Goal: Transaction & Acquisition: Purchase product/service

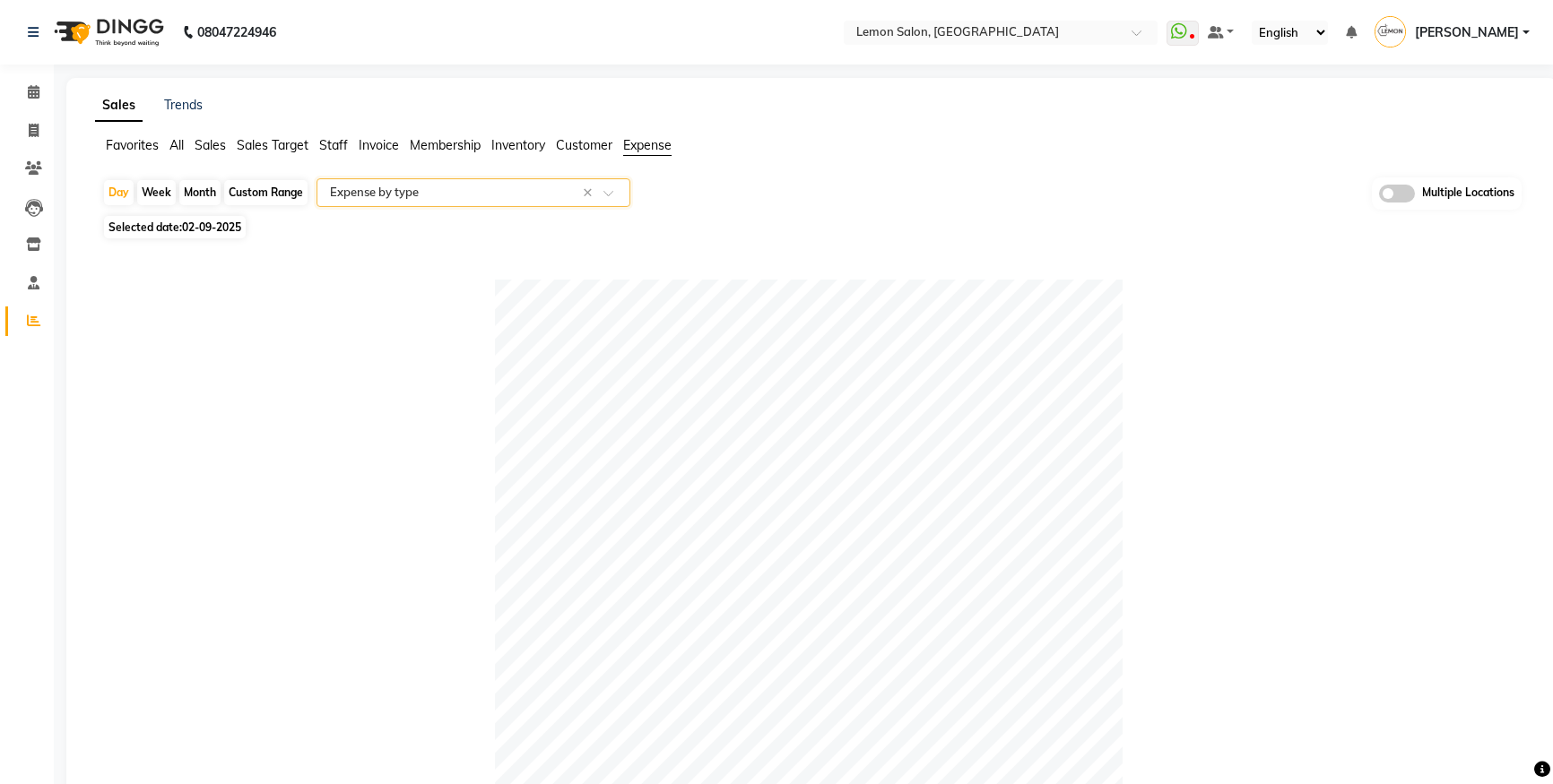
select select "csv"
click at [35, 74] on li "Calendar" at bounding box center [26, 92] width 54 height 38
click at [34, 79] on link "Calendar" at bounding box center [26, 93] width 43 height 29
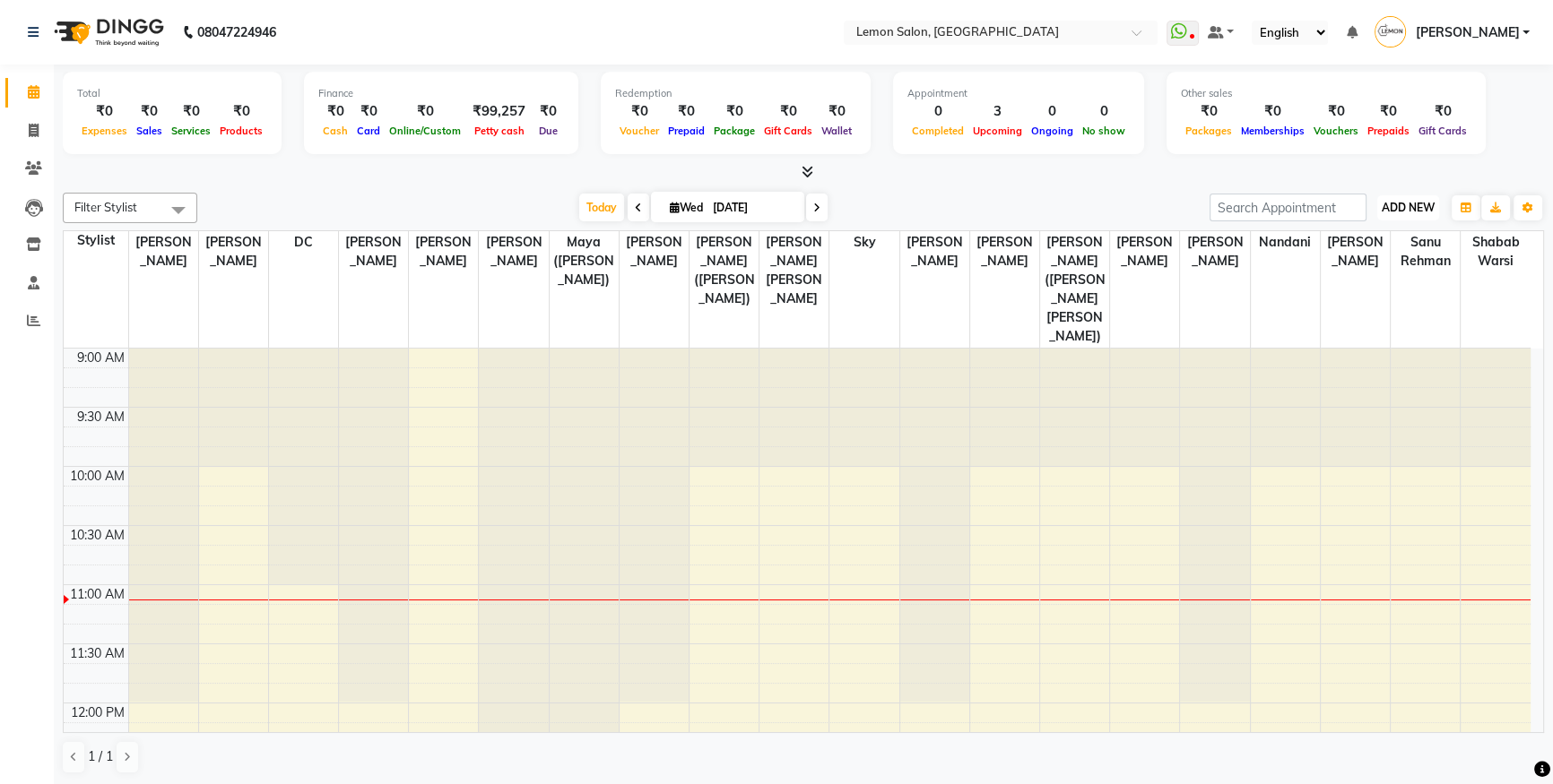
click at [1398, 196] on button "ADD NEW Toggle Dropdown" at bounding box center [1407, 208] width 62 height 25
click at [1368, 312] on link "Add Attendance" at bounding box center [1367, 311] width 142 height 23
select select "W"
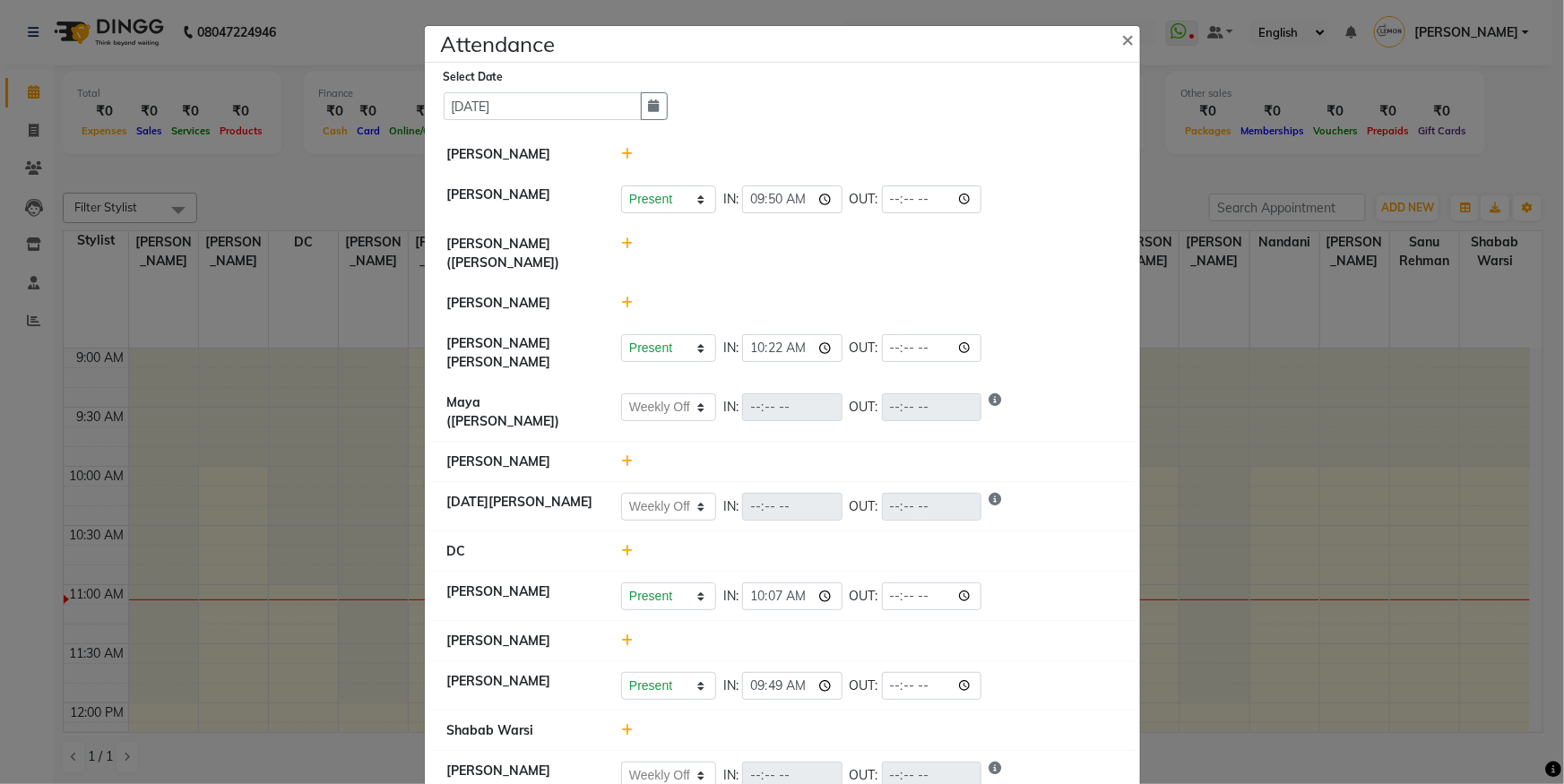
click at [625, 242] on icon at bounding box center [627, 244] width 12 height 13
click at [838, 254] on button "Check-In" at bounding box center [845, 253] width 54 height 25
select select "W"
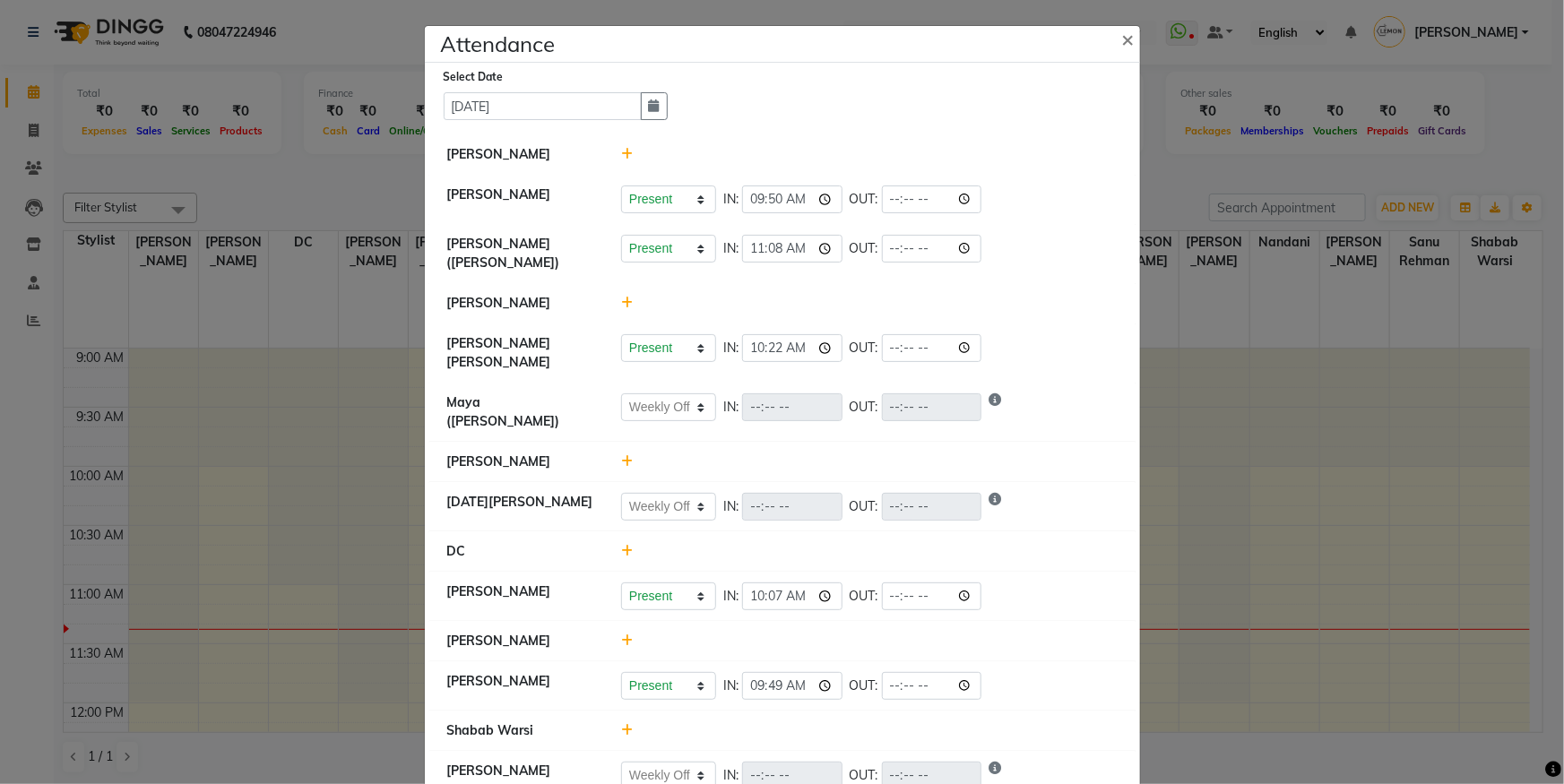
click at [92, 208] on ngb-modal-window "Attendance × Select Date [DATE] [PERSON_NAME] [PERSON_NAME] Present Absent Late…" at bounding box center [782, 392] width 1564 height 784
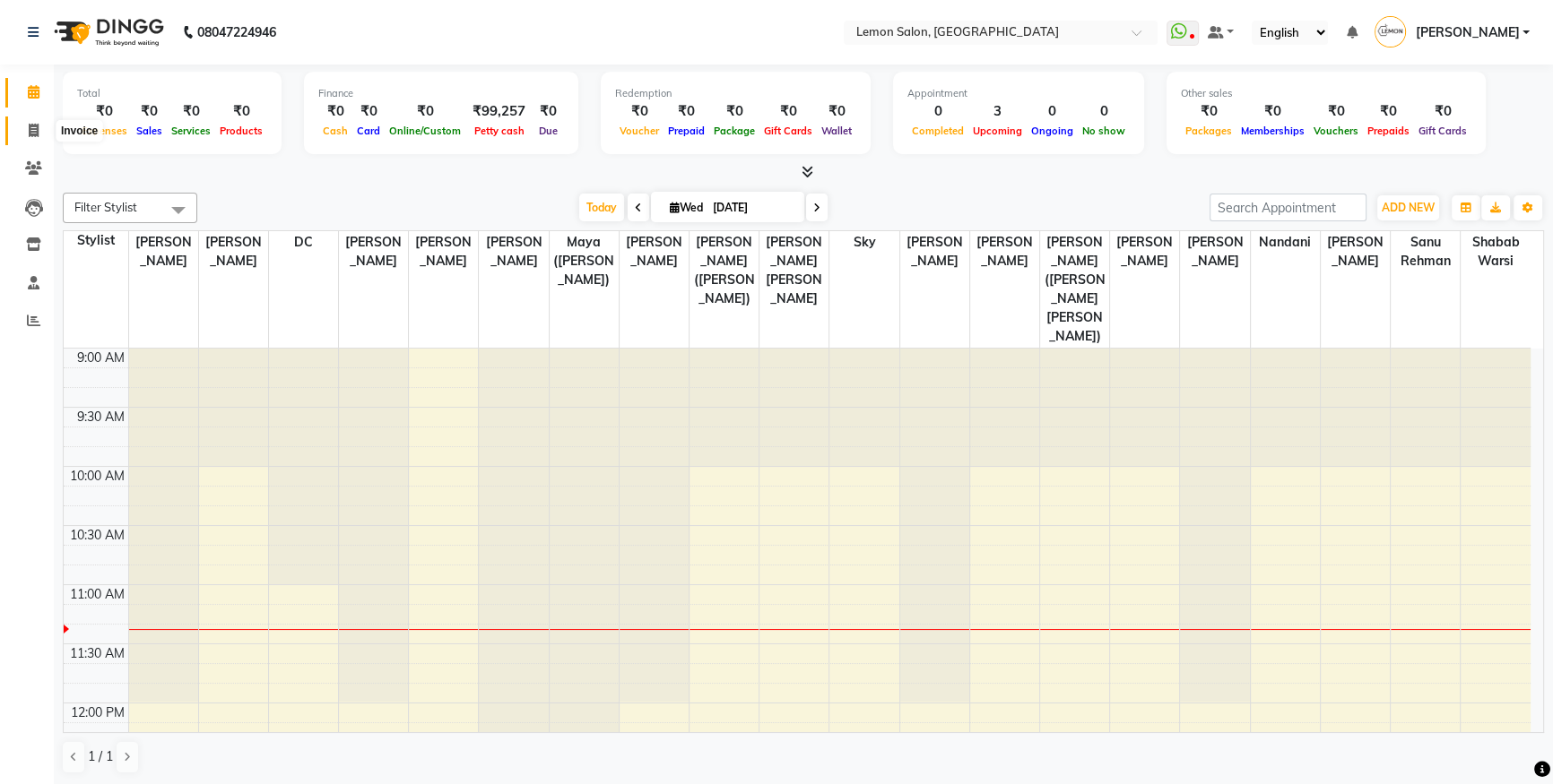
click at [44, 132] on span at bounding box center [33, 131] width 31 height 21
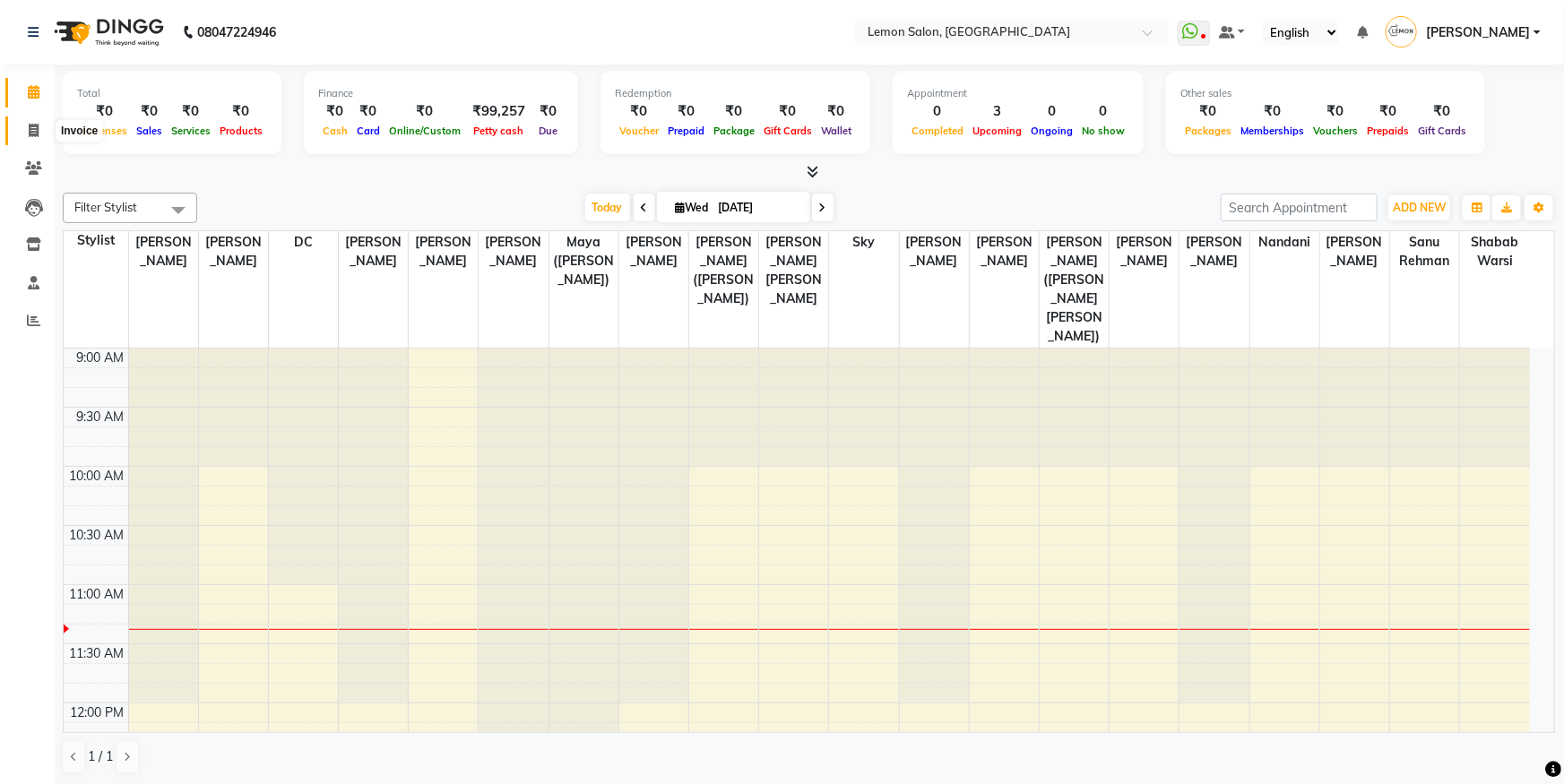
select select "566"
select select "service"
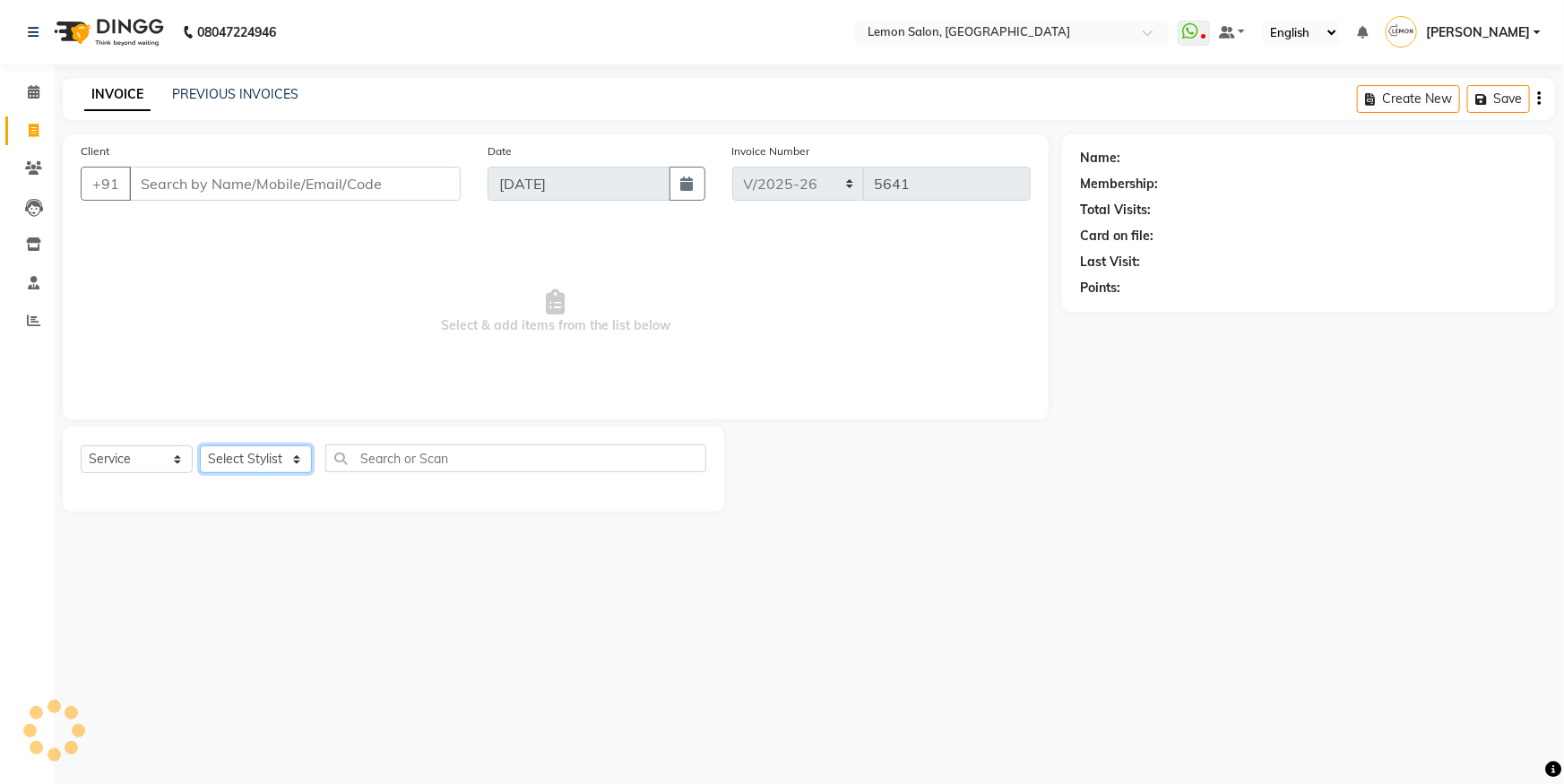
click at [251, 450] on select "Select Stylist" at bounding box center [256, 459] width 112 height 27
click at [200, 445] on select "Select Stylist" at bounding box center [256, 459] width 112 height 27
click at [283, 458] on select "Select Stylist" at bounding box center [256, 459] width 112 height 27
click at [282, 406] on div "Client +91 Date [DATE] Invoice Number OSH/2025-26 V/2025 V/[PHONE_NUMBER] Selec…" at bounding box center [555, 276] width 986 height 285
click at [263, 467] on select "Select Stylist" at bounding box center [256, 459] width 112 height 27
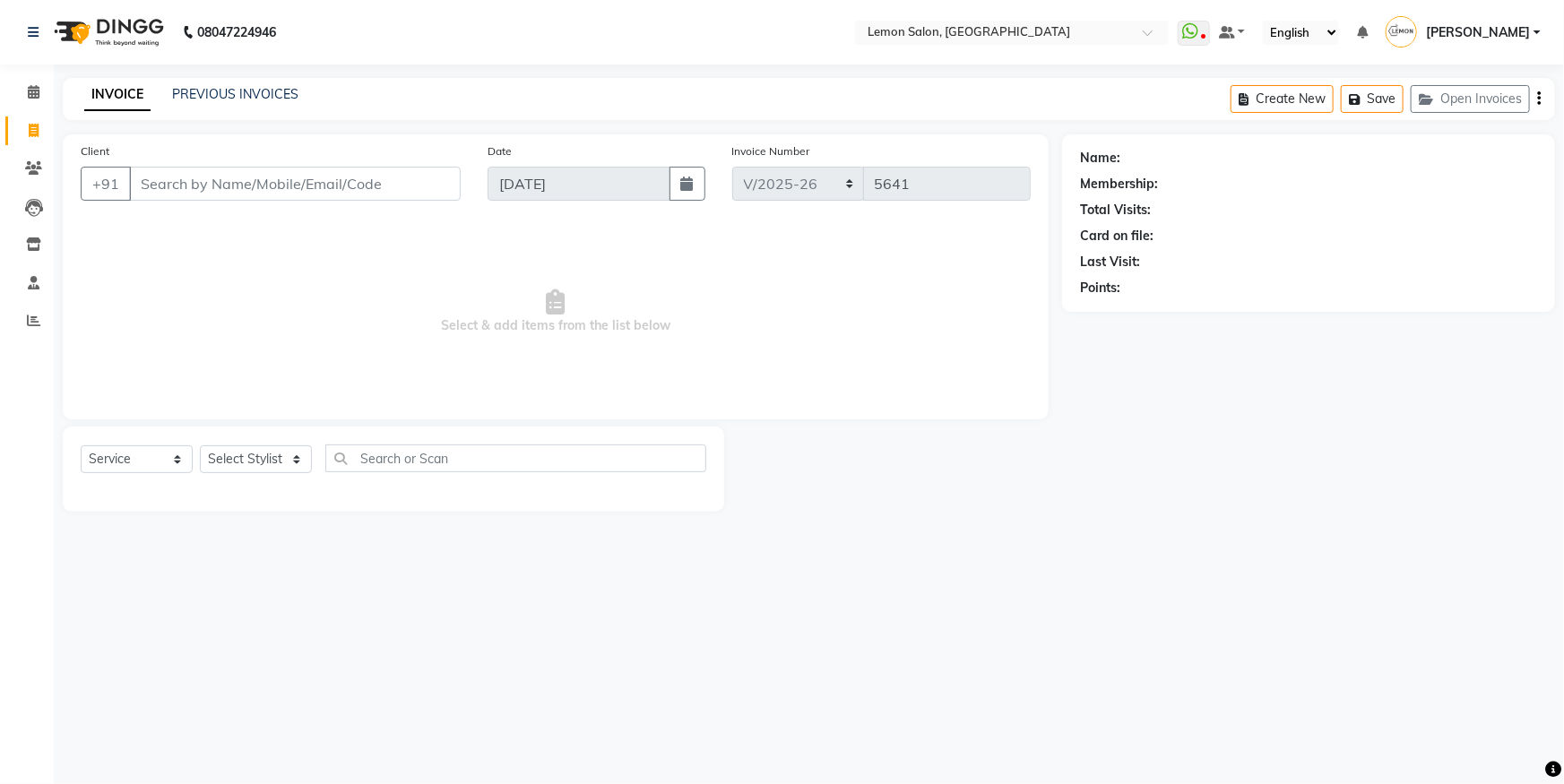
drag, startPoint x: 275, startPoint y: 429, endPoint x: 270, endPoint y: 443, distance: 14.9
click at [275, 429] on div "Select Service Product Membership Package Voucher Prepaid Gift Card Select Styl…" at bounding box center [394, 469] width 662 height 85
click at [290, 461] on select "Select Stylist [PERSON_NAME] [PERSON_NAME] DC [PERSON_NAME] [PERSON_NAME] ([PER…" at bounding box center [288, 459] width 176 height 27
select select "7397"
click at [200, 445] on select "Select Stylist [PERSON_NAME] [PERSON_NAME] DC [PERSON_NAME] [PERSON_NAME] ([PER…" at bounding box center [288, 459] width 176 height 27
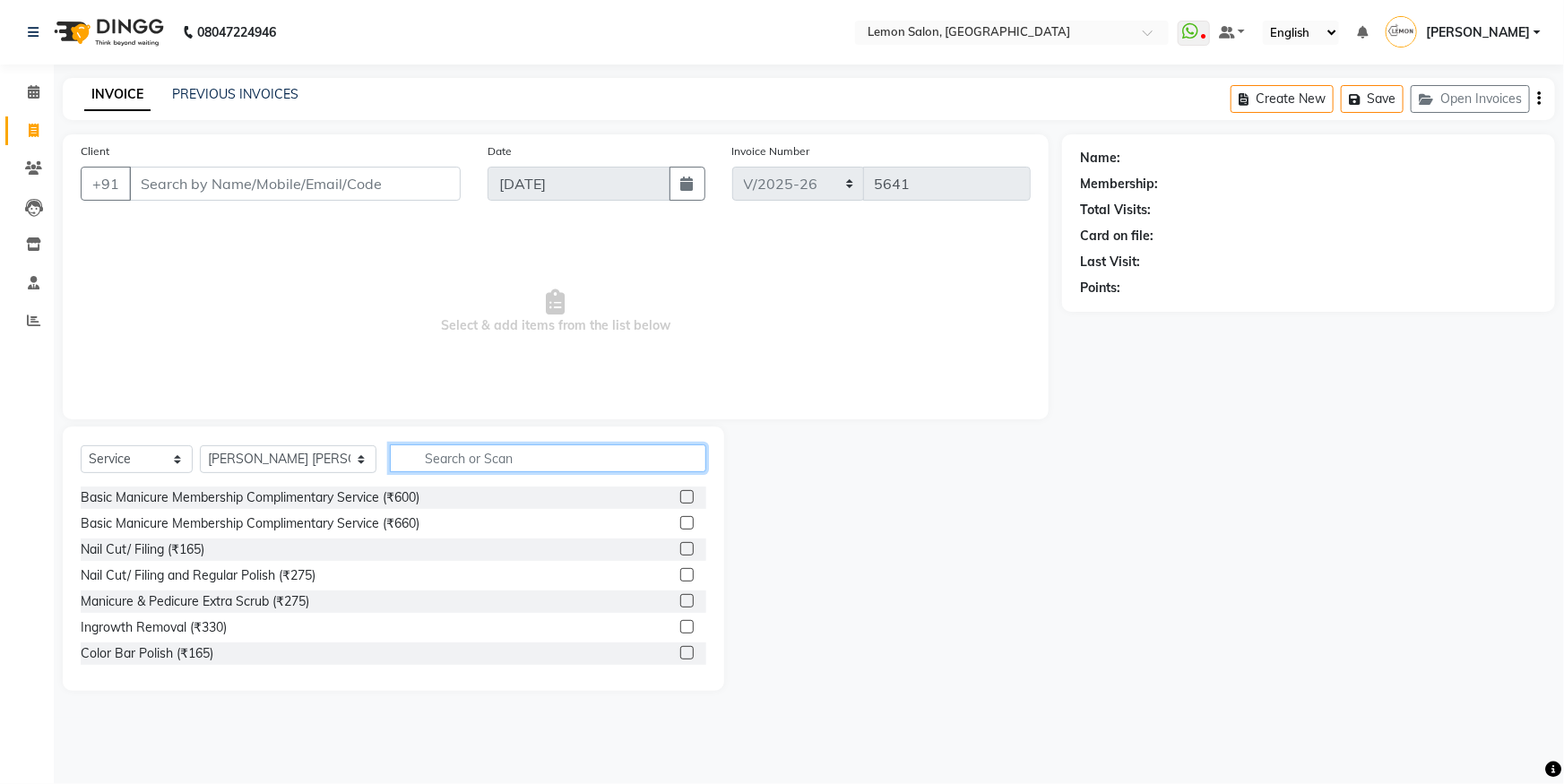
click at [517, 450] on input "text" at bounding box center [547, 458] width 316 height 27
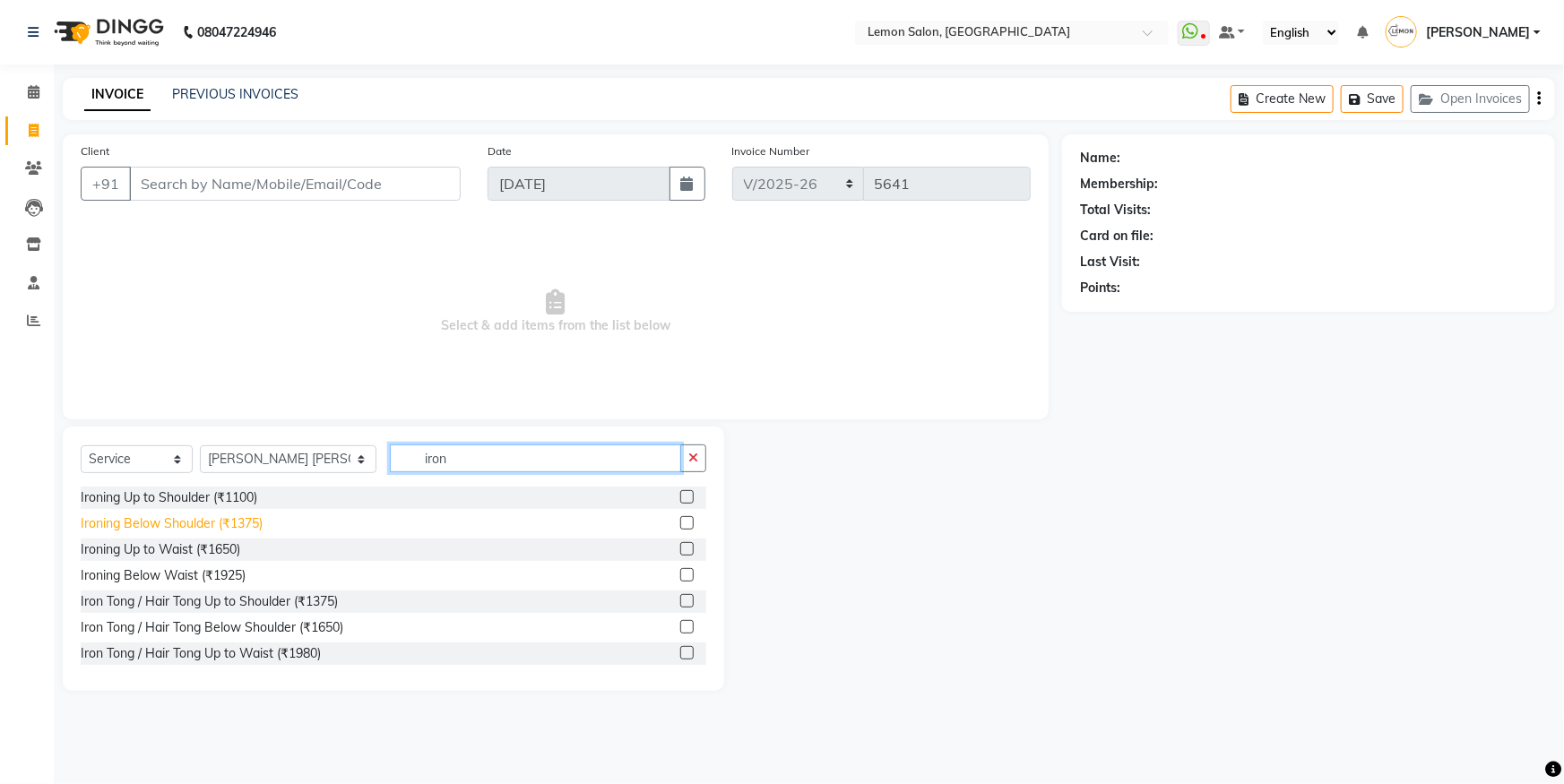
type input "iron"
click at [207, 514] on div "Ironing Below Shoulder (₹1375)" at bounding box center [171, 523] width 182 height 19
checkbox input "false"
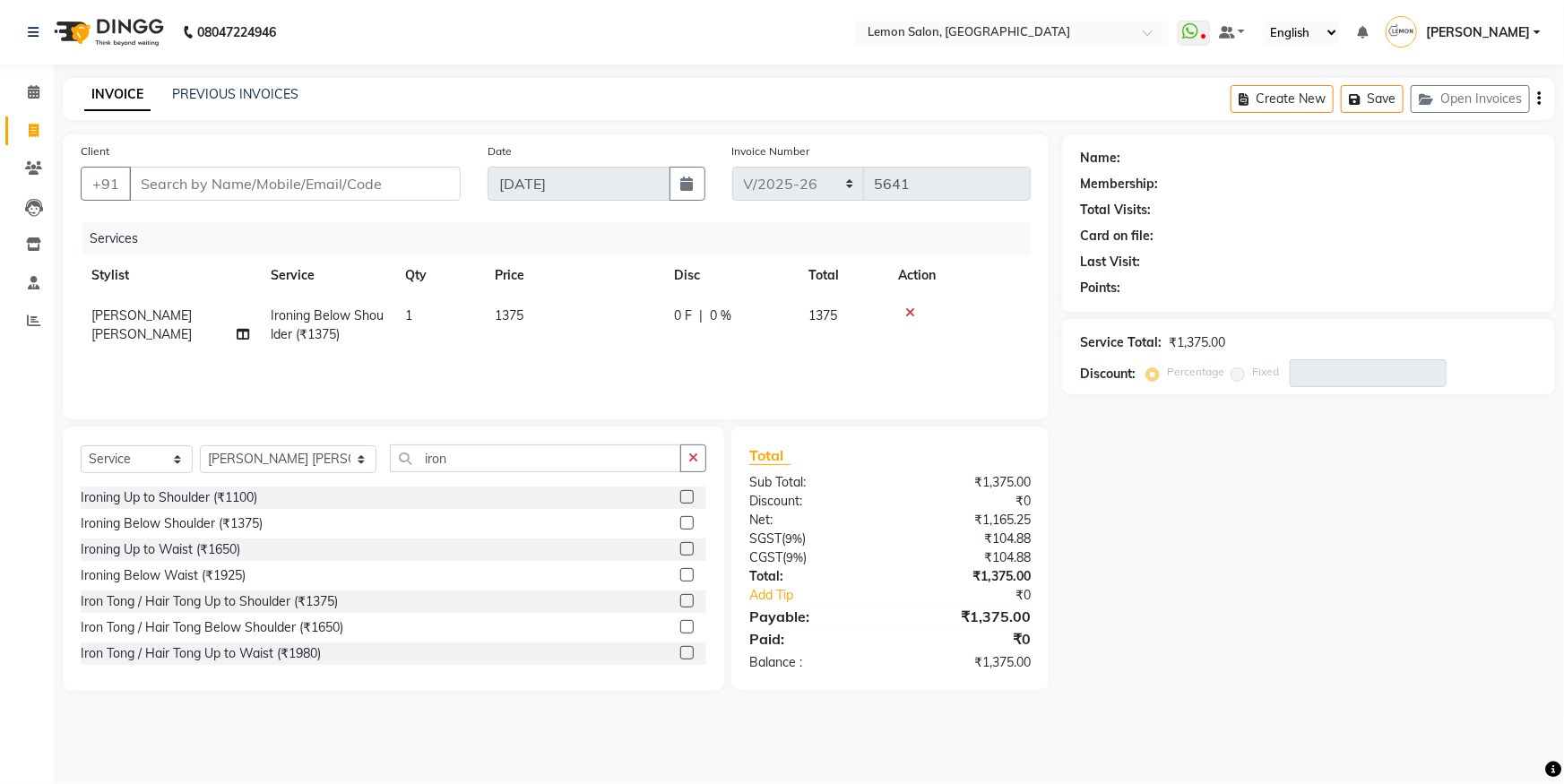
drag, startPoint x: 0, startPoint y: 377, endPoint x: 132, endPoint y: 237, distance: 192.4
click at [94, 348] on app-home "08047224946 Select Location × [GEOGRAPHIC_DATA], Oshiwara WhatsApp Status ✕ Sta…" at bounding box center [782, 358] width 1564 height 717
click at [0, 77] on li "Calendar" at bounding box center [26, 92] width 54 height 38
click at [45, 86] on span at bounding box center [33, 92] width 31 height 21
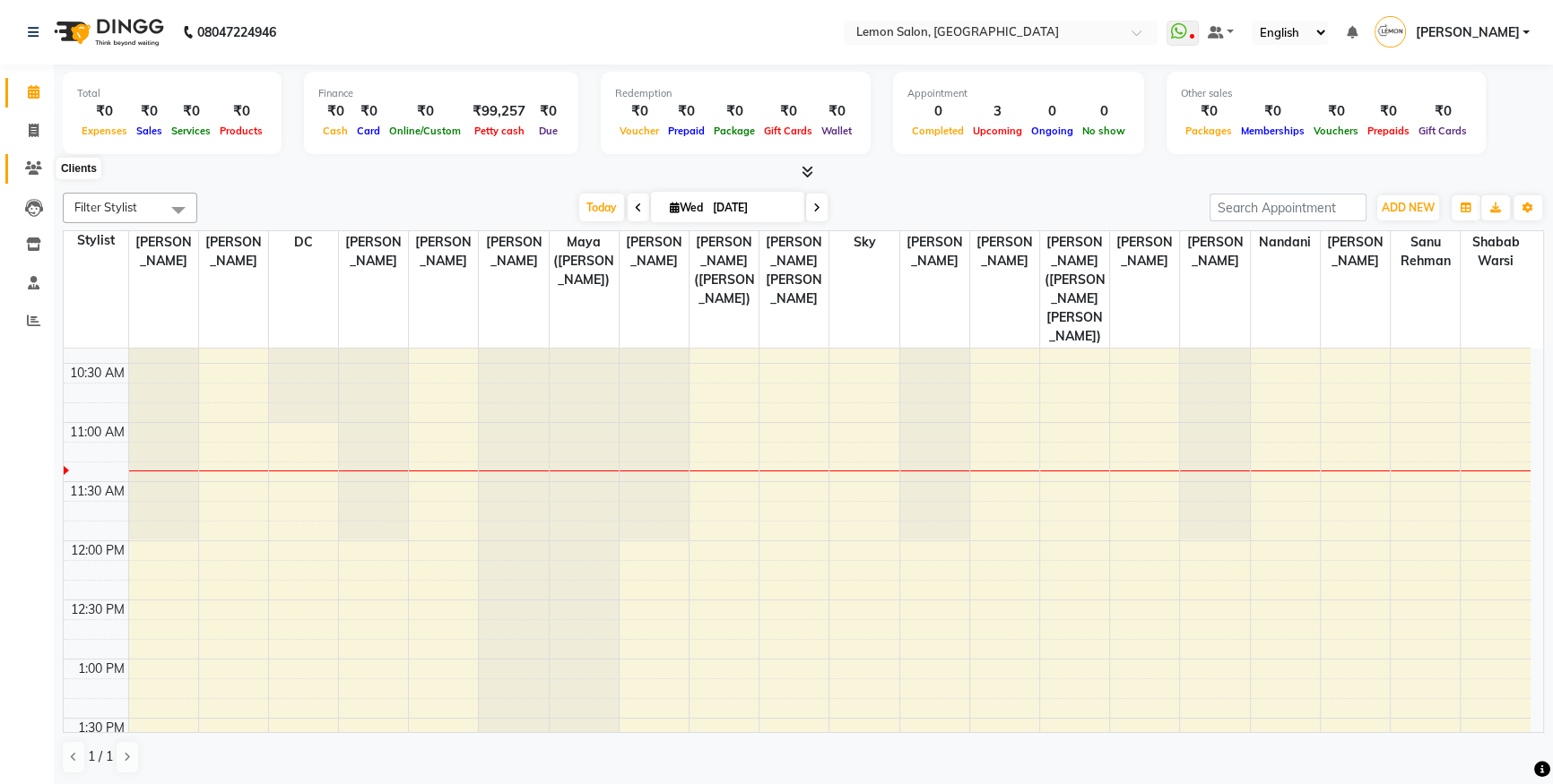
click at [40, 159] on span at bounding box center [33, 168] width 31 height 21
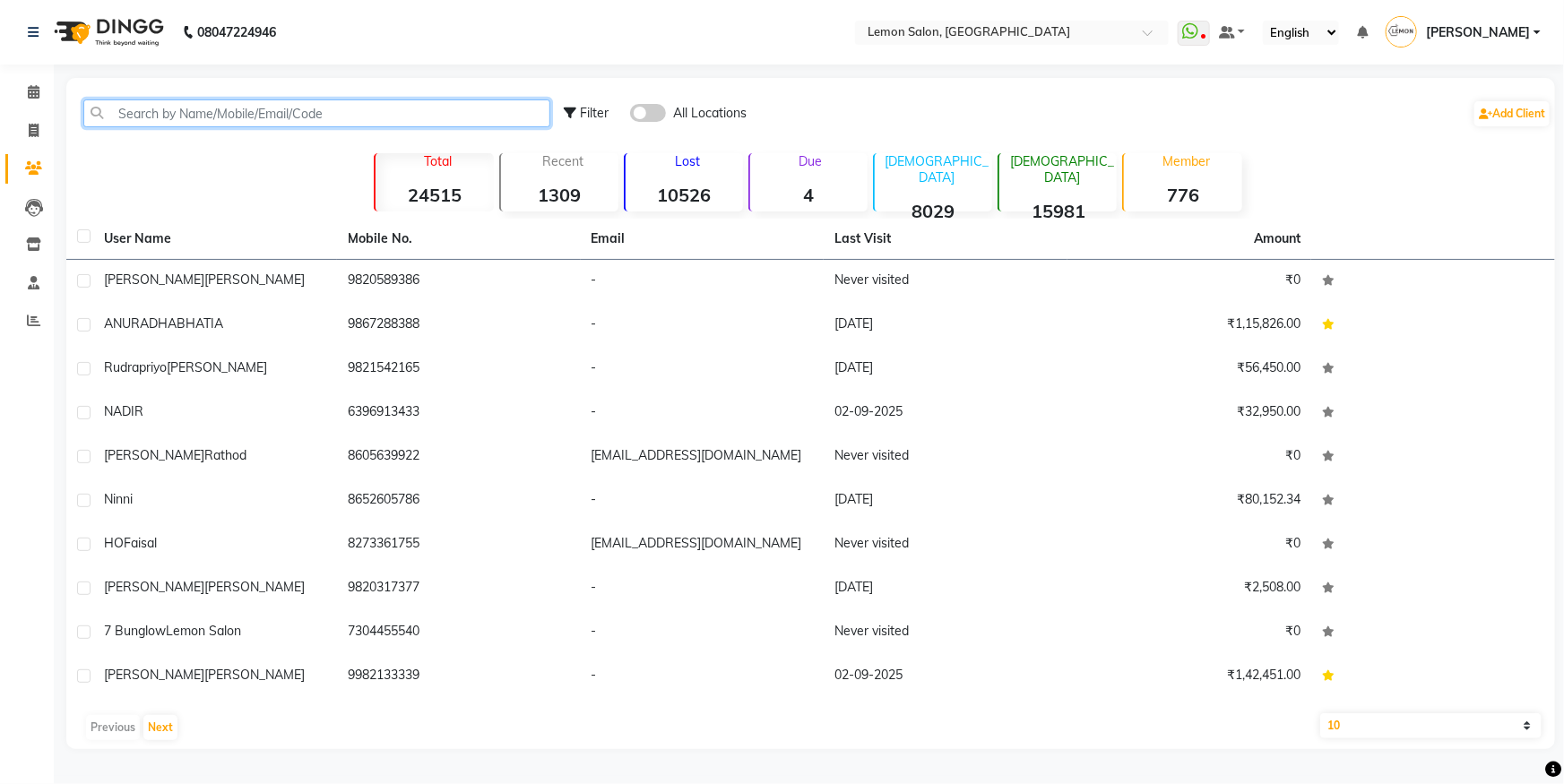
click at [204, 119] on input "text" at bounding box center [316, 114] width 467 height 27
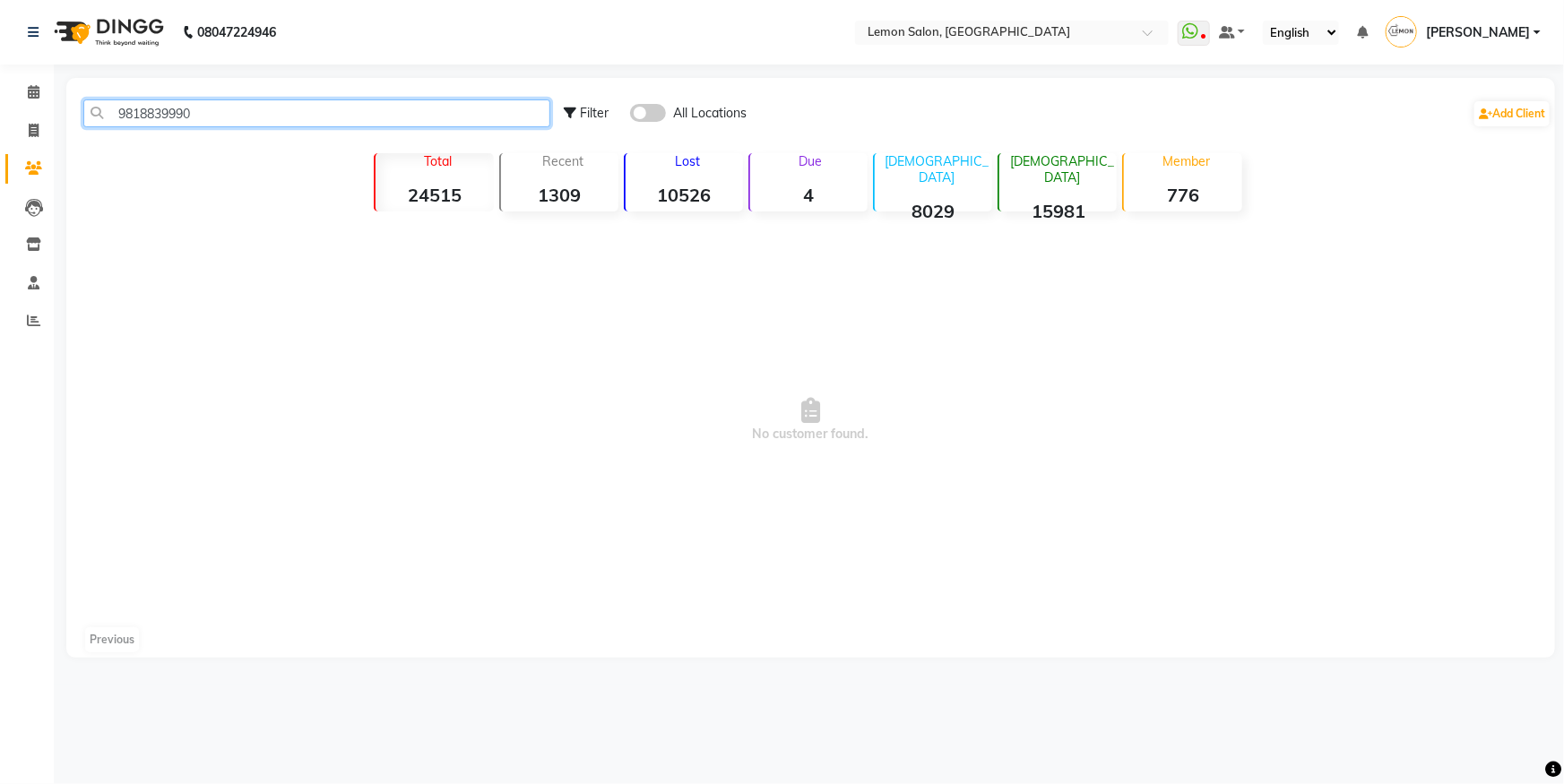
type input "9818839990"
click at [648, 121] on div "All Locations" at bounding box center [688, 113] width 117 height 19
click at [650, 117] on span at bounding box center [648, 113] width 36 height 18
click at [631, 115] on input "checkbox" at bounding box center [631, 115] width 0 height 0
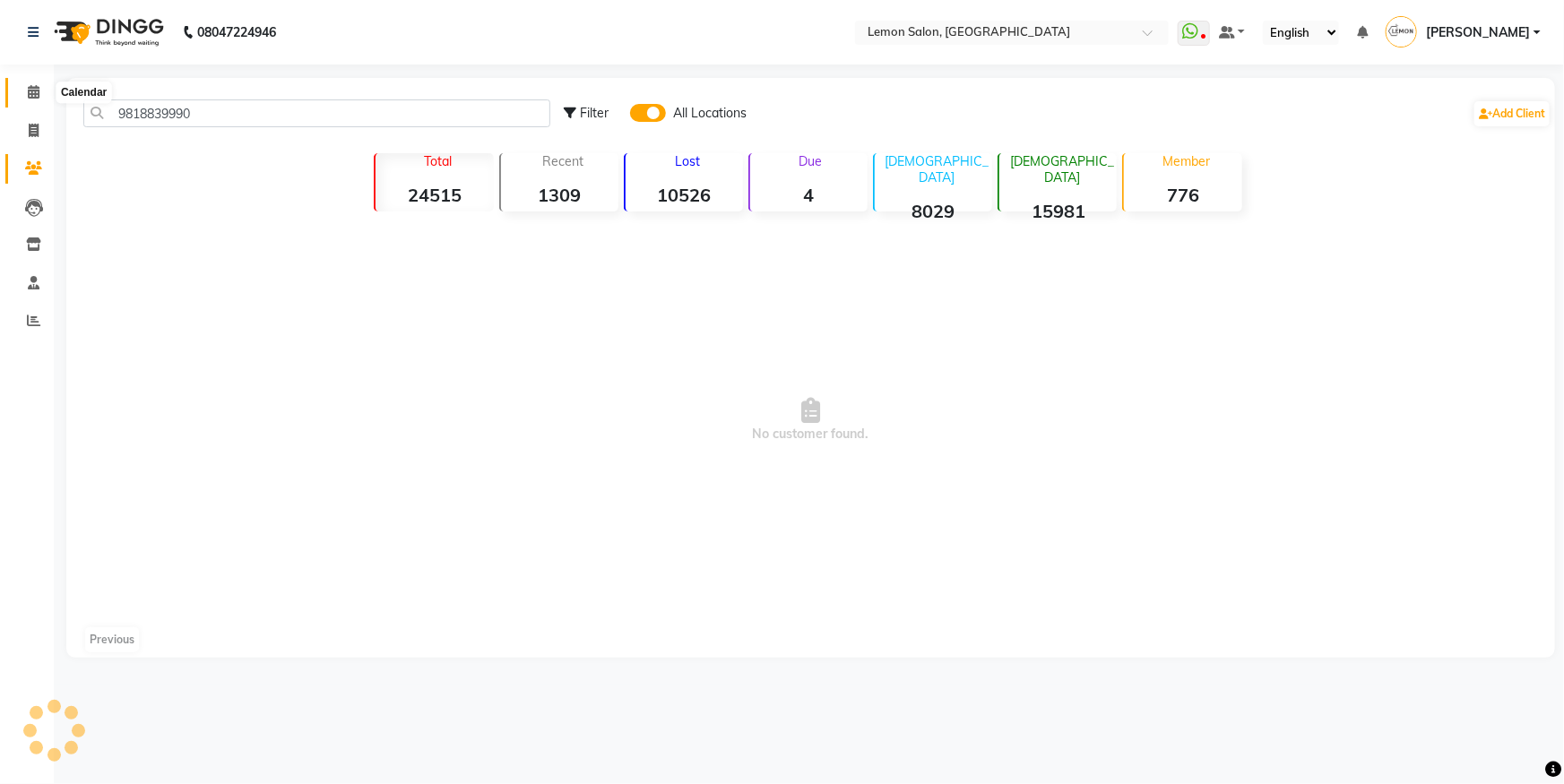
click at [27, 101] on span at bounding box center [33, 92] width 31 height 21
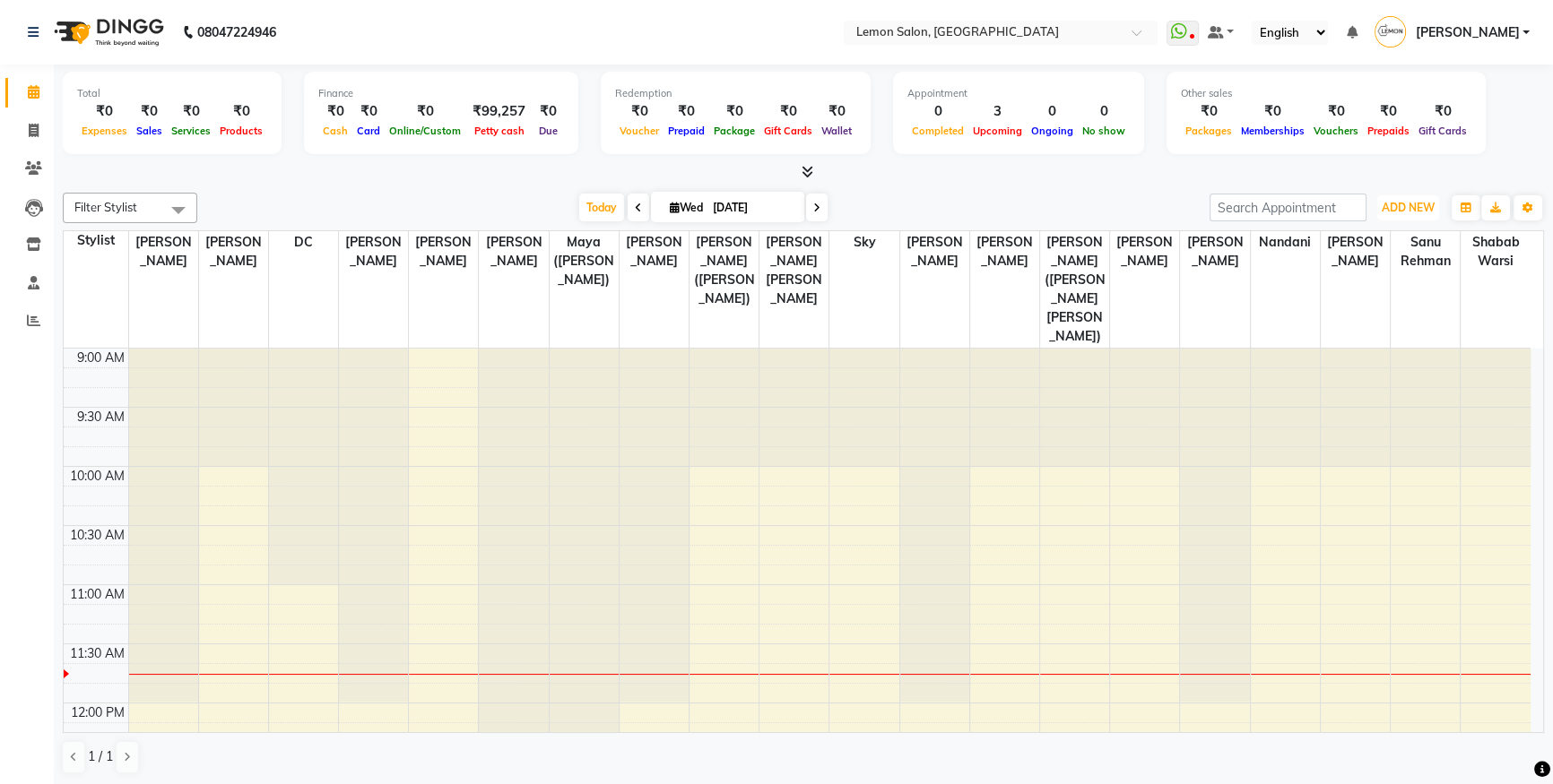
drag, startPoint x: 1407, startPoint y: 207, endPoint x: 1371, endPoint y: 245, distance: 52.3
click at [1407, 206] on span "ADD NEW" at bounding box center [1408, 208] width 53 height 14
click at [1341, 312] on link "Add Attendance" at bounding box center [1367, 311] width 142 height 23
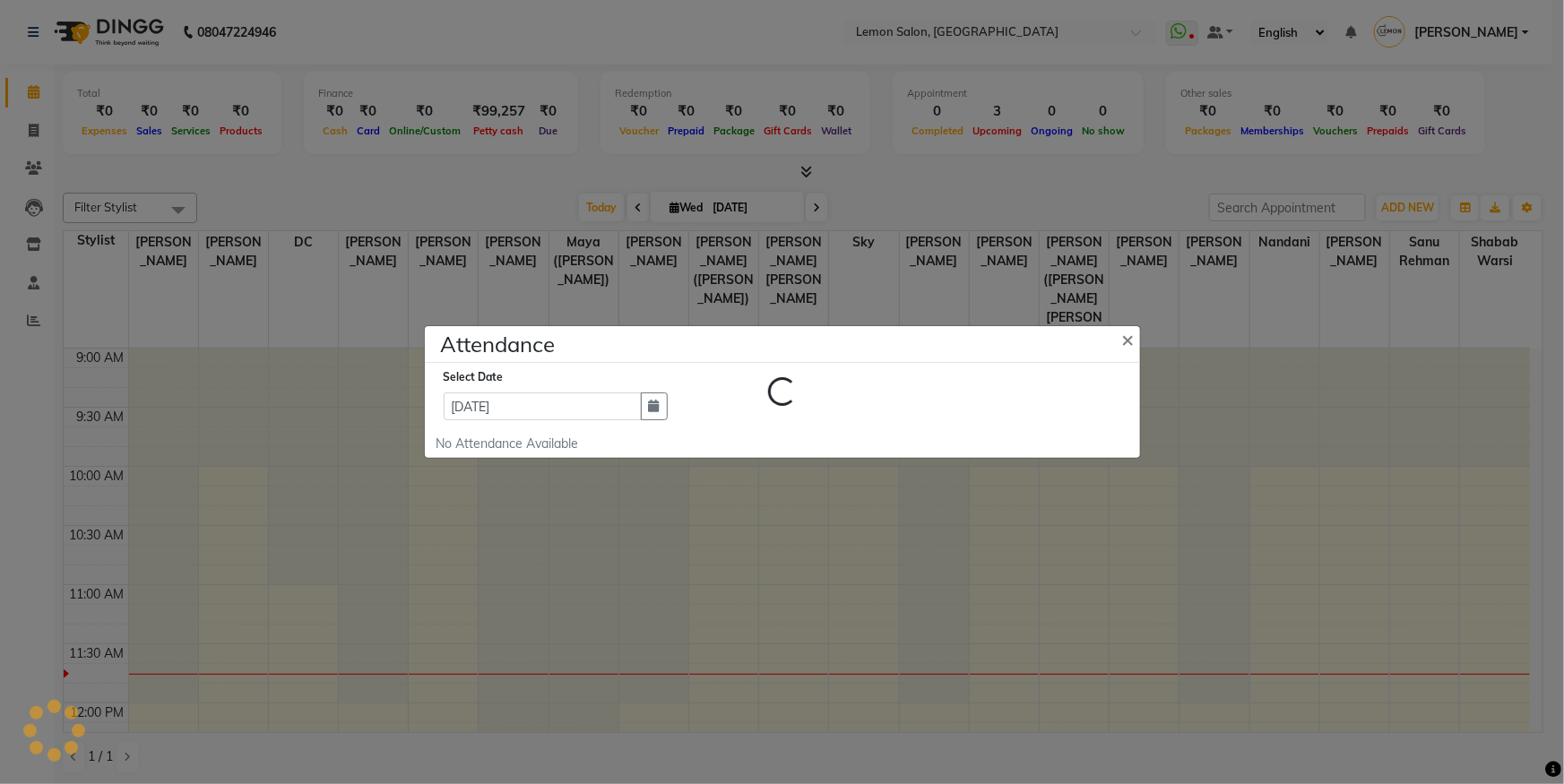
select select "W"
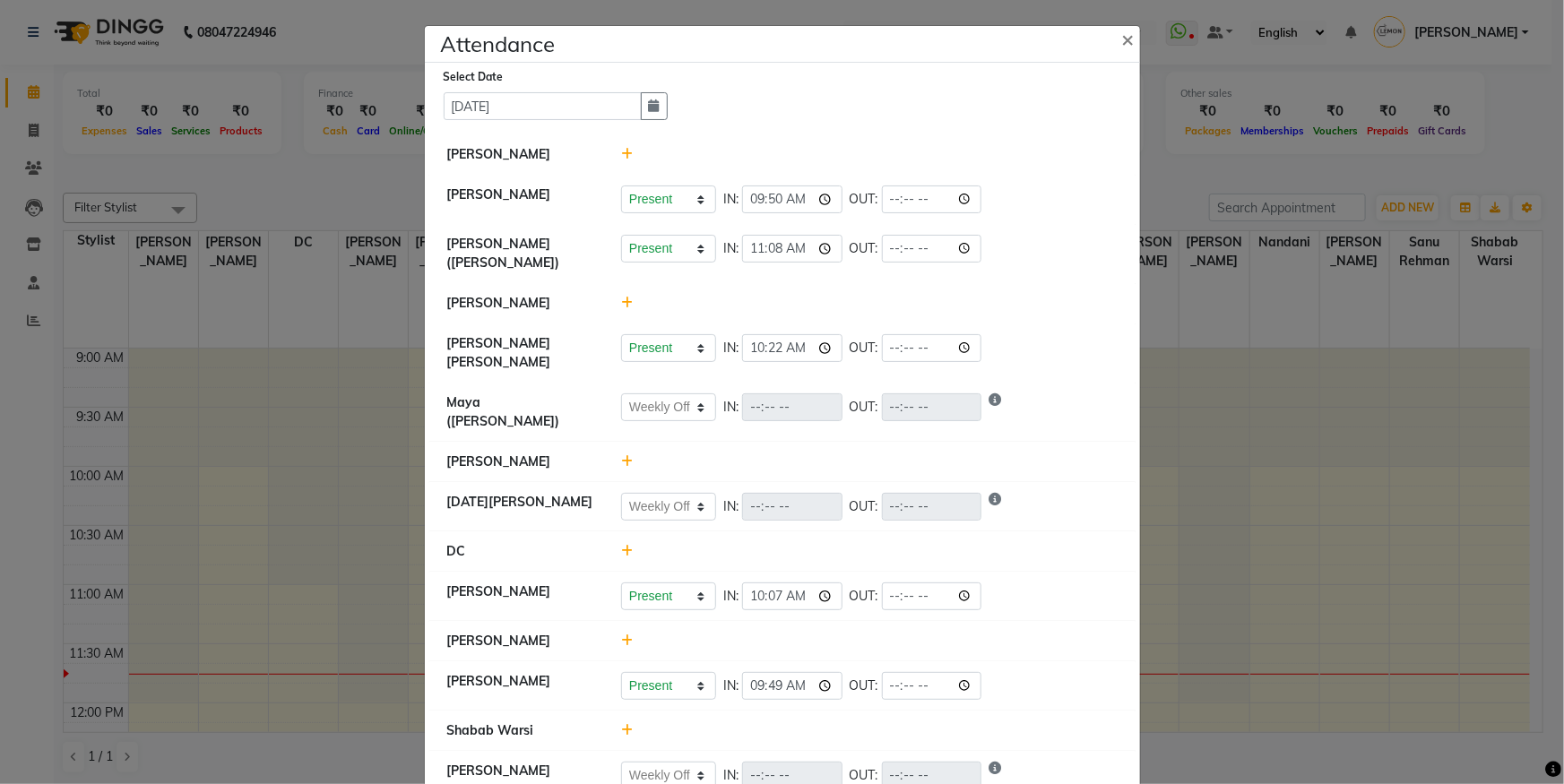
click at [621, 153] on icon at bounding box center [627, 154] width 12 height 13
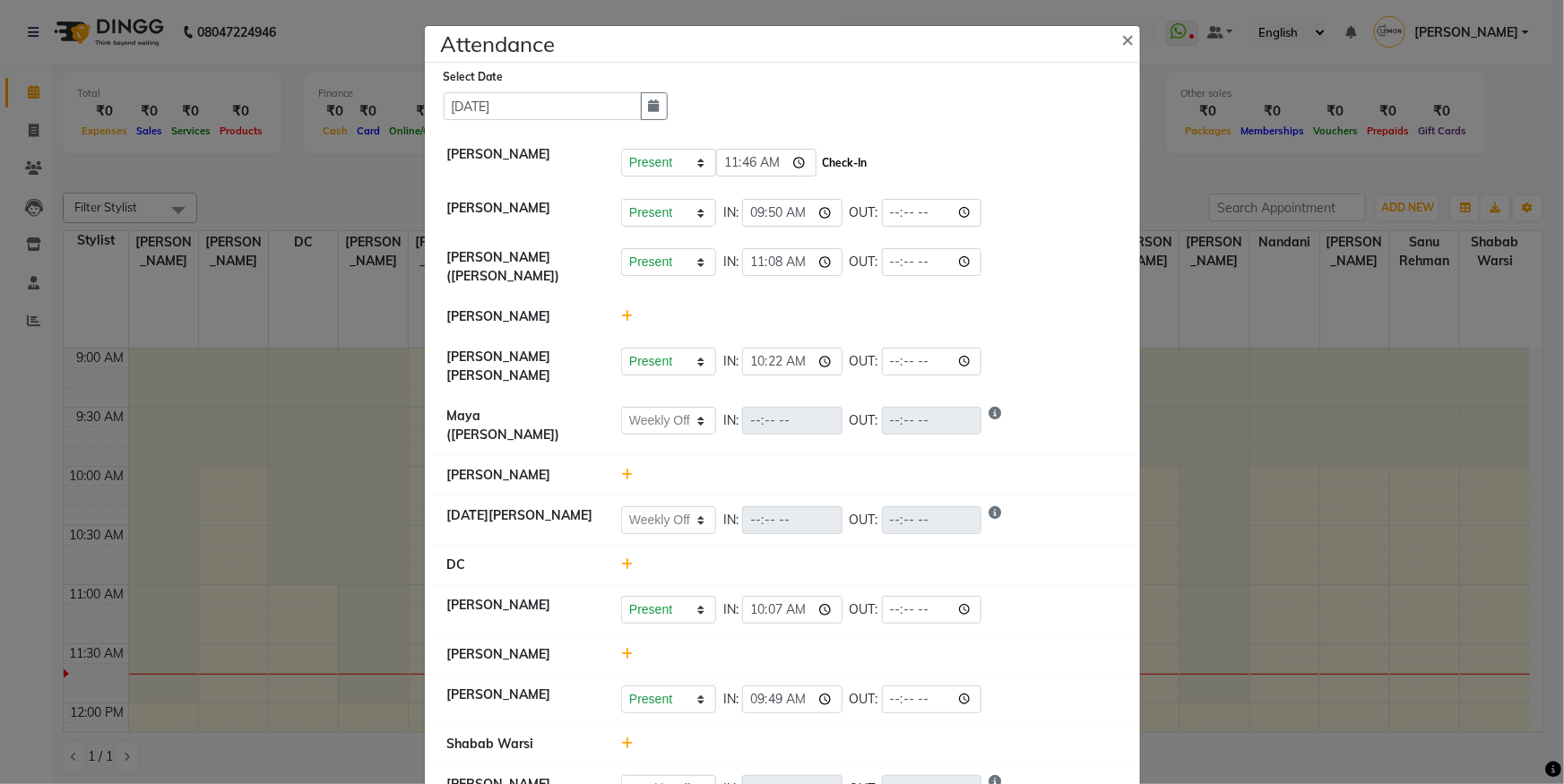
click at [830, 153] on button "Check-In" at bounding box center [845, 163] width 54 height 25
select select "W"
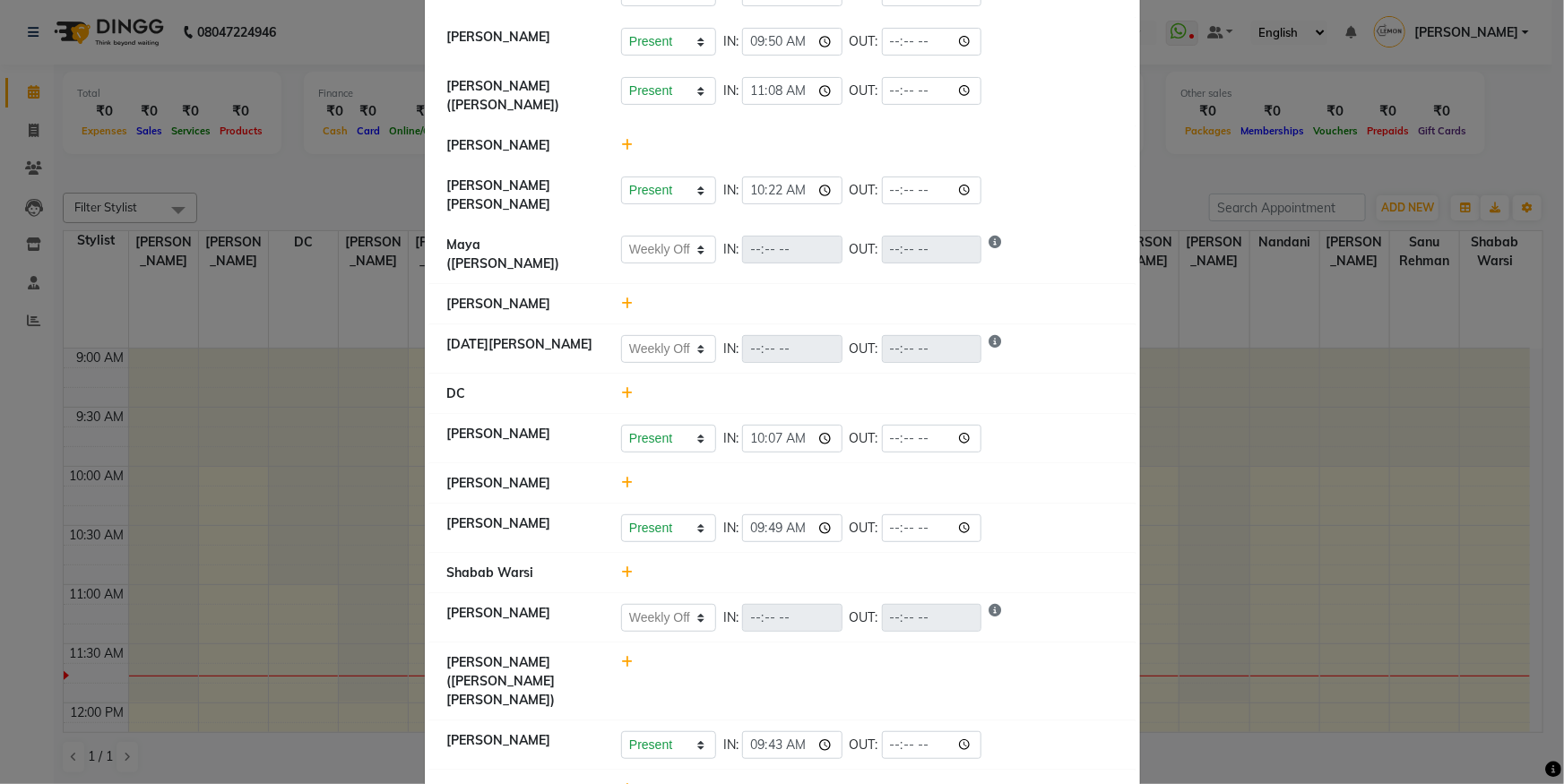
scroll to position [325, 0]
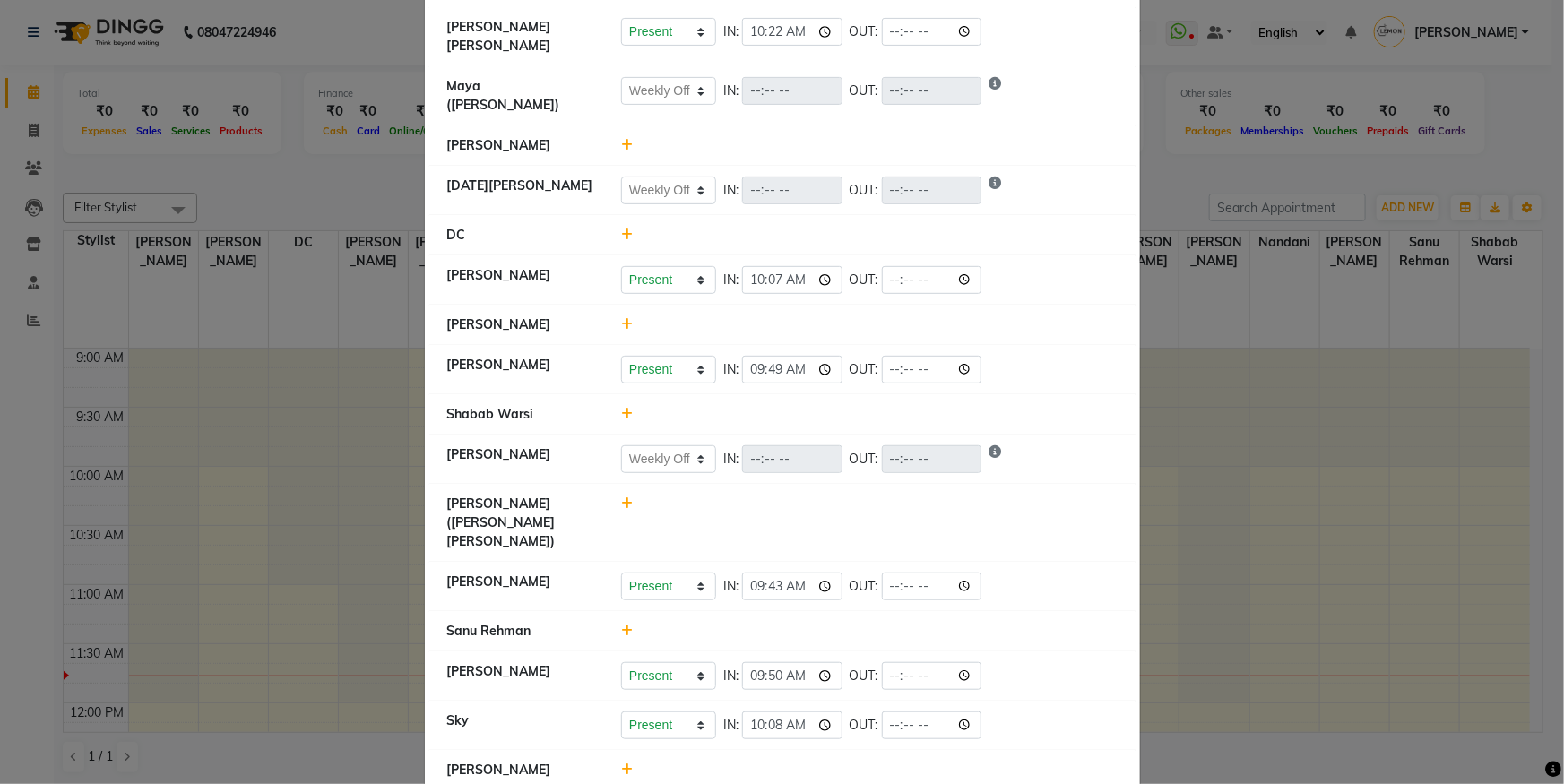
click at [621, 623] on span at bounding box center [627, 630] width 12 height 16
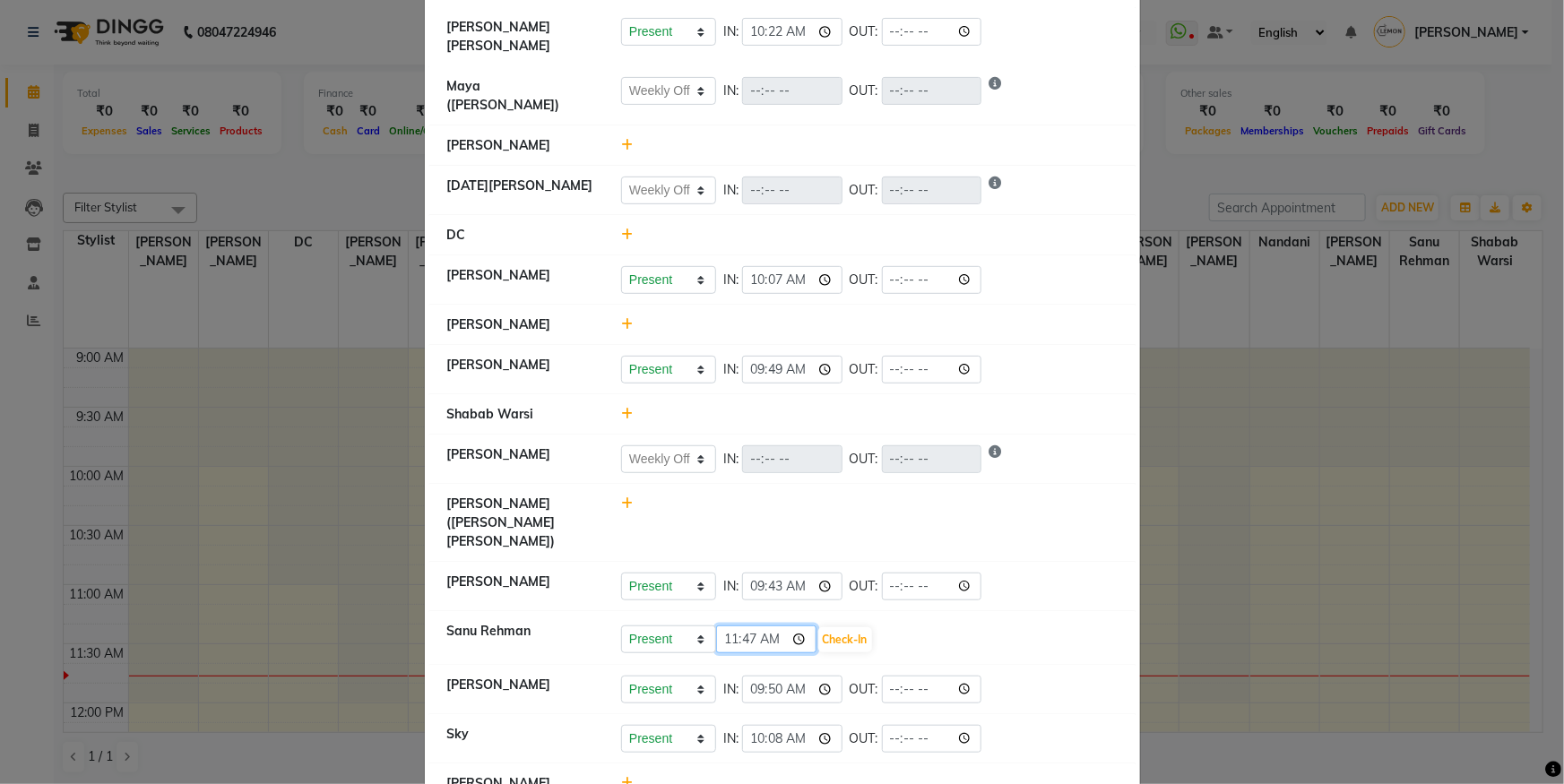
click at [738, 625] on input "11:47" at bounding box center [766, 639] width 101 height 27
type input "11:28"
click at [842, 627] on button "Check-In" at bounding box center [845, 640] width 54 height 25
select select "W"
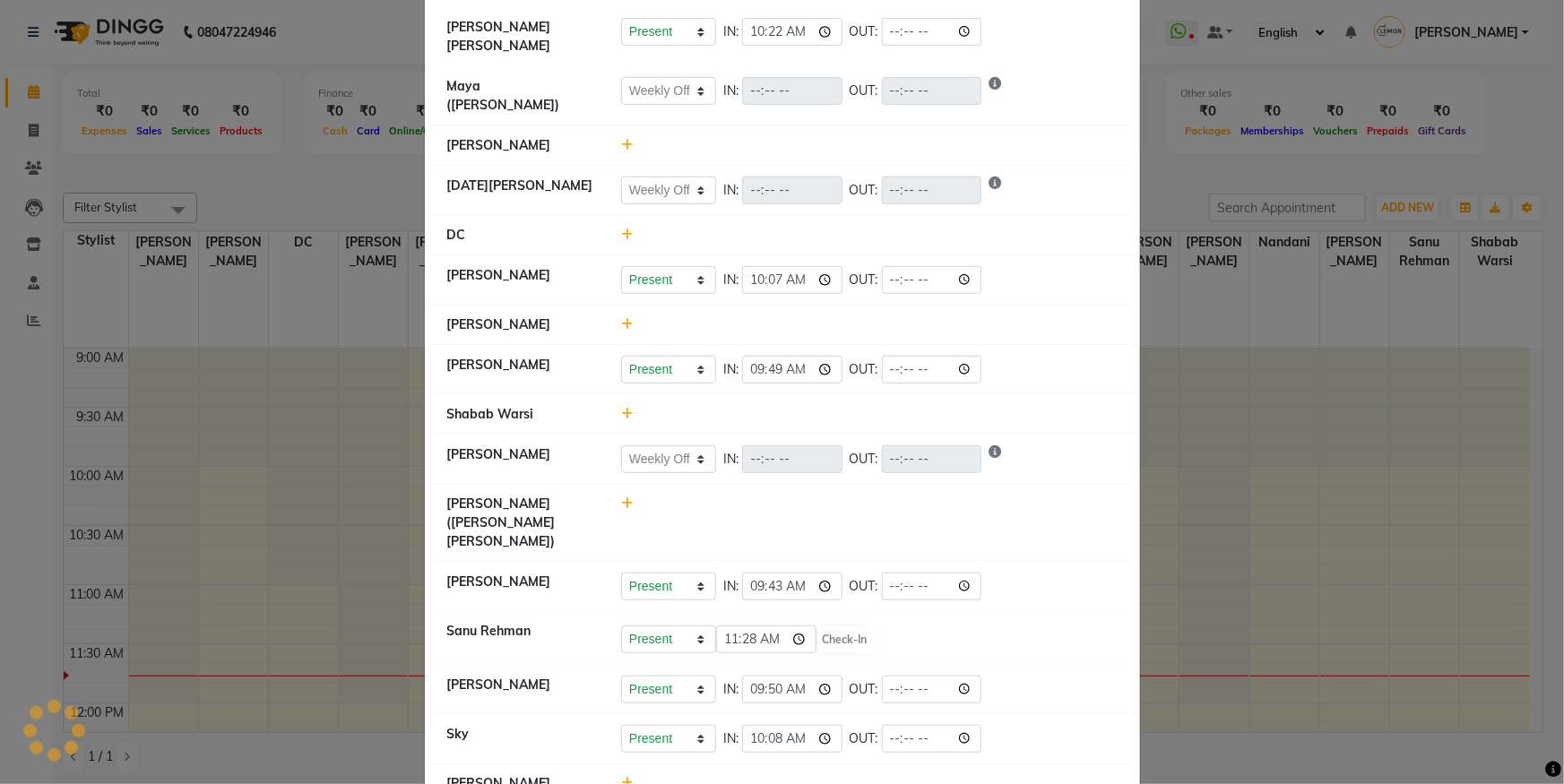
select select "W"
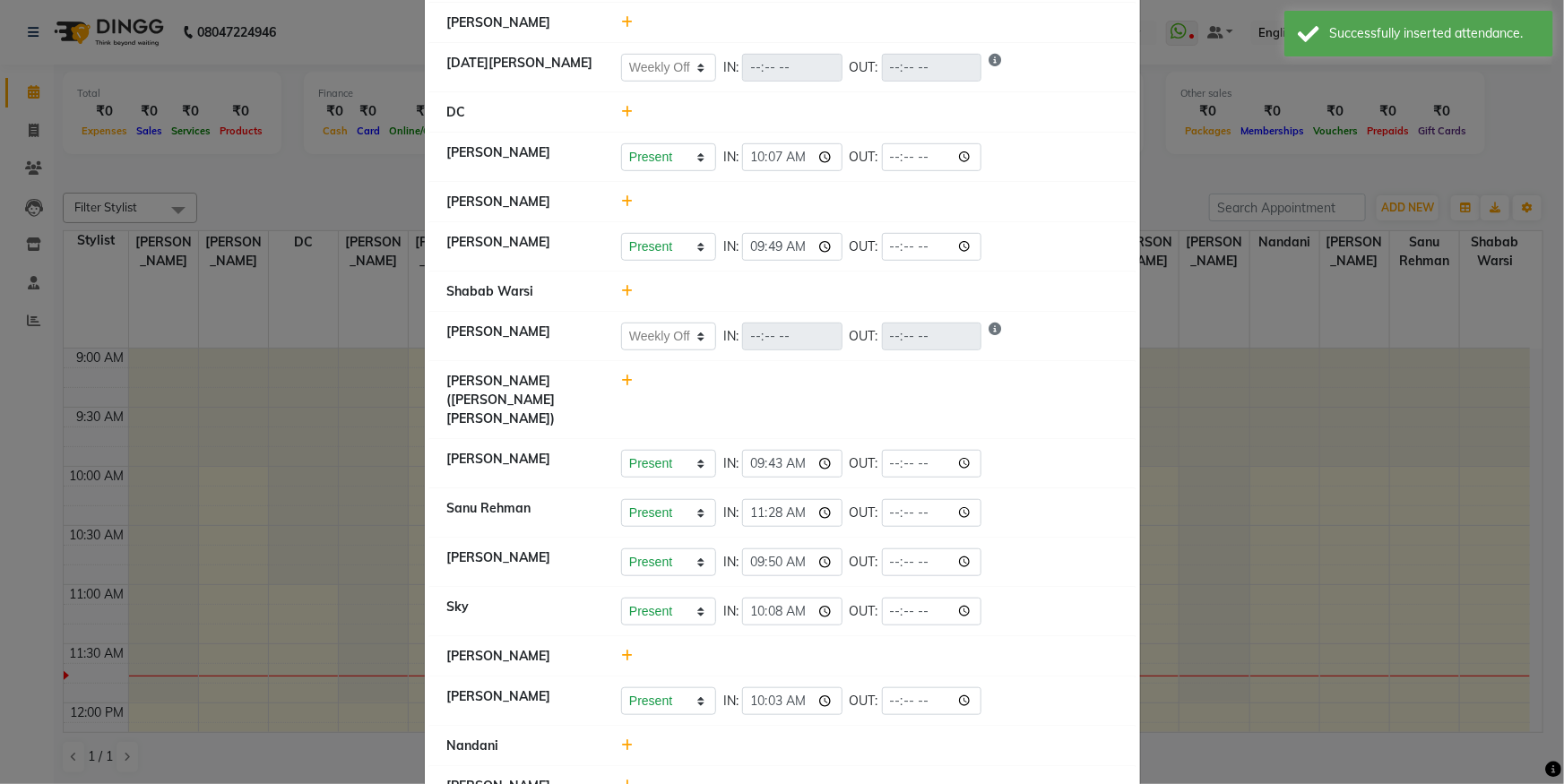
scroll to position [450, 0]
click at [626, 775] on div at bounding box center [870, 784] width 524 height 19
click at [619, 775] on div at bounding box center [870, 784] width 524 height 19
click at [621, 778] on icon at bounding box center [627, 784] width 12 height 13
click at [634, 779] on select "Present Absent Late Half Day Weekly Off" at bounding box center [668, 793] width 95 height 27
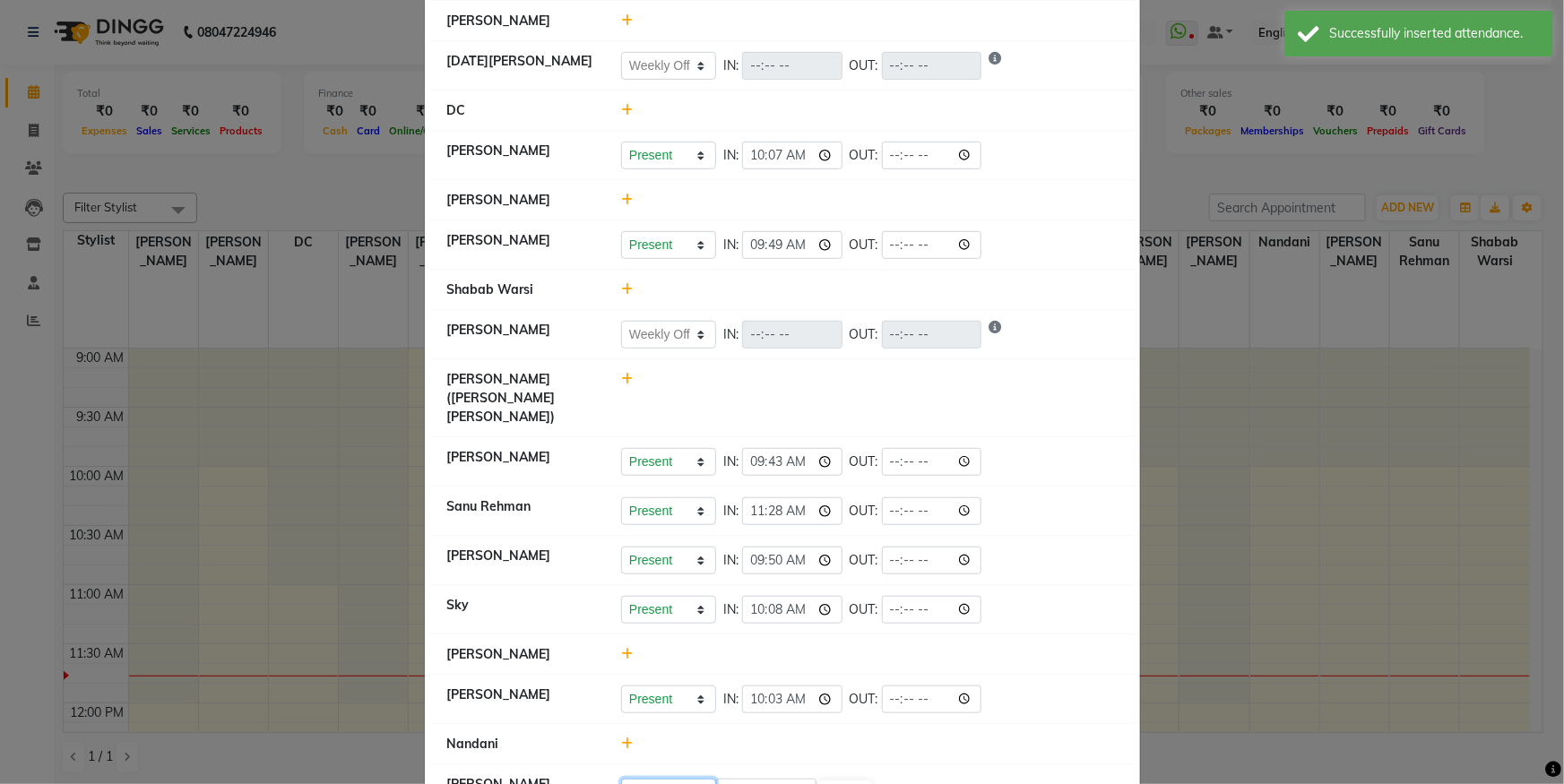
select select "A"
click at [621, 779] on select "Present Absent Late Half Day Weekly Off" at bounding box center [668, 793] width 95 height 27
click at [721, 780] on button "Save" at bounding box center [735, 793] width 35 height 25
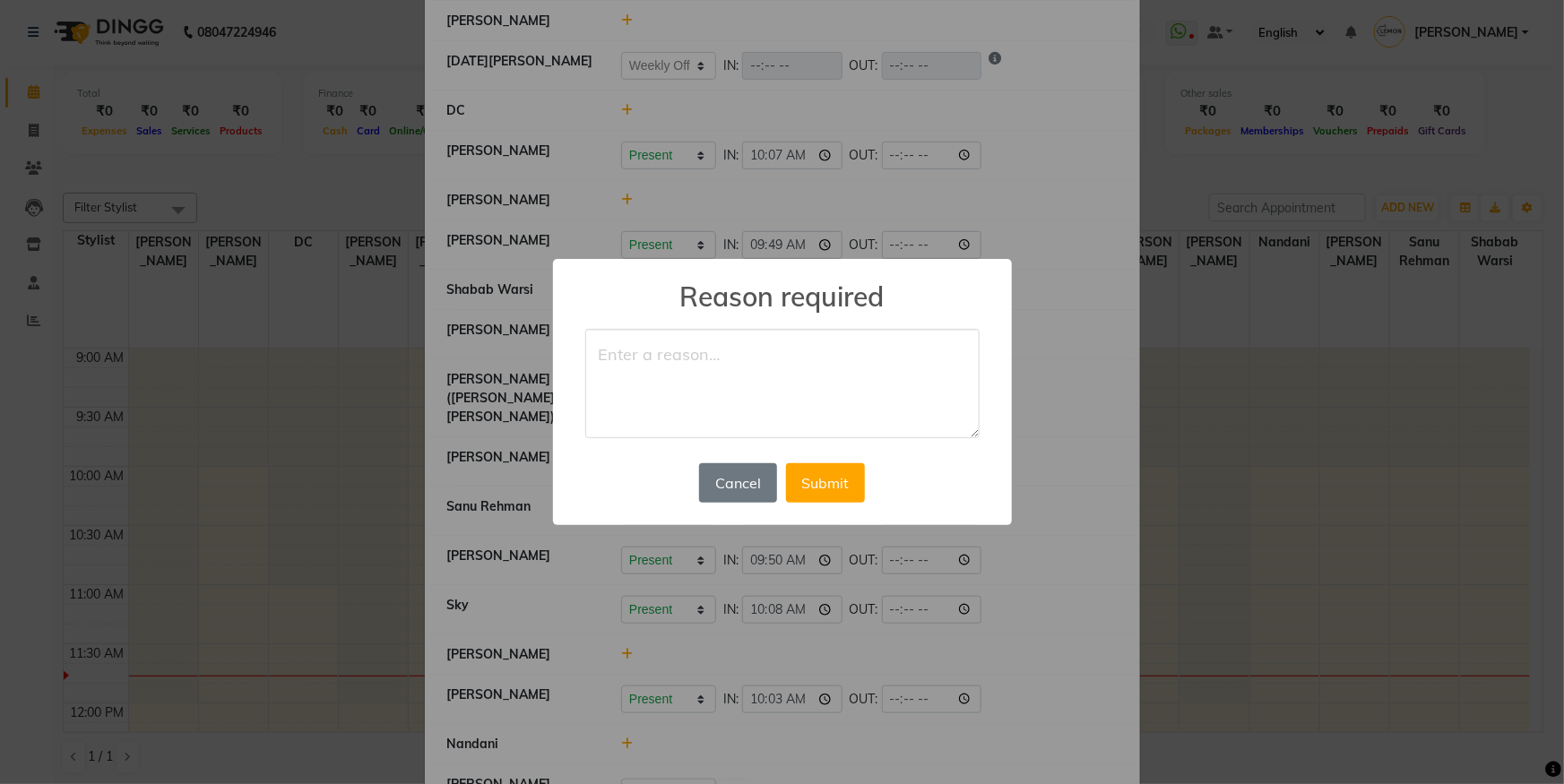
type textarea "s"
click at [608, 357] on textarea "absent" at bounding box center [782, 384] width 395 height 110
click at [589, 350] on textarea "bsent" at bounding box center [782, 384] width 395 height 110
type textarea "Absent"
click at [829, 490] on button "Submit" at bounding box center [826, 483] width 79 height 39
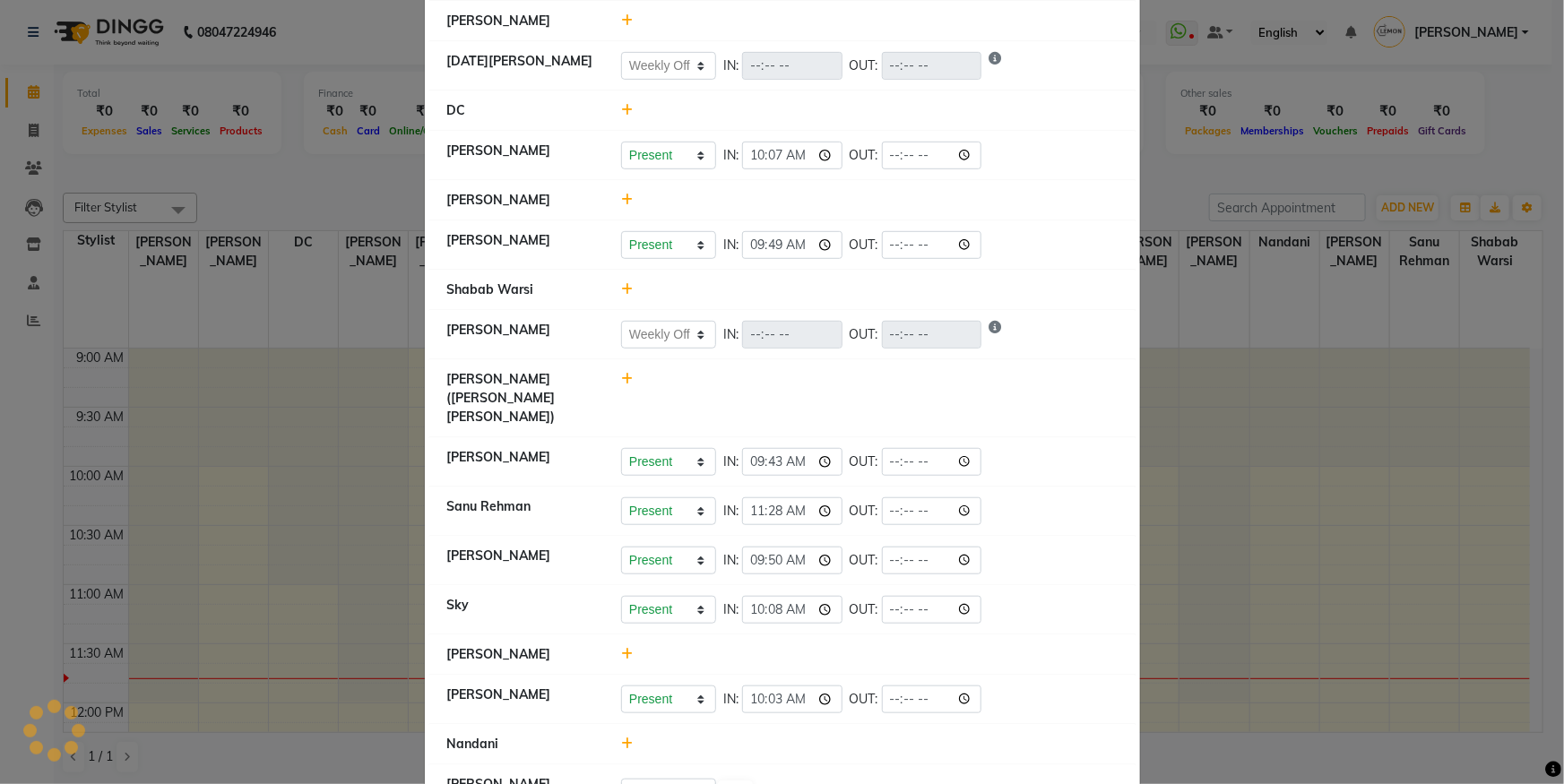
select select "W"
select select "A"
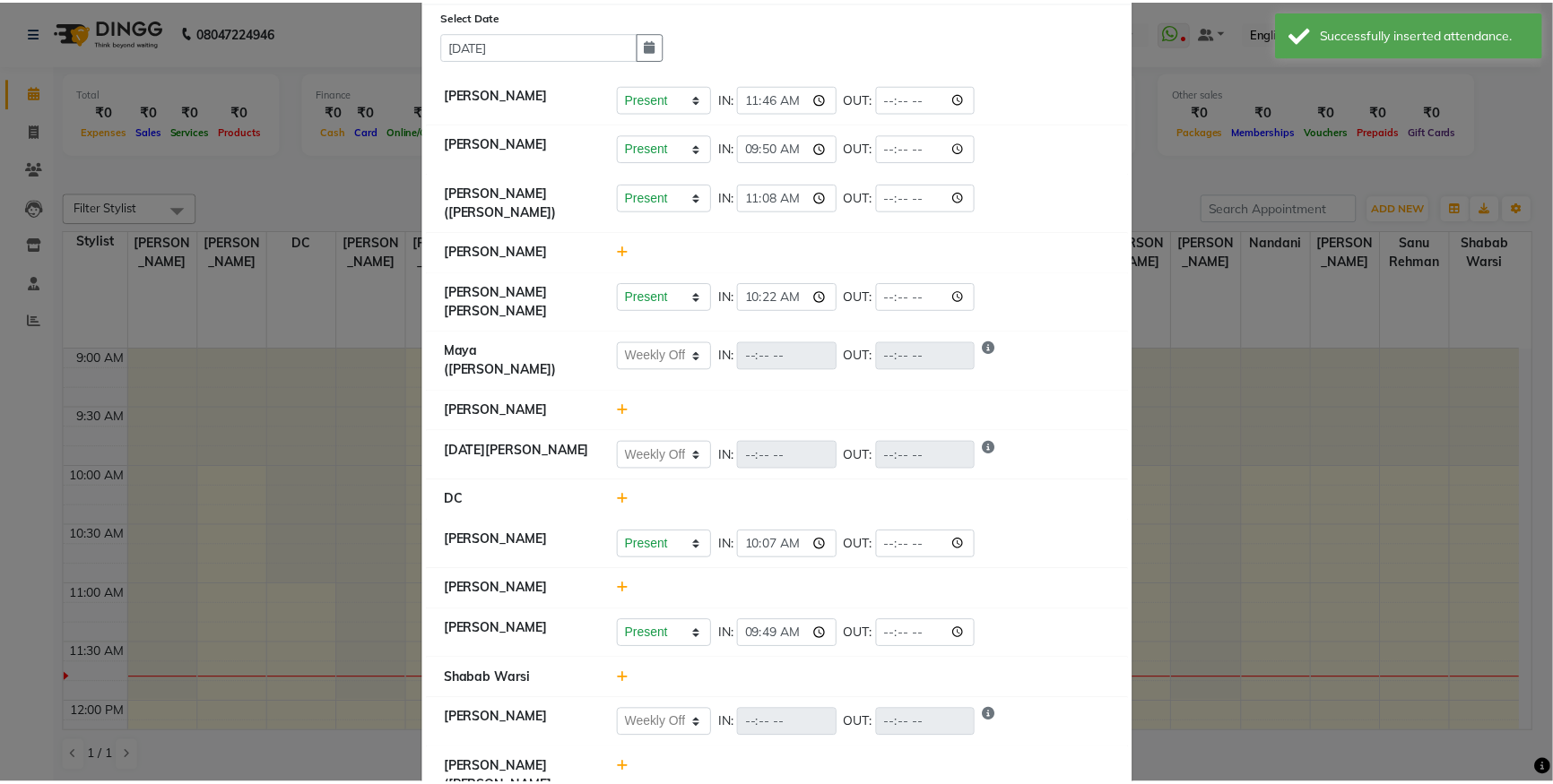
scroll to position [0, 0]
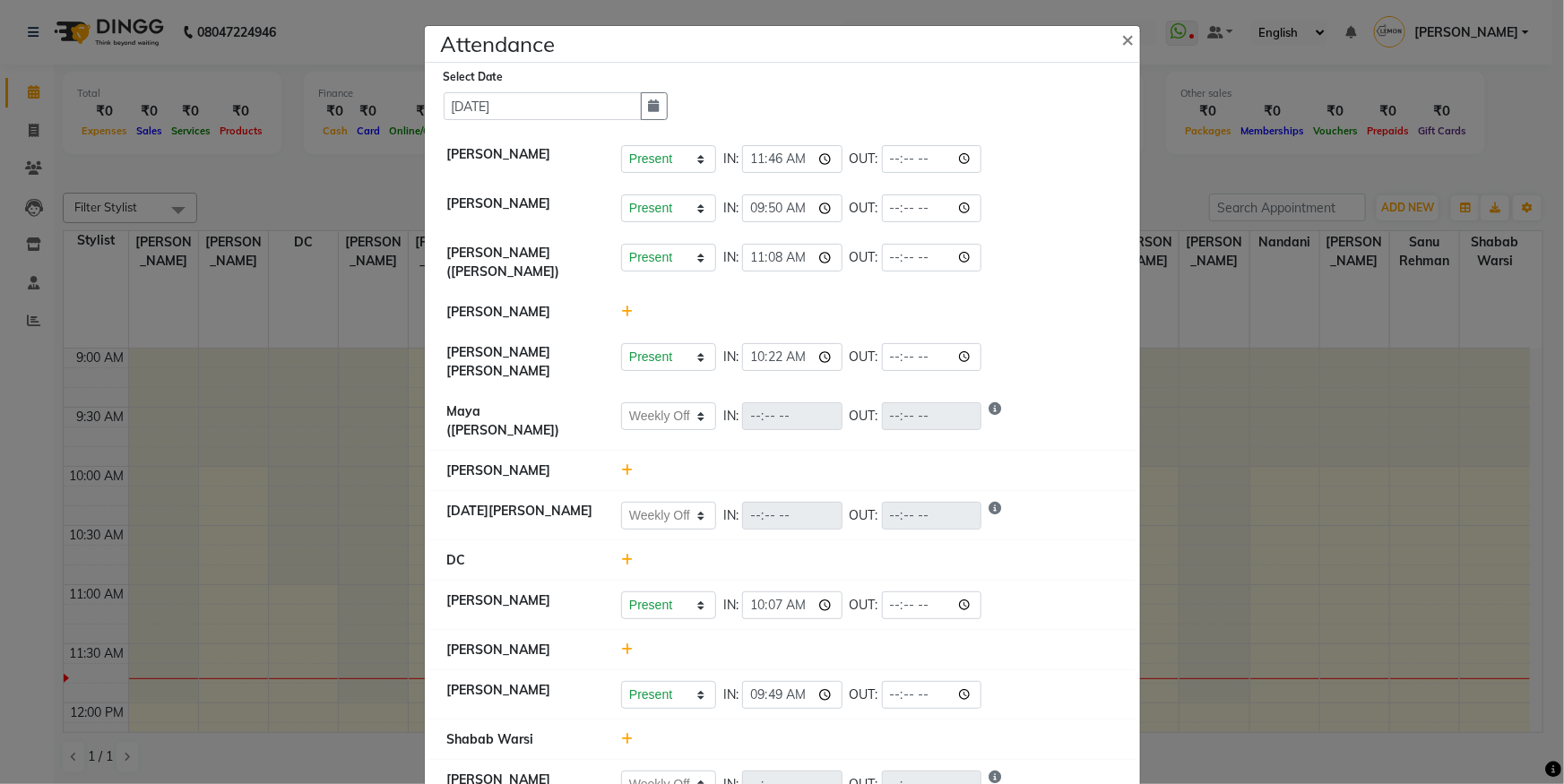
click at [200, 282] on ngb-modal-window "Attendance × Select Date [DATE] [PERSON_NAME] Present Absent Late Half Day Week…" at bounding box center [782, 392] width 1564 height 784
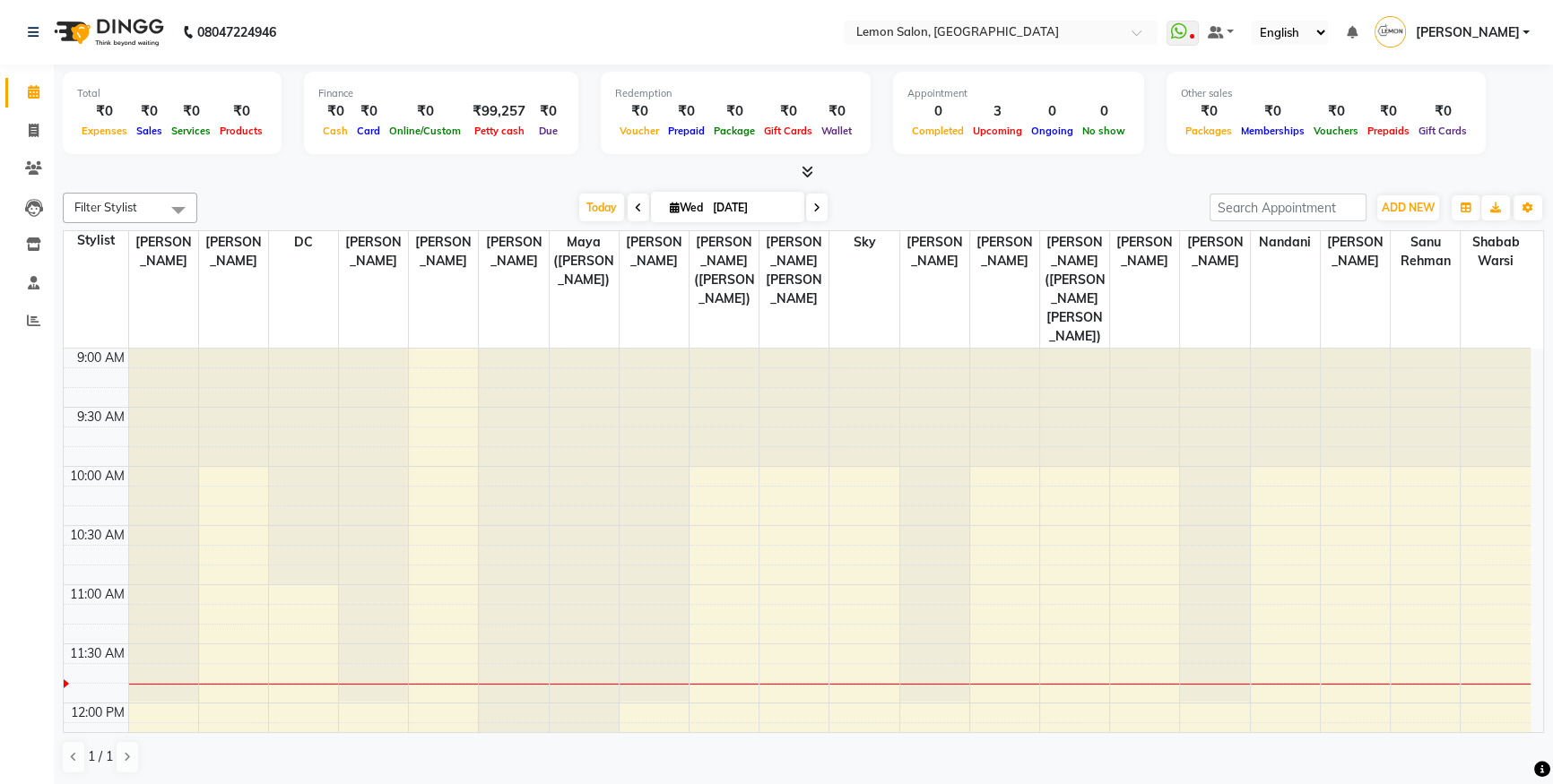
scroll to position [80, 0]
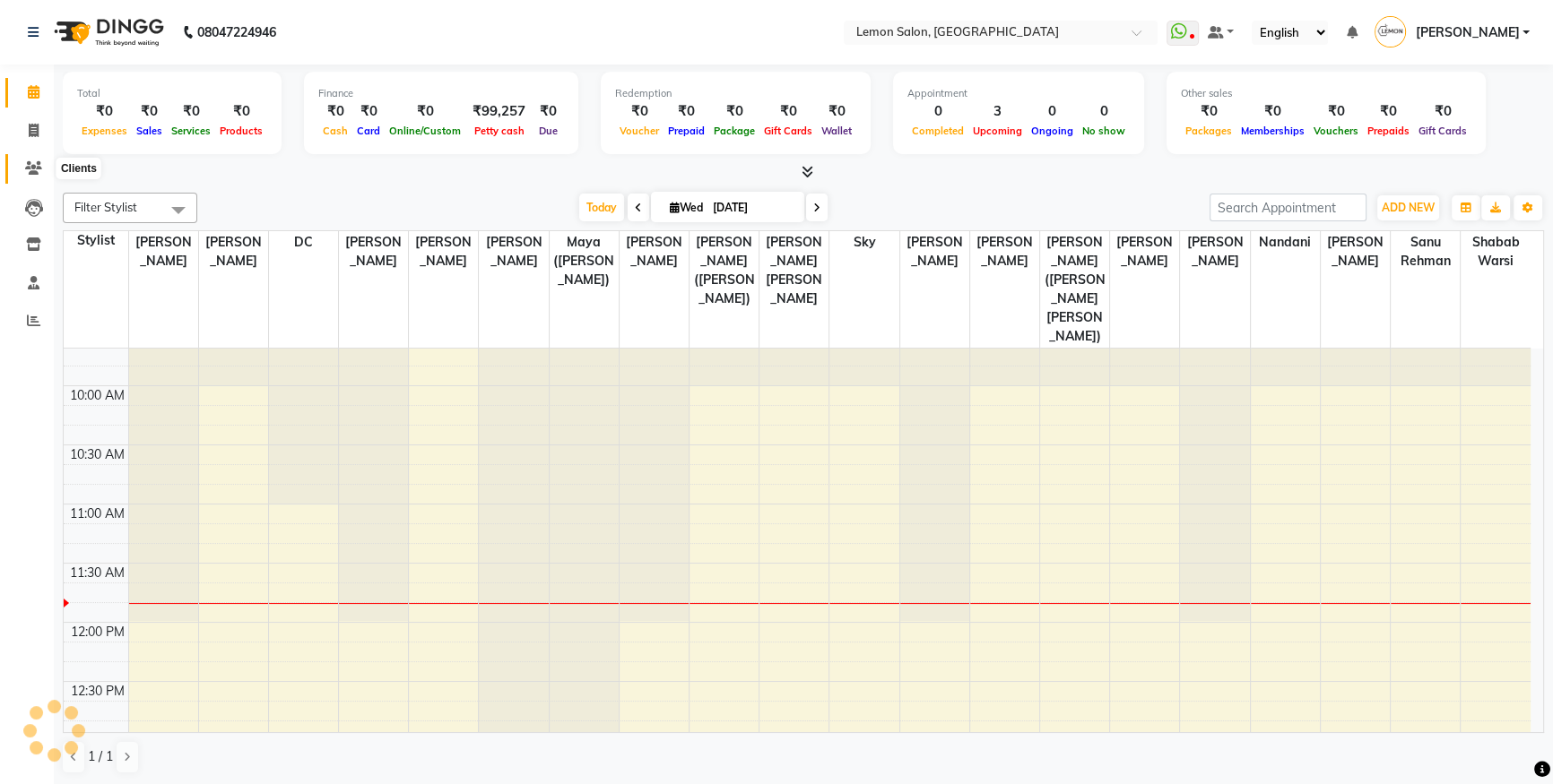
click at [42, 162] on span at bounding box center [33, 168] width 31 height 21
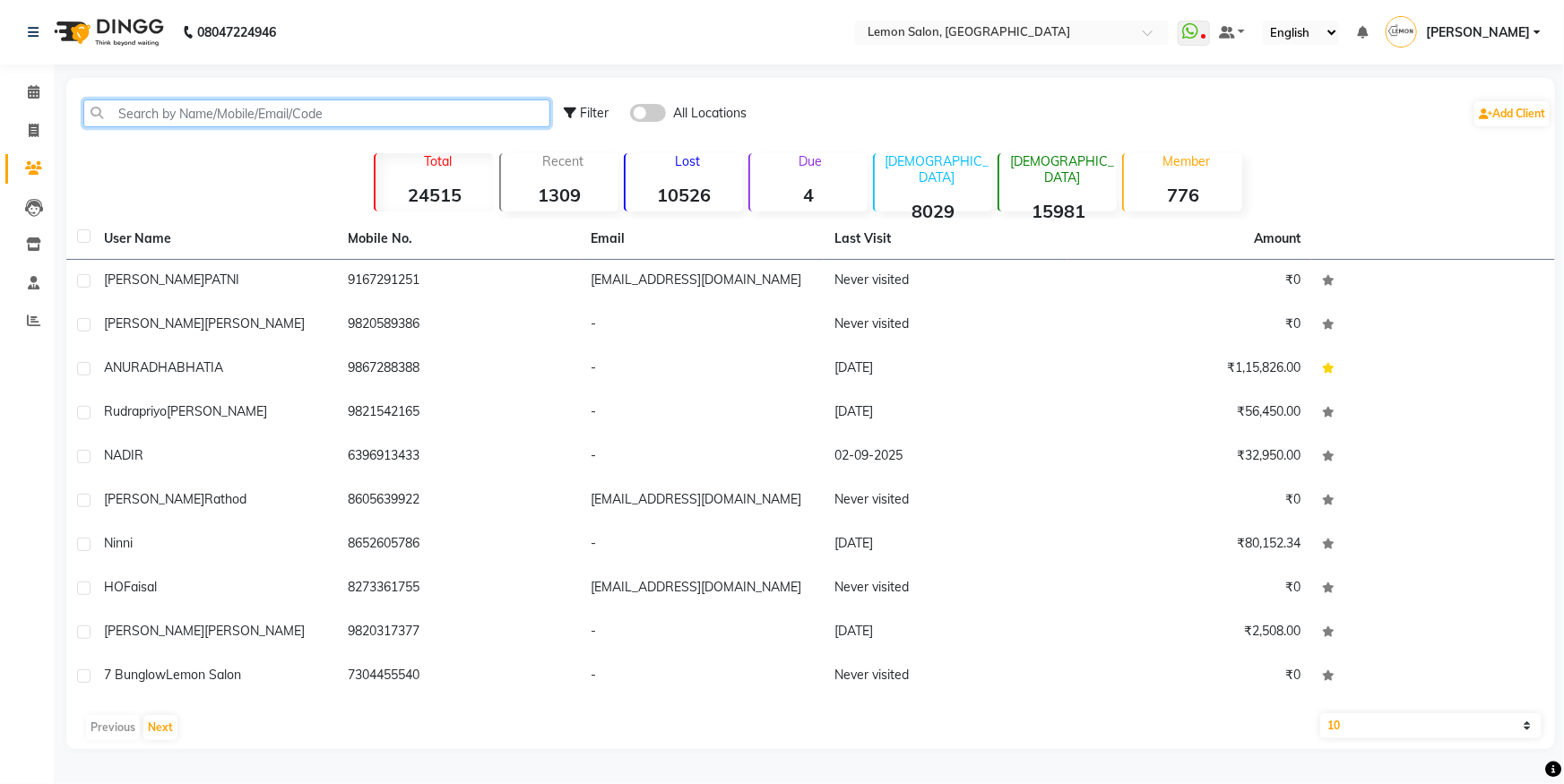
click at [110, 121] on input "text" at bounding box center [316, 114] width 467 height 27
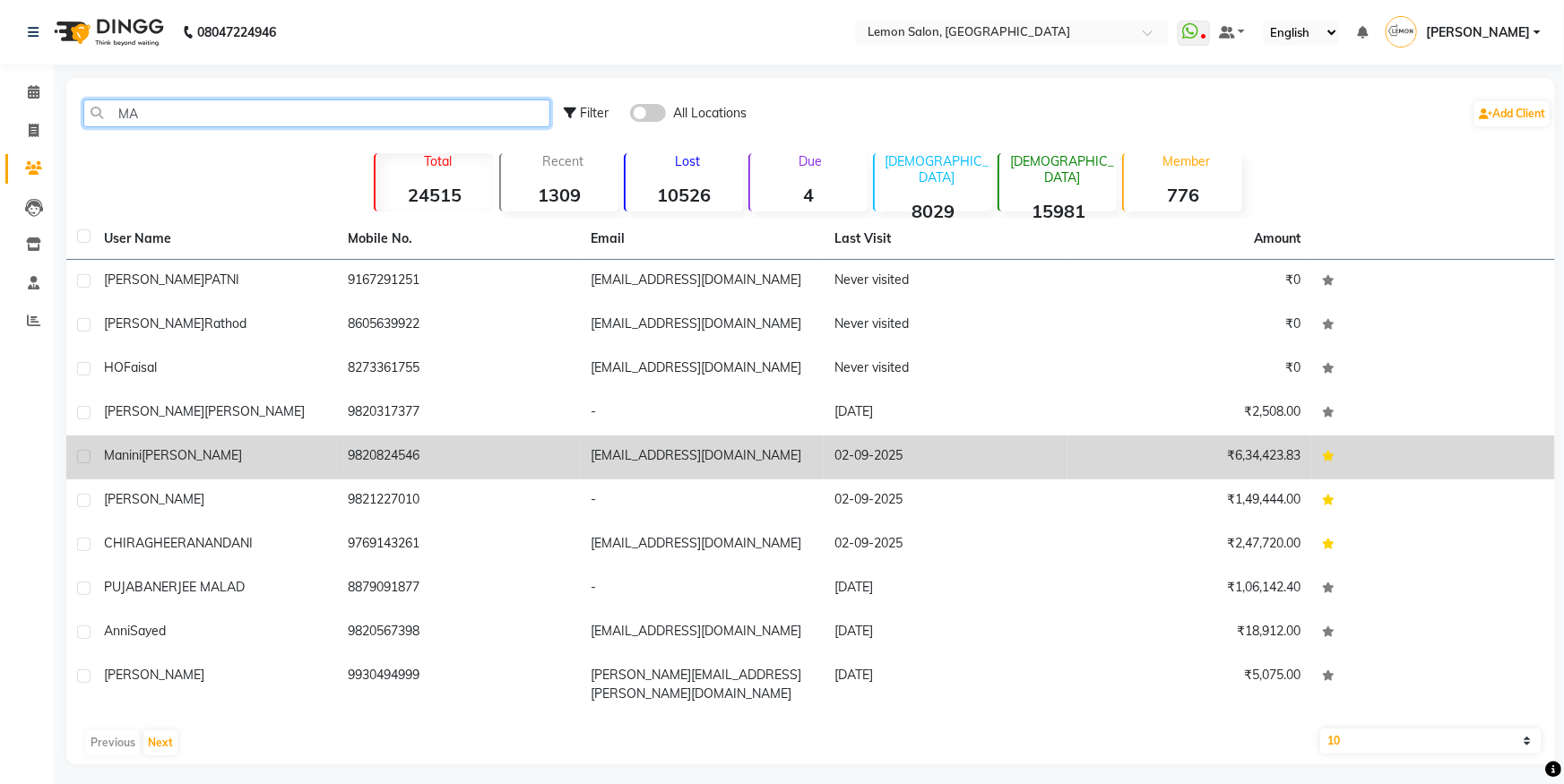
type input "MA"
click at [196, 442] on td "[PERSON_NAME]" at bounding box center [214, 457] width 244 height 44
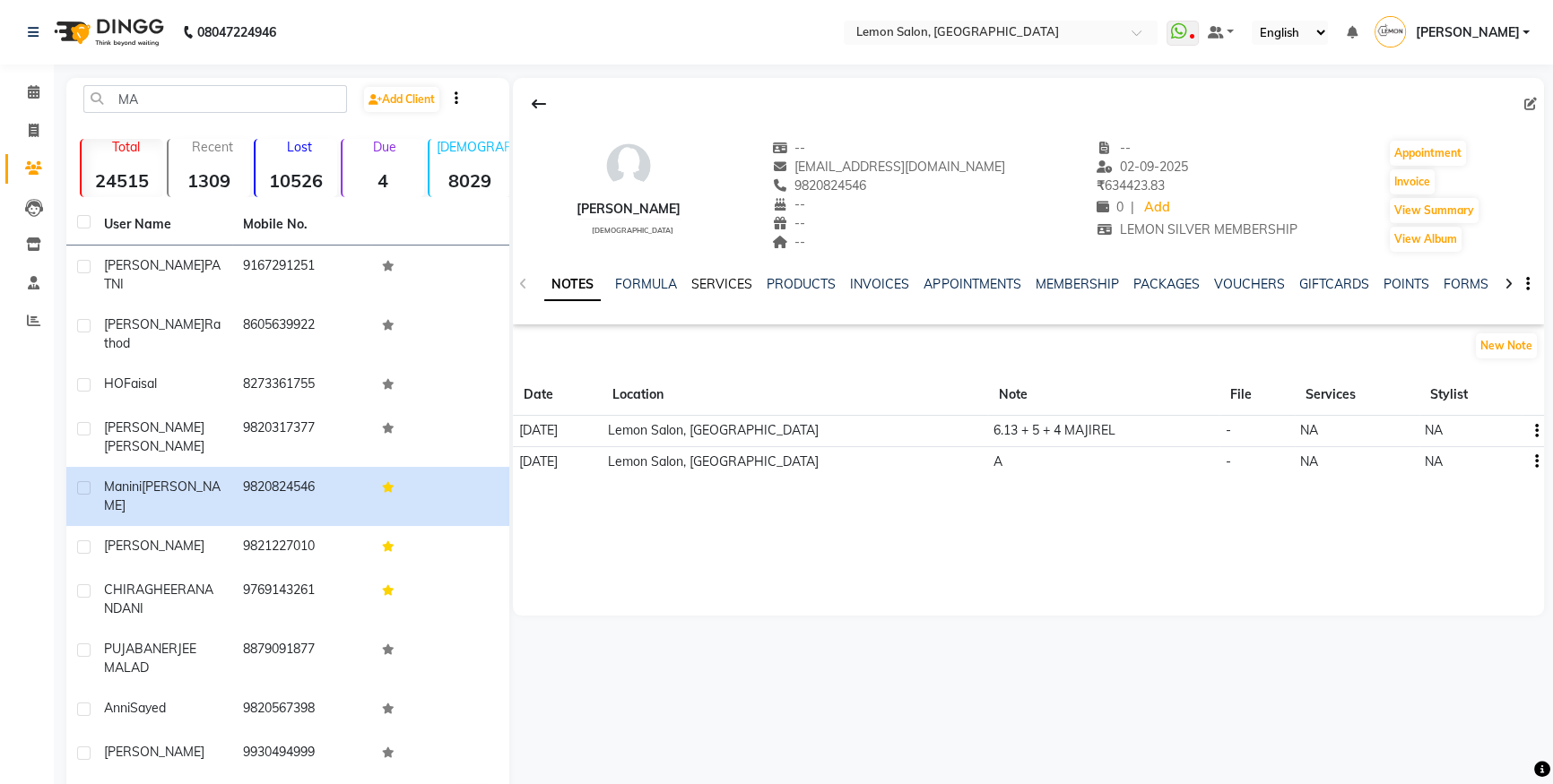
click at [721, 283] on link "SERVICES" at bounding box center [722, 284] width 61 height 16
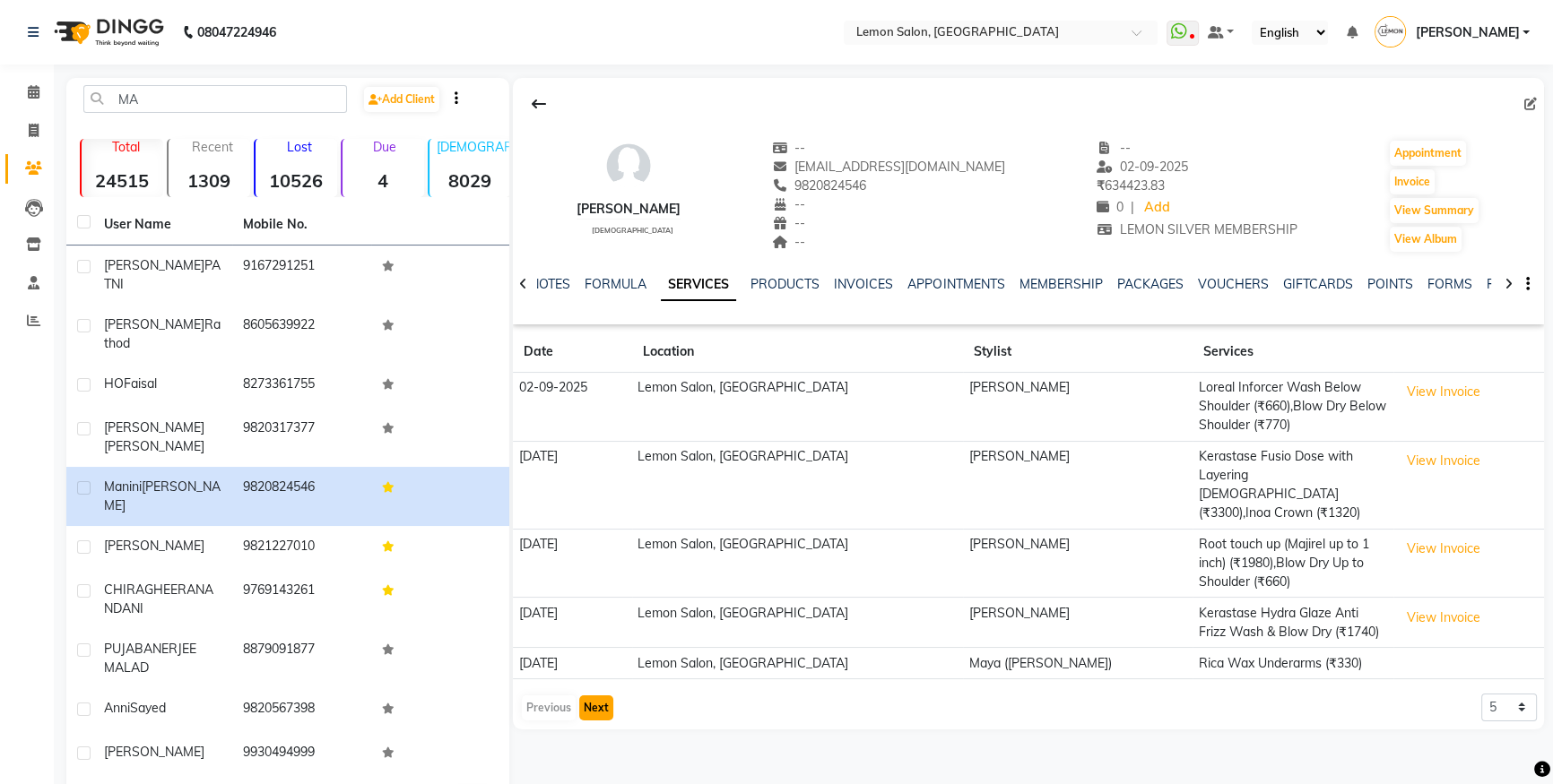
click at [597, 695] on button "Next" at bounding box center [595, 708] width 34 height 25
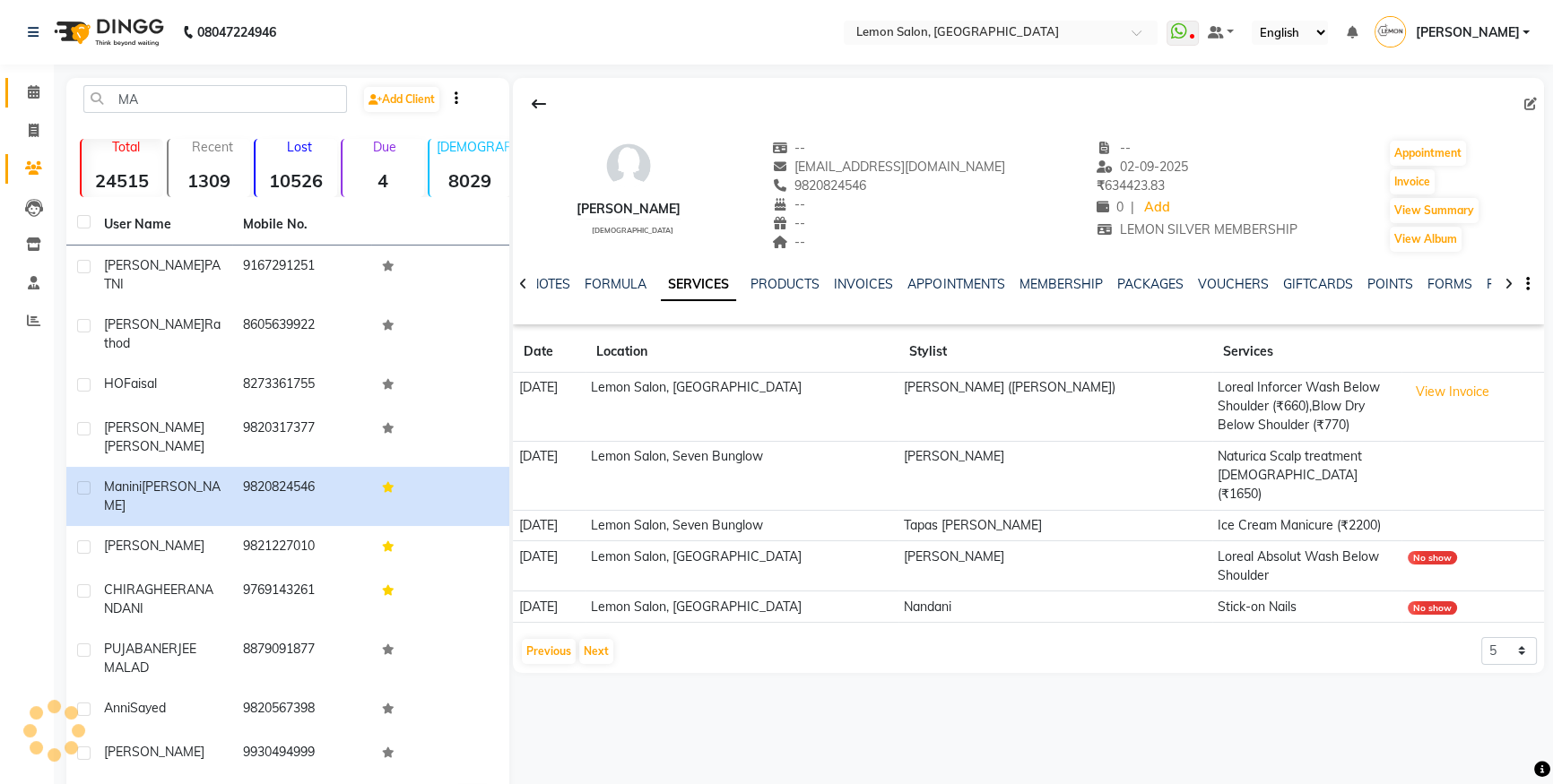
click at [13, 90] on link "Calendar" at bounding box center [26, 93] width 43 height 29
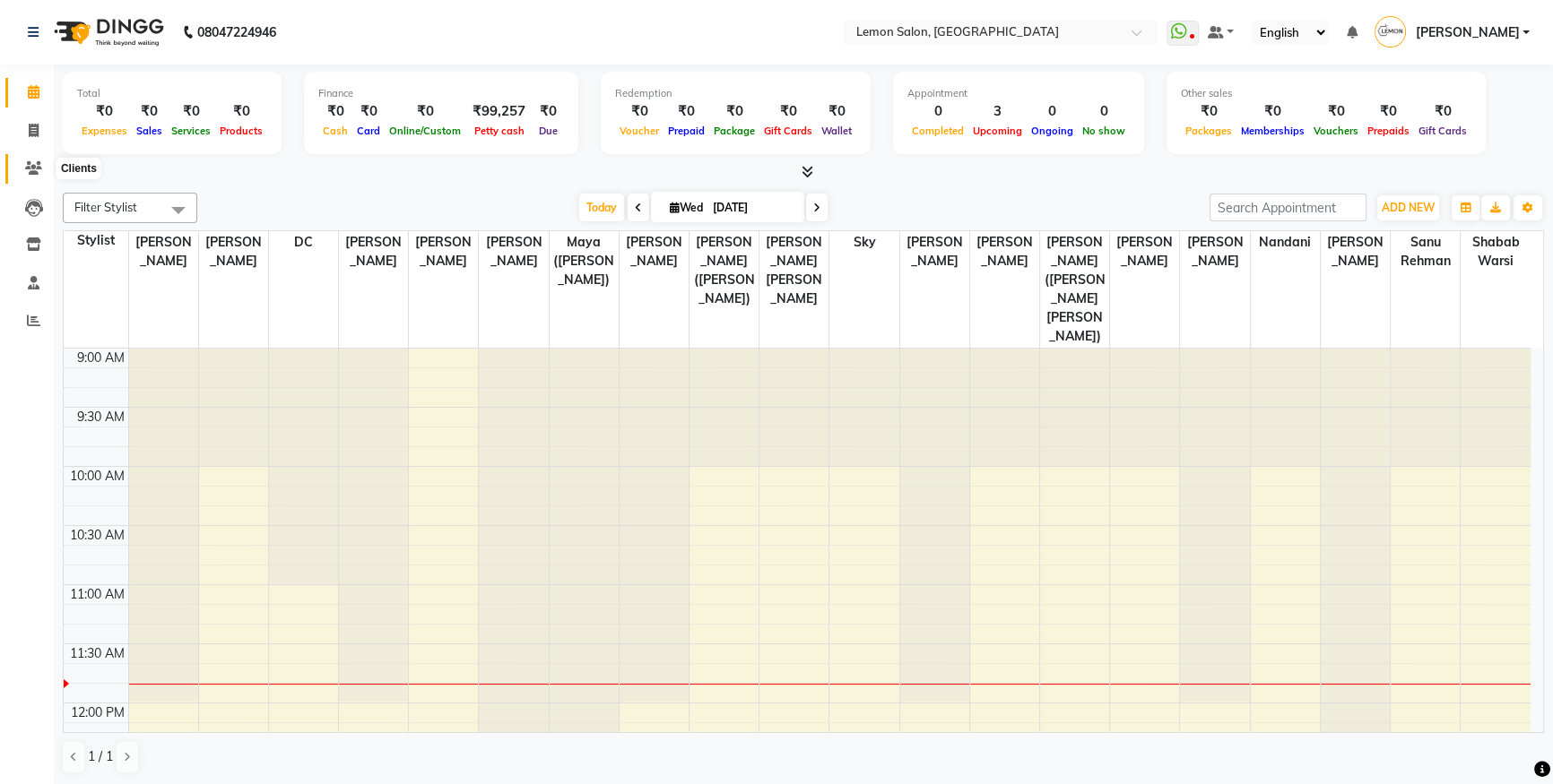
click at [22, 165] on span at bounding box center [33, 168] width 31 height 21
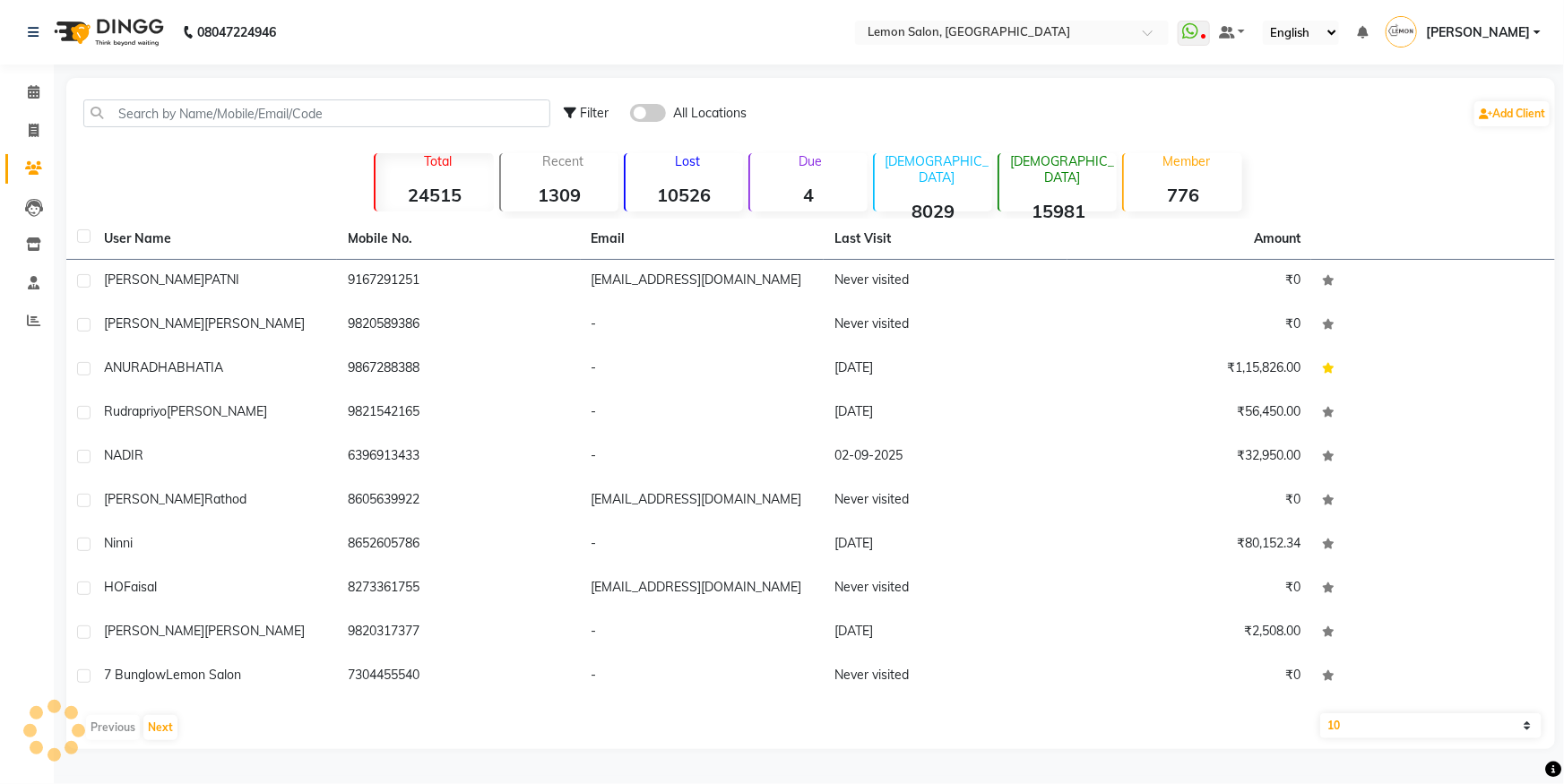
click at [79, 116] on div at bounding box center [316, 114] width 494 height 27
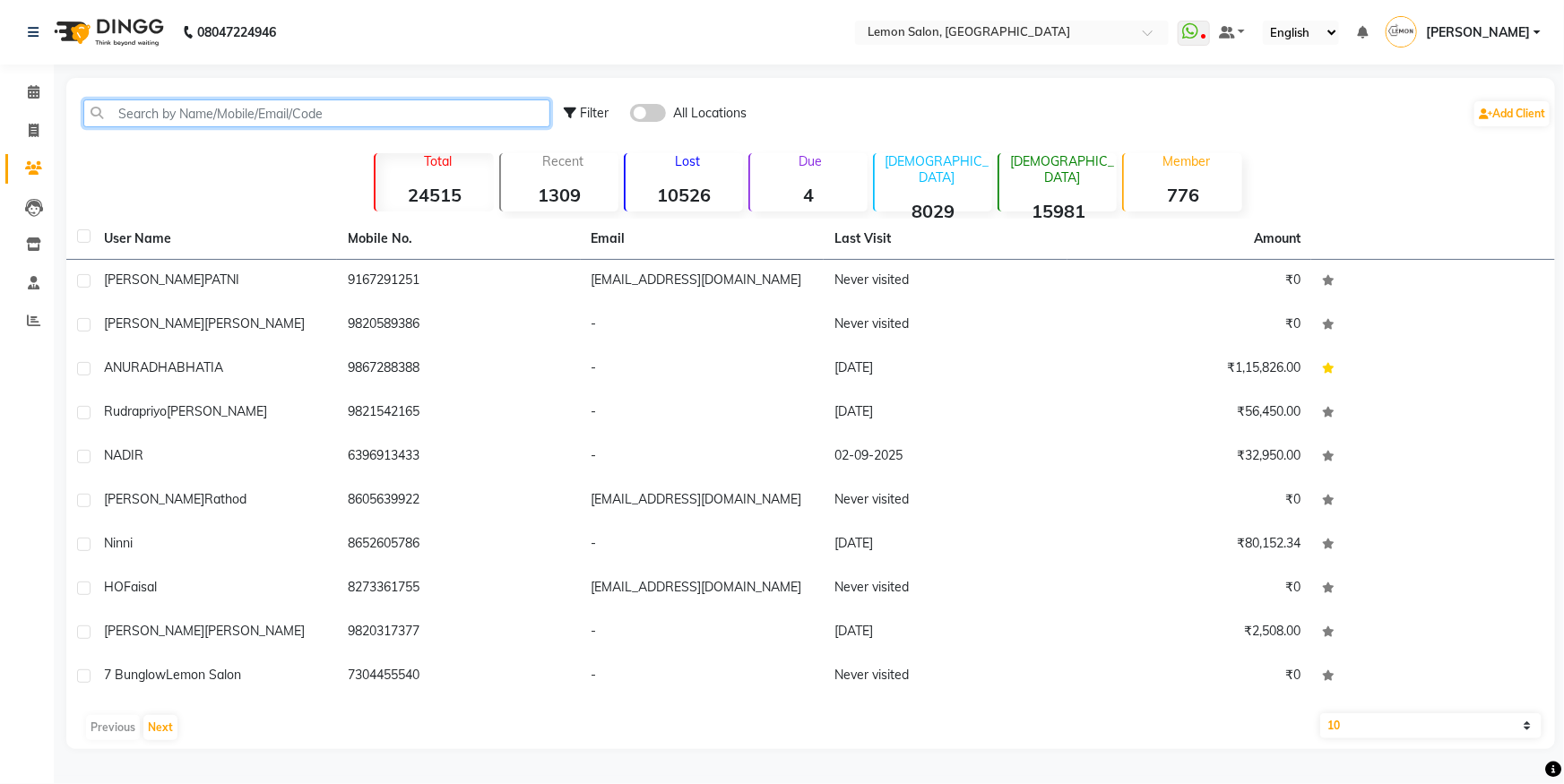
click at [121, 105] on input "text" at bounding box center [316, 114] width 467 height 27
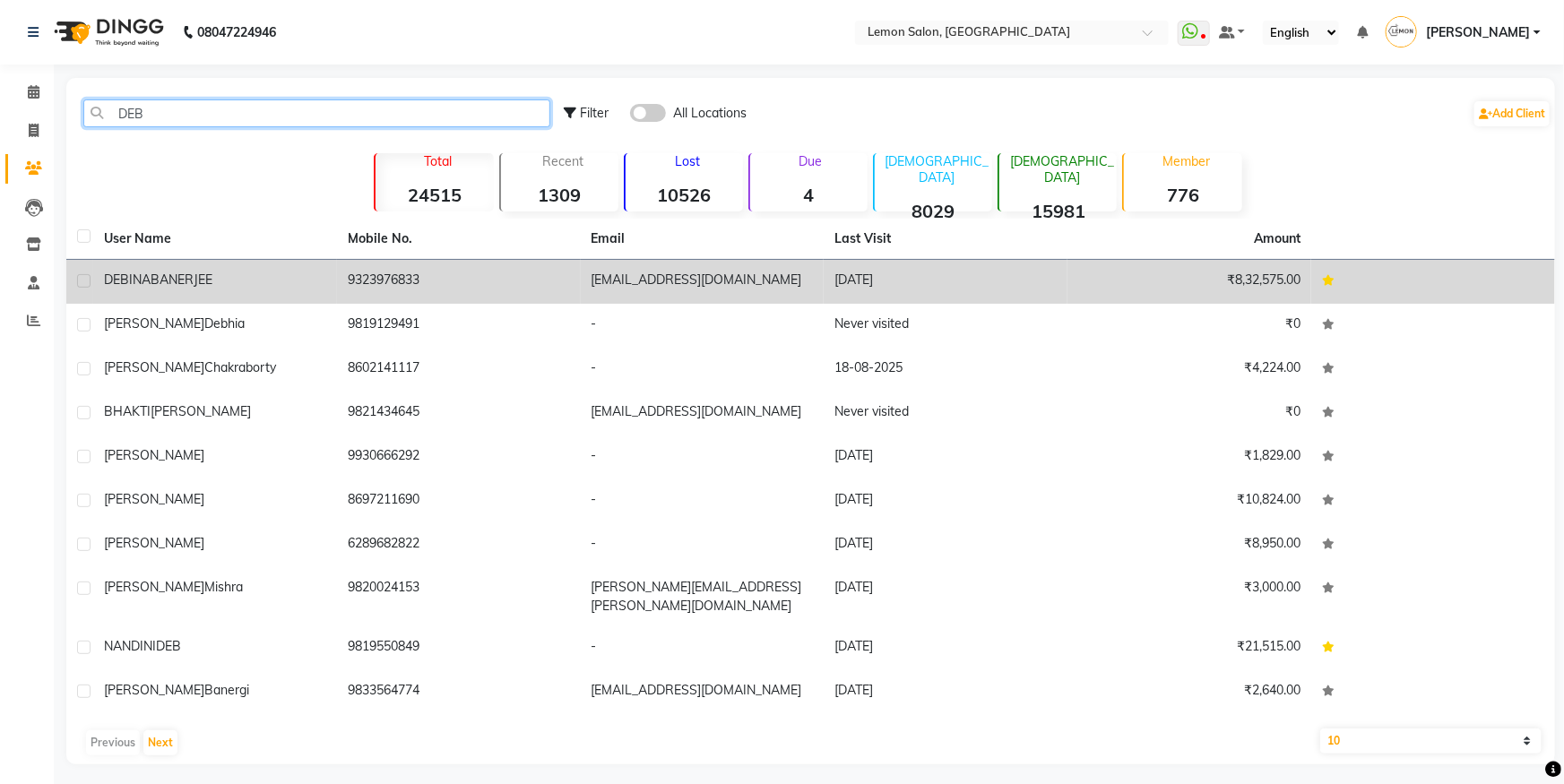
type input "DEB"
click at [239, 277] on div "[PERSON_NAME]" at bounding box center [214, 279] width 222 height 19
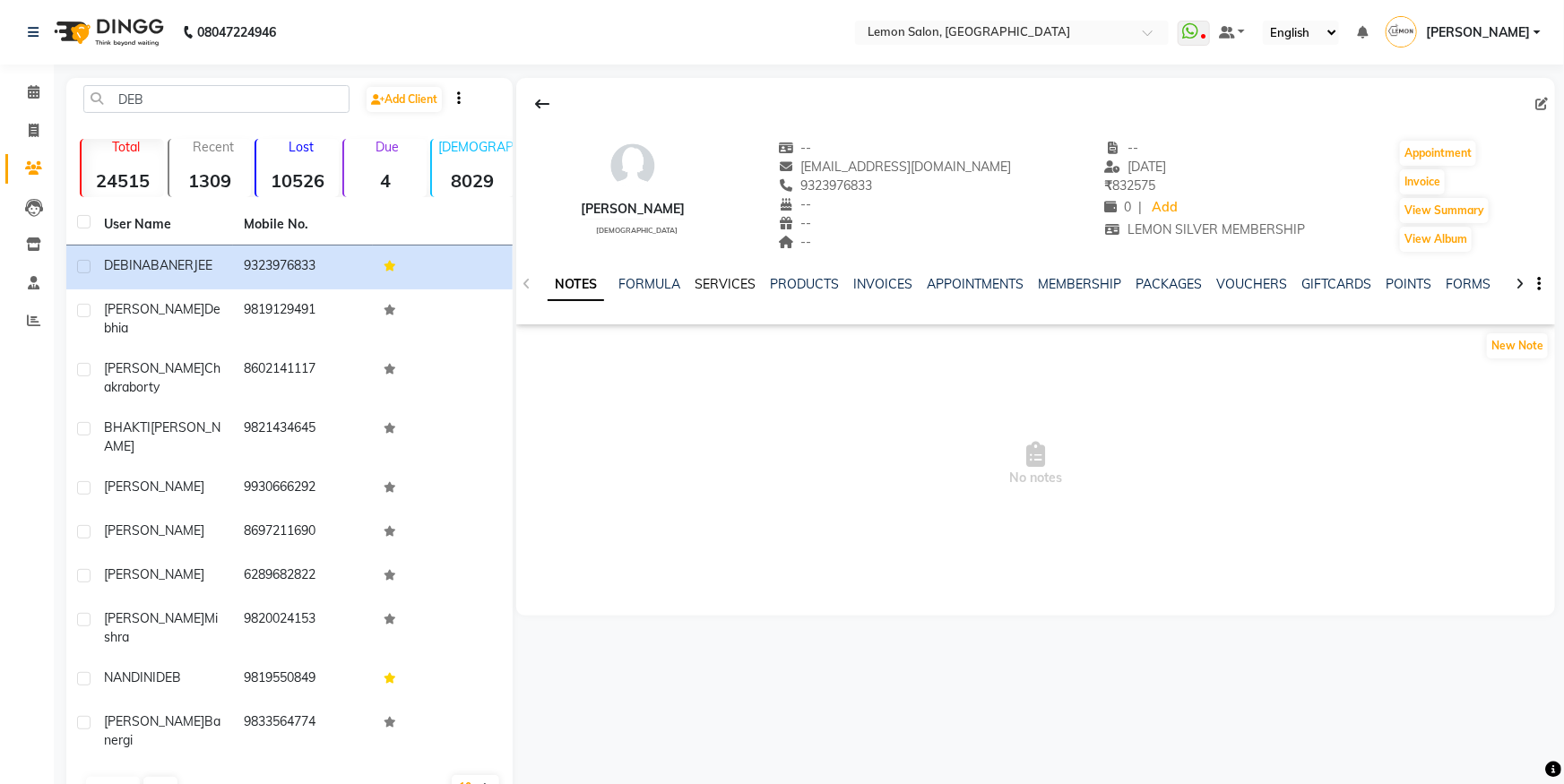
click at [723, 290] on link "SERVICES" at bounding box center [725, 284] width 61 height 16
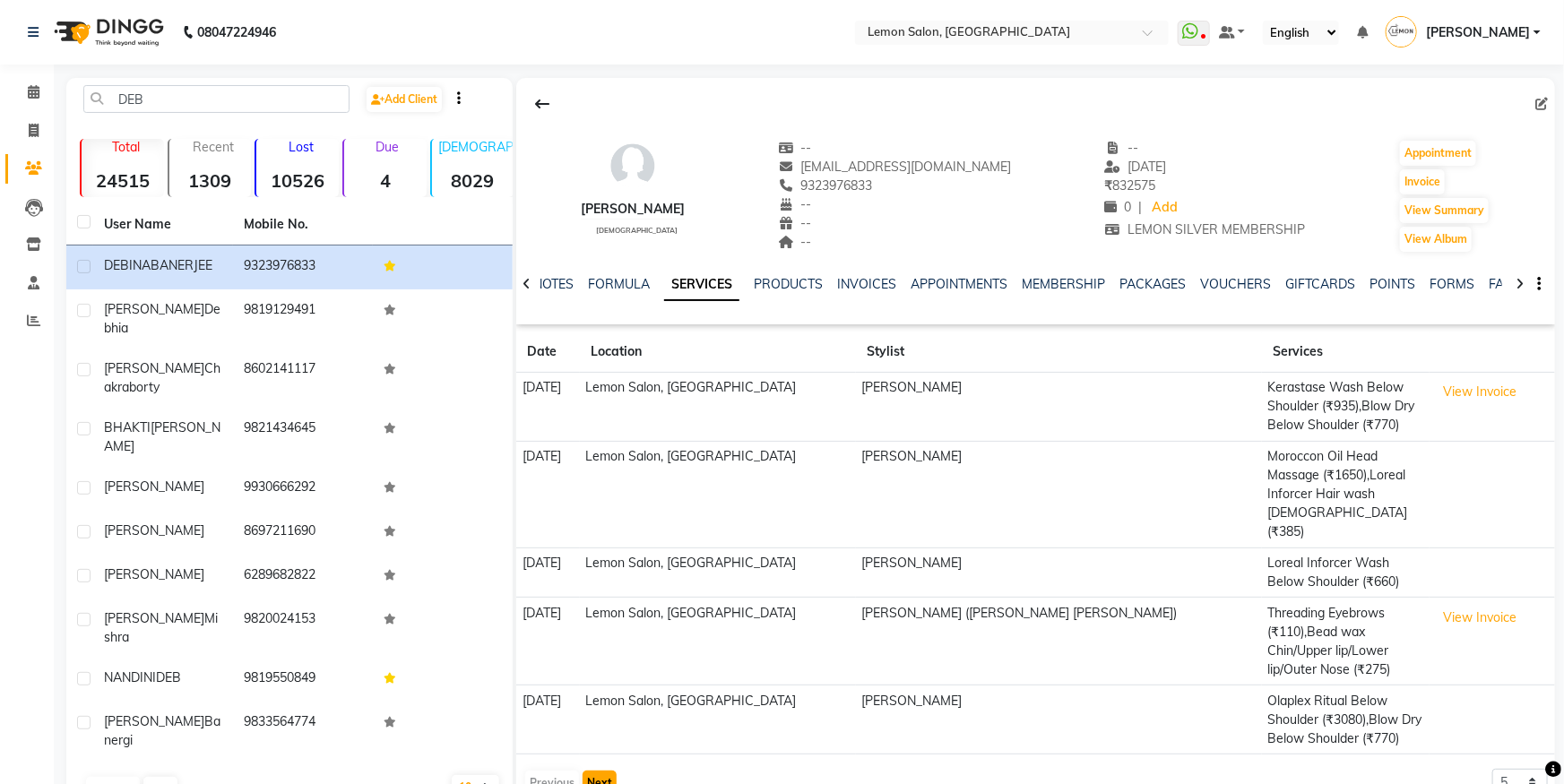
click at [590, 770] on button "Next" at bounding box center [599, 783] width 34 height 25
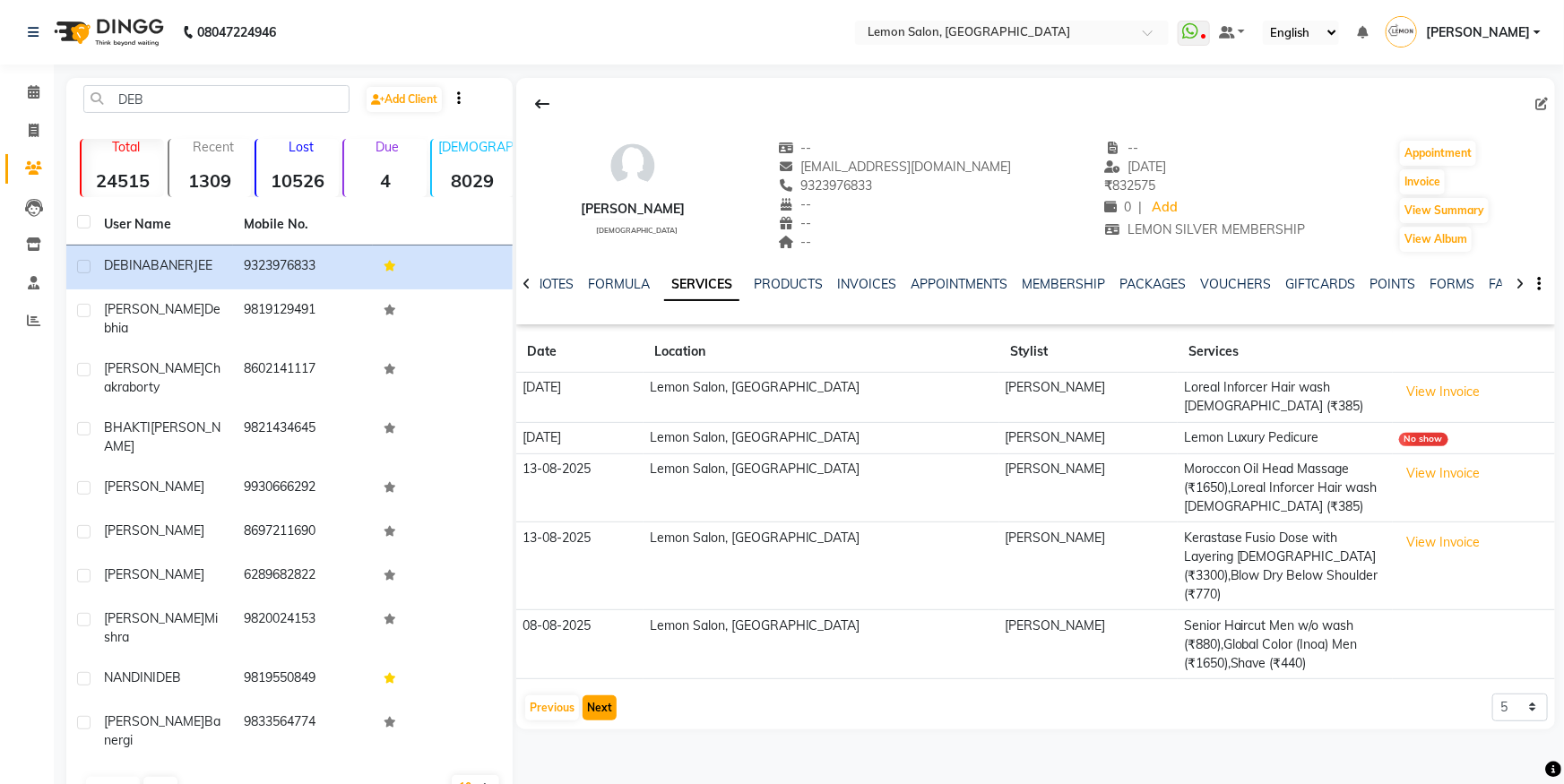
click at [591, 695] on button "Next" at bounding box center [599, 708] width 34 height 25
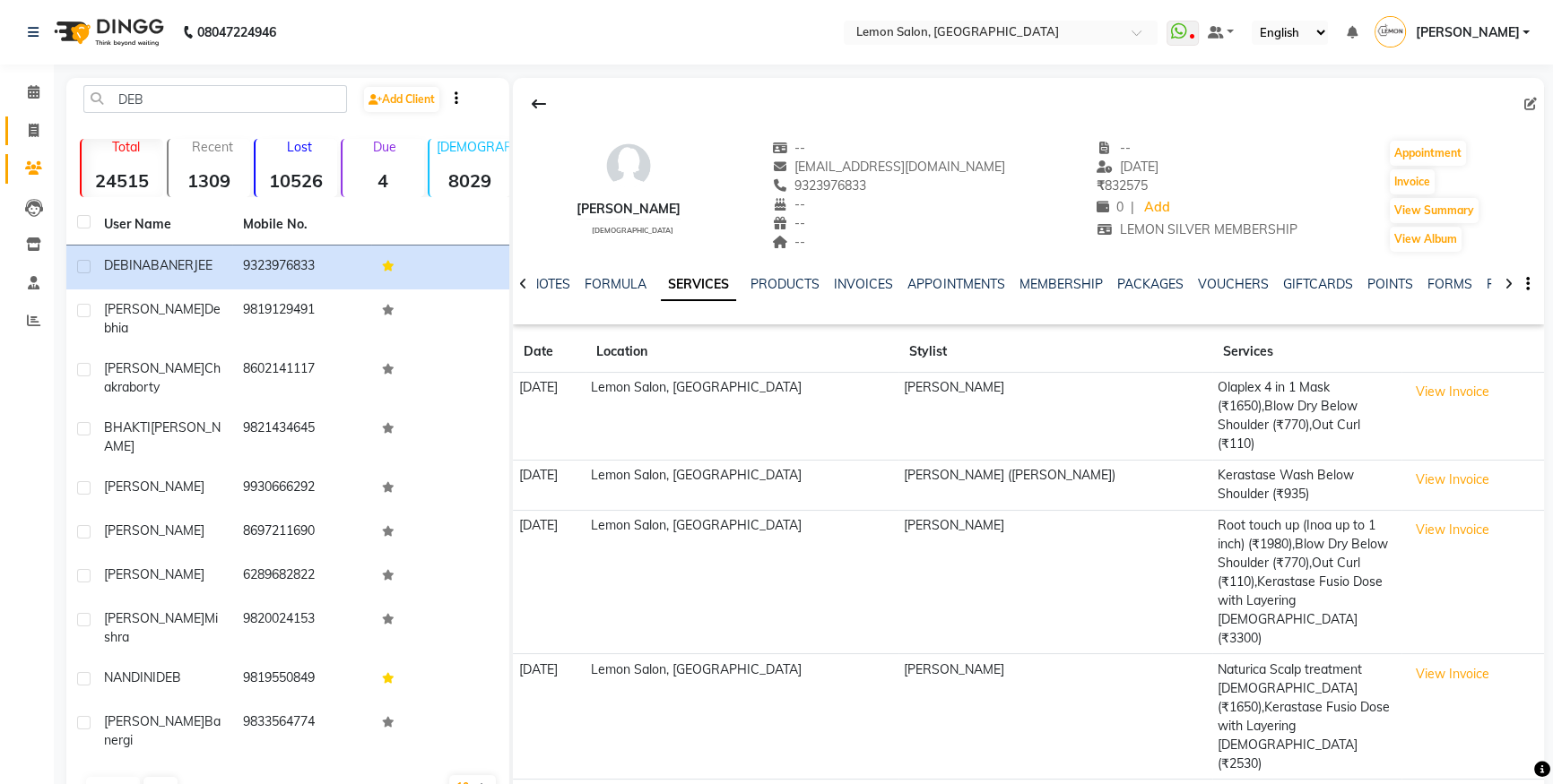
click at [15, 130] on link "Invoice" at bounding box center [26, 131] width 43 height 29
select select "service"
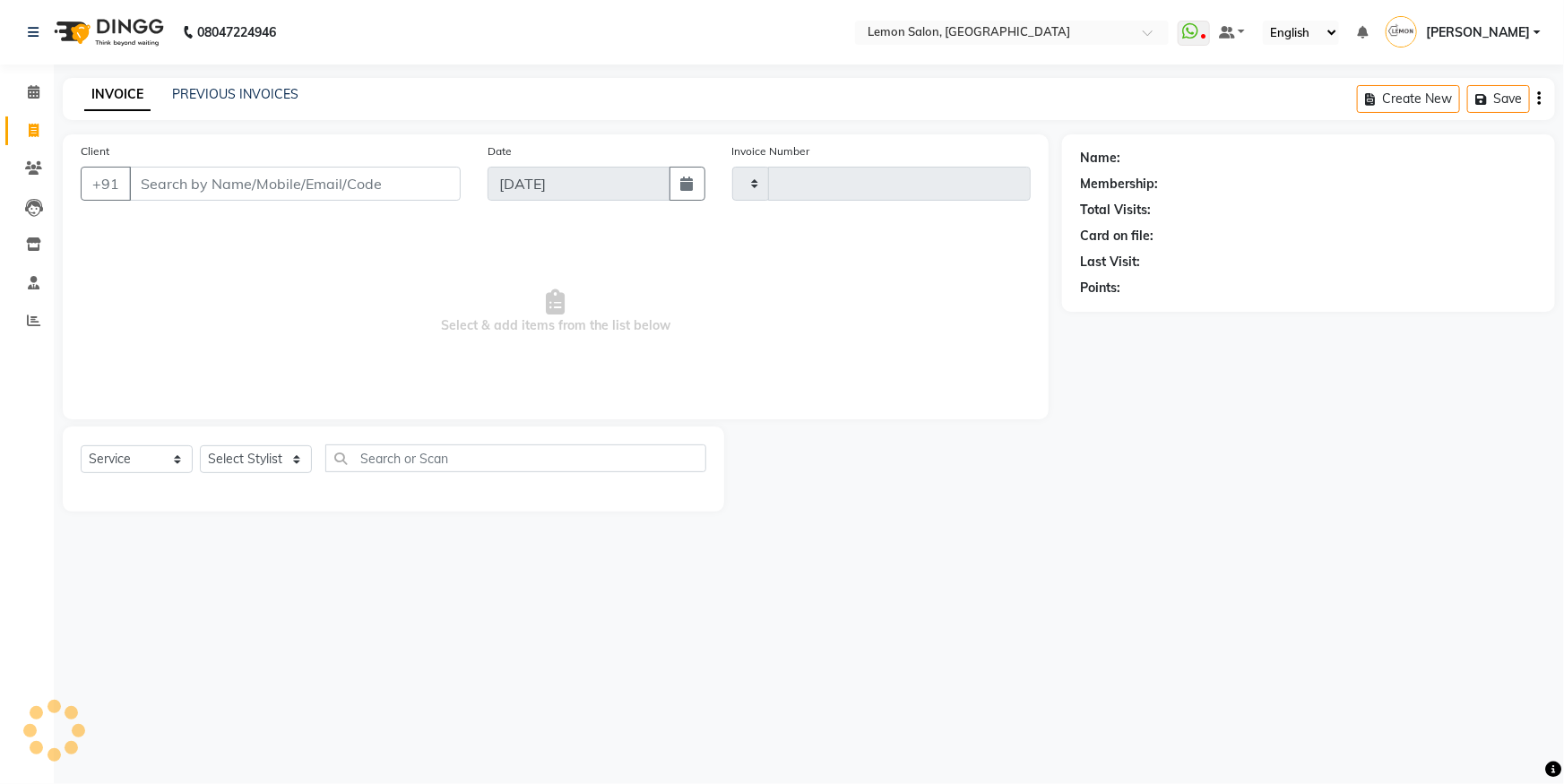
type input "5641"
select select "566"
click at [278, 457] on select "Select Stylist" at bounding box center [256, 459] width 112 height 27
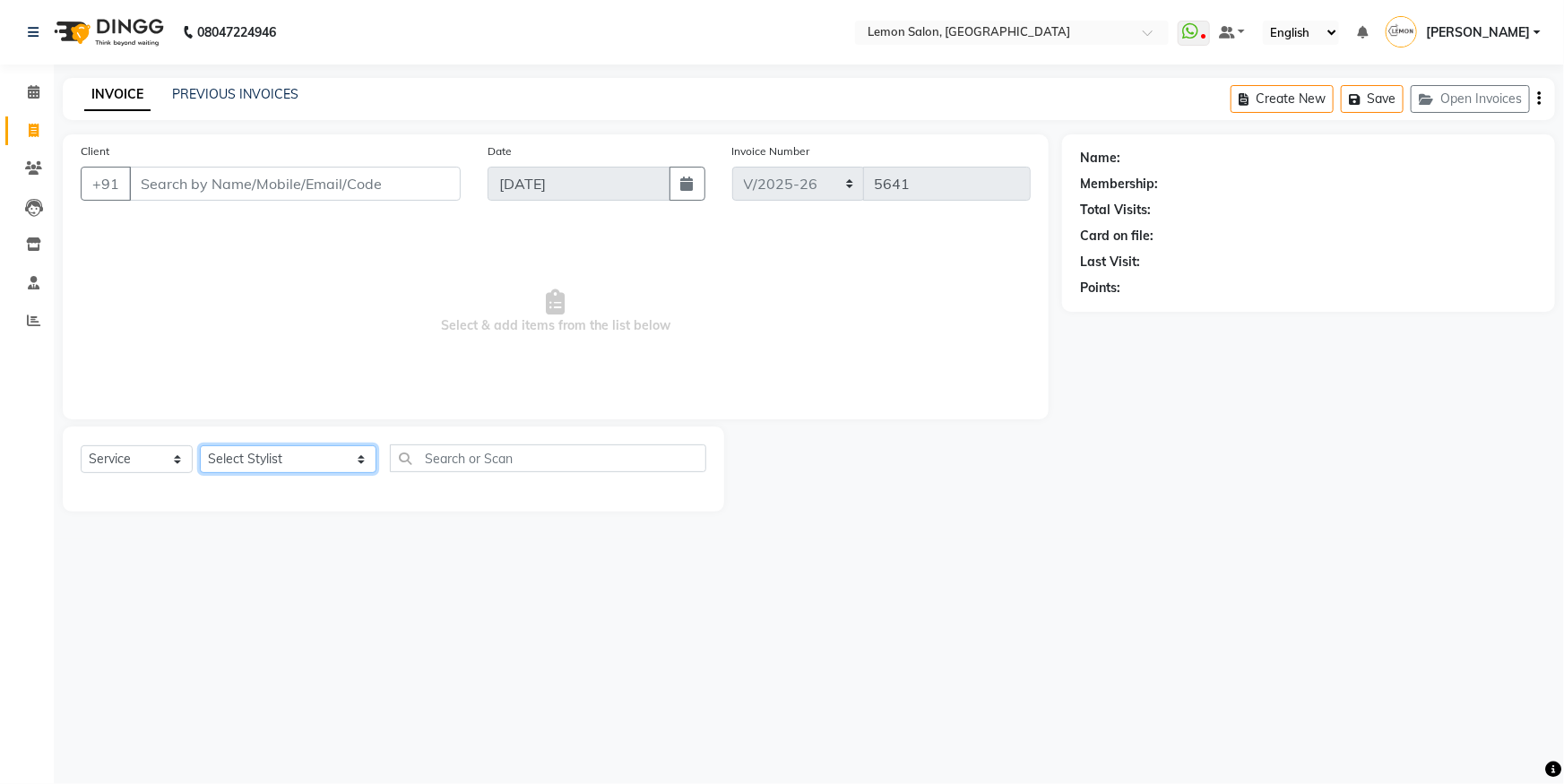
select select "8106"
drag, startPoint x: 415, startPoint y: 448, endPoint x: 419, endPoint y: 465, distance: 17.5
click at [415, 448] on input "text" at bounding box center [547, 458] width 316 height 27
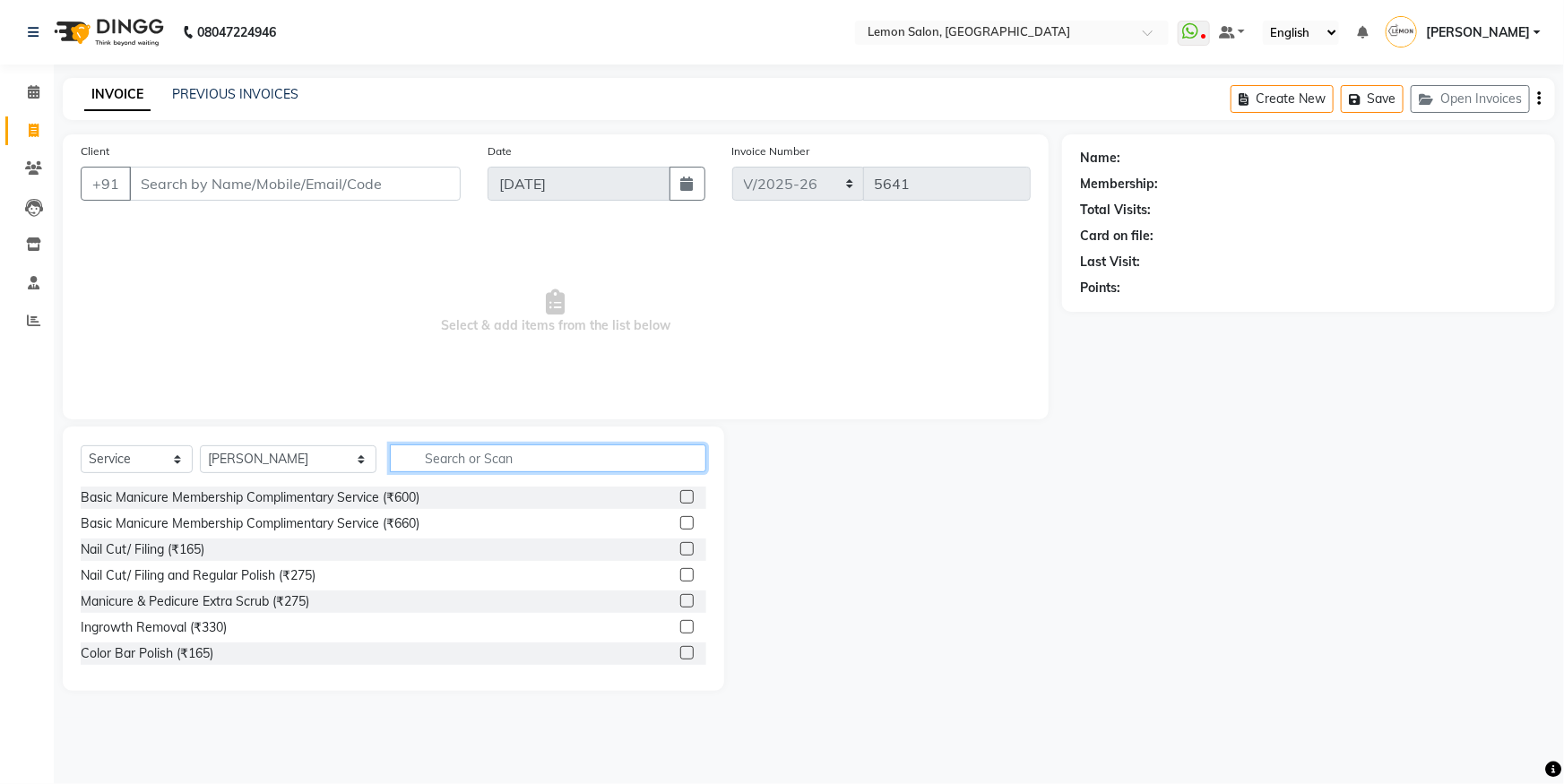
click at [419, 465] on input "text" at bounding box center [547, 458] width 316 height 27
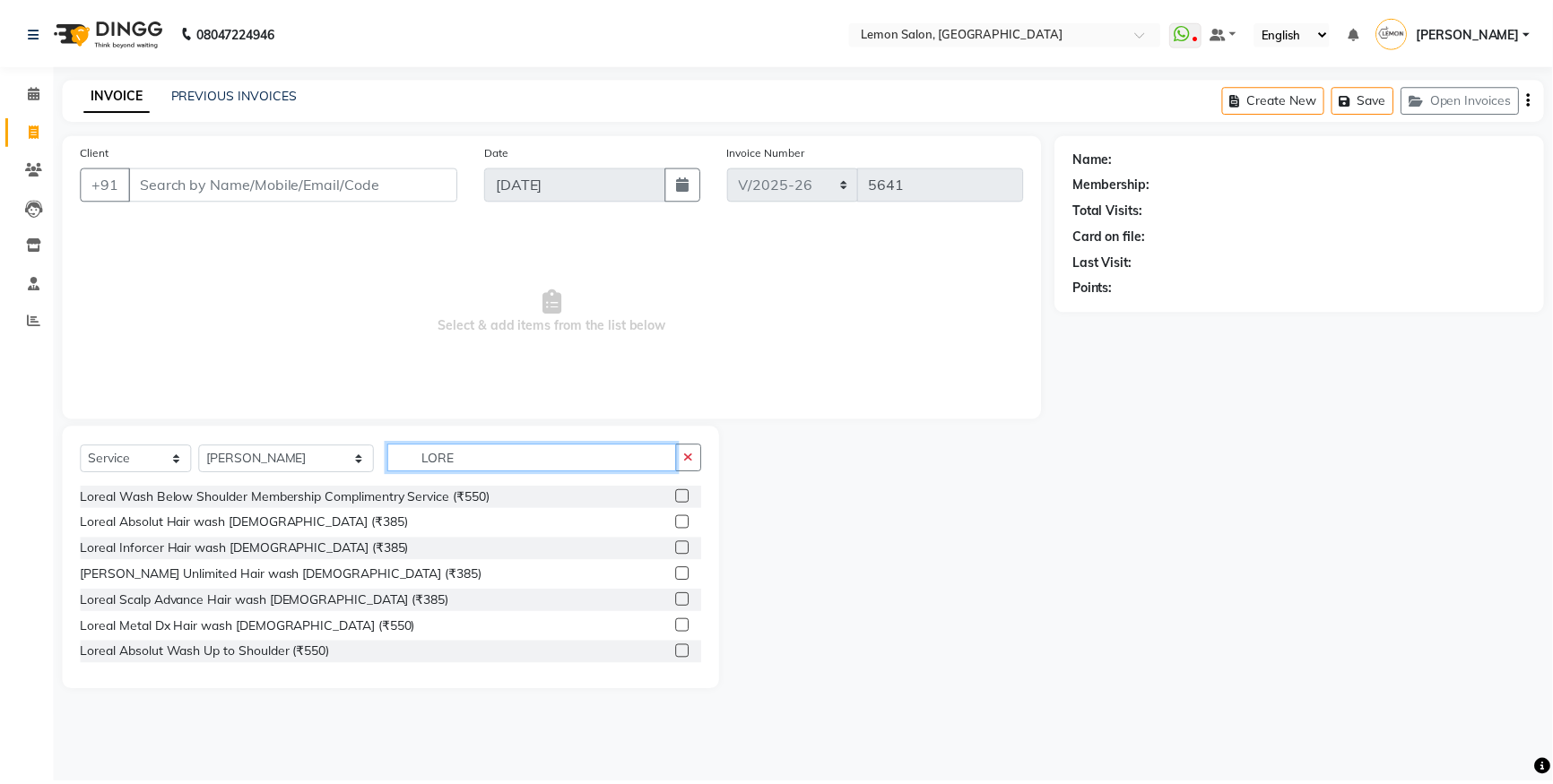
scroll to position [80, 0]
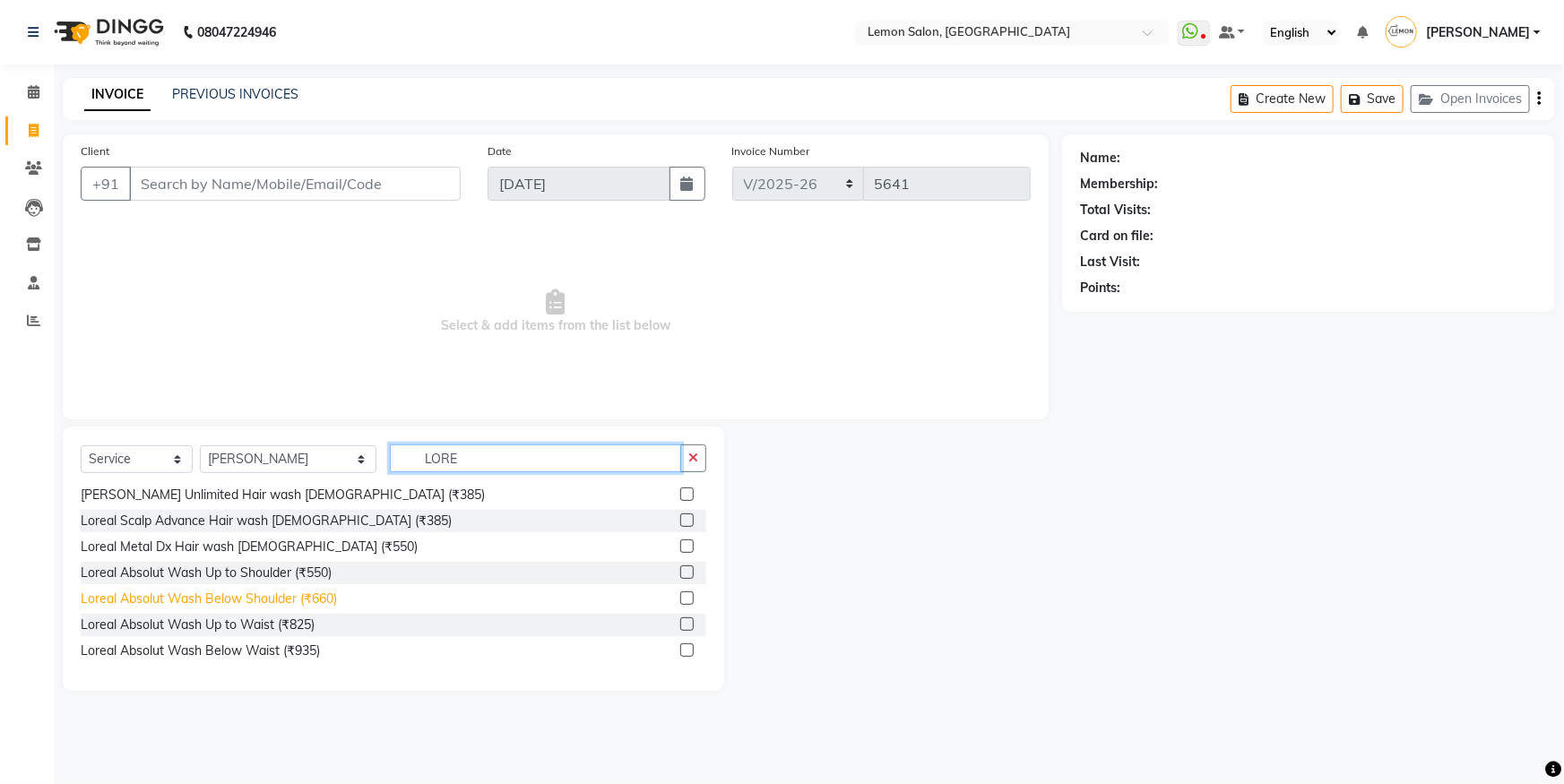
type input "LORE"
click at [317, 595] on div "Loreal Absolut Wash Below Shoulder (₹660)" at bounding box center [209, 598] width 257 height 19
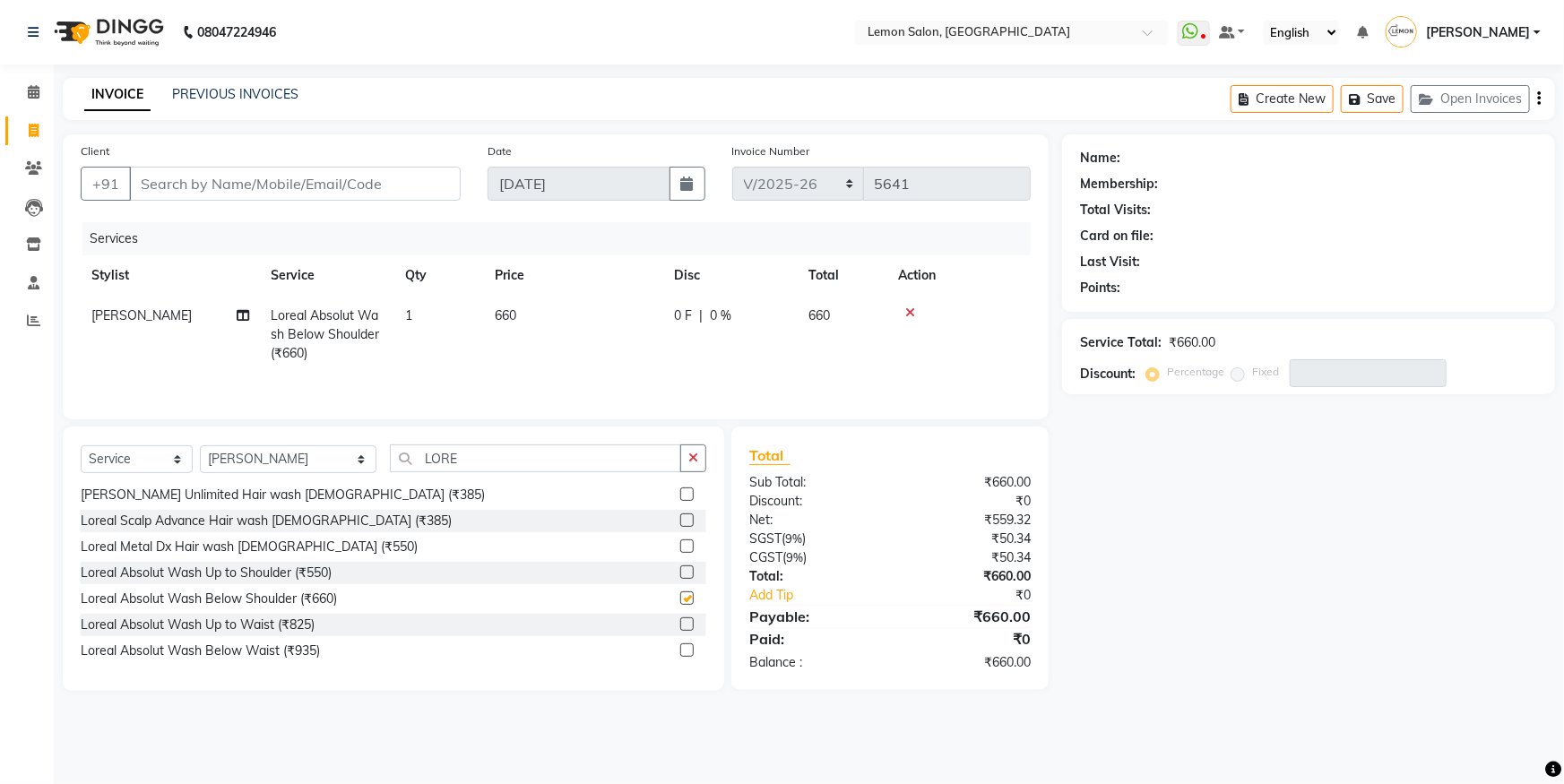
checkbox input "false"
click at [367, 192] on input "Client" at bounding box center [295, 183] width 332 height 34
type input "9"
type input "0"
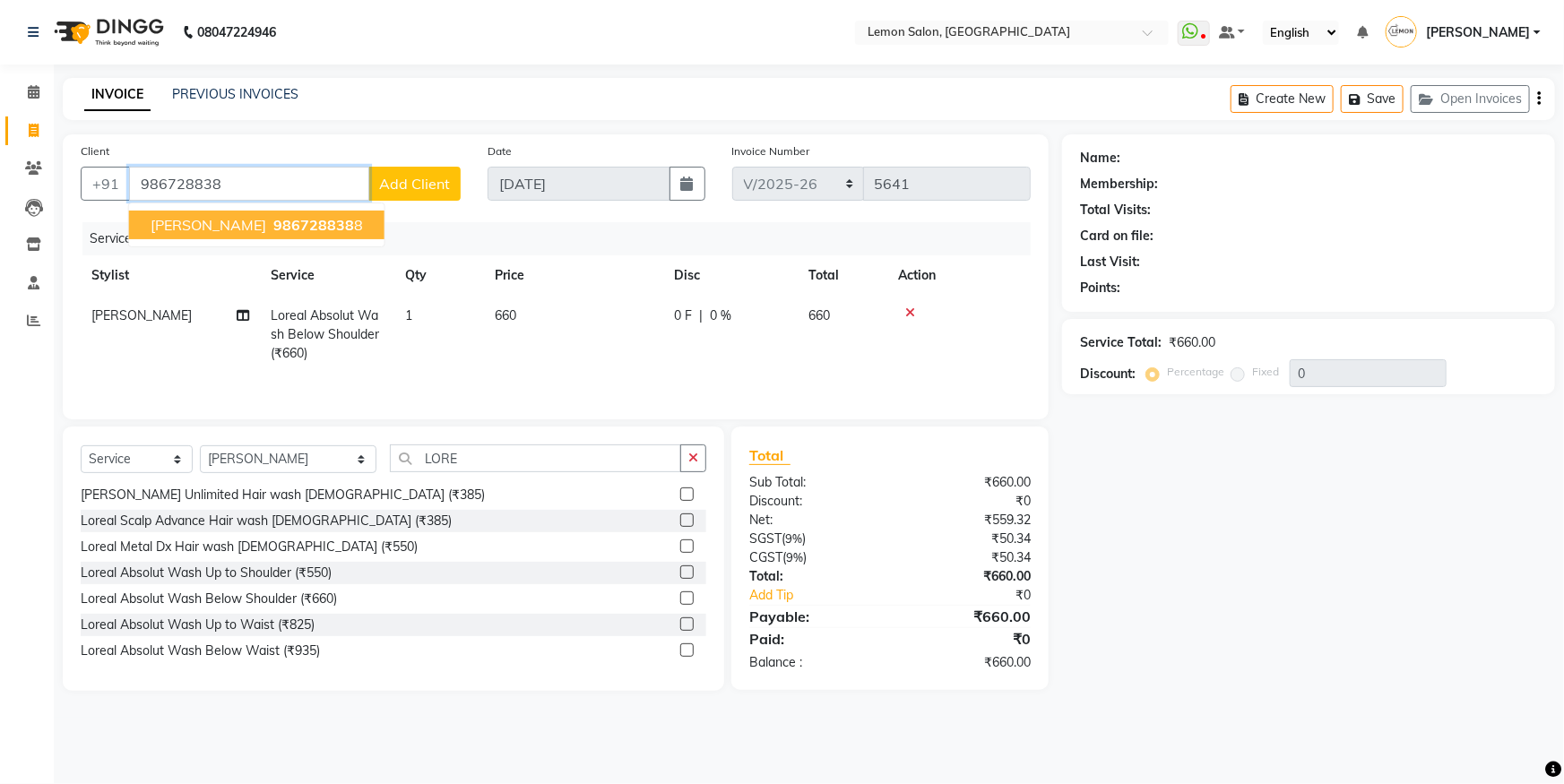
click at [295, 230] on ngb-highlight "986728838 8" at bounding box center [316, 225] width 93 height 18
type input "9867288388"
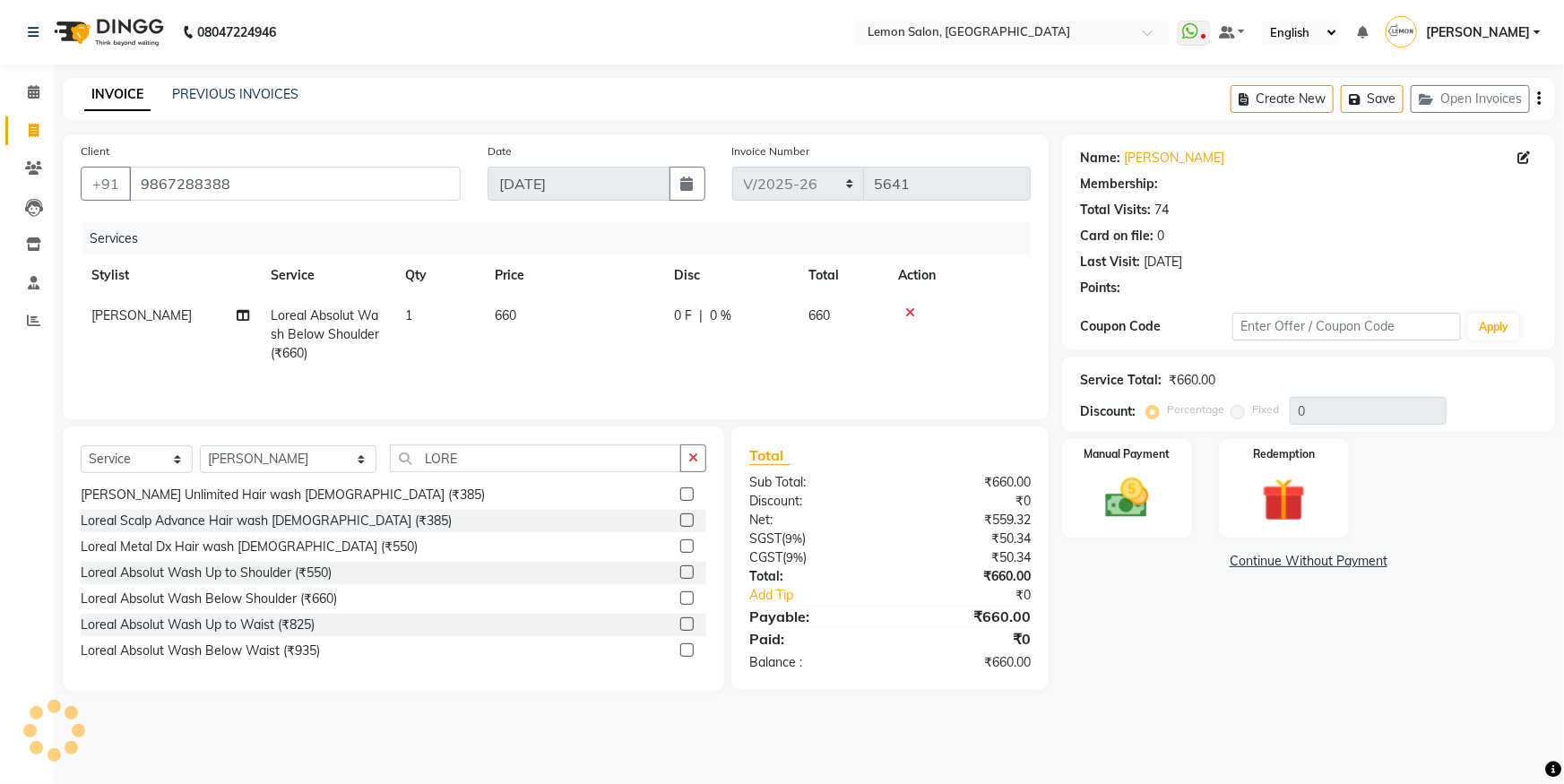
select select "1: Object"
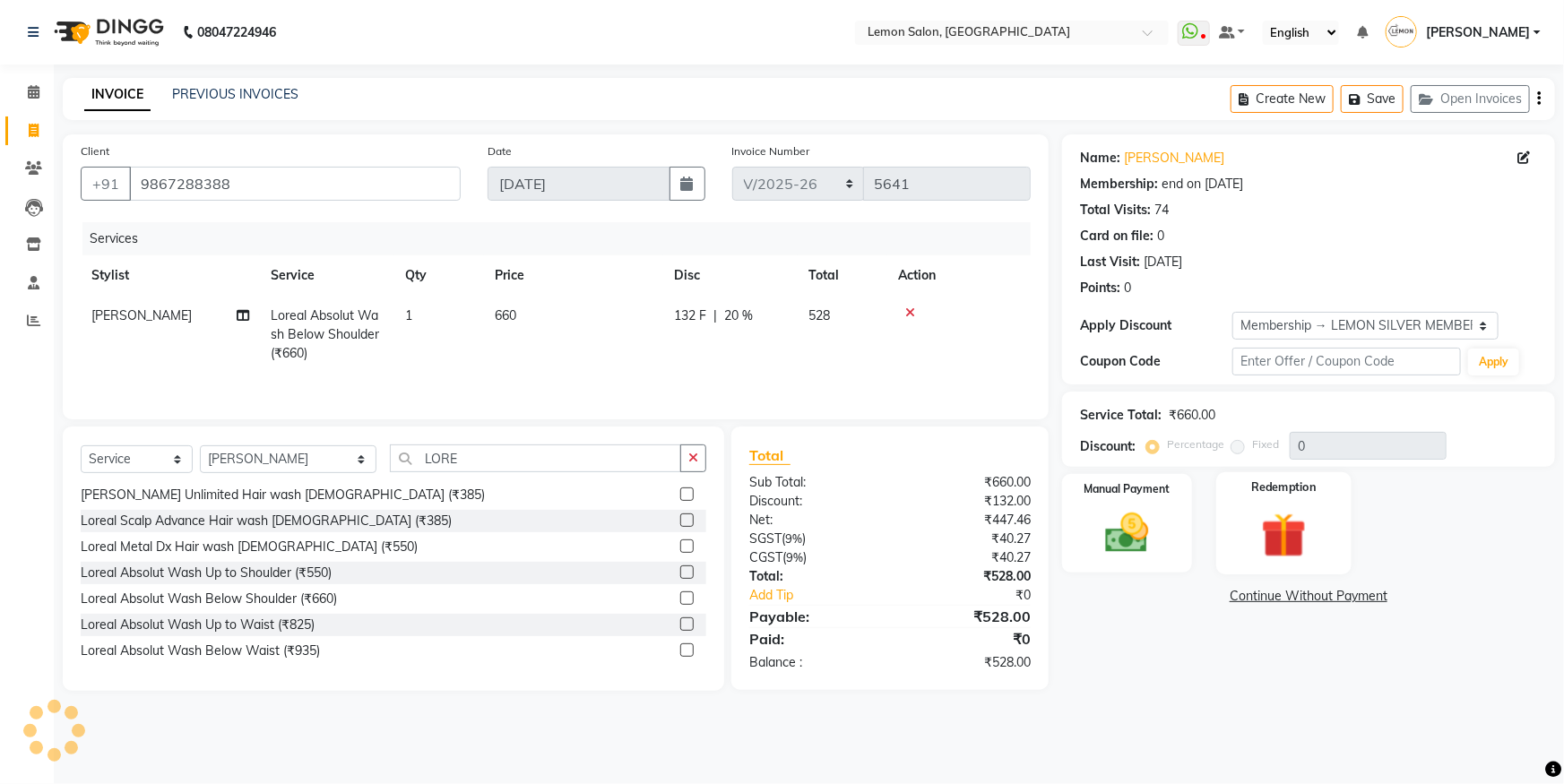
type input "20"
click at [1195, 162] on link "[PERSON_NAME]" at bounding box center [1174, 158] width 101 height 19
click at [533, 465] on input "LORE" at bounding box center [536, 458] width 292 height 27
click at [279, 621] on div "Loreal Absolut Wash Up to Waist (₹825)" at bounding box center [197, 624] width 234 height 19
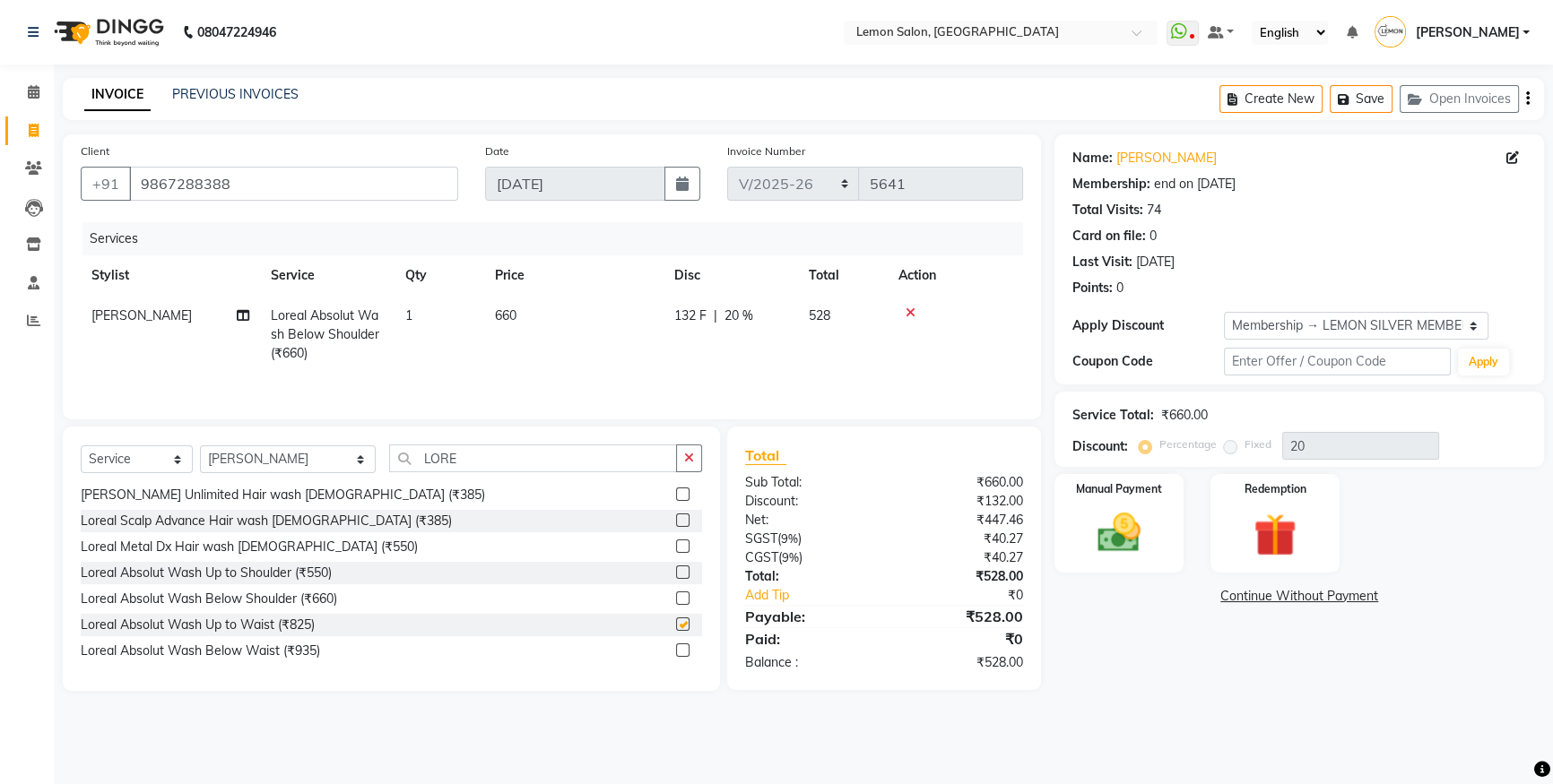
checkbox input "false"
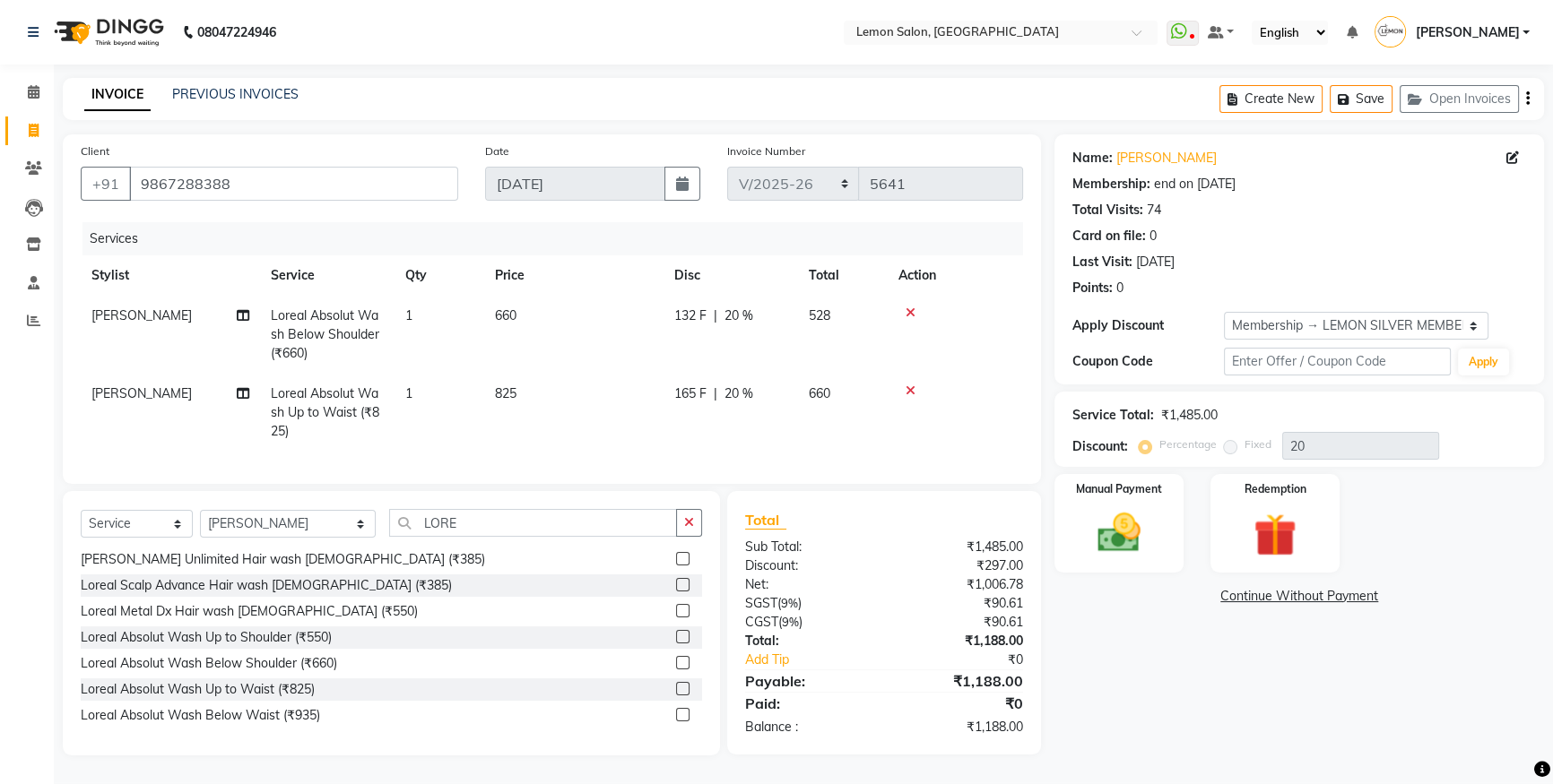
click at [917, 316] on div at bounding box center [955, 312] width 114 height 13
click at [912, 306] on icon at bounding box center [911, 312] width 10 height 13
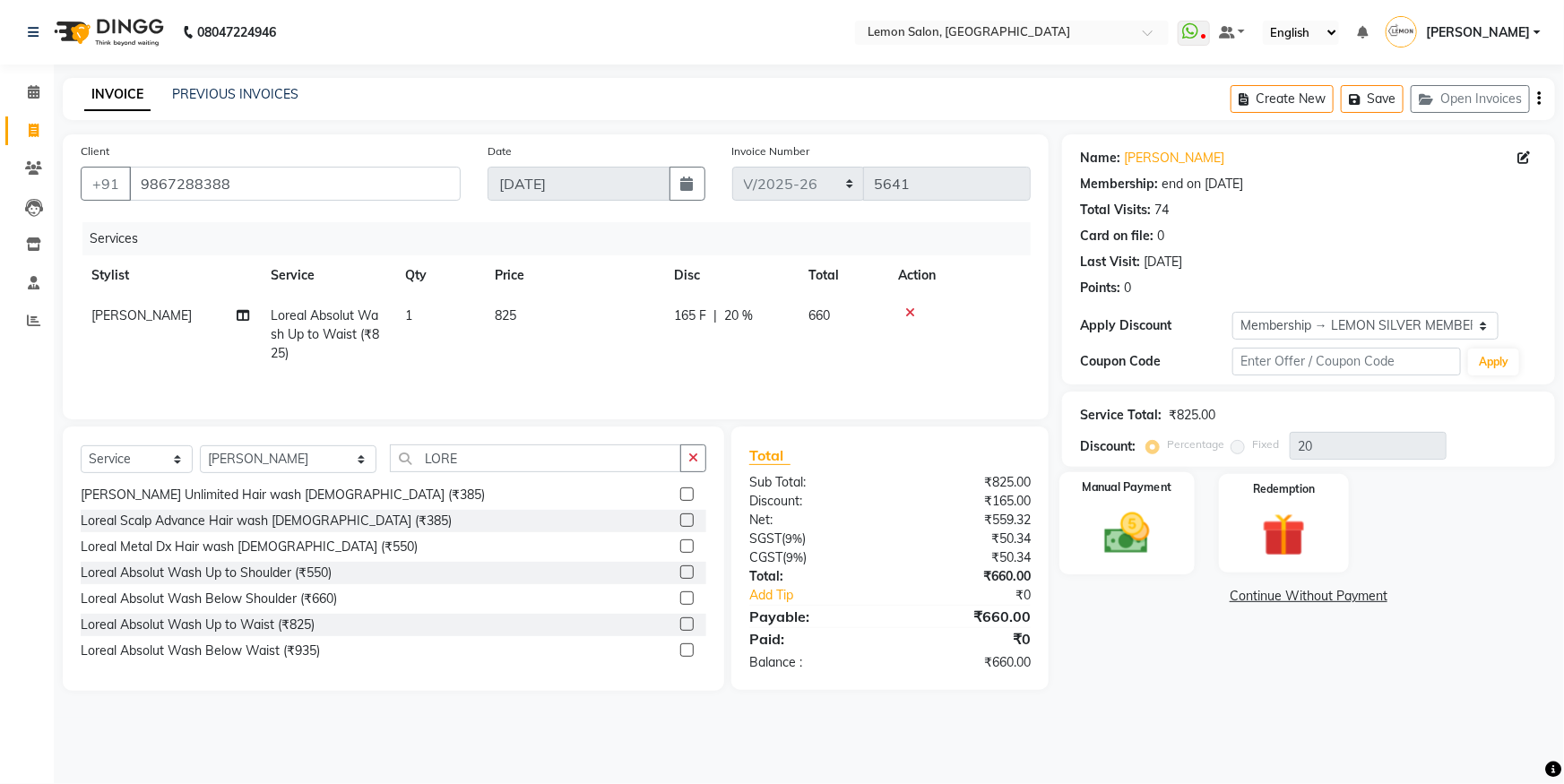
click at [1153, 512] on img at bounding box center [1127, 532] width 73 height 52
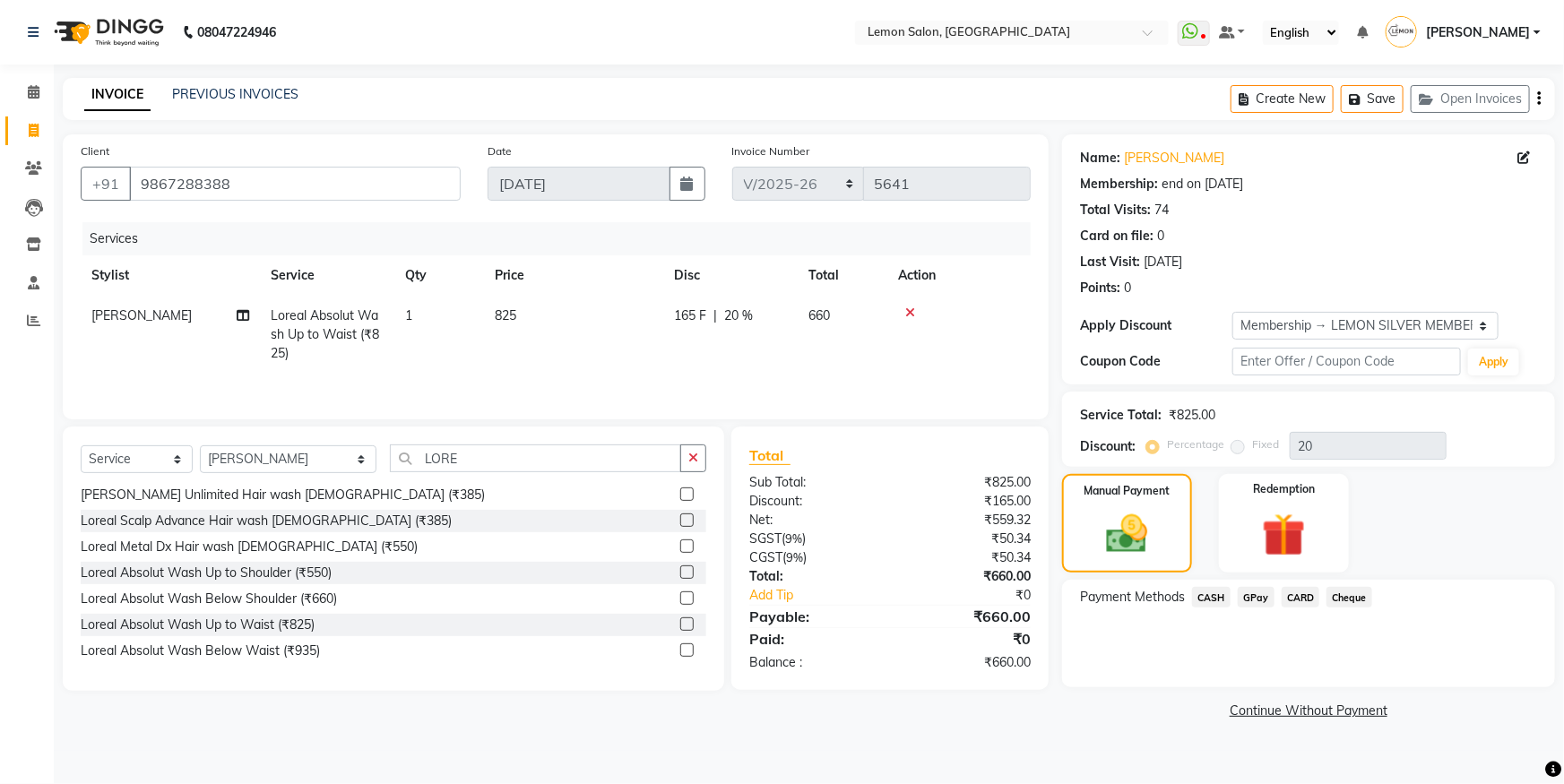
click at [1308, 597] on span "CARD" at bounding box center [1301, 597] width 38 height 21
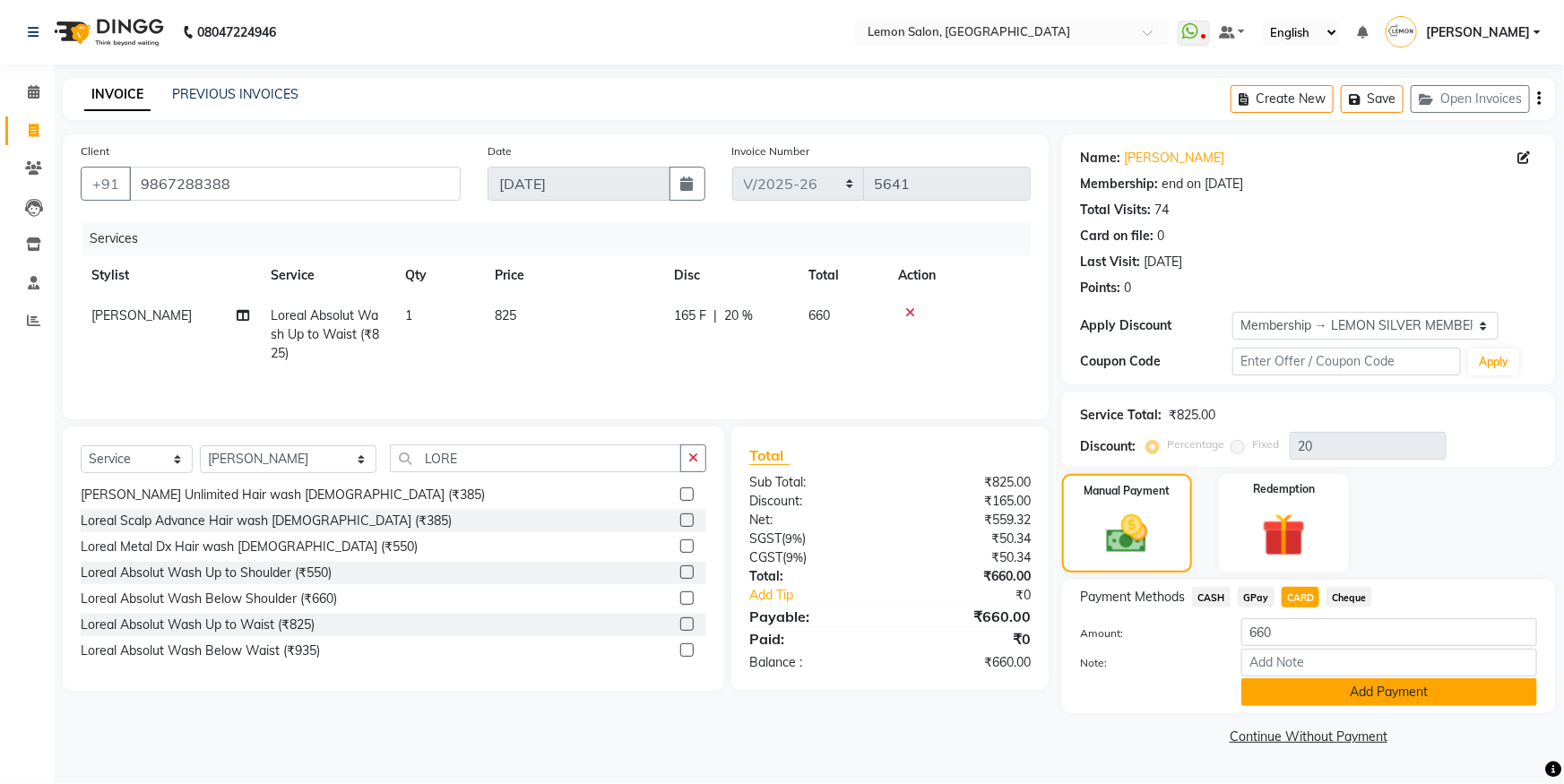
click at [1304, 688] on button "Add Payment" at bounding box center [1390, 692] width 296 height 27
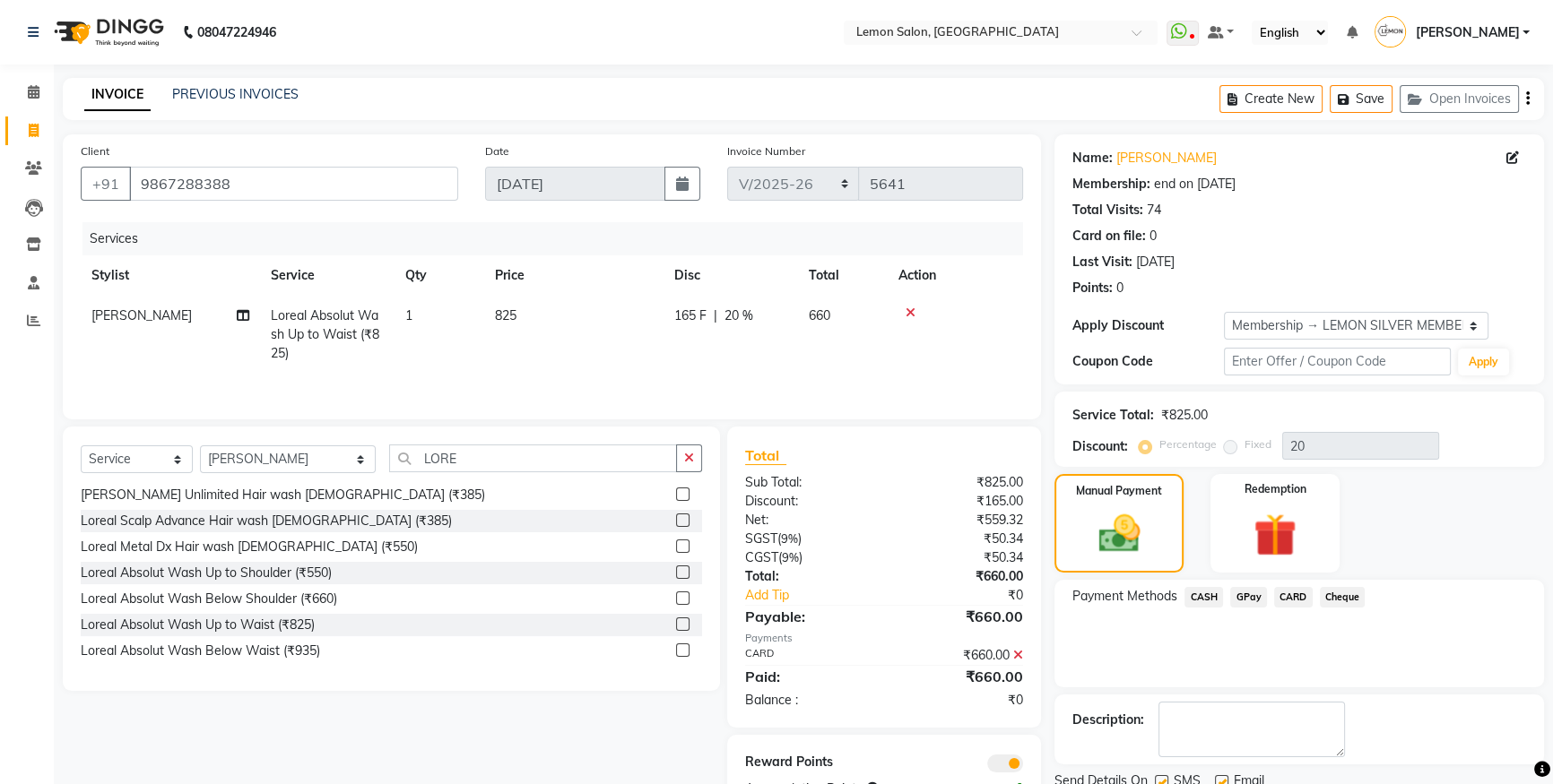
scroll to position [67, 0]
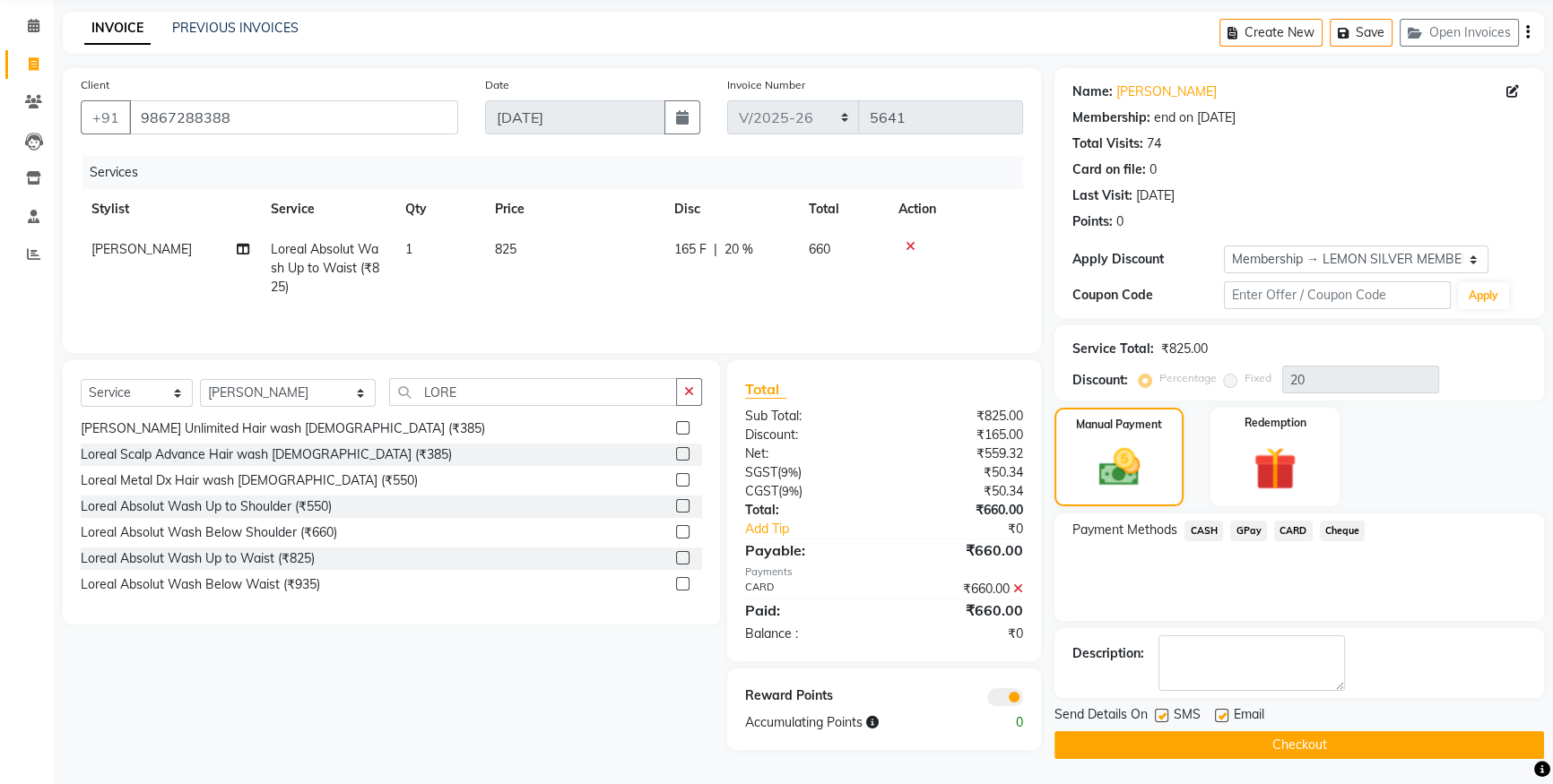
click at [1153, 715] on div "Send Details On SMS Email" at bounding box center [1299, 715] width 490 height 23
drag, startPoint x: 1157, startPoint y: 714, endPoint x: 1230, endPoint y: 708, distance: 73.2
click at [1160, 713] on label at bounding box center [1161, 715] width 14 height 14
click at [1160, 713] on input "checkbox" at bounding box center [1160, 716] width 12 height 12
checkbox input "false"
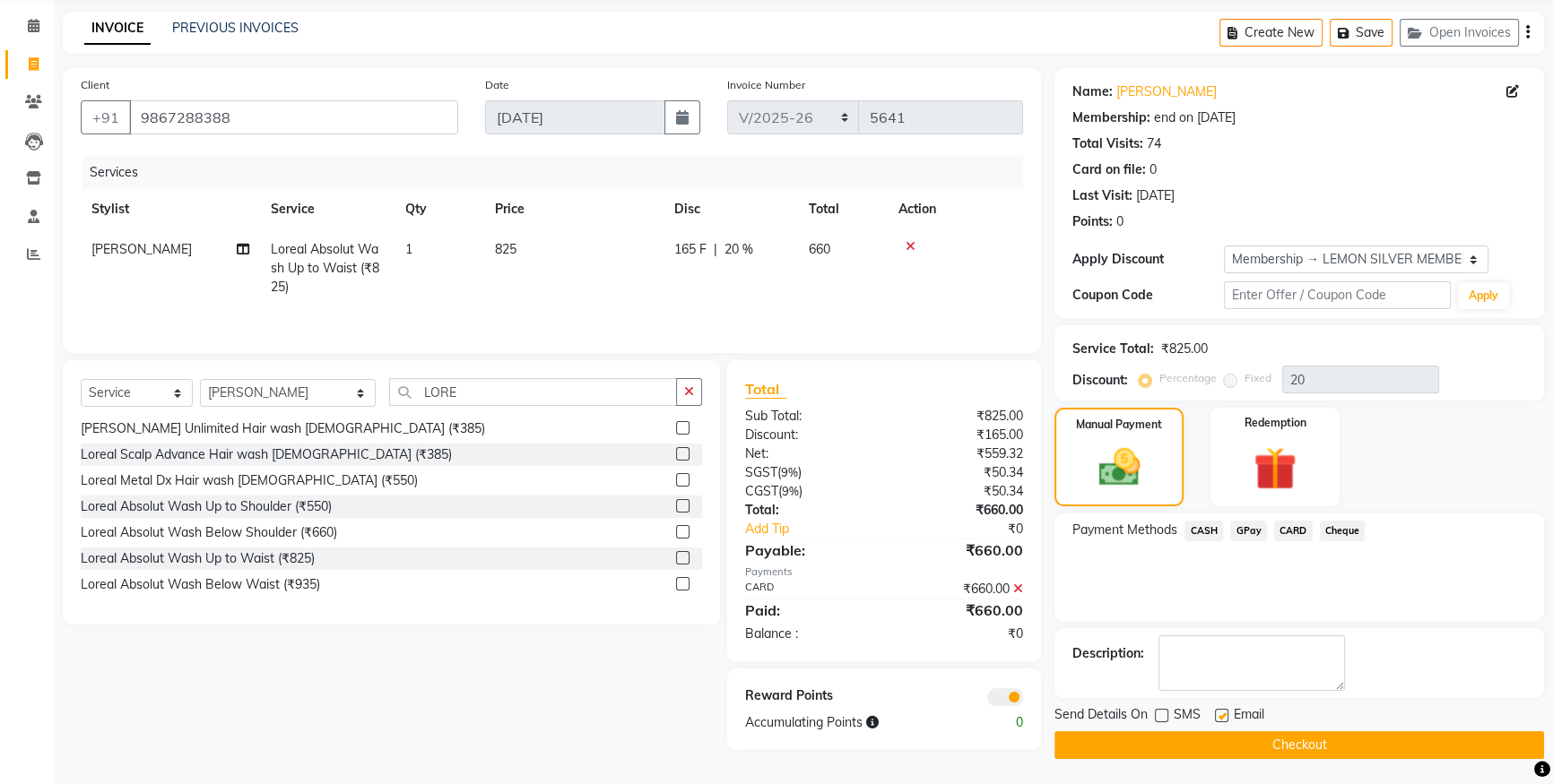
click at [1224, 715] on label at bounding box center [1221, 715] width 14 height 14
click at [1224, 715] on input "checkbox" at bounding box center [1220, 716] width 12 height 12
checkbox input "false"
click at [1219, 755] on button "Checkout" at bounding box center [1299, 745] width 490 height 27
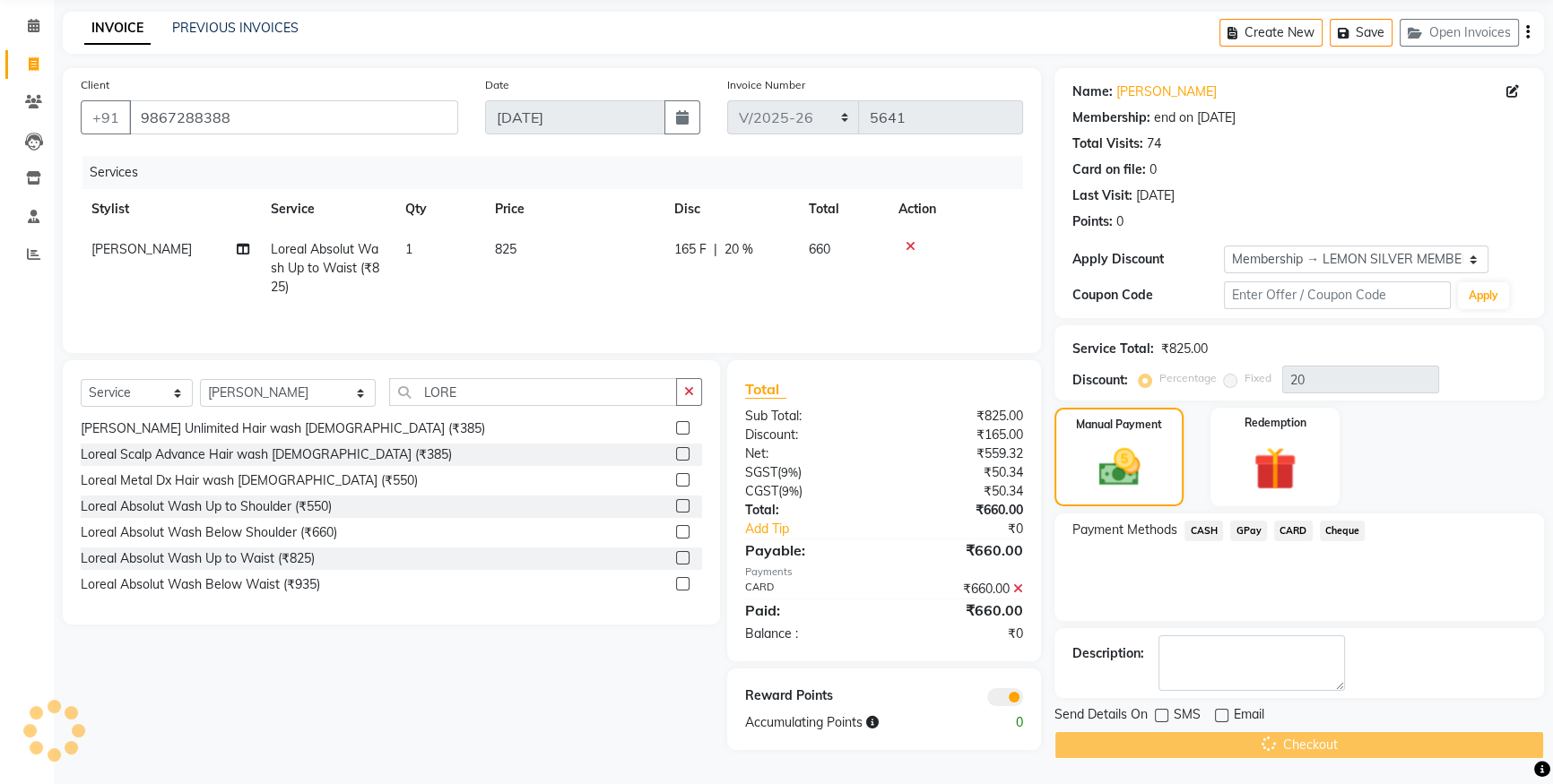
click at [1220, 734] on div "Checkout" at bounding box center [1299, 745] width 490 height 27
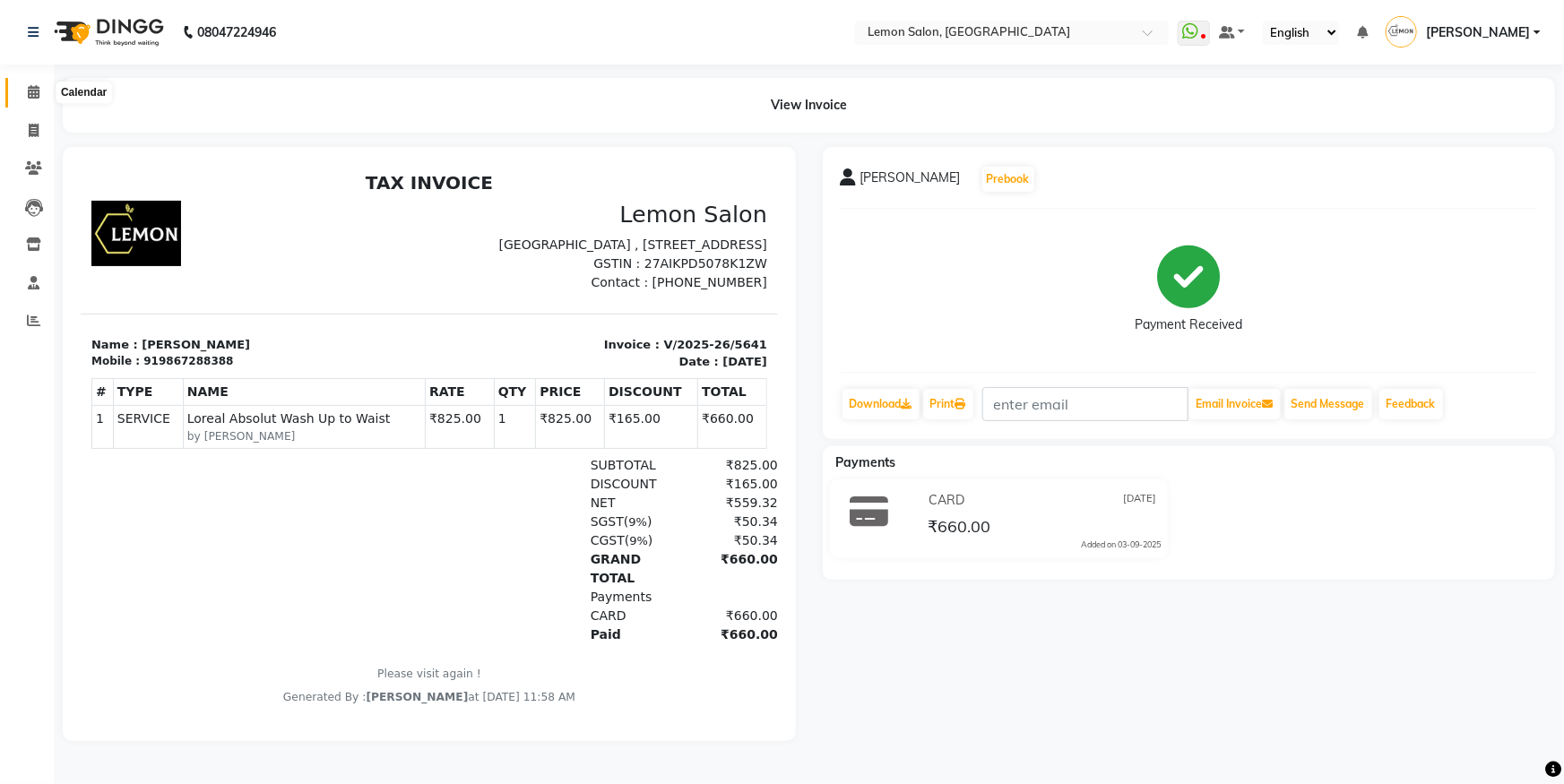
click at [37, 83] on span at bounding box center [33, 92] width 31 height 21
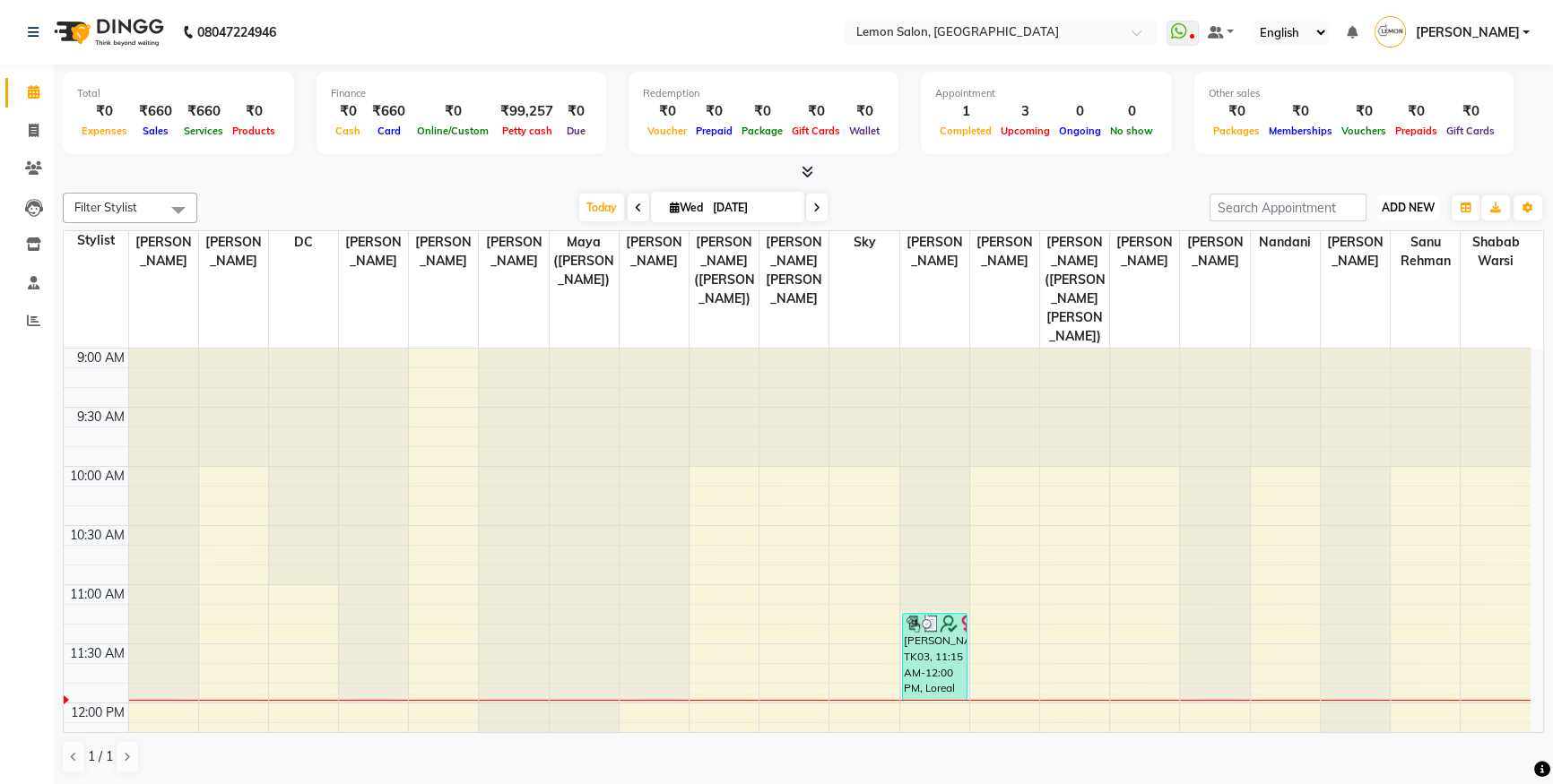
click at [1399, 198] on button "ADD NEW Toggle Dropdown" at bounding box center [1407, 208] width 62 height 25
click at [1362, 302] on link "Add Attendance" at bounding box center [1367, 311] width 142 height 23
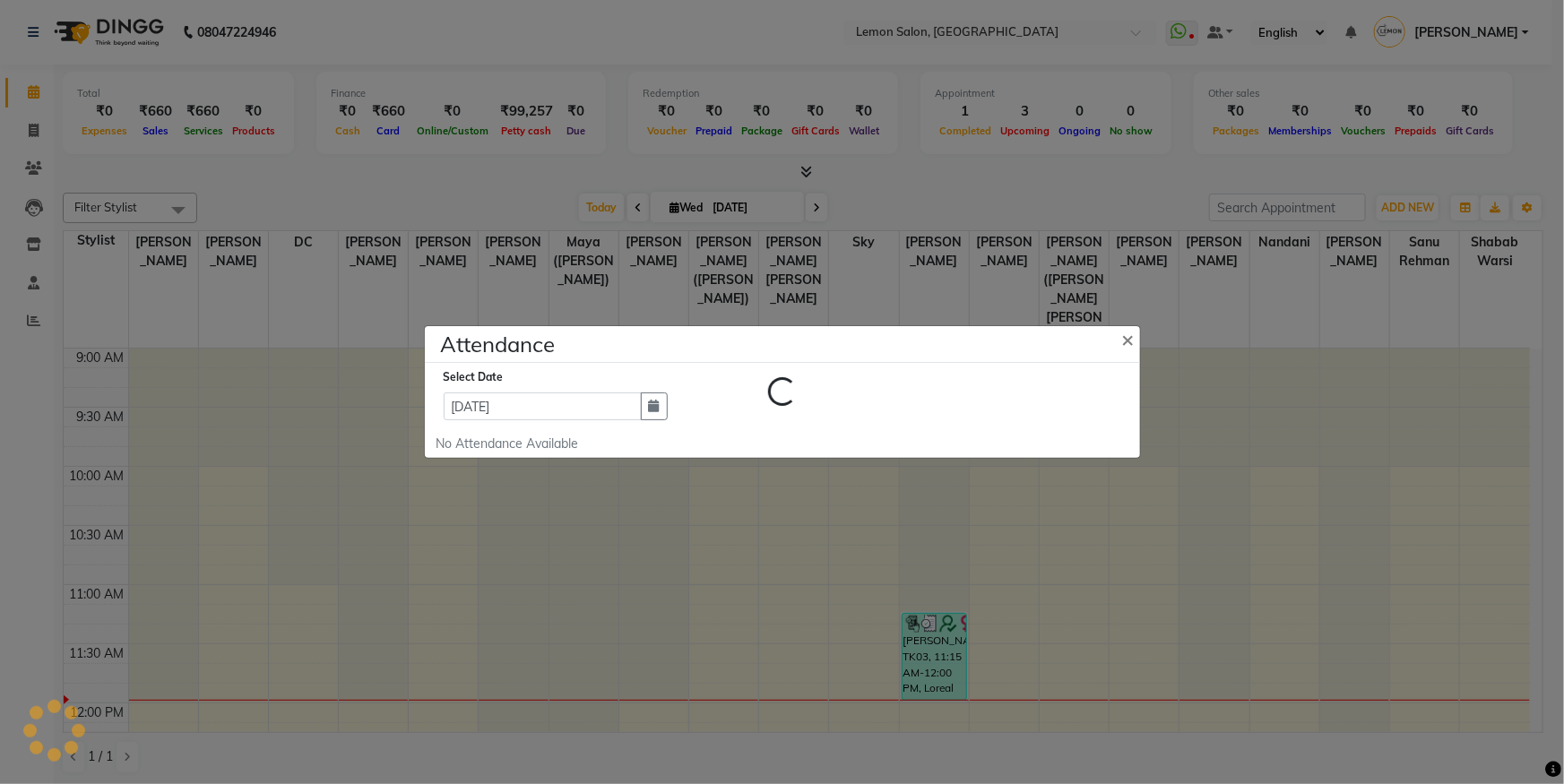
select select "W"
select select "A"
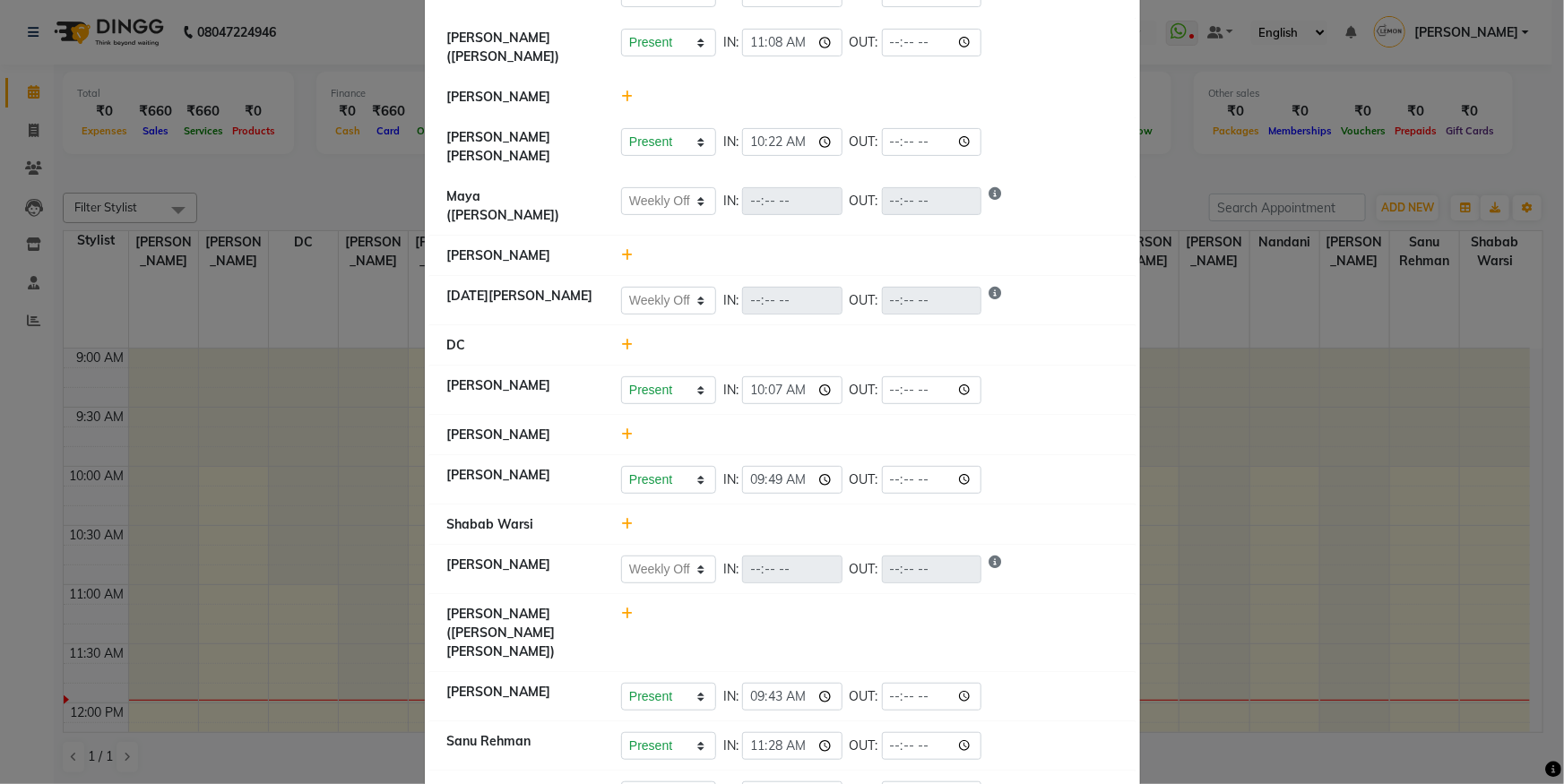
scroll to position [244, 0]
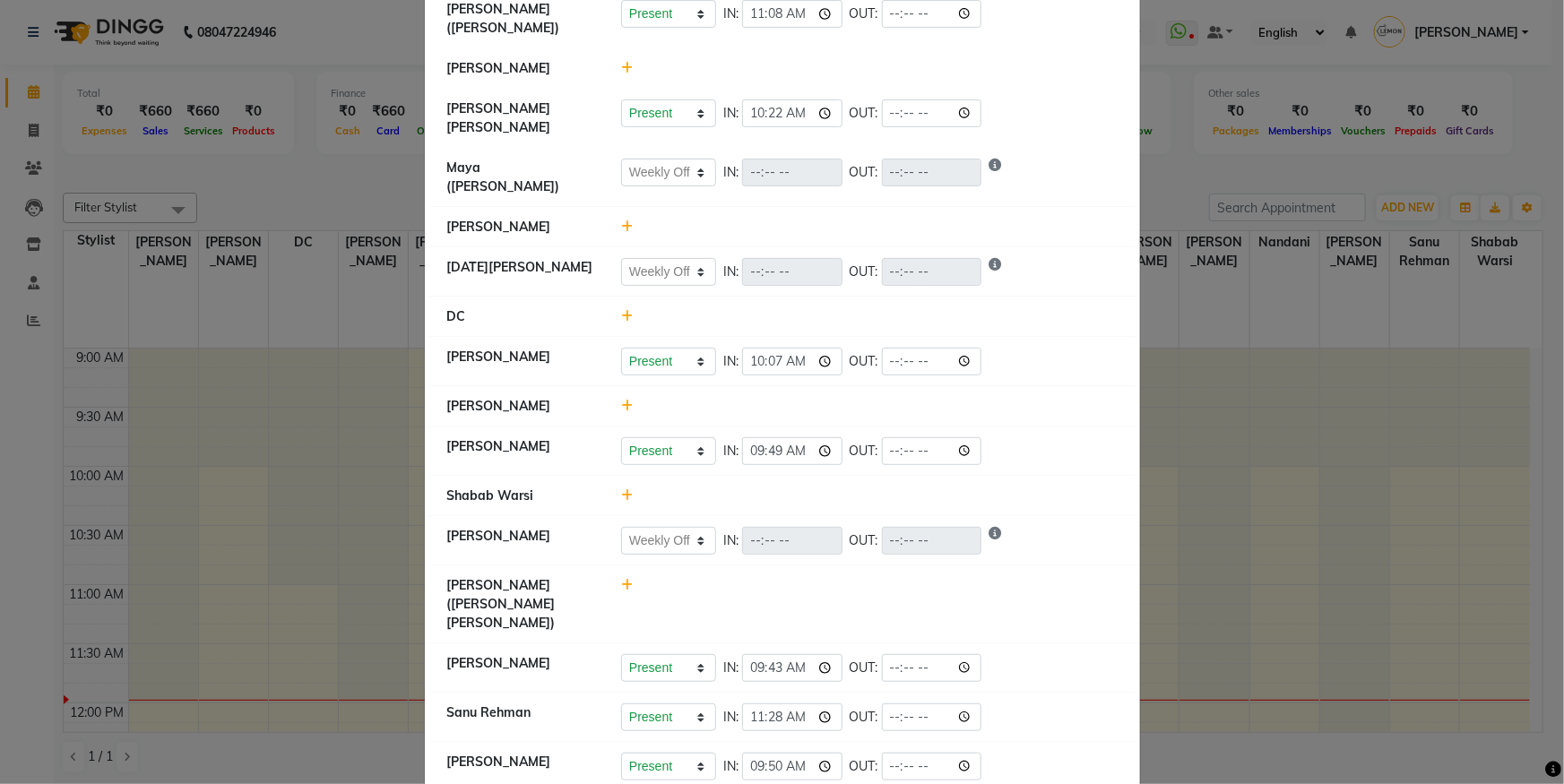
click at [621, 578] on icon at bounding box center [627, 584] width 12 height 13
click at [869, 581] on button "Check-In" at bounding box center [845, 594] width 54 height 25
select select "W"
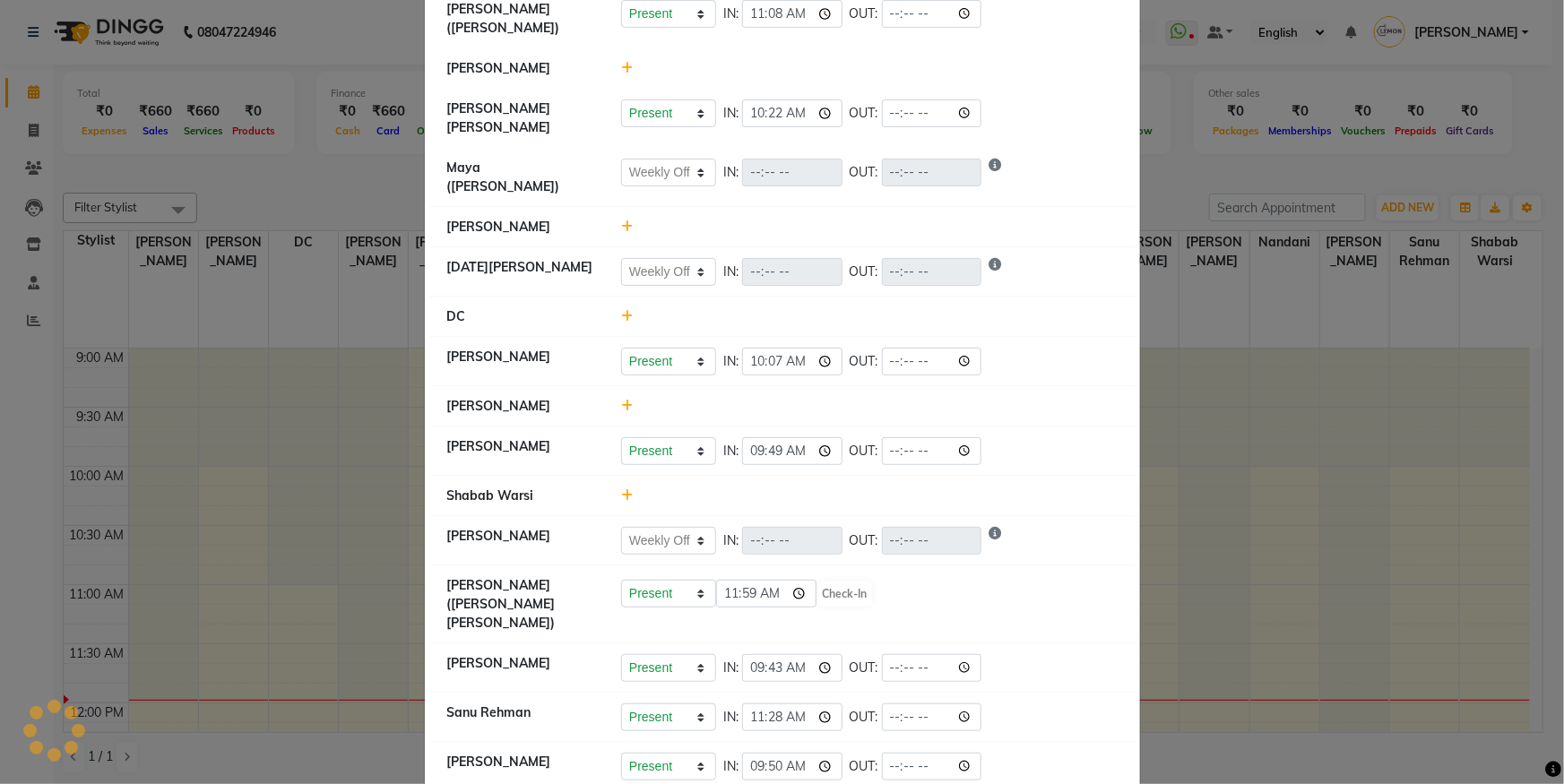
select select "A"
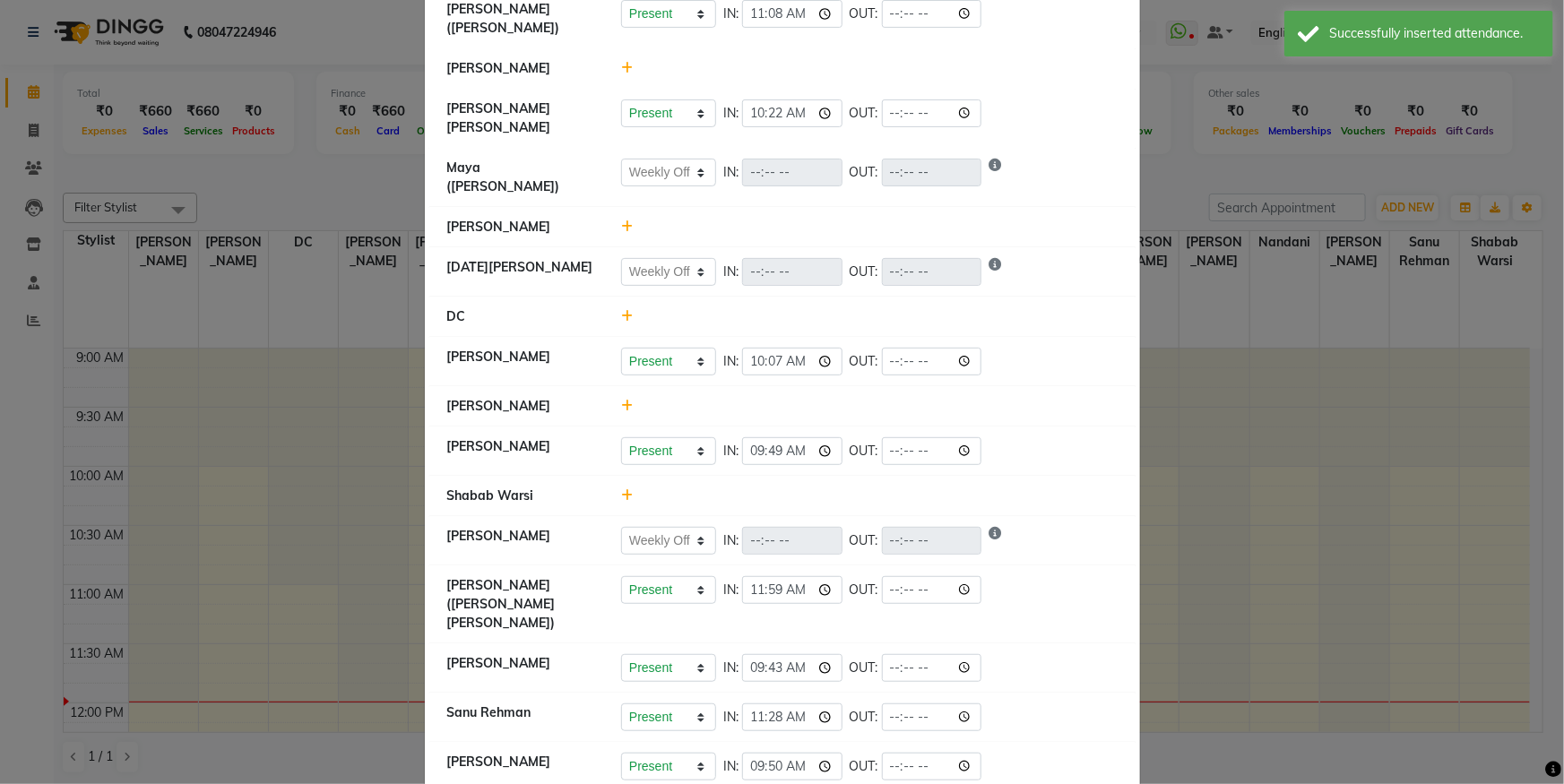
click at [48, 313] on ngb-modal-window "Attendance × Select Date [DATE] [PERSON_NAME] Present Absent Late Half Day Week…" at bounding box center [782, 392] width 1564 height 784
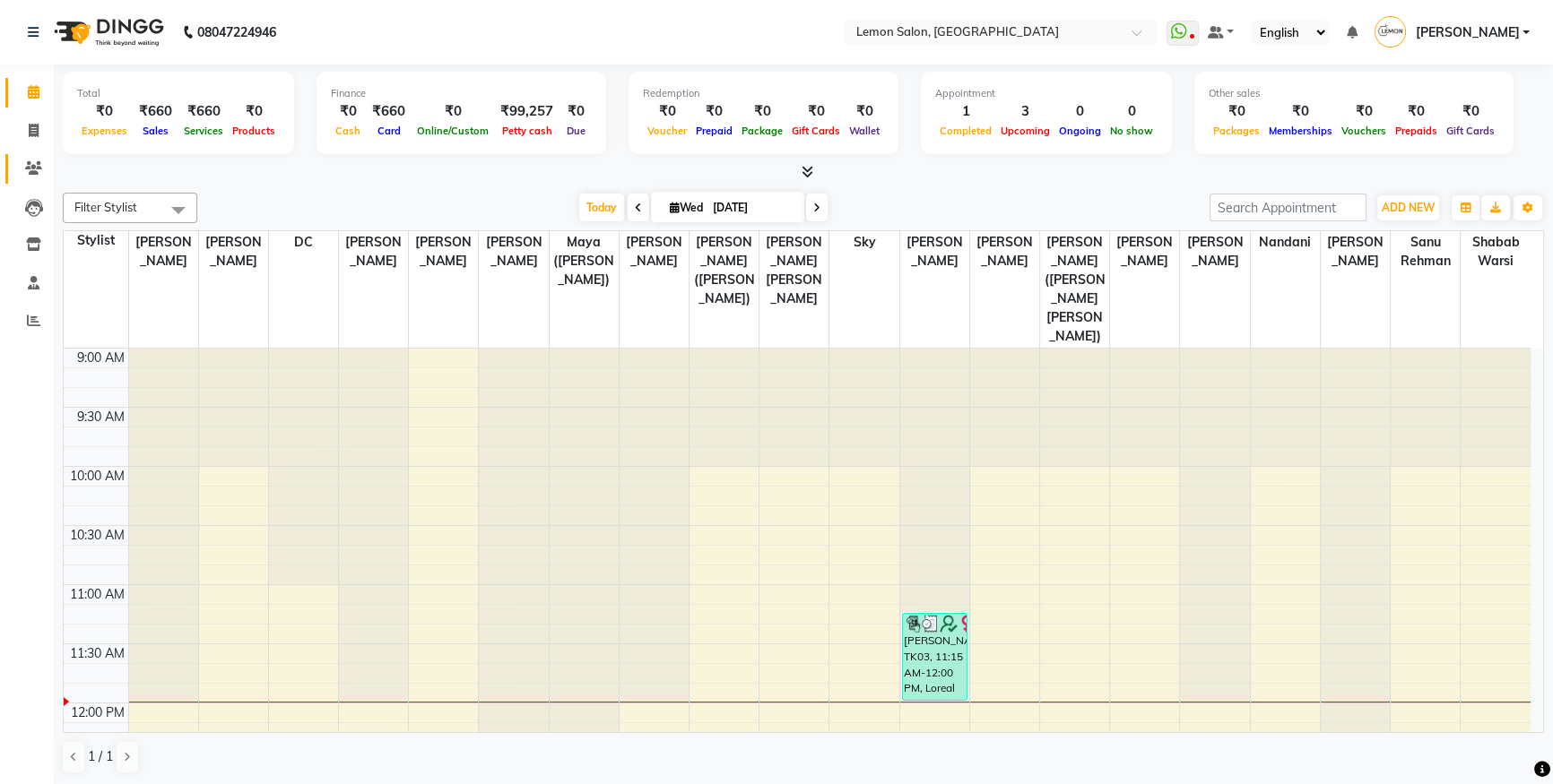
click at [23, 164] on span at bounding box center [33, 168] width 31 height 21
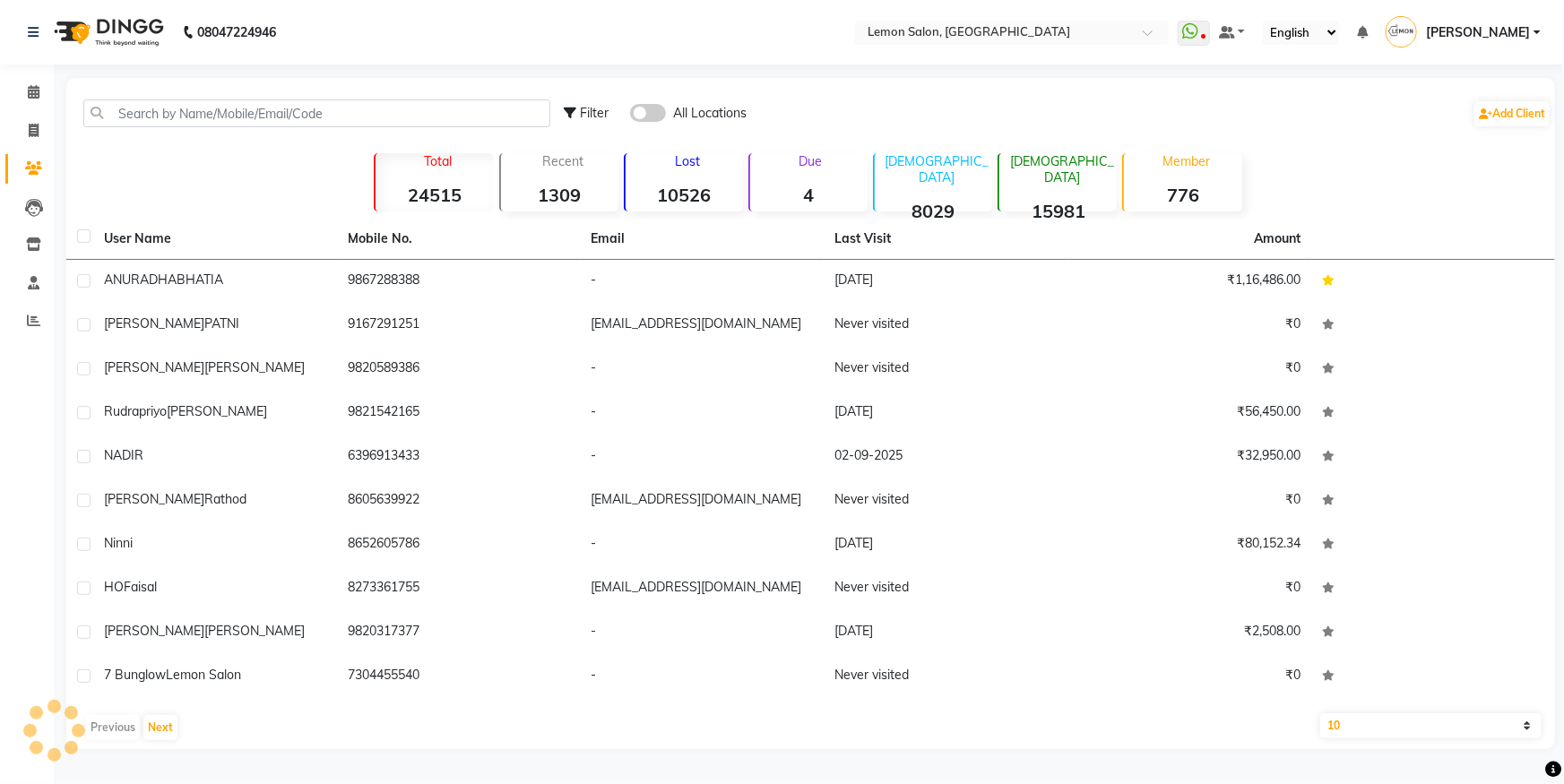
click at [200, 126] on div "Filter All Locations Add Client" at bounding box center [810, 114] width 1482 height 57
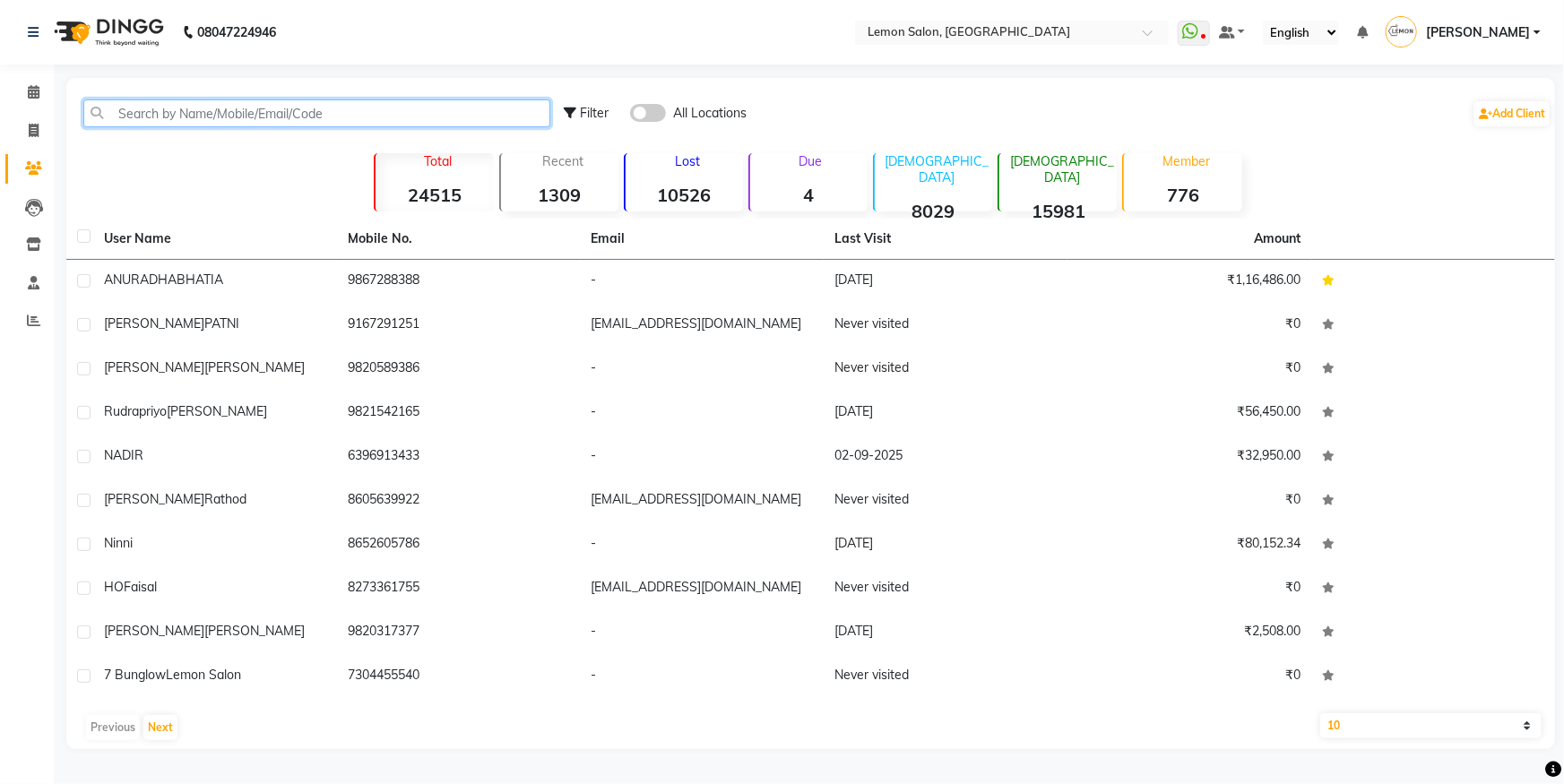
click at [201, 124] on input "text" at bounding box center [316, 114] width 467 height 27
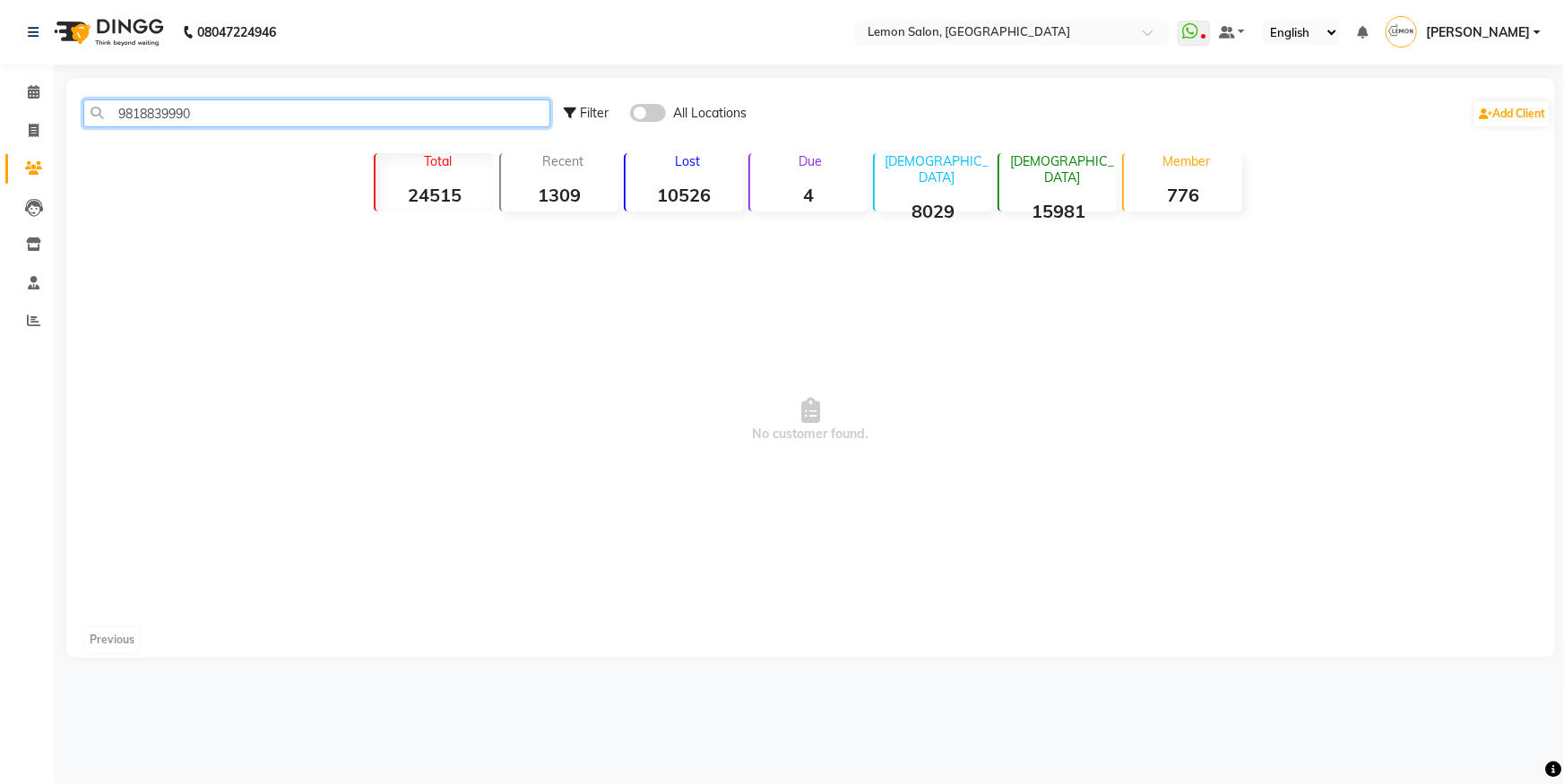
type input "9818839990"
drag, startPoint x: 637, startPoint y: 121, endPoint x: 640, endPoint y: 111, distance: 10.4
click at [640, 111] on div "All Locations" at bounding box center [688, 113] width 117 height 19
click at [664, 101] on div "Filter All Locations Add Client" at bounding box center [1058, 114] width 988 height 57
click at [659, 112] on span at bounding box center [648, 113] width 36 height 18
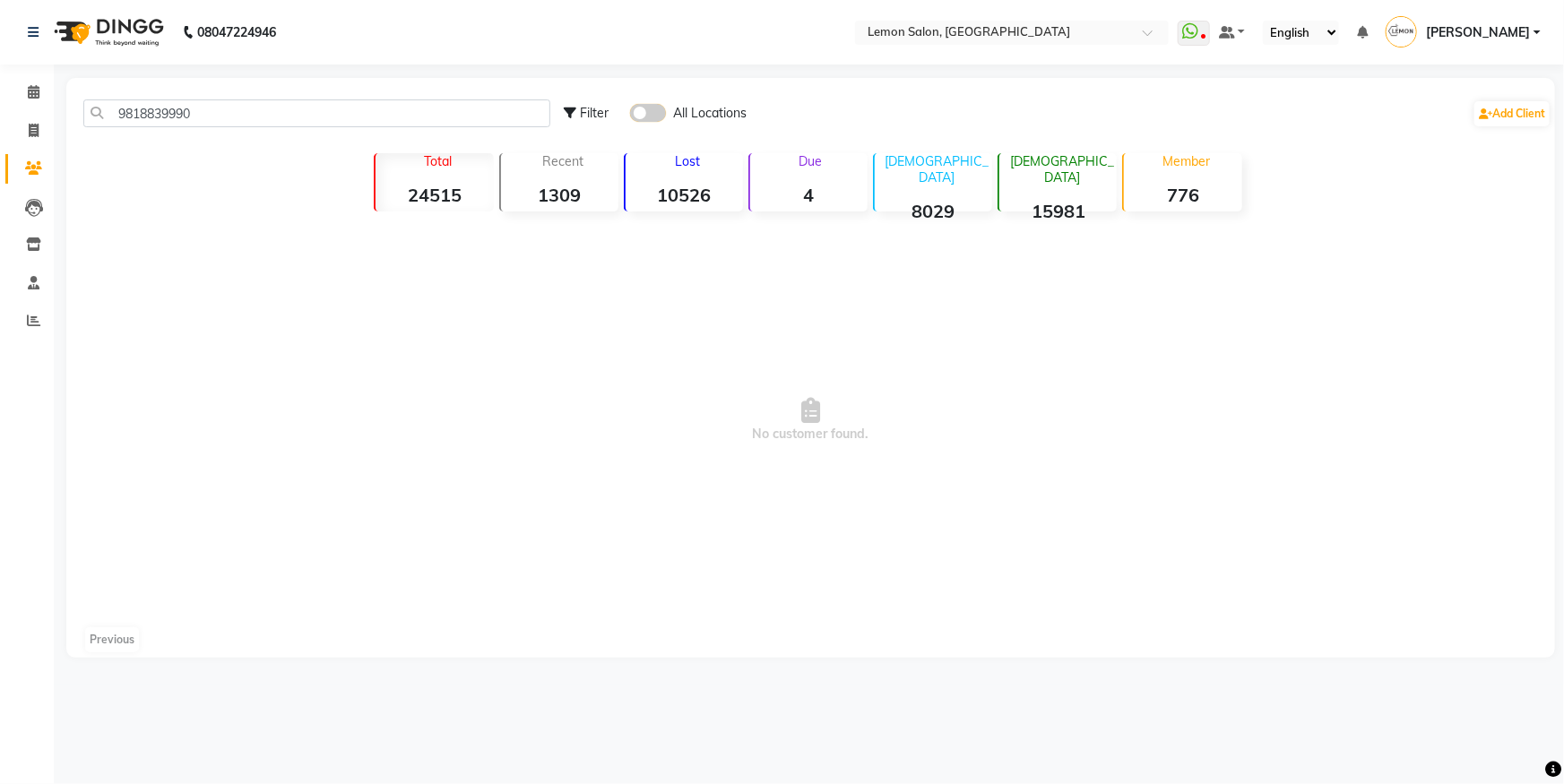
click at [631, 115] on input "checkbox" at bounding box center [631, 115] width 0 height 0
click at [30, 79] on link "Calendar" at bounding box center [26, 93] width 43 height 29
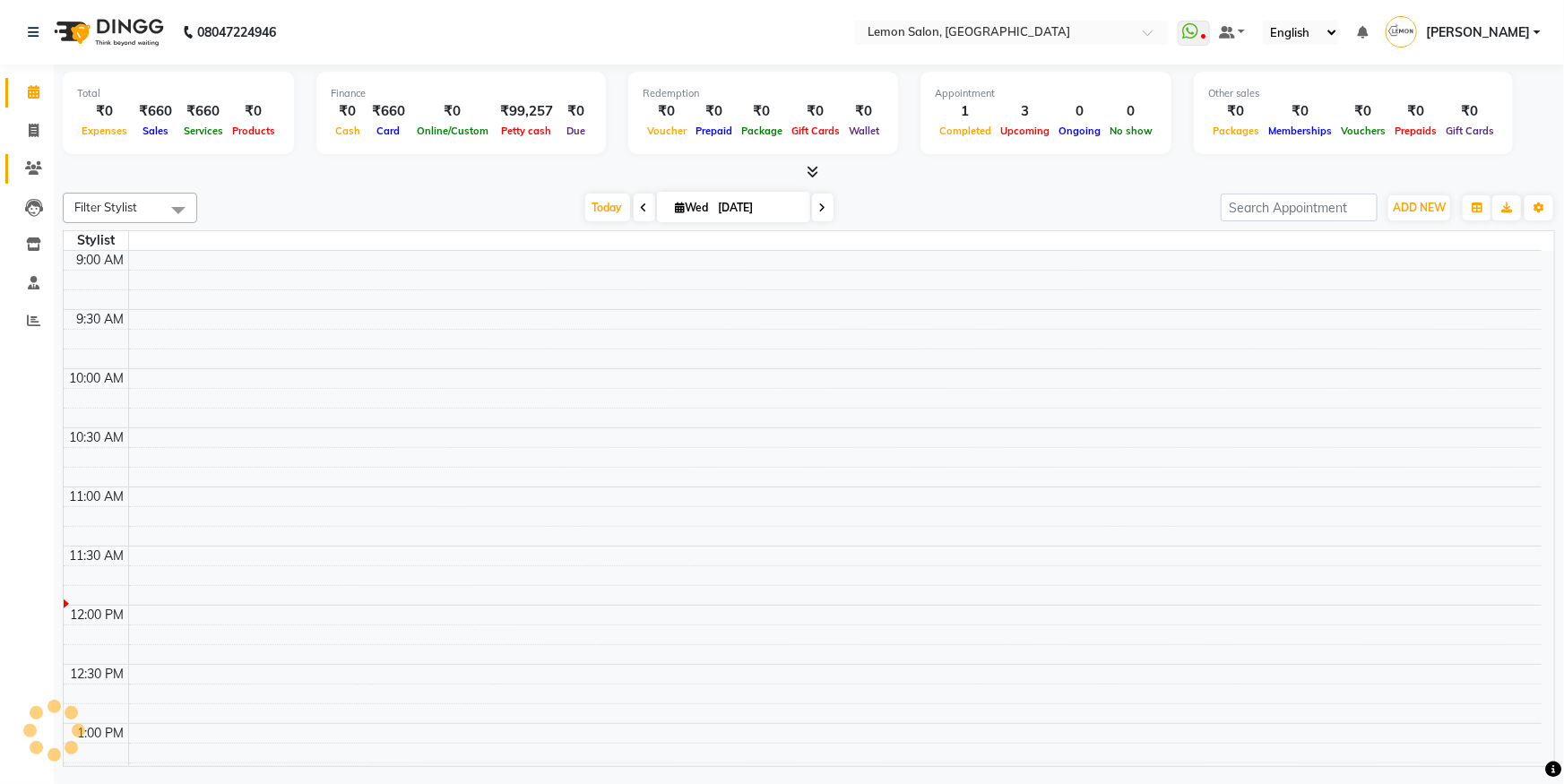
click at [33, 174] on icon at bounding box center [33, 168] width 17 height 14
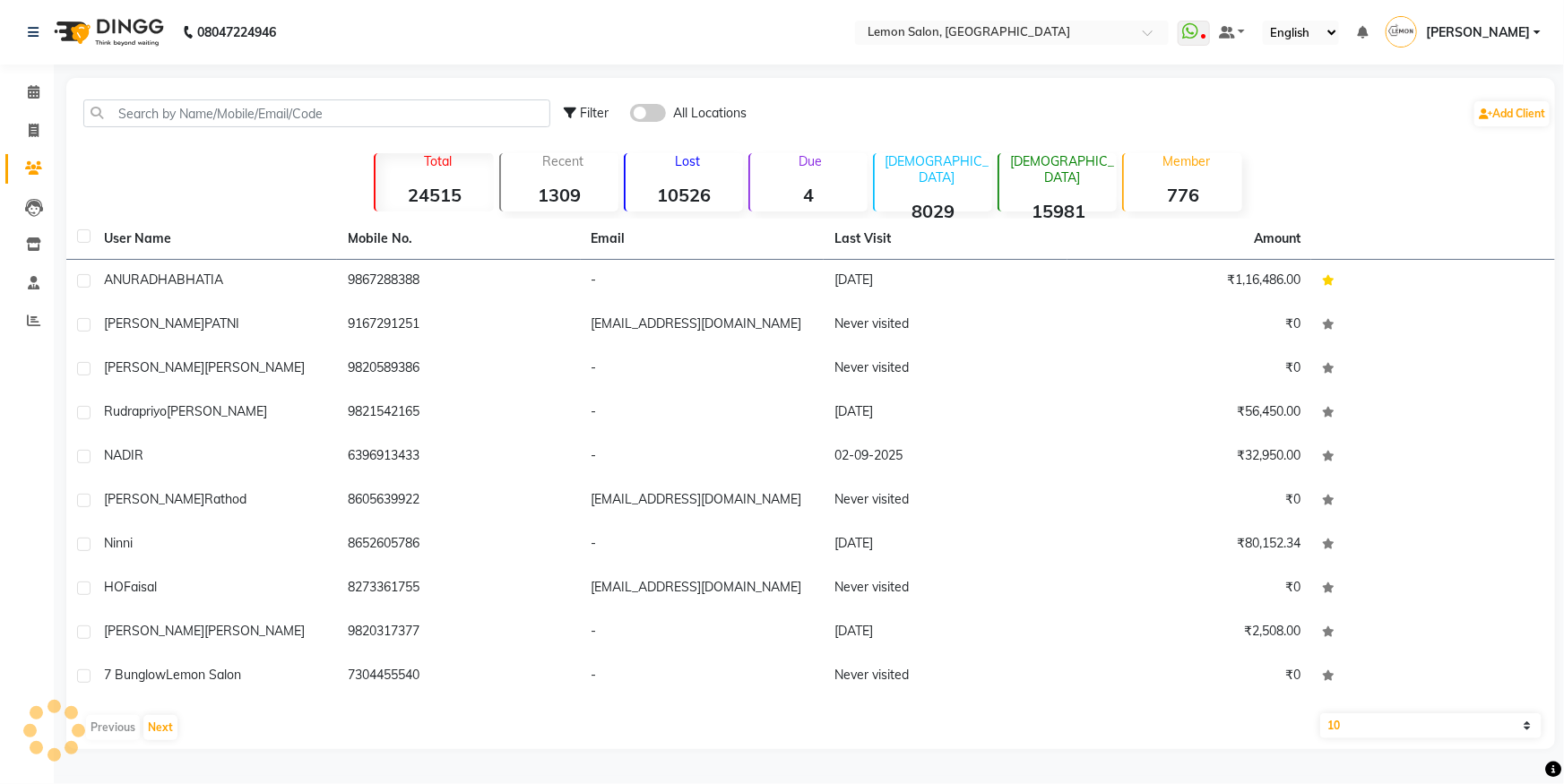
click at [188, 143] on div "Filter All Locations Add Client Total 24515 Recent 1309 Lost 10526 Due 4 [DEMOG…" at bounding box center [811, 414] width 1490 height 671
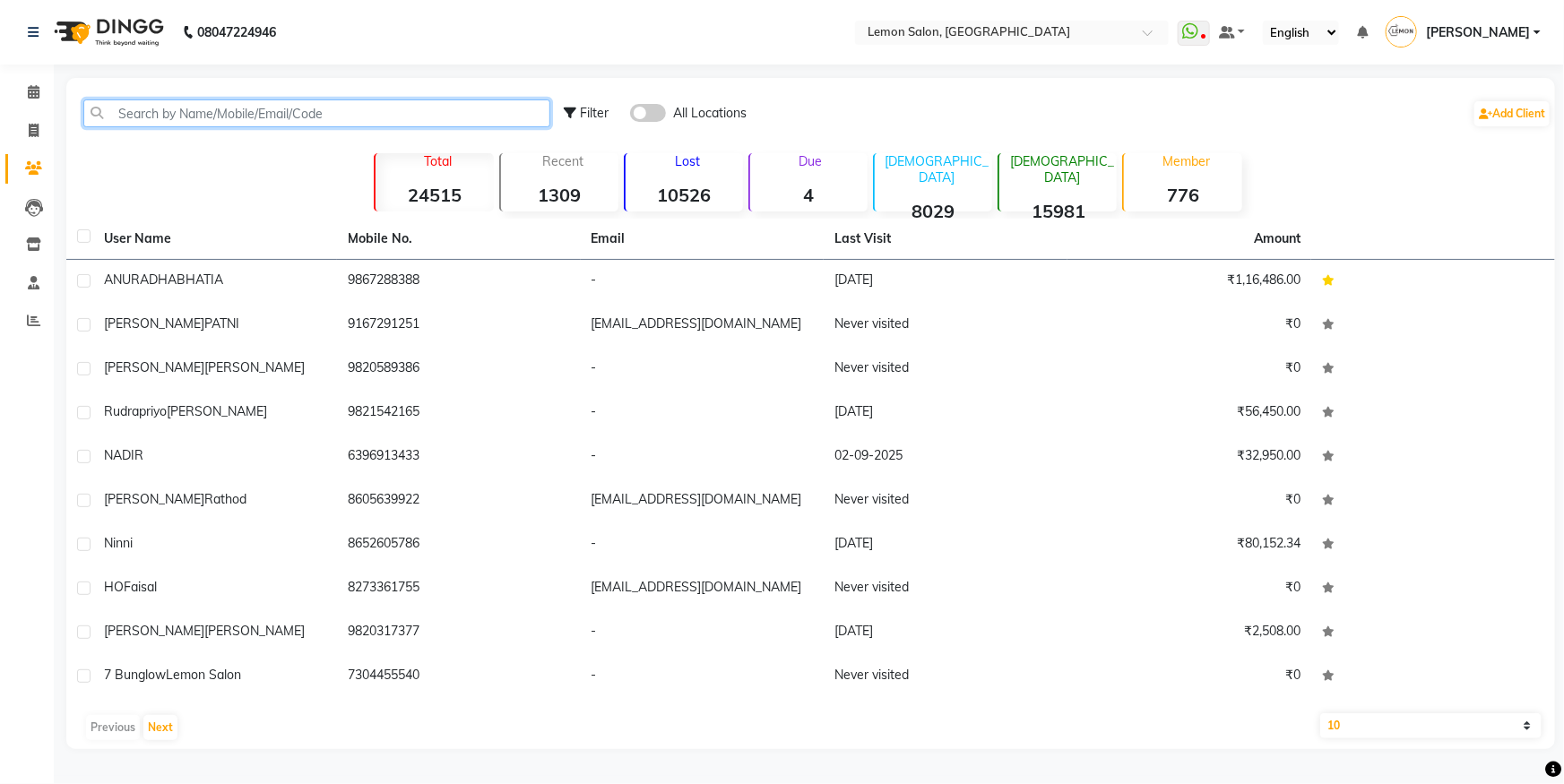
click at [194, 121] on input "text" at bounding box center [316, 114] width 467 height 27
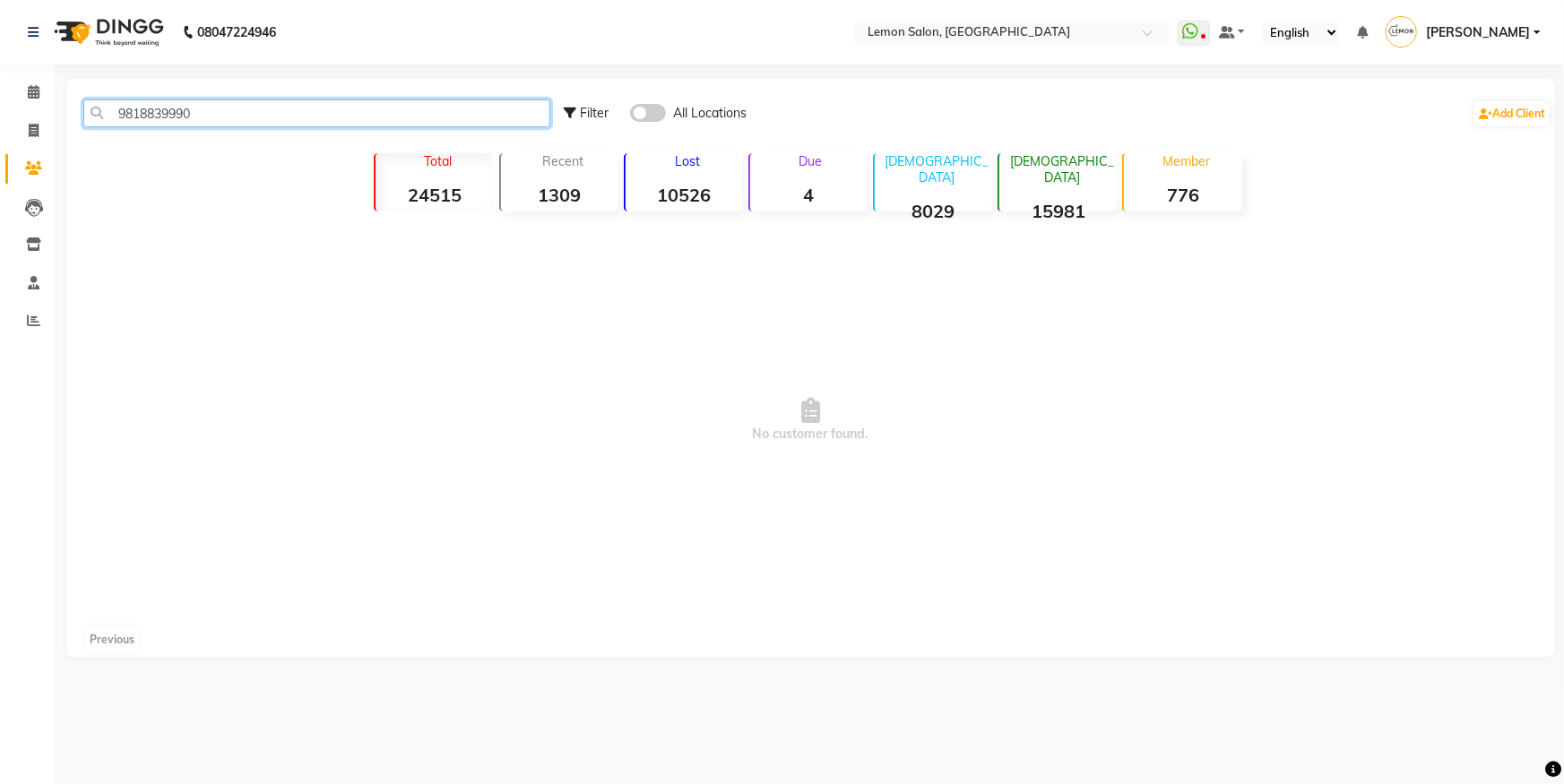
type input "9818839990"
click at [643, 112] on span at bounding box center [648, 113] width 36 height 18
click at [631, 115] on input "checkbox" at bounding box center [631, 115] width 0 height 0
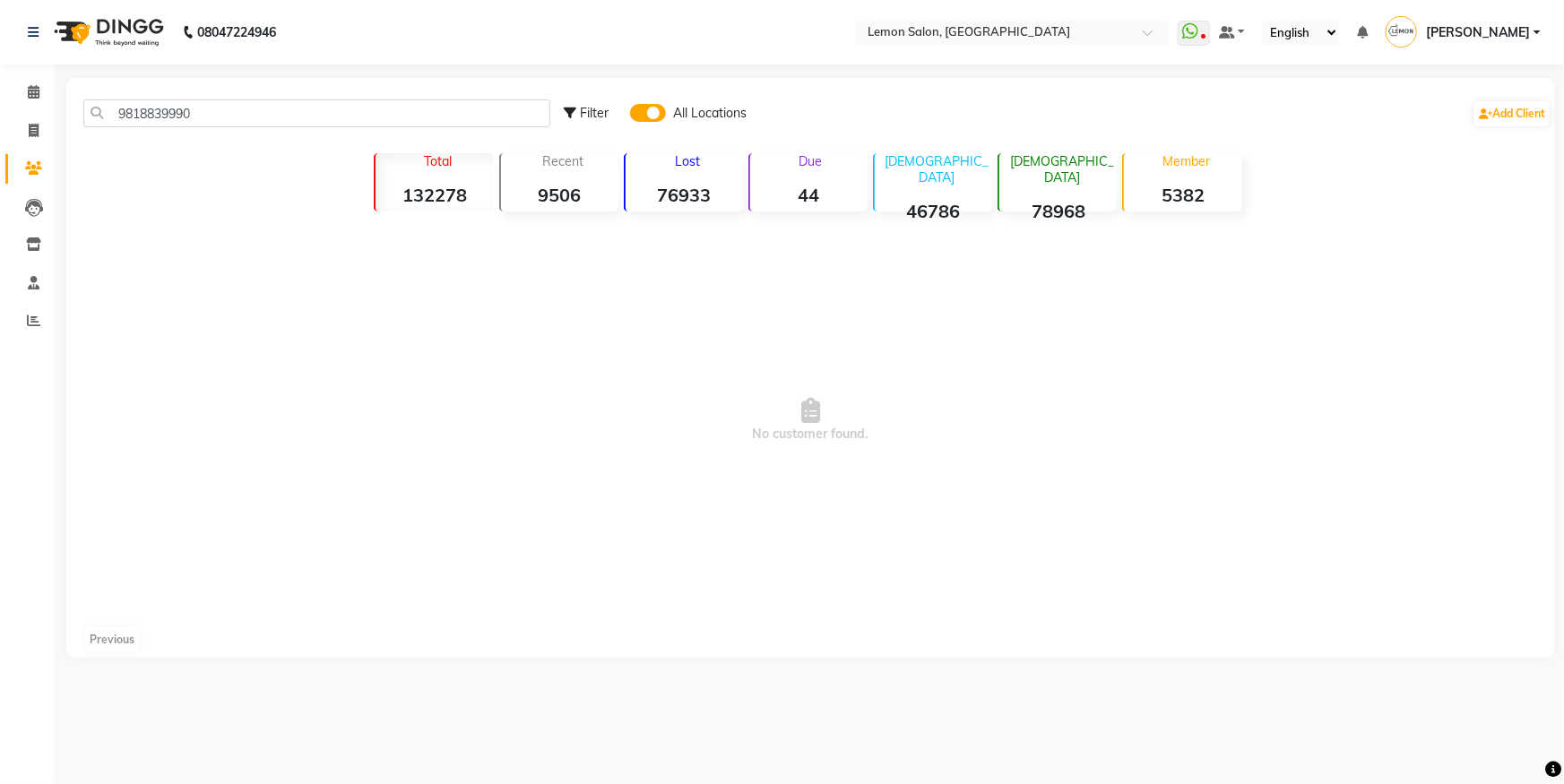
click at [645, 112] on span at bounding box center [648, 113] width 36 height 18
click at [631, 115] on input "checkbox" at bounding box center [631, 115] width 0 height 0
click at [802, 177] on div "Due 4" at bounding box center [808, 183] width 119 height 59
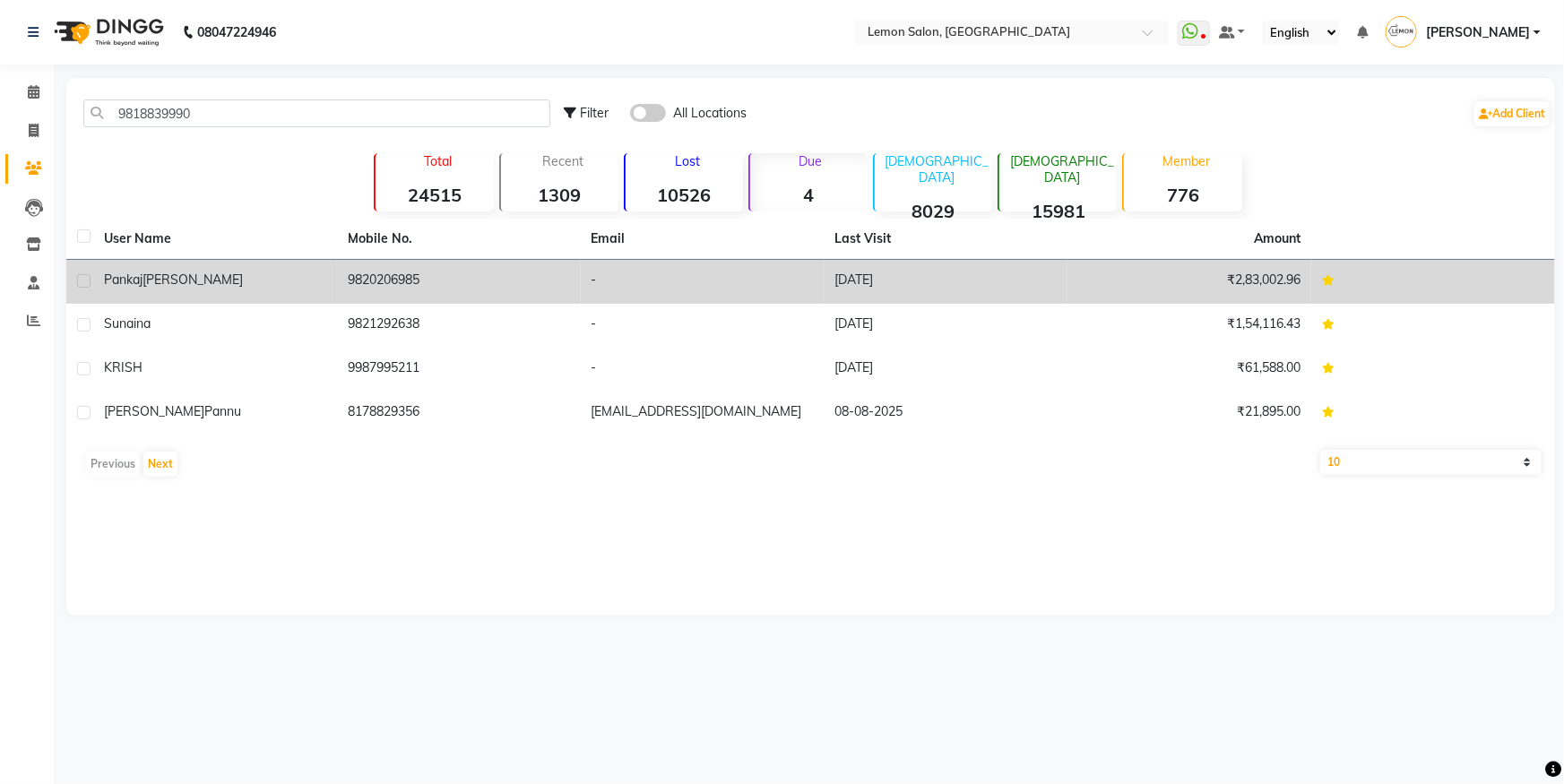
click at [447, 269] on td "9820206985" at bounding box center [458, 281] width 244 height 44
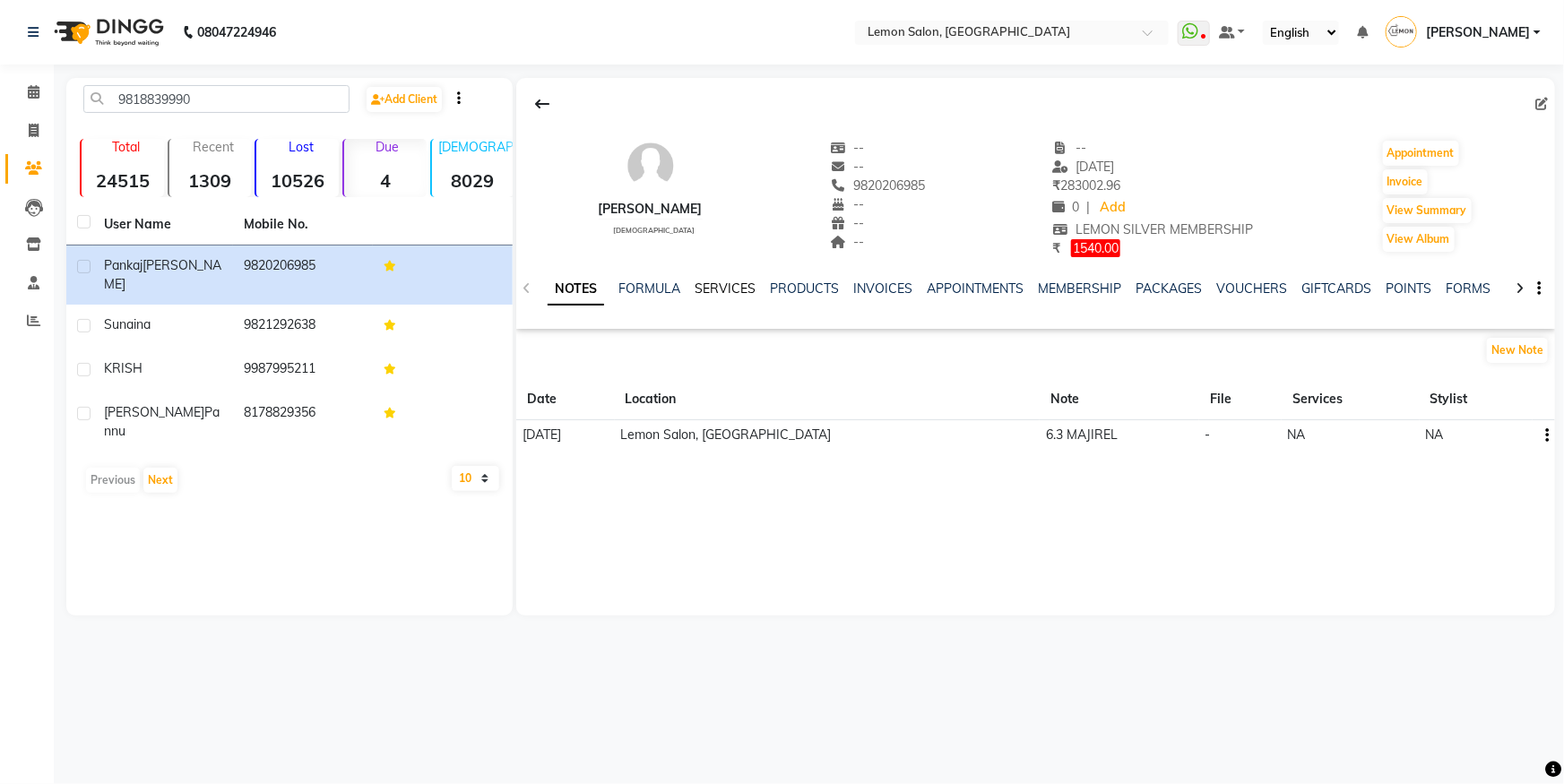
click at [719, 288] on link "SERVICES" at bounding box center [725, 289] width 61 height 16
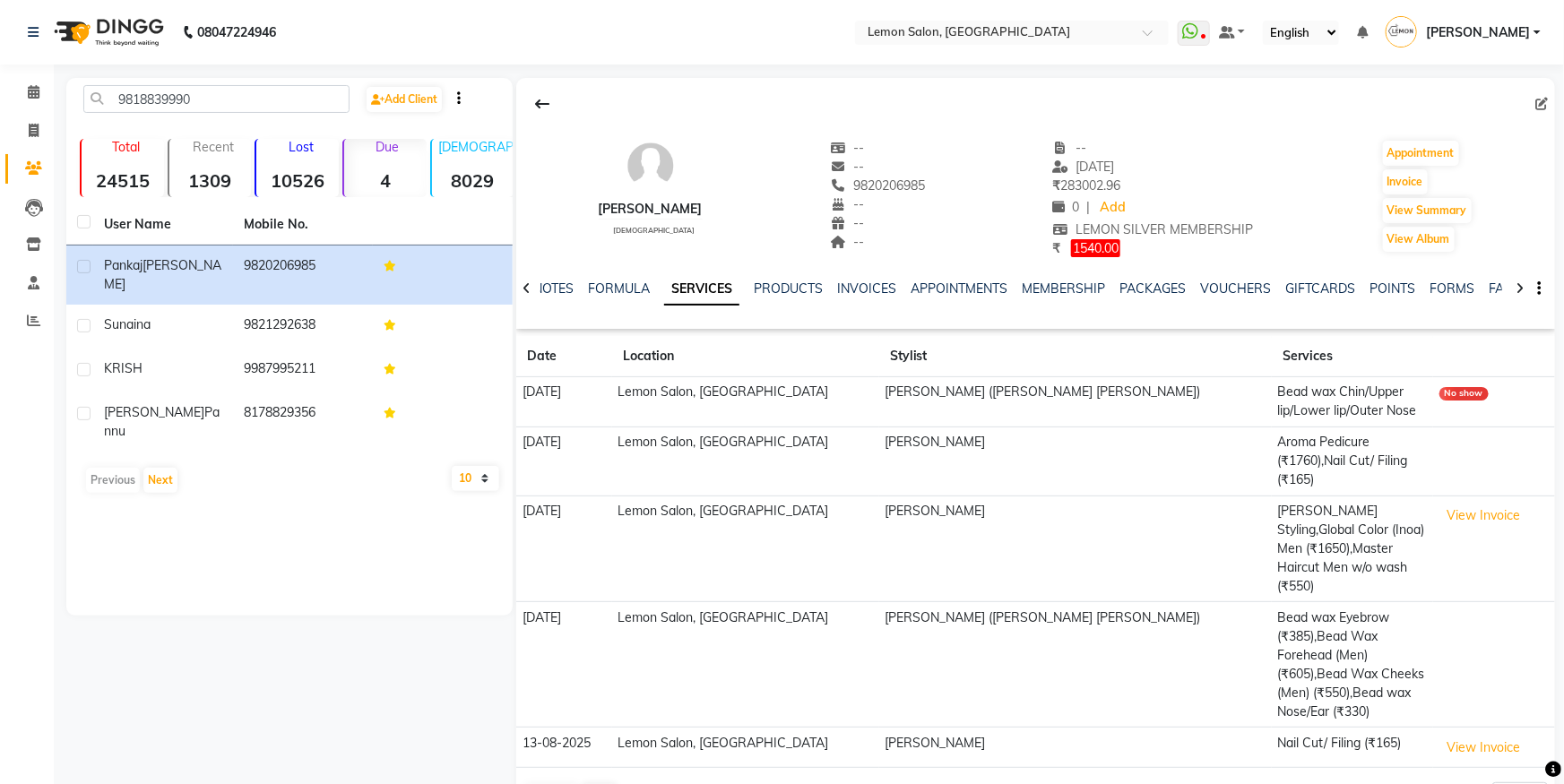
click at [1451, 519] on td "View Invoice" at bounding box center [1494, 548] width 121 height 107
click at [1451, 503] on button "View Invoice" at bounding box center [1485, 516] width 90 height 27
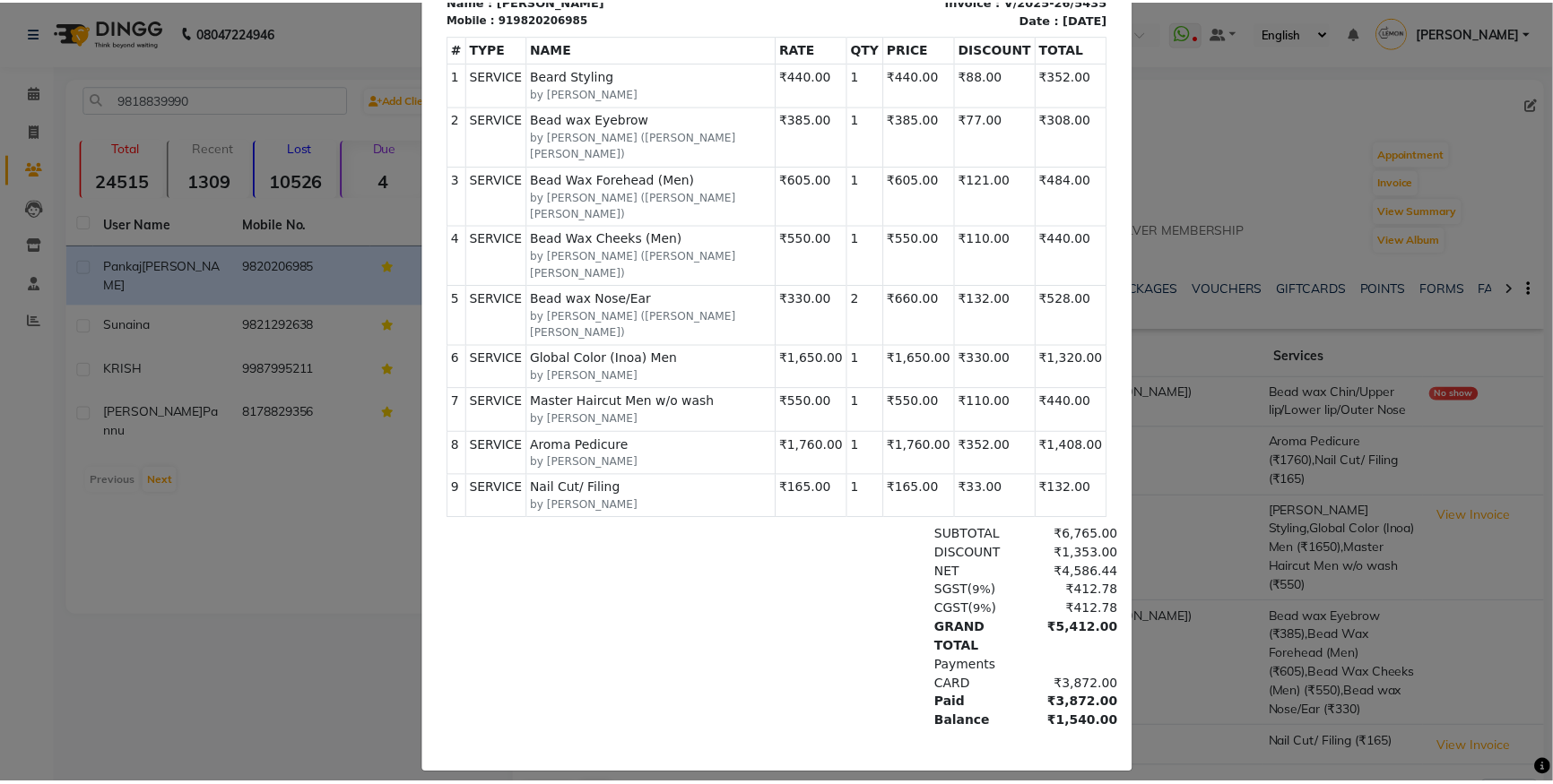
scroll to position [297, 0]
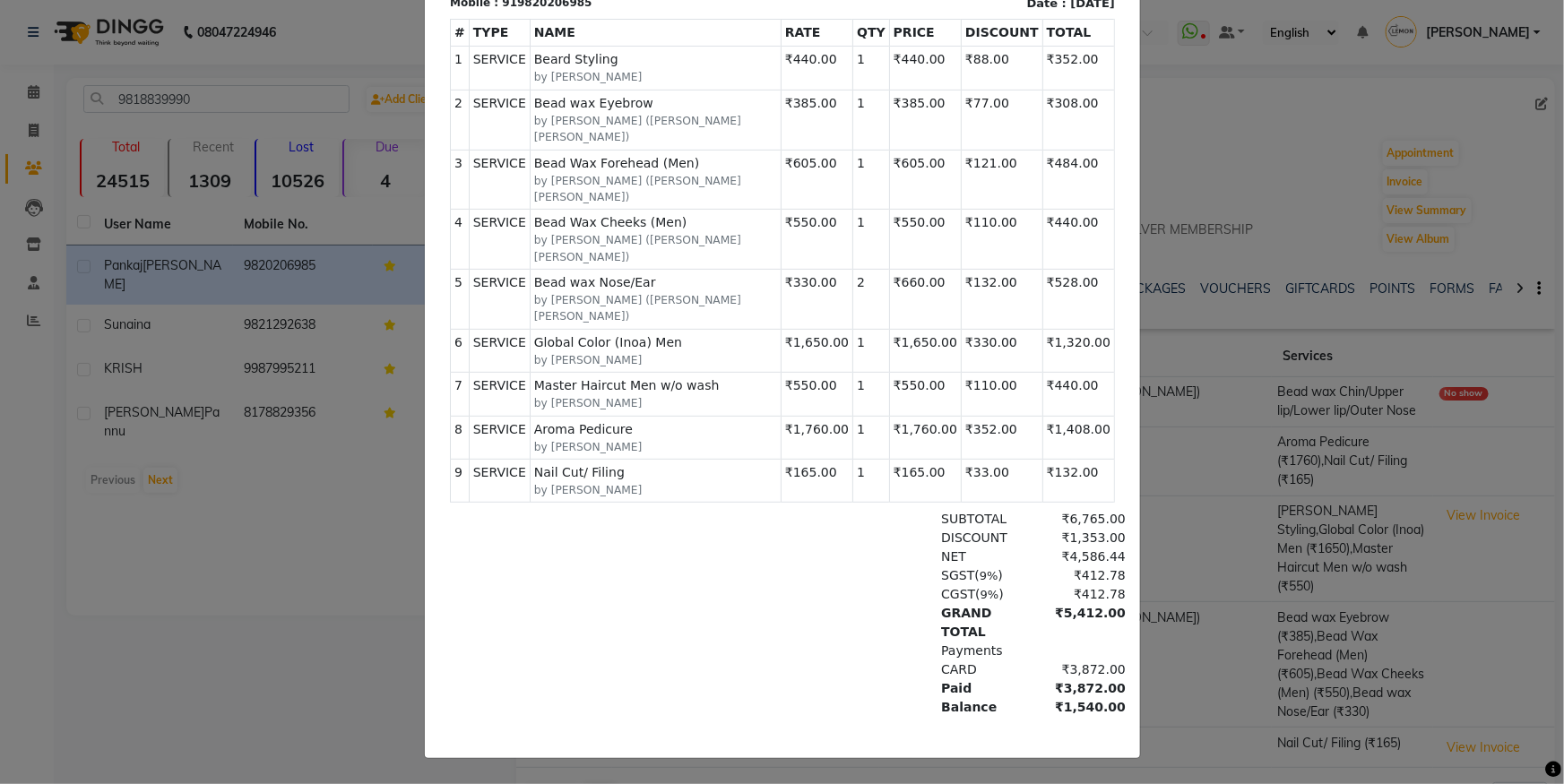
click at [1280, 286] on ngb-modal-window "INVOICE View Invoice Close" at bounding box center [782, 392] width 1564 height 784
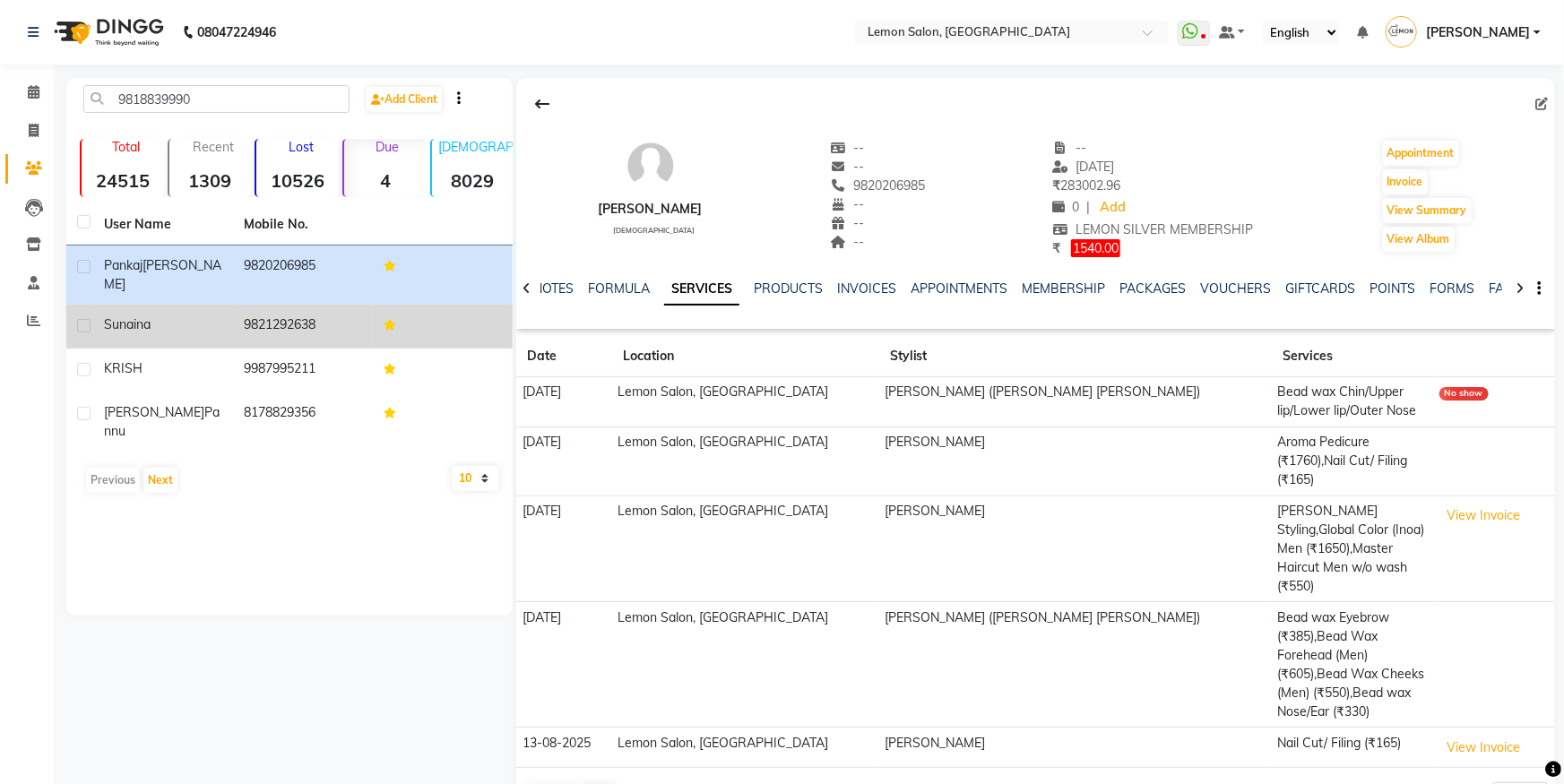
click at [238, 304] on td "9821292638" at bounding box center [303, 326] width 140 height 44
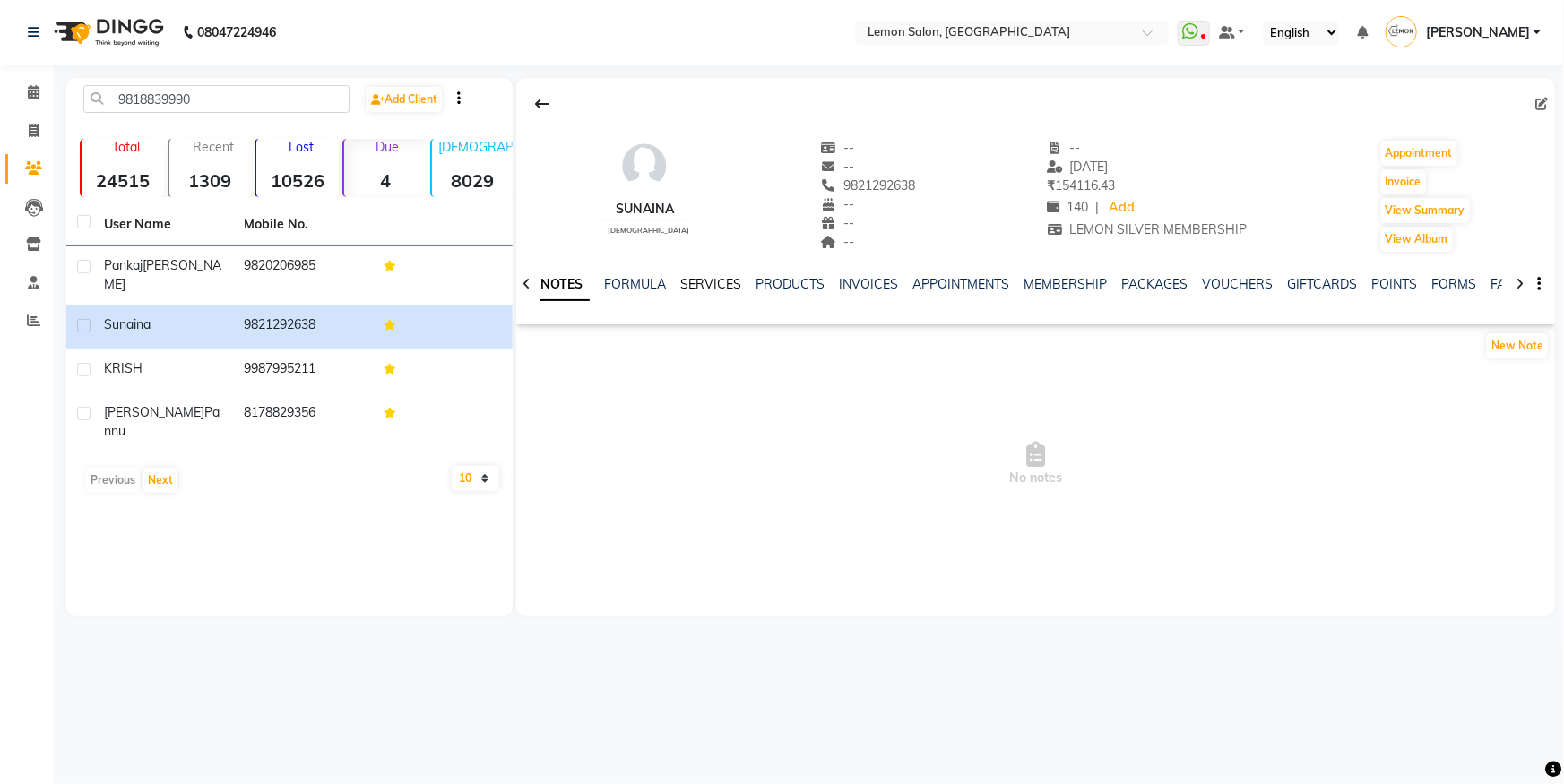
click at [690, 287] on link "SERVICES" at bounding box center [711, 284] width 61 height 16
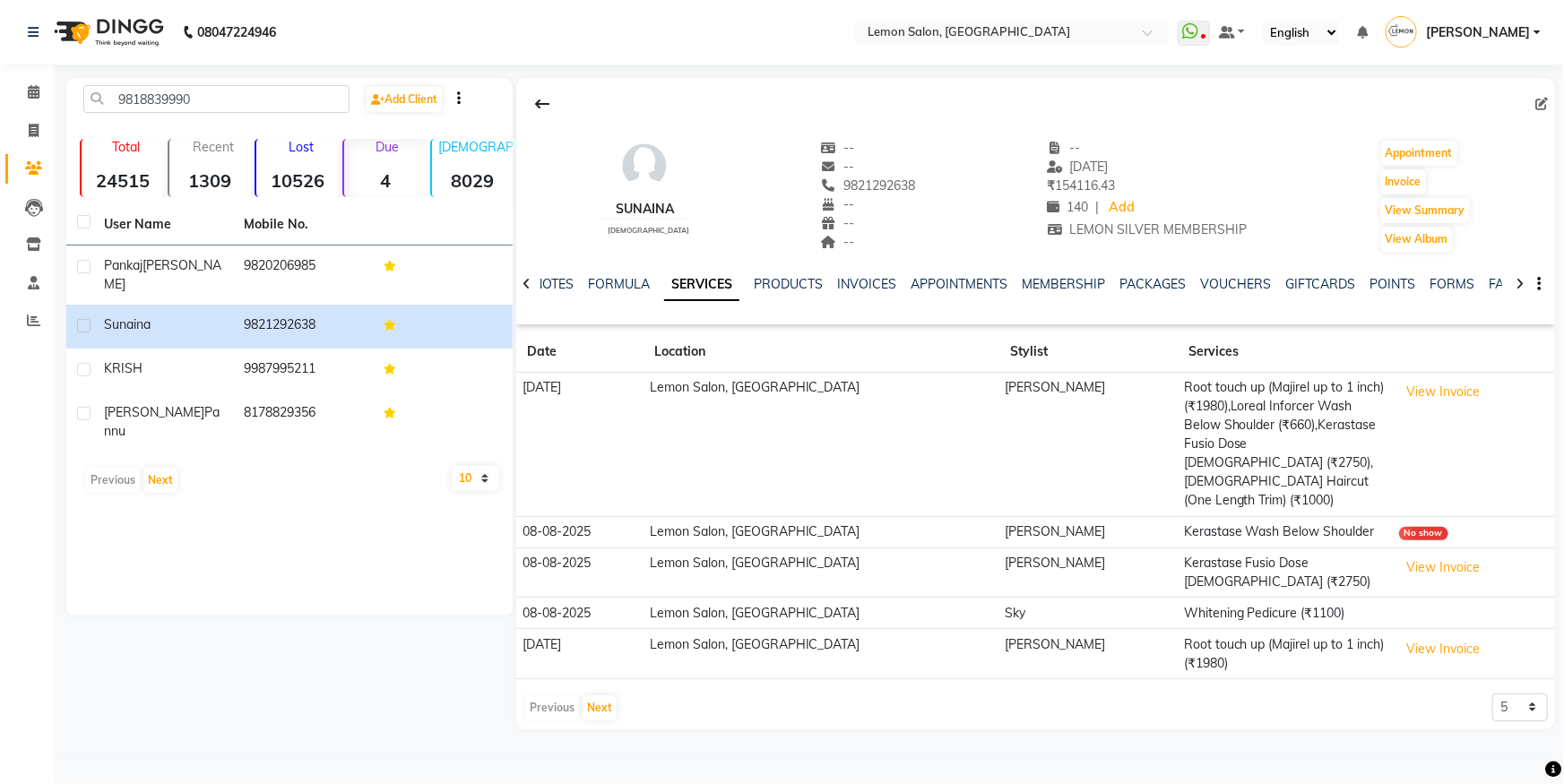
click at [588, 296] on div "NOTES FORMULA SERVICES PRODUCTS INVOICES APPOINTMENTS MEMBERSHIP PACKAGES VOUCH…" at bounding box center [1014, 292] width 933 height 33
click at [607, 295] on div "NOTES FORMULA SERVICES PRODUCTS INVOICES APPOINTMENTS MEMBERSHIP PACKAGES VOUCH…" at bounding box center [1014, 292] width 933 height 33
click at [1009, 312] on div "NOTES FORMULA SERVICES PRODUCTS INVOICES APPOINTMENTS MEMBERSHIP PACKAGES VOUCH…" at bounding box center [1021, 295] width 962 height 40
click at [1403, 181] on button "Invoice" at bounding box center [1404, 182] width 45 height 25
select select "service"
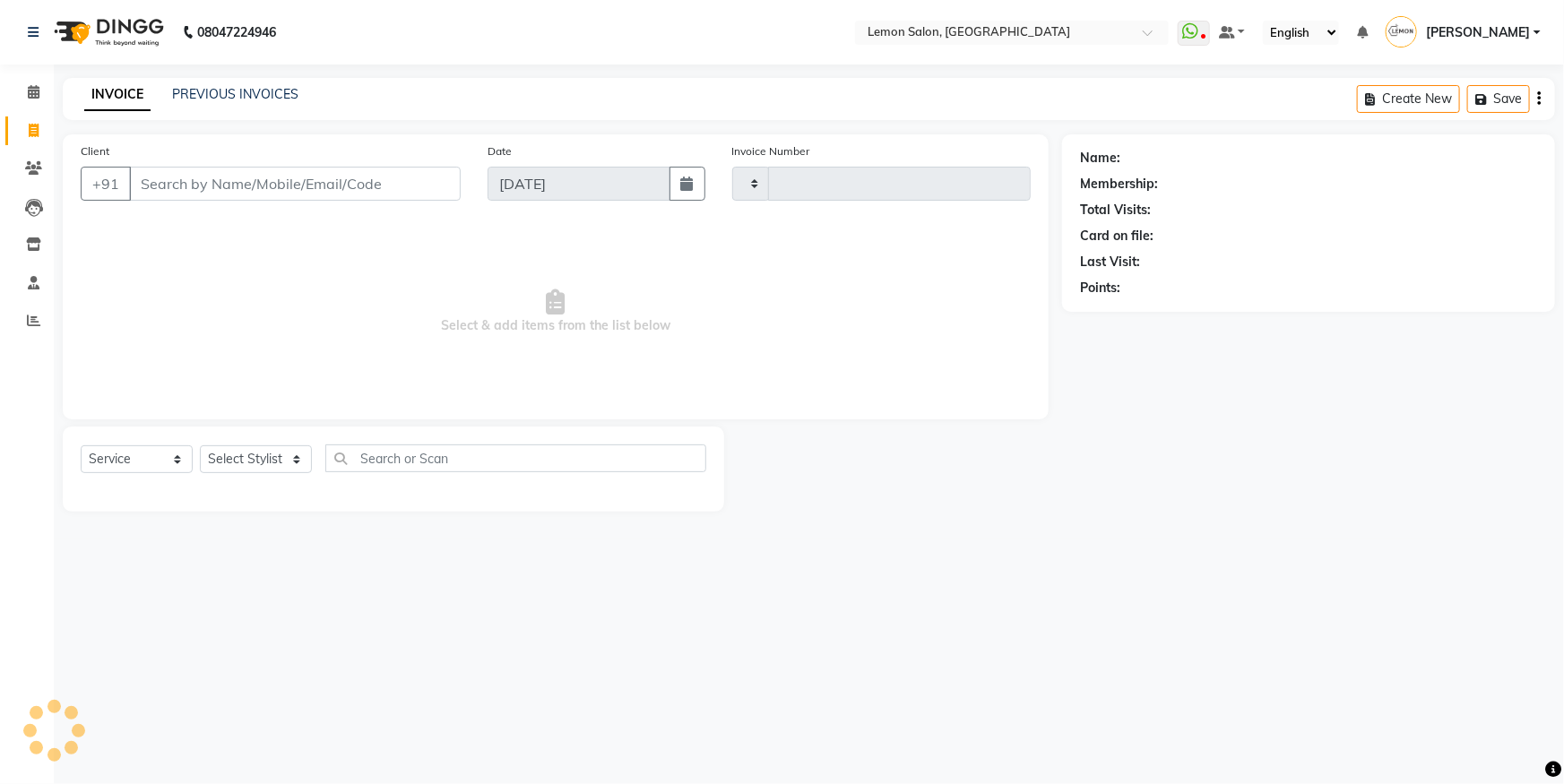
type input "5642"
select select "566"
type input "9821292638"
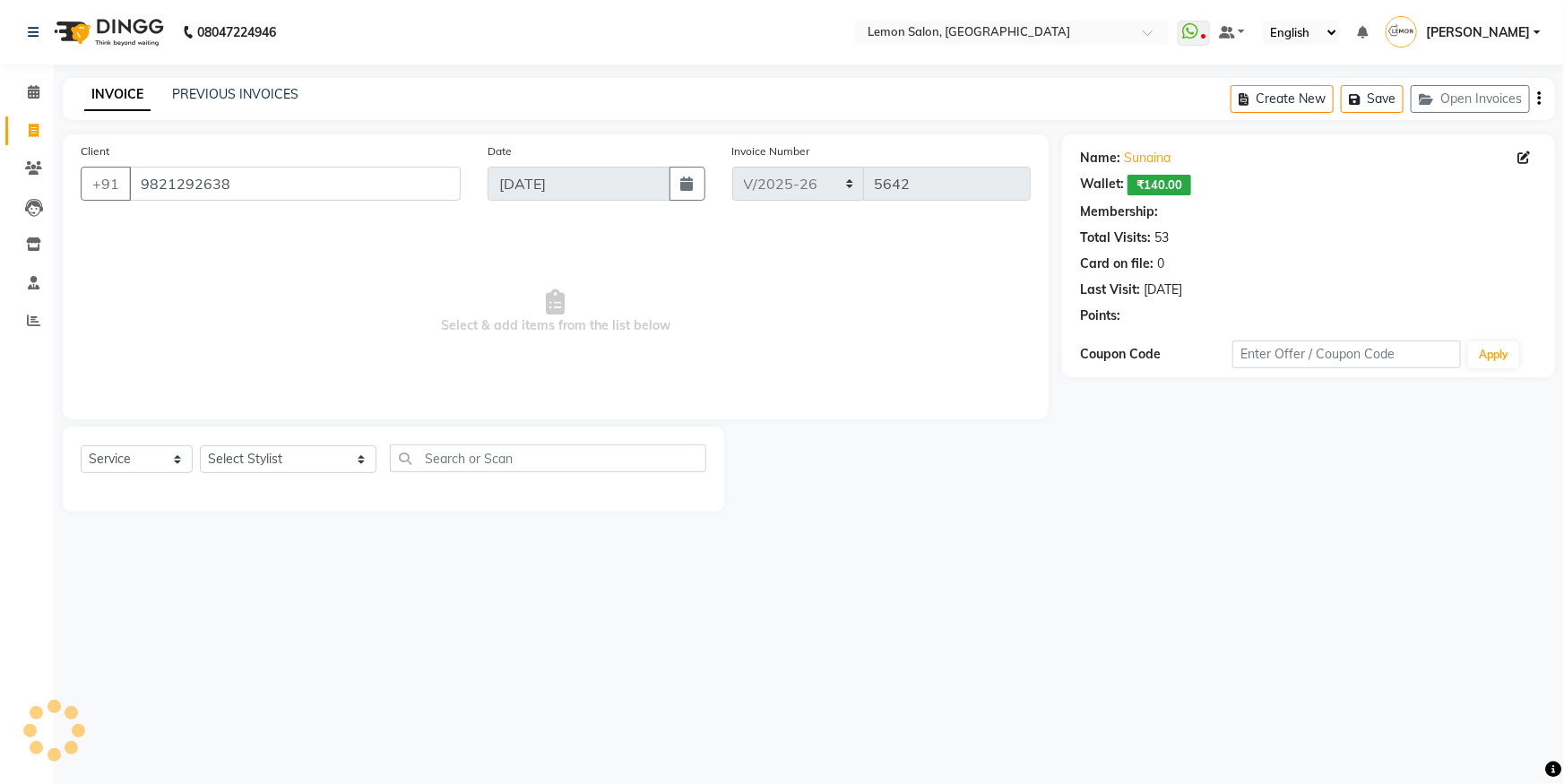
select select "1: Object"
click at [27, 93] on icon at bounding box center [33, 92] width 12 height 14
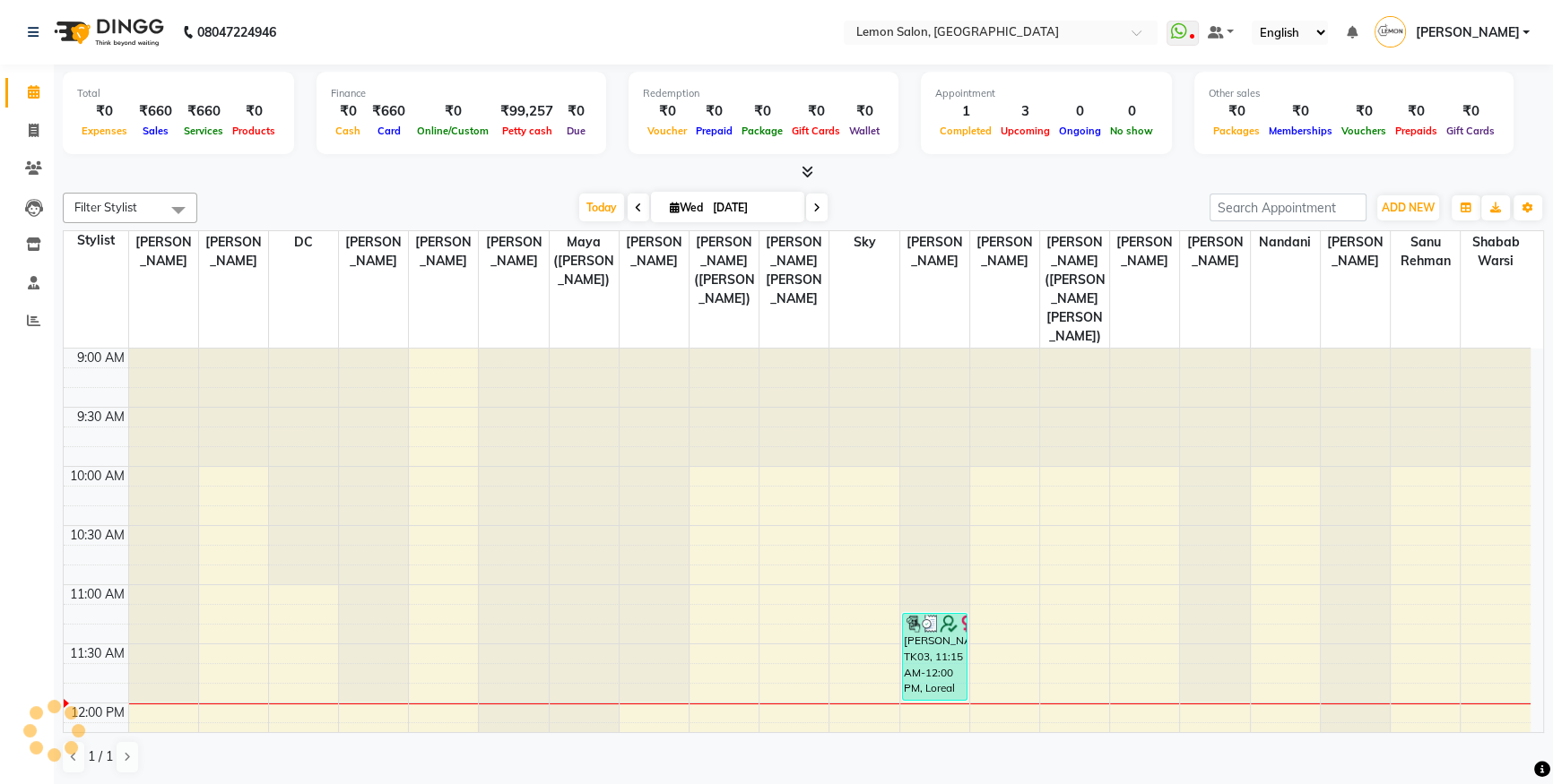
click at [629, 208] on span at bounding box center [638, 208] width 22 height 27
type input "02-09-2025"
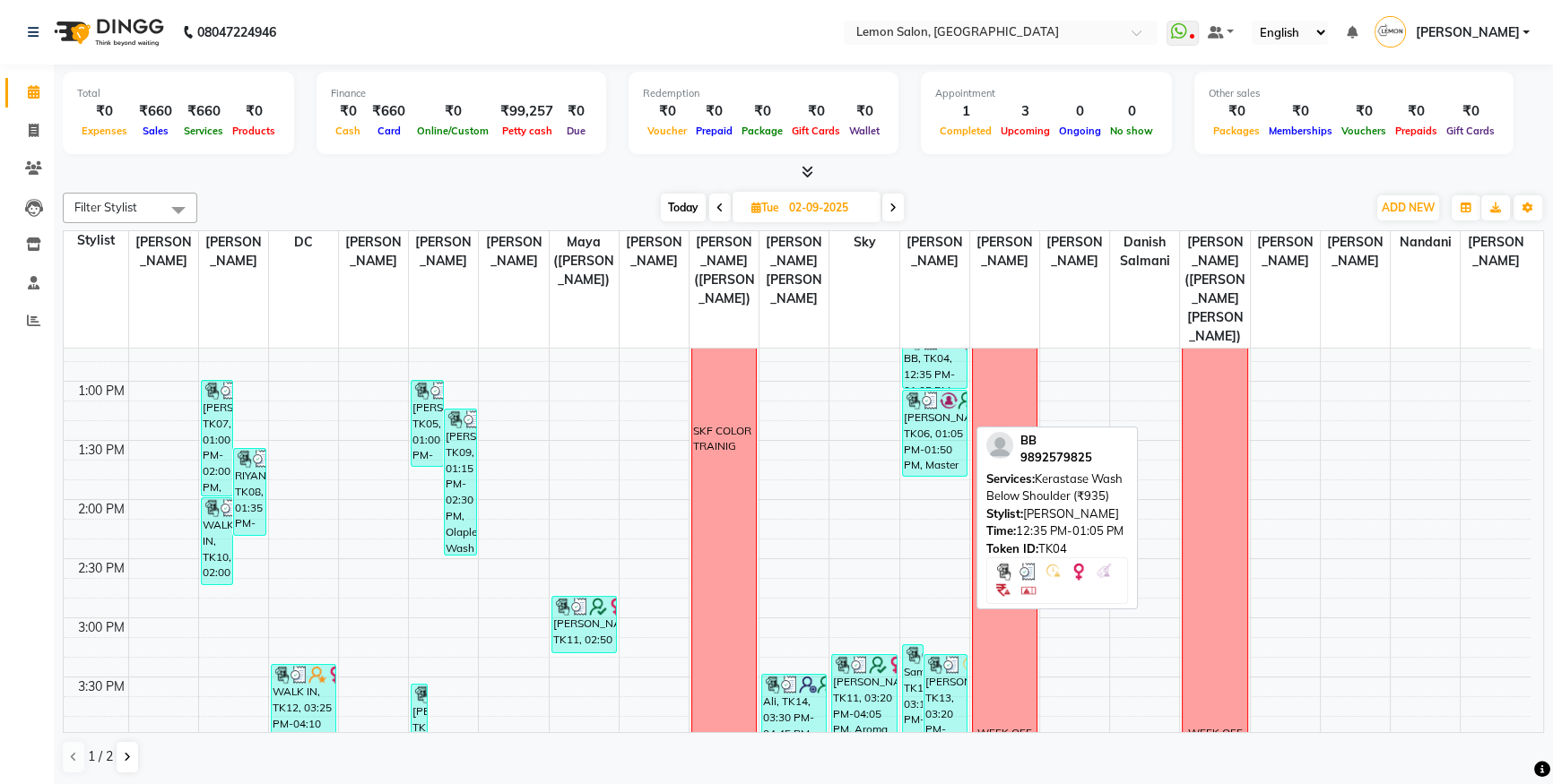
scroll to position [599, 0]
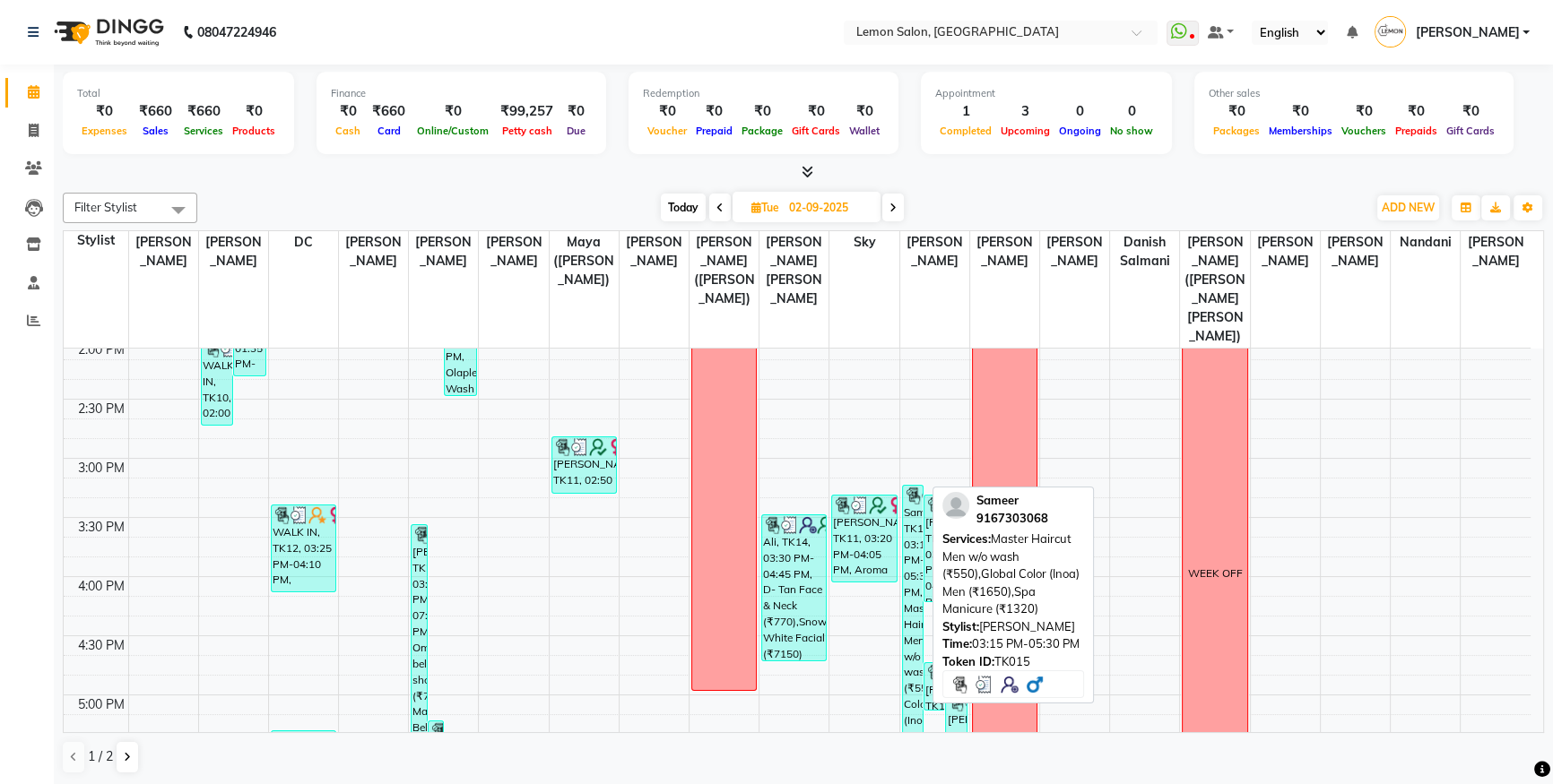
click at [917, 485] on div "Sameer, TK15, 03:15 PM-05:30 PM, Master Haircut Men w/o wash (₹550),Global Colo…" at bounding box center [913, 617] width 20 height 262
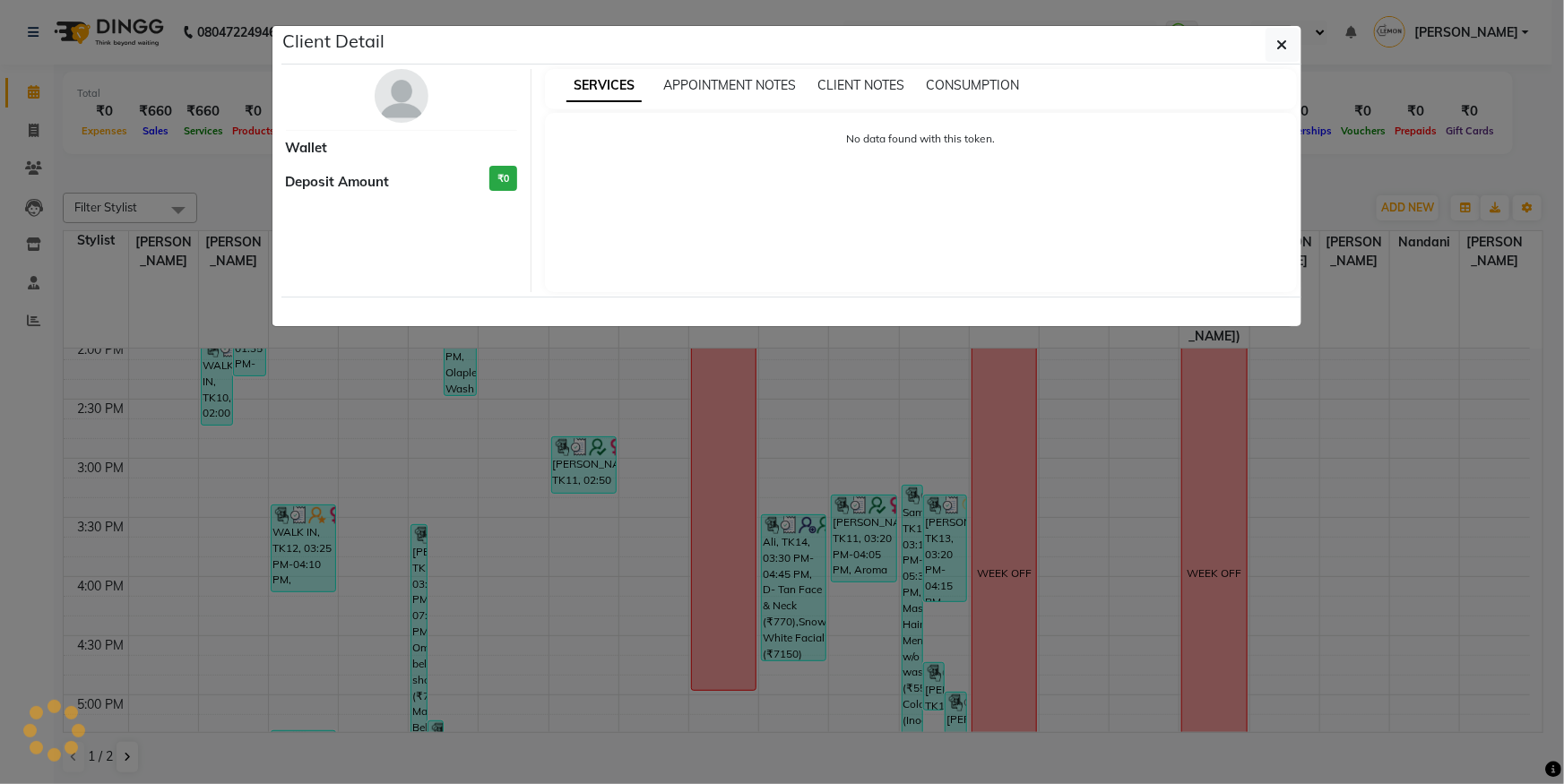
select select "3"
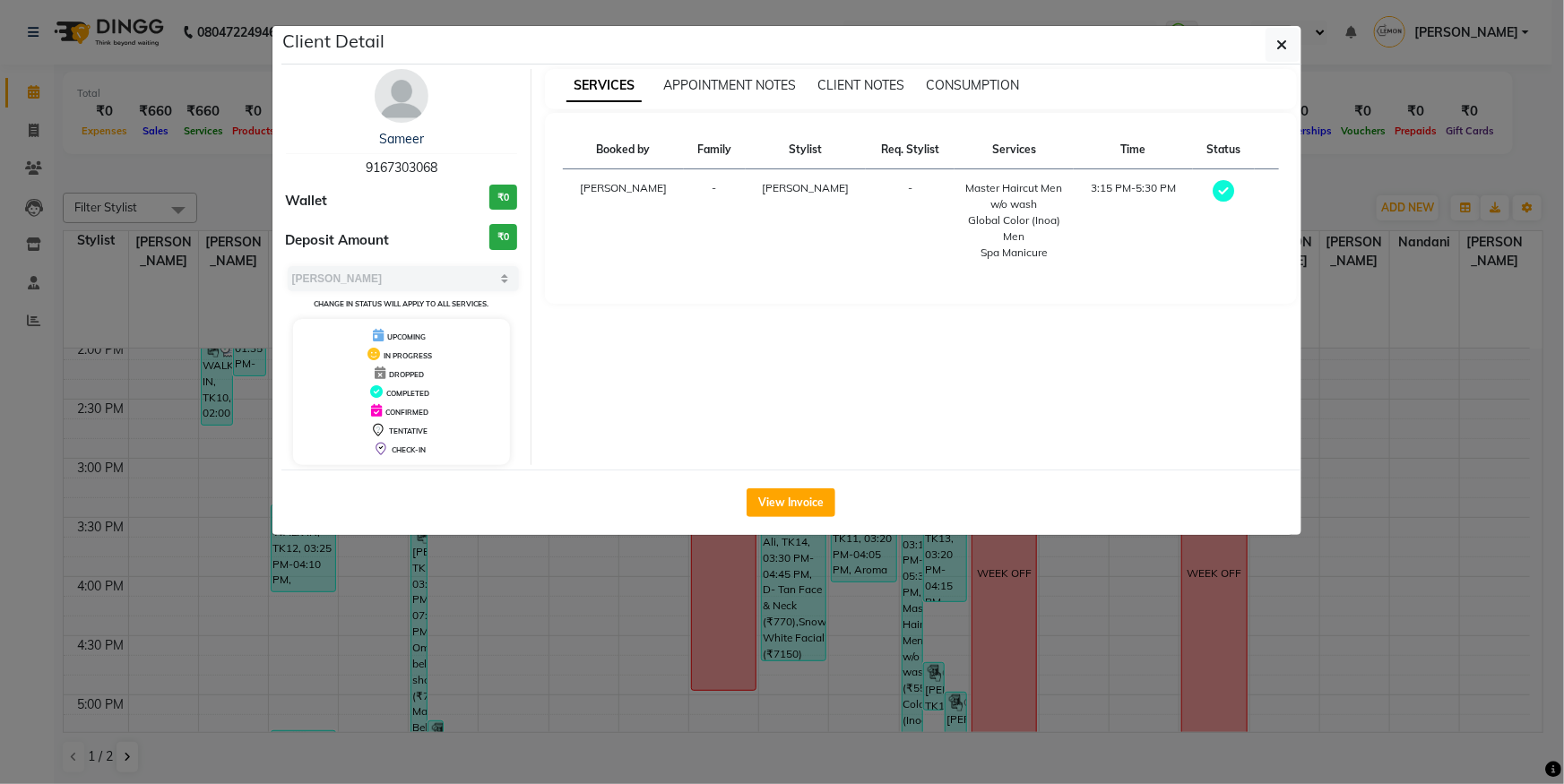
click at [750, 295] on div "Booked by Family Stylist Req. Stylist Services Time Status [PERSON_NAME] - [PER…" at bounding box center [922, 208] width 752 height 191
click at [773, 505] on button "View Invoice" at bounding box center [791, 502] width 89 height 28
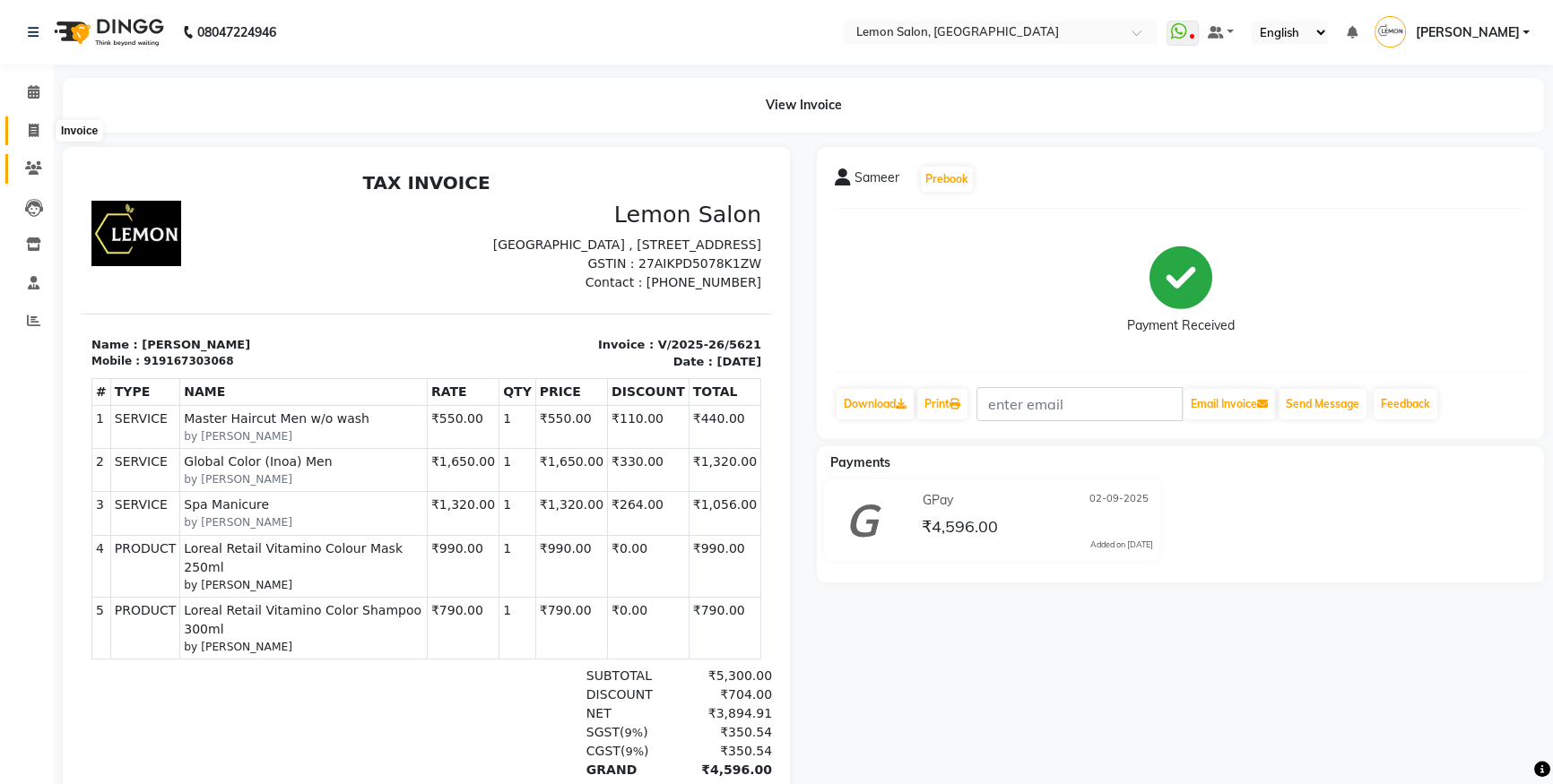
click at [32, 124] on icon at bounding box center [33, 130] width 10 height 14
select select "service"
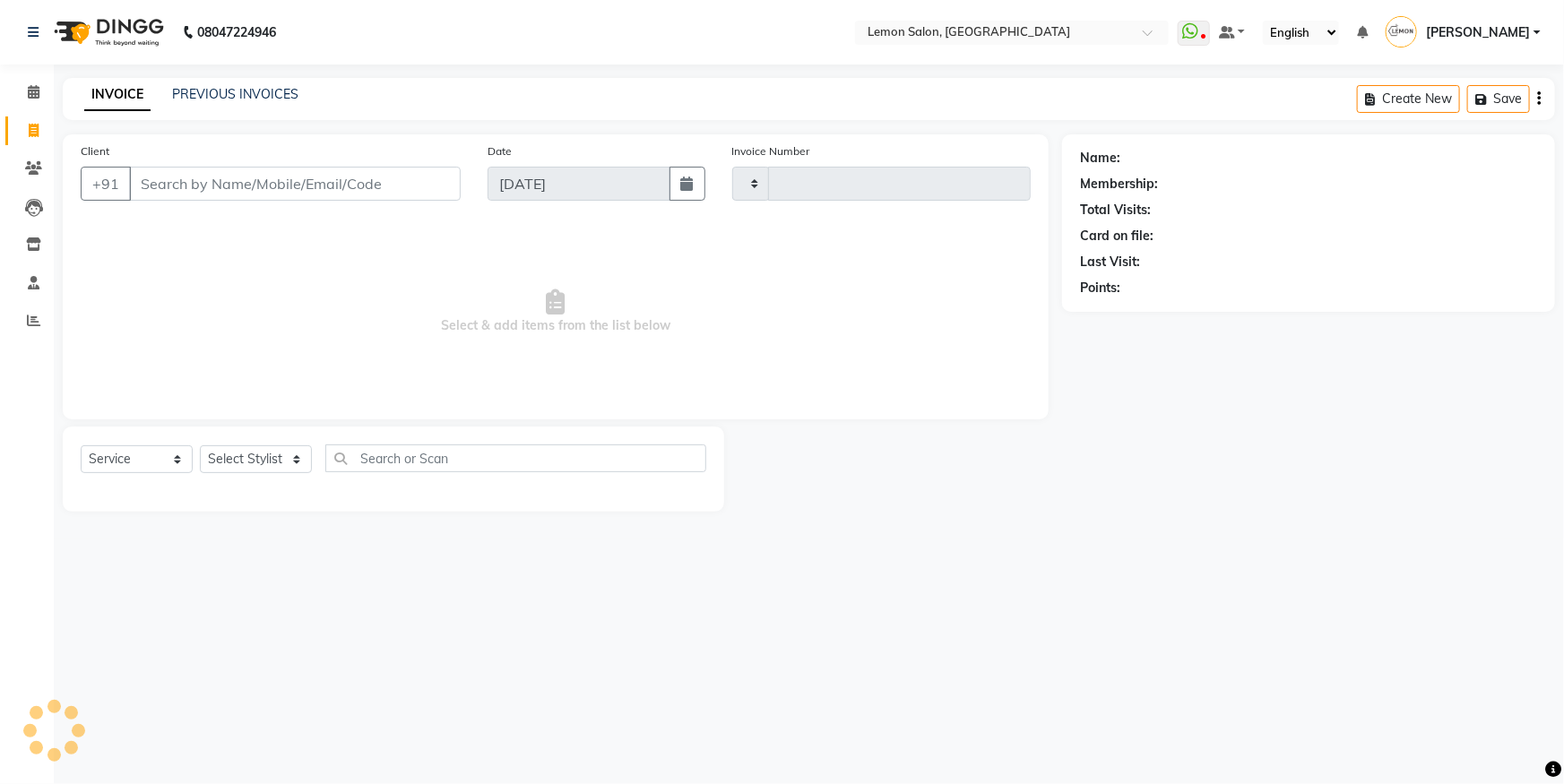
type input "5642"
select select "566"
click at [292, 443] on div "Select Service Product Membership Package Voucher Prepaid Gift Card Select Styl…" at bounding box center [394, 469] width 662 height 85
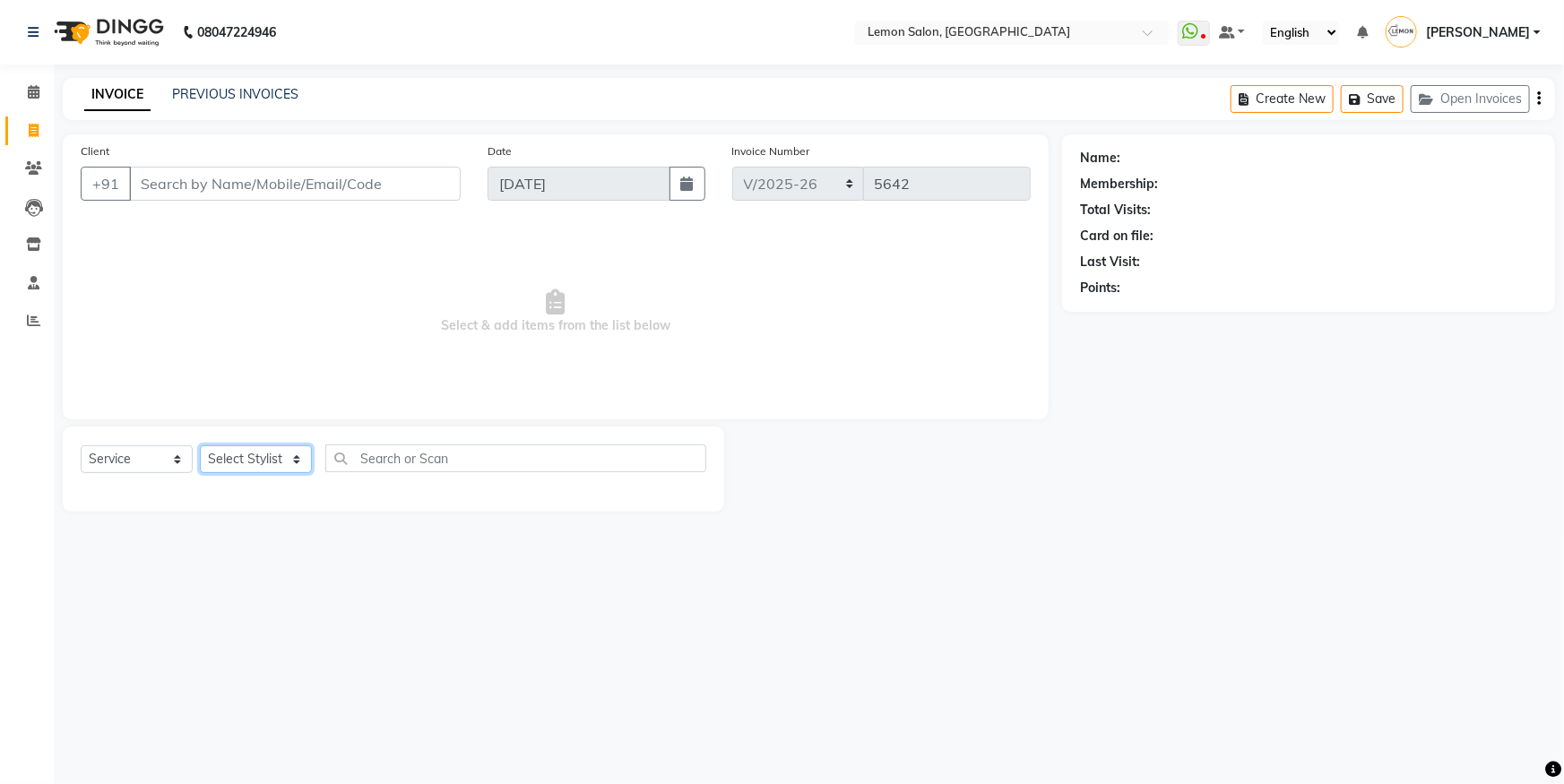
click at [292, 447] on select "Select Stylist" at bounding box center [256, 459] width 112 height 27
click at [293, 457] on select "Select Stylist [PERSON_NAME] [PERSON_NAME] DC [PERSON_NAME] [PERSON_NAME] ([PER…" at bounding box center [288, 459] width 176 height 27
click at [313, 453] on select "Select Stylist [PERSON_NAME] [PERSON_NAME] DC [PERSON_NAME] [PERSON_NAME] ([PER…" at bounding box center [288, 459] width 176 height 27
select select "54277"
click at [200, 445] on select "Select Stylist [PERSON_NAME] [PERSON_NAME] DC [PERSON_NAME] [PERSON_NAME] ([PER…" at bounding box center [288, 459] width 176 height 27
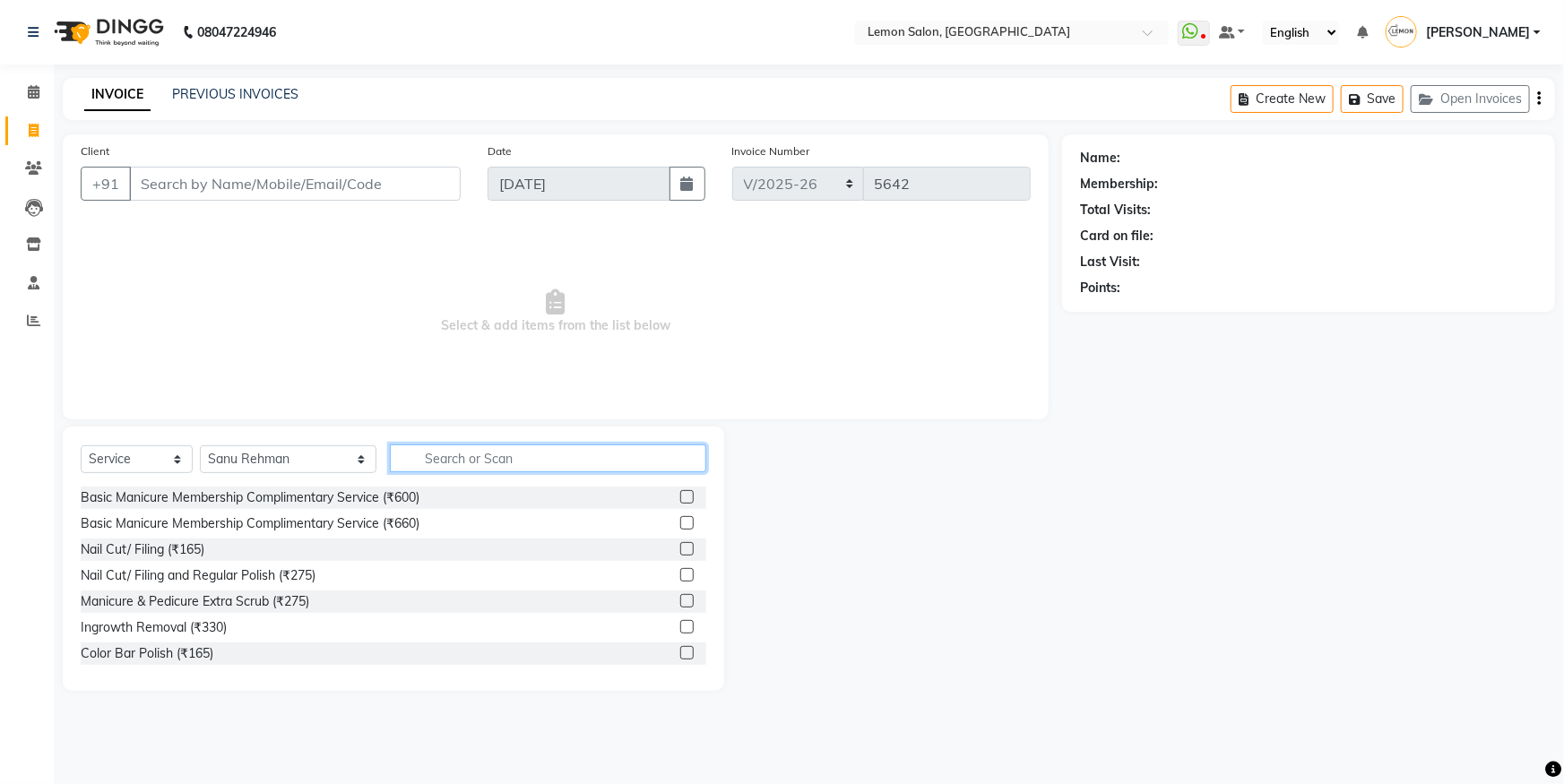
click at [439, 463] on input "text" at bounding box center [547, 458] width 316 height 27
type input "S"
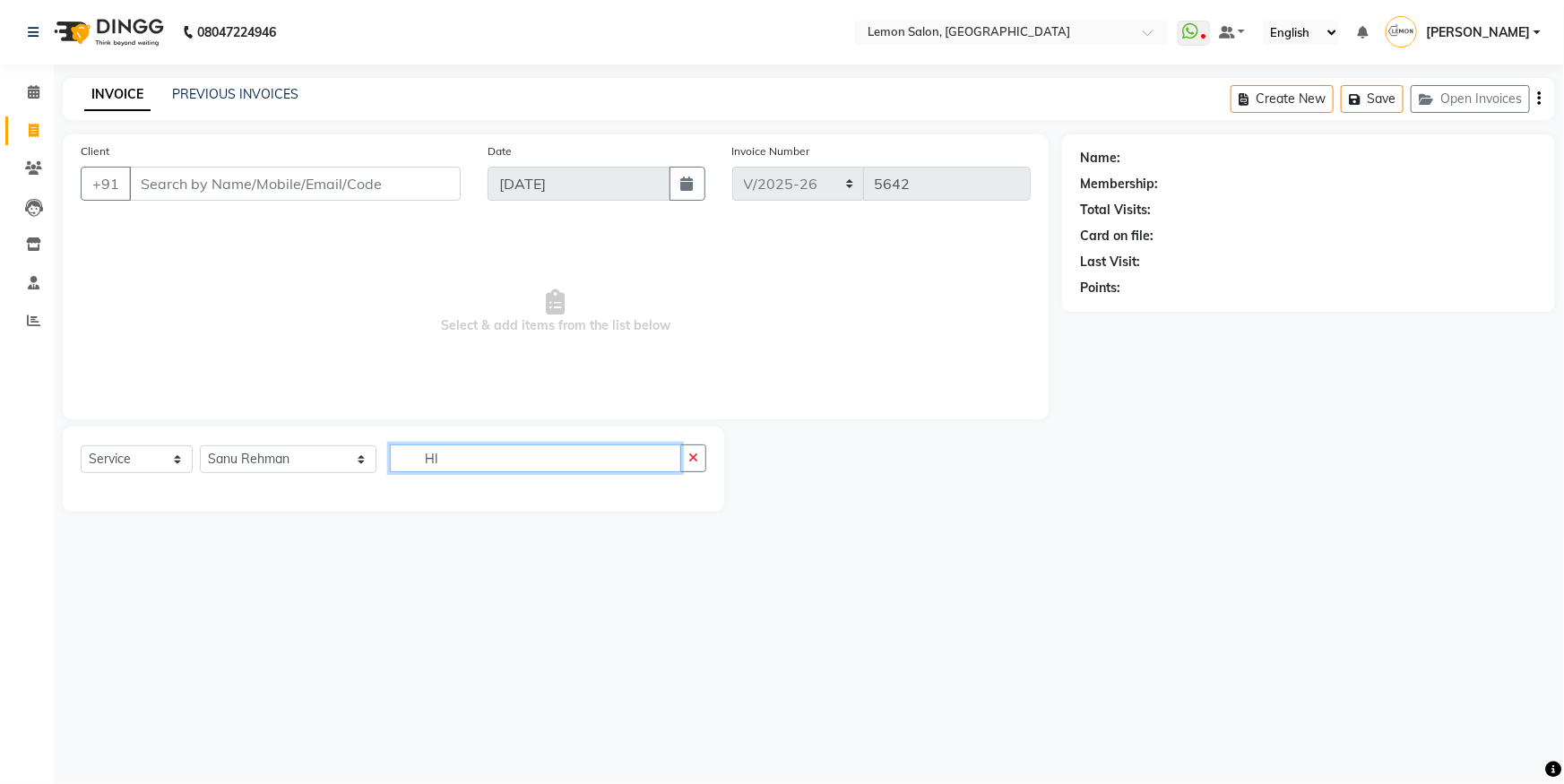
type input "H"
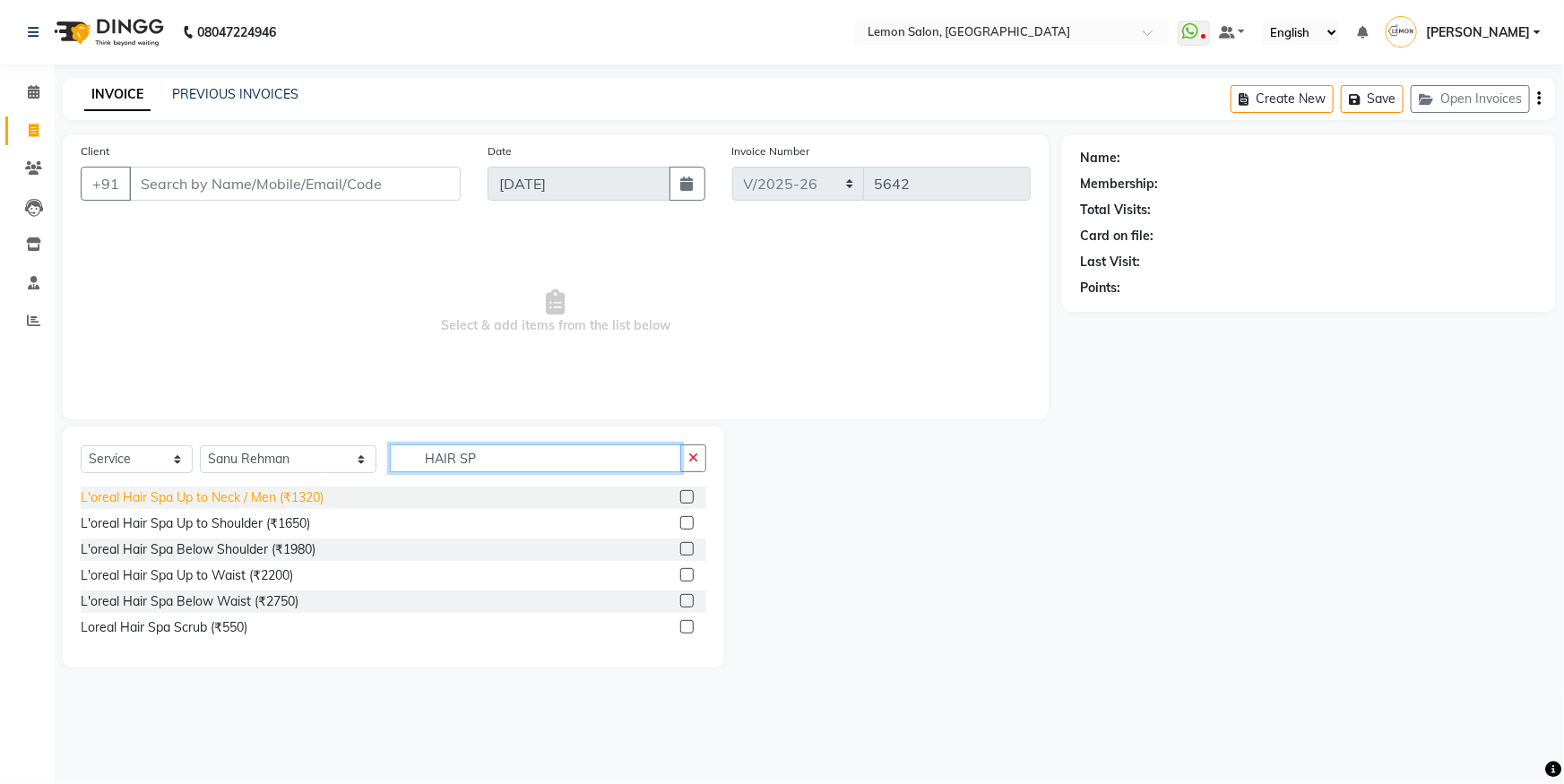
type input "HAIR SP"
click at [297, 499] on div "L'oreal Hair Spa Up to Neck / Men (₹1320)" at bounding box center [202, 497] width 243 height 19
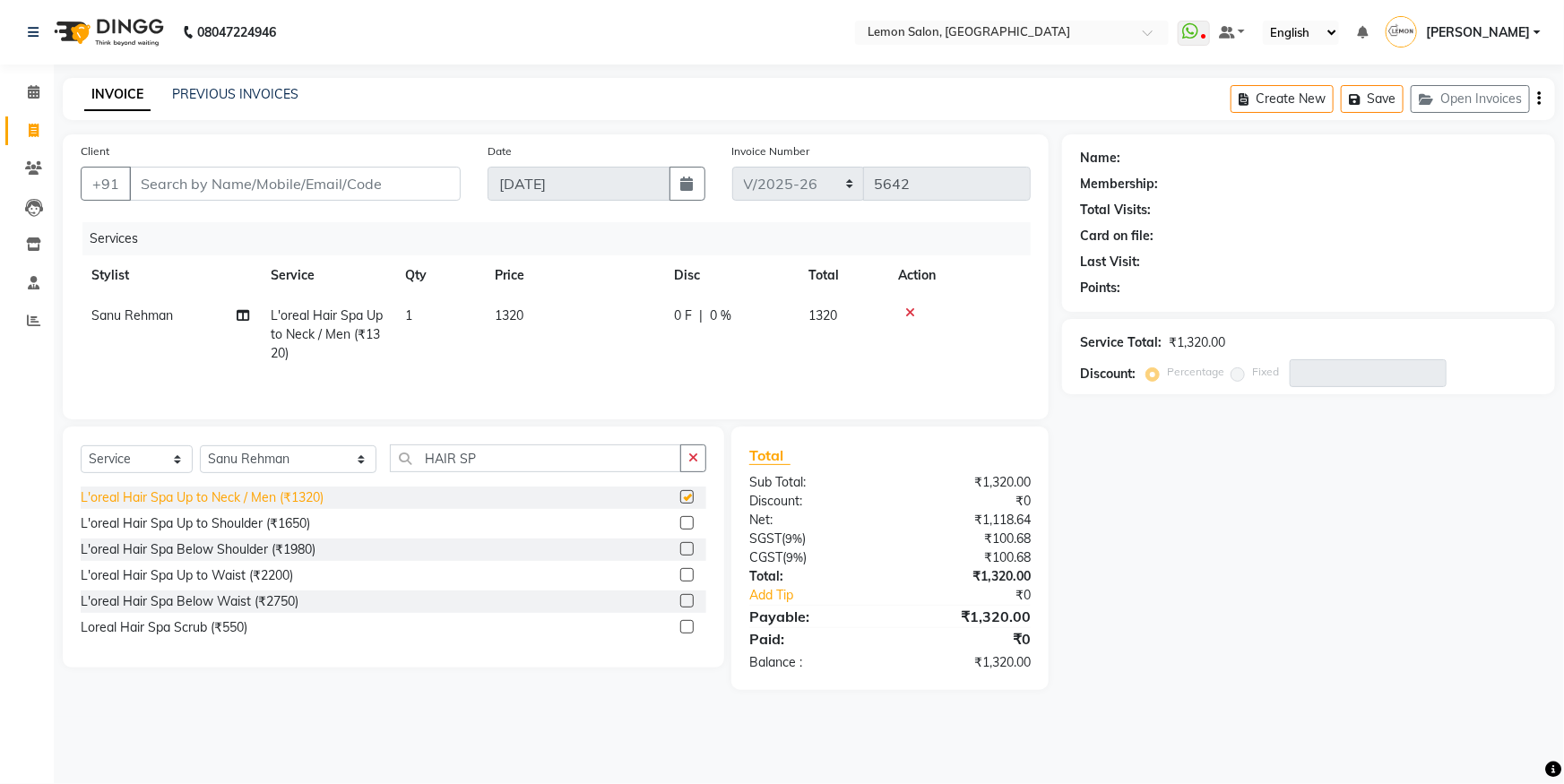
checkbox input "false"
click at [48, 105] on li "Calendar" at bounding box center [26, 92] width 54 height 38
click at [19, 90] on span at bounding box center [33, 92] width 31 height 21
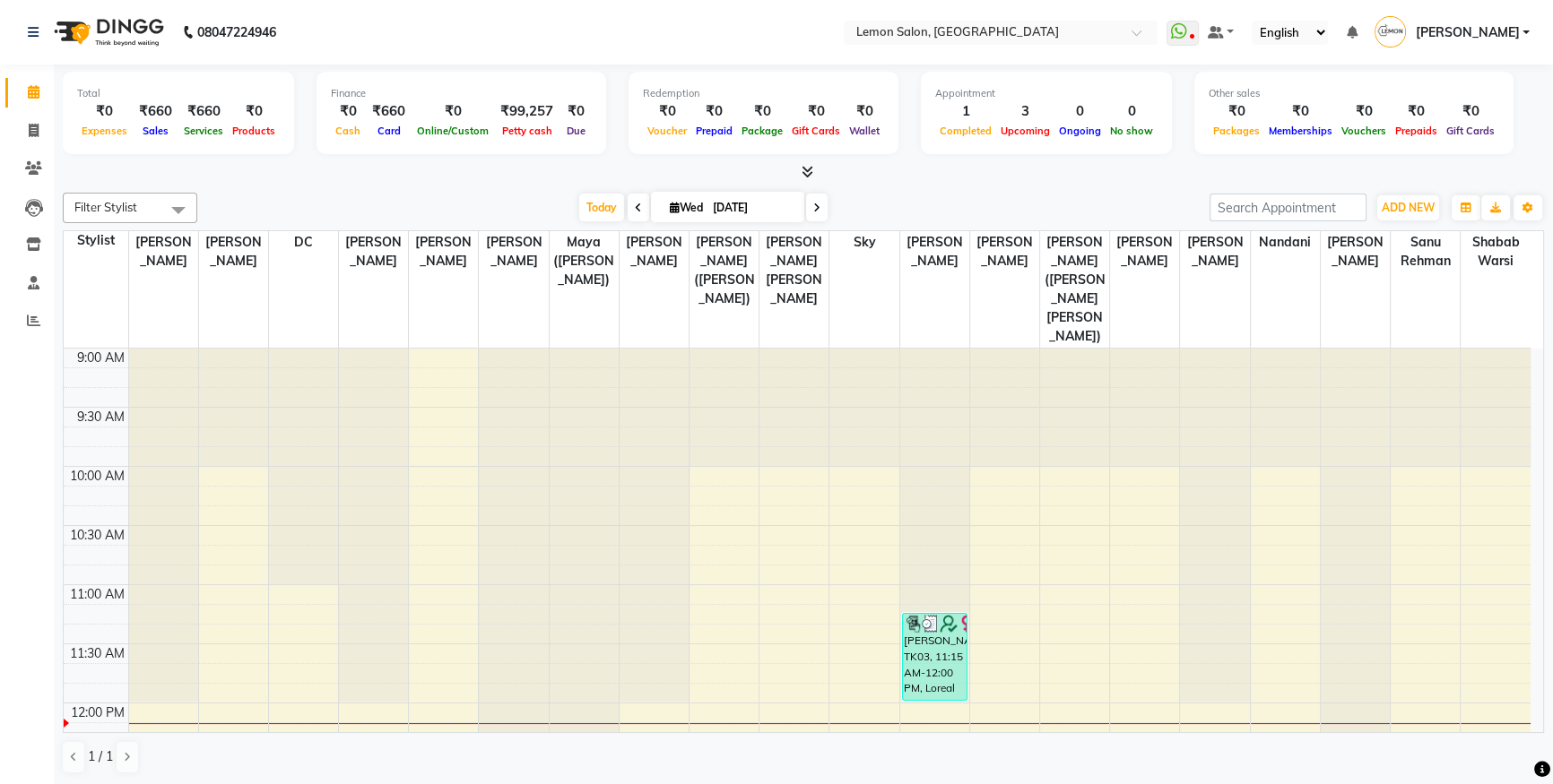
click at [55, 238] on div "Total ₹0 Expenses ₹660 Sales ₹660 Services ₹0 Products Finance ₹0 Cash ₹660 Car…" at bounding box center [803, 425] width 1499 height 721
click at [18, 244] on span at bounding box center [33, 245] width 31 height 21
select select
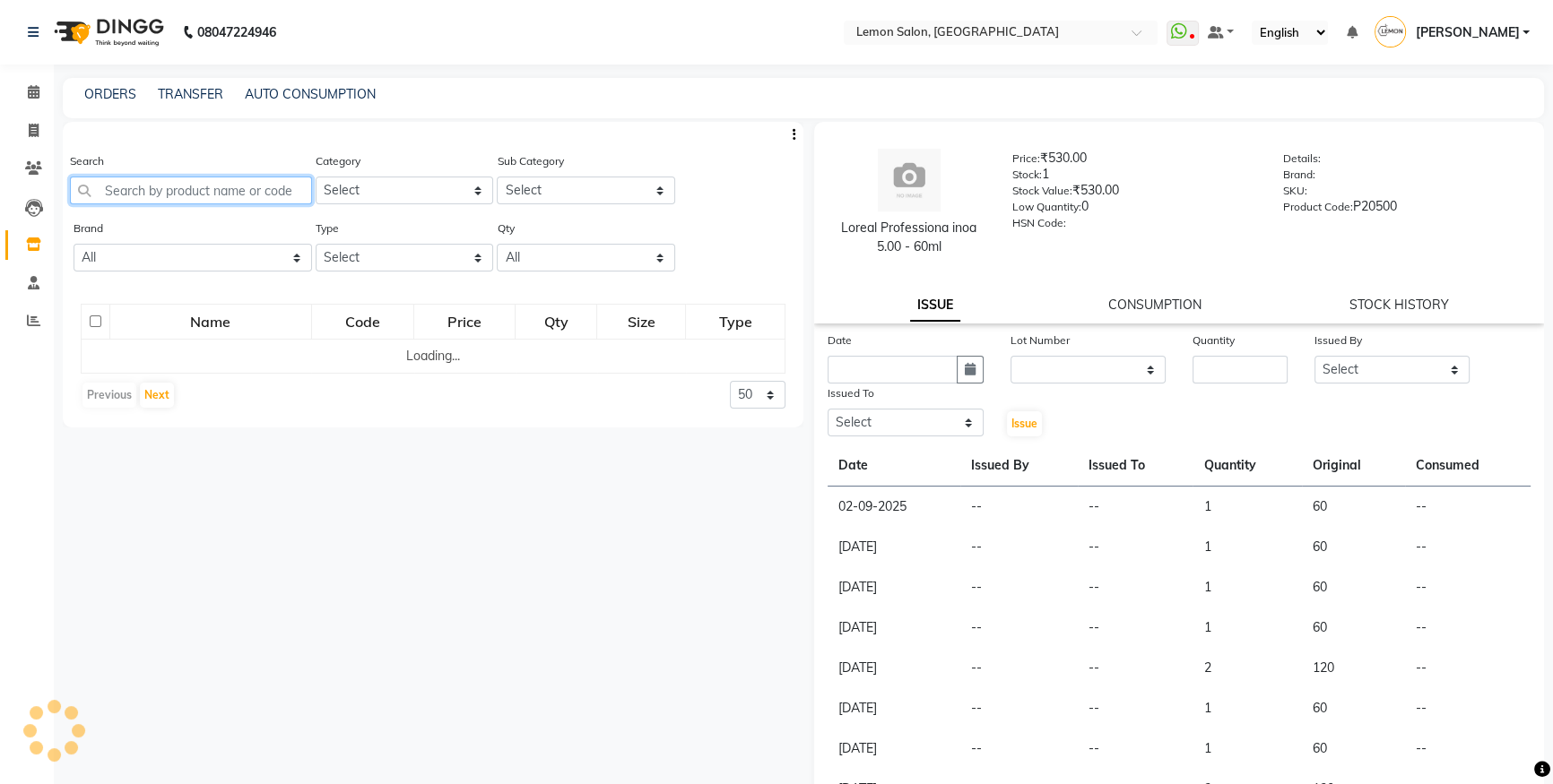
click at [121, 192] on input "text" at bounding box center [190, 190] width 242 height 27
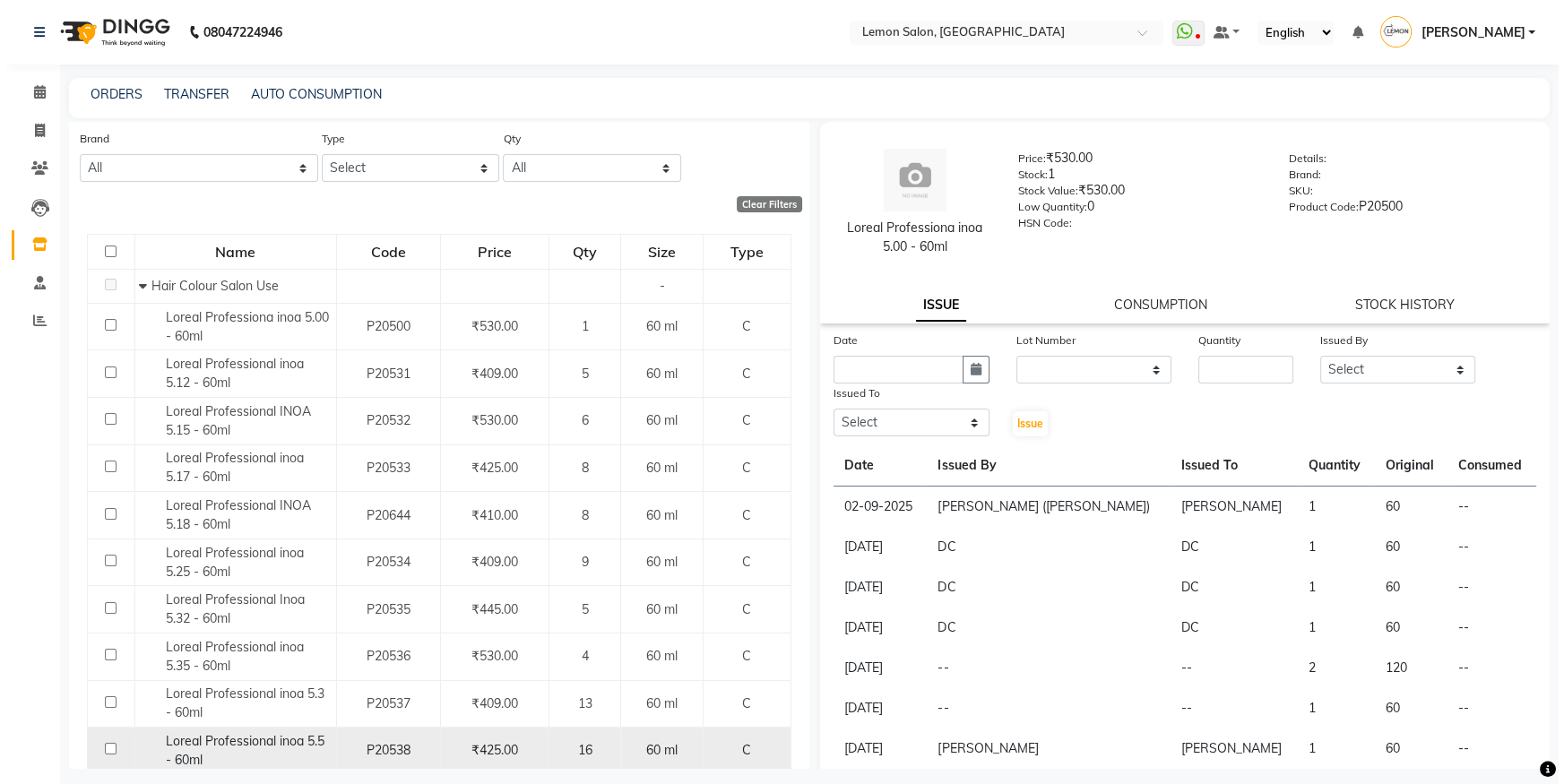
scroll to position [242, 0]
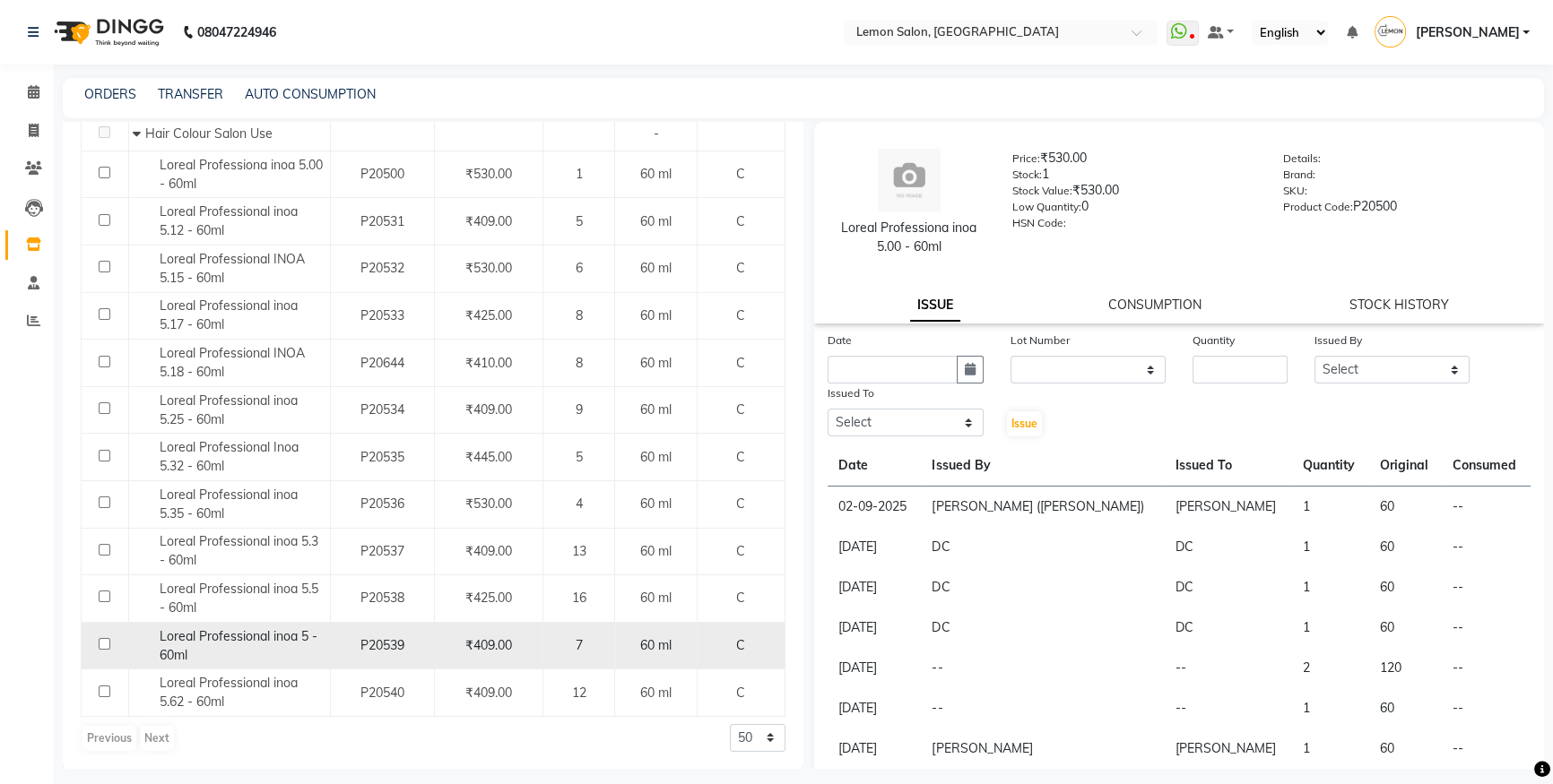
type input "INOA 5"
click at [242, 658] on div "Loreal Professional inoa 5 - 60ml" at bounding box center [228, 646] width 192 height 37
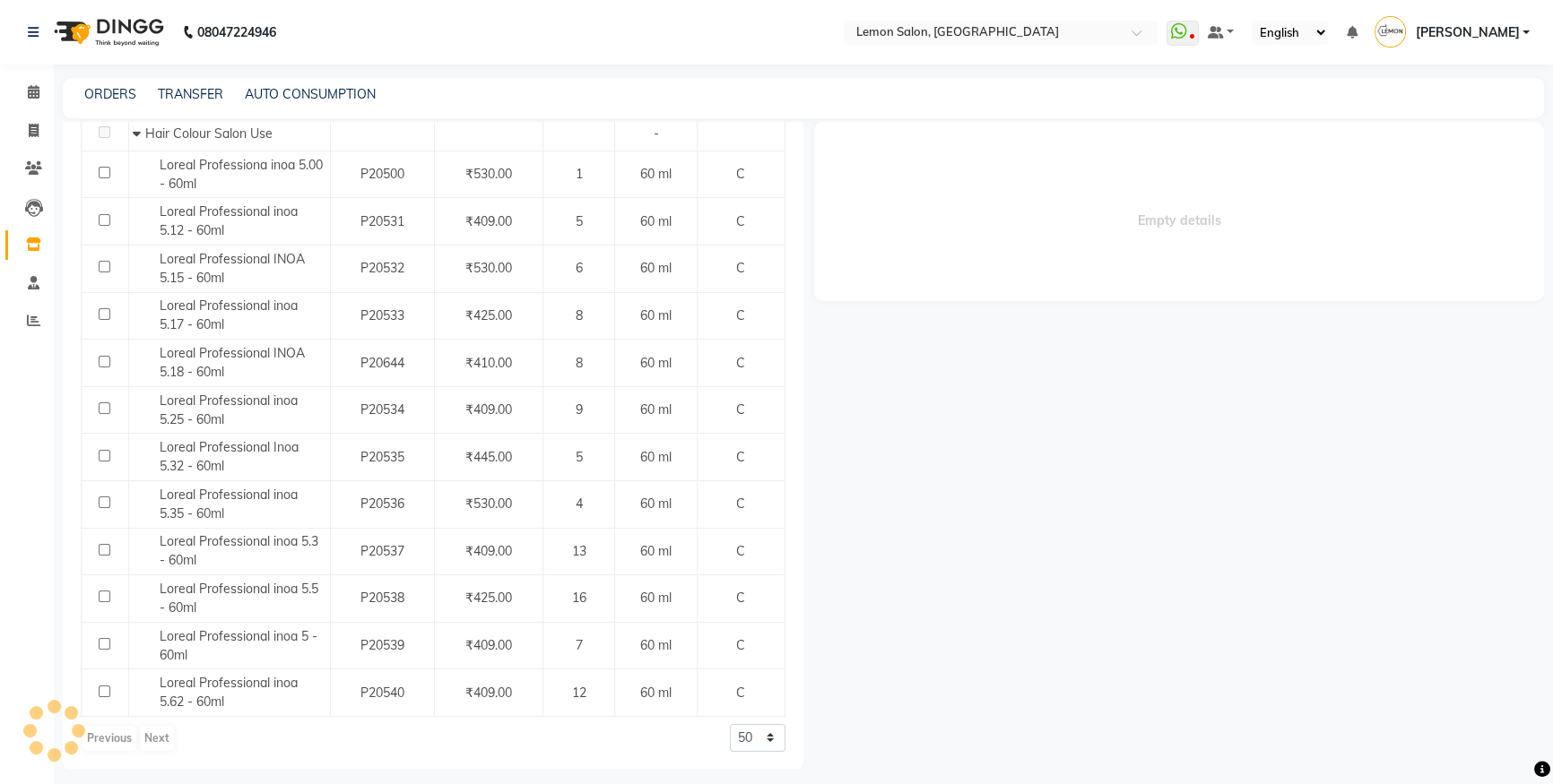
select select
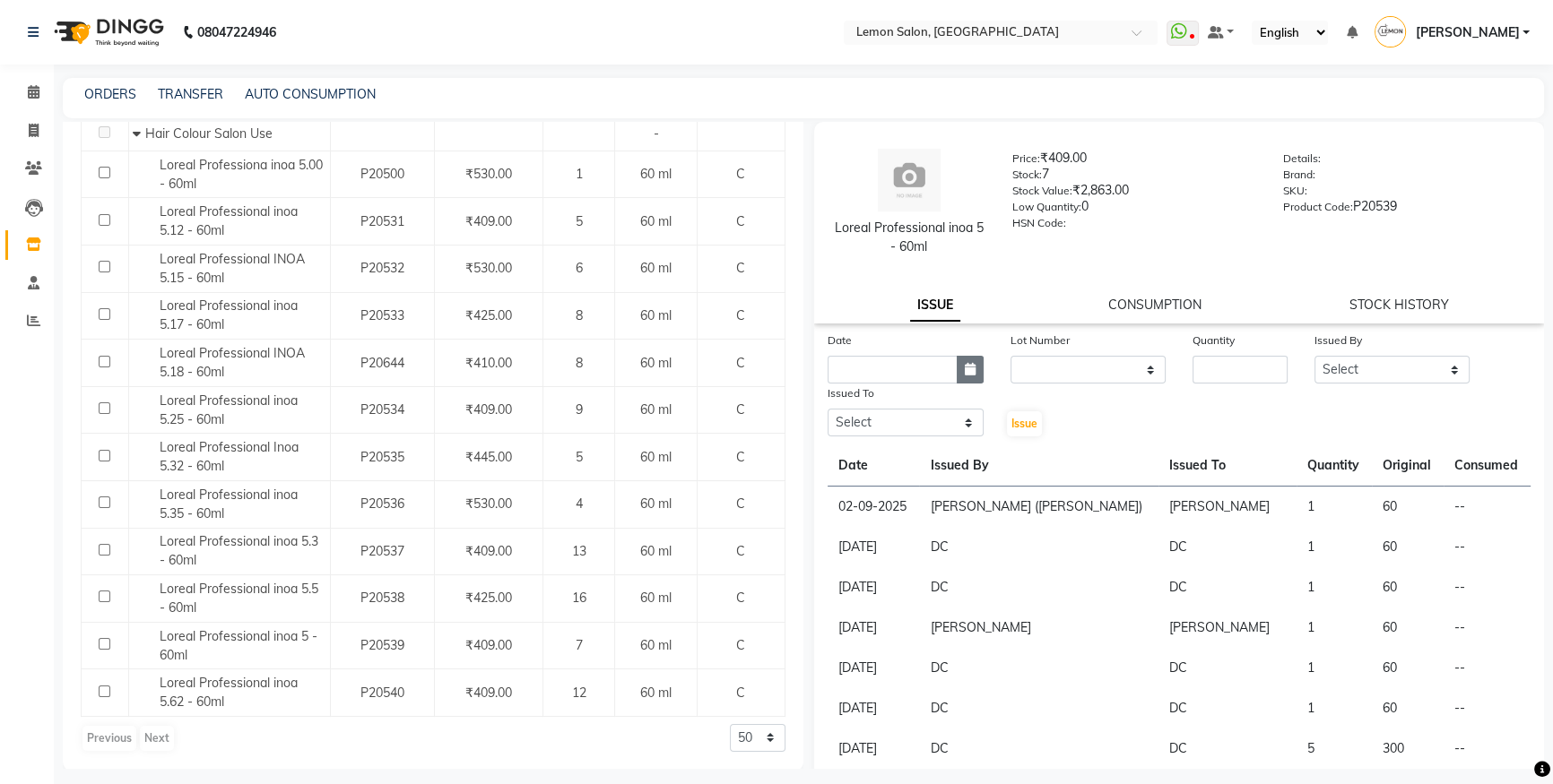
click at [968, 376] on icon "button" at bounding box center [969, 369] width 11 height 13
select select "9"
select select "2025"
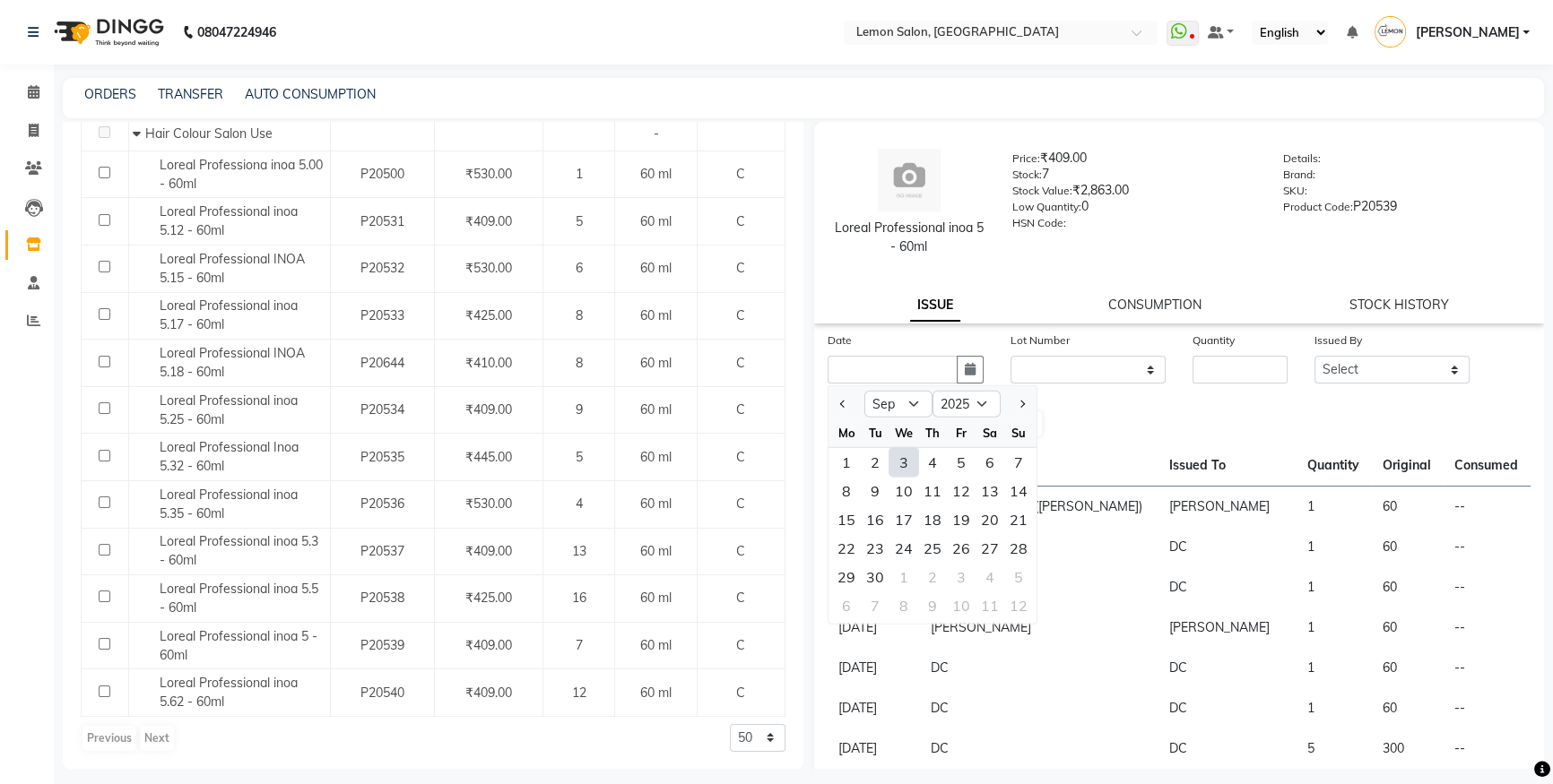
click at [906, 465] on div "3" at bounding box center [903, 462] width 28 height 28
type input "[DATE]"
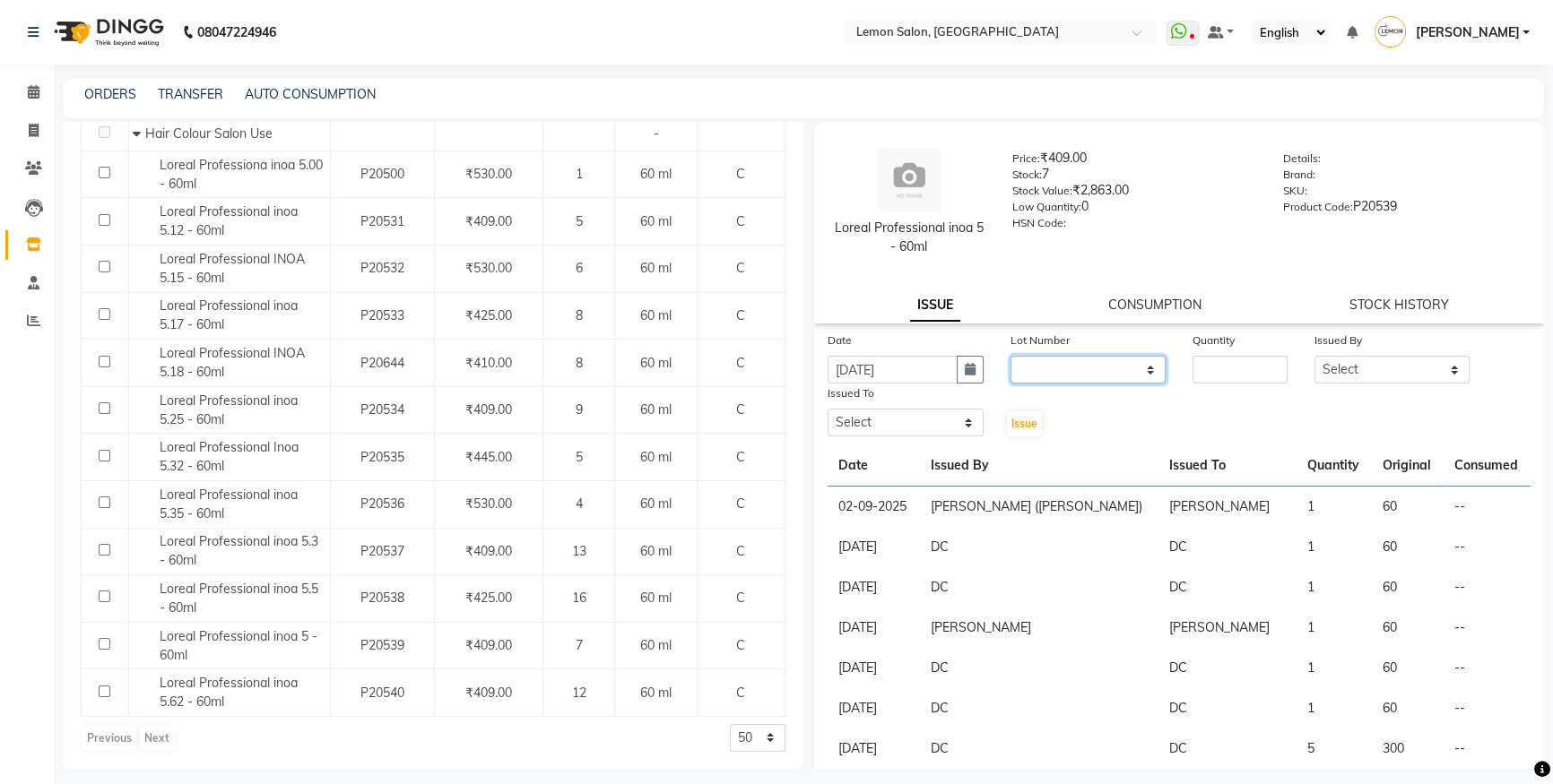
click at [1105, 367] on select "None" at bounding box center [1088, 369] width 156 height 27
click at [1102, 384] on select "None" at bounding box center [1088, 369] width 156 height 27
click at [1128, 371] on select "None" at bounding box center [1088, 369] width 156 height 27
select select "0: null"
click at [1011, 355] on select "None" at bounding box center [1088, 369] width 156 height 27
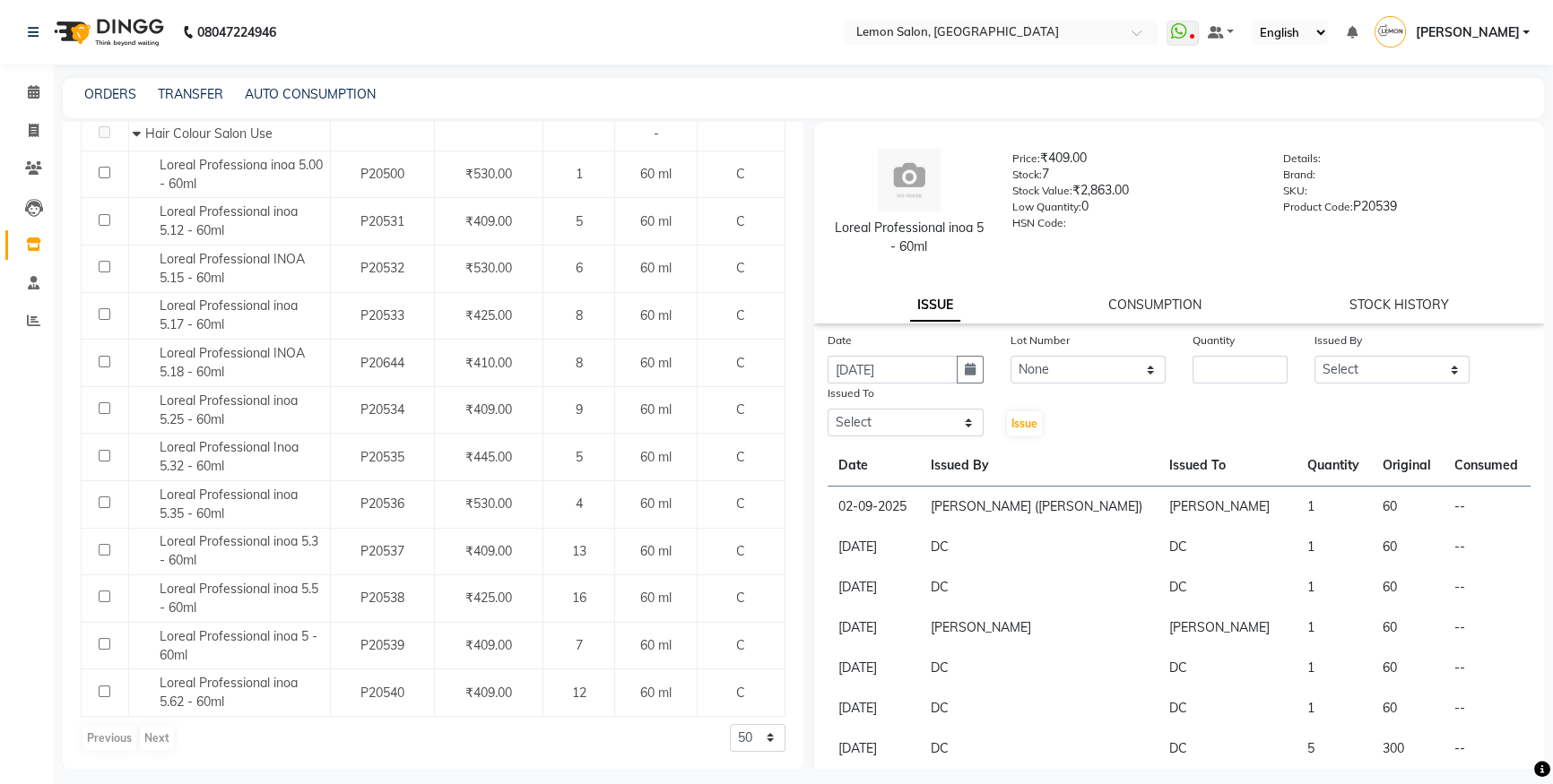
click at [1224, 391] on div "Date [DATE] Lot Number None Quantity Issued By Select [PERSON_NAME] [PERSON_NAM…" at bounding box center [1178, 385] width 729 height 108
click at [1223, 376] on input "number" at bounding box center [1240, 369] width 95 height 27
type input "1"
click at [1414, 376] on select "Select [PERSON_NAME] [PERSON_NAME] DC [PERSON_NAME] [PERSON_NAME] ([PERSON_NAME…" at bounding box center [1391, 369] width 156 height 27
select select "7884"
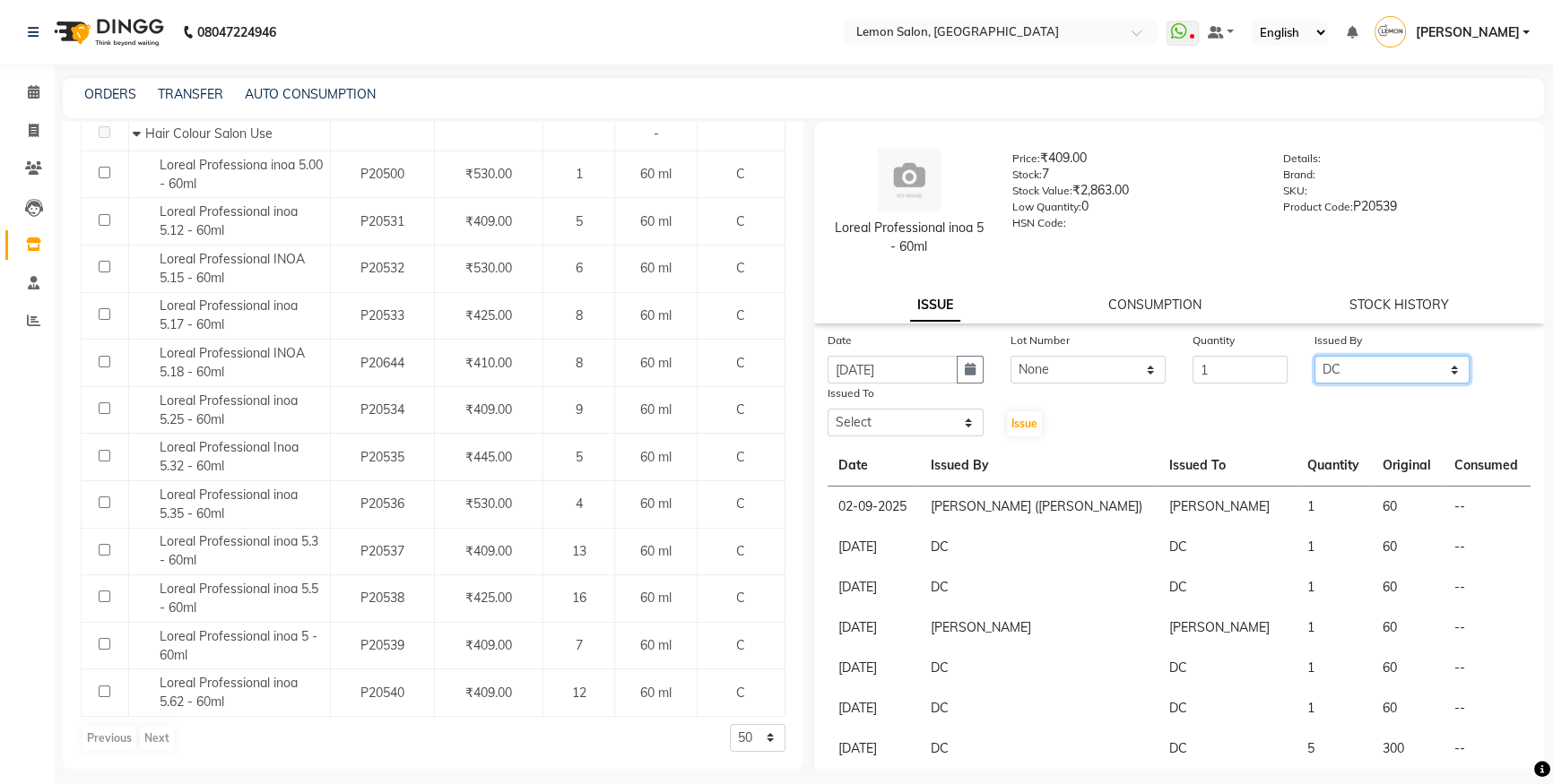
click at [1314, 355] on select "Select [PERSON_NAME] [PERSON_NAME] DC [PERSON_NAME] [PERSON_NAME] ([PERSON_NAME…" at bounding box center [1391, 369] width 156 height 27
click at [959, 420] on select "Select [PERSON_NAME] [PERSON_NAME] DC [PERSON_NAME] [PERSON_NAME] ([PERSON_NAME…" at bounding box center [905, 422] width 156 height 27
select select "7884"
click at [827, 409] on select "Select [PERSON_NAME] [PERSON_NAME] DC [PERSON_NAME] [PERSON_NAME] ([PERSON_NAME…" at bounding box center [905, 422] width 156 height 27
click at [1032, 430] on button "Issue" at bounding box center [1024, 424] width 35 height 25
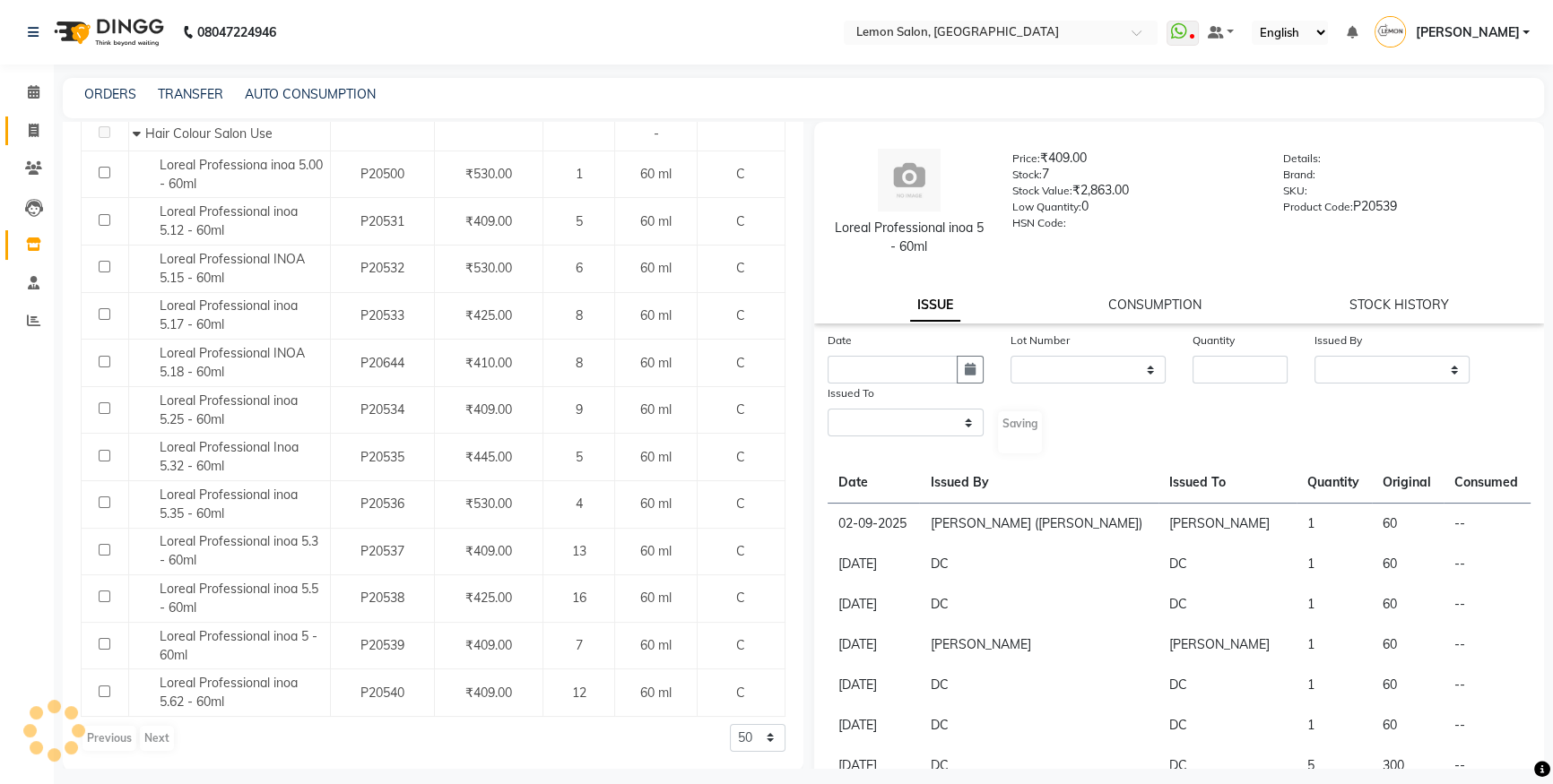
select select
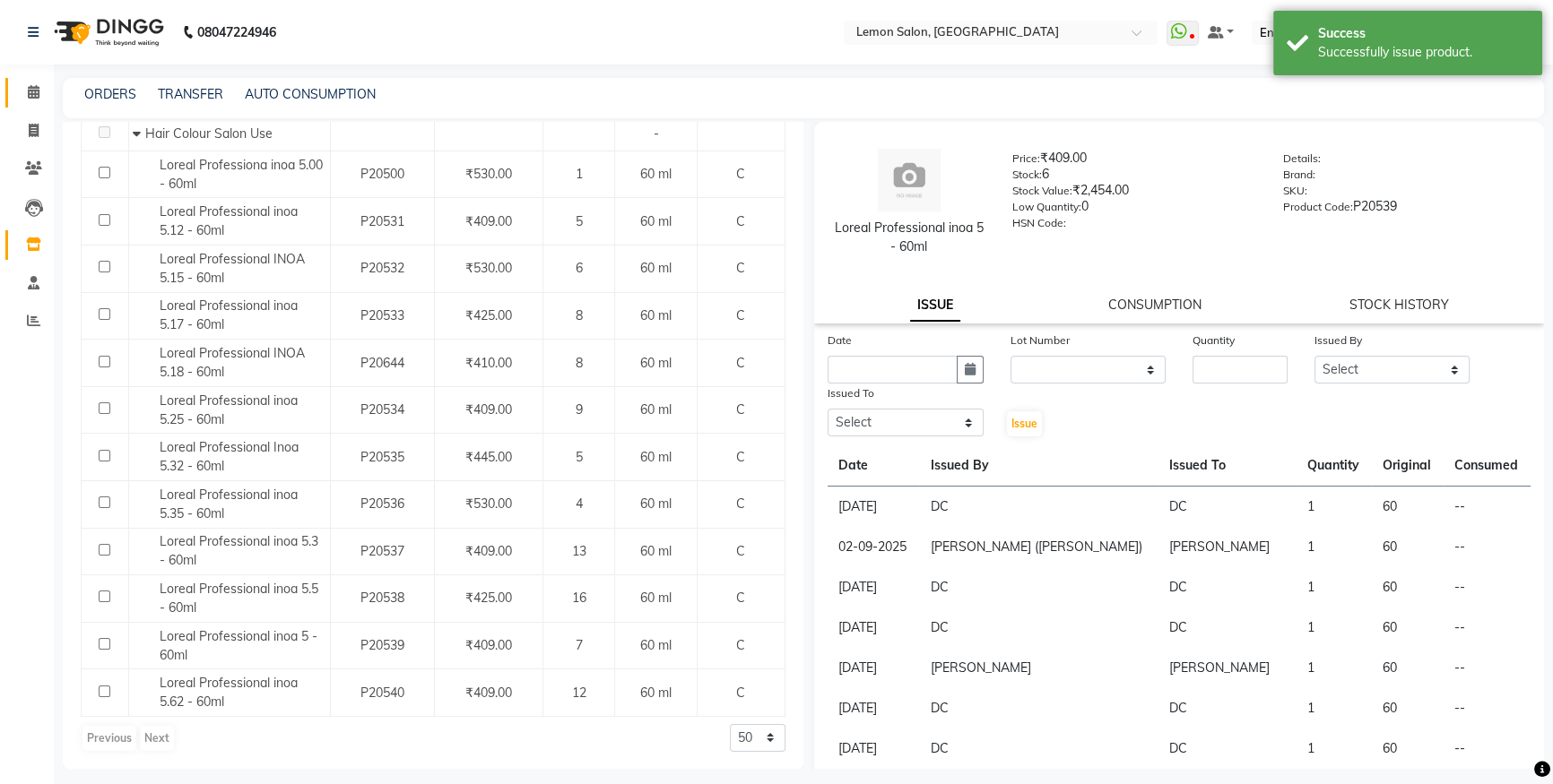
click at [15, 95] on link "Calendar" at bounding box center [26, 93] width 43 height 29
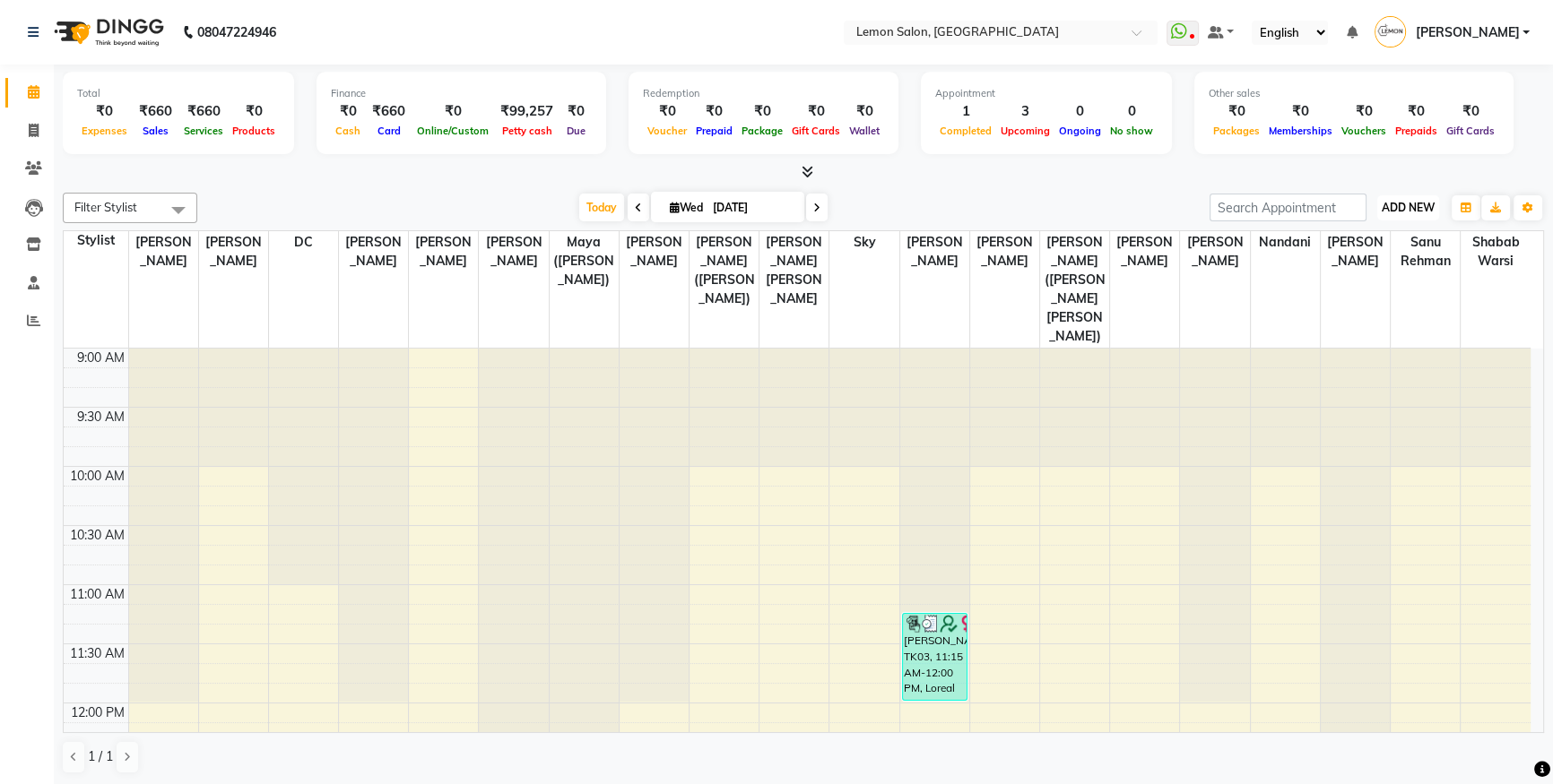
click at [1416, 207] on span "ADD NEW" at bounding box center [1408, 208] width 53 height 14
click at [1388, 304] on link "Add Attendance" at bounding box center [1367, 311] width 142 height 23
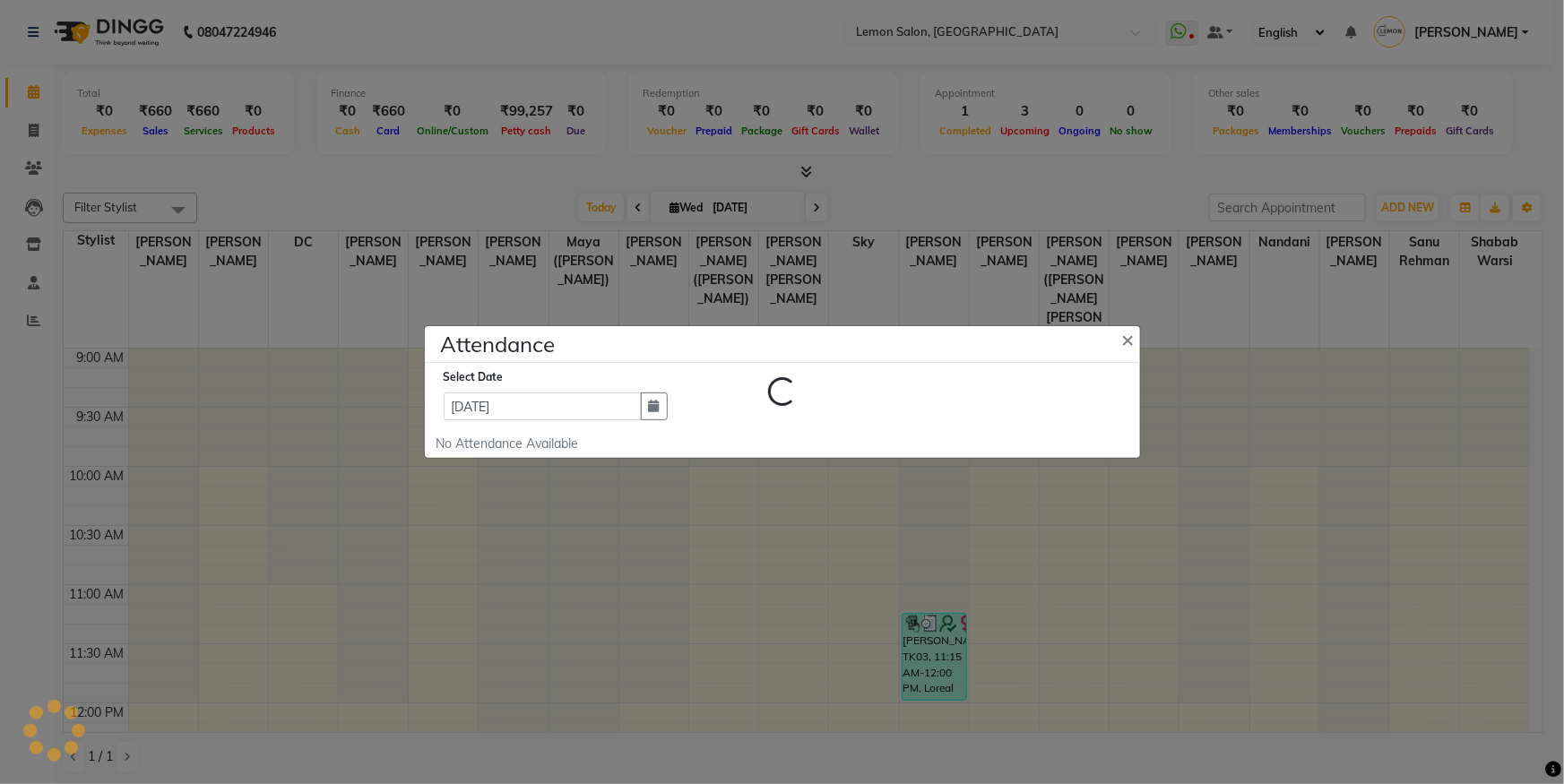
select select "W"
select select "A"
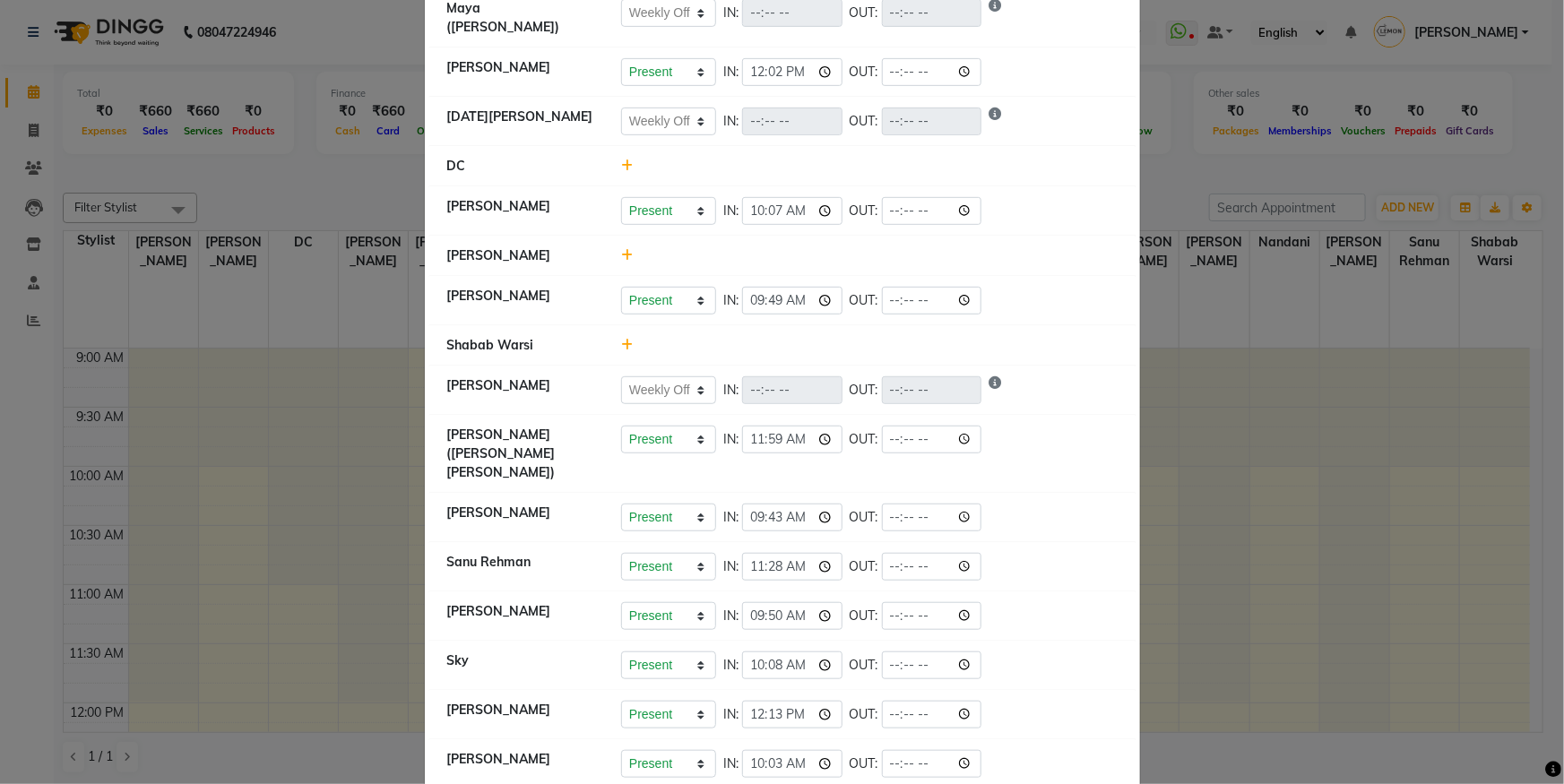
scroll to position [477, 0]
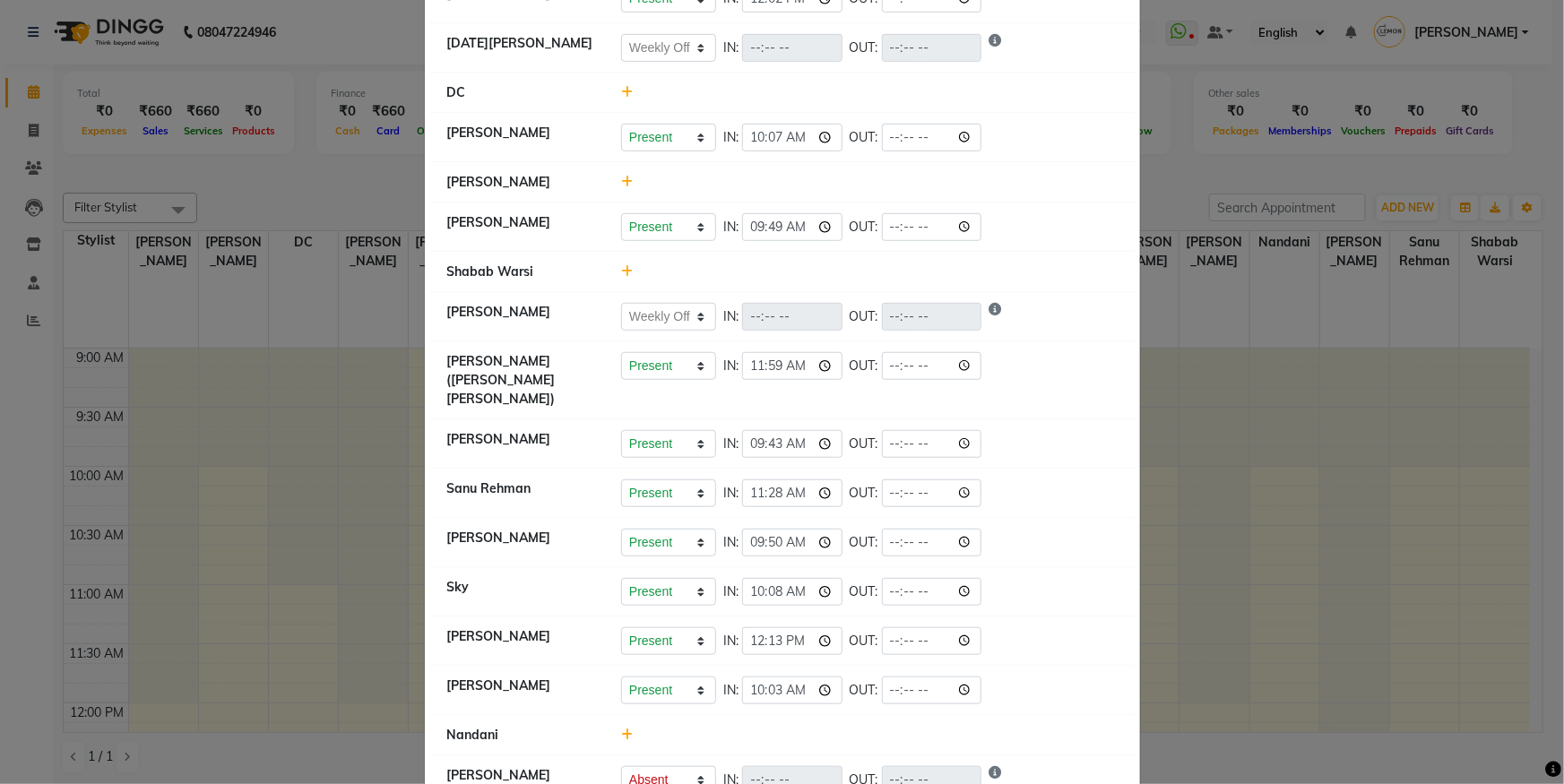
click at [621, 728] on icon at bounding box center [627, 734] width 12 height 13
click at [747, 729] on input "12:22" at bounding box center [766, 743] width 101 height 27
type input "12:16"
click at [835, 731] on button "Check-In" at bounding box center [845, 744] width 54 height 25
select select "W"
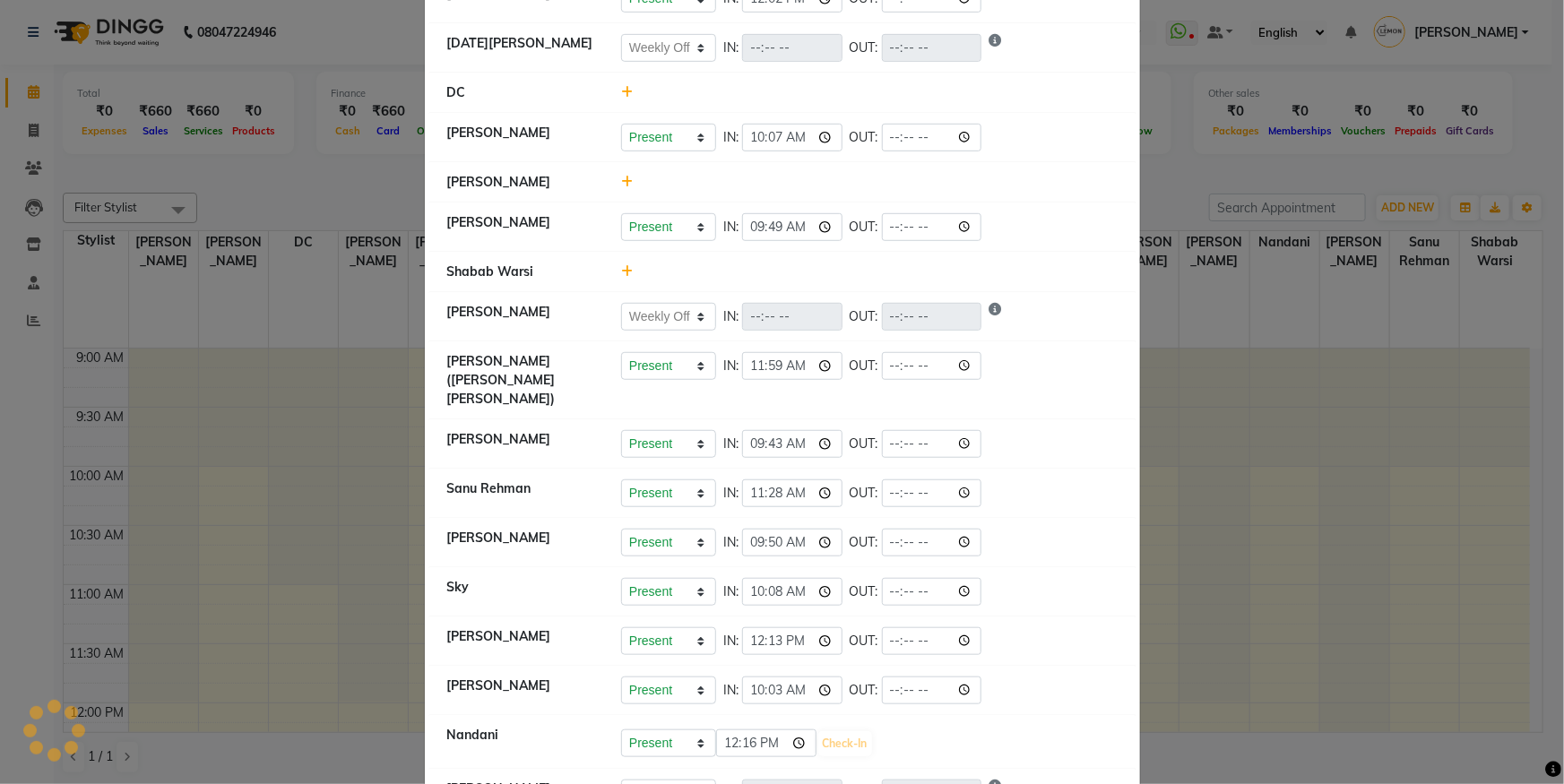
select select "W"
select select "A"
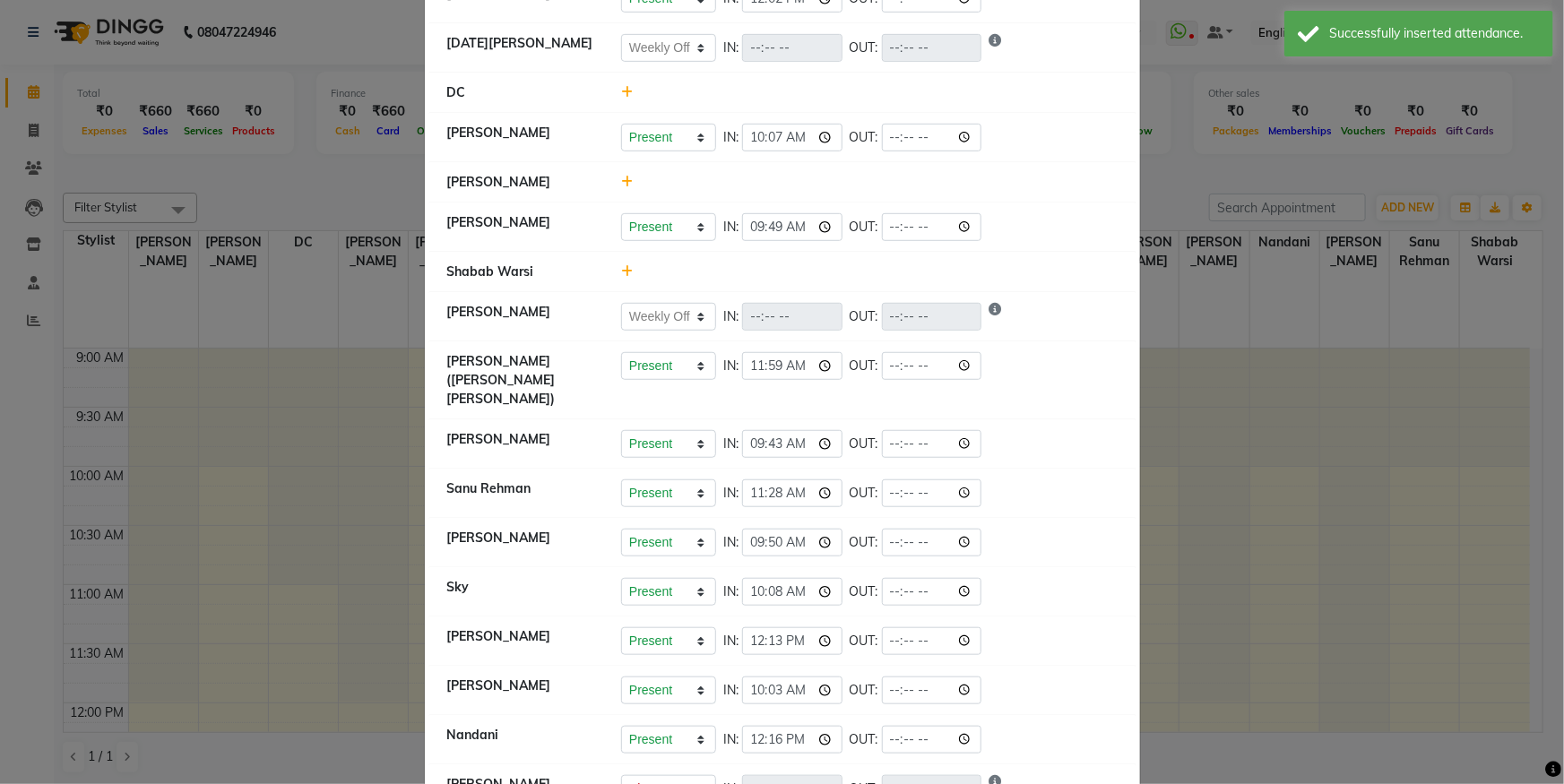
click at [1367, 156] on ngb-modal-window "Attendance × Select Date [DATE] [PERSON_NAME] Present Absent Late Half Day Week…" at bounding box center [782, 392] width 1564 height 784
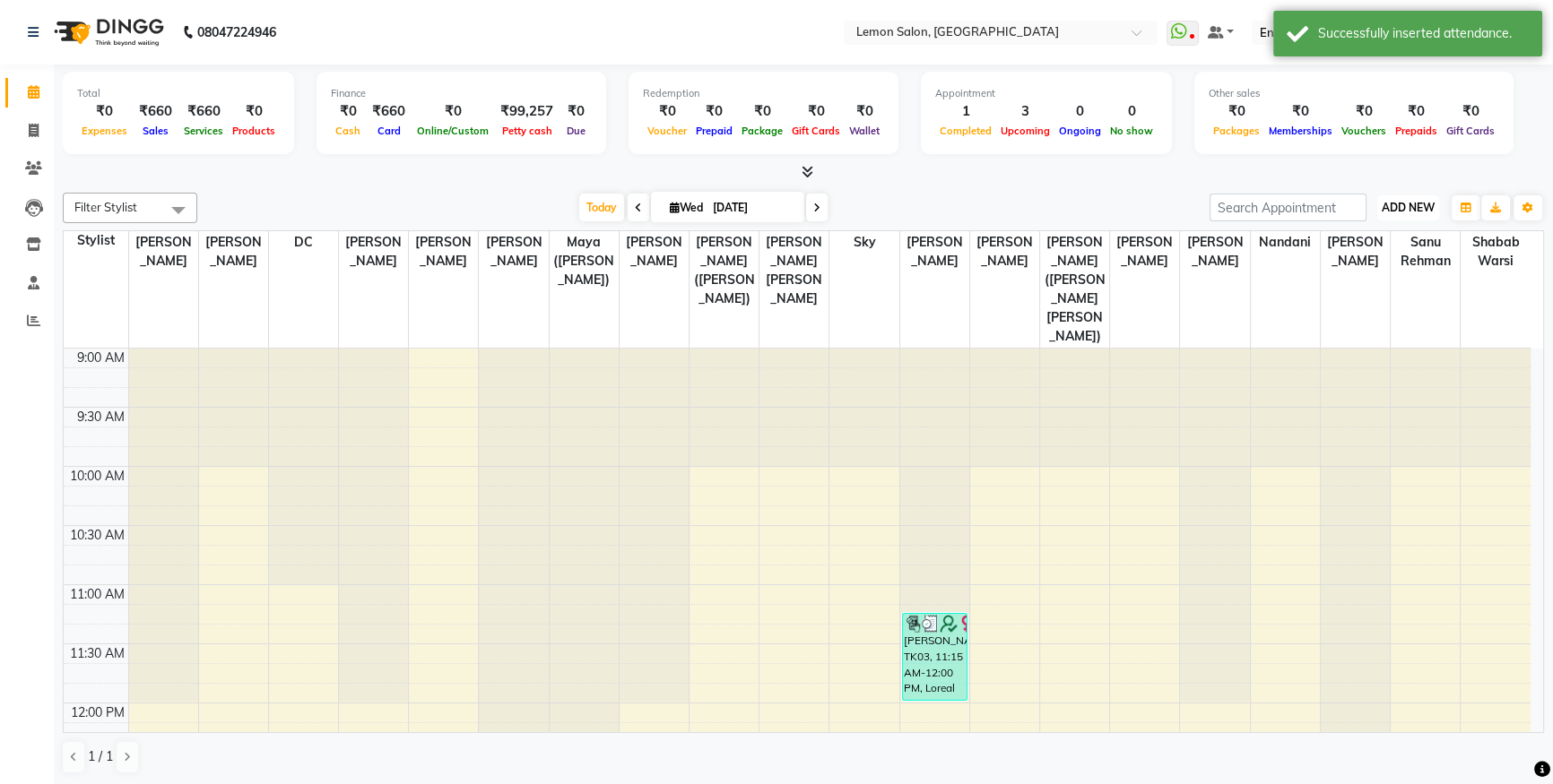
click at [1419, 210] on span "ADD NEW" at bounding box center [1408, 208] width 53 height 14
click at [1399, 312] on link "Add Attendance" at bounding box center [1367, 311] width 142 height 23
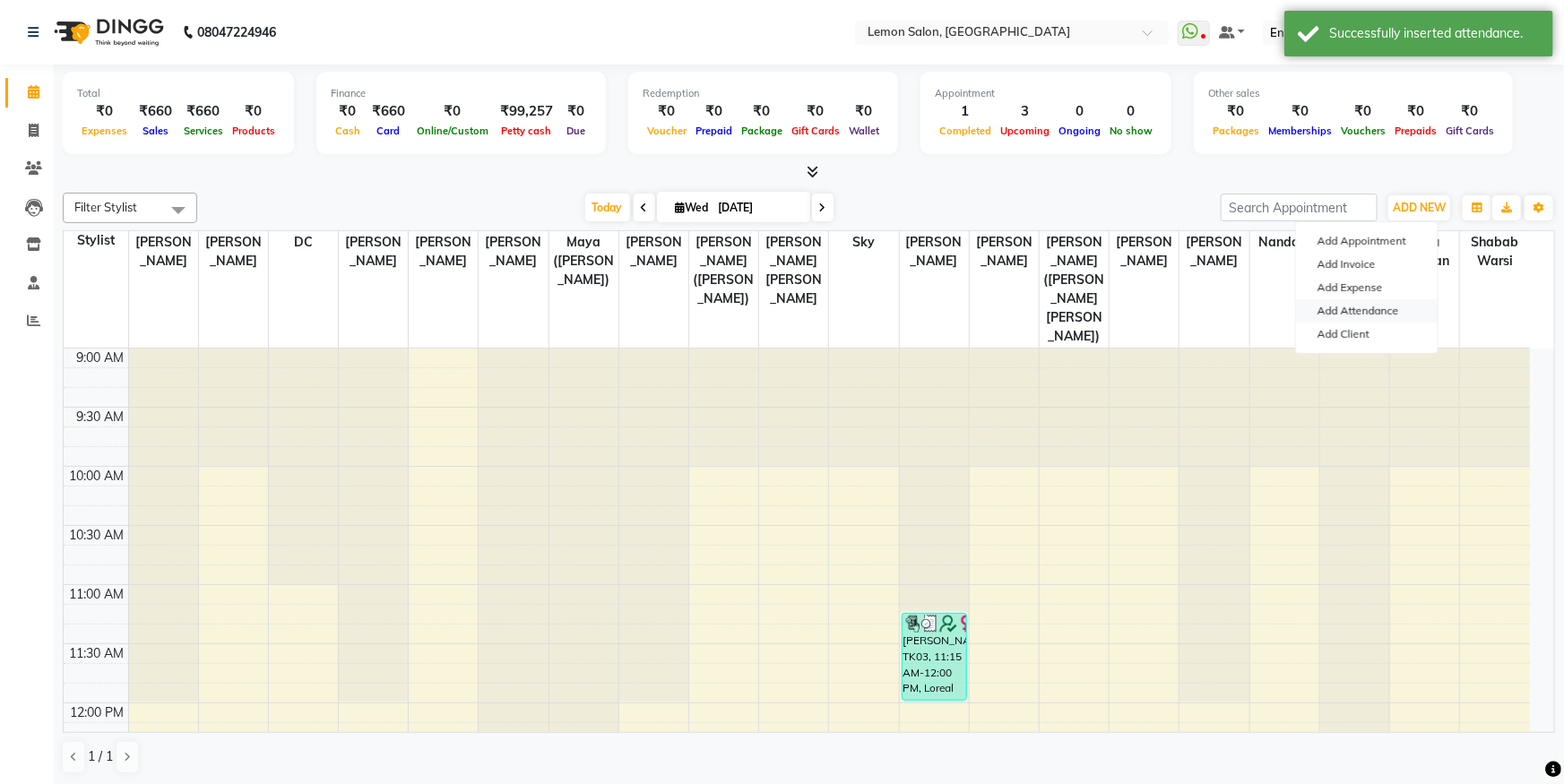
select select "W"
select select "A"
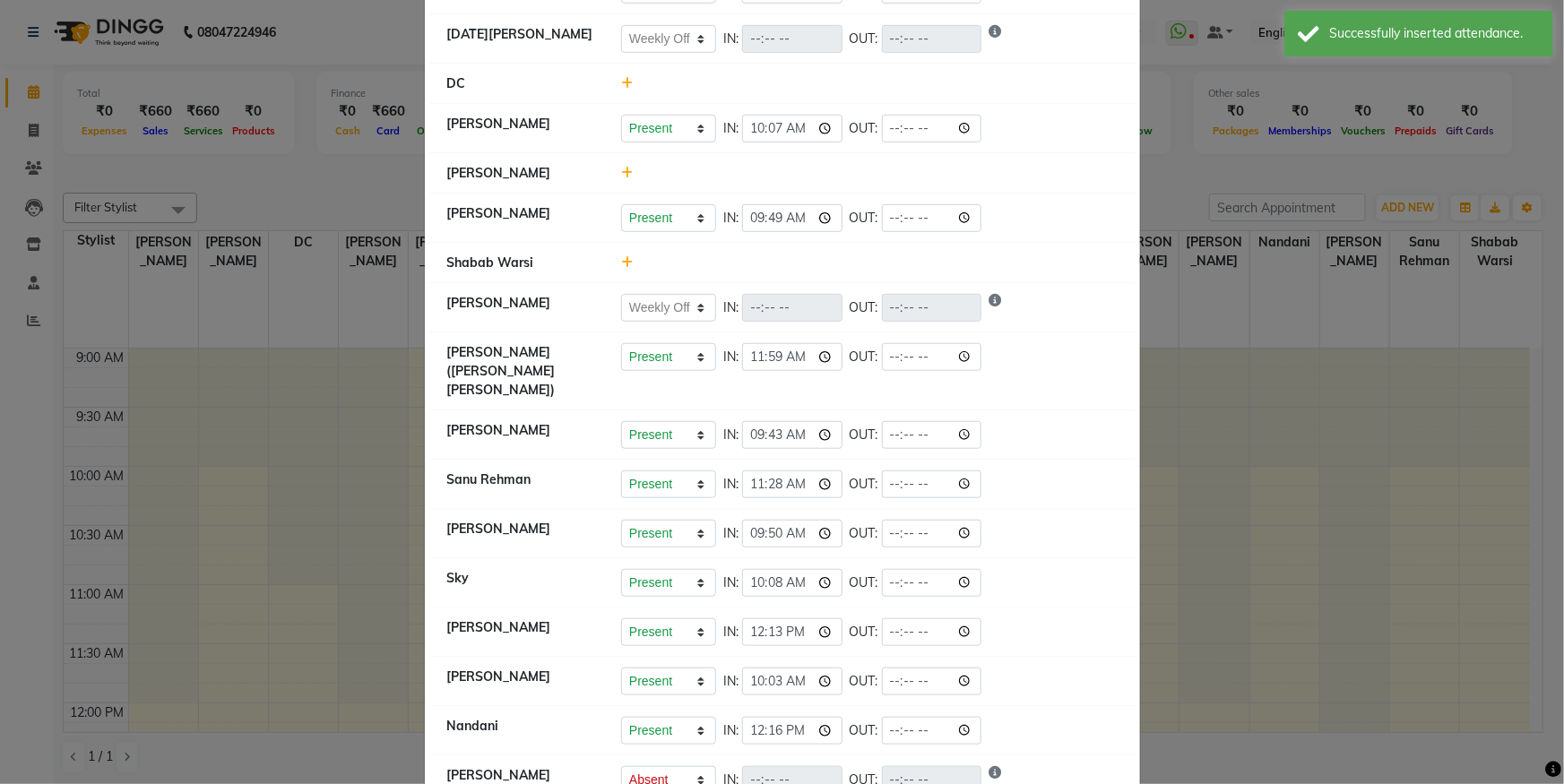
scroll to position [485, 0]
click at [275, 211] on ngb-modal-window "Attendance × Select Date [DATE] [PERSON_NAME] Present Absent Late Half Day Week…" at bounding box center [782, 392] width 1564 height 784
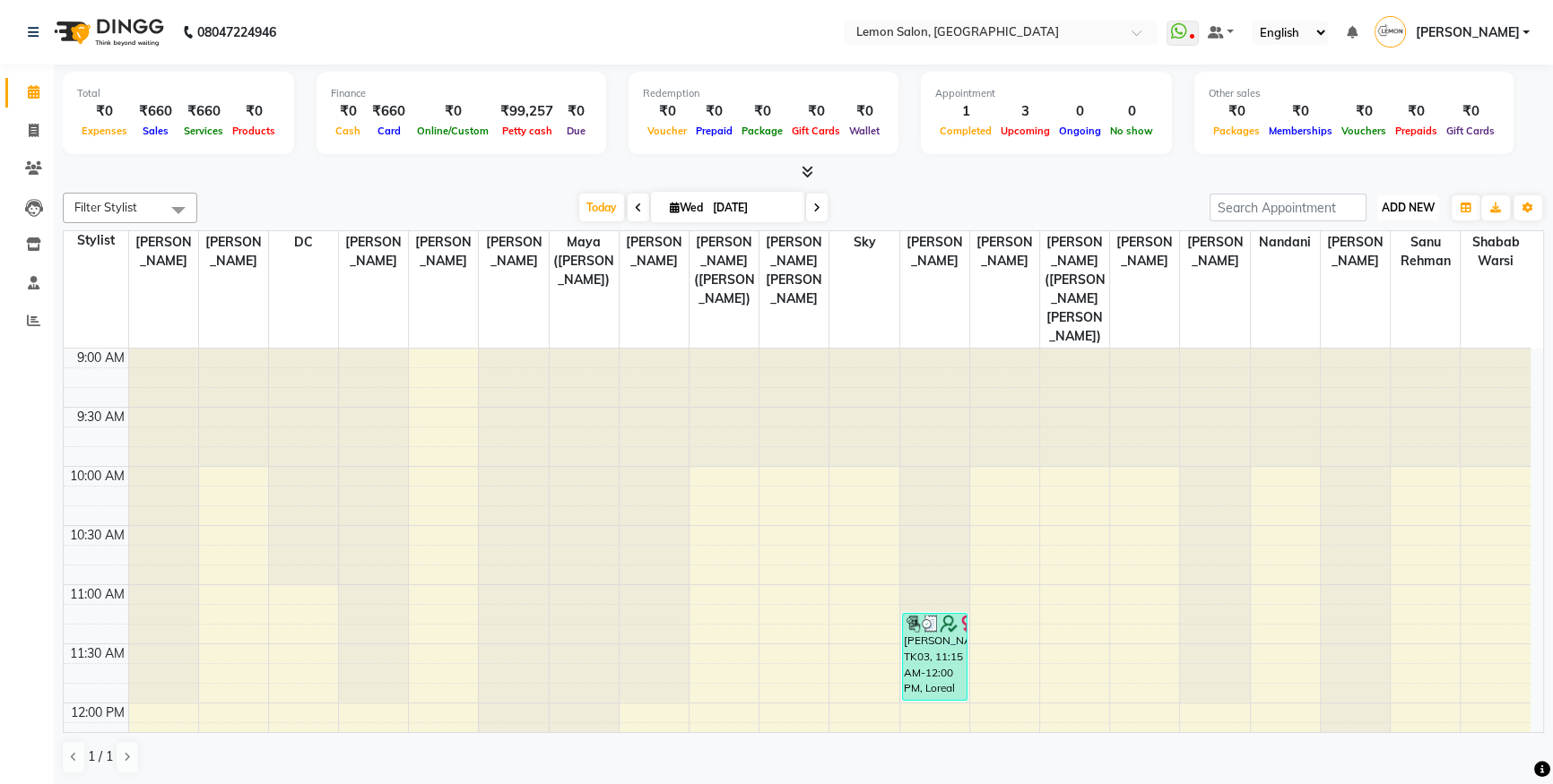
click at [1419, 204] on span "ADD NEW" at bounding box center [1408, 208] width 53 height 14
click at [1378, 316] on link "Add Attendance" at bounding box center [1367, 311] width 142 height 23
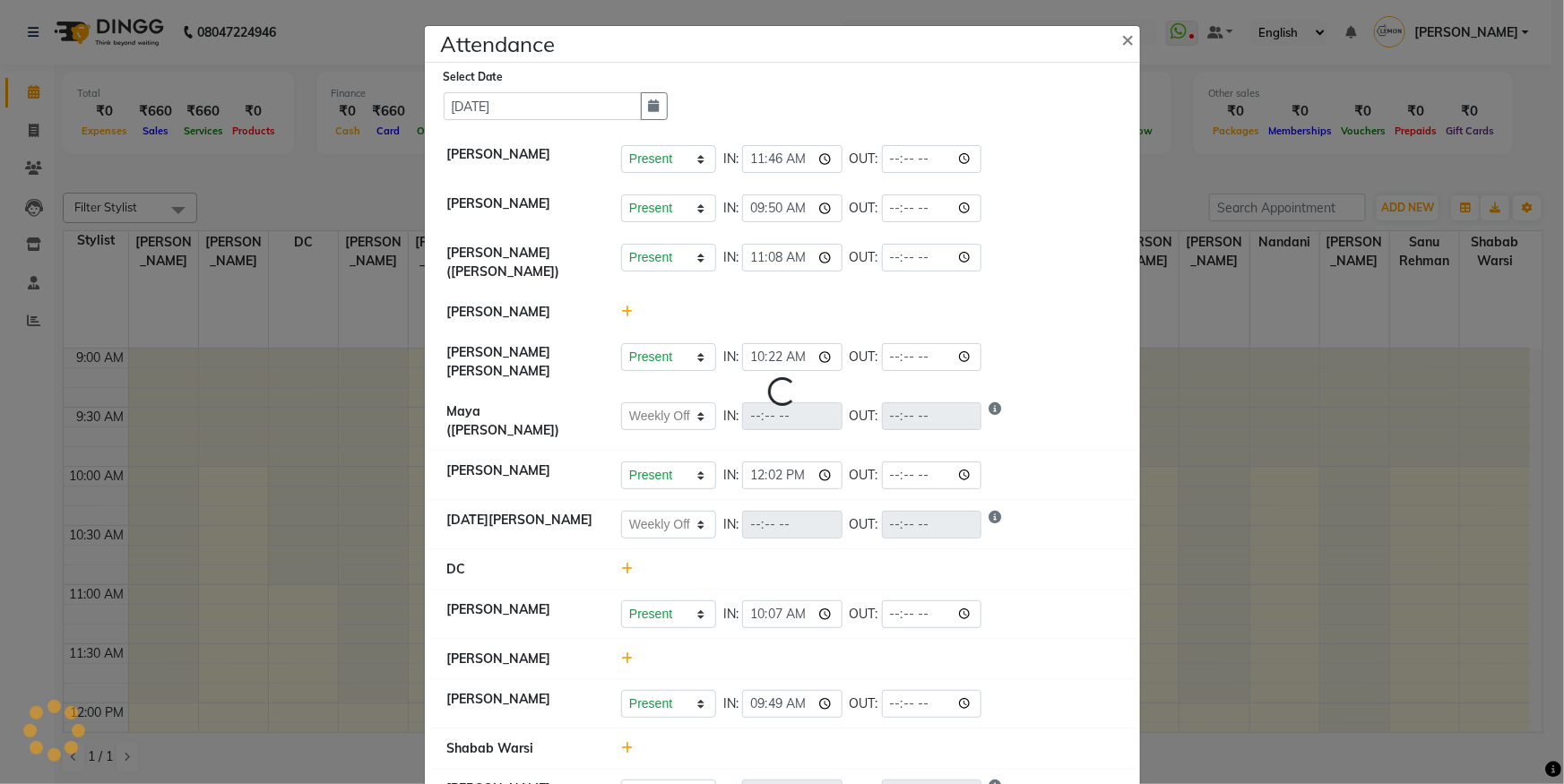
select select "W"
select select "A"
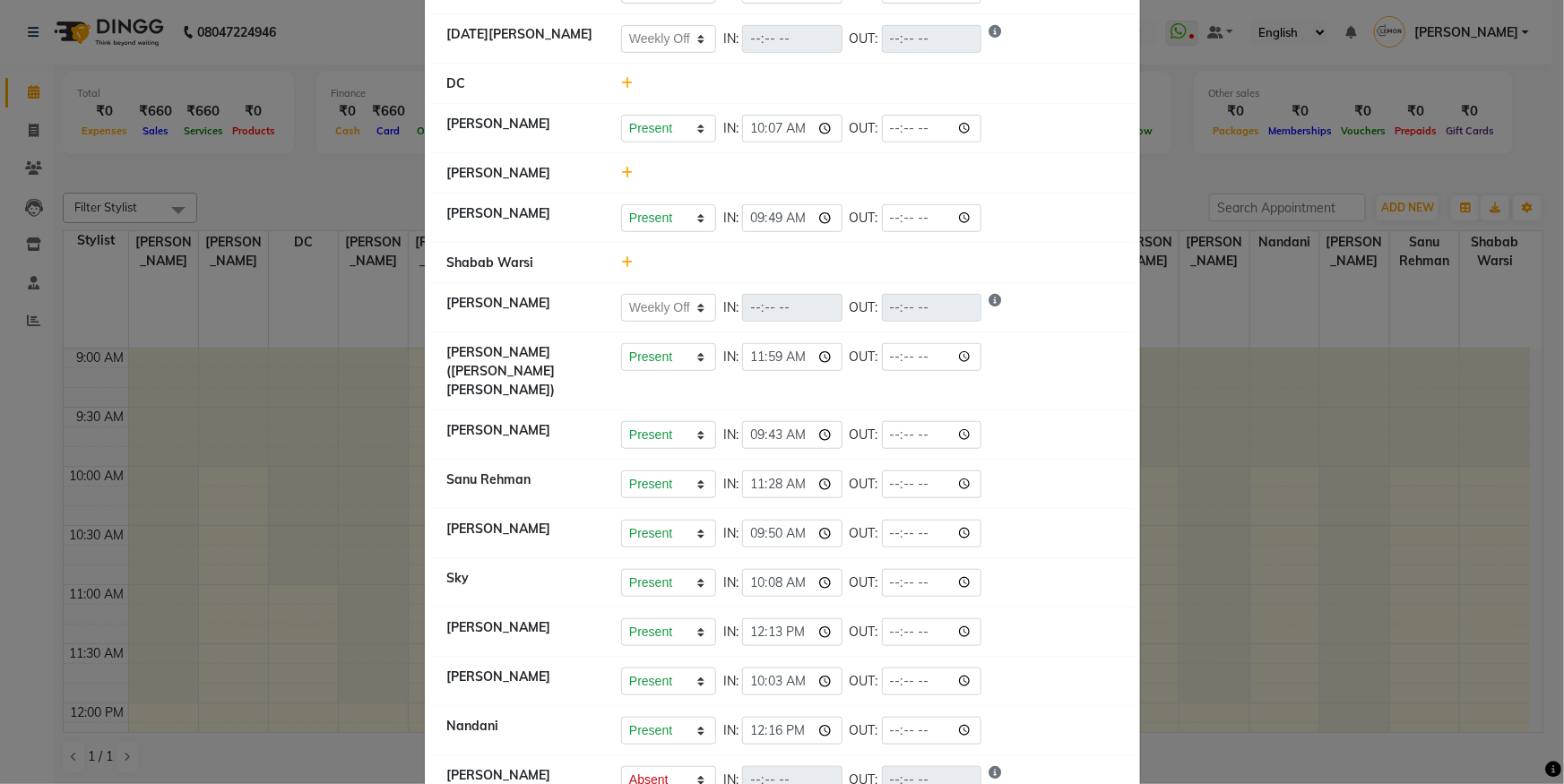
click at [624, 243] on li "Shabab Warsi" at bounding box center [782, 263] width 706 height 41
click at [621, 256] on icon at bounding box center [627, 262] width 12 height 13
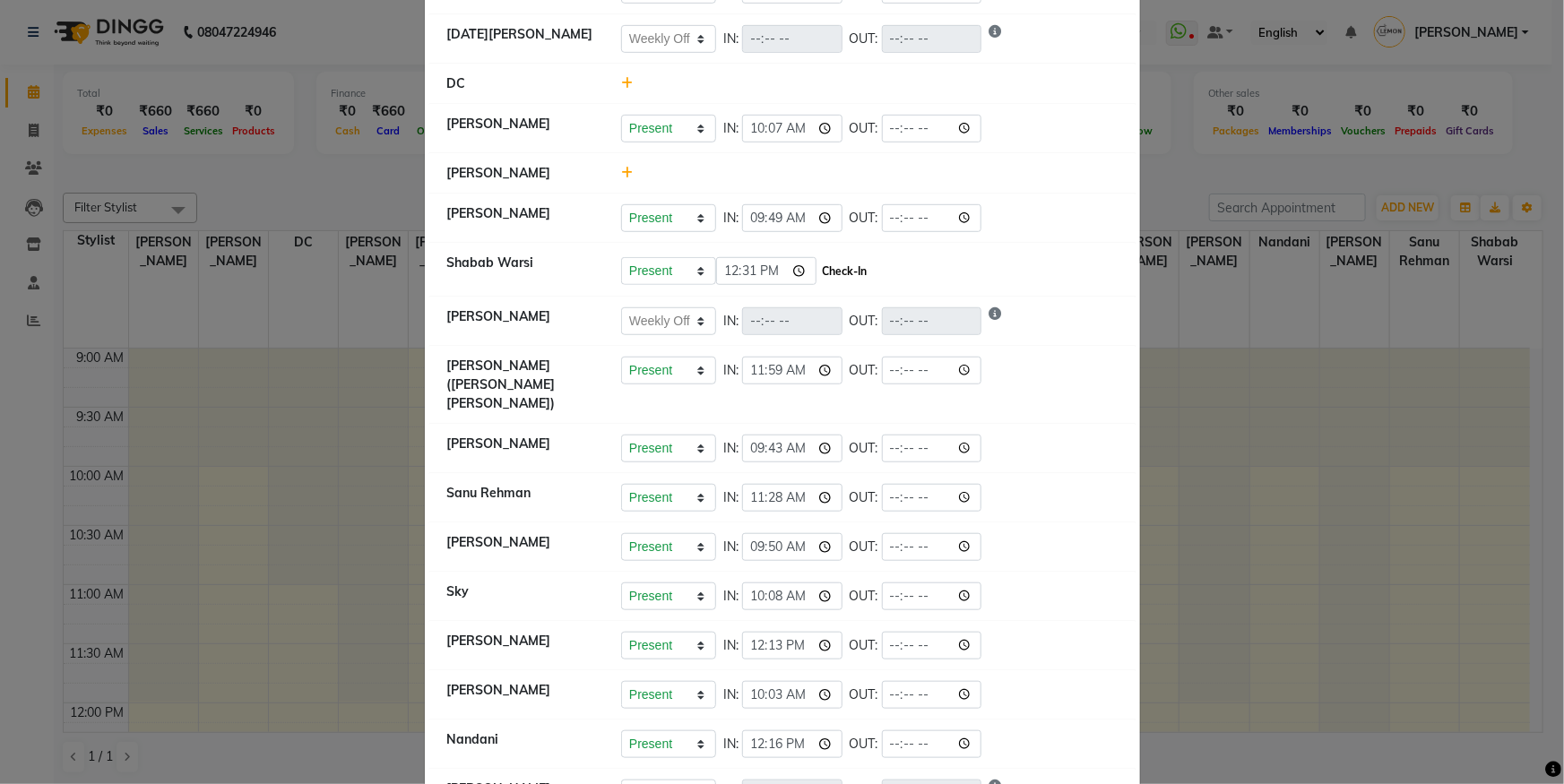
click at [845, 259] on button "Check-In" at bounding box center [845, 272] width 54 height 25
select select "W"
select select "A"
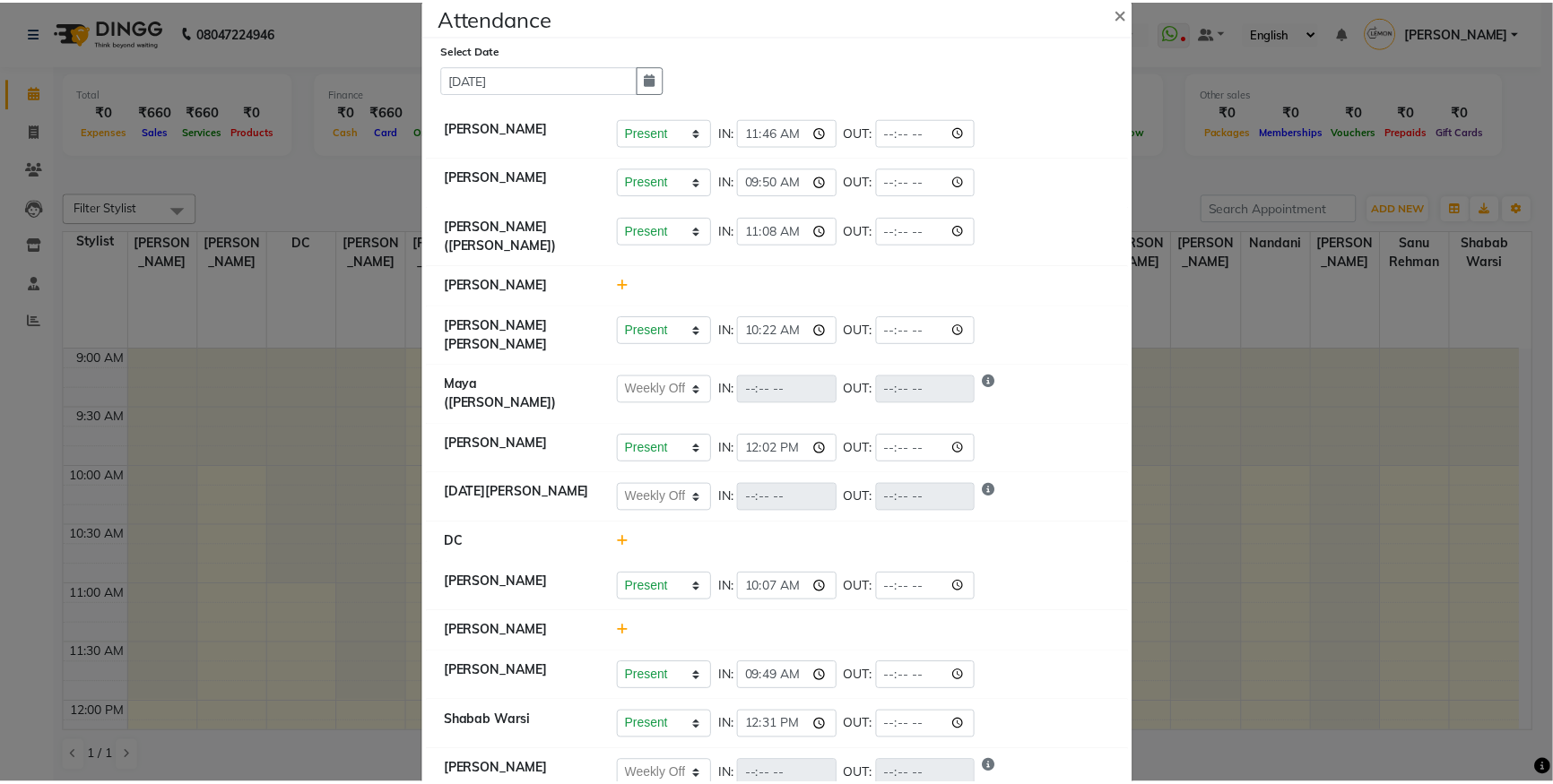
scroll to position [0, 0]
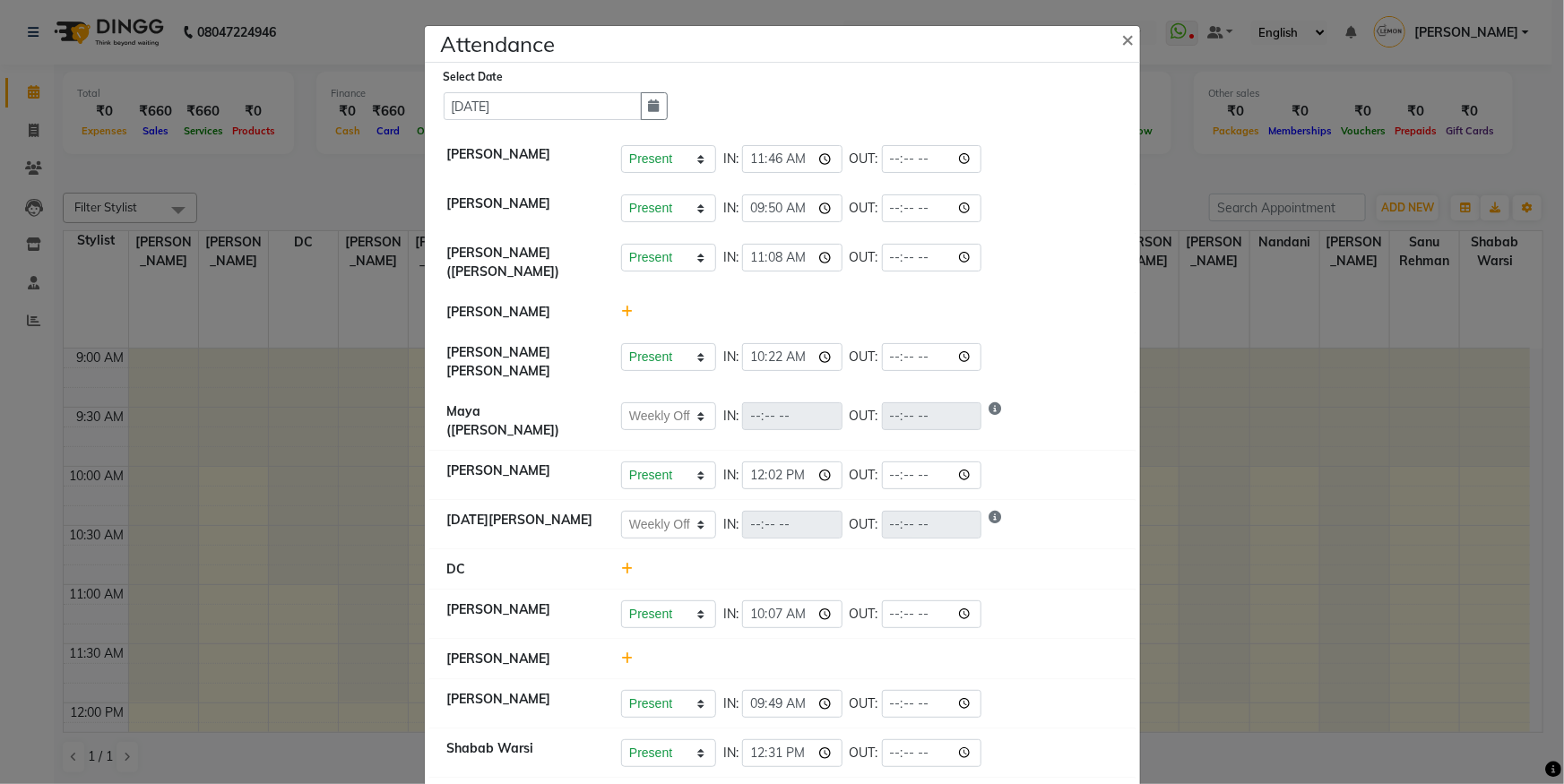
click at [366, 119] on ngb-modal-window "Attendance × Select Date [DATE] [PERSON_NAME] Present Absent Late Half Day Week…" at bounding box center [782, 392] width 1564 height 784
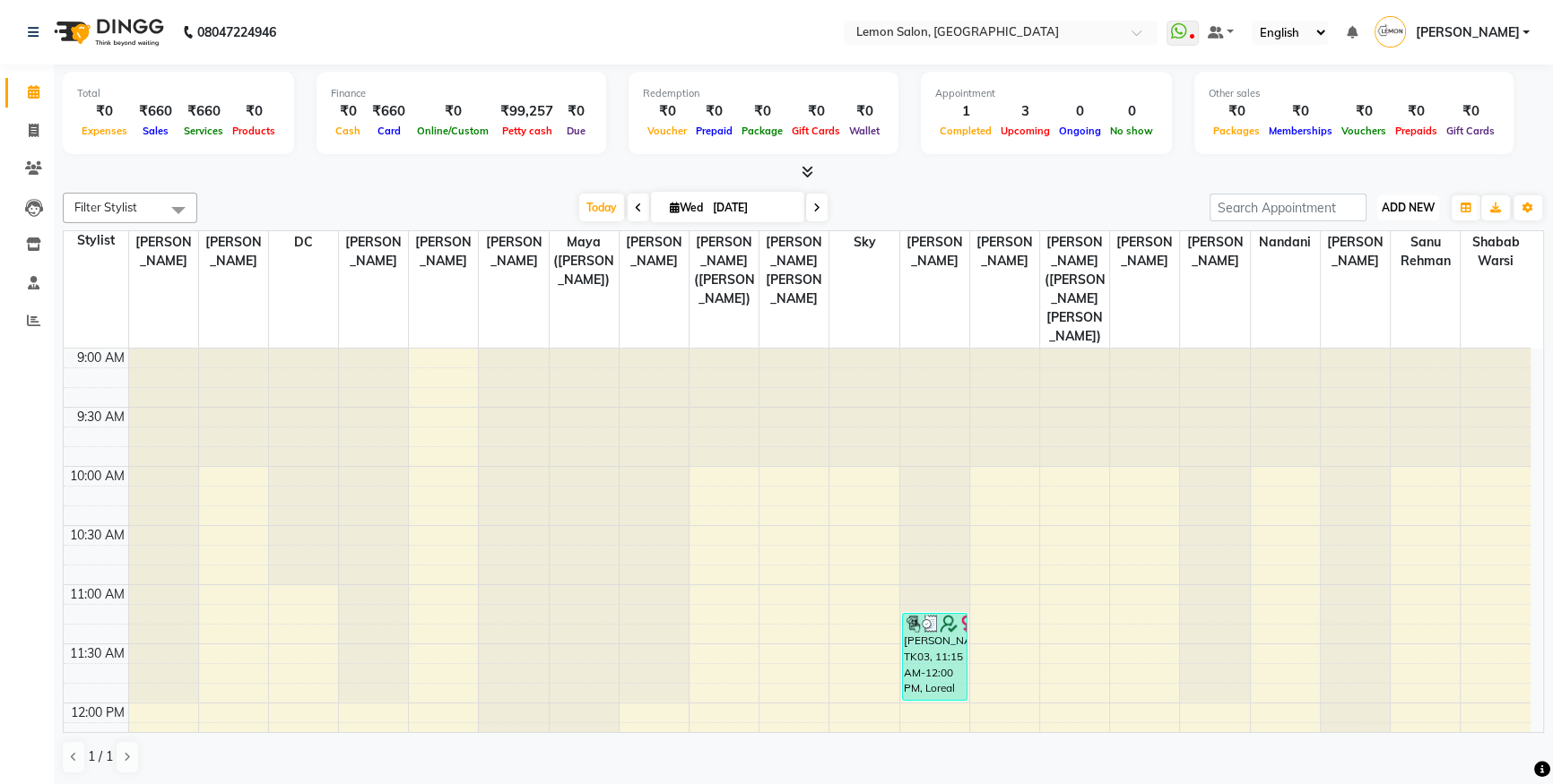
click at [1418, 206] on span "ADD NEW" at bounding box center [1408, 208] width 53 height 14
click at [1392, 316] on link "Add Attendance" at bounding box center [1367, 311] width 142 height 23
select select "W"
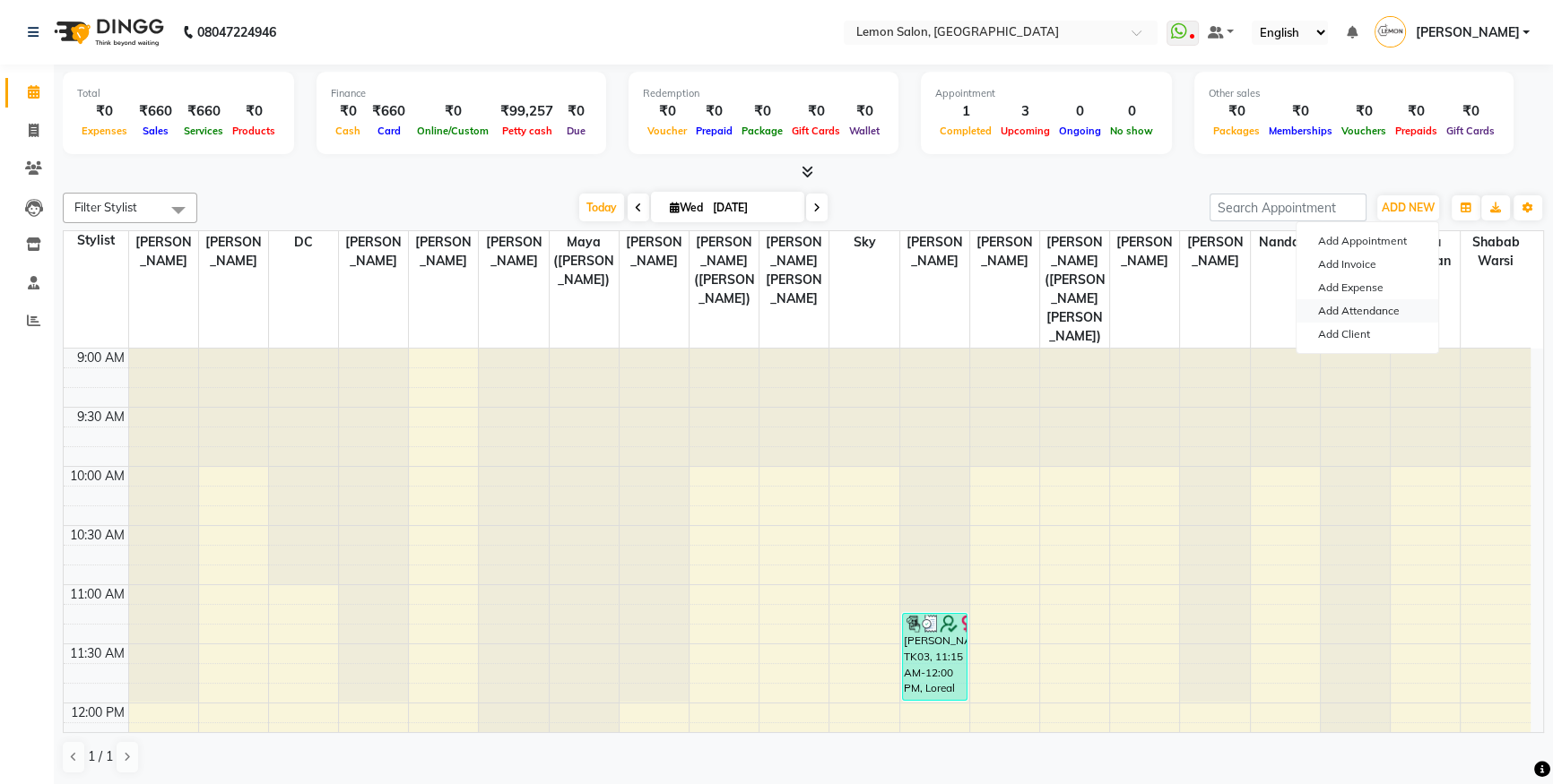
select select "A"
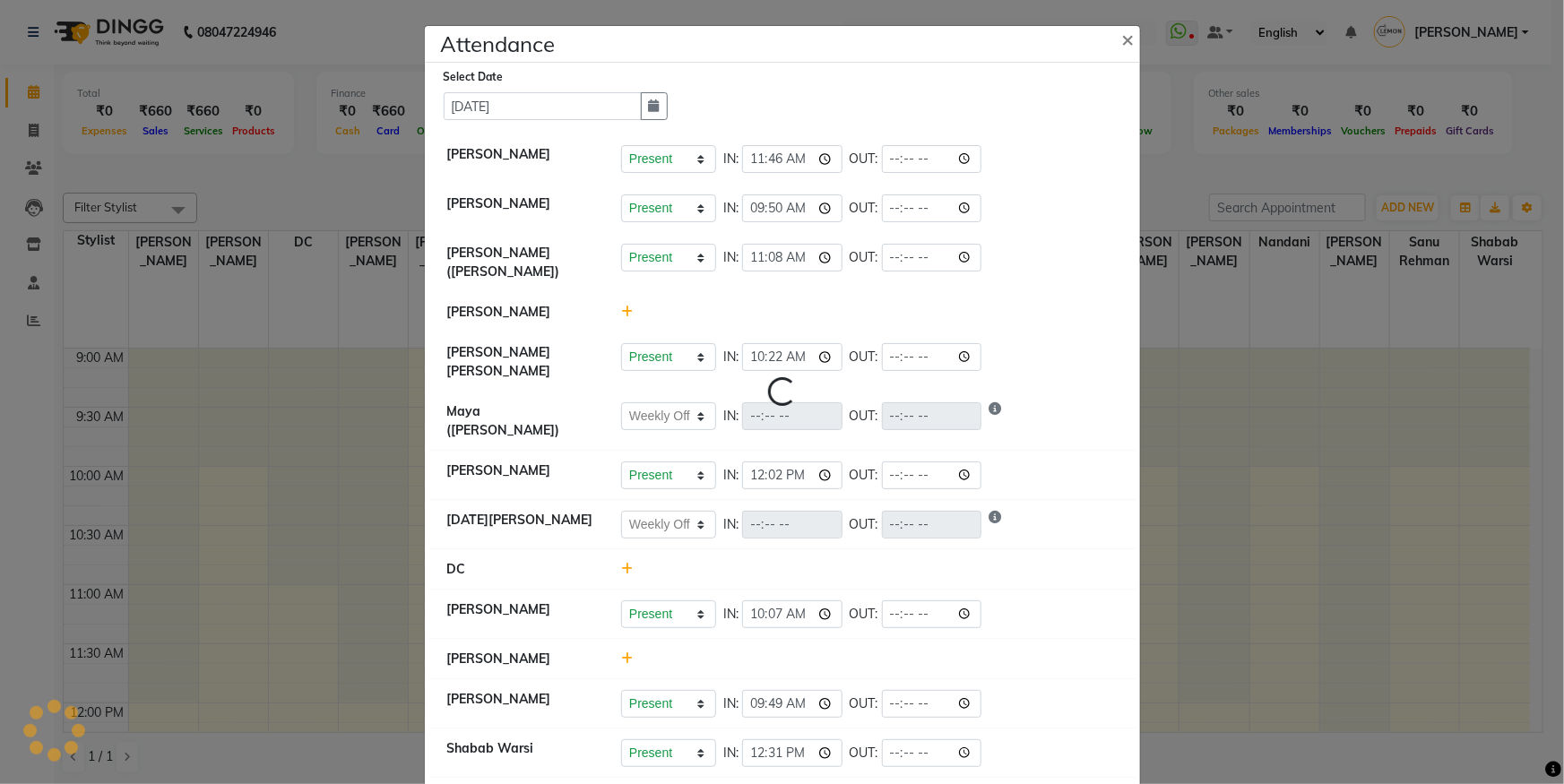
select select "W"
select select "A"
click at [621, 305] on icon at bounding box center [627, 311] width 12 height 13
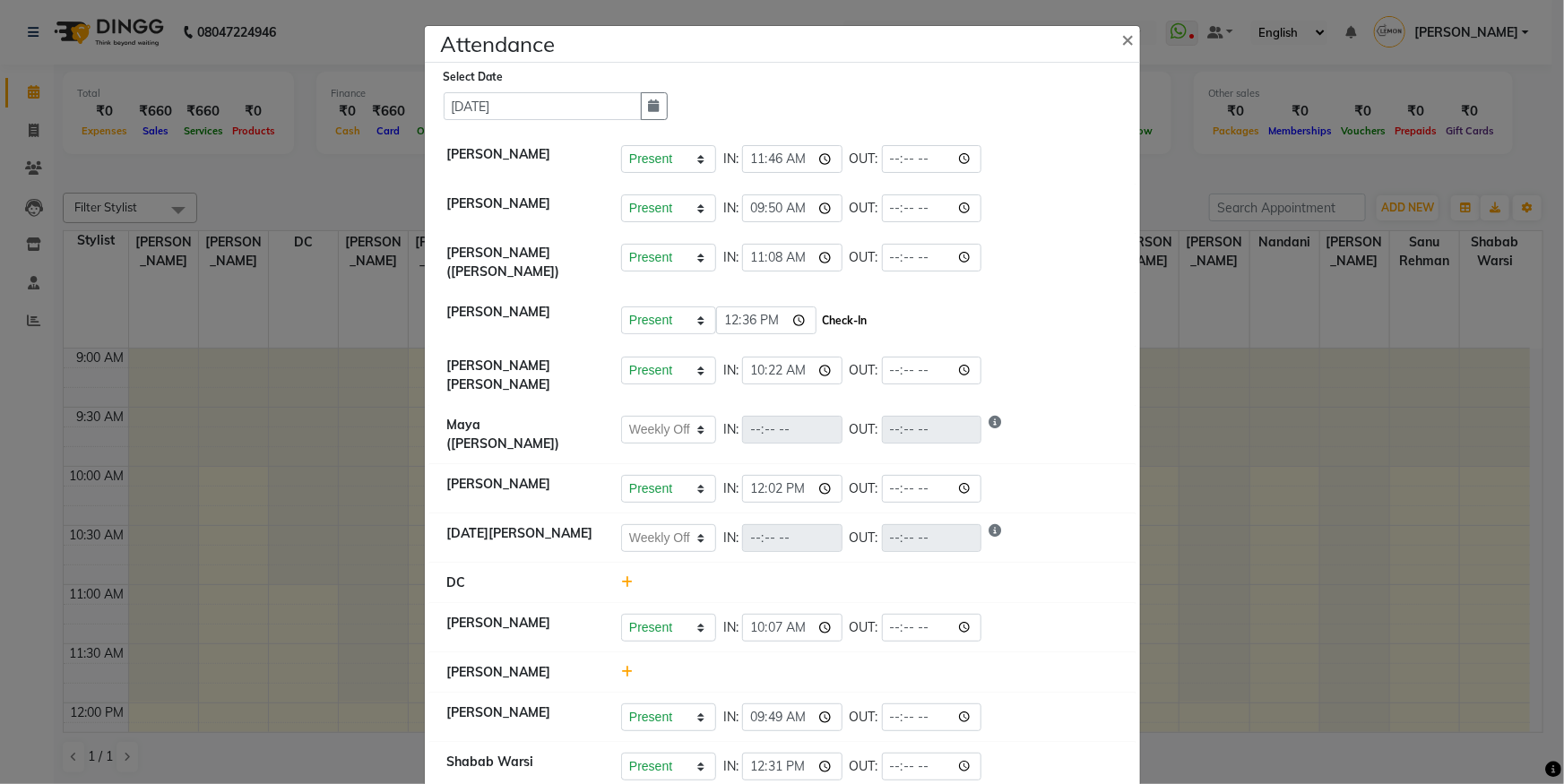
click at [868, 308] on button "Check-In" at bounding box center [845, 321] width 54 height 25
select select "W"
select select "A"
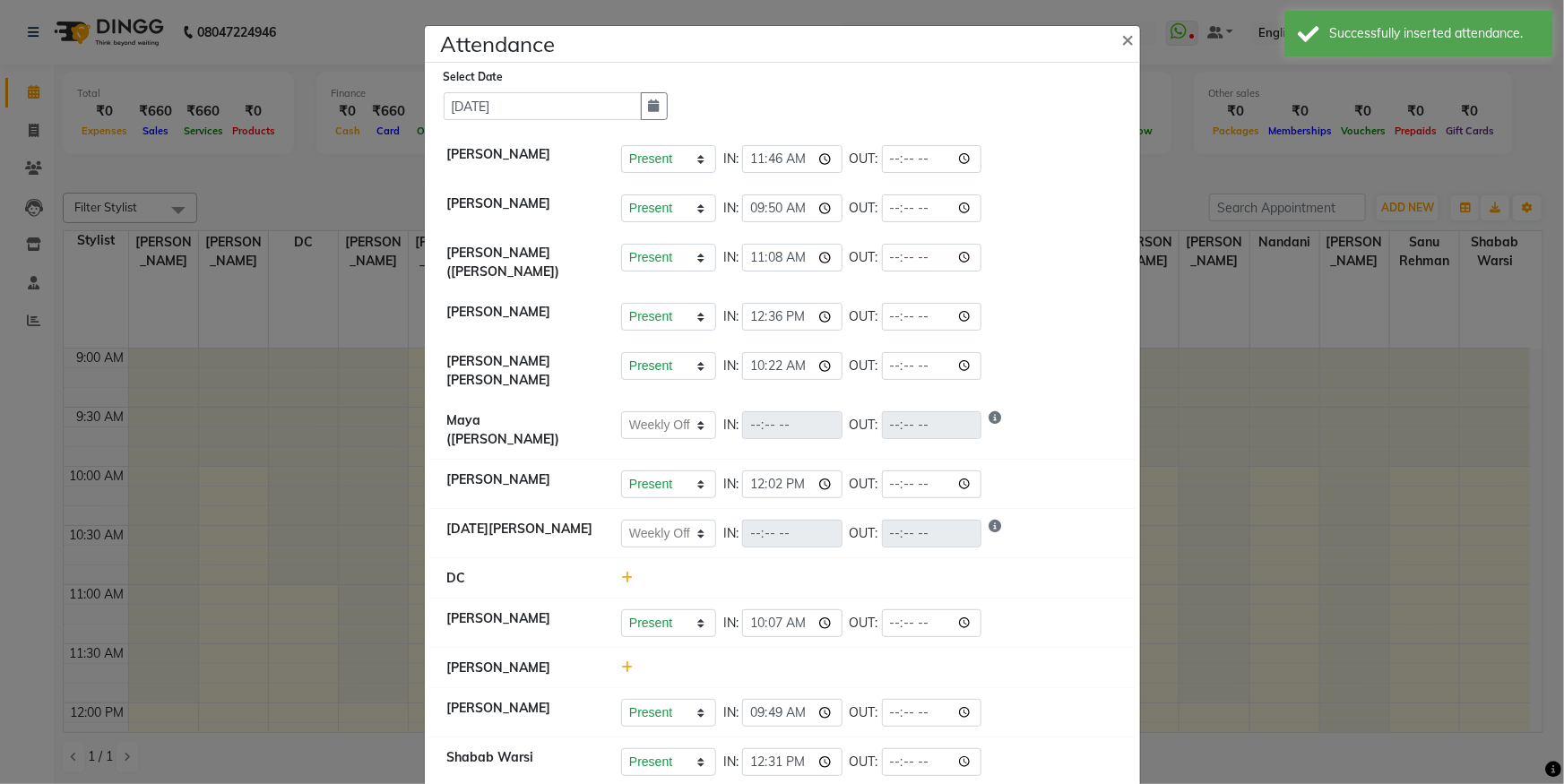
click at [117, 108] on ngb-modal-window "Attendance × Select Date [DATE] [PERSON_NAME] Present Absent Late Half Day Week…" at bounding box center [782, 392] width 1564 height 784
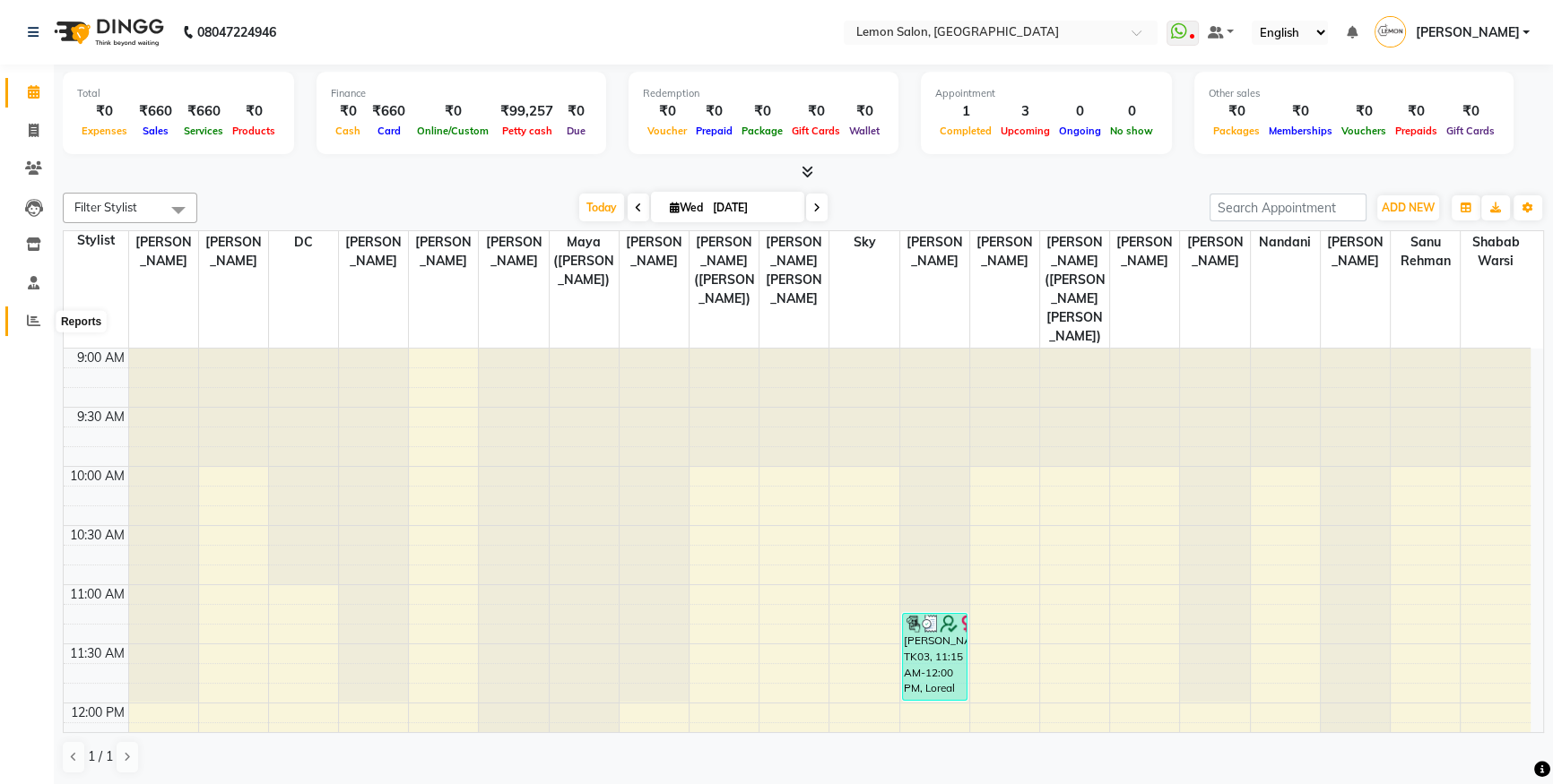
drag, startPoint x: 26, startPoint y: 334, endPoint x: 32, endPoint y: 317, distance: 18.0
click at [31, 322] on ul "Calendar Invoice Clients Leads Inventory Staff Reports Completed InProgress Upc…" at bounding box center [26, 211] width 54 height 276
click at [32, 308] on link "Reports" at bounding box center [26, 321] width 43 height 29
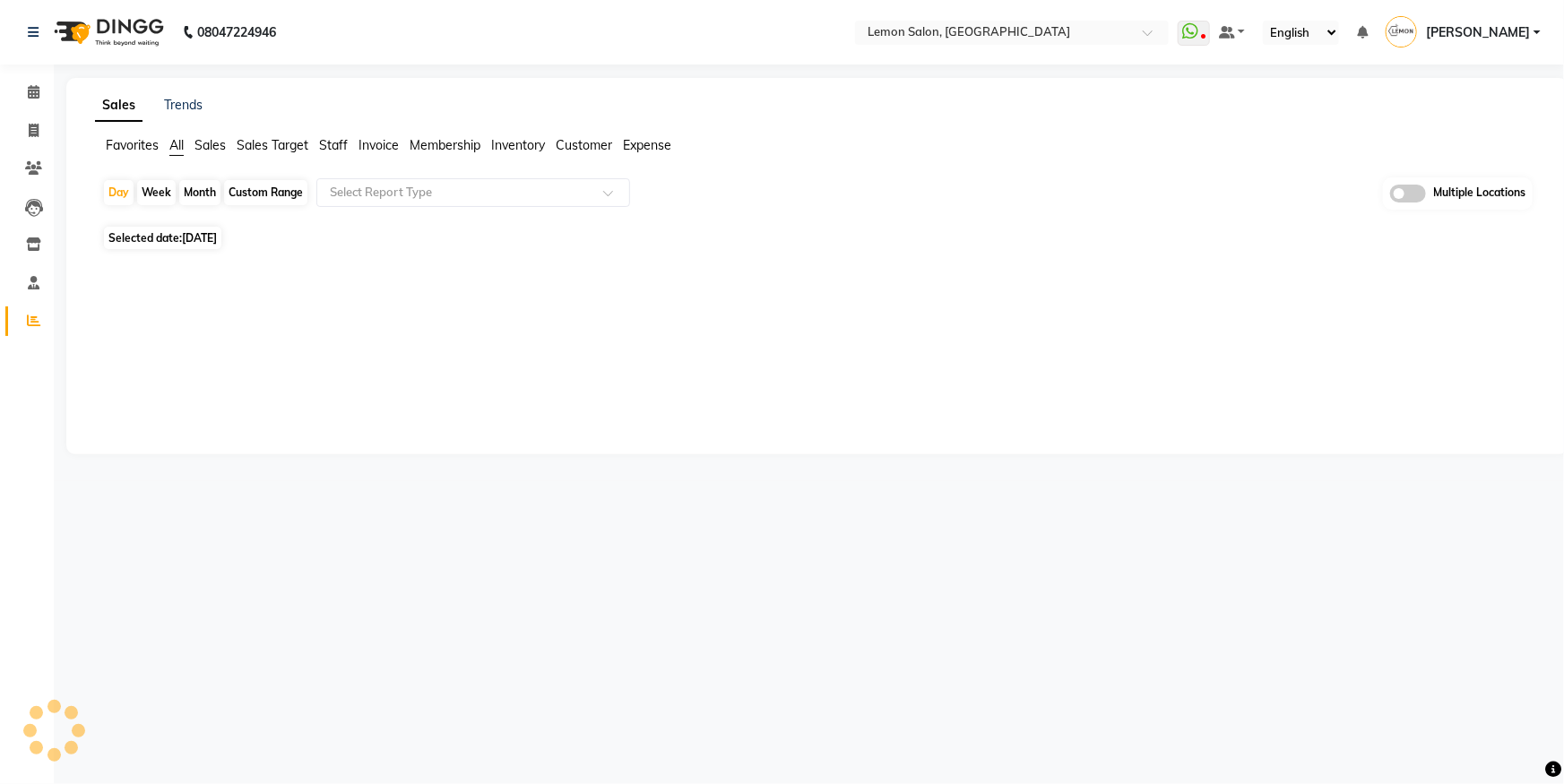
drag, startPoint x: 38, startPoint y: 73, endPoint x: 34, endPoint y: 90, distance: 17.5
click at [38, 77] on li "Calendar" at bounding box center [26, 92] width 54 height 38
click at [32, 90] on icon at bounding box center [33, 92] width 12 height 14
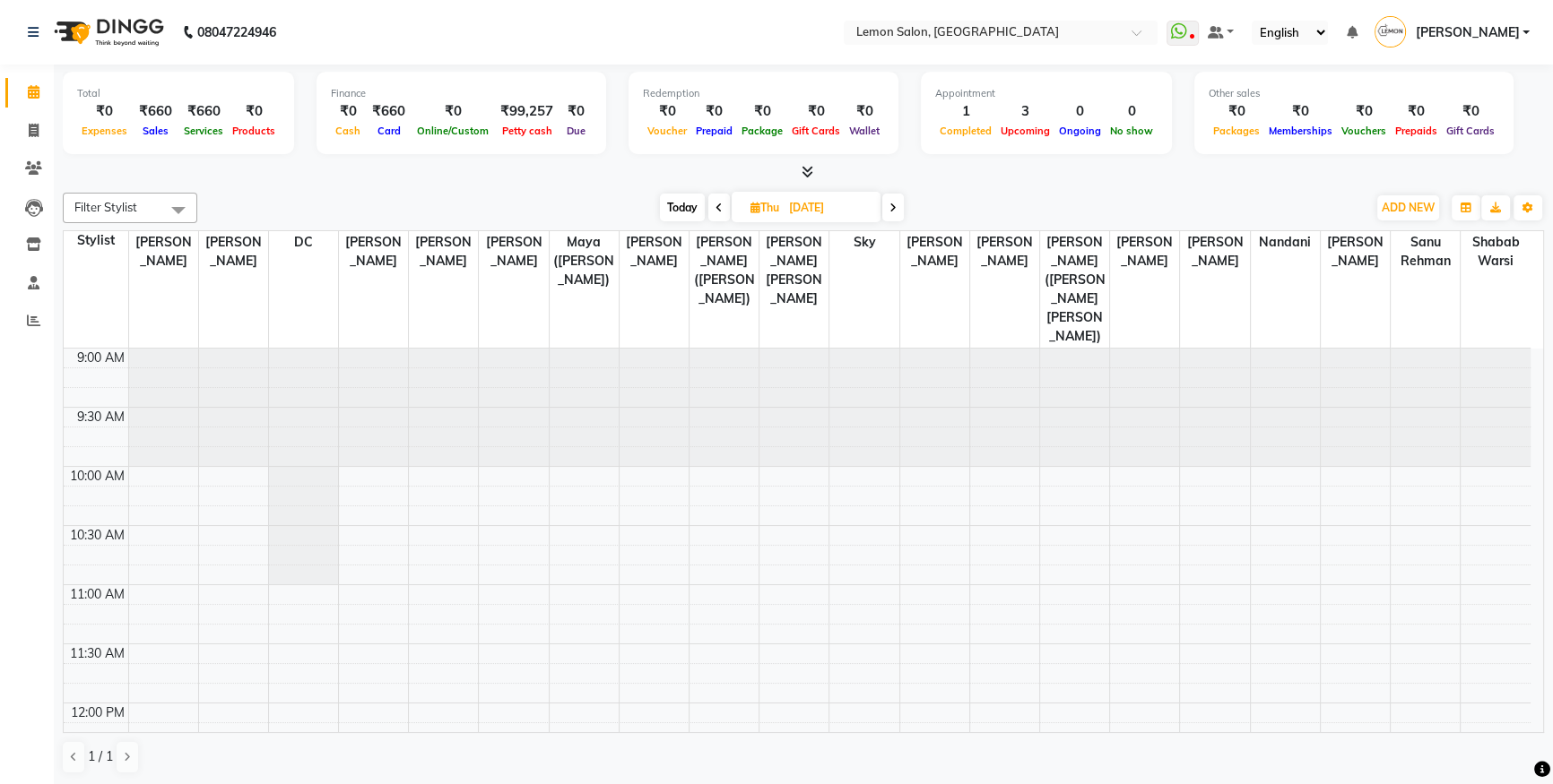
drag, startPoint x: 98, startPoint y: 121, endPoint x: 143, endPoint y: 26, distance: 105.1
click at [143, 26] on app-home "08047224946 Select Location × [GEOGRAPHIC_DATA], Oshiwara WhatsApp Status ✕ Sta…" at bounding box center [776, 392] width 1553 height 786
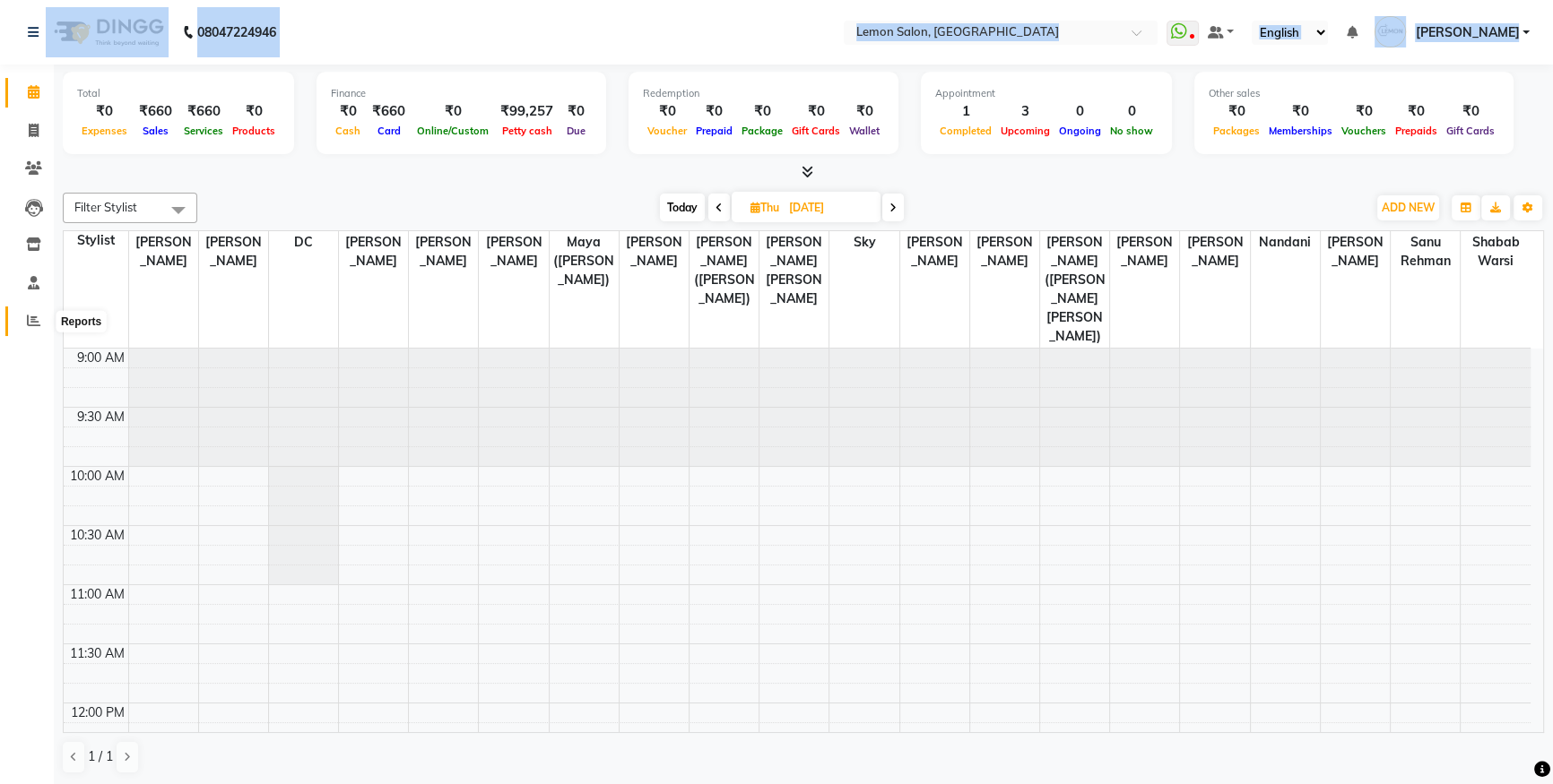
click at [18, 318] on span at bounding box center [33, 321] width 31 height 21
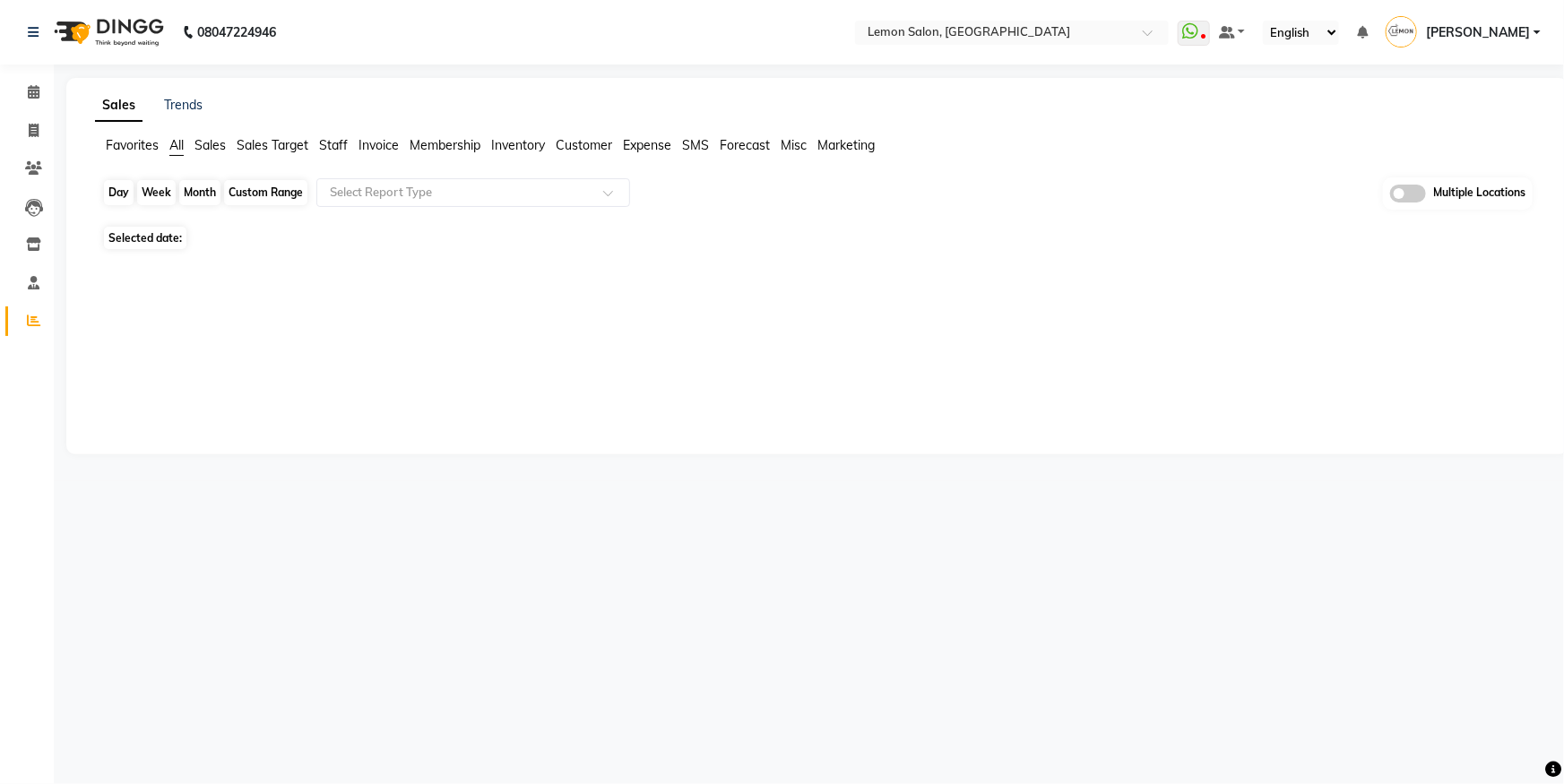
click at [113, 200] on div "Day" at bounding box center [118, 193] width 29 height 25
select select "9"
select select "2025"
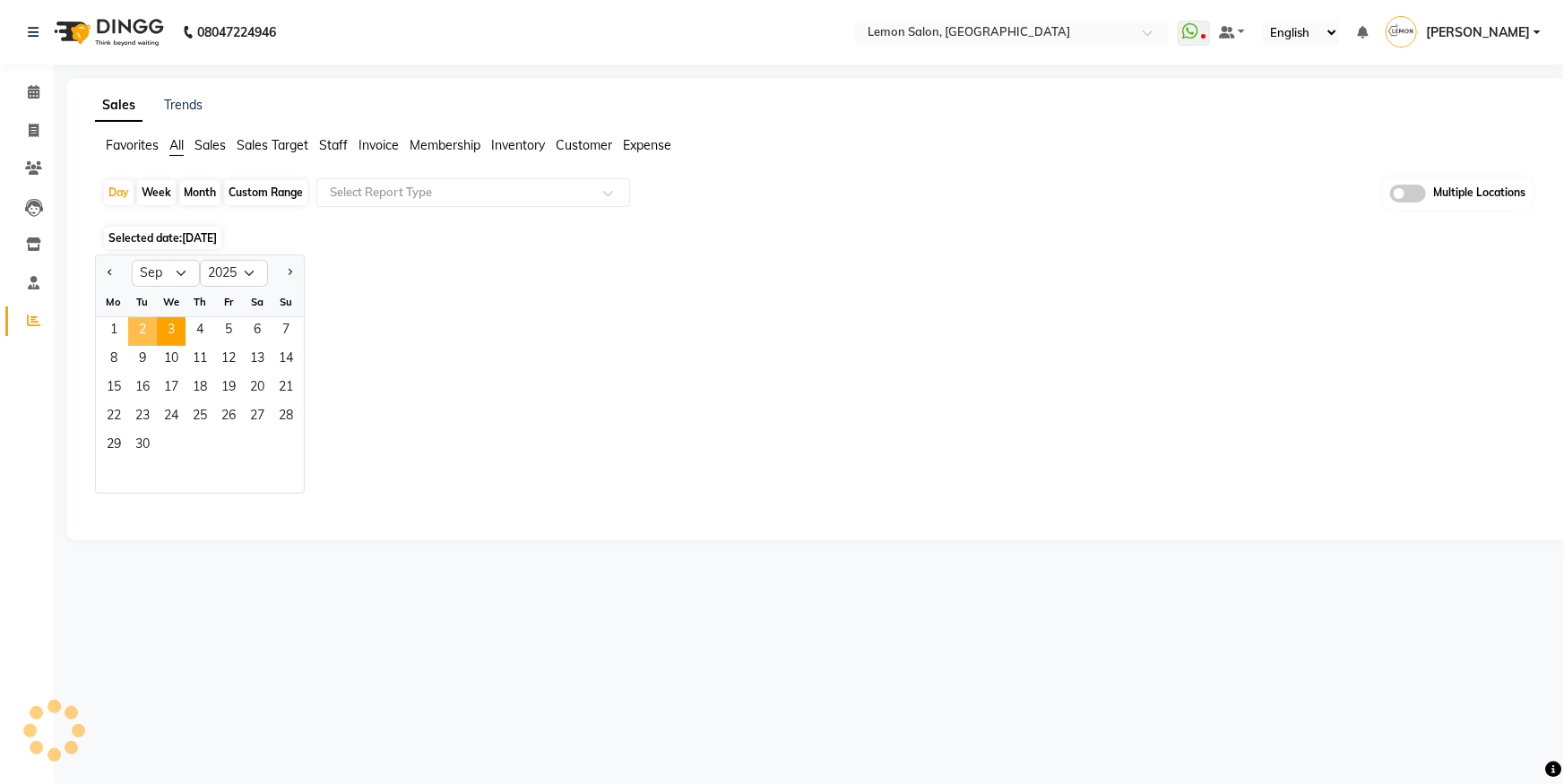
click at [147, 334] on span "2" at bounding box center [142, 331] width 28 height 28
click at [345, 147] on span "Staff" at bounding box center [333, 145] width 28 height 16
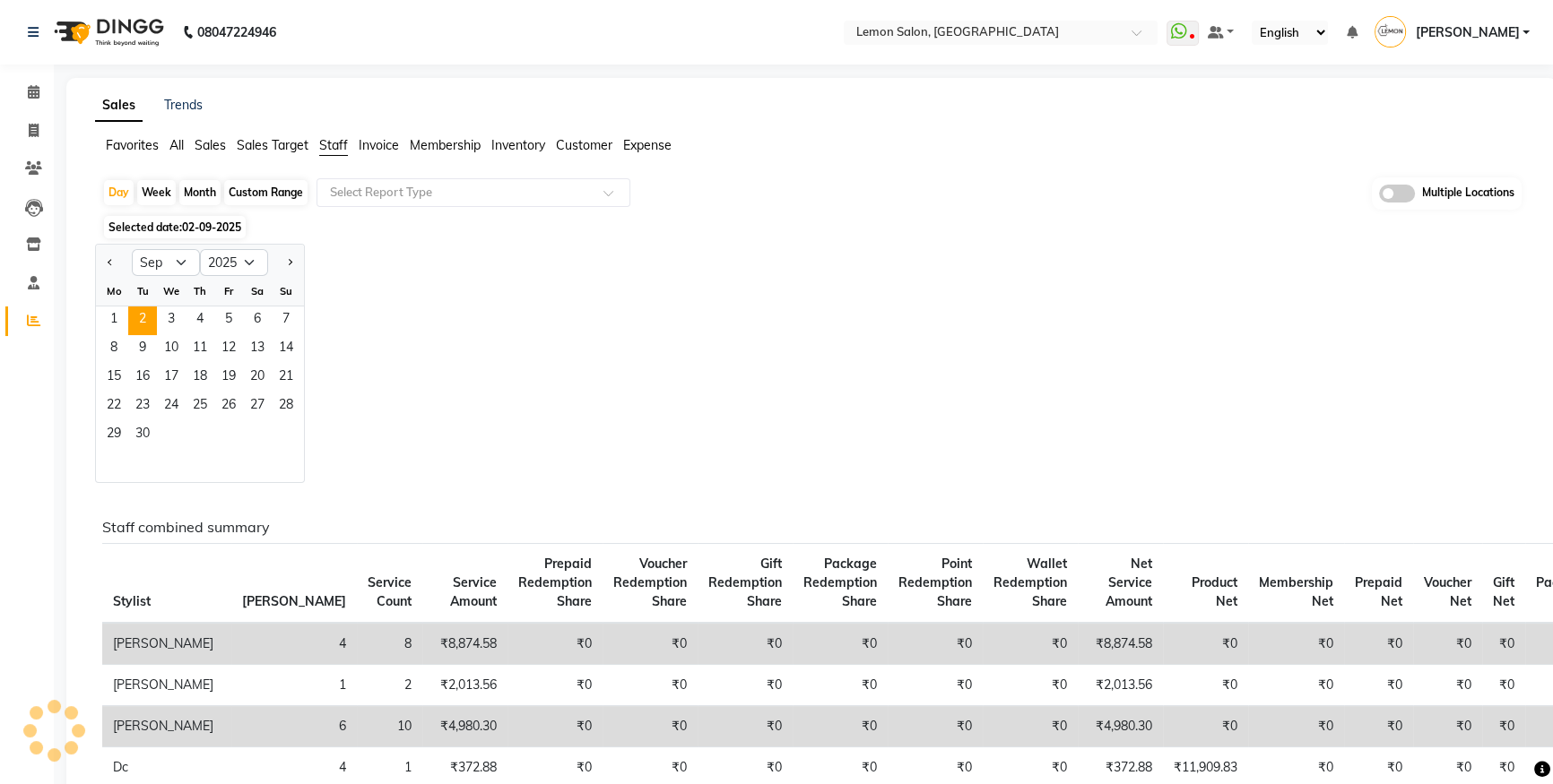
click at [353, 167] on div "Favorites All Sales Sales Target Staff Invoice Membership Inventory Customer Ex…" at bounding box center [811, 153] width 1460 height 34
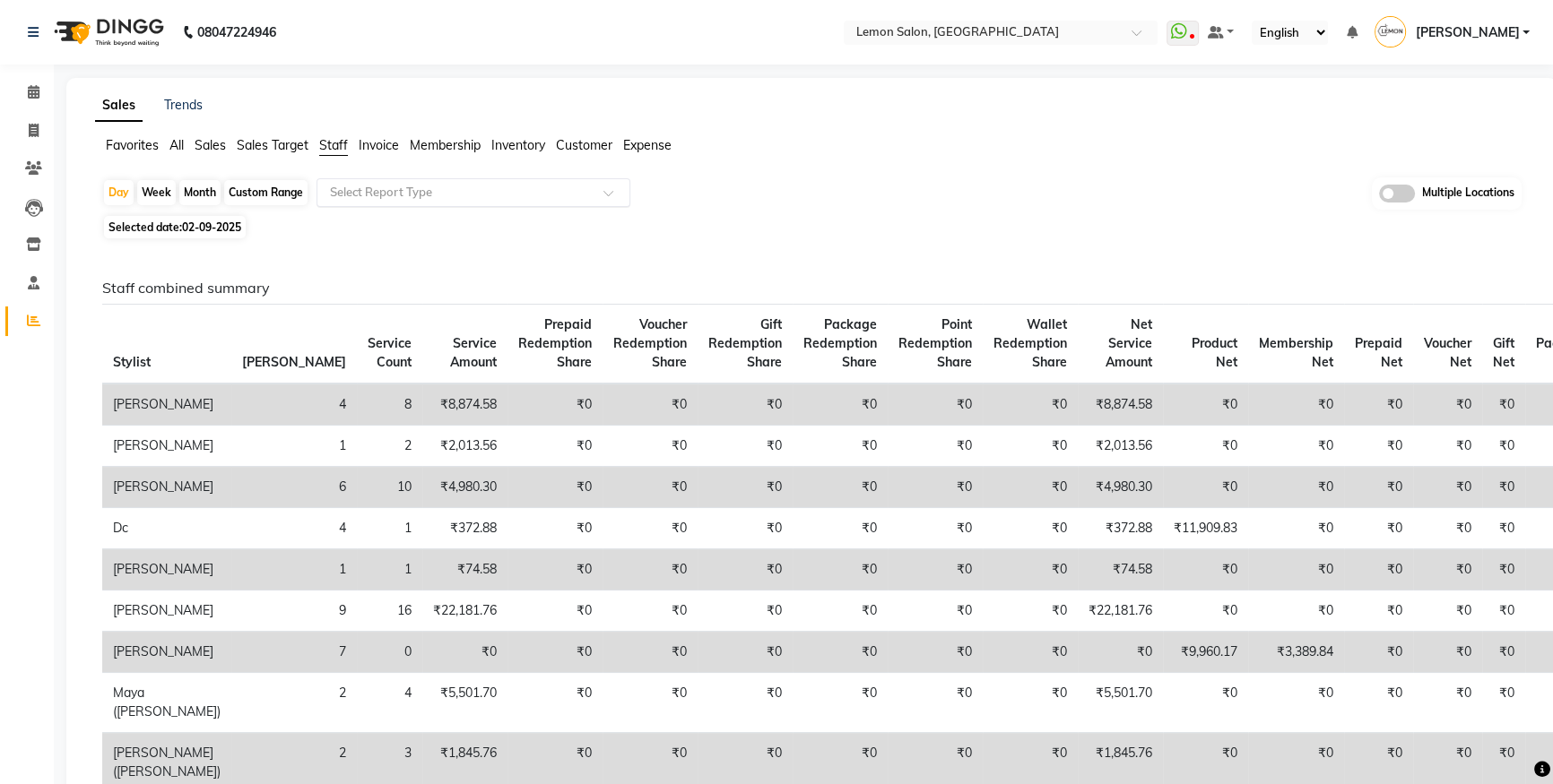
click at [389, 196] on input "text" at bounding box center [455, 193] width 259 height 18
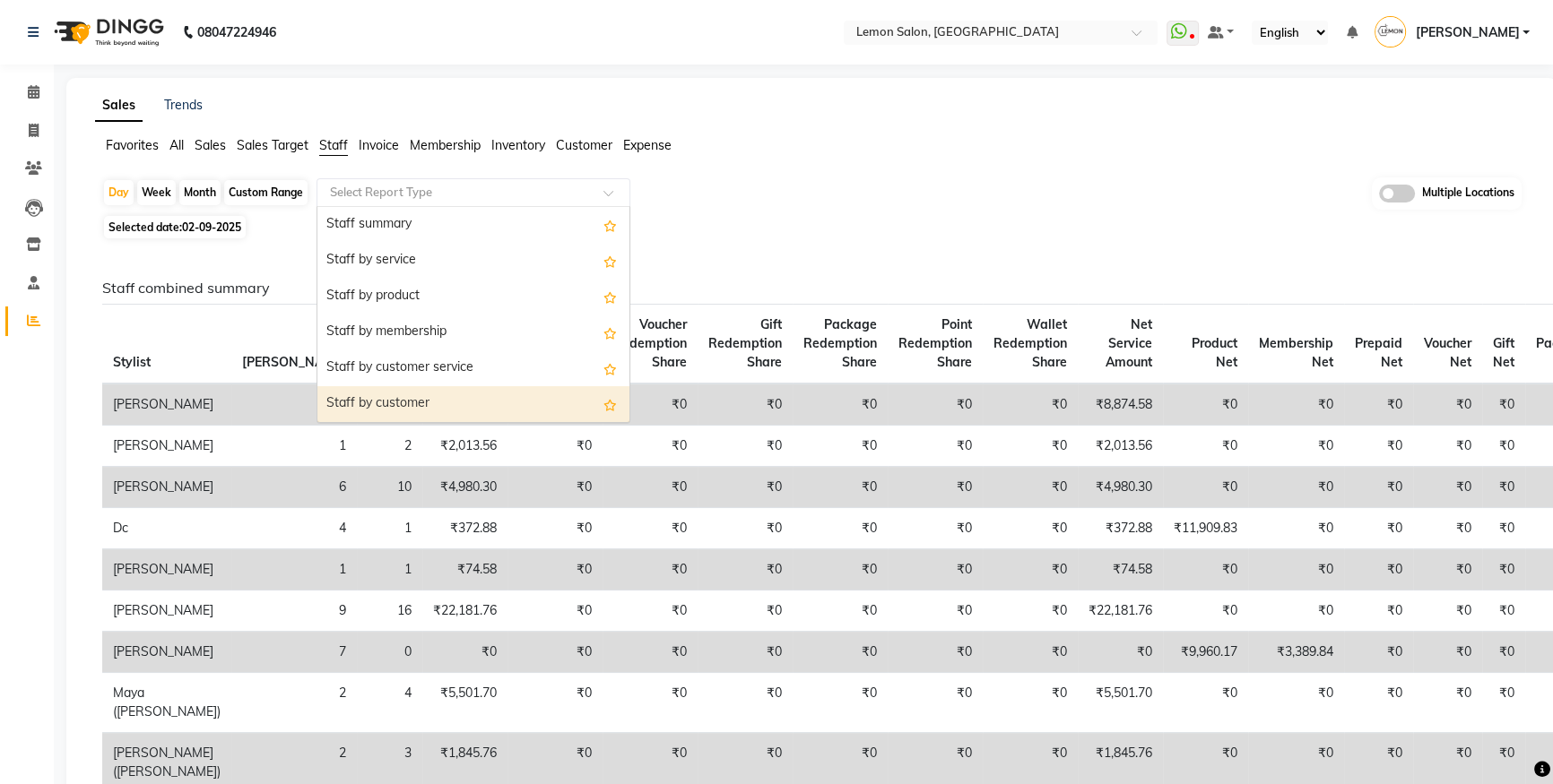
click at [475, 397] on div "Staff by customer" at bounding box center [473, 404] width 312 height 36
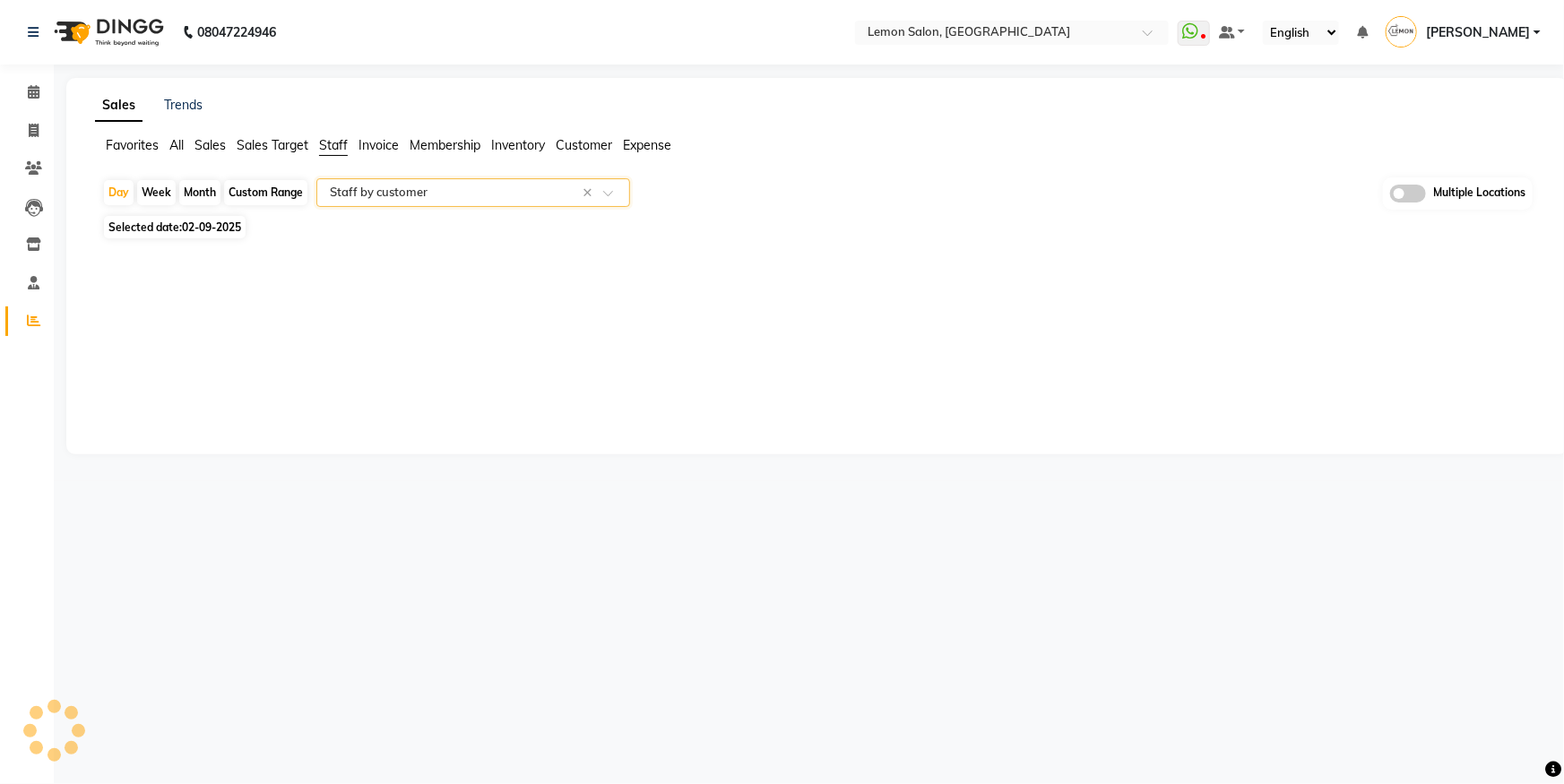
select select "csv"
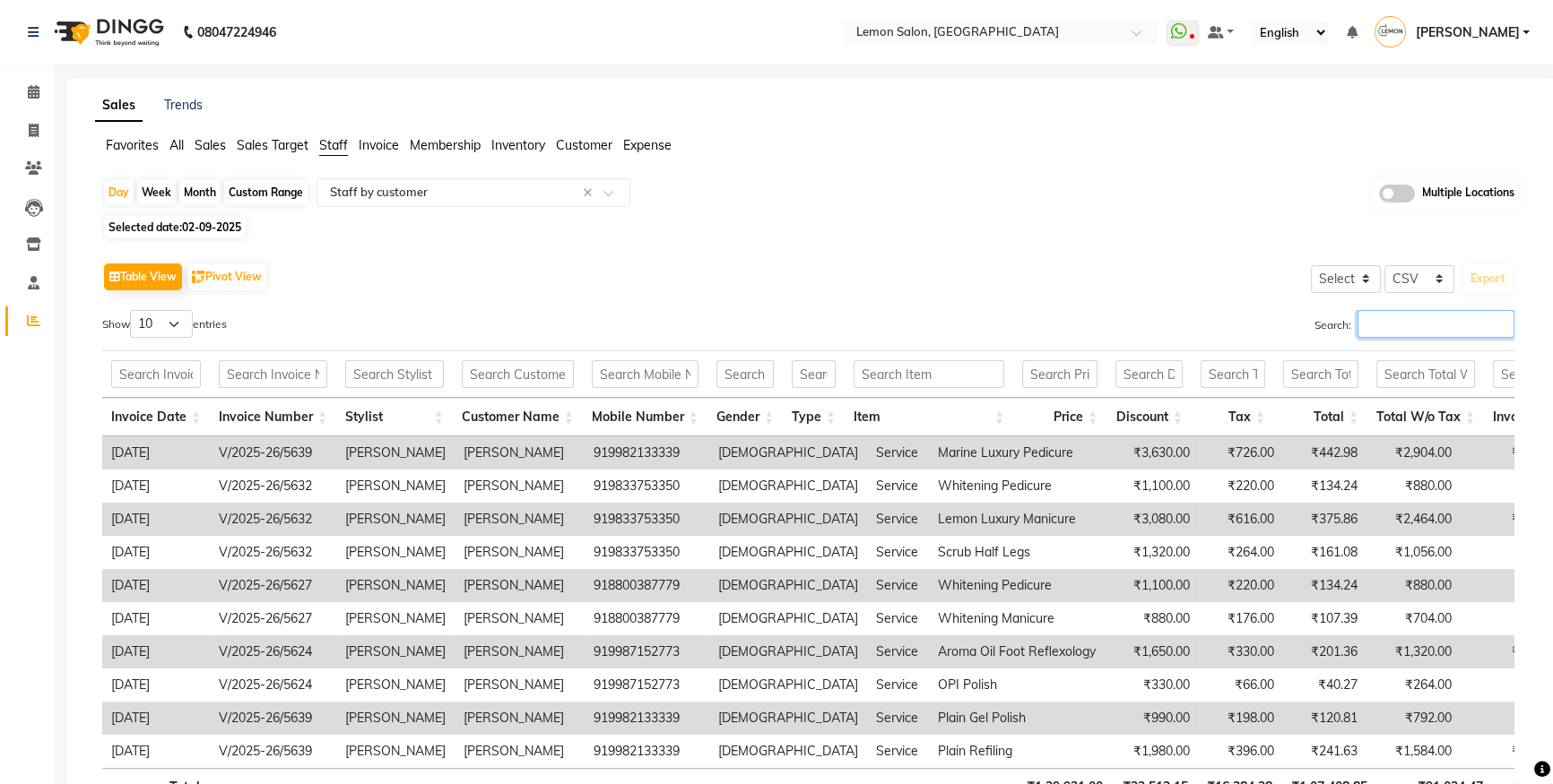
click at [1449, 330] on input "Search:" at bounding box center [1435, 324] width 157 height 27
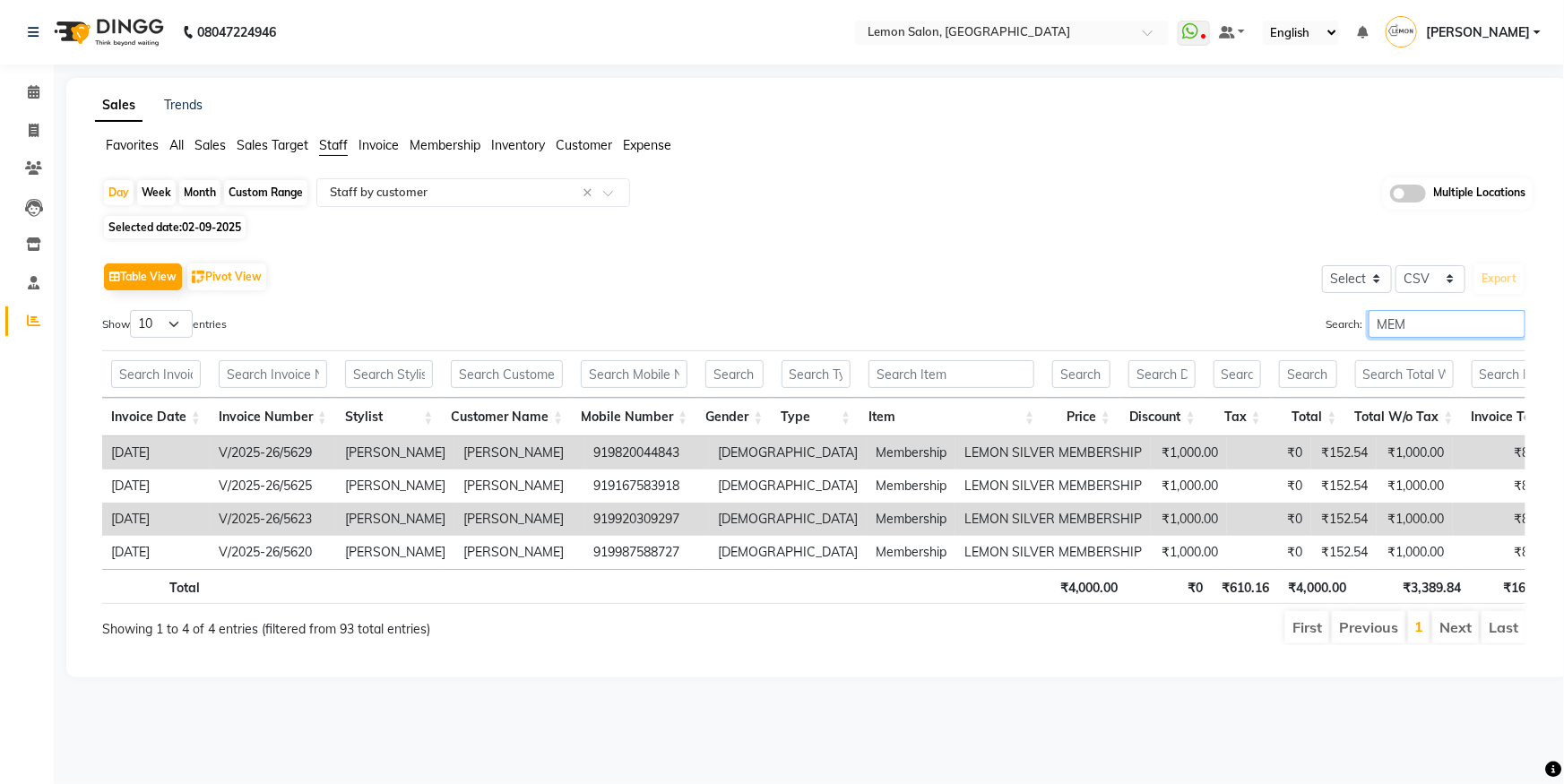
type input "MEM"
click at [629, 456] on td "919820044843" at bounding box center [646, 453] width 124 height 33
click at [631, 450] on td "919820044843" at bounding box center [646, 453] width 124 height 33
copy td "919820044843"
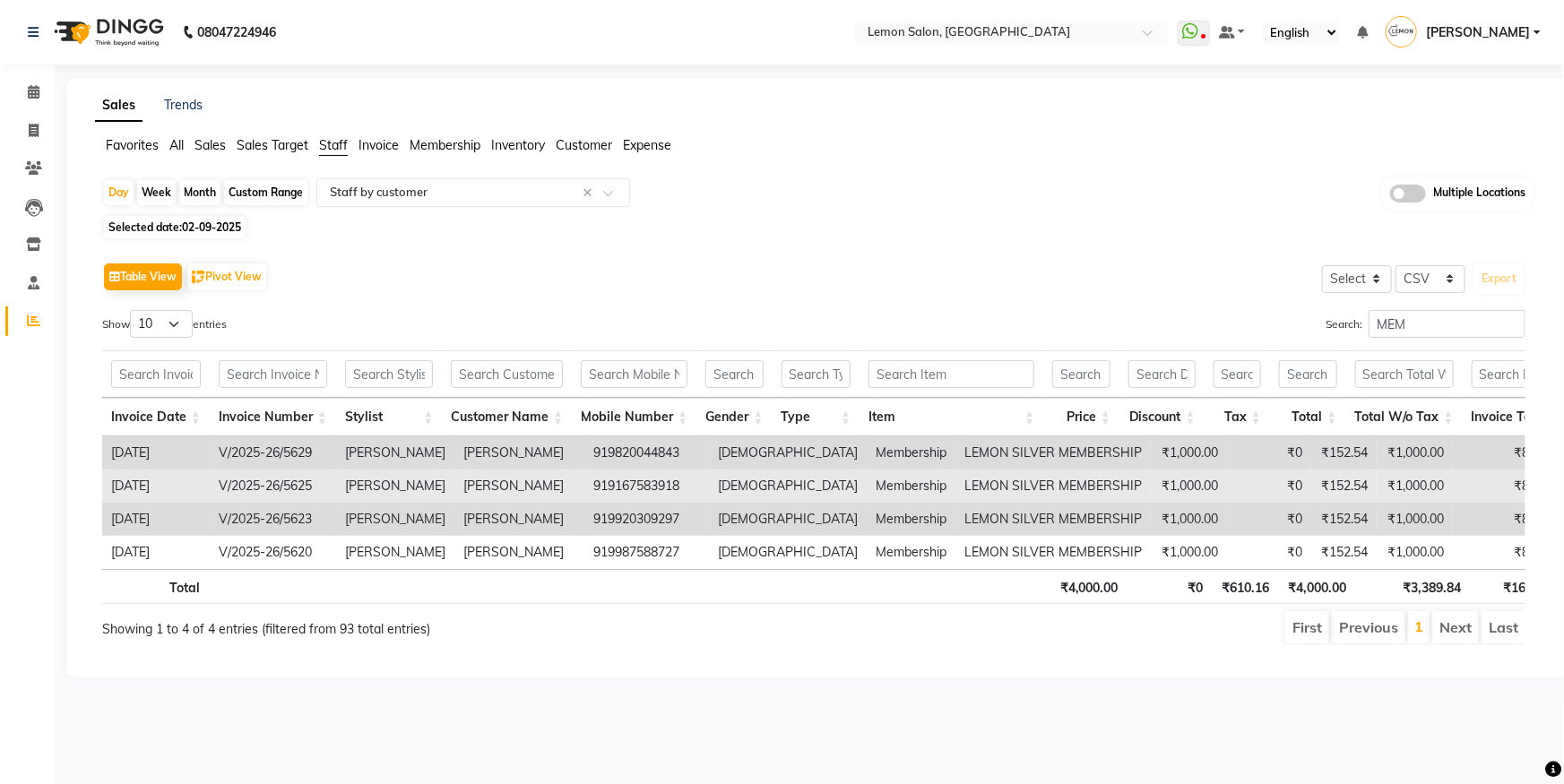
click at [600, 482] on td "919167583918" at bounding box center [646, 486] width 124 height 33
copy td "919167583918"
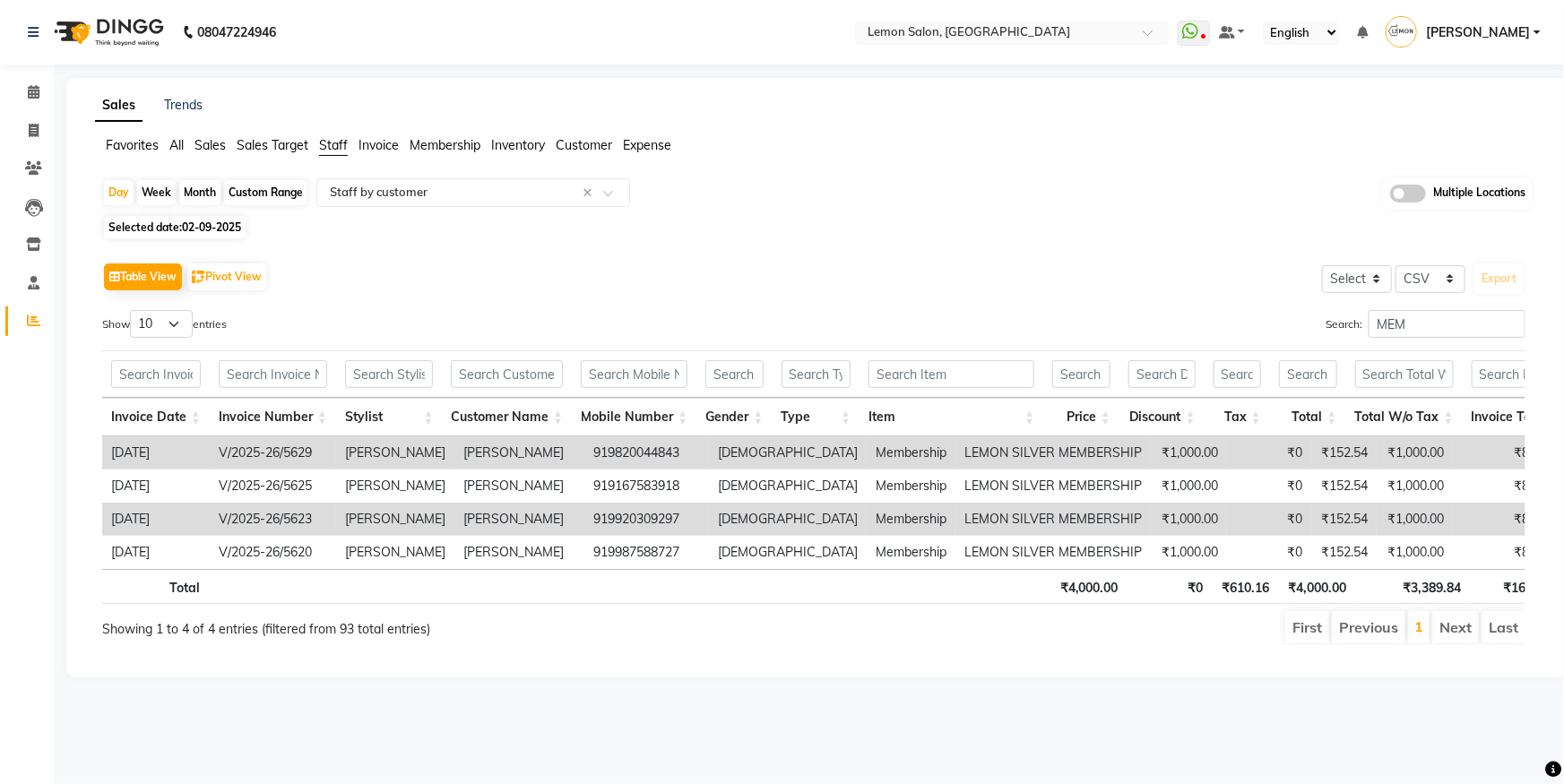
click at [627, 529] on td "919920309297" at bounding box center [646, 520] width 124 height 33
click at [627, 514] on td "919920309297" at bounding box center [646, 520] width 124 height 33
copy td "919920309297"
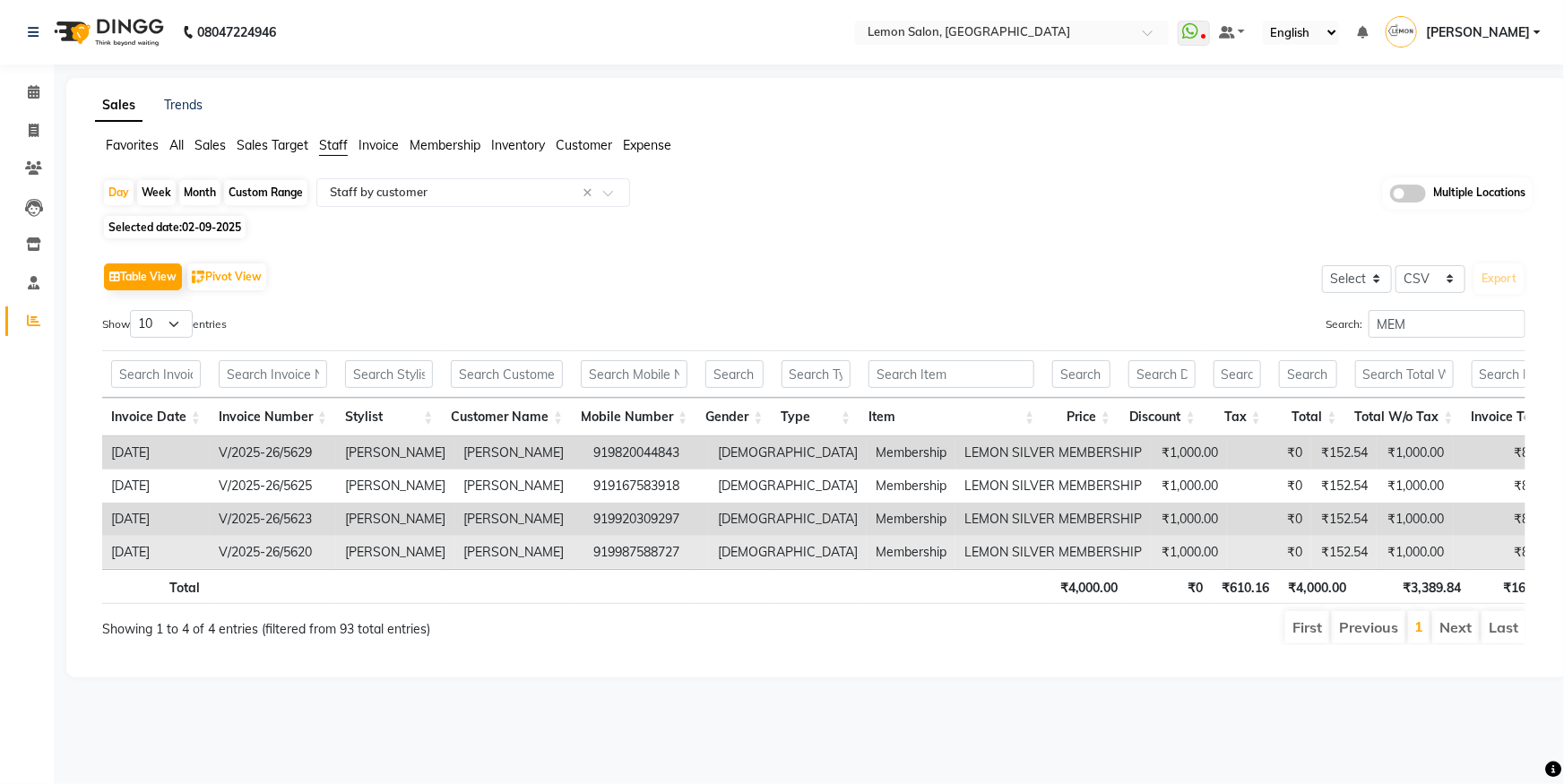
click at [631, 556] on td "919987588727" at bounding box center [646, 552] width 124 height 33
copy td "919987588727"
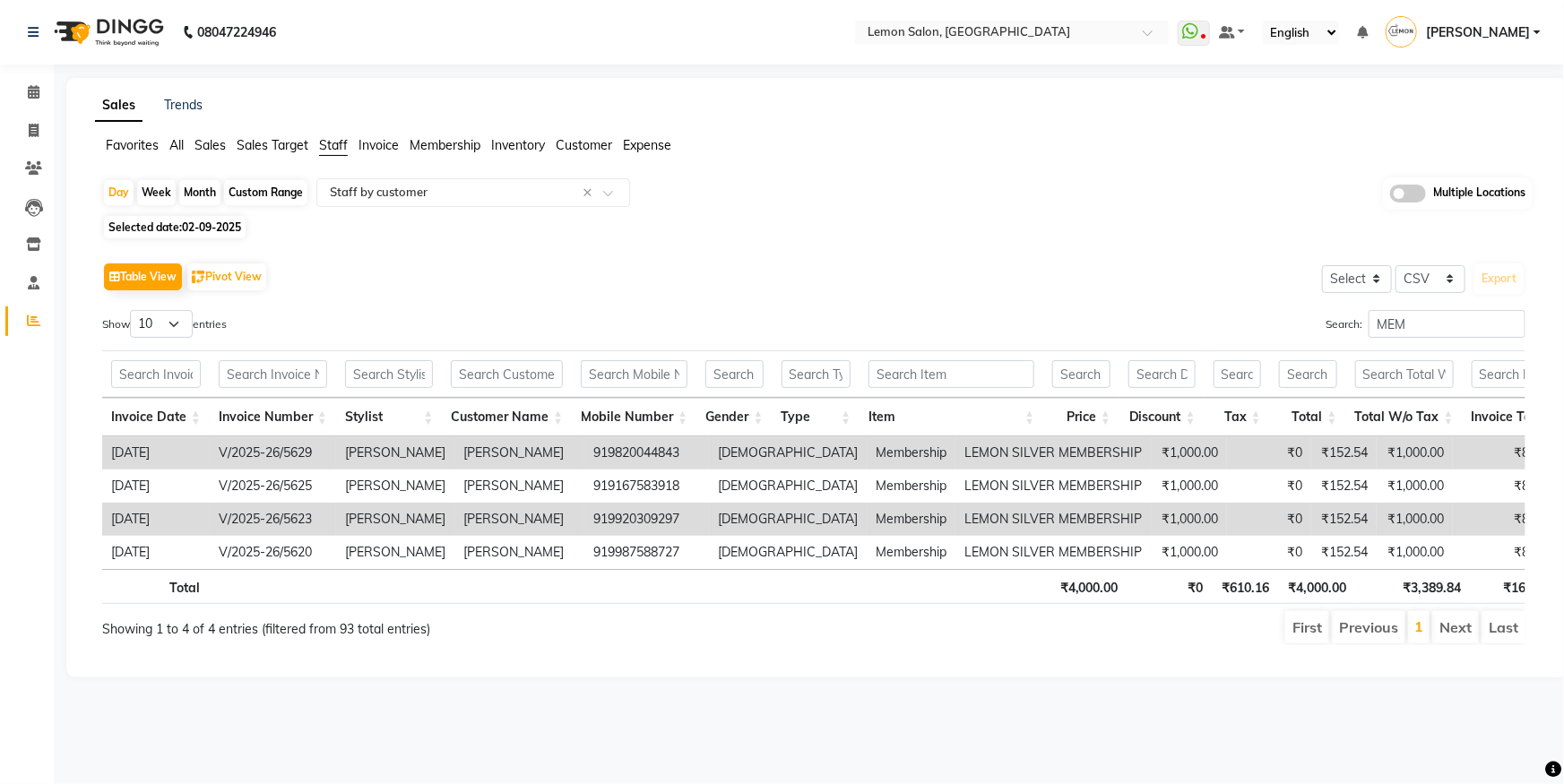
click at [16, 107] on li "Calendar" at bounding box center [26, 92] width 54 height 38
click at [42, 80] on link "Calendar" at bounding box center [26, 93] width 43 height 29
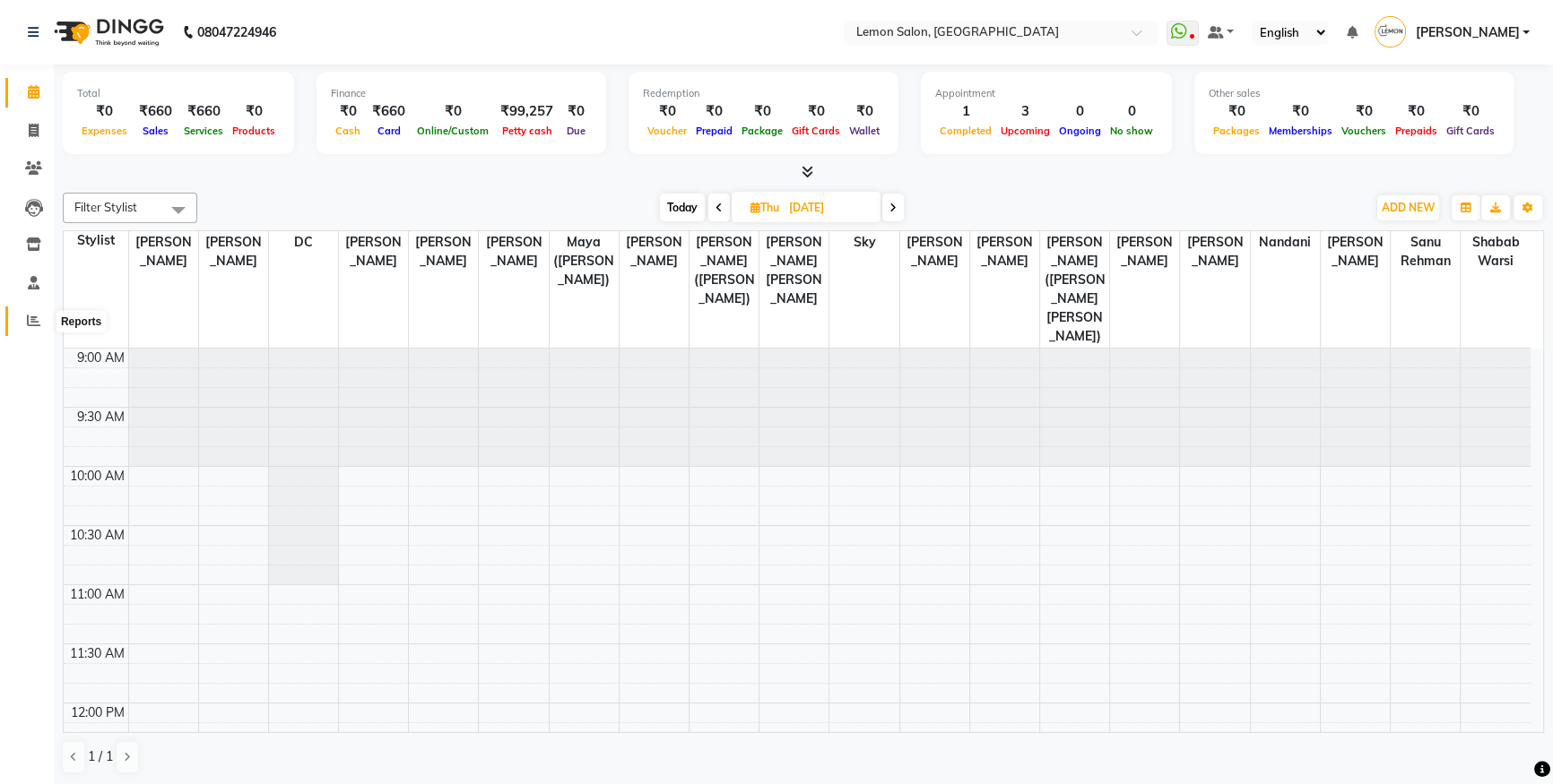
click at [20, 326] on span at bounding box center [33, 321] width 31 height 21
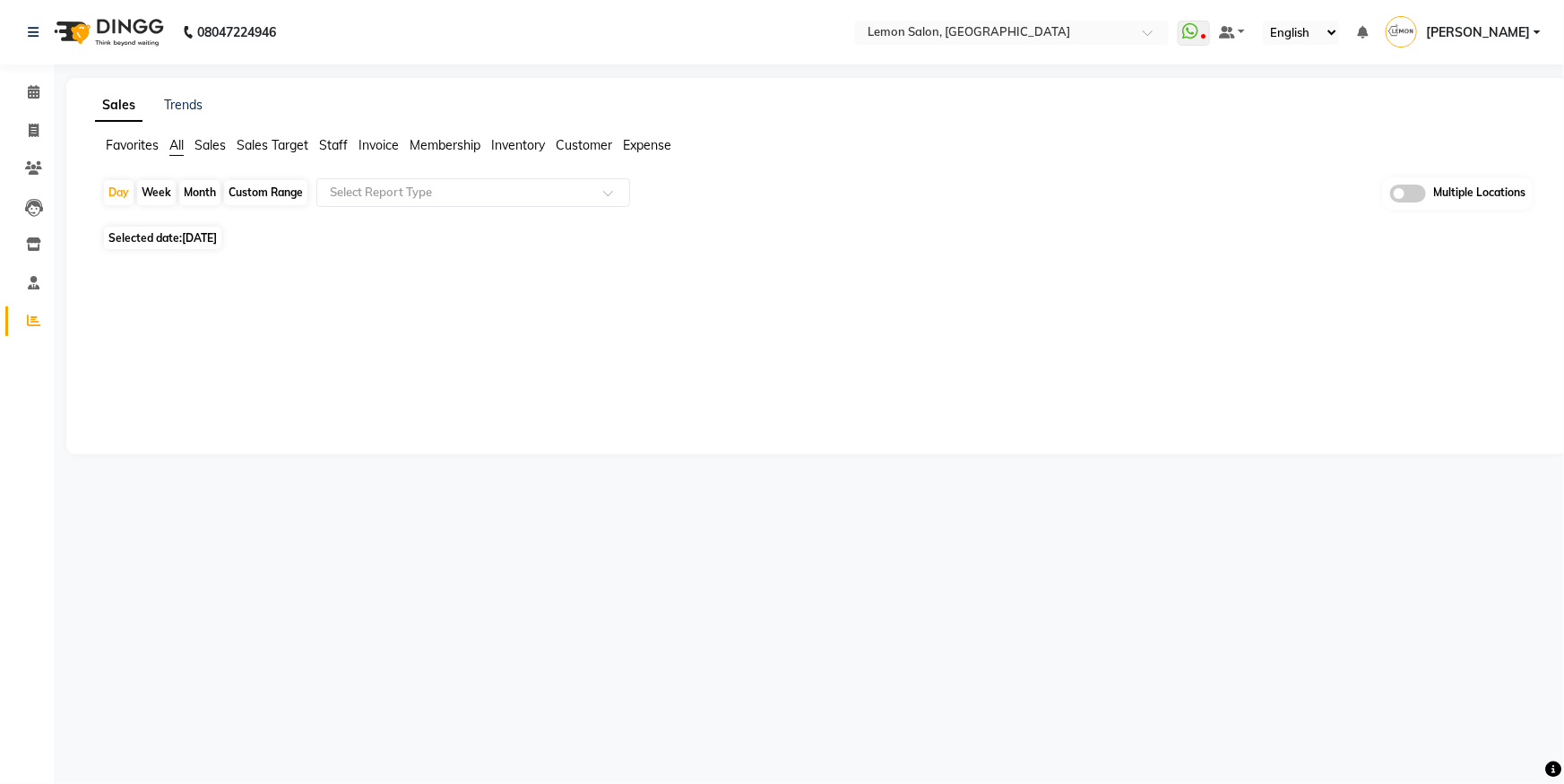
click at [332, 144] on span "Staff" at bounding box center [333, 145] width 28 height 16
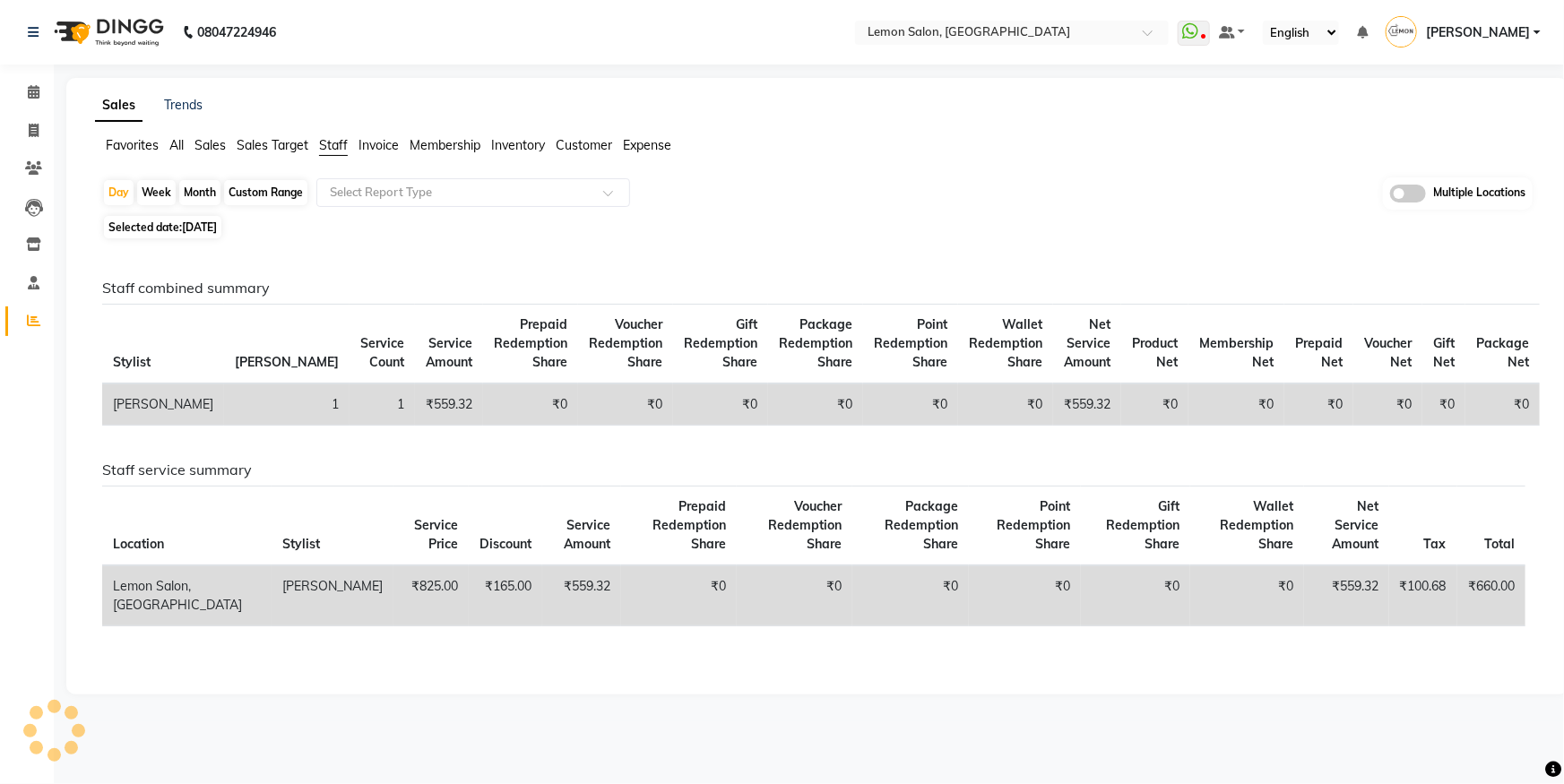
click at [209, 186] on div "Month" at bounding box center [200, 193] width 41 height 25
select select "9"
select select "2025"
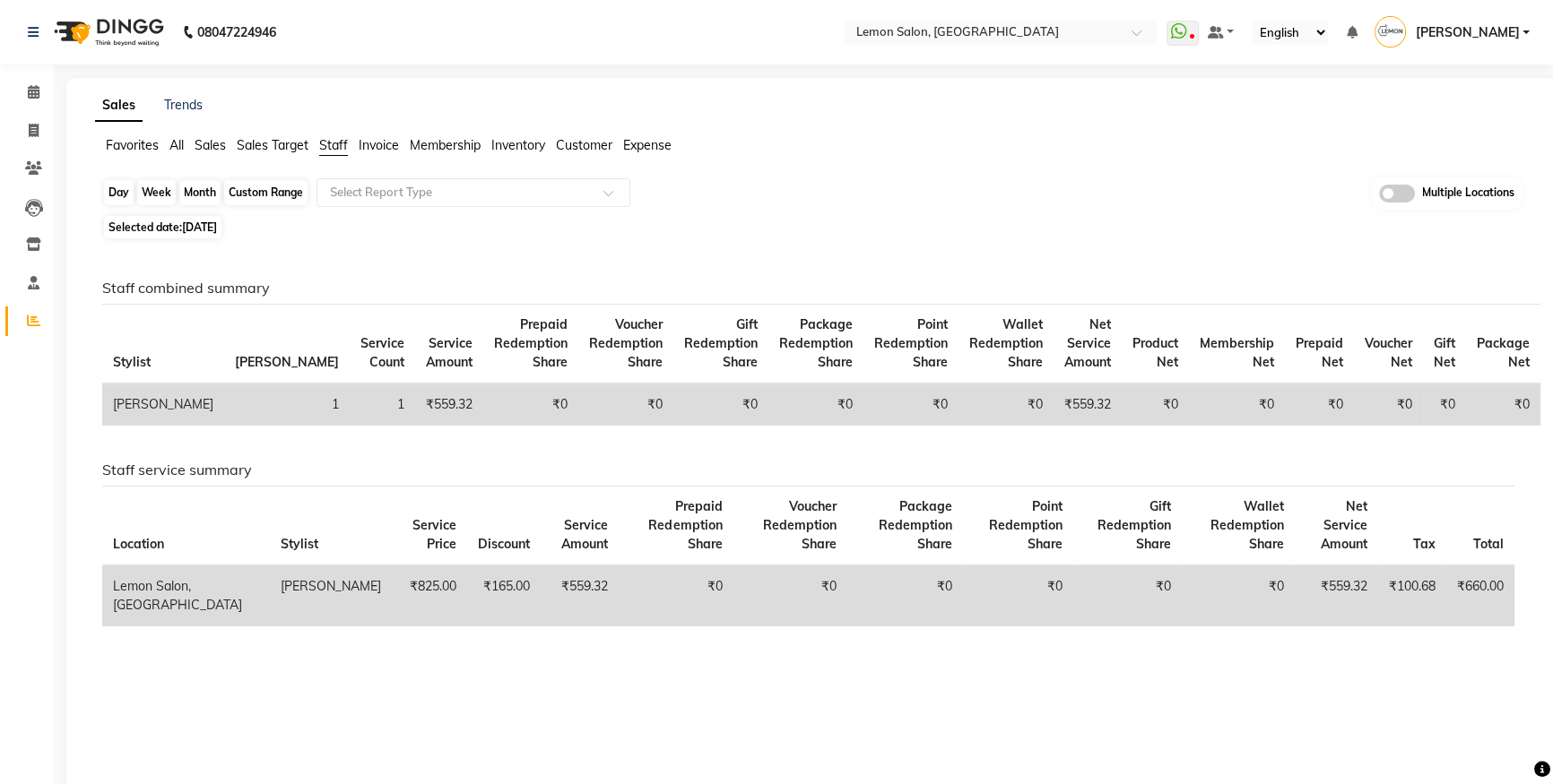
click at [214, 185] on div "Month" at bounding box center [200, 193] width 41 height 25
select select "9"
select select "2025"
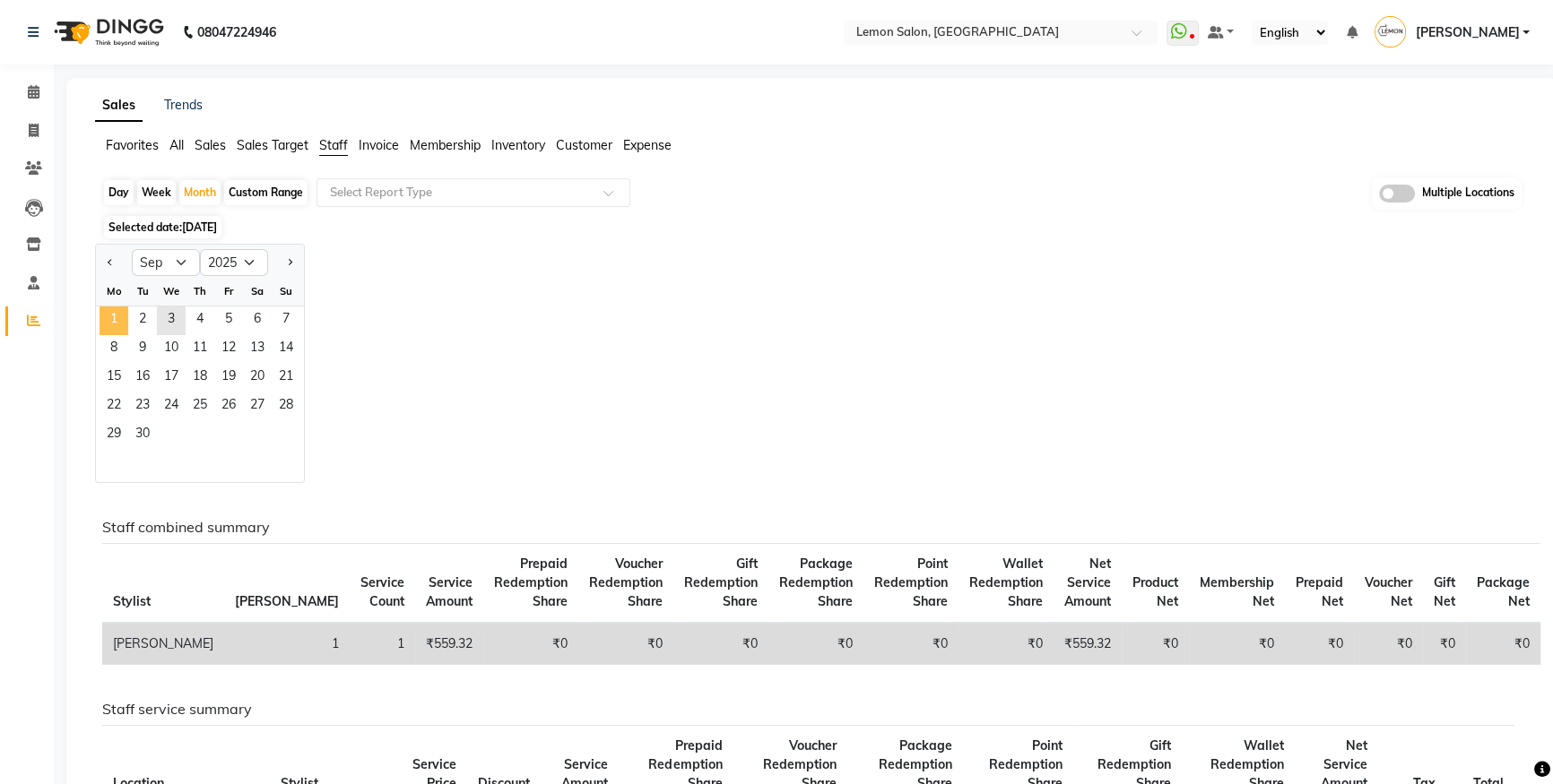
click at [107, 331] on span "1" at bounding box center [114, 320] width 28 height 28
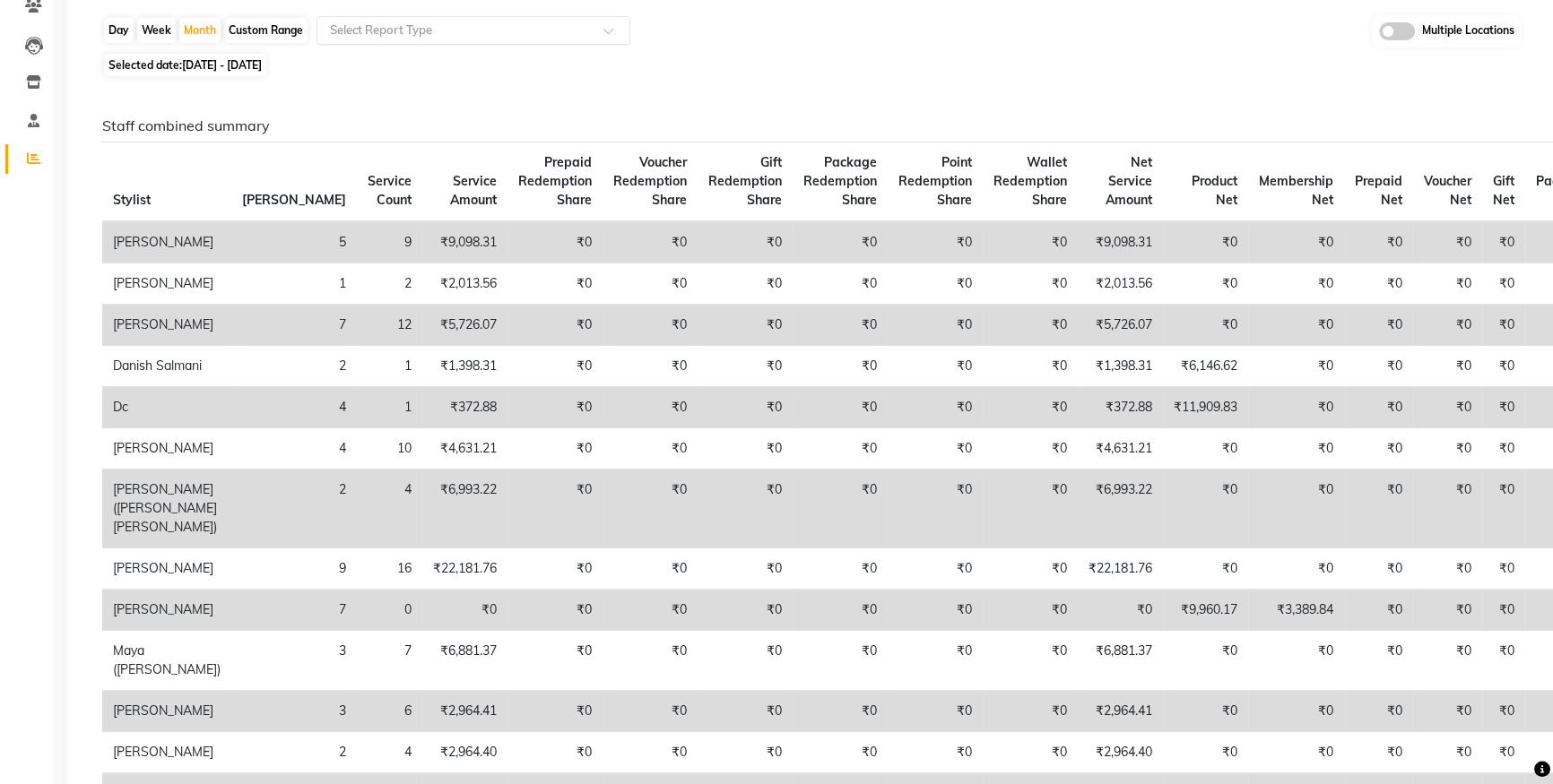
scroll to position [80, 0]
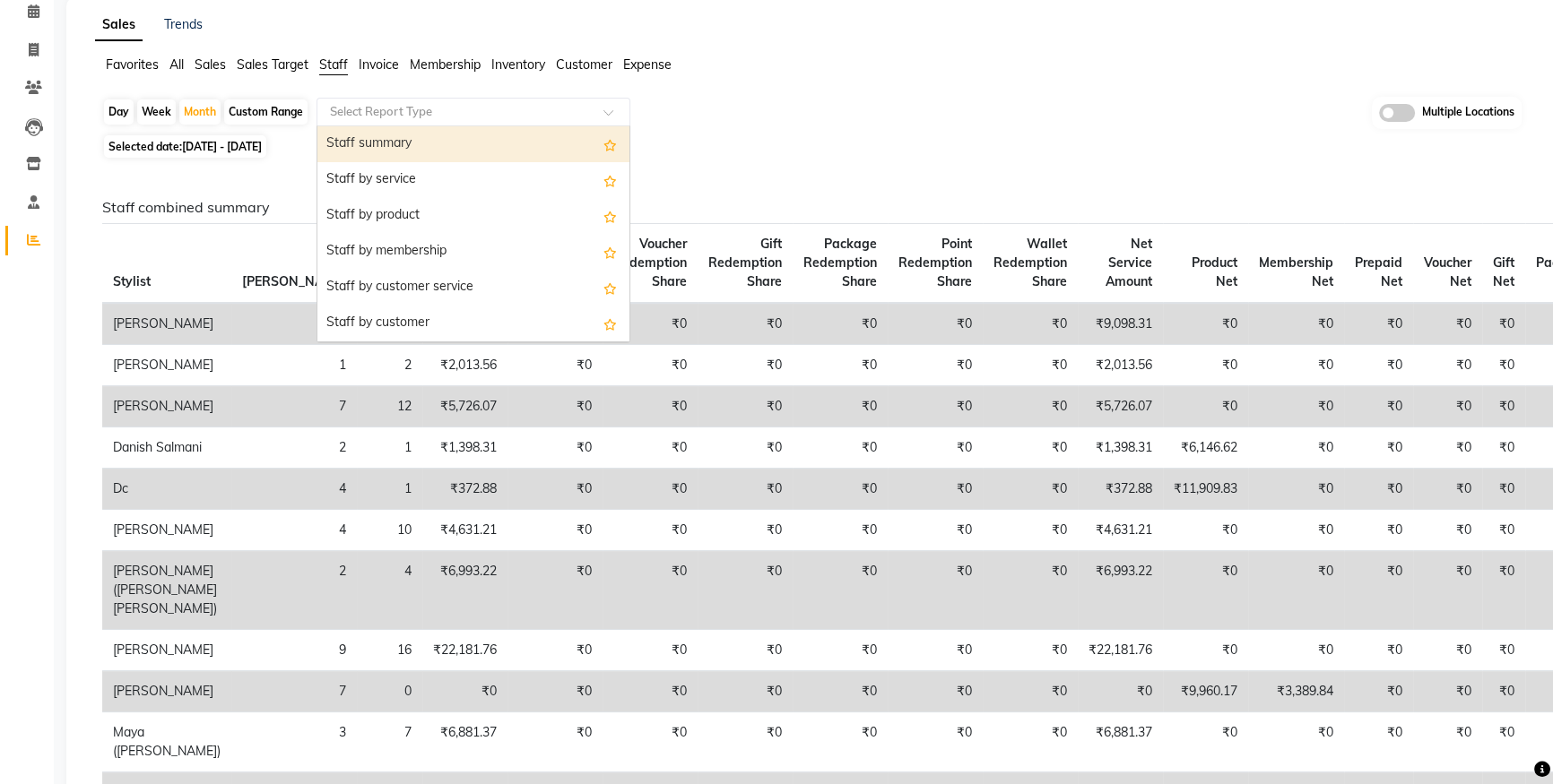
click at [546, 103] on input "text" at bounding box center [455, 112] width 259 height 18
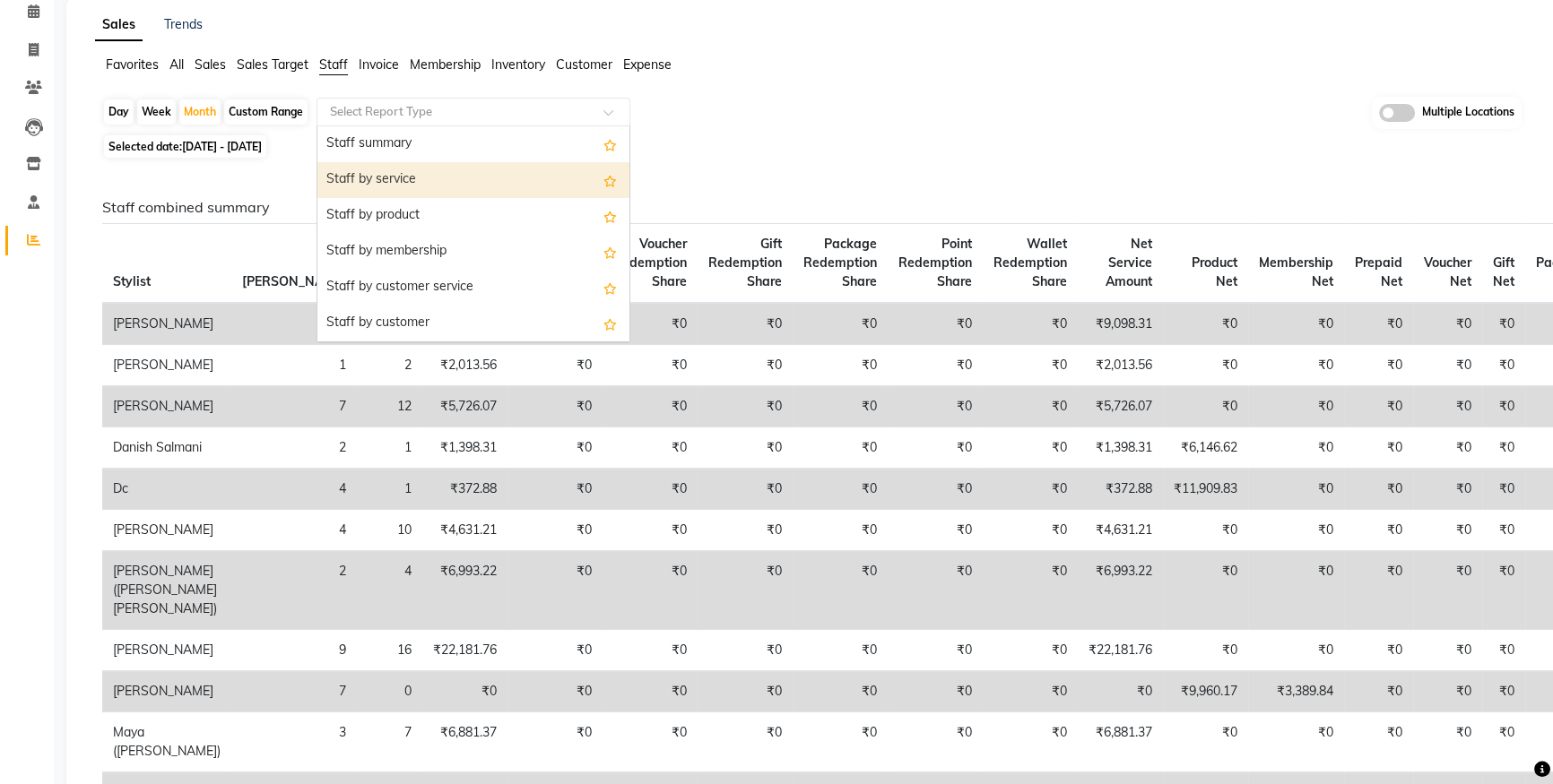
click at [52, 15] on li "Calendar" at bounding box center [26, 12] width 54 height 38
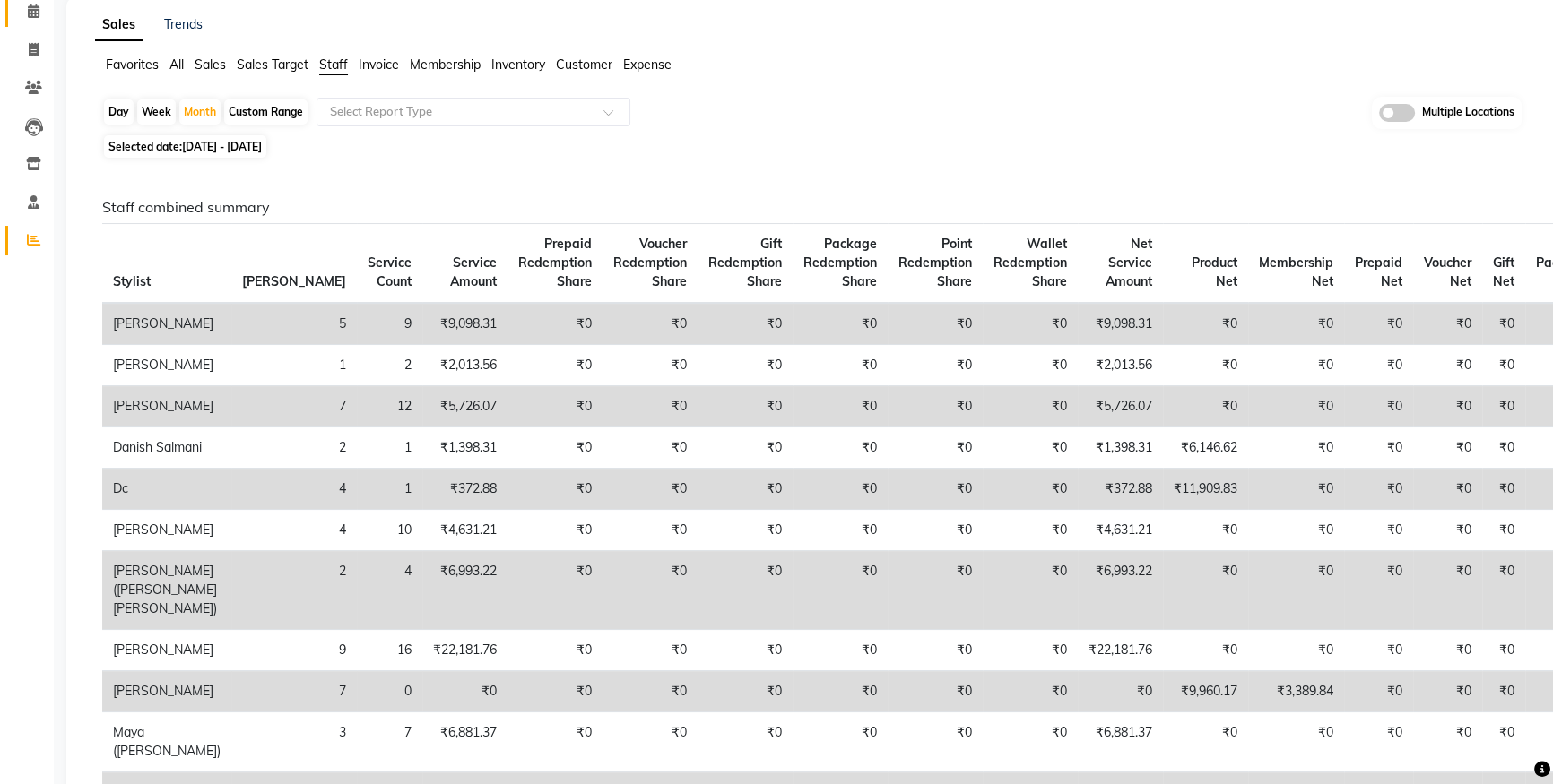
click at [30, 14] on icon at bounding box center [33, 12] width 12 height 14
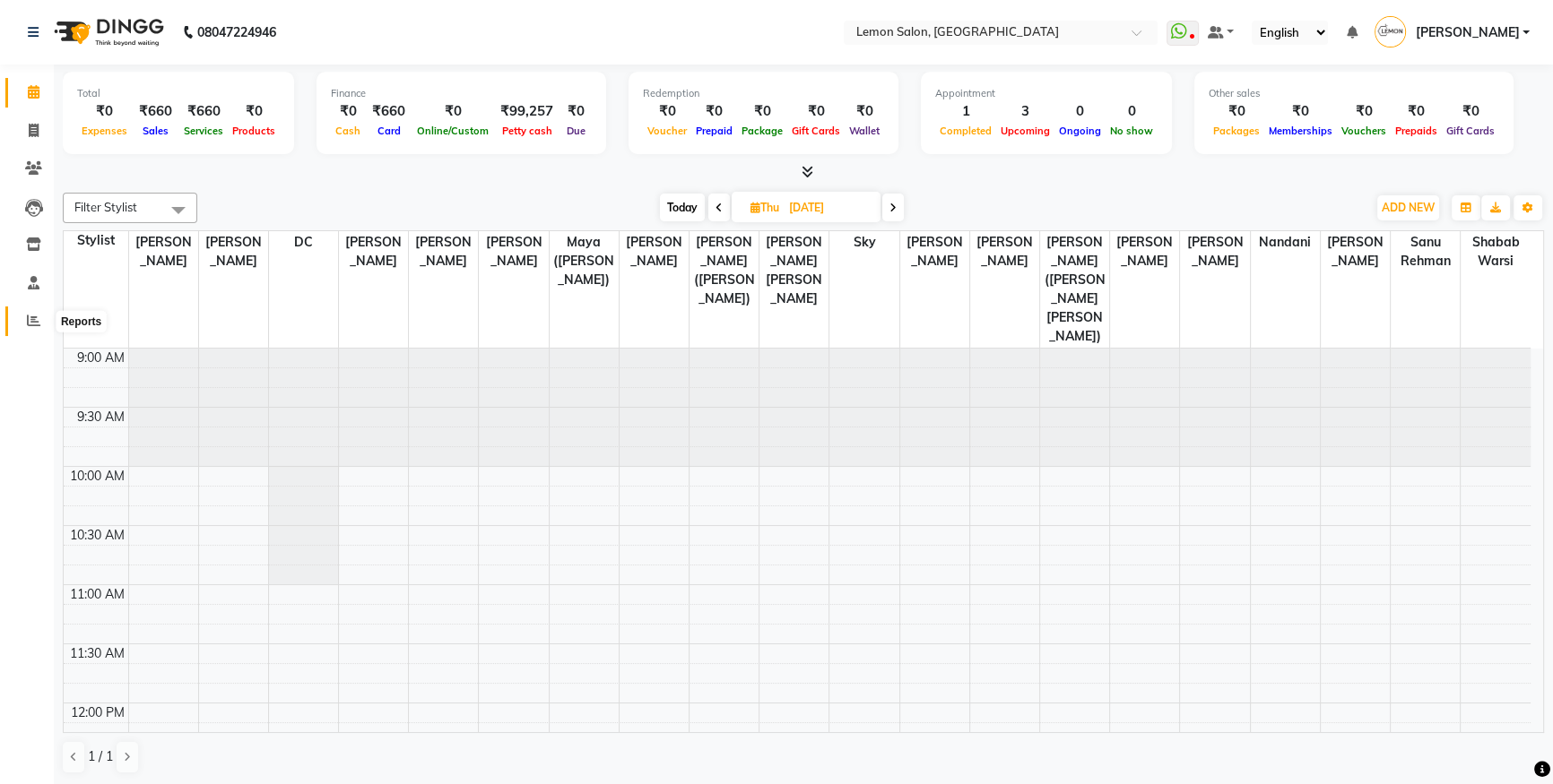
click at [35, 325] on icon at bounding box center [33, 320] width 14 height 14
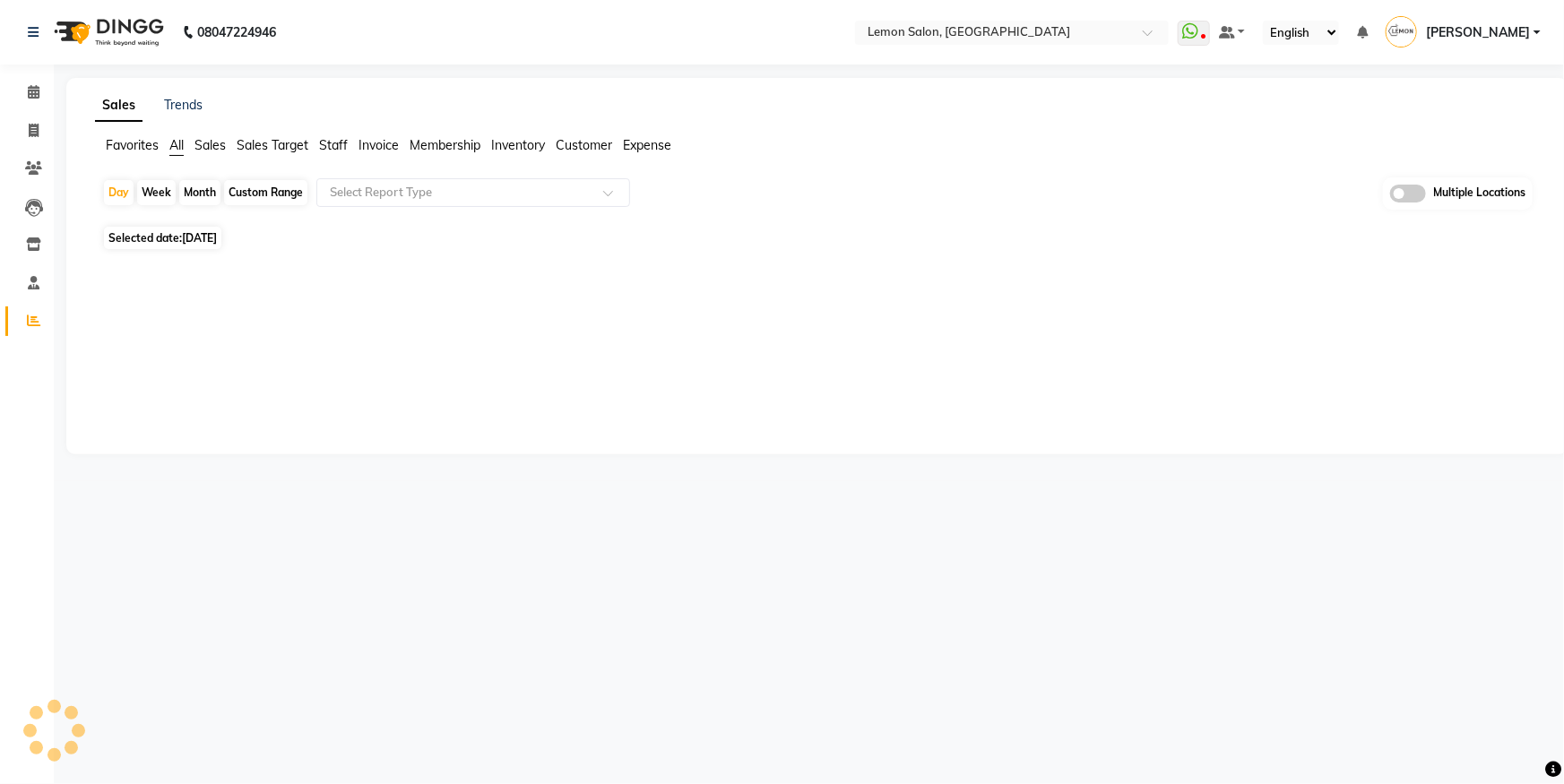
click at [330, 145] on span "Staff" at bounding box center [333, 145] width 28 height 16
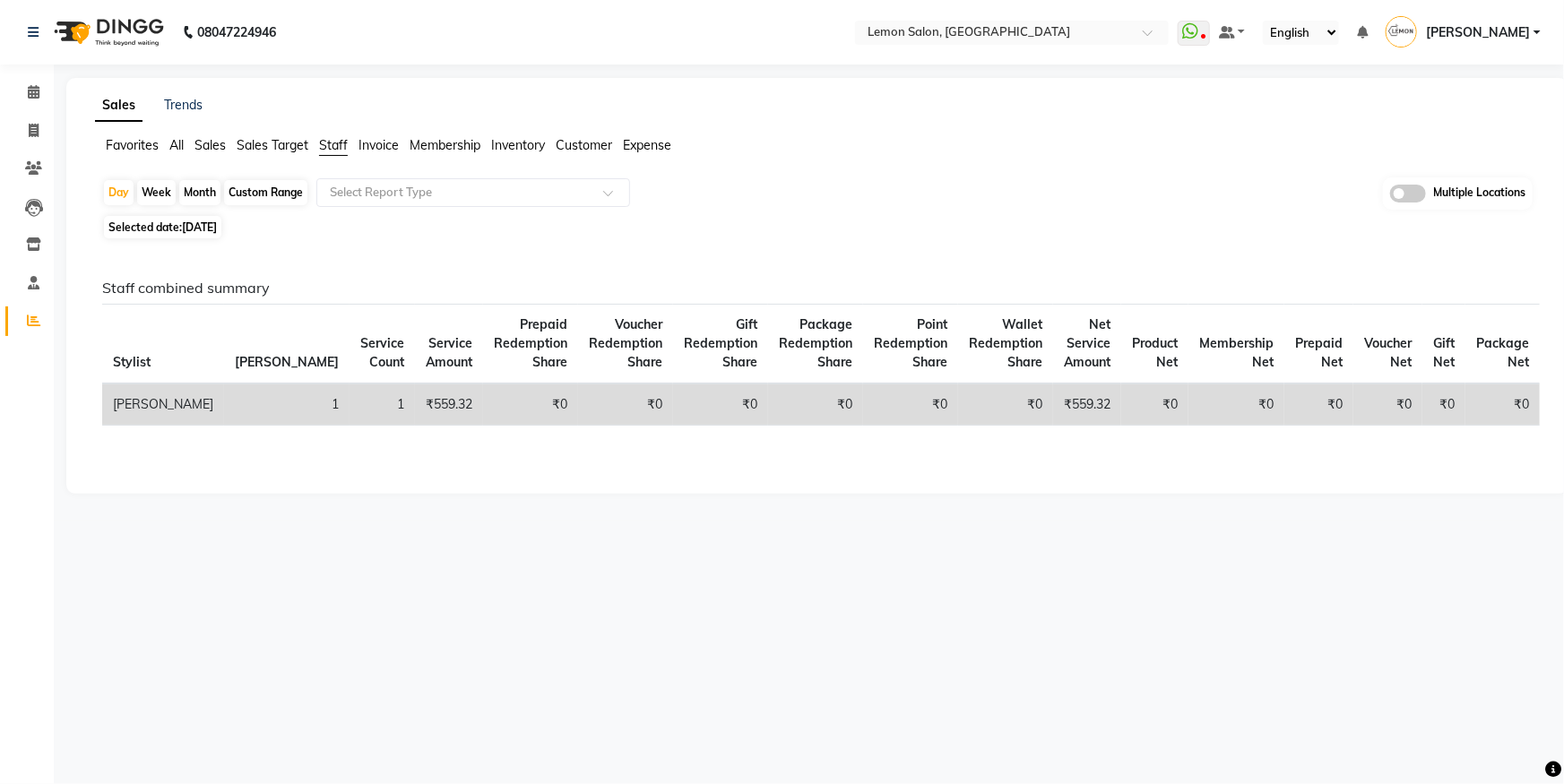
click at [340, 164] on div "Favorites All Sales Sales Target Staff Invoice Membership Inventory Customer Ex…" at bounding box center [817, 153] width 1472 height 34
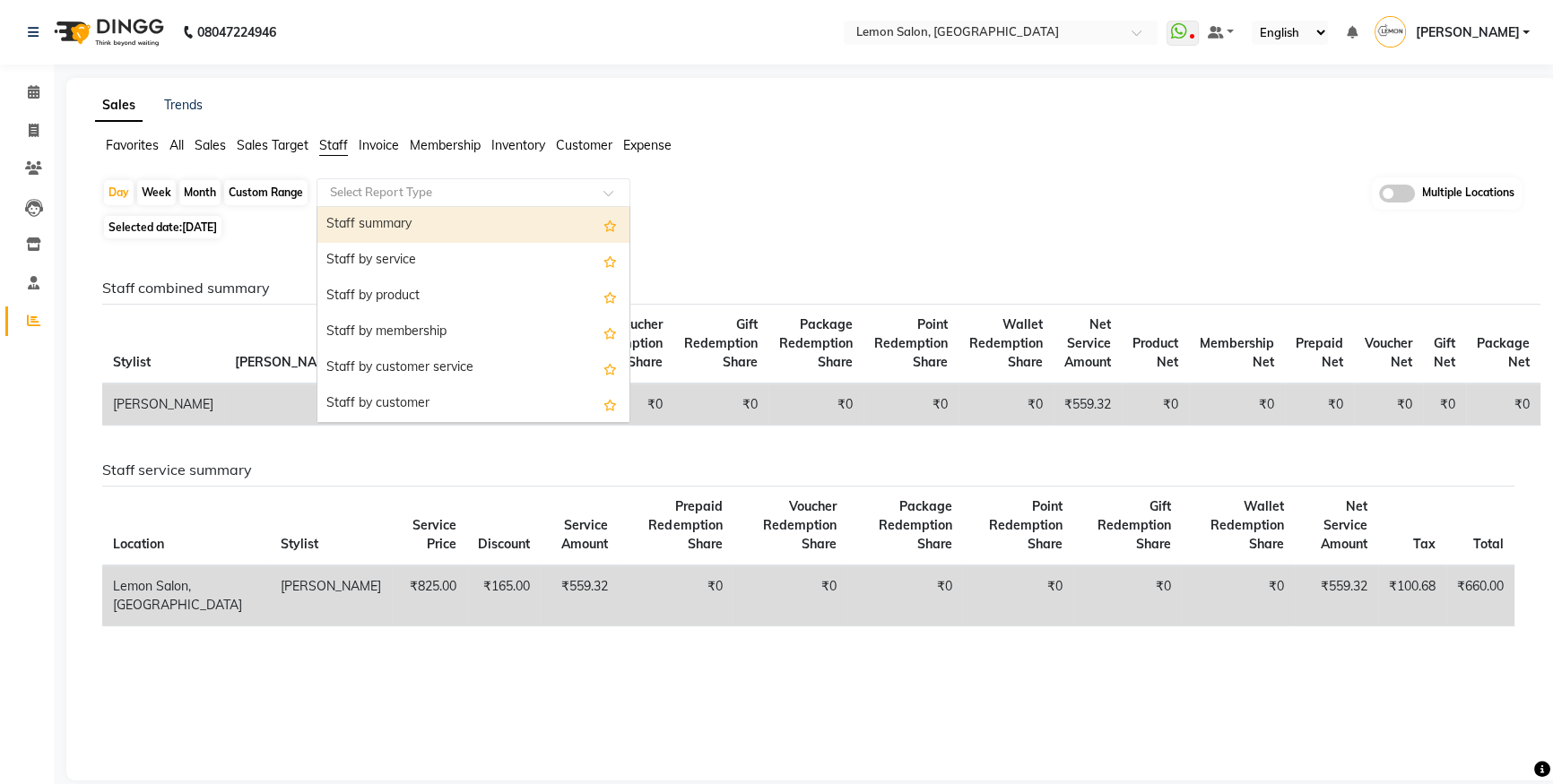
click at [342, 180] on div "Select Report Type" at bounding box center [473, 192] width 313 height 28
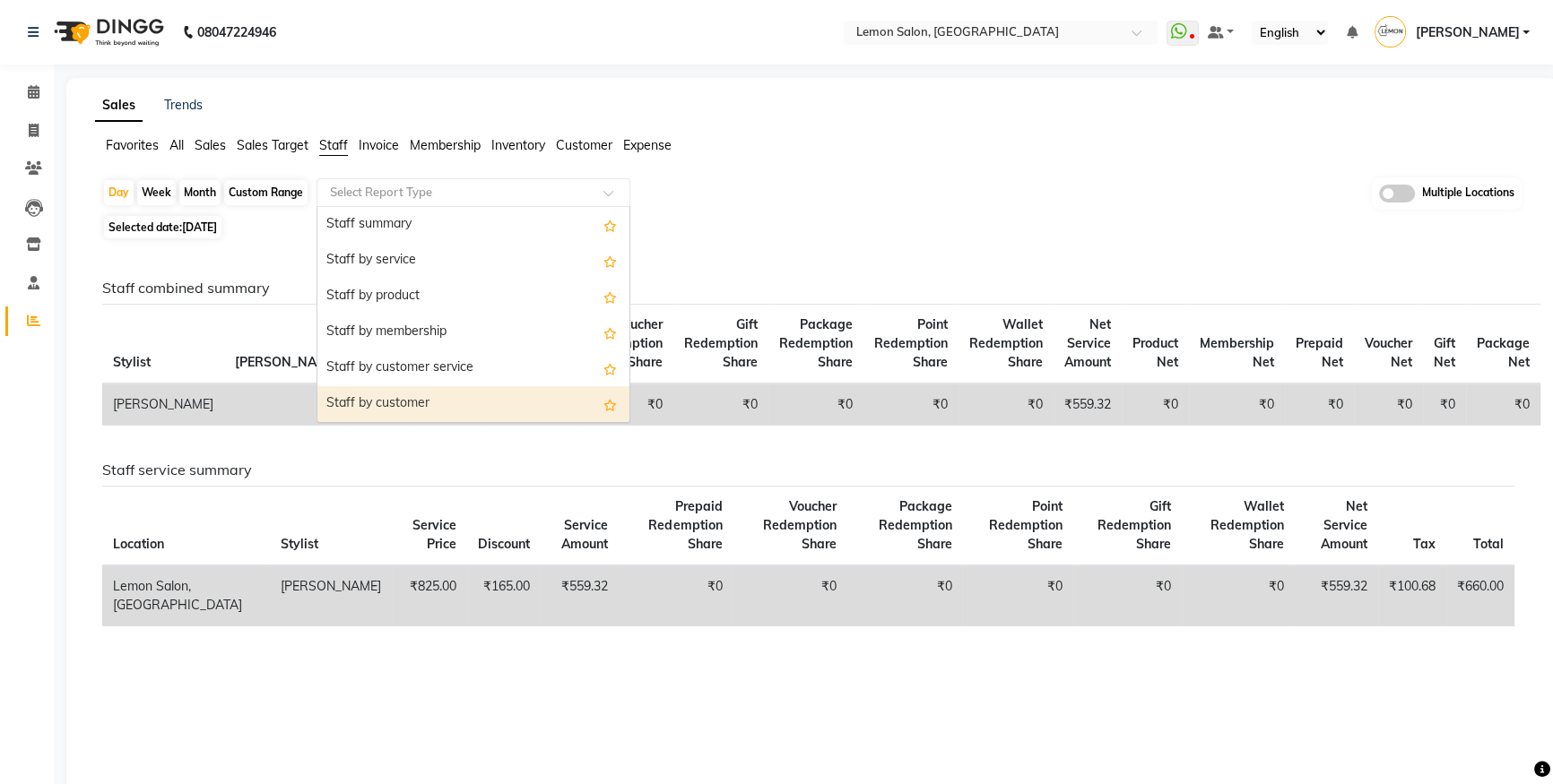
click at [373, 403] on div "Staff by customer" at bounding box center [473, 404] width 312 height 36
select select "csv"
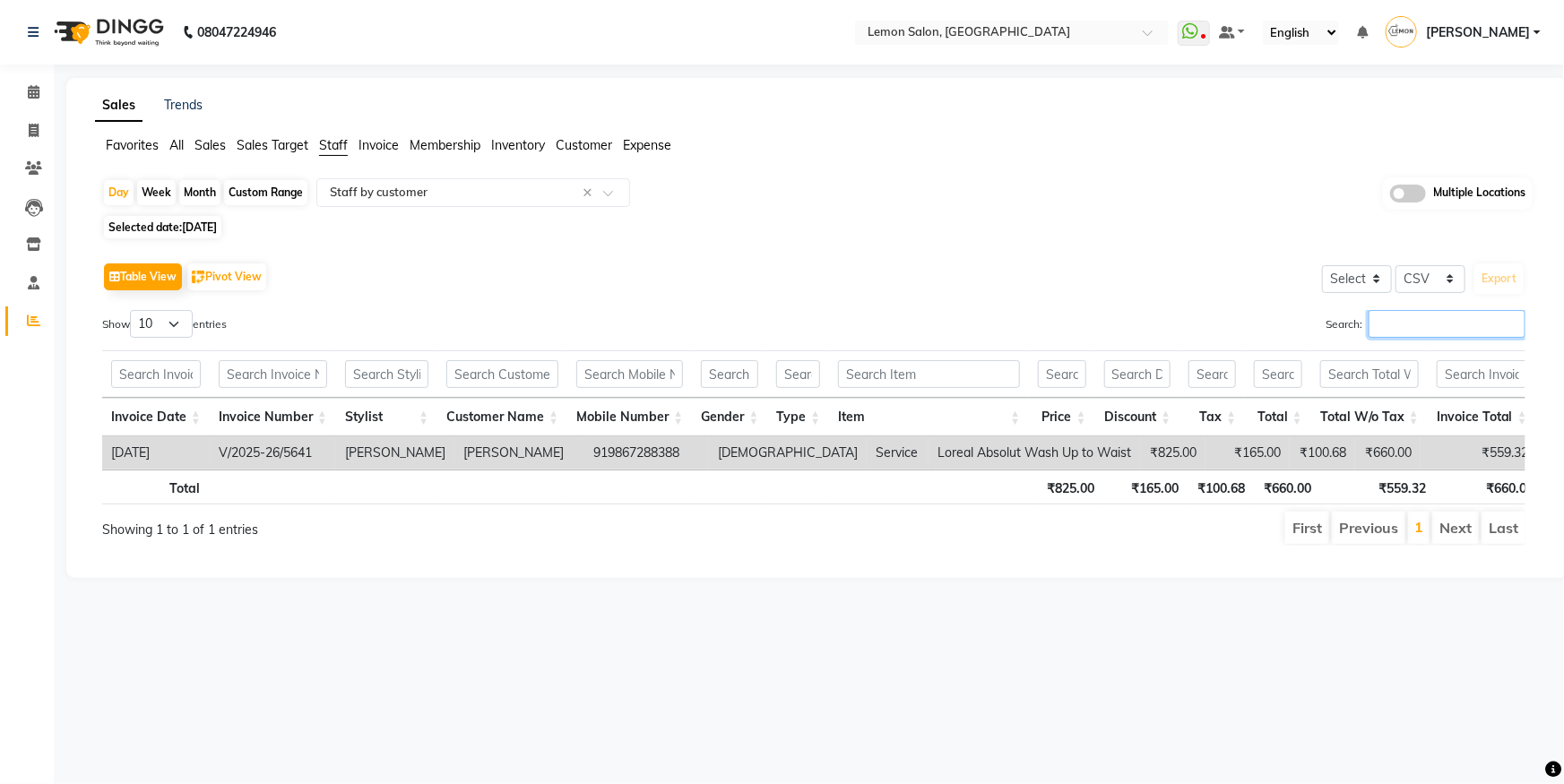
click at [1452, 312] on input "Search:" at bounding box center [1447, 324] width 157 height 27
click at [206, 194] on div "Month" at bounding box center [200, 193] width 41 height 25
select select "9"
select select "2025"
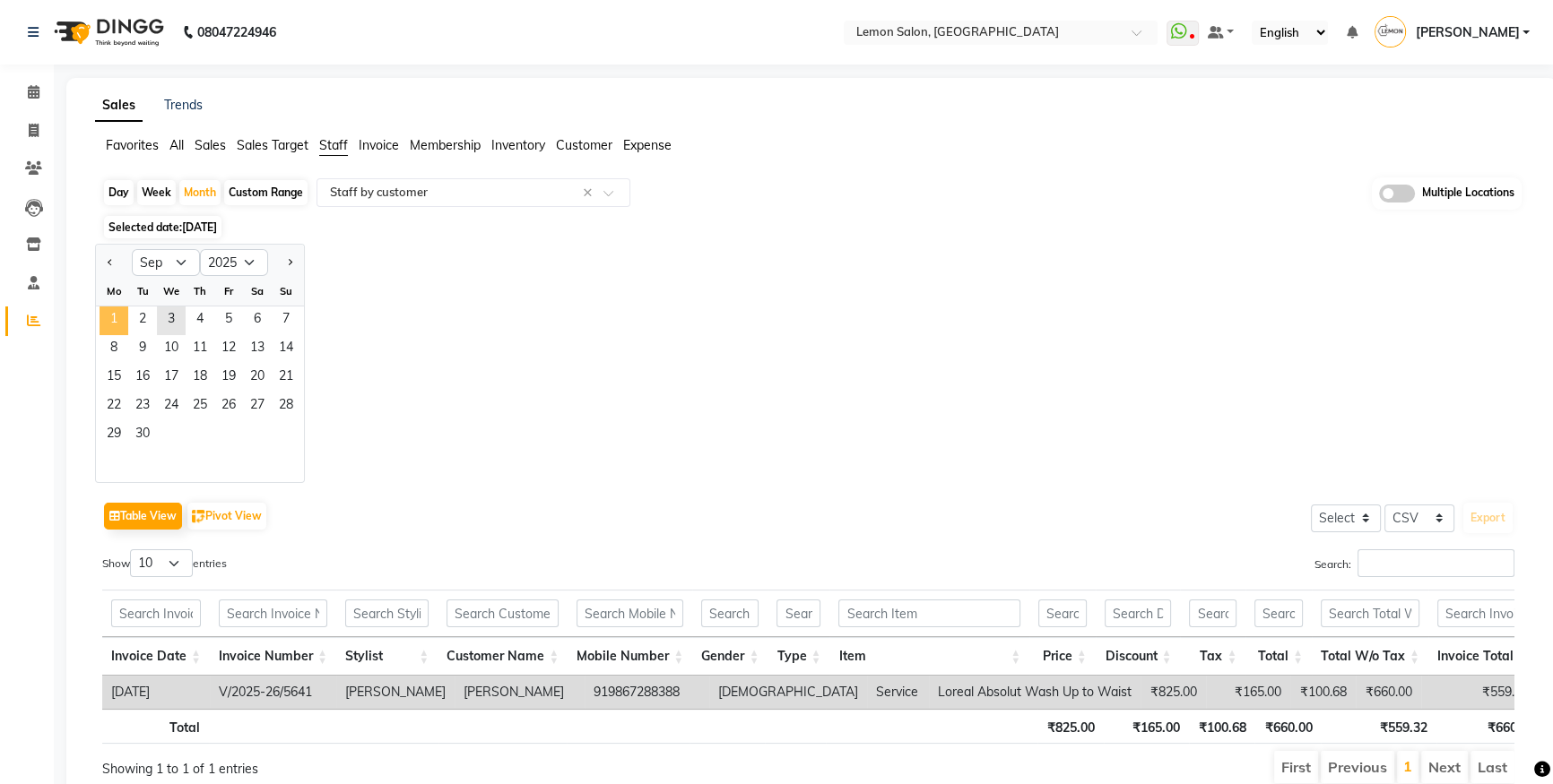
click at [117, 308] on span "1" at bounding box center [114, 320] width 28 height 28
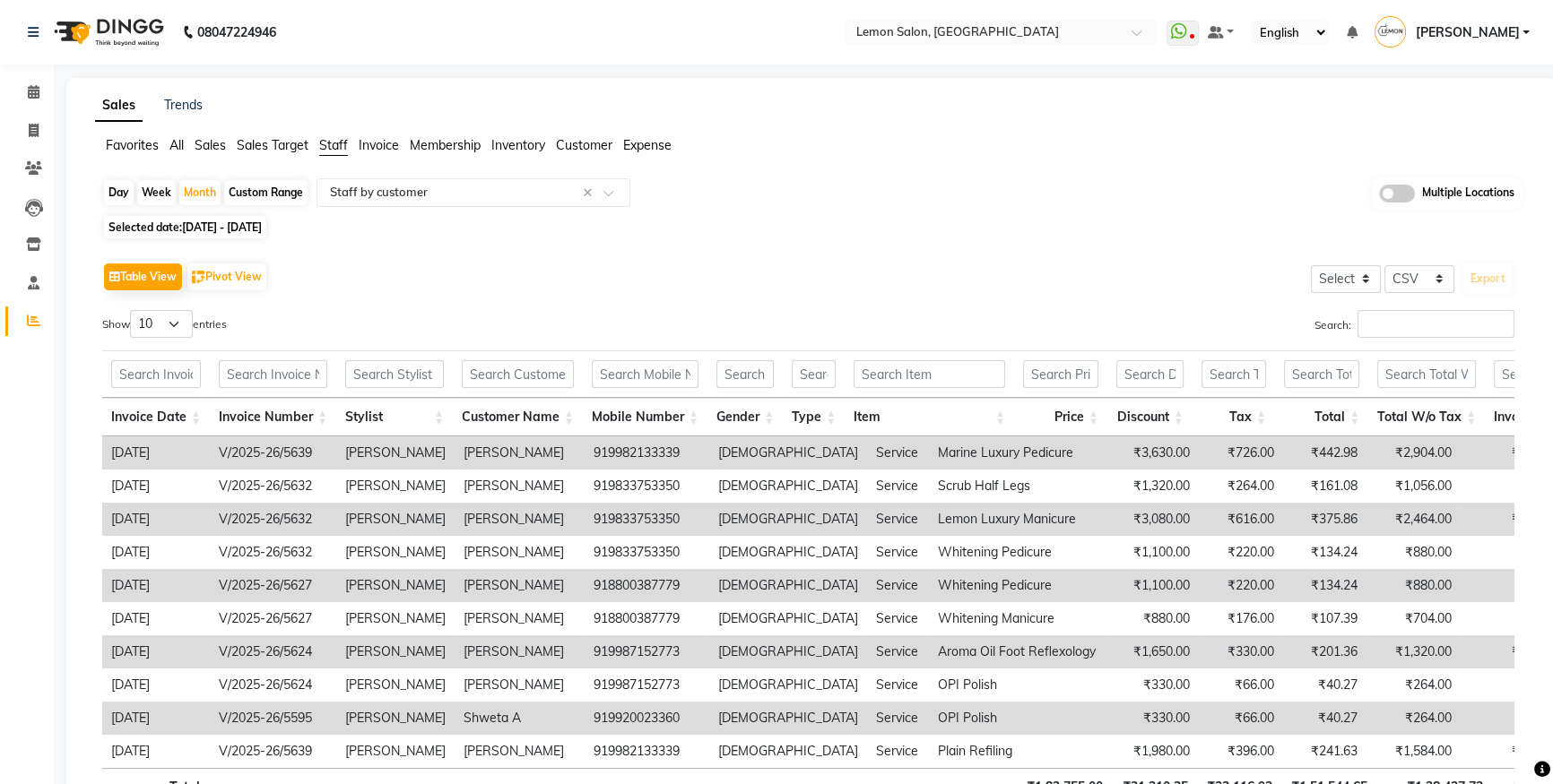
click at [1403, 308] on div "Table View Pivot View Select Select CSV PDF Export Show 10 25 50 100 entries Se…" at bounding box center [808, 551] width 1412 height 586
click at [1407, 328] on input "Search:" at bounding box center [1435, 324] width 157 height 27
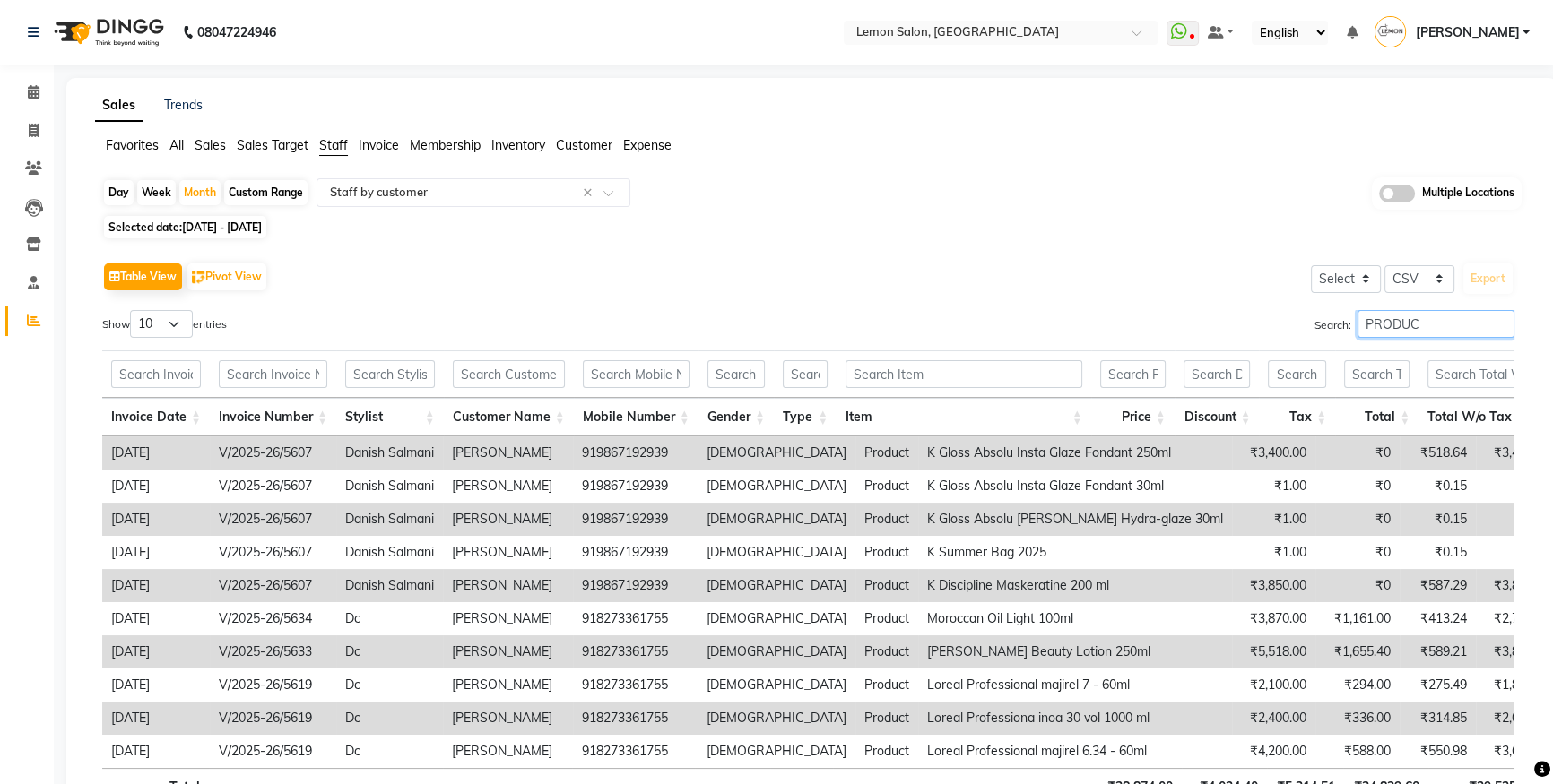
type input "PRODUC"
click at [31, 110] on li "Calendar" at bounding box center [26, 92] width 54 height 38
click at [50, 66] on div "Calendar Invoice Clients Leads Inventory Staff Reports Upcoming Tentative Confi…" at bounding box center [120, 463] width 242 height 825
click at [30, 72] on div "Calendar Invoice Clients Leads Inventory Staff Reports Upcoming Tentative Confi…" at bounding box center [120, 463] width 242 height 825
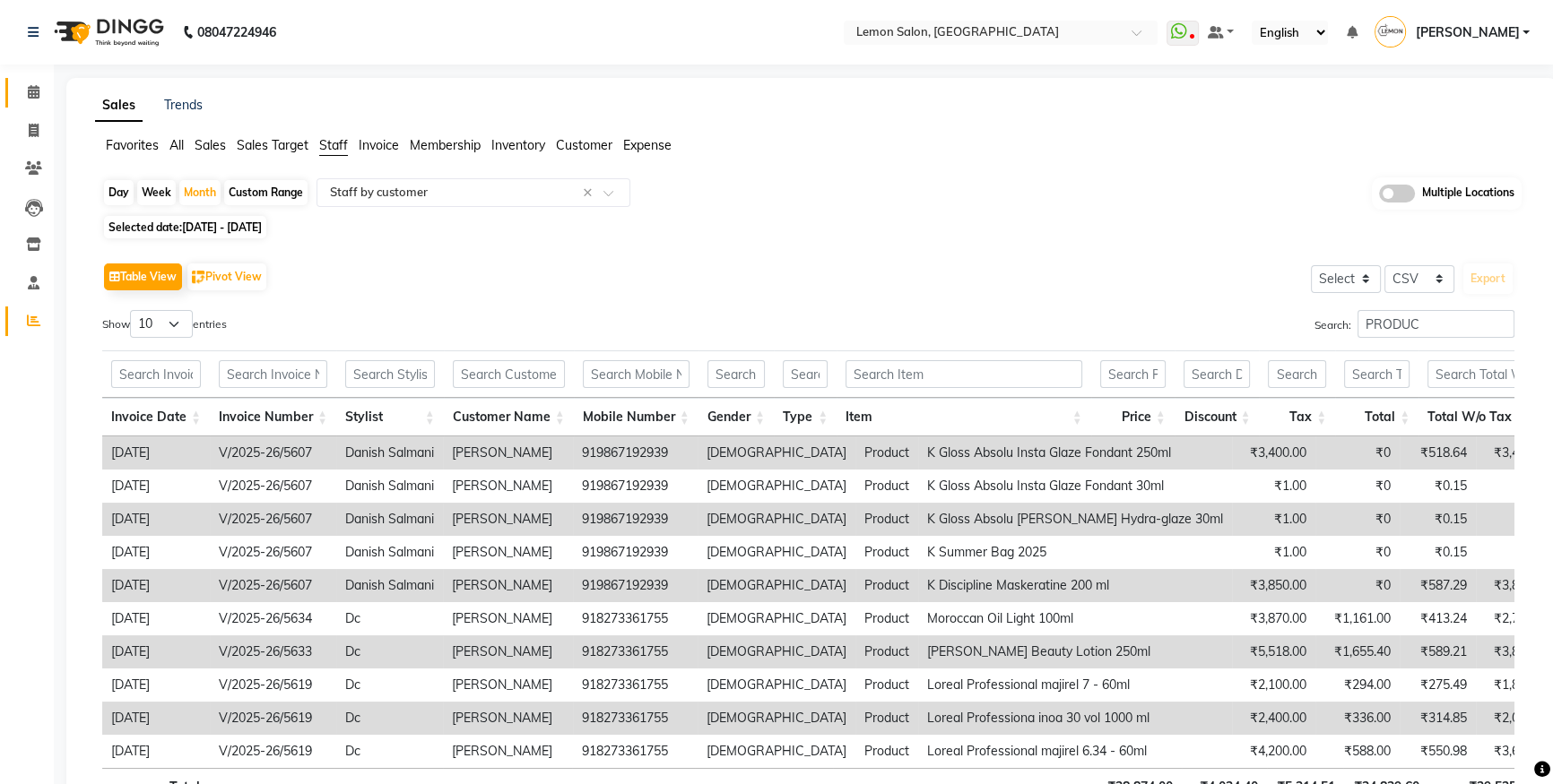
click at [27, 79] on link "Calendar" at bounding box center [26, 93] width 43 height 29
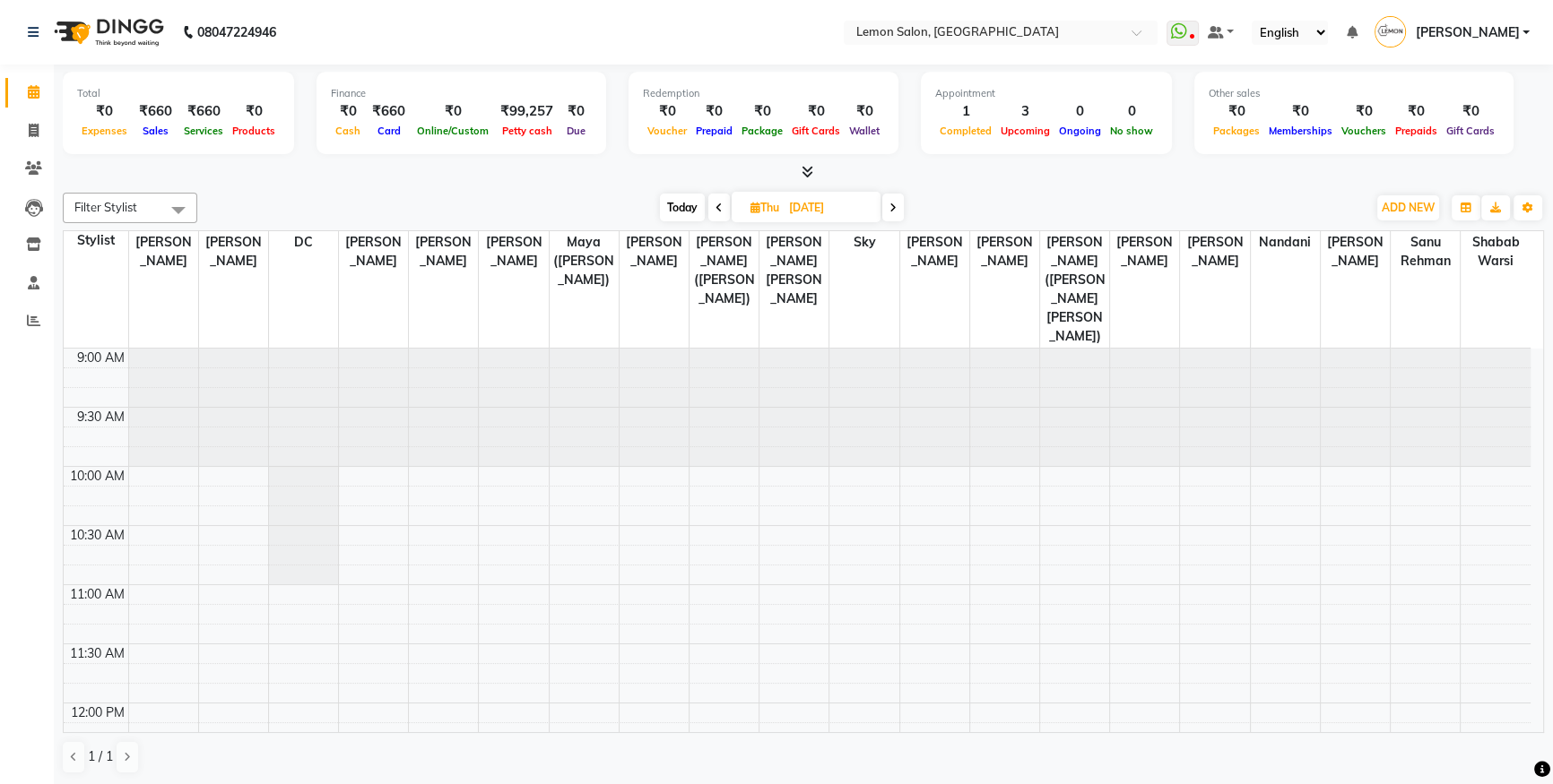
click at [686, 207] on span "Today" at bounding box center [682, 208] width 45 height 27
type input "[DATE]"
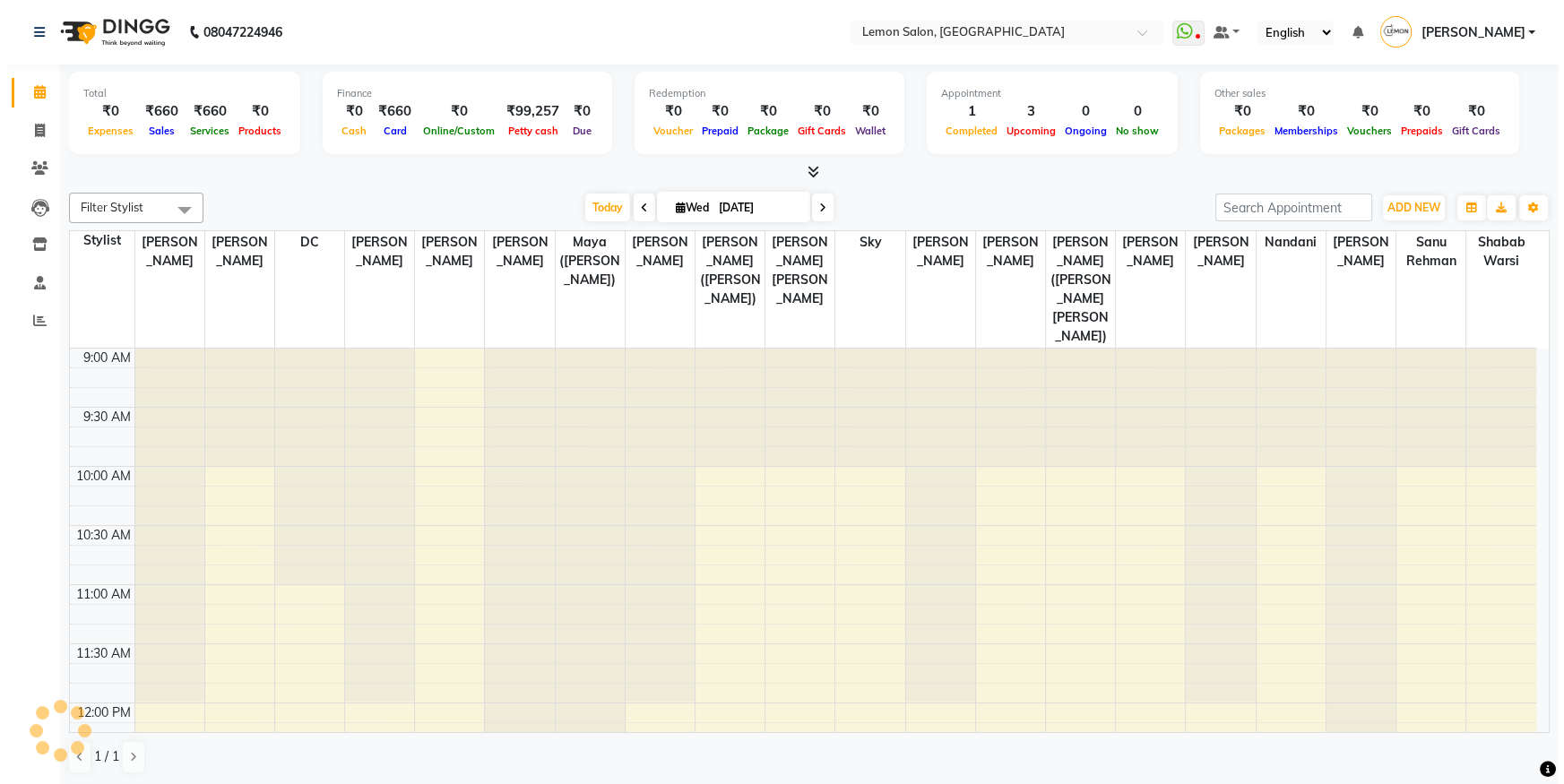
scroll to position [355, 0]
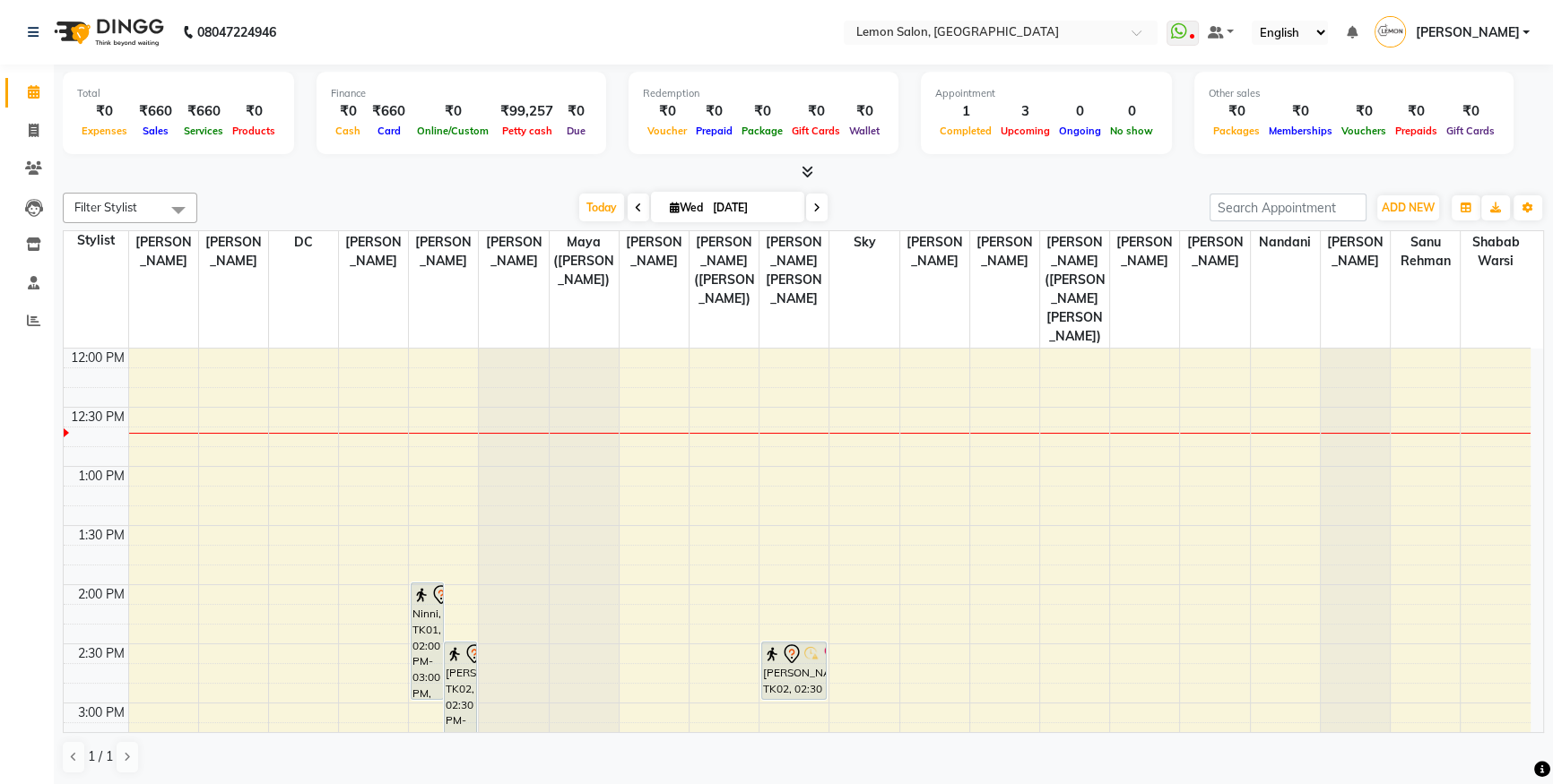
click at [1397, 188] on div "Filter Stylist Select All [PERSON_NAME] [PERSON_NAME] DC [PERSON_NAME] [PERSON_…" at bounding box center [803, 483] width 1481 height 596
click at [1416, 206] on span "ADD NEW" at bounding box center [1408, 208] width 53 height 14
click at [1403, 312] on link "Add Attendance" at bounding box center [1367, 311] width 142 height 23
select select "W"
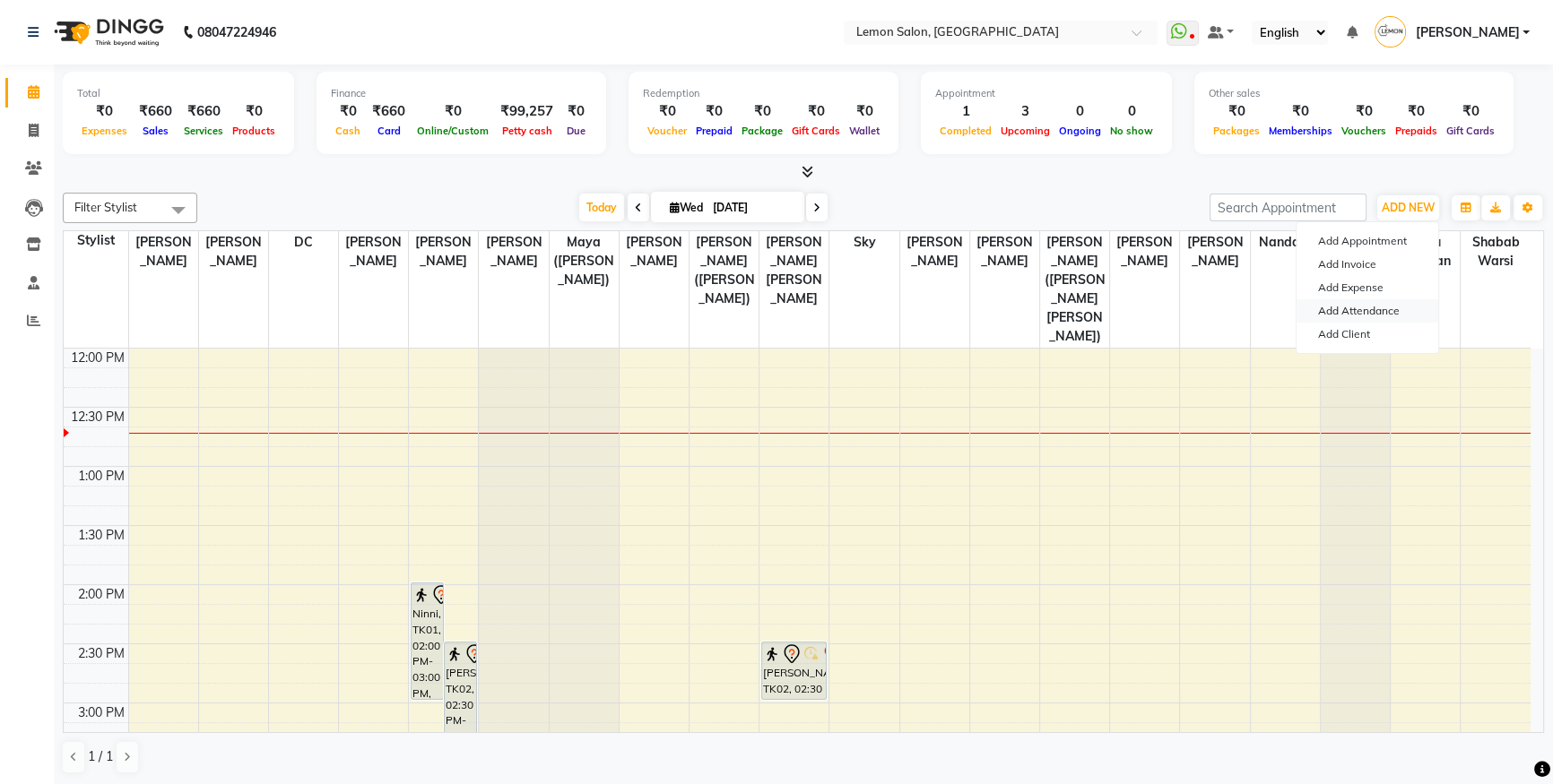
select select "W"
select select "A"
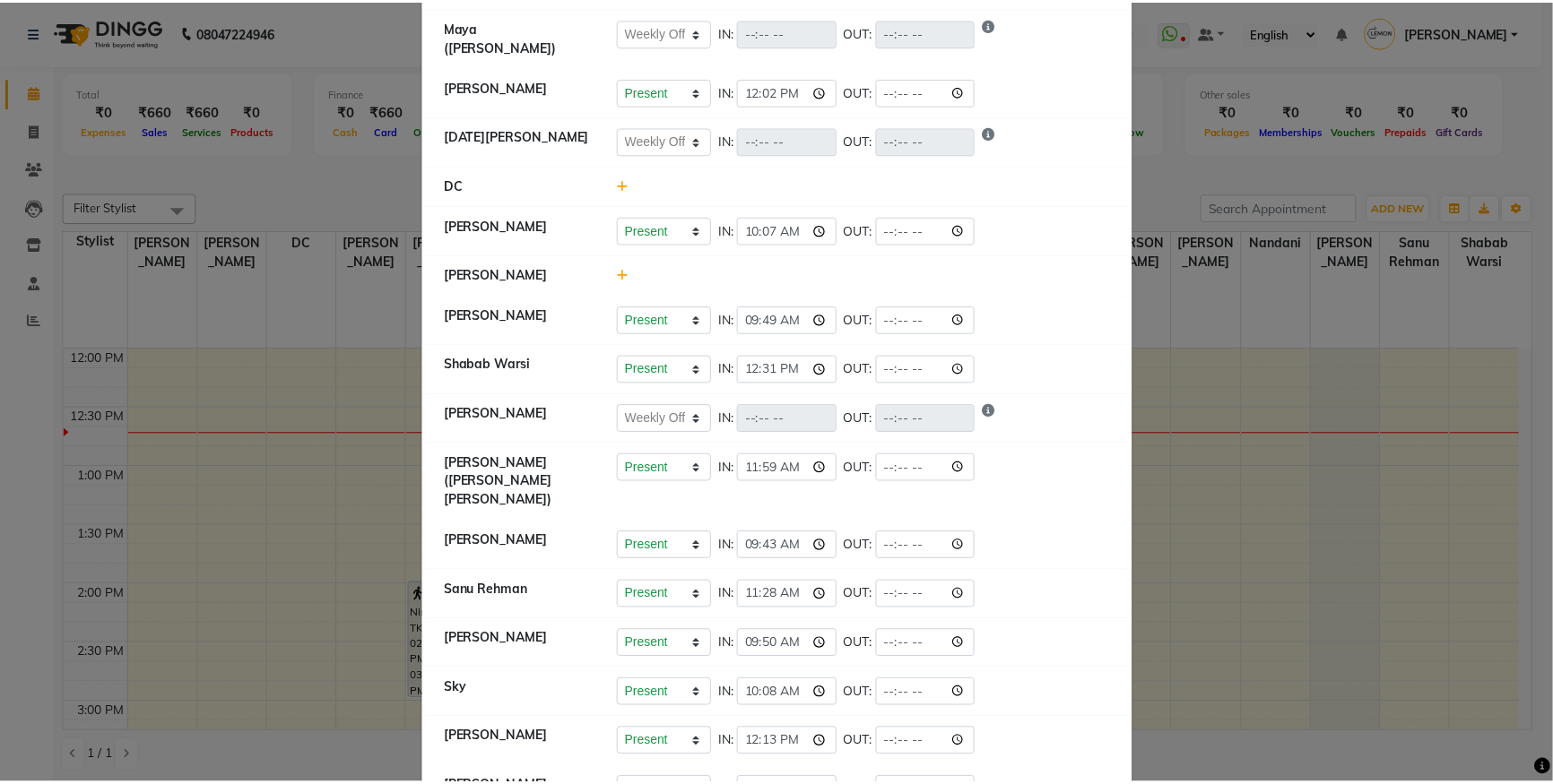
scroll to position [422, 0]
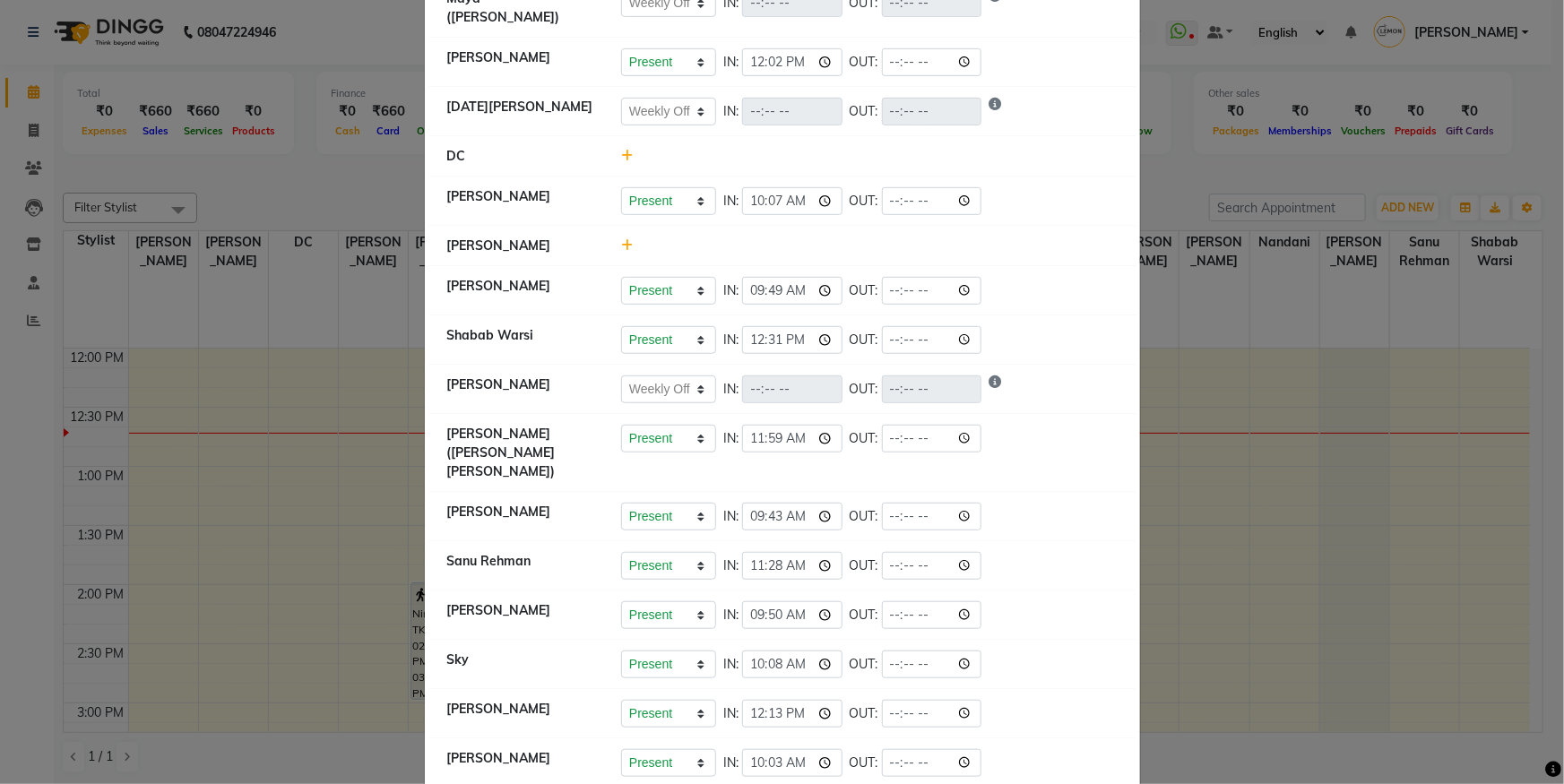
click at [153, 196] on ngb-modal-window "Attendance × Select Date [DATE] [PERSON_NAME] Present Absent Late Half Day Week…" at bounding box center [782, 392] width 1564 height 784
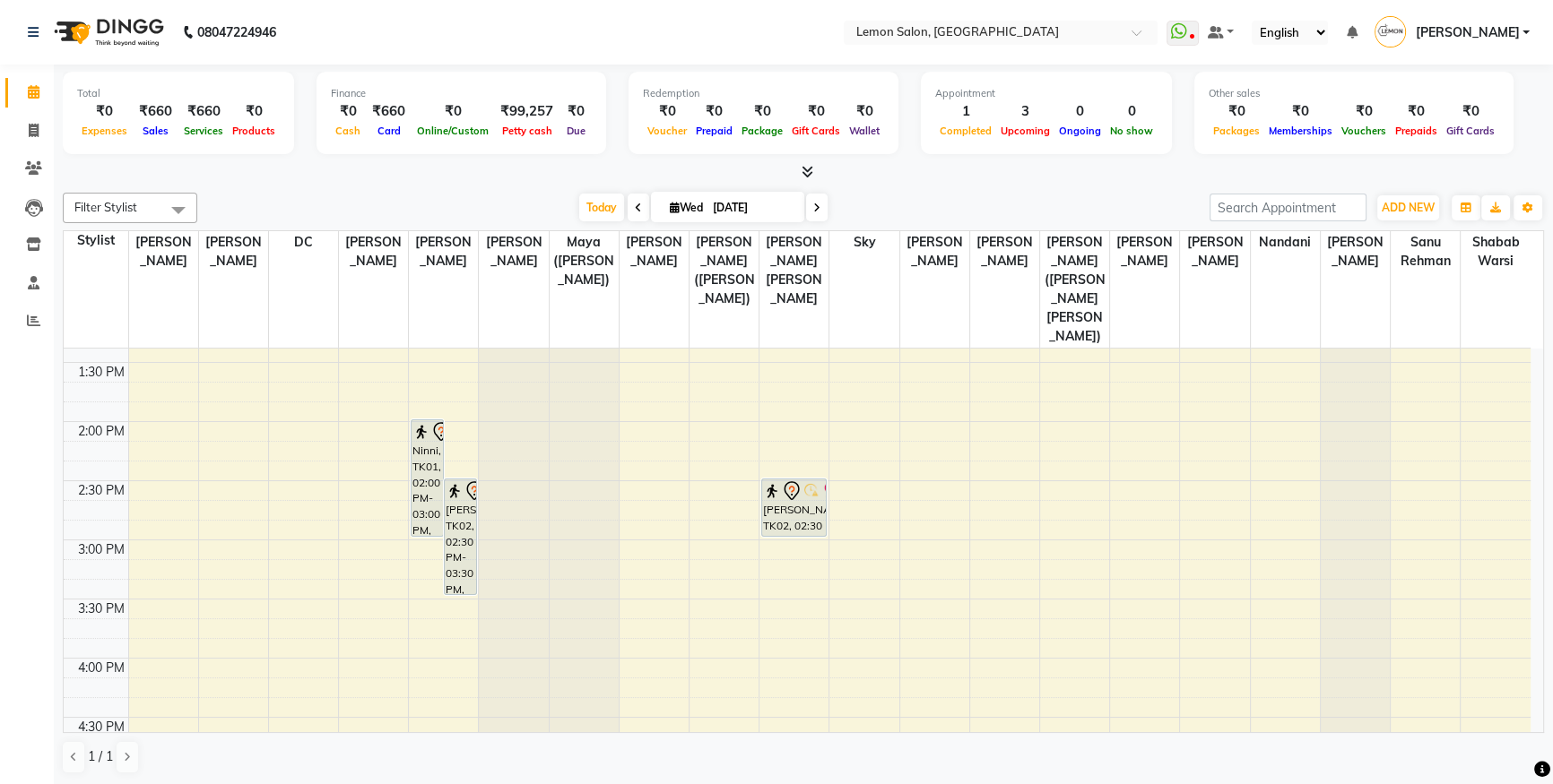
scroll to position [599, 0]
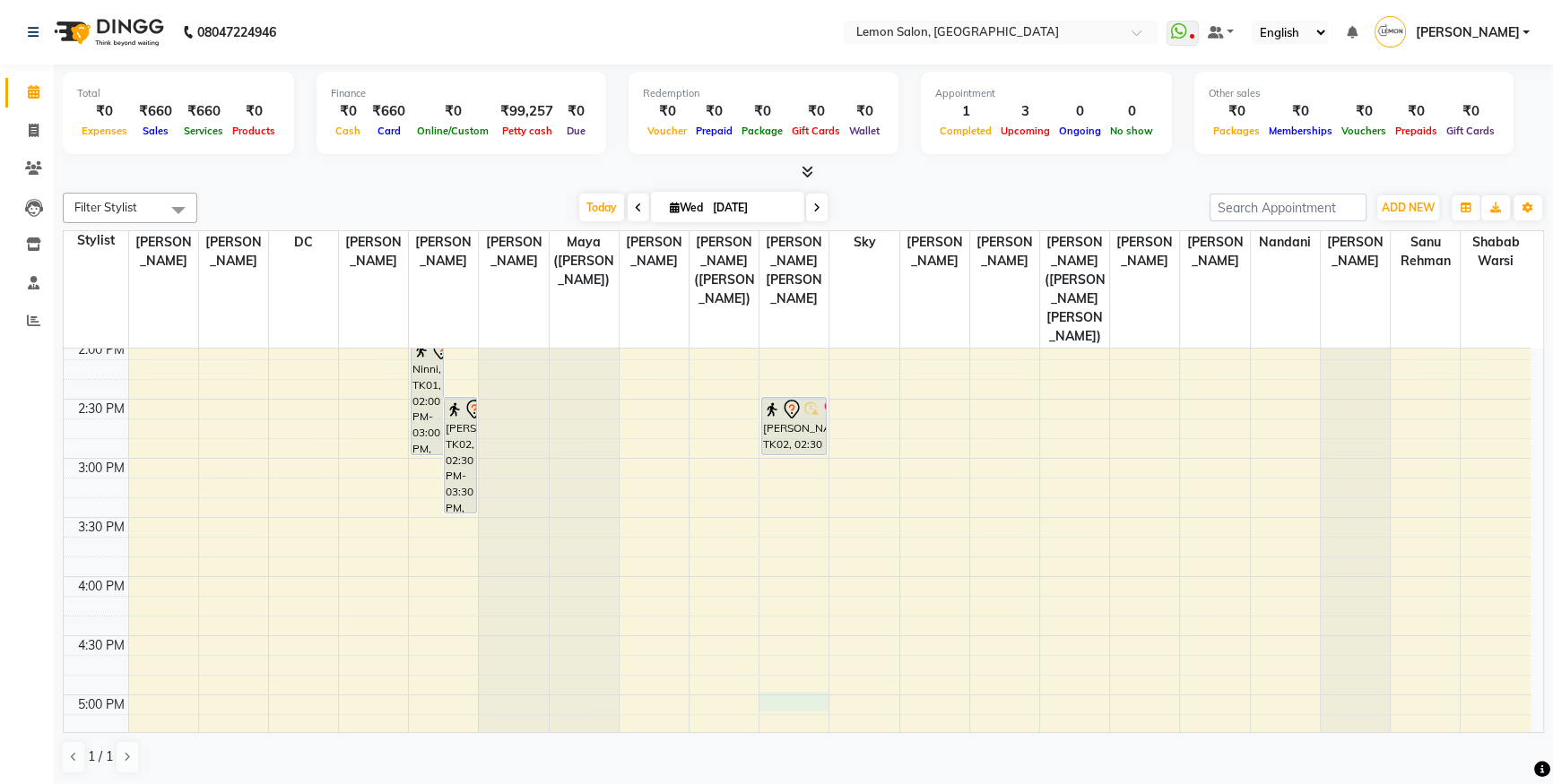
click at [792, 669] on div "9:00 AM 9:30 AM 10:00 AM 10:30 AM 11:00 AM 11:30 AM 12:00 PM 12:30 PM 1:00 PM 1…" at bounding box center [797, 576] width 1467 height 1655
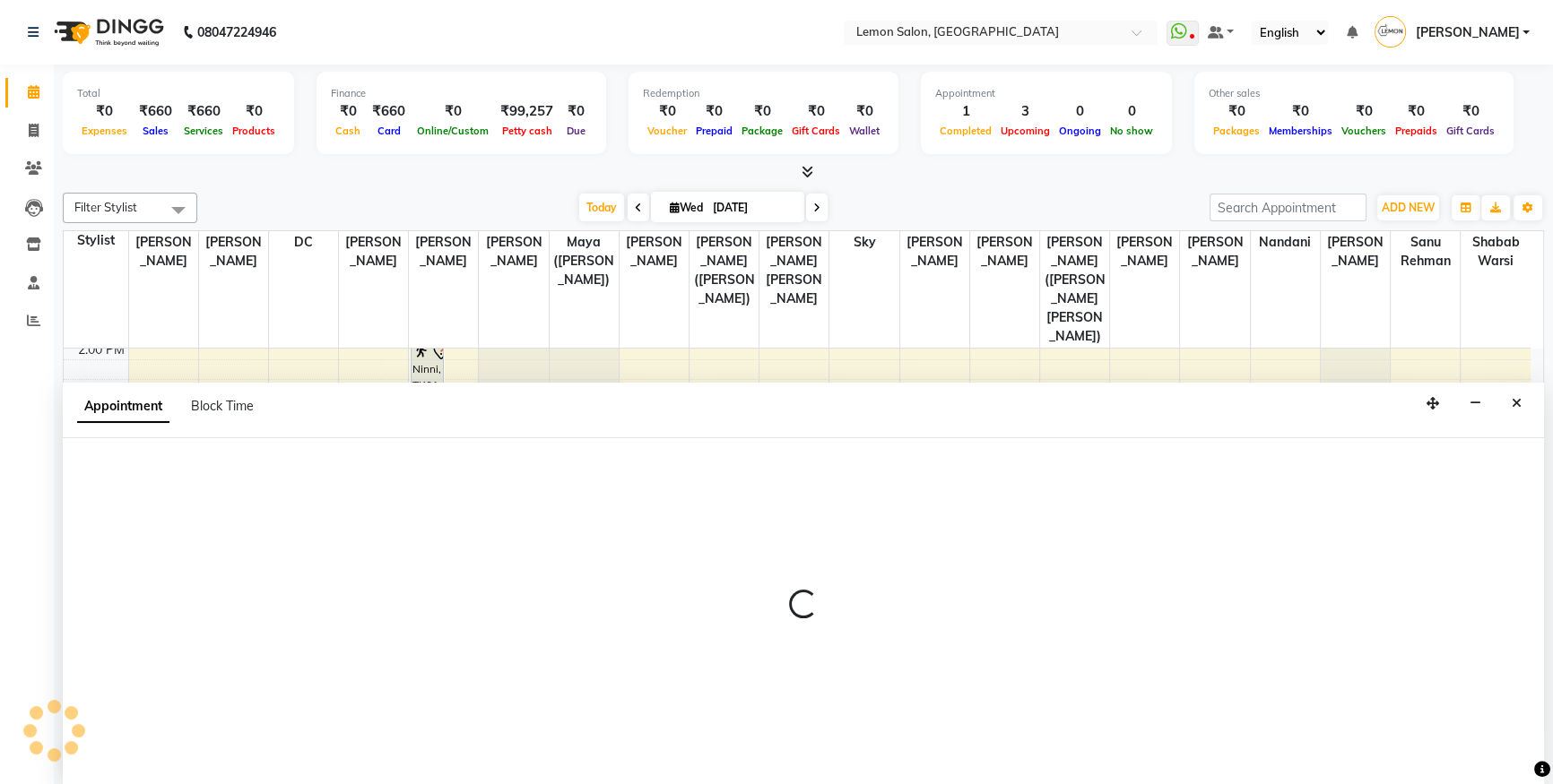
scroll to position [0, 0]
select select "7397"
select select "tentative"
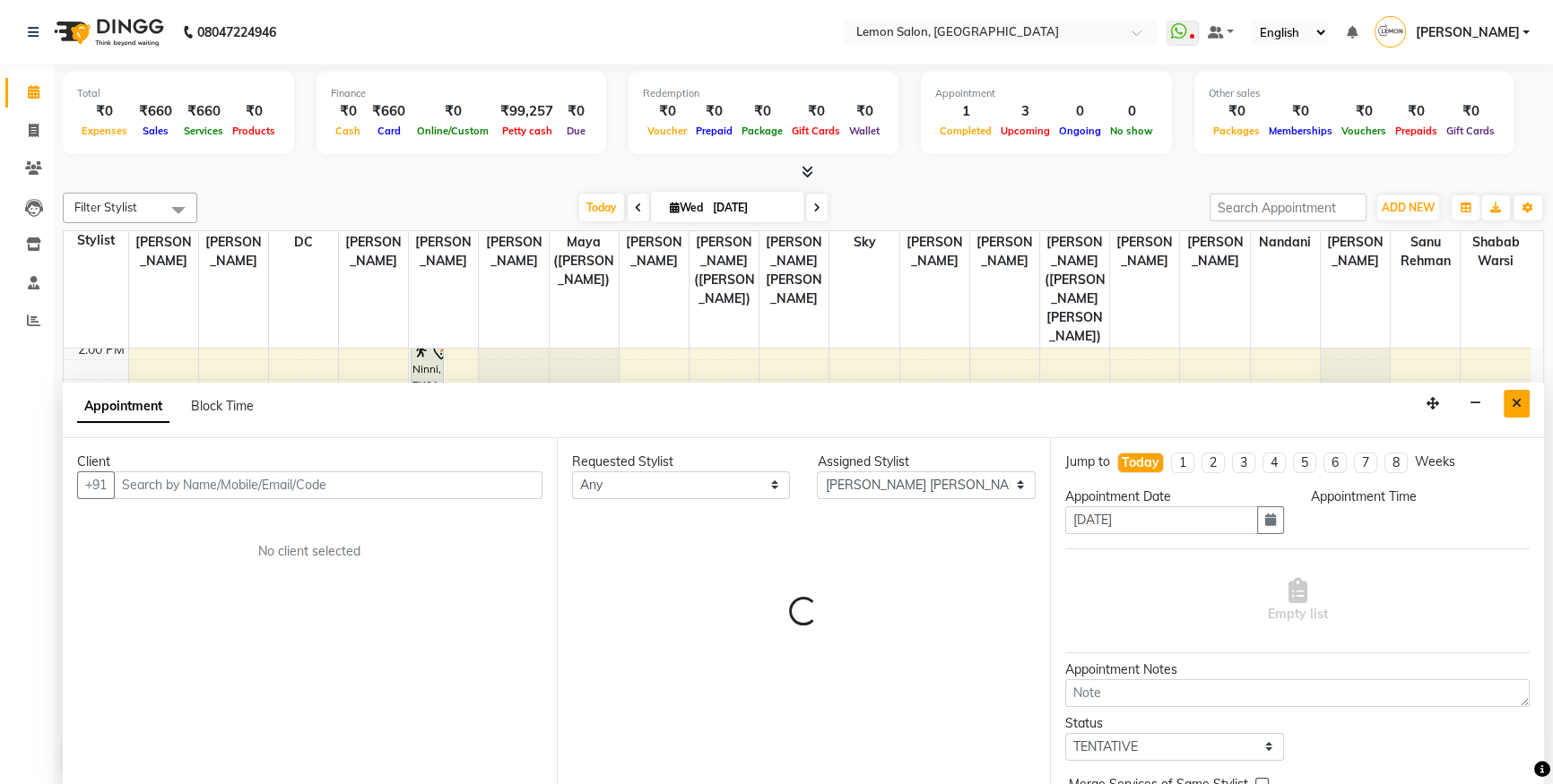
select select "1020"
click at [1515, 393] on button "Close" at bounding box center [1516, 403] width 26 height 27
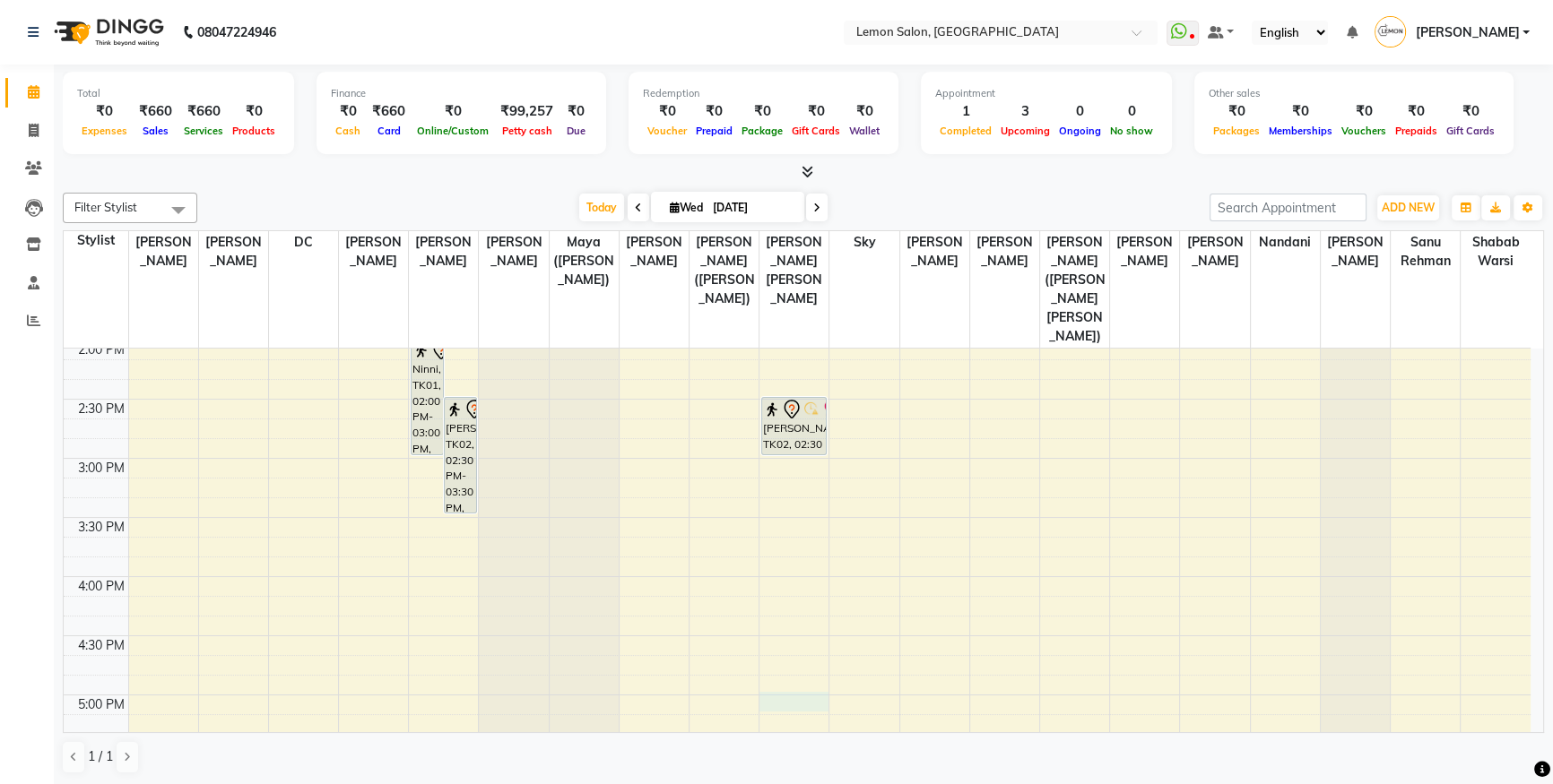
click at [799, 663] on div "9:00 AM 9:30 AM 10:00 AM 10:30 AM 11:00 AM 11:30 AM 12:00 PM 12:30 PM 1:00 PM 1…" at bounding box center [797, 576] width 1467 height 1655
select select "7397"
select select "tentative"
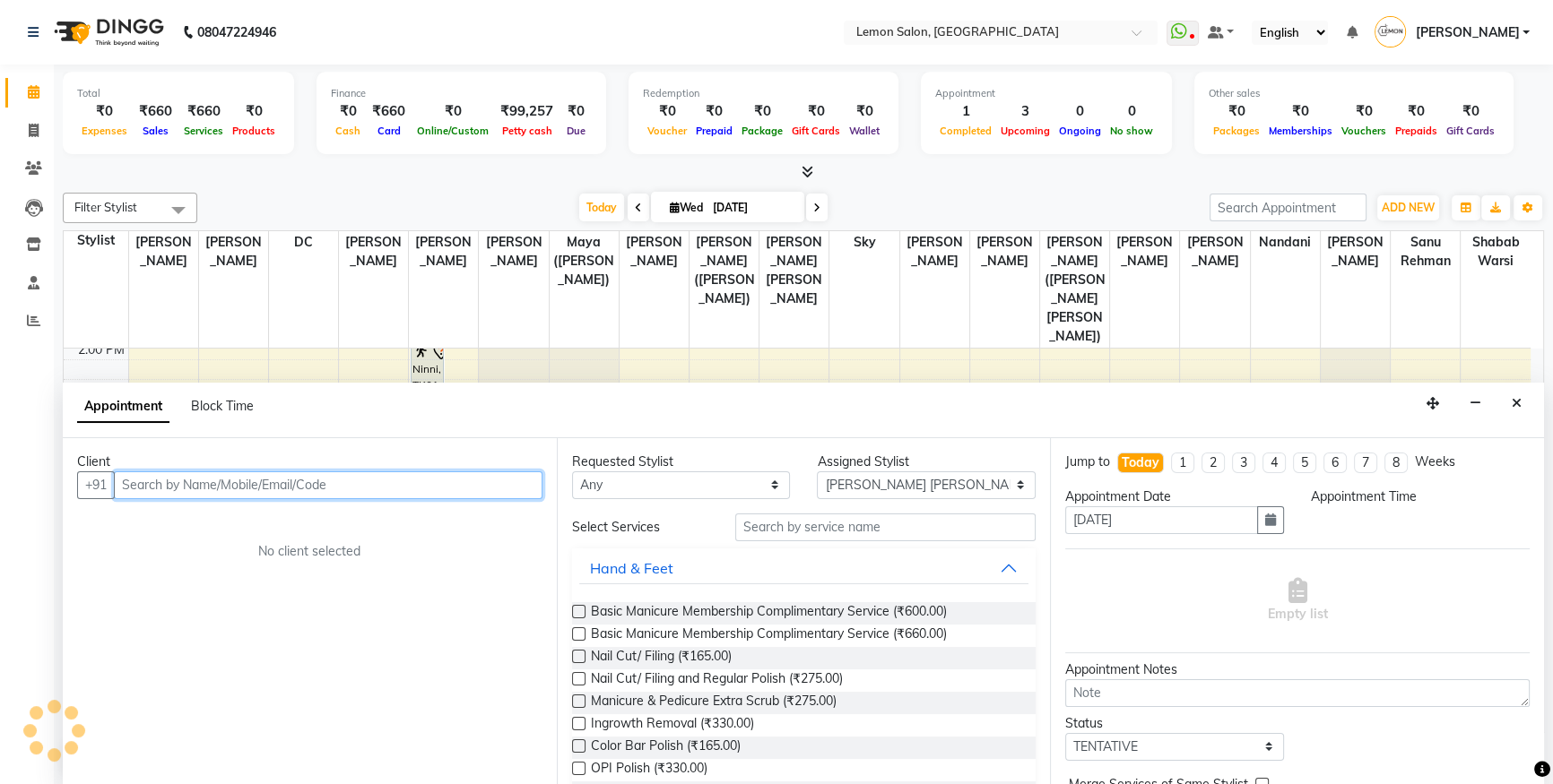
select select "1020"
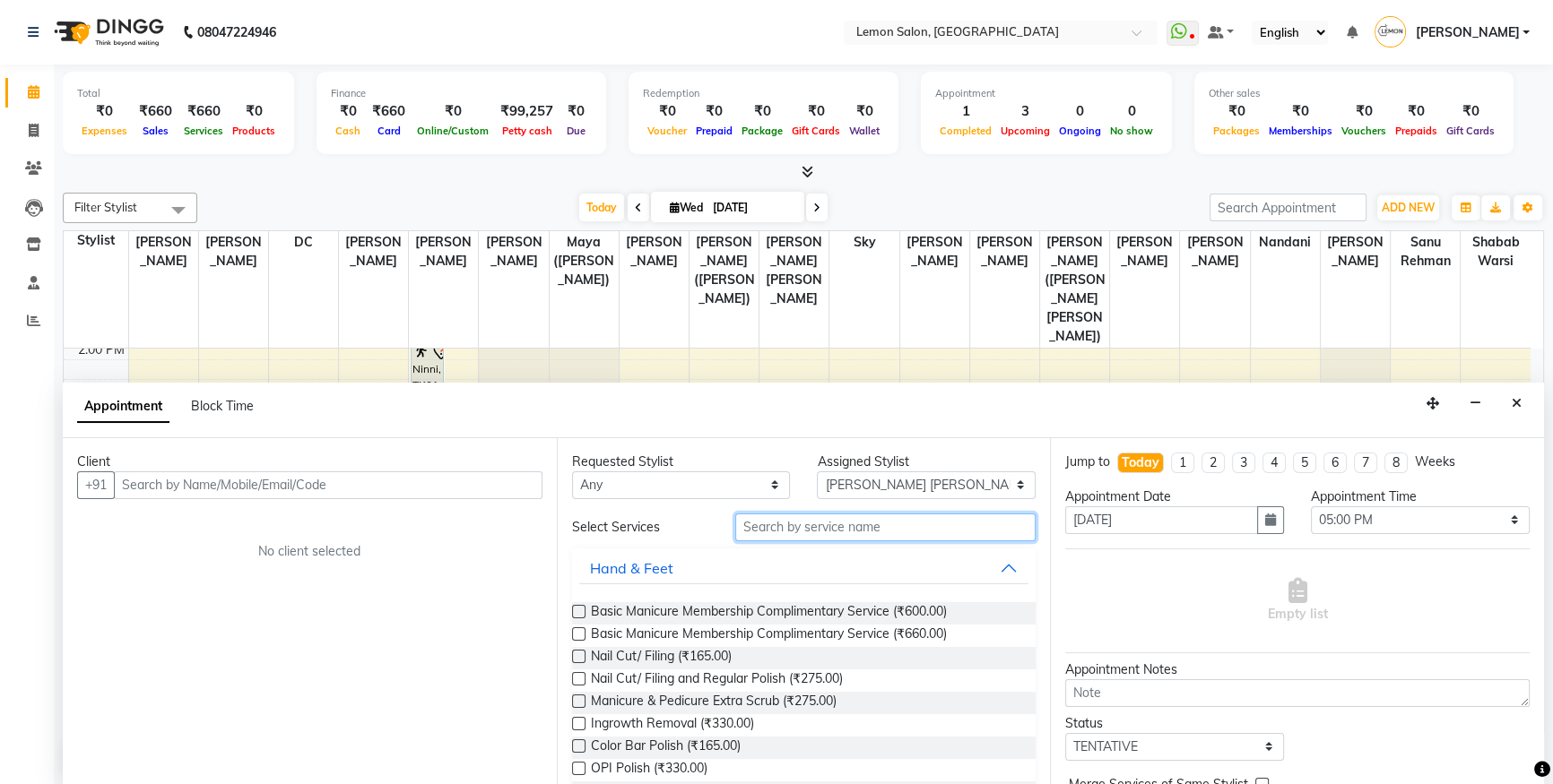
click at [801, 520] on input "text" at bounding box center [885, 528] width 301 height 27
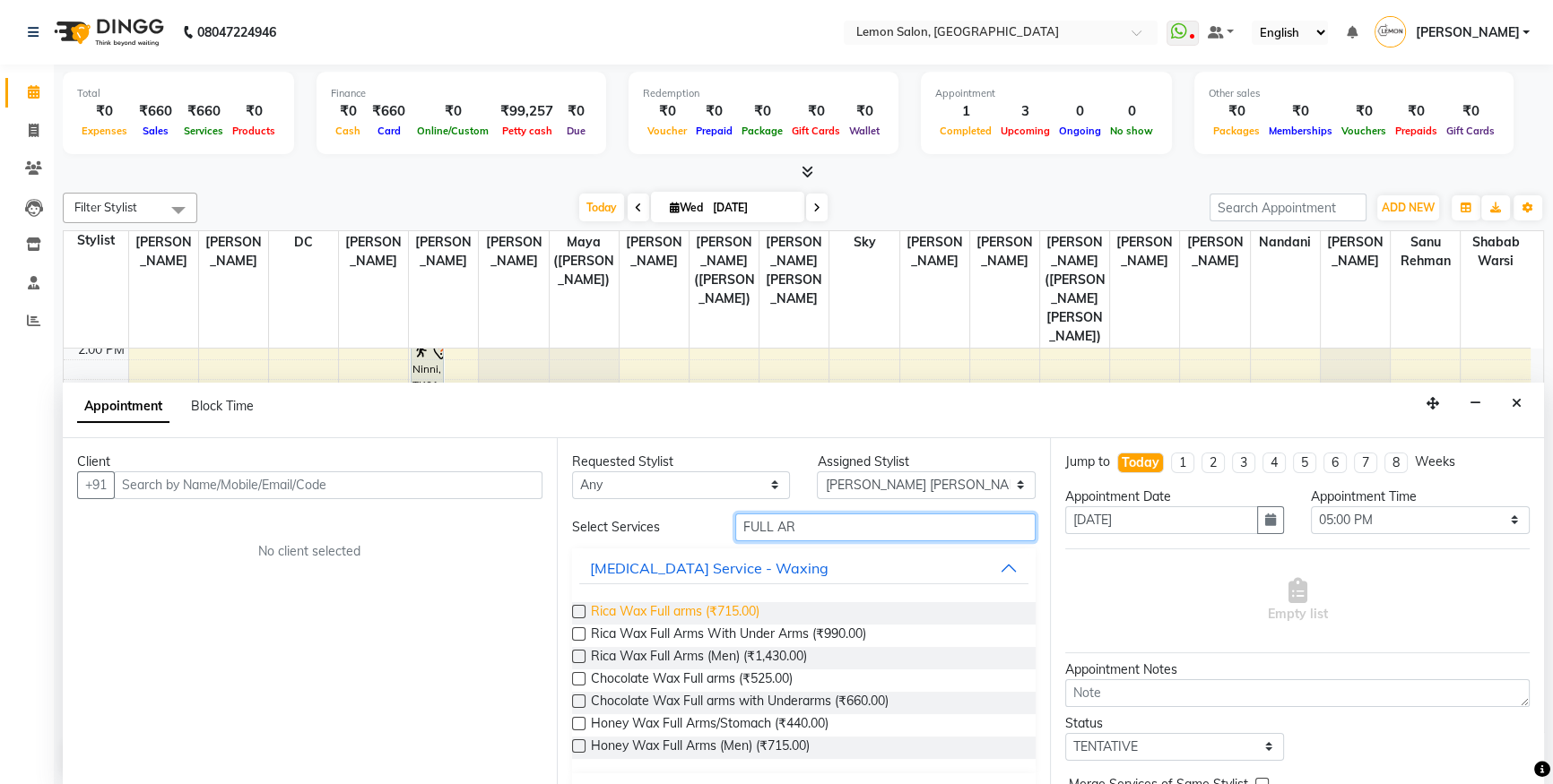
type input "FULL AR"
click at [740, 604] on span "Rica Wax Full arms (₹715.00)" at bounding box center [675, 613] width 168 height 23
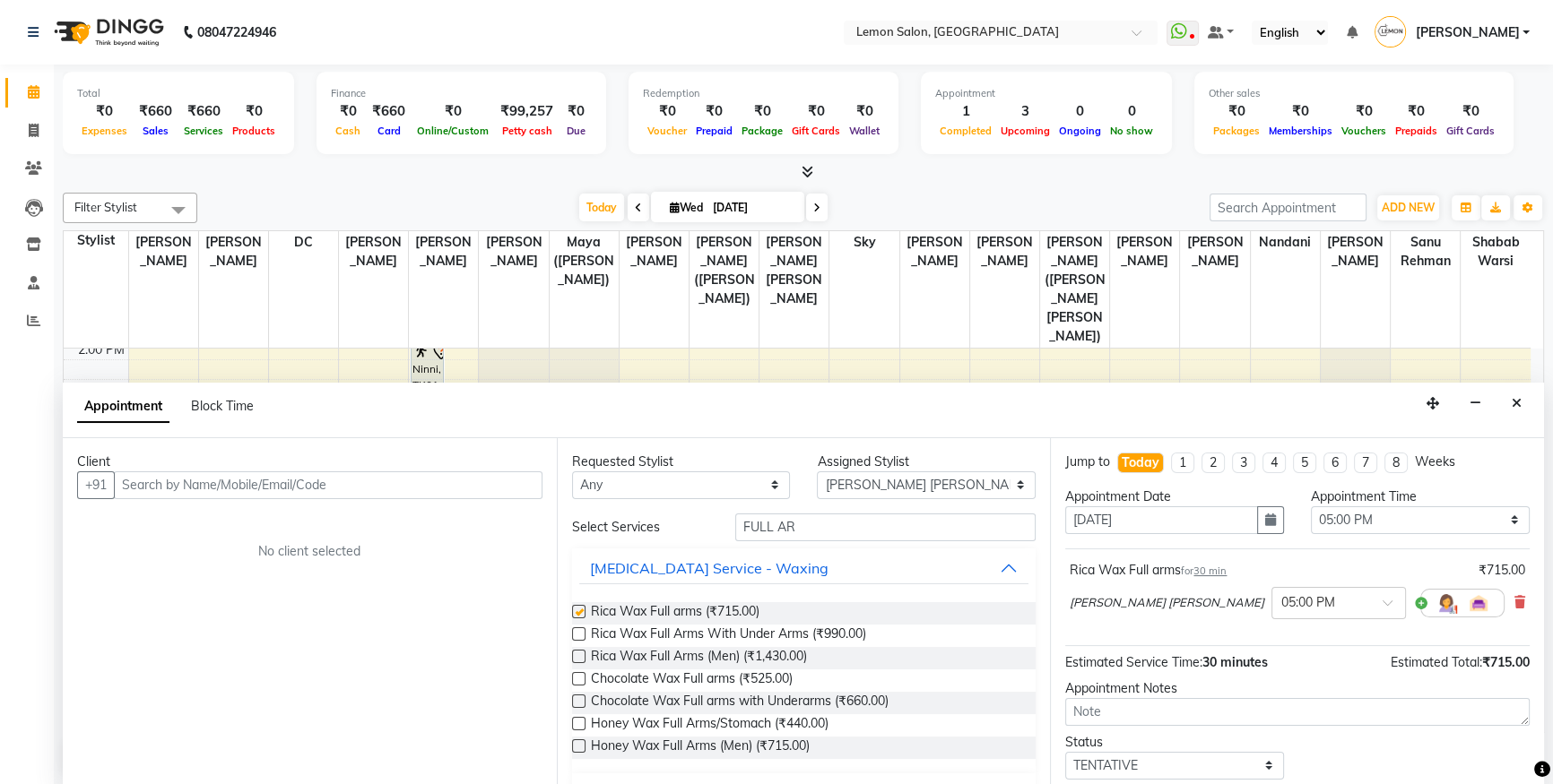
checkbox input "false"
click at [516, 484] on input "text" at bounding box center [328, 485] width 429 height 27
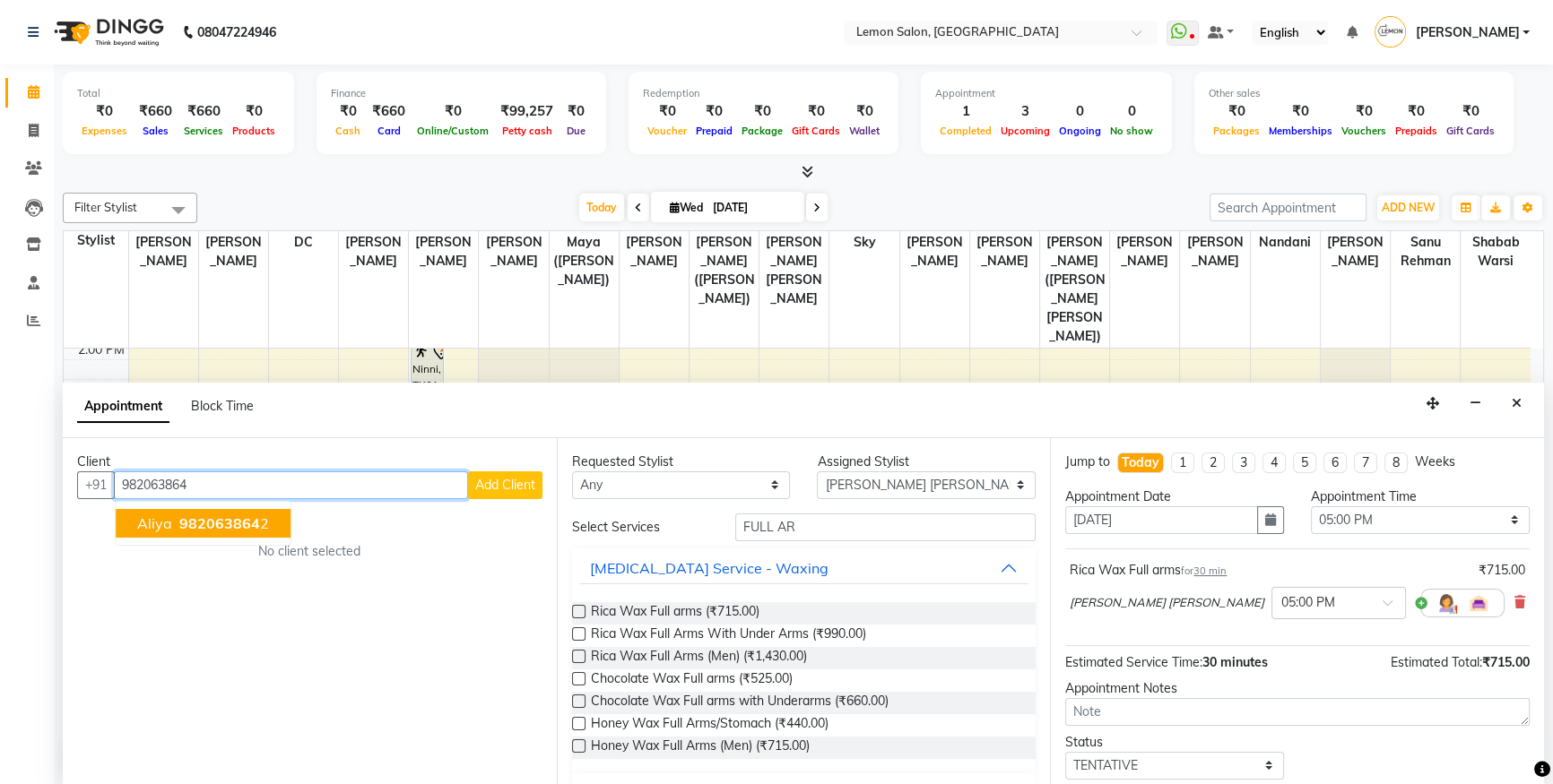
click at [163, 542] on ngb-typeahead-window "aliya 982063864 2" at bounding box center [203, 524] width 176 height 45
click at [168, 523] on span "aliya" at bounding box center [155, 523] width 35 height 18
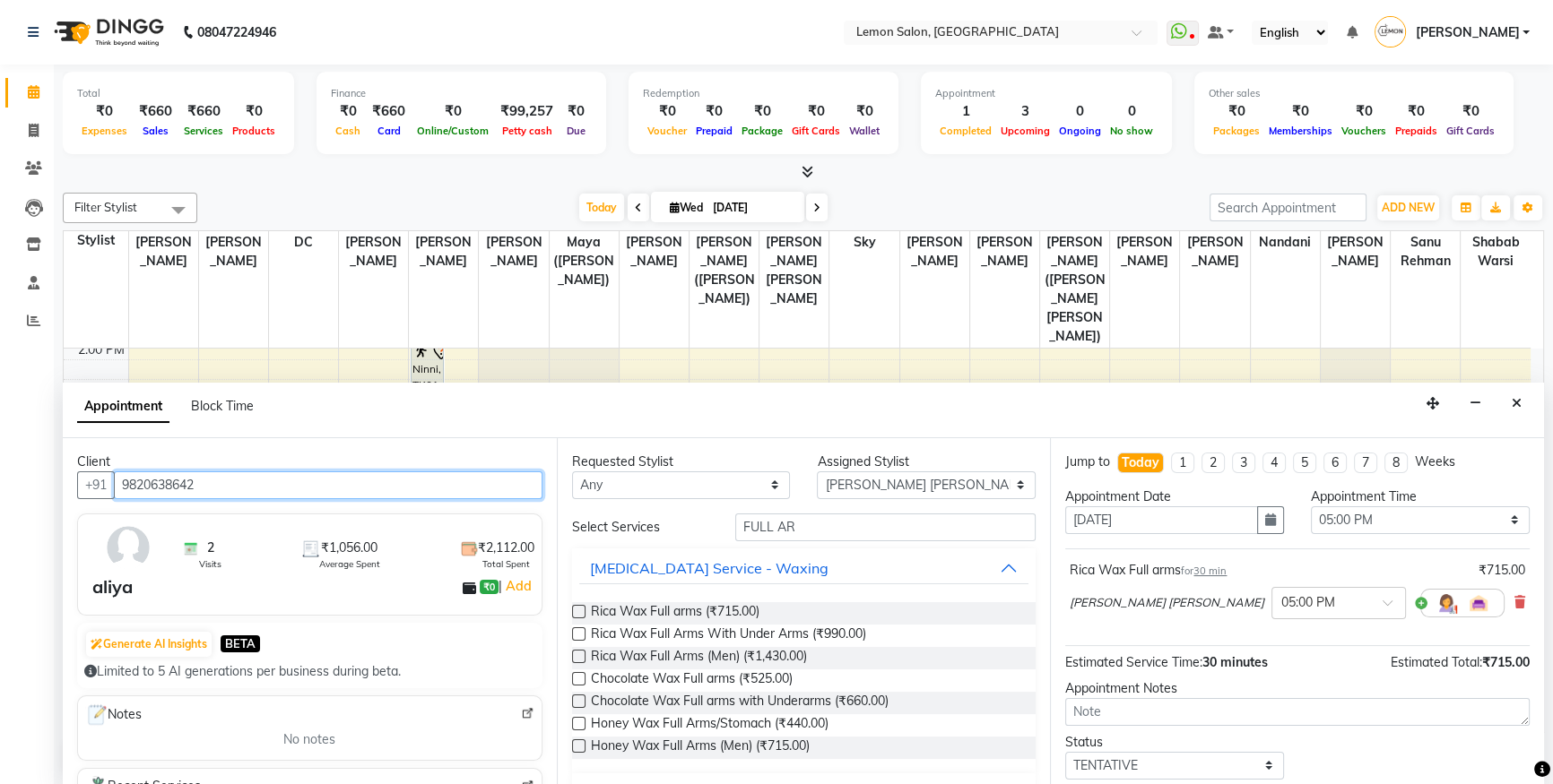
type input "9820638642"
click at [938, 511] on div "Requested Stylist Any [PERSON_NAME] [PERSON_NAME] DC [PERSON_NAME] [PERSON_NAME…" at bounding box center [803, 612] width 494 height 347
click at [938, 509] on div "Requested Stylist Any [PERSON_NAME] [PERSON_NAME] DC [PERSON_NAME] [PERSON_NAME…" at bounding box center [803, 612] width 494 height 347
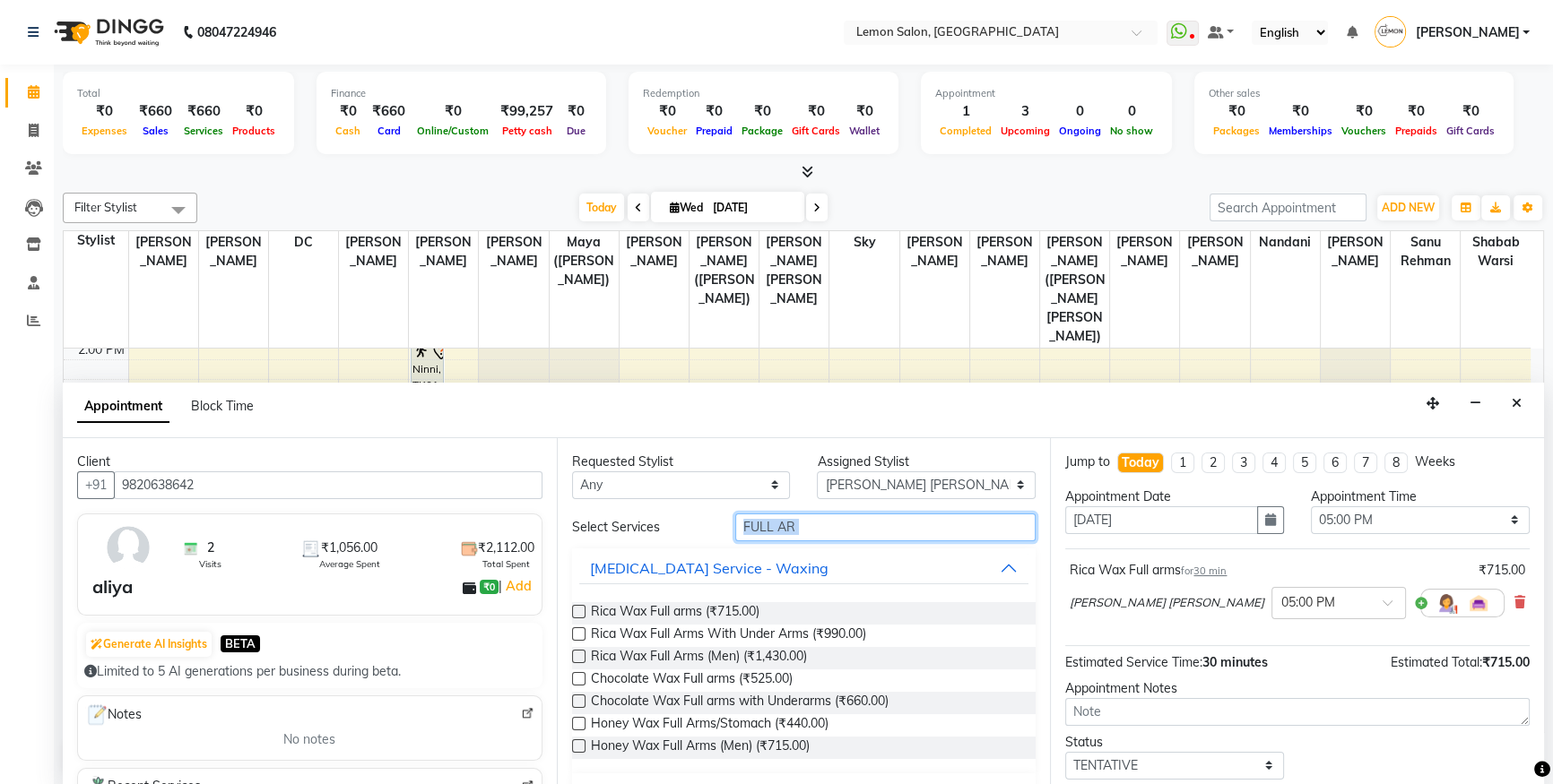
click at [926, 529] on input "FULL AR" at bounding box center [885, 528] width 301 height 27
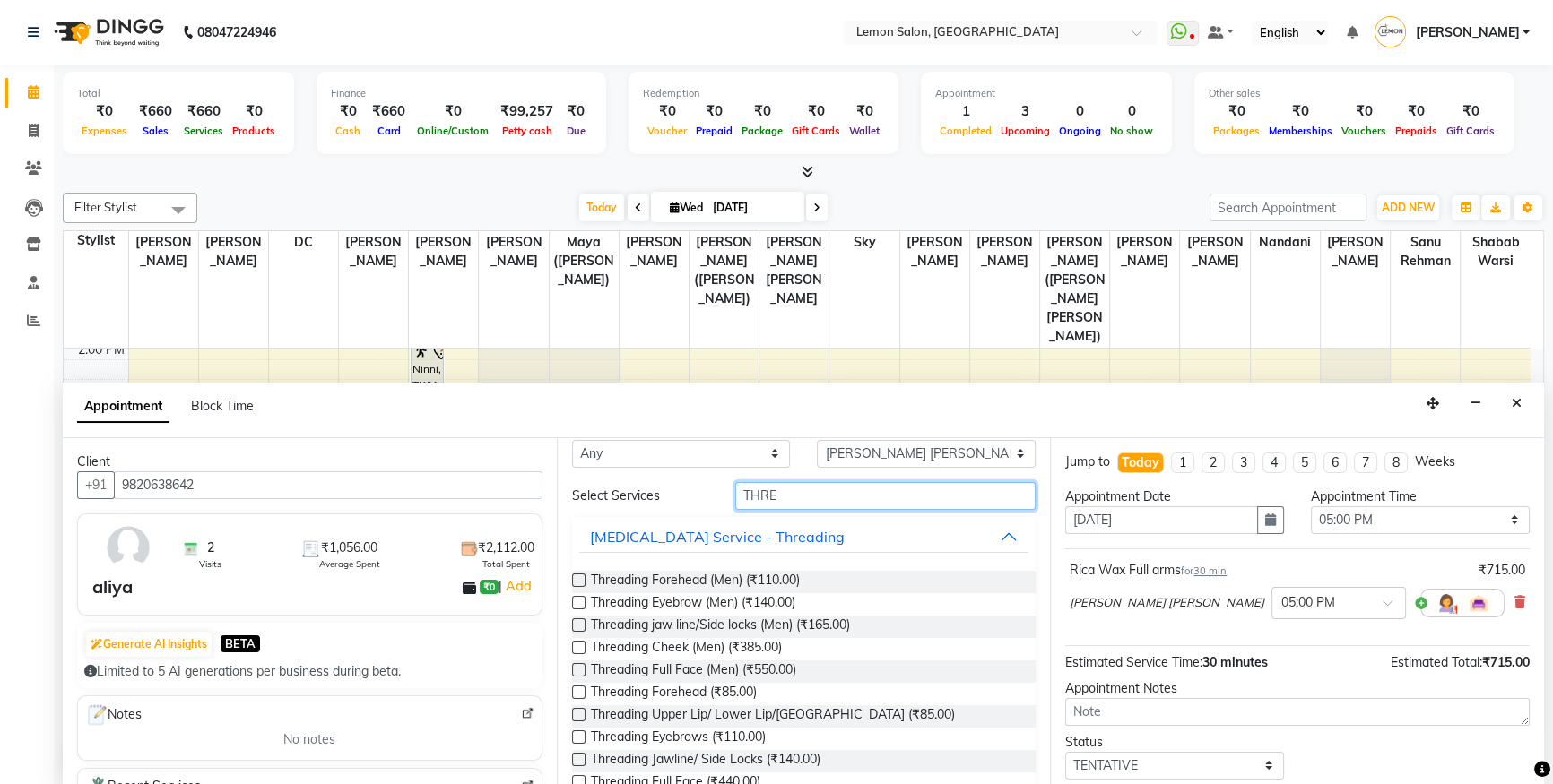
scroll to position [80, 0]
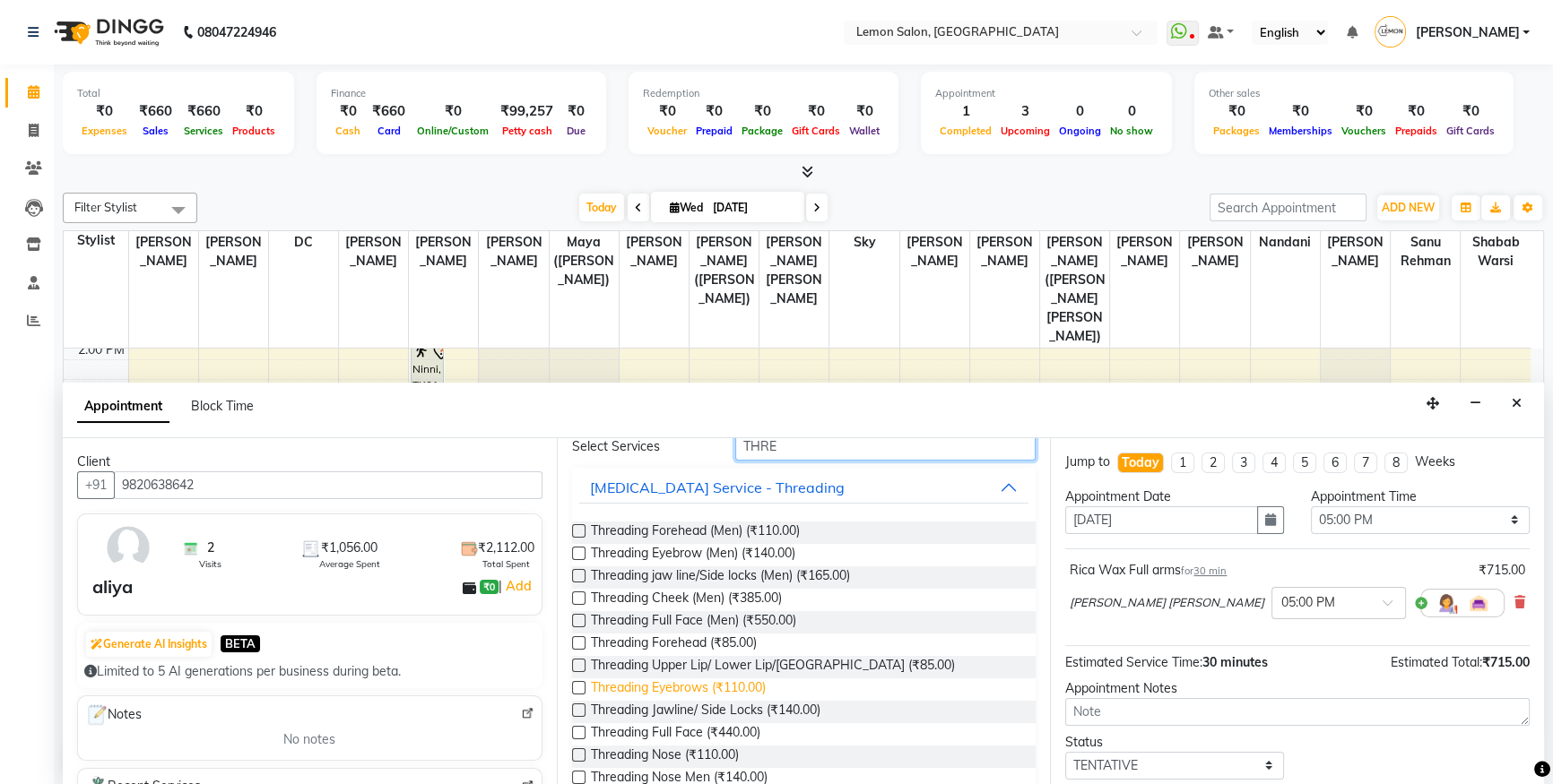
type input "THRE"
click at [758, 678] on span "Threading Eyebrows (₹110.00)" at bounding box center [678, 689] width 175 height 23
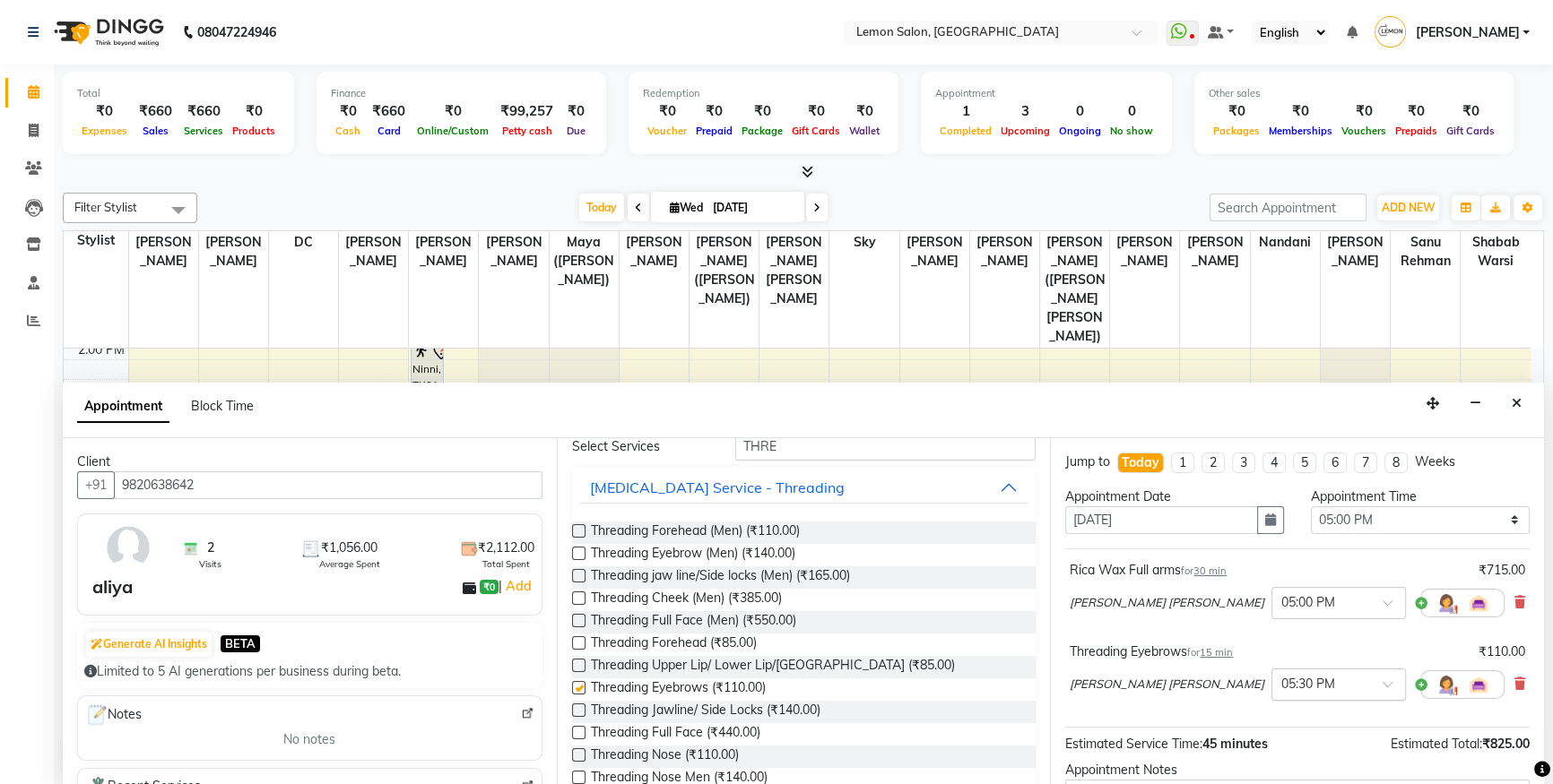
checkbox input "false"
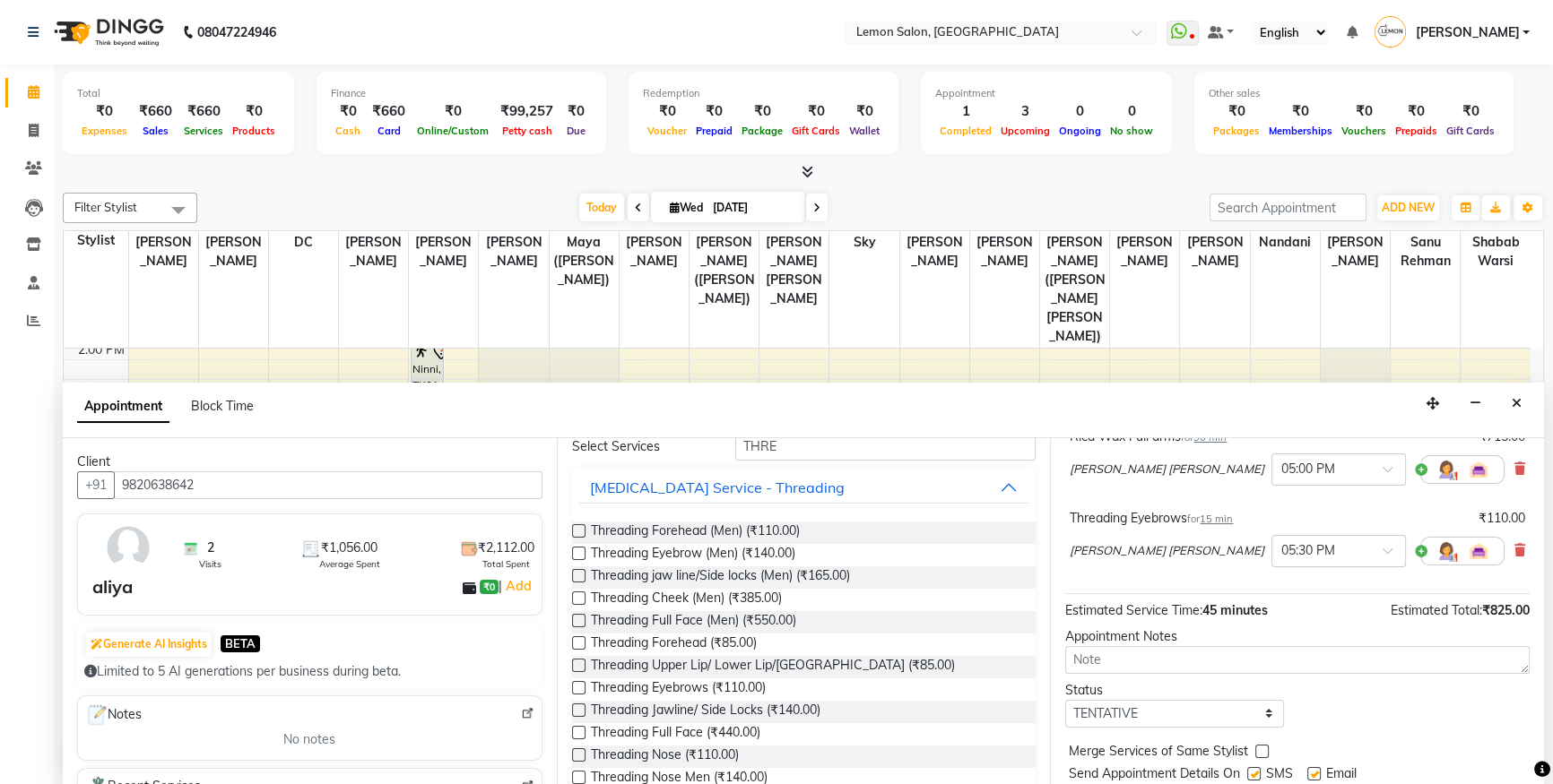
scroll to position [187, 0]
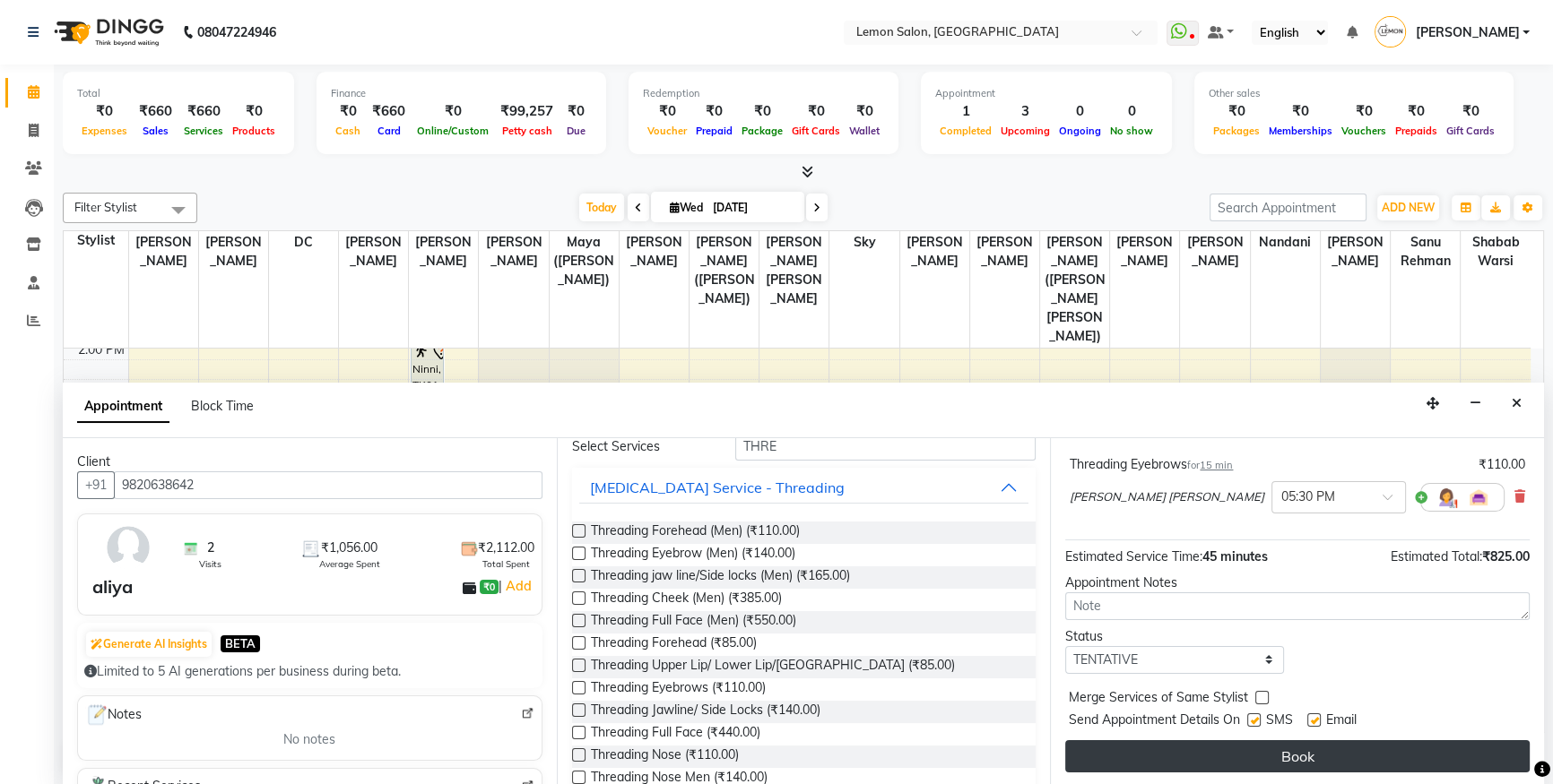
click at [1279, 752] on button "Book" at bounding box center [1297, 756] width 464 height 32
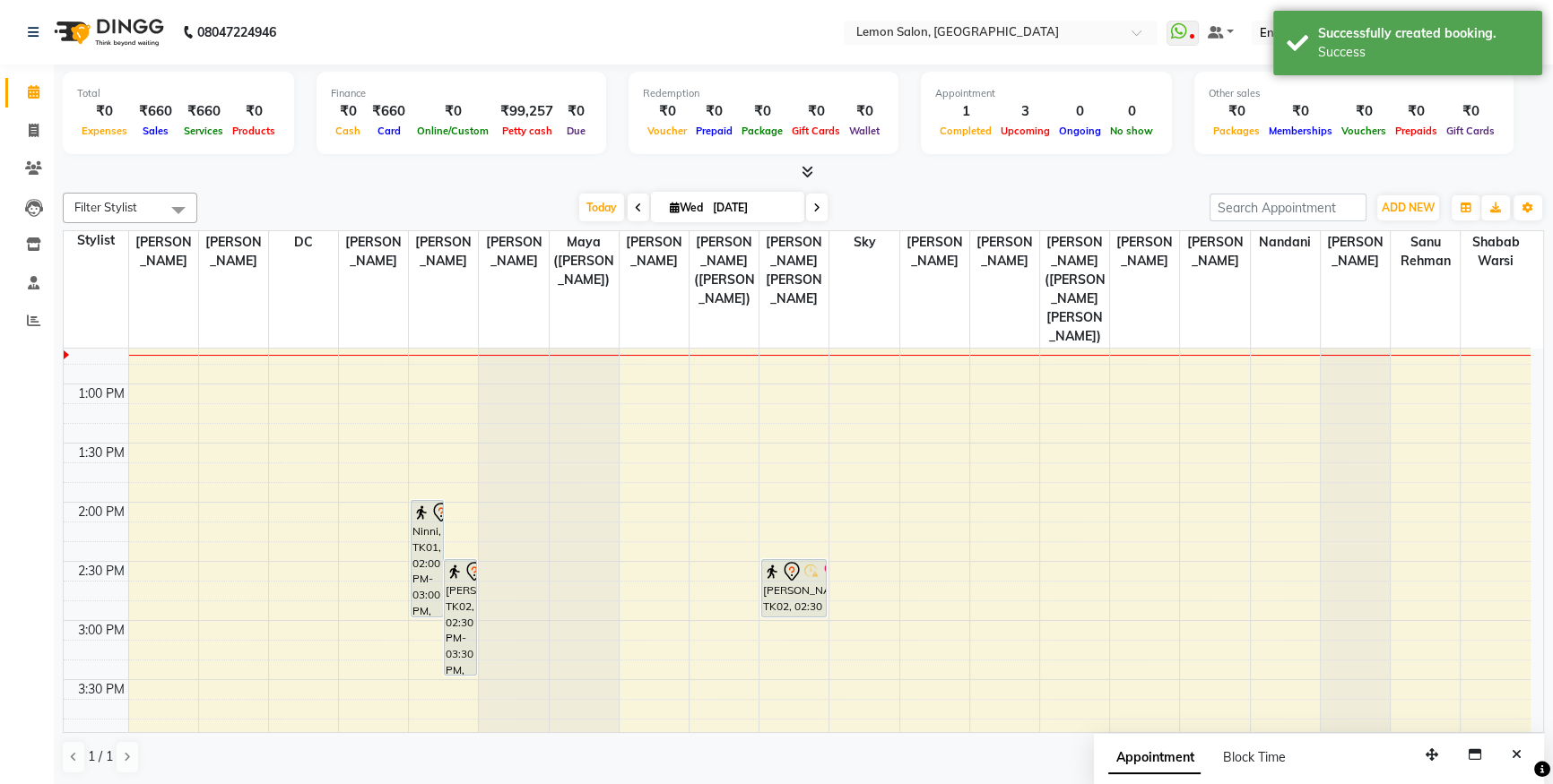
scroll to position [437, 0]
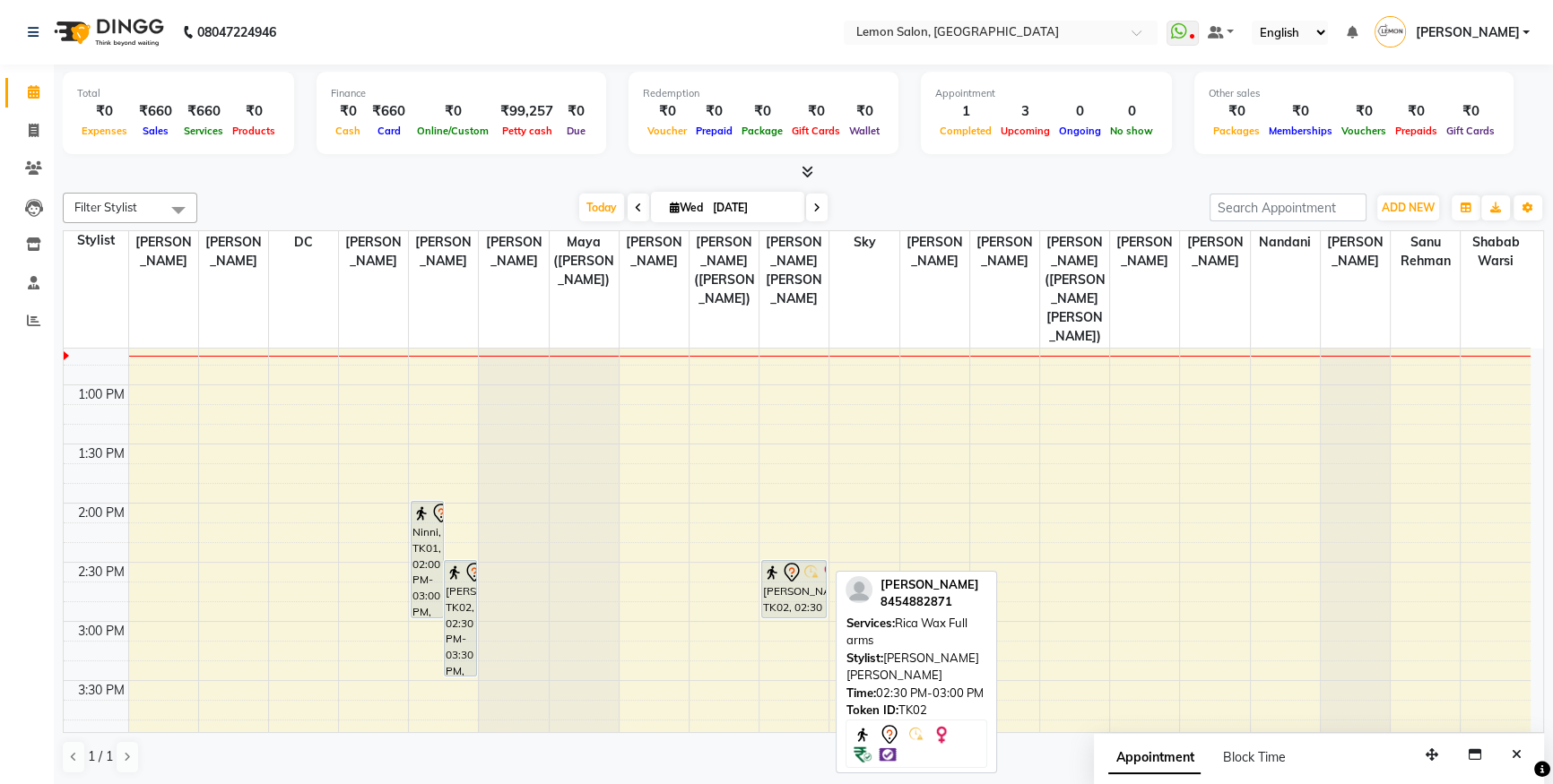
click at [771, 564] on img at bounding box center [772, 573] width 18 height 18
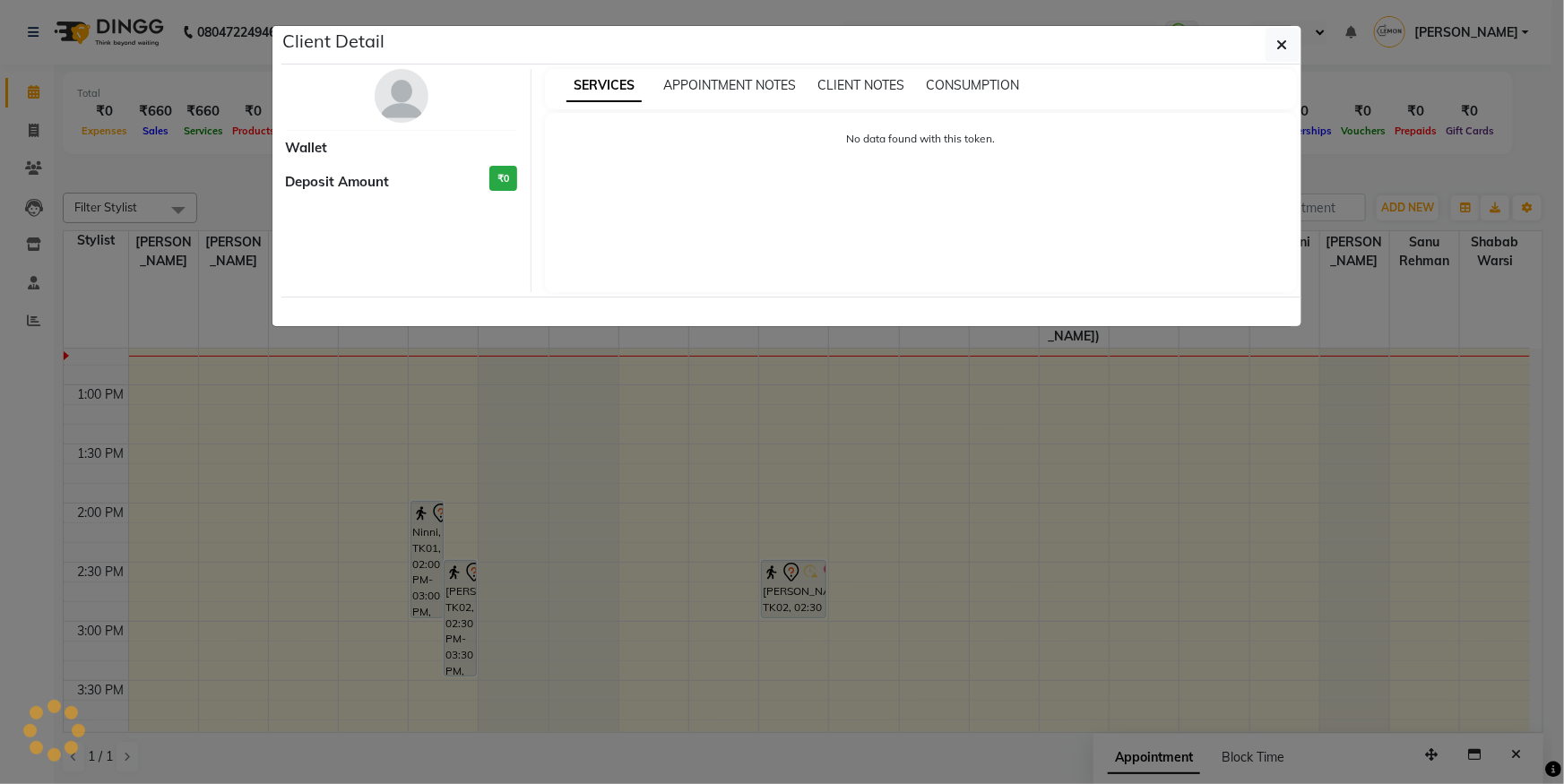
select select "7"
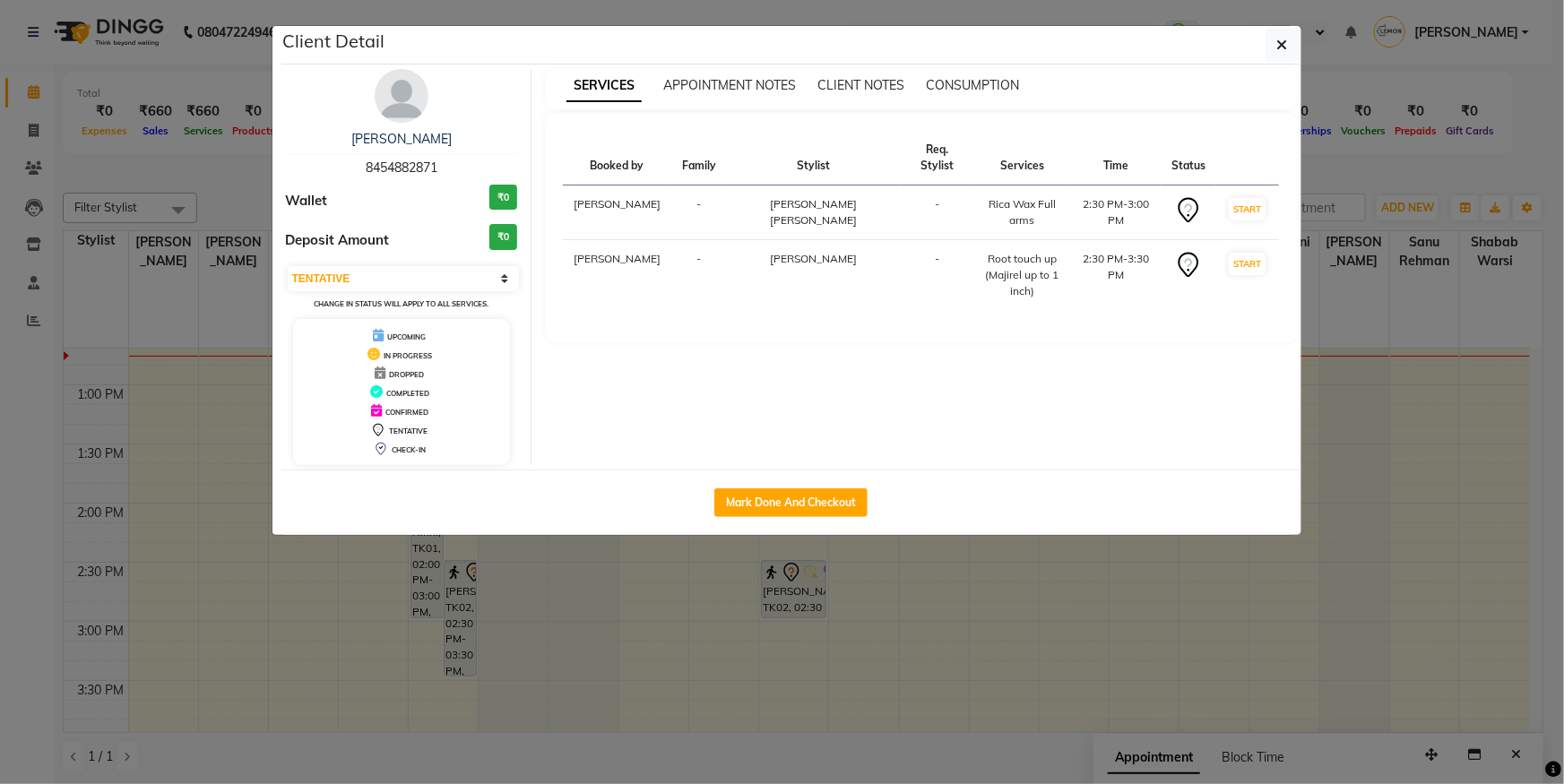
click at [386, 101] on img at bounding box center [402, 95] width 54 height 54
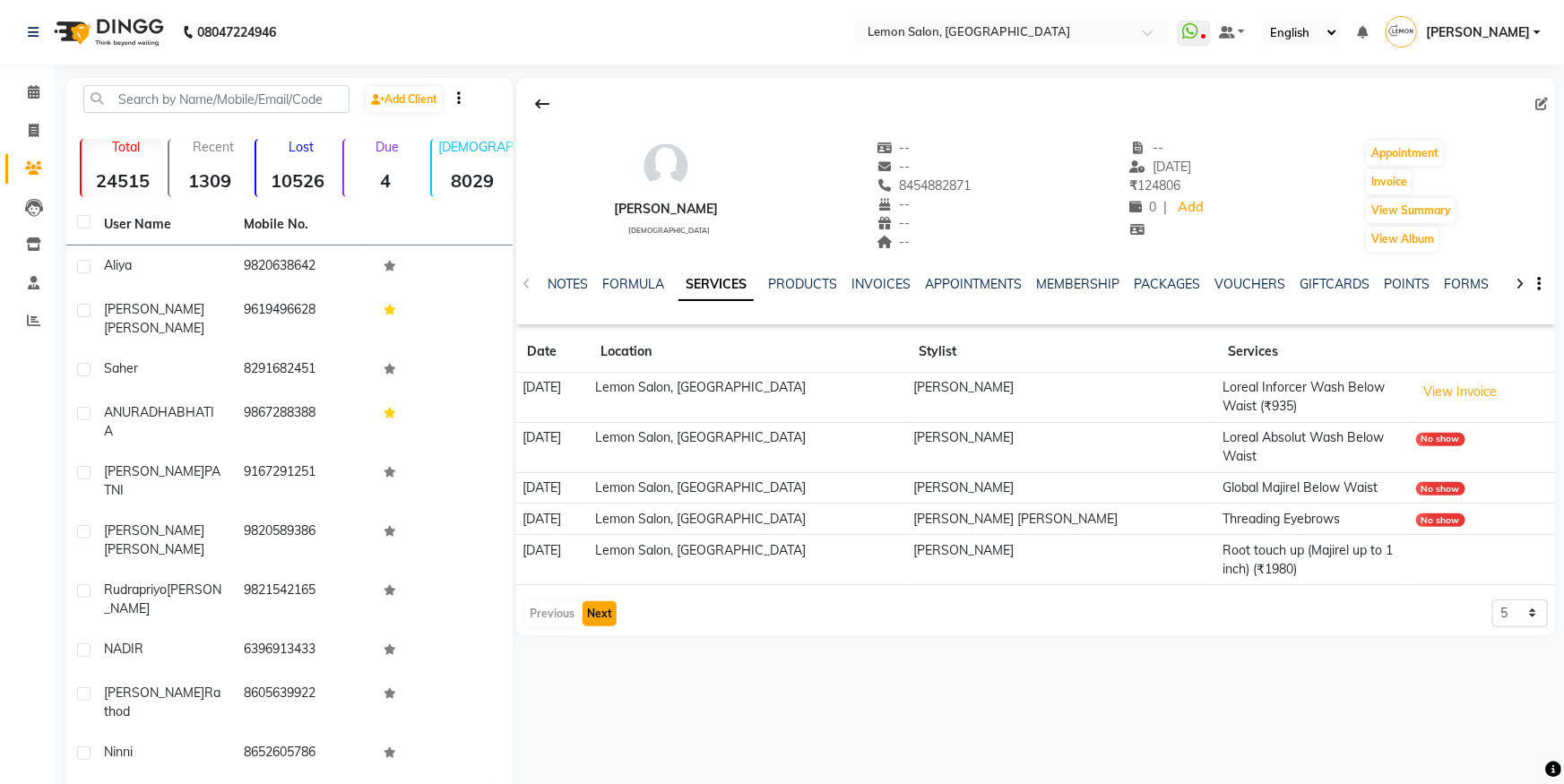
click at [609, 601] on button "Next" at bounding box center [599, 614] width 34 height 25
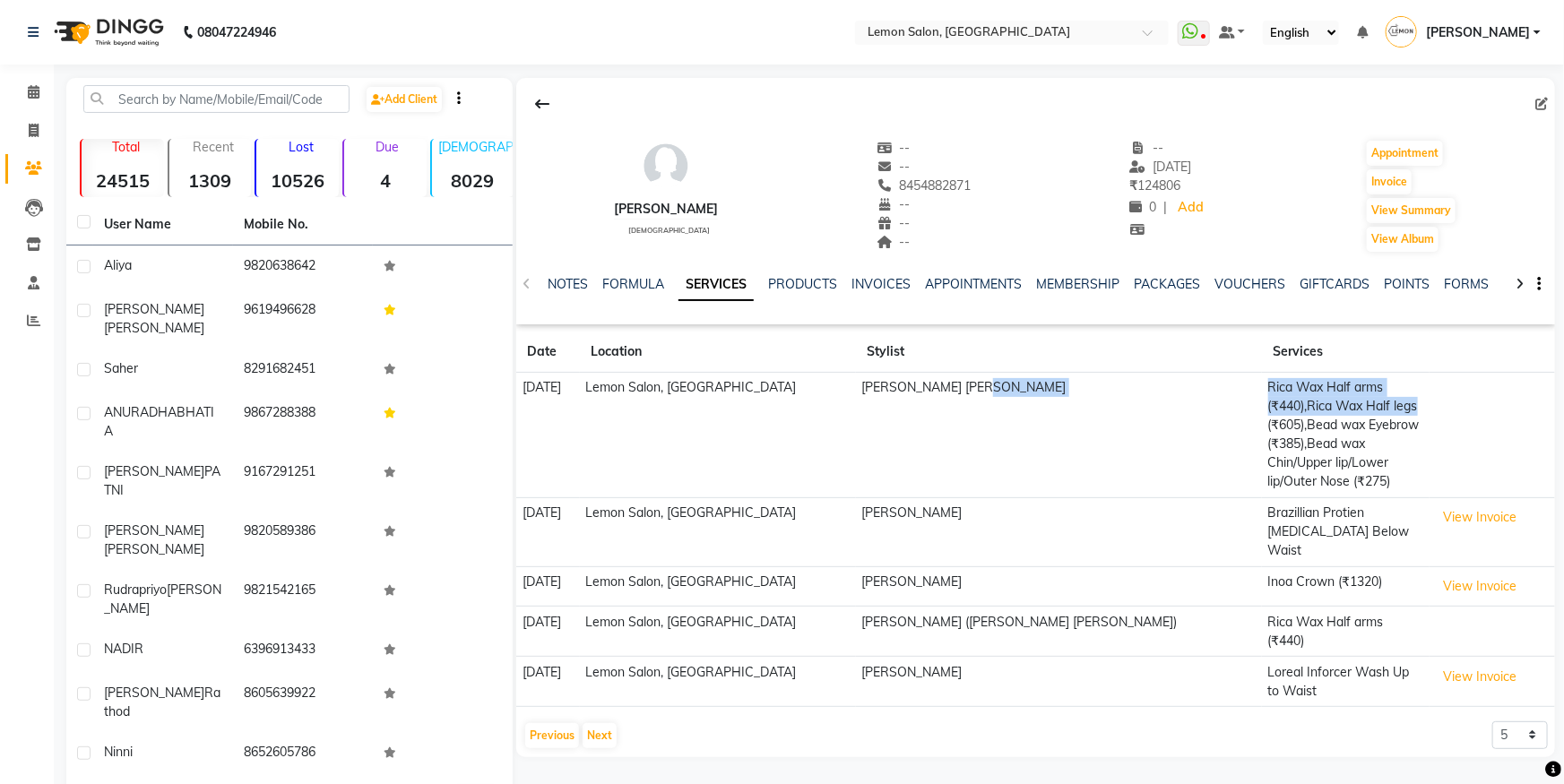
drag, startPoint x: 1190, startPoint y: 378, endPoint x: 1288, endPoint y: 398, distance: 100.0
click at [1288, 398] on tr "[DATE] [GEOGRAPHIC_DATA], Oshiwara [PERSON_NAME] [PERSON_NAME][GEOGRAPHIC_DATA]…" at bounding box center [1035, 436] width 1039 height 125
click at [1402, 567] on td "Inoa Crown (₹1320)" at bounding box center [1346, 586] width 166 height 40
click at [609, 723] on button "Next" at bounding box center [599, 736] width 34 height 25
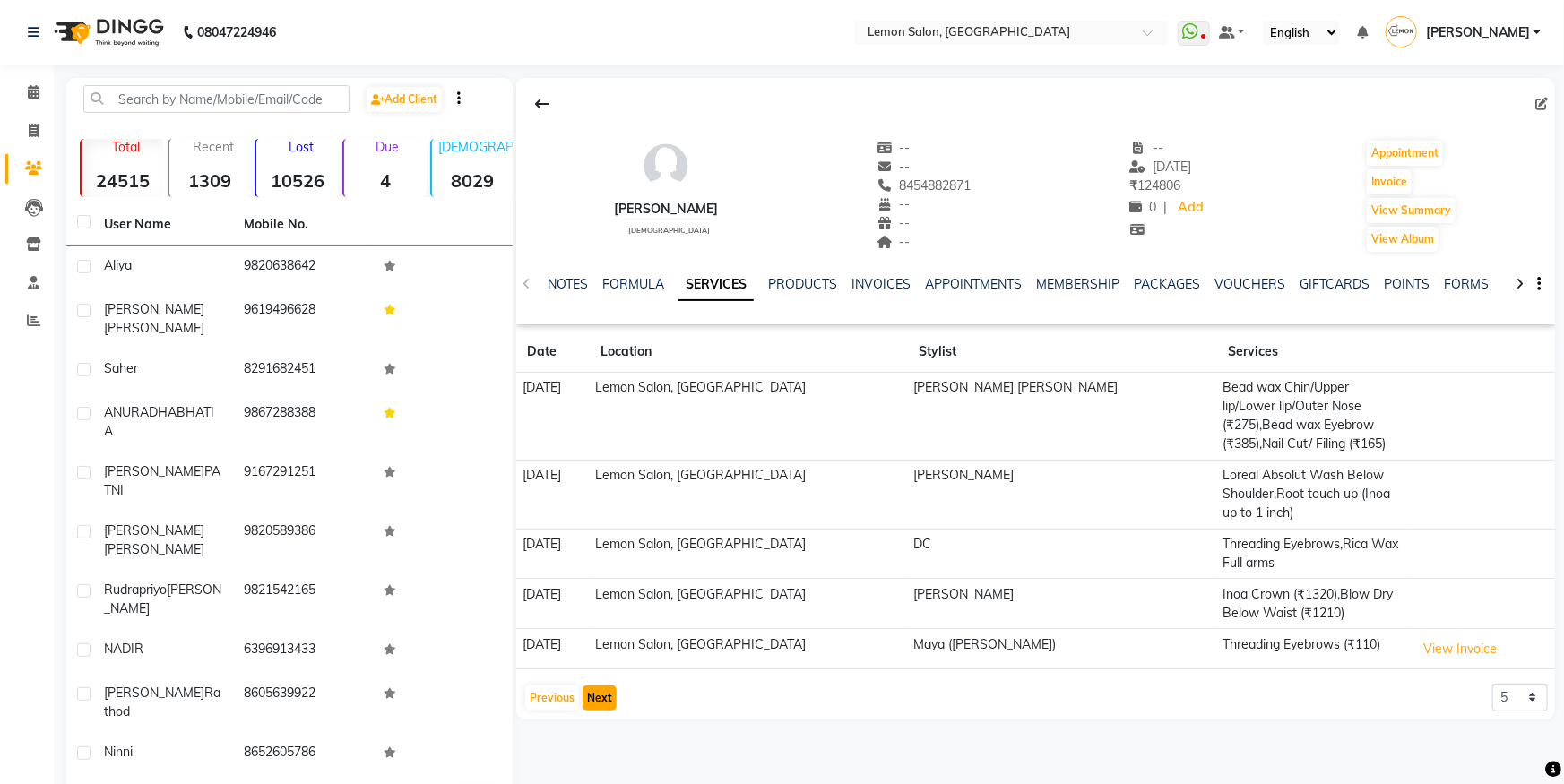
click at [593, 699] on button "Next" at bounding box center [599, 698] width 34 height 25
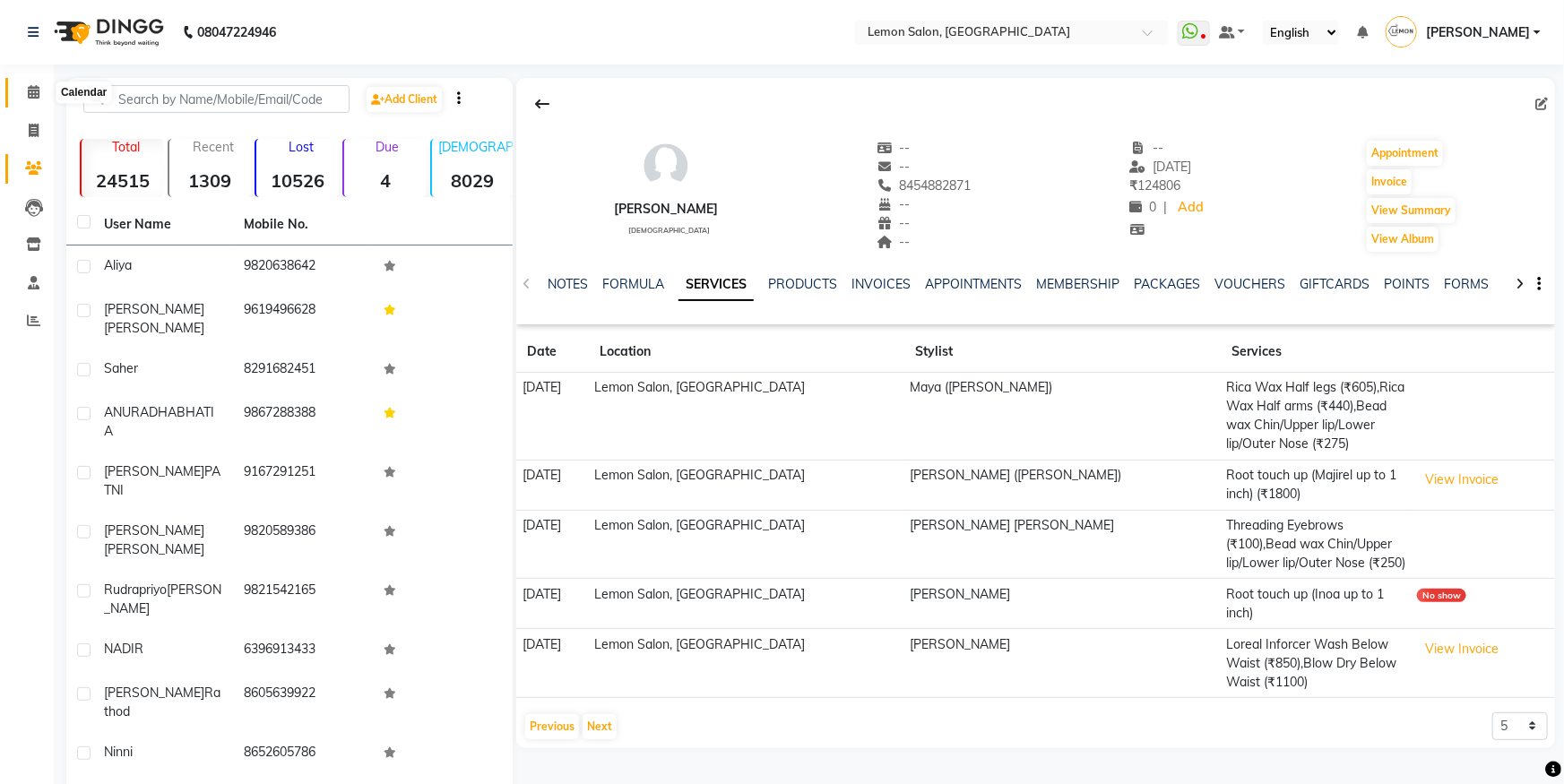
click at [24, 99] on span at bounding box center [33, 92] width 31 height 21
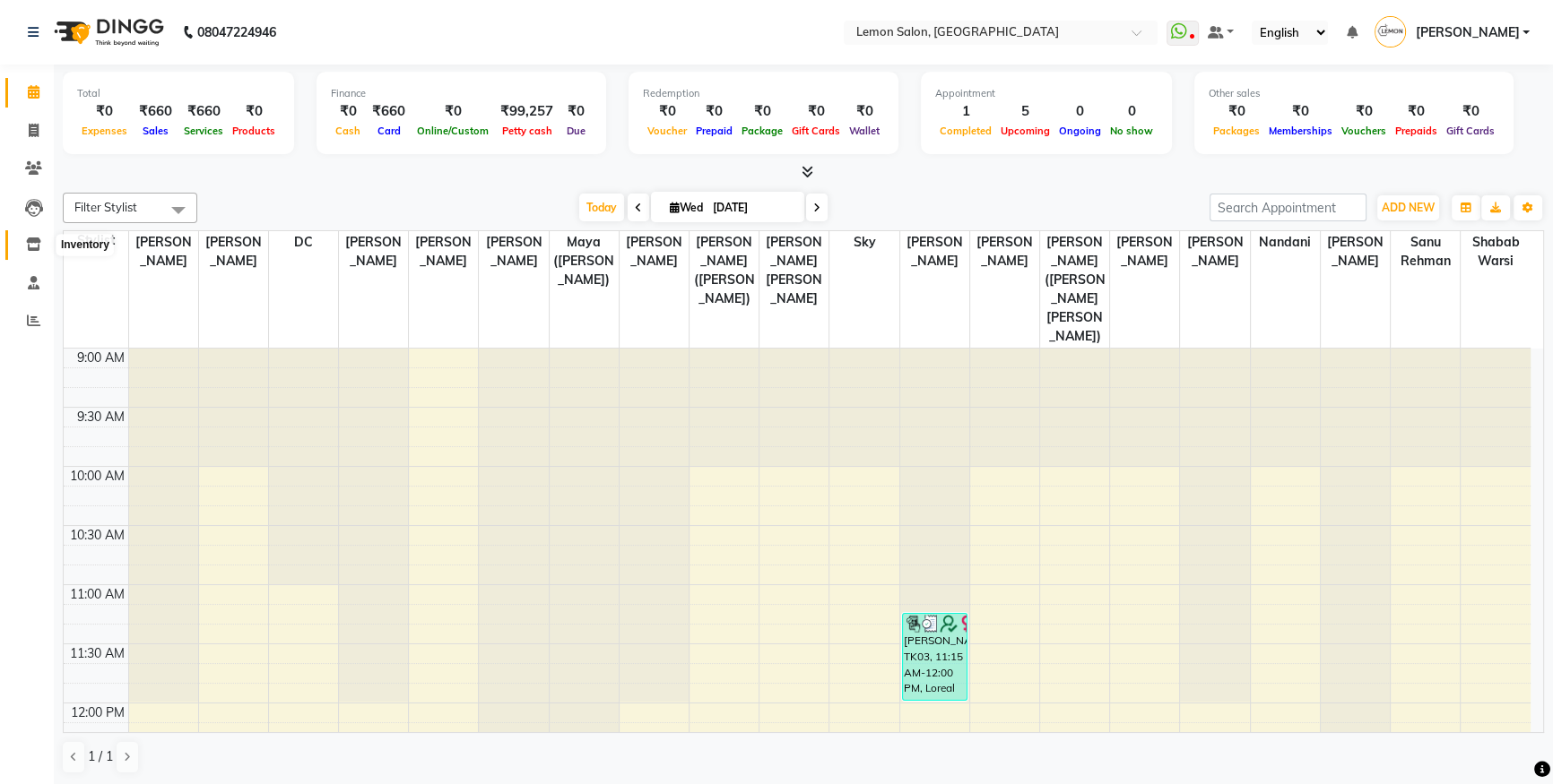
click at [37, 254] on span at bounding box center [33, 245] width 31 height 21
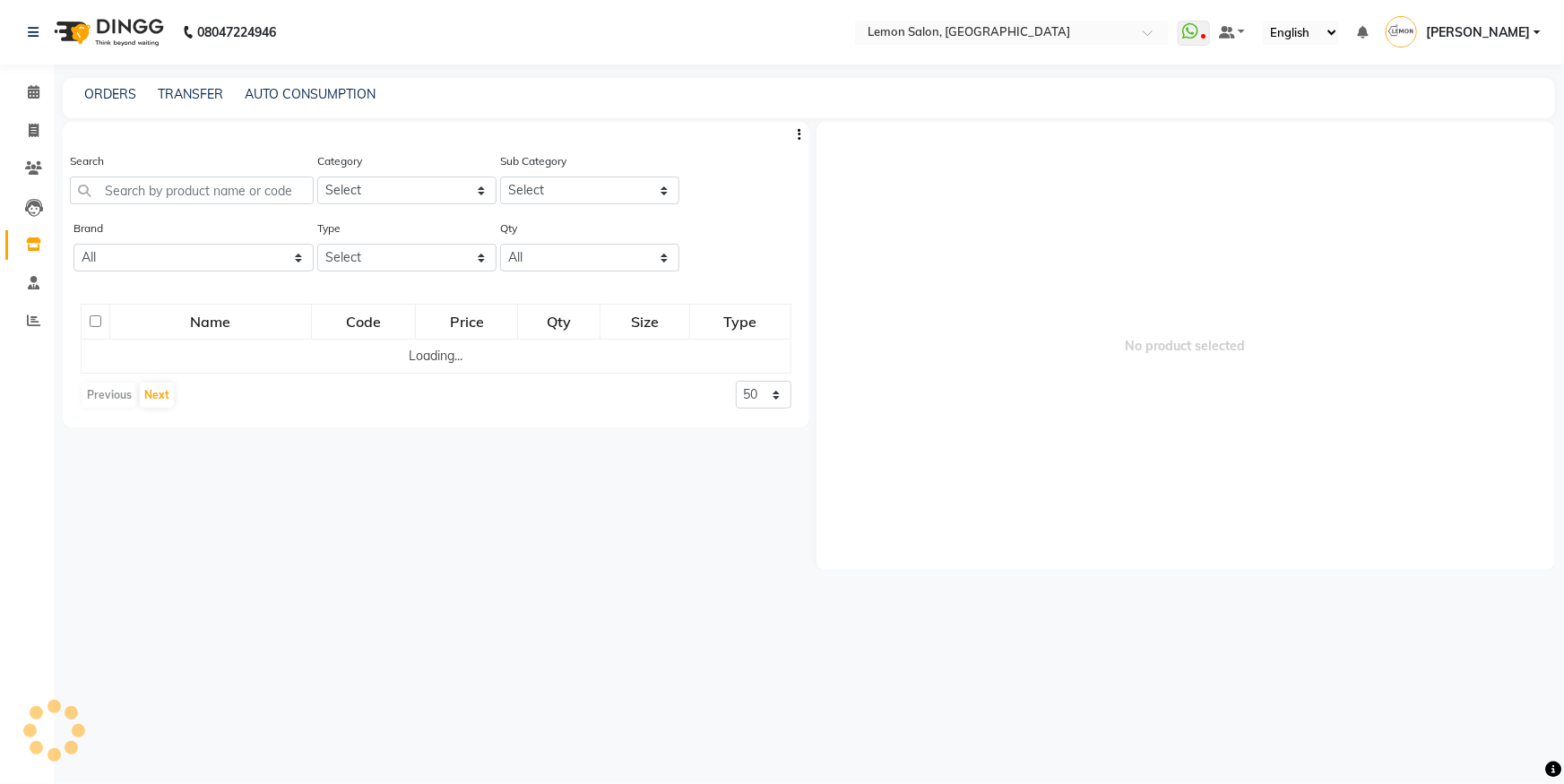
click at [187, 225] on div "Brand All - Kerastase Loreal Null Redked Redken Streax" at bounding box center [193, 245] width 240 height 53
click at [206, 195] on input "text" at bounding box center [191, 190] width 244 height 27
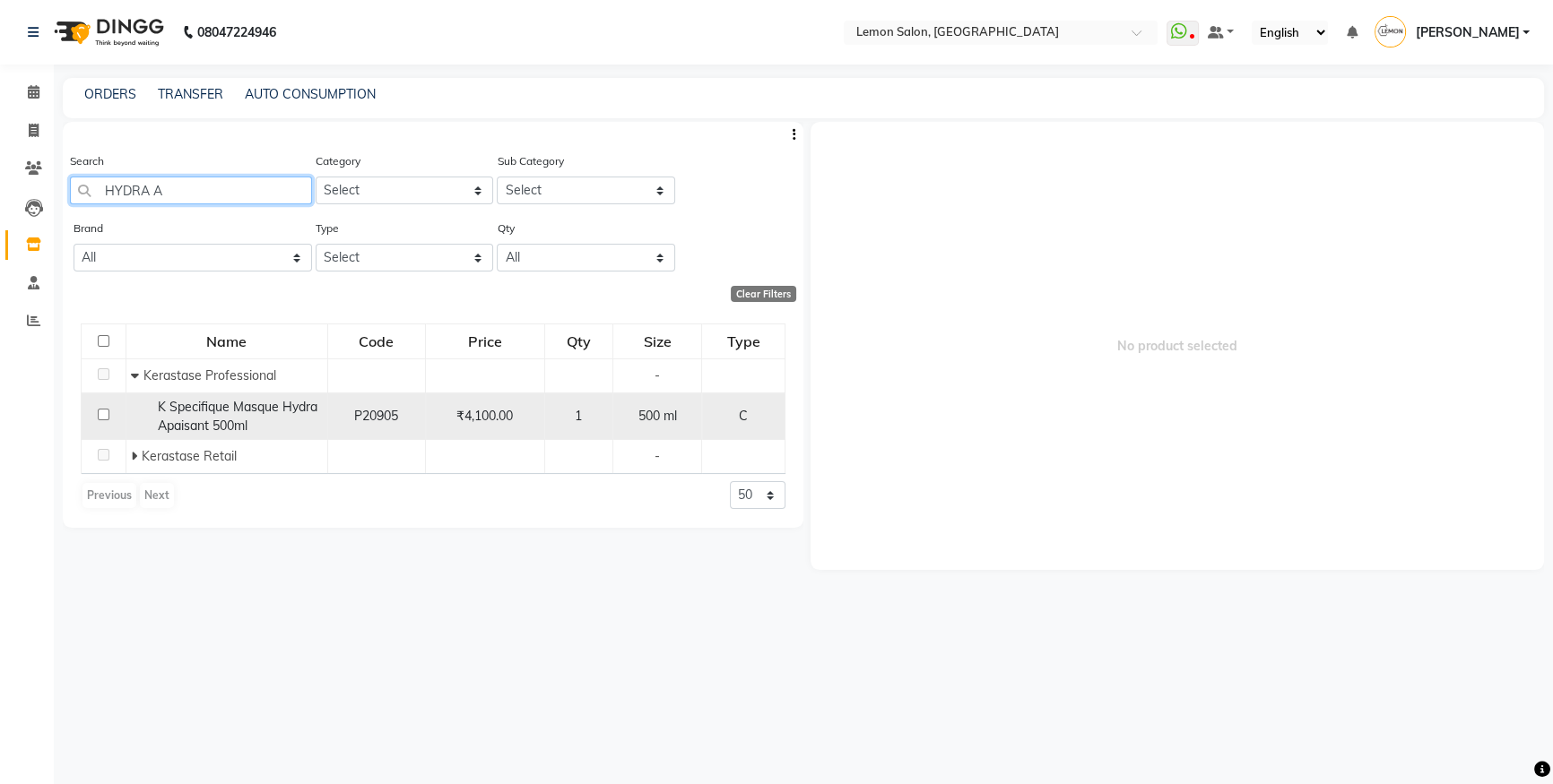
type input "HYDRA A"
click at [212, 409] on span "K Specifique Masque Hydra Apaisant 500ml" at bounding box center [237, 416] width 160 height 35
select select
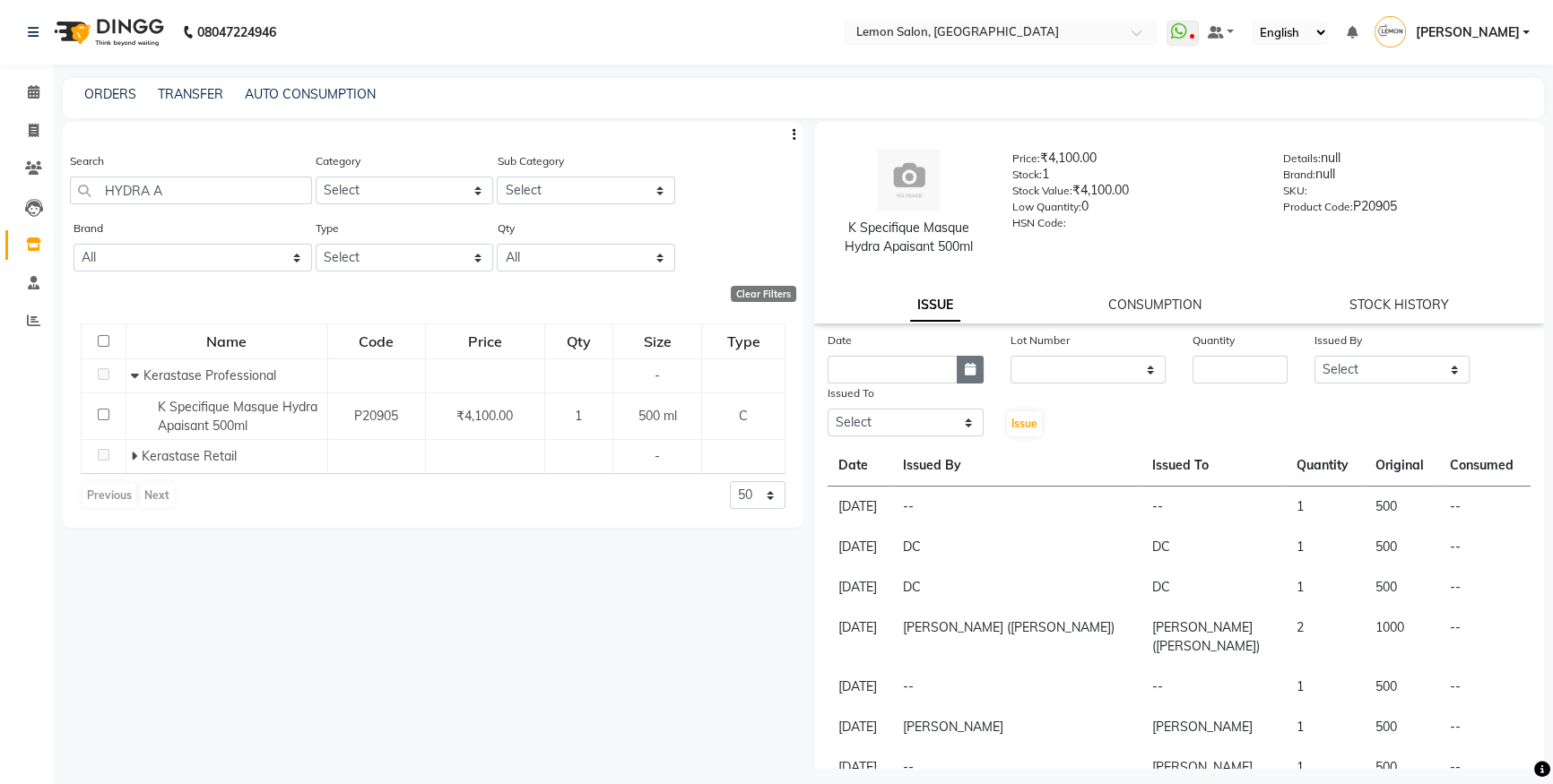
click at [957, 360] on button "button" at bounding box center [969, 369] width 26 height 27
select select "9"
select select "2025"
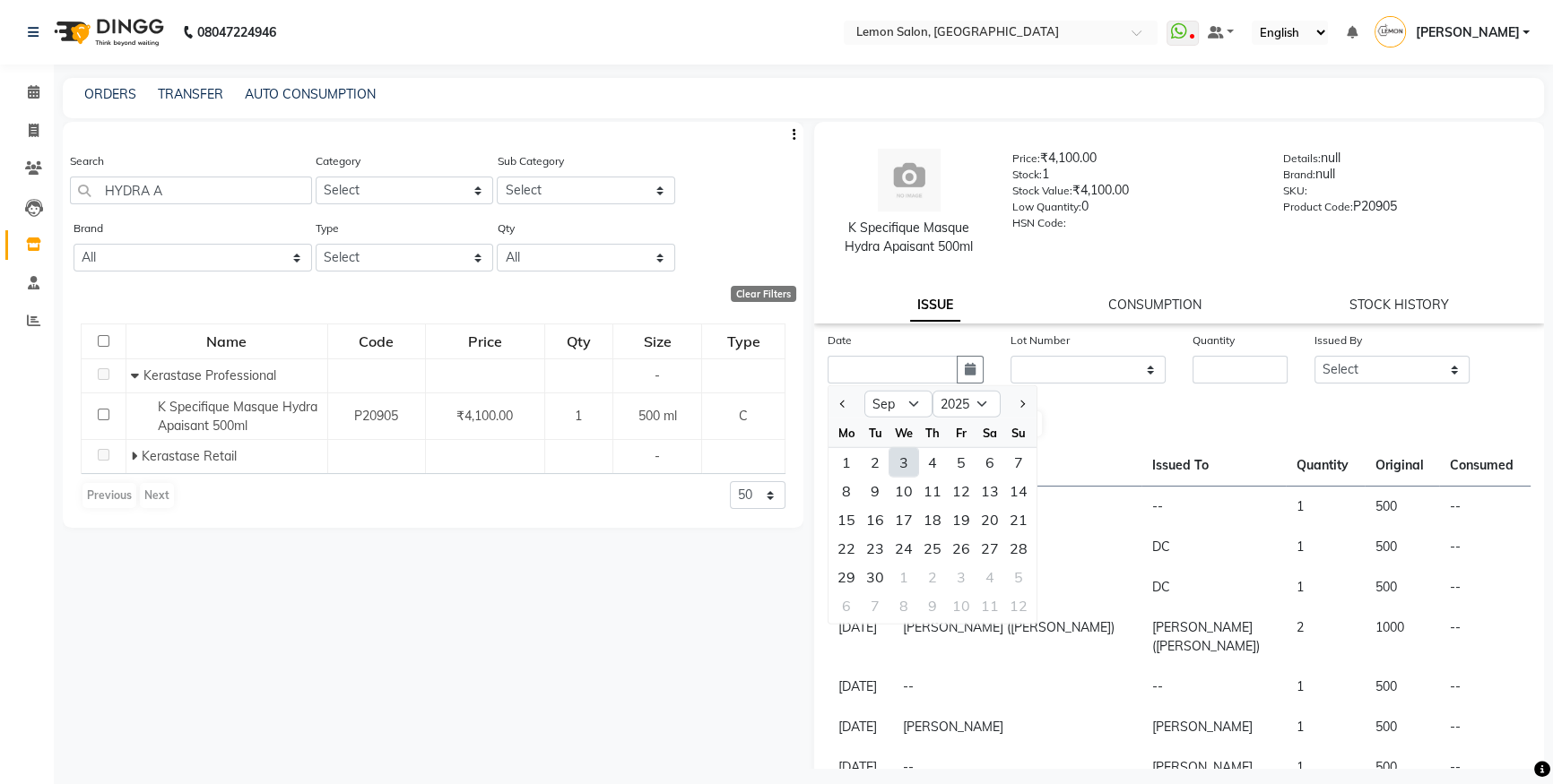
click at [907, 467] on div "3" at bounding box center [903, 462] width 28 height 28
type input "[DATE]"
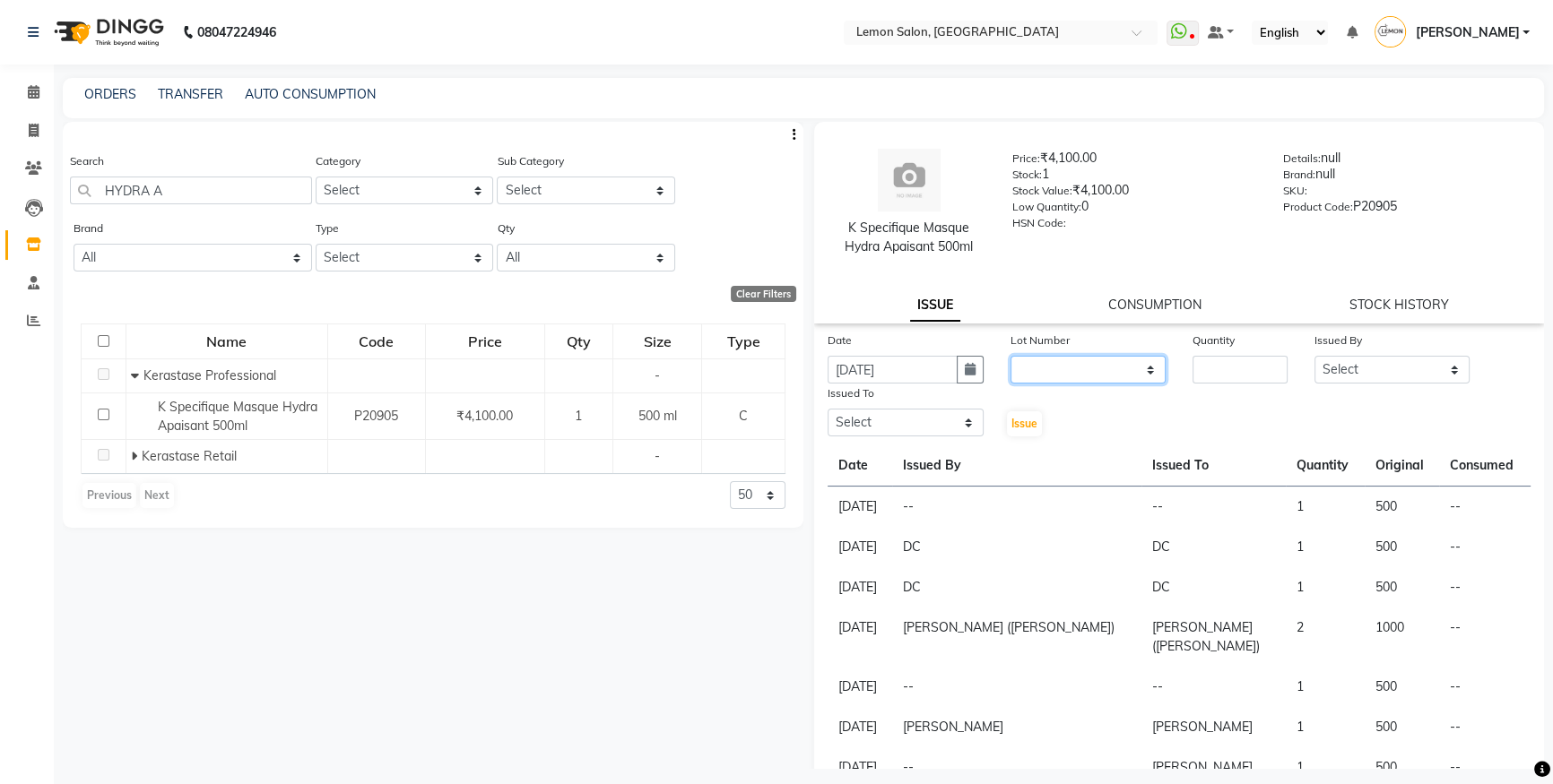
click at [1028, 358] on select "None" at bounding box center [1088, 369] width 156 height 27
select select "0: null"
click at [1011, 355] on select "None" at bounding box center [1088, 369] width 156 height 27
click at [1201, 370] on input "number" at bounding box center [1240, 369] width 95 height 27
type input "1"
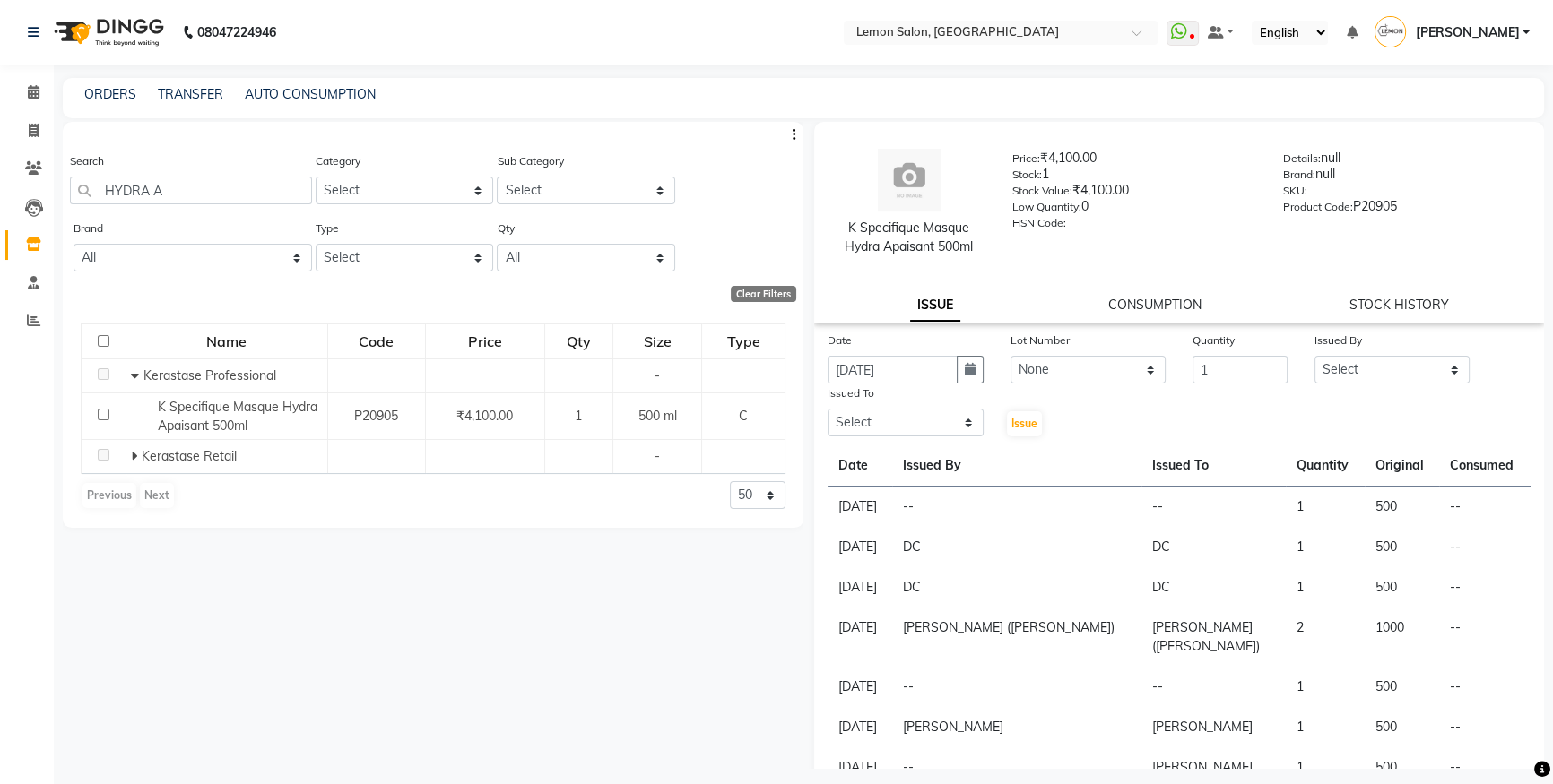
click at [1374, 385] on div "Date [DATE] Lot Number None Quantity 1 Issued By Select [PERSON_NAME] [PERSON_N…" at bounding box center [1178, 385] width 729 height 108
click at [1369, 346] on div "Issued By" at bounding box center [1391, 344] width 156 height 25
drag, startPoint x: 1369, startPoint y: 355, endPoint x: 1362, endPoint y: 380, distance: 26.0
click at [1362, 380] on div "Issued By Select [PERSON_NAME] [PERSON_NAME] DC [PERSON_NAME] [PERSON_NAME] ([P…" at bounding box center [1391, 357] width 183 height 53
click at [1362, 380] on select "Select [PERSON_NAME] [PERSON_NAME] DC [PERSON_NAME] [PERSON_NAME] ([PERSON_NAME…" at bounding box center [1391, 369] width 156 height 27
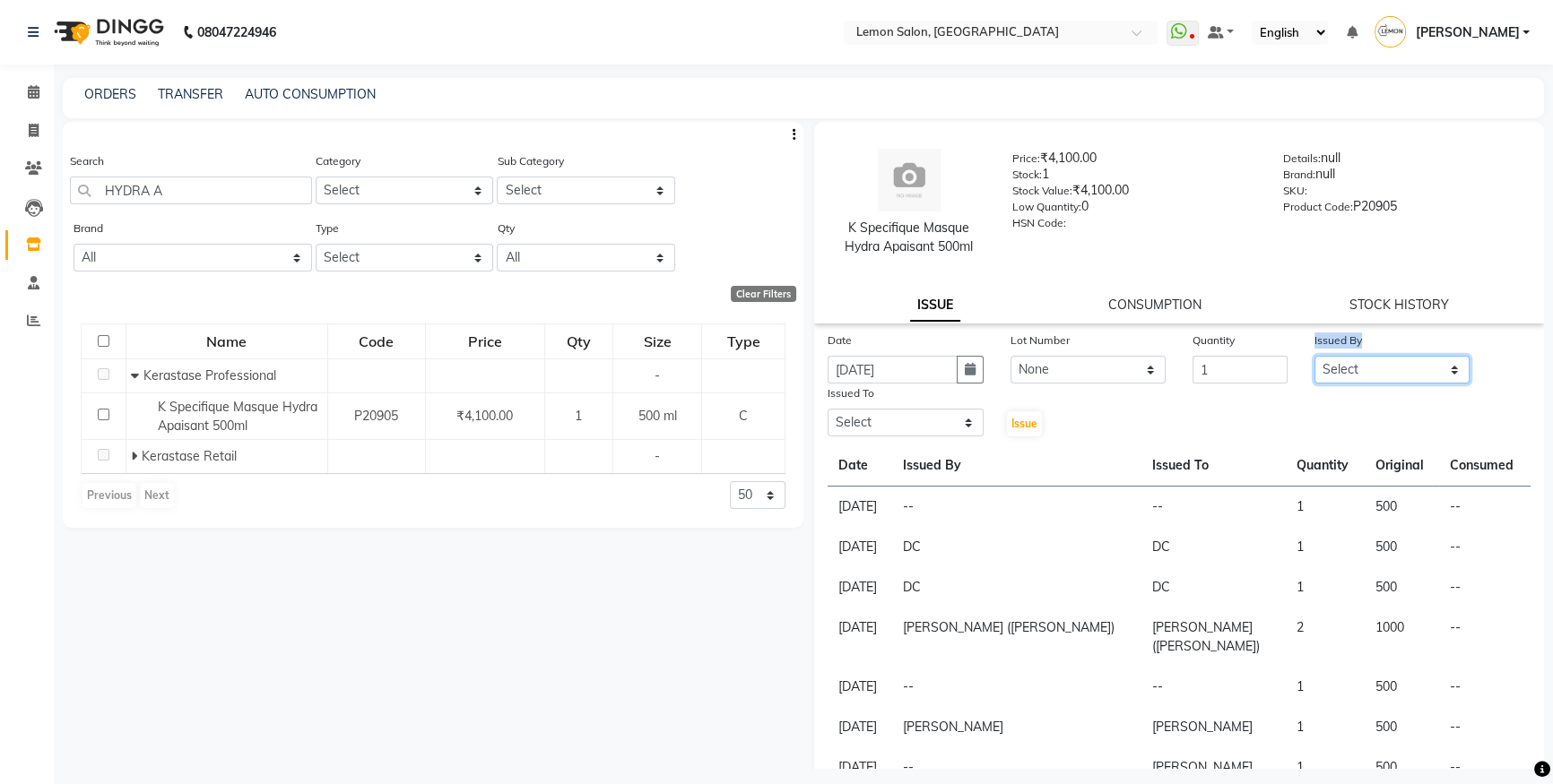
select select "7884"
click at [1314, 355] on select "Select [PERSON_NAME] [PERSON_NAME] DC [PERSON_NAME] [PERSON_NAME] ([PERSON_NAME…" at bounding box center [1391, 369] width 156 height 27
click at [979, 436] on div "Issued To Select [PERSON_NAME] [PERSON_NAME] DC [PERSON_NAME] [PERSON_NAME] ([P…" at bounding box center [905, 411] width 183 height 55
drag, startPoint x: 957, startPoint y: 426, endPoint x: 957, endPoint y: 409, distance: 17.0
click at [957, 426] on select "Select [PERSON_NAME] [PERSON_NAME] DC [PERSON_NAME] [PERSON_NAME] ([PERSON_NAME…" at bounding box center [905, 422] width 156 height 27
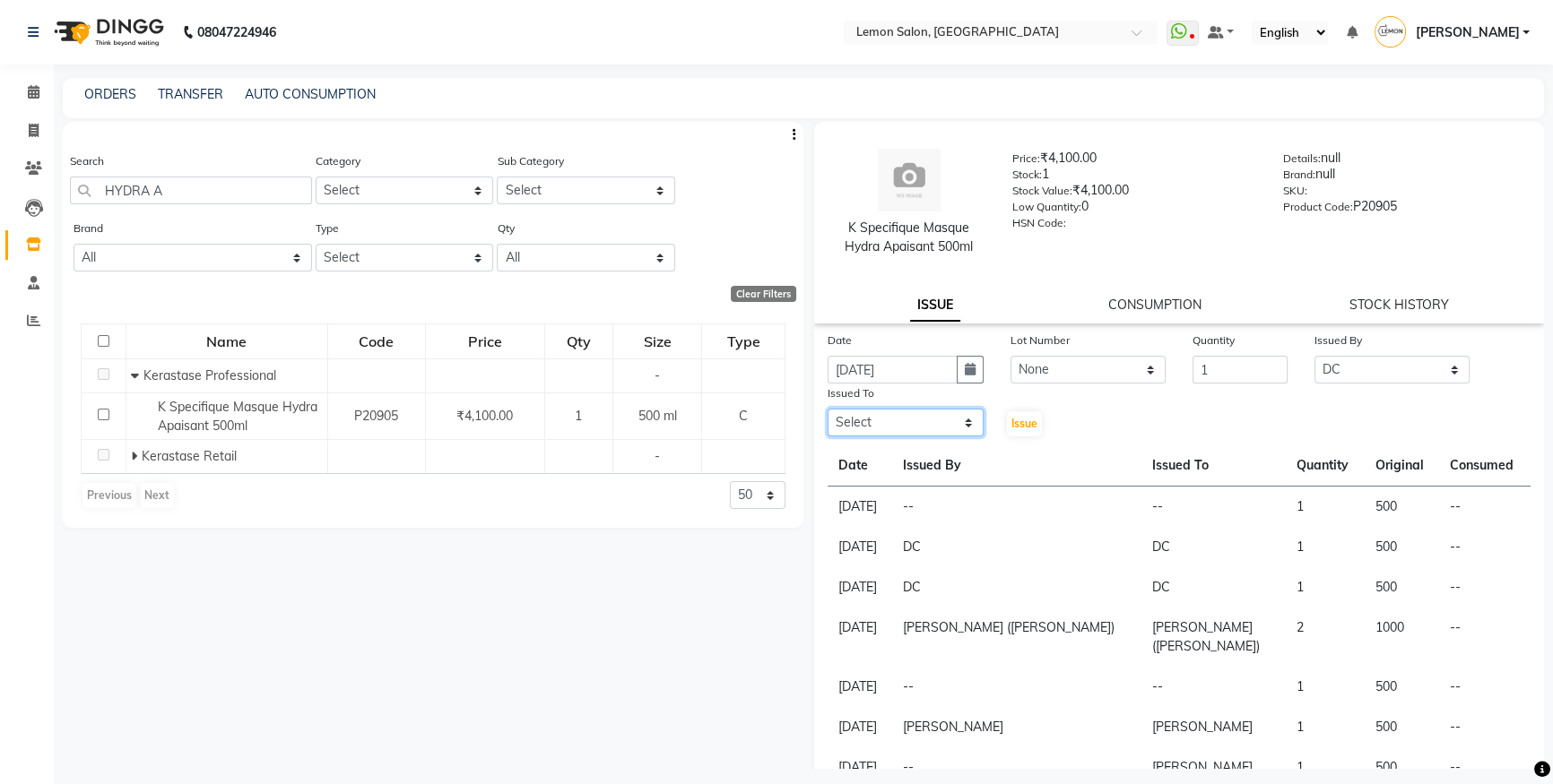
select select "7884"
click at [827, 409] on select "Select [PERSON_NAME] [PERSON_NAME] DC [PERSON_NAME] [PERSON_NAME] ([PERSON_NAME…" at bounding box center [905, 422] width 156 height 27
click at [1012, 418] on span "Issue" at bounding box center [1024, 424] width 26 height 14
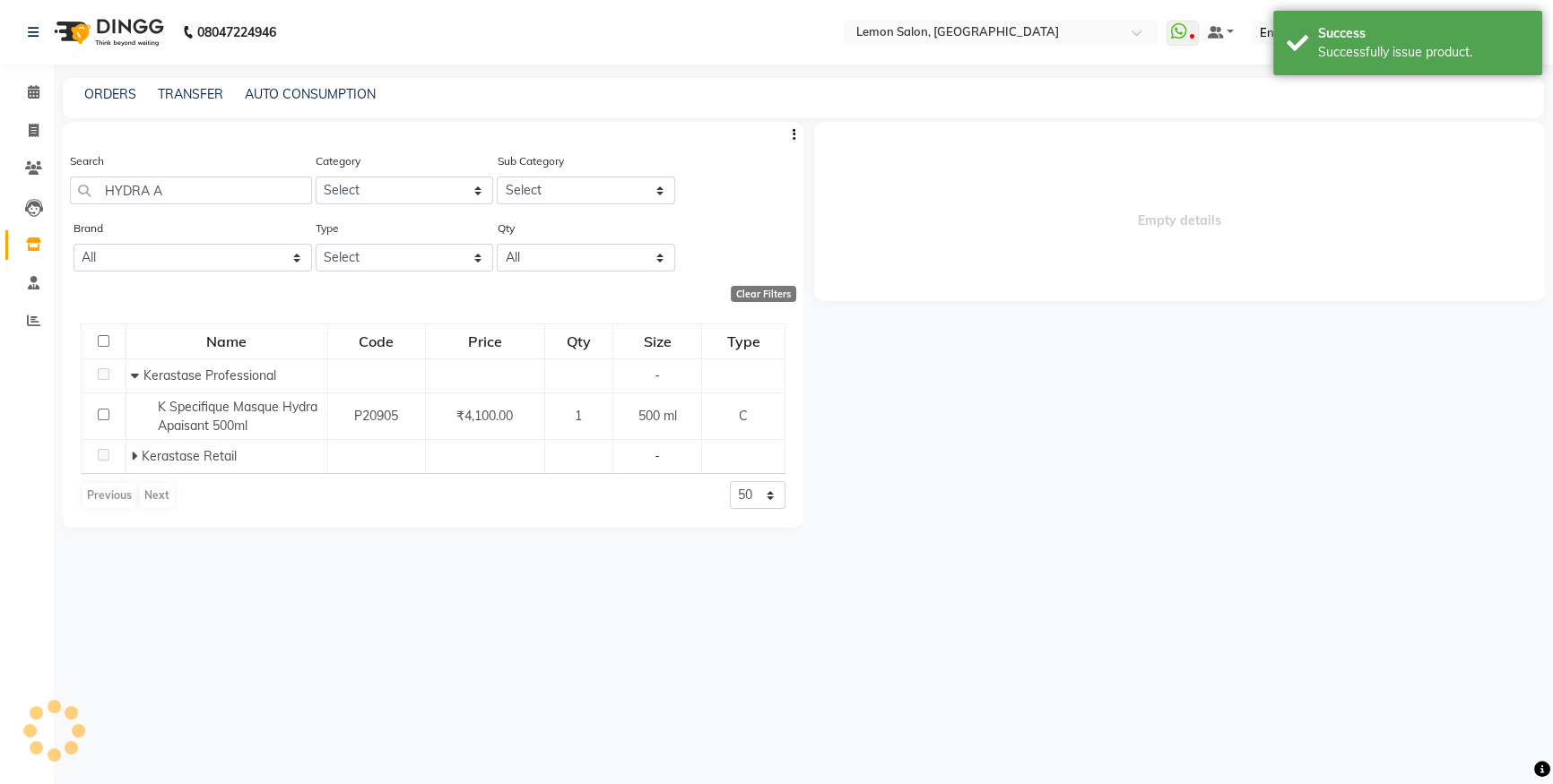
select select
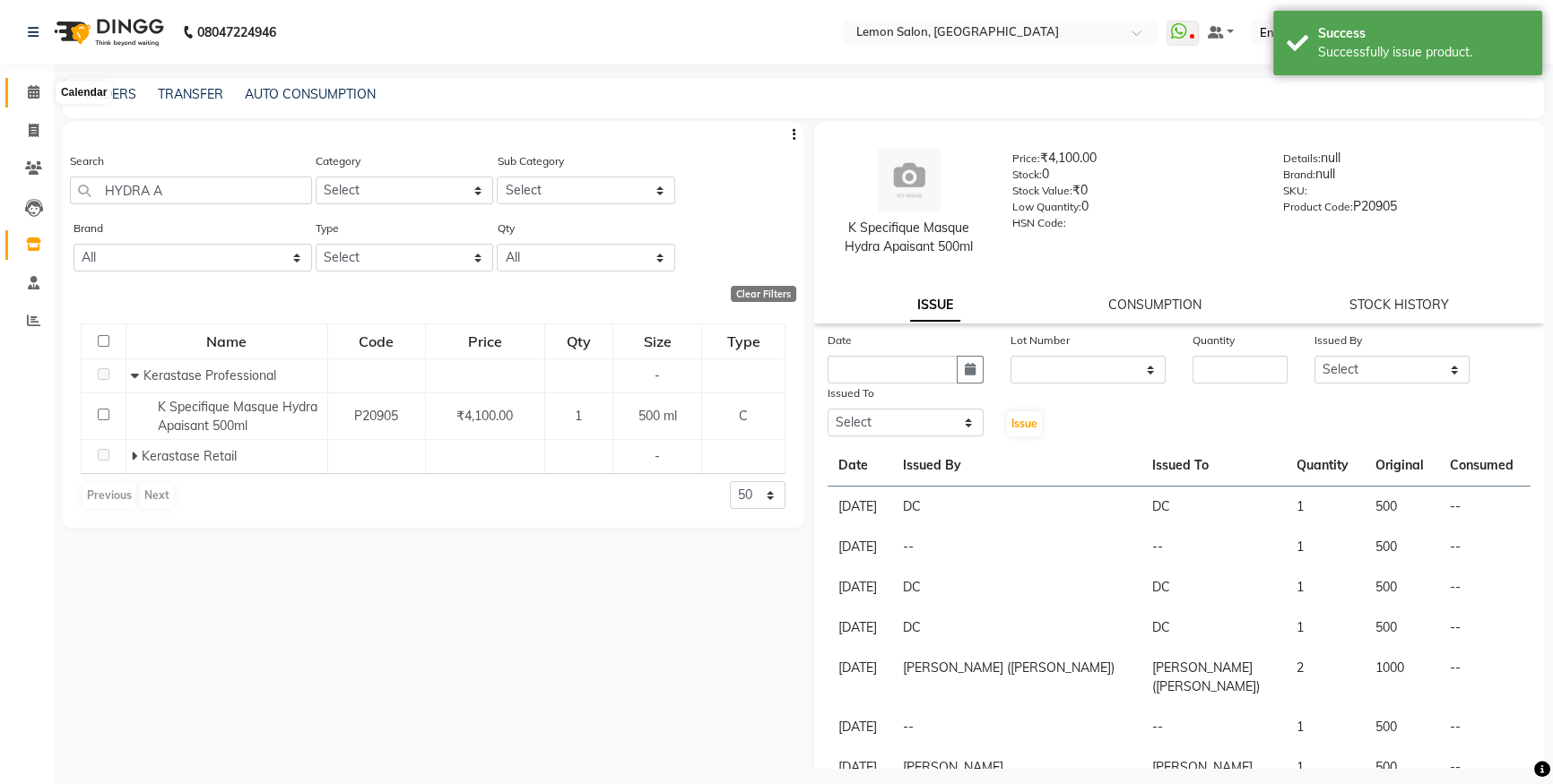
click at [25, 96] on span at bounding box center [33, 92] width 31 height 21
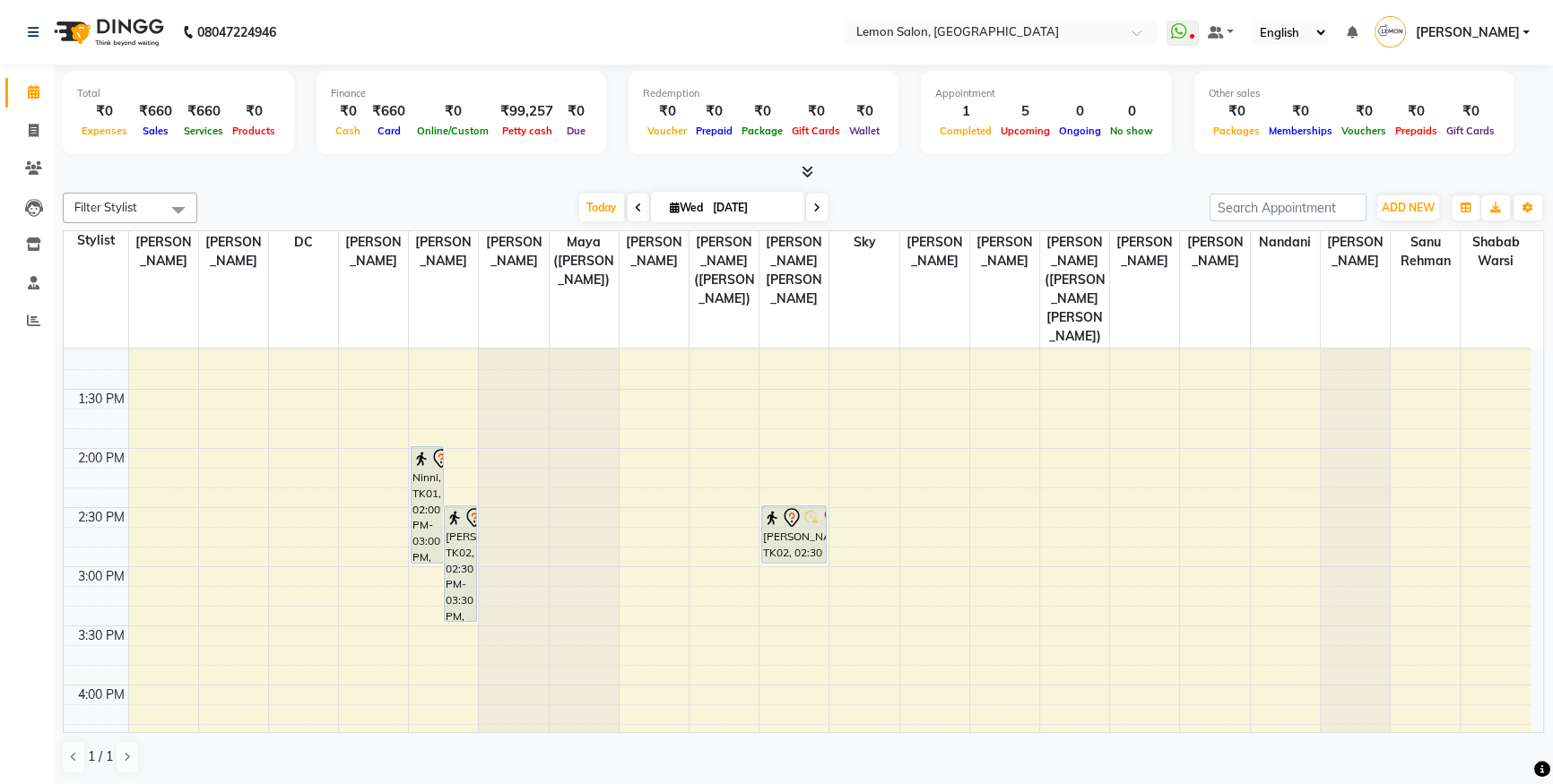
scroll to position [570, 0]
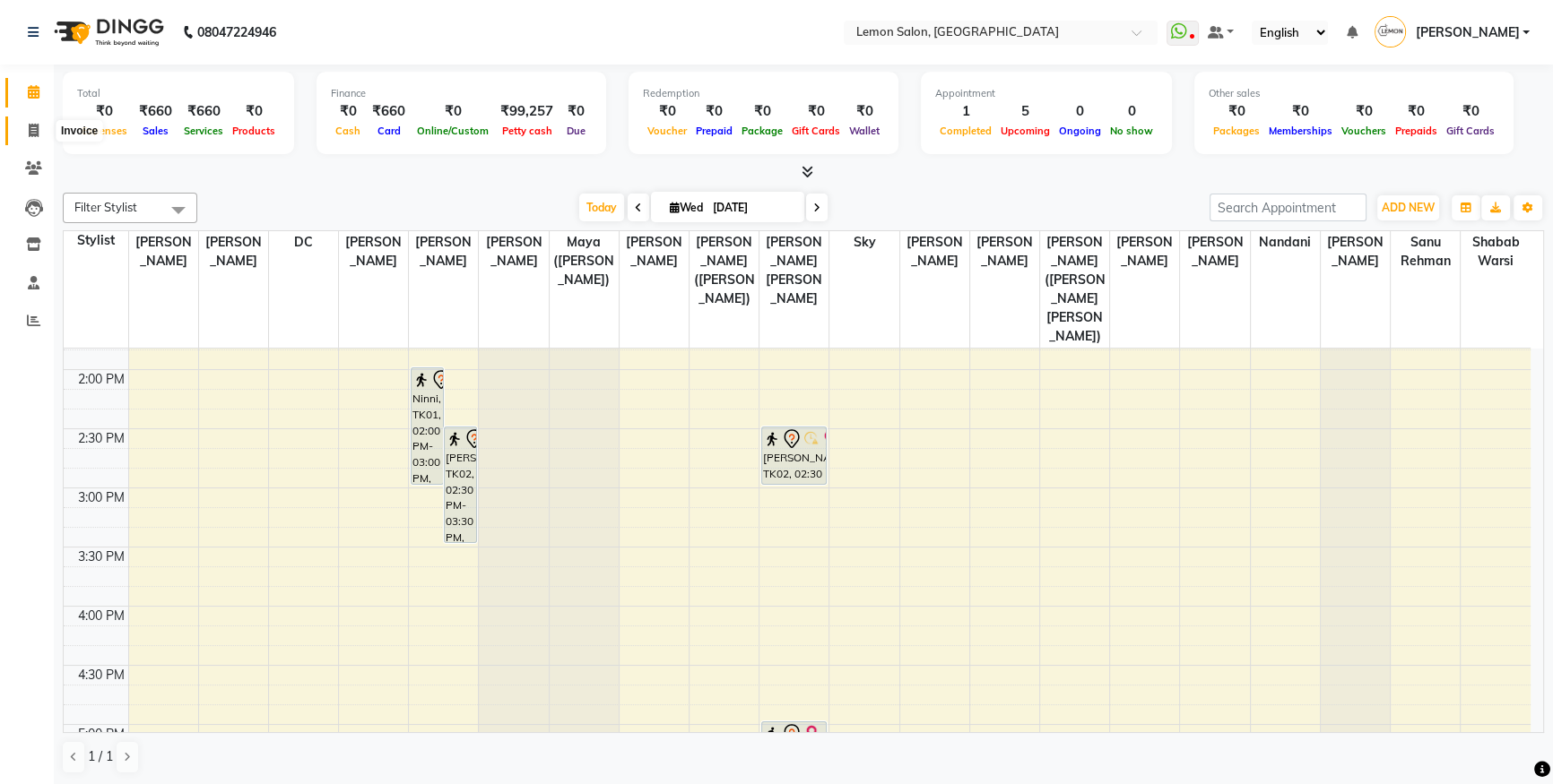
click at [38, 121] on span at bounding box center [33, 131] width 31 height 21
select select "566"
select select "service"
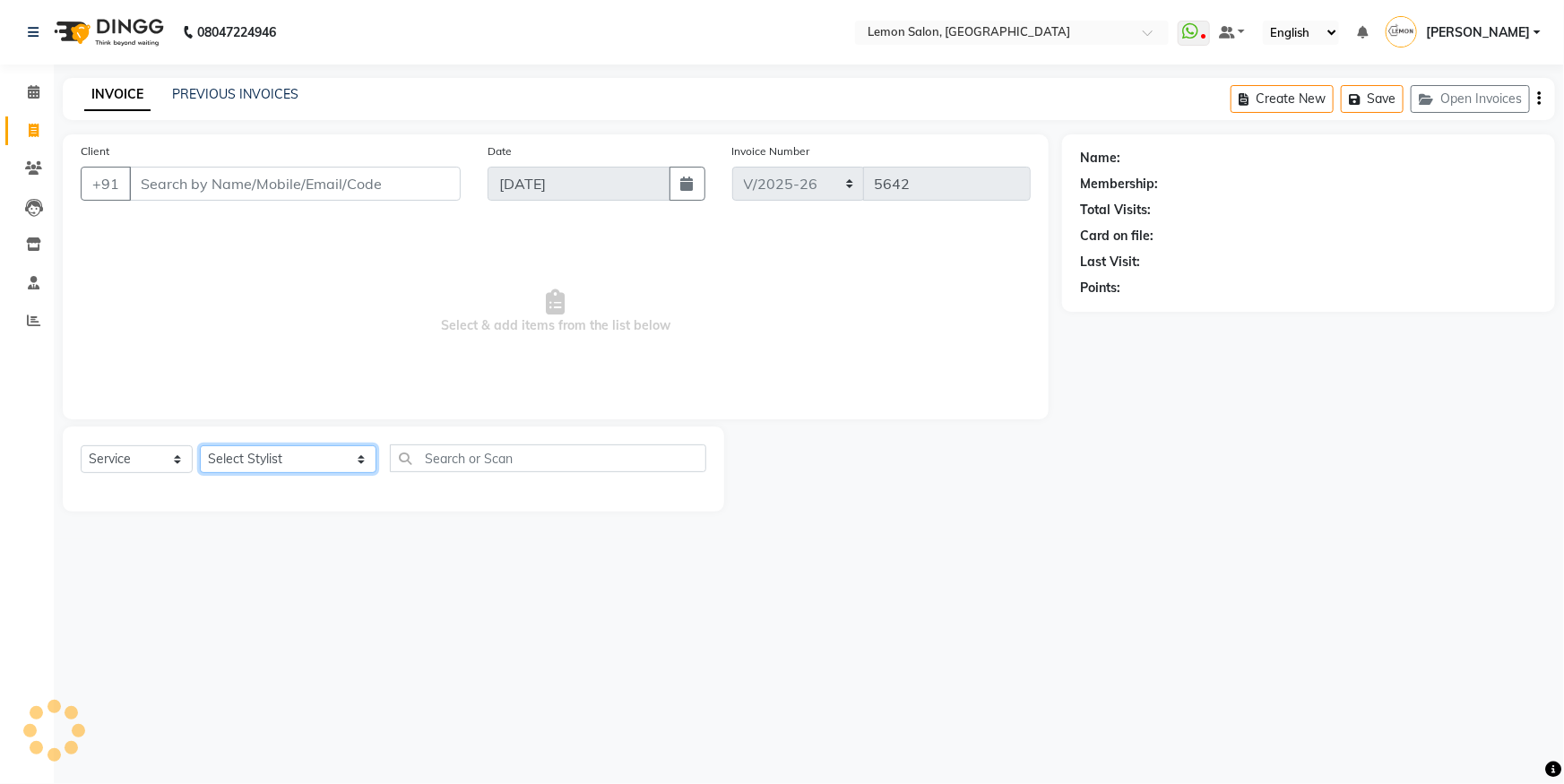
click at [298, 451] on select "Select Stylist [PERSON_NAME] [PERSON_NAME] DC [PERSON_NAME] [PERSON_NAME] ([PER…" at bounding box center [288, 459] width 176 height 27
select select "54277"
click at [200, 445] on select "Select Stylist [PERSON_NAME] [PERSON_NAME] DC [PERSON_NAME] [PERSON_NAME] ([PER…" at bounding box center [288, 459] width 176 height 27
click at [421, 438] on div "Select Service Product Membership Package Voucher Prepaid Gift Card Select Styl…" at bounding box center [394, 469] width 662 height 85
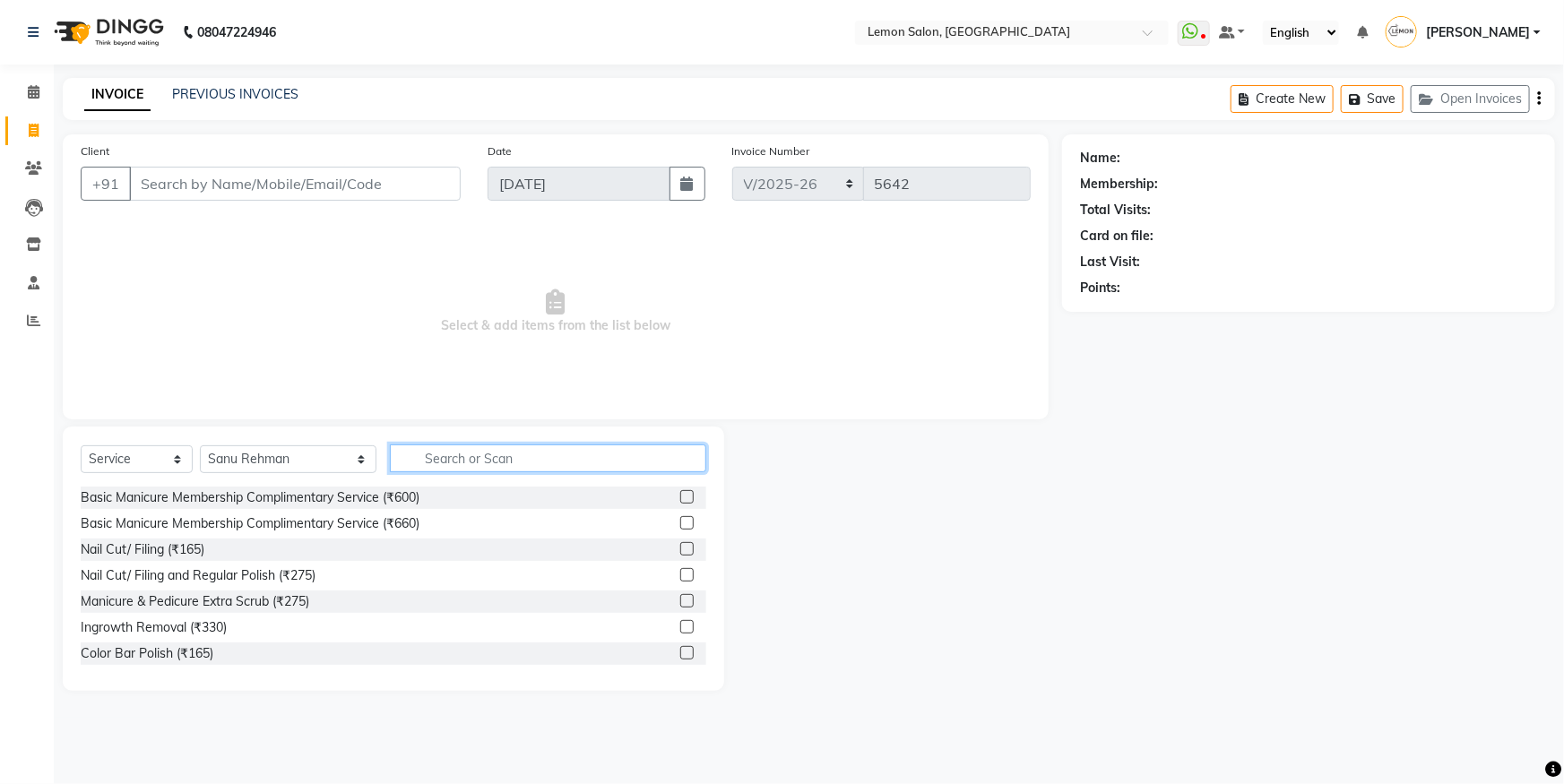
click at [432, 444] on input "text" at bounding box center [547, 458] width 316 height 27
click at [45, 102] on link "Calendar" at bounding box center [26, 93] width 43 height 29
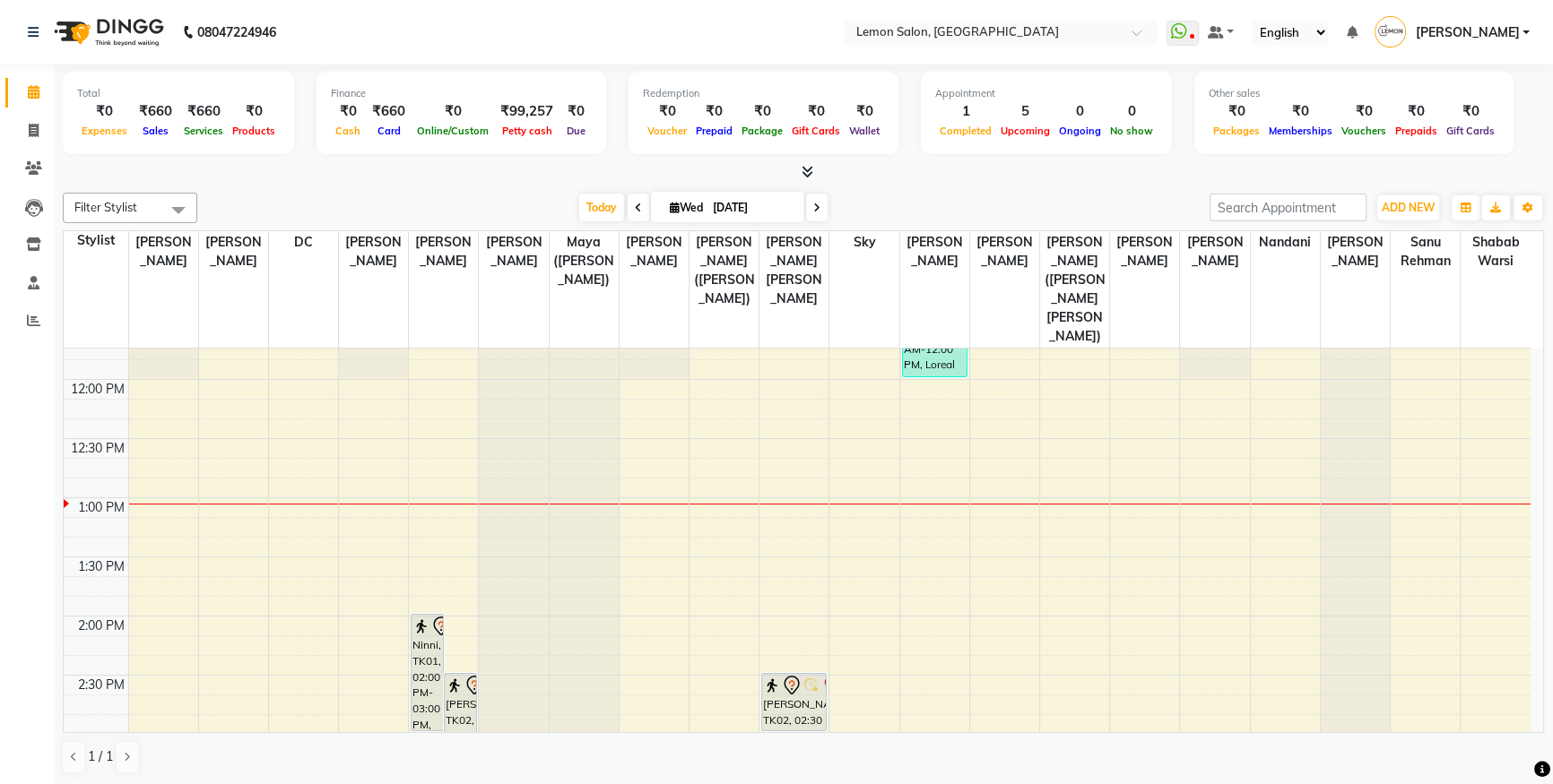
scroll to position [321, 0]
click at [29, 125] on icon at bounding box center [33, 130] width 10 height 14
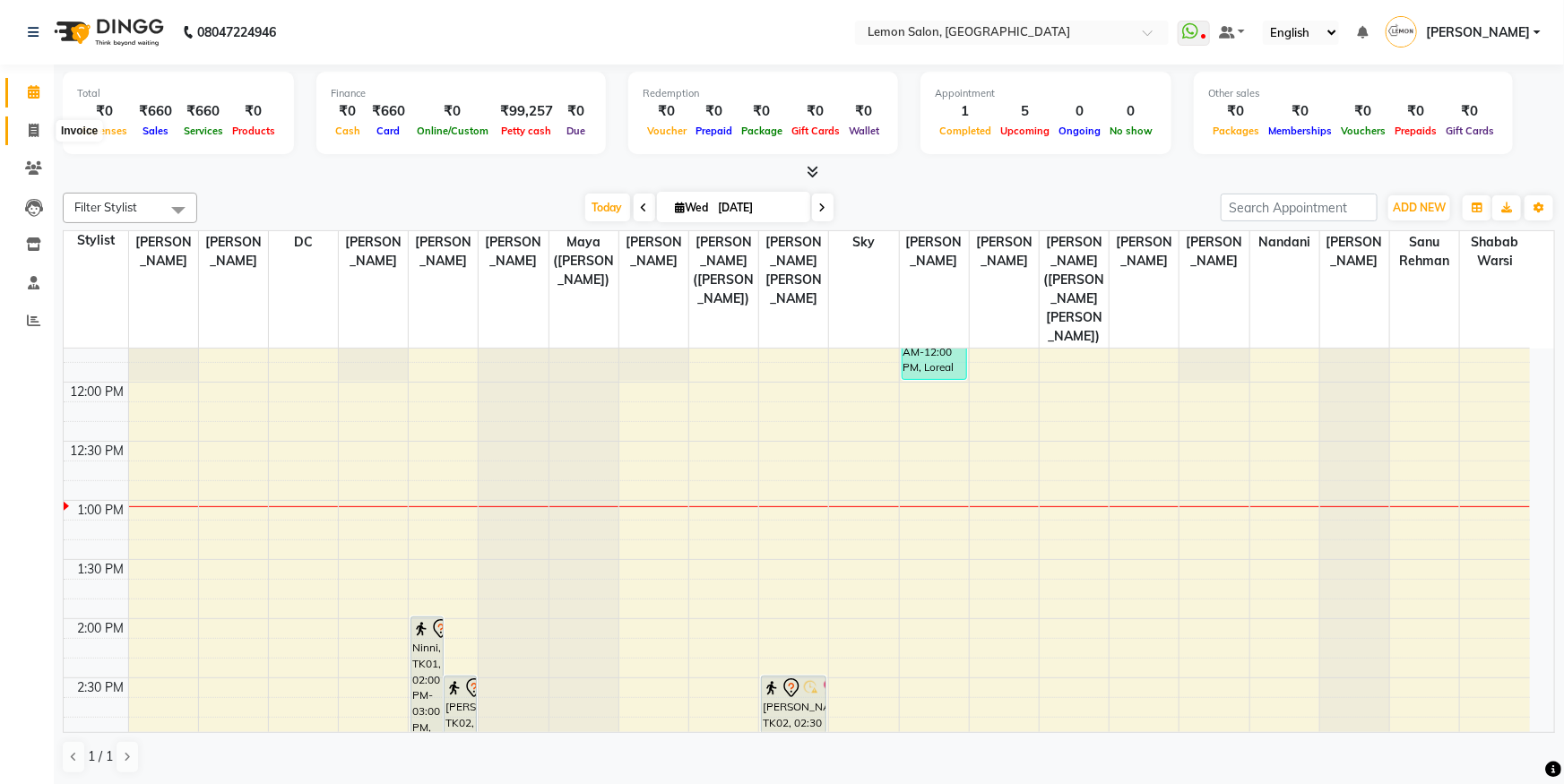
select select "566"
select select "service"
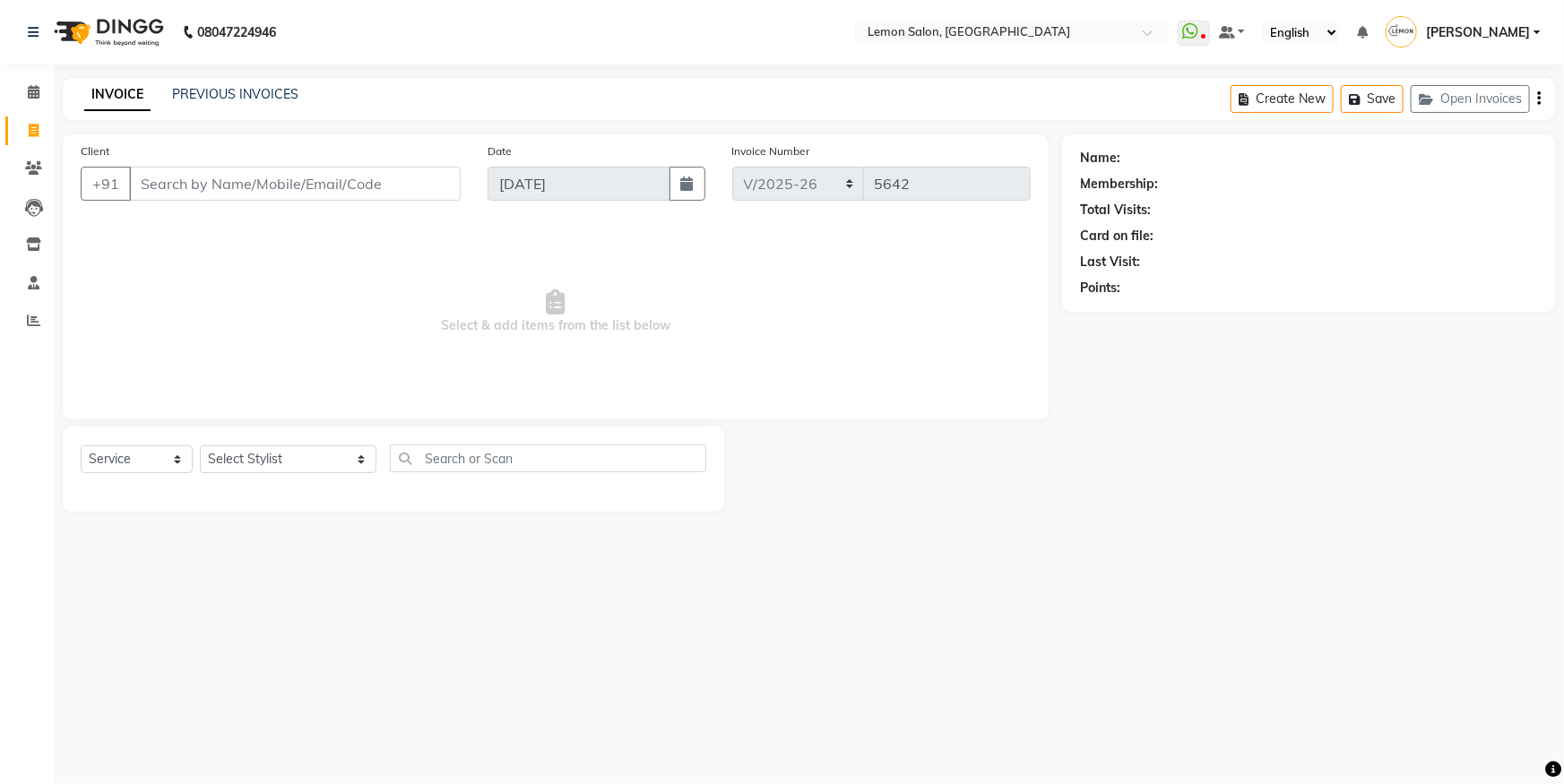
click at [40, 153] on li "Clients" at bounding box center [26, 168] width 54 height 38
click at [45, 167] on span at bounding box center [33, 168] width 31 height 21
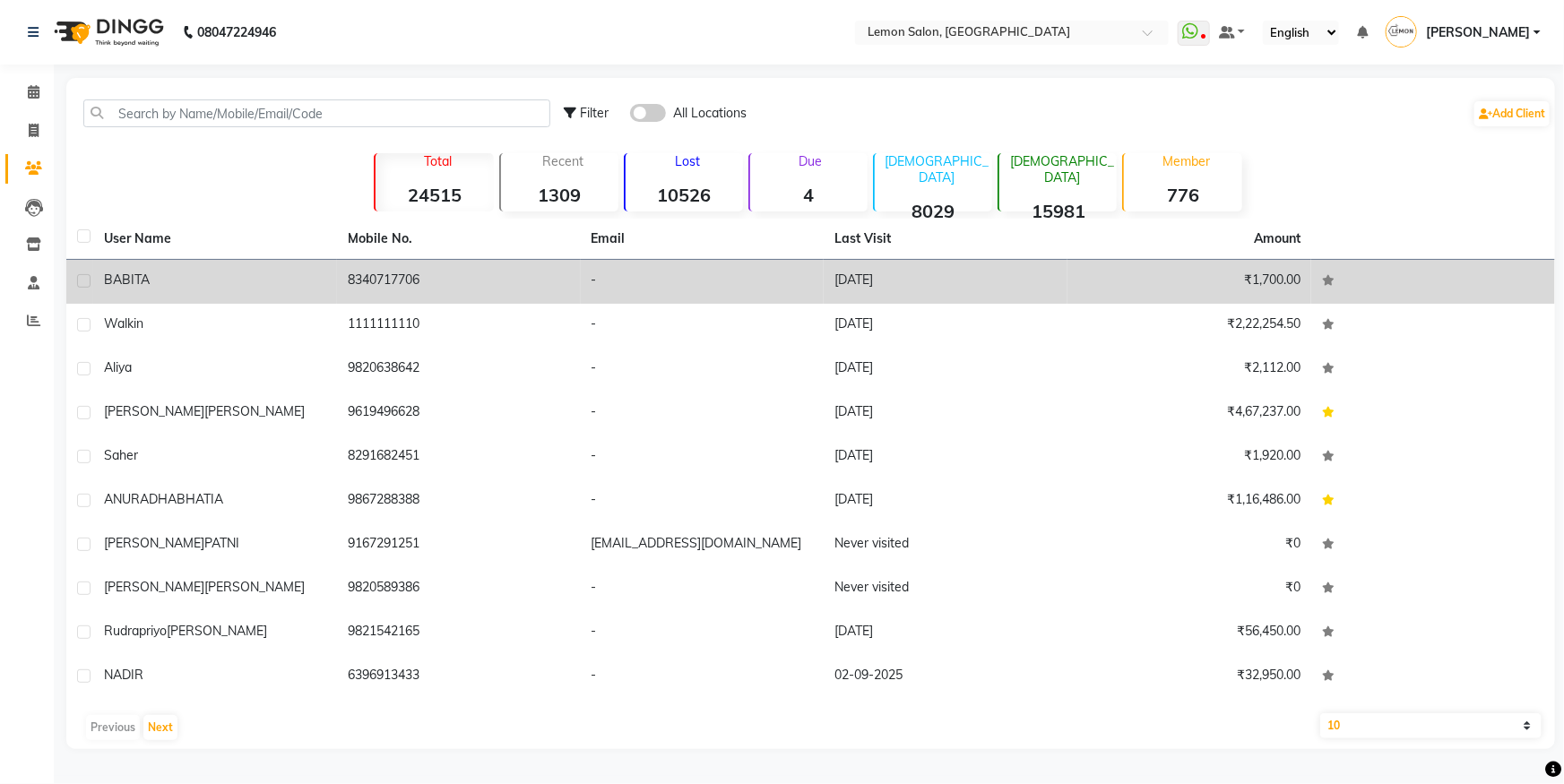
click at [358, 278] on td "8340717706" at bounding box center [458, 281] width 244 height 44
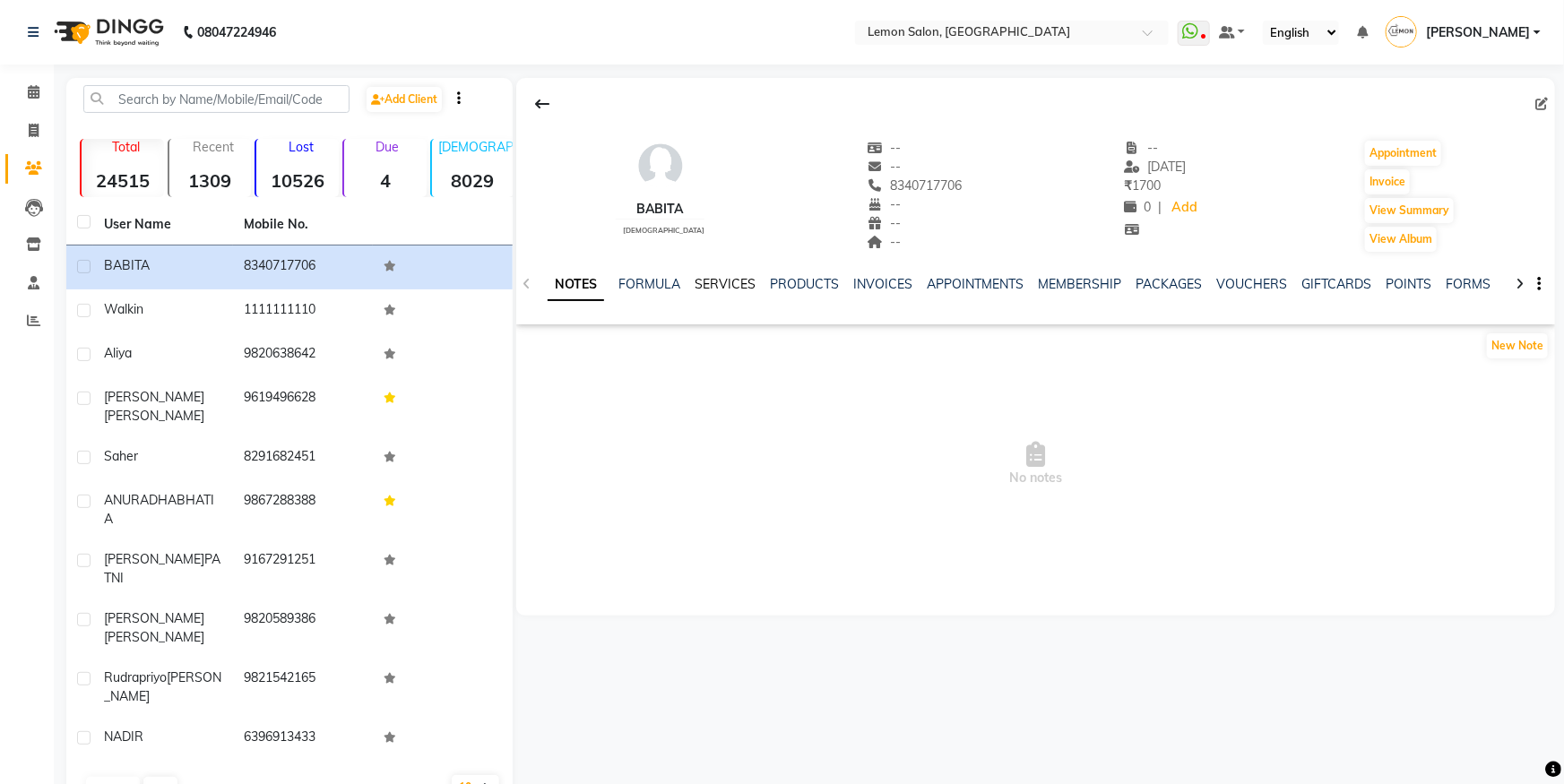
click at [718, 286] on link "SERVICES" at bounding box center [725, 284] width 61 height 16
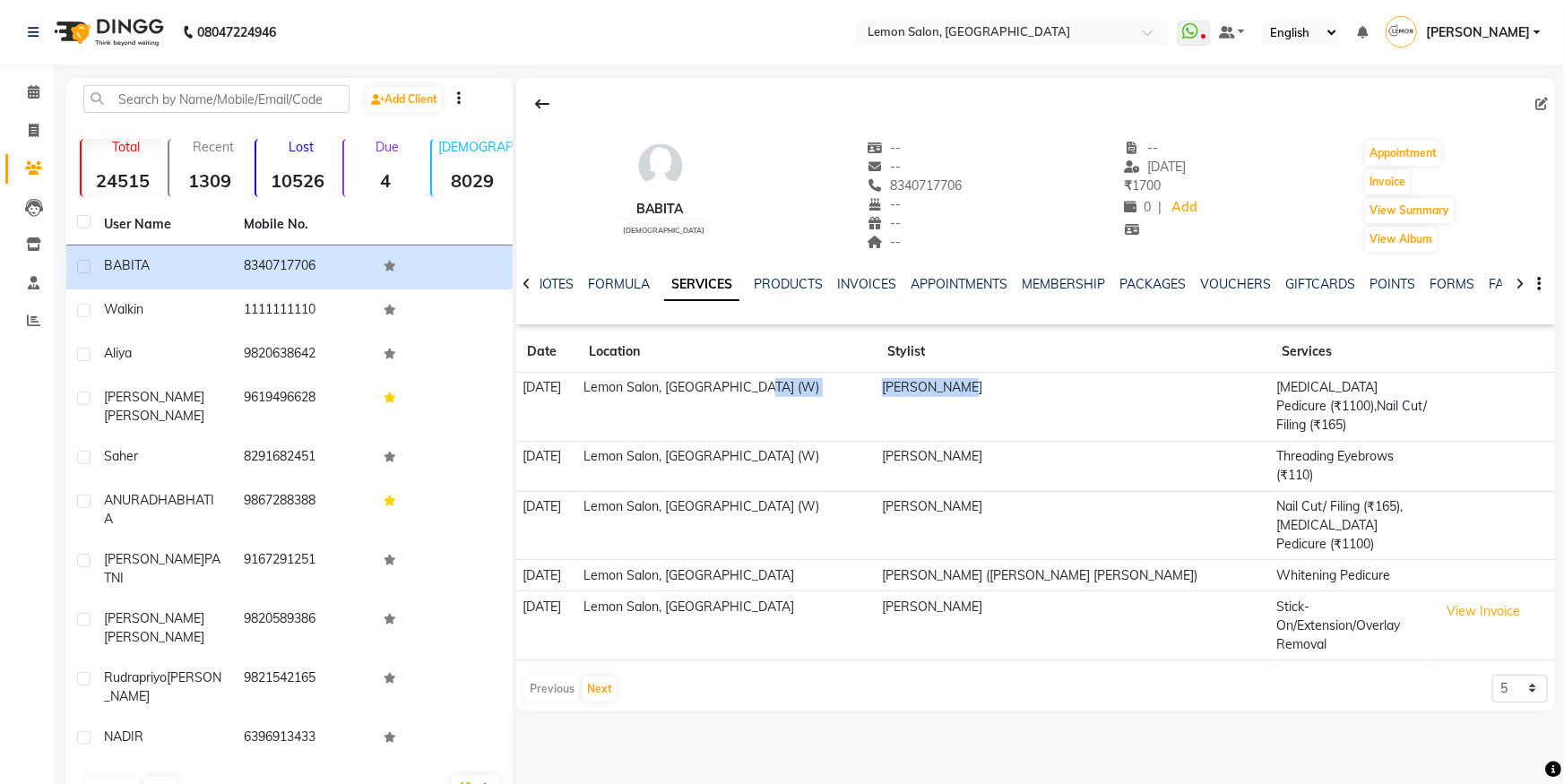
drag, startPoint x: 889, startPoint y: 380, endPoint x: 1041, endPoint y: 385, distance: 152.1
click at [1041, 385] on tr "[DATE] [GEOGRAPHIC_DATA], [GEOGRAPHIC_DATA] (W) [PERSON_NAME] [MEDICAL_DATA] Pe…" at bounding box center [1035, 407] width 1039 height 69
drag, startPoint x: 1215, startPoint y: 383, endPoint x: 1330, endPoint y: 368, distance: 116.0
click at [1330, 368] on table "Date Location Stylist Services [DATE] [GEOGRAPHIC_DATA], [GEOGRAPHIC_DATA] (W) …" at bounding box center [1035, 496] width 1039 height 329
click at [1304, 395] on td "[MEDICAL_DATA] Pedicure (₹1100),Nail Cut/ Filing (₹165)" at bounding box center [1352, 407] width 163 height 69
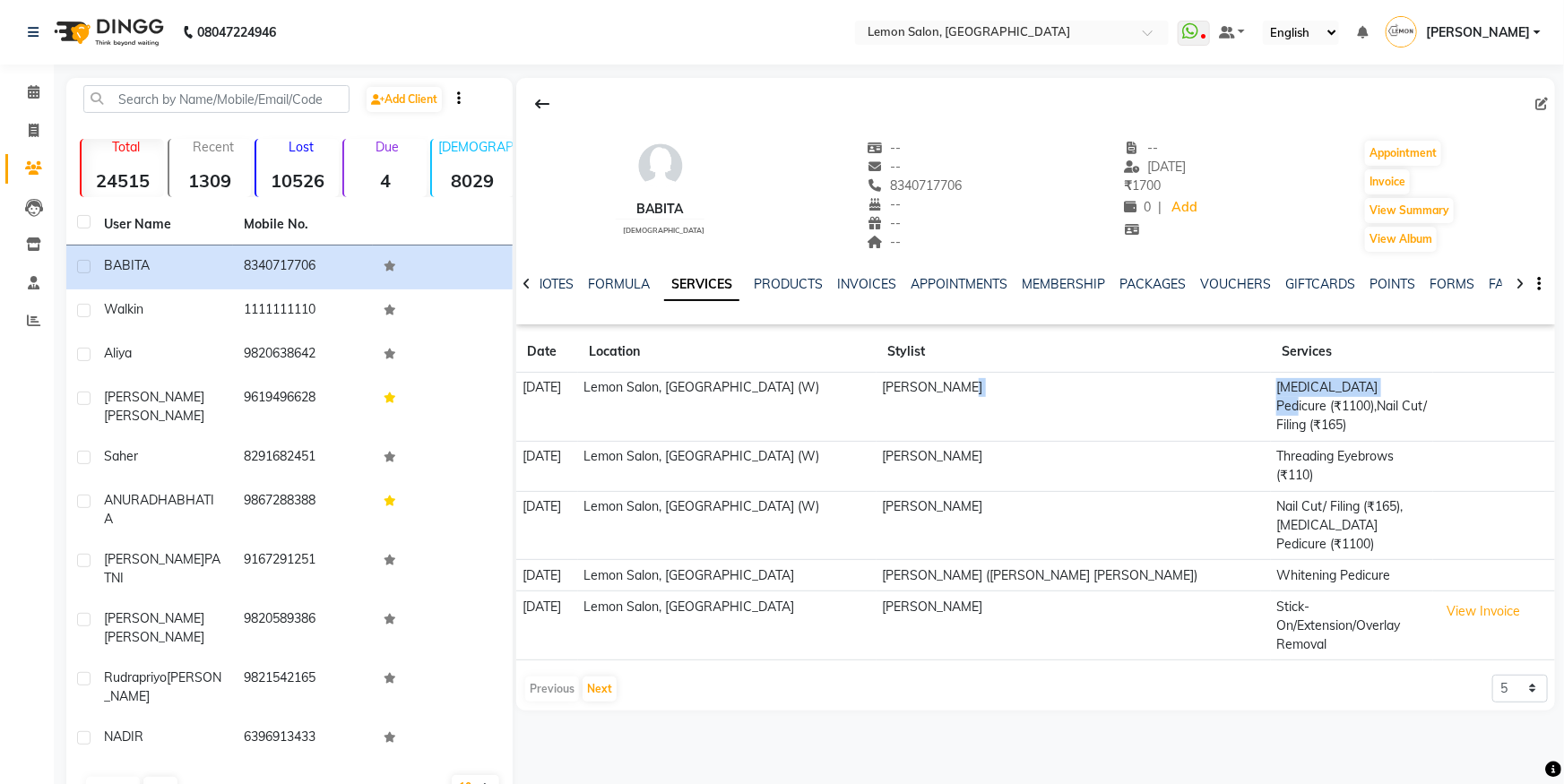
drag, startPoint x: 1213, startPoint y: 386, endPoint x: 1353, endPoint y: 387, distance: 140.0
click at [1353, 387] on tr "[DATE] [GEOGRAPHIC_DATA], [GEOGRAPHIC_DATA] (W) [PERSON_NAME] [MEDICAL_DATA] Pe…" at bounding box center [1035, 407] width 1039 height 69
click at [1336, 394] on td "[MEDICAL_DATA] Pedicure (₹1100),Nail Cut/ Filing (₹165)" at bounding box center [1352, 407] width 163 height 69
drag, startPoint x: 1214, startPoint y: 386, endPoint x: 1438, endPoint y: 420, distance: 226.6
click at [1438, 420] on tr "[DATE] [GEOGRAPHIC_DATA], [GEOGRAPHIC_DATA] (W) [PERSON_NAME] [MEDICAL_DATA] Pe…" at bounding box center [1035, 407] width 1039 height 69
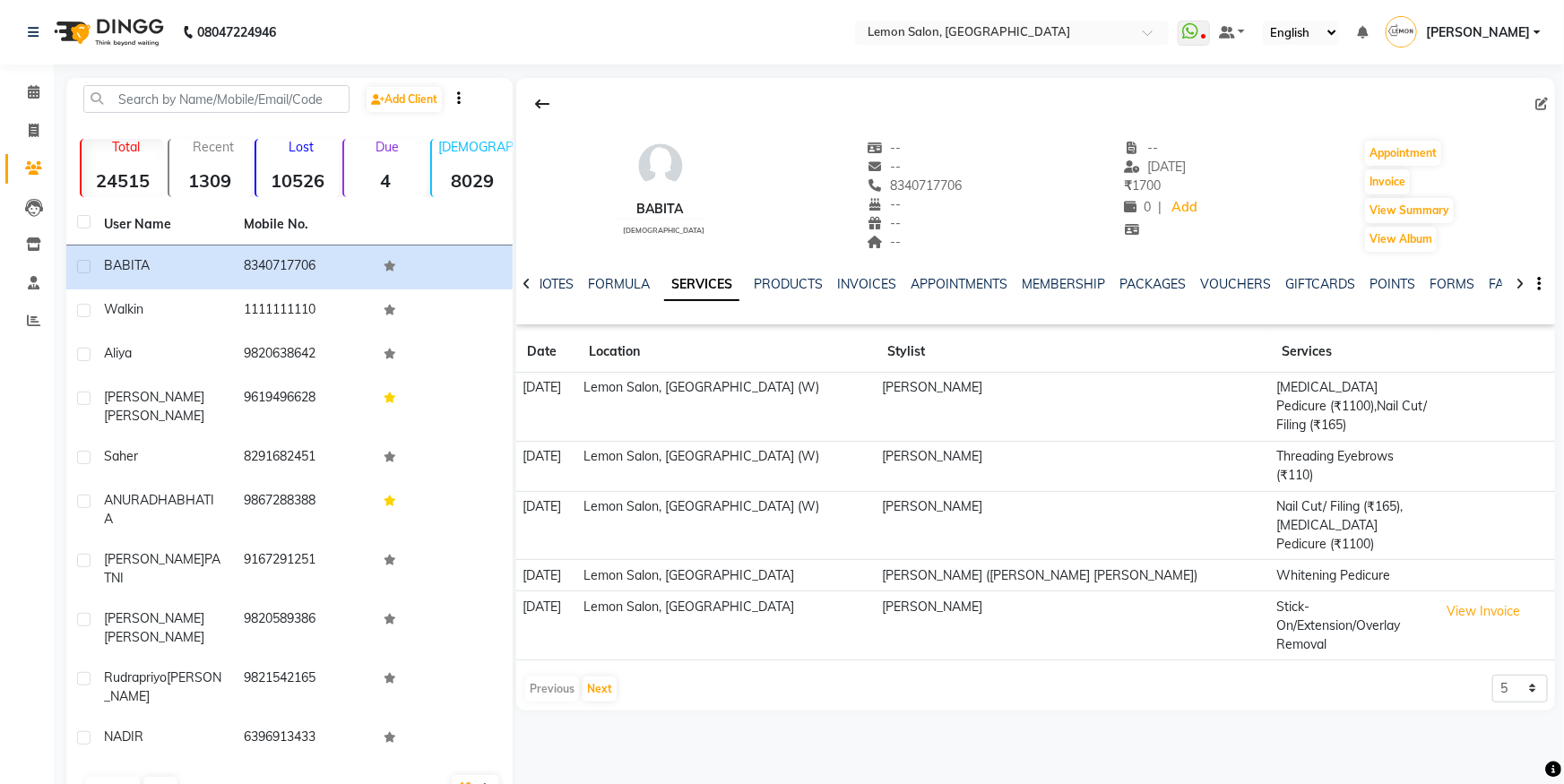
click at [1063, 440] on td "[PERSON_NAME]" at bounding box center [1073, 465] width 395 height 50
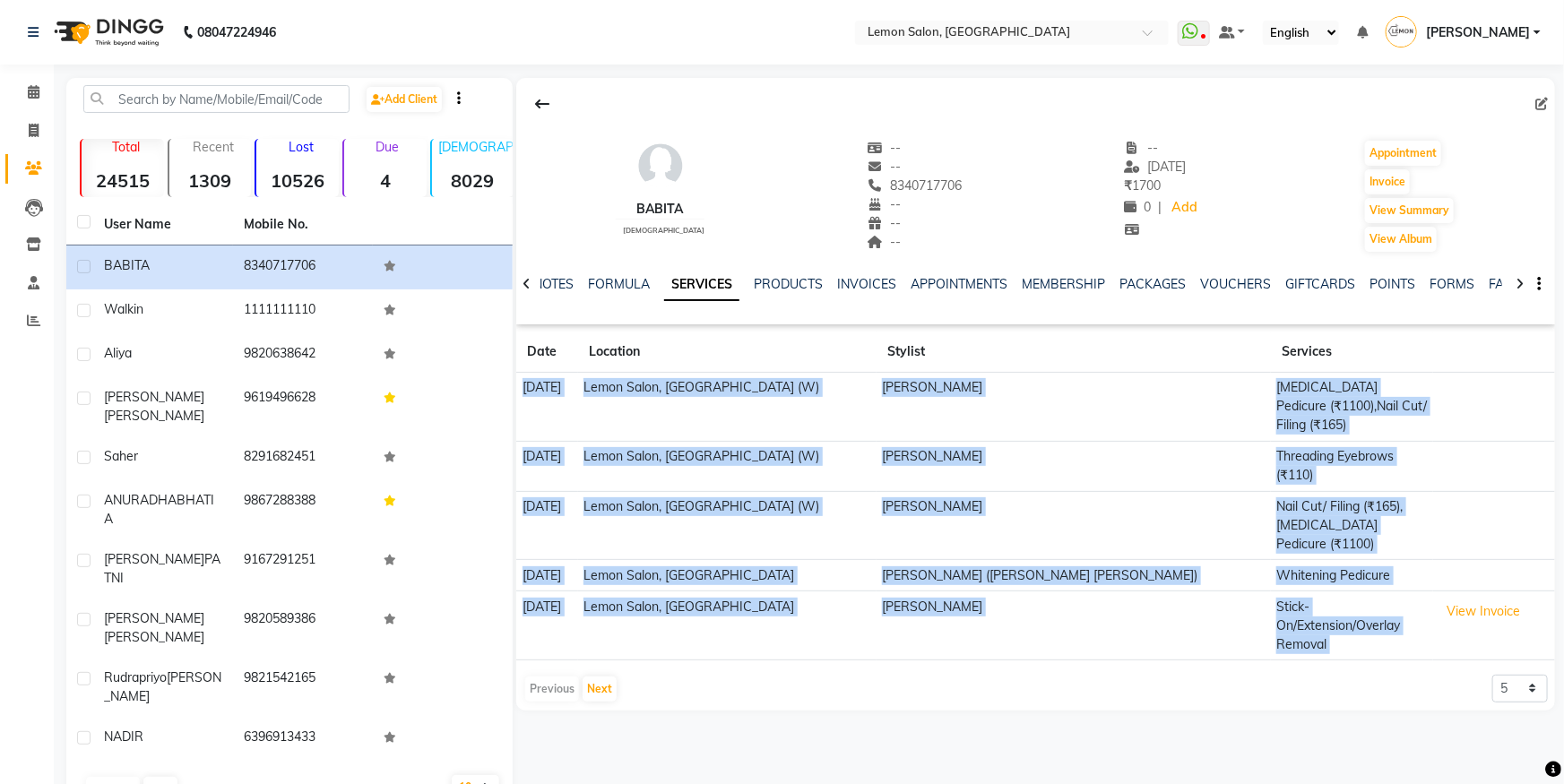
drag, startPoint x: 521, startPoint y: 382, endPoint x: 1435, endPoint y: 691, distance: 964.8
click at [1435, 691] on div "BABITA [DEMOGRAPHIC_DATA] -- -- 8340717706 -- -- -- -- [DATE] ₹ 1700 0 | Add Ap…" at bounding box center [1034, 444] width 1043 height 733
click at [1356, 672] on div "BABITA [DEMOGRAPHIC_DATA] -- -- 8340717706 -- -- -- -- [DATE] ₹ 1700 0 | Add Ap…" at bounding box center [1034, 444] width 1043 height 733
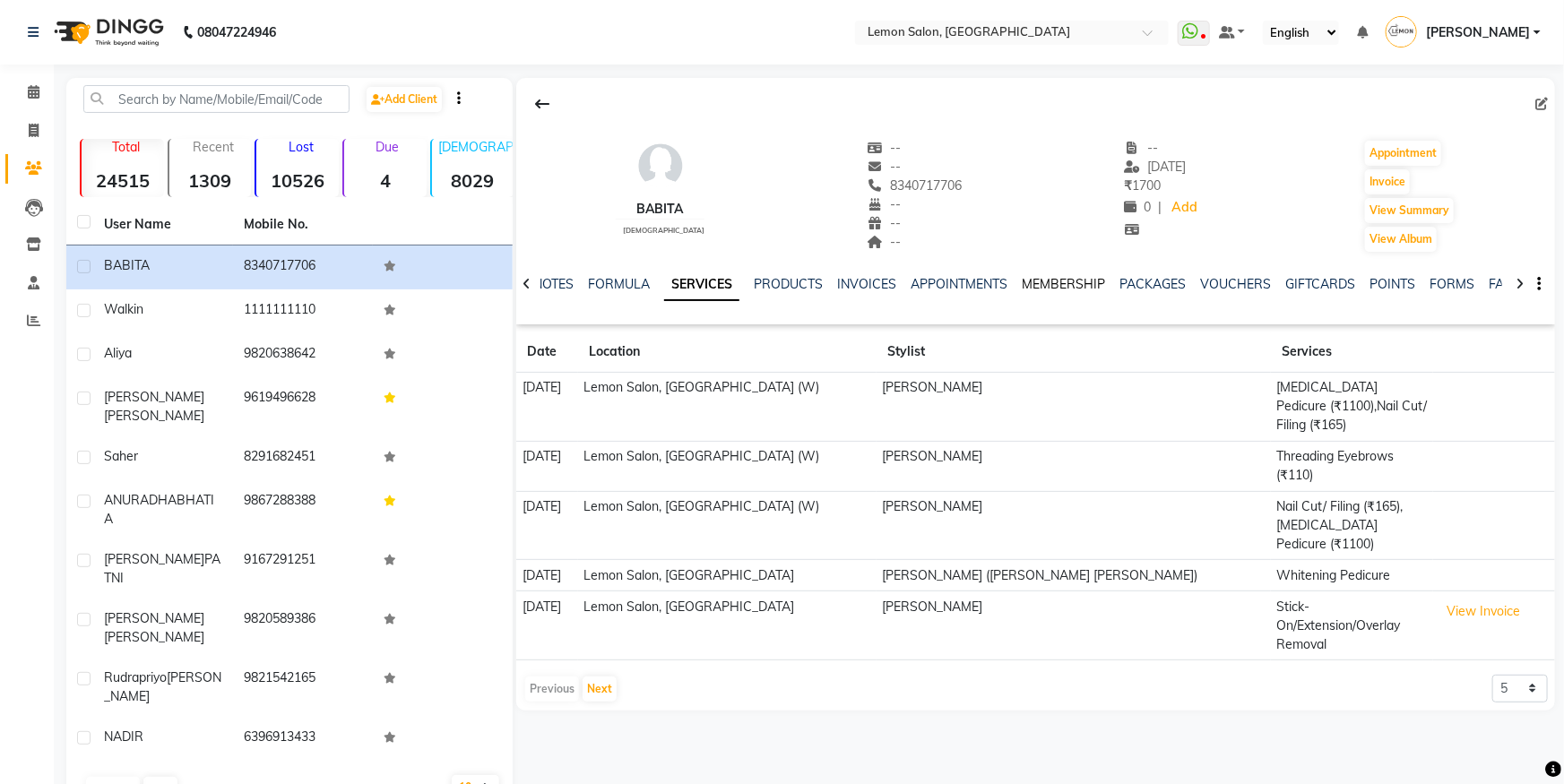
click at [1076, 281] on link "MEMBERSHIP" at bounding box center [1064, 284] width 83 height 16
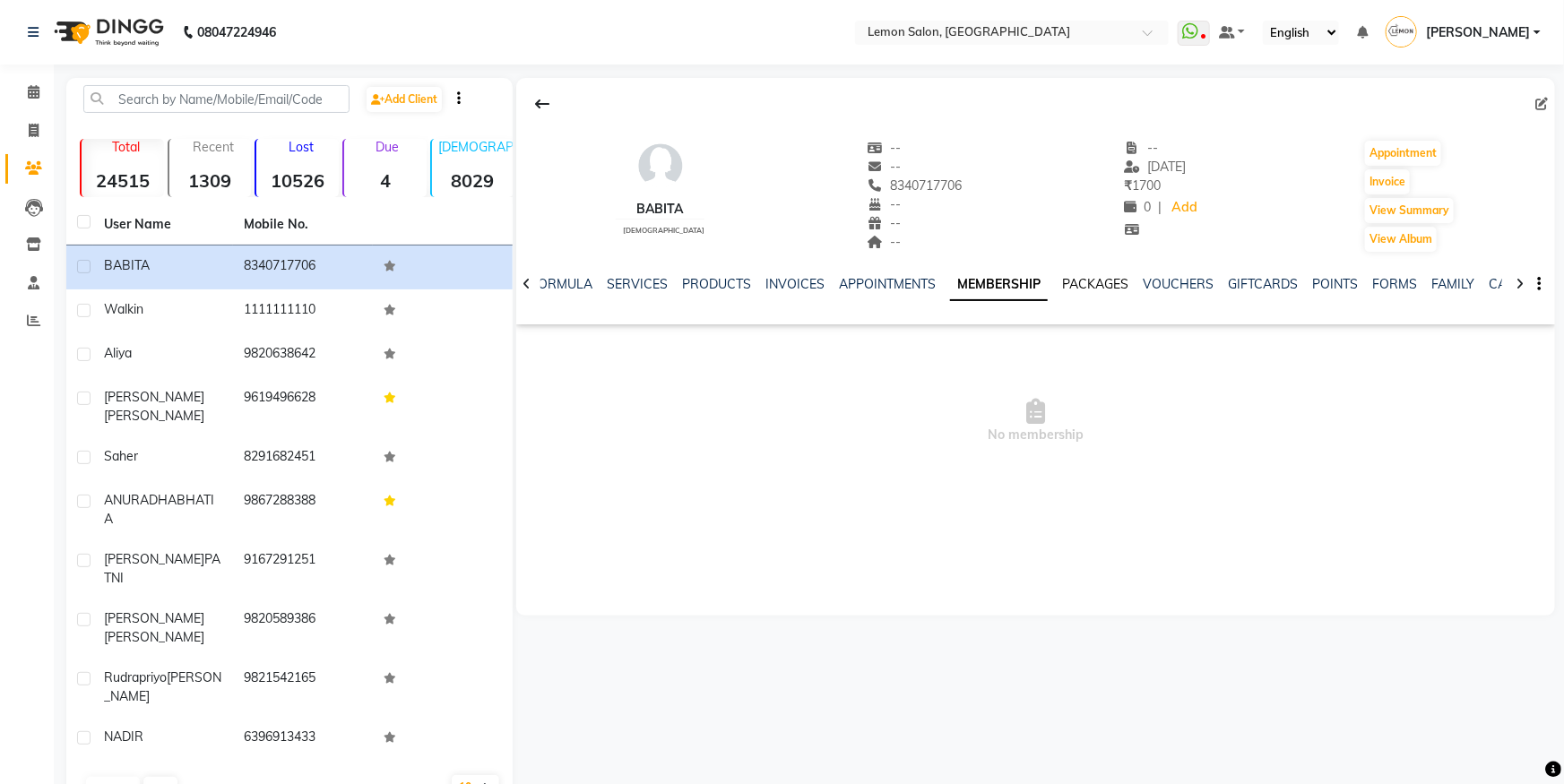
click at [1104, 287] on link "PACKAGES" at bounding box center [1096, 284] width 67 height 16
click at [1161, 287] on link "VOUCHERS" at bounding box center [1164, 284] width 71 height 16
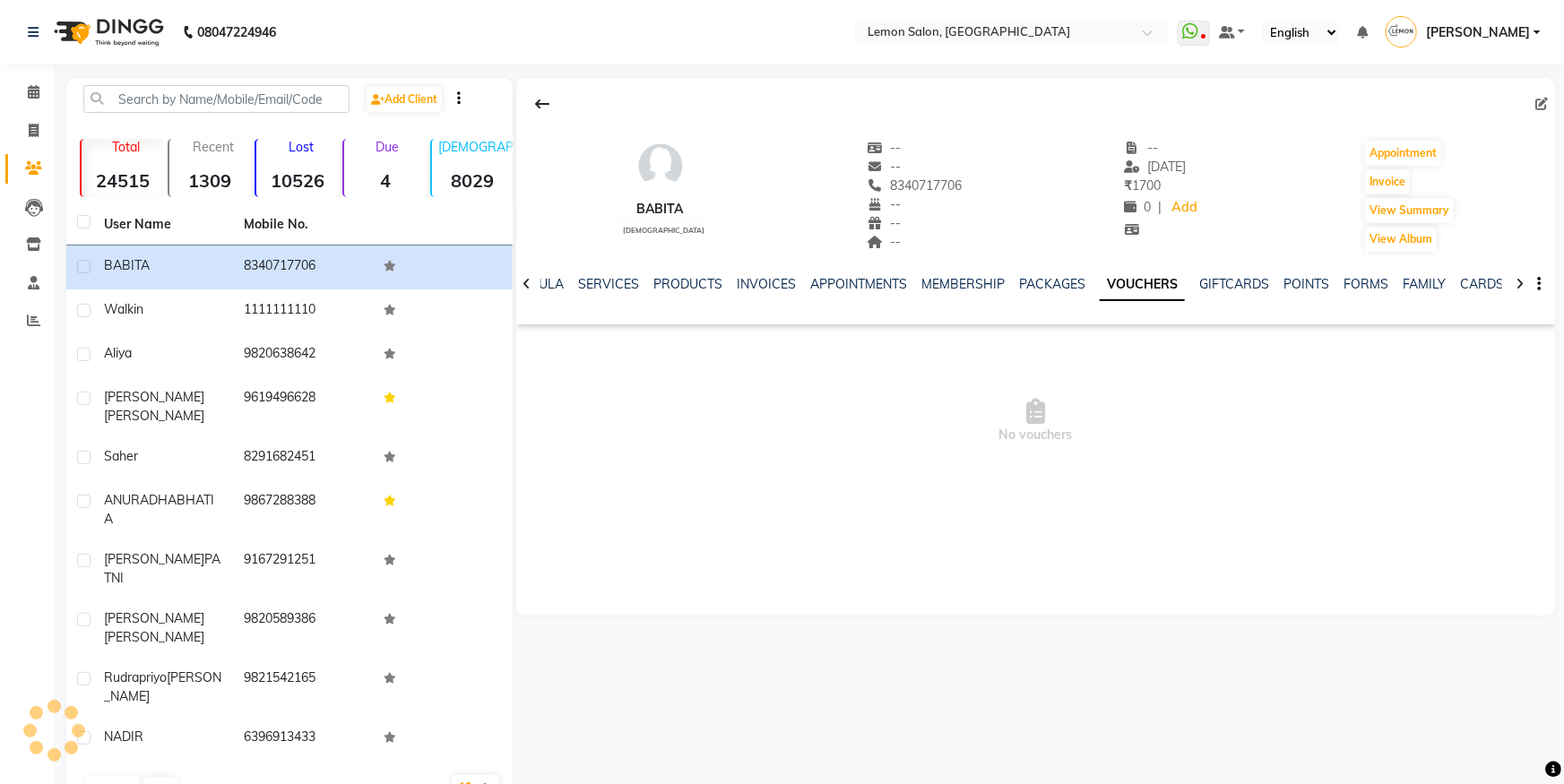
click at [1252, 294] on div "NOTES FORMULA SERVICES PRODUCTS INVOICES APPOINTMENTS MEMBERSHIP PACKAGES VOUCH…" at bounding box center [1014, 292] width 933 height 33
click at [1253, 291] on link "GIFTCARDS" at bounding box center [1234, 284] width 70 height 16
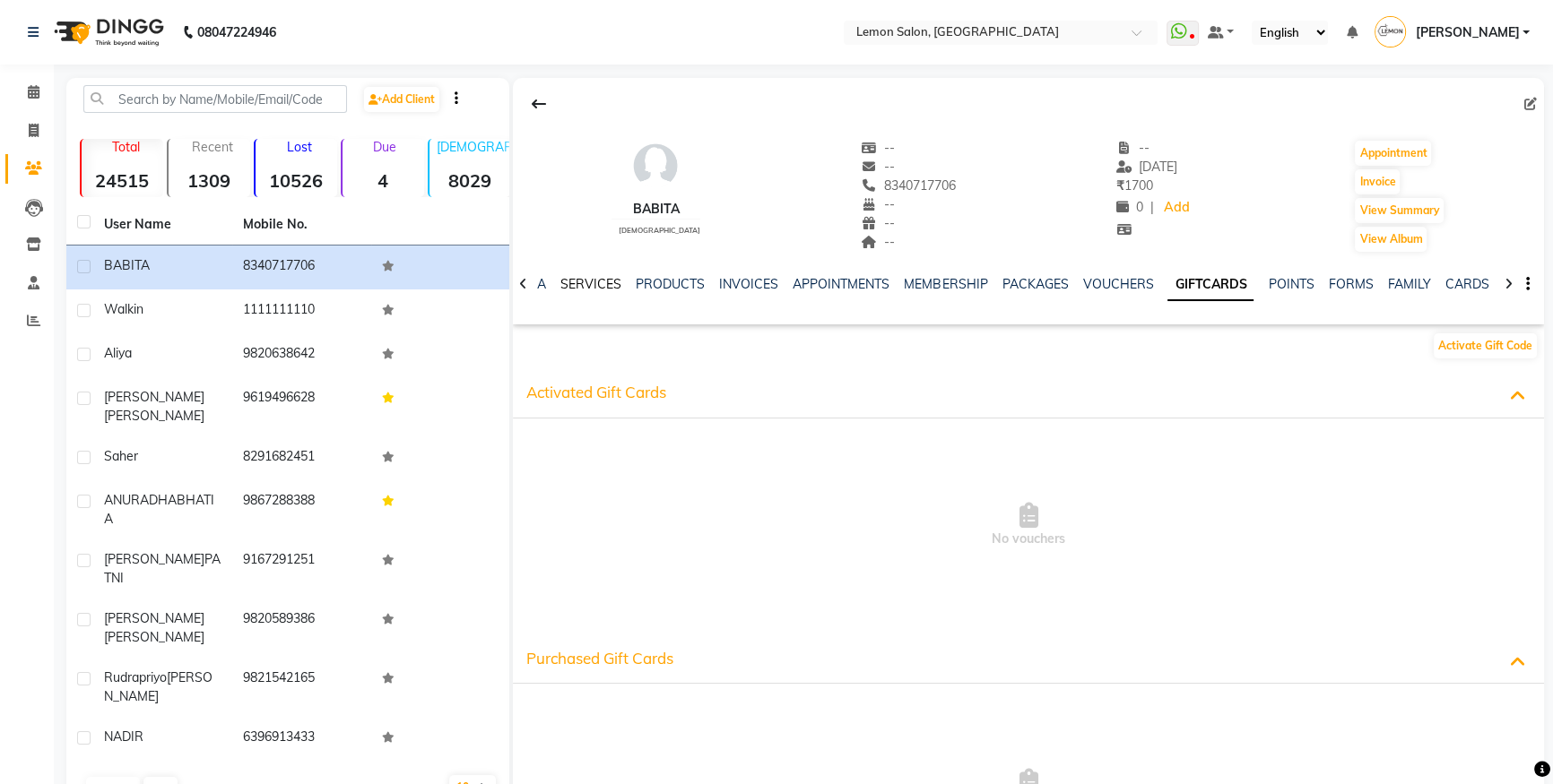
click at [586, 282] on link "SERVICES" at bounding box center [590, 284] width 61 height 16
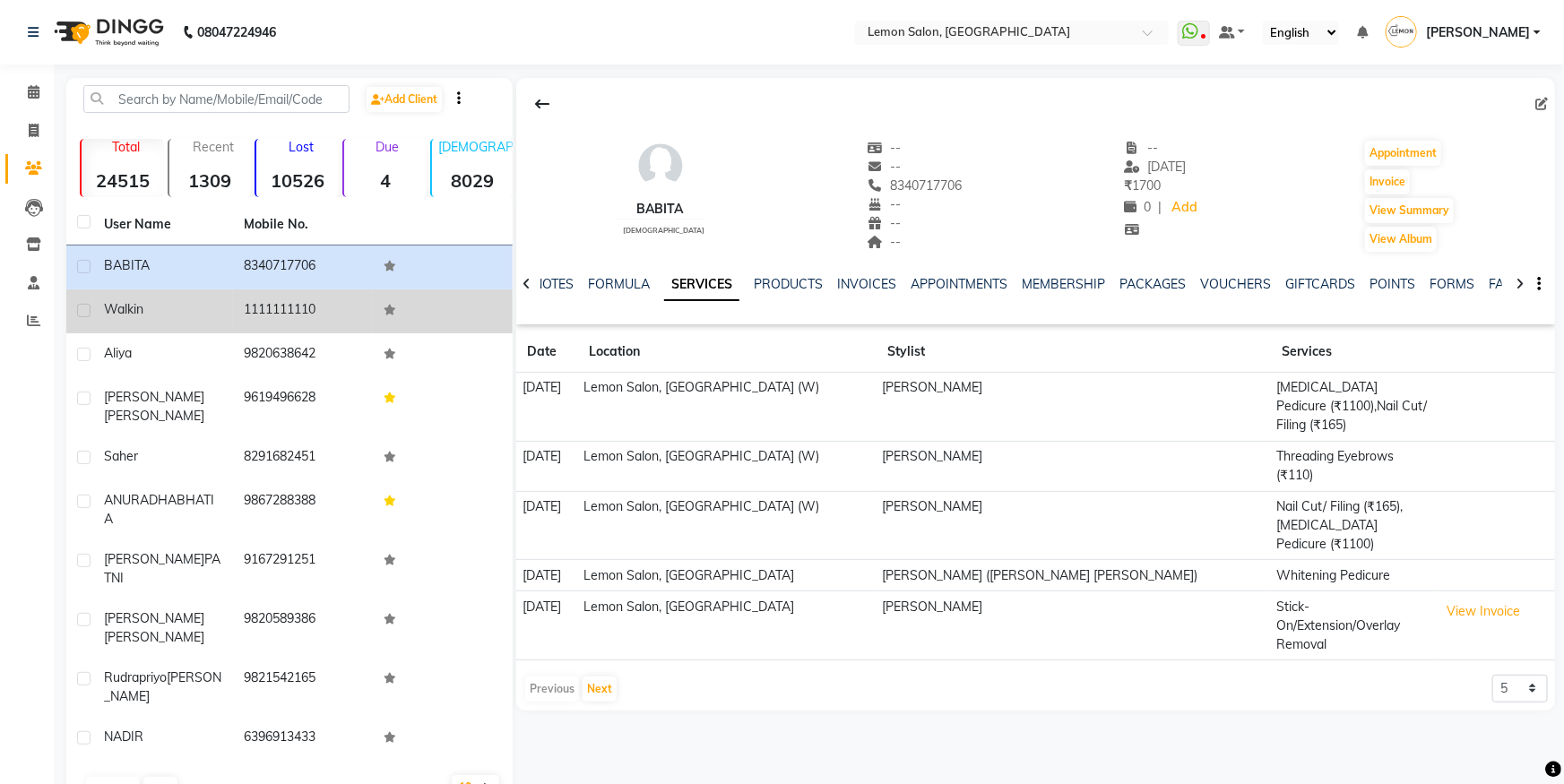
click at [230, 316] on td "Walkin" at bounding box center [163, 311] width 140 height 44
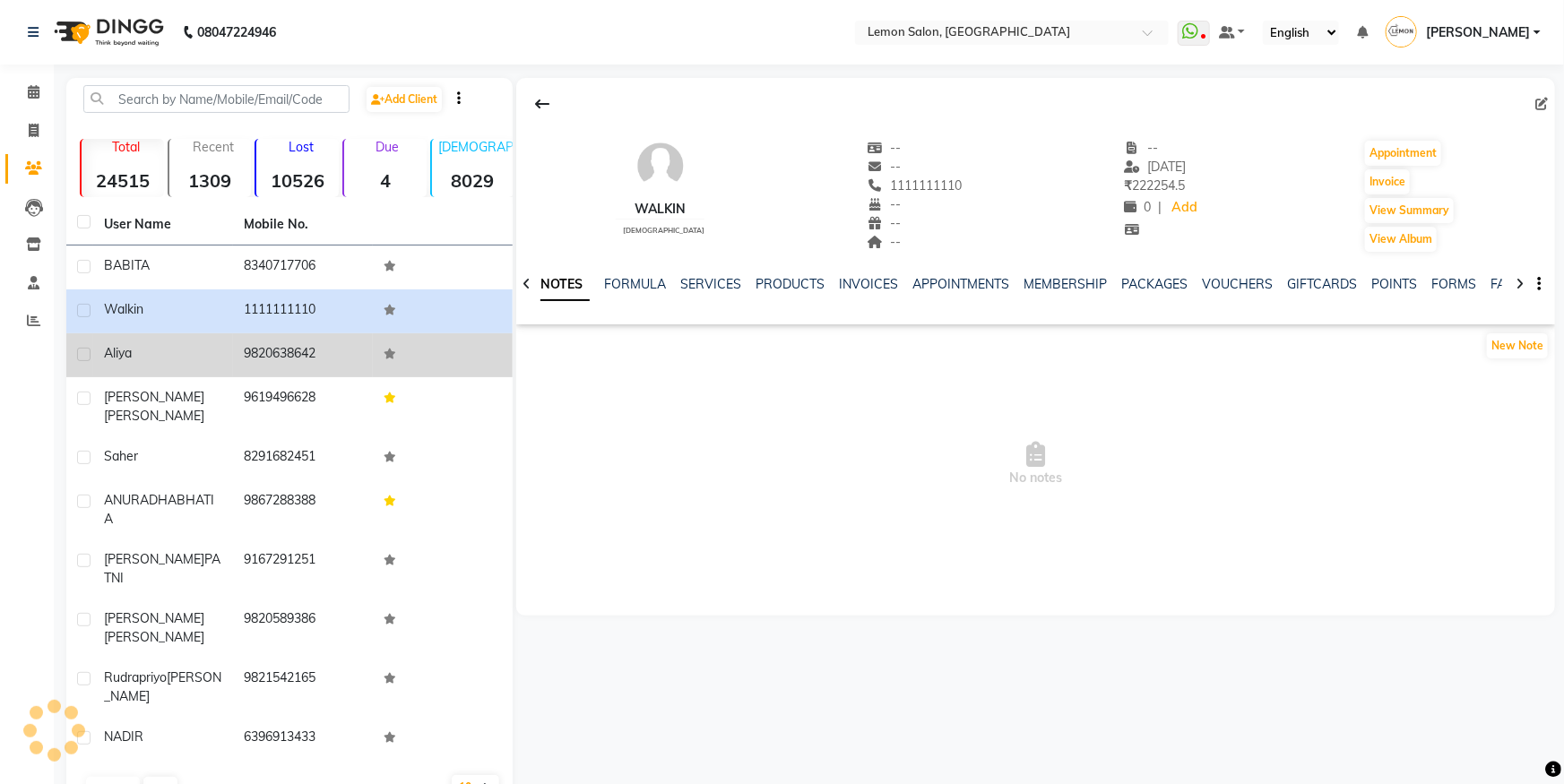
click at [195, 354] on div "aliya" at bounding box center [163, 353] width 118 height 19
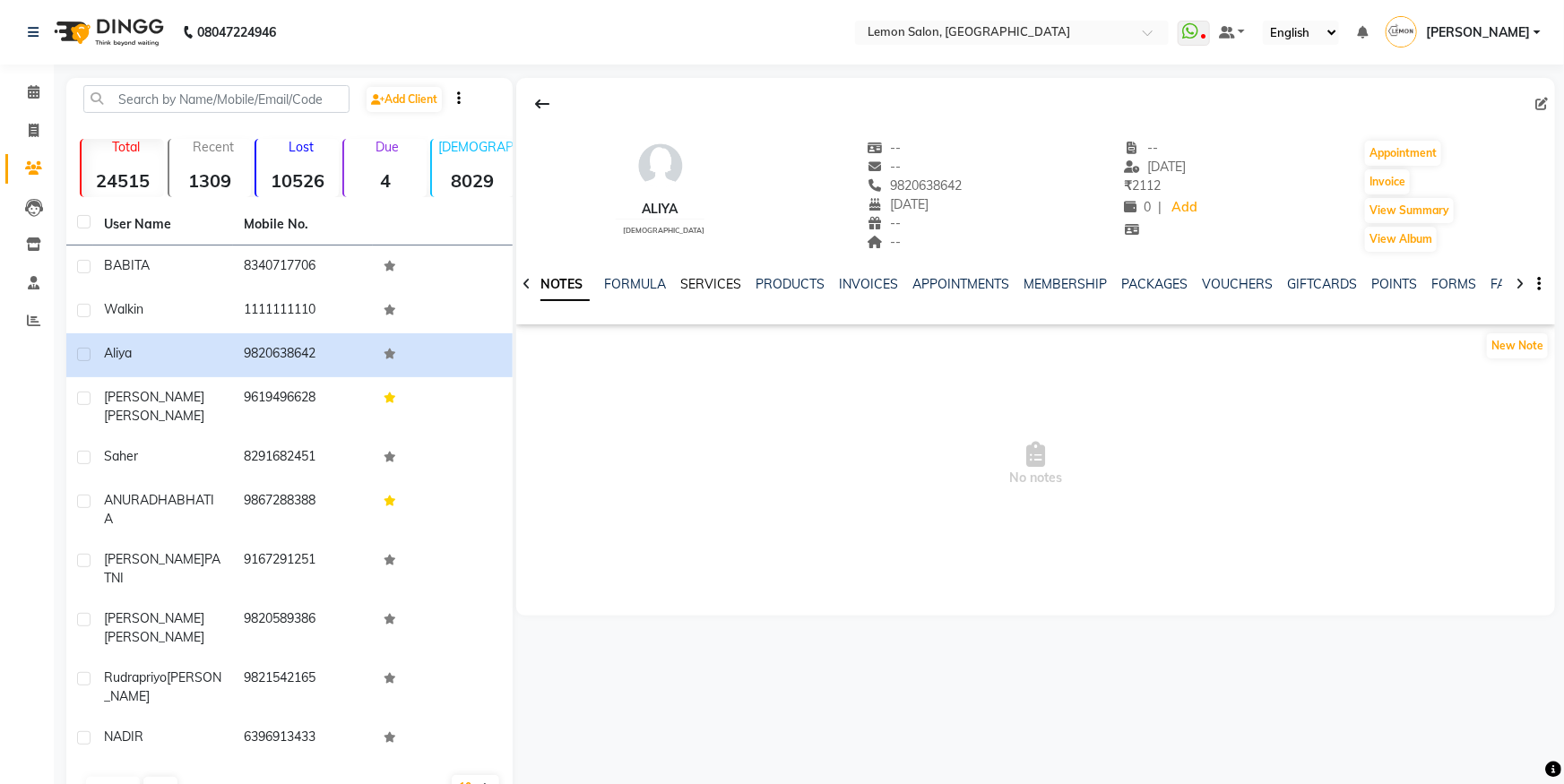
click at [701, 289] on link "SERVICES" at bounding box center [711, 284] width 61 height 16
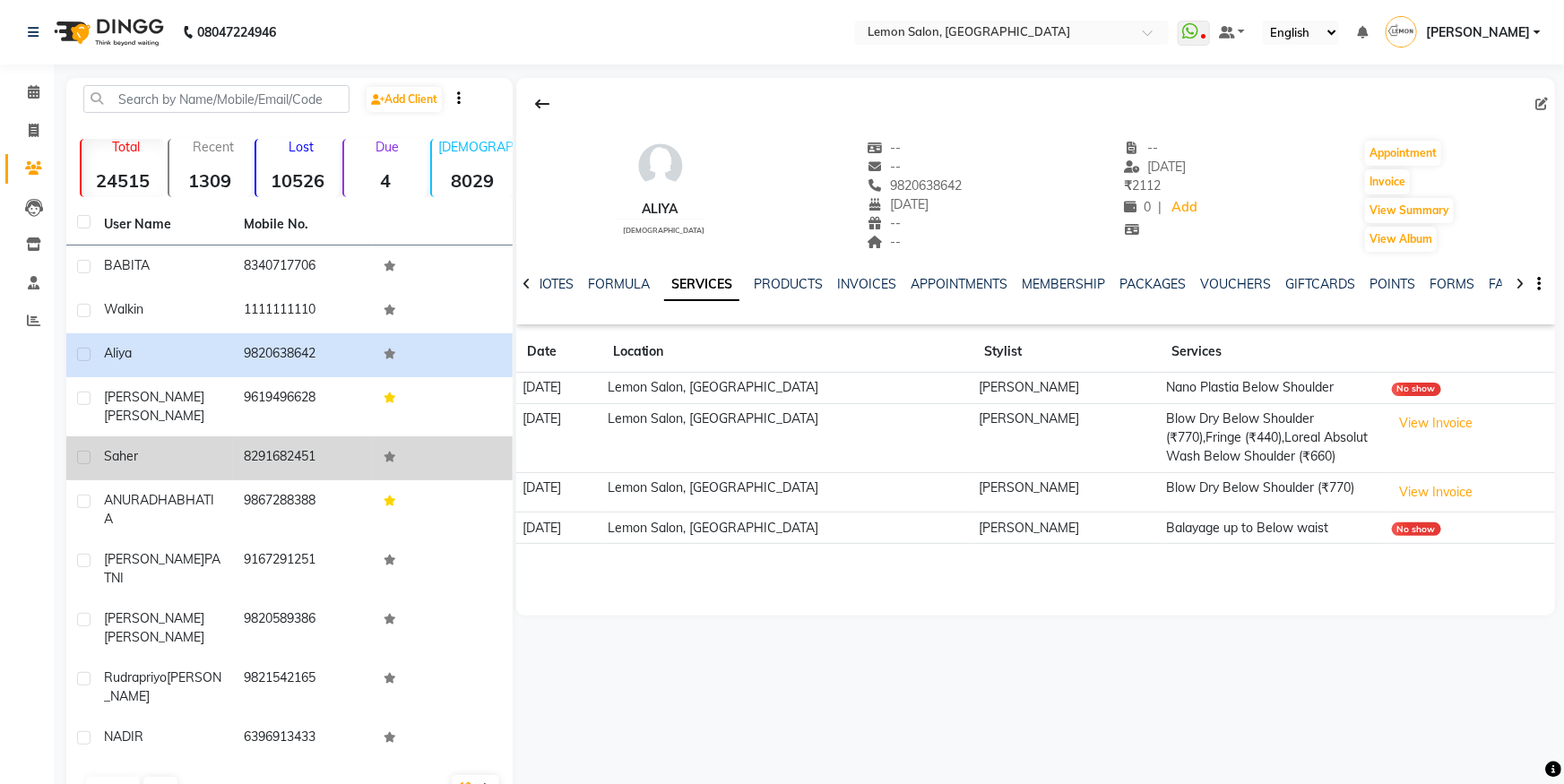
click at [233, 459] on td "8291682451" at bounding box center [303, 458] width 140 height 44
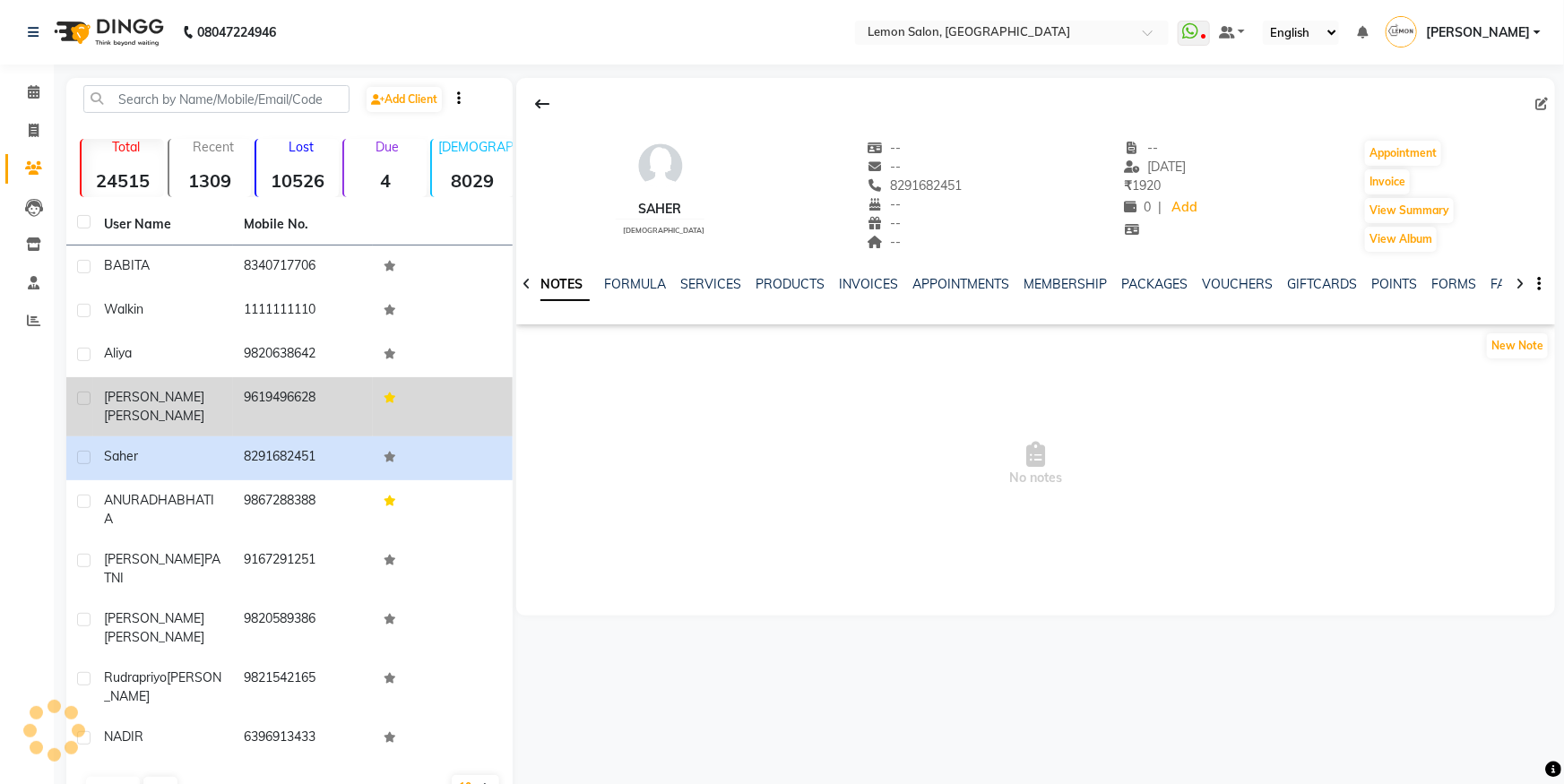
click at [302, 384] on td "9619496628" at bounding box center [303, 406] width 140 height 59
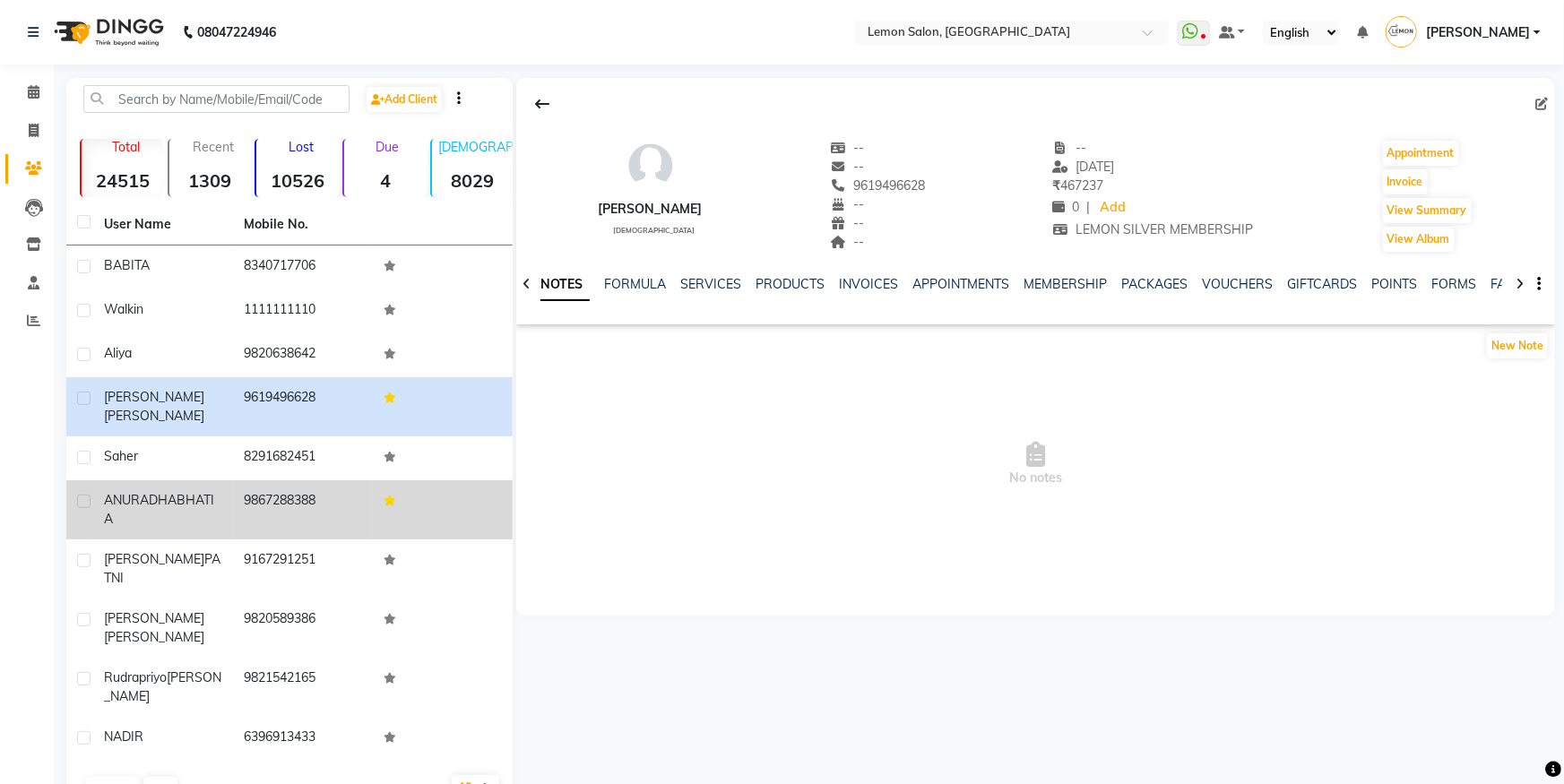
click at [251, 510] on td "9867288388" at bounding box center [303, 510] width 140 height 59
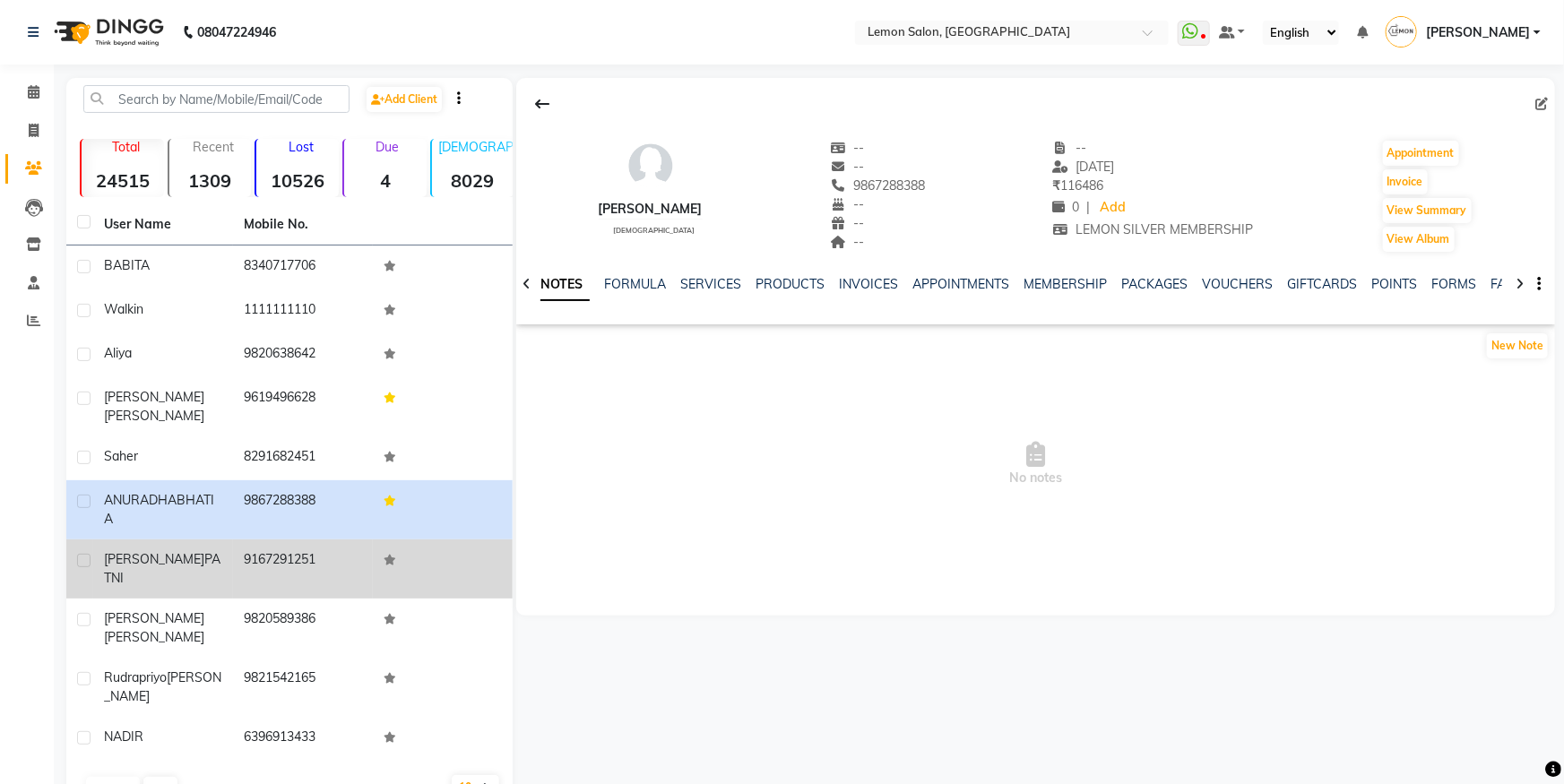
click at [217, 562] on td "[PERSON_NAME]" at bounding box center [163, 569] width 140 height 59
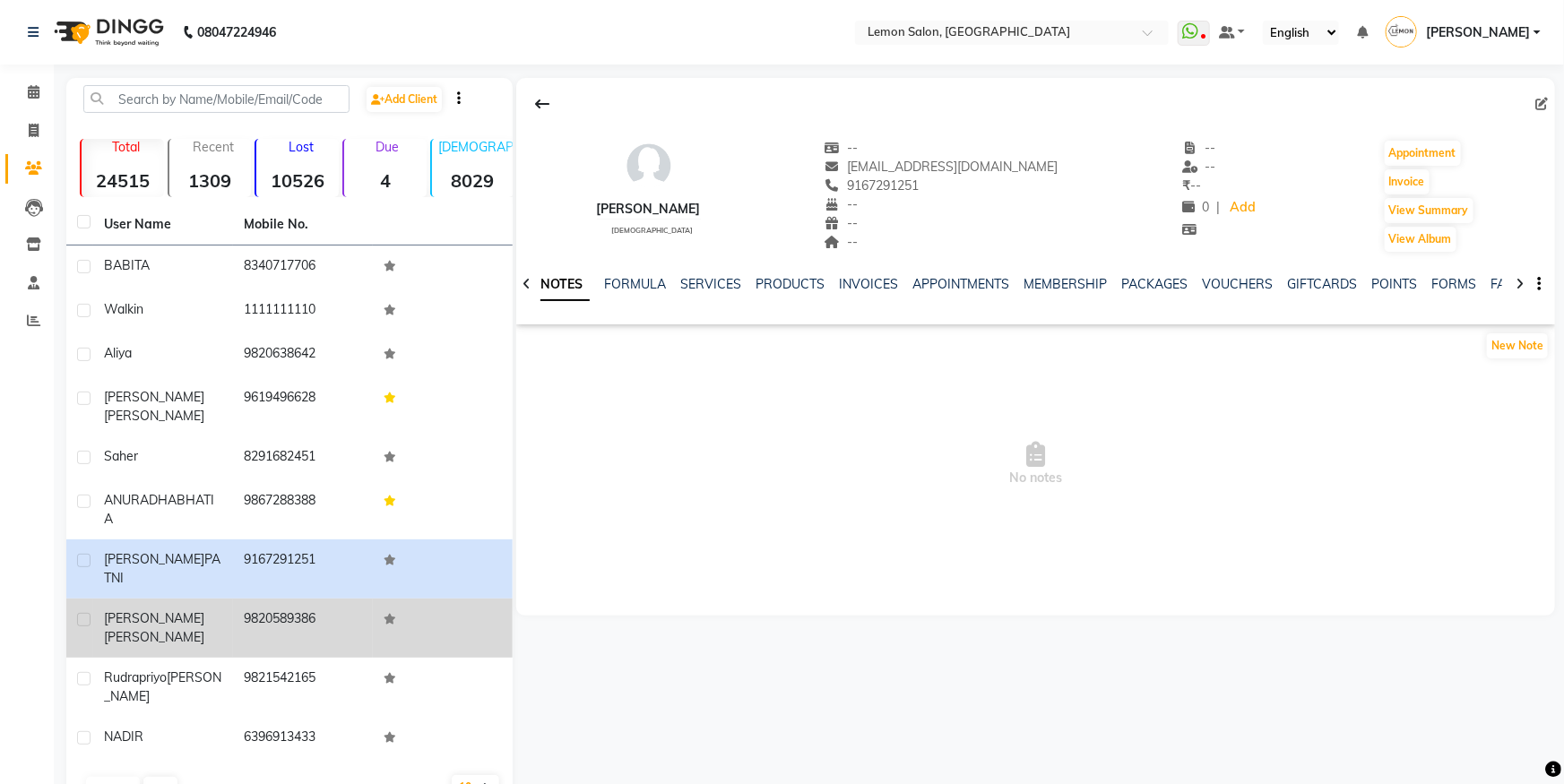
click at [215, 599] on td "[PERSON_NAME]" at bounding box center [163, 628] width 140 height 59
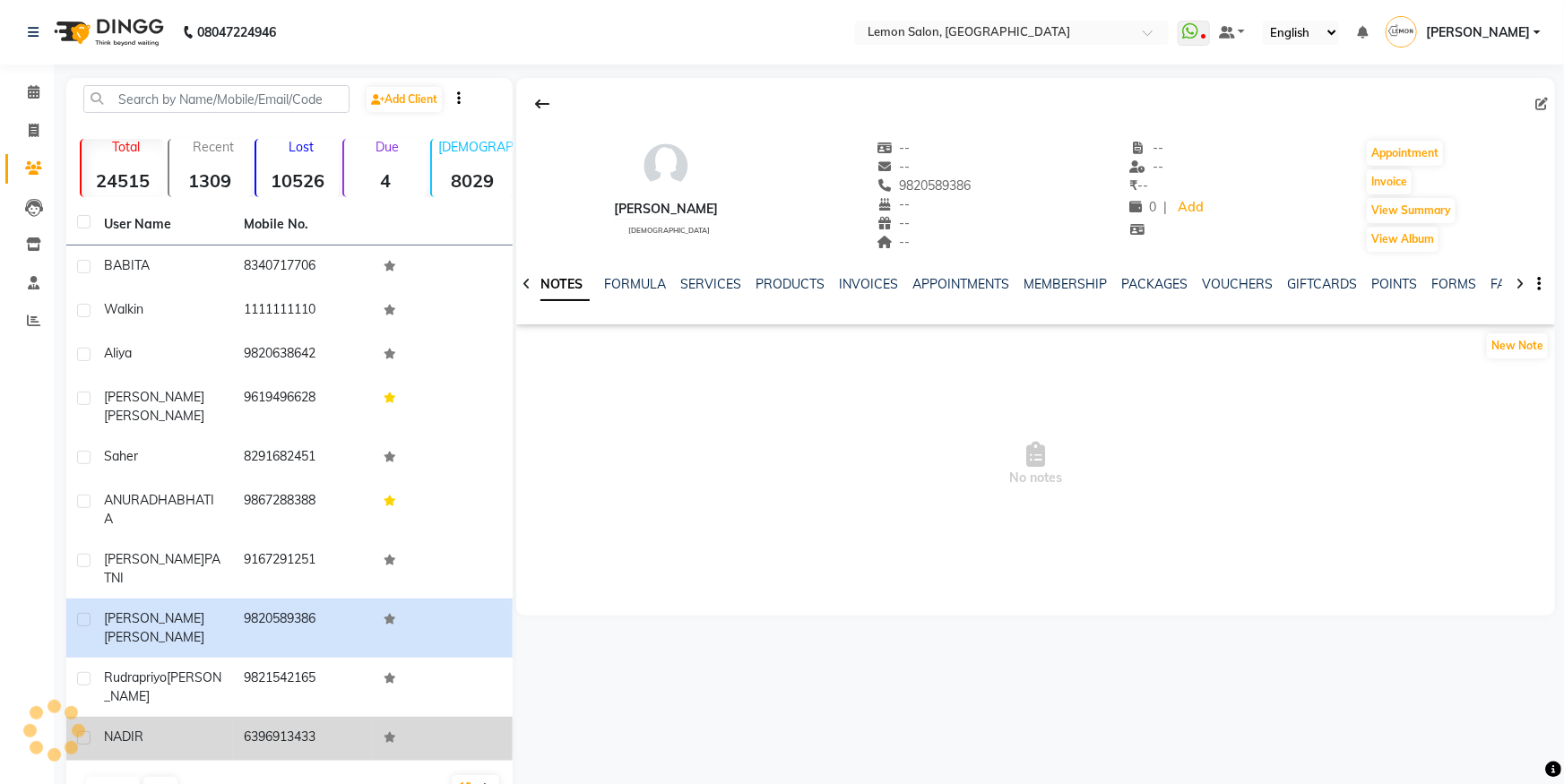
click at [230, 716] on td "NADIR" at bounding box center [163, 738] width 140 height 44
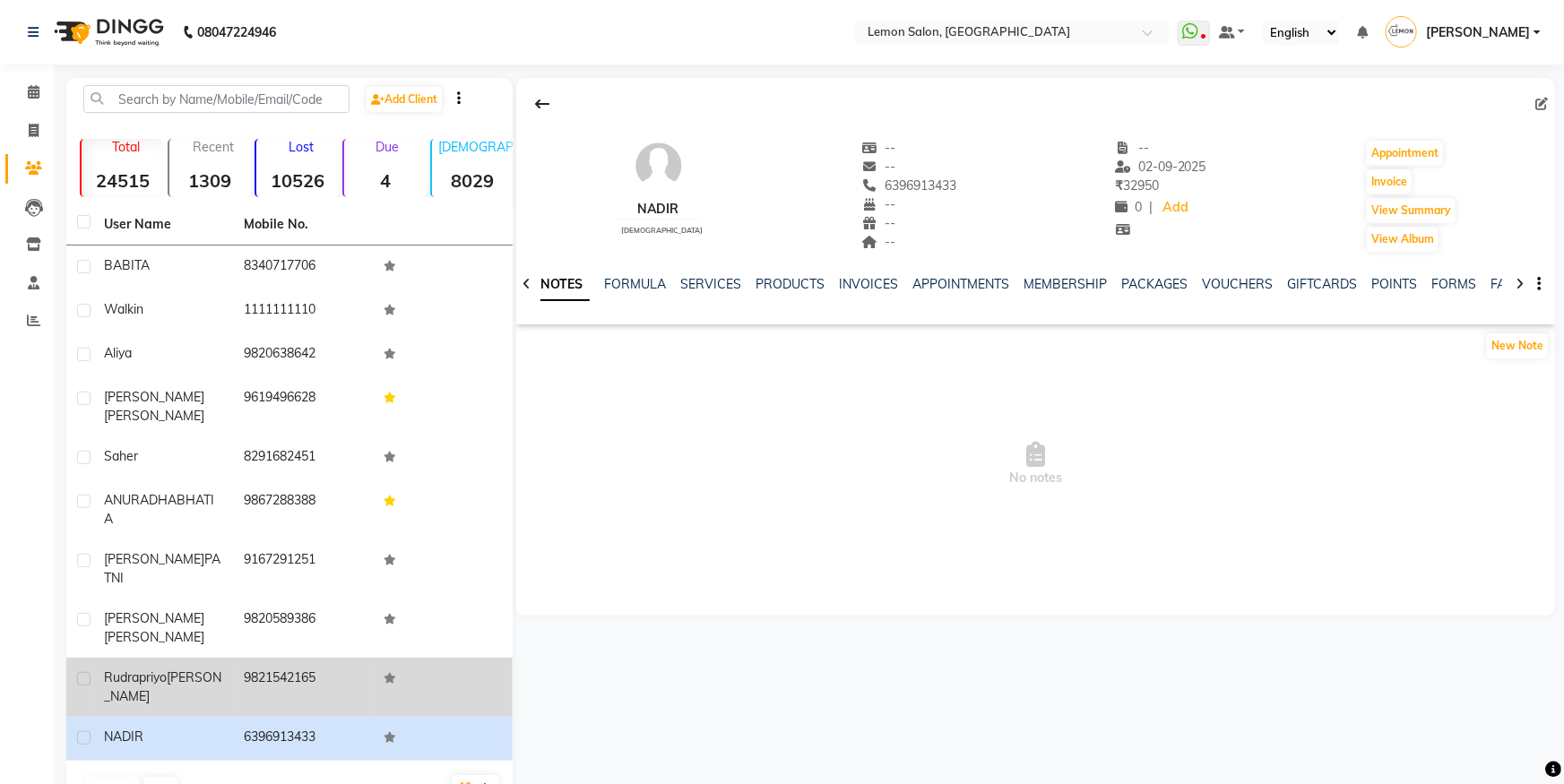
click at [251, 658] on td "9821542165" at bounding box center [303, 687] width 140 height 59
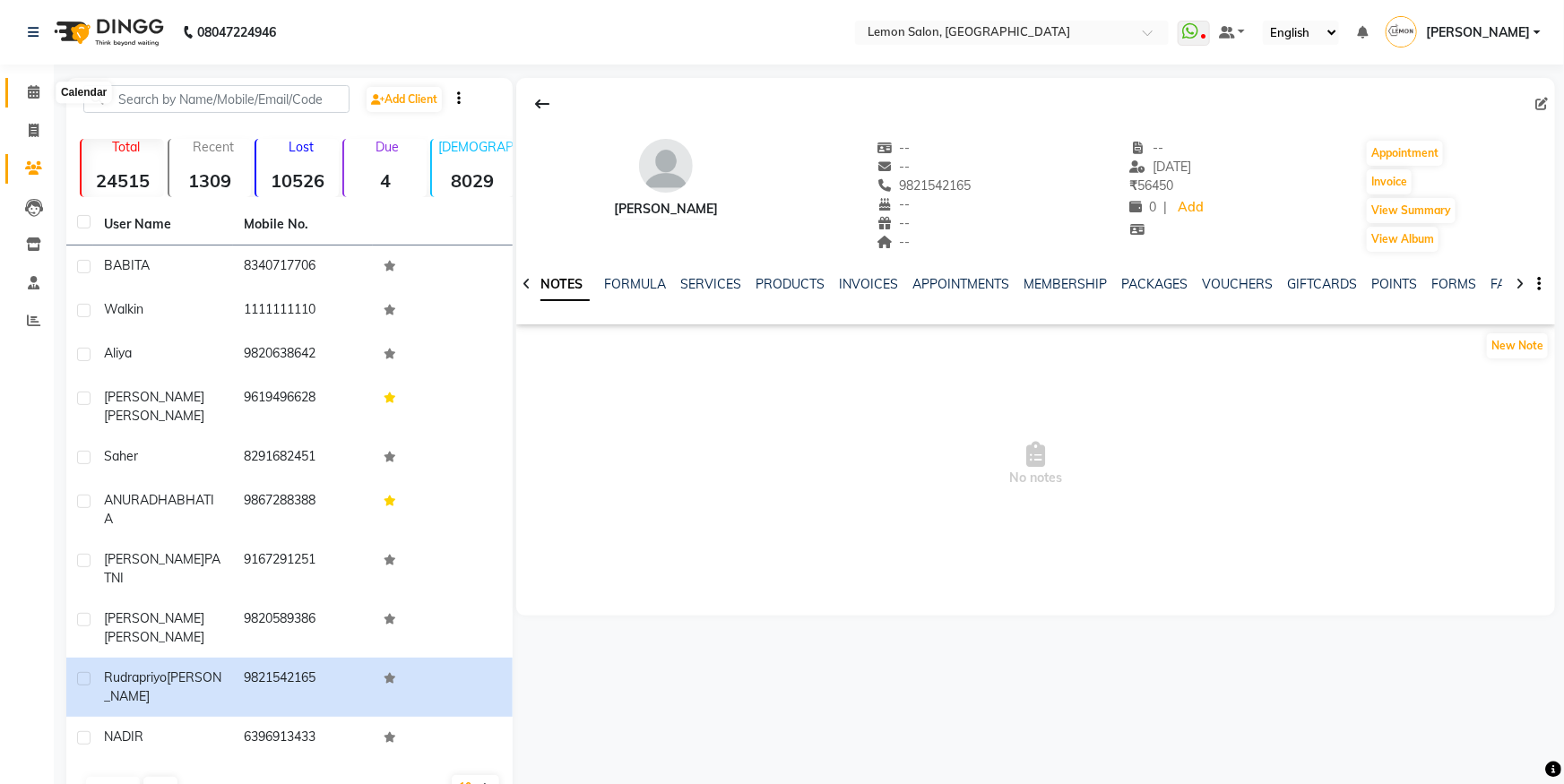
click at [22, 90] on span at bounding box center [33, 92] width 31 height 21
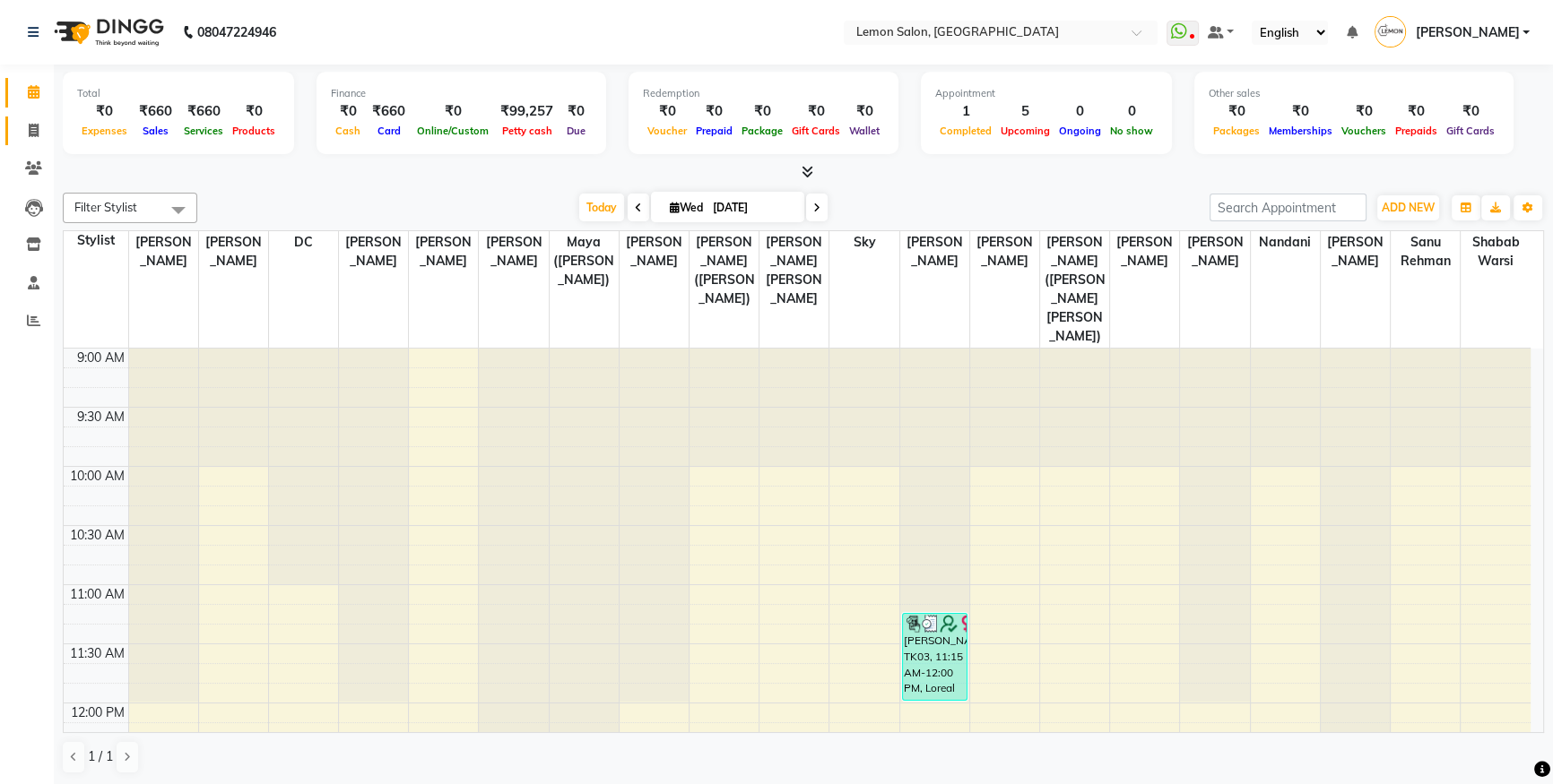
click at [40, 134] on span at bounding box center [33, 131] width 31 height 21
select select "service"
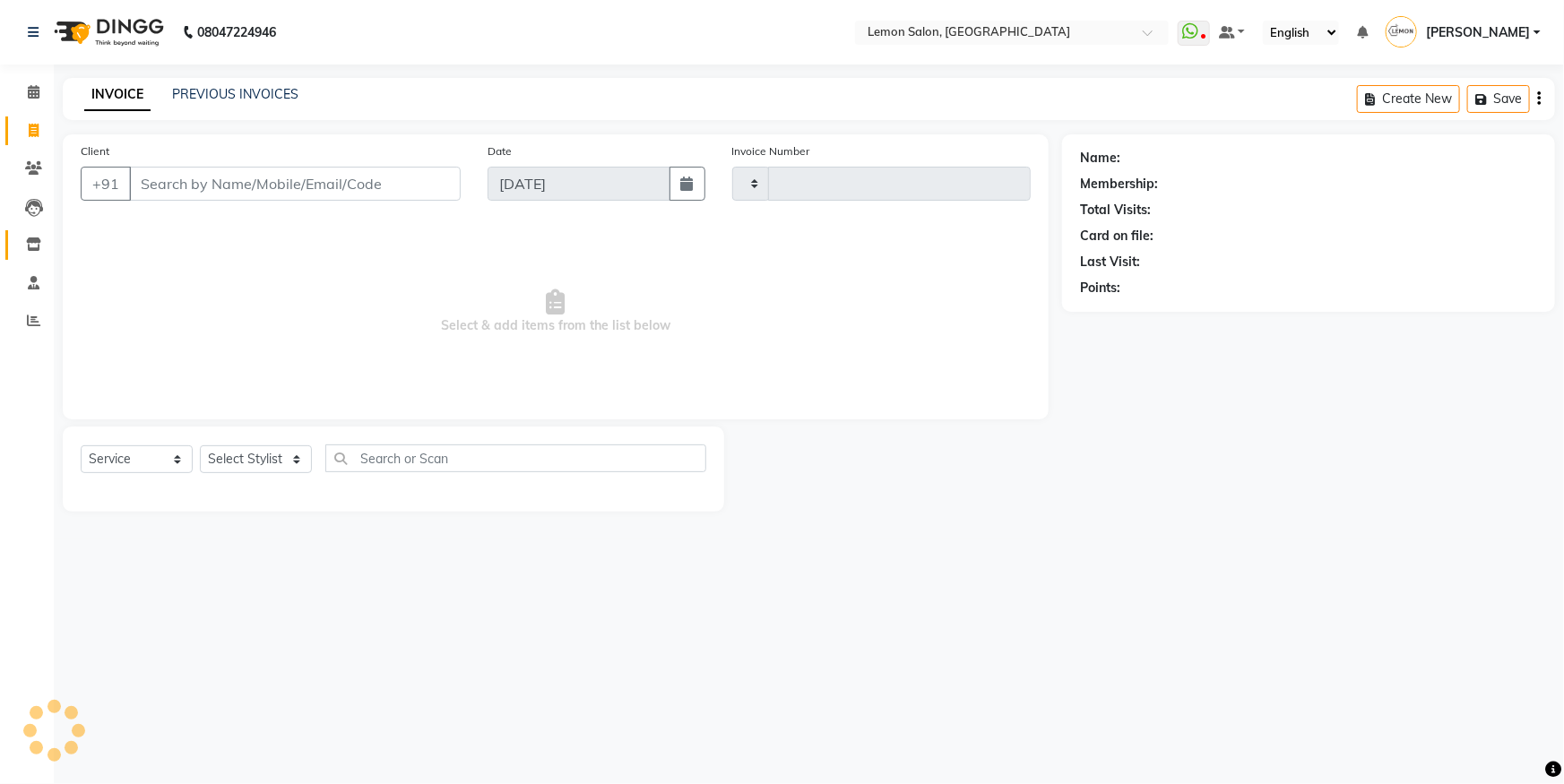
type input "5642"
select select "566"
click at [19, 167] on span at bounding box center [33, 168] width 31 height 21
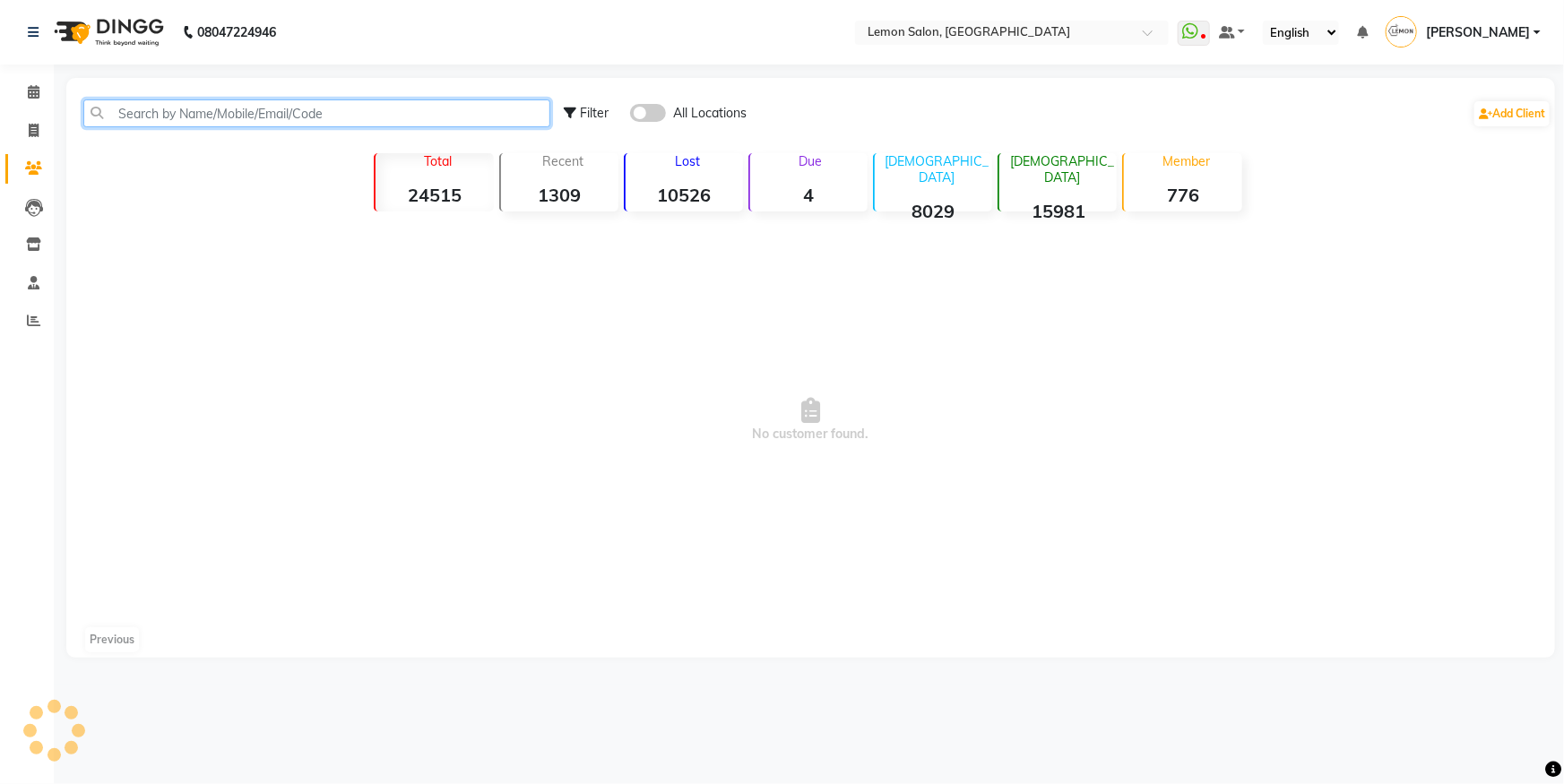
click at [134, 125] on input "text" at bounding box center [316, 114] width 467 height 27
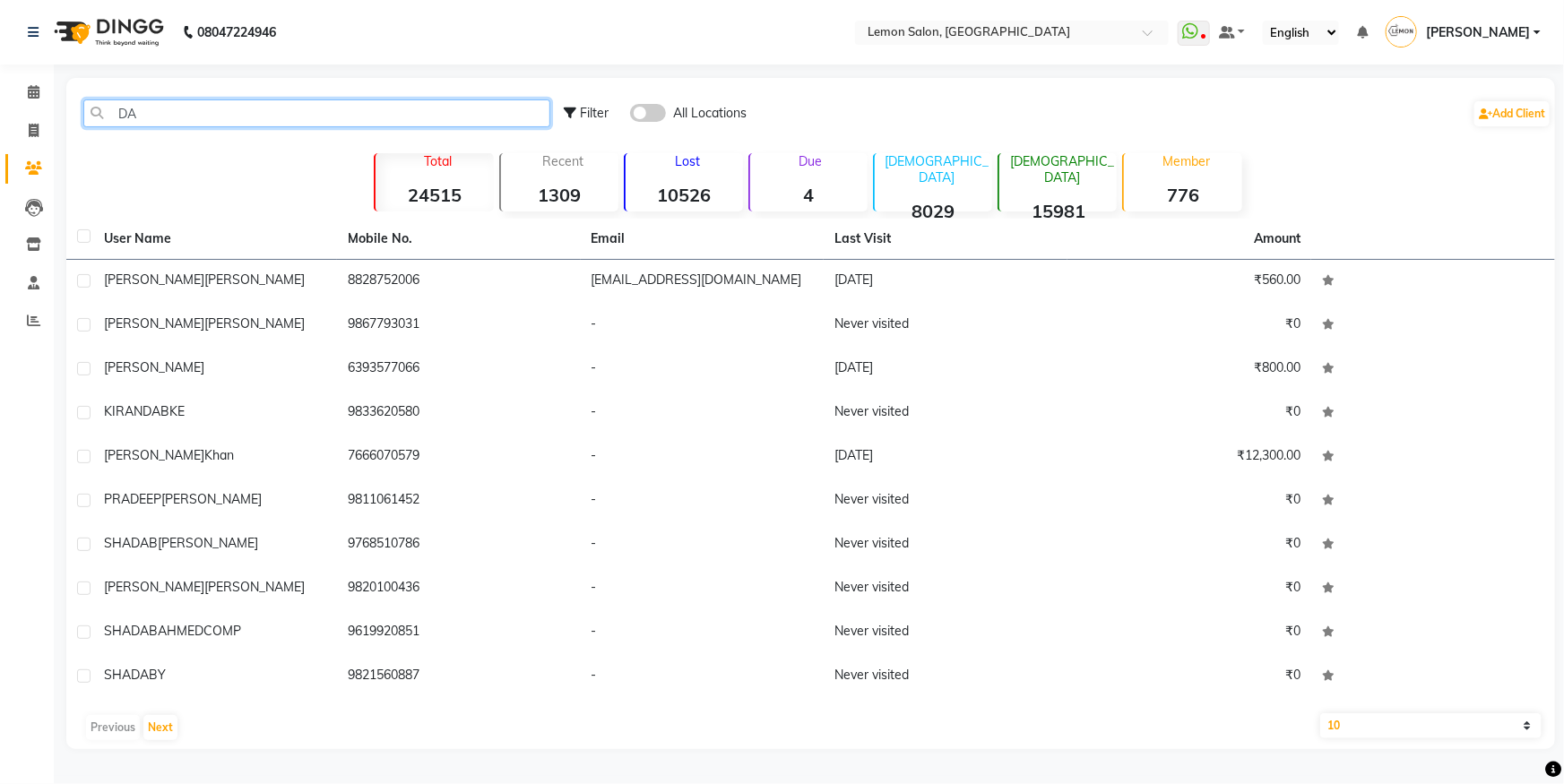
type input "D"
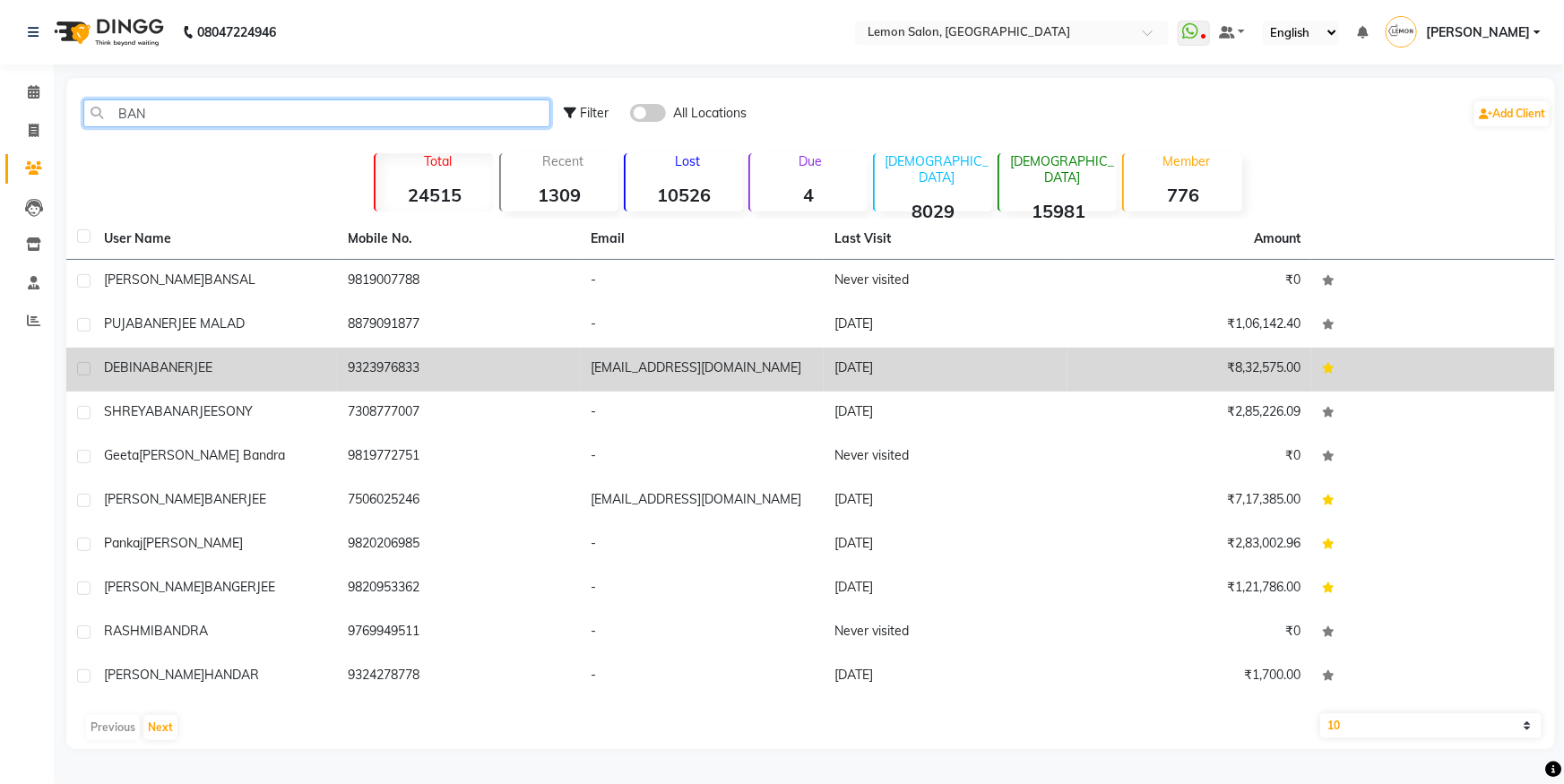
type input "BAN"
click at [271, 360] on div "[PERSON_NAME]" at bounding box center [214, 367] width 222 height 19
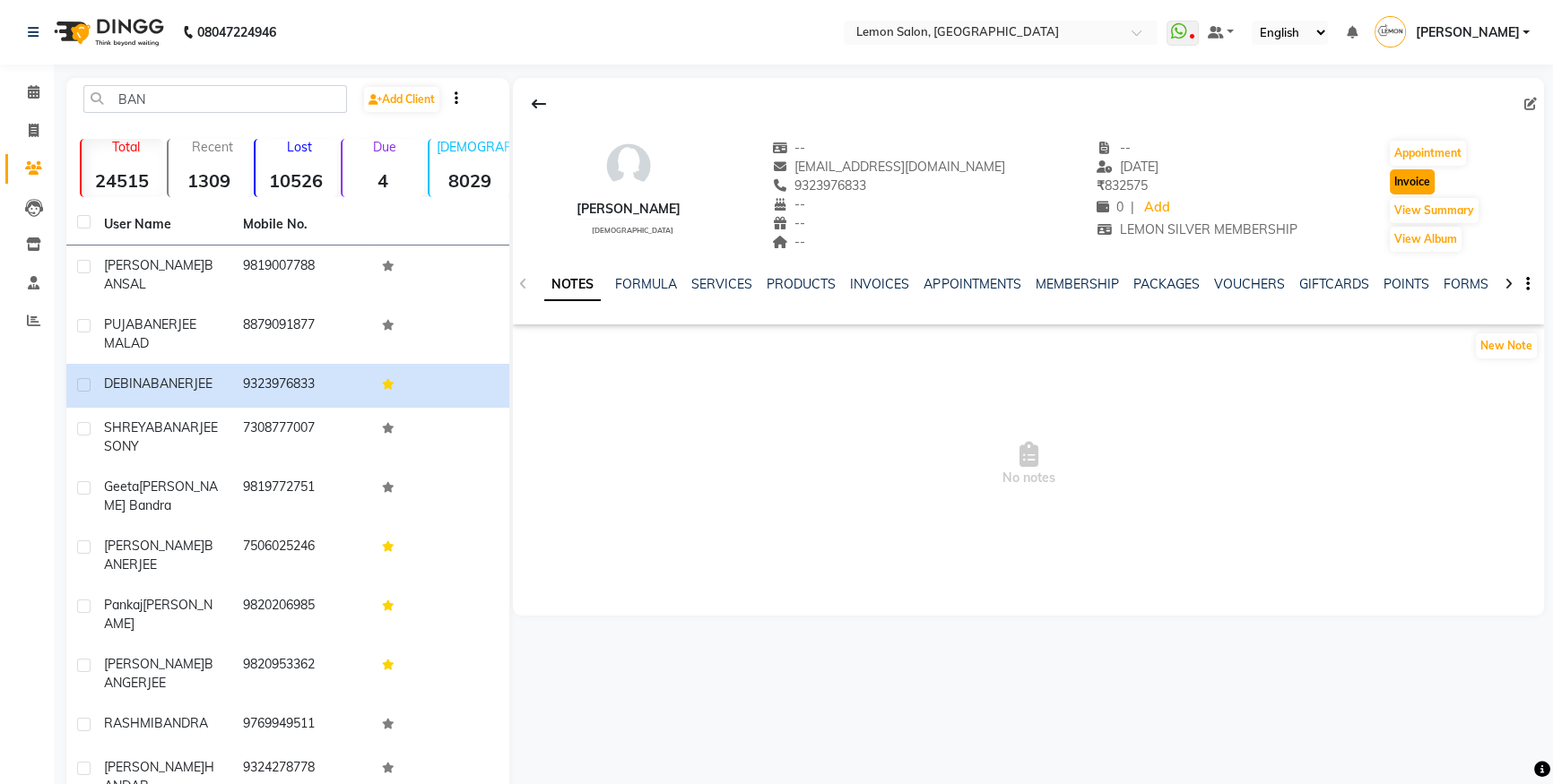
click at [1393, 183] on button "Invoice" at bounding box center [1412, 182] width 45 height 25
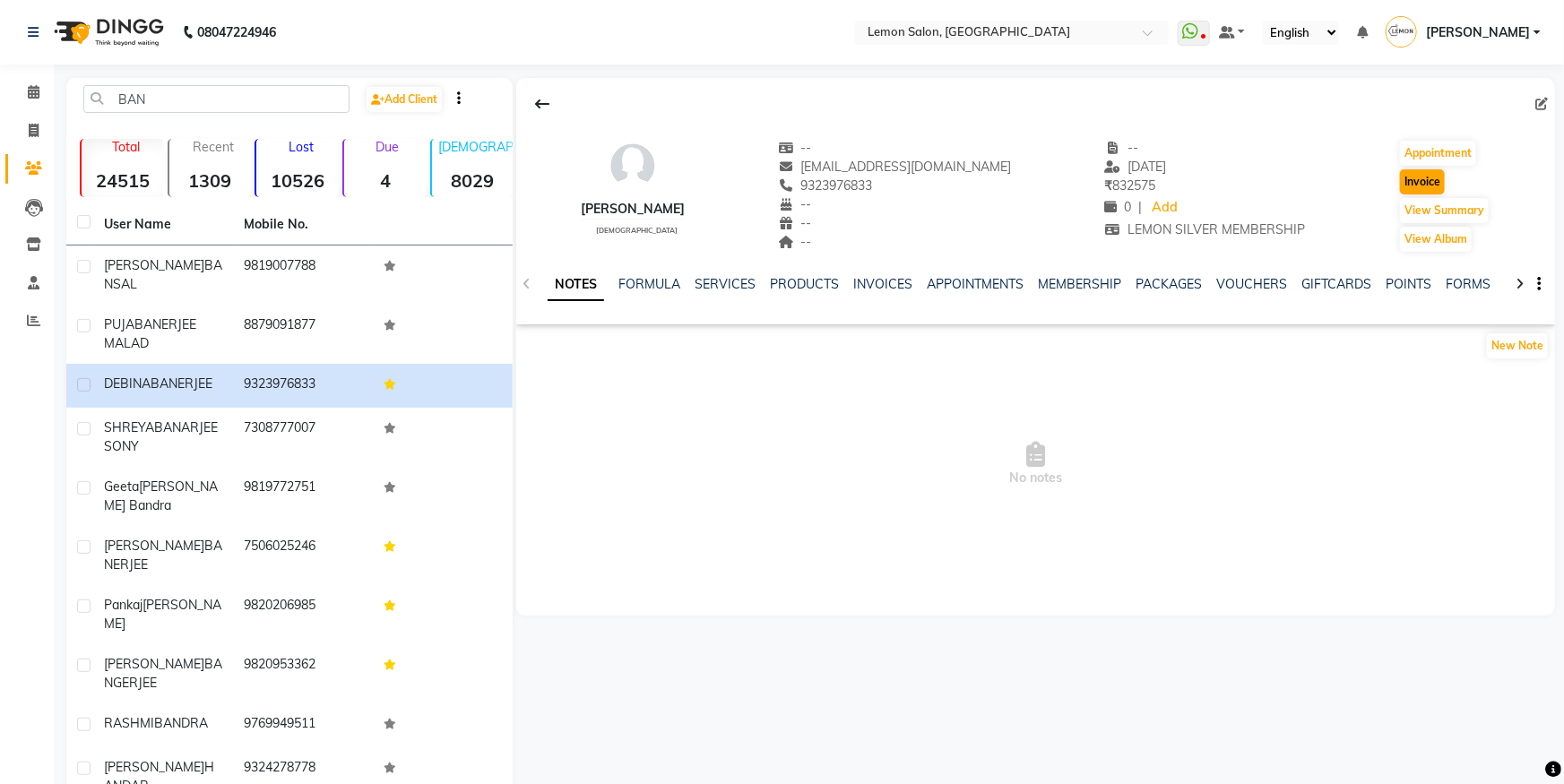
select select "service"
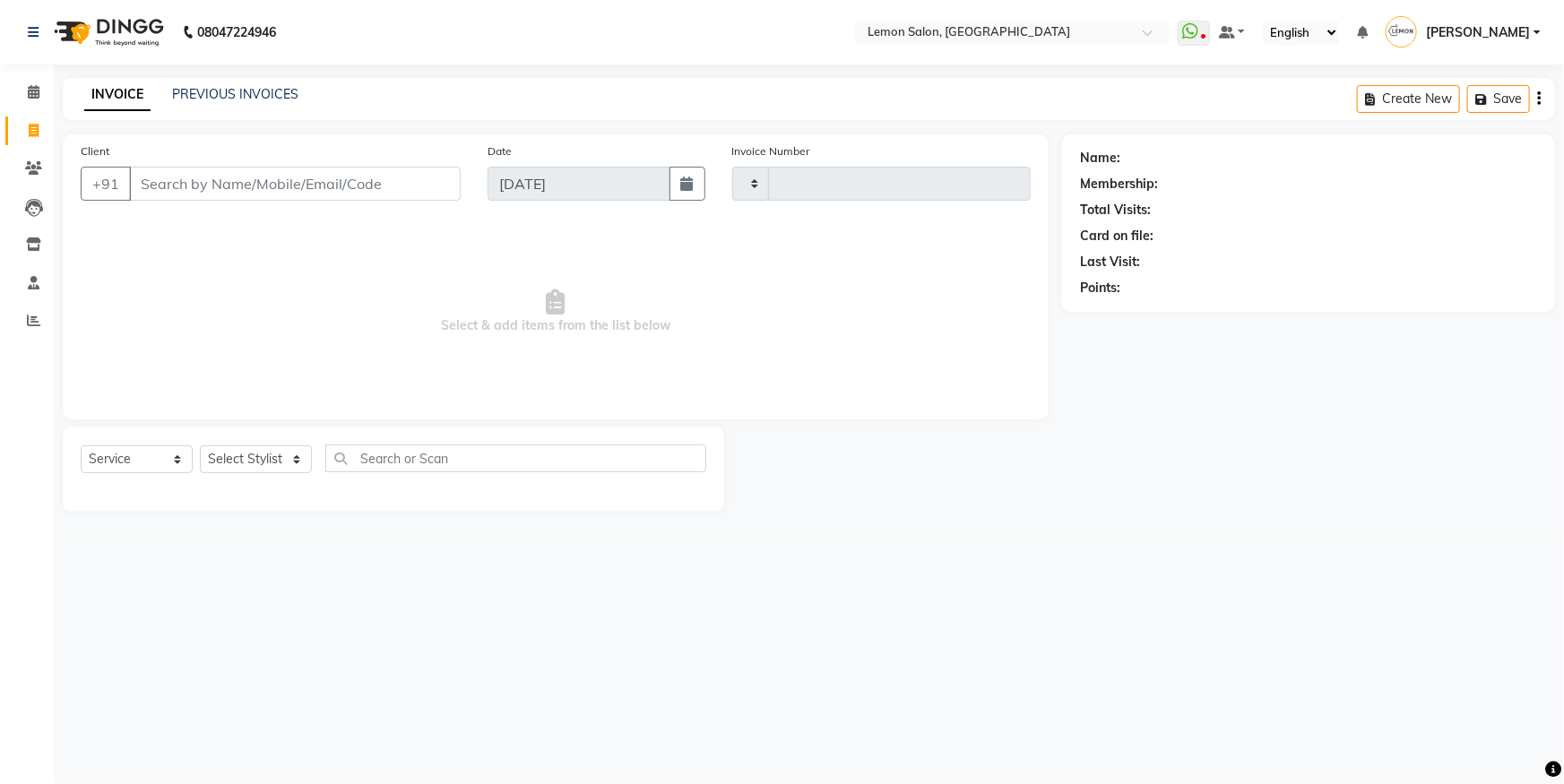
type input "5642"
select select "566"
type input "9323976833"
click at [221, 446] on select "Select Stylist" at bounding box center [256, 459] width 112 height 27
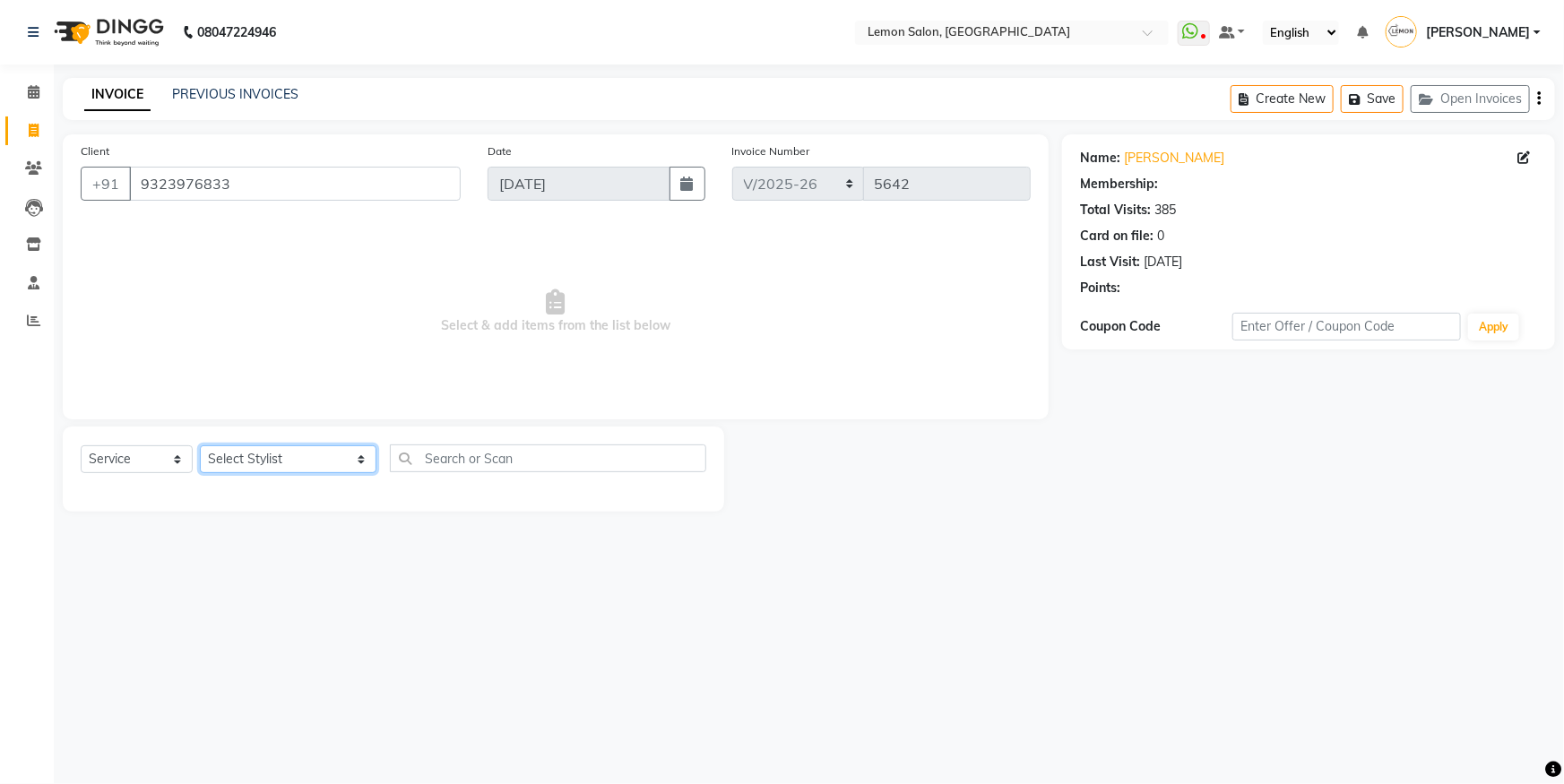
select select "1: Object"
select select "7391"
click at [200, 445] on select "Select Stylist [PERSON_NAME] [PERSON_NAME] DC [PERSON_NAME] [PERSON_NAME] ([PER…" at bounding box center [288, 459] width 176 height 27
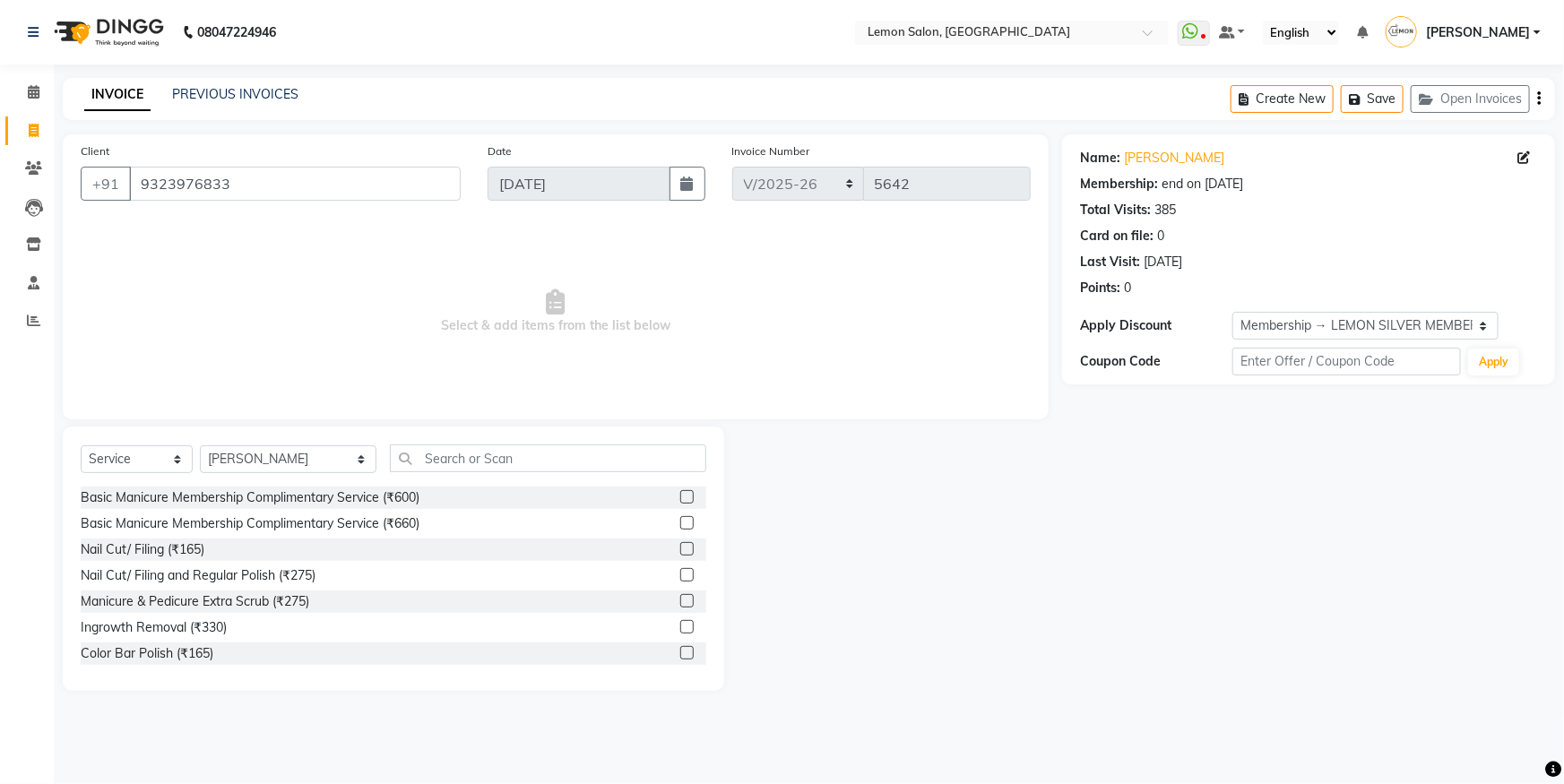
click at [511, 437] on div "Select Service Product Membership Package Voucher Prepaid Gift Card Select Styl…" at bounding box center [394, 559] width 662 height 264
click at [514, 449] on input "text" at bounding box center [547, 458] width 316 height 27
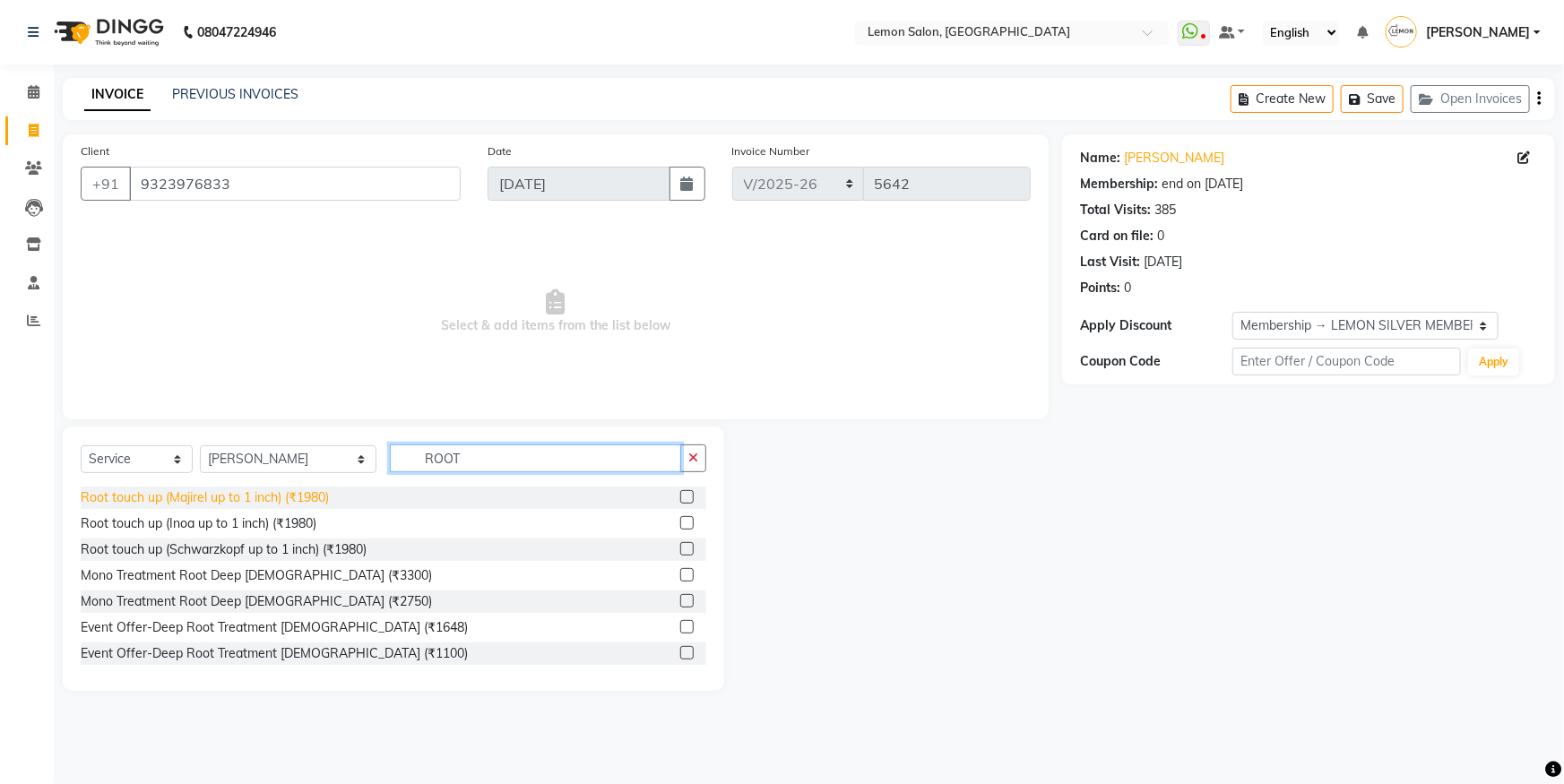
type input "ROOT"
click at [271, 502] on div "Root touch up (Majirel up to 1 inch) (₹1980)" at bounding box center [205, 497] width 249 height 19
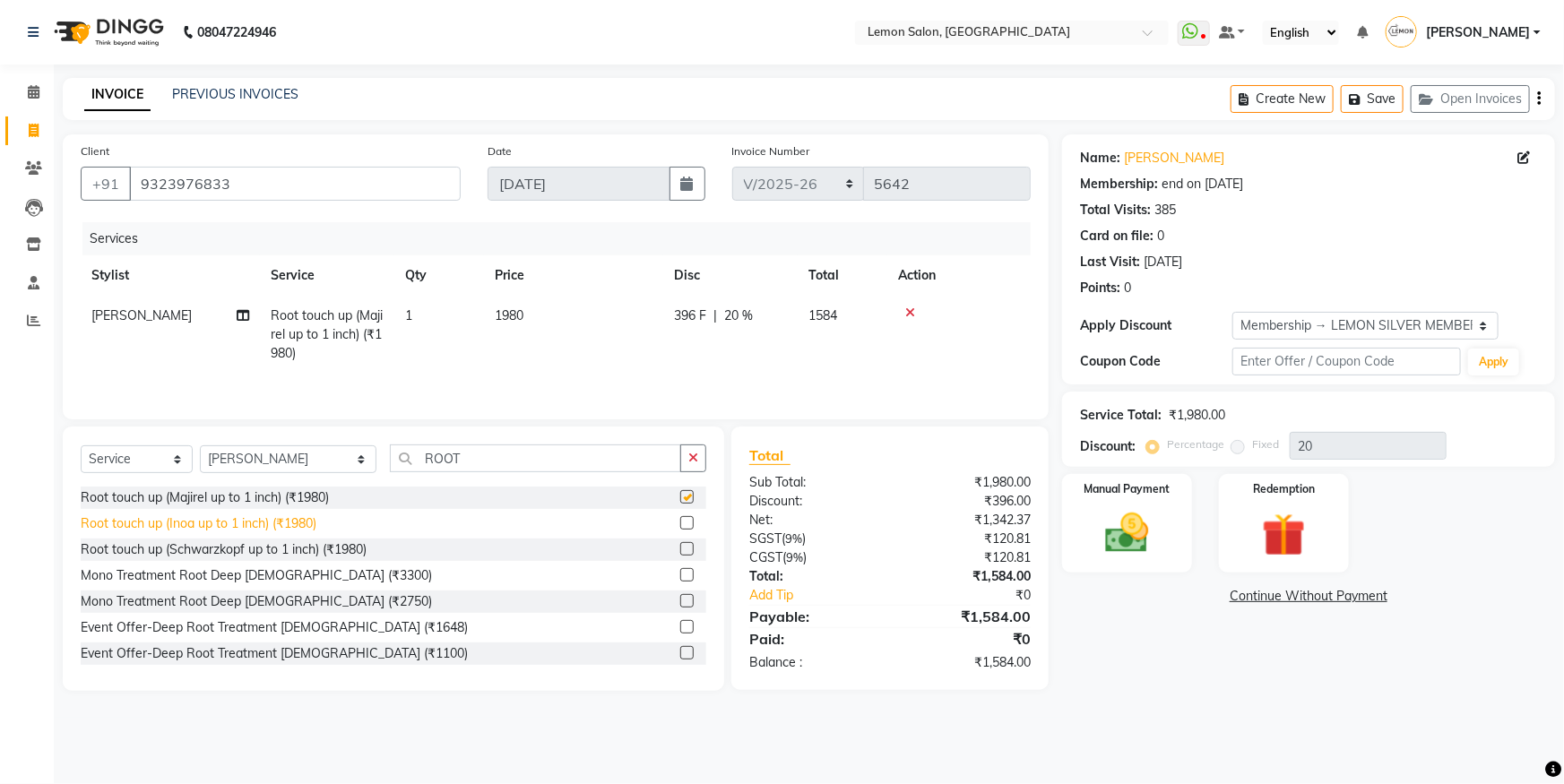
checkbox input "false"
drag, startPoint x: 273, startPoint y: 524, endPoint x: 587, endPoint y: 477, distance: 317.5
click at [275, 525] on div "Root touch up (Inoa up to 1 inch) (₹1980)" at bounding box center [198, 523] width 236 height 19
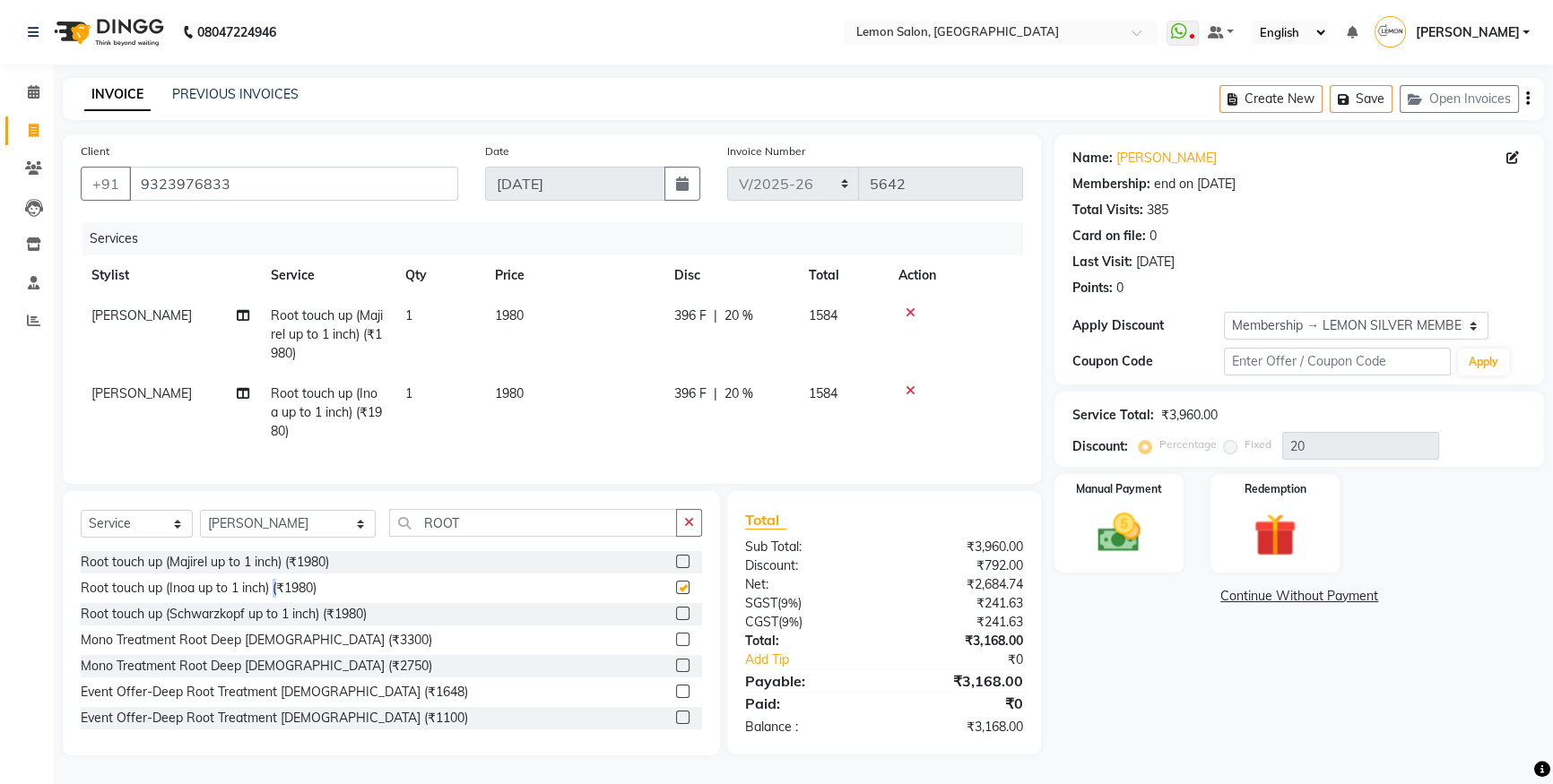
checkbox input "false"
click at [909, 306] on icon at bounding box center [911, 312] width 10 height 13
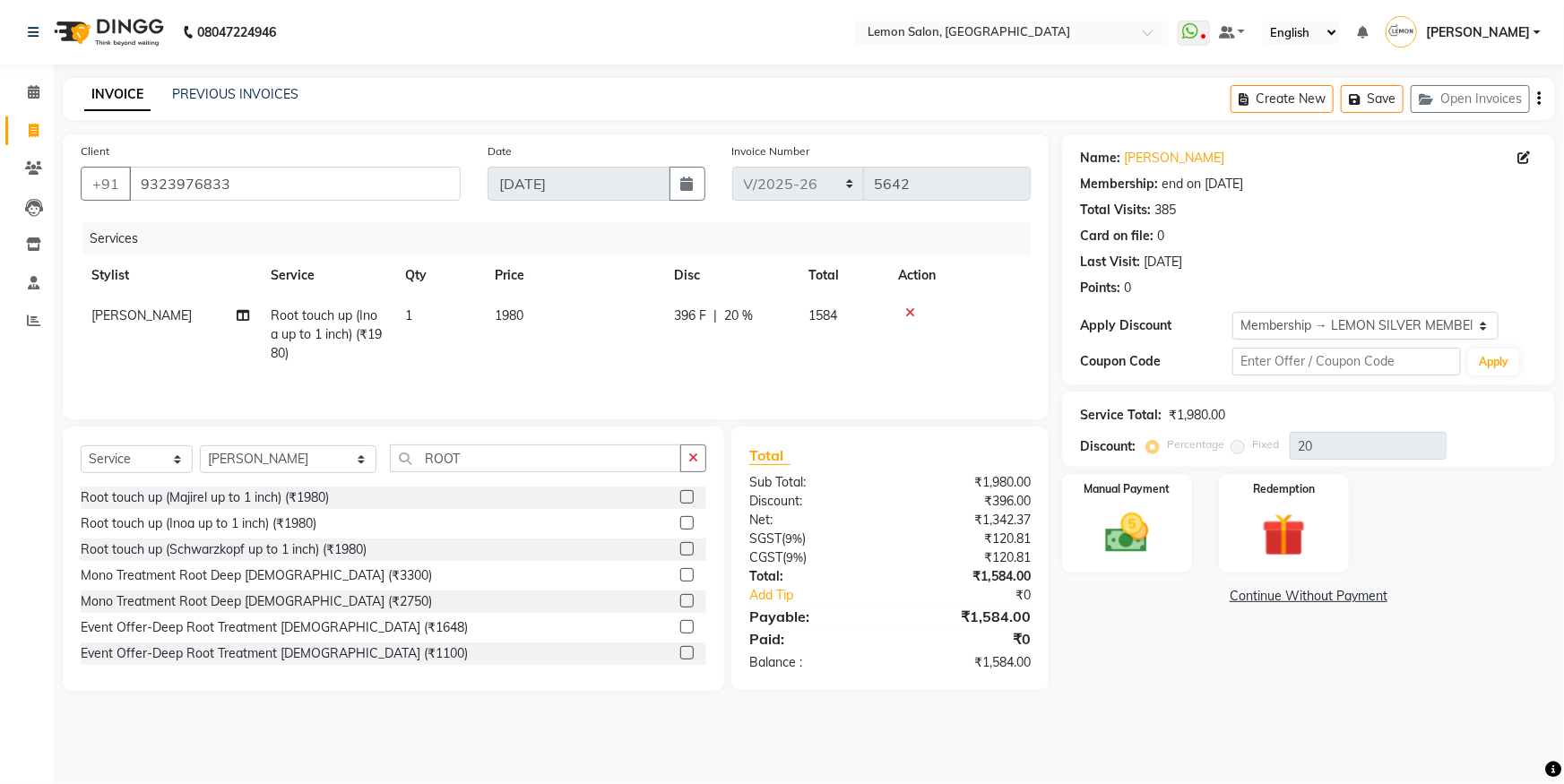
click at [525, 439] on div "Select Service Product Membership Package Voucher Prepaid Gift Card Select Styl…" at bounding box center [394, 559] width 662 height 264
click at [527, 471] on input "ROOT" at bounding box center [536, 458] width 292 height 27
click at [527, 470] on input "ROOT" at bounding box center [536, 458] width 292 height 27
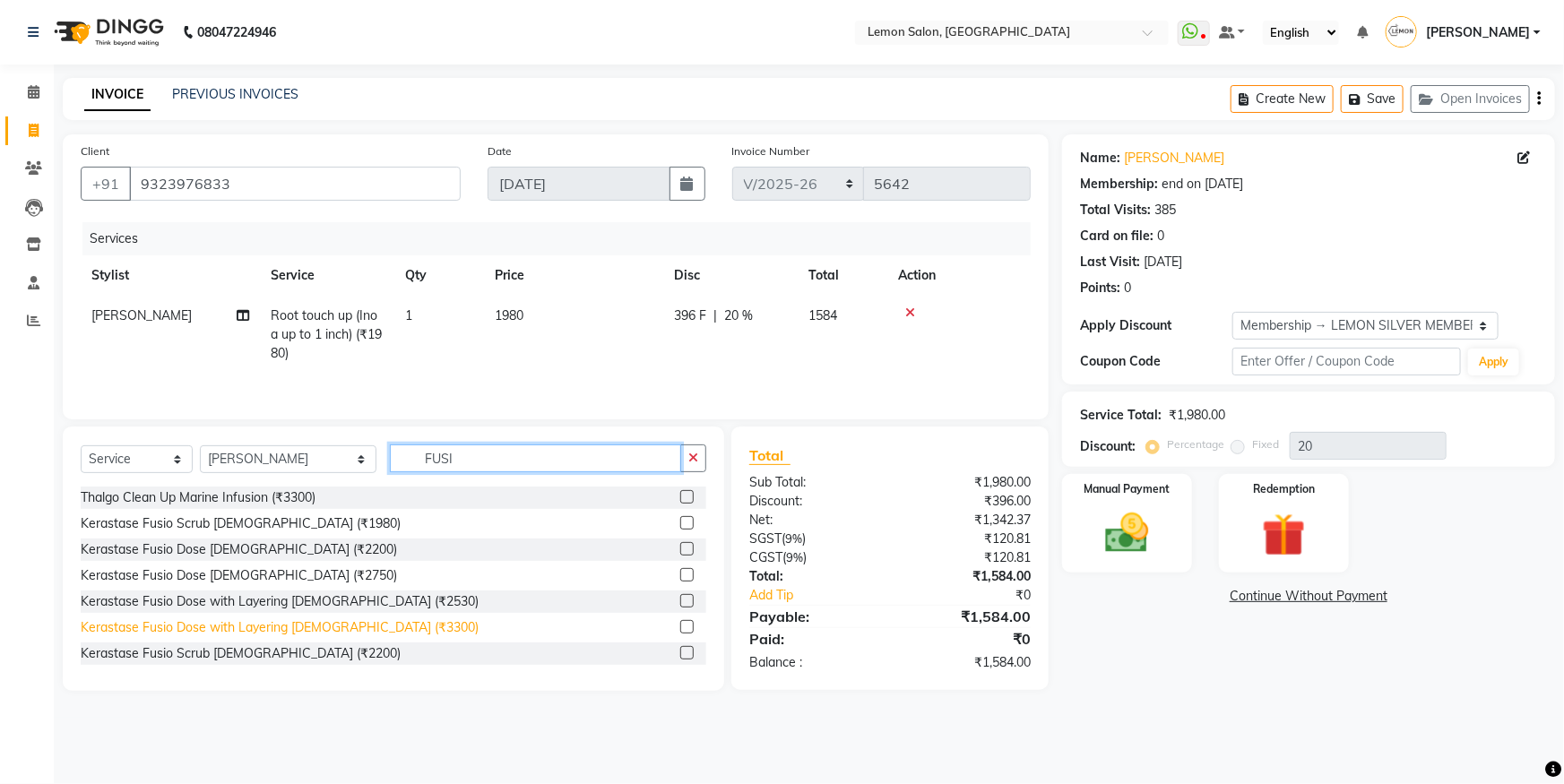
type input "FUSI"
click at [375, 631] on div "Kerastase Fusio Dose with Layering [DEMOGRAPHIC_DATA] (₹3300)" at bounding box center [279, 627] width 398 height 19
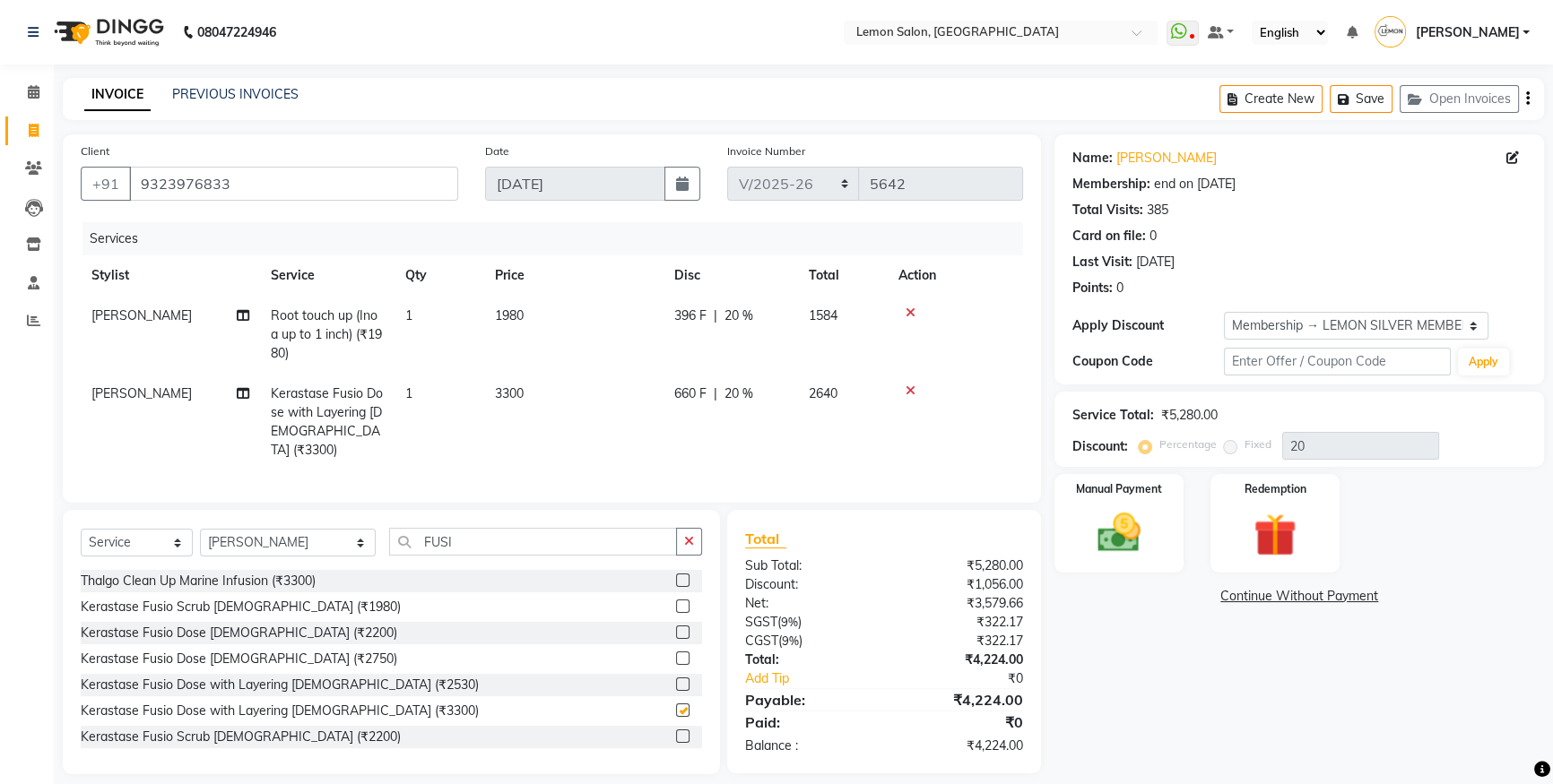
checkbox input "false"
click at [429, 535] on input "FUSI" at bounding box center [533, 541] width 288 height 27
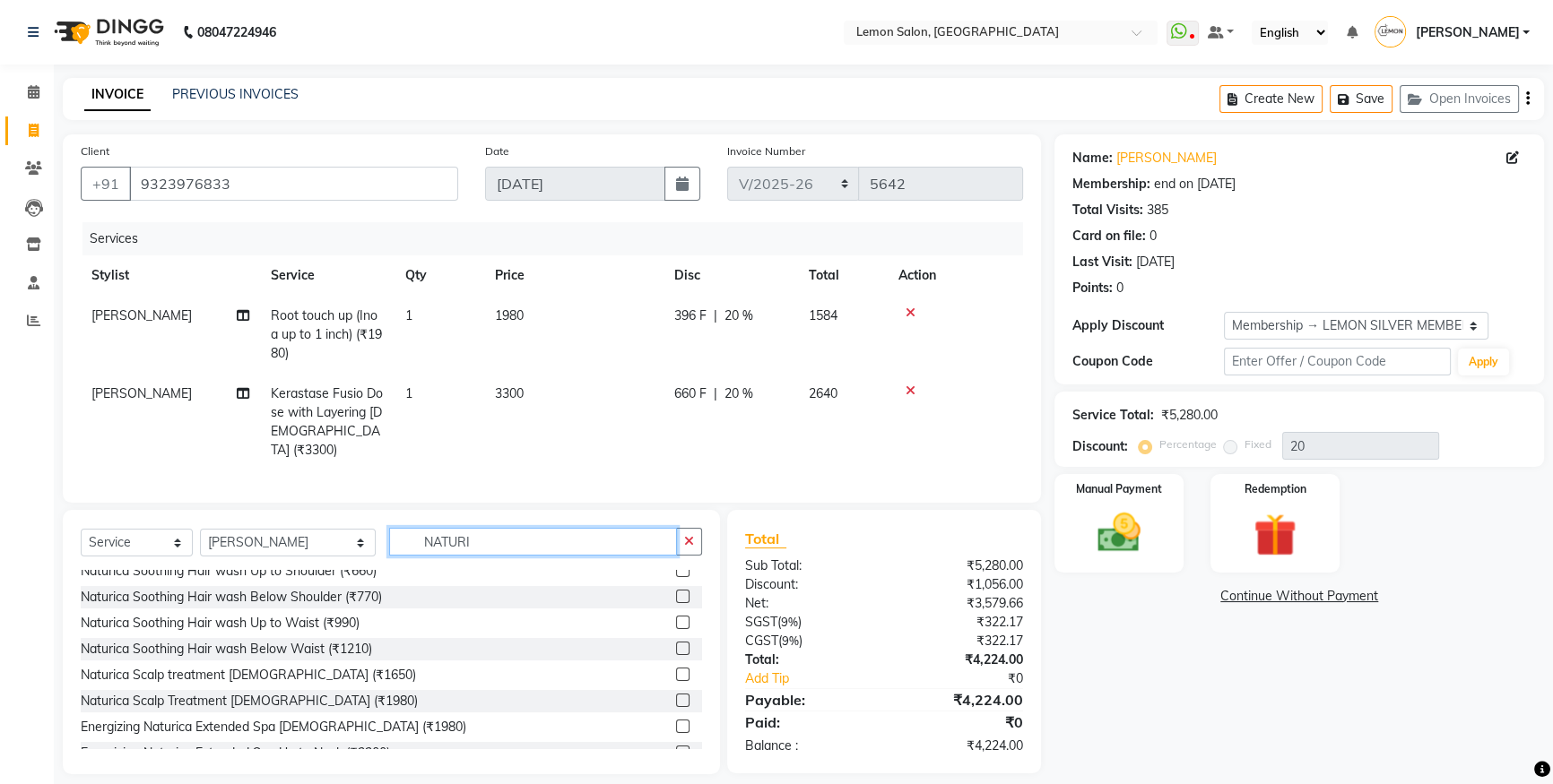
scroll to position [325, 0]
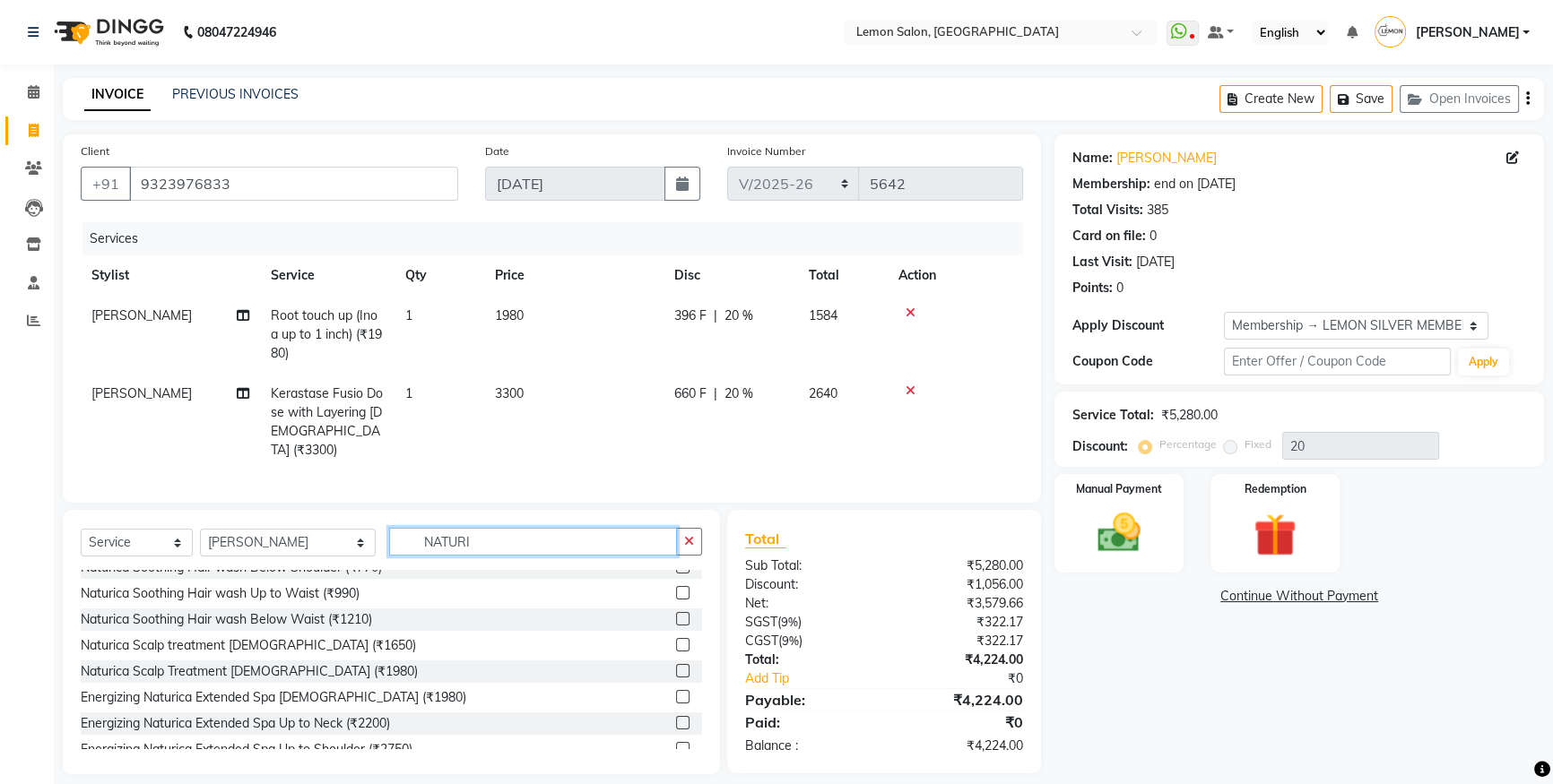
type input "NATURI"
click at [312, 663] on div "Naturica Scalp Treatment [DEMOGRAPHIC_DATA] (₹1980)" at bounding box center [249, 670] width 337 height 19
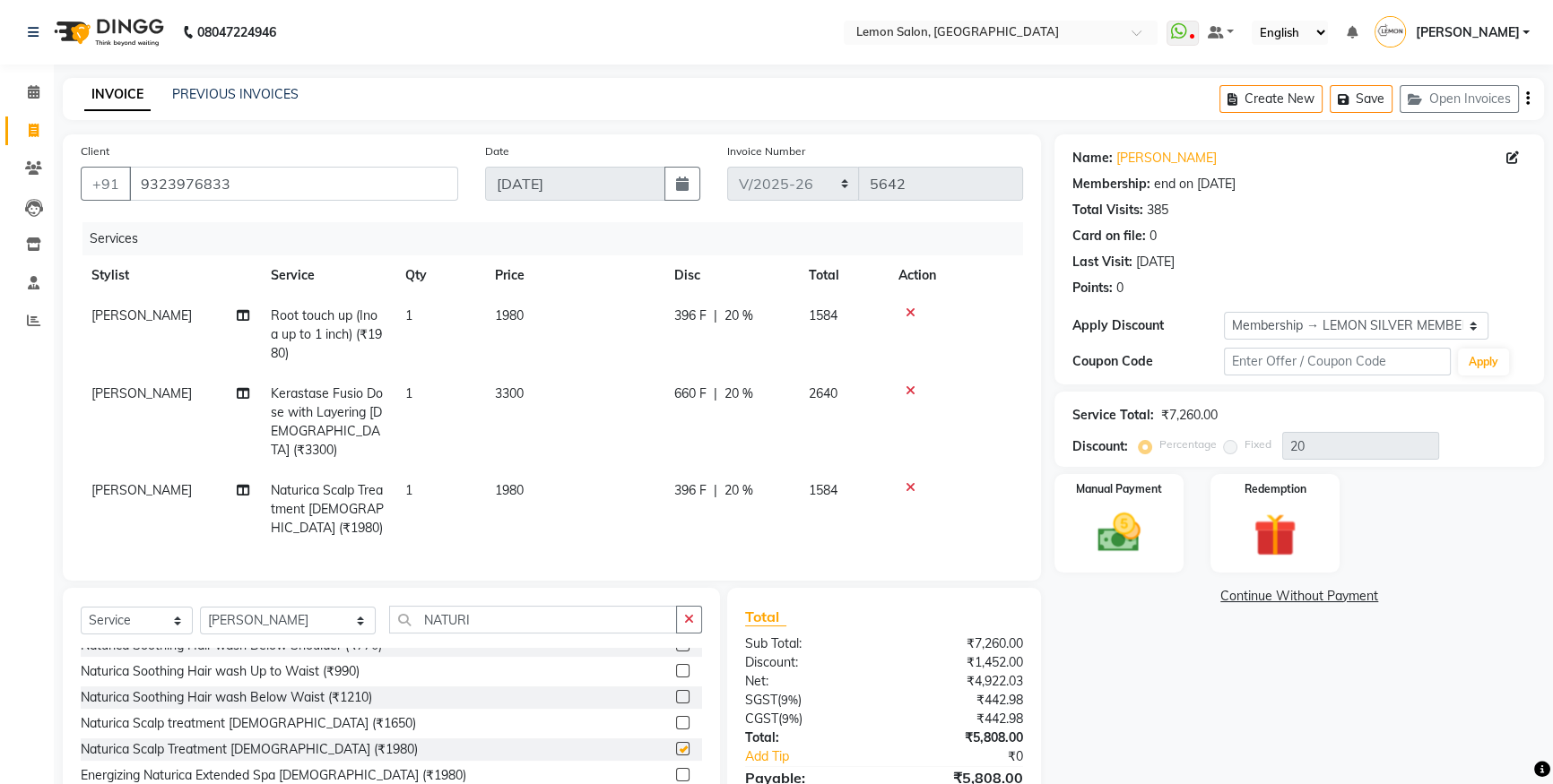
checkbox input "false"
click at [530, 628] on div "Select Service Product Membership Package Voucher Prepaid Gift Card Select Styl…" at bounding box center [391, 626] width 621 height 42
click at [532, 619] on input "NATURI" at bounding box center [533, 620] width 288 height 27
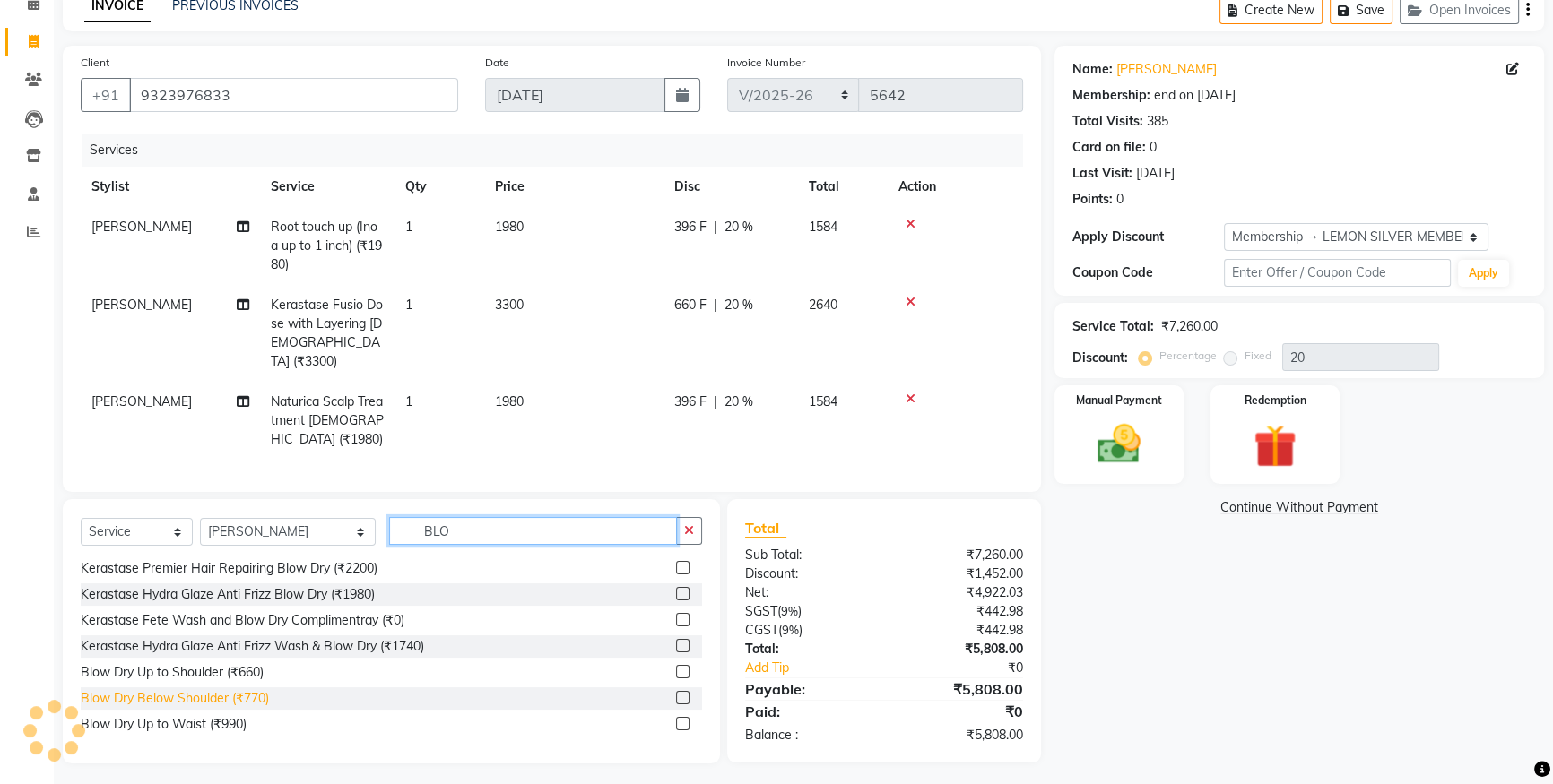
scroll to position [158, 0]
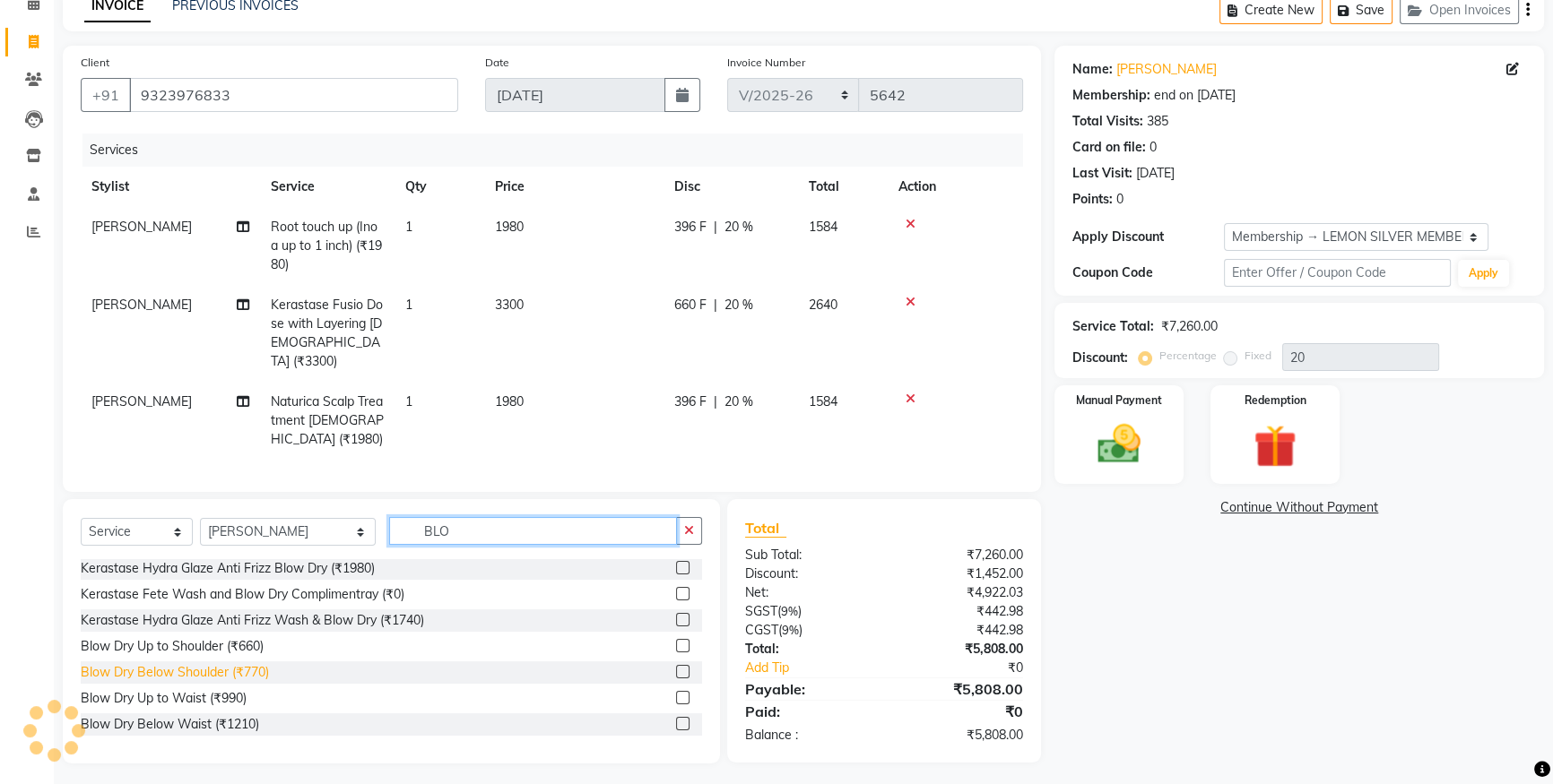
type input "BLO"
click at [253, 663] on div "Blow Dry Below Shoulder (₹770)" at bounding box center [174, 671] width 188 height 19
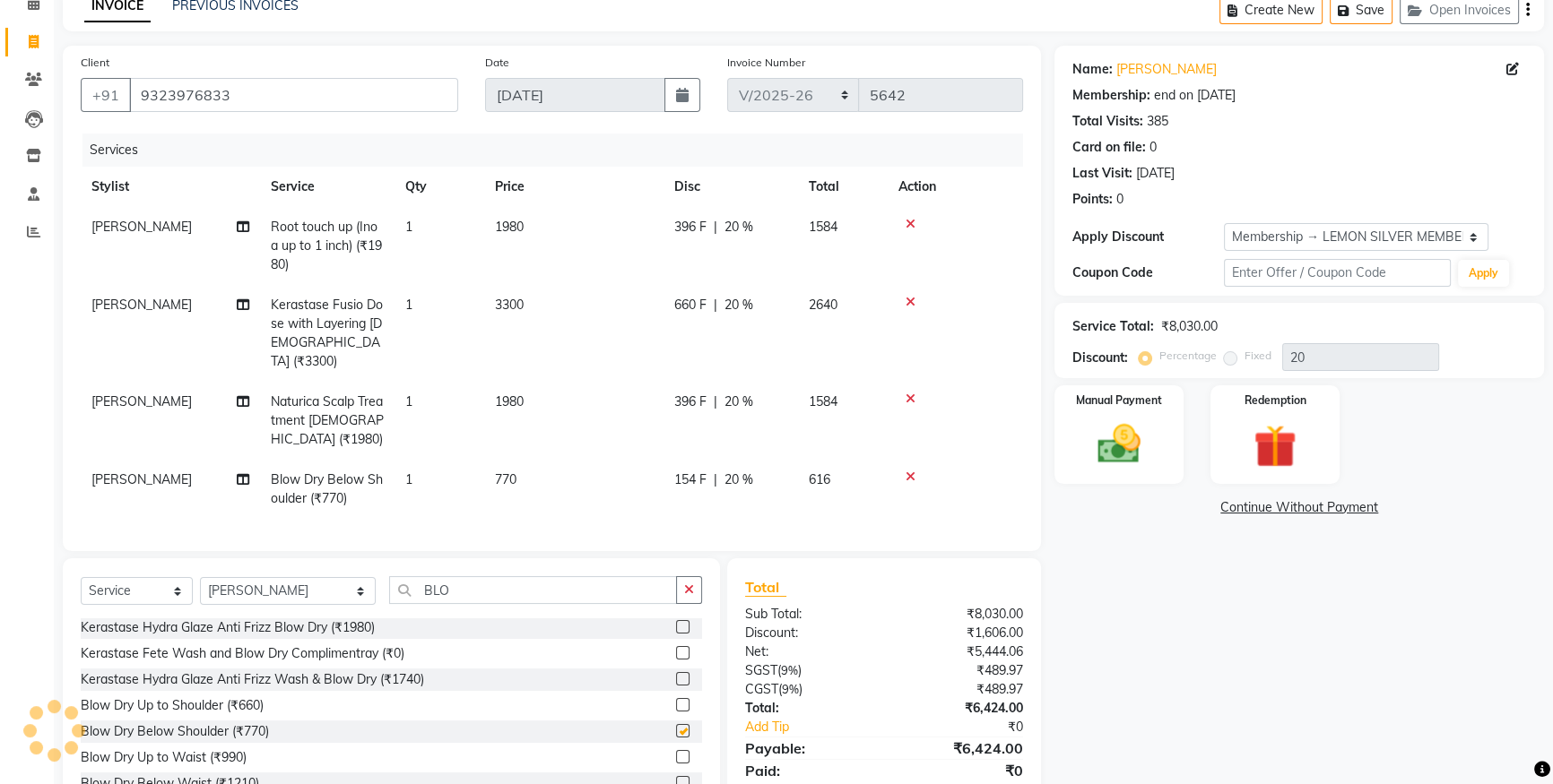
checkbox input "false"
click at [281, 587] on select "Select Stylist [PERSON_NAME] [PERSON_NAME] DC [PERSON_NAME] [PERSON_NAME] ([PER…" at bounding box center [287, 591] width 175 height 27
select select "7397"
click at [200, 577] on select "Select Stylist [PERSON_NAME] [PERSON_NAME] DC [PERSON_NAME] [PERSON_NAME] ([PER…" at bounding box center [287, 591] width 175 height 27
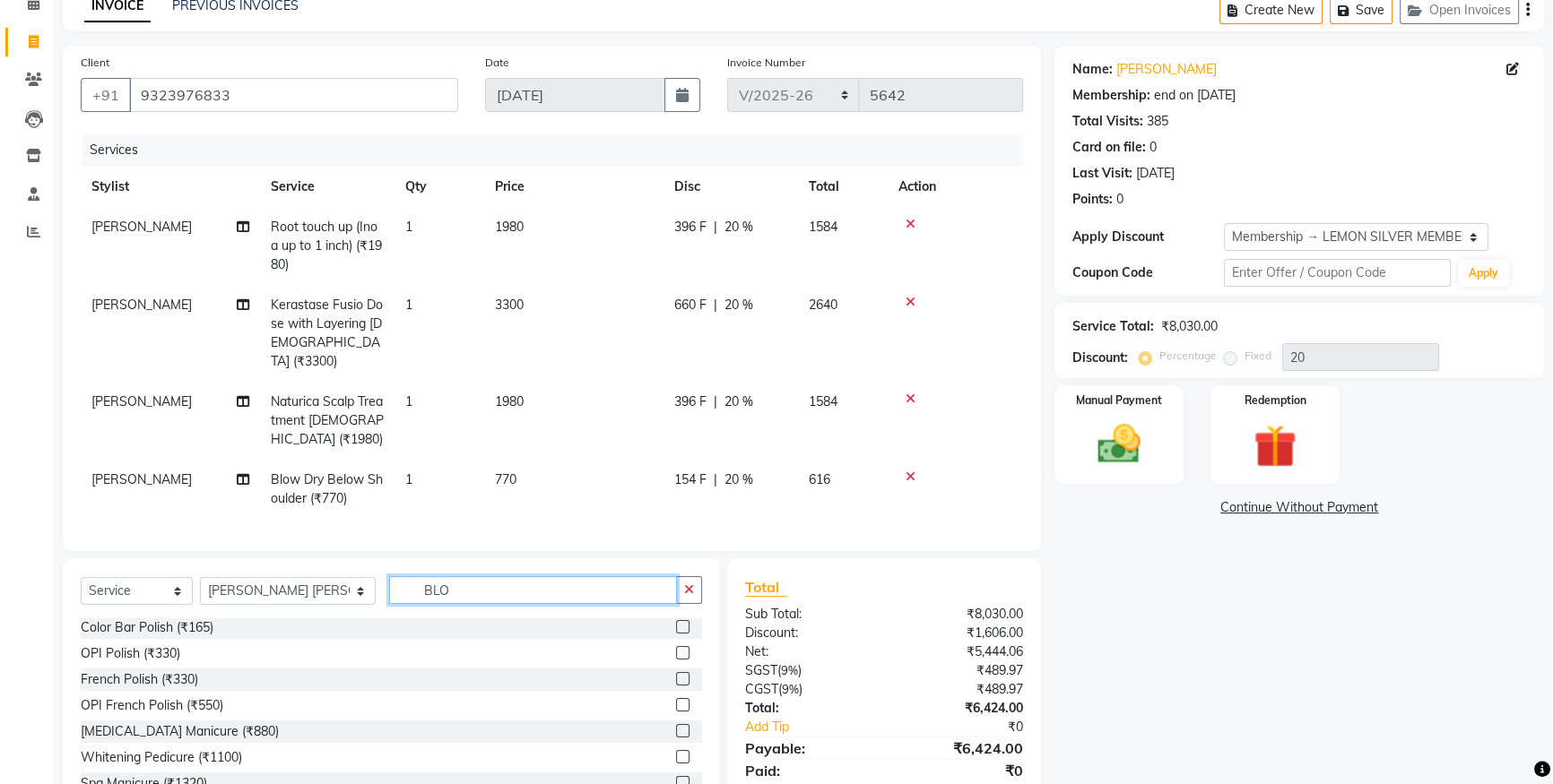
click at [409, 591] on input "BLO" at bounding box center [533, 590] width 288 height 27
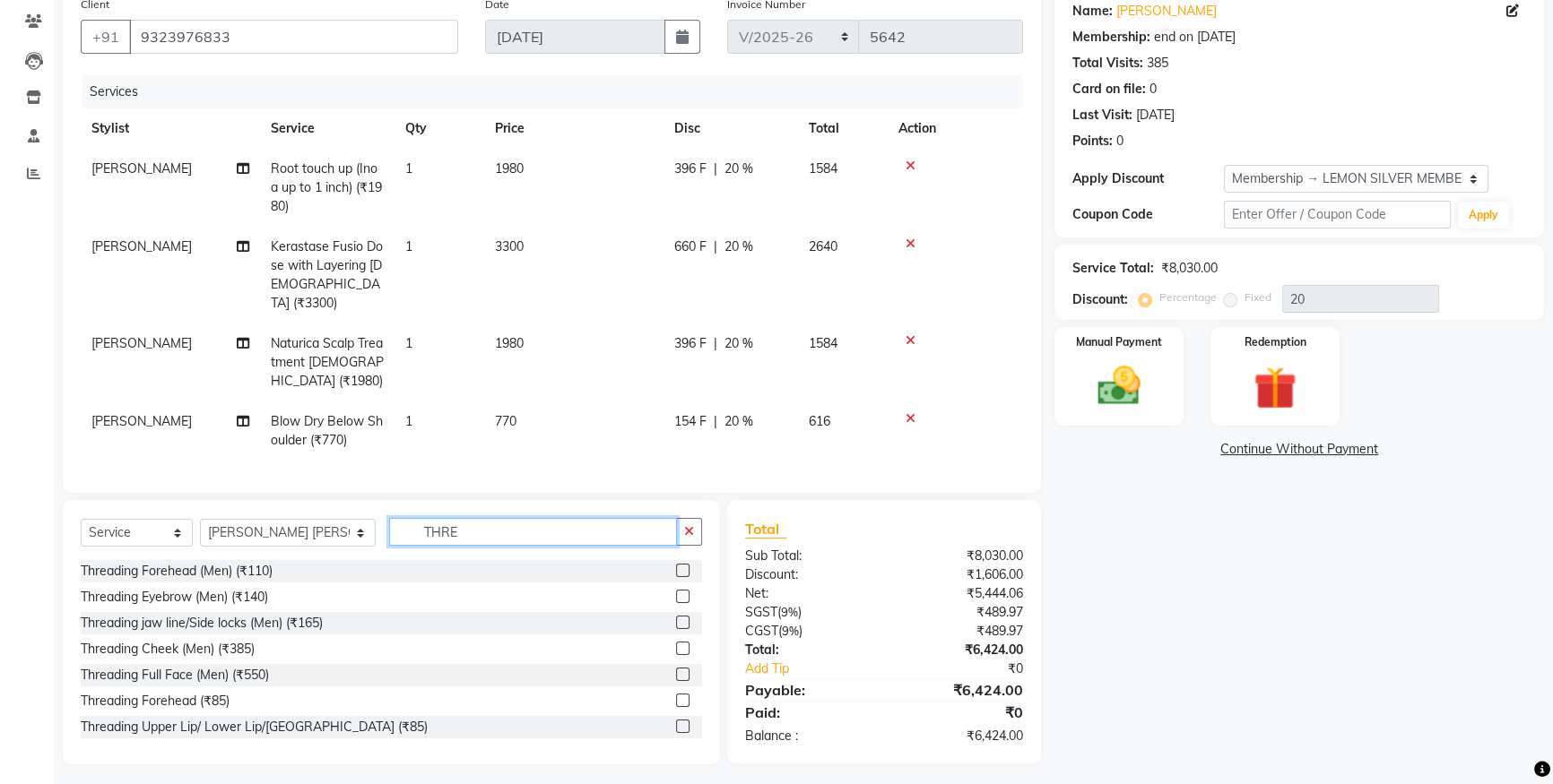
scroll to position [80, 0]
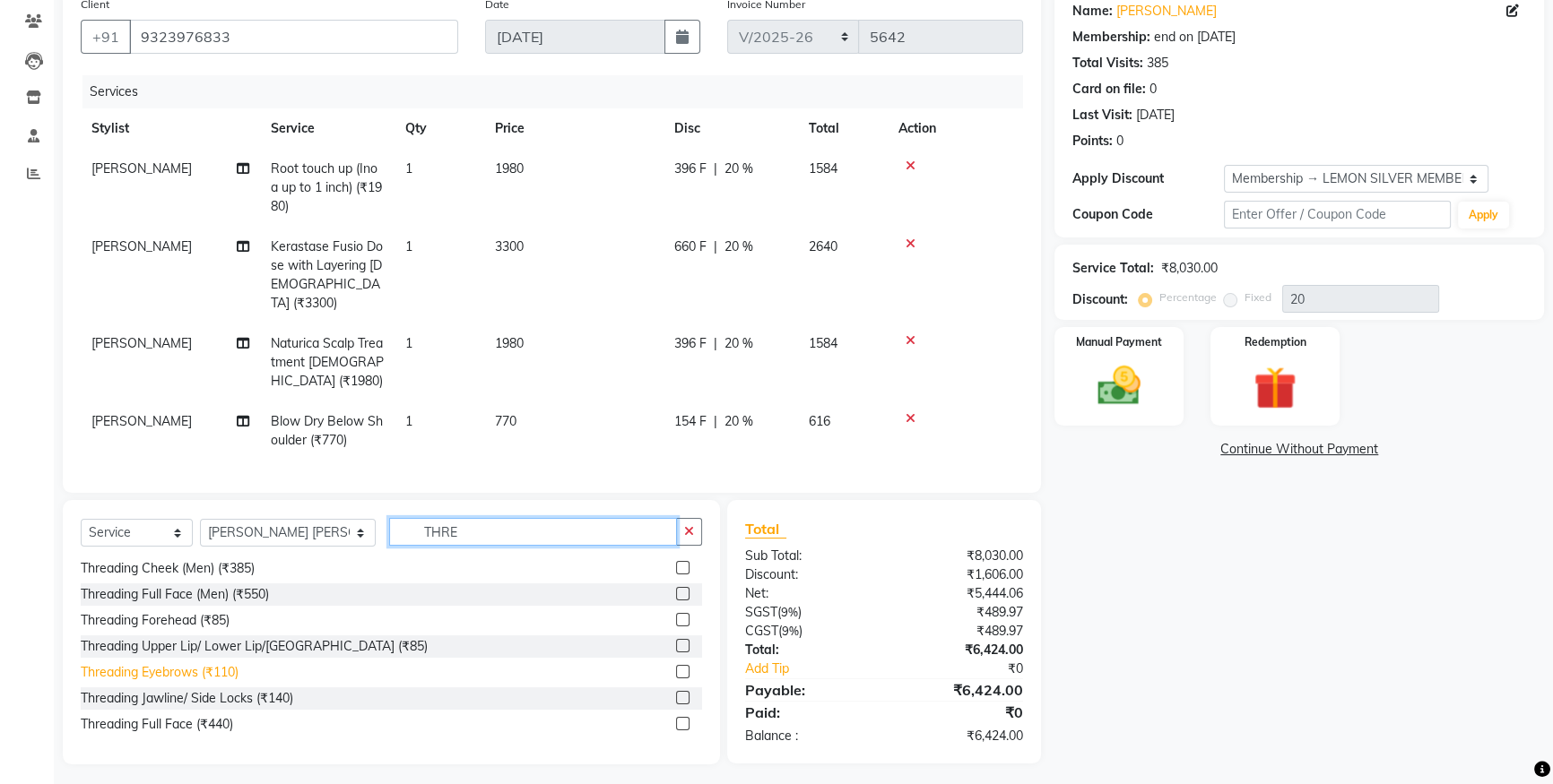
type input "THRE"
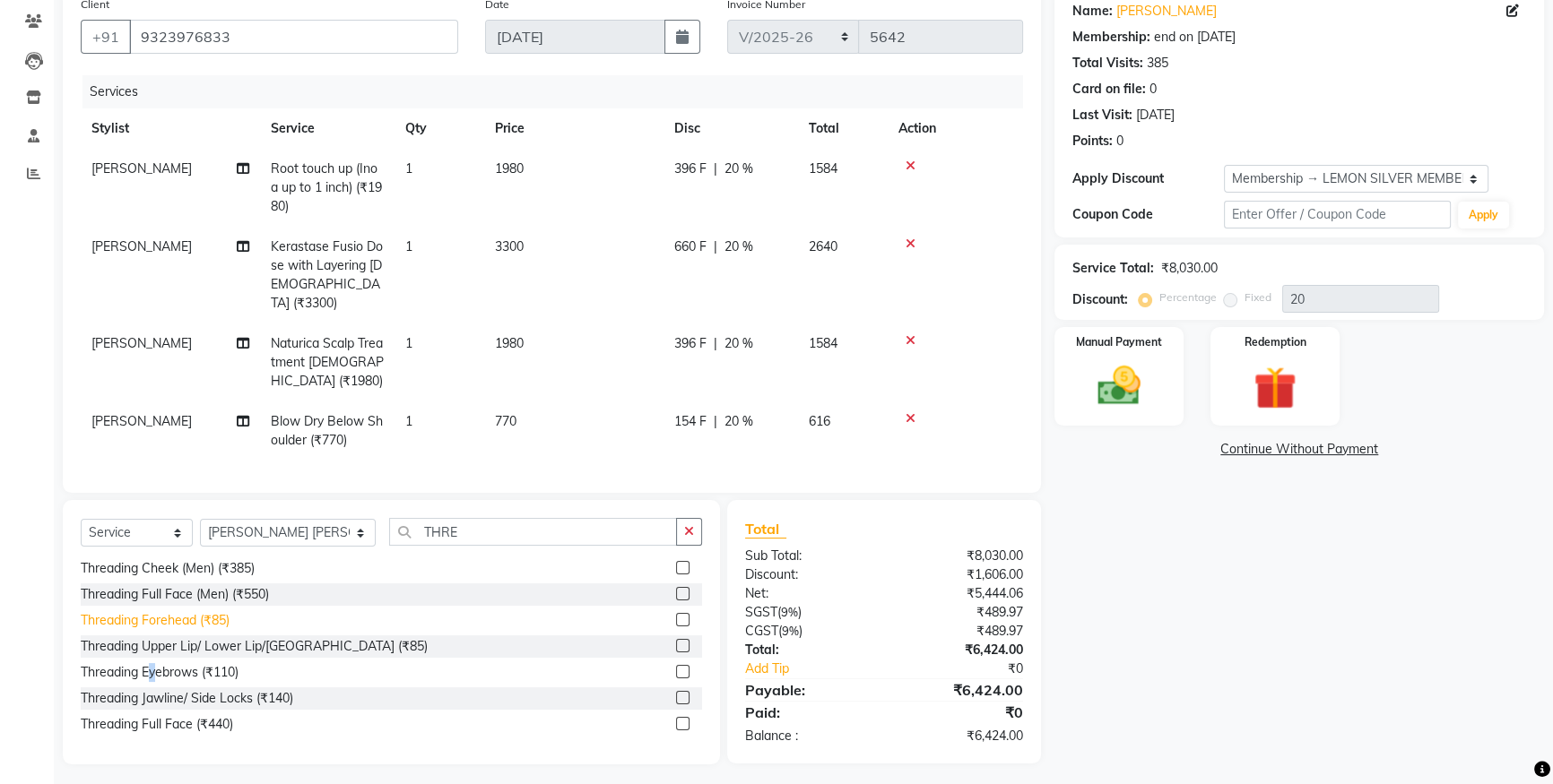
click at [155, 663] on div "Threading Eyebrows (₹110)" at bounding box center [159, 671] width 158 height 19
checkbox input "false"
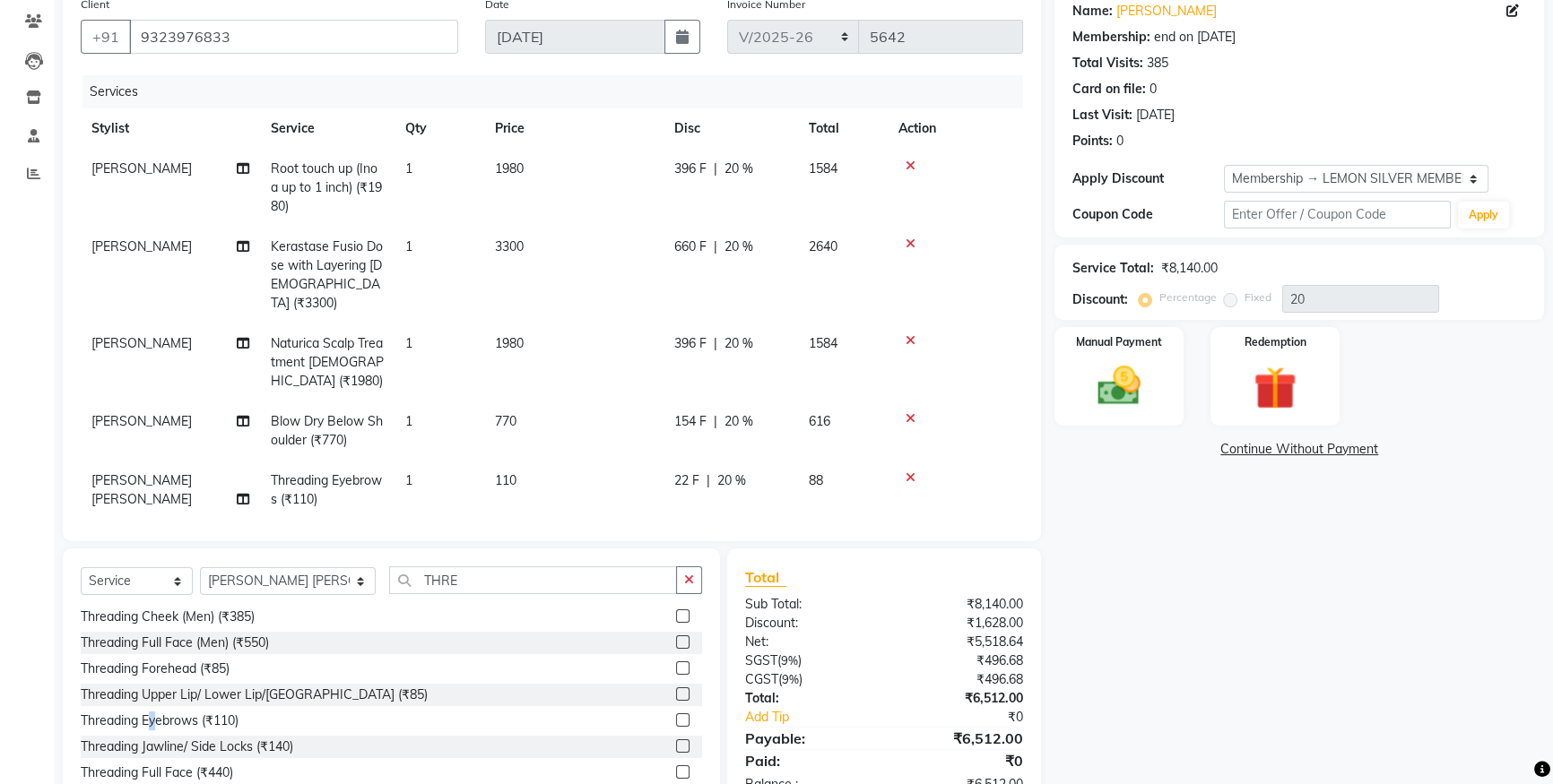
scroll to position [203, 0]
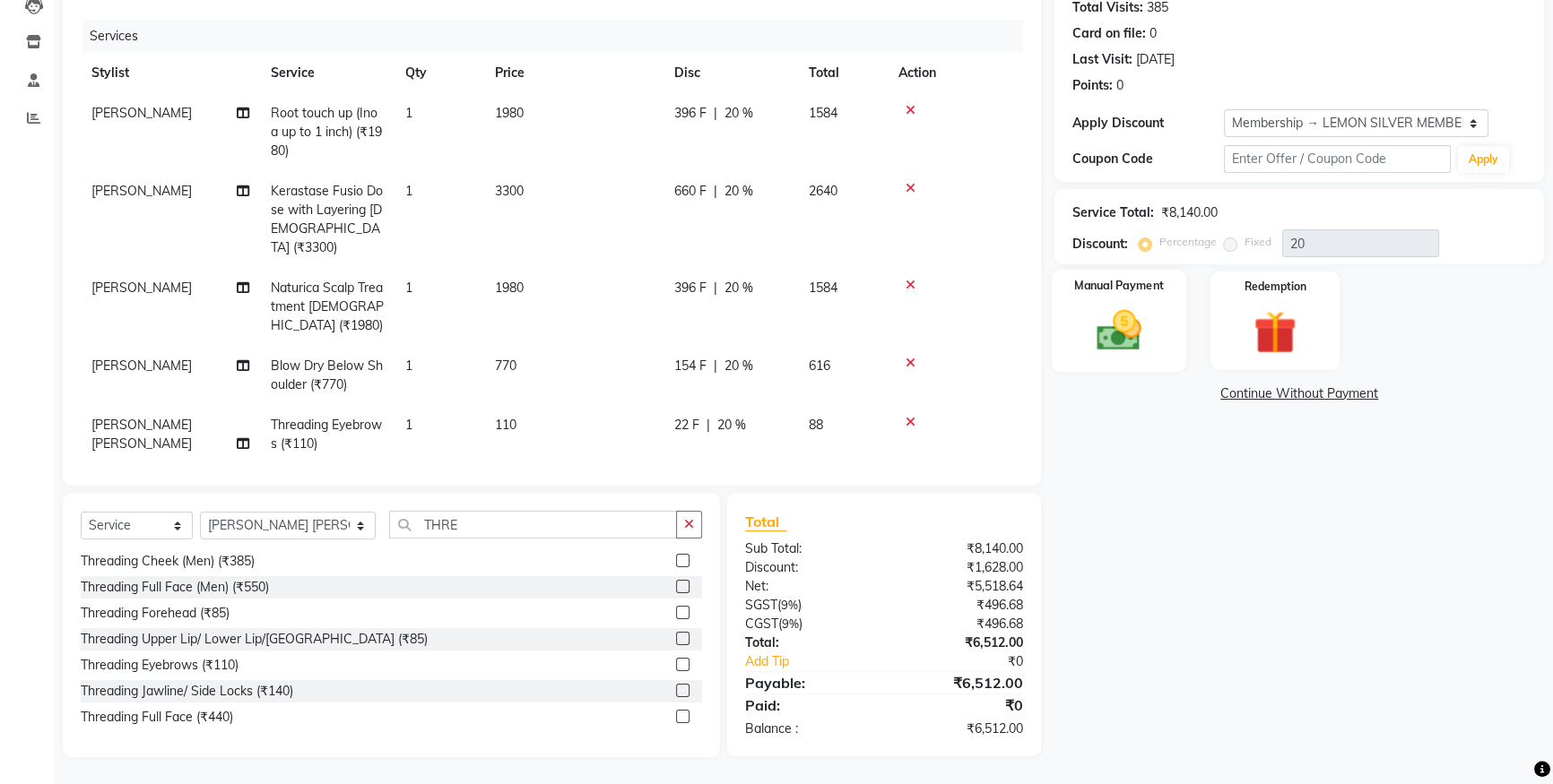
click at [1064, 272] on div "Manual Payment" at bounding box center [1118, 321] width 134 height 102
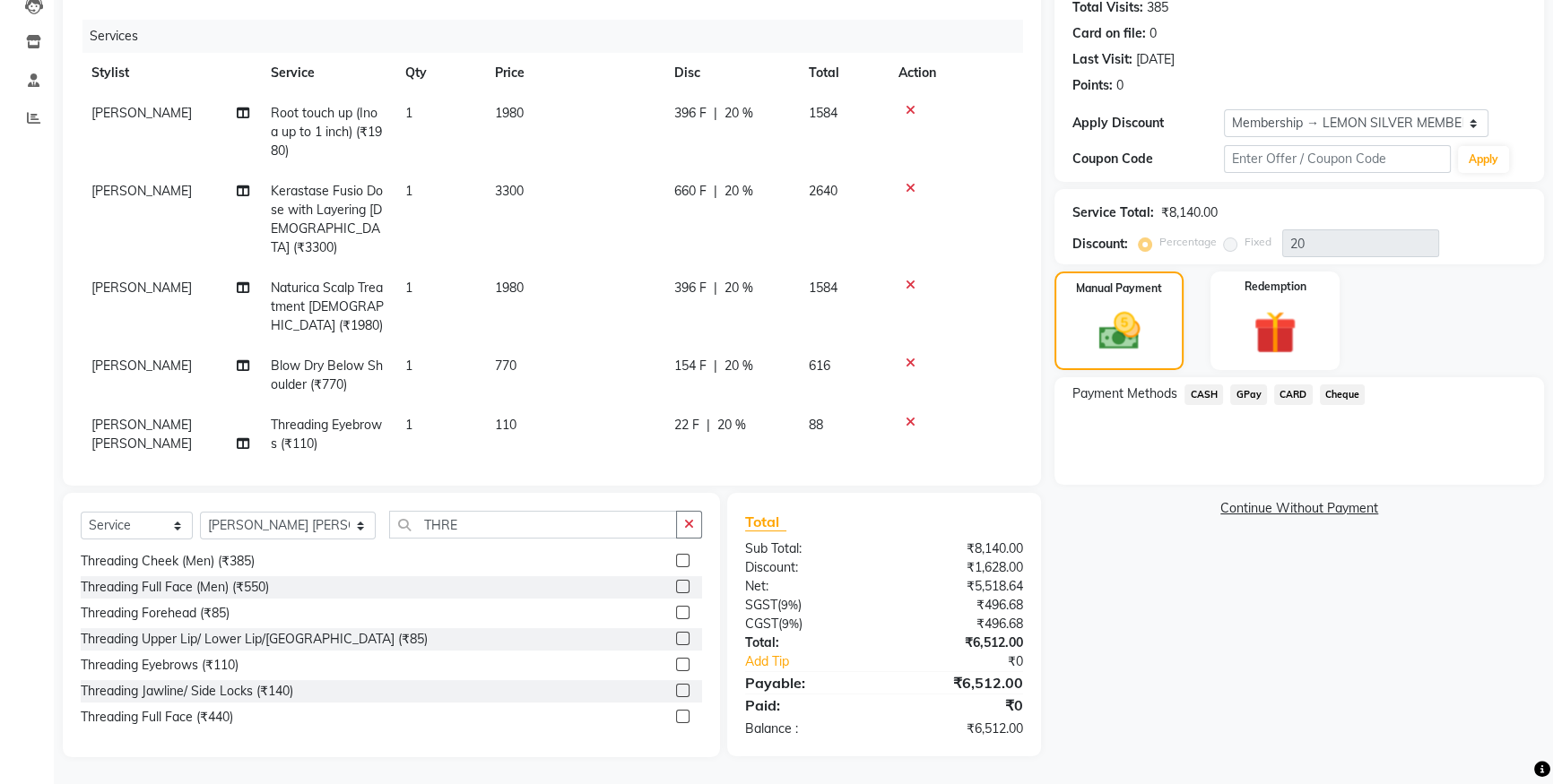
click at [1246, 397] on span "GPay" at bounding box center [1248, 394] width 37 height 21
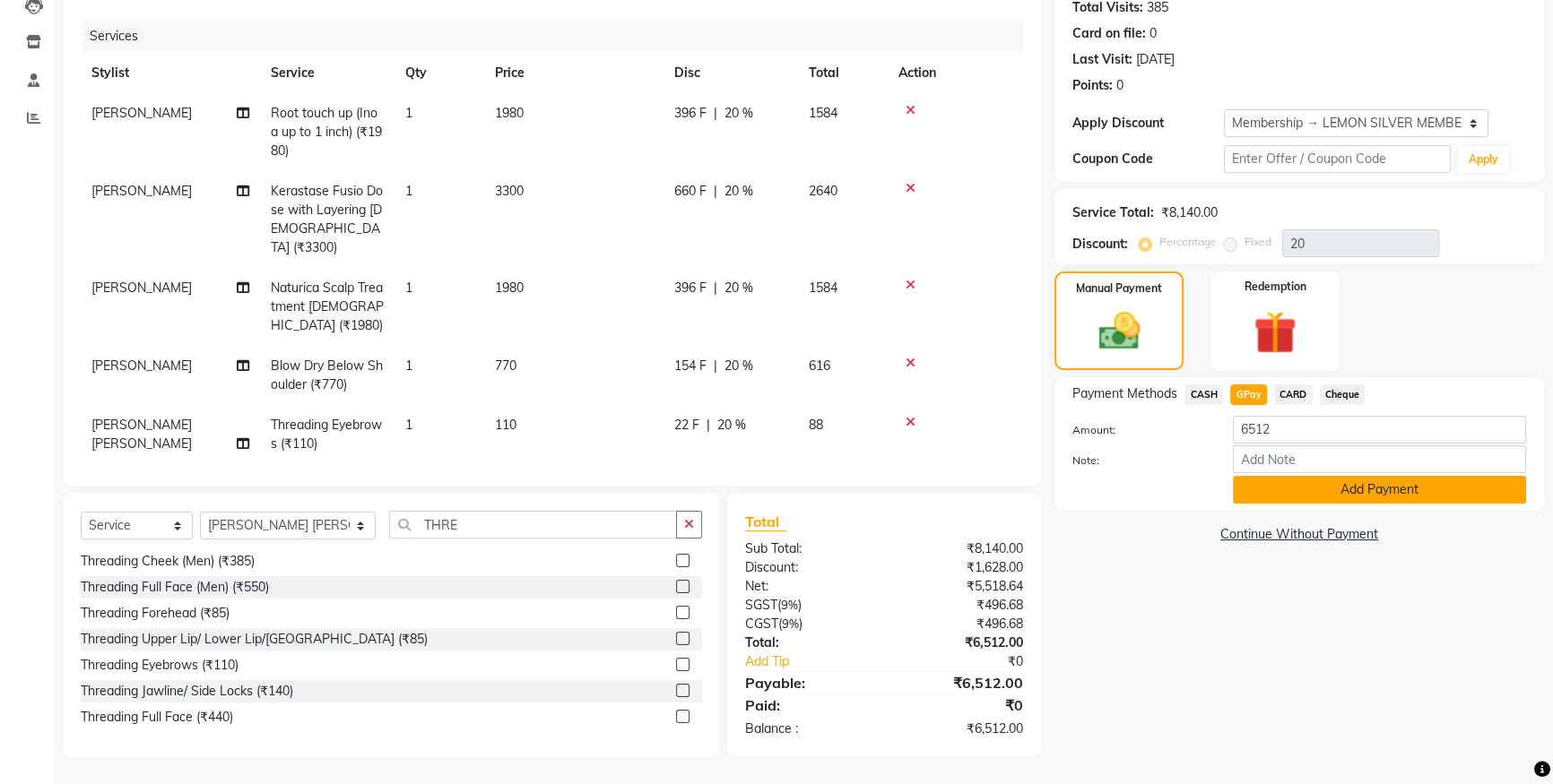
click at [1290, 486] on button "Add Payment" at bounding box center [1379, 489] width 293 height 27
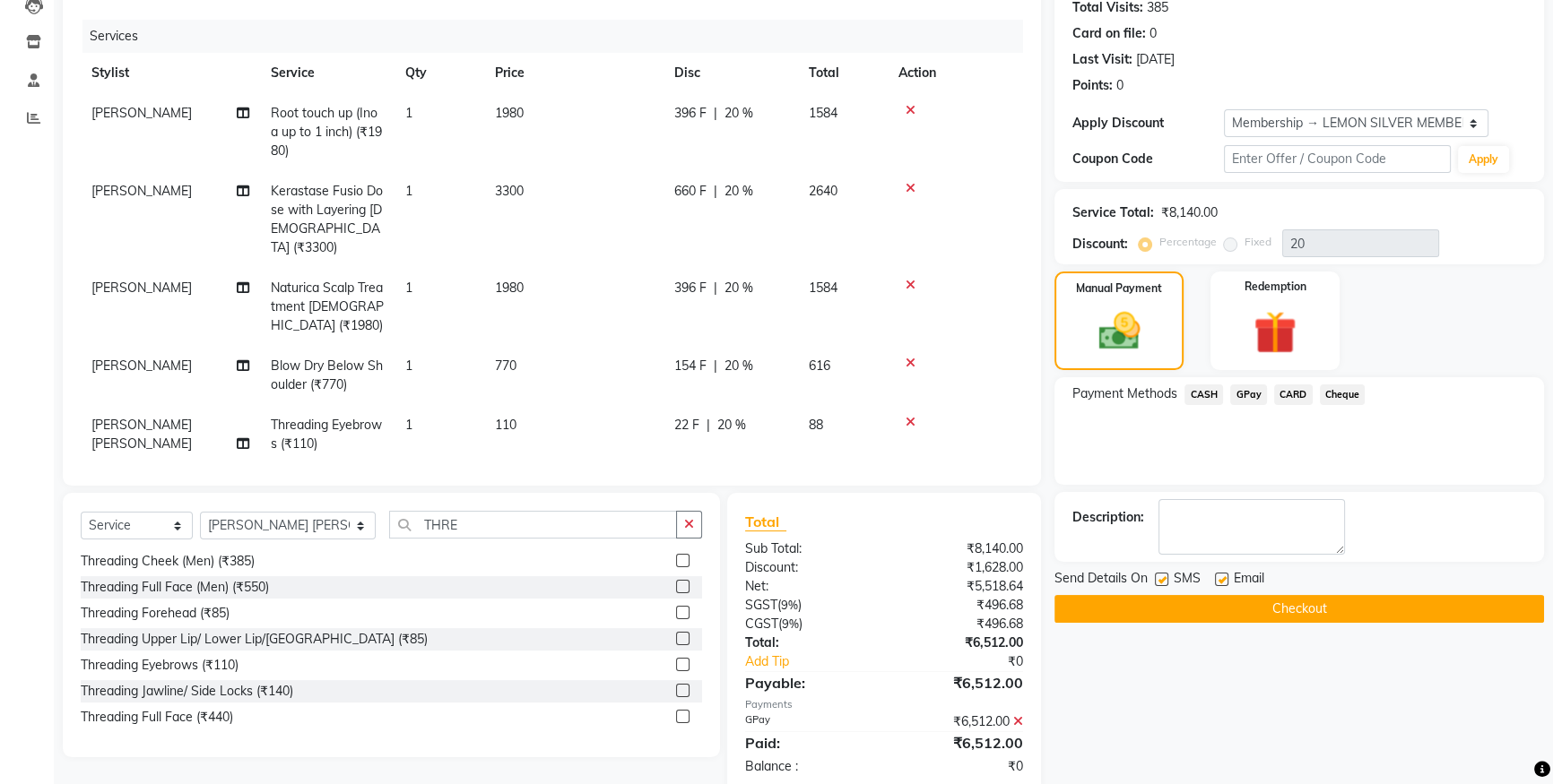
scroll to position [284, 0]
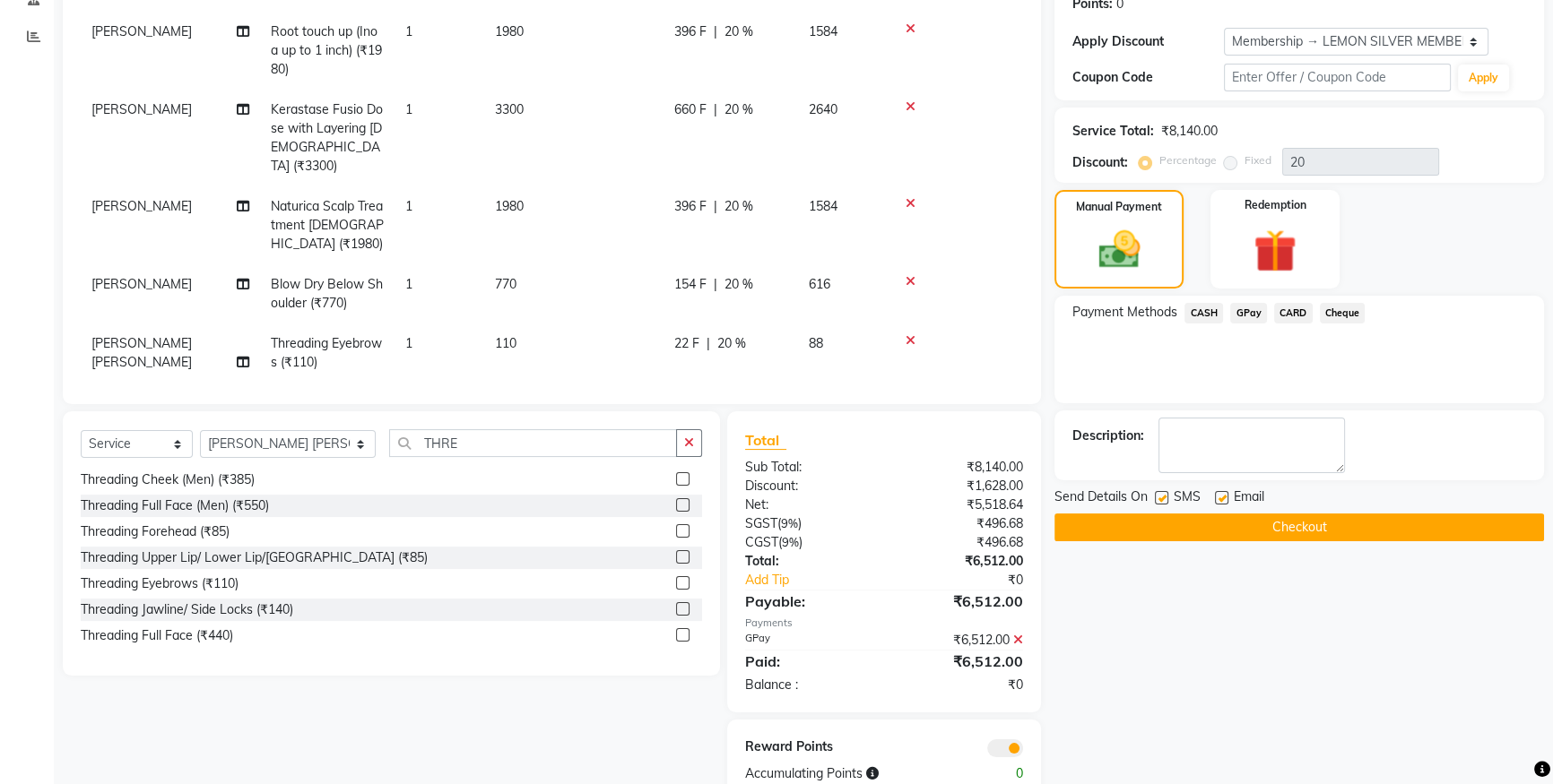
drag, startPoint x: 1167, startPoint y: 480, endPoint x: 1168, endPoint y: 488, distance: 8.1
click at [1169, 483] on div "Name: [PERSON_NAME] Membership: end on [DATE] Total Visits: 385 Card on file: 0…" at bounding box center [1306, 325] width 503 height 950
click at [1167, 492] on label at bounding box center [1161, 498] width 14 height 14
click at [1166, 492] on input "checkbox" at bounding box center [1160, 498] width 12 height 12
checkbox input "false"
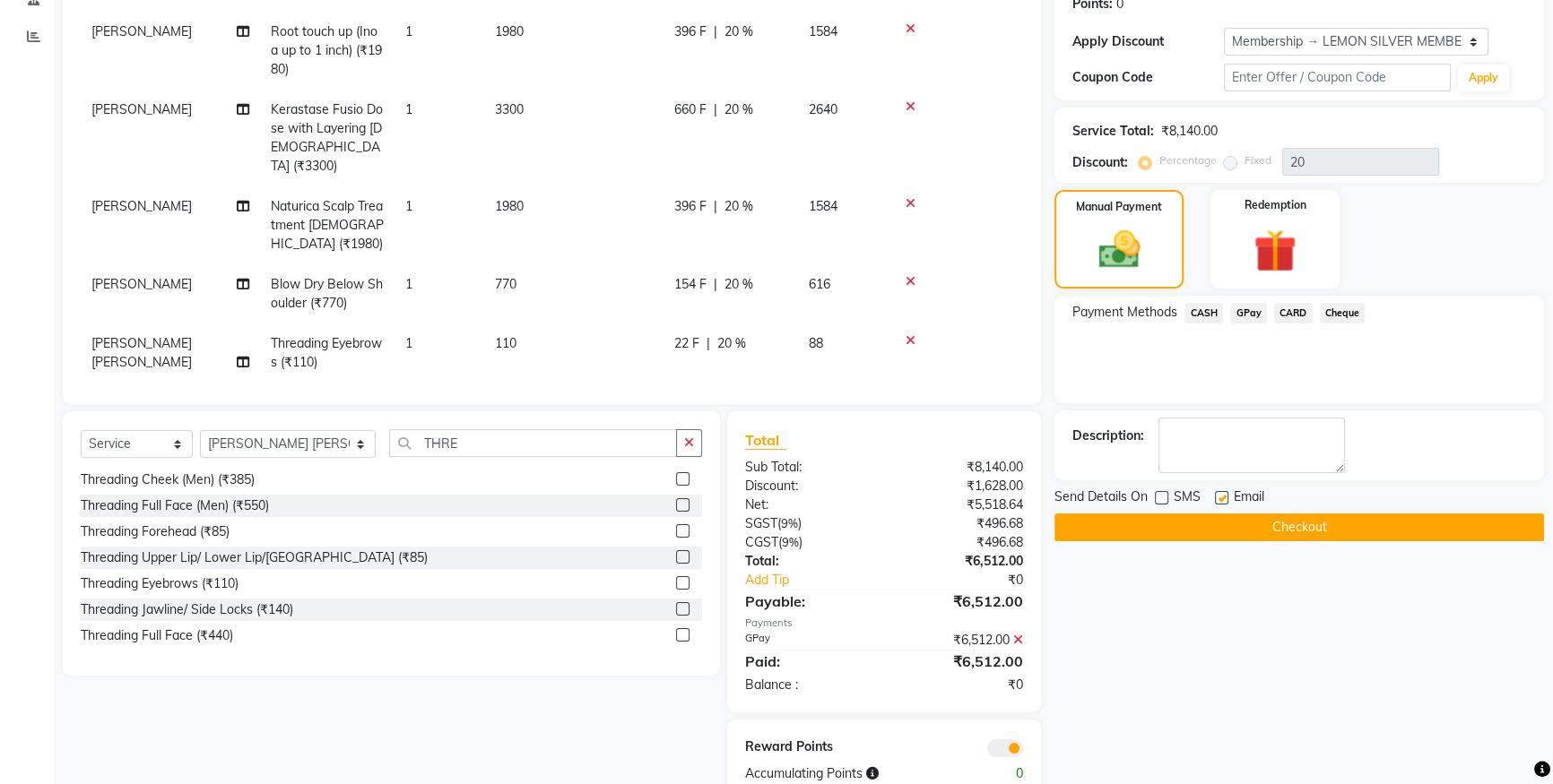
click at [1219, 493] on label at bounding box center [1221, 498] width 14 height 14
click at [1219, 493] on input "checkbox" at bounding box center [1220, 498] width 12 height 12
checkbox input "false"
click at [1224, 518] on button "Checkout" at bounding box center [1299, 528] width 490 height 27
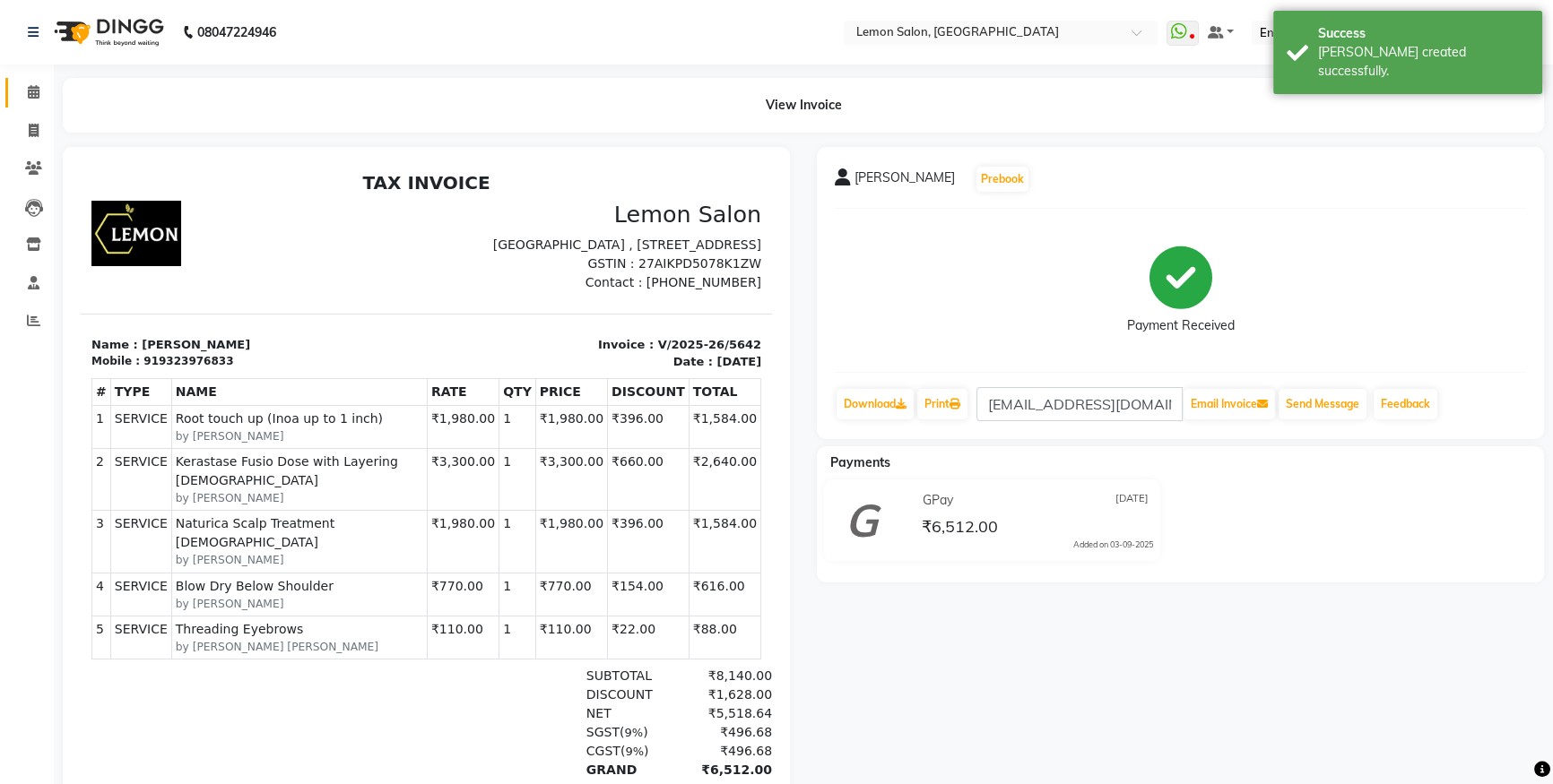
click at [9, 99] on link "Calendar" at bounding box center [26, 93] width 43 height 29
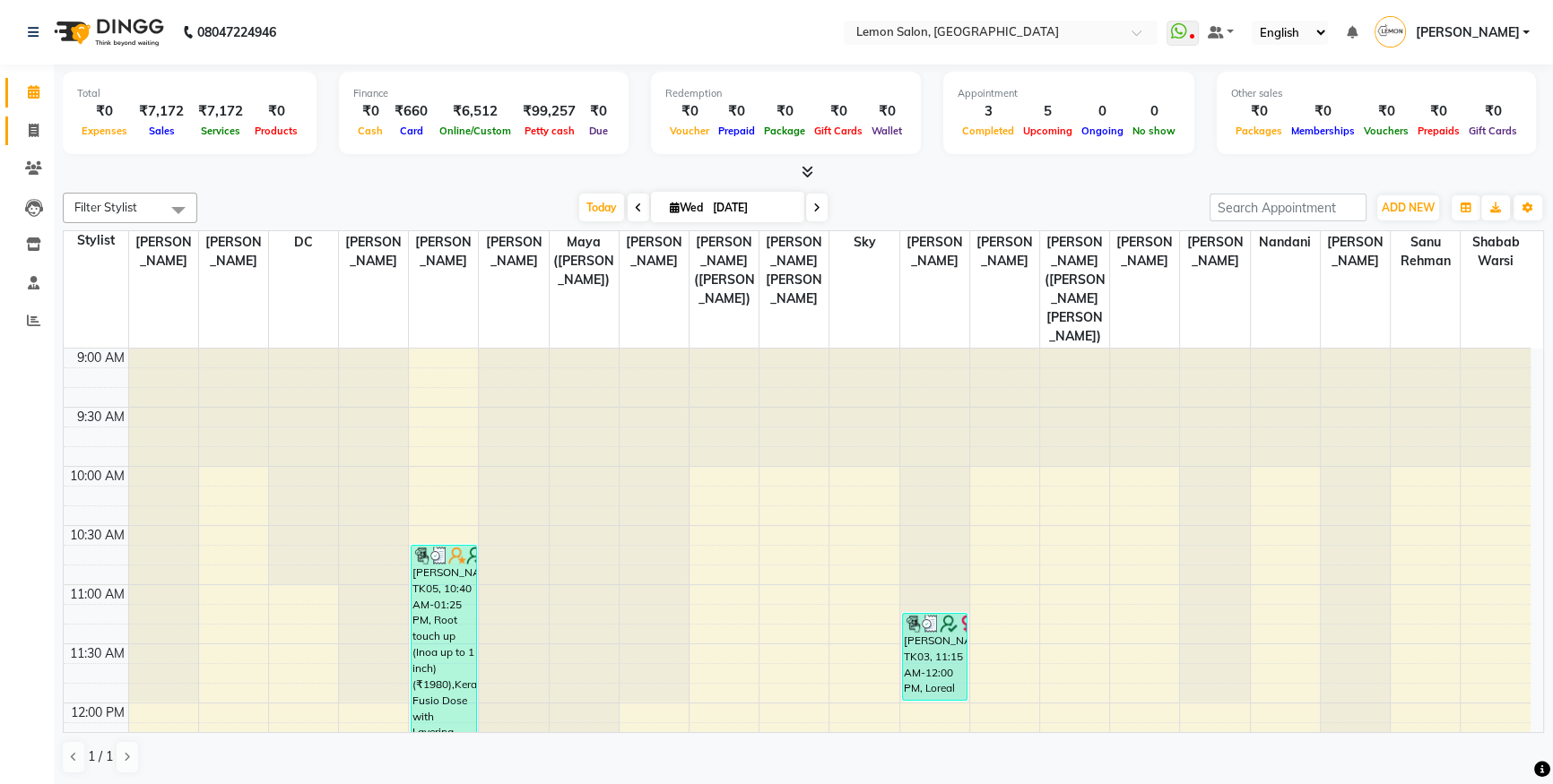
click at [48, 143] on link "Invoice" at bounding box center [26, 131] width 43 height 29
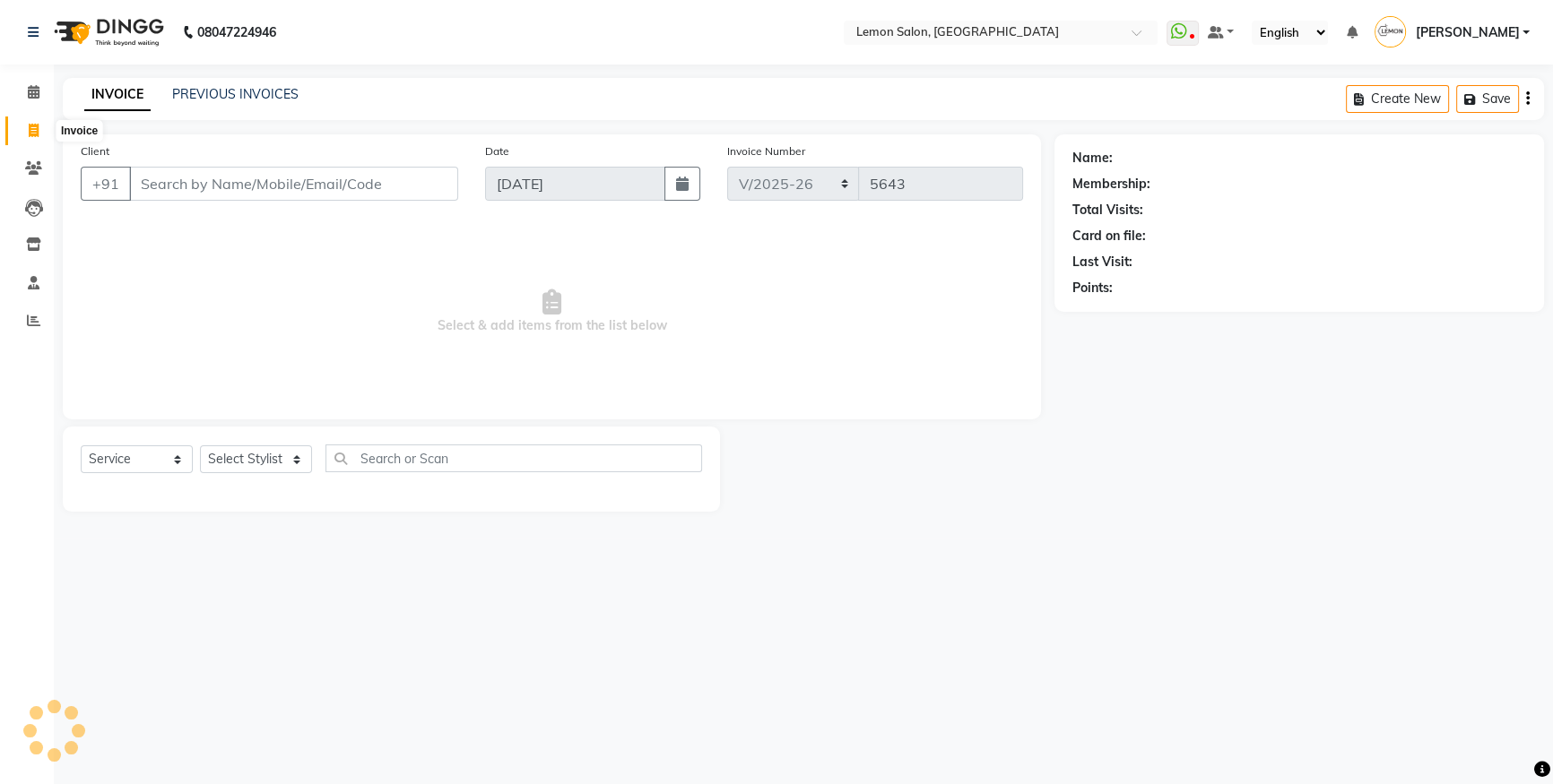
click at [47, 133] on span at bounding box center [33, 131] width 31 height 21
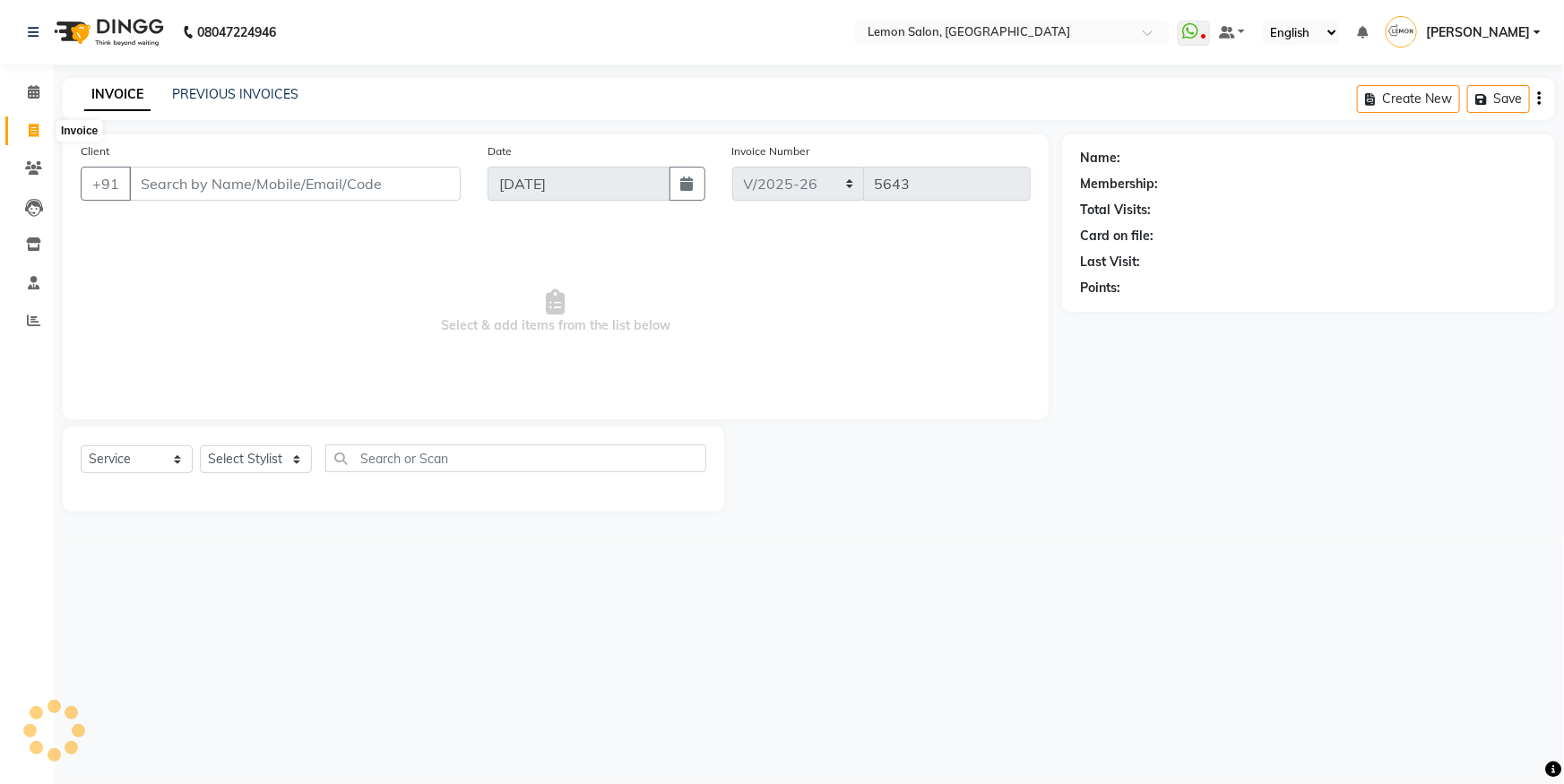
select select "566"
select select "service"
click at [286, 446] on select "Select Stylist" at bounding box center [256, 459] width 112 height 27
click at [286, 459] on select "Select Stylist" at bounding box center [256, 459] width 112 height 27
drag, startPoint x: 287, startPoint y: 460, endPoint x: 302, endPoint y: 445, distance: 21.2
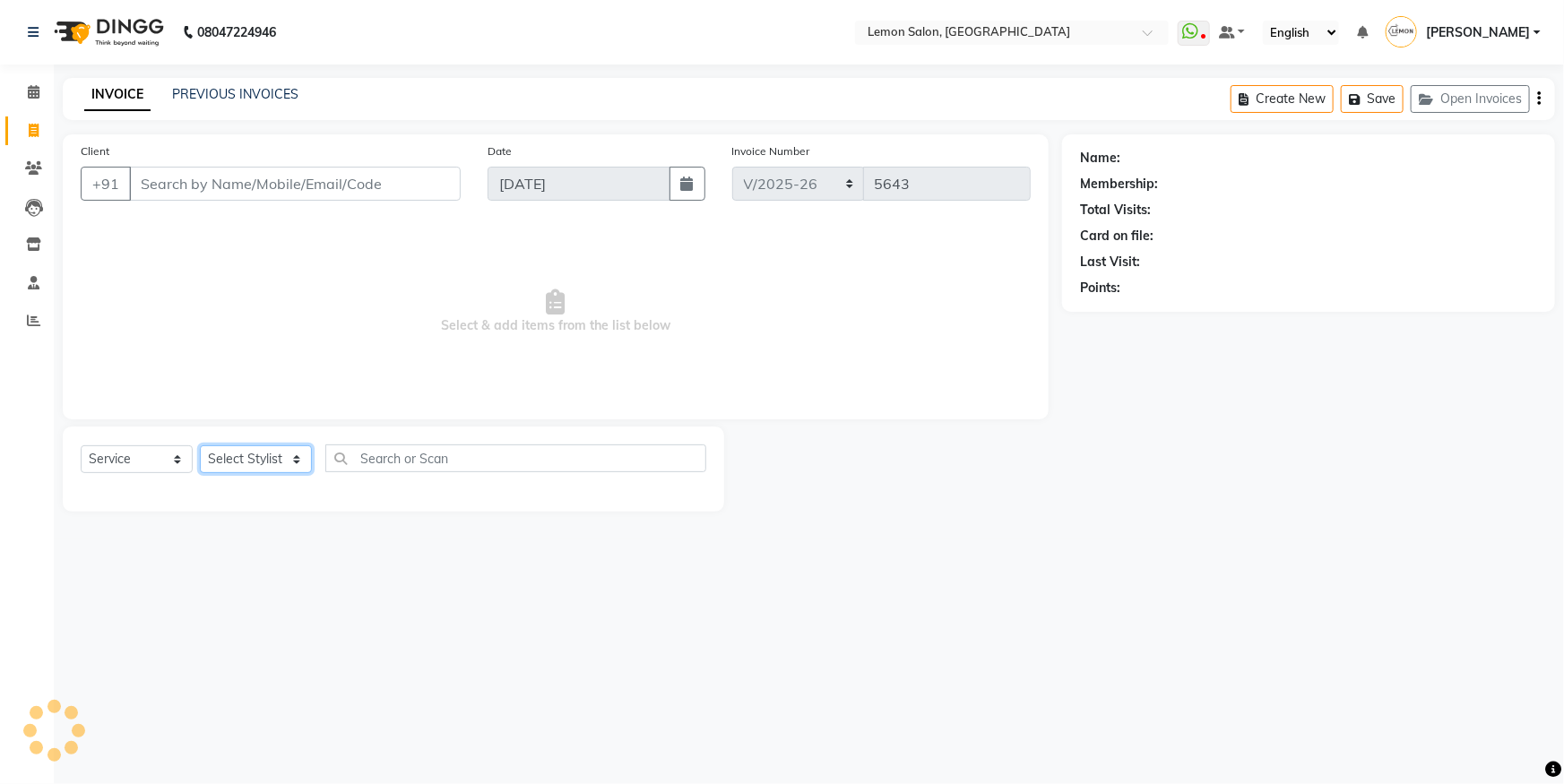
click at [296, 456] on select "Select Stylist" at bounding box center [256, 459] width 112 height 27
click at [304, 443] on div "Select Service Product Membership Package Voucher Prepaid Gift Card Select Styl…" at bounding box center [394, 469] width 662 height 85
click at [289, 448] on select "Select Stylist" at bounding box center [256, 459] width 112 height 27
click at [299, 458] on select "Select Stylist [PERSON_NAME] [PERSON_NAME] DC [PERSON_NAME] [PERSON_NAME] ([PER…" at bounding box center [288, 459] width 176 height 27
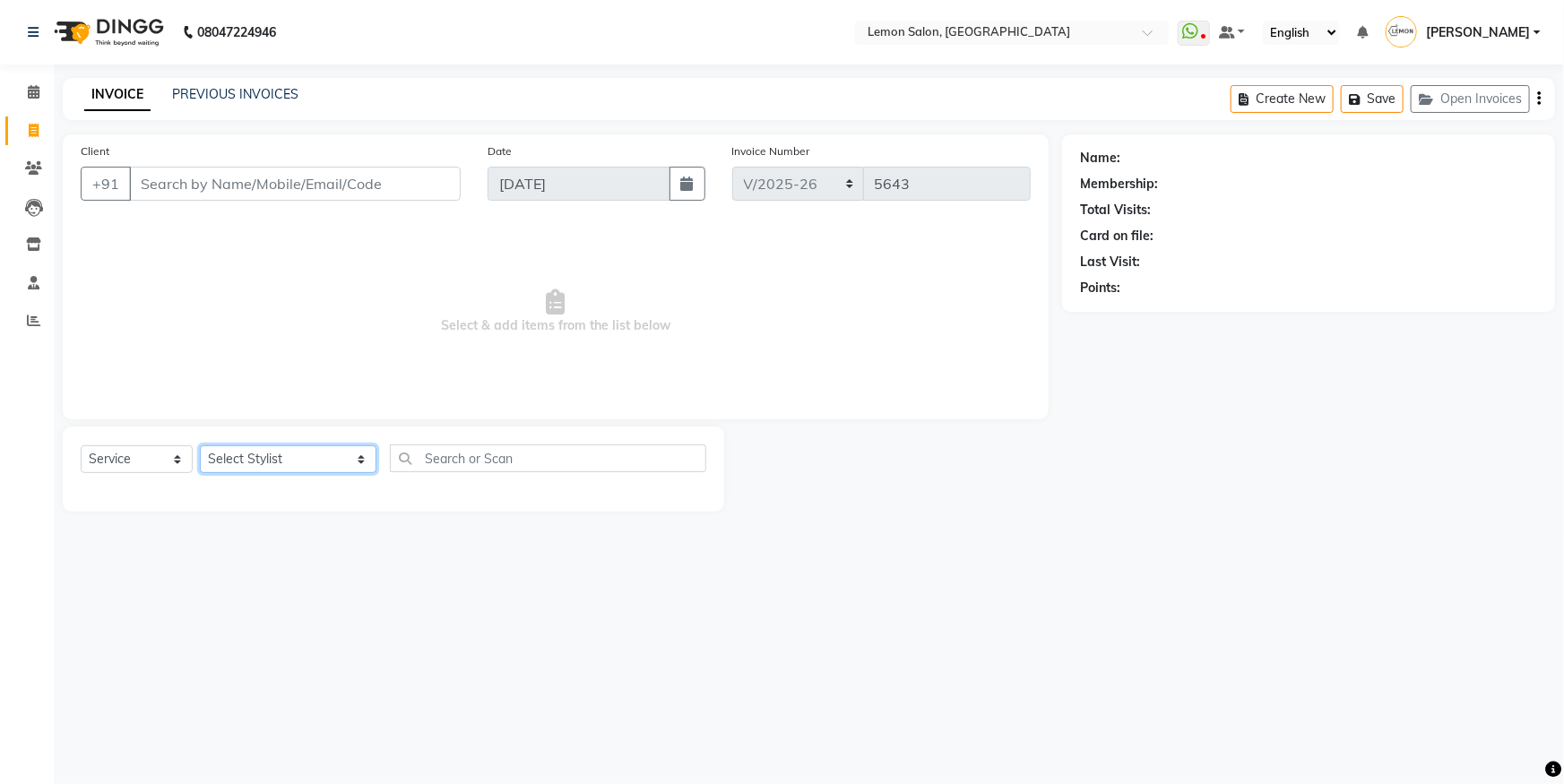
select select "63910"
click at [470, 467] on input "text" at bounding box center [547, 458] width 316 height 27
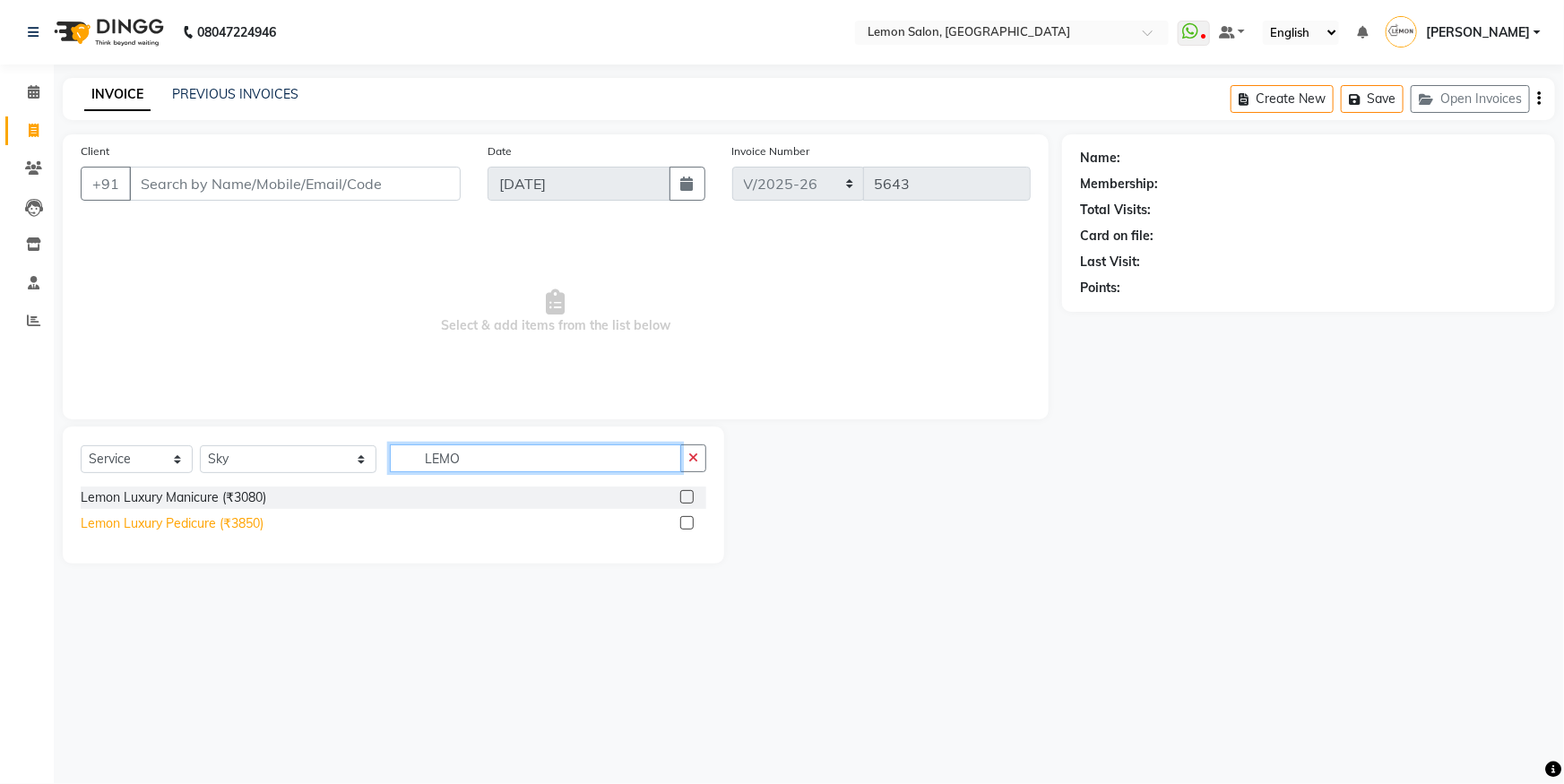
type input "LEMO"
click at [252, 523] on div "Lemon Luxury Pedicure (₹3850)" at bounding box center [171, 523] width 183 height 19
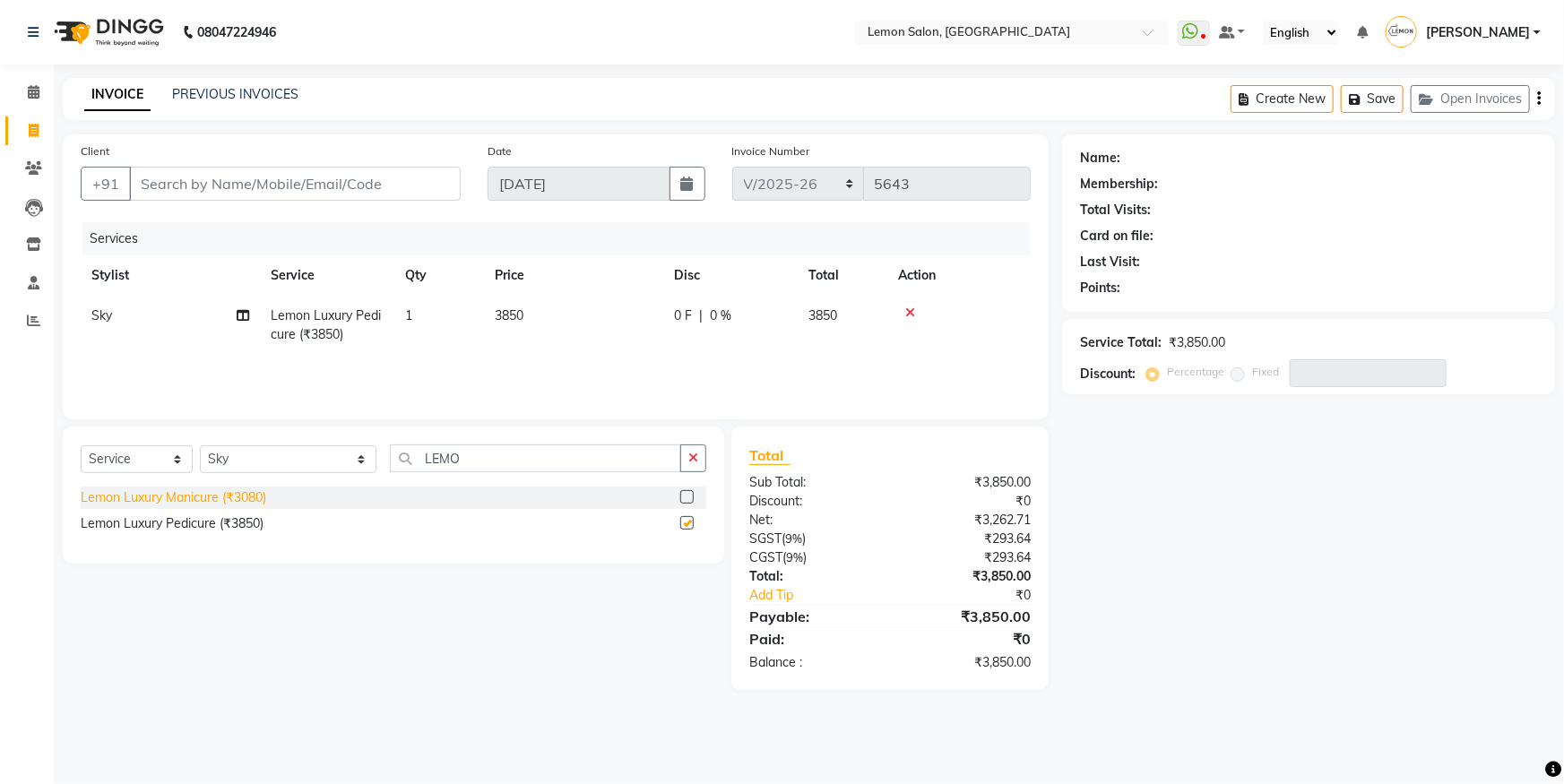
checkbox input "false"
click at [263, 496] on div "Lemon Luxury Manicure (₹3080)" at bounding box center [172, 497] width 185 height 19
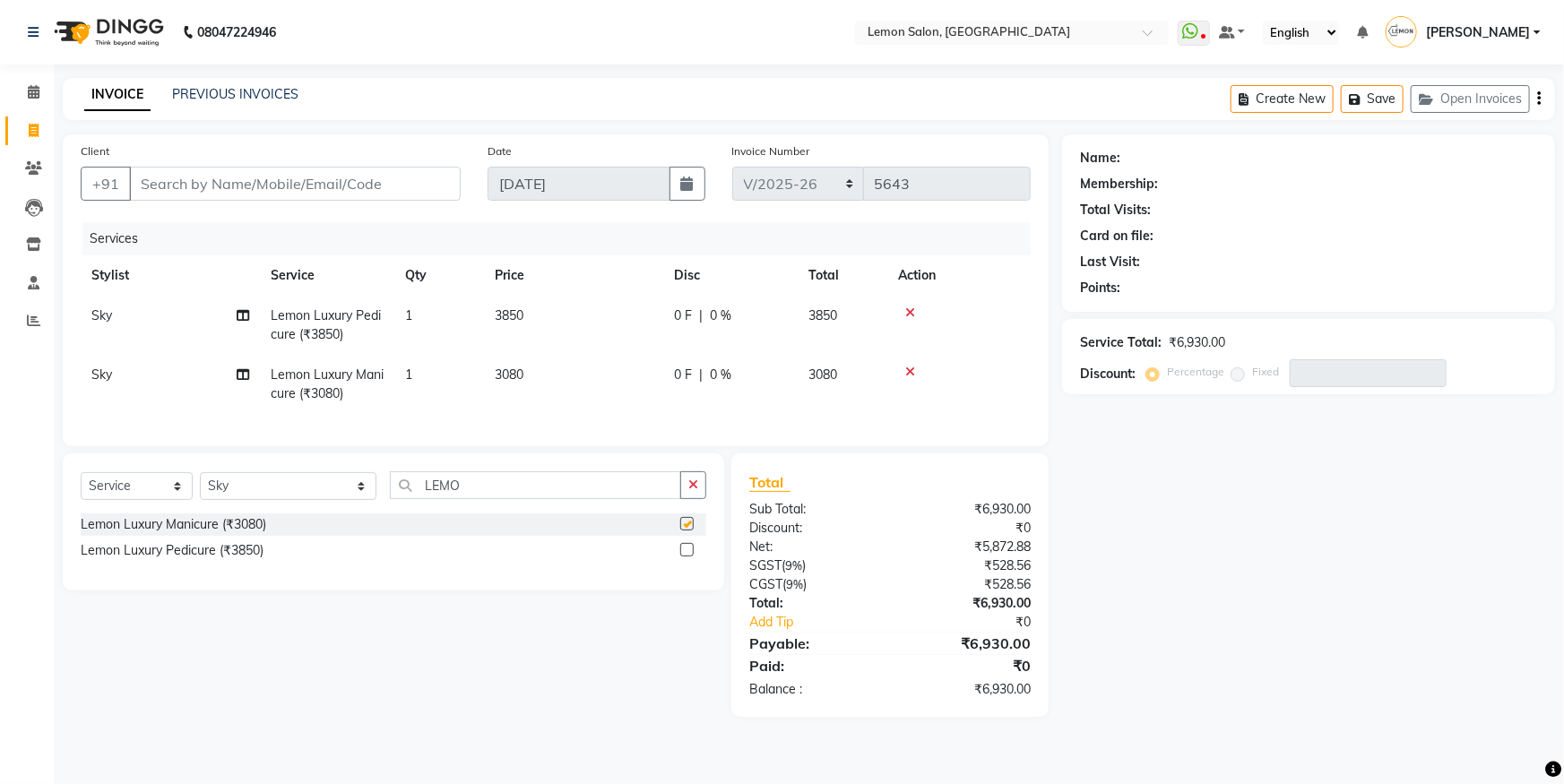
checkbox input "false"
click at [424, 499] on input "LEMO" at bounding box center [536, 485] width 292 height 27
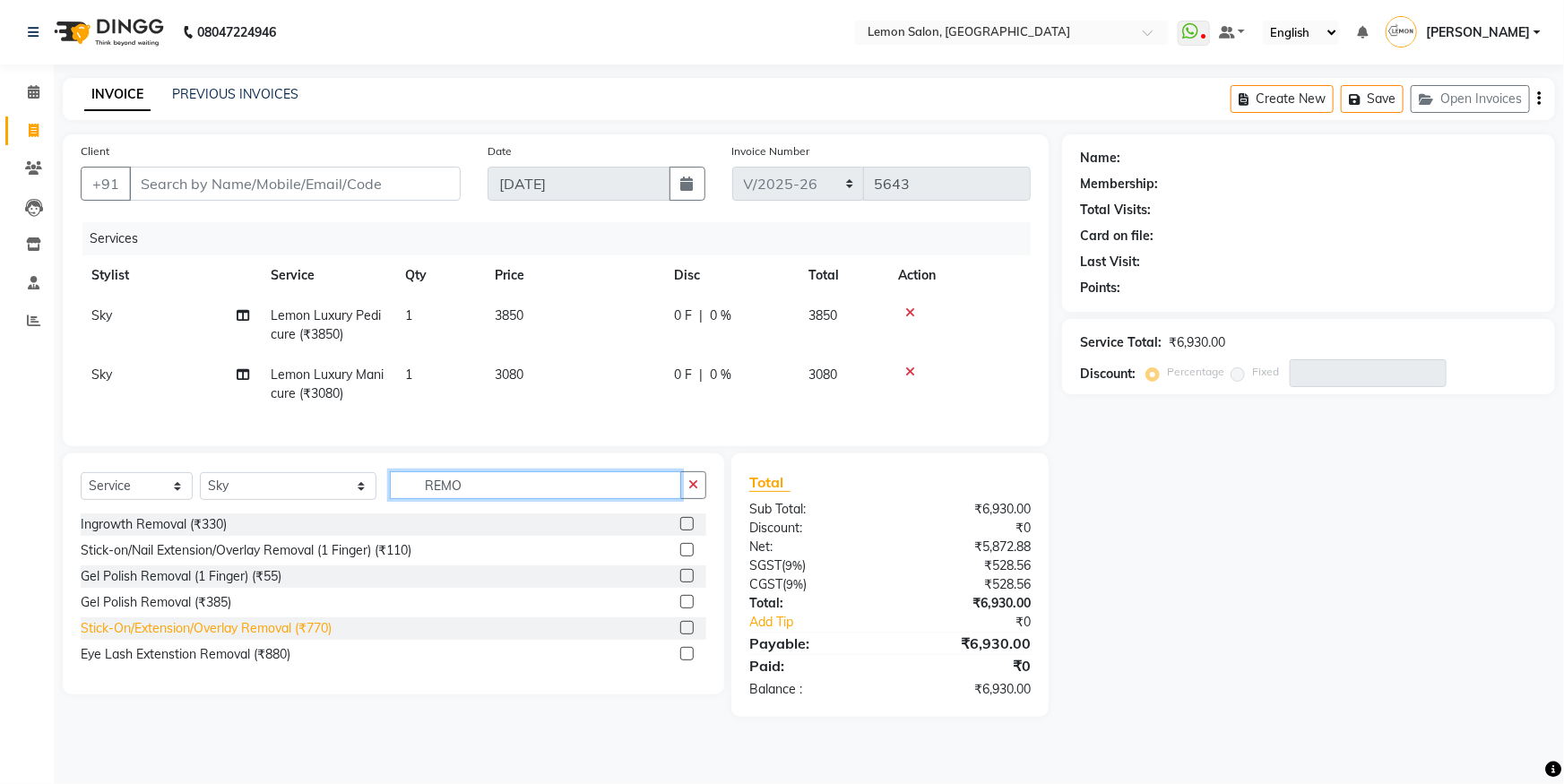
type input "REMO"
click at [213, 638] on div "Stick-On/Extension/Overlay Removal (₹770)" at bounding box center [206, 628] width 251 height 19
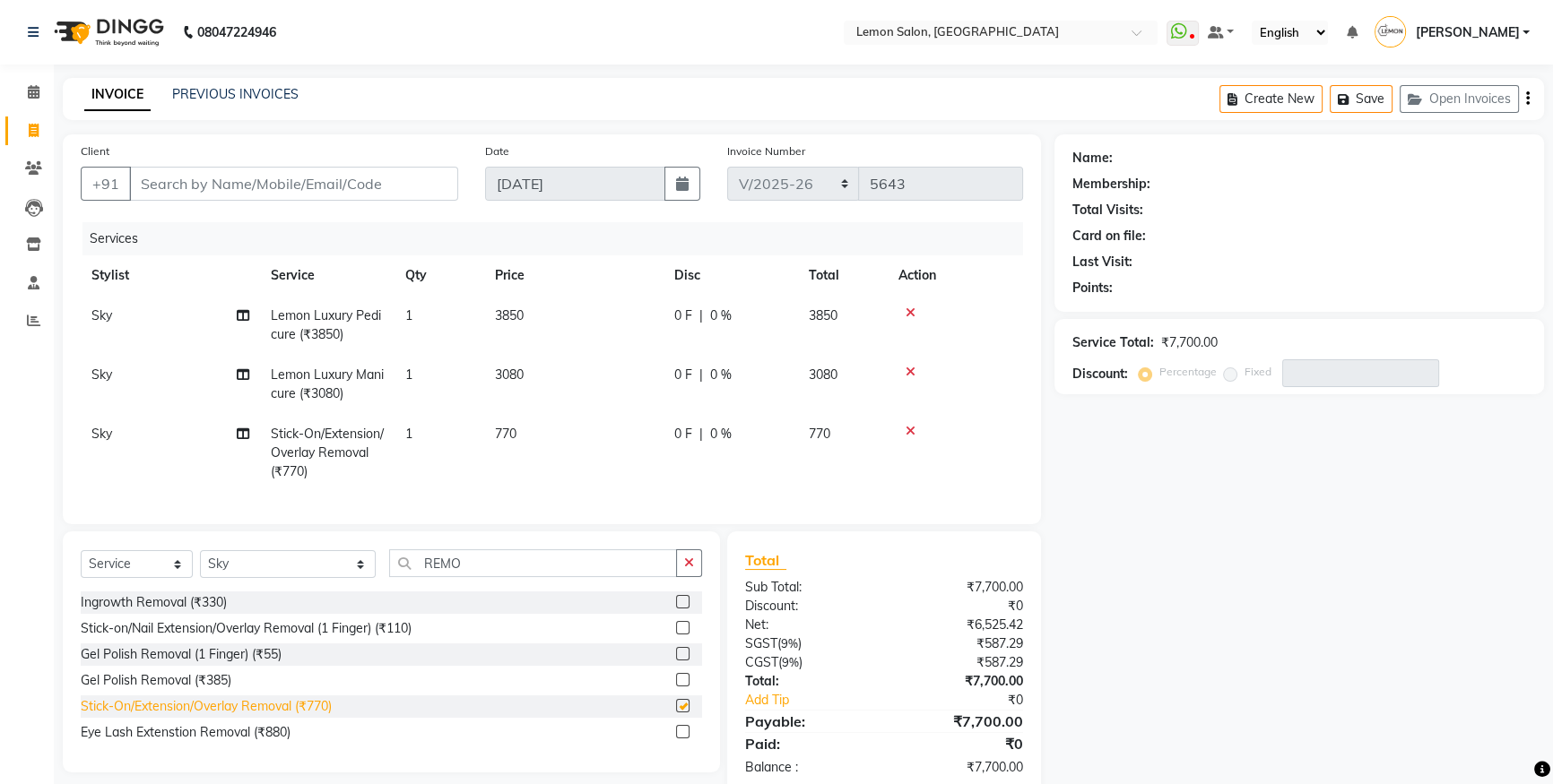
checkbox input "false"
click at [281, 176] on input "Client" at bounding box center [294, 183] width 329 height 34
type input "9"
type input "0"
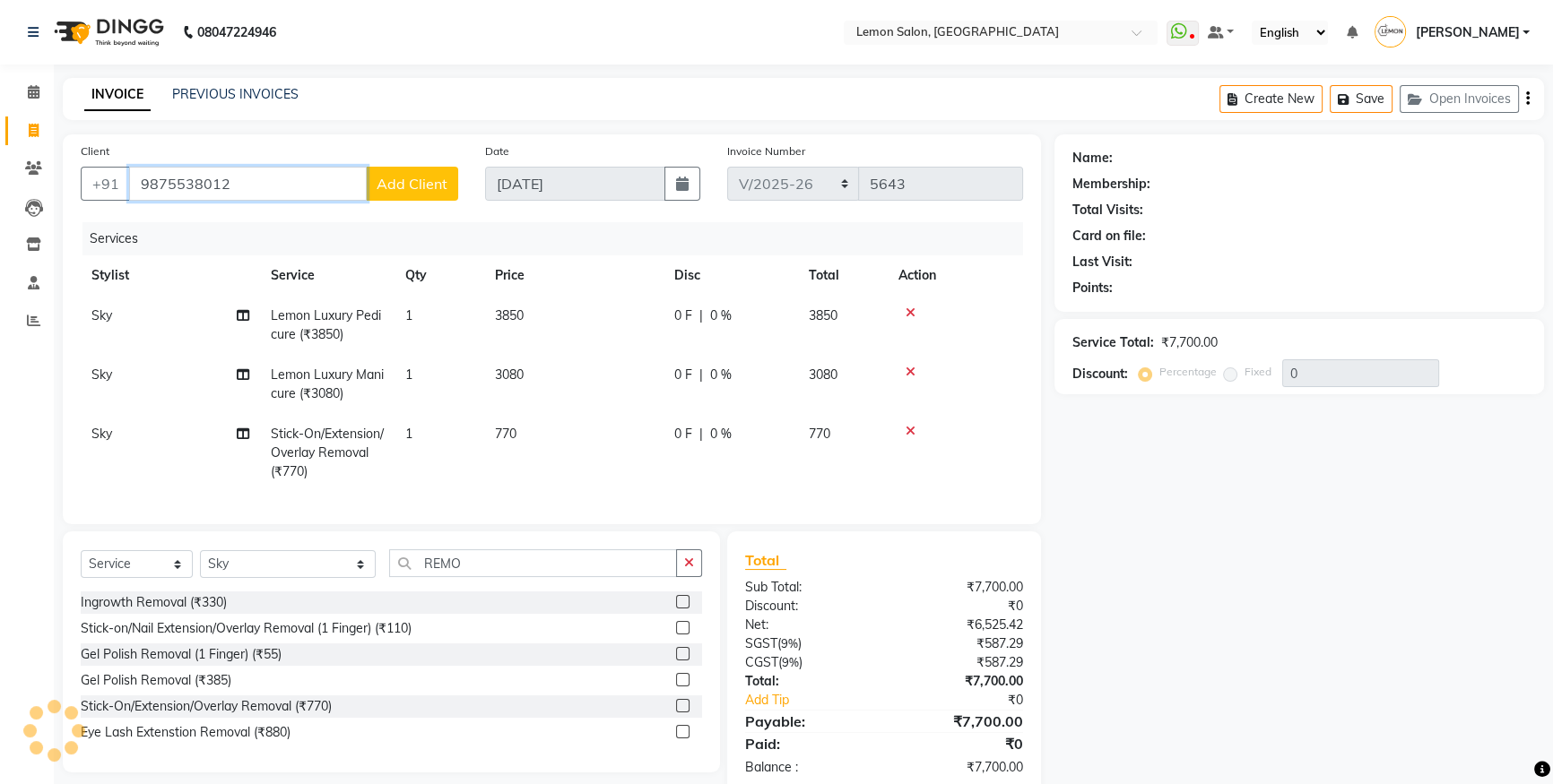
type input "9875538012"
click at [411, 185] on span "Add Client" at bounding box center [411, 184] width 71 height 18
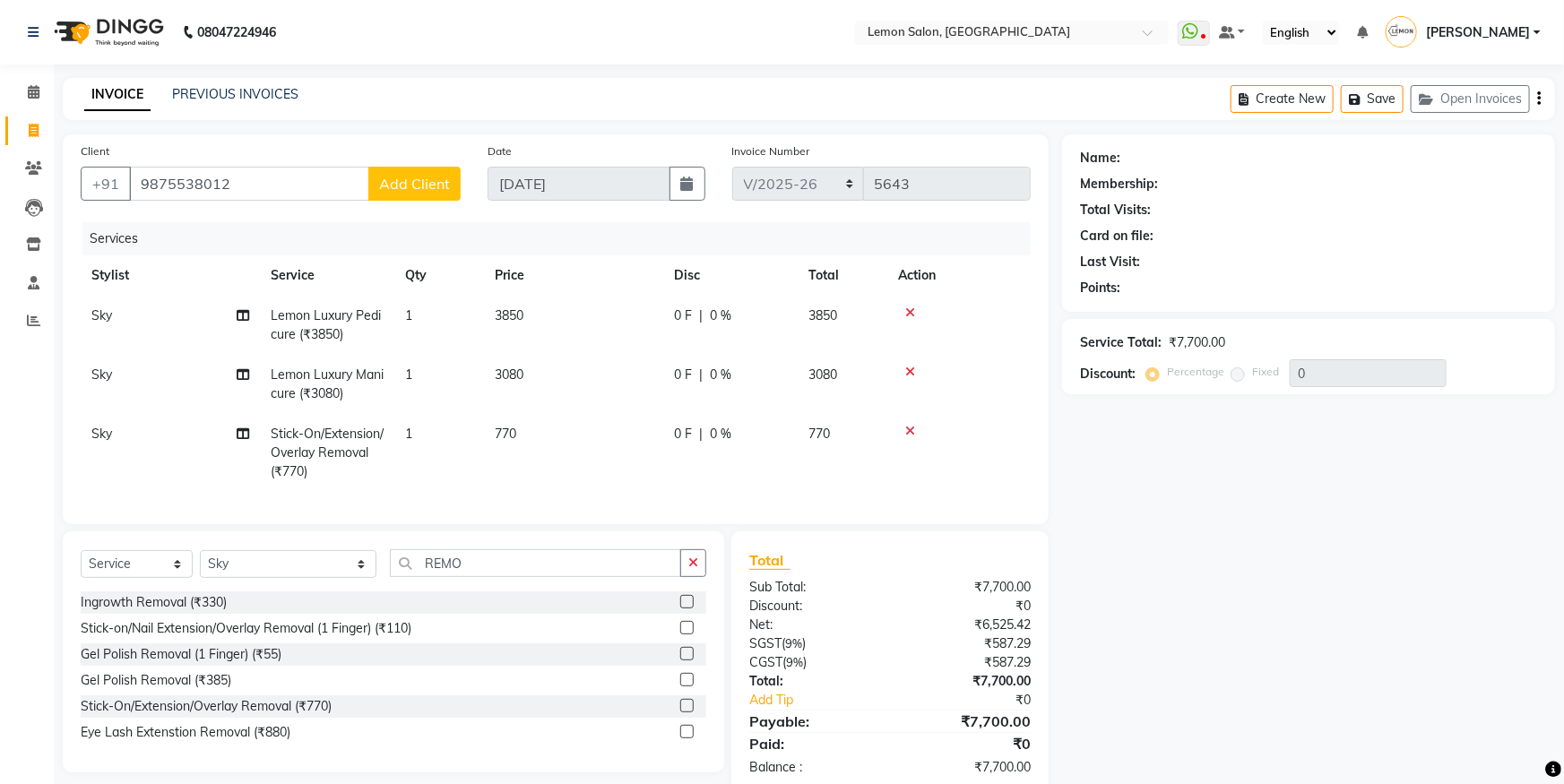
select select "22"
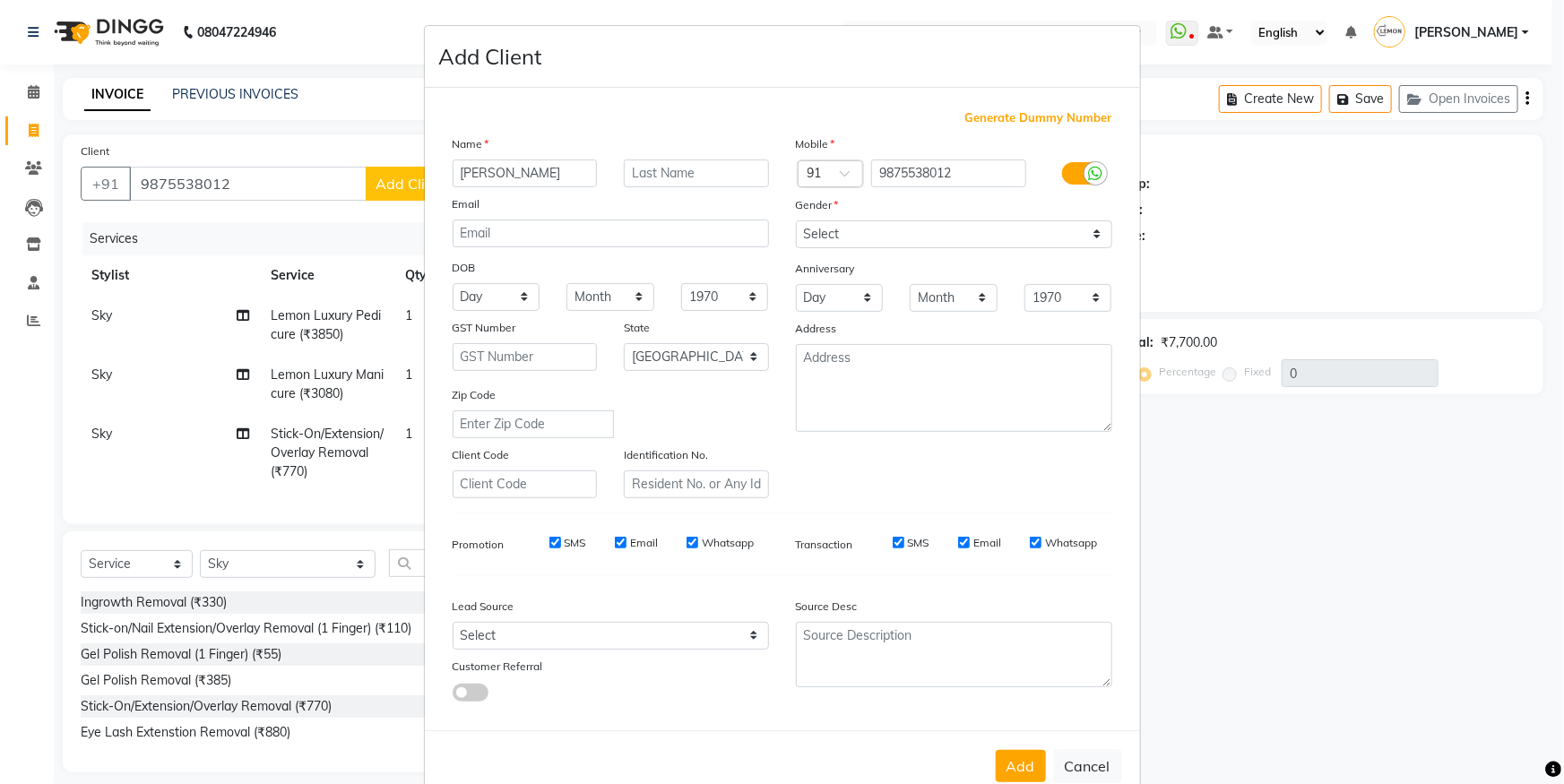
type input "[PERSON_NAME]"
click at [853, 239] on select "Select [DEMOGRAPHIC_DATA] [DEMOGRAPHIC_DATA] Other Prefer Not To Say" at bounding box center [954, 234] width 316 height 27
select select "[DEMOGRAPHIC_DATA]"
click at [796, 220] on select "Select [DEMOGRAPHIC_DATA] [DEMOGRAPHIC_DATA] Other Prefer Not To Say" at bounding box center [954, 234] width 316 height 27
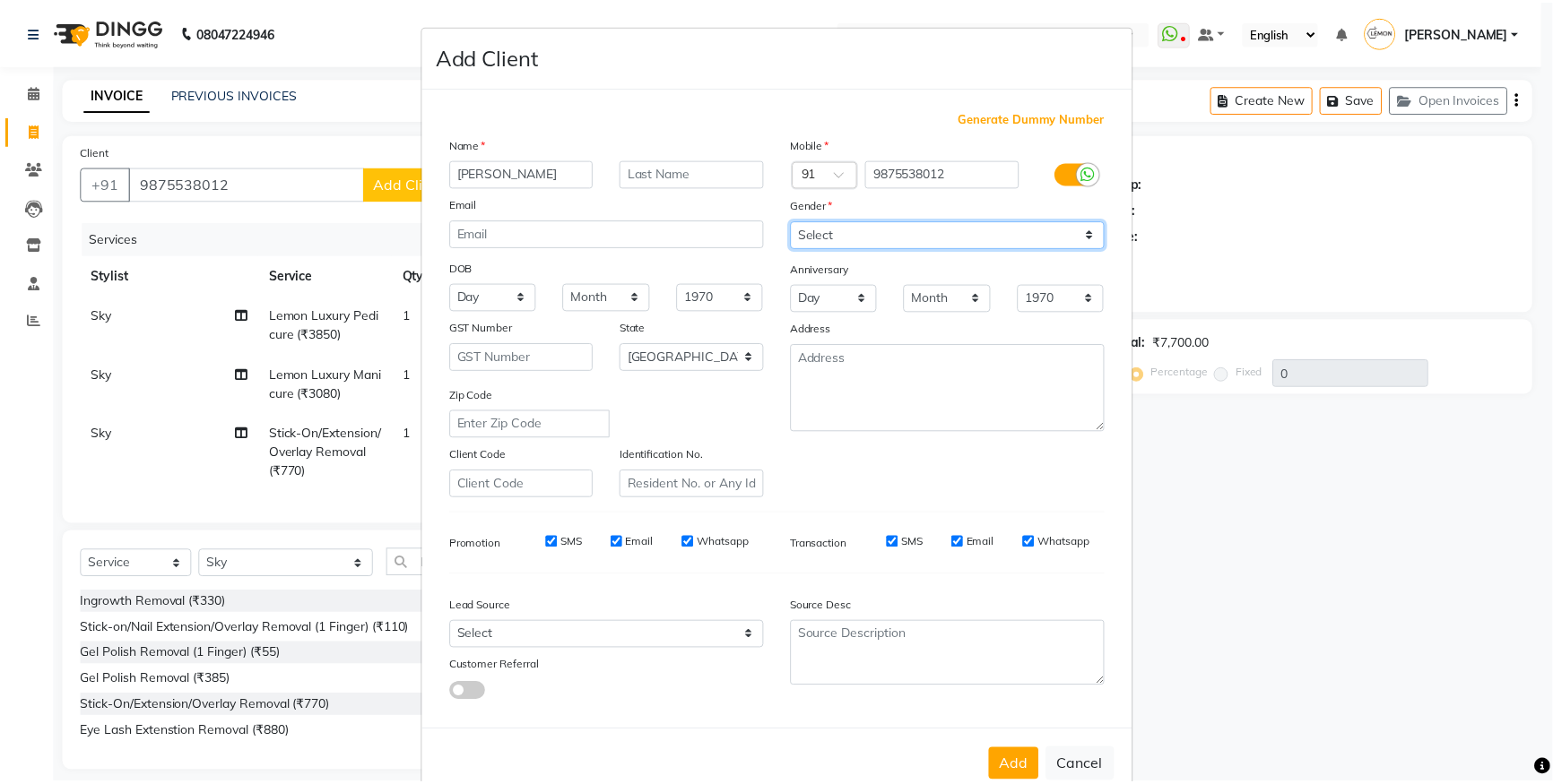
scroll to position [48, 0]
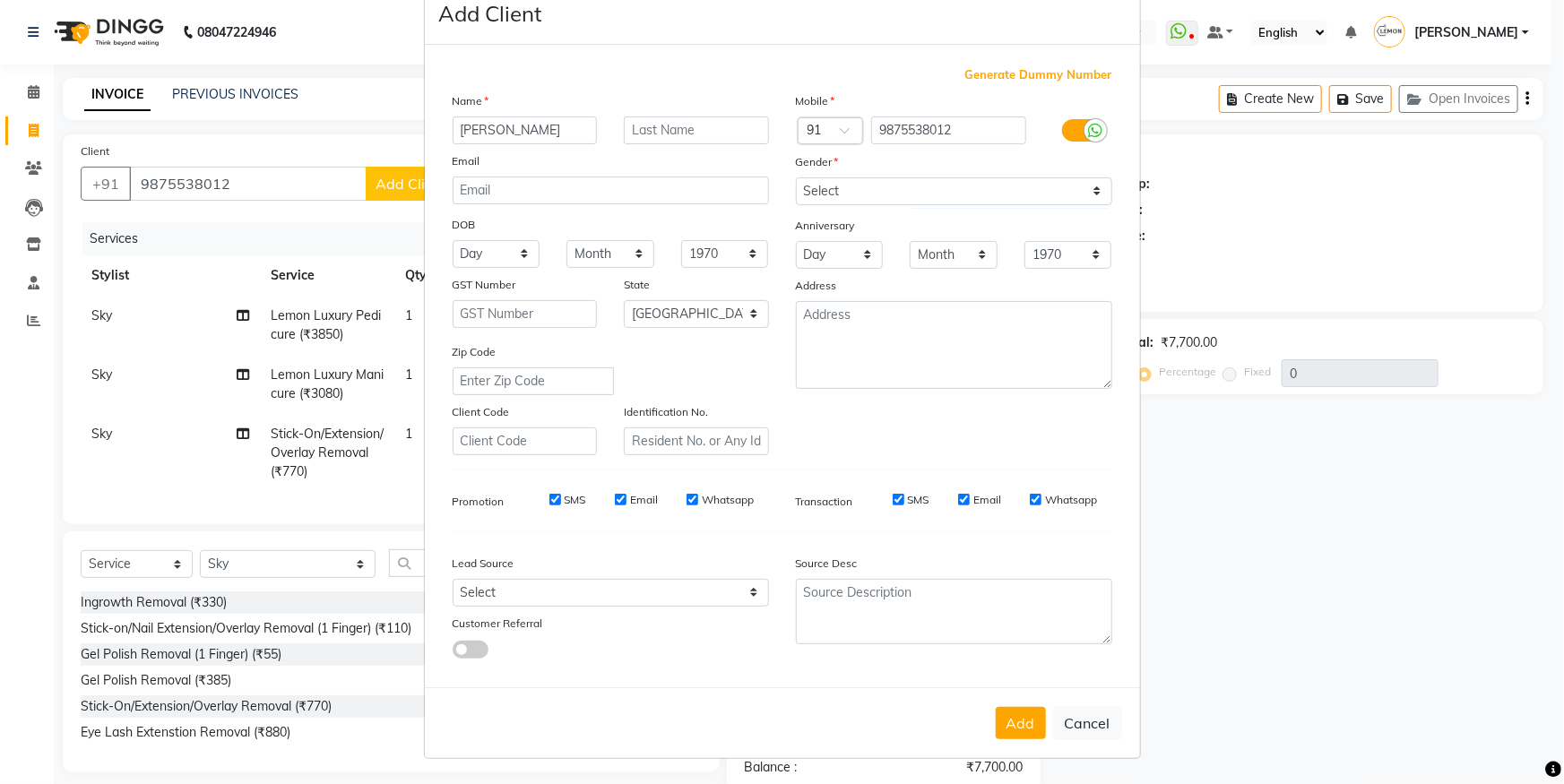
drag, startPoint x: 1010, startPoint y: 715, endPoint x: 1016, endPoint y: 701, distance: 15.2
click at [1013, 714] on button "Add" at bounding box center [1020, 722] width 50 height 32
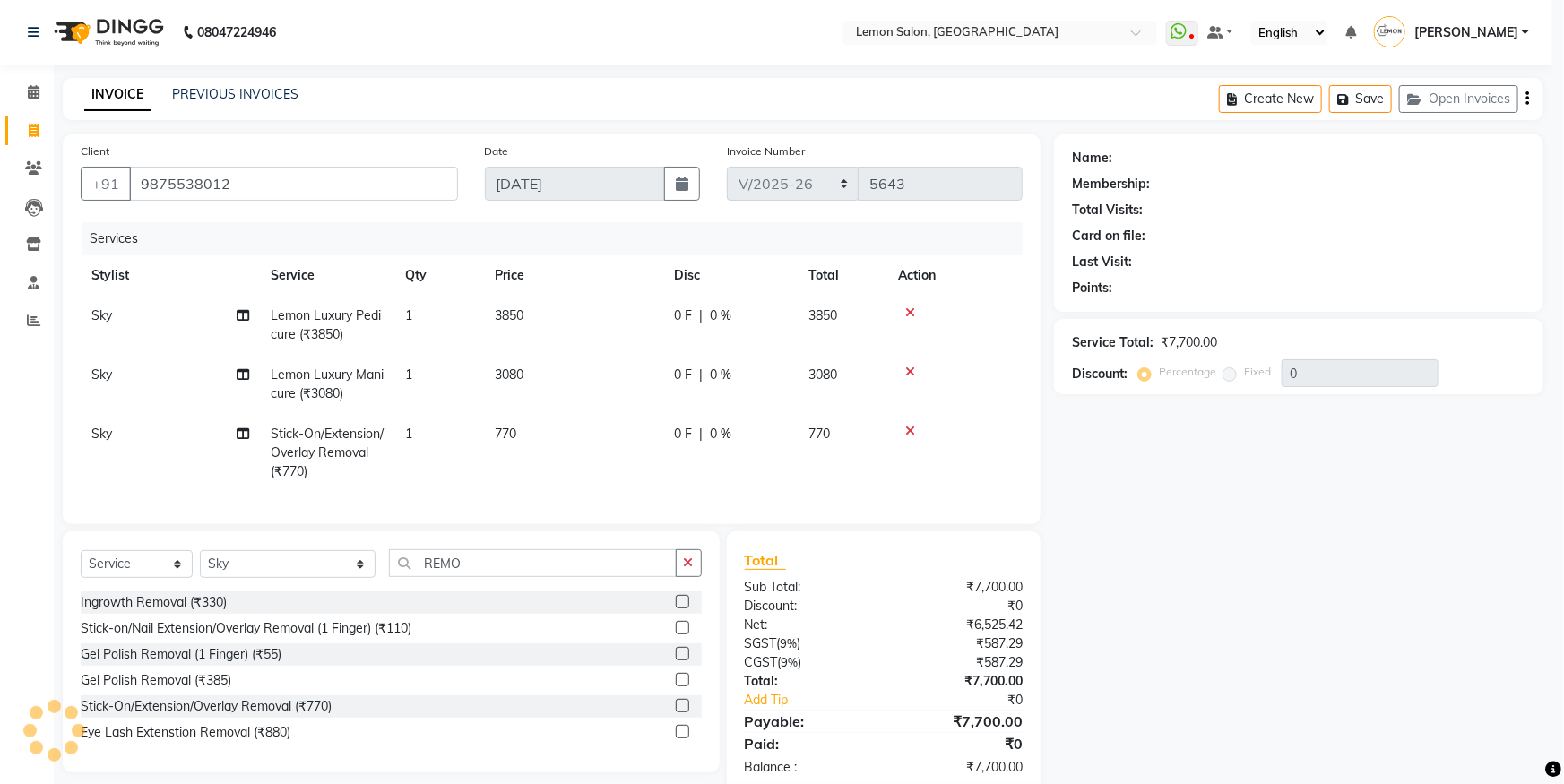
select select
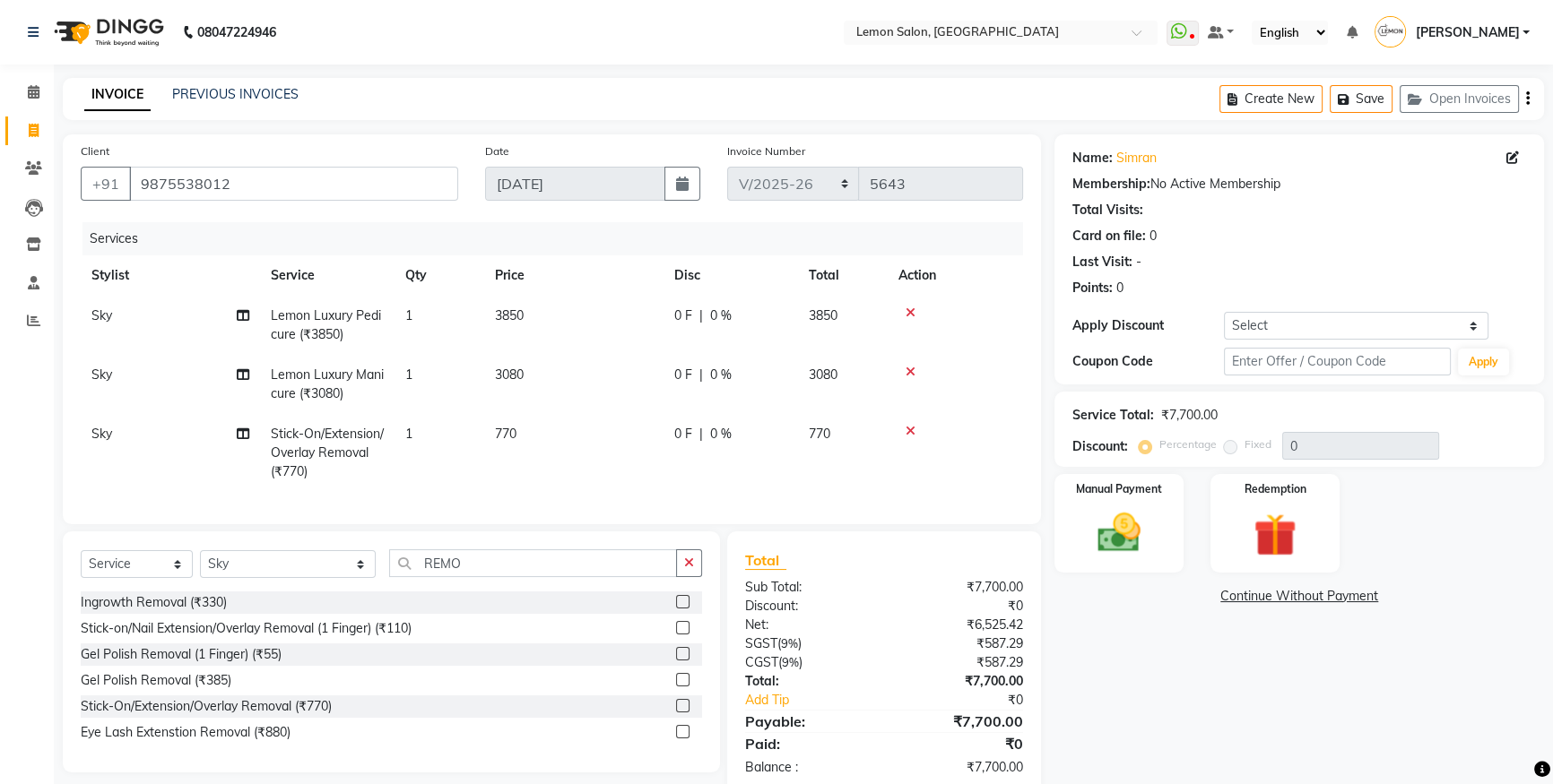
click at [161, 429] on td "Sky" at bounding box center [169, 453] width 179 height 78
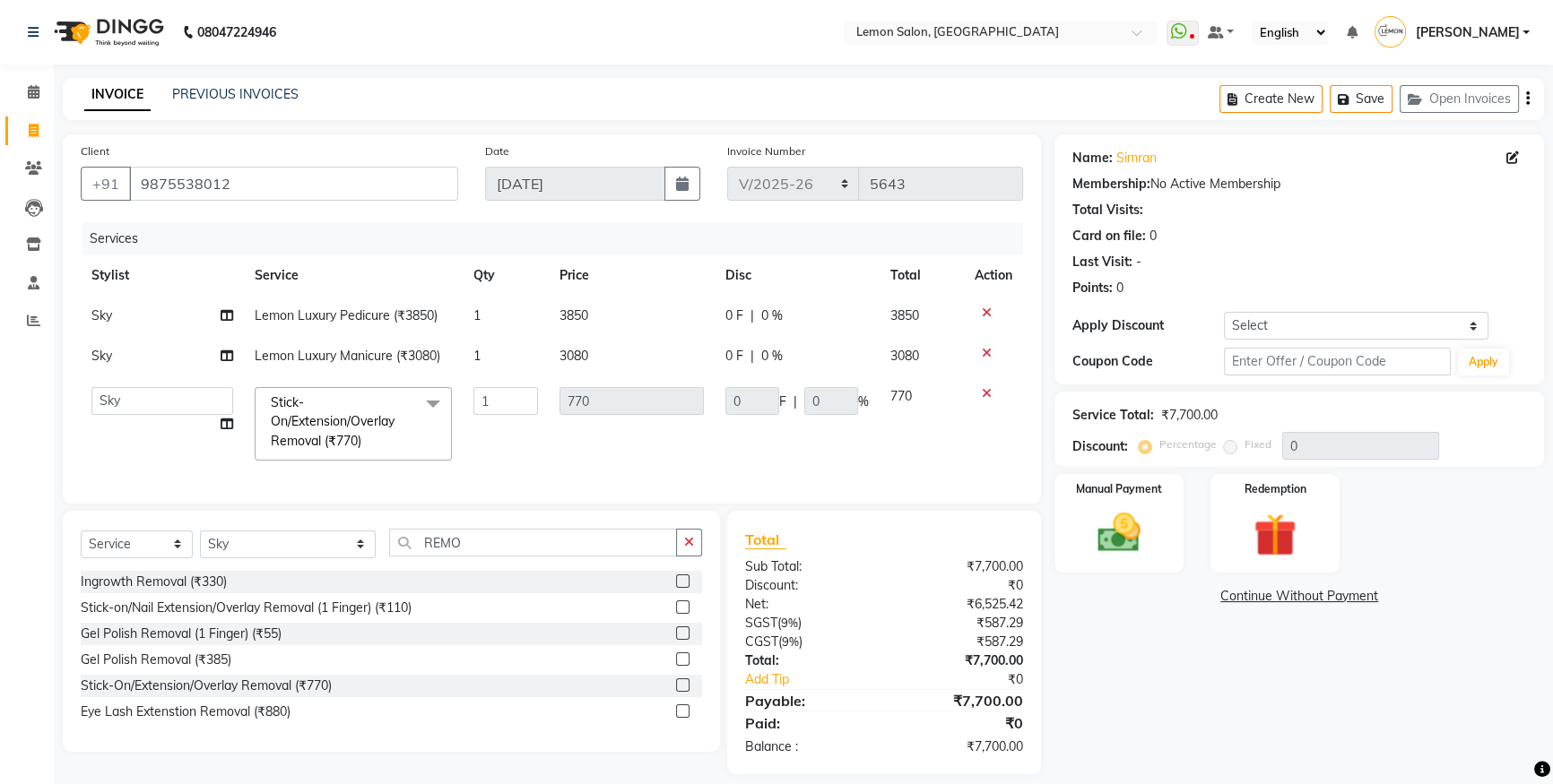
click at [161, 429] on td "[PERSON_NAME] [PERSON_NAME] DC [PERSON_NAME] [PERSON_NAME] ([PERSON_NAME] [PERS…" at bounding box center [162, 423] width 164 height 95
click at [157, 395] on select "[PERSON_NAME] [PERSON_NAME] DC [PERSON_NAME] [PERSON_NAME] ([PERSON_NAME] [PERS…" at bounding box center [162, 400] width 142 height 27
click at [155, 400] on select "[PERSON_NAME] [PERSON_NAME] DC [PERSON_NAME] [PERSON_NAME] ([PERSON_NAME] [PERS…" at bounding box center [162, 400] width 142 height 27
click at [1255, 354] on input "text" at bounding box center [1338, 361] width 227 height 27
click at [1470, 351] on button "Apply" at bounding box center [1482, 361] width 51 height 26
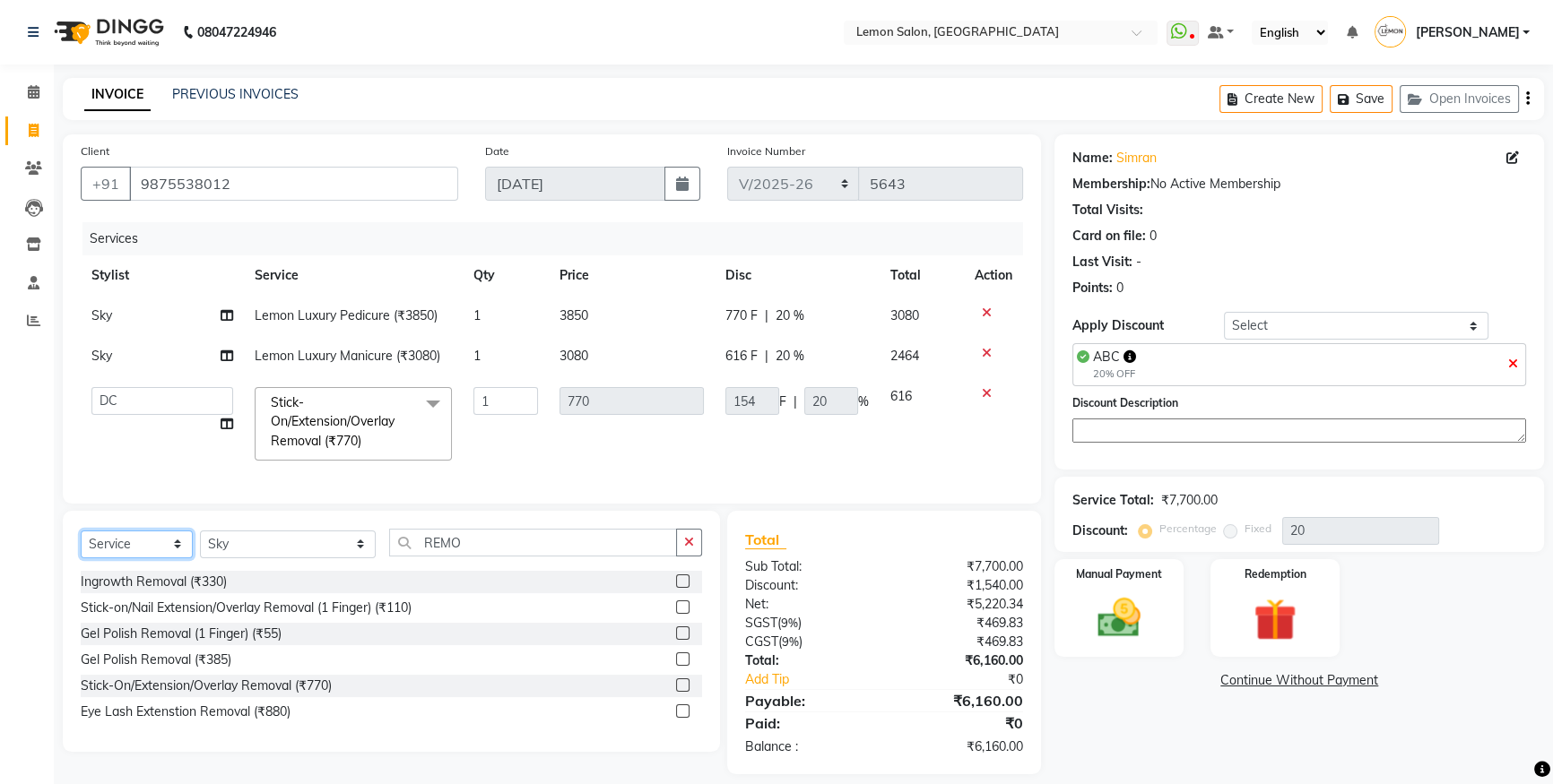
click at [156, 555] on select "Select Service Product Membership Package Voucher Prepaid Gift Card" at bounding box center [136, 544] width 112 height 27
click at [80, 542] on select "Select Service Product Membership Package Voucher Prepaid Gift Card" at bounding box center [136, 544] width 112 height 27
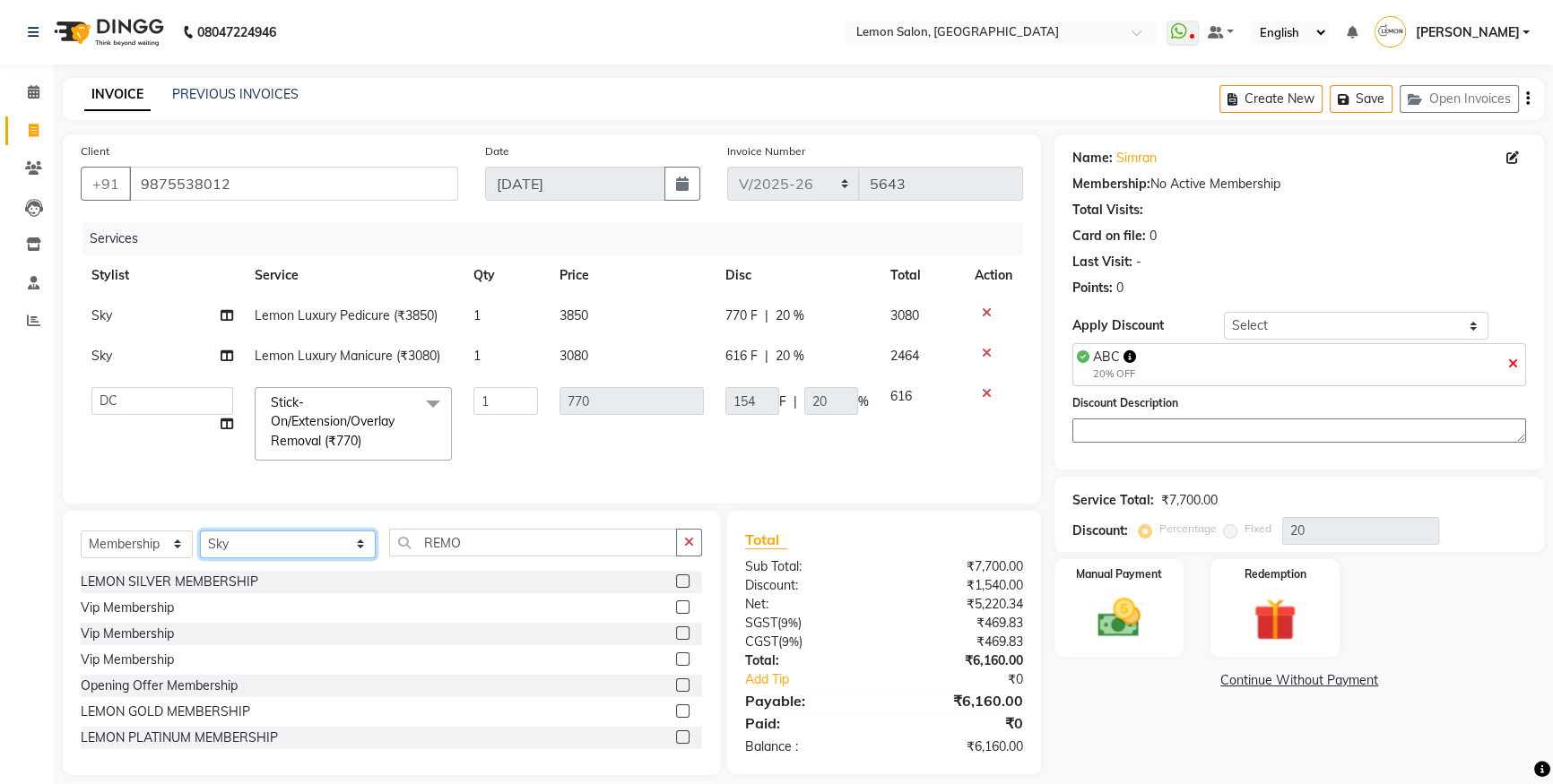
click at [280, 558] on select "Select Stylist [PERSON_NAME] [PERSON_NAME] DC [PERSON_NAME] [PERSON_NAME] ([PER…" at bounding box center [287, 544] width 175 height 27
click at [200, 542] on select "Select Stylist [PERSON_NAME] [PERSON_NAME] DC [PERSON_NAME] [PERSON_NAME] ([PER…" at bounding box center [287, 544] width 175 height 27
drag, startPoint x: 272, startPoint y: 555, endPoint x: 275, endPoint y: 543, distance: 12.4
click at [272, 555] on select "Select Stylist [PERSON_NAME] [PERSON_NAME] DC [PERSON_NAME] [PERSON_NAME] ([PER…" at bounding box center [287, 544] width 175 height 27
click at [200, 542] on select "Select Stylist [PERSON_NAME] [PERSON_NAME] DC [PERSON_NAME] [PERSON_NAME] ([PER…" at bounding box center [287, 544] width 175 height 27
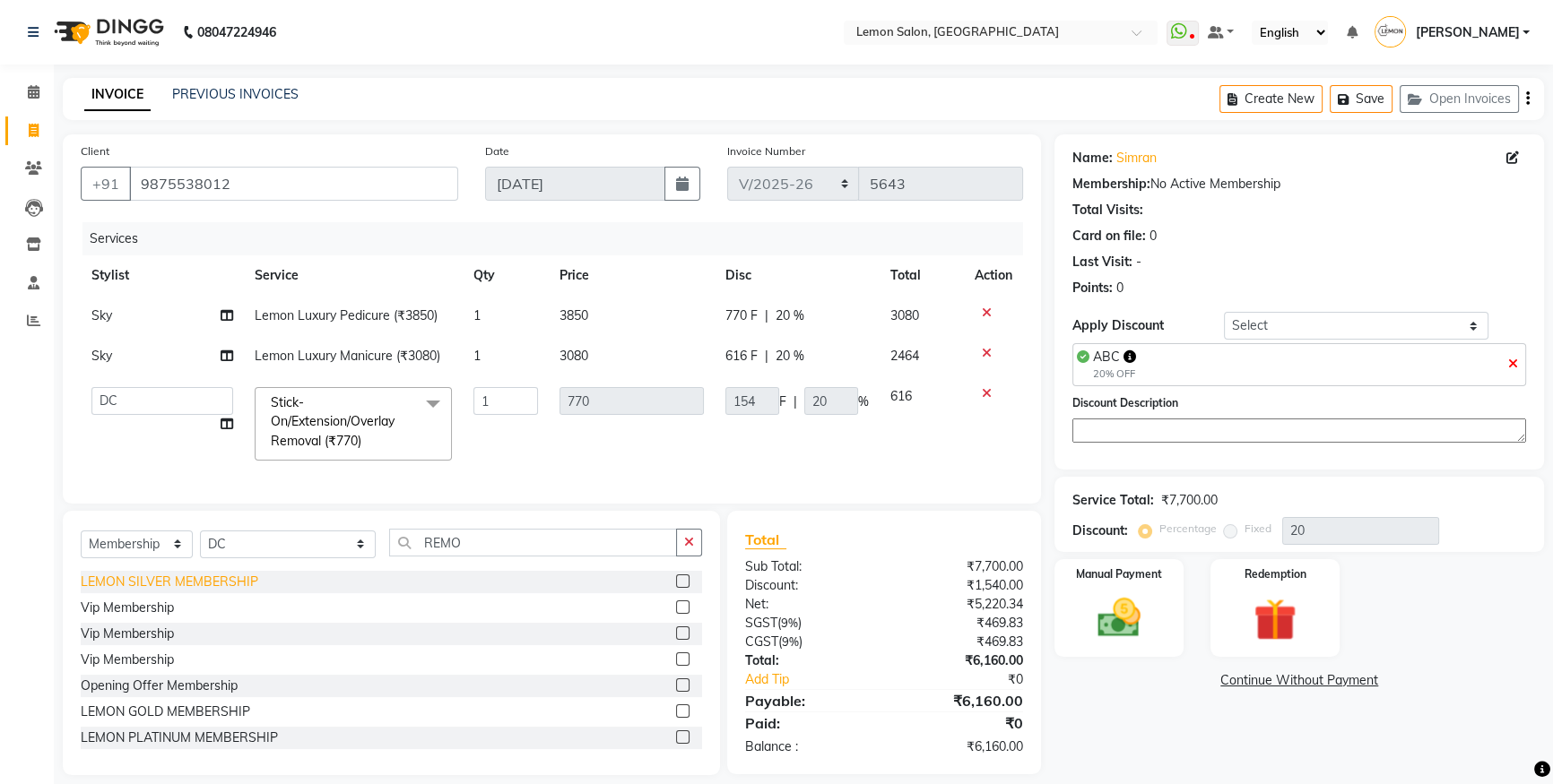
click at [160, 591] on div "LEMON SILVER MEMBERSHIP" at bounding box center [168, 581] width 177 height 19
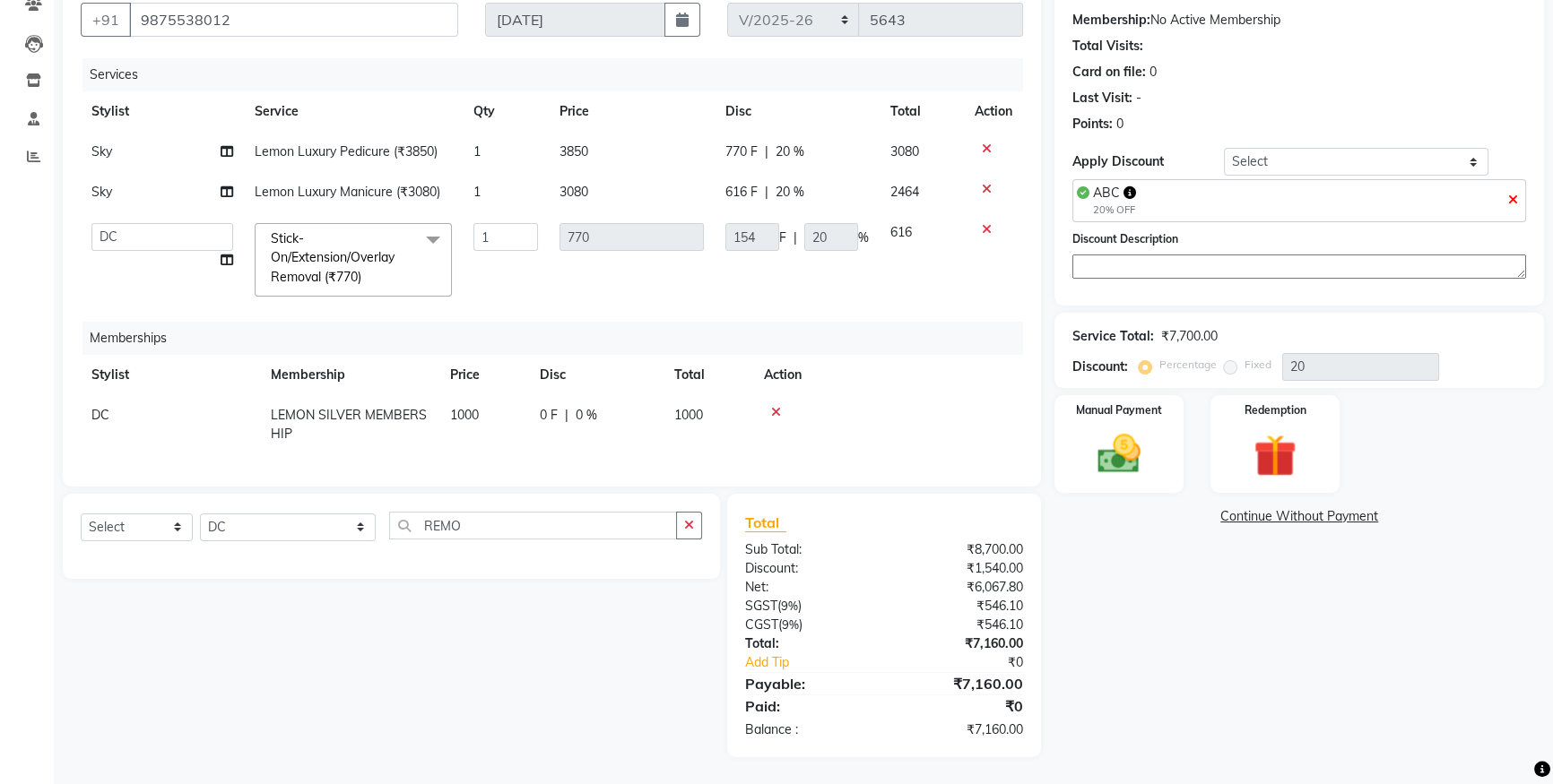
scroll to position [95, 0]
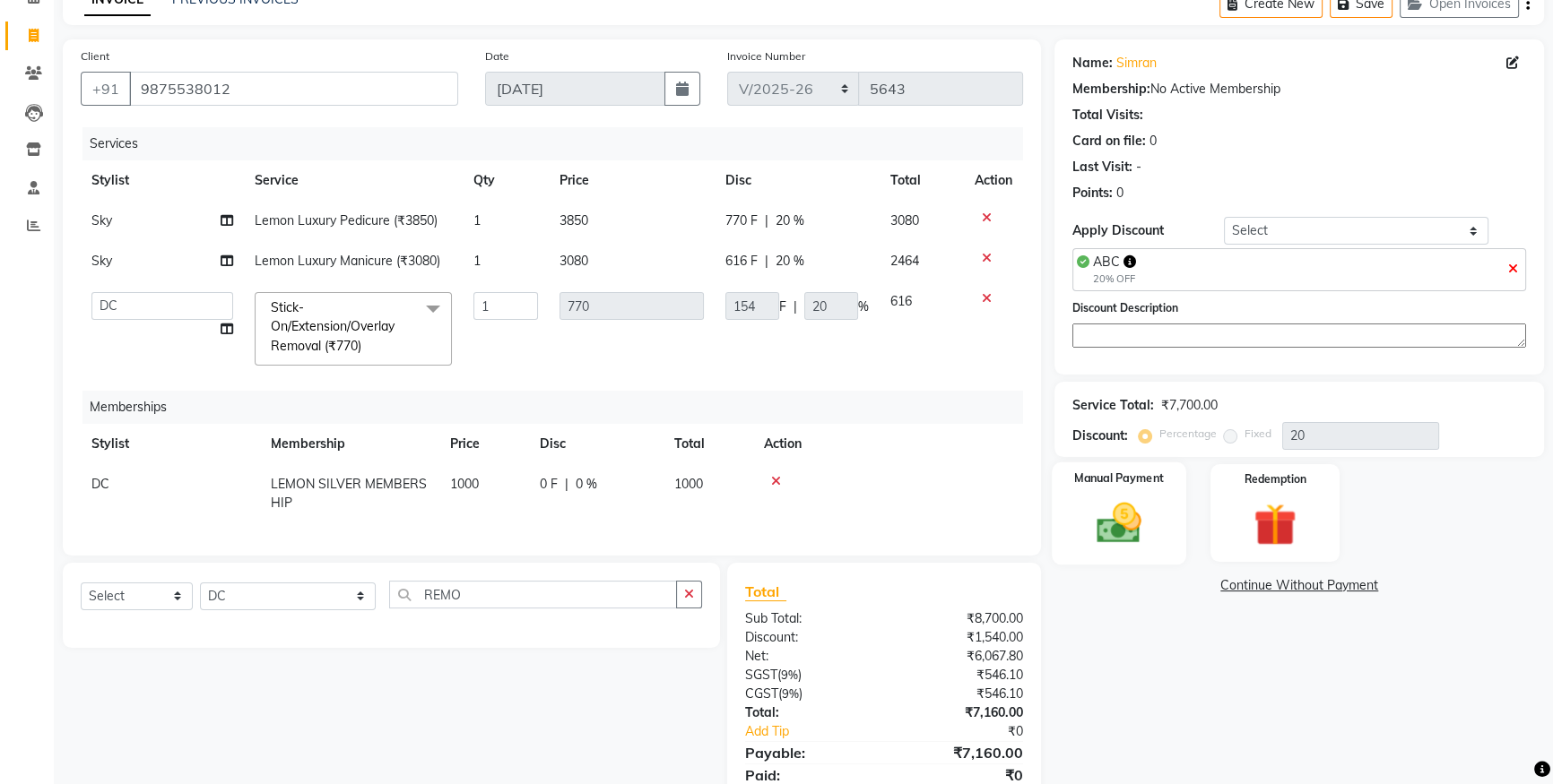
click at [1138, 531] on img at bounding box center [1119, 523] width 72 height 51
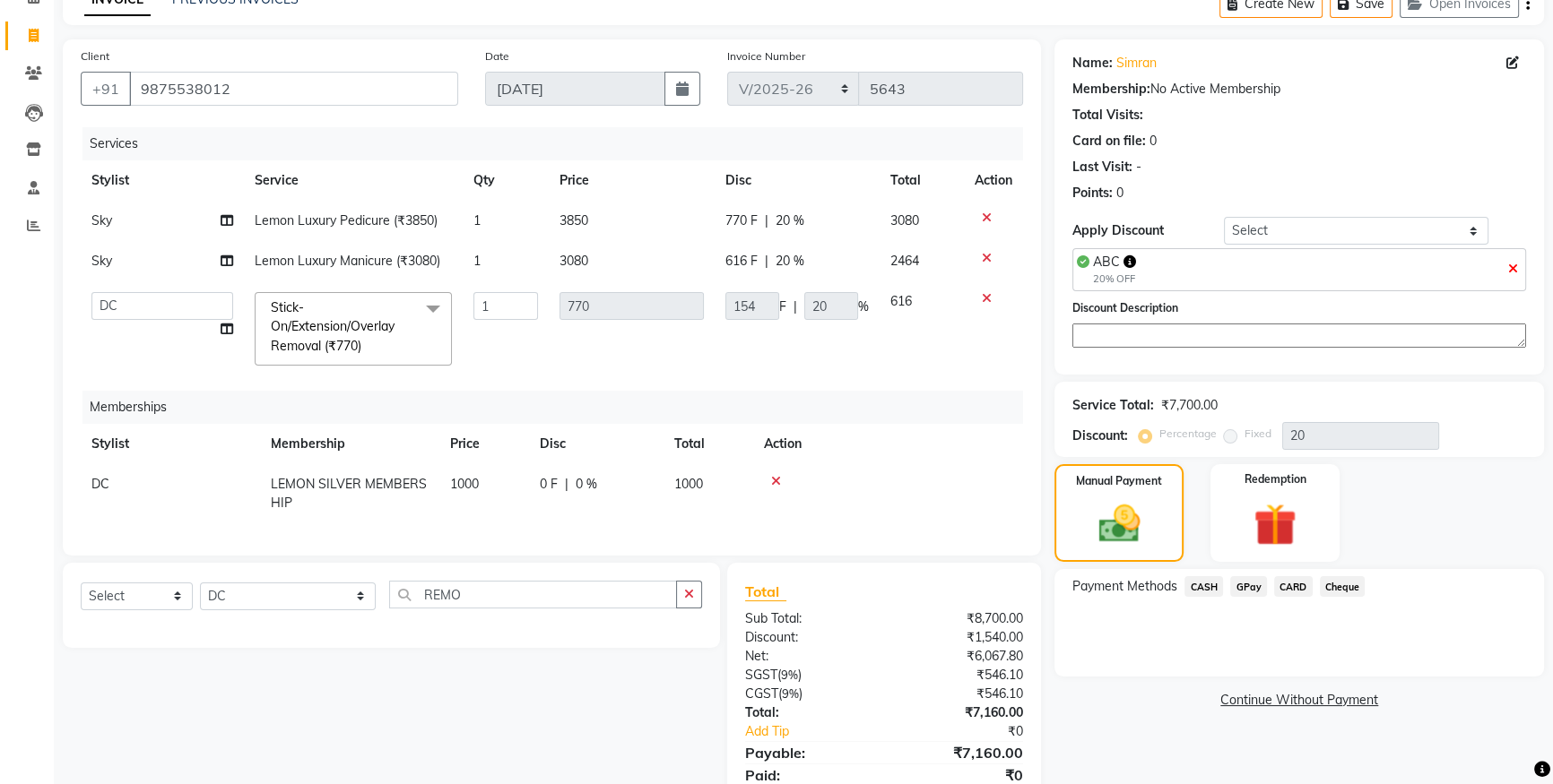
click at [1291, 577] on span "CARD" at bounding box center [1293, 586] width 38 height 21
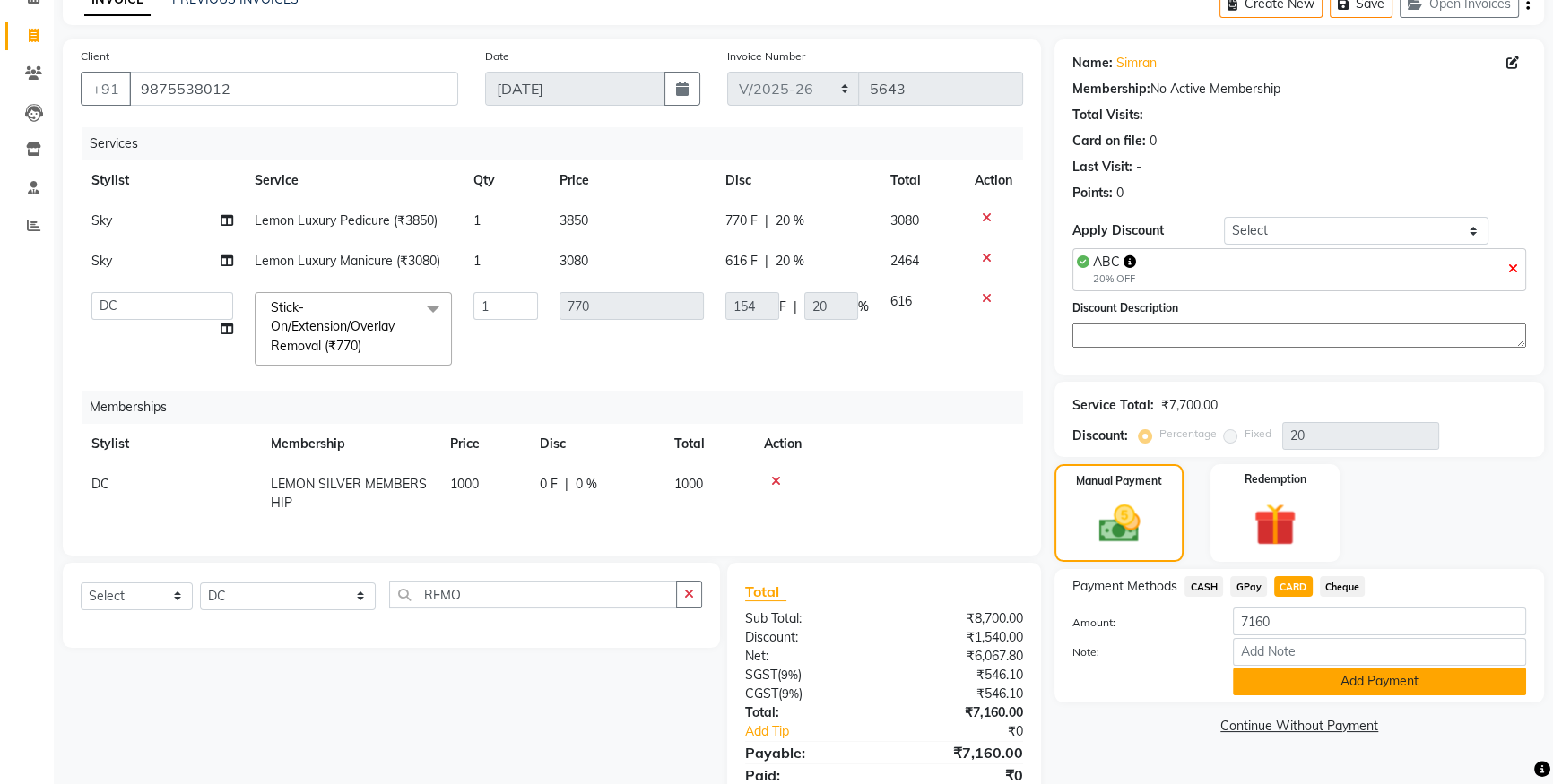
click at [1241, 681] on button "Add Payment" at bounding box center [1379, 681] width 293 height 27
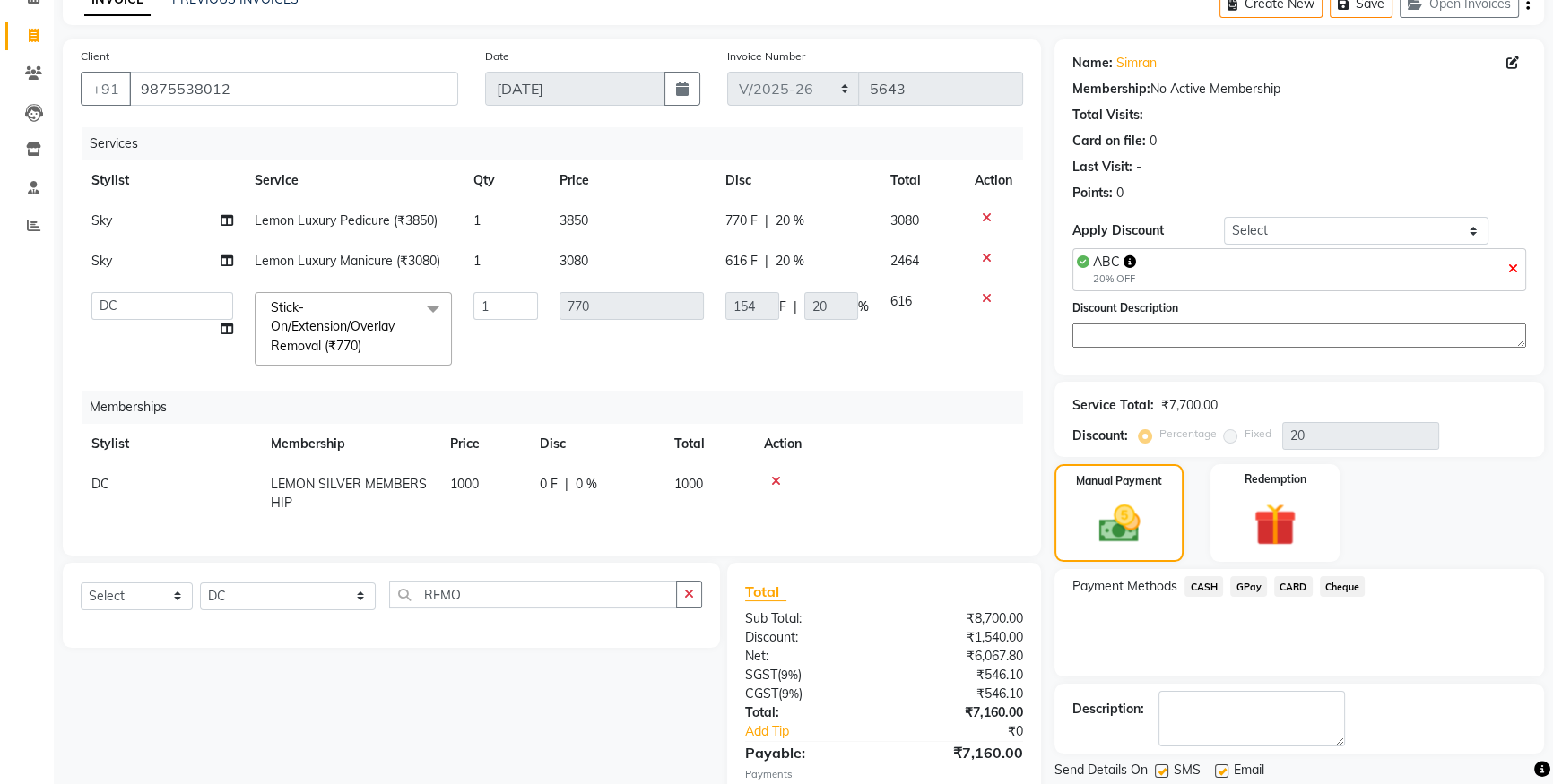
scroll to position [176, 0]
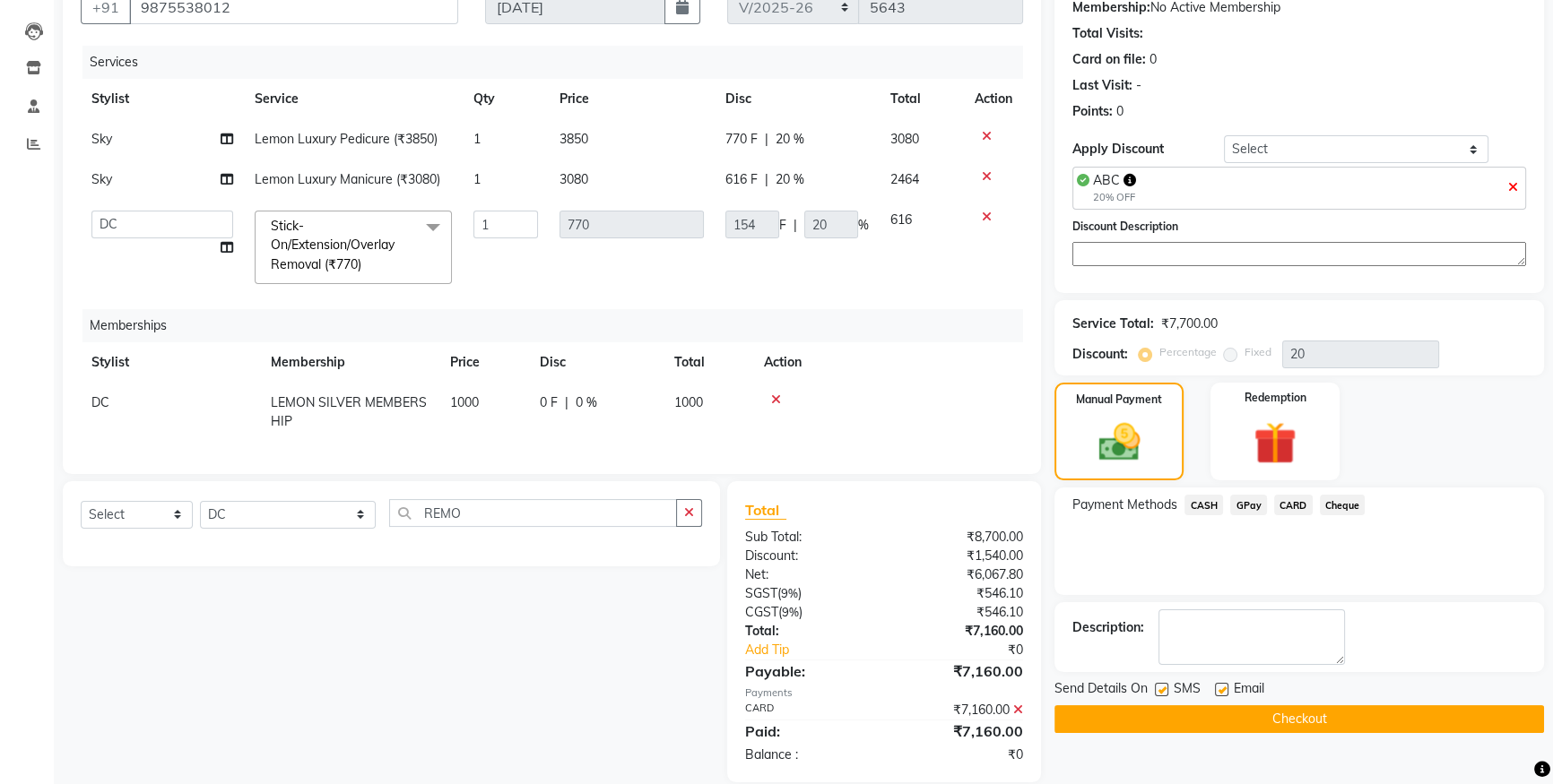
click at [1156, 684] on label at bounding box center [1161, 690] width 14 height 14
click at [1156, 684] on input "checkbox" at bounding box center [1160, 690] width 12 height 12
click at [1216, 687] on label at bounding box center [1221, 690] width 14 height 14
click at [1216, 687] on input "checkbox" at bounding box center [1220, 690] width 12 height 12
click at [1077, 710] on button "Checkout" at bounding box center [1299, 718] width 490 height 27
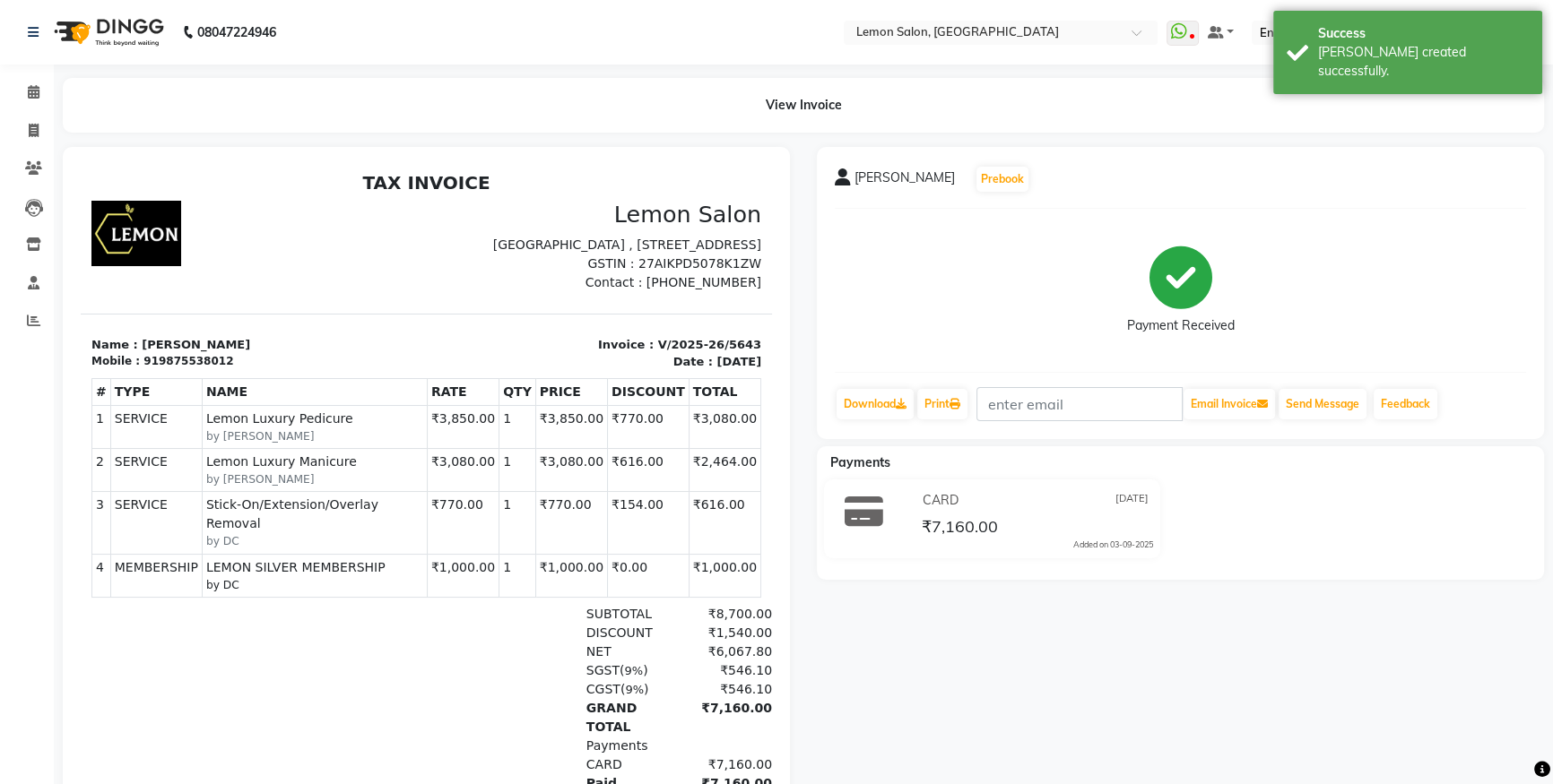
click at [705, 354] on p "Invoice : V/2025-26/5643" at bounding box center [599, 345] width 324 height 18
copy div "Invoice : V/2025-26/5643"
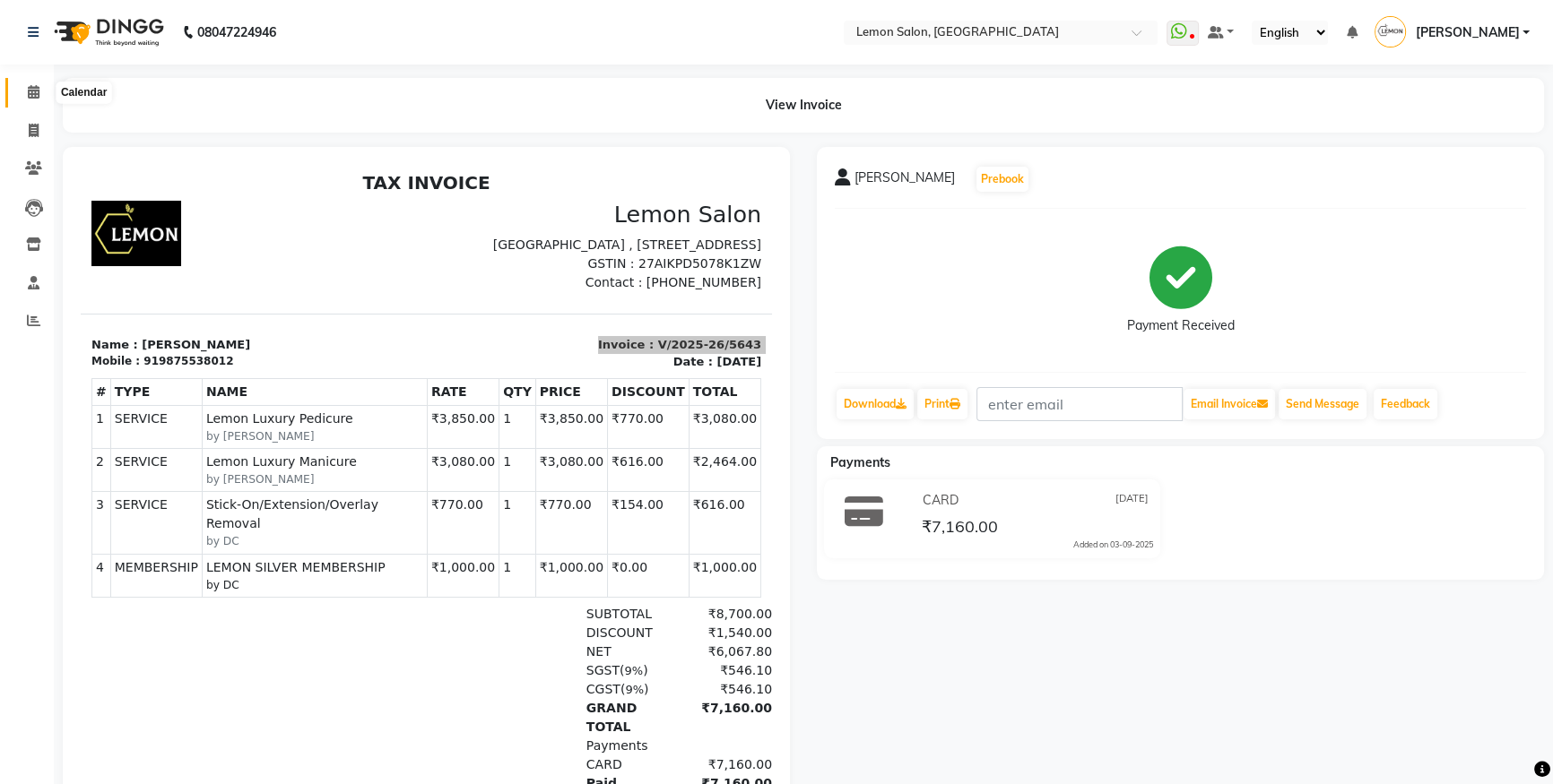
click at [42, 85] on span at bounding box center [33, 92] width 31 height 21
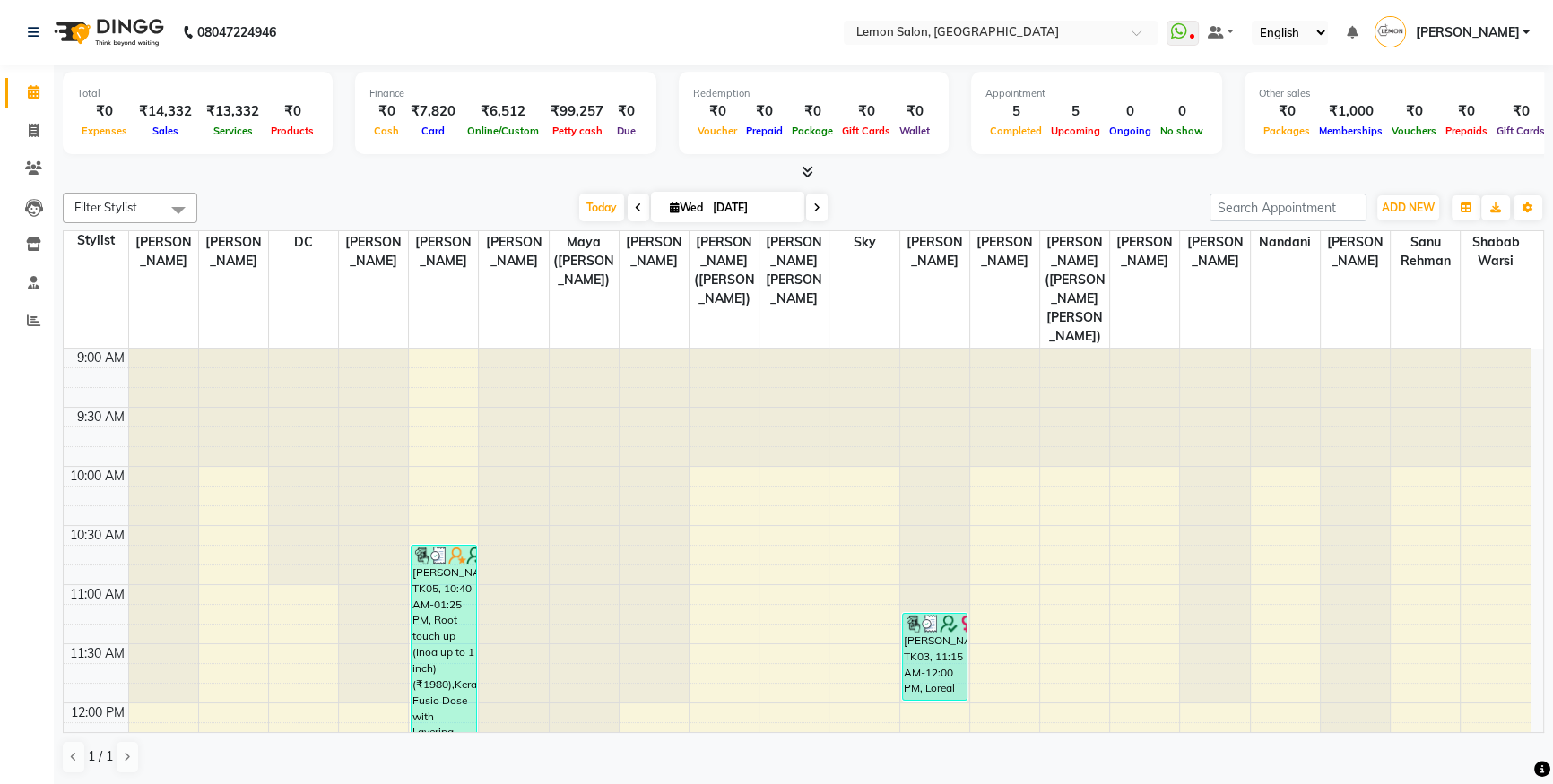
click at [36, 150] on li "Clients" at bounding box center [26, 168] width 54 height 38
click at [26, 121] on span at bounding box center [33, 131] width 31 height 21
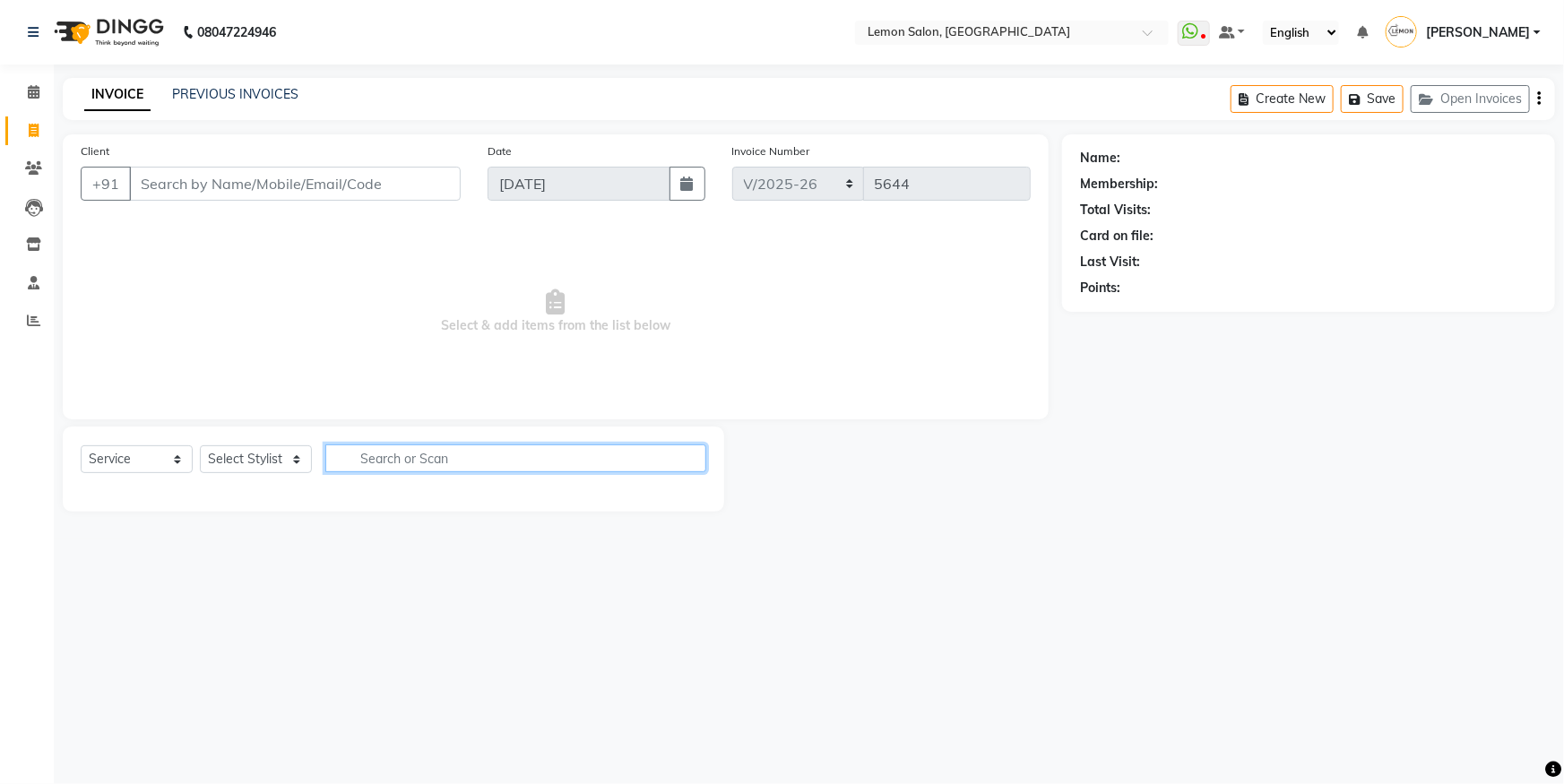
click at [359, 461] on input "text" at bounding box center [515, 458] width 381 height 27
click at [270, 432] on div "Select Service Product Membership Package Voucher Prepaid Gift Card Select Styl…" at bounding box center [394, 469] width 662 height 85
click at [287, 465] on select "Select Stylist [PERSON_NAME] [PERSON_NAME] DC [PERSON_NAME] [PERSON_NAME] ([PER…" at bounding box center [288, 459] width 176 height 27
click at [200, 445] on select "Select Stylist [PERSON_NAME] [PERSON_NAME] DC [PERSON_NAME] [PERSON_NAME] ([PER…" at bounding box center [288, 459] width 176 height 27
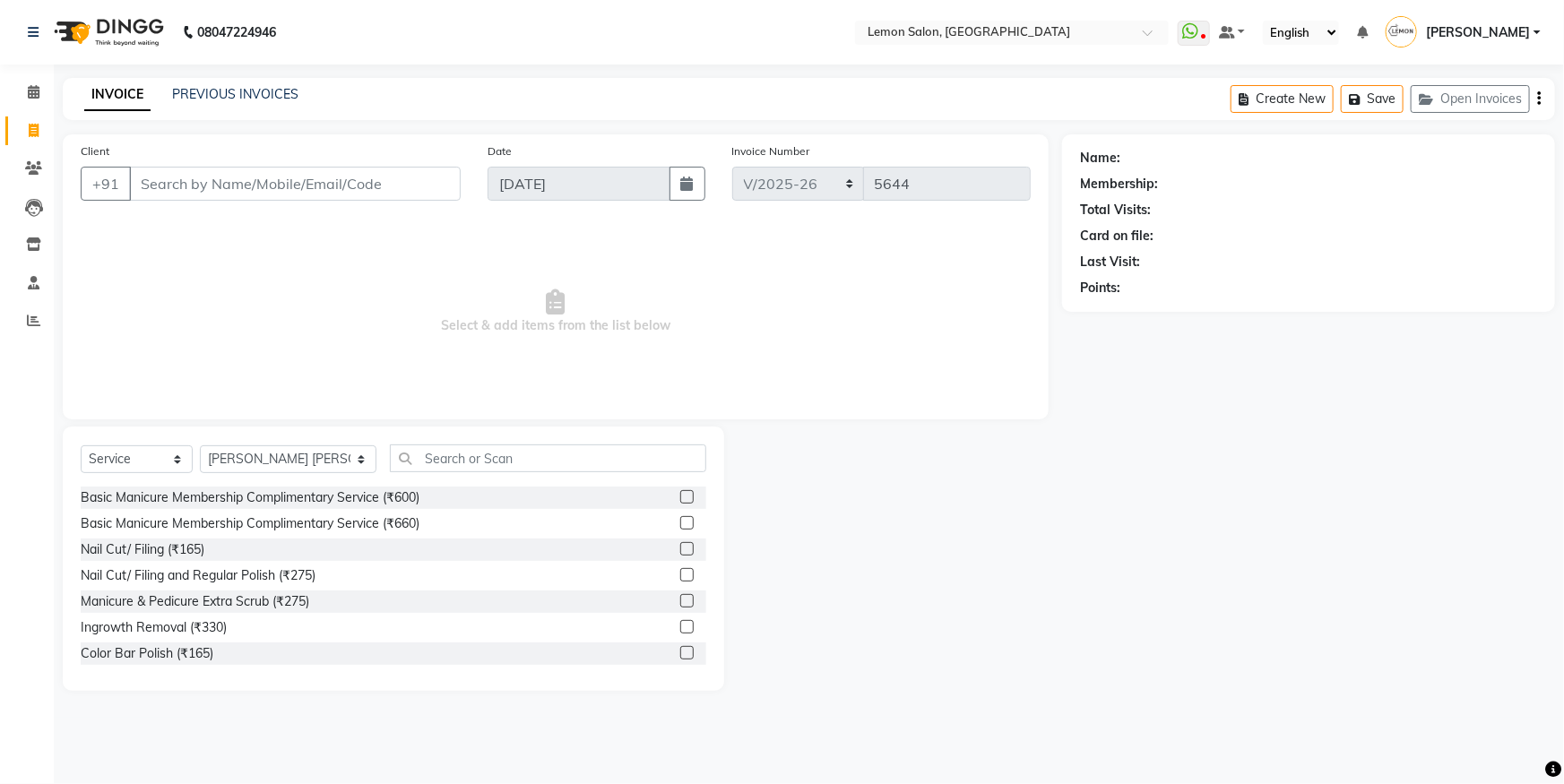
click at [434, 480] on div "Select Service Product Membership Package Voucher Prepaid Gift Card Select Styl…" at bounding box center [393, 465] width 626 height 42
drag, startPoint x: 455, startPoint y: 454, endPoint x: 451, endPoint y: 427, distance: 27.3
click at [456, 453] on input "text" at bounding box center [547, 458] width 316 height 27
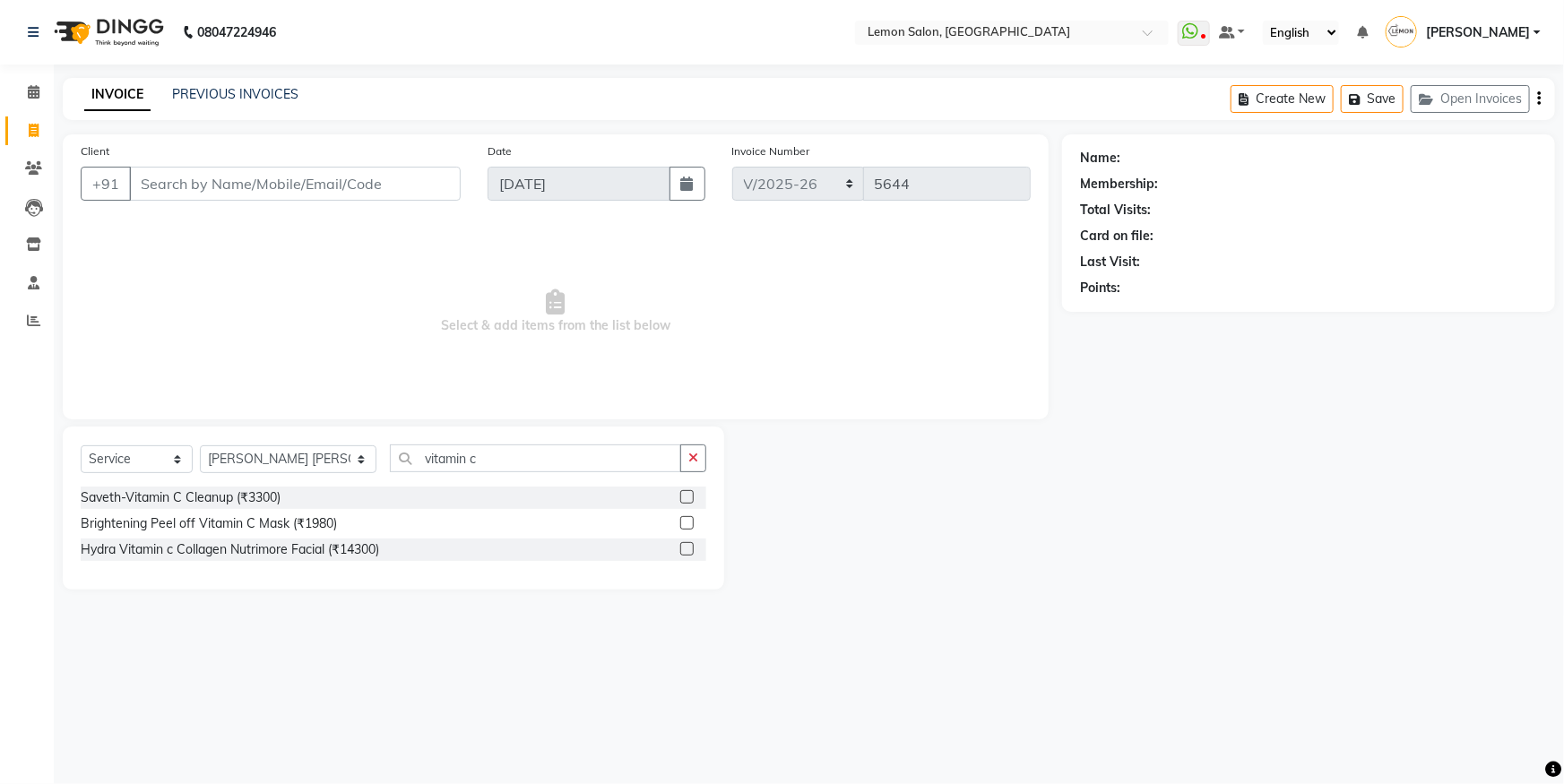
click at [46, 112] on li "Invoice" at bounding box center [26, 130] width 54 height 38
click at [45, 97] on span at bounding box center [33, 92] width 31 height 21
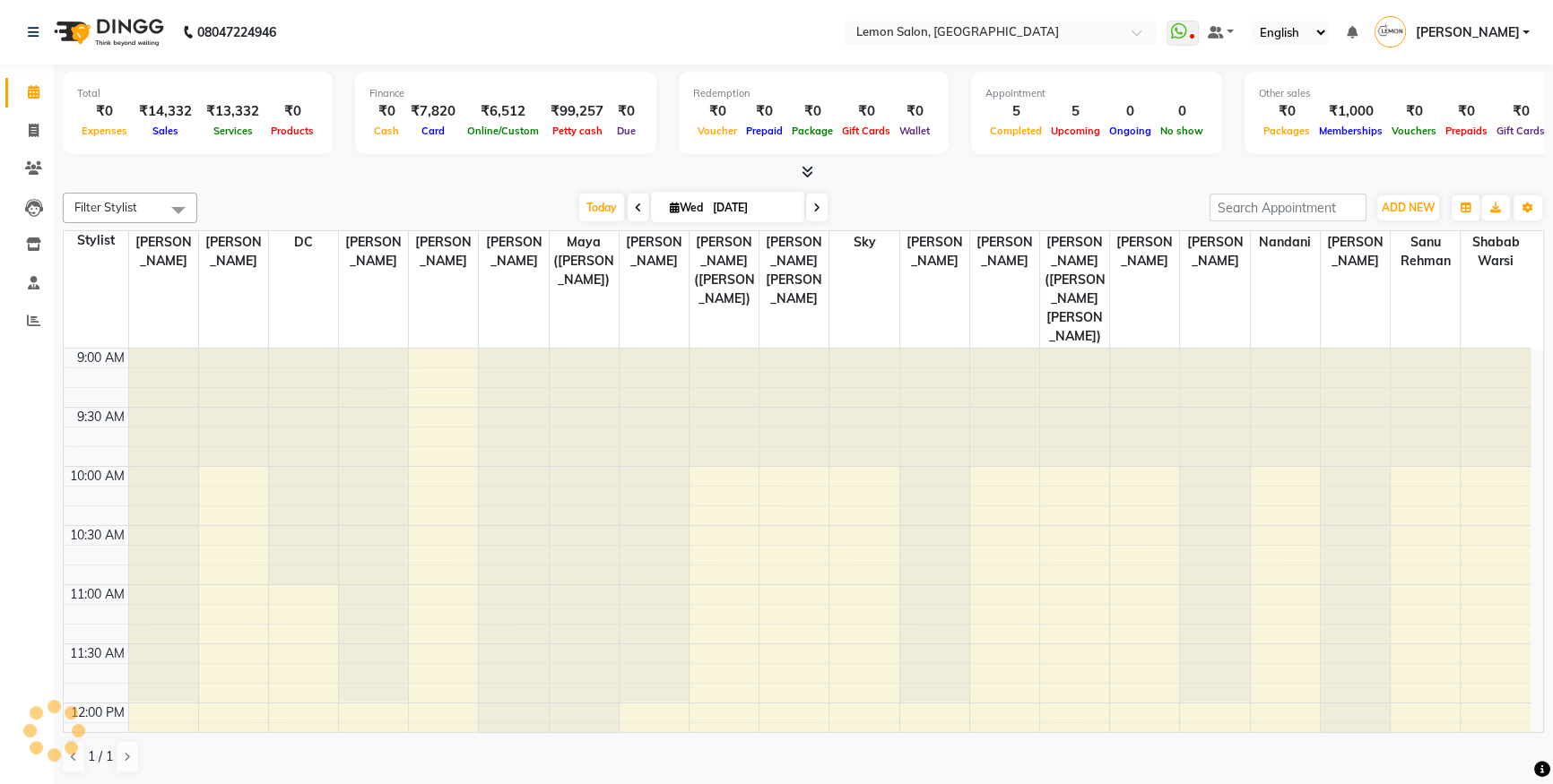
click at [0, 138] on li "Invoice" at bounding box center [26, 130] width 54 height 38
click at [31, 170] on icon at bounding box center [33, 168] width 17 height 14
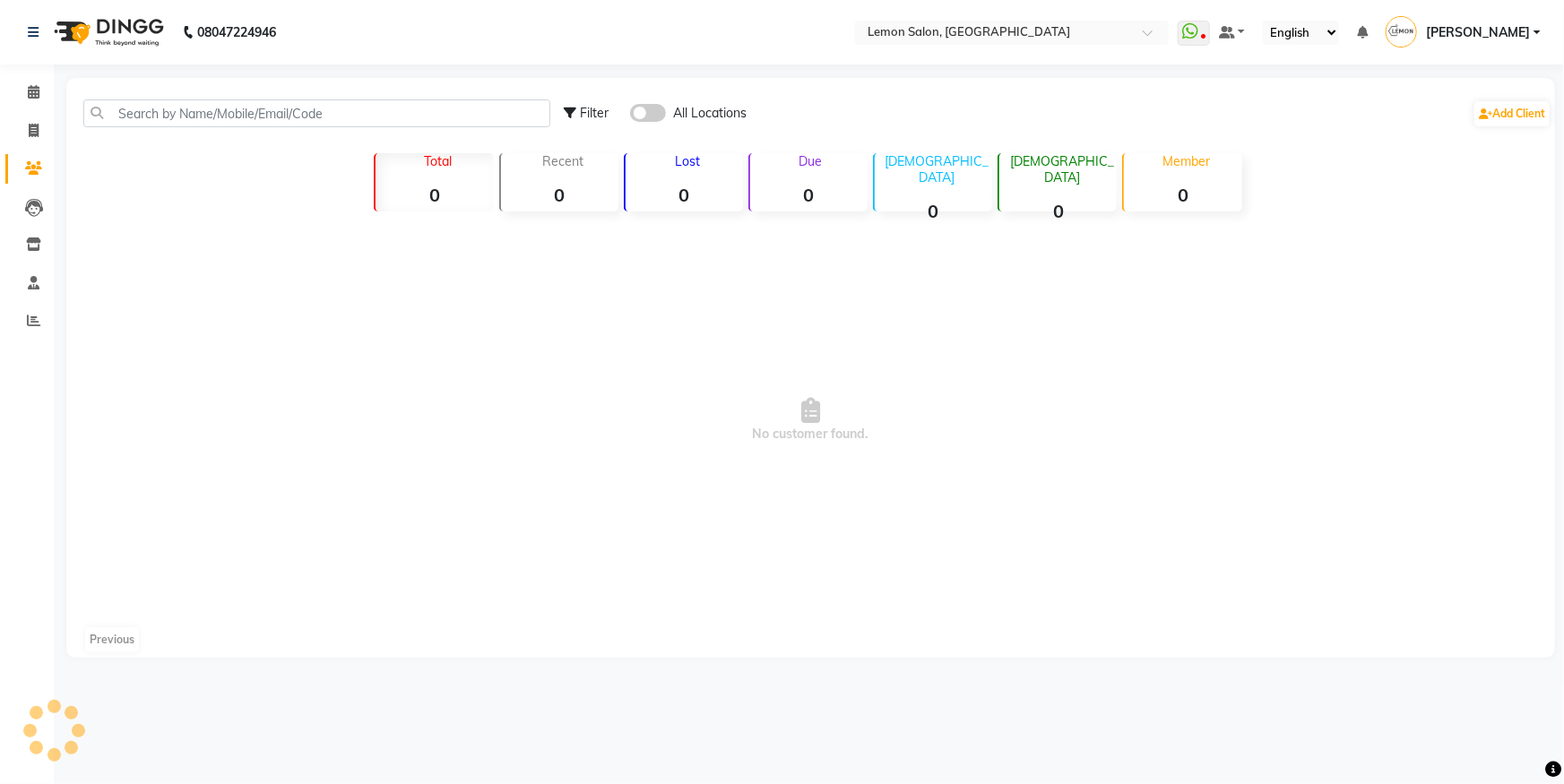
click at [137, 127] on div "Filter All Locations Add Client" at bounding box center [810, 114] width 1482 height 57
click at [142, 121] on input "text" at bounding box center [316, 114] width 467 height 27
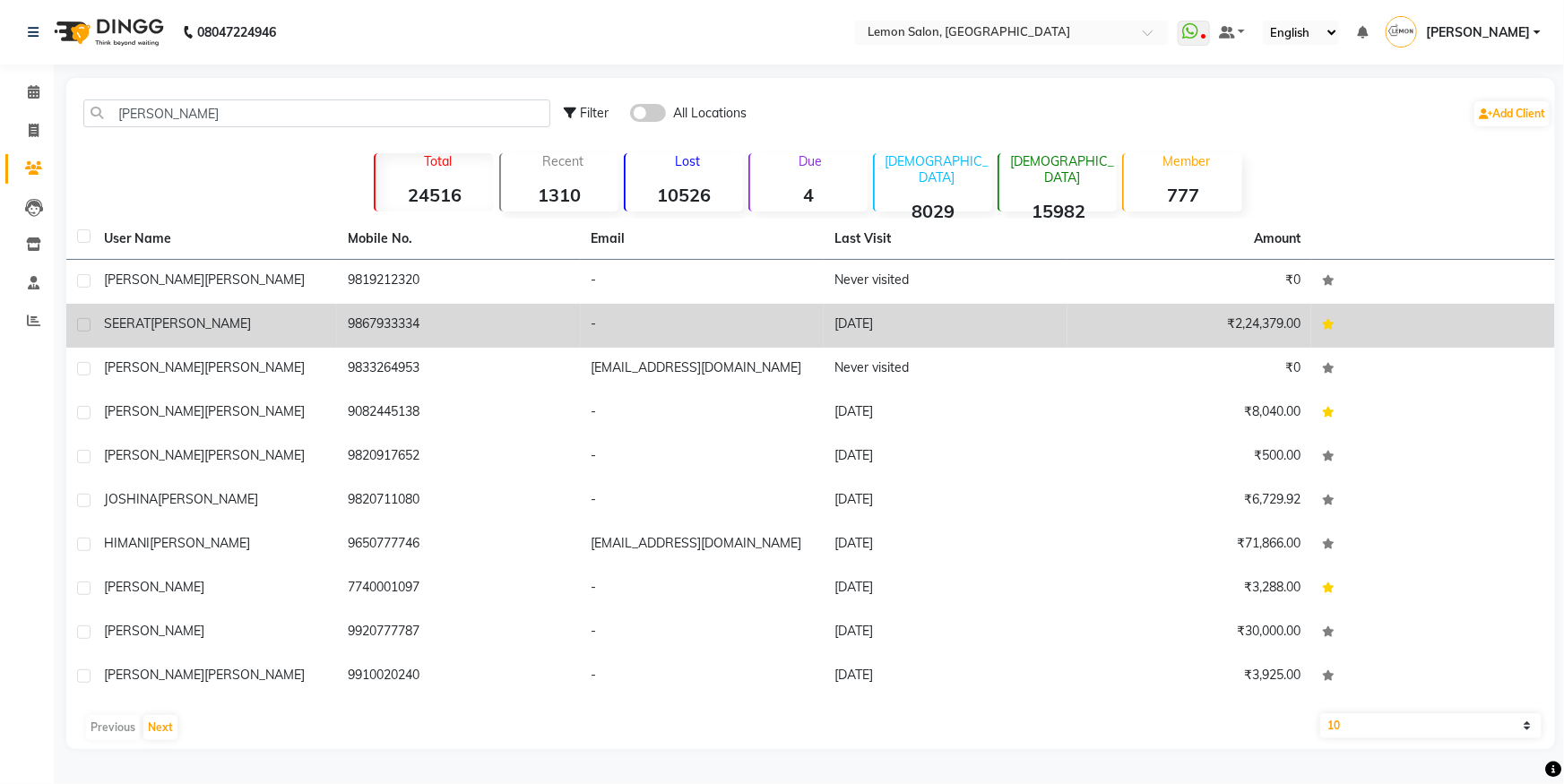
click at [201, 323] on span "[PERSON_NAME]" at bounding box center [201, 323] width 101 height 16
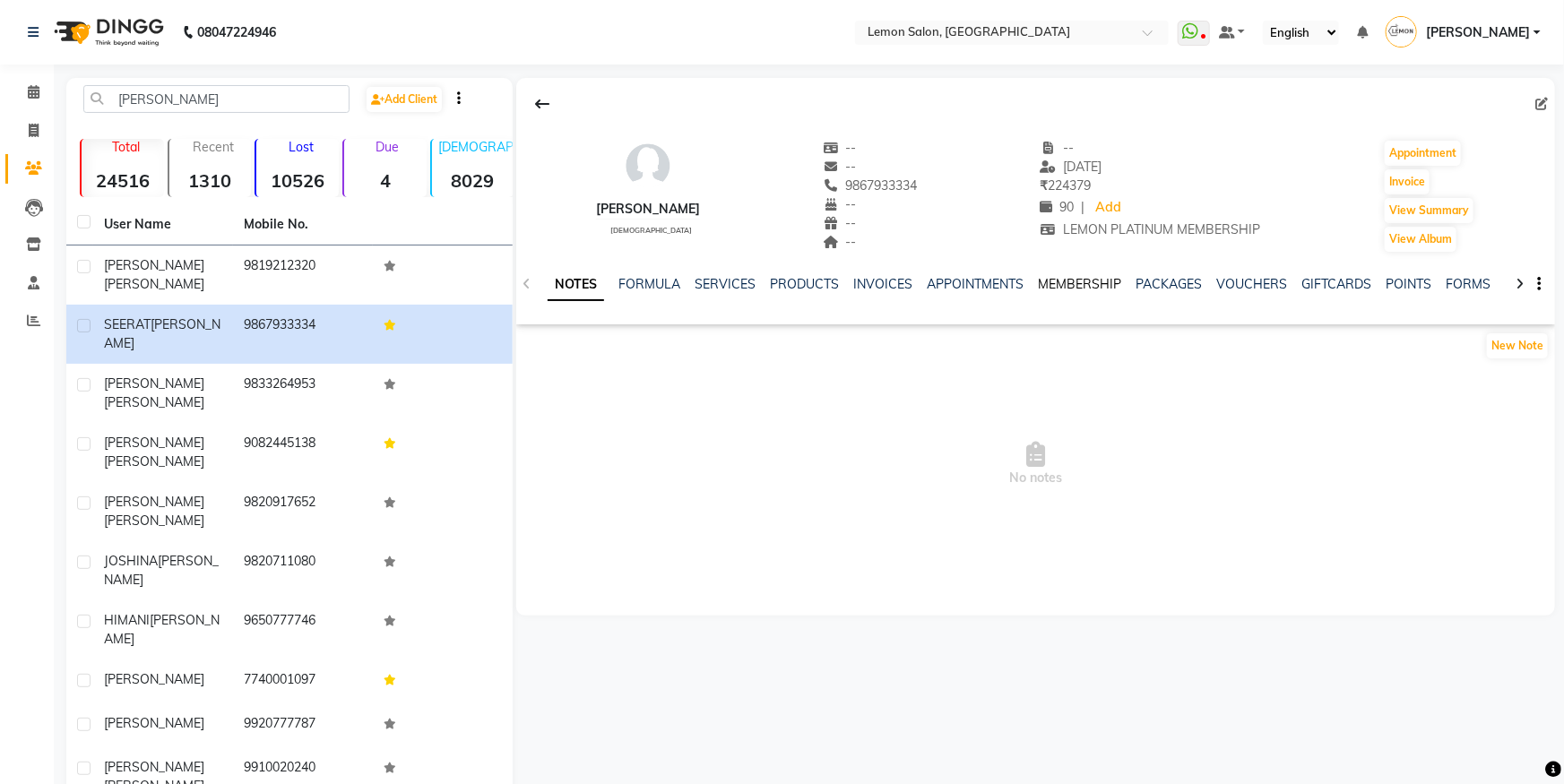
click at [1104, 283] on link "MEMBERSHIP" at bounding box center [1079, 284] width 83 height 16
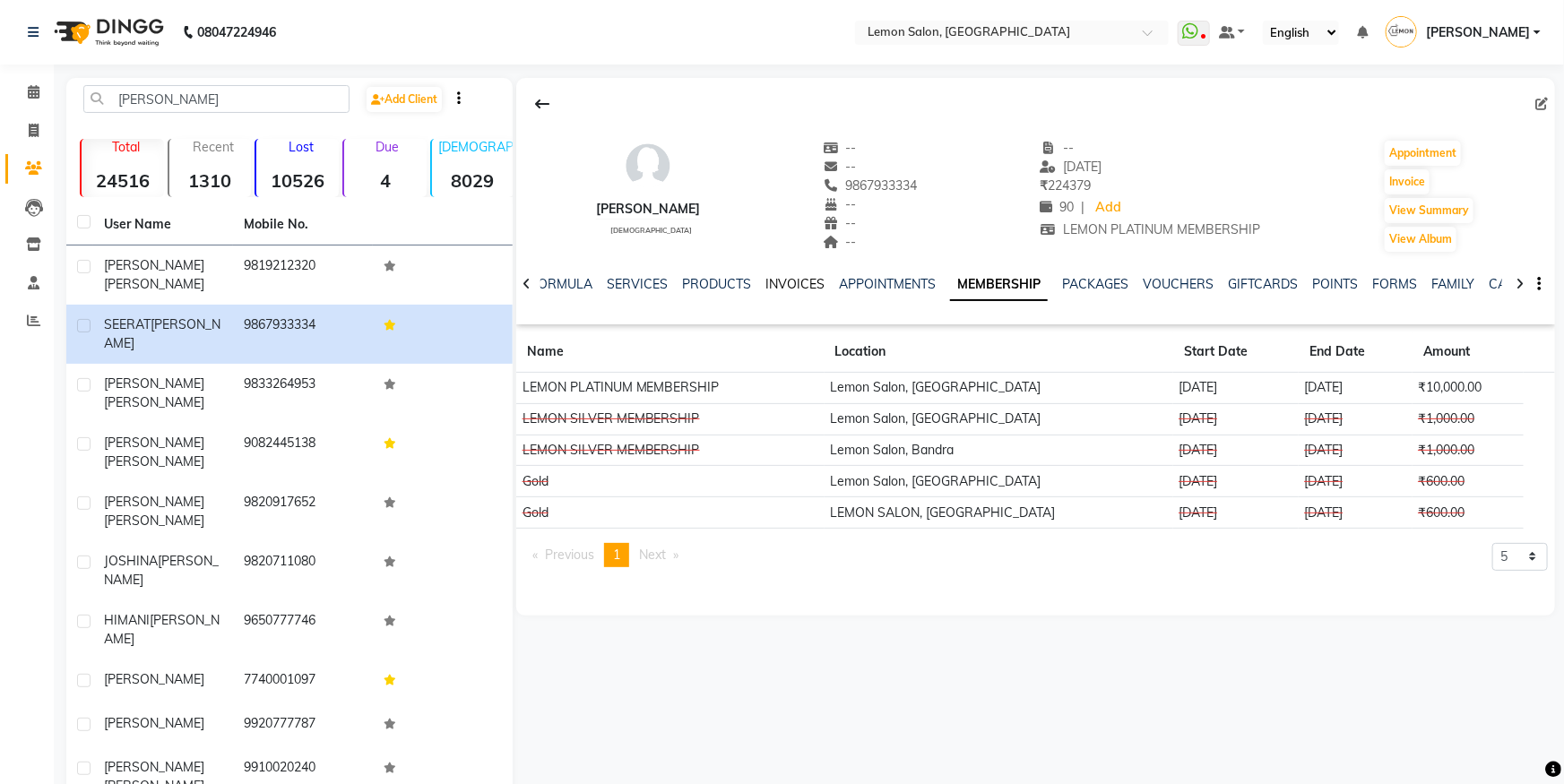
click at [792, 276] on link "INVOICES" at bounding box center [795, 284] width 59 height 16
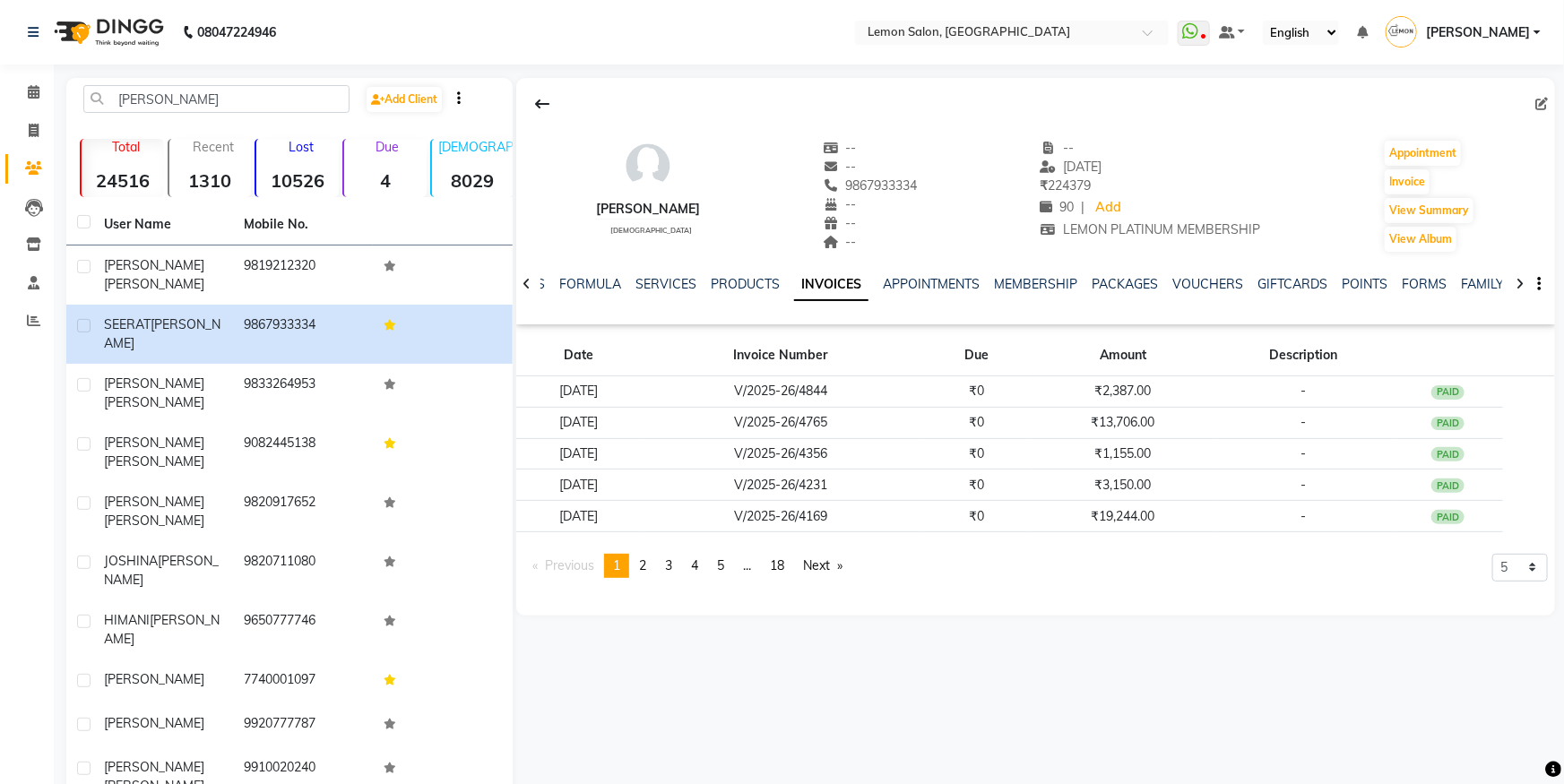
drag, startPoint x: 644, startPoint y: 570, endPoint x: 654, endPoint y: 535, distance: 36.4
click at [645, 570] on span "2" at bounding box center [642, 565] width 7 height 16
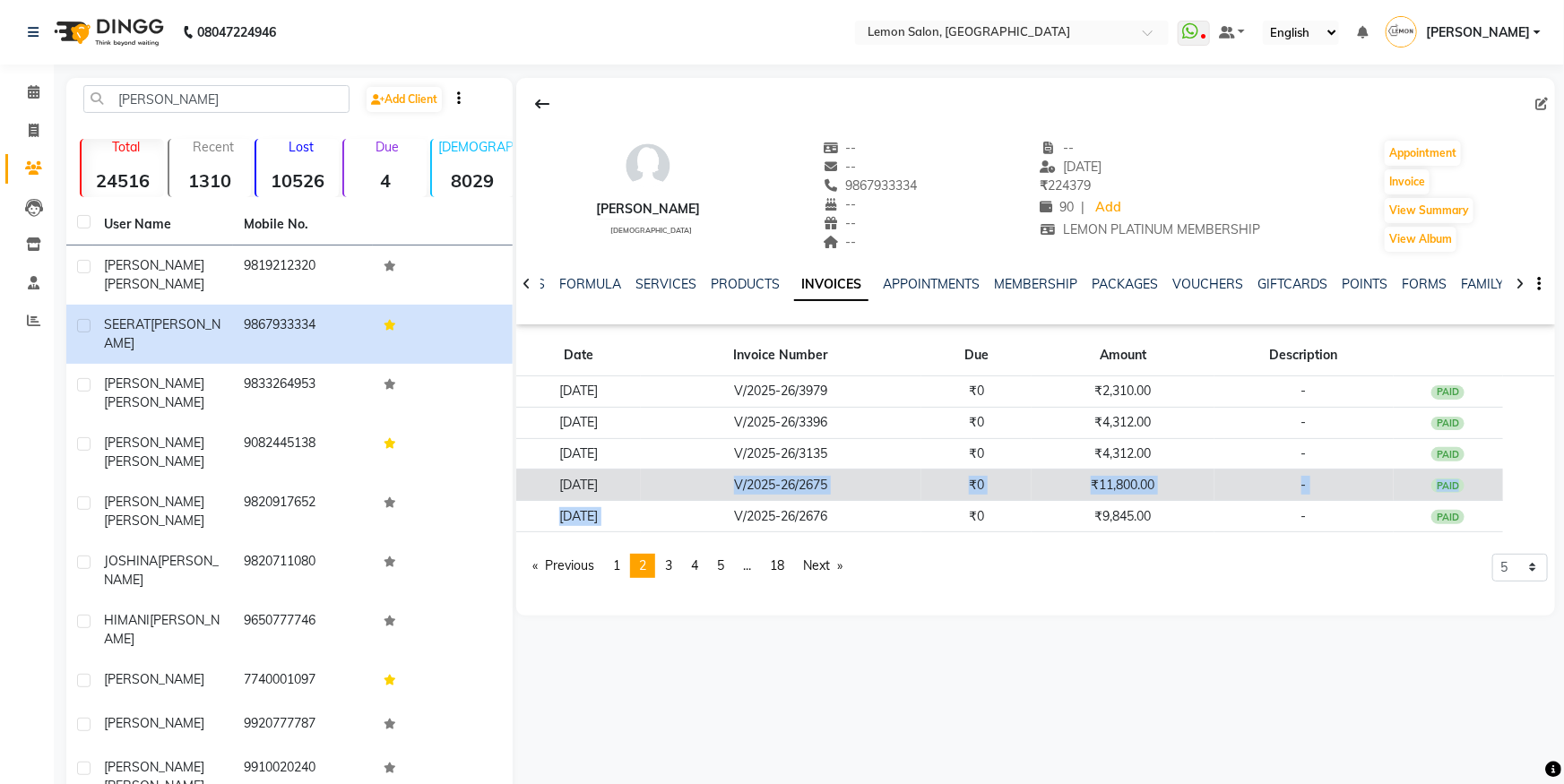
drag, startPoint x: 702, startPoint y: 510, endPoint x: 720, endPoint y: 475, distance: 39.4
click at [720, 475] on tbody "[DATE] V/2025-26/3979 ₹0 ₹2,310.00 - PAID [DATE] V/2025-26/3396 ₹0 ₹4,312.00 - …" at bounding box center [1035, 453] width 1039 height 156
click at [720, 475] on td "V/2025-26/2675" at bounding box center [782, 485] width 281 height 31
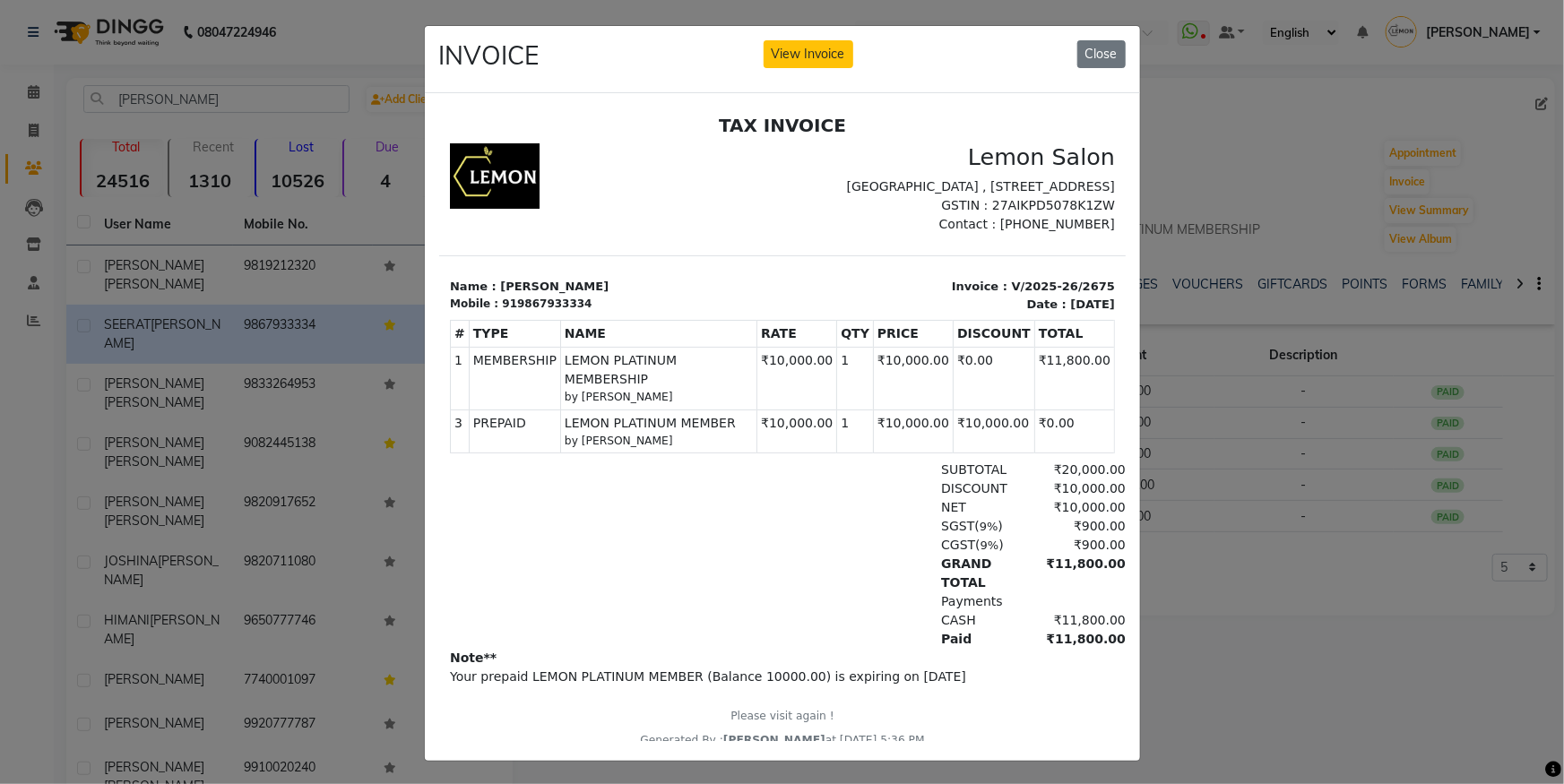
click at [180, 368] on ngb-modal-window "INVOICE View Invoice Close" at bounding box center [782, 392] width 1564 height 784
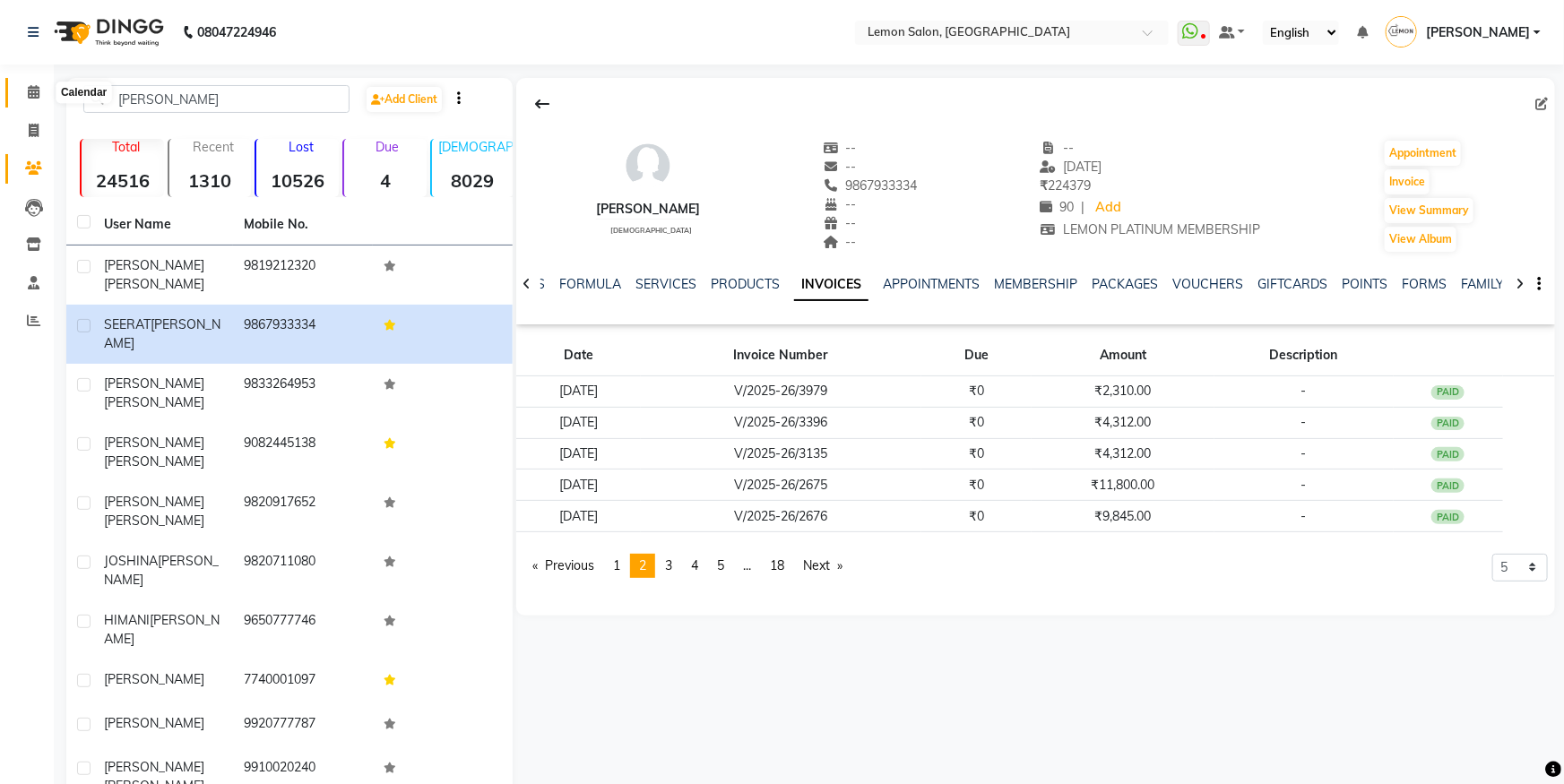
click at [29, 85] on icon at bounding box center [33, 92] width 12 height 14
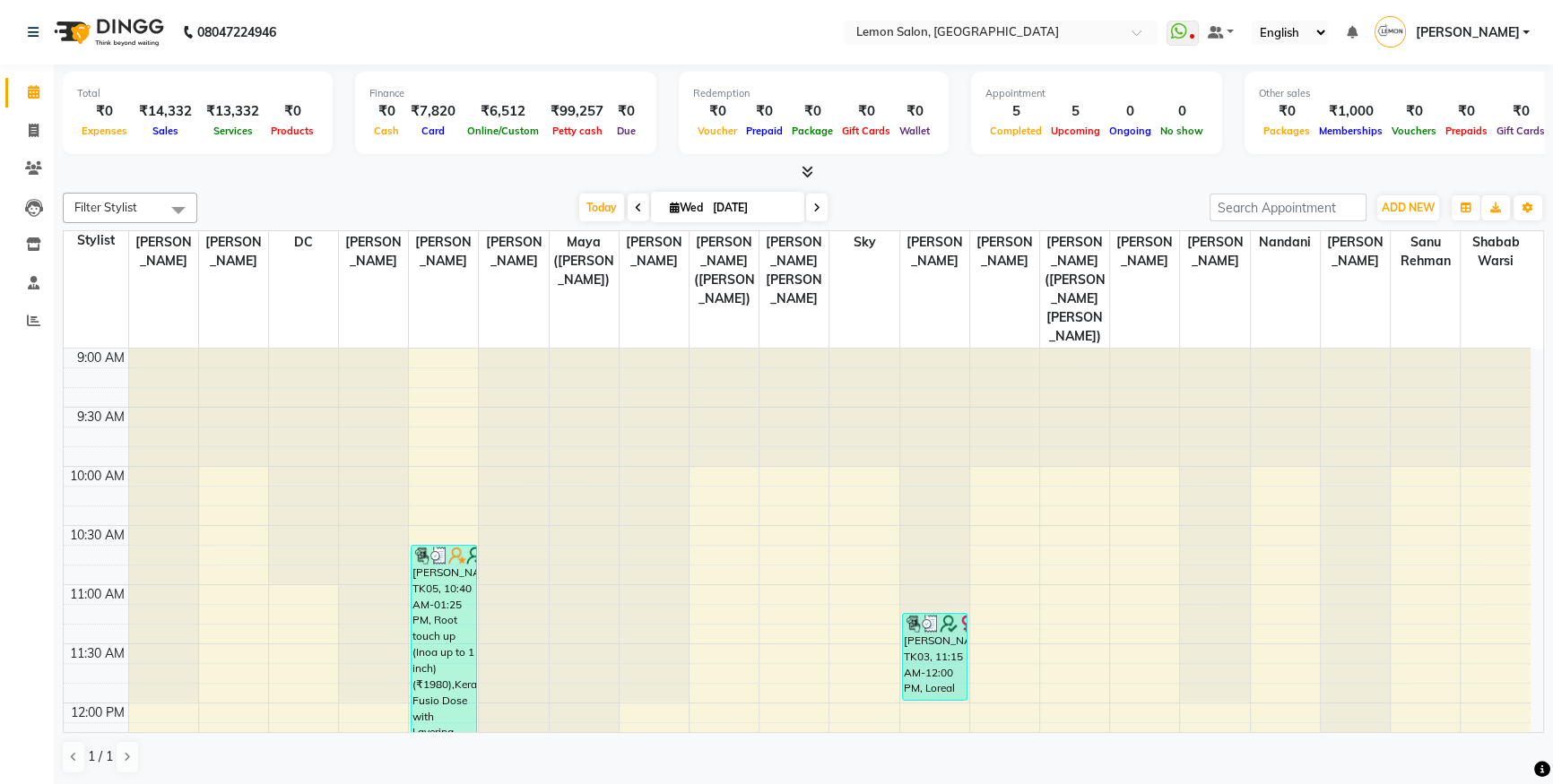
click at [1059, 81] on div "Appointment 5 Completed 5 Upcoming 0 Ongoing 0 No show" at bounding box center [1096, 113] width 251 height 82
click at [39, 126] on span at bounding box center [33, 131] width 31 height 21
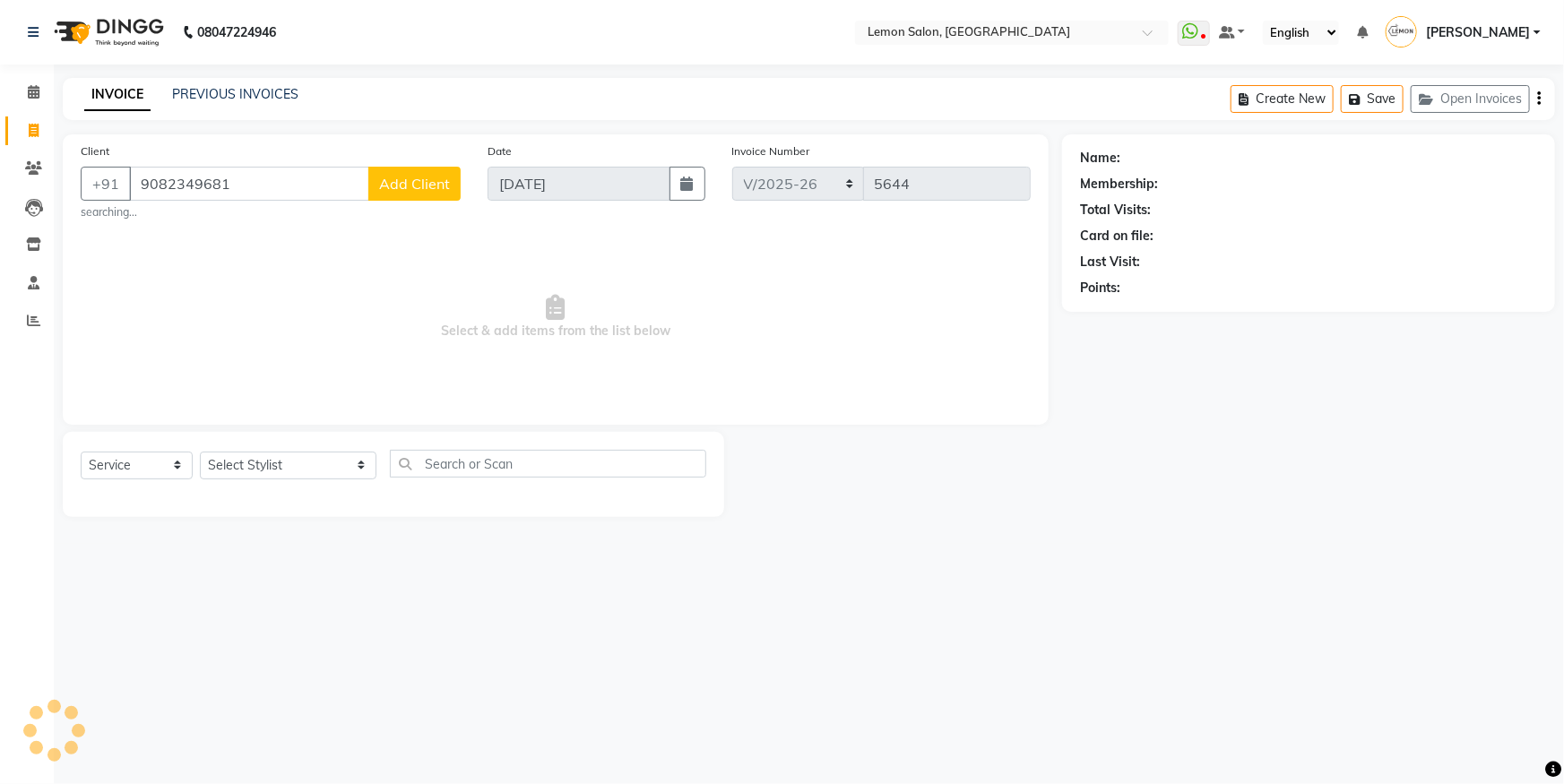
click at [418, 175] on span "Add Client" at bounding box center [414, 184] width 71 height 18
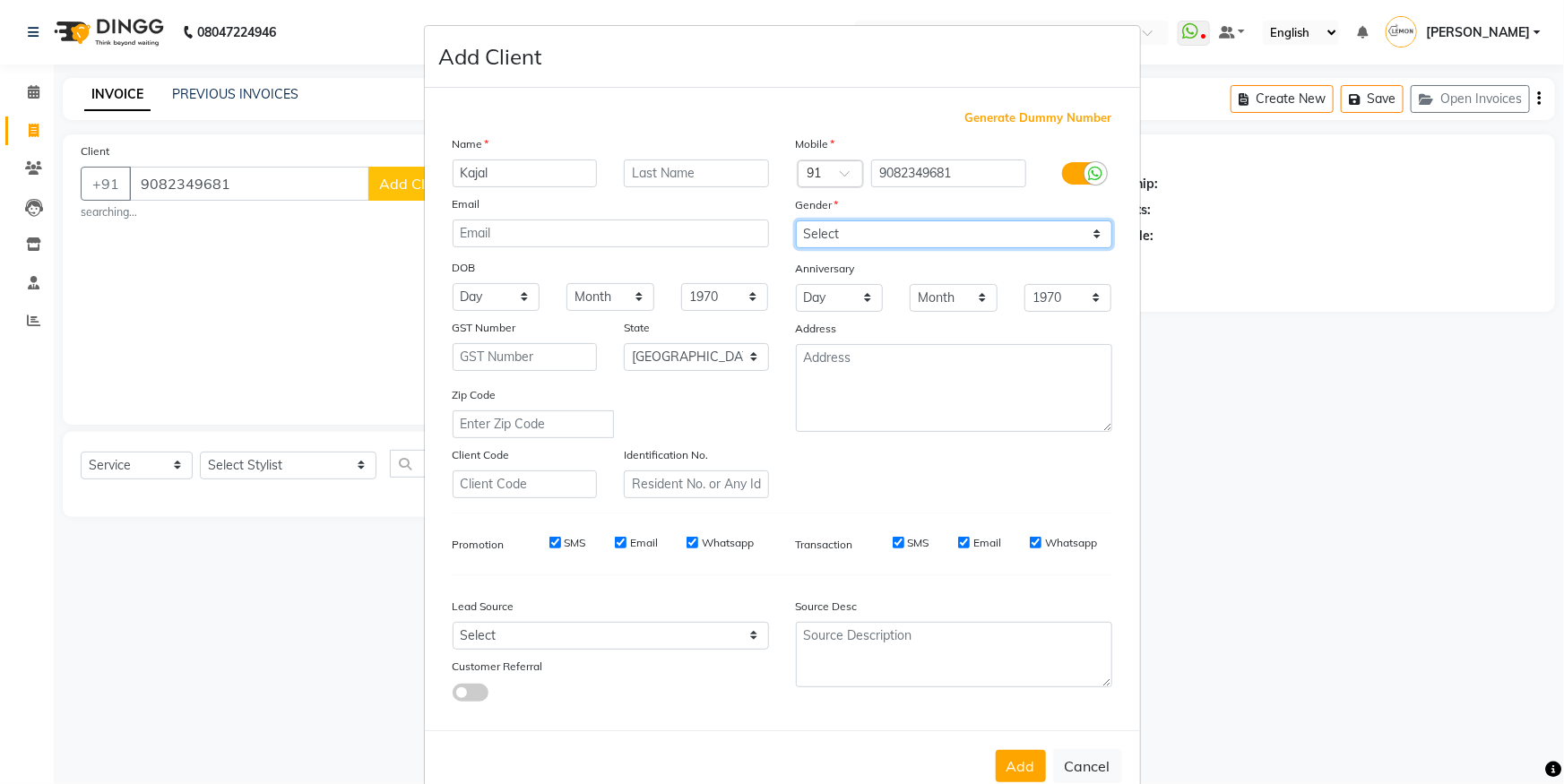
drag, startPoint x: 1006, startPoint y: 228, endPoint x: 992, endPoint y: 248, distance: 24.4
click at [1006, 228] on select "Select [DEMOGRAPHIC_DATA] [DEMOGRAPHIC_DATA] Other Prefer Not To Say" at bounding box center [954, 234] width 316 height 27
click at [796, 220] on select "Select [DEMOGRAPHIC_DATA] [DEMOGRAPHIC_DATA] Other Prefer Not To Say" at bounding box center [954, 234] width 316 height 27
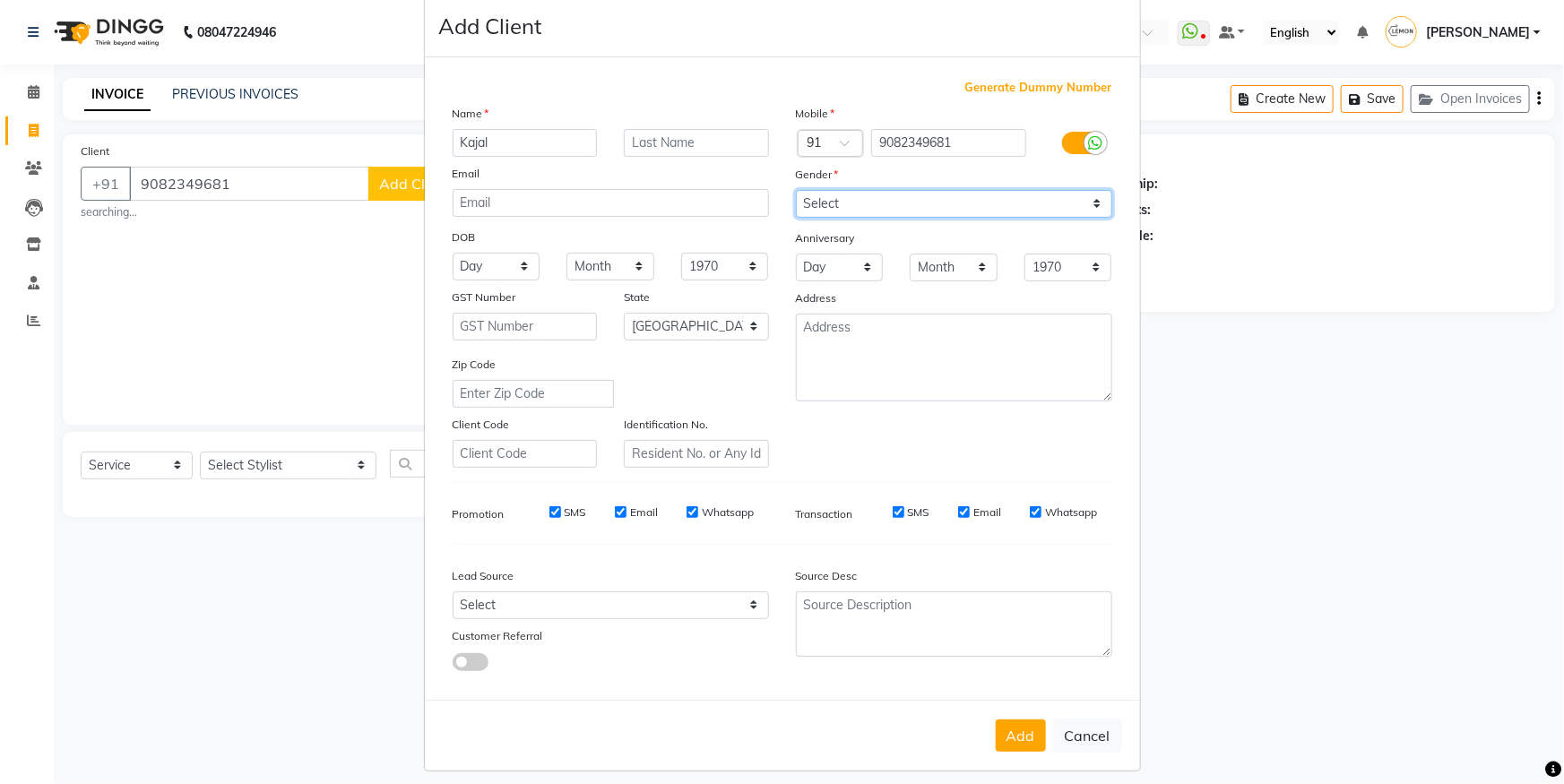
scroll to position [48, 0]
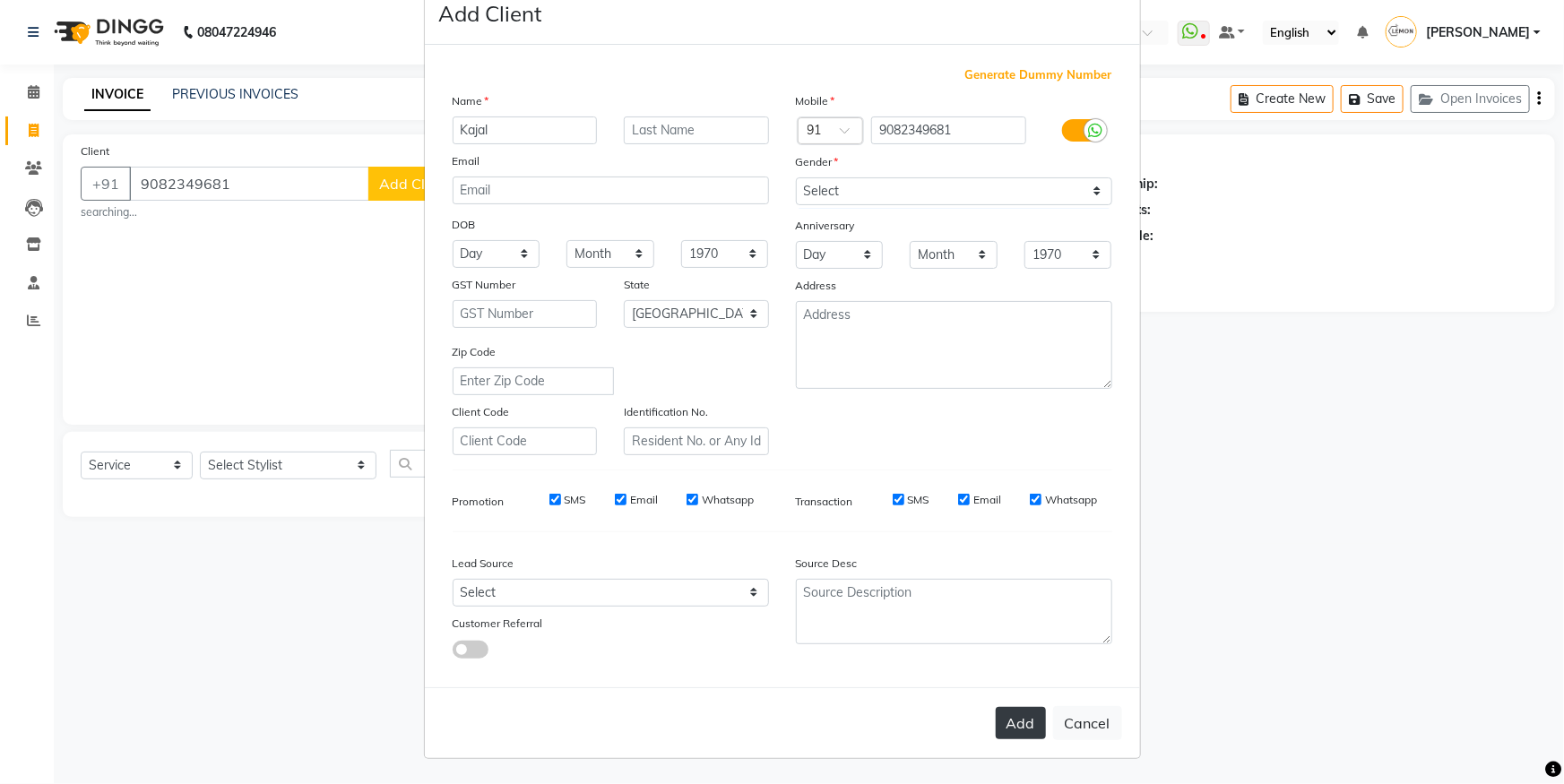
click at [1000, 714] on button "Add" at bounding box center [1020, 722] width 50 height 32
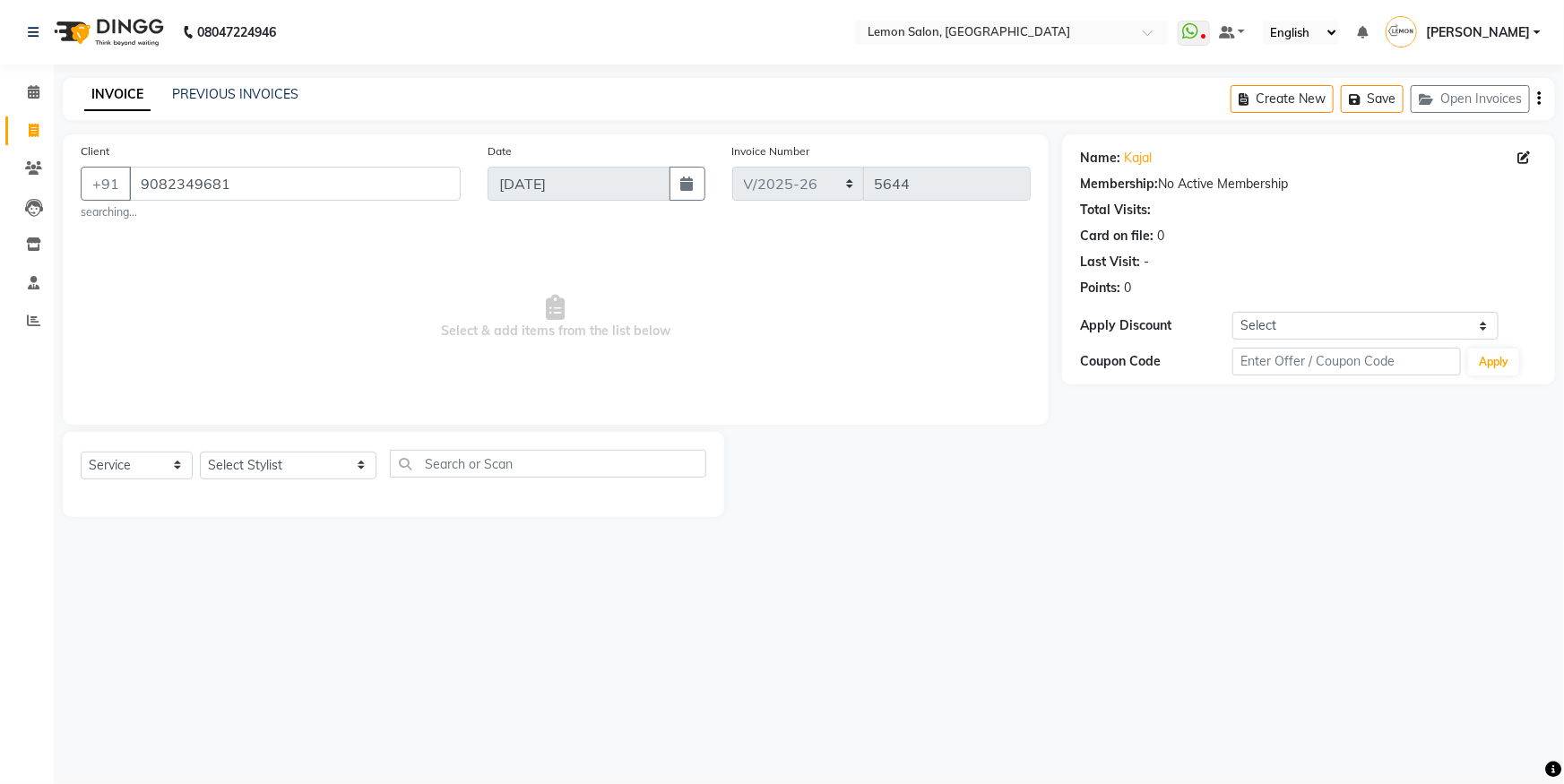
click at [1000, 714] on div "08047224946 Select Location × [GEOGRAPHIC_DATA], Oshiwara WhatsApp Status ✕ Sta…" at bounding box center [782, 392] width 1564 height 784
click at [292, 466] on select "Select Stylist [PERSON_NAME] [PERSON_NAME] DC [PERSON_NAME] [PERSON_NAME] ([PER…" at bounding box center [288, 465] width 176 height 27
click at [200, 451] on select "Select Stylist [PERSON_NAME] [PERSON_NAME] DC [PERSON_NAME] [PERSON_NAME] ([PER…" at bounding box center [288, 465] width 176 height 27
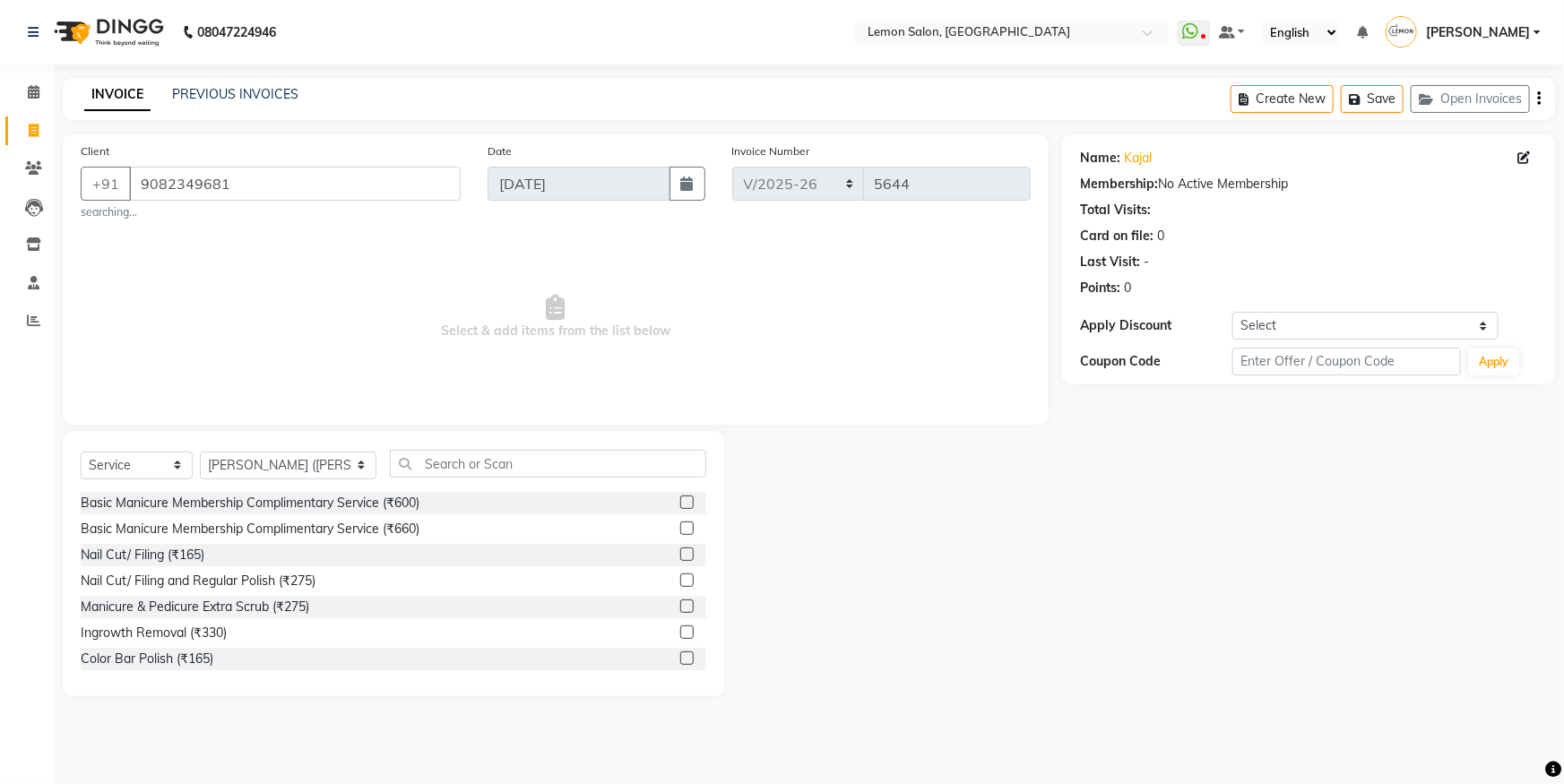
click at [413, 482] on div "Select Service Product Membership Package Voucher Prepaid Gift Card Select Styl…" at bounding box center [393, 471] width 626 height 42
click at [419, 470] on input "text" at bounding box center [547, 464] width 316 height 27
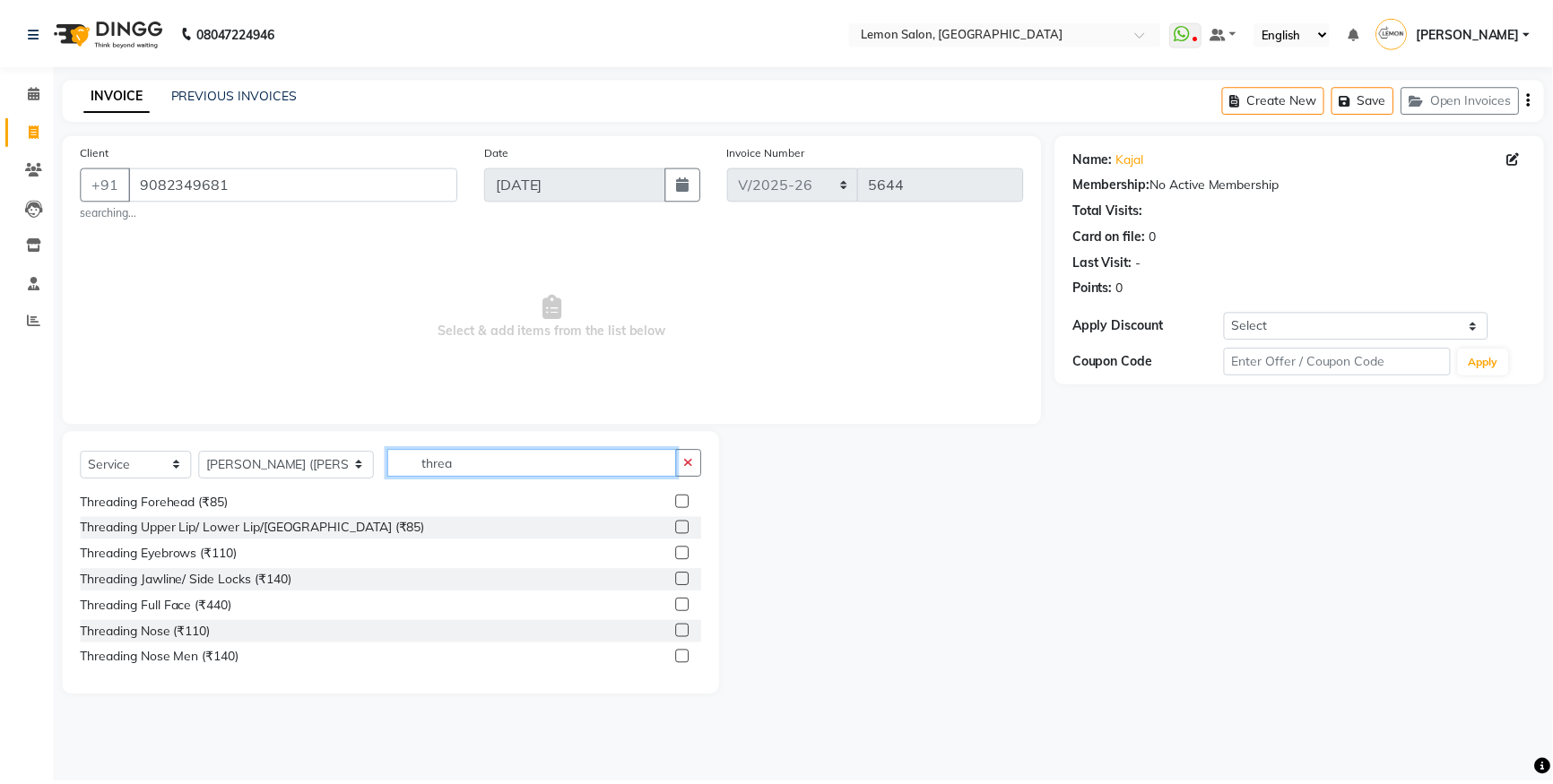
scroll to position [132, 0]
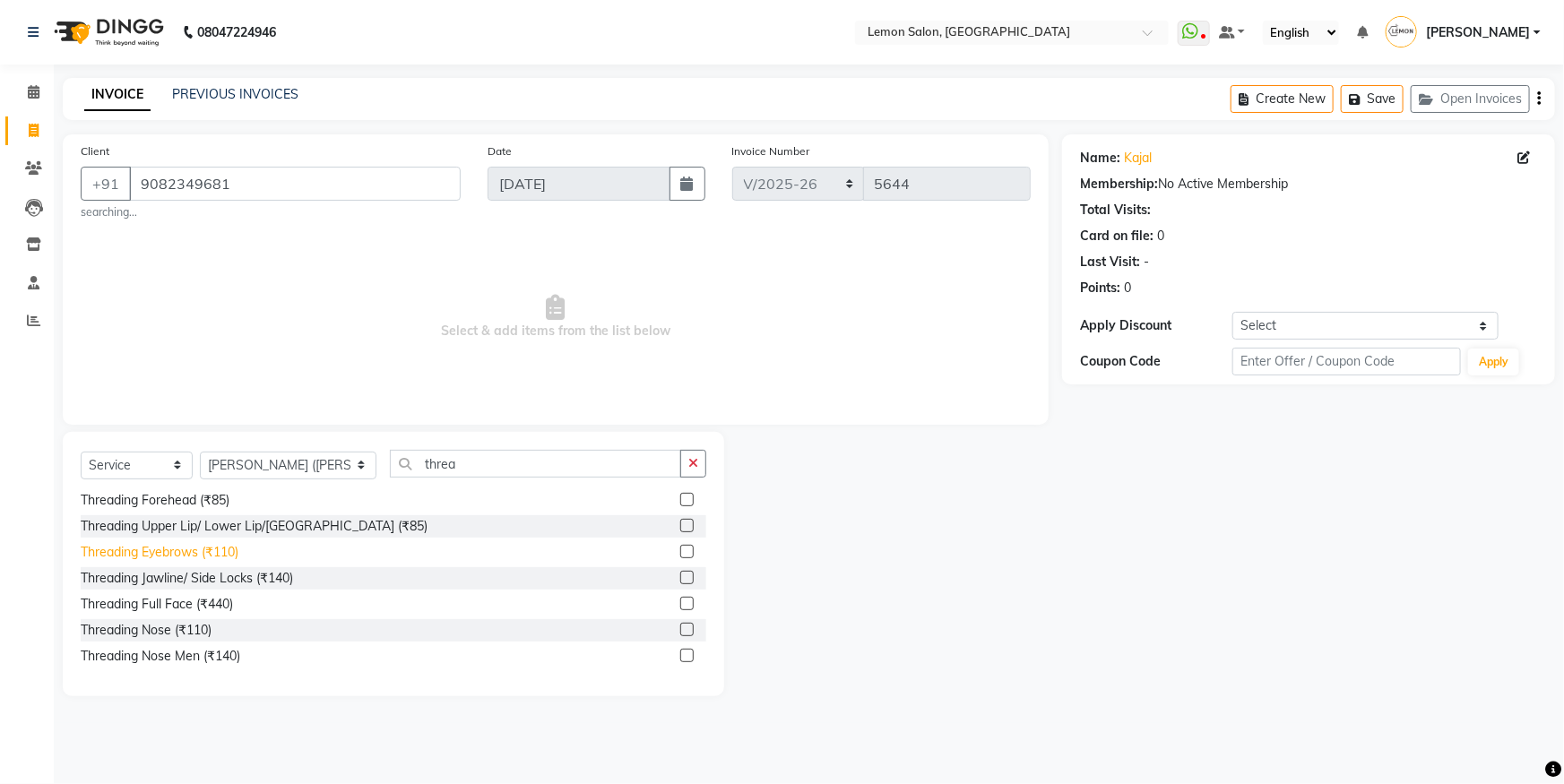
click at [206, 561] on div "Threading Eyebrows (₹110)" at bounding box center [159, 552] width 158 height 19
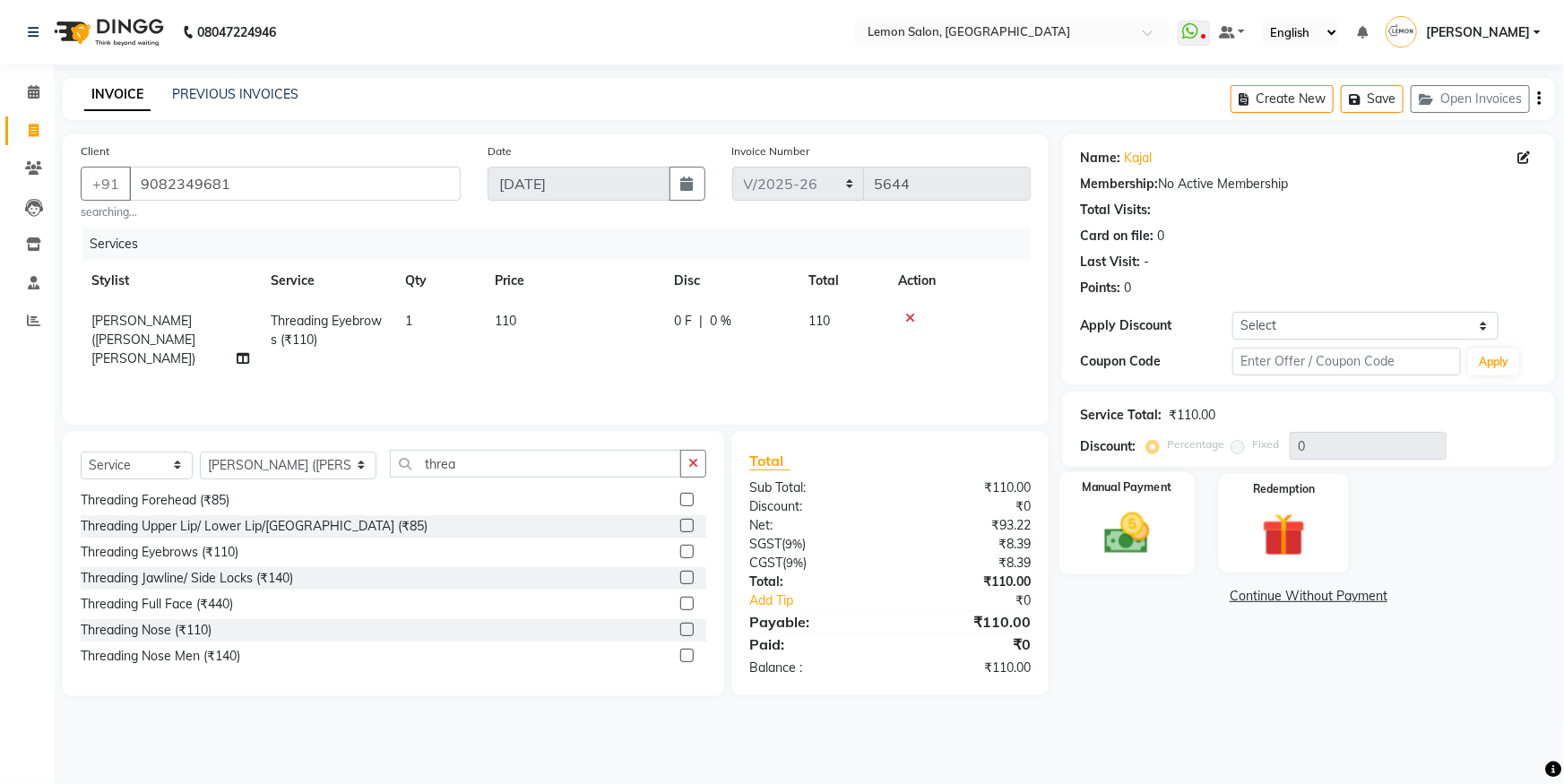
click at [1086, 553] on div "Manual Payment" at bounding box center [1127, 523] width 135 height 103
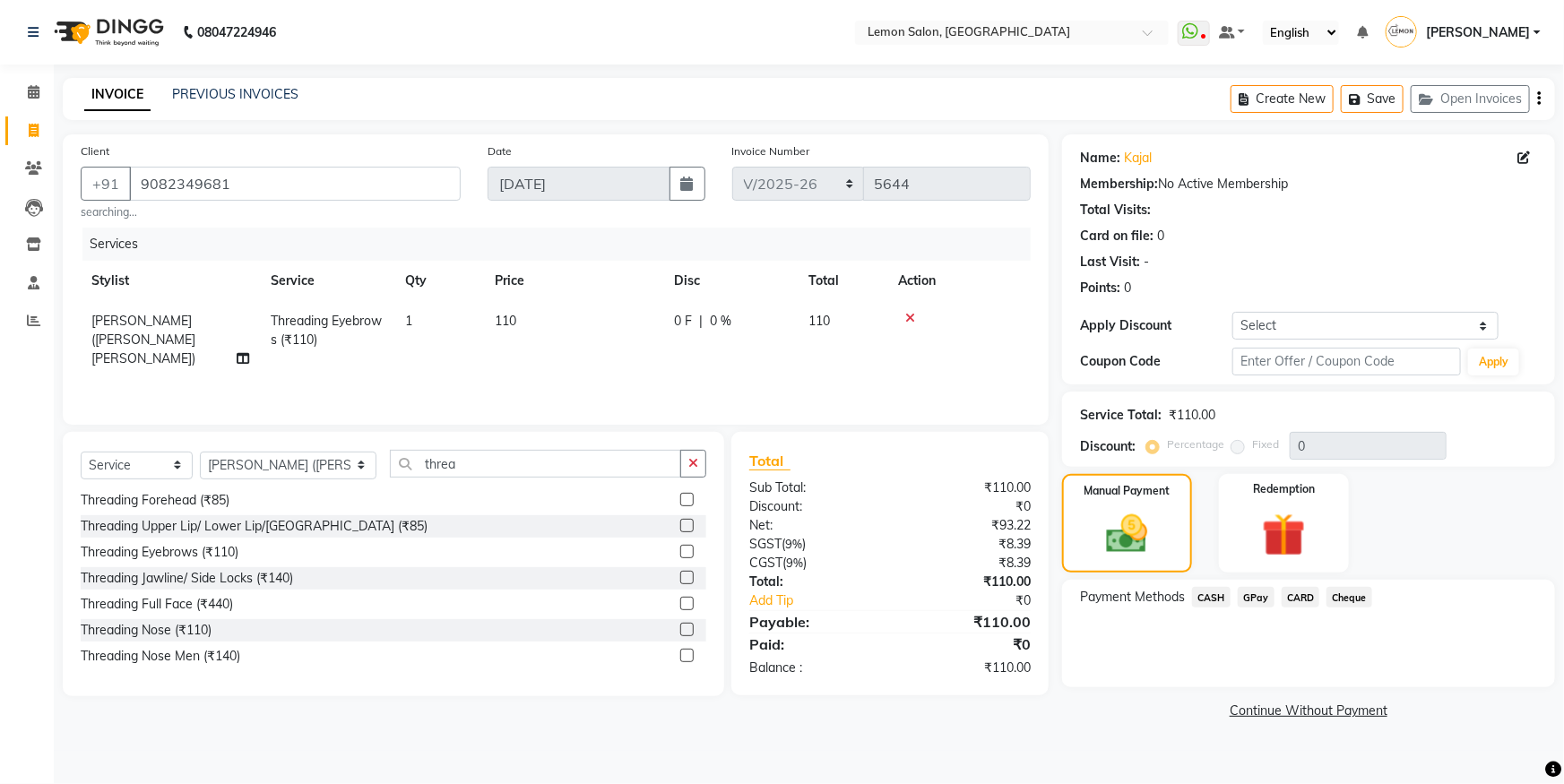
click at [1275, 598] on div "CARD" at bounding box center [1298, 599] width 46 height 24
click at [1258, 597] on span "GPay" at bounding box center [1256, 597] width 37 height 21
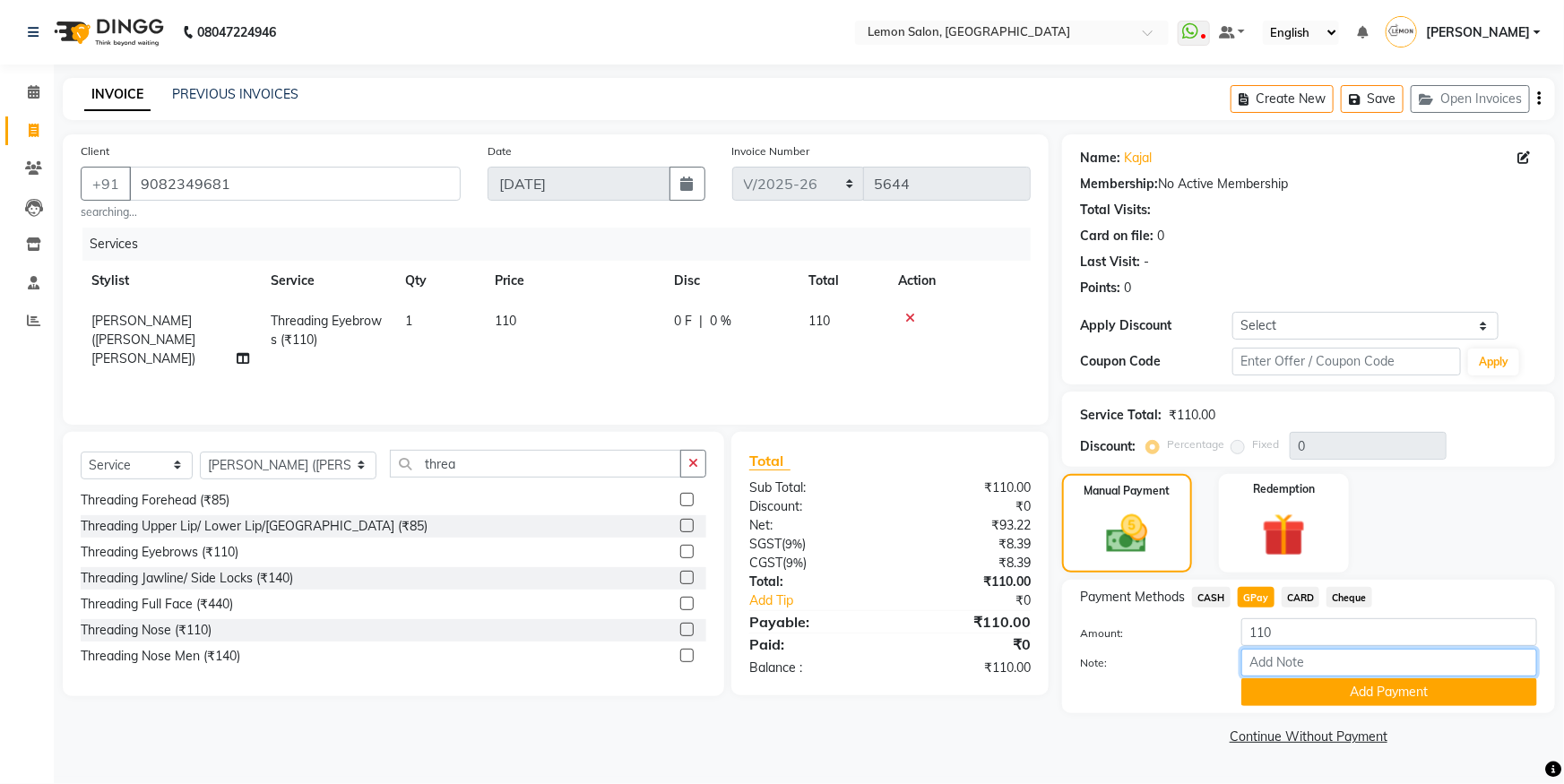
click at [1257, 655] on input "Note:" at bounding box center [1390, 663] width 296 height 27
drag, startPoint x: 1256, startPoint y: 664, endPoint x: 1256, endPoint y: 697, distance: 33.0
click at [1256, 696] on div "Amount: 110 Note: Add Payment" at bounding box center [1308, 663] width 457 height 88
click at [1256, 697] on button "Add Payment" at bounding box center [1390, 692] width 296 height 27
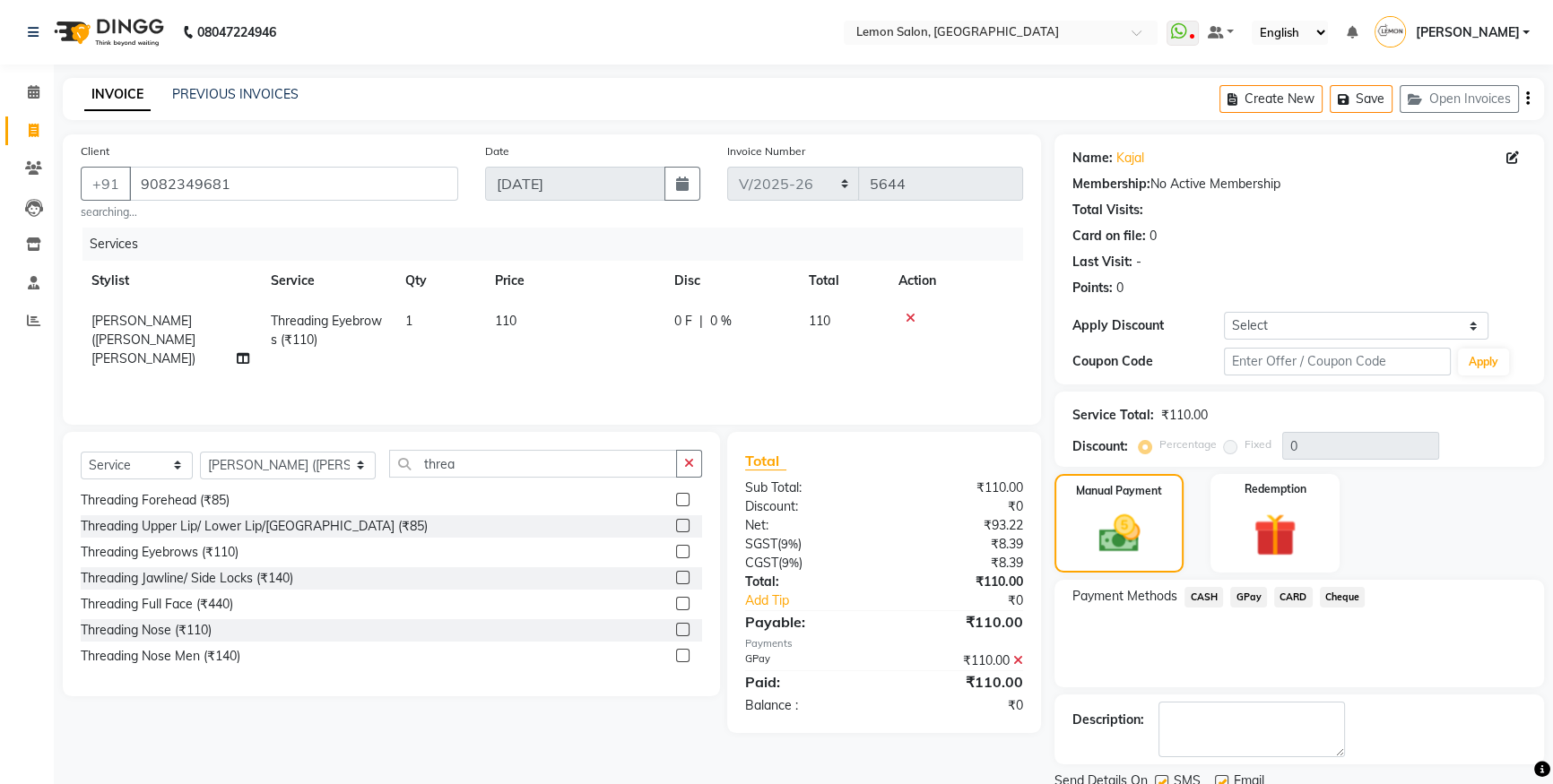
scroll to position [67, 0]
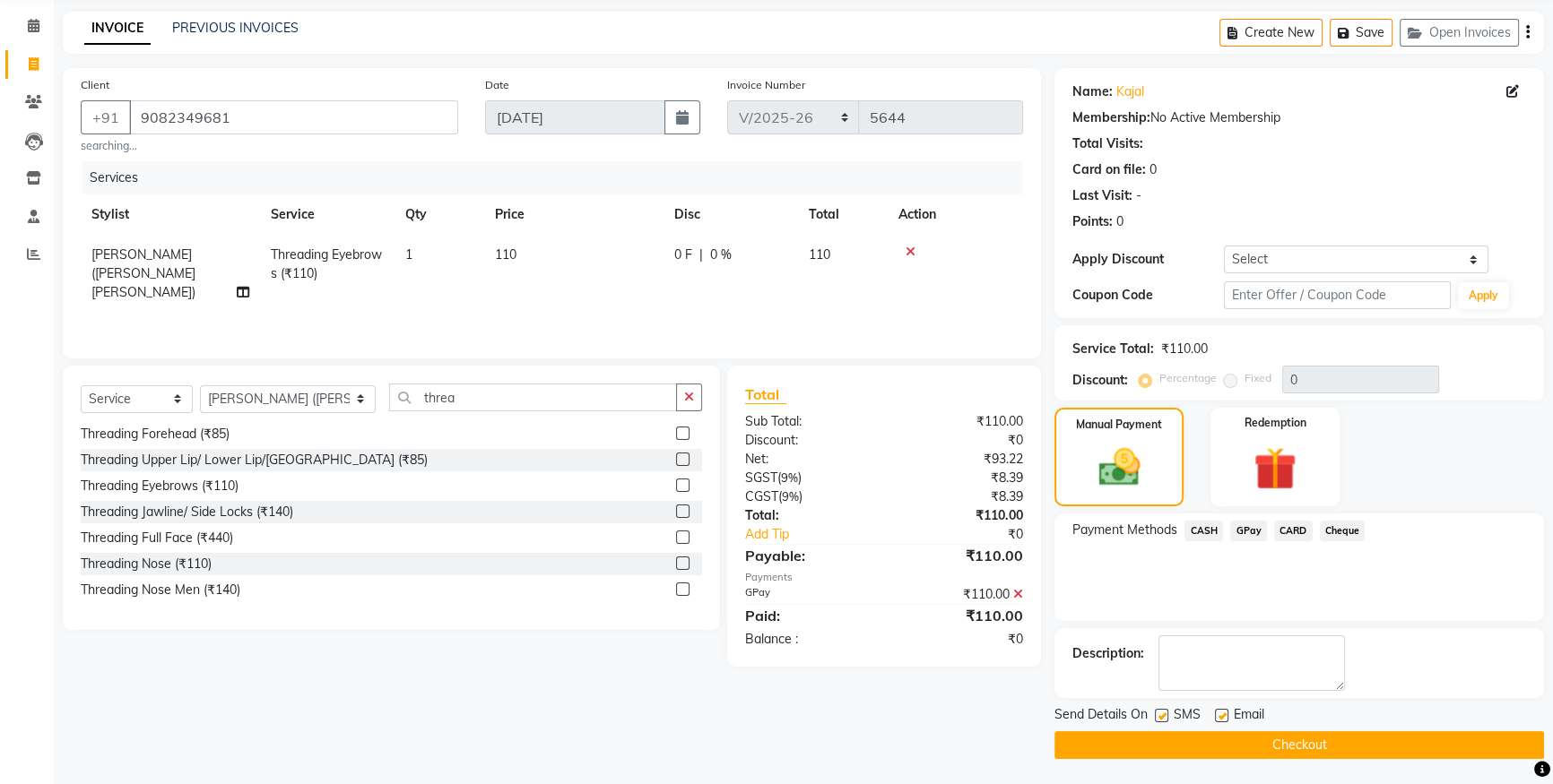
click at [1151, 715] on div "Send Details On SMS Email" at bounding box center [1299, 715] width 490 height 23
click at [1219, 719] on label at bounding box center [1221, 715] width 14 height 14
click at [1219, 719] on input "checkbox" at bounding box center [1220, 716] width 12 height 12
click at [1165, 715] on label at bounding box center [1161, 715] width 14 height 14
click at [1165, 715] on input "checkbox" at bounding box center [1160, 716] width 12 height 12
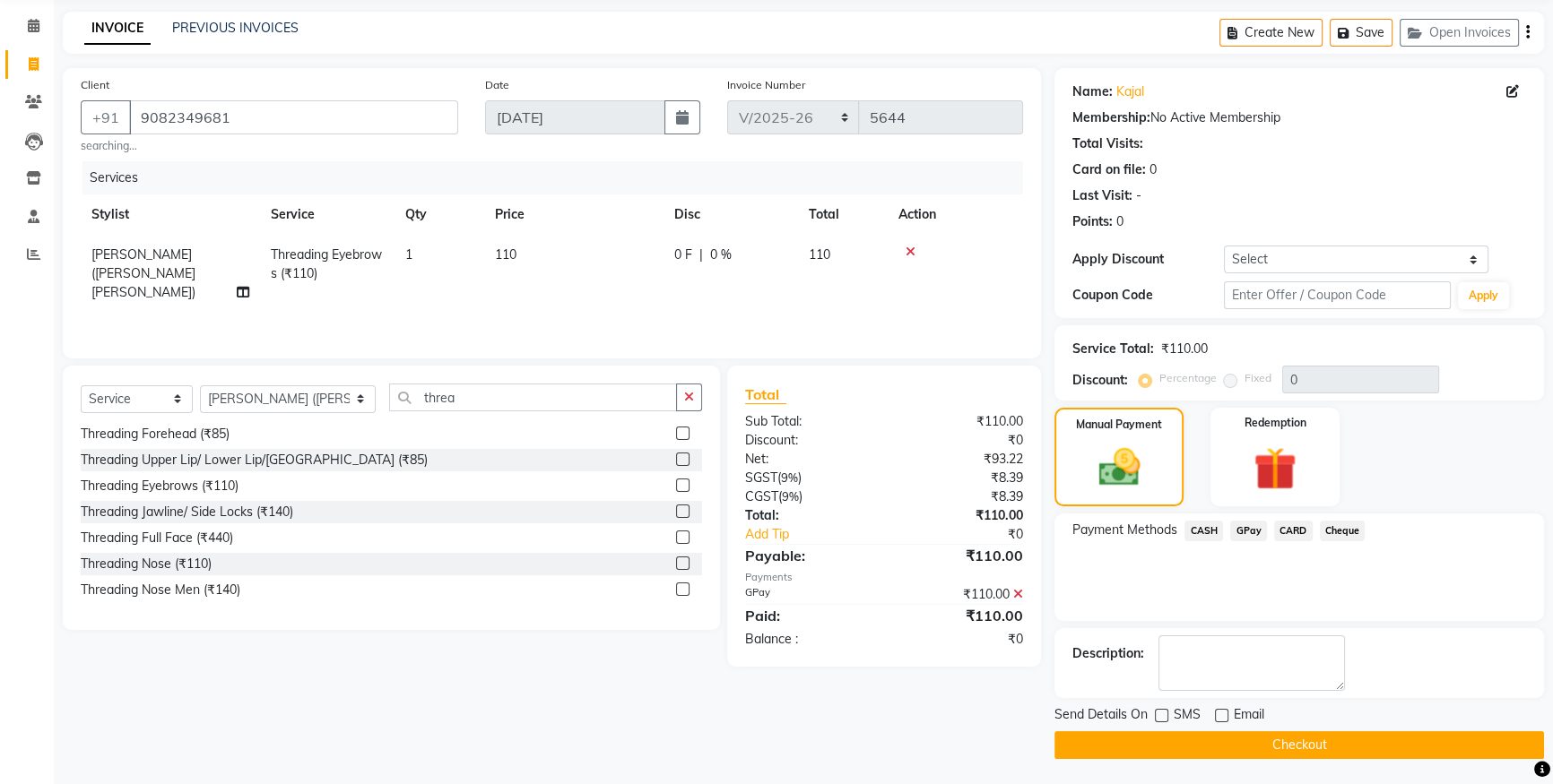
click at [1153, 735] on button "Checkout" at bounding box center [1299, 745] width 490 height 27
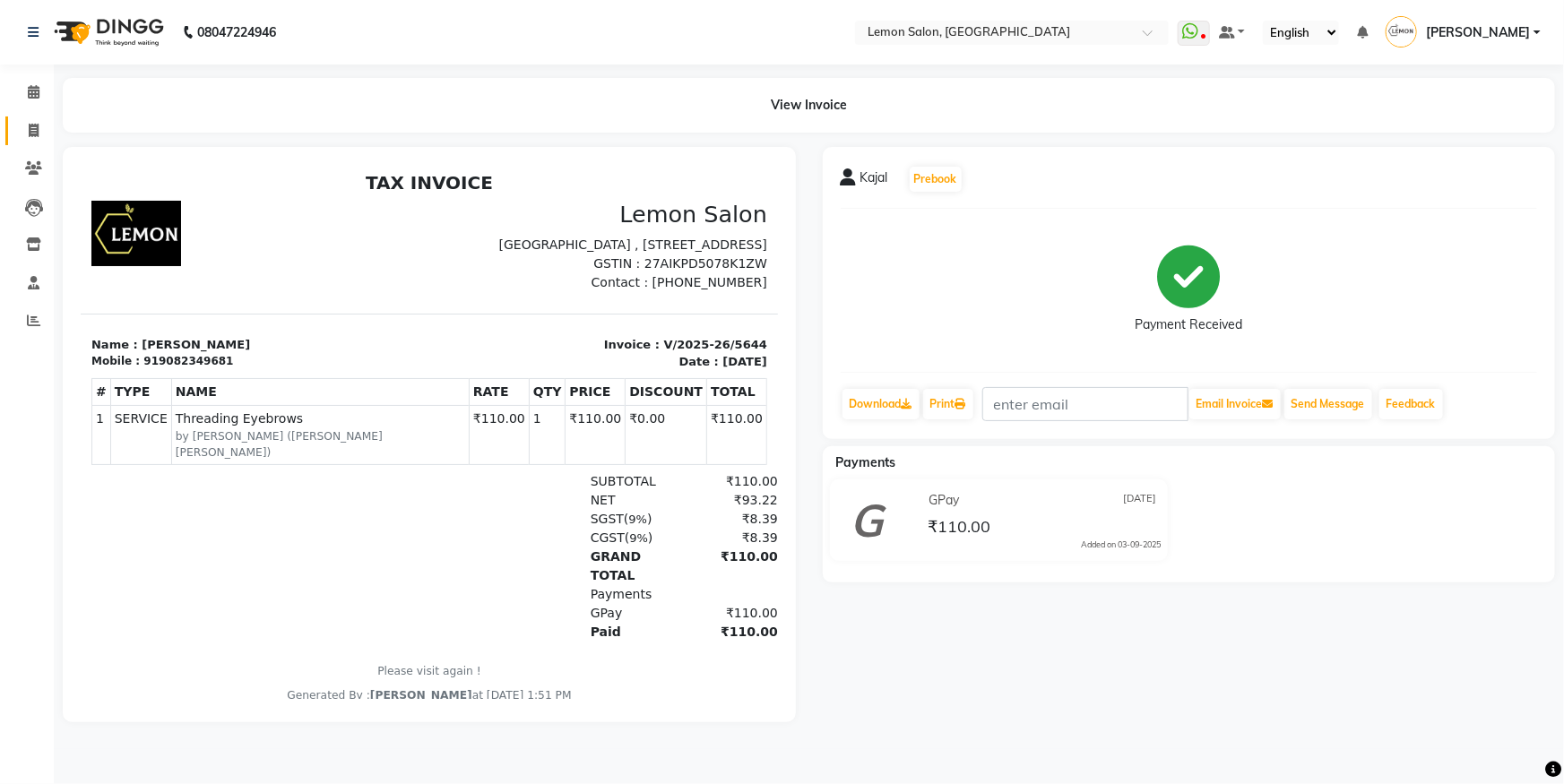
click at [45, 127] on span at bounding box center [33, 131] width 31 height 21
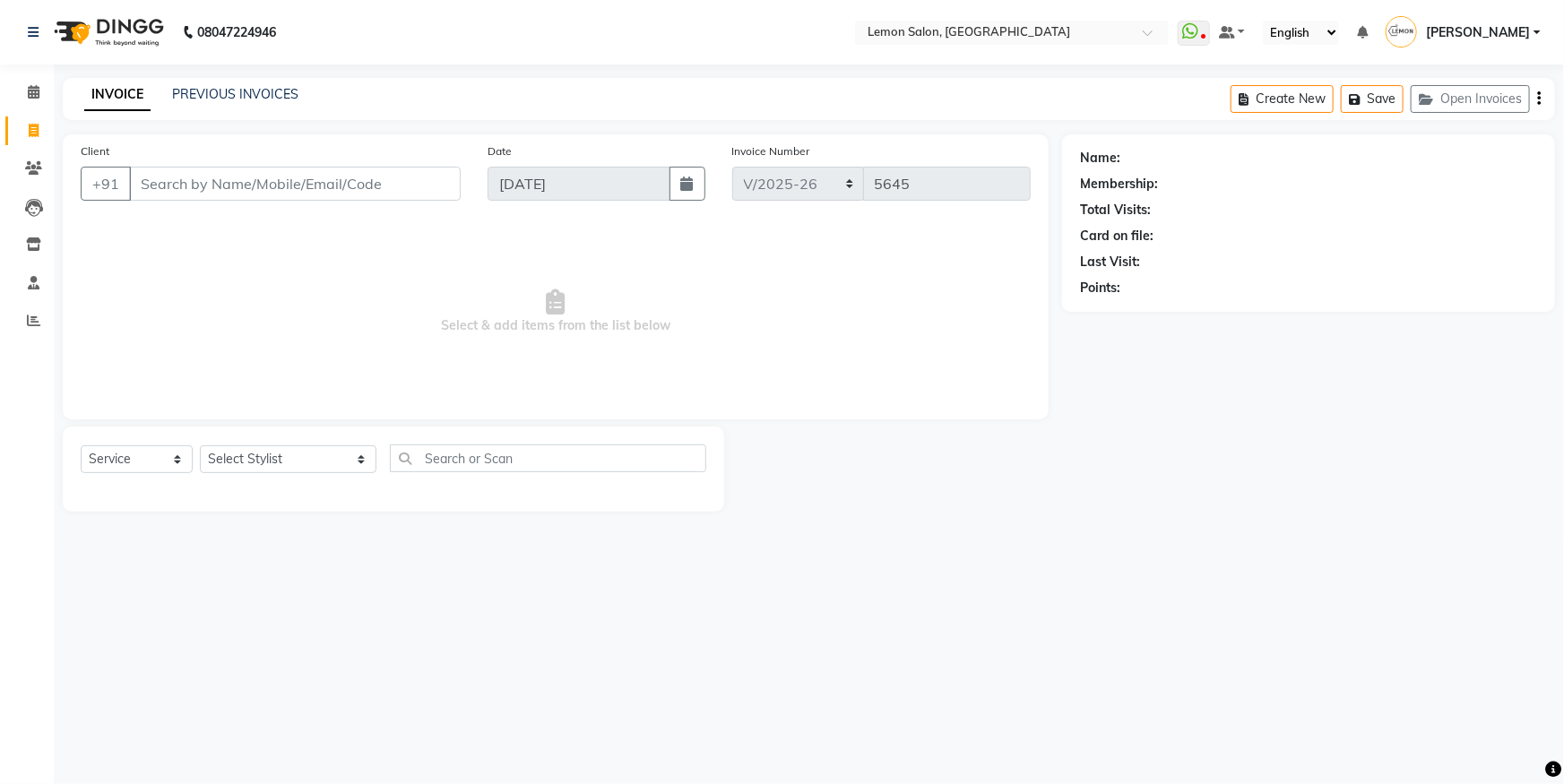
click at [1415, 783] on div "08047224946 Select Location × [GEOGRAPHIC_DATA], Oshiwara WhatsApp Status ✕ Sta…" at bounding box center [782, 392] width 1564 height 784
click at [241, 459] on select "Select Stylist [PERSON_NAME] [PERSON_NAME] DC [PERSON_NAME] [PERSON_NAME] ([PER…" at bounding box center [288, 459] width 176 height 27
click at [200, 445] on select "Select Stylist [PERSON_NAME] [PERSON_NAME] DC [PERSON_NAME] [PERSON_NAME] ([PER…" at bounding box center [288, 459] width 176 height 27
click at [472, 474] on div "Select Service Product Membership Package Voucher Prepaid Gift Card Select Styl…" at bounding box center [393, 465] width 626 height 42
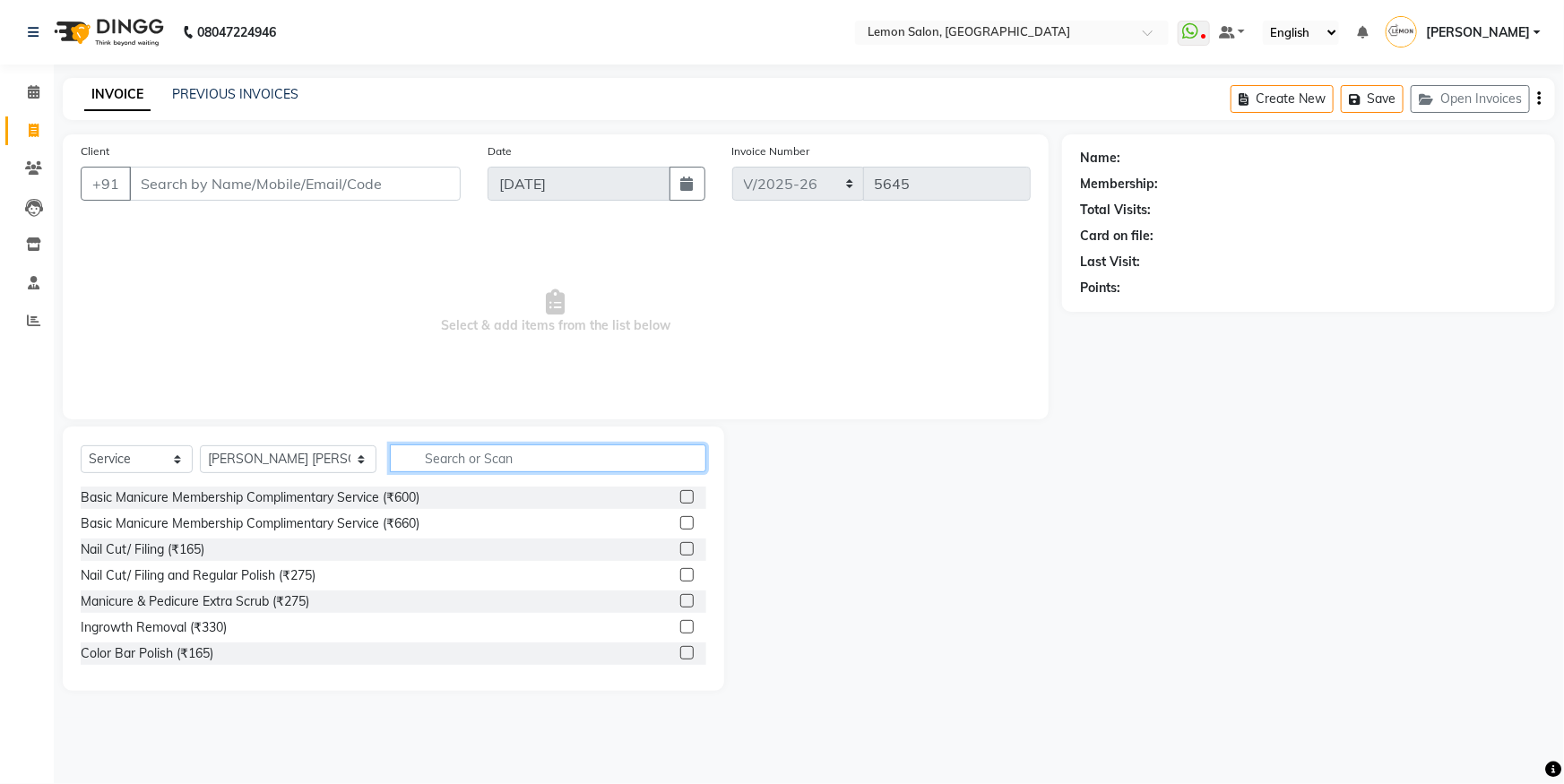
click at [482, 447] on input "text" at bounding box center [547, 458] width 316 height 27
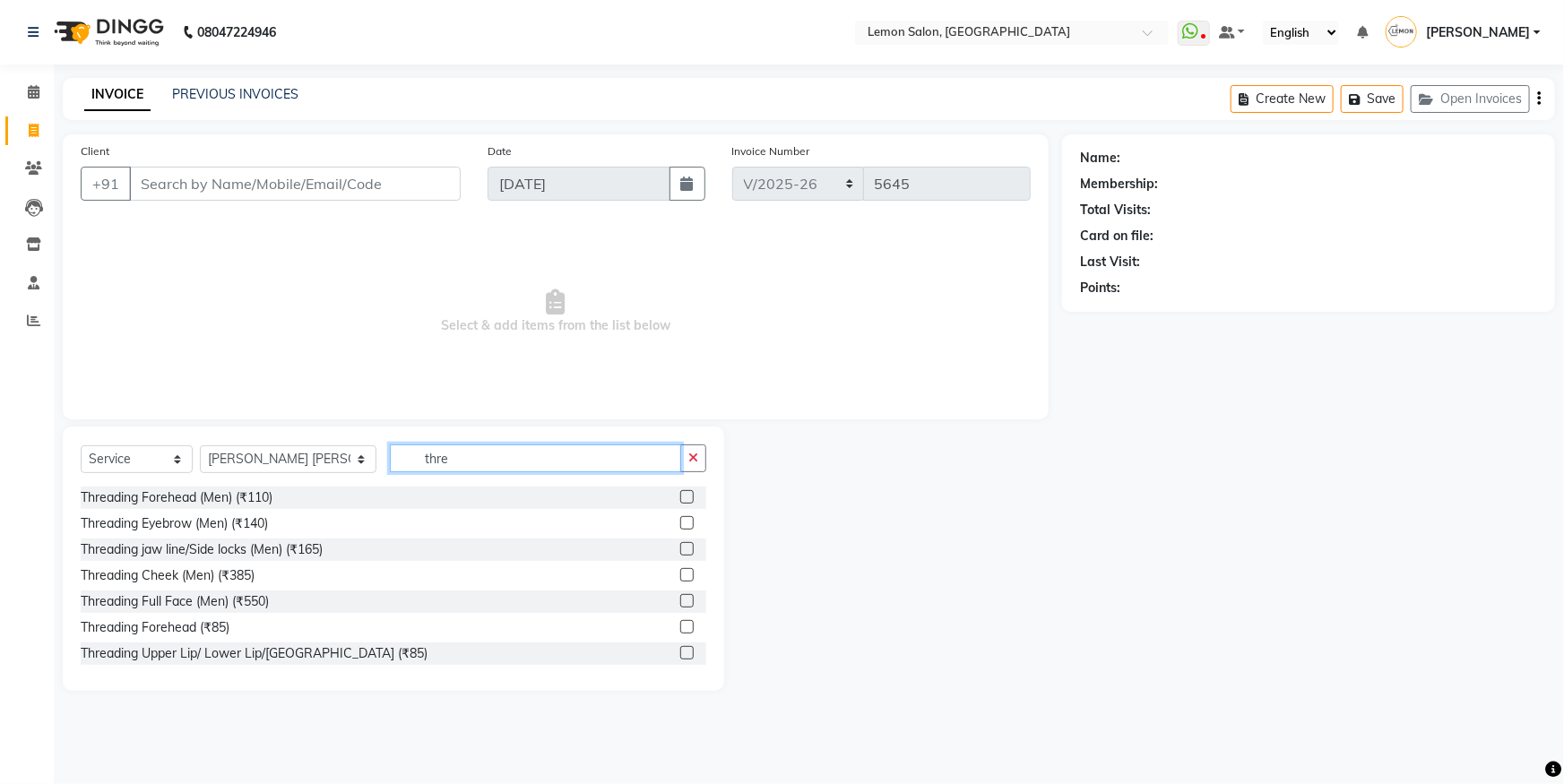
scroll to position [80, 0]
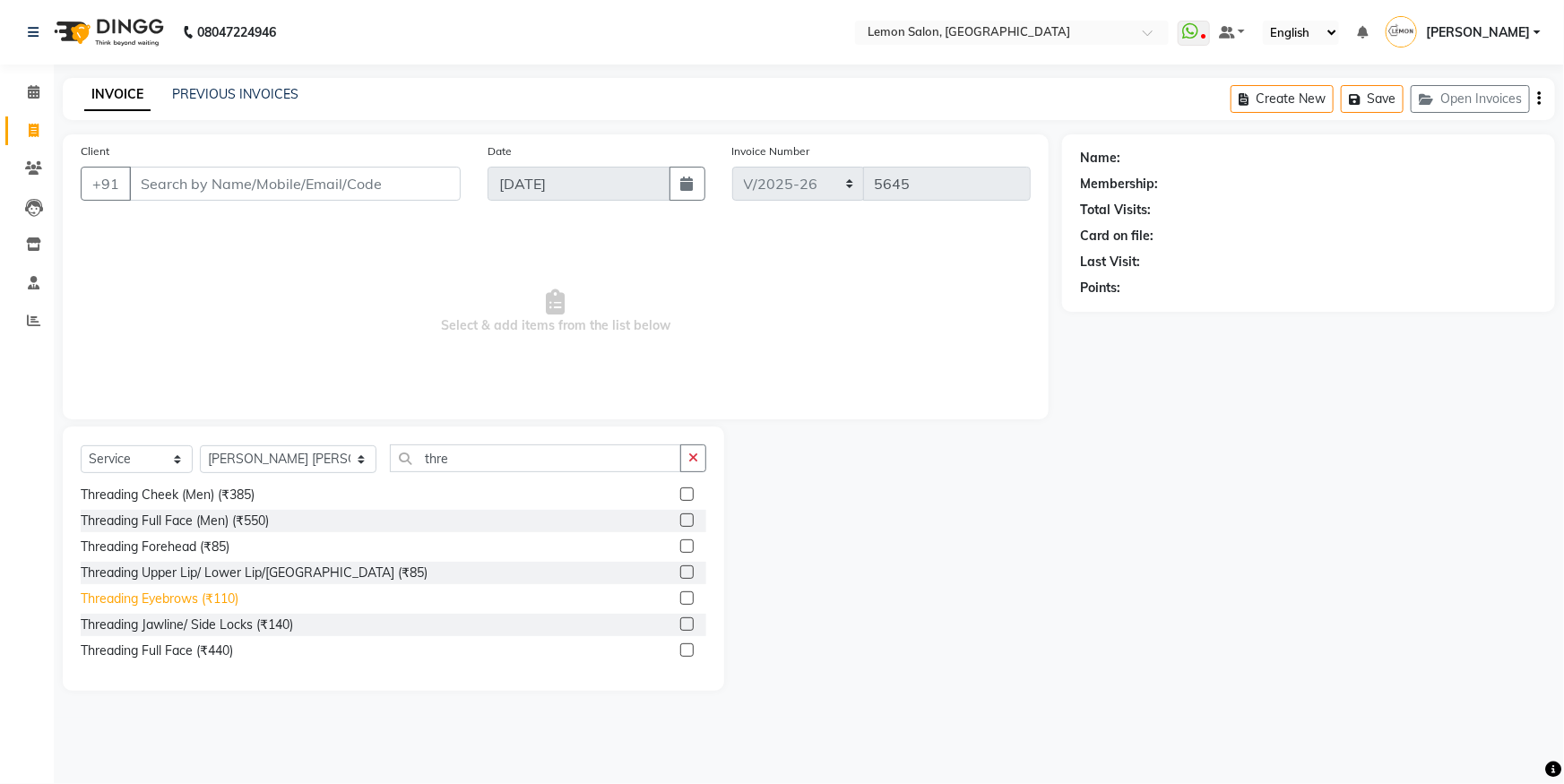
click at [143, 599] on div "Threading Eyebrows (₹110)" at bounding box center [159, 598] width 158 height 19
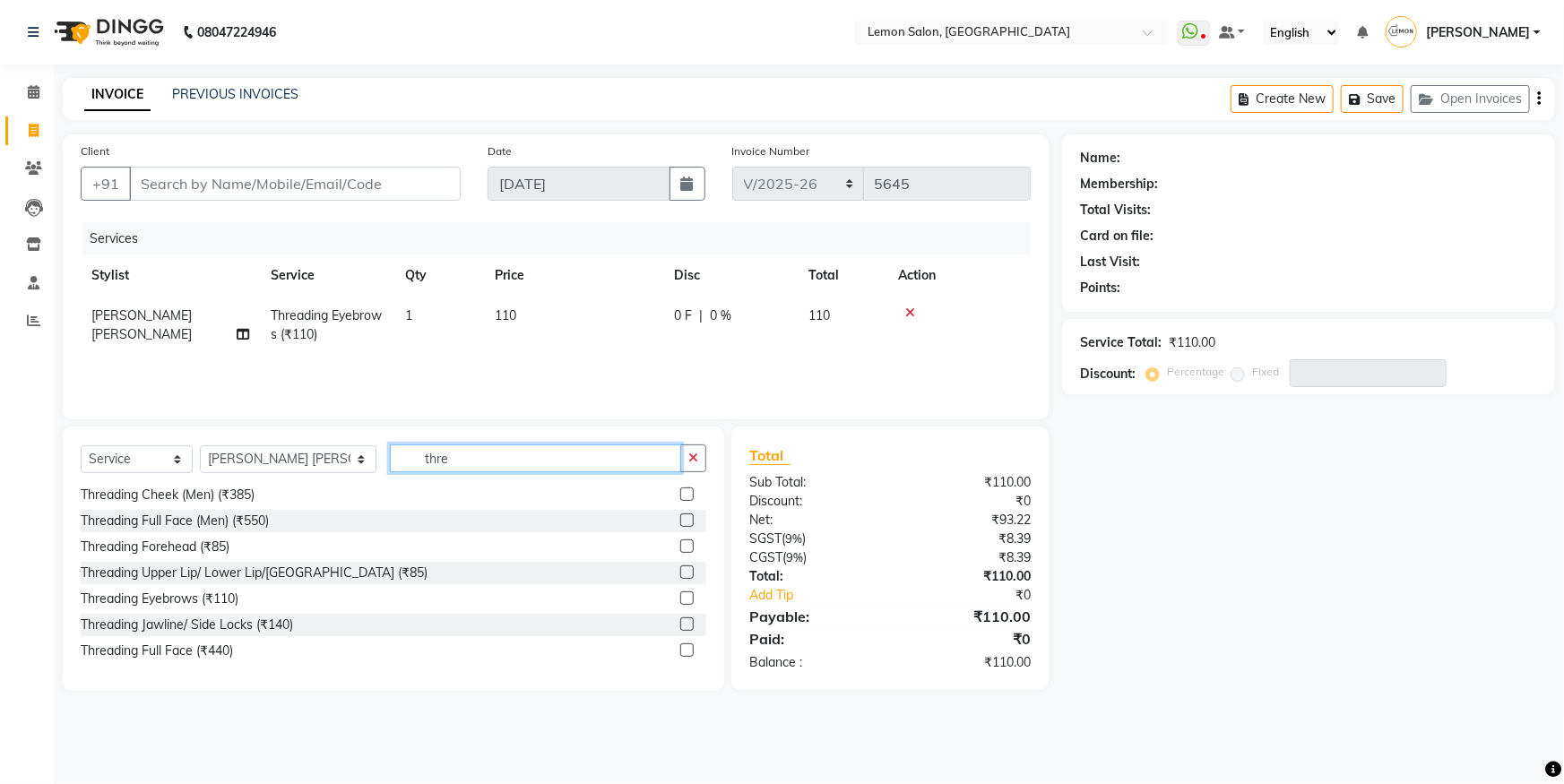
click at [390, 467] on input "thre" at bounding box center [536, 458] width 292 height 27
click at [421, 457] on input "thre" at bounding box center [536, 458] width 292 height 27
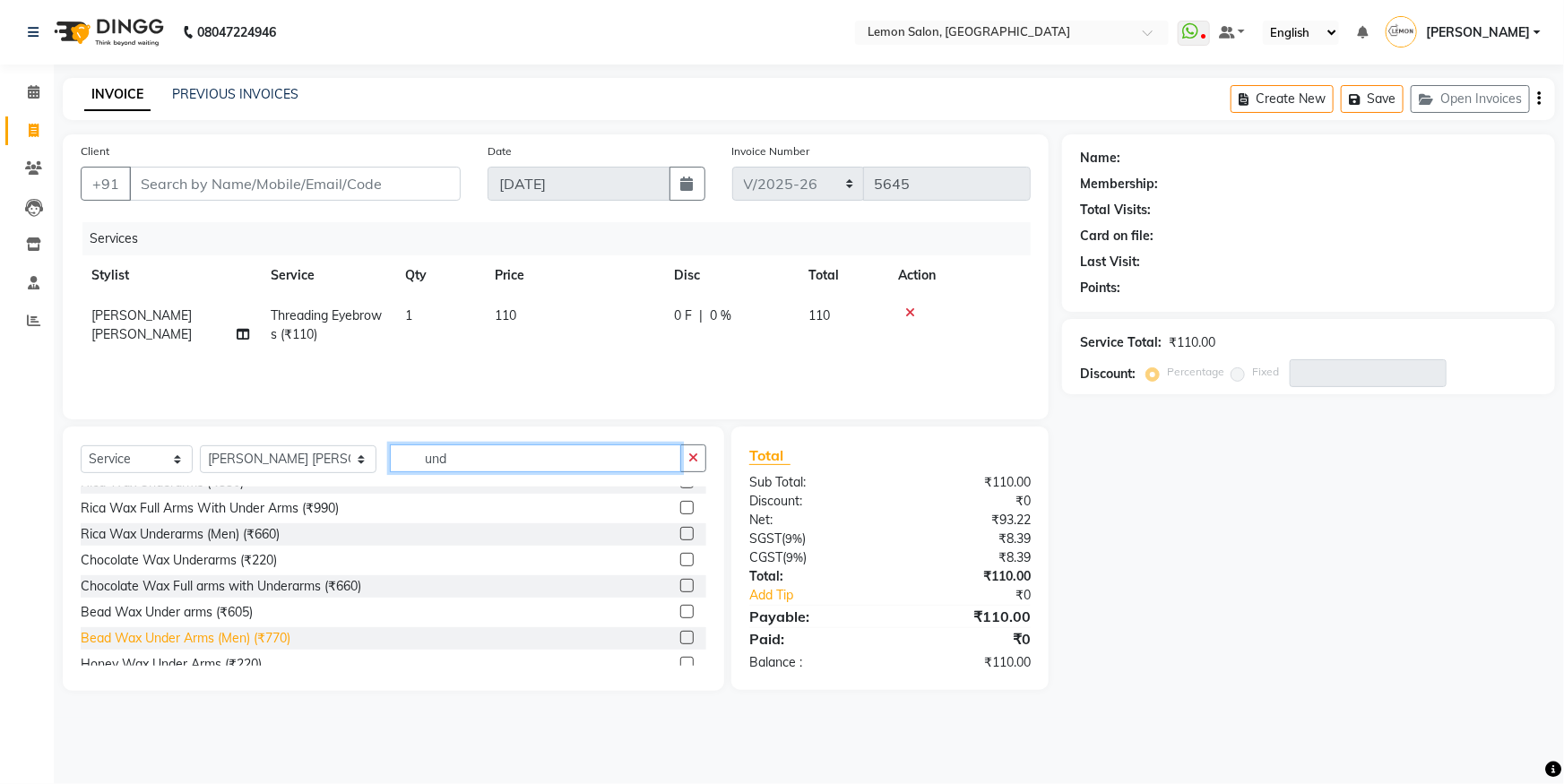
scroll to position [28, 0]
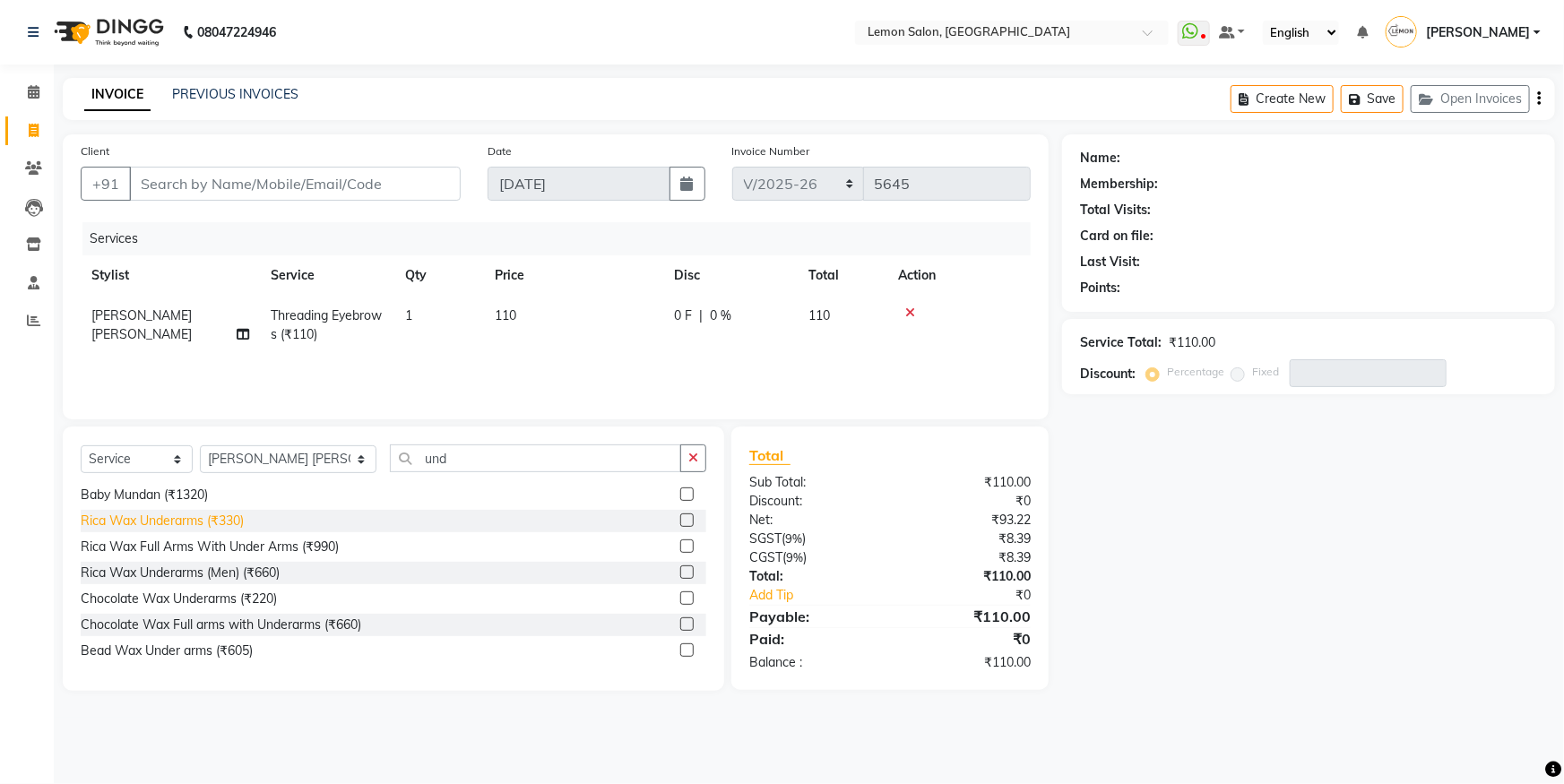
click at [228, 521] on div "Rica Wax Underarms (₹330)" at bounding box center [162, 521] width 164 height 19
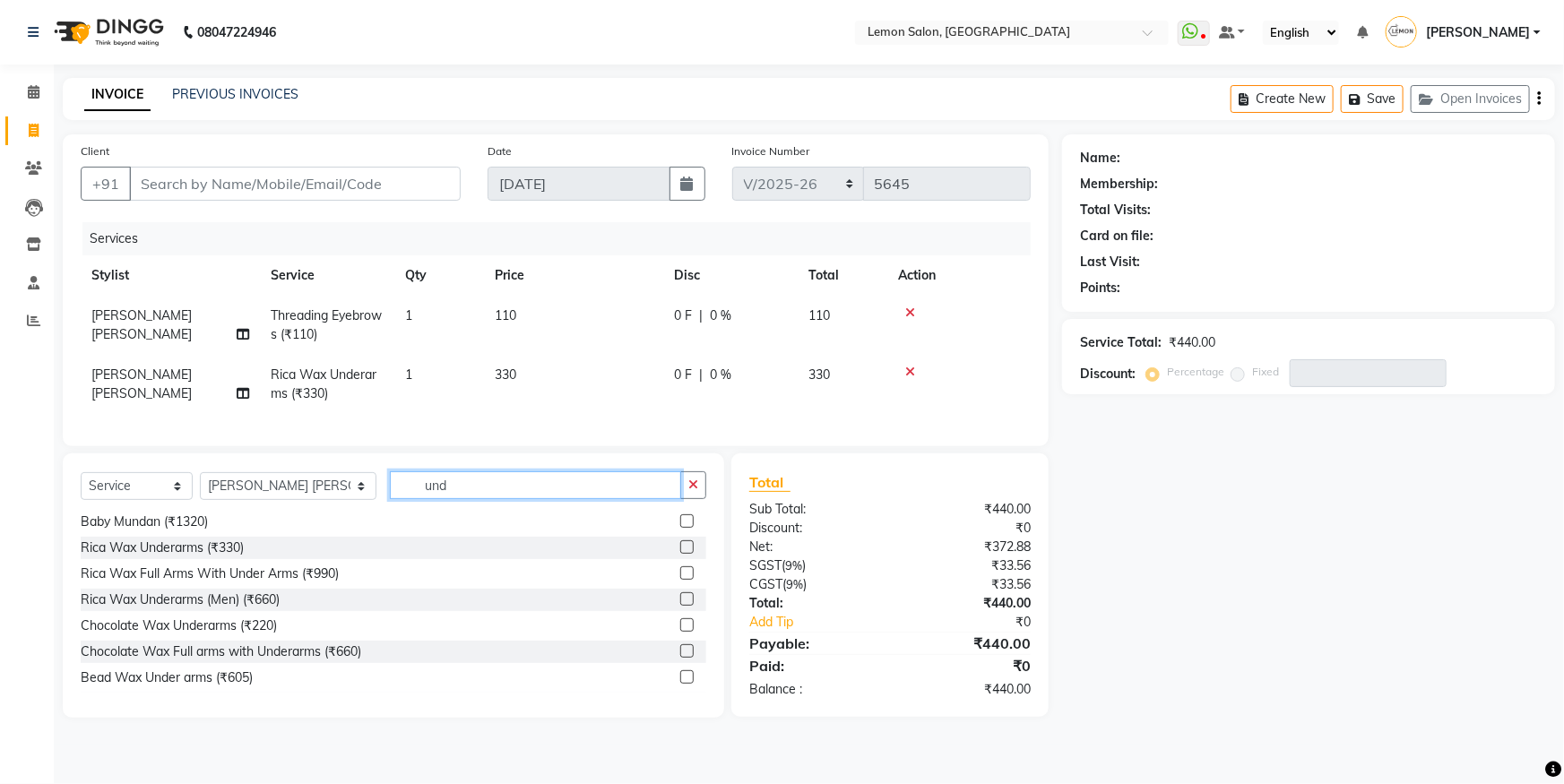
click at [401, 499] on input "und" at bounding box center [536, 485] width 292 height 27
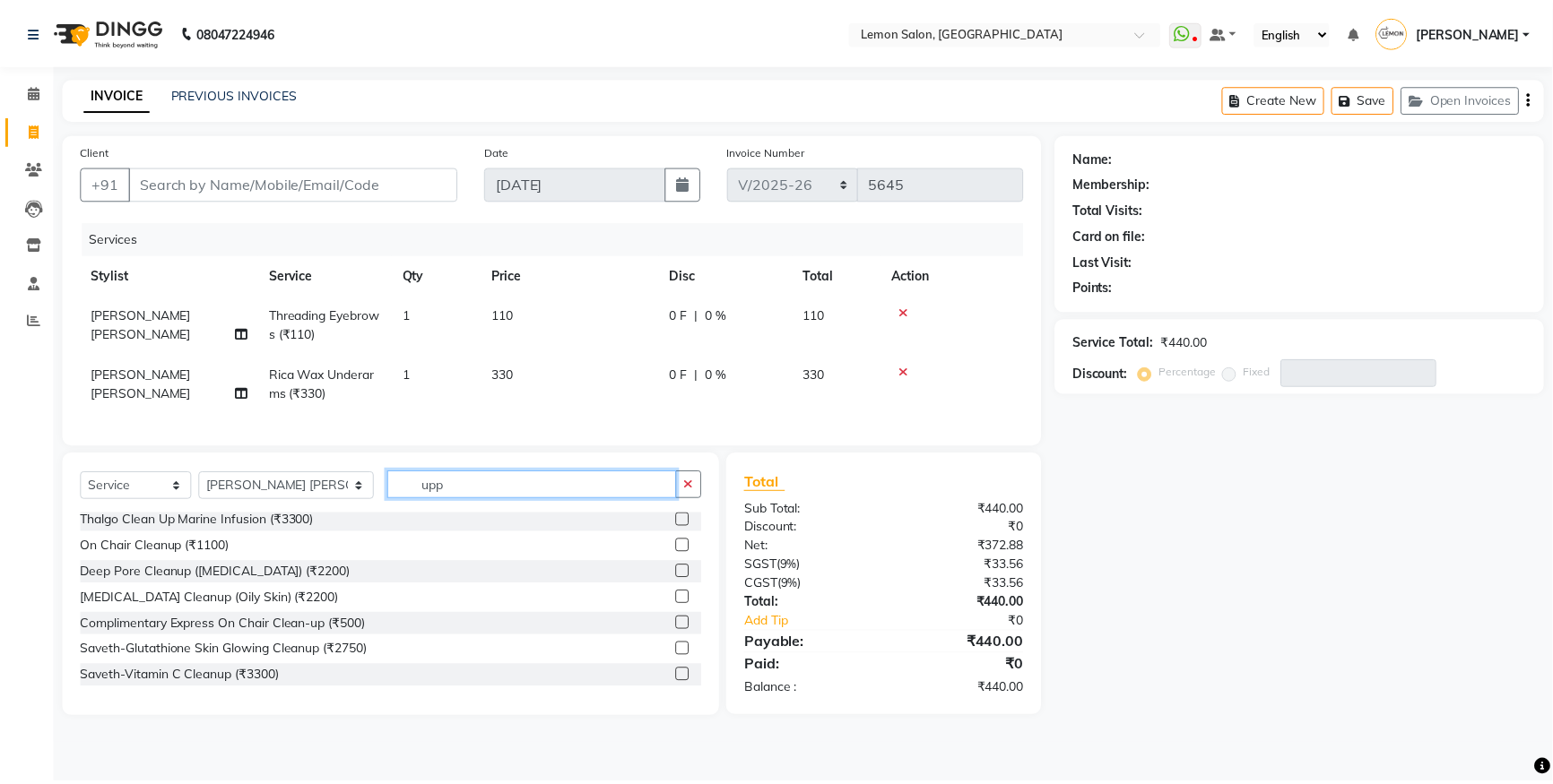
scroll to position [2, 0]
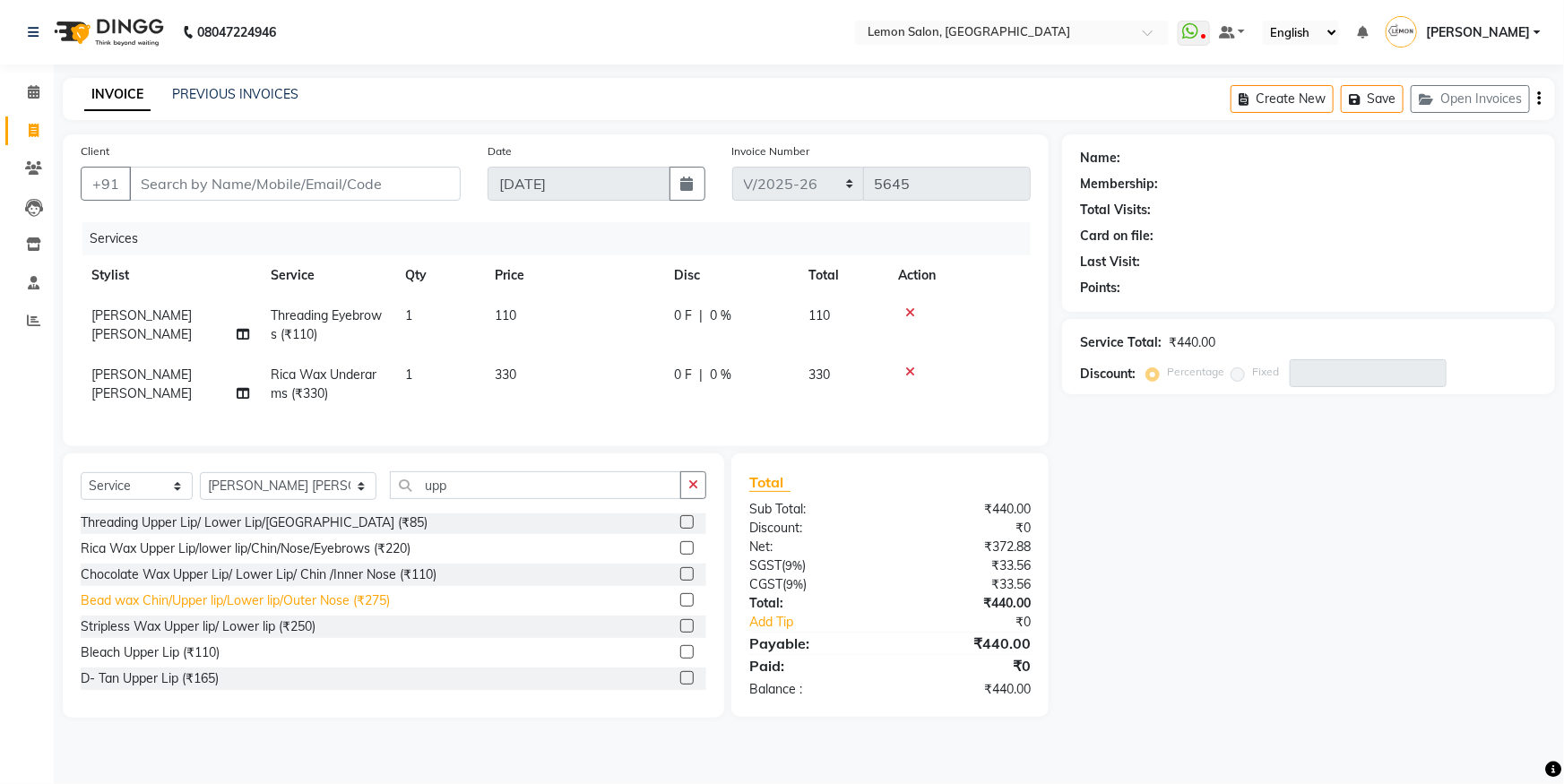
click at [359, 610] on div "Bead wax Chin/Upper lip/Lower lip/Outer Nose (₹275)" at bounding box center [235, 600] width 309 height 19
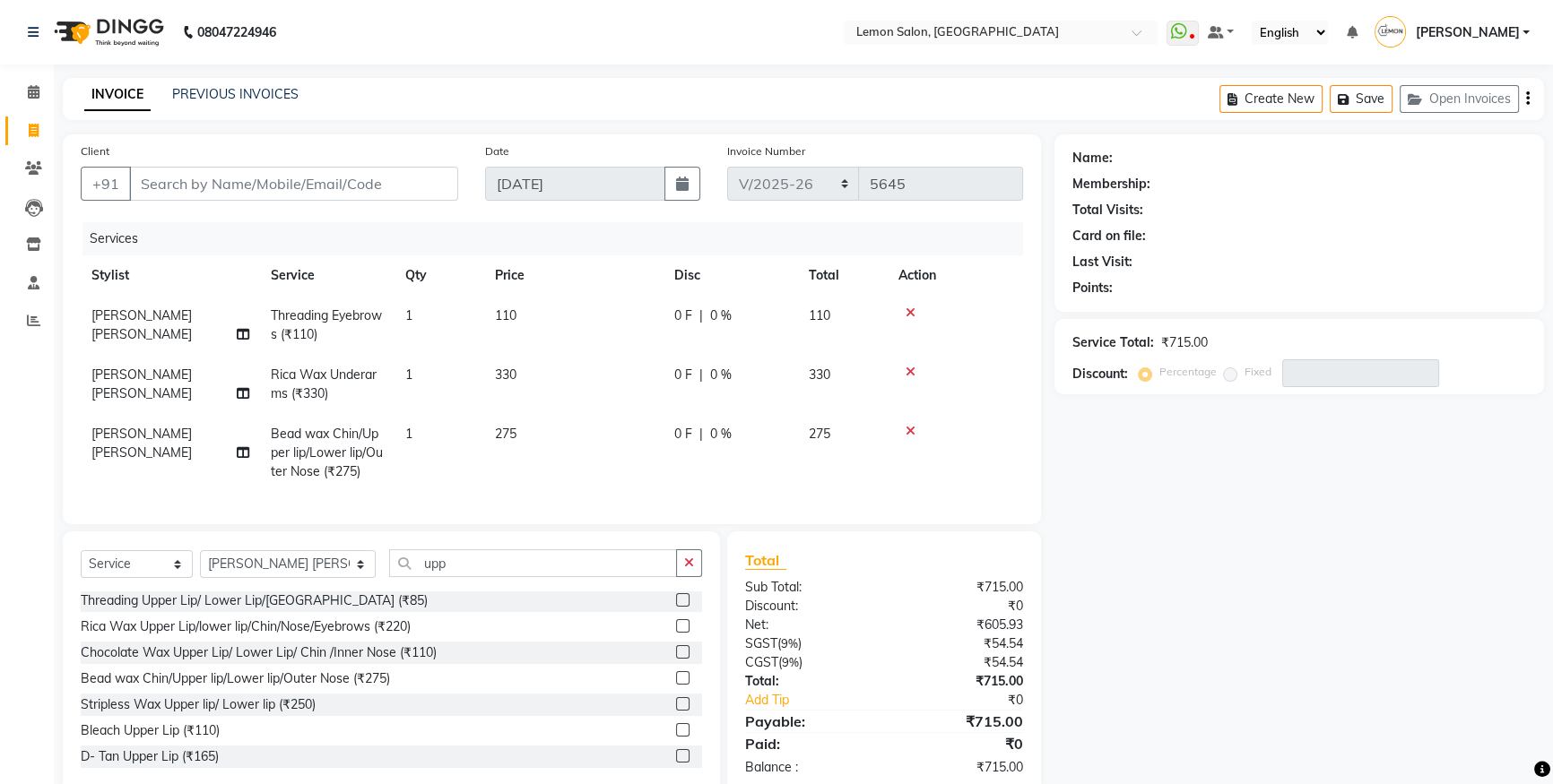
click at [501, 443] on td "275" at bounding box center [573, 453] width 179 height 78
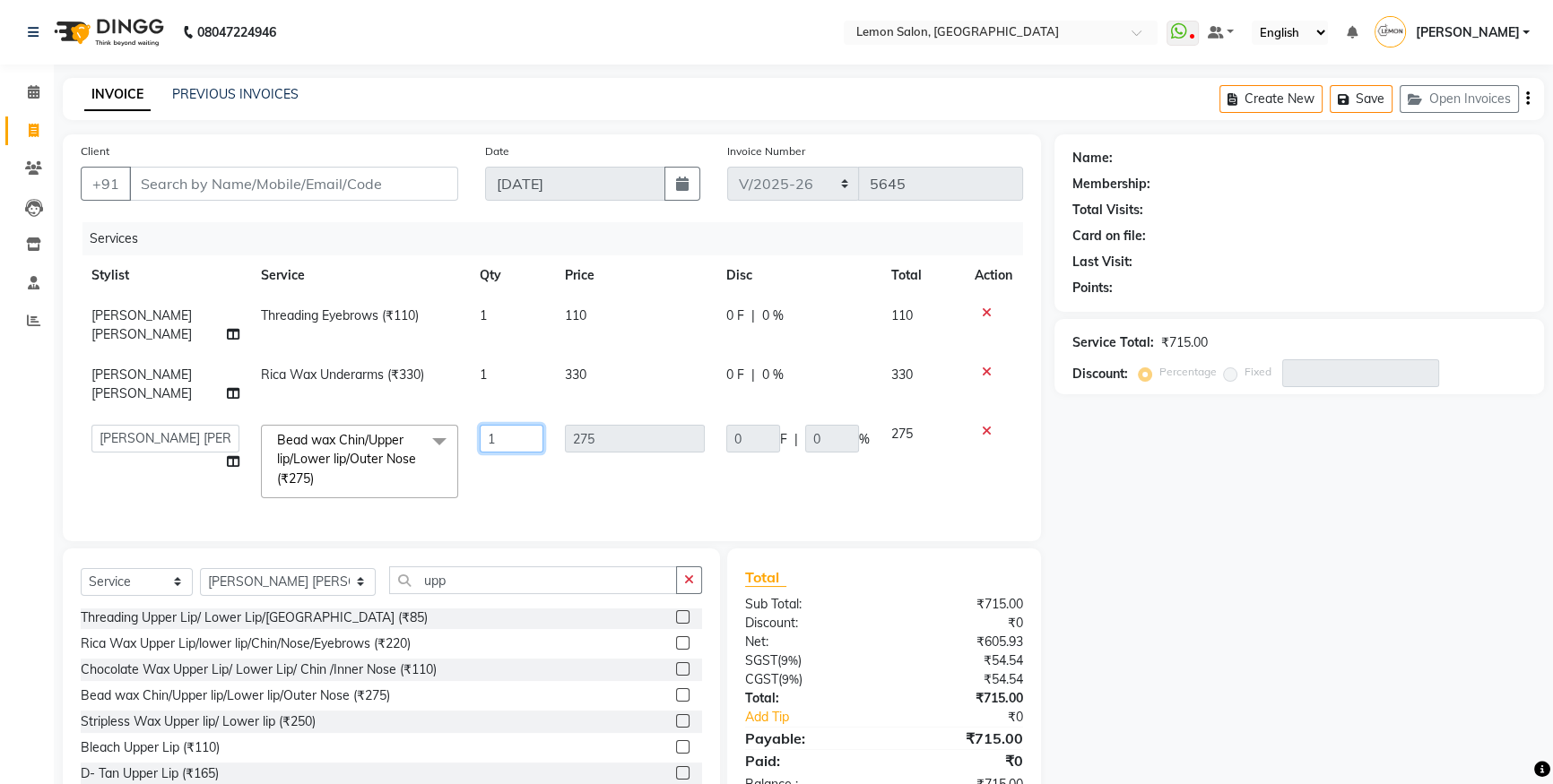
click at [517, 425] on input "1" at bounding box center [511, 438] width 64 height 27
click at [1056, 494] on div "Name: Membership: Total Visits: Card on file: Last Visit: Points: Service Total…" at bounding box center [1306, 473] width 503 height 678
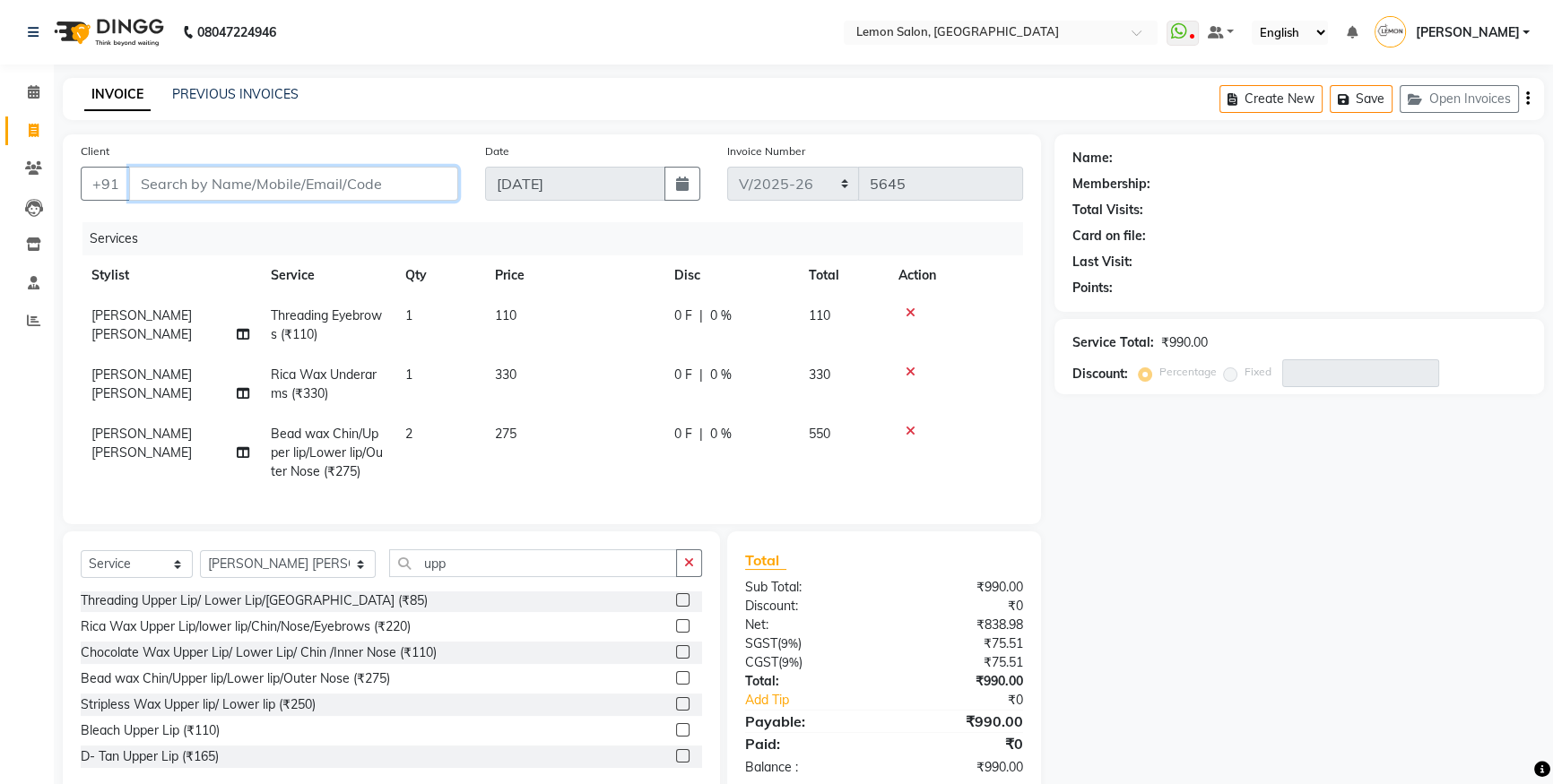
click at [376, 183] on input "Client" at bounding box center [294, 183] width 329 height 34
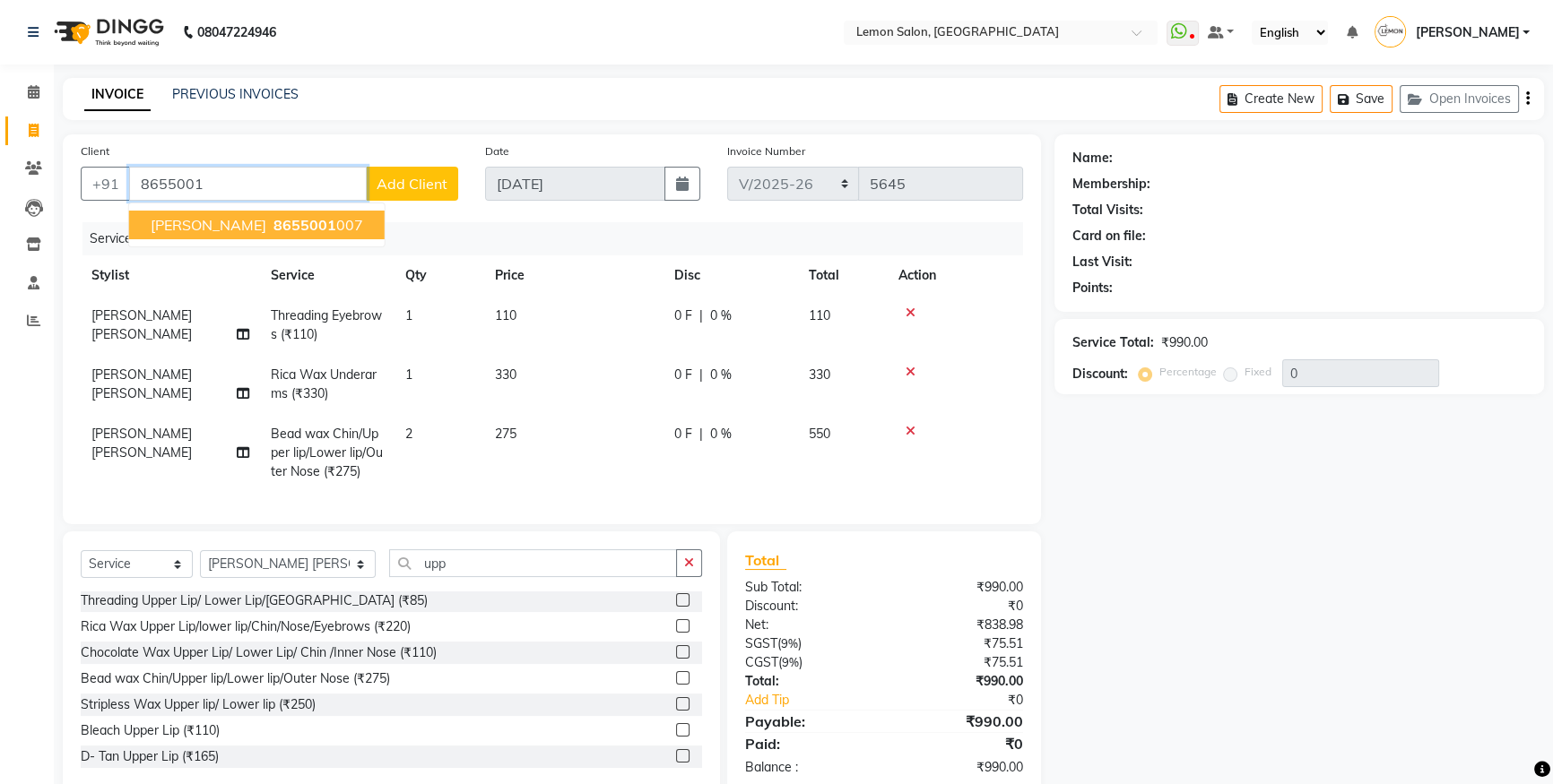
click at [208, 225] on span "[PERSON_NAME]" at bounding box center [209, 225] width 116 height 18
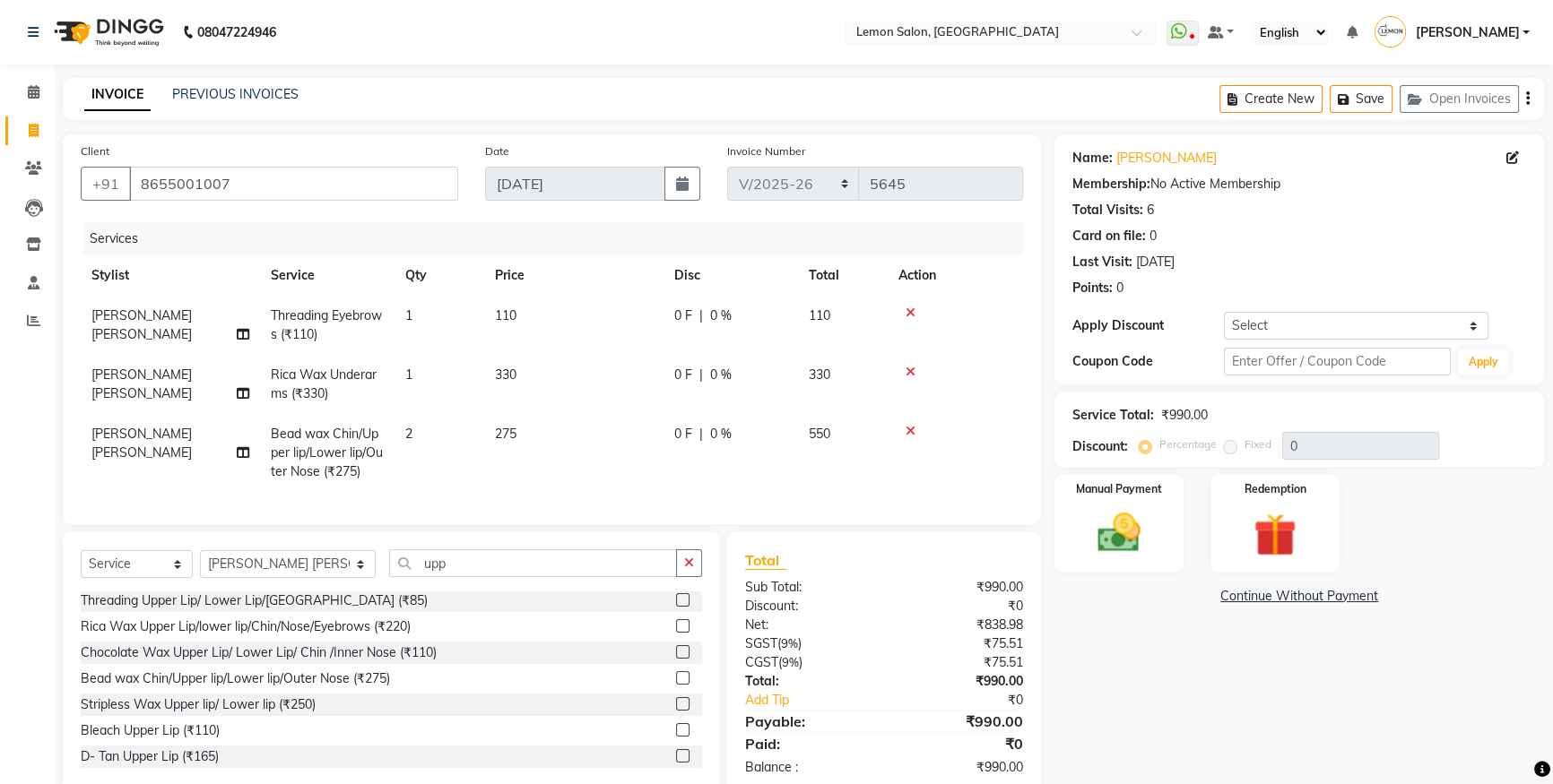
scroll to position [50, 0]
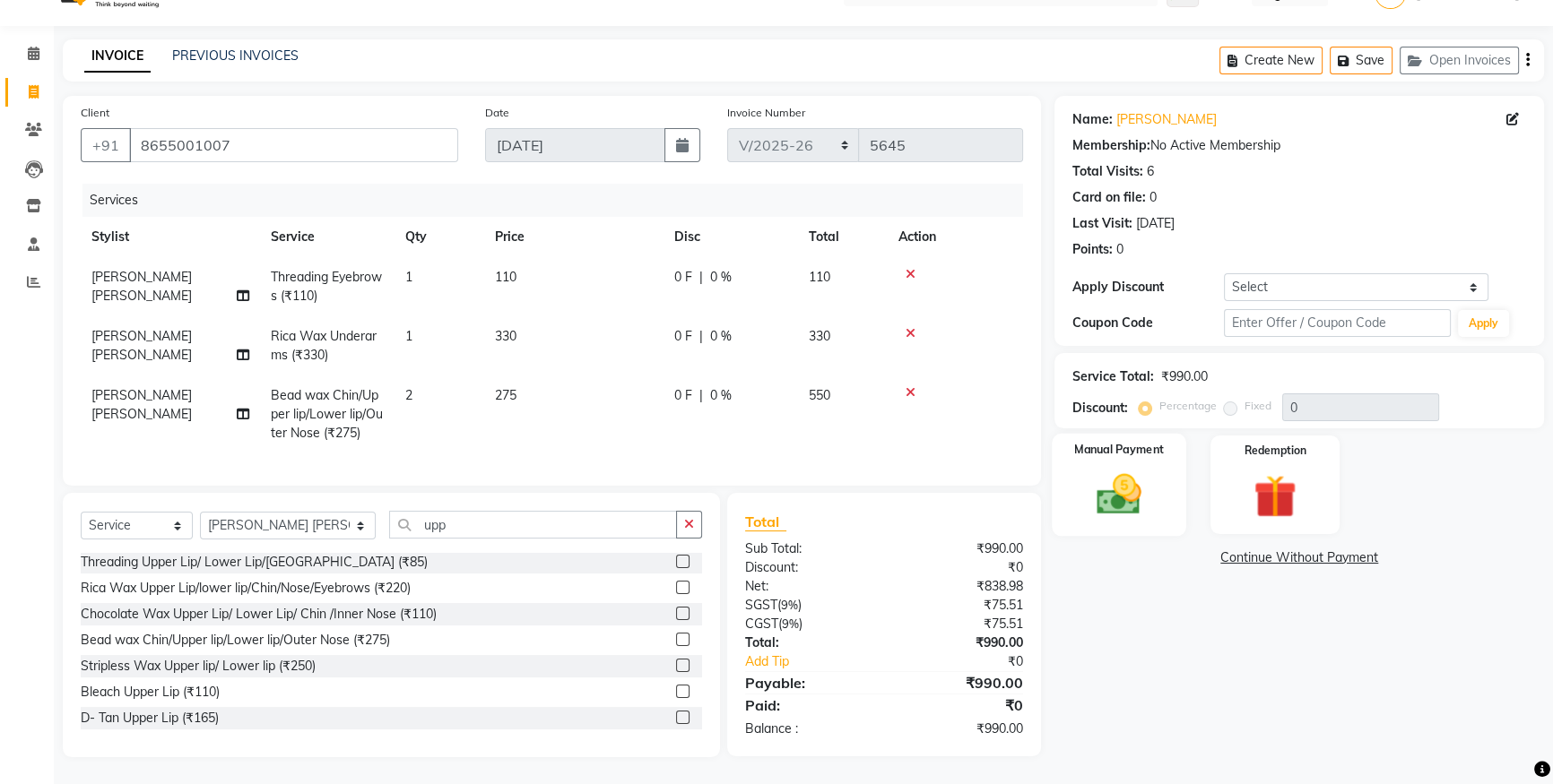
click at [1075, 500] on div "Manual Payment" at bounding box center [1118, 484] width 134 height 102
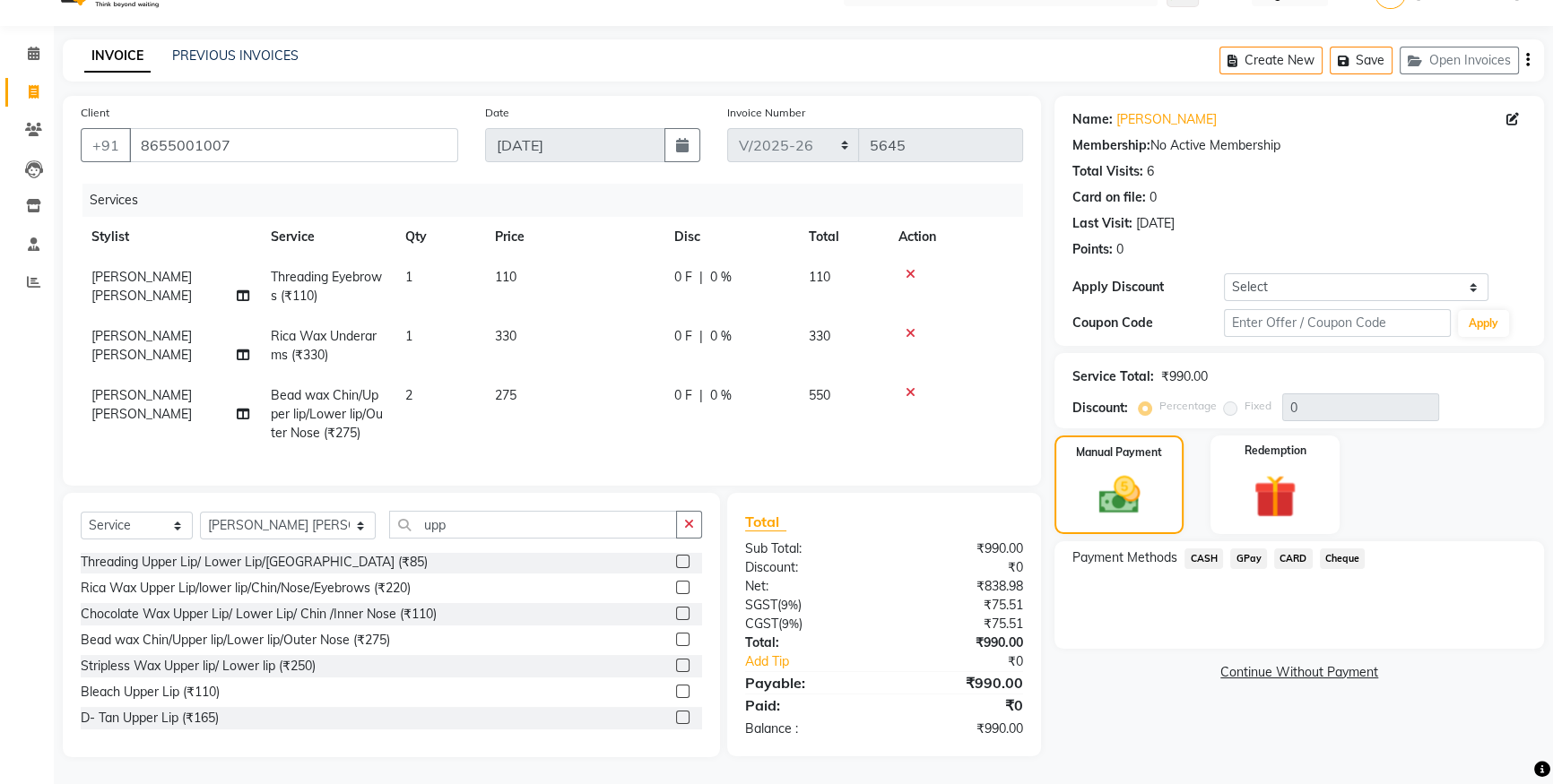
click at [1238, 548] on span "GPay" at bounding box center [1248, 558] width 37 height 21
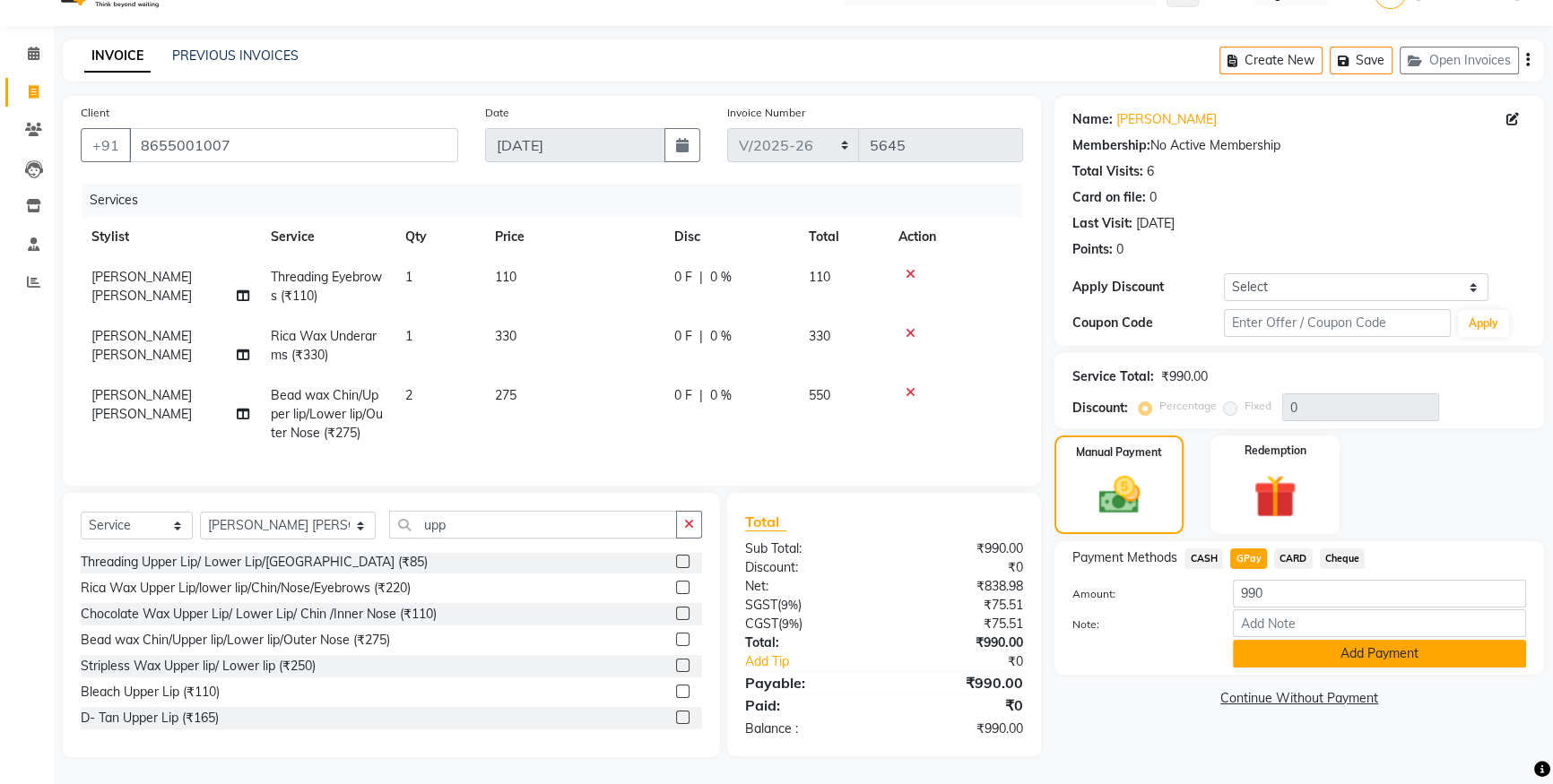
click at [1275, 650] on button "Add Payment" at bounding box center [1379, 654] width 293 height 27
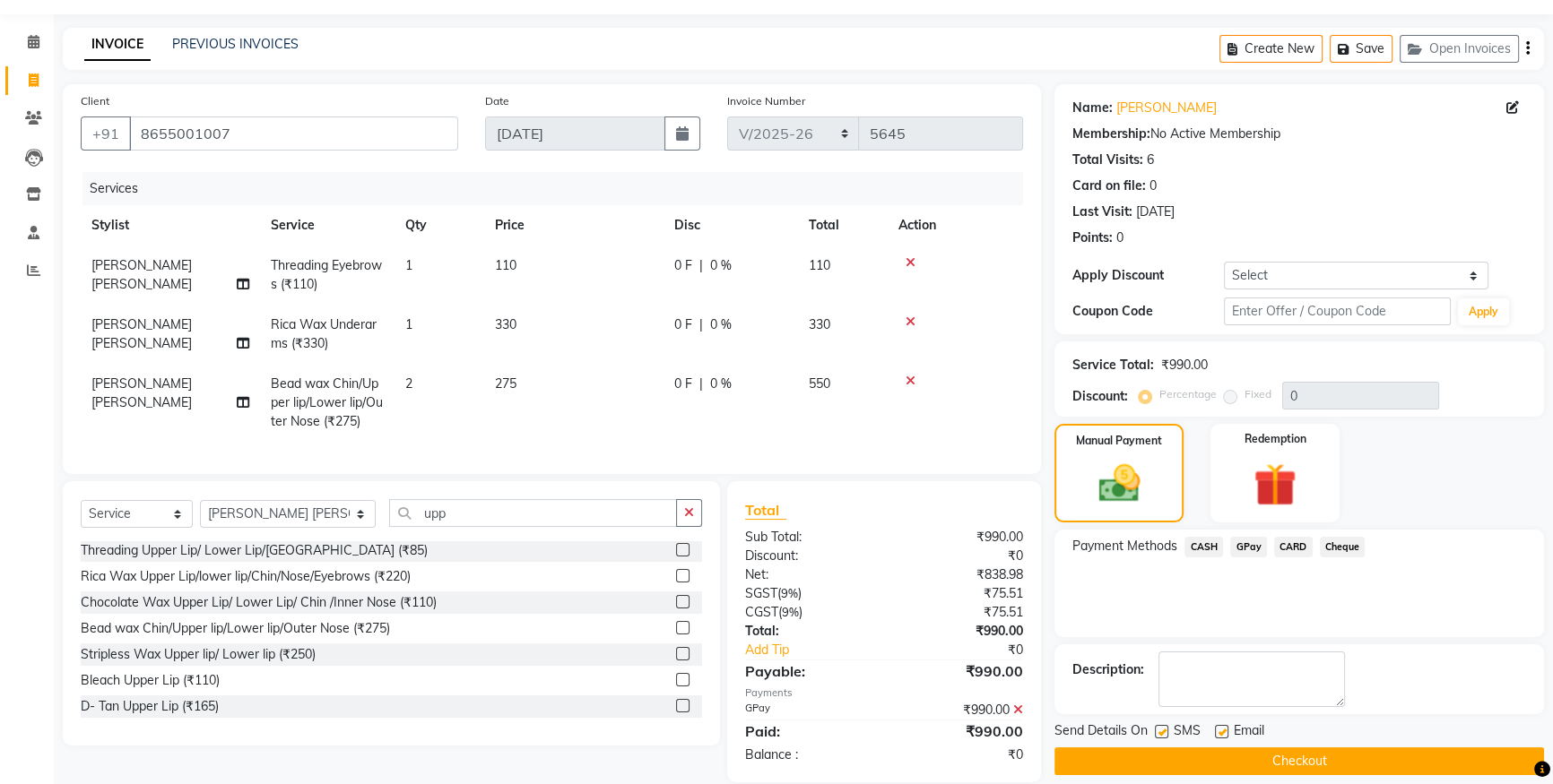
scroll to position [88, 0]
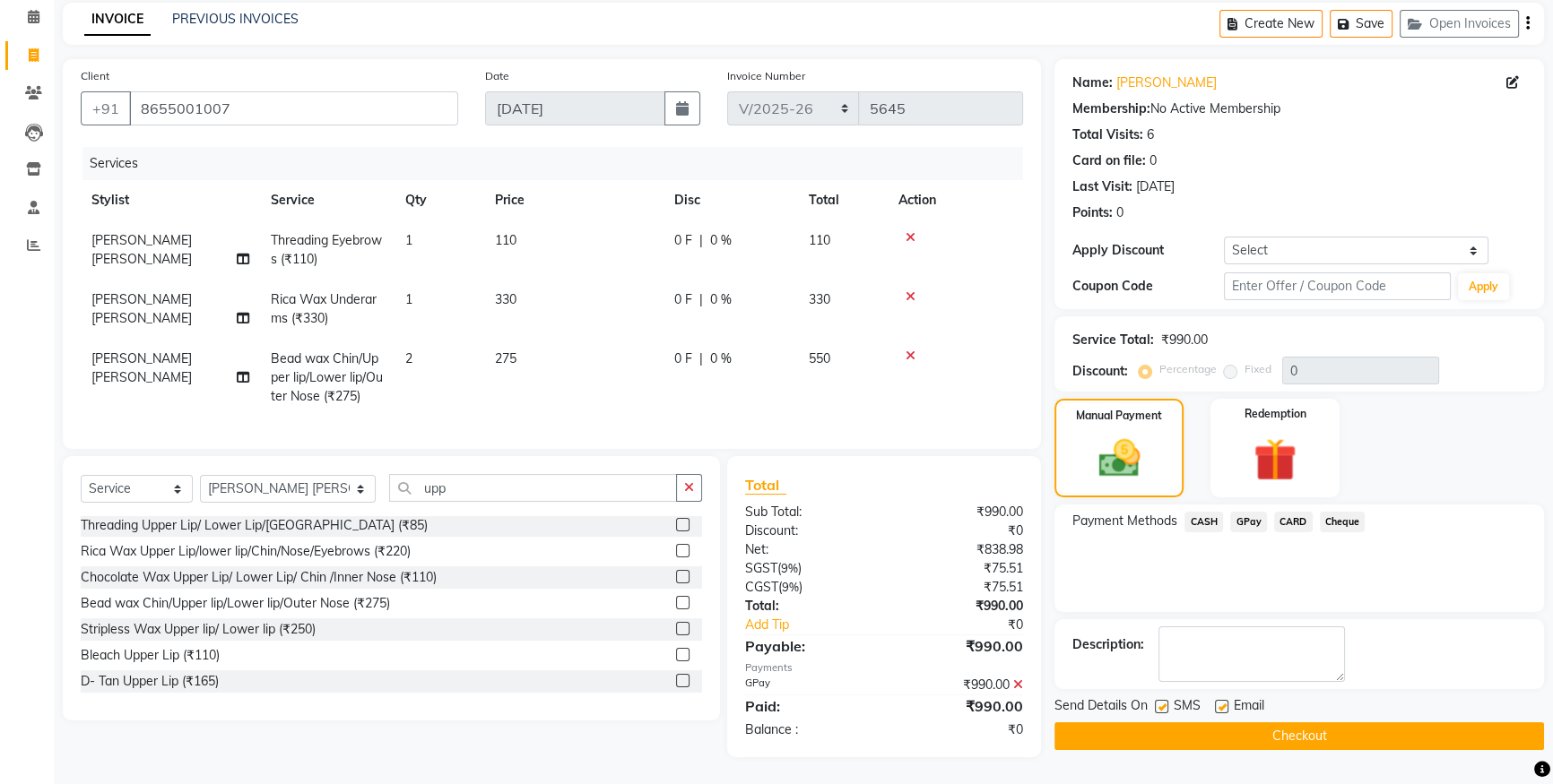
click at [1168, 696] on div "SMS" at bounding box center [1184, 707] width 60 height 23
click at [1160, 700] on label at bounding box center [1161, 707] width 14 height 14
click at [1160, 702] on input "checkbox" at bounding box center [1160, 708] width 12 height 12
click at [1221, 700] on label at bounding box center [1221, 707] width 14 height 14
click at [1221, 702] on input "checkbox" at bounding box center [1220, 708] width 12 height 12
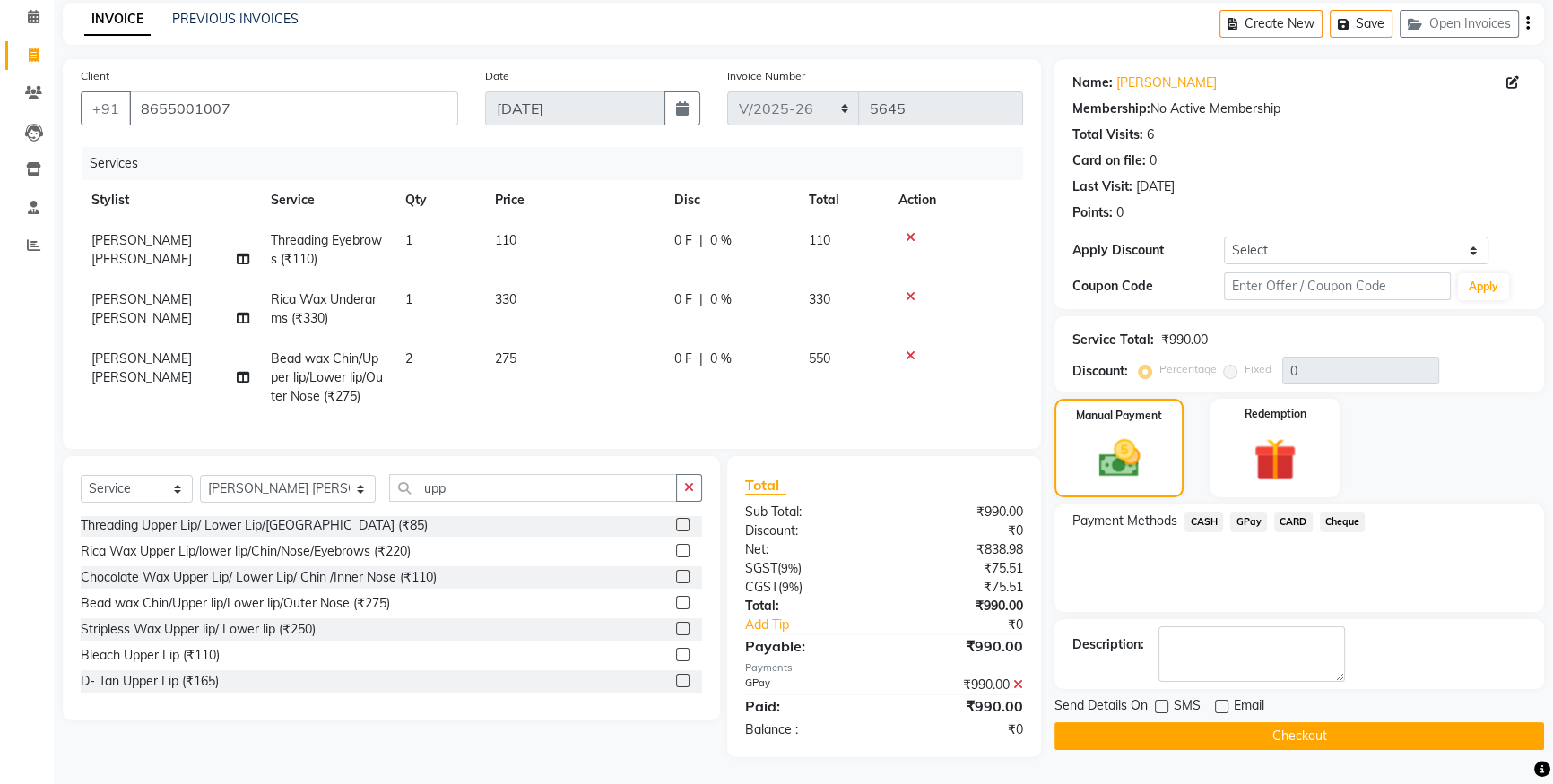
click at [1228, 722] on button "Checkout" at bounding box center [1299, 736] width 490 height 27
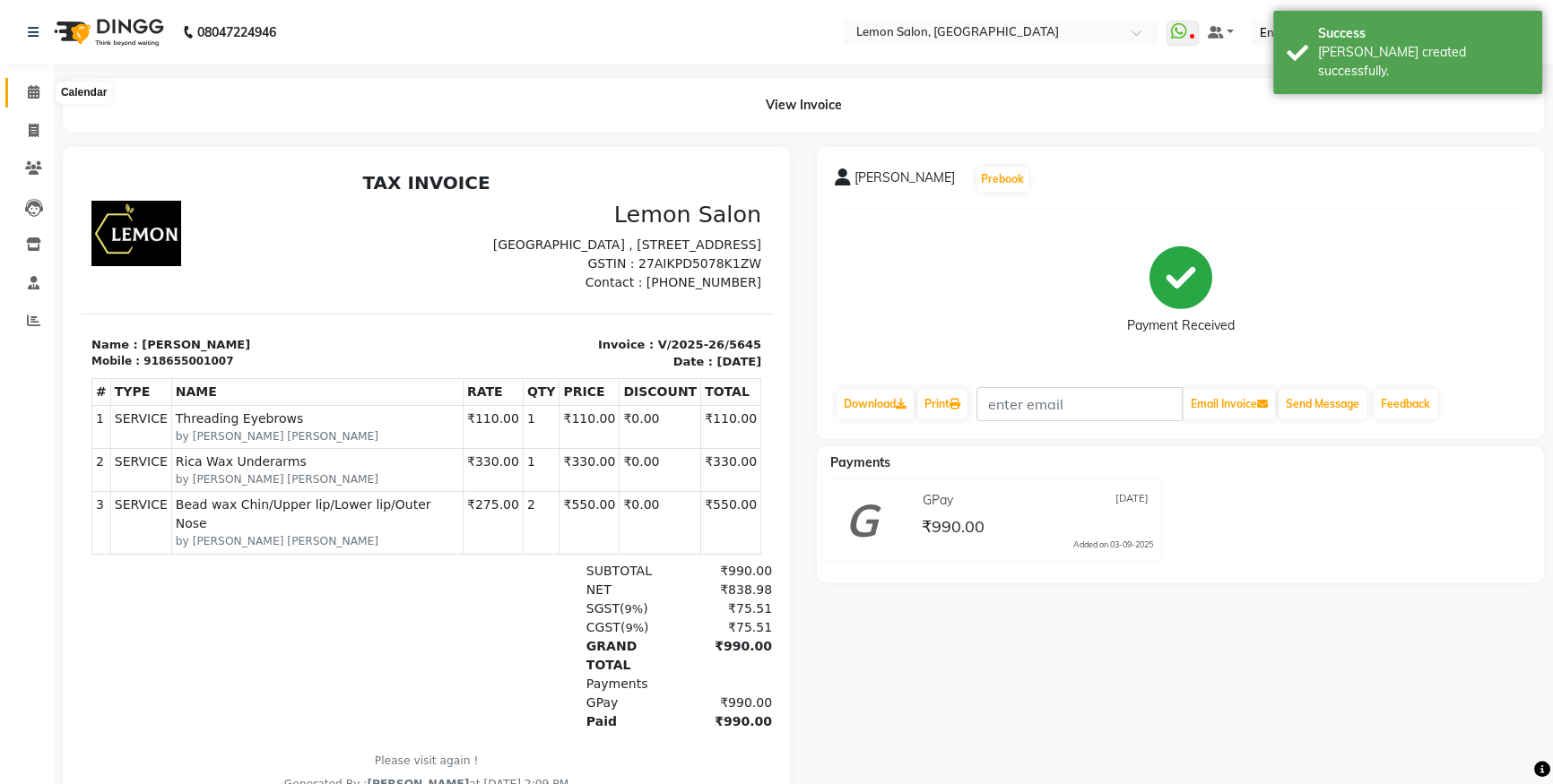
click at [41, 90] on span at bounding box center [33, 92] width 31 height 21
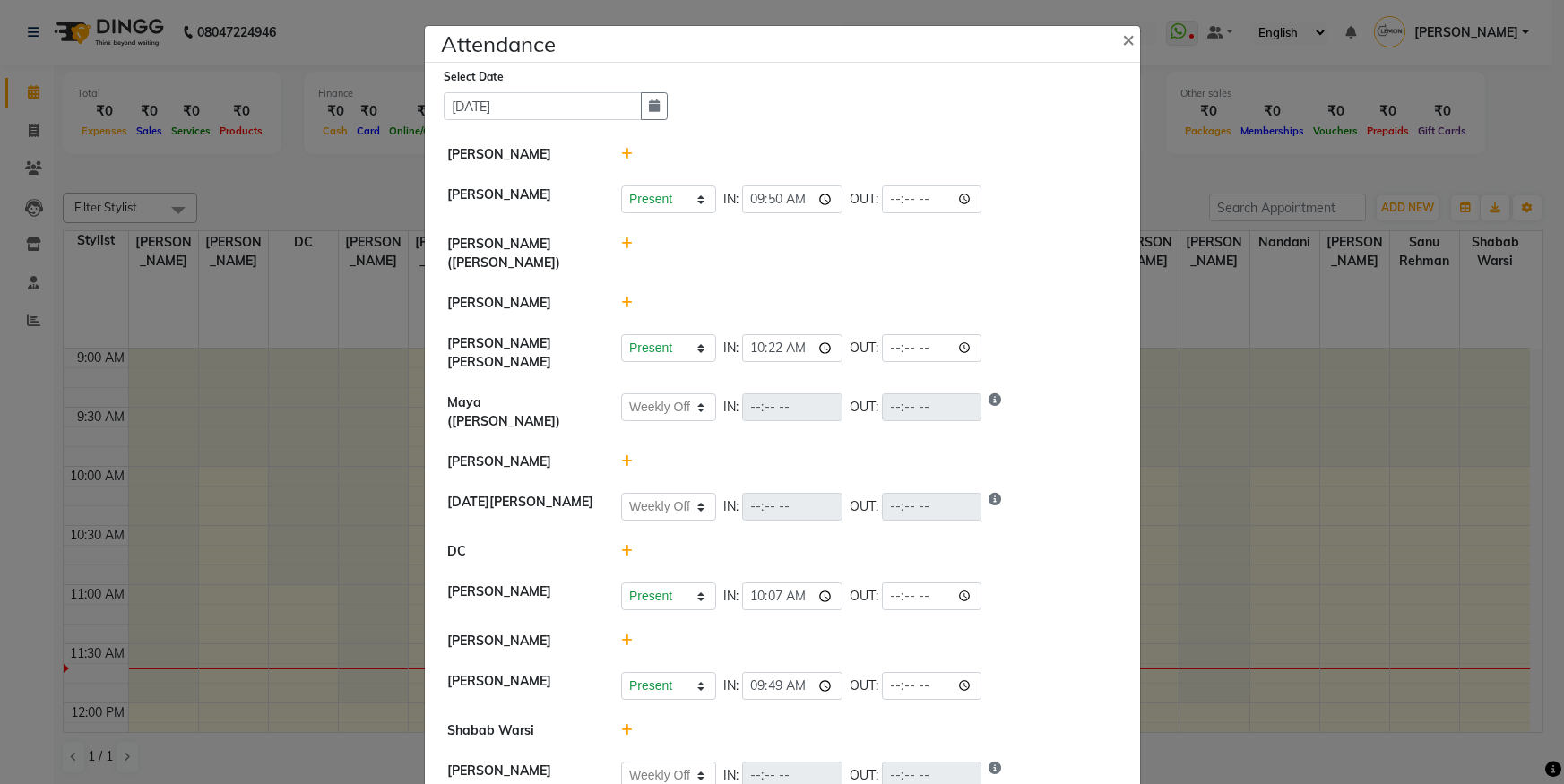
select select "W"
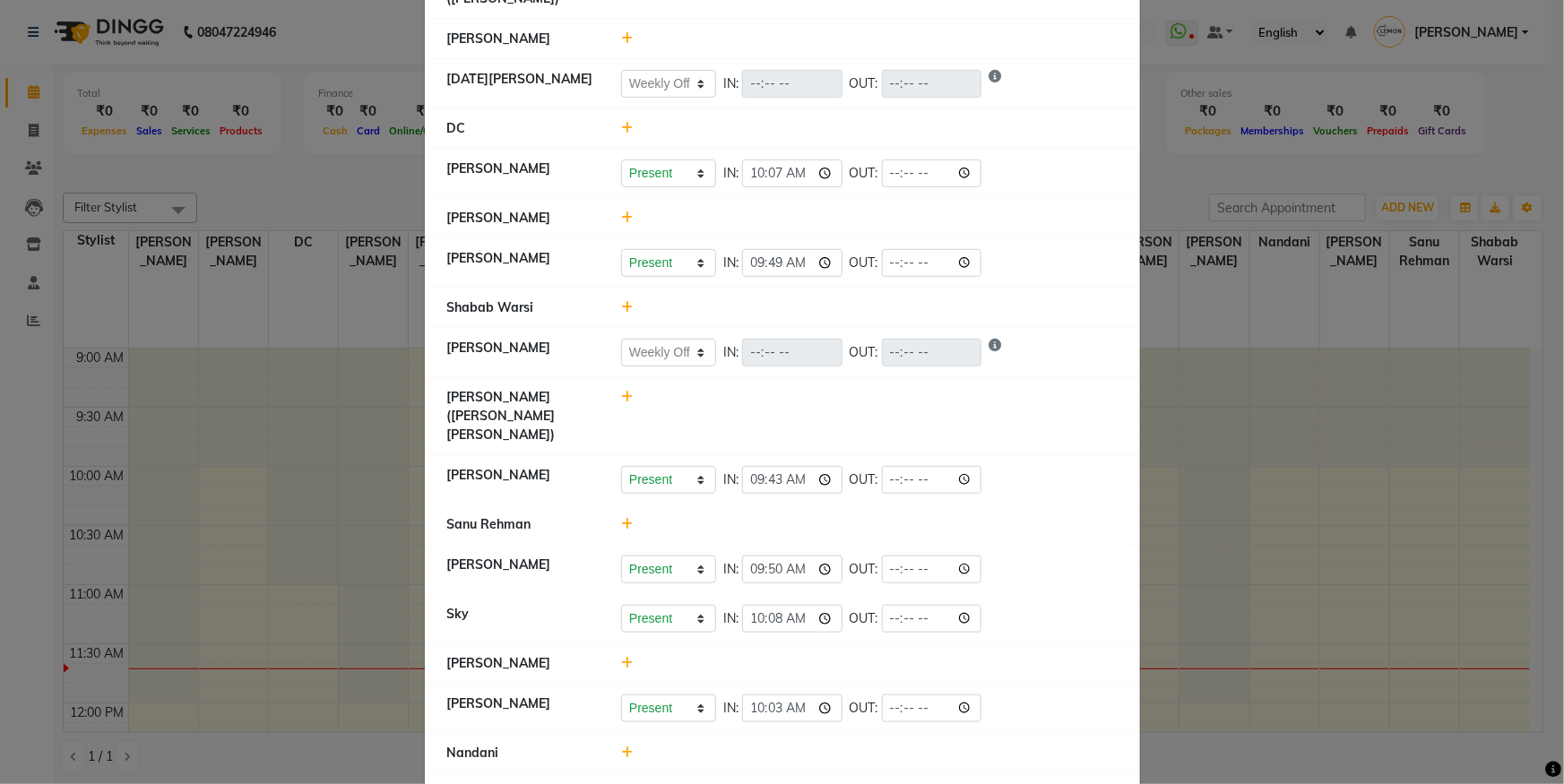
click at [282, 188] on ngb-modal-window "Attendance × Select Date 03-09-2025 Kashif Salmani Raju Salmani Present Absent …" at bounding box center [782, 392] width 1564 height 784
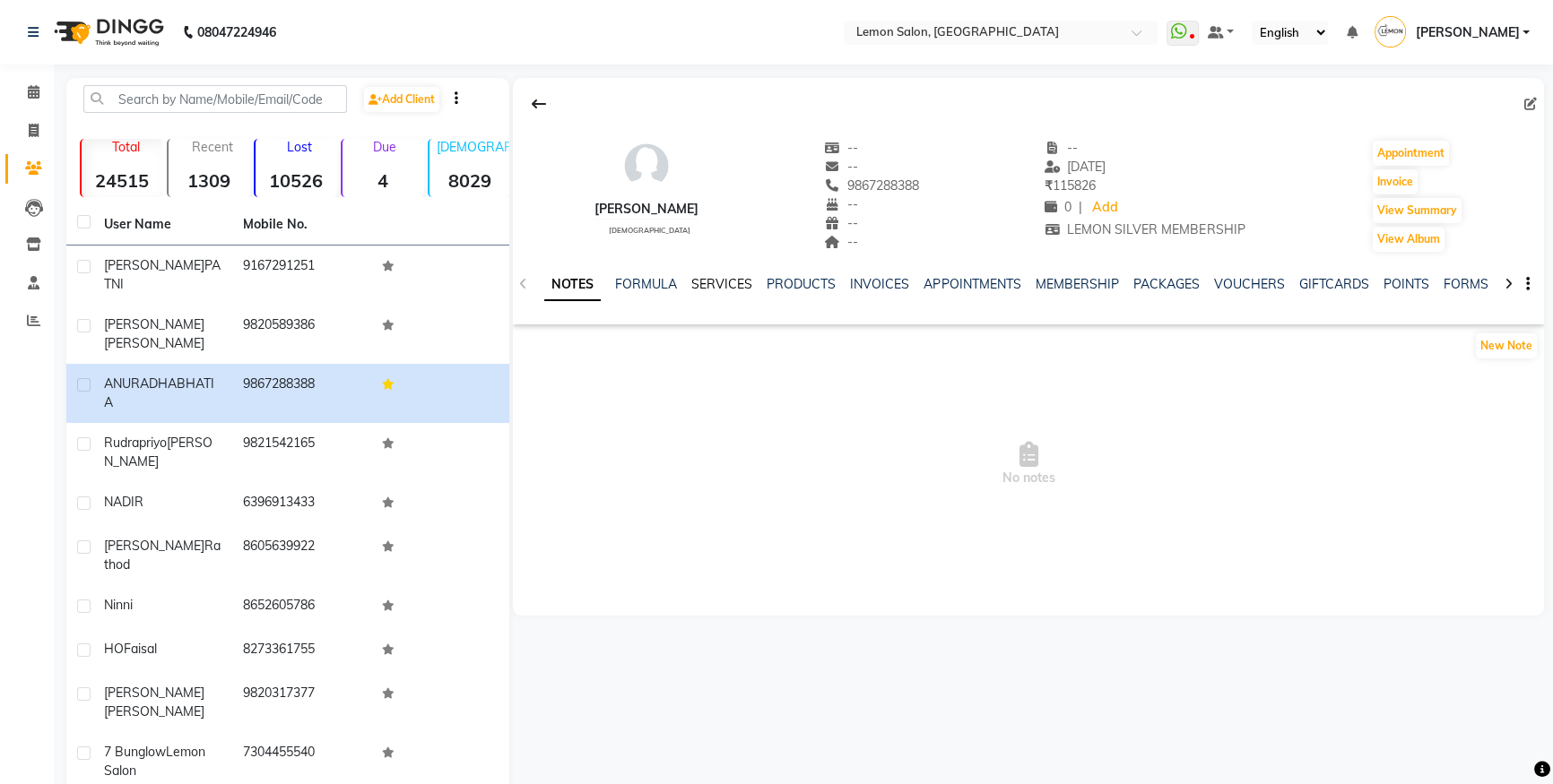
click at [719, 281] on link "SERVICES" at bounding box center [722, 284] width 61 height 16
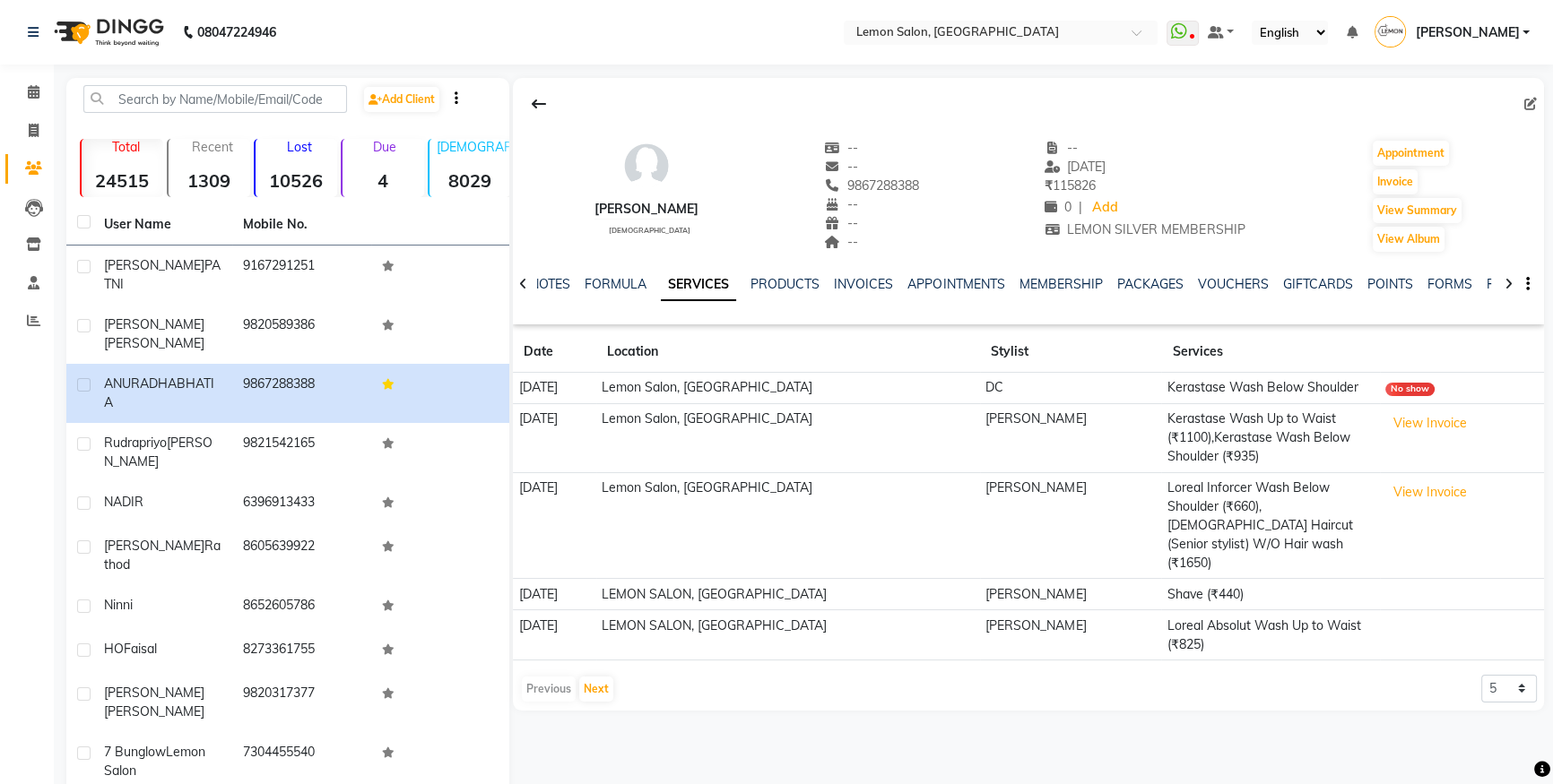
click at [10, 69] on div "Calendar Invoice Clients Leads Inventory Staff Reports Completed InProgress Upc…" at bounding box center [120, 445] width 242 height 790
click at [22, 90] on span at bounding box center [33, 92] width 31 height 21
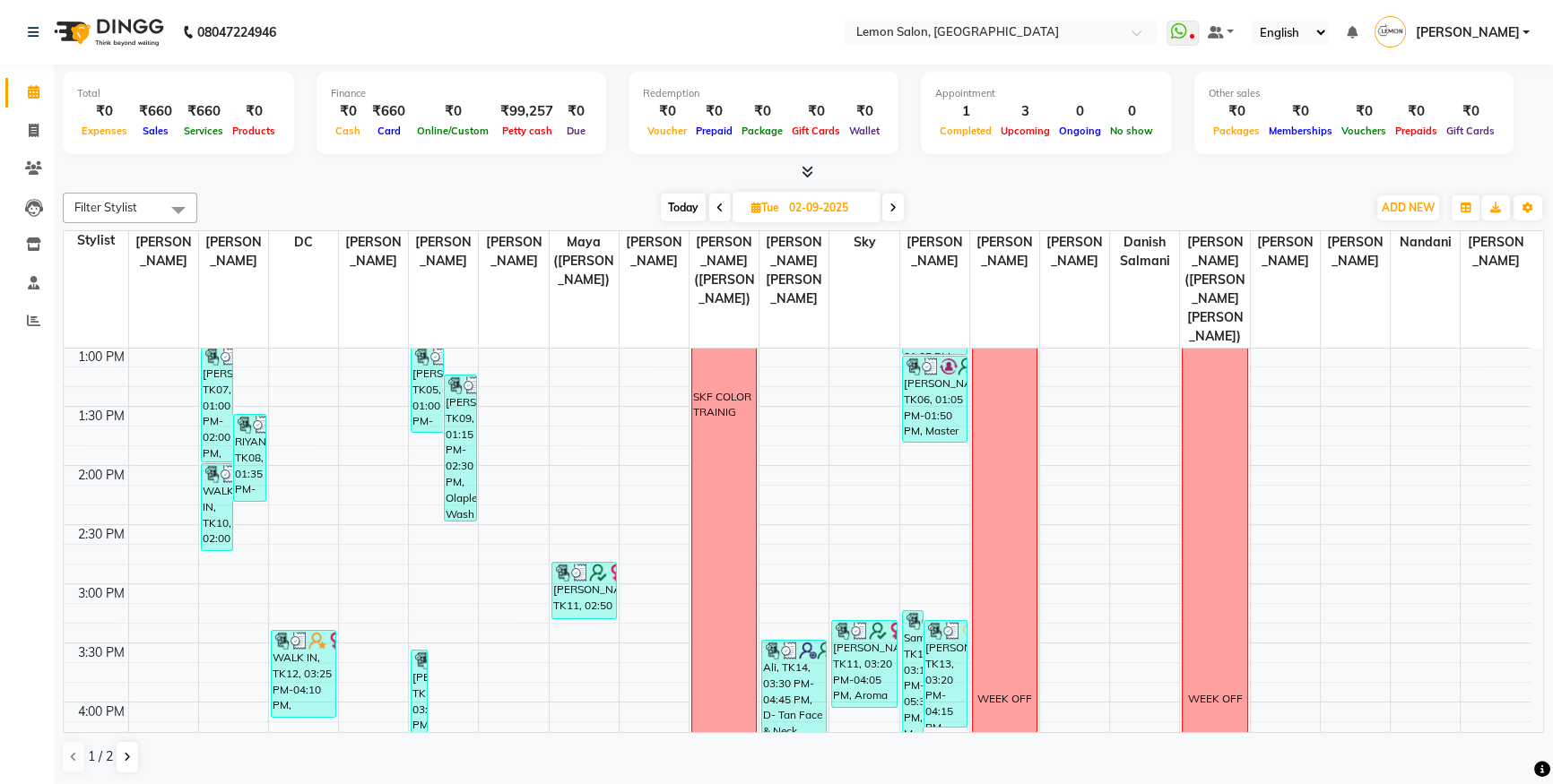
scroll to position [652, 0]
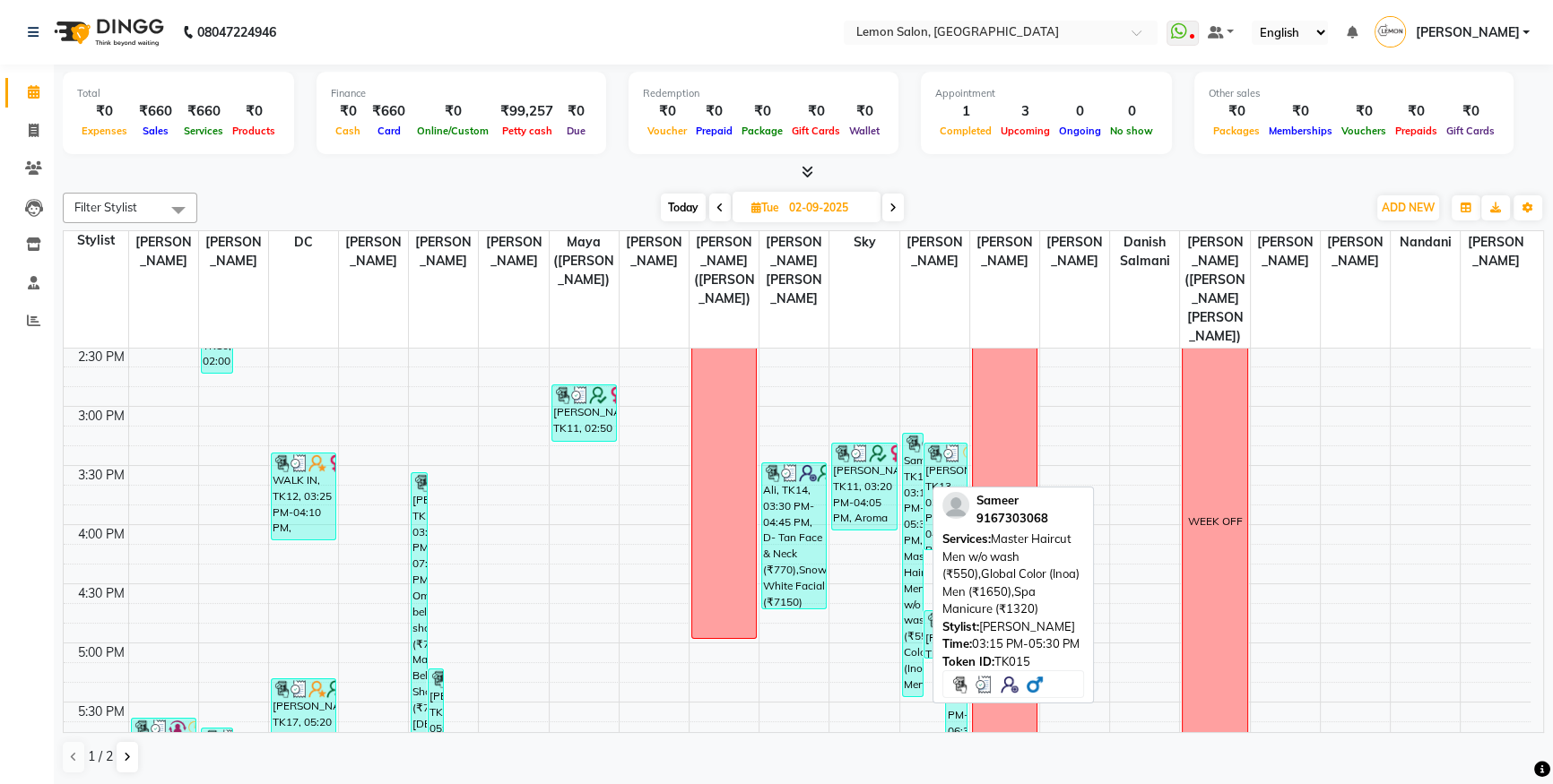
click at [915, 575] on div "Sameer, TK15, 03:15 PM-05:30 PM, Master Haircut Men w/o wash (₹550),Global Colo…" at bounding box center [913, 565] width 20 height 262
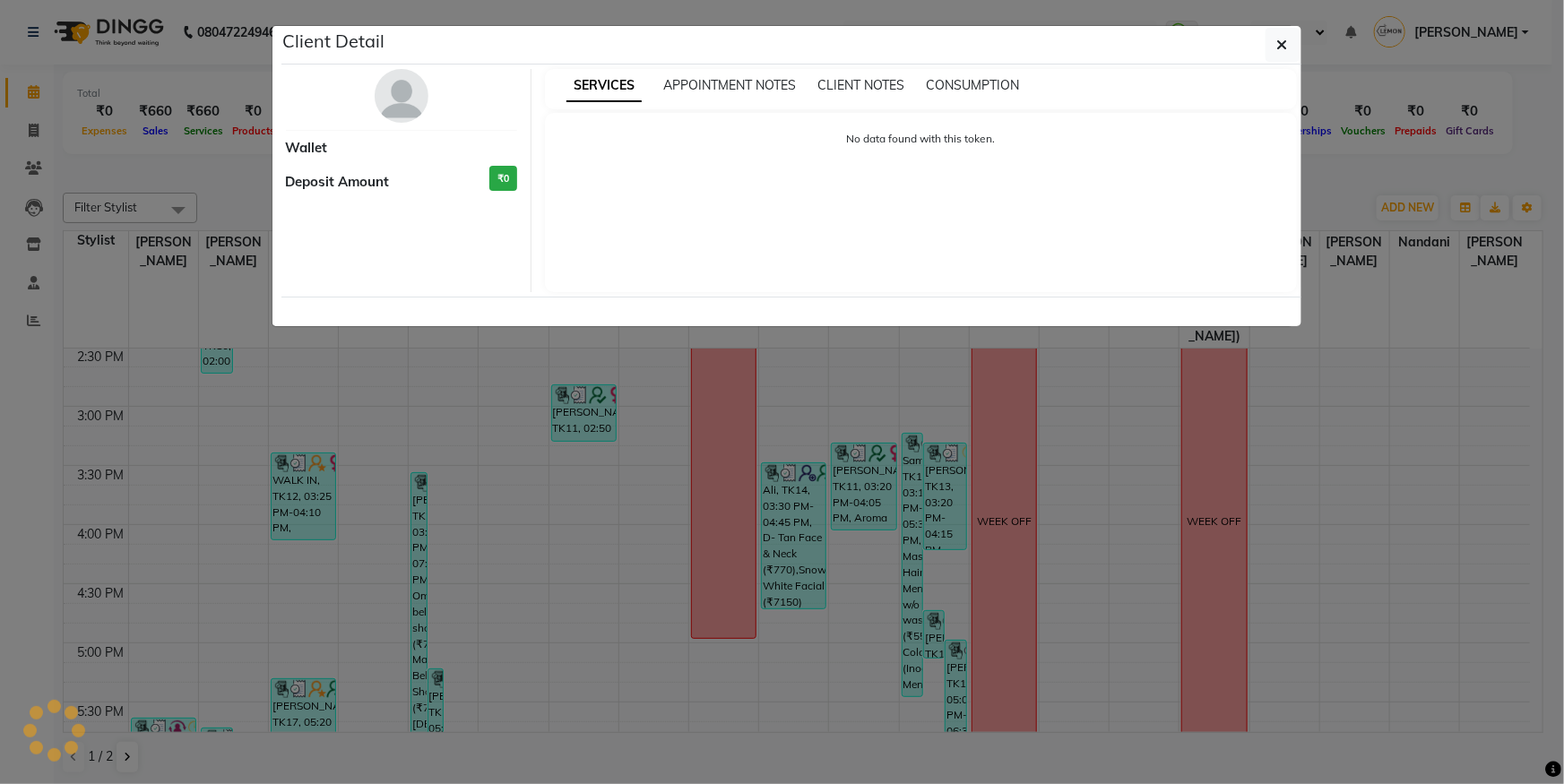
select select "3"
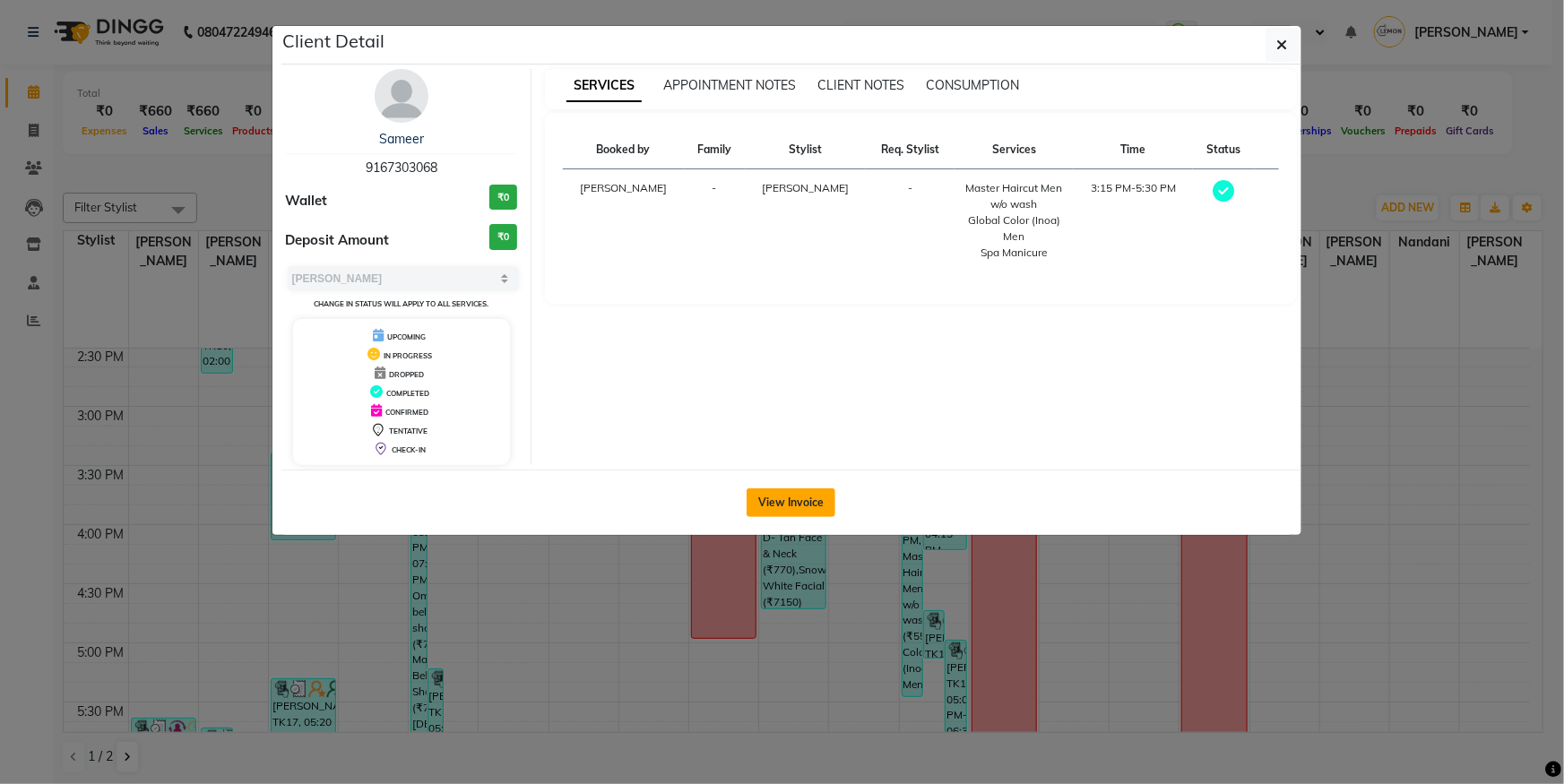
click at [805, 505] on button "View Invoice" at bounding box center [791, 502] width 89 height 28
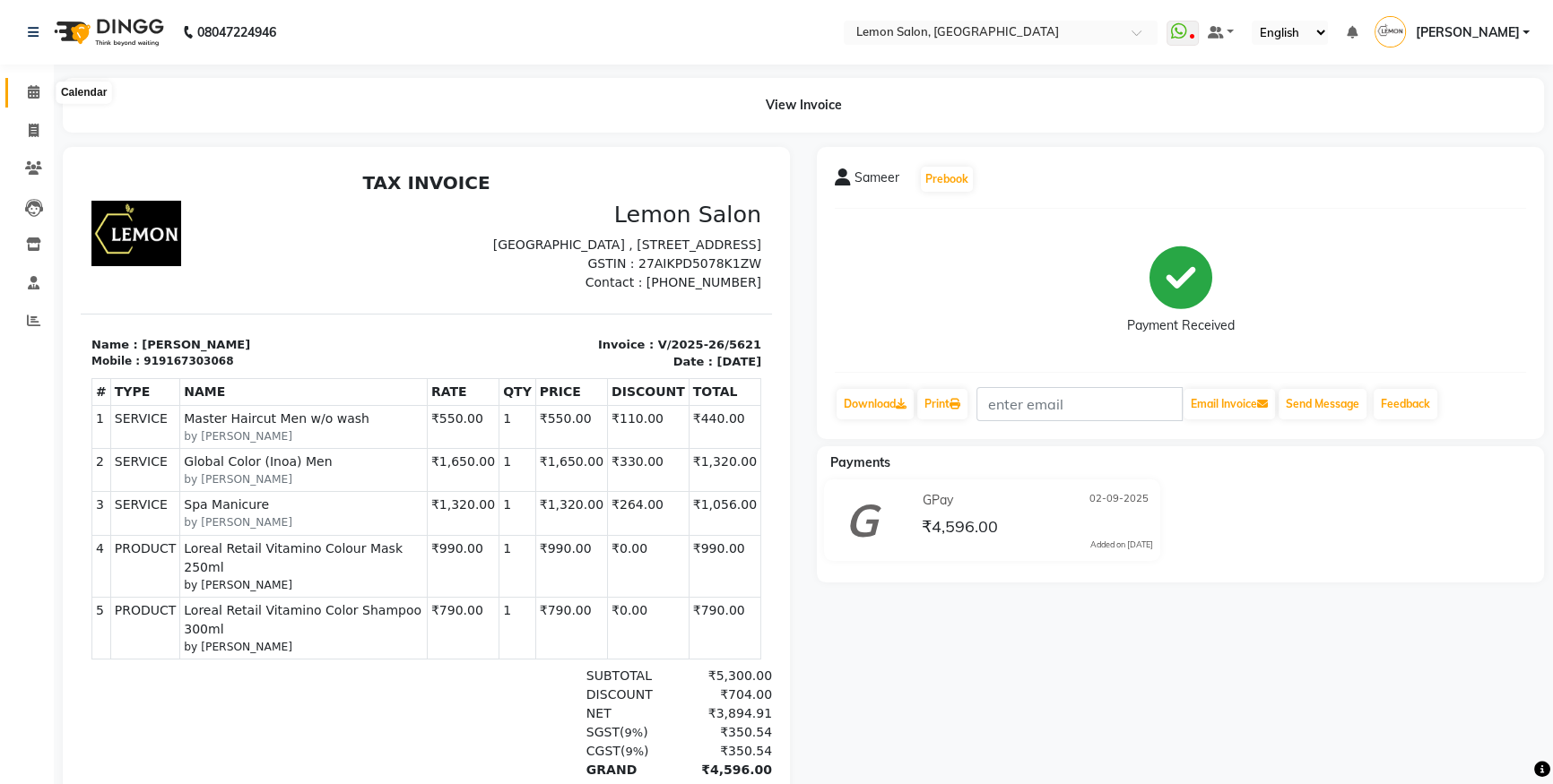
click at [18, 97] on span at bounding box center [33, 92] width 31 height 21
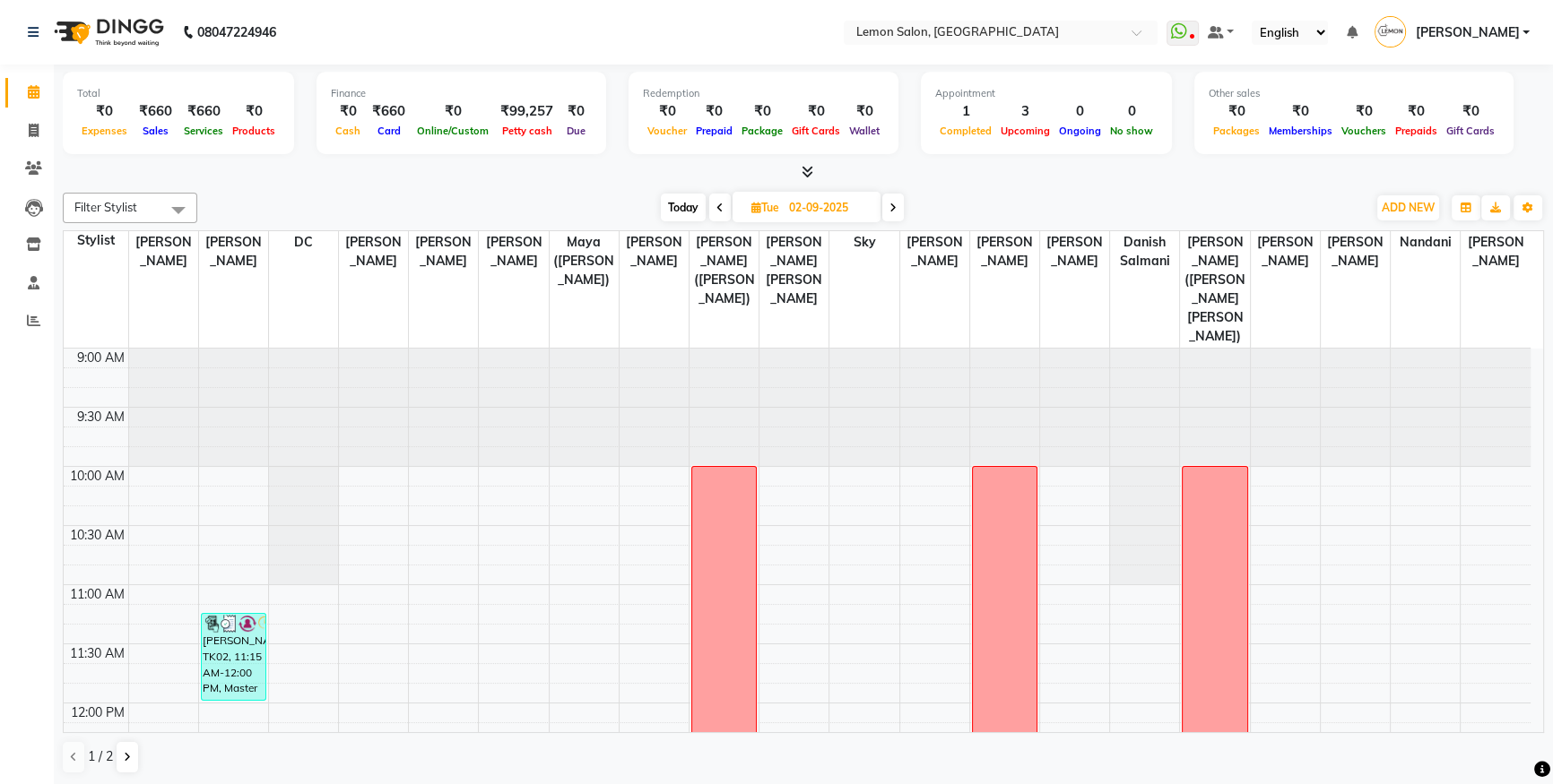
click at [673, 214] on span "Today" at bounding box center [683, 208] width 45 height 27
type input "[DATE]"
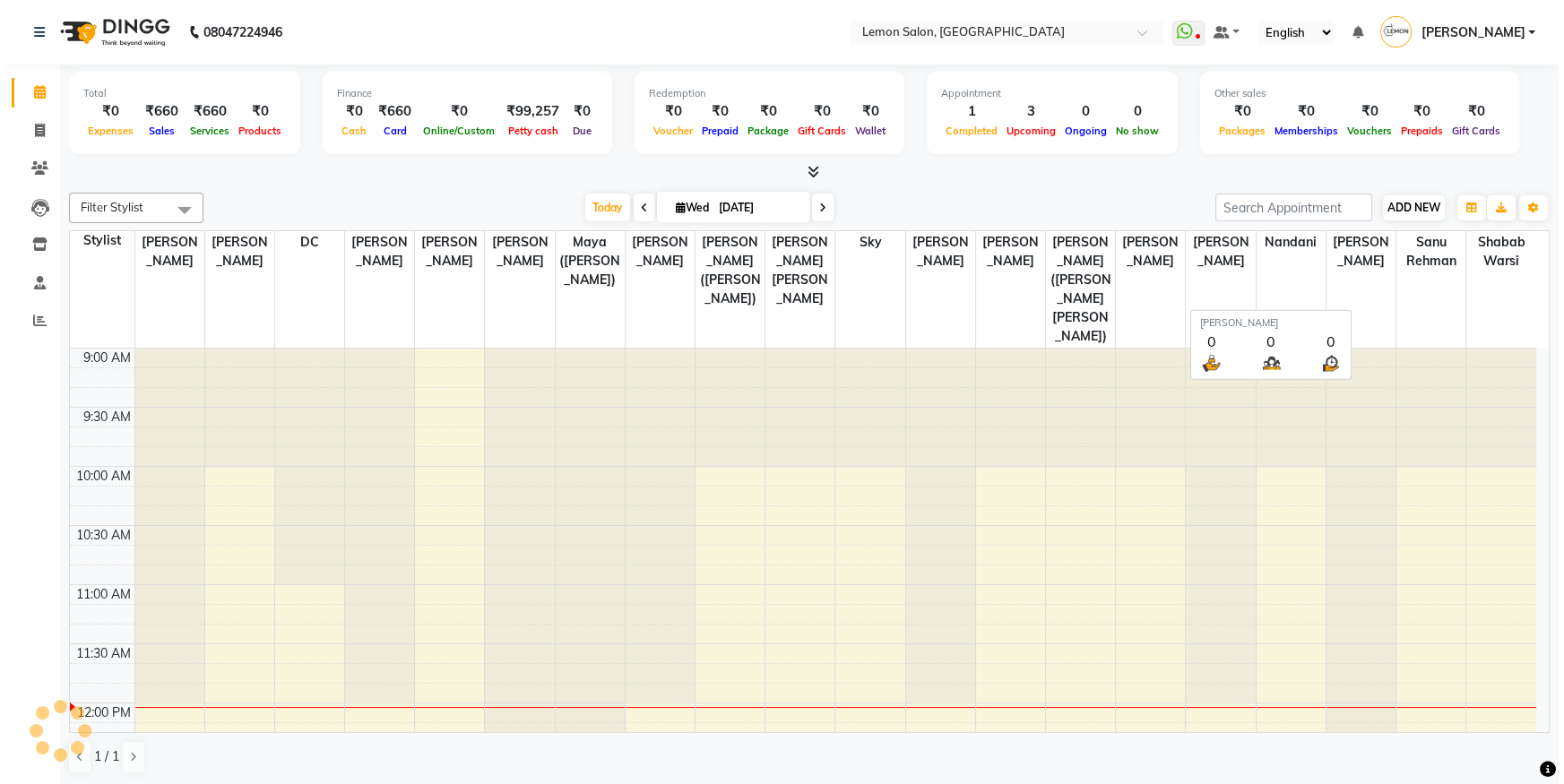
scroll to position [355, 0]
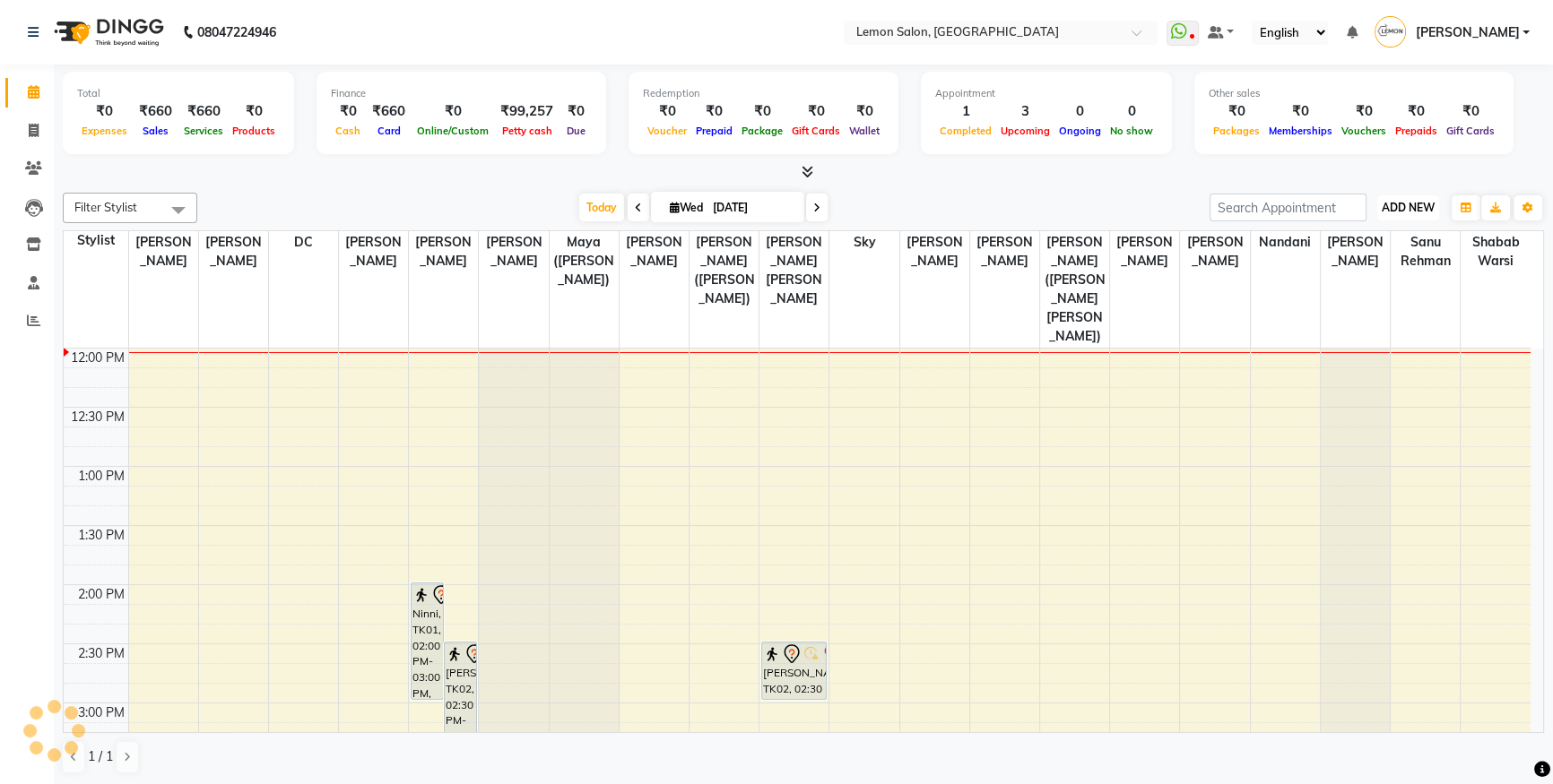
click at [1434, 208] on span "ADD NEW" at bounding box center [1408, 208] width 53 height 14
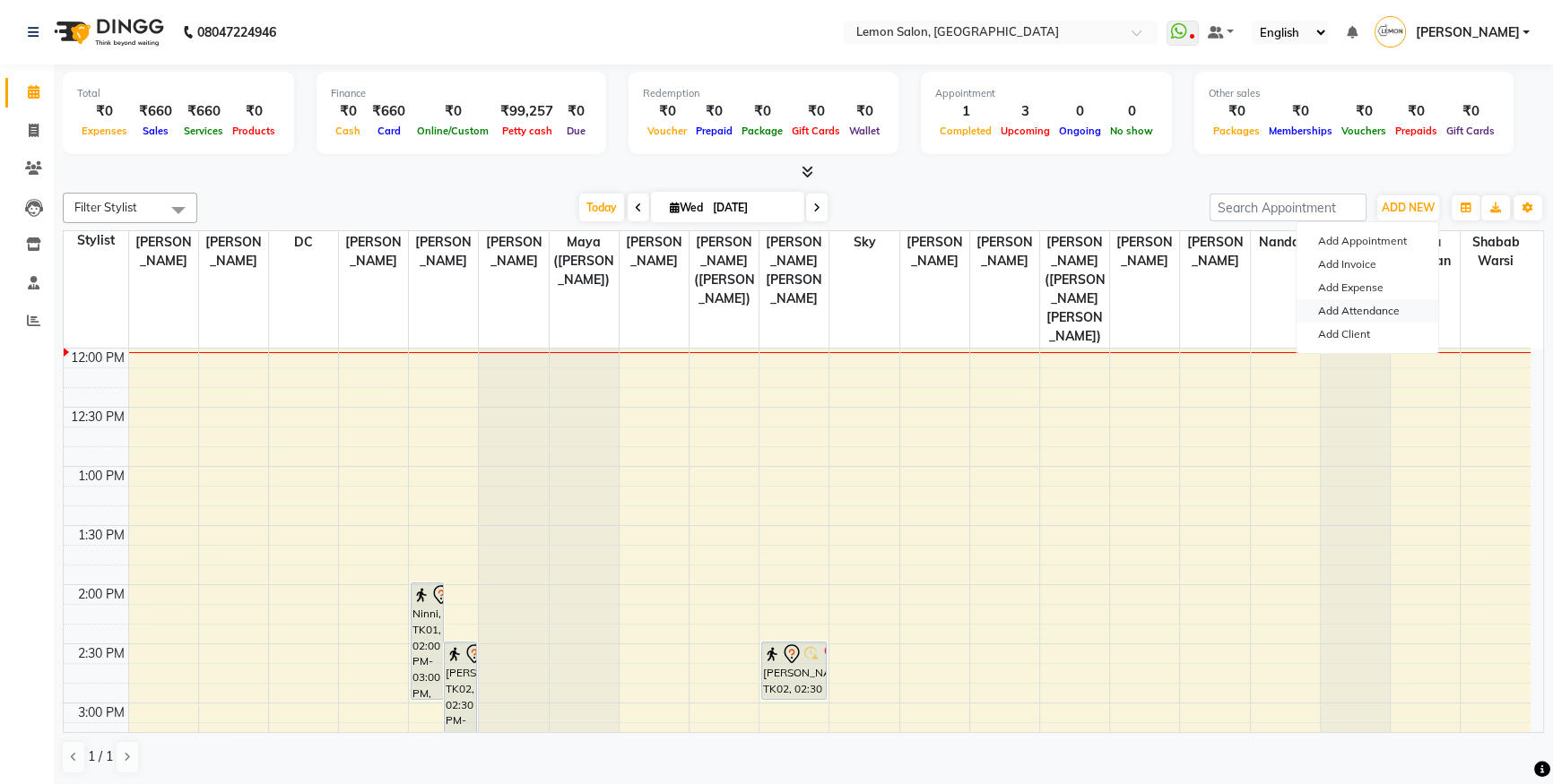
click at [1346, 319] on link "Add Attendance" at bounding box center [1367, 311] width 142 height 23
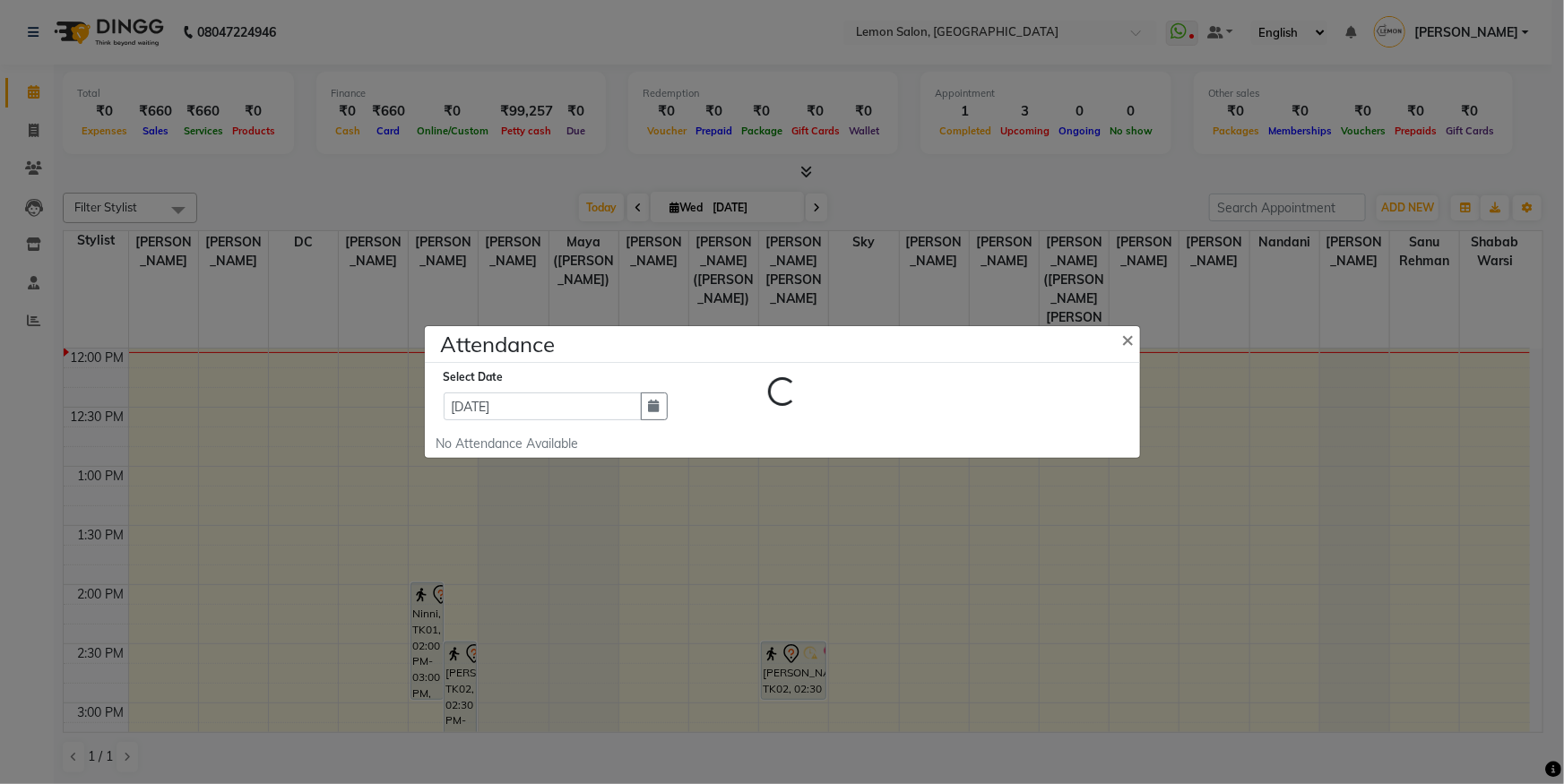
select select "W"
select select "A"
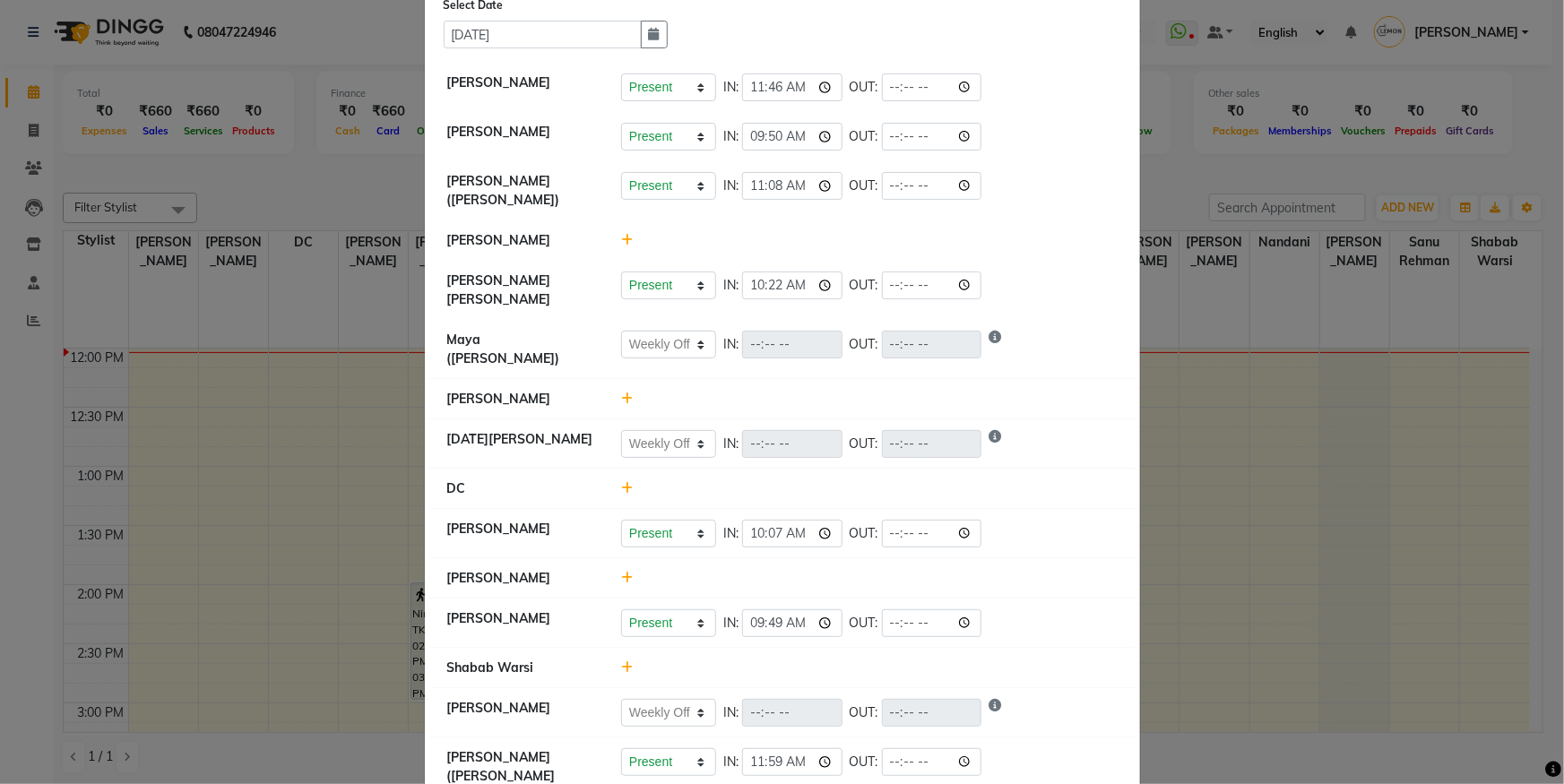
scroll to position [0, 0]
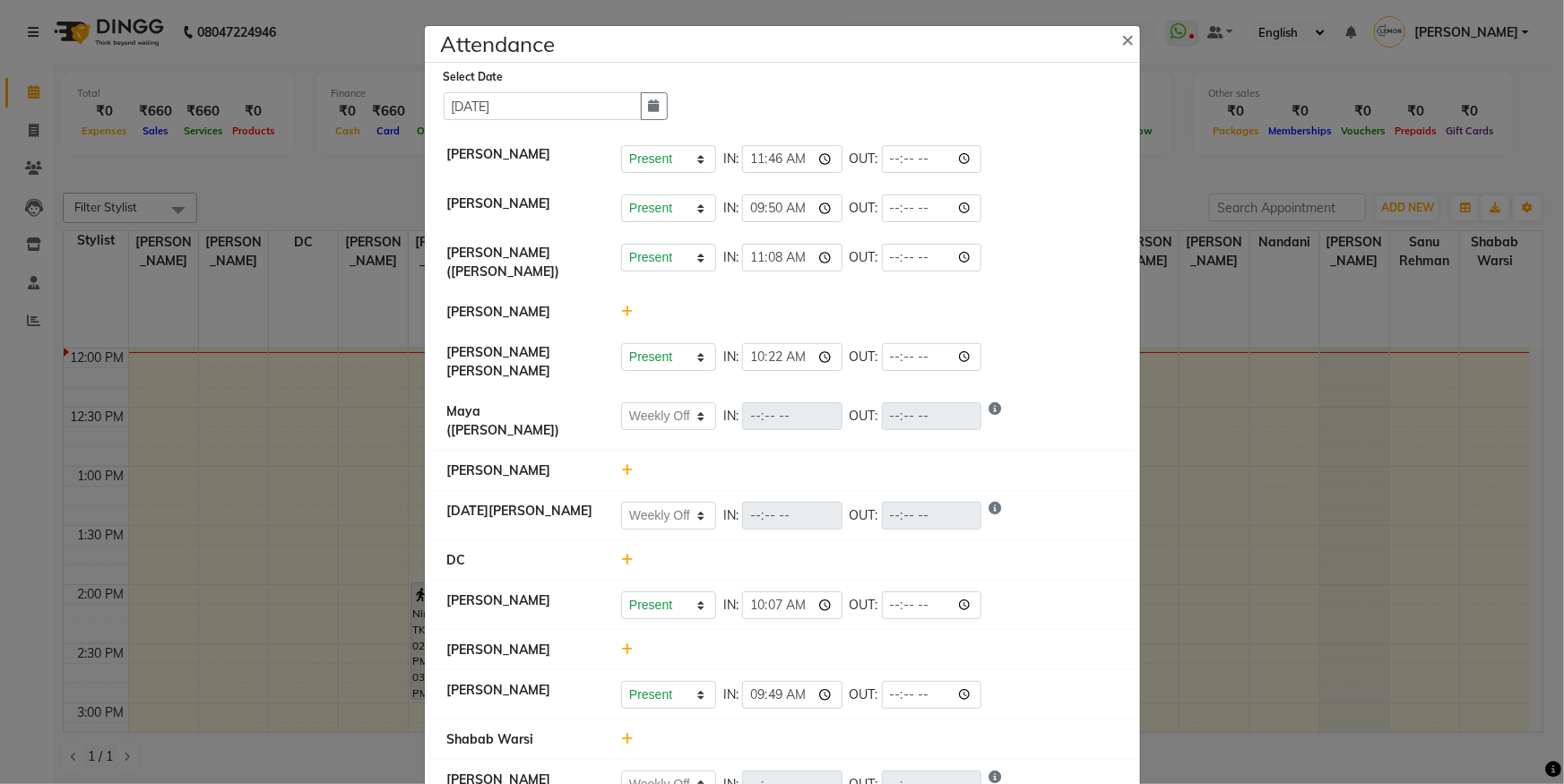
click at [623, 464] on icon at bounding box center [627, 470] width 12 height 13
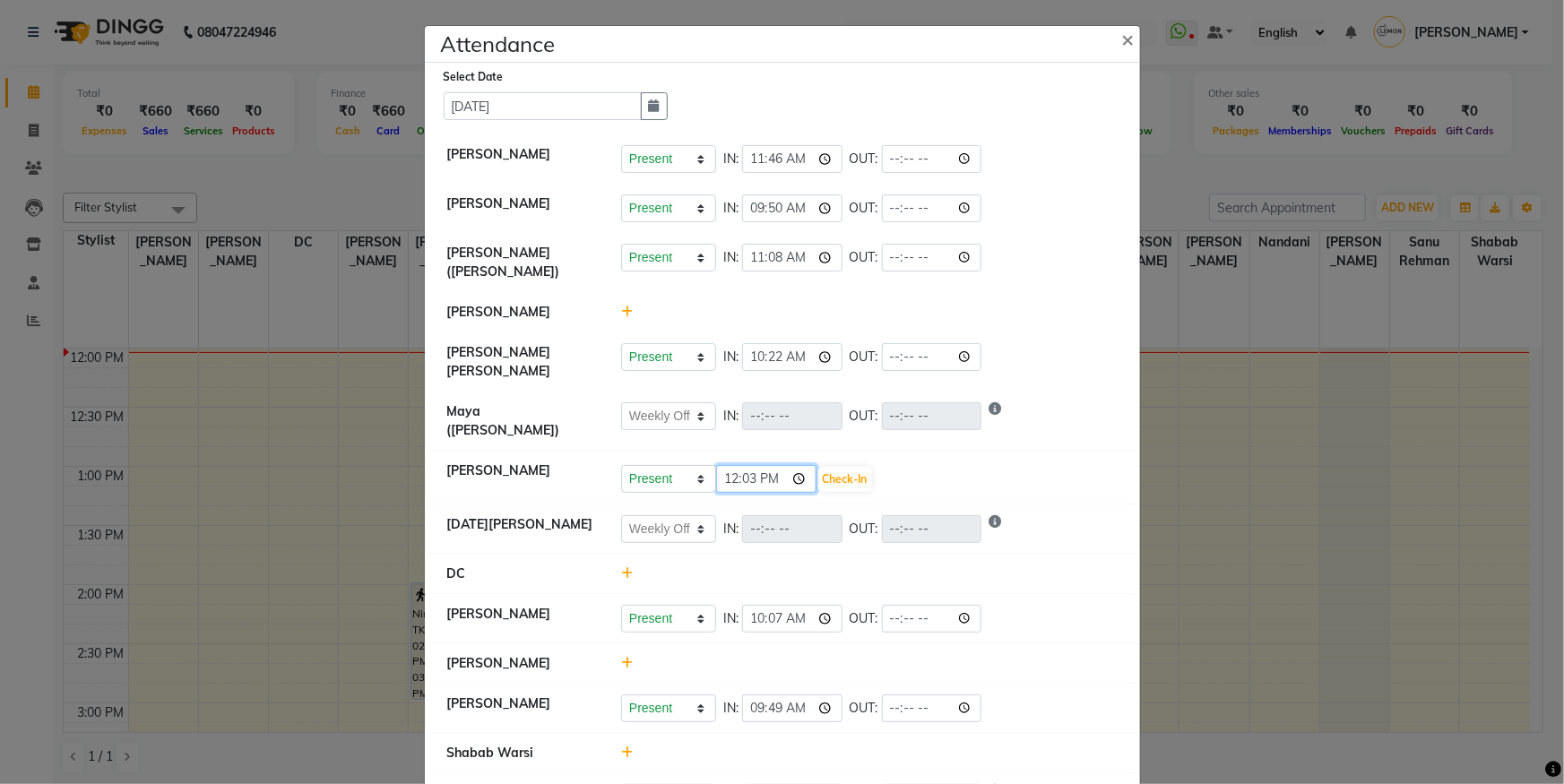
drag, startPoint x: 746, startPoint y: 449, endPoint x: 742, endPoint y: 408, distance: 41.2
click at [749, 465] on input "12:03" at bounding box center [766, 479] width 101 height 27
type input "12:02"
click at [839, 467] on button "Check-In" at bounding box center [845, 480] width 54 height 25
select select "W"
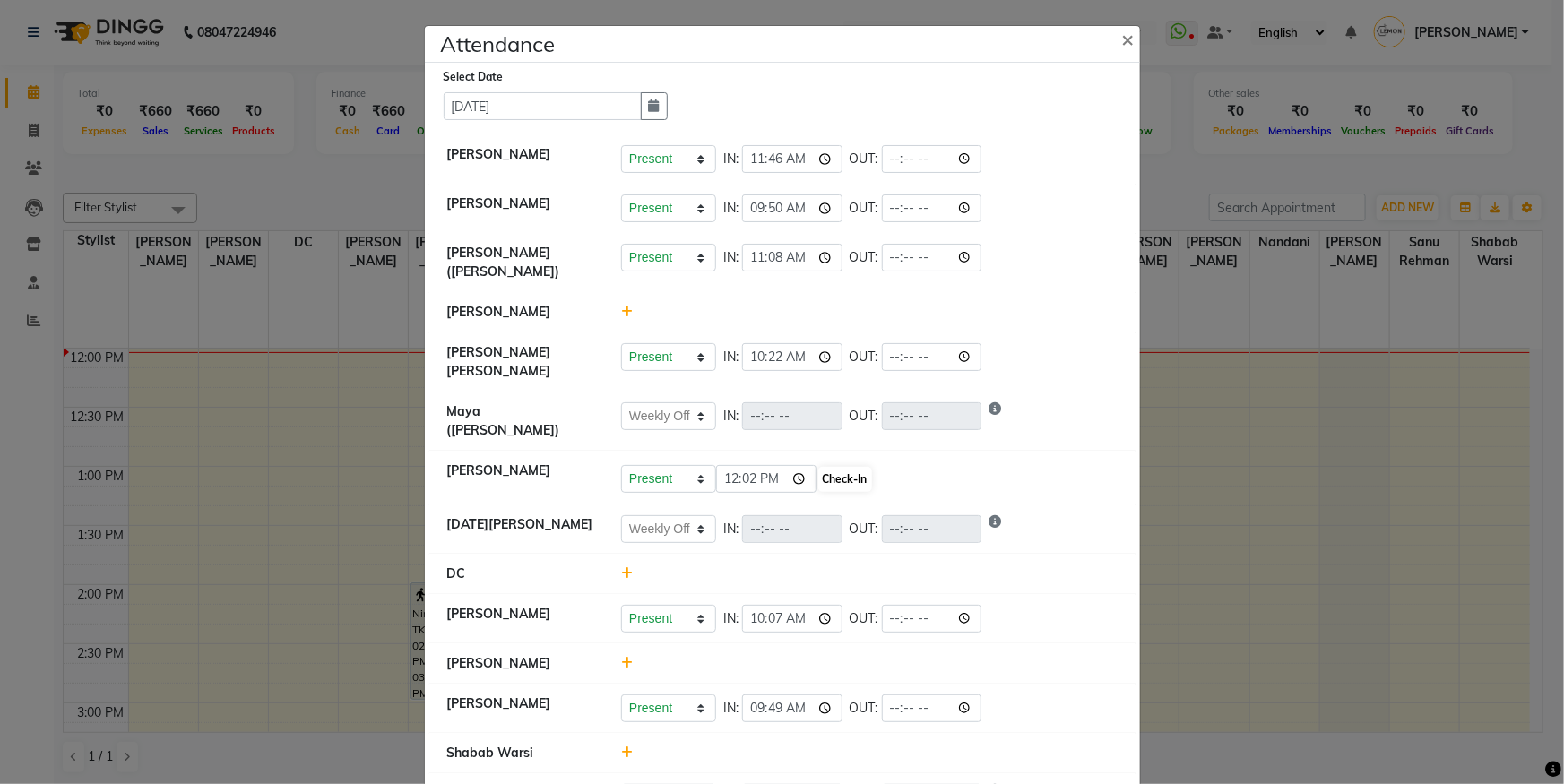
select select "W"
select select "A"
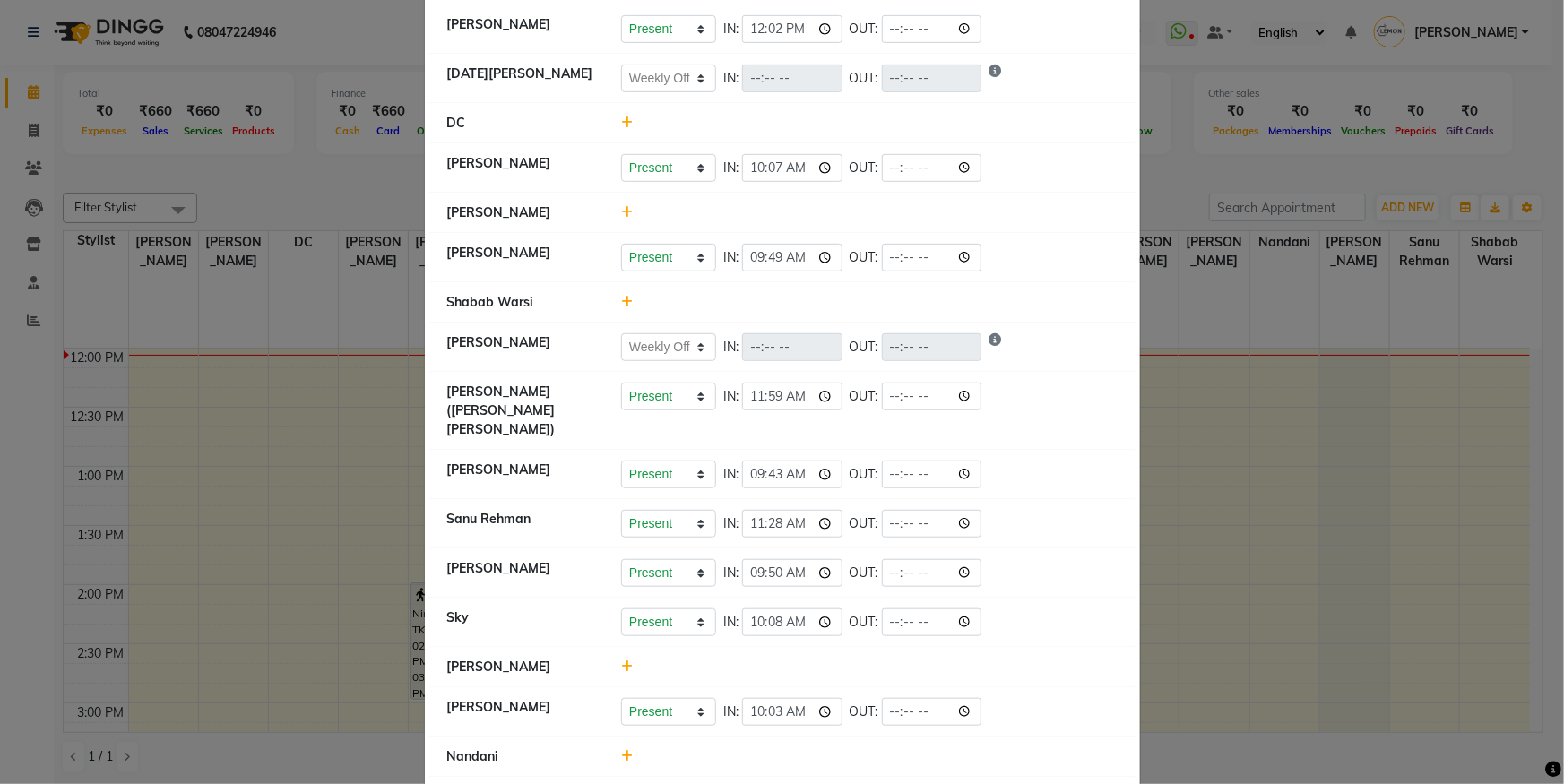
scroll to position [468, 0]
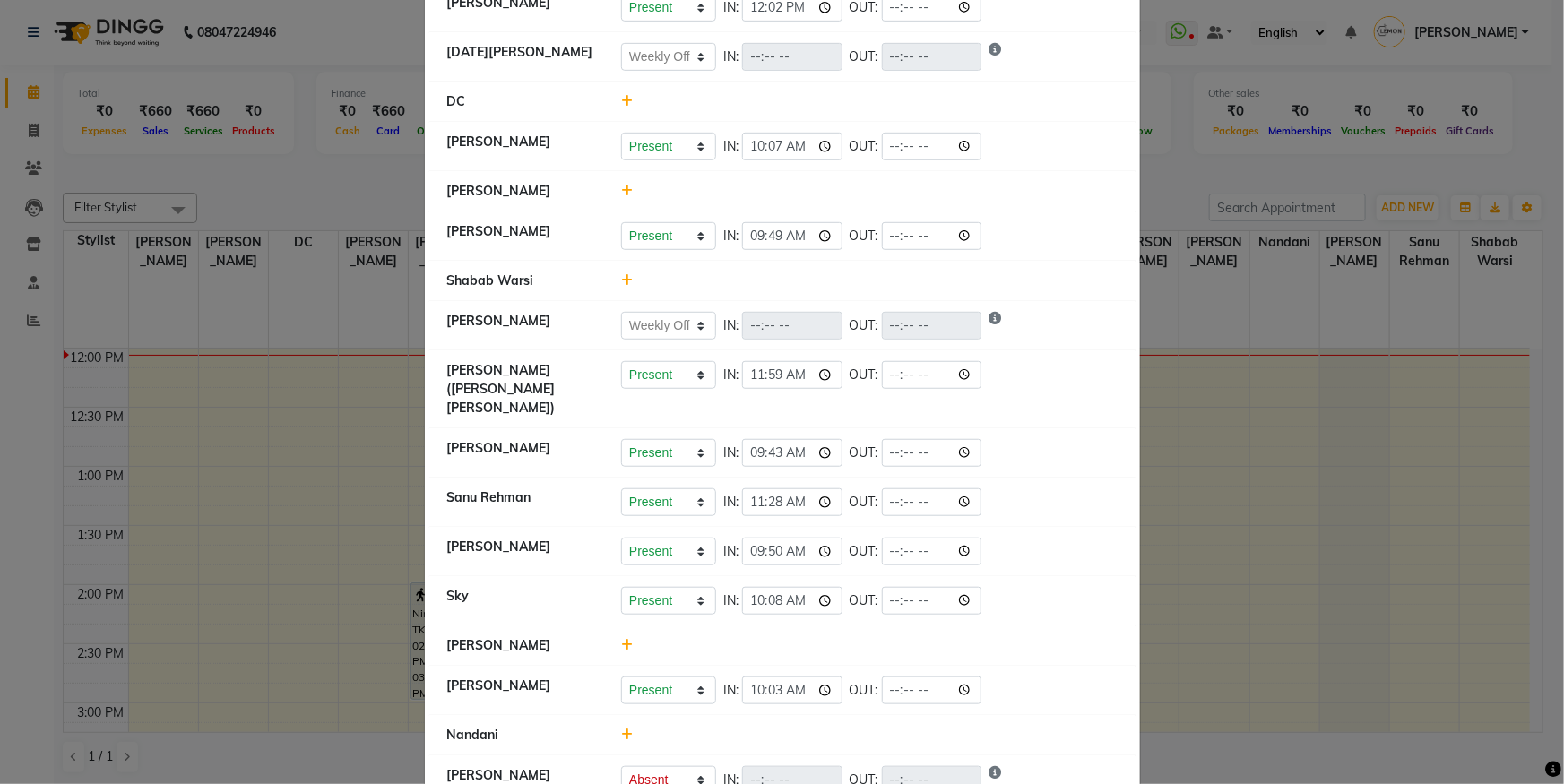
click at [143, 215] on ngb-modal-window "Attendance × Select Date [DATE] [PERSON_NAME] Present Absent Late Half Day Week…" at bounding box center [782, 392] width 1564 height 784
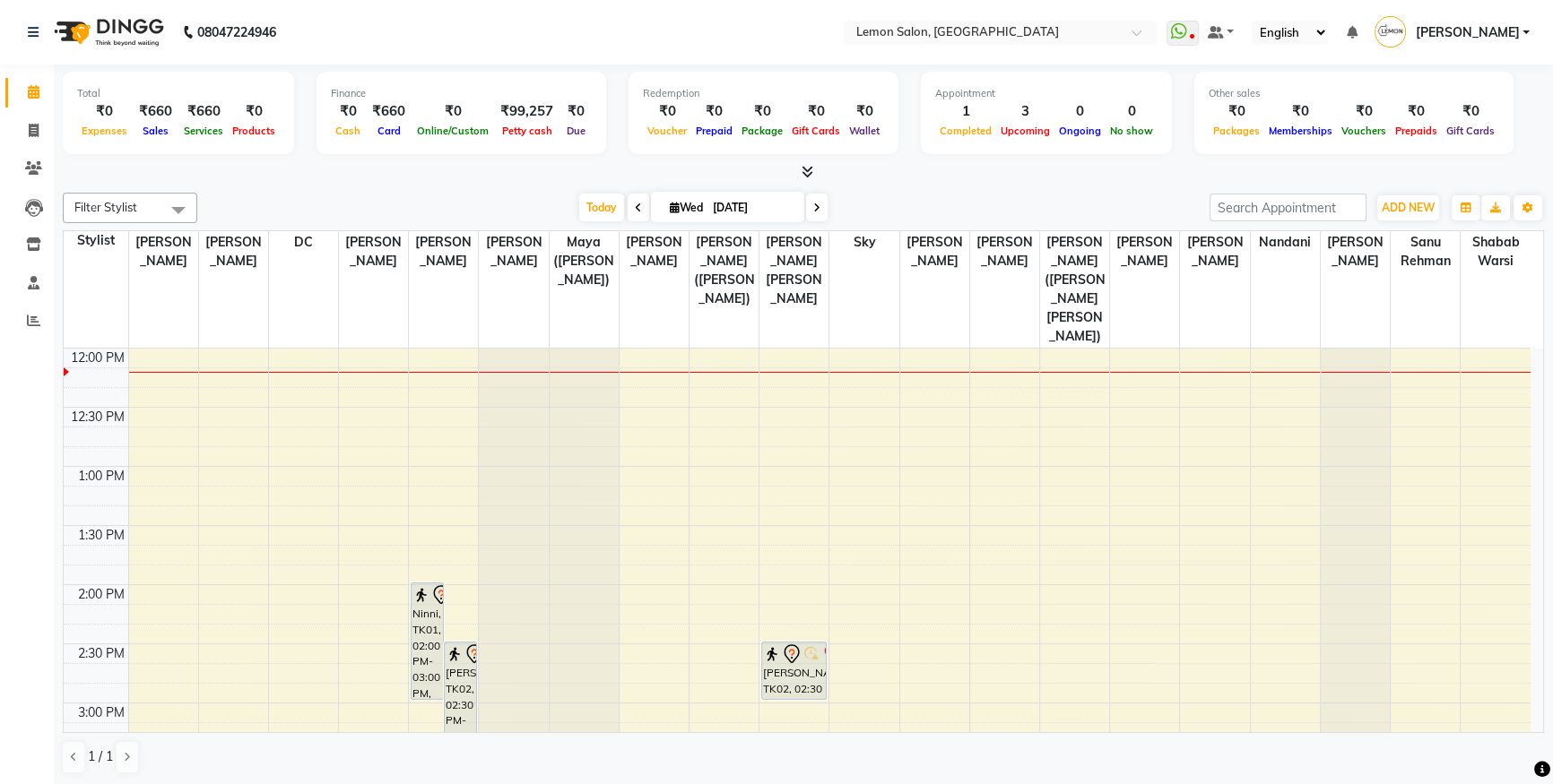
click at [1368, 207] on div "ADD NEW Toggle Dropdown Add Appointment Add Invoice Add Expense Add Attendance …" at bounding box center [1376, 208] width 334 height 28
click at [1393, 210] on span "ADD NEW" at bounding box center [1408, 208] width 53 height 14
click at [1387, 305] on link "Add Attendance" at bounding box center [1367, 311] width 142 height 23
select select "W"
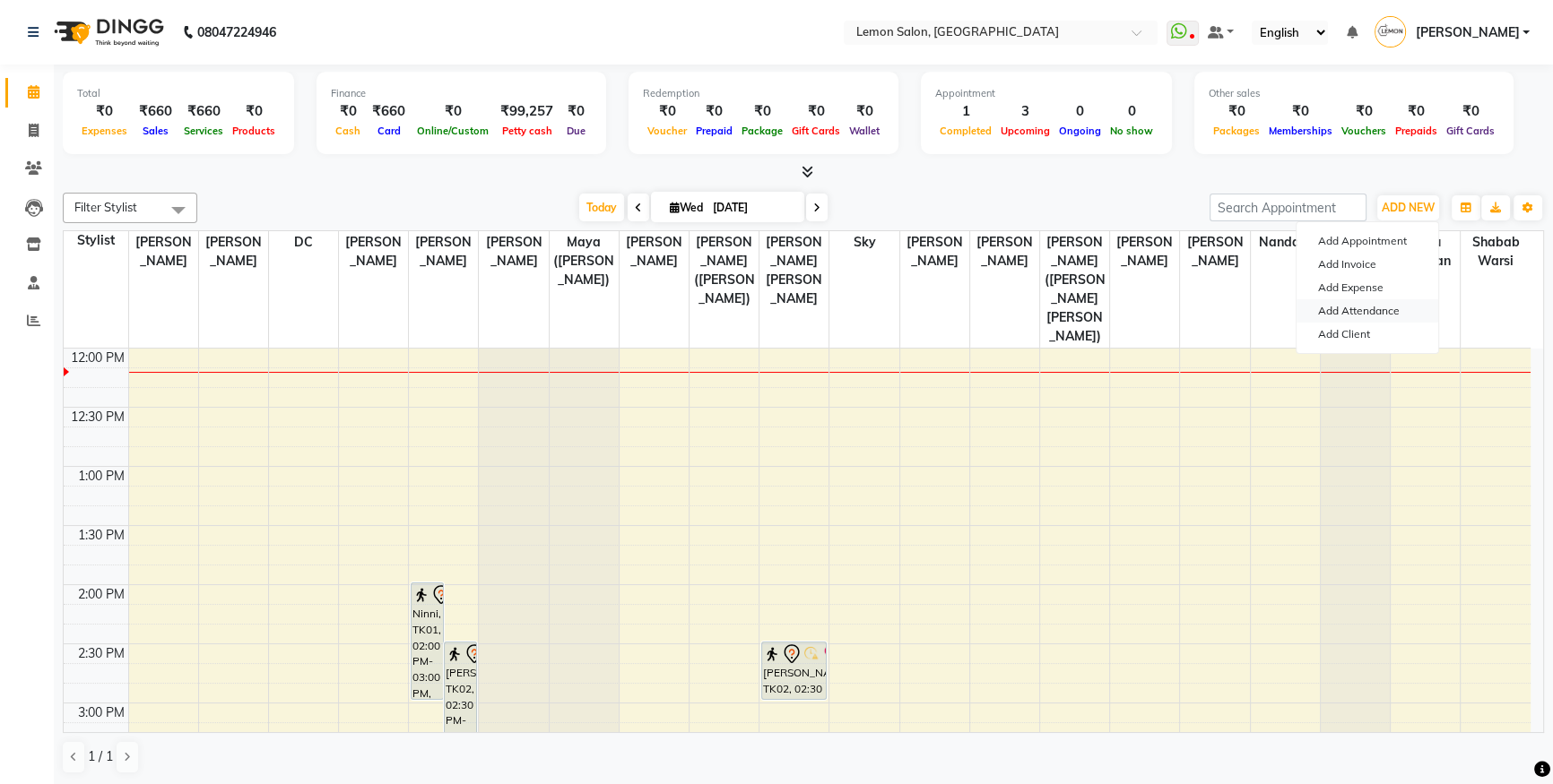
select select "W"
select select "A"
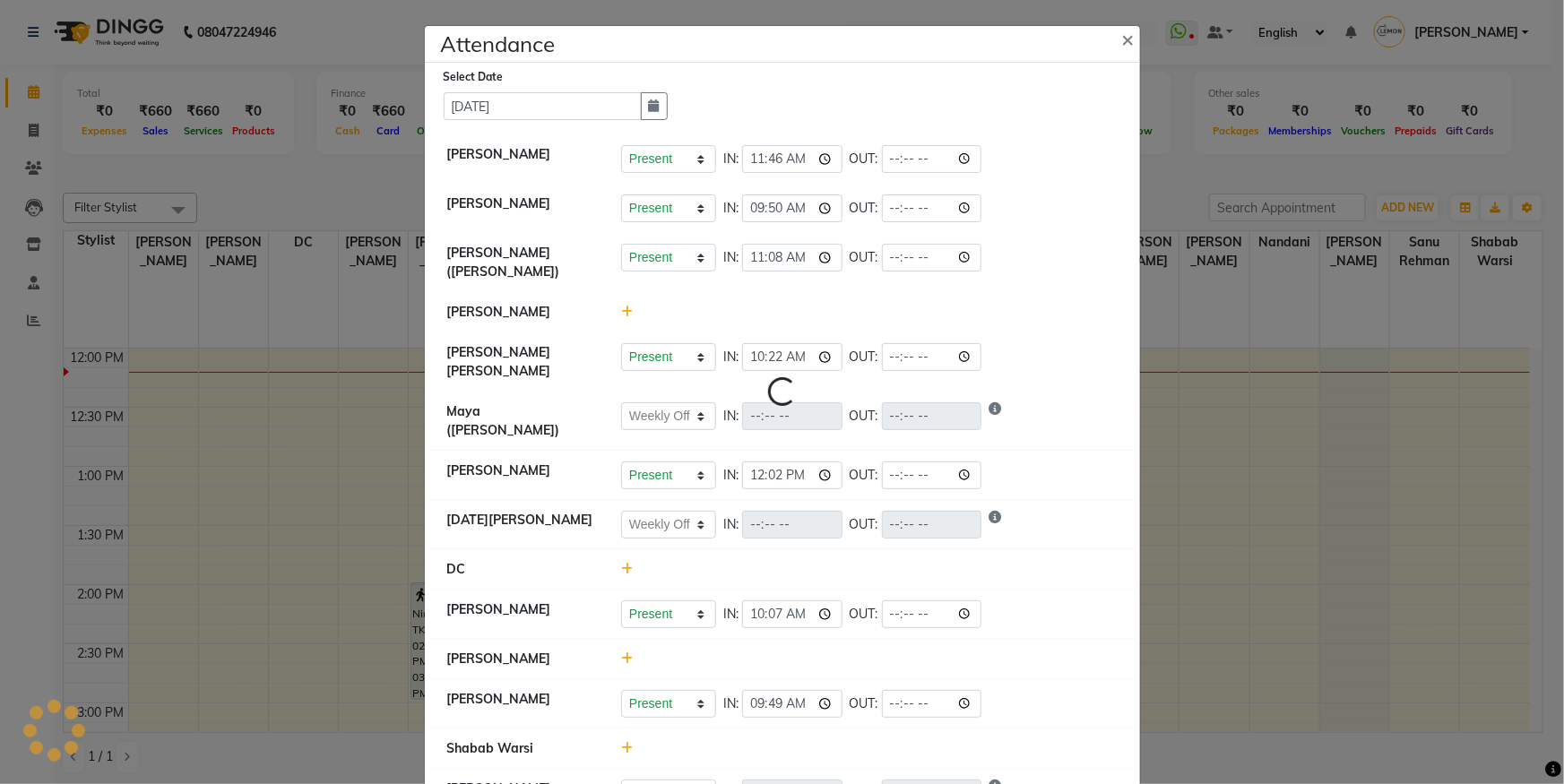
select select "W"
select select "A"
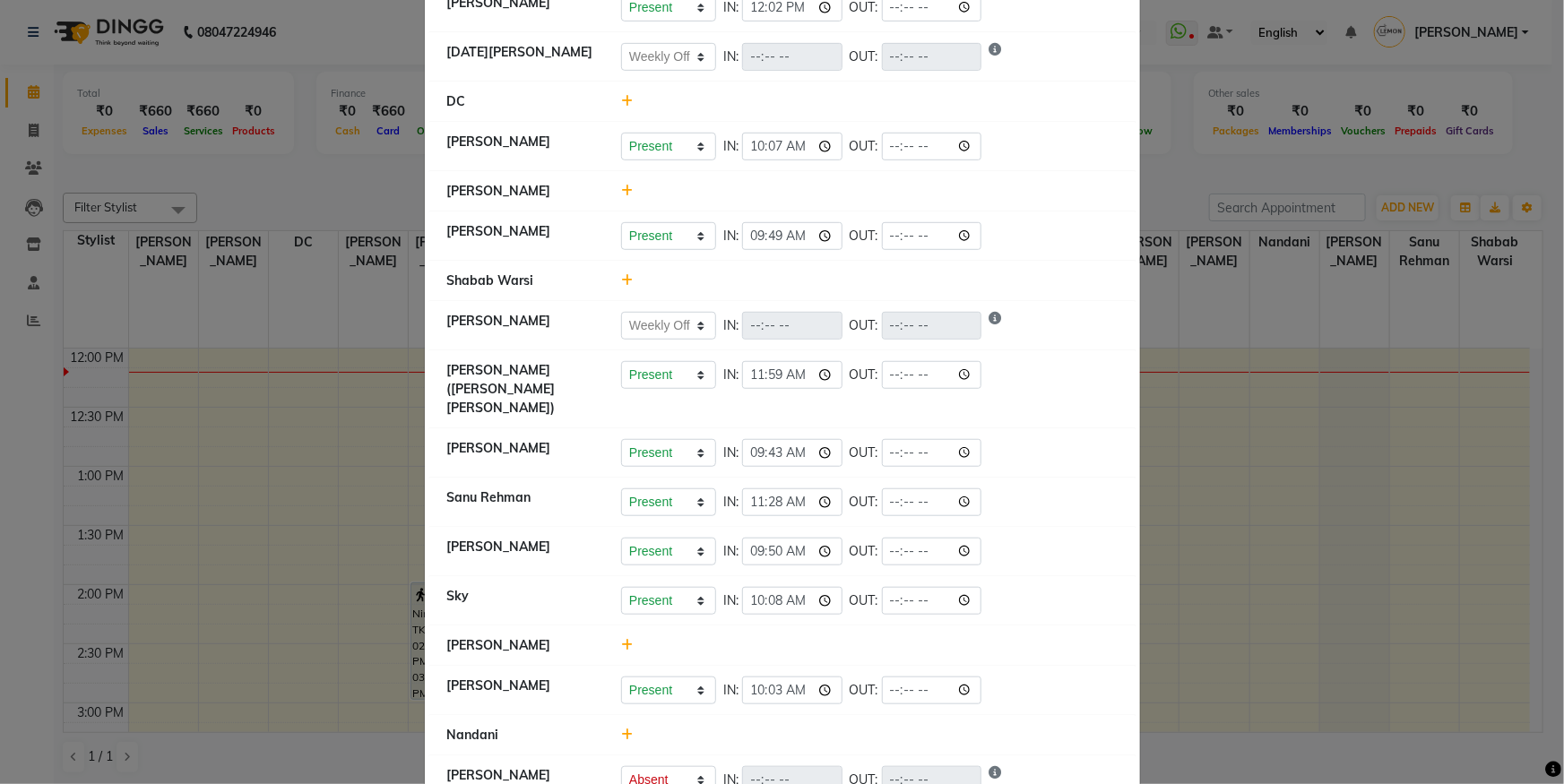
click at [621, 639] on icon at bounding box center [627, 645] width 12 height 13
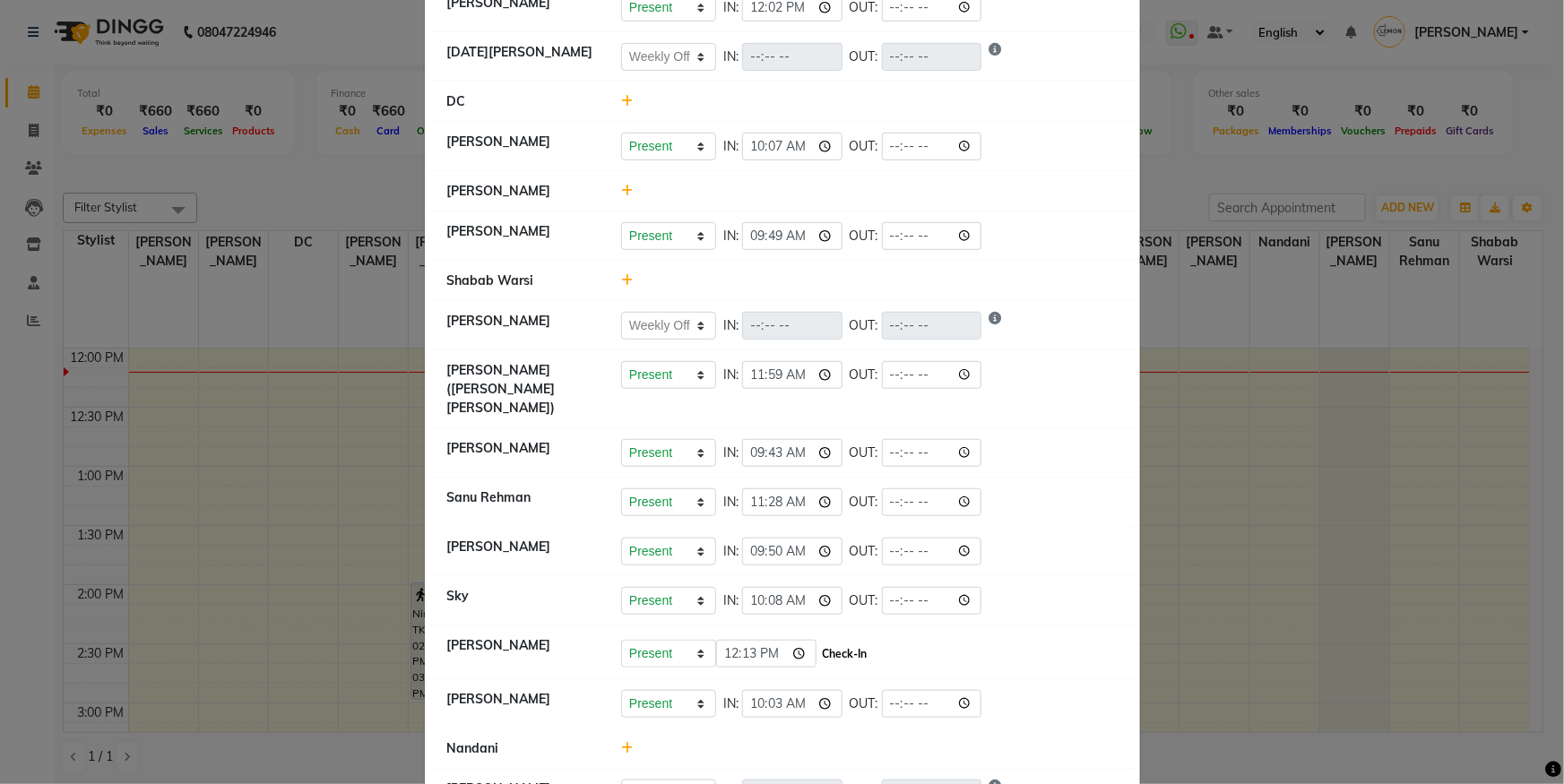
click at [859, 641] on button "Check-In" at bounding box center [845, 654] width 54 height 25
select select "W"
select select "A"
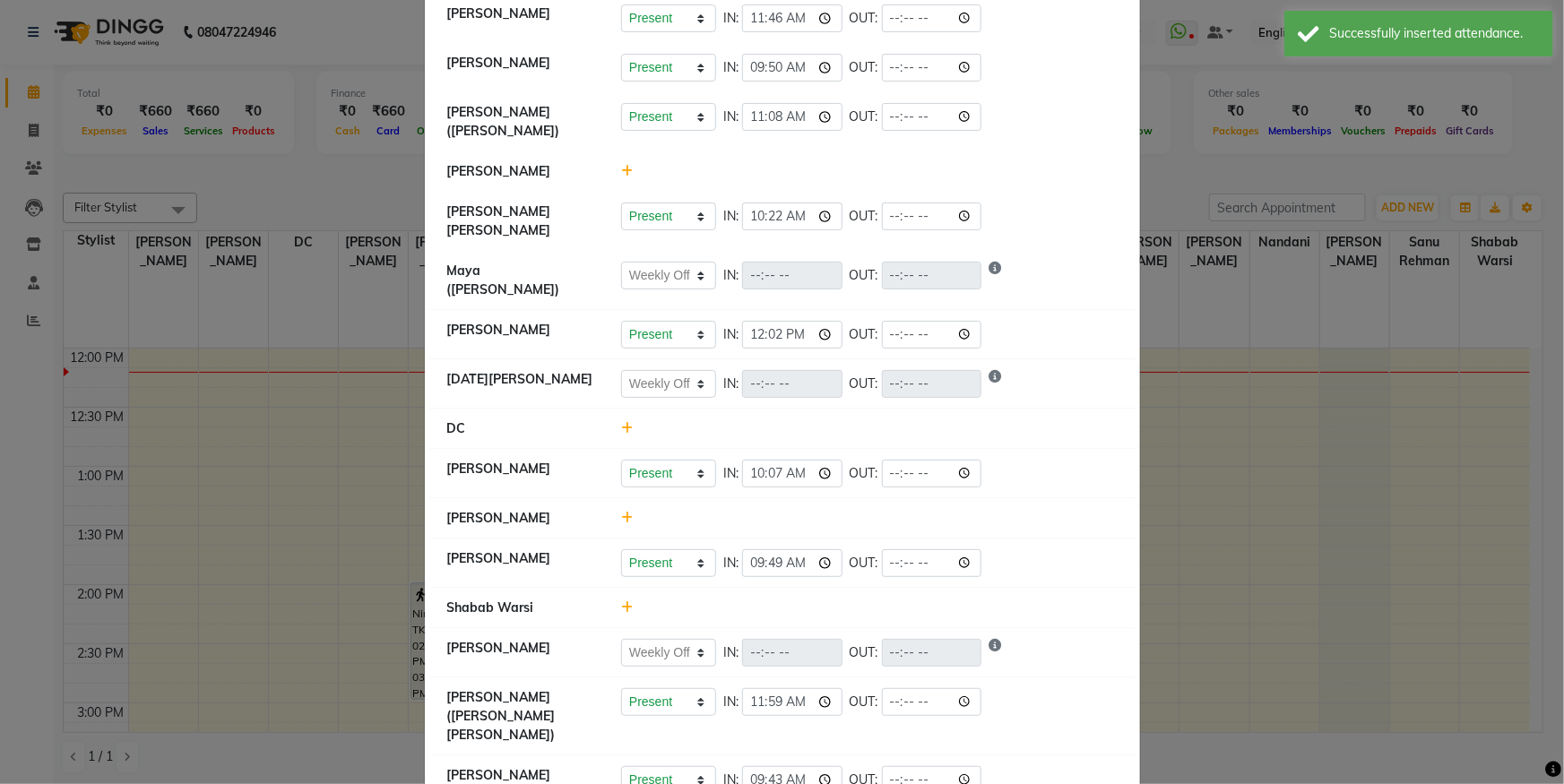
scroll to position [61, 0]
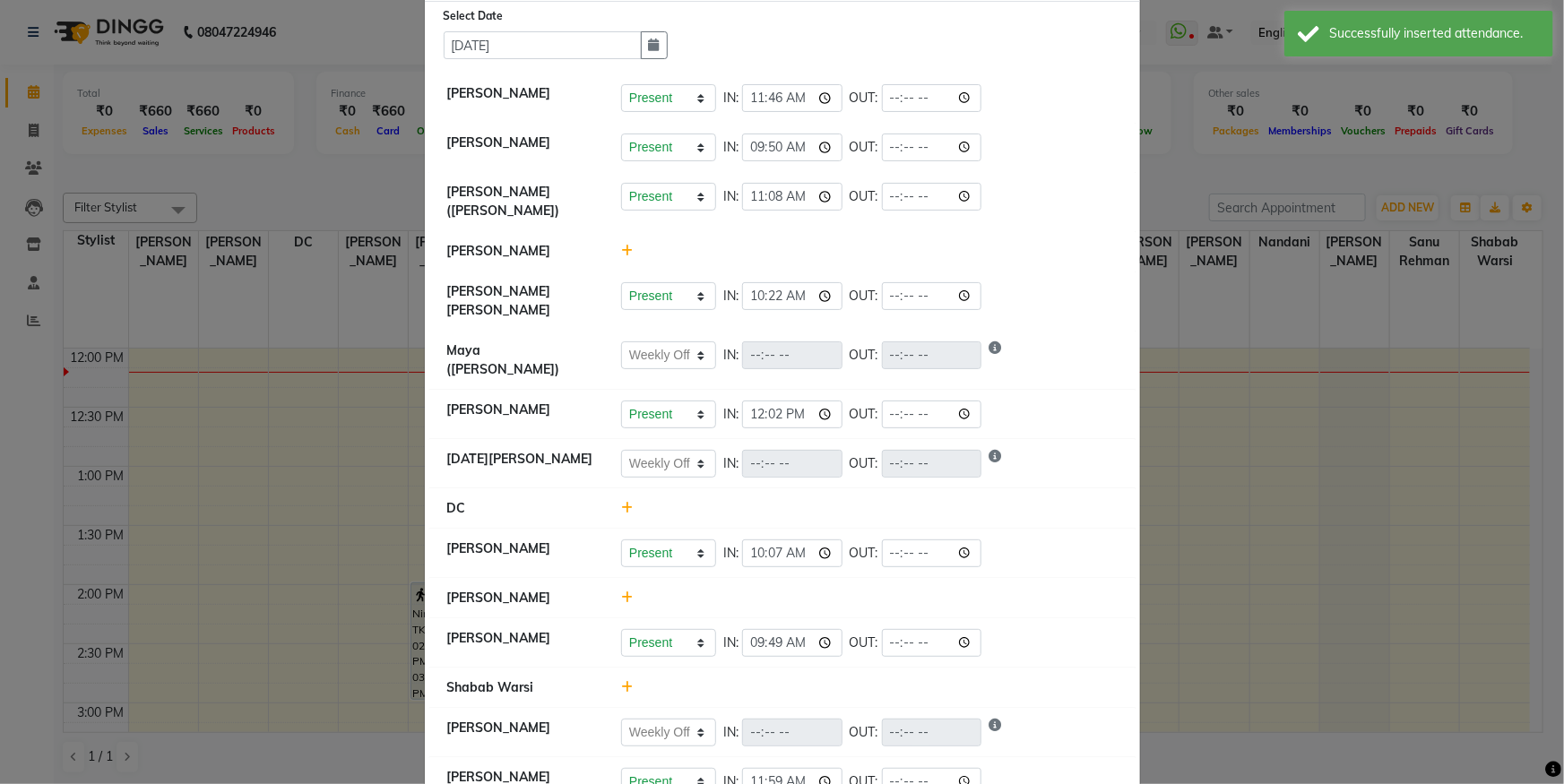
click at [146, 202] on ngb-modal-window "Attendance × Select Date [DATE] [PERSON_NAME] Present Absent Late Half Day Week…" at bounding box center [782, 392] width 1564 height 784
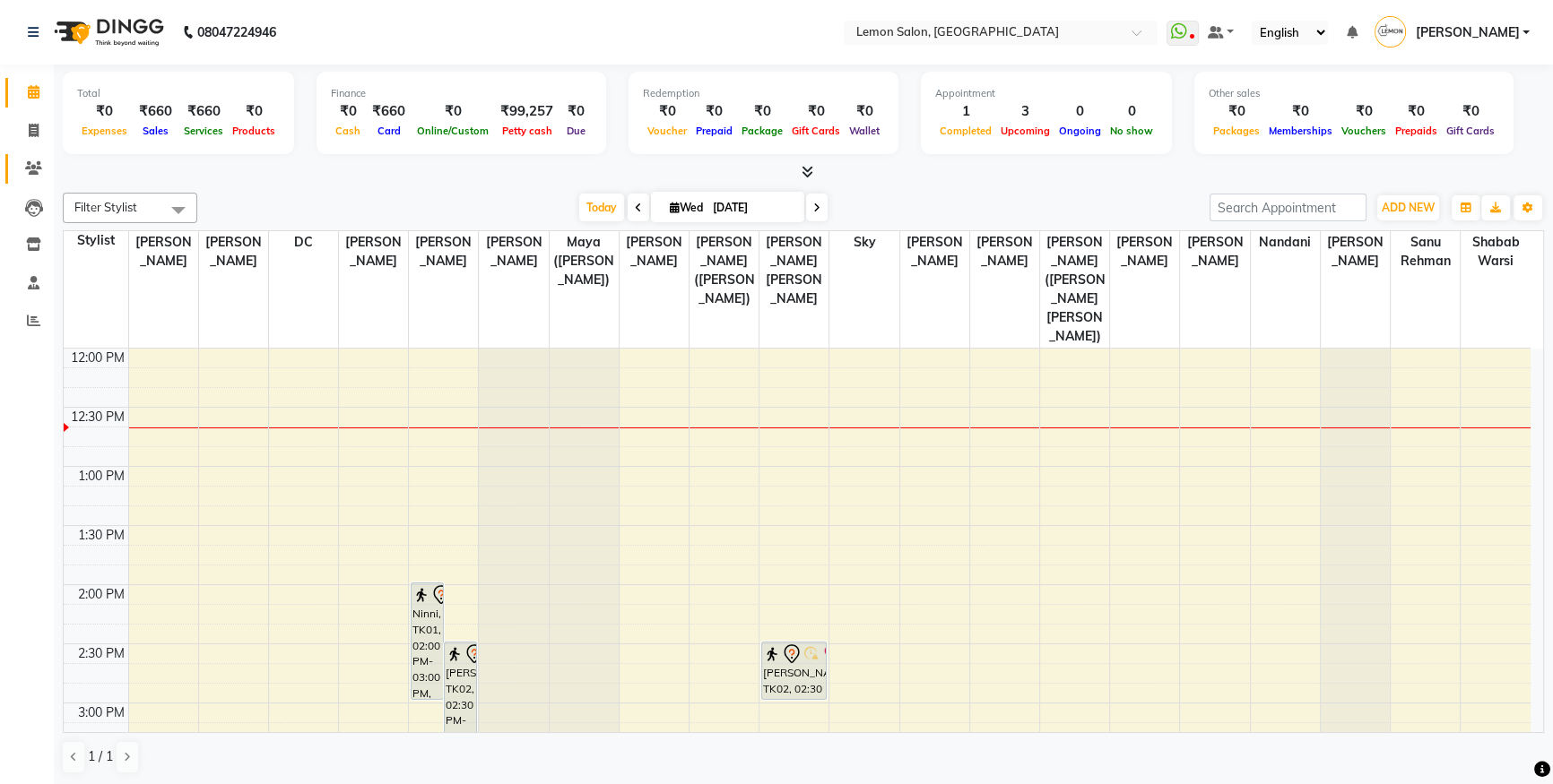
click at [33, 161] on icon at bounding box center [33, 168] width 17 height 14
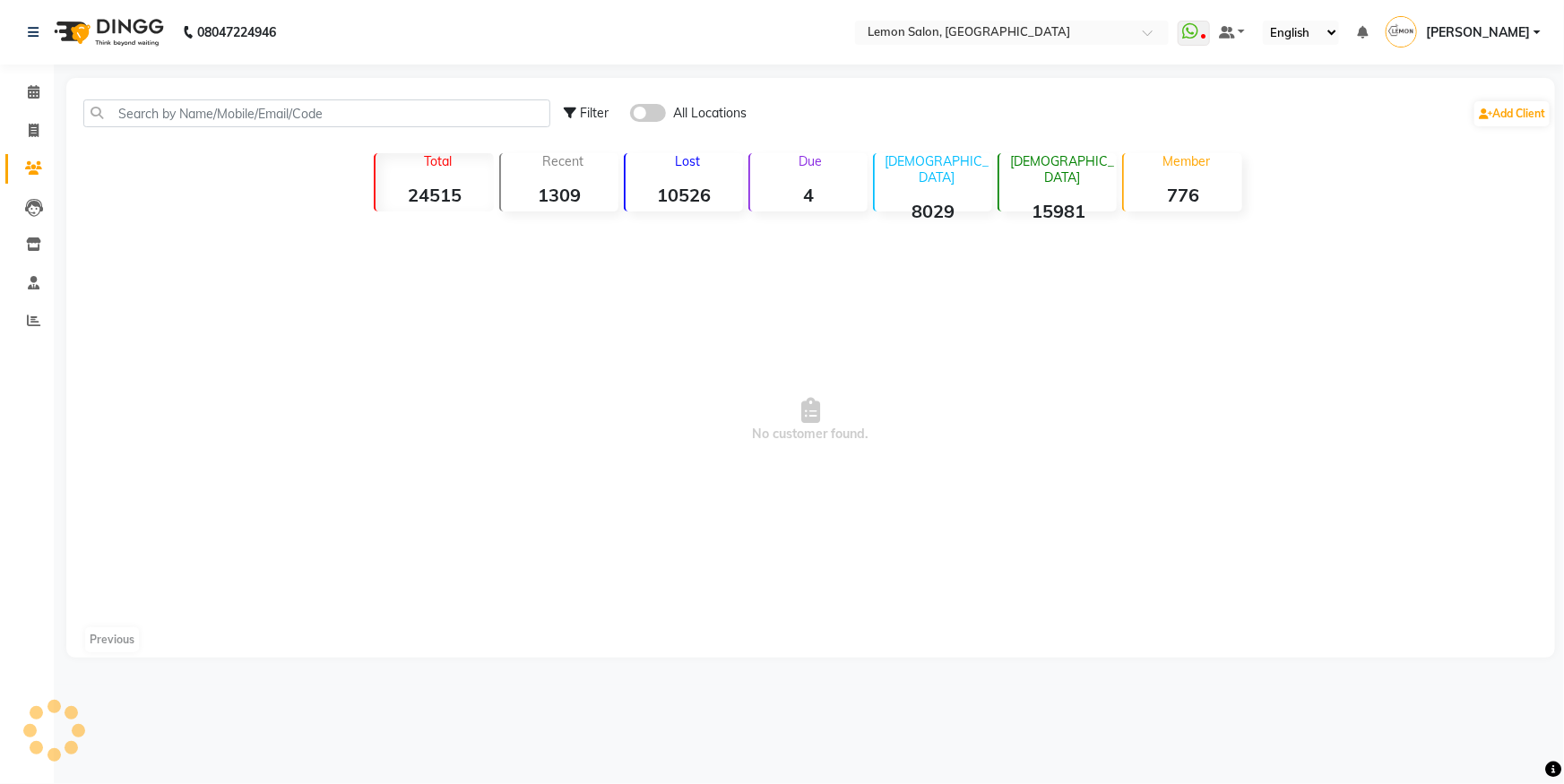
drag, startPoint x: 201, startPoint y: 130, endPoint x: 203, endPoint y: 118, distance: 12.2
click at [201, 128] on div "Filter All Locations Add Client" at bounding box center [810, 114] width 1482 height 57
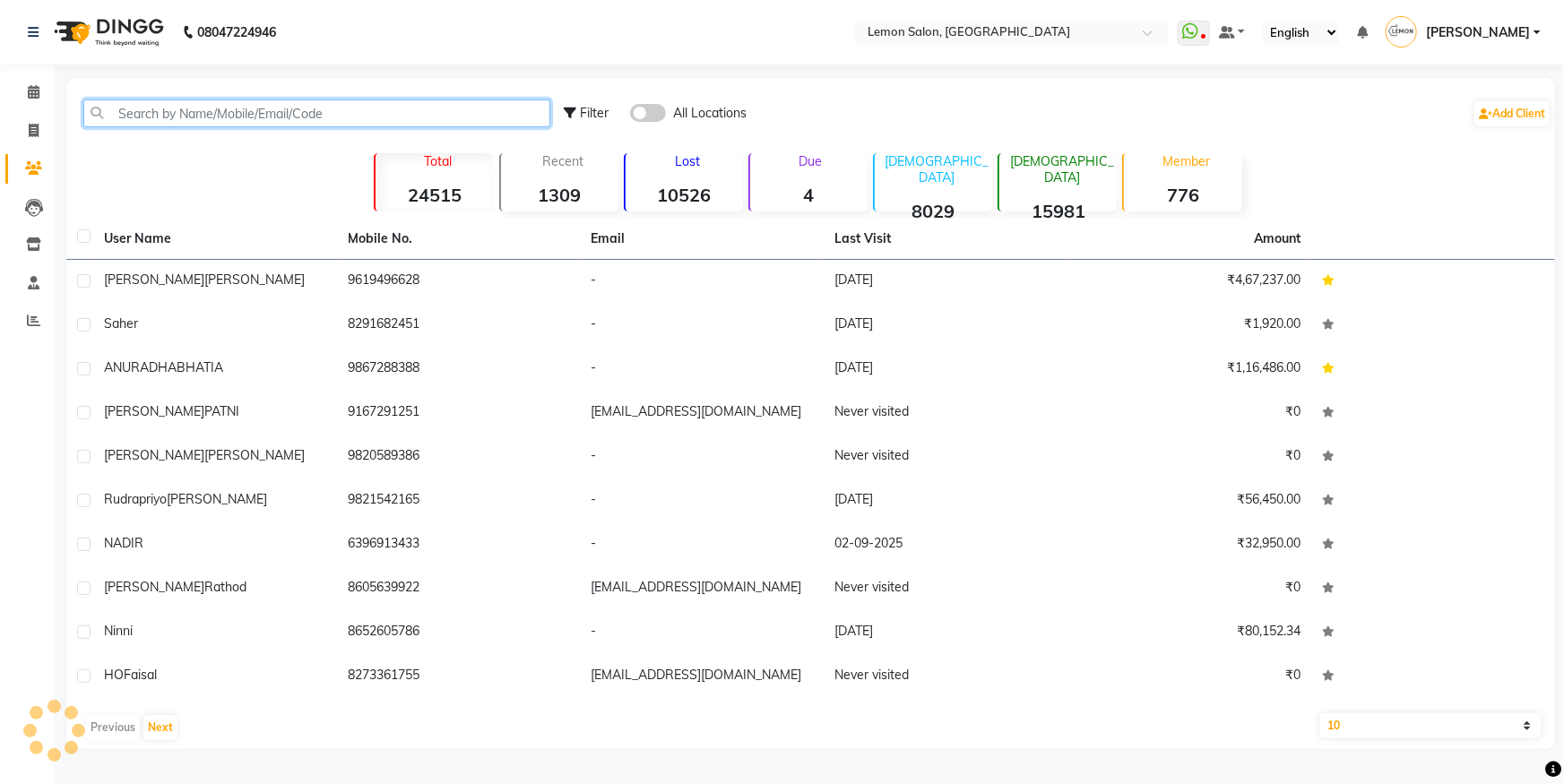
click at [204, 117] on input "text" at bounding box center [316, 114] width 467 height 27
paste input "919820044843"
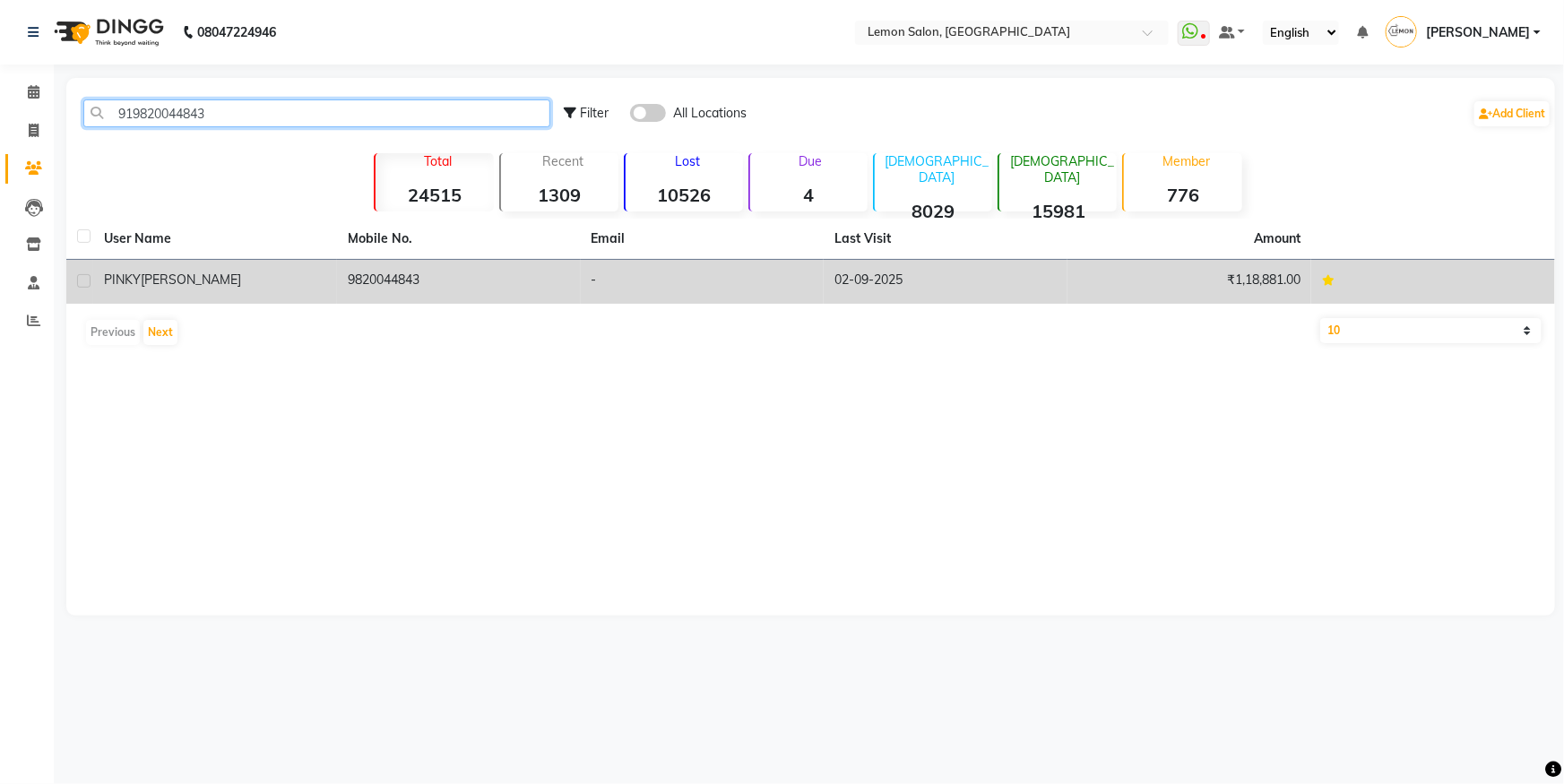
type input "919820044843"
click at [536, 297] on td "9820044843" at bounding box center [458, 281] width 244 height 44
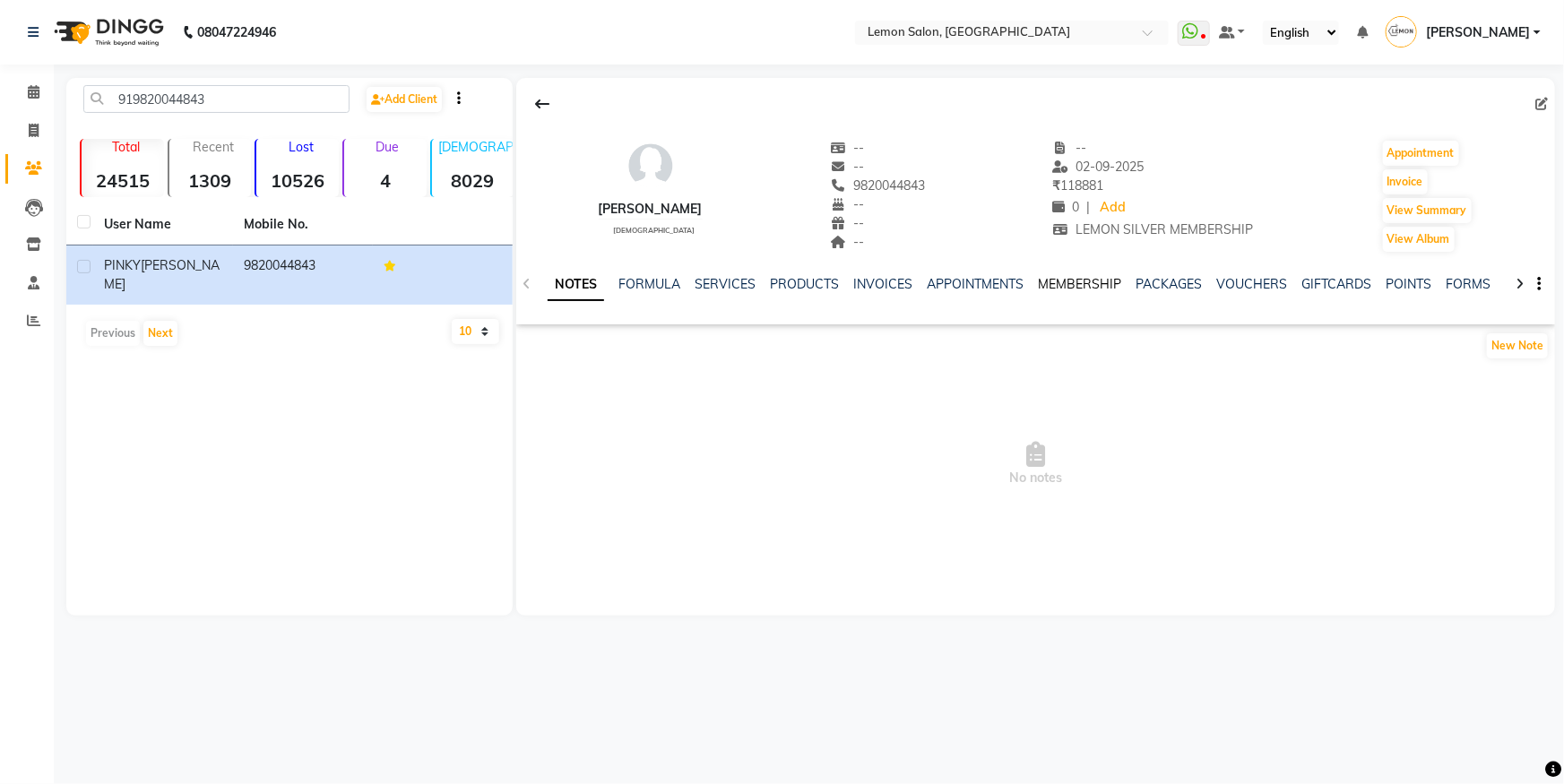
click at [1079, 288] on link "MEMBERSHIP" at bounding box center [1079, 284] width 83 height 16
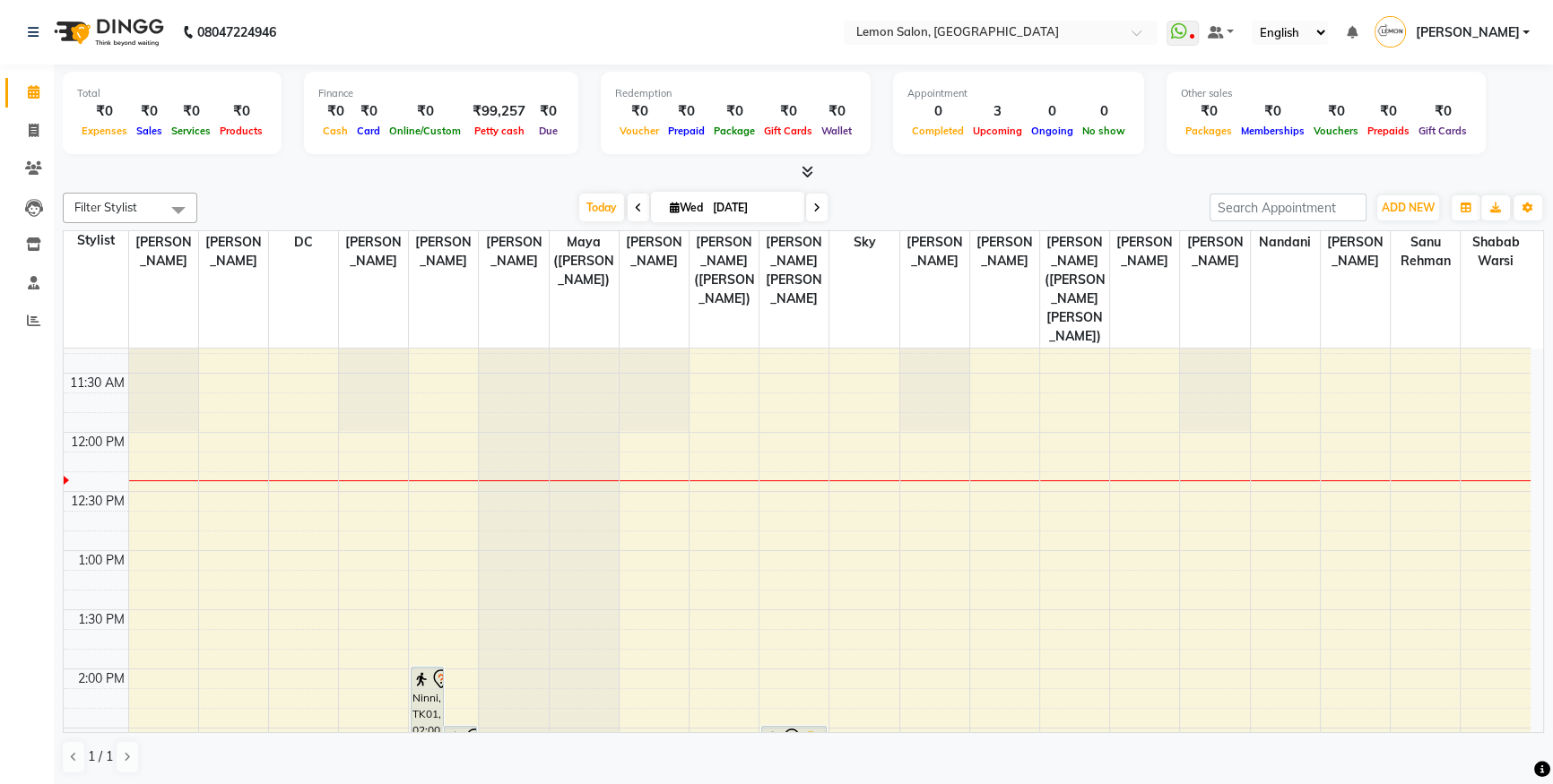
scroll to position [274, 0]
click at [30, 167] on icon at bounding box center [33, 168] width 17 height 14
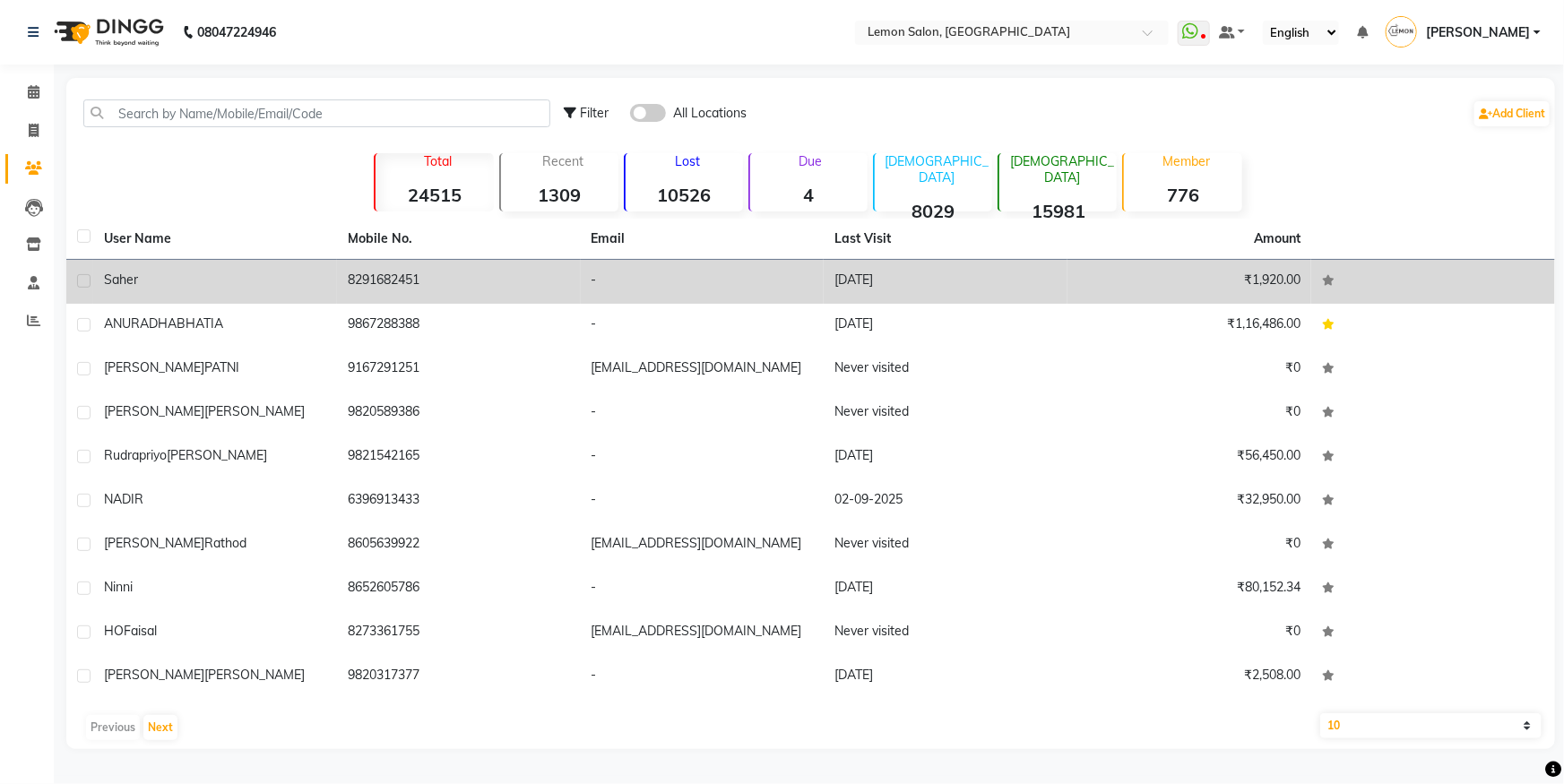
click at [196, 279] on div "saher" at bounding box center [214, 279] width 222 height 19
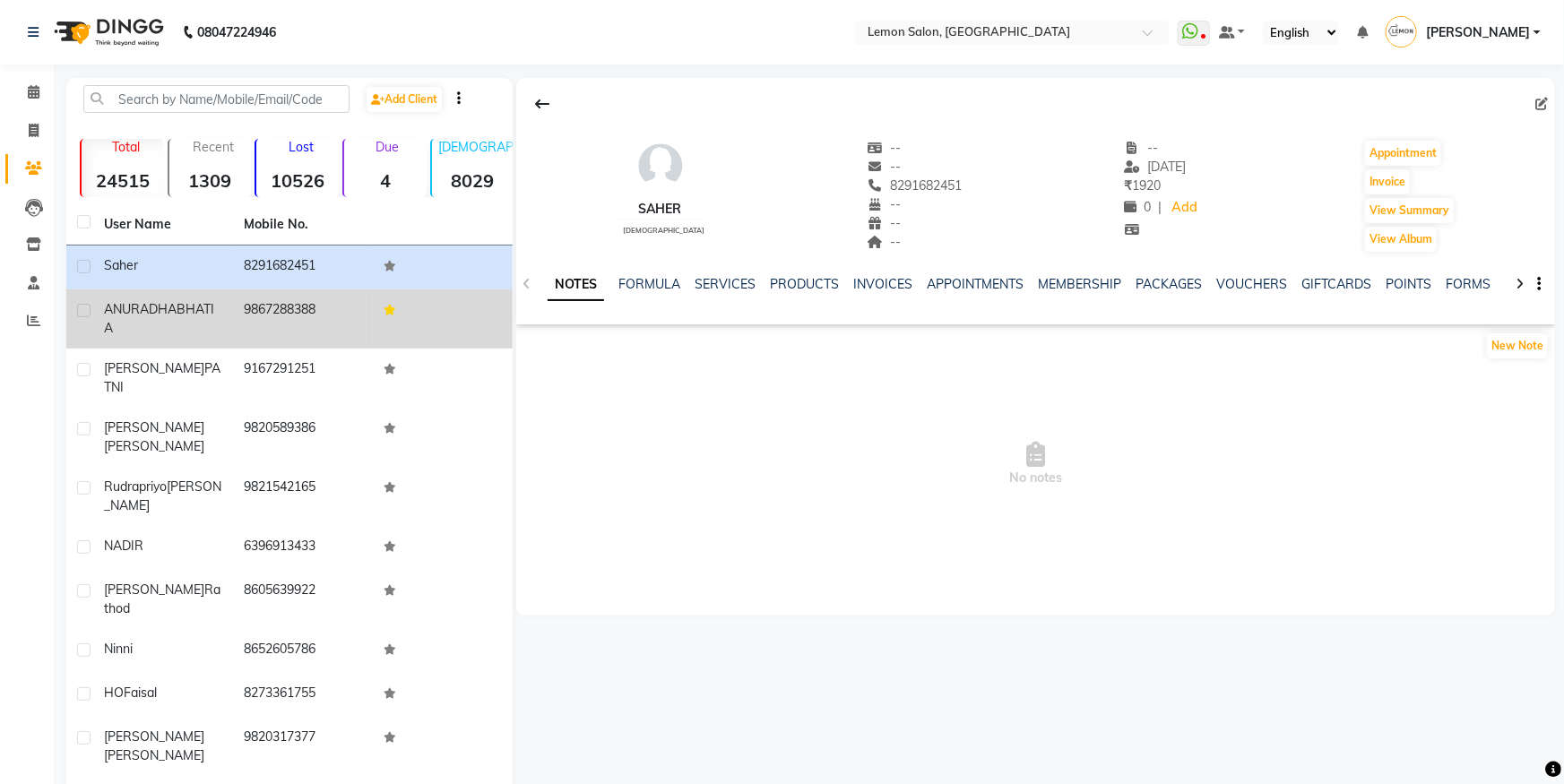
click at [294, 321] on td "9867288388" at bounding box center [303, 319] width 140 height 59
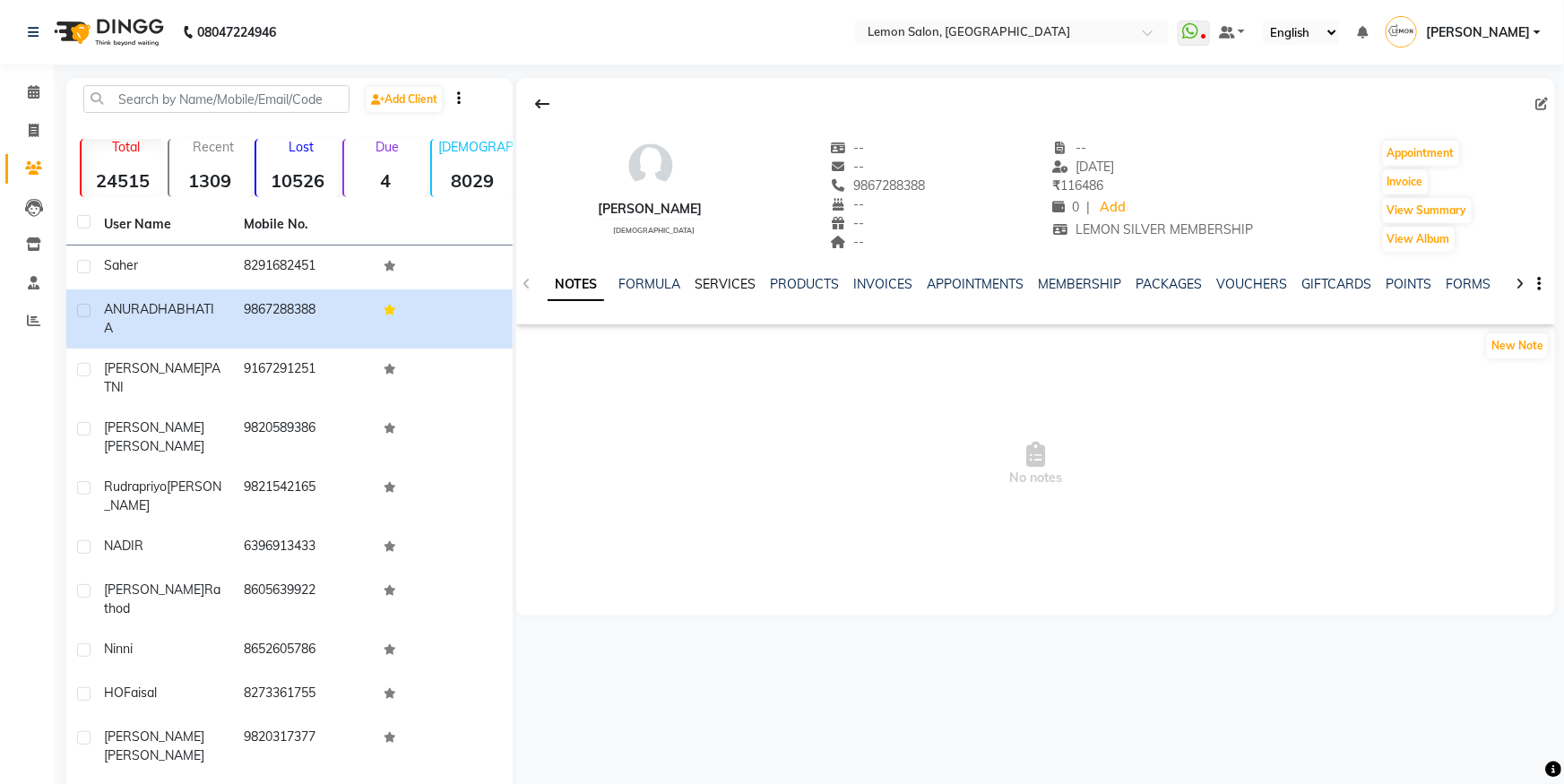
click at [711, 280] on link "SERVICES" at bounding box center [725, 284] width 61 height 16
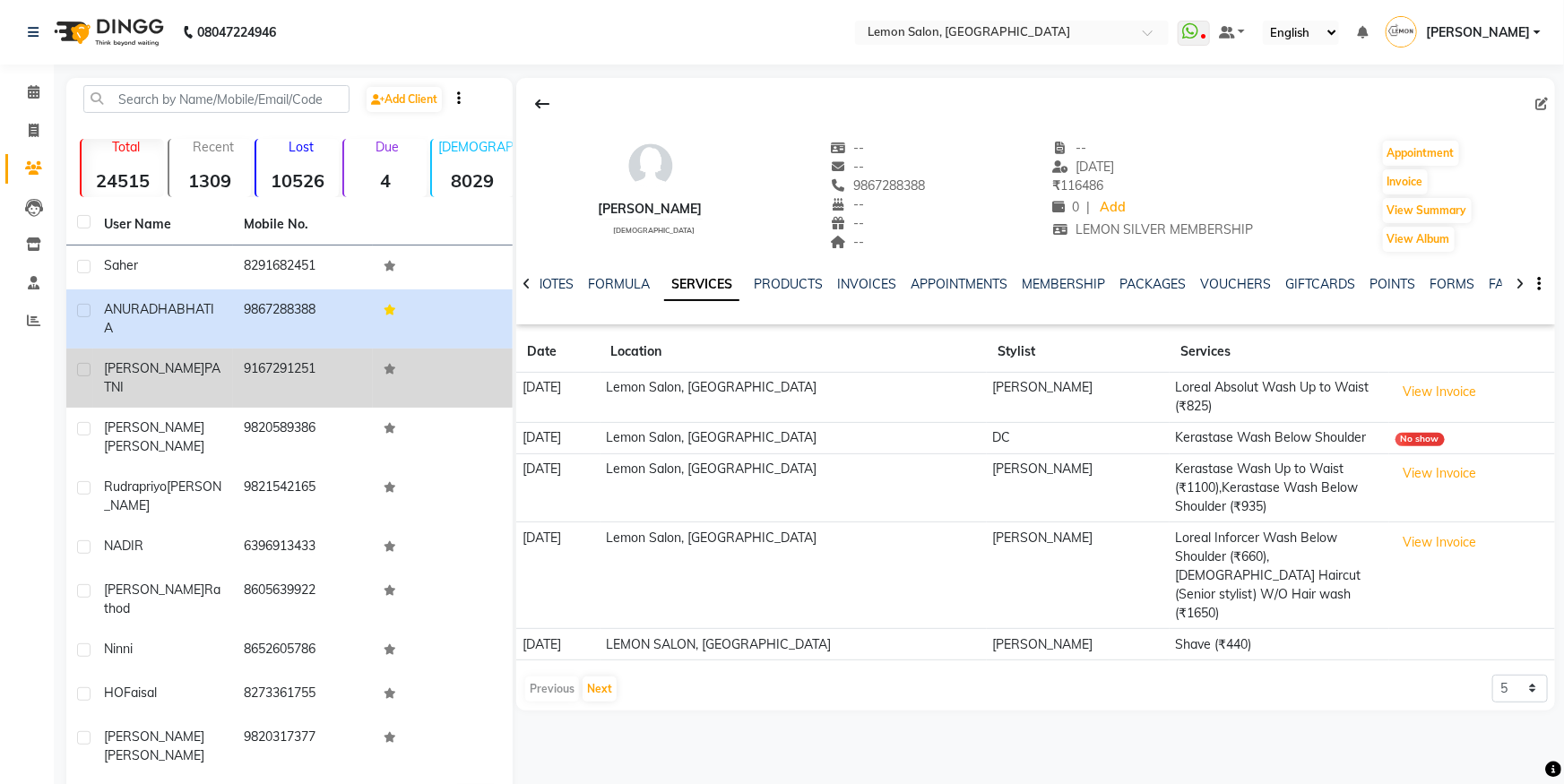
click at [189, 376] on div "[PERSON_NAME]" at bounding box center [163, 378] width 118 height 37
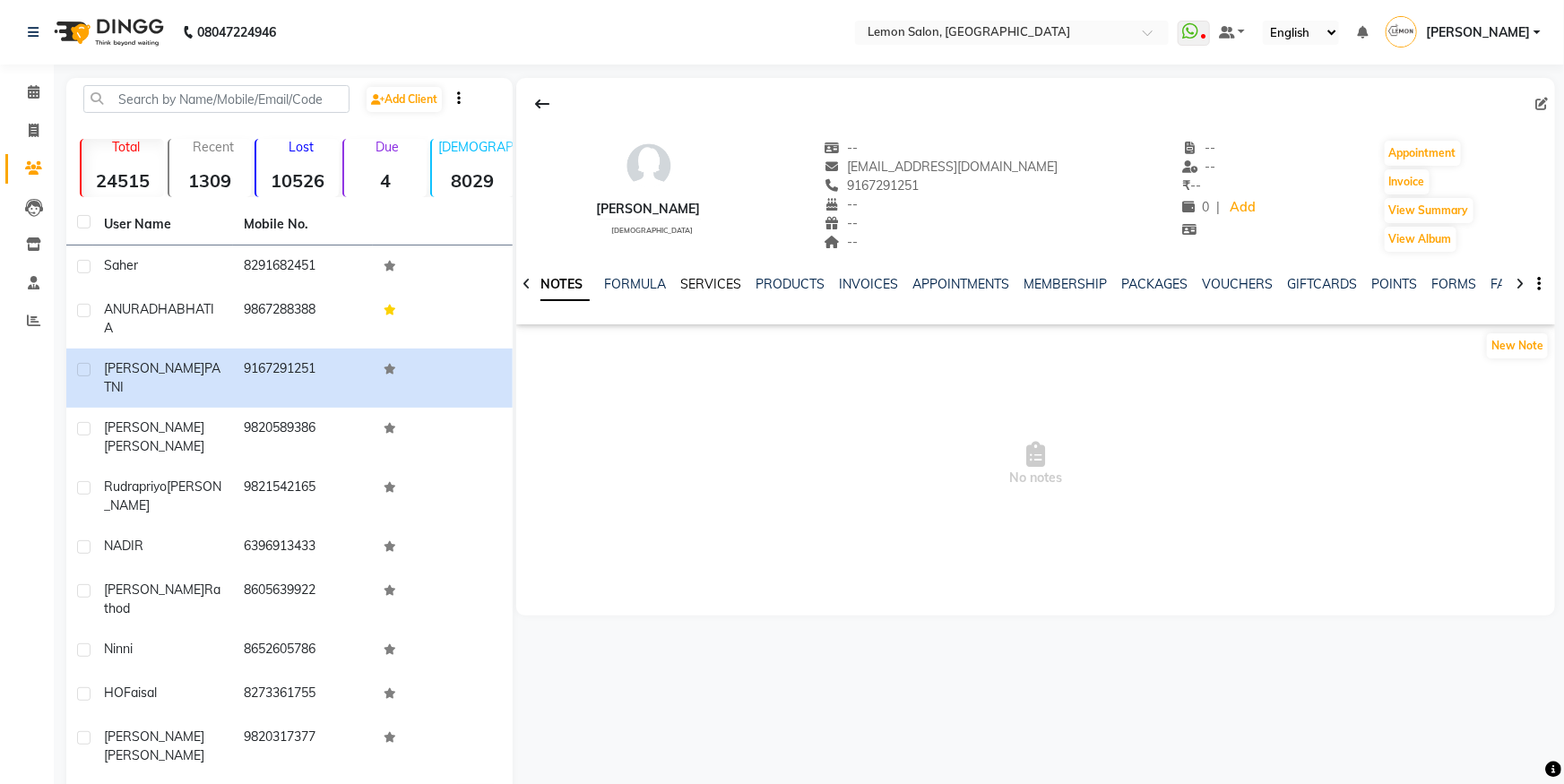
click at [732, 290] on link "SERVICES" at bounding box center [711, 284] width 61 height 16
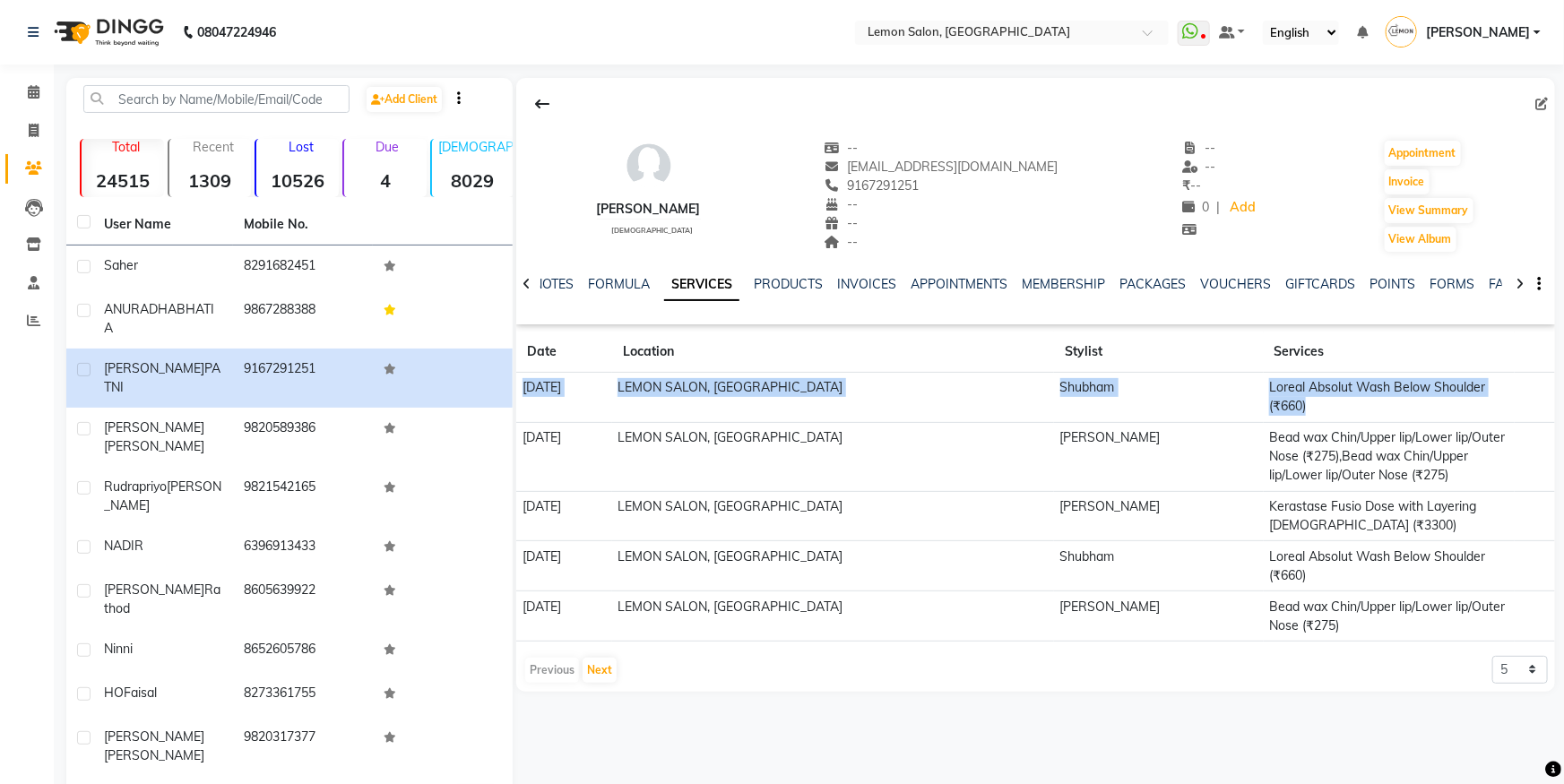
drag, startPoint x: 516, startPoint y: 384, endPoint x: 1476, endPoint y: 407, distance: 960.3
click at [1476, 407] on tr "03-09-2025 LEMON SALON, Lokhandwala Shubham Loreal Absolut Wash Below Shoulder …" at bounding box center [1035, 397] width 1039 height 50
click at [886, 419] on td "LEMON SALON, [GEOGRAPHIC_DATA]" at bounding box center [832, 397] width 442 height 50
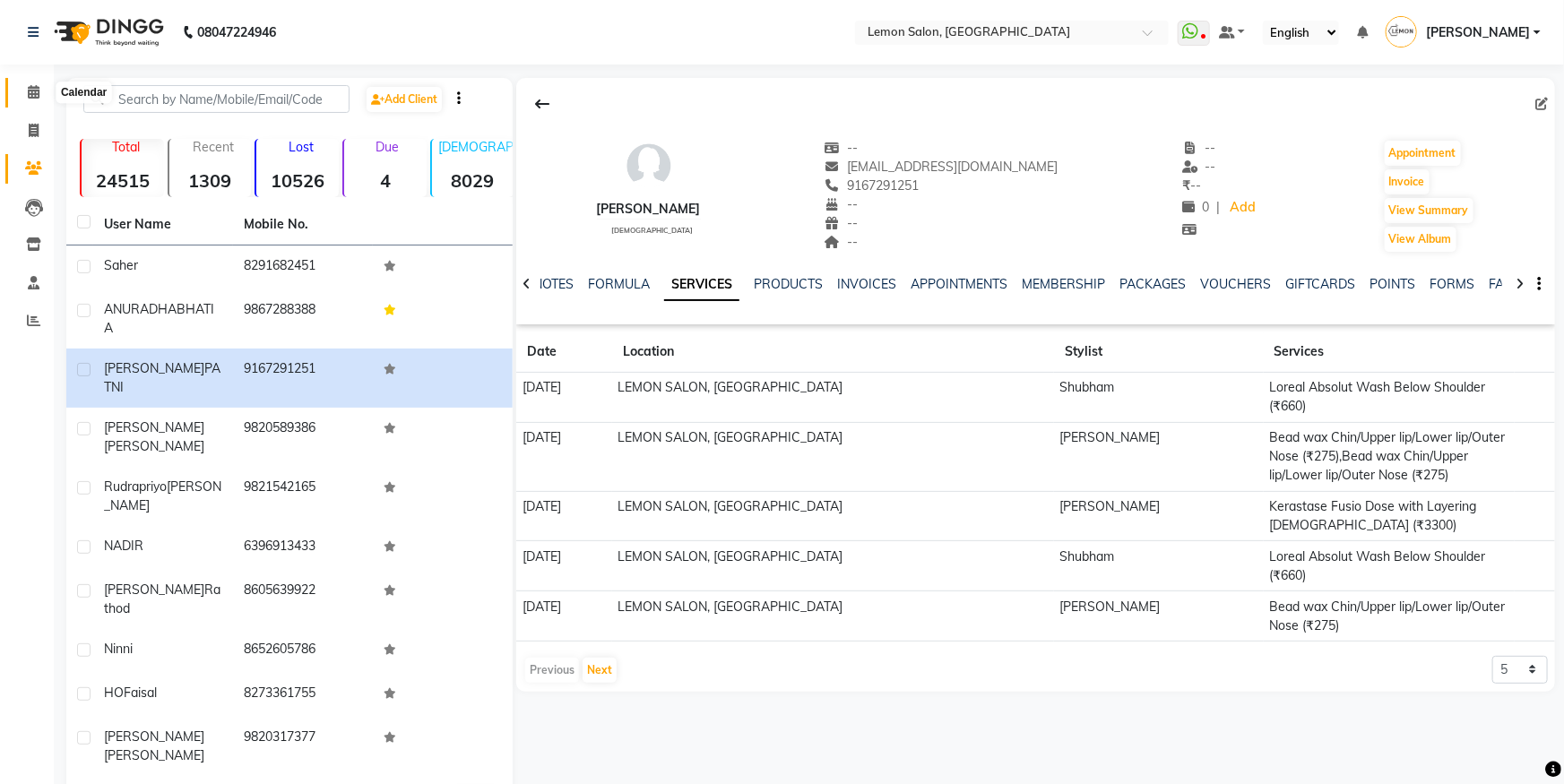
click at [26, 96] on span at bounding box center [33, 92] width 31 height 21
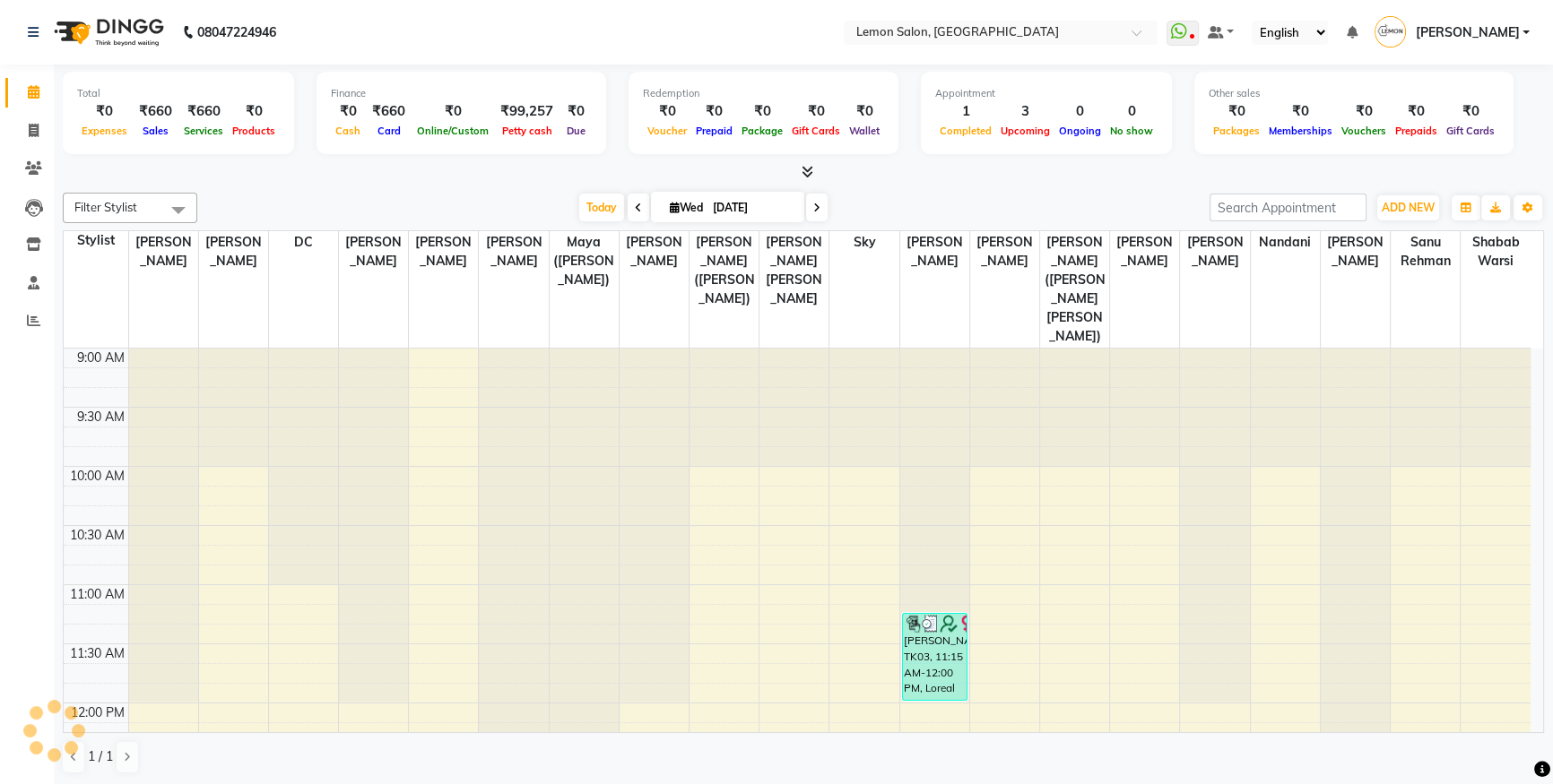
click at [820, 206] on span at bounding box center [817, 208] width 22 height 27
type input "[DATE]"
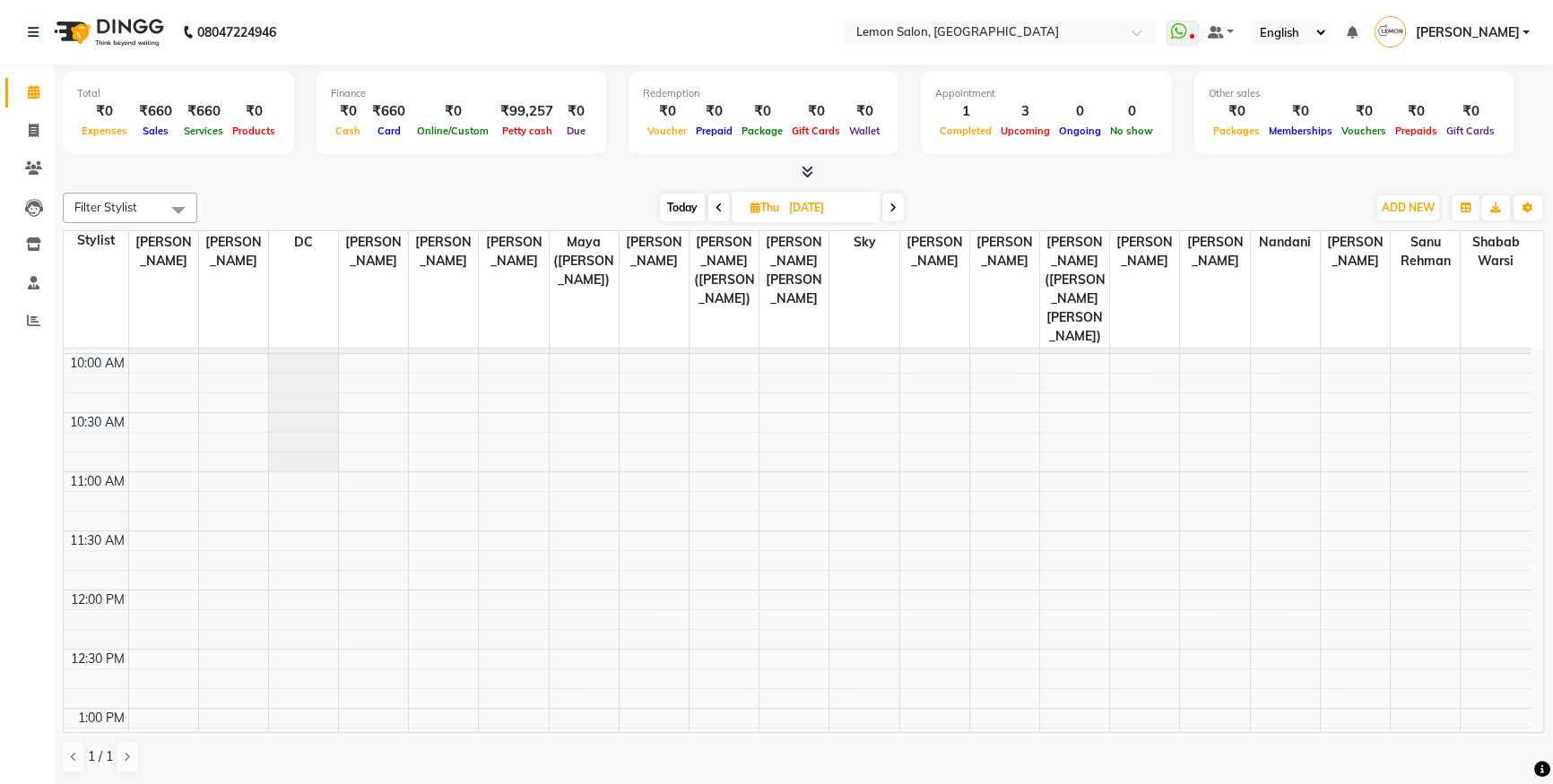
scroll to position [244, 0]
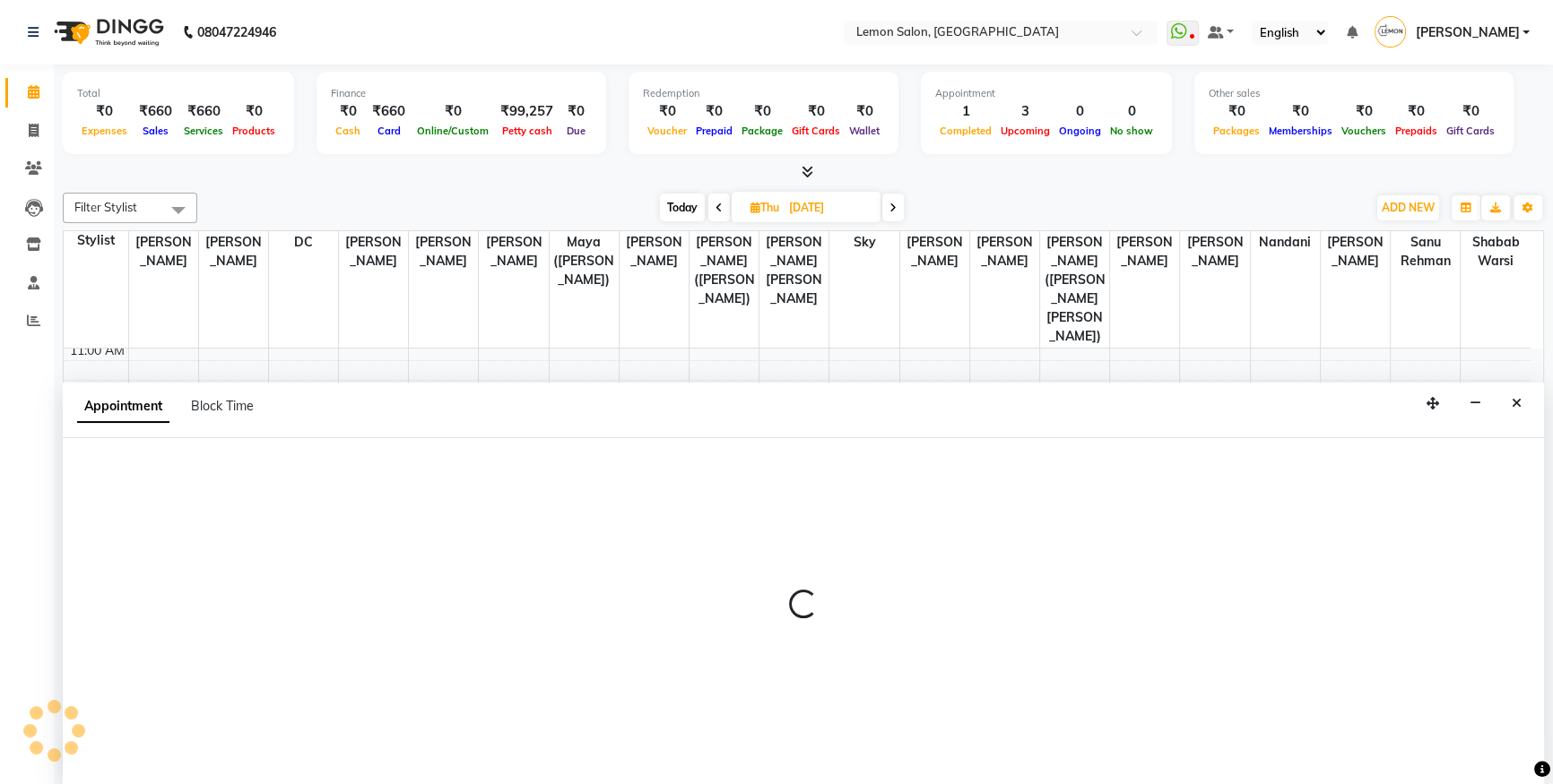
scroll to position [0, 0]
select select "7391"
select select "tentative"
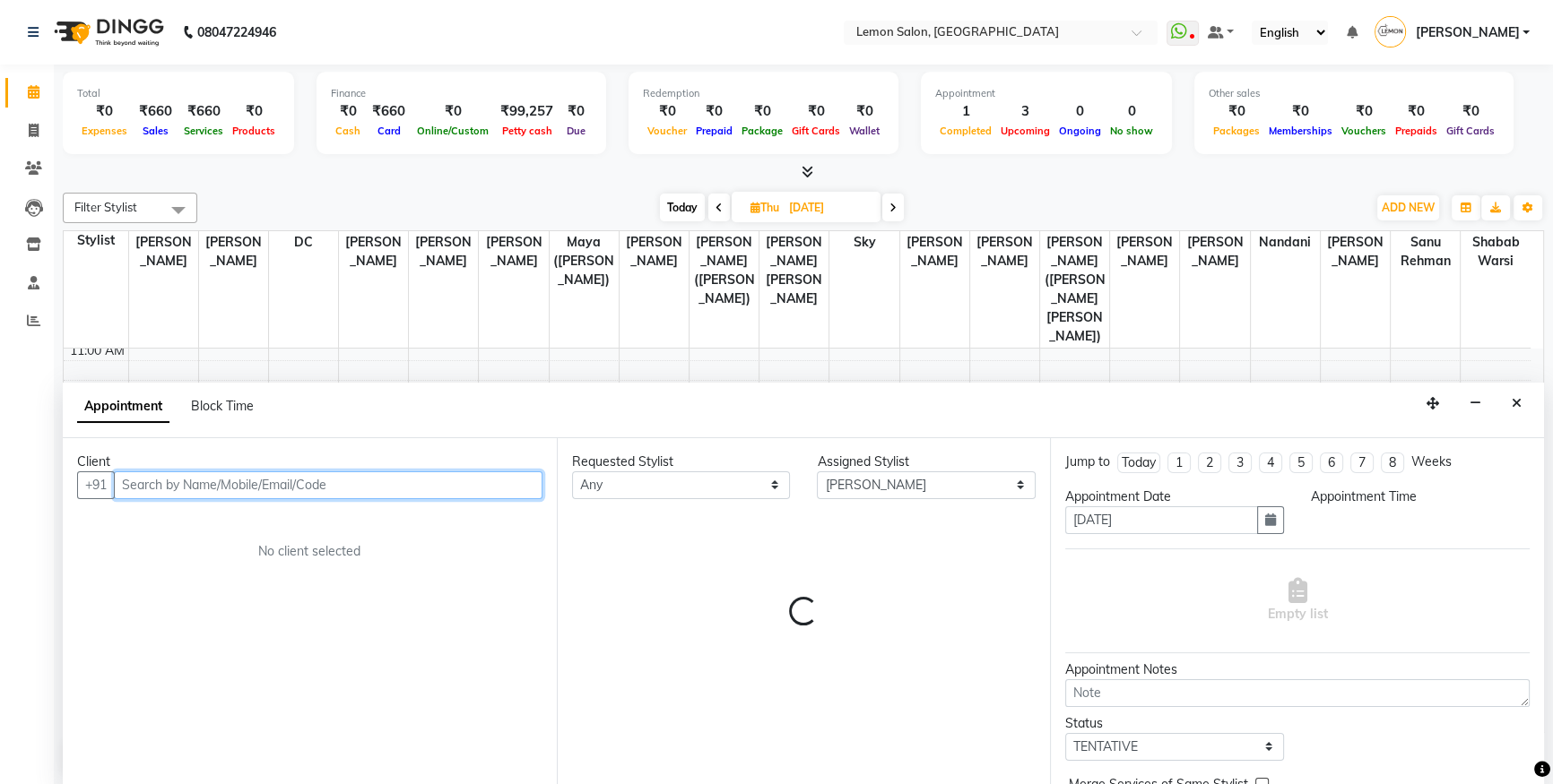
select select "840"
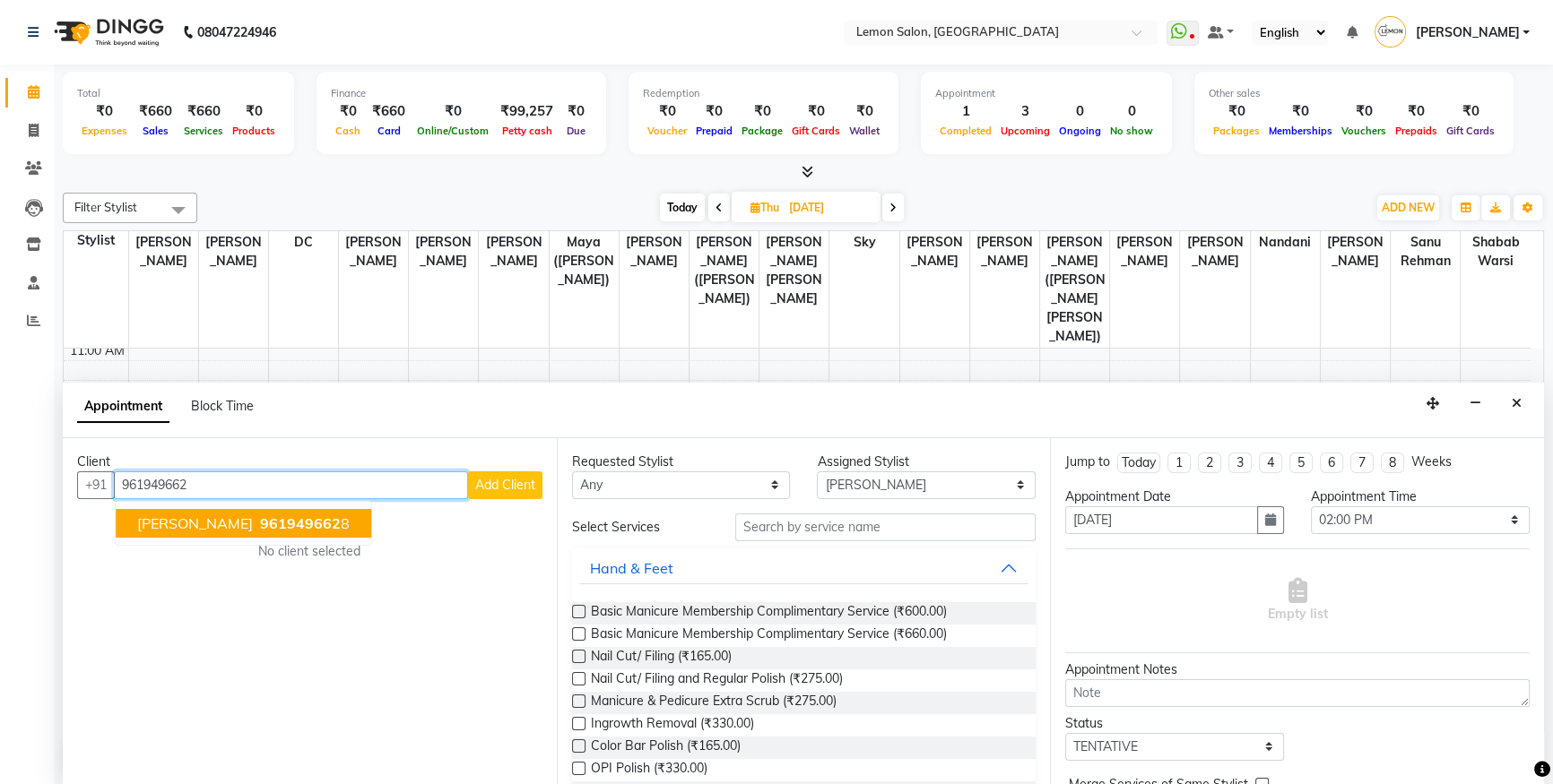
click at [224, 515] on span "[PERSON_NAME]" at bounding box center [195, 523] width 116 height 18
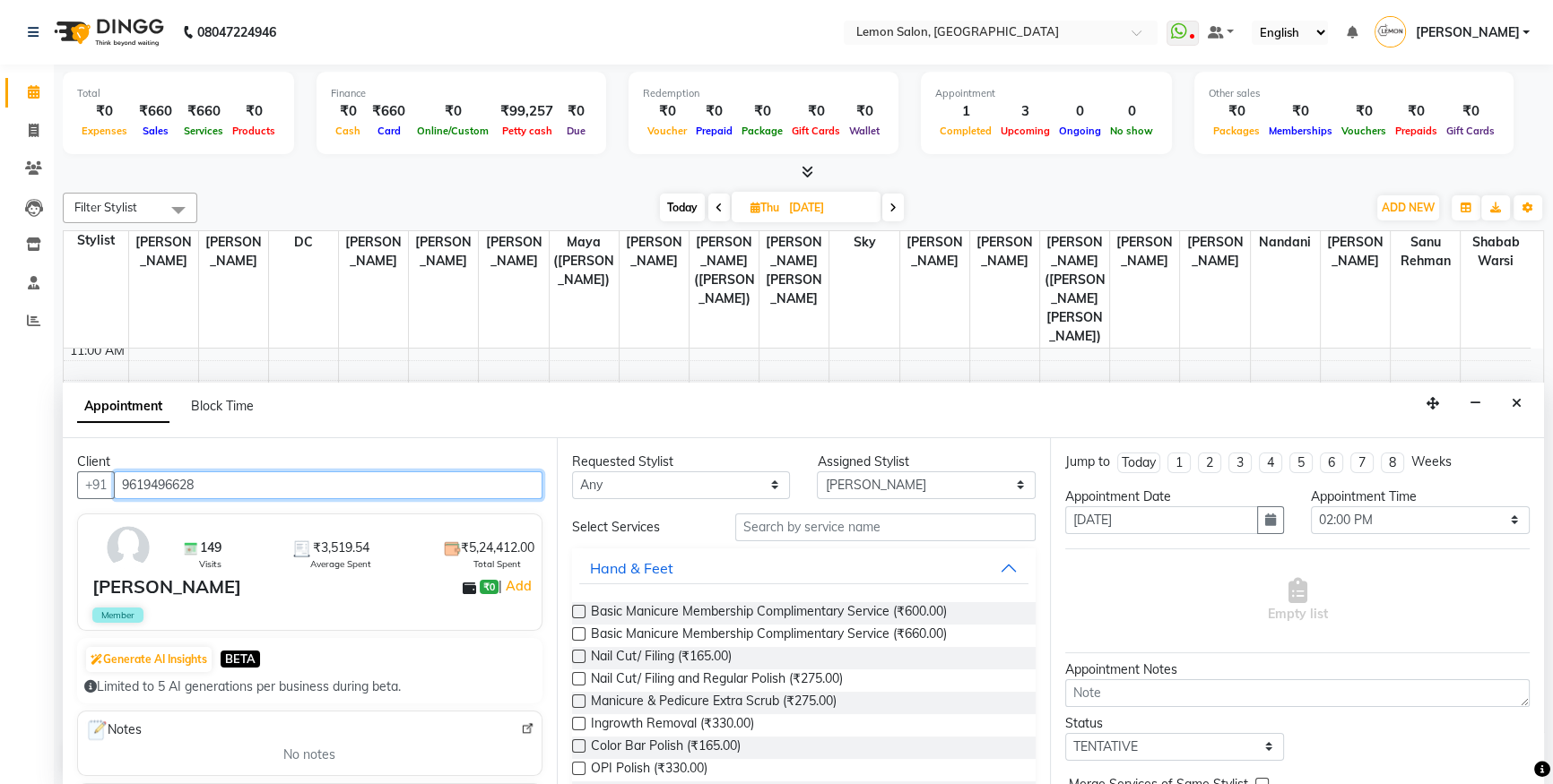
type input "9619496628"
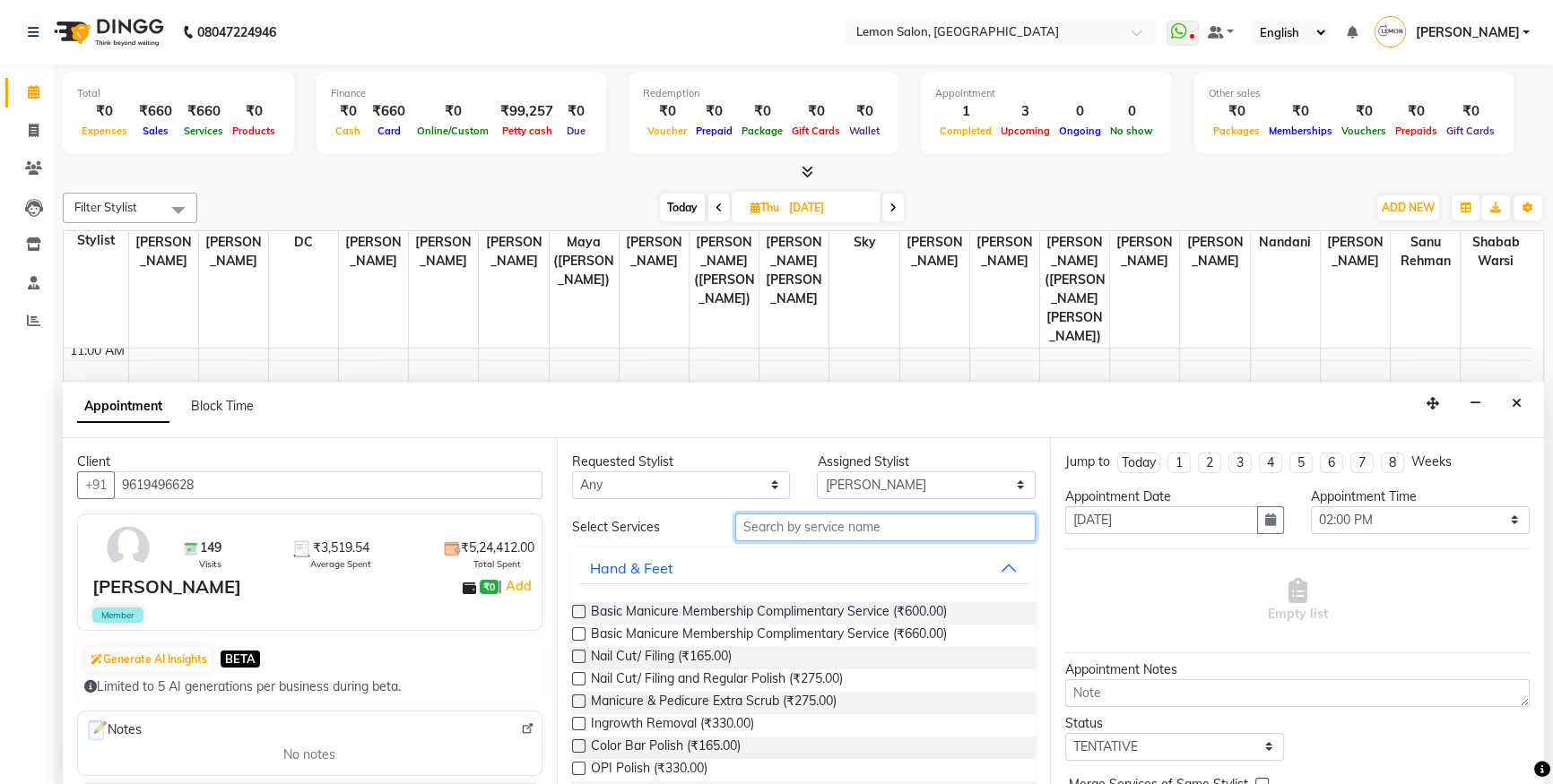
click at [842, 528] on input "text" at bounding box center [885, 528] width 301 height 27
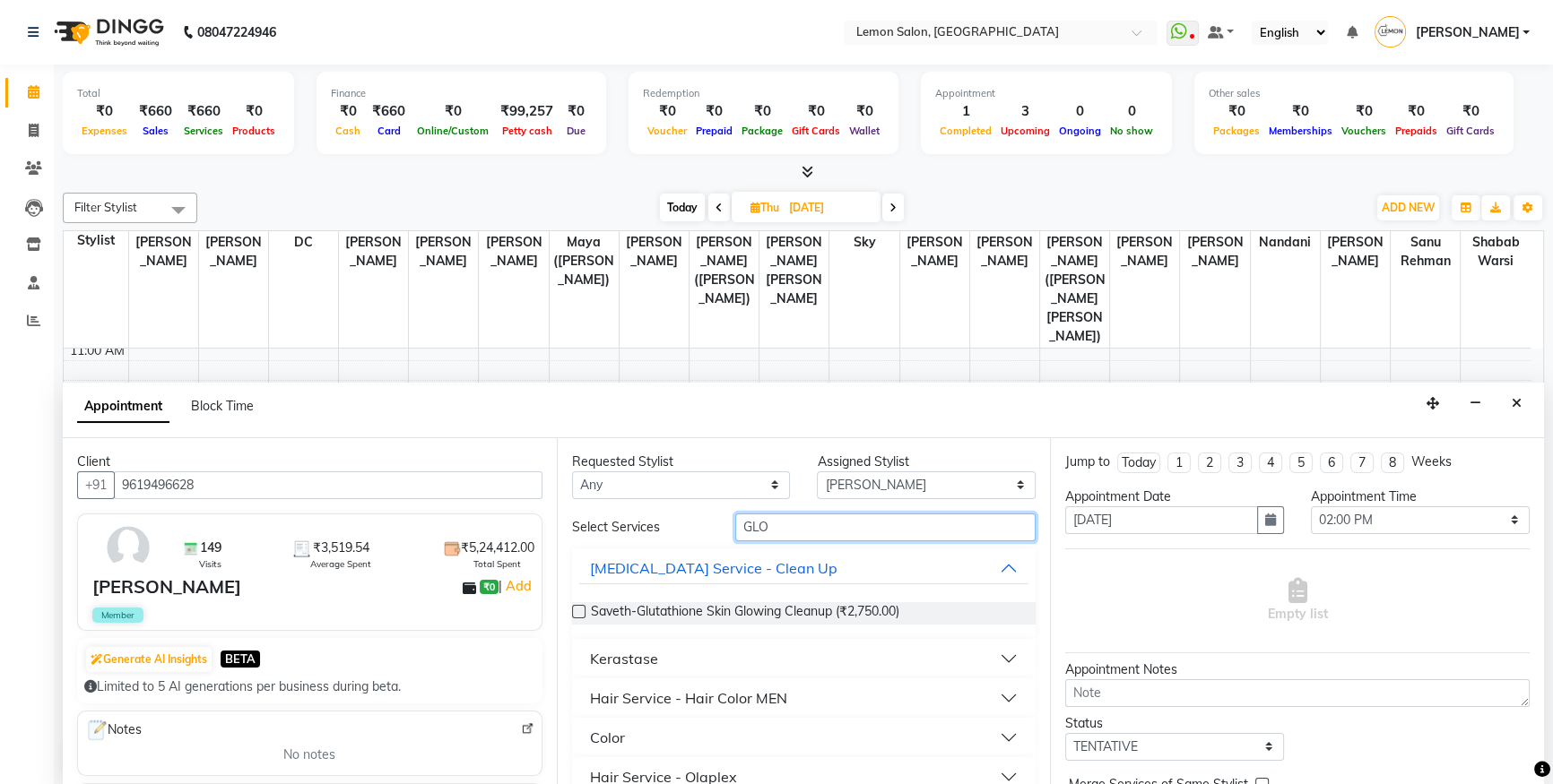
type input "GLO"
click at [848, 721] on button "Color" at bounding box center [804, 737] width 450 height 32
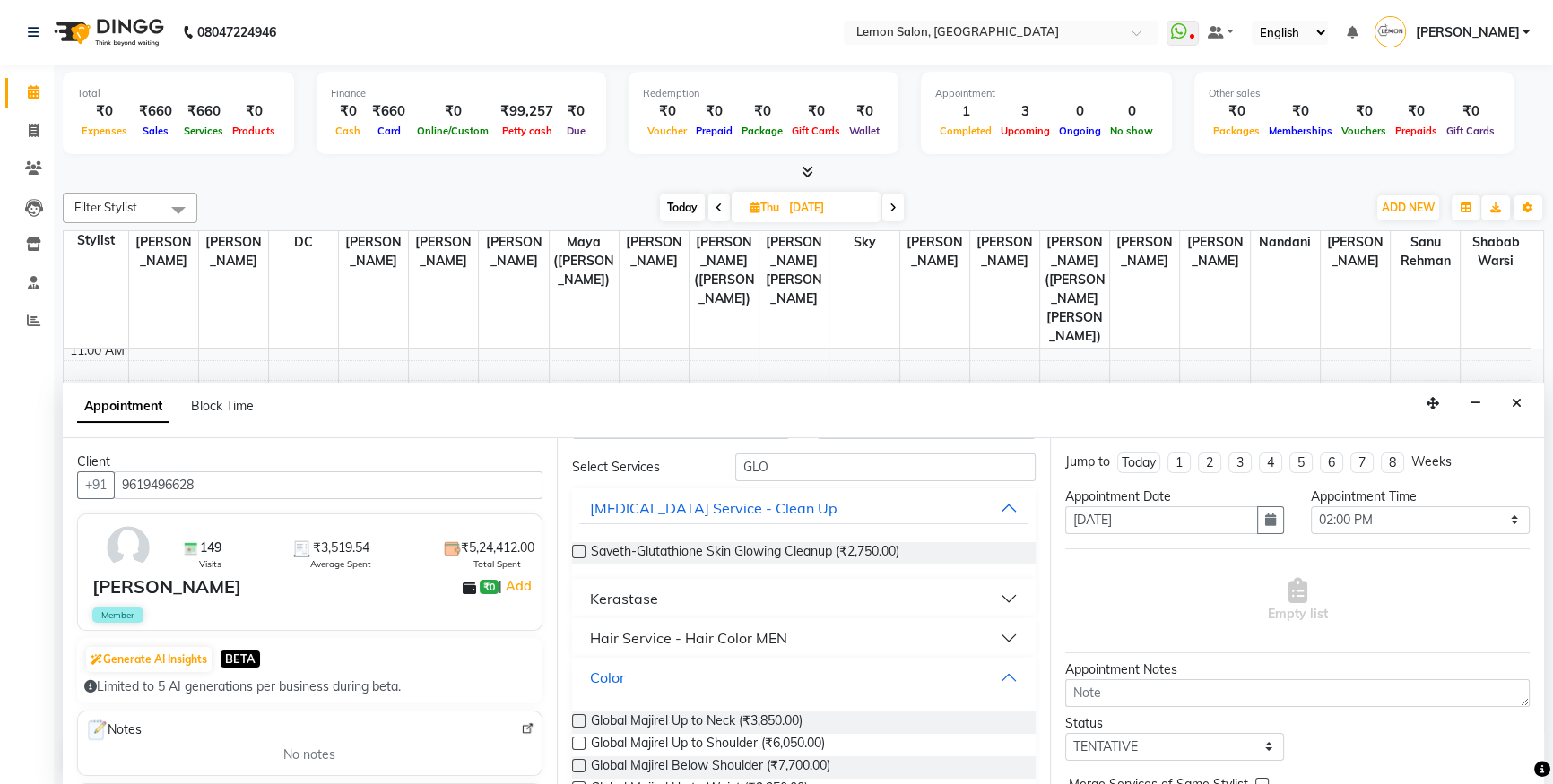
scroll to position [80, 0]
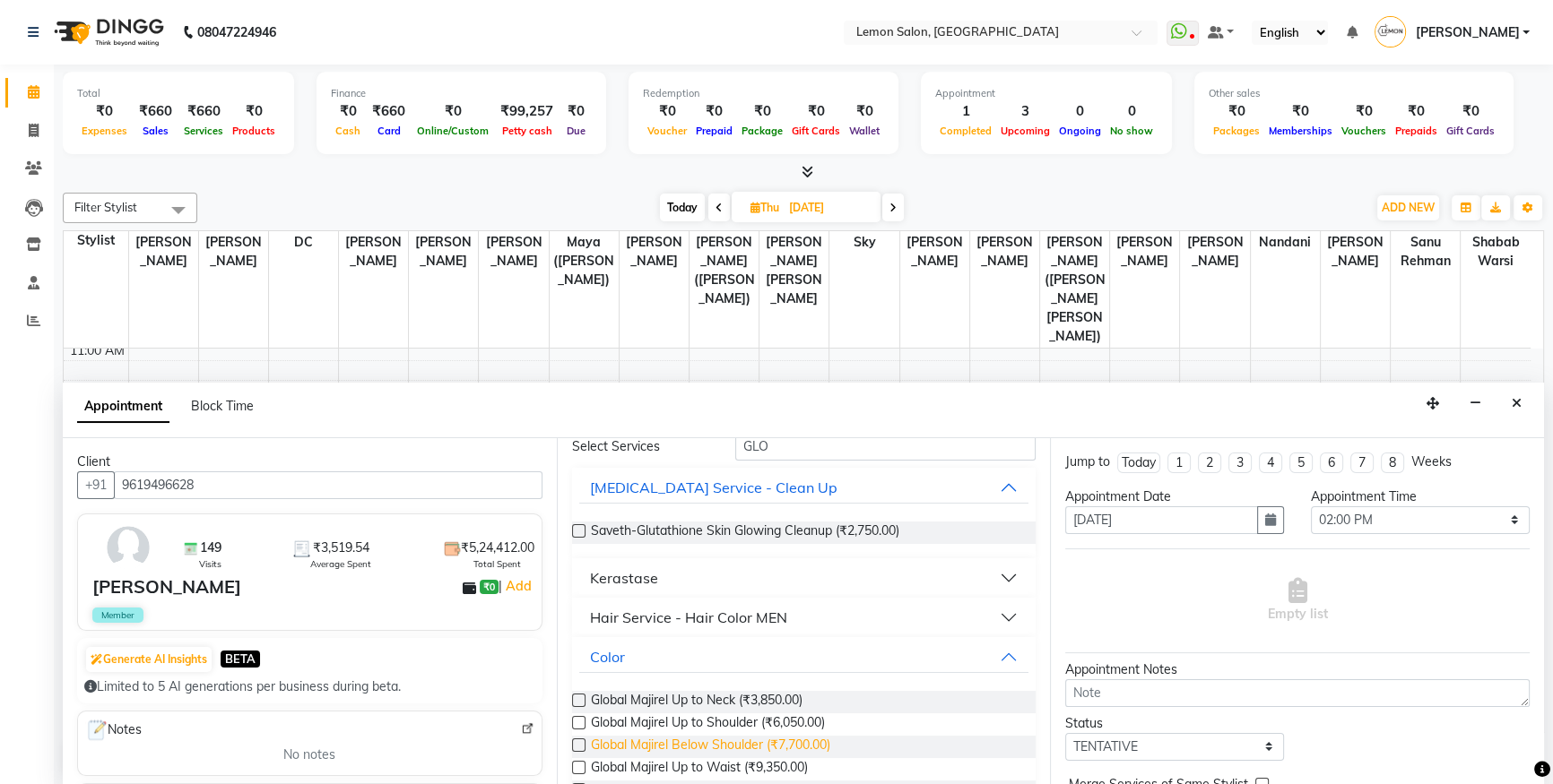
click at [821, 745] on span "Global Majirel Below Shoulder (₹7,700.00)" at bounding box center [710, 747] width 239 height 23
checkbox input "false"
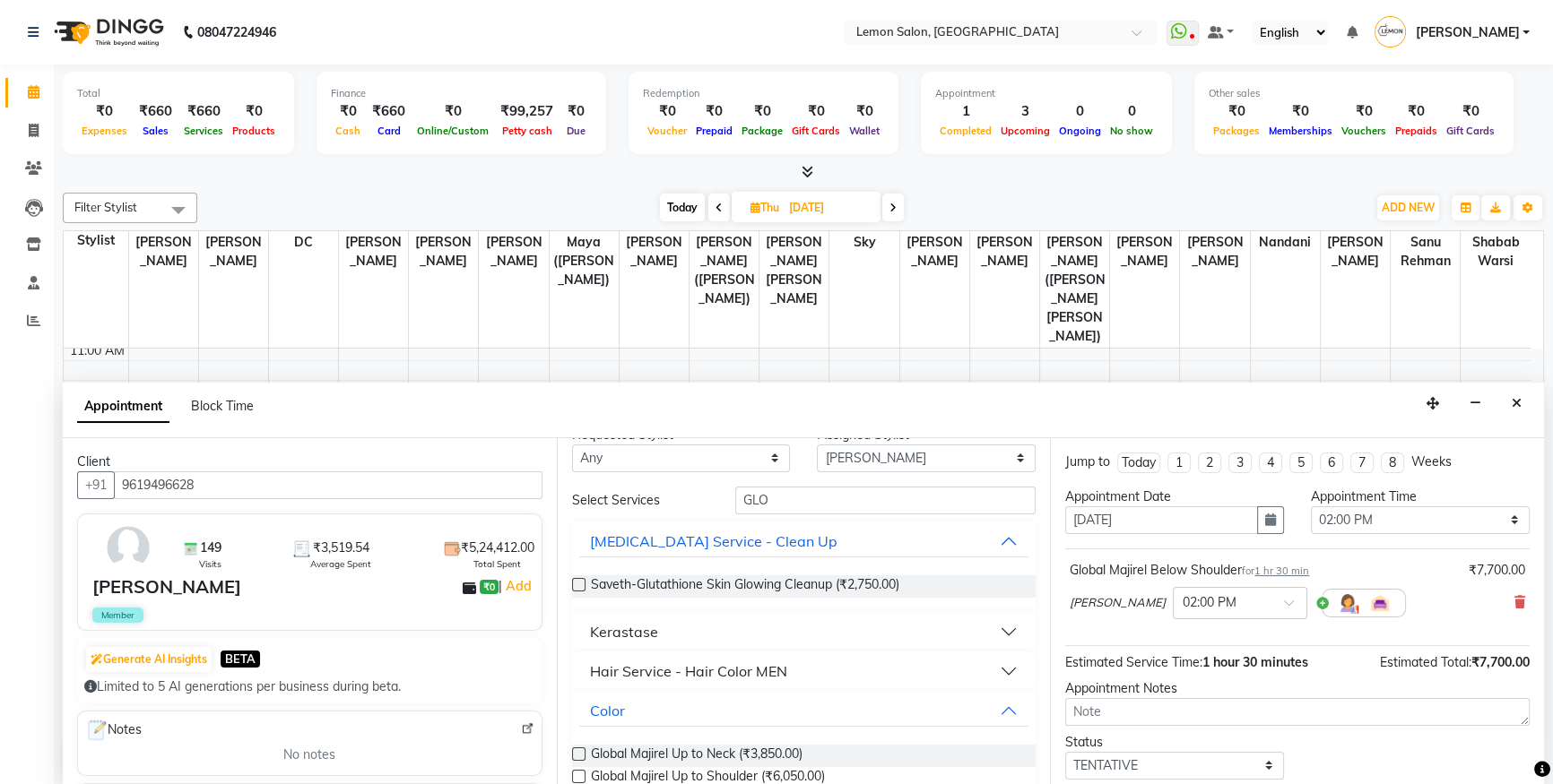
scroll to position [0, 0]
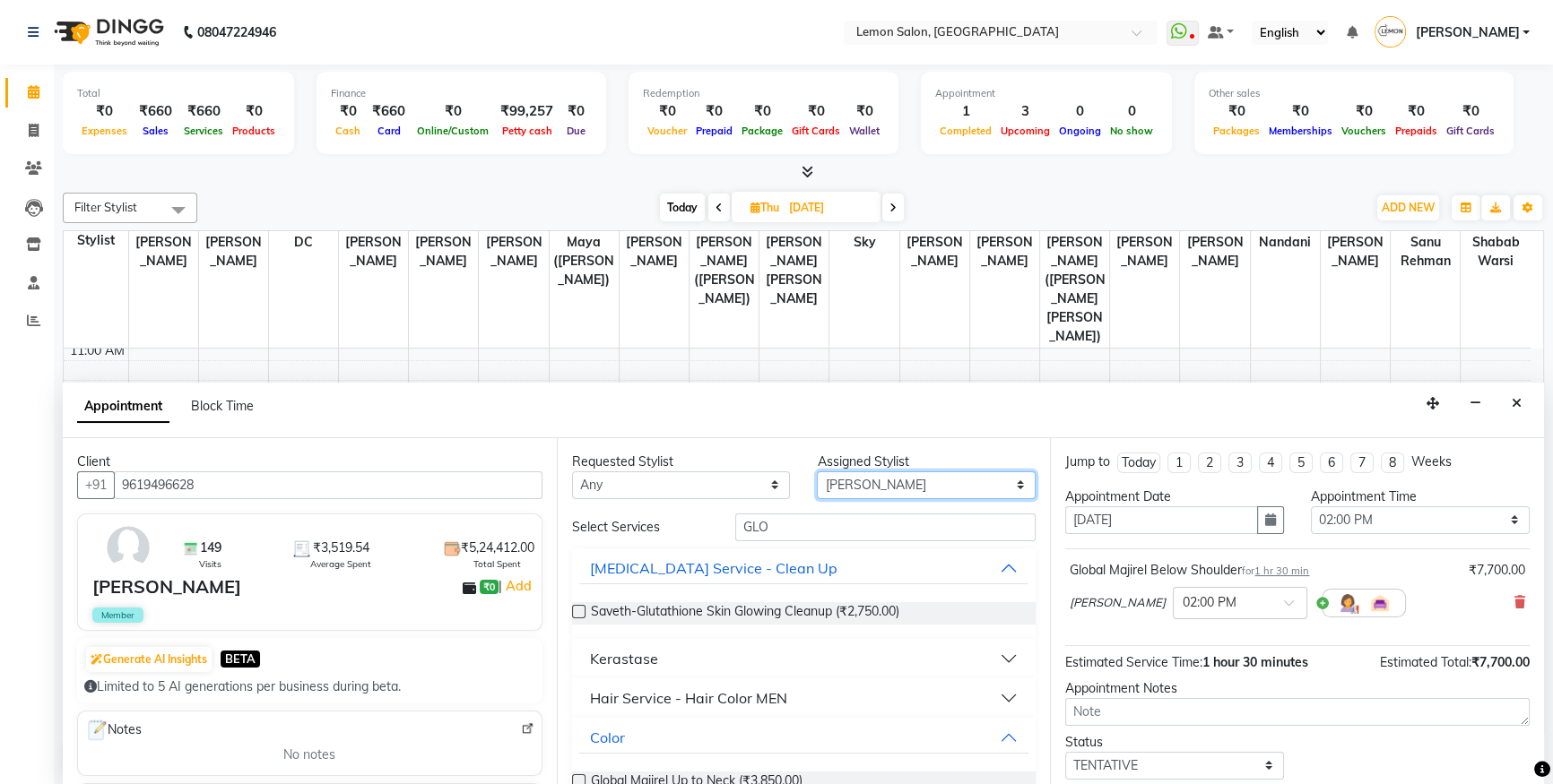
click at [862, 489] on select "Select Aakash Buchiude Azaz Kassara DC Geeta Govind Rajput Kanchan (Shrushti Si…" at bounding box center [925, 485] width 218 height 27
select select "7884"
click at [817, 472] on select "Select Aakash Buchiude Azaz Kassara DC Geeta Govind Rajput Kanchan (Shrushti Si…" at bounding box center [925, 485] width 218 height 27
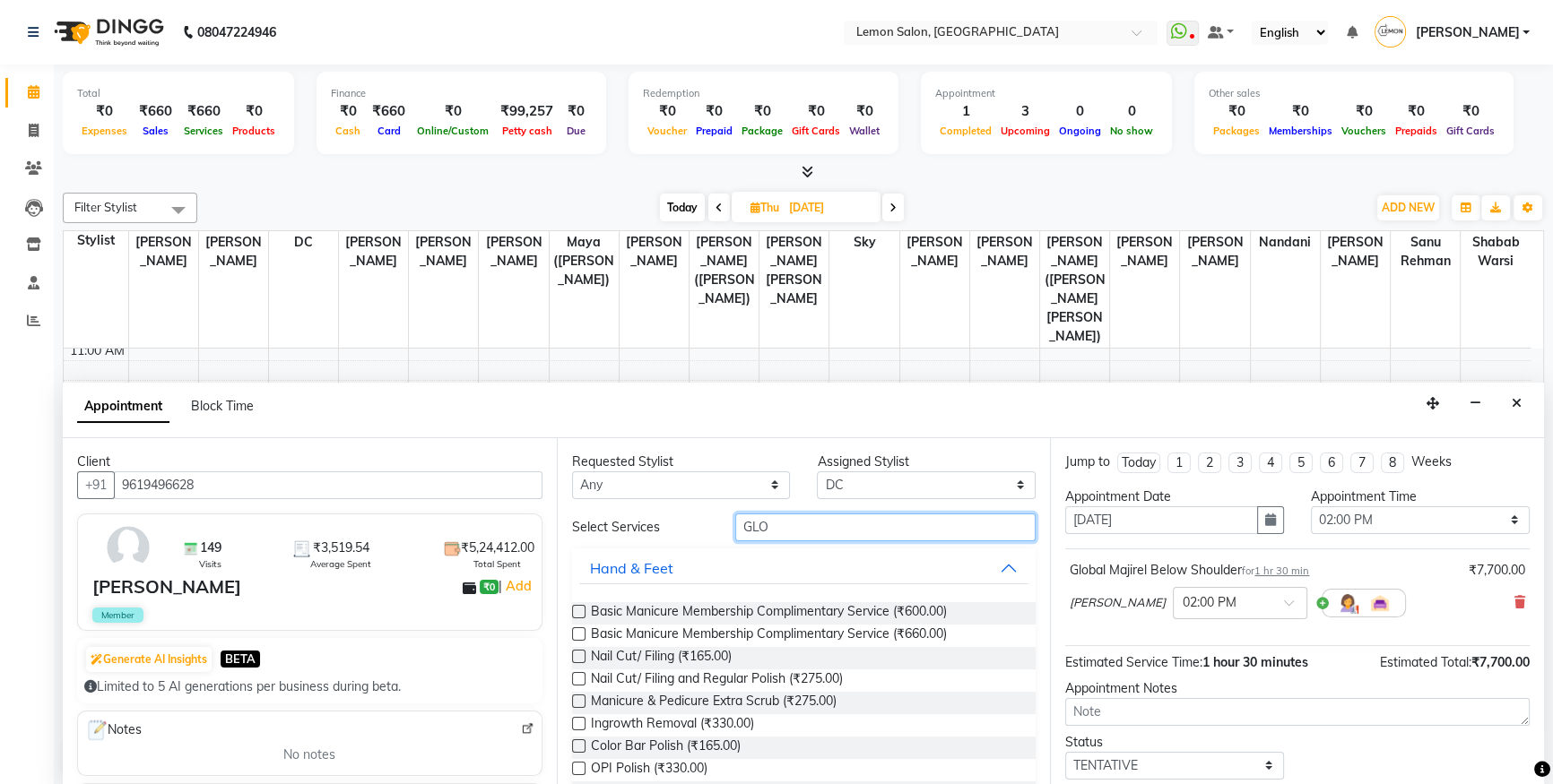
click at [758, 532] on input "GLO" at bounding box center [885, 528] width 301 height 27
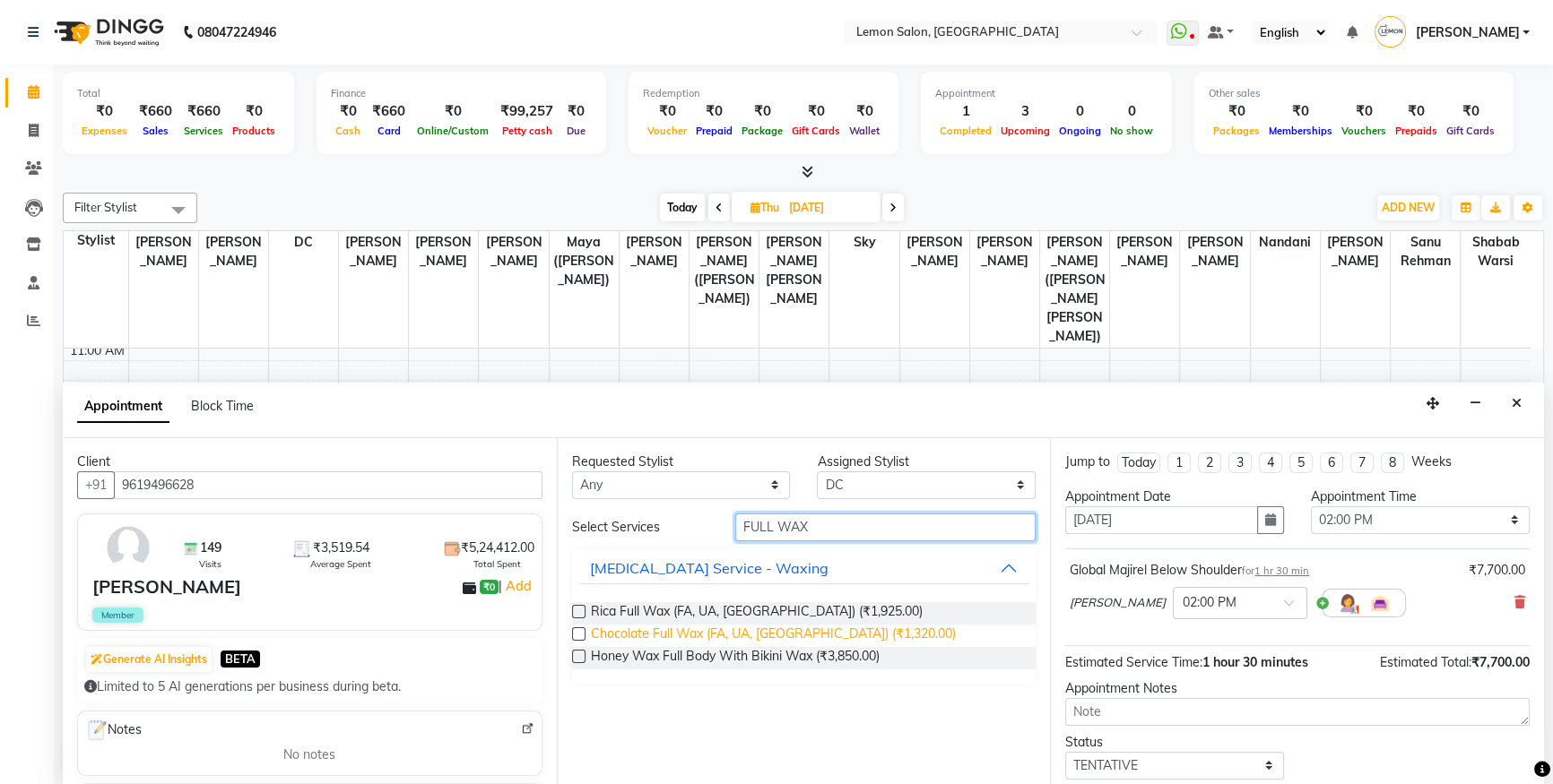
type input "FULL WAX"
click at [778, 624] on span "Chocolate Full Wax (FA, UA, FL) (₹1,320.00)" at bounding box center [773, 635] width 365 height 23
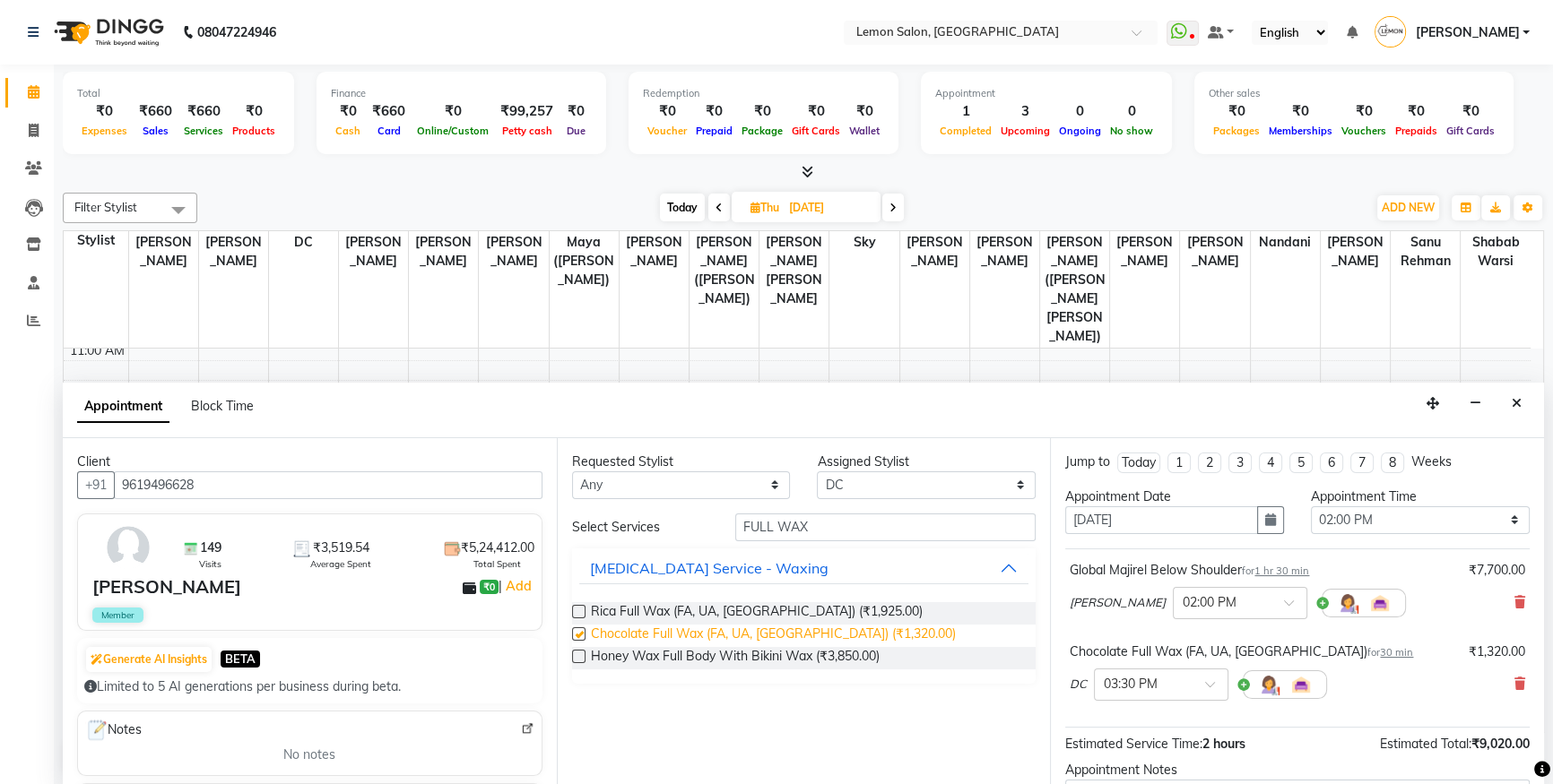
checkbox input "false"
click at [1514, 683] on icon at bounding box center [1519, 683] width 11 height 13
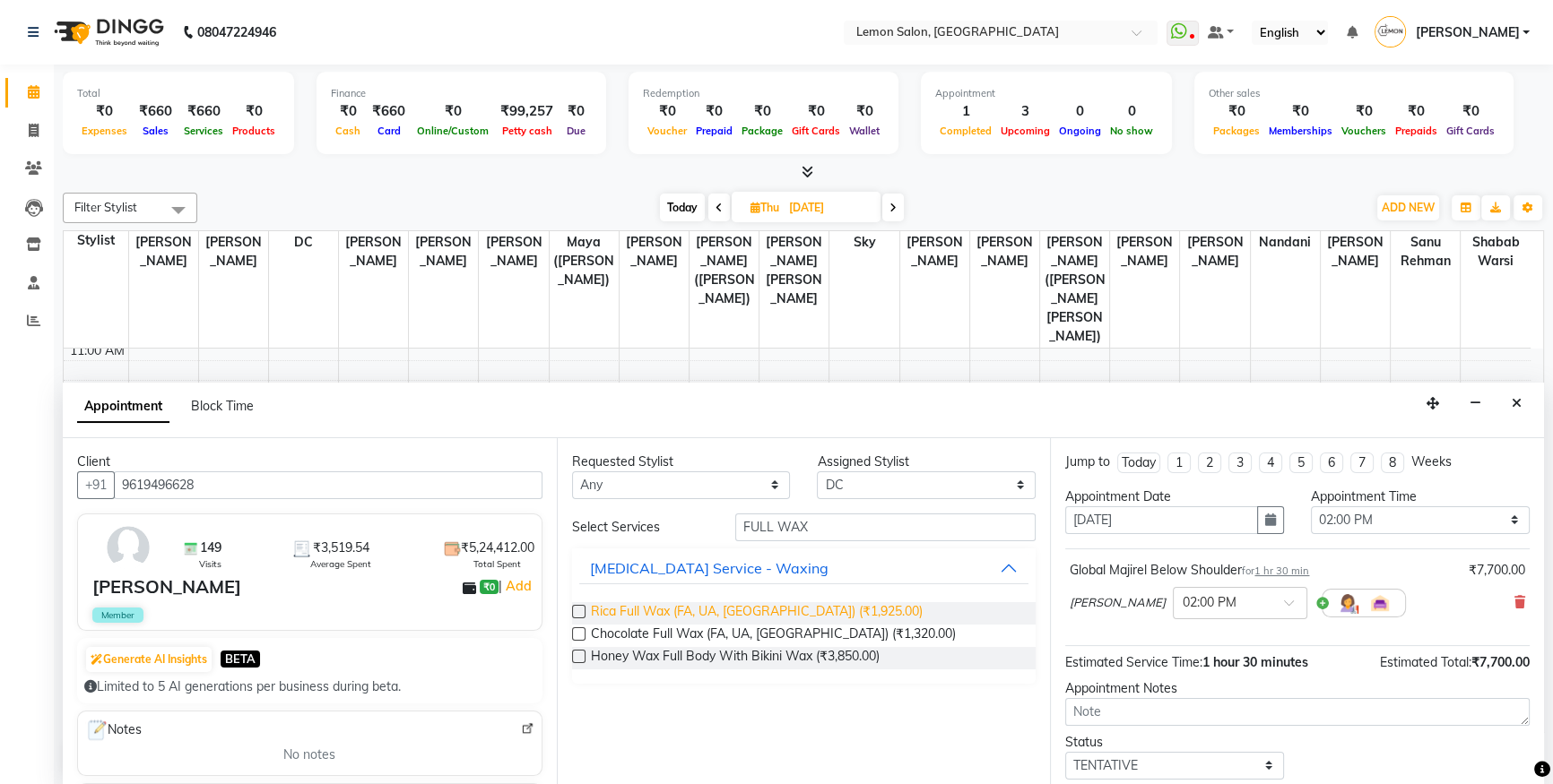
click at [783, 603] on span "Rica Full Wax (FA, UA, FL) (₹1,925.00)" at bounding box center [756, 613] width 332 height 23
checkbox input "false"
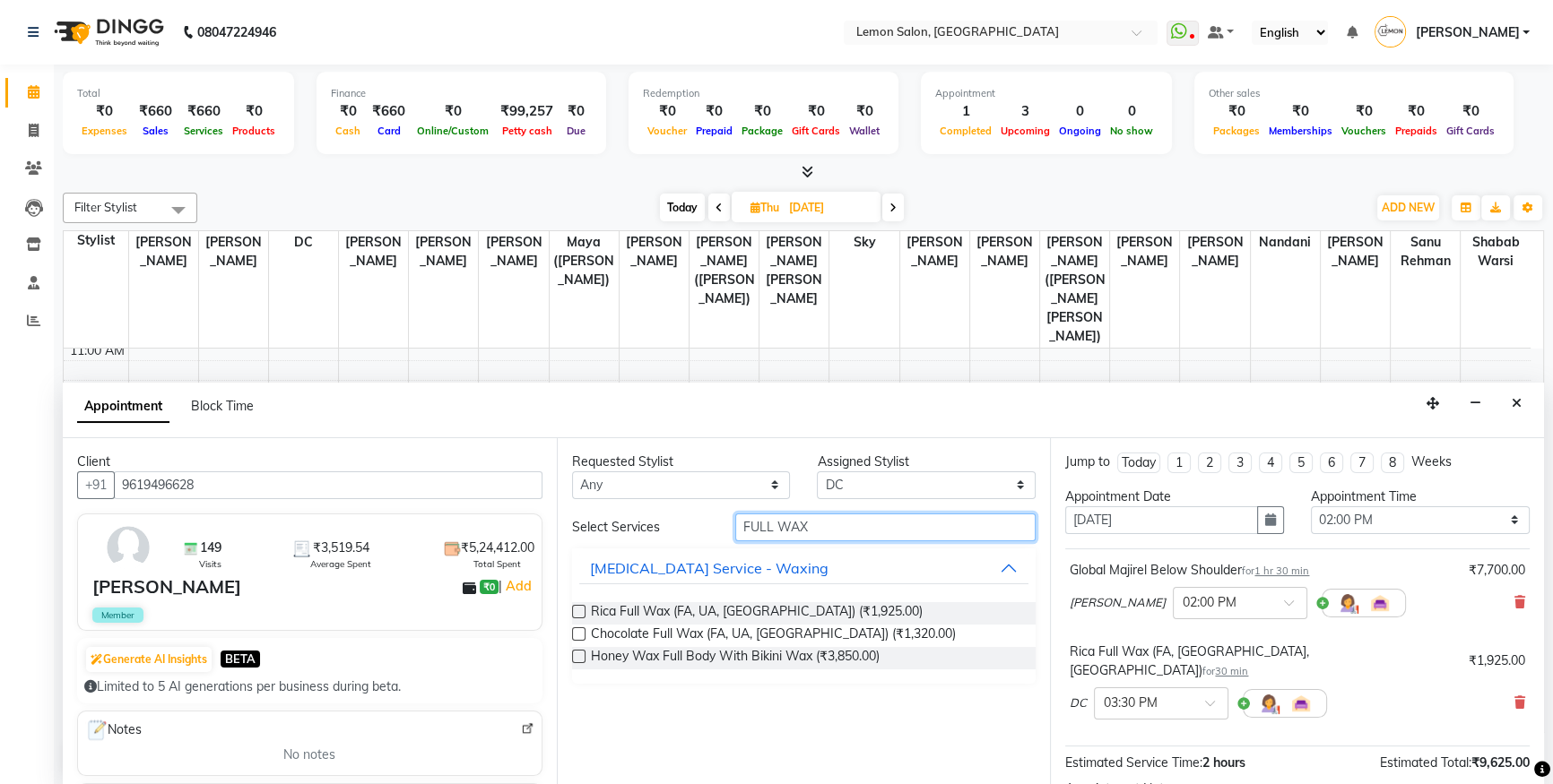
click at [869, 514] on input "FULL WAX" at bounding box center [885, 528] width 301 height 27
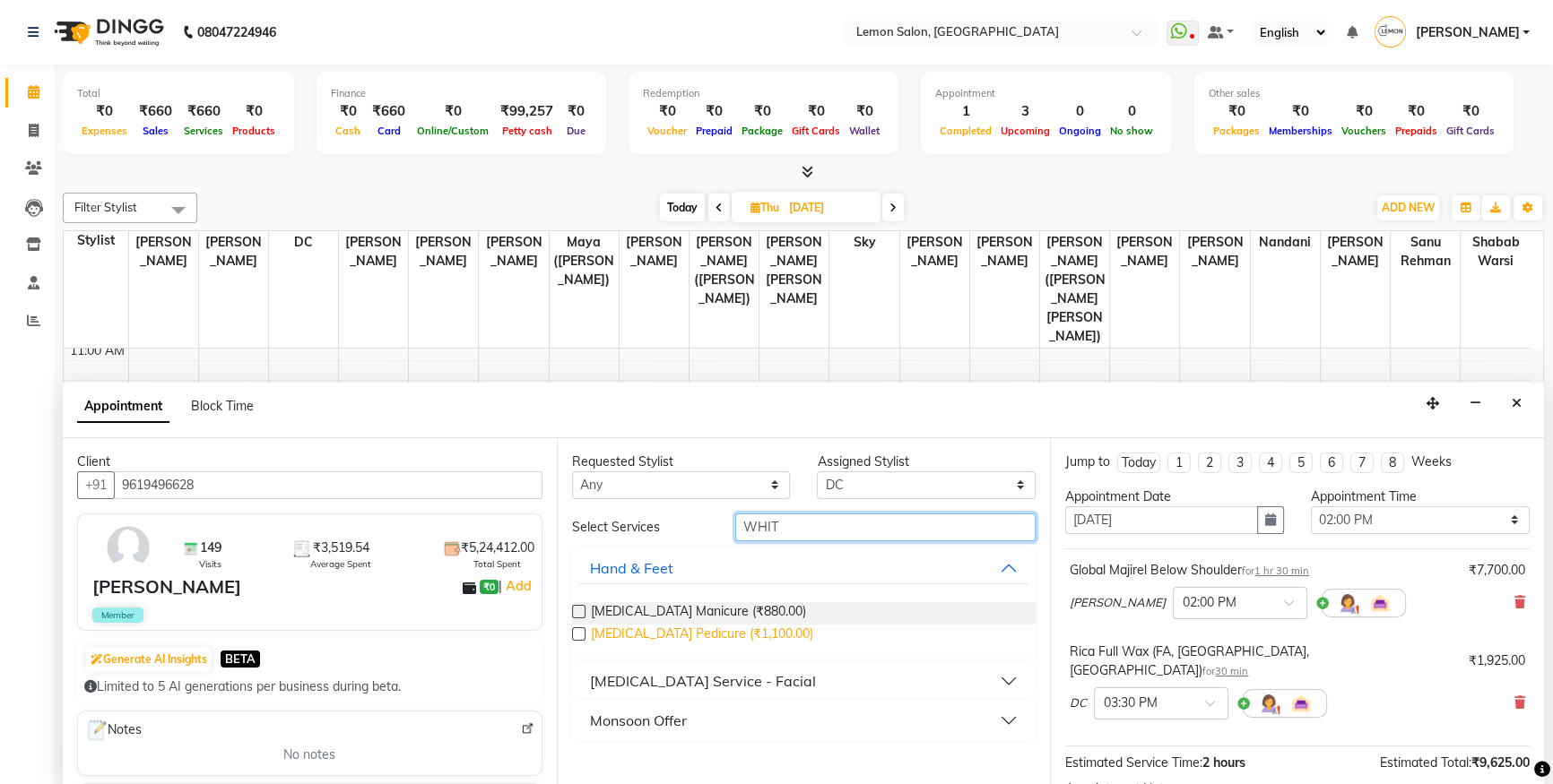
type input "WHIT"
click at [735, 636] on span "[MEDICAL_DATA] Pedicure (₹1,100.00)" at bounding box center [701, 635] width 222 height 23
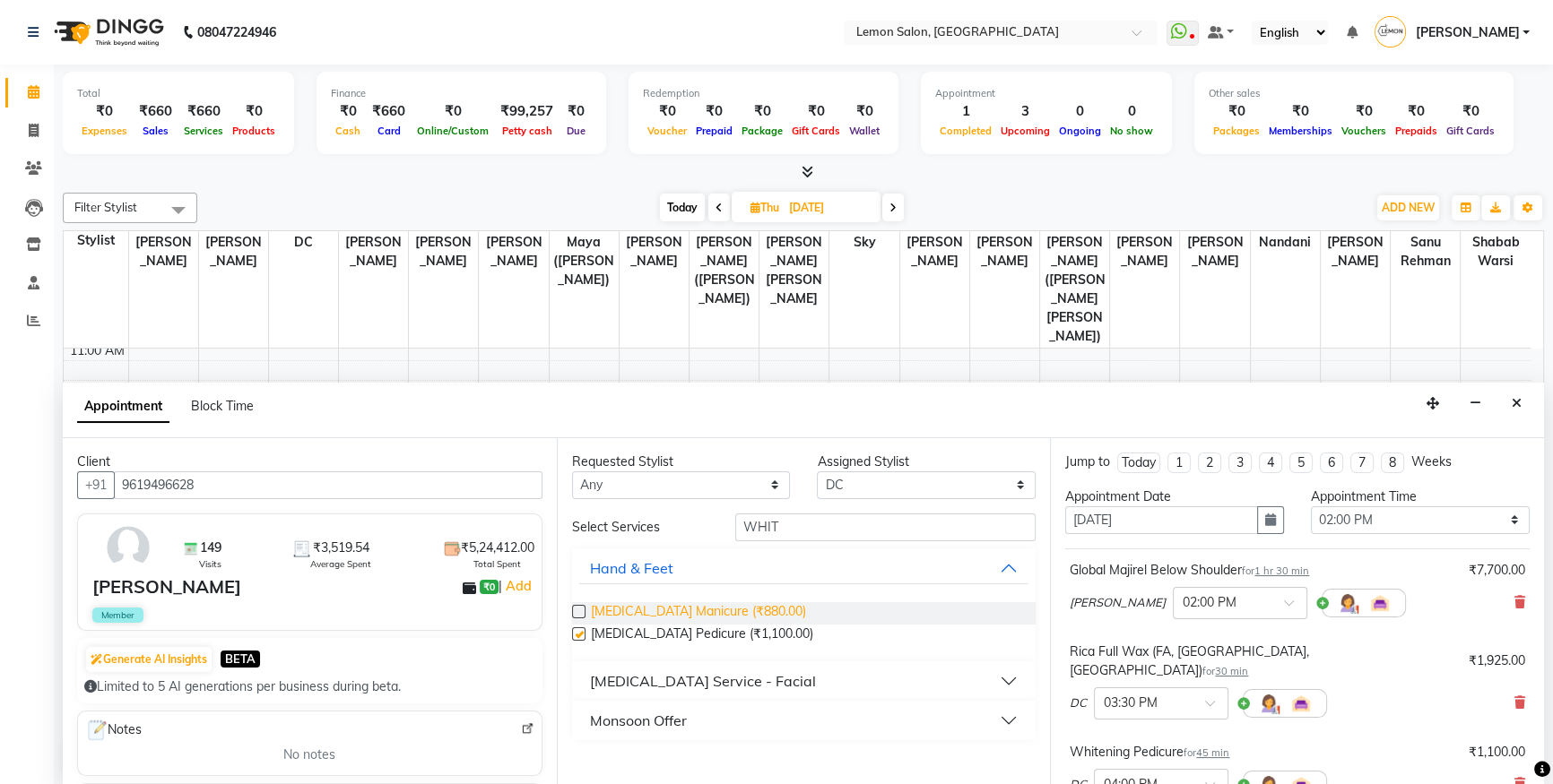
checkbox input "false"
click at [741, 615] on span "[MEDICAL_DATA] Manicure (₹880.00)" at bounding box center [698, 613] width 215 height 23
checkbox input "false"
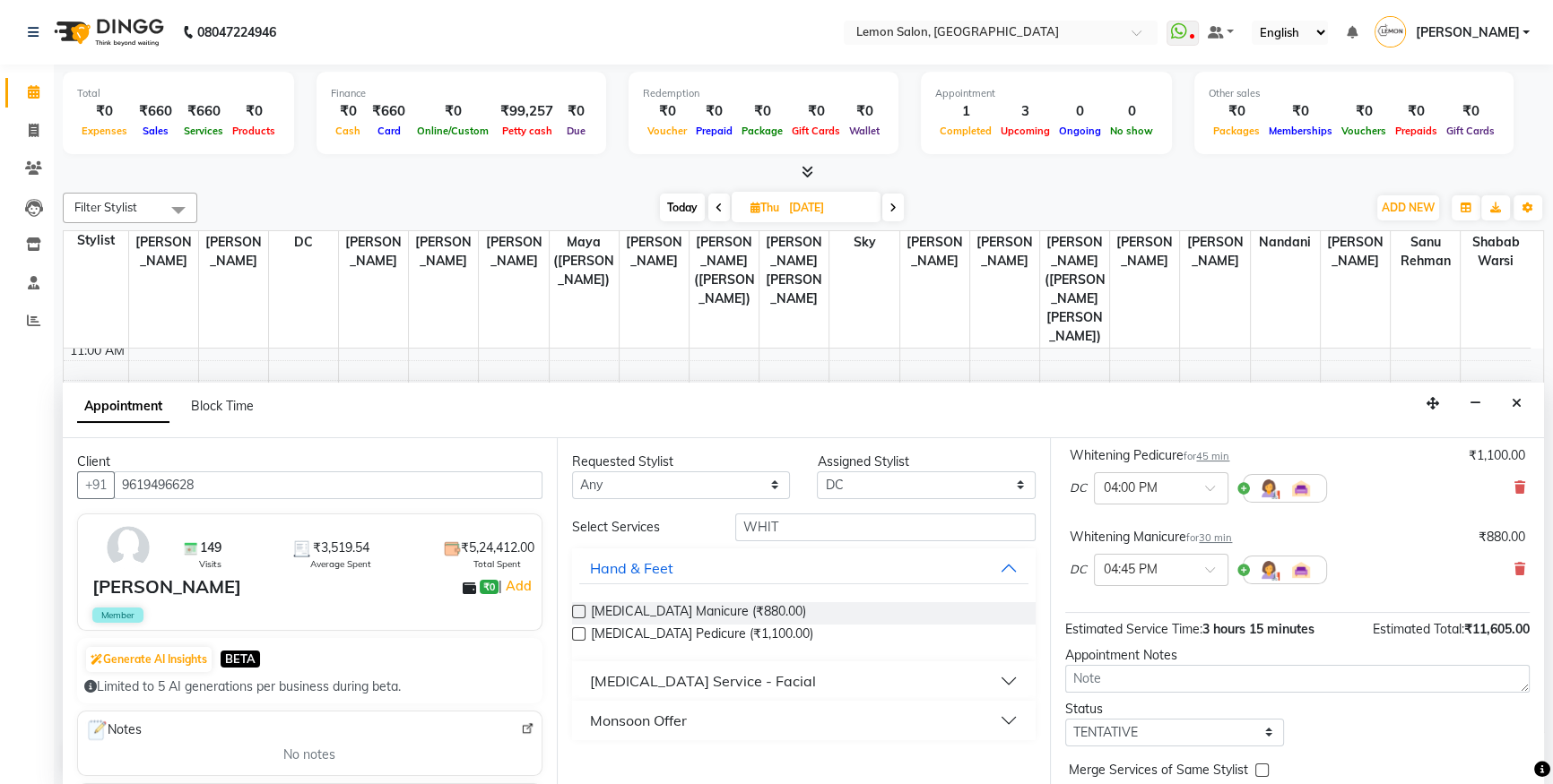
scroll to position [325, 0]
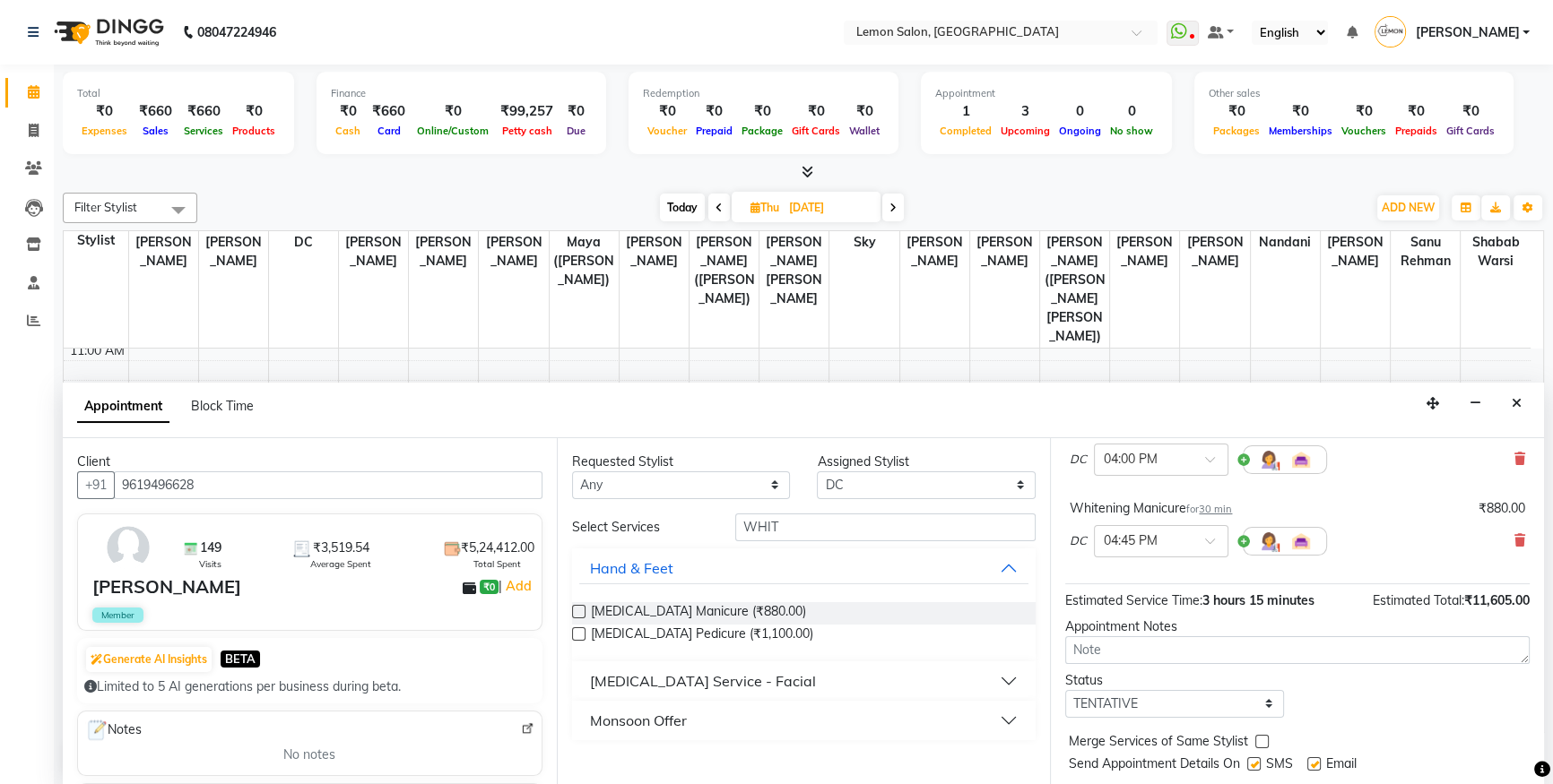
click at [1258, 758] on label at bounding box center [1253, 764] width 14 height 14
click at [1258, 760] on input "checkbox" at bounding box center [1252, 765] width 12 height 12
checkbox input "false"
click at [1319, 758] on label at bounding box center [1314, 764] width 14 height 14
click at [1319, 760] on input "checkbox" at bounding box center [1313, 765] width 12 height 12
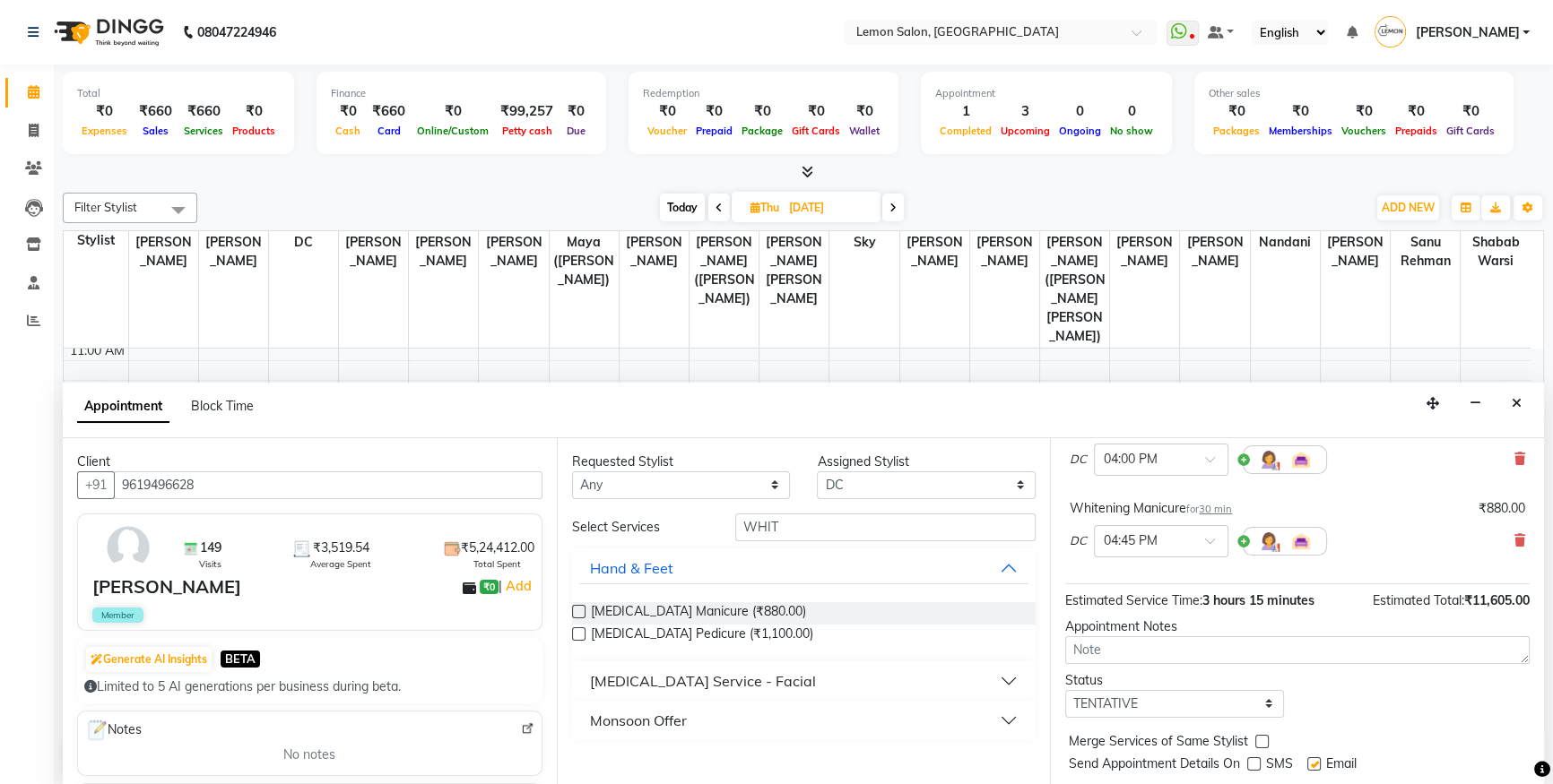
checkbox input "false"
click at [1319, 783] on button "Book" at bounding box center [1297, 800] width 464 height 32
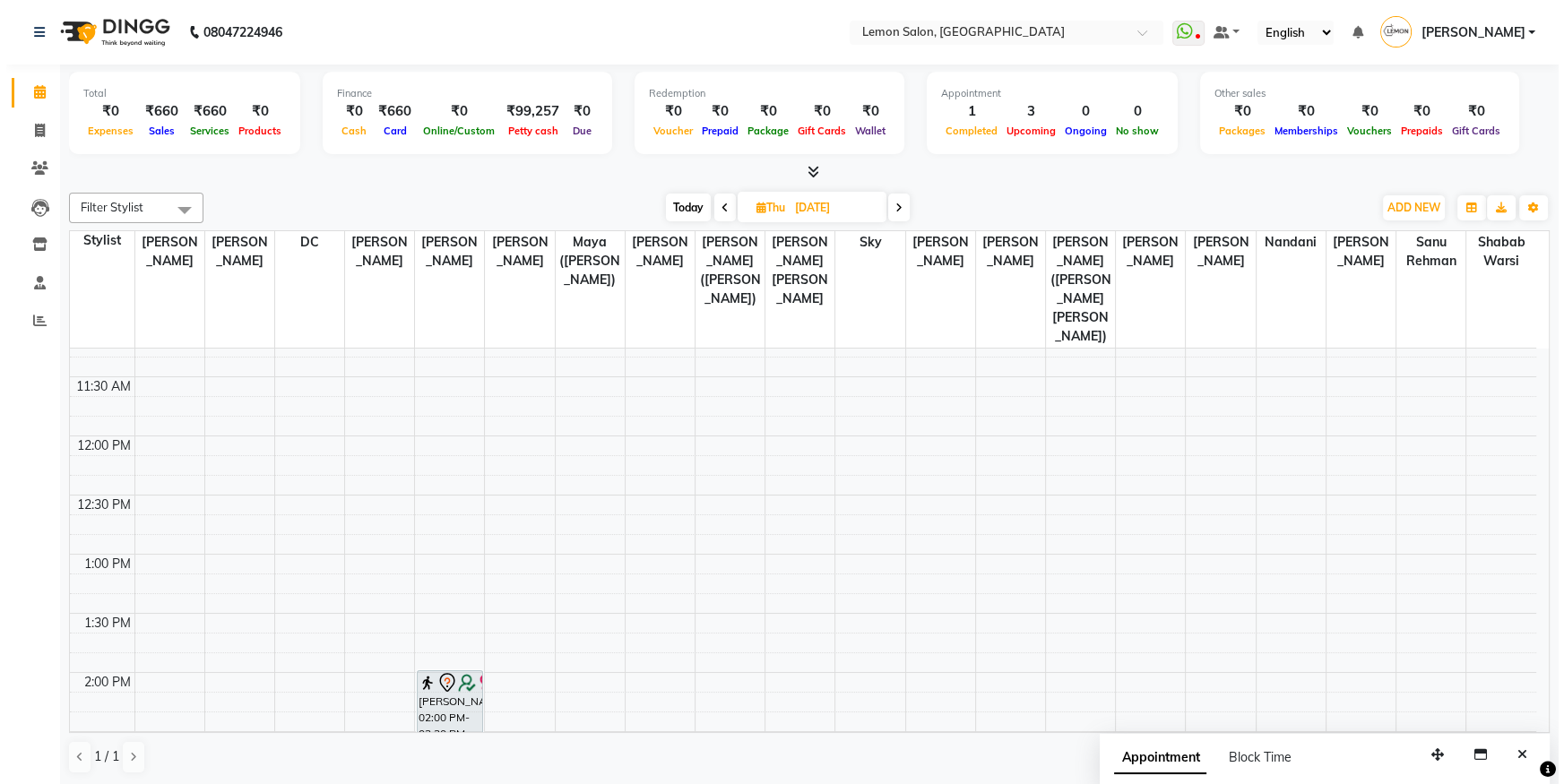
scroll to position [244, 0]
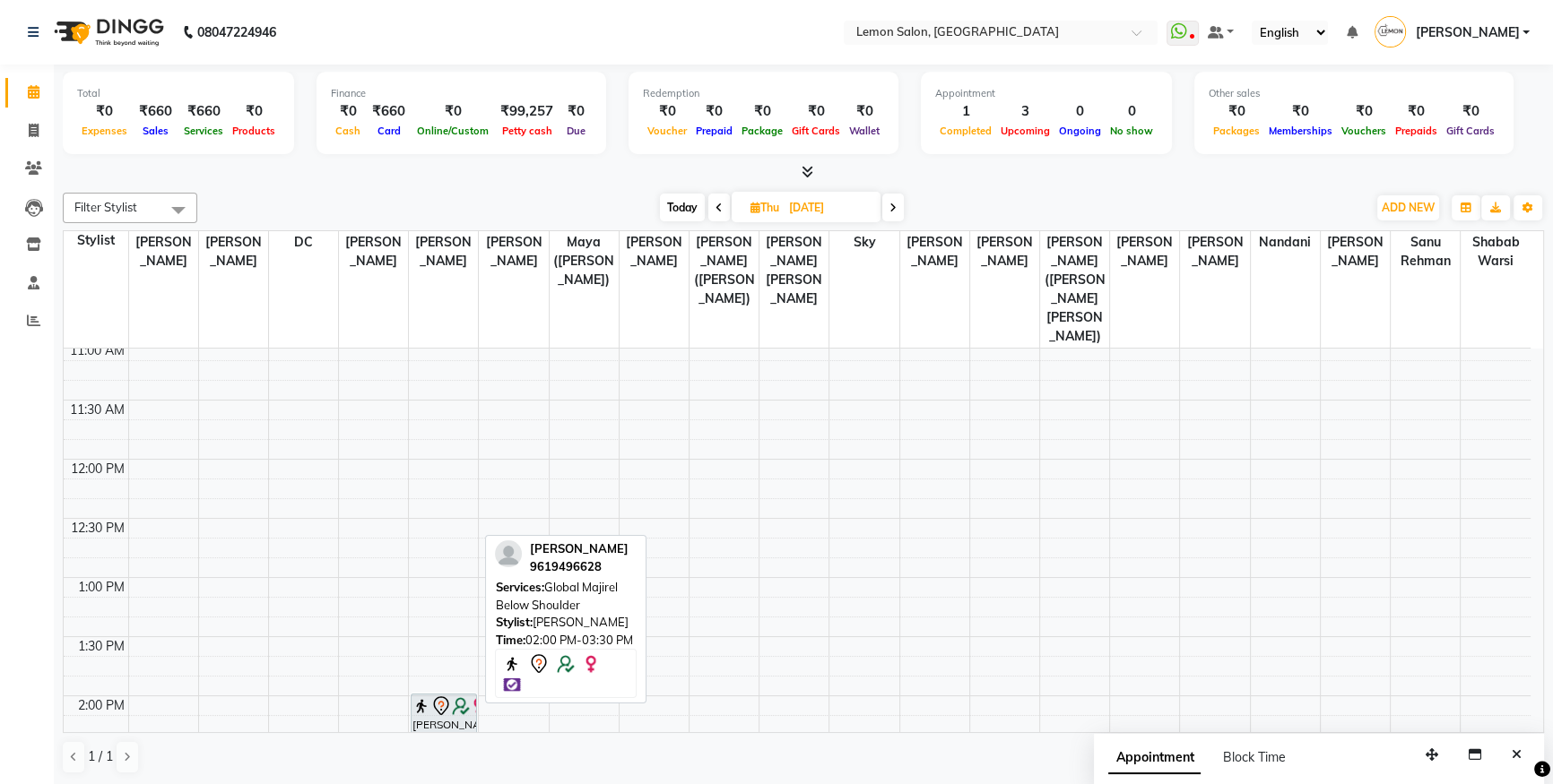
click at [451, 697] on img at bounding box center [460, 706] width 18 height 18
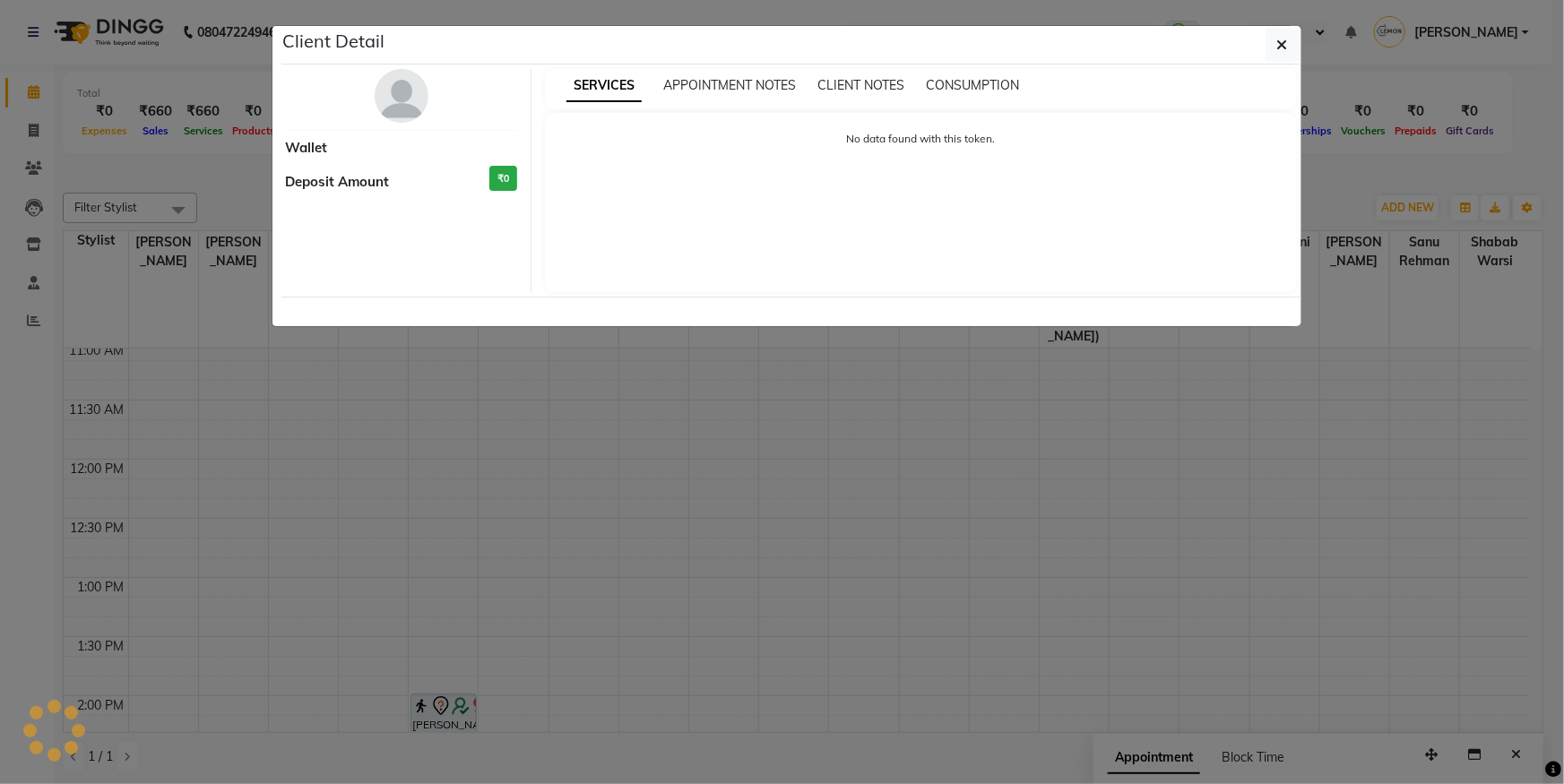
select select "7"
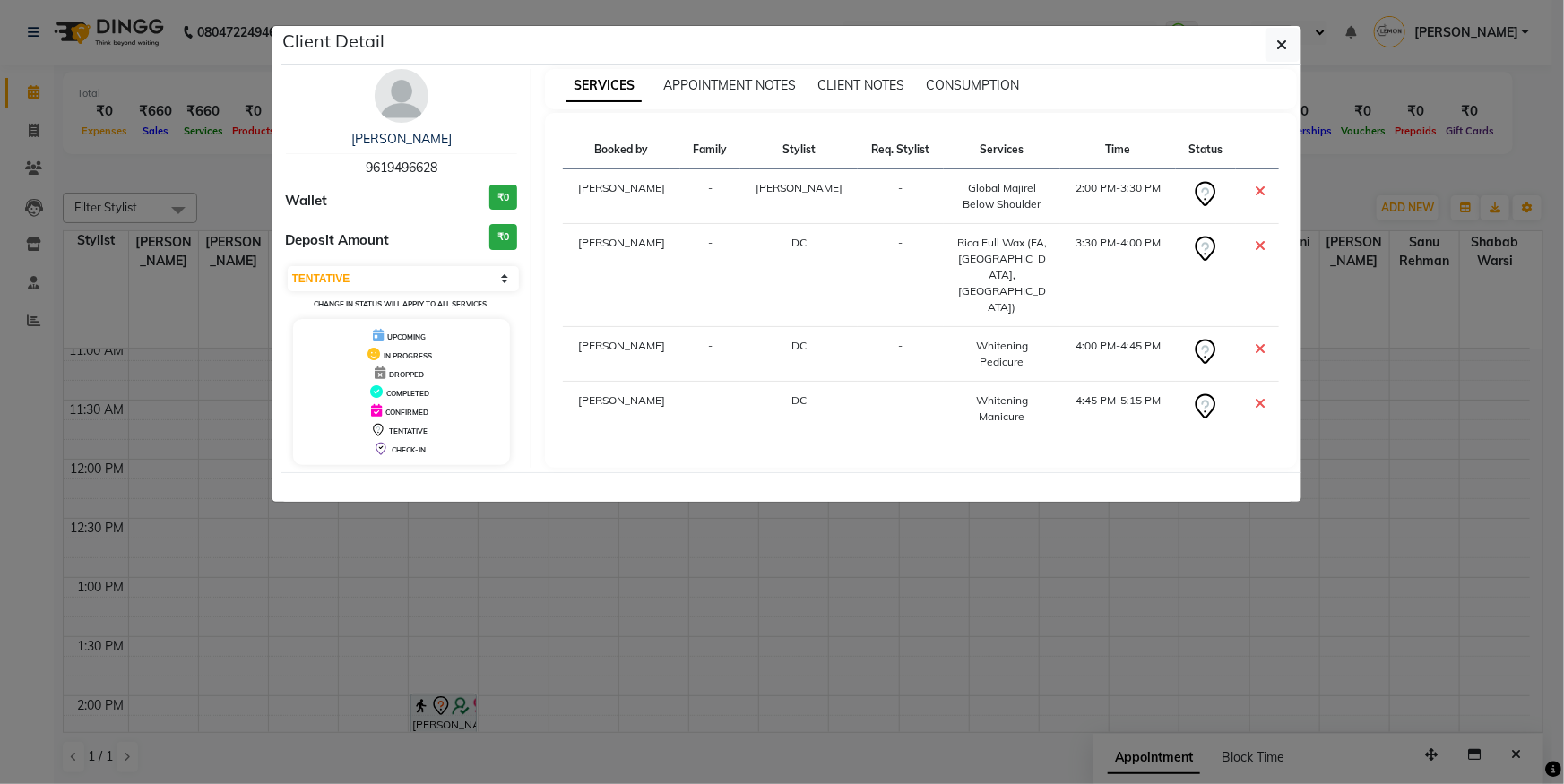
click at [410, 93] on img at bounding box center [402, 95] width 54 height 54
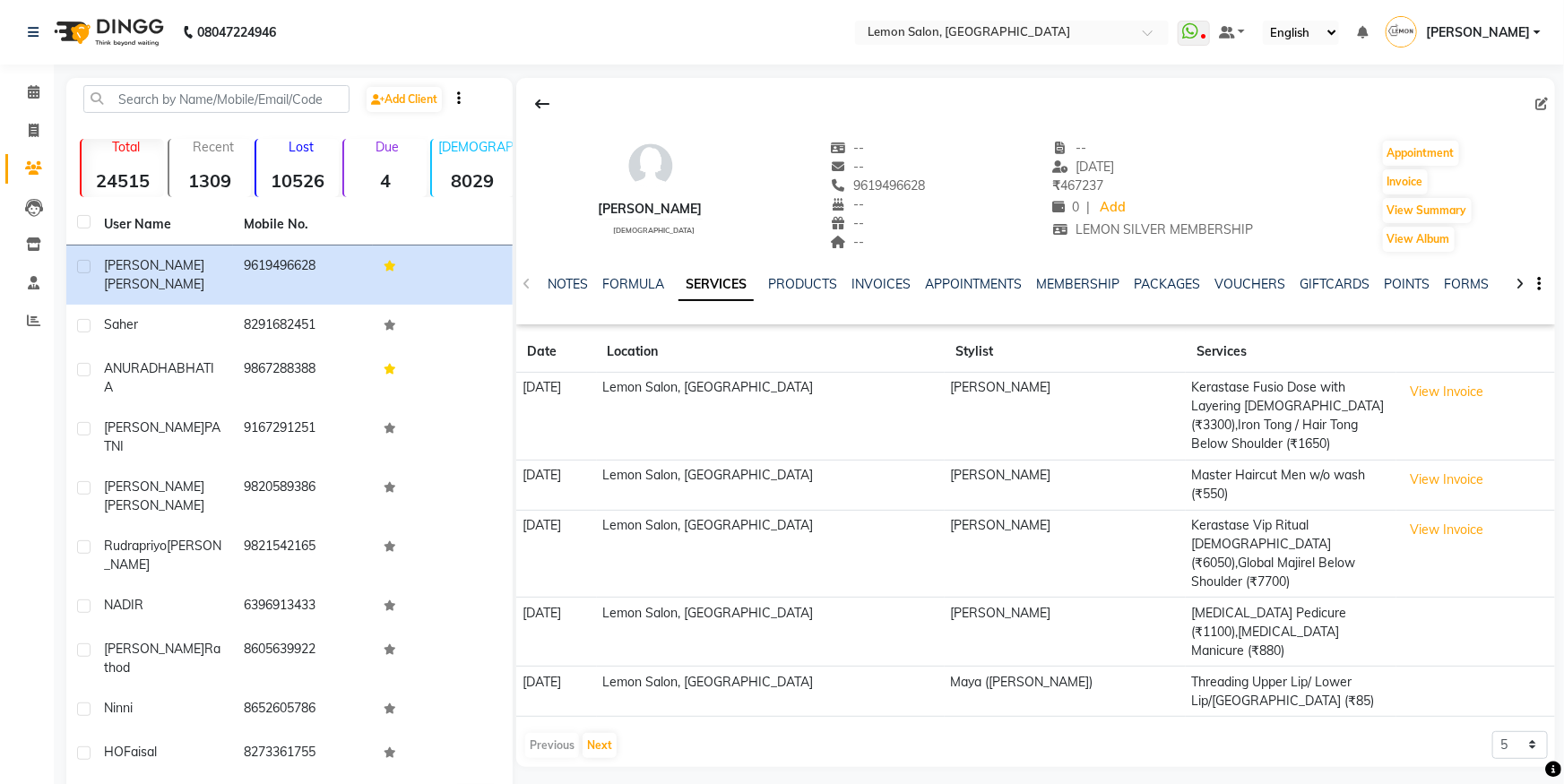
click at [1444, 475] on td "View Invoice" at bounding box center [1476, 484] width 159 height 50
click at [1439, 516] on button "View Invoice" at bounding box center [1448, 530] width 90 height 27
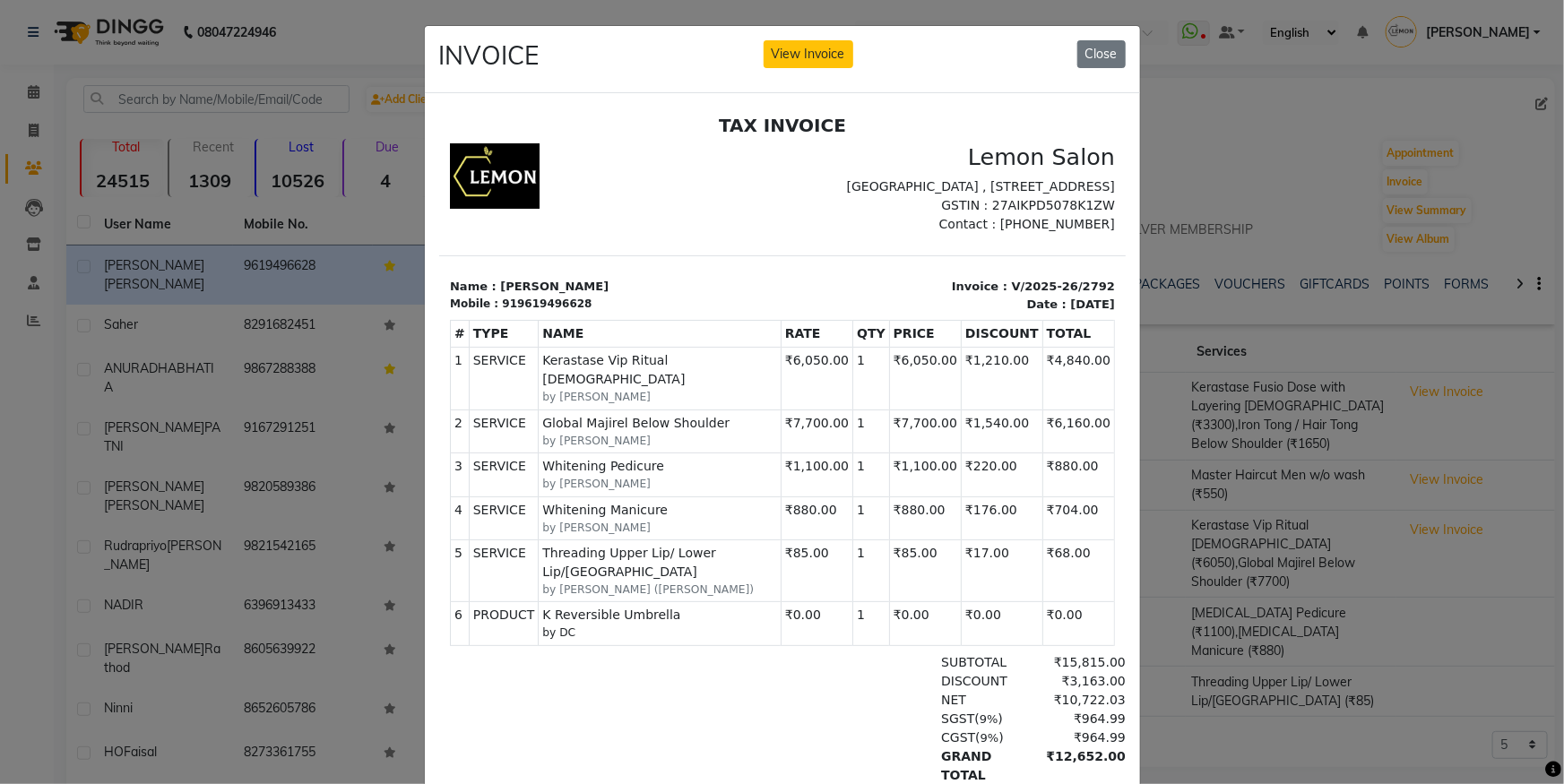
click at [1242, 530] on ngb-modal-window "INVOICE View Invoice Close" at bounding box center [782, 392] width 1564 height 784
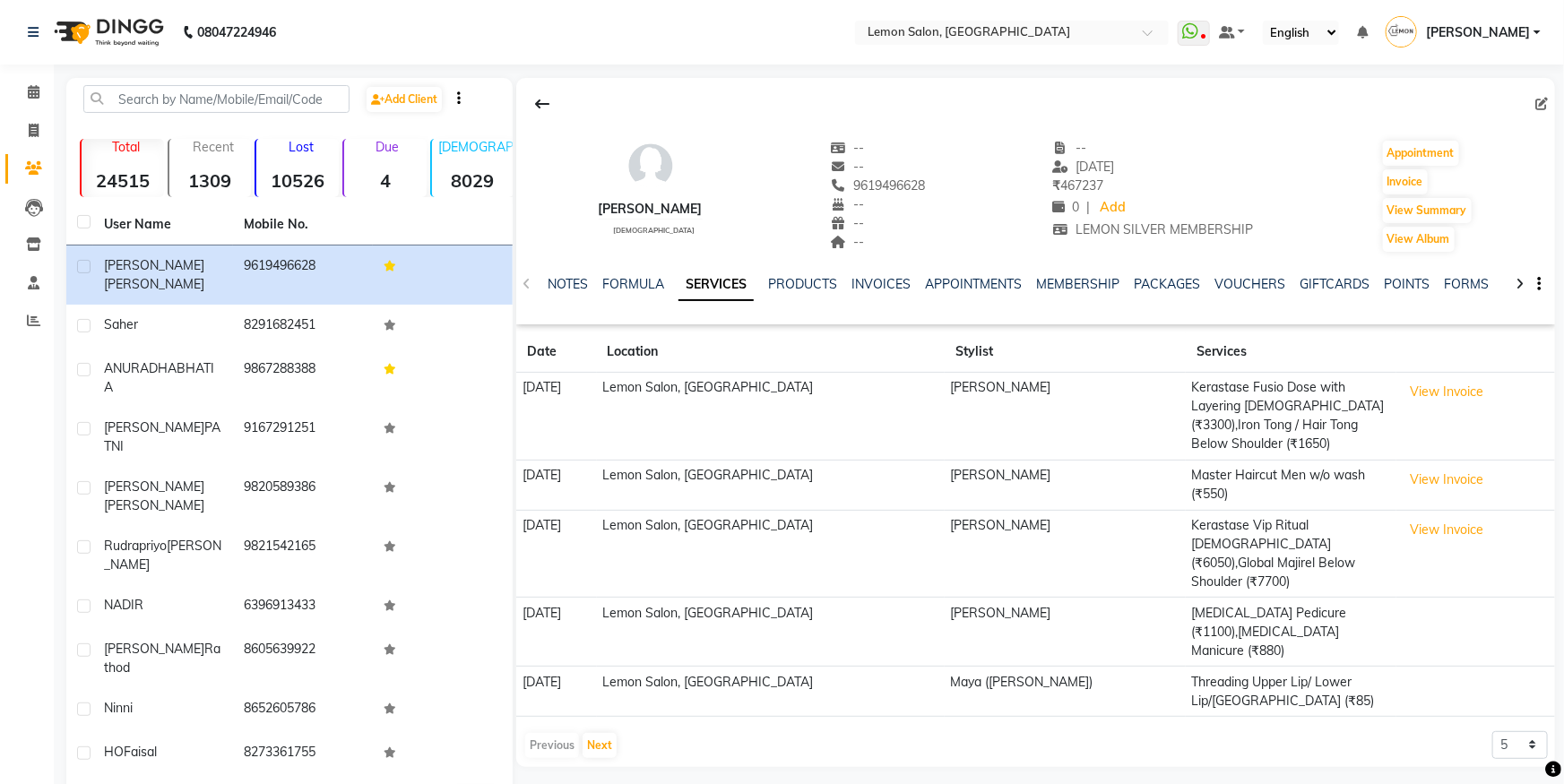
click at [622, 731] on div "Previous Next 5 10 50 100 500" at bounding box center [1036, 745] width 1024 height 28
click at [614, 733] on button "Next" at bounding box center [599, 746] width 34 height 25
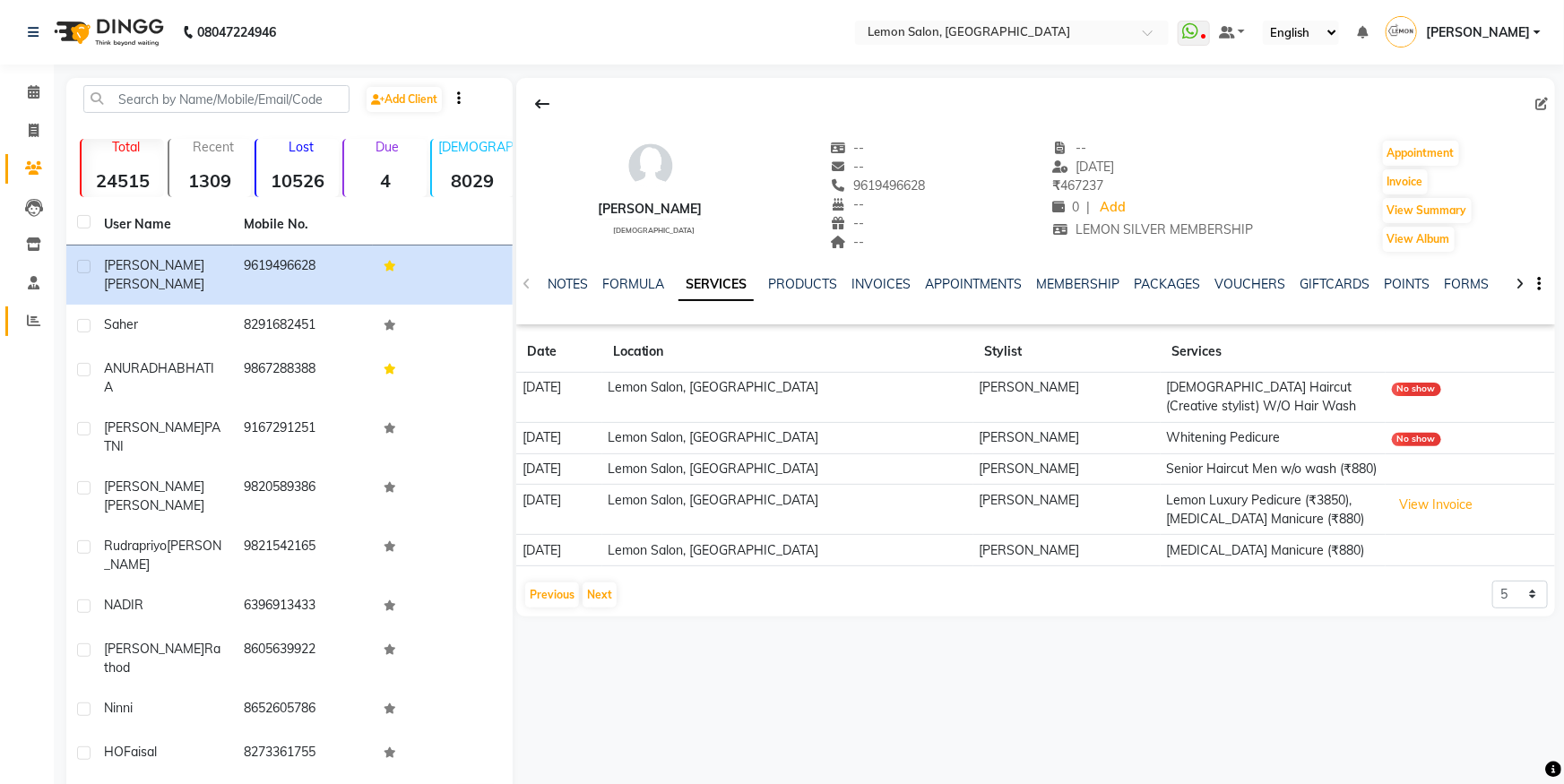
click at [26, 315] on icon at bounding box center [33, 320] width 14 height 14
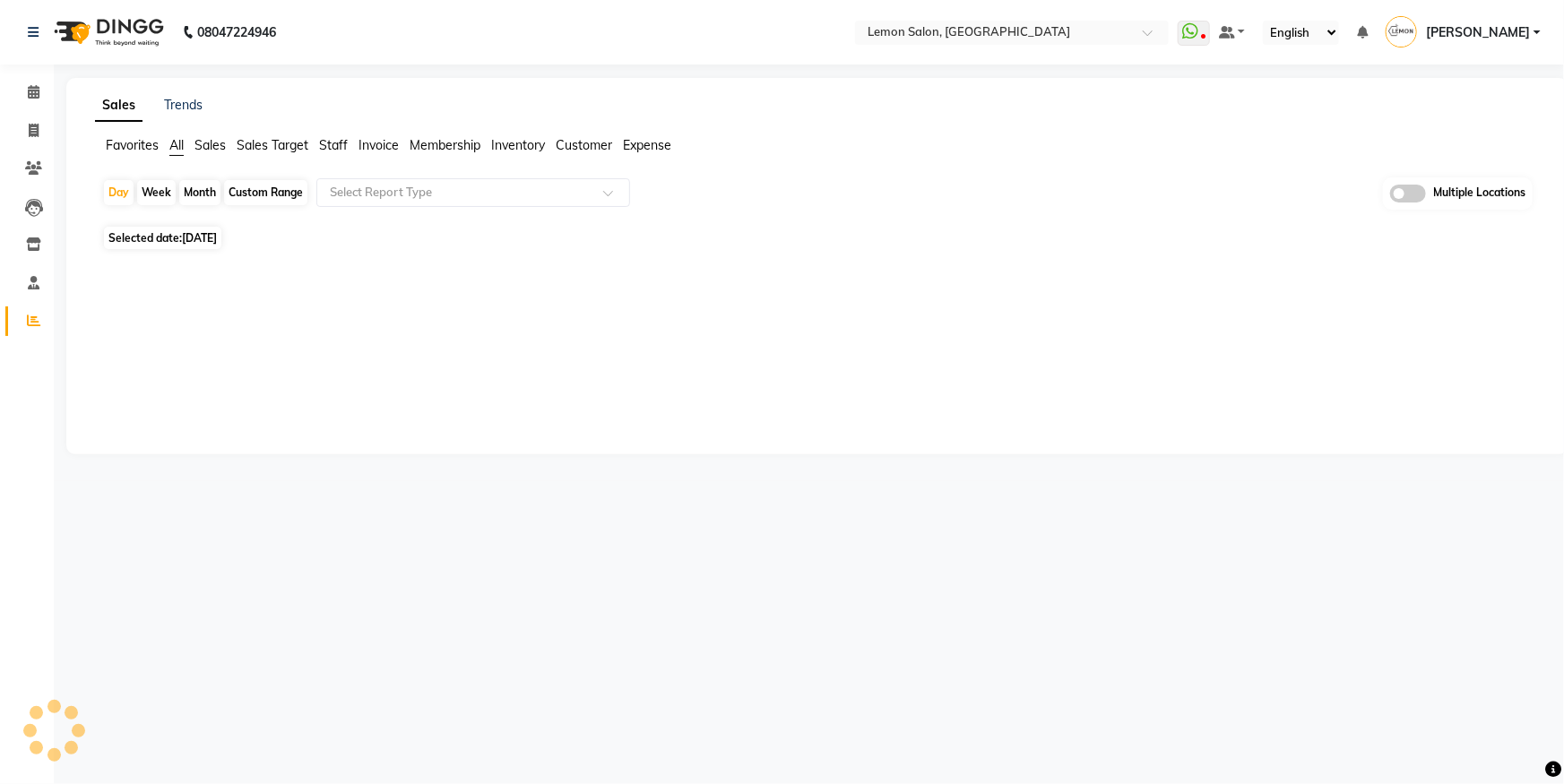
click at [321, 145] on span "Staff" at bounding box center [333, 145] width 28 height 16
click at [207, 197] on div "Month" at bounding box center [200, 193] width 41 height 25
select select "9"
select select "2025"
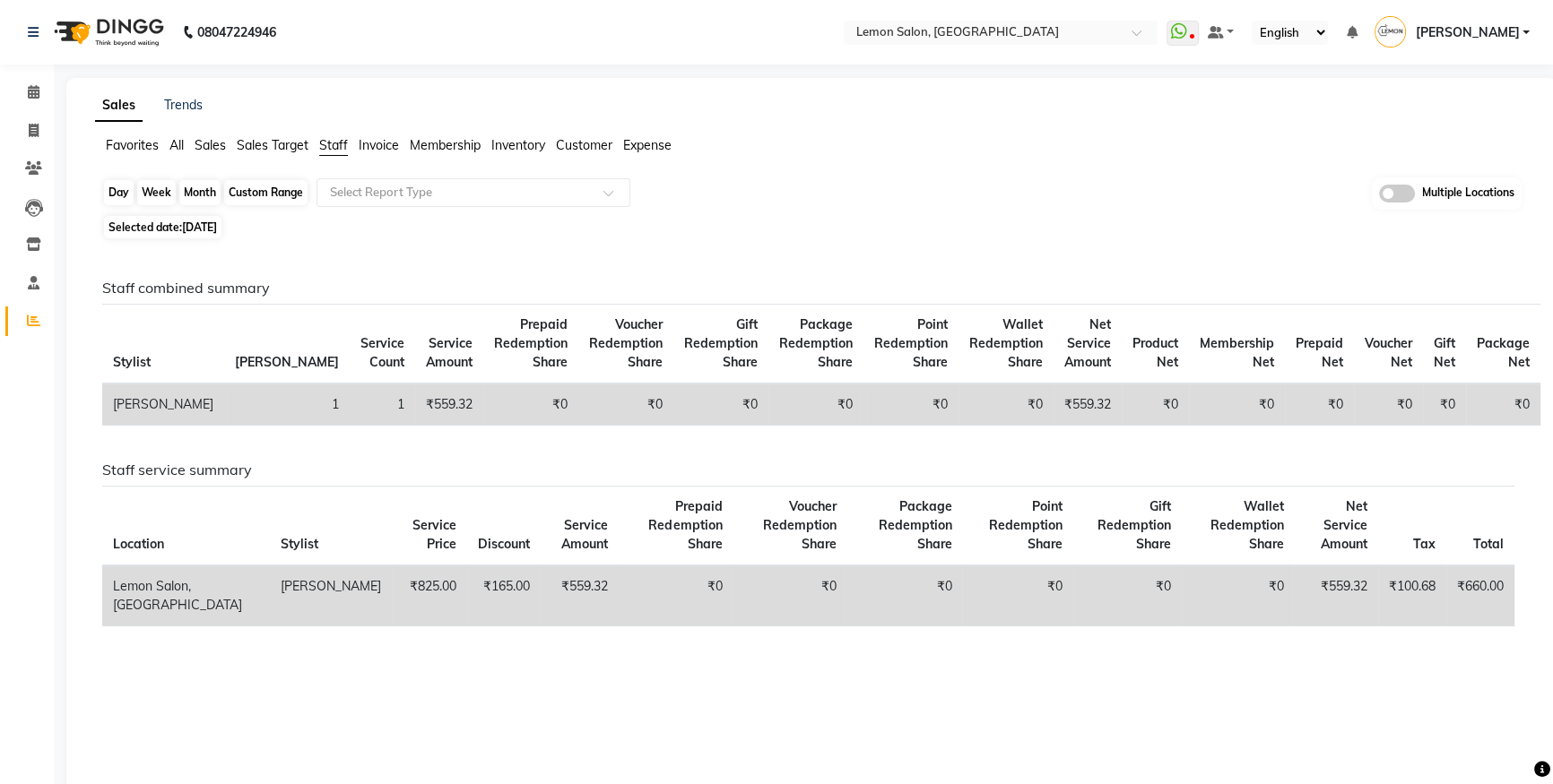
click at [214, 180] on div "Month" at bounding box center [200, 193] width 41 height 25
select select "9"
select select "2025"
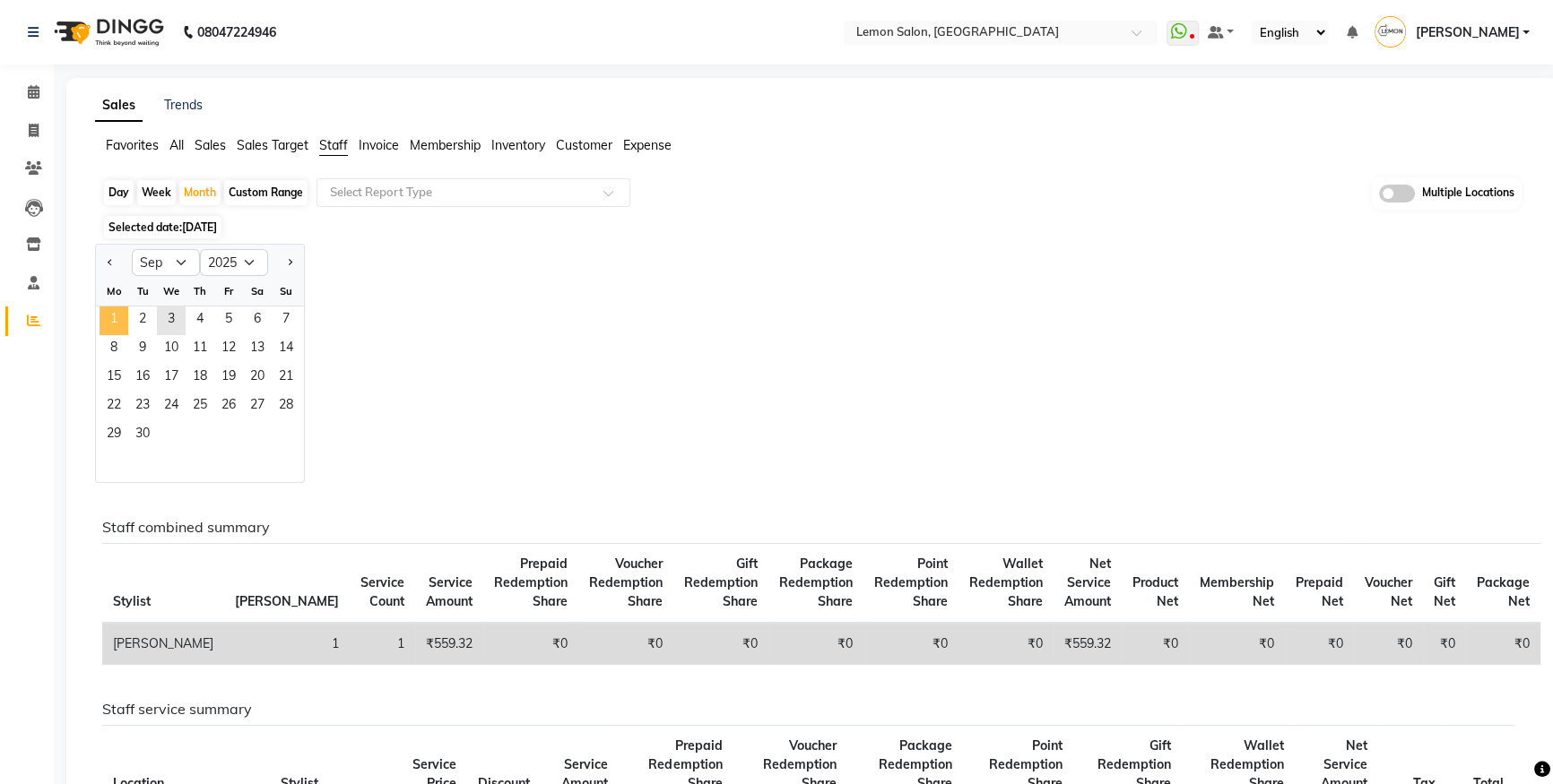
click at [120, 319] on span "1" at bounding box center [114, 320] width 28 height 28
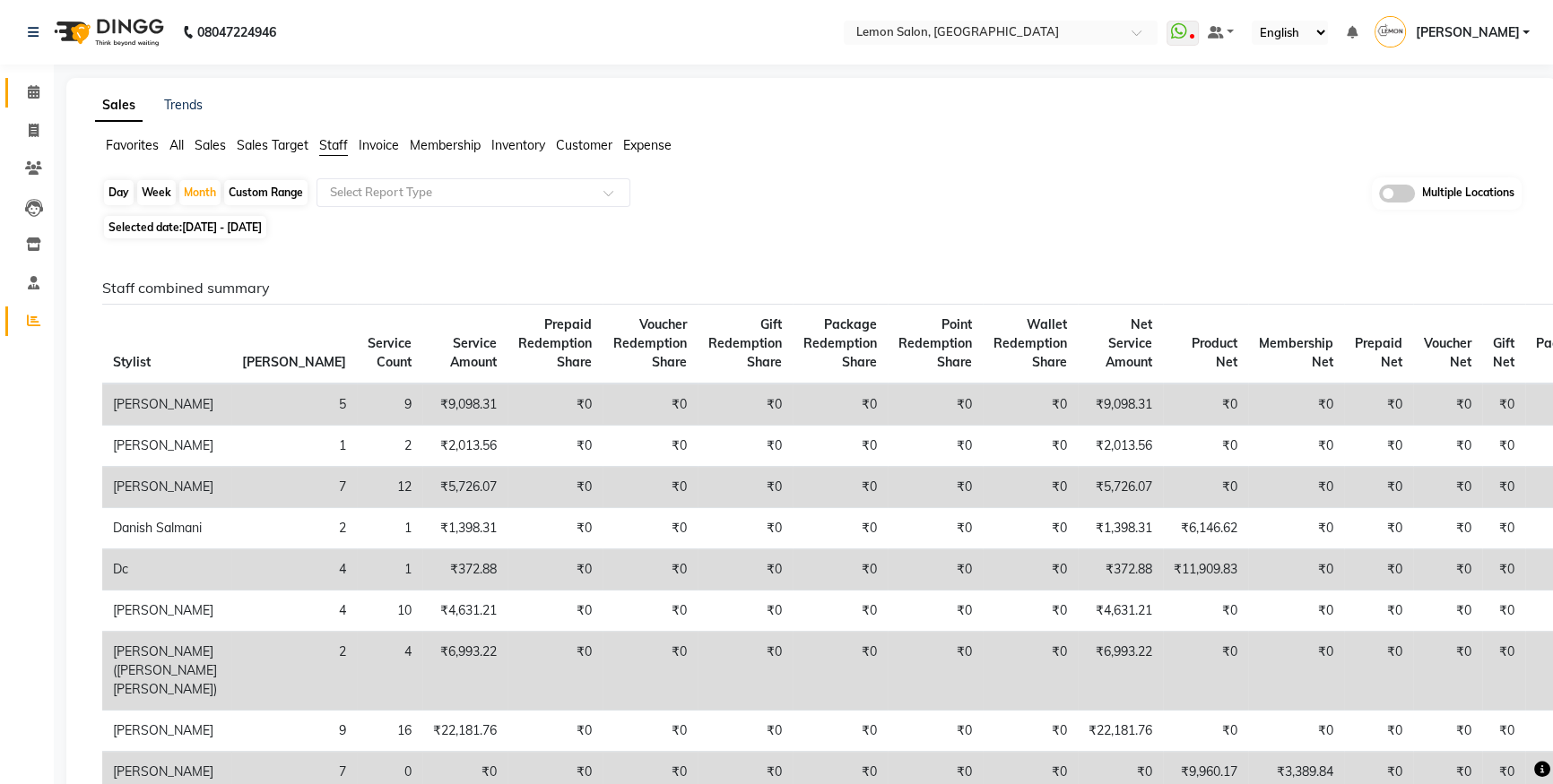
click at [5, 79] on link "Calendar" at bounding box center [26, 93] width 43 height 29
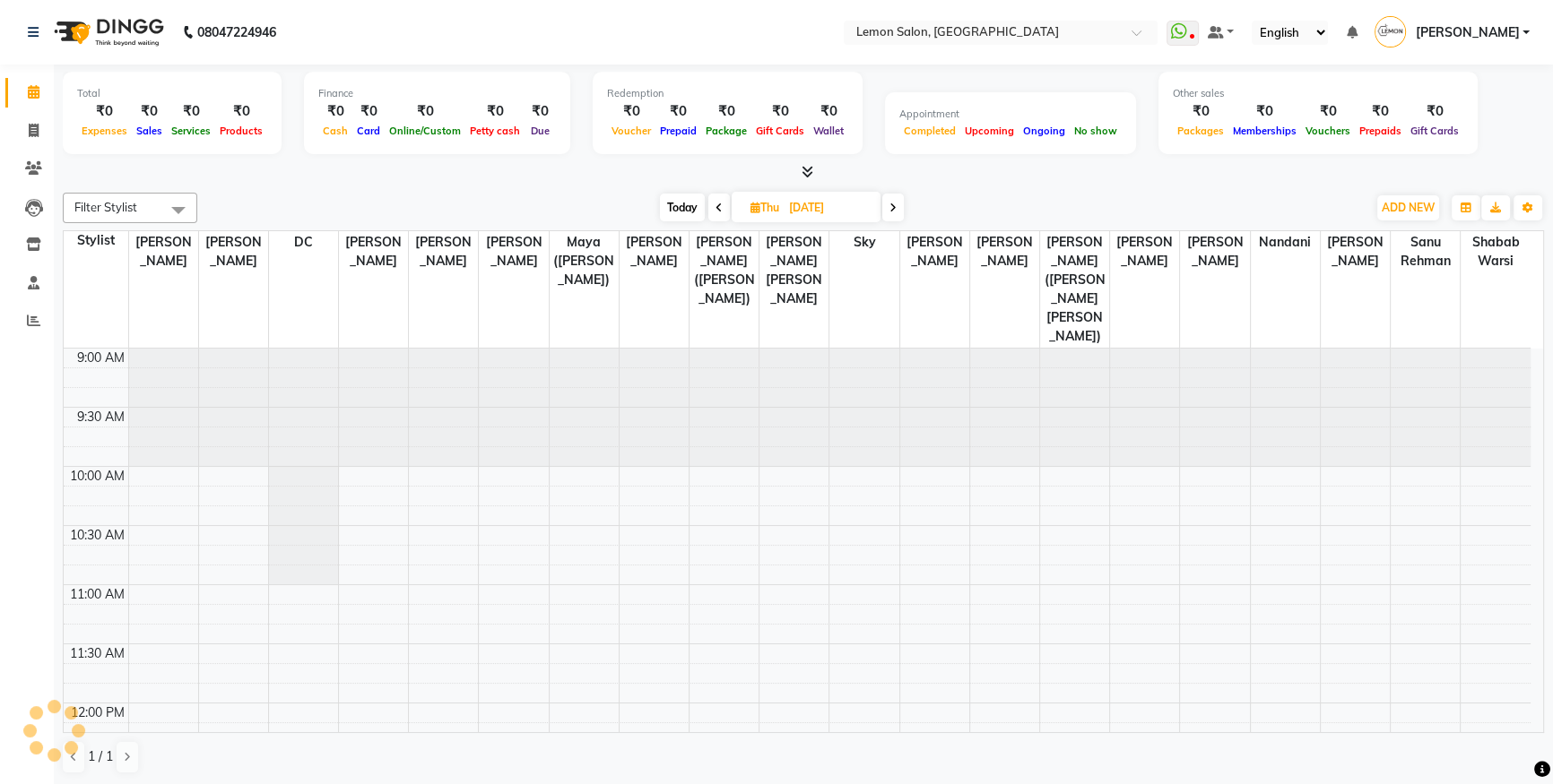
click at [15, 93] on link "Calendar" at bounding box center [26, 93] width 43 height 29
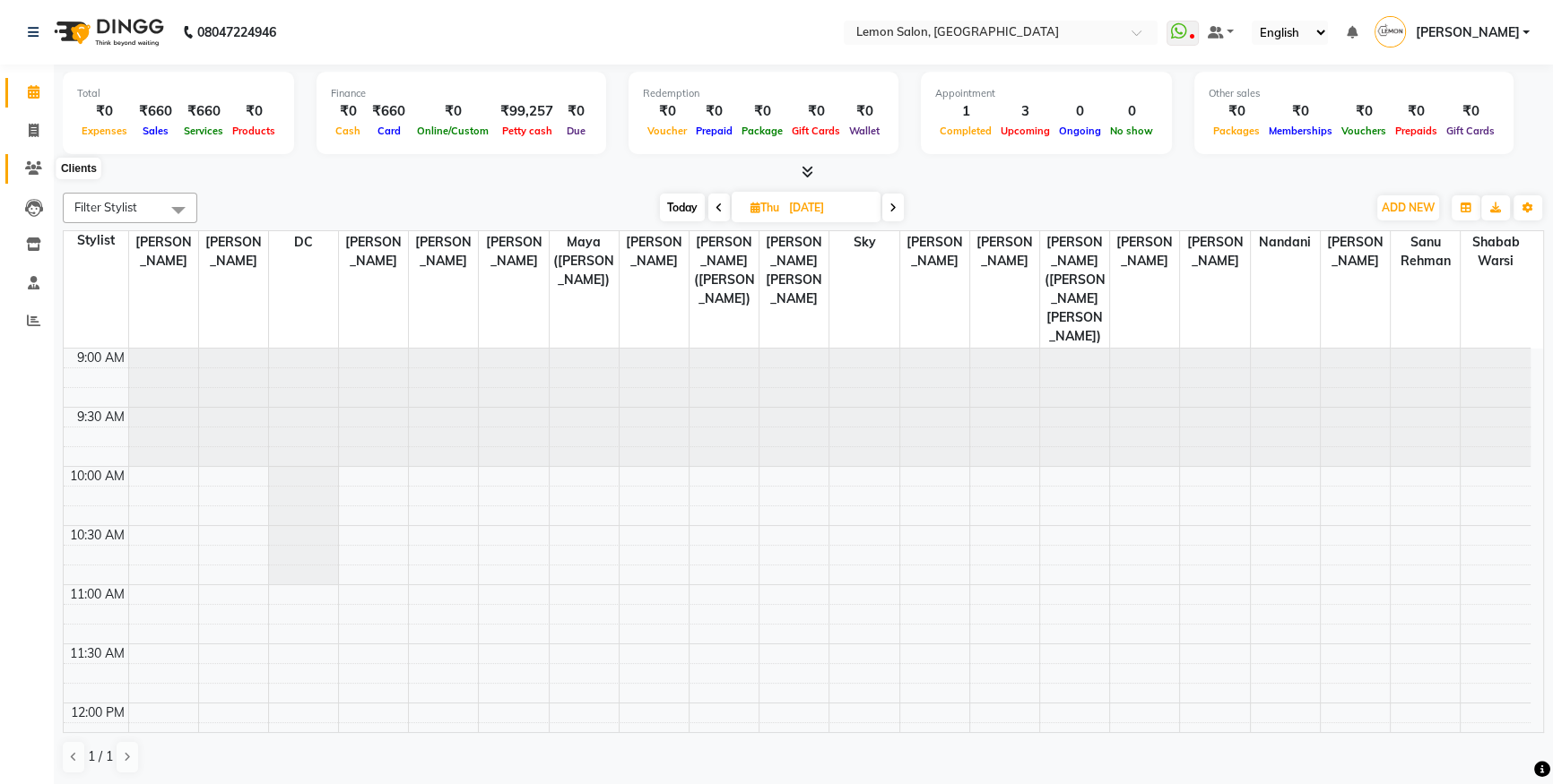
click at [45, 169] on span at bounding box center [33, 168] width 31 height 21
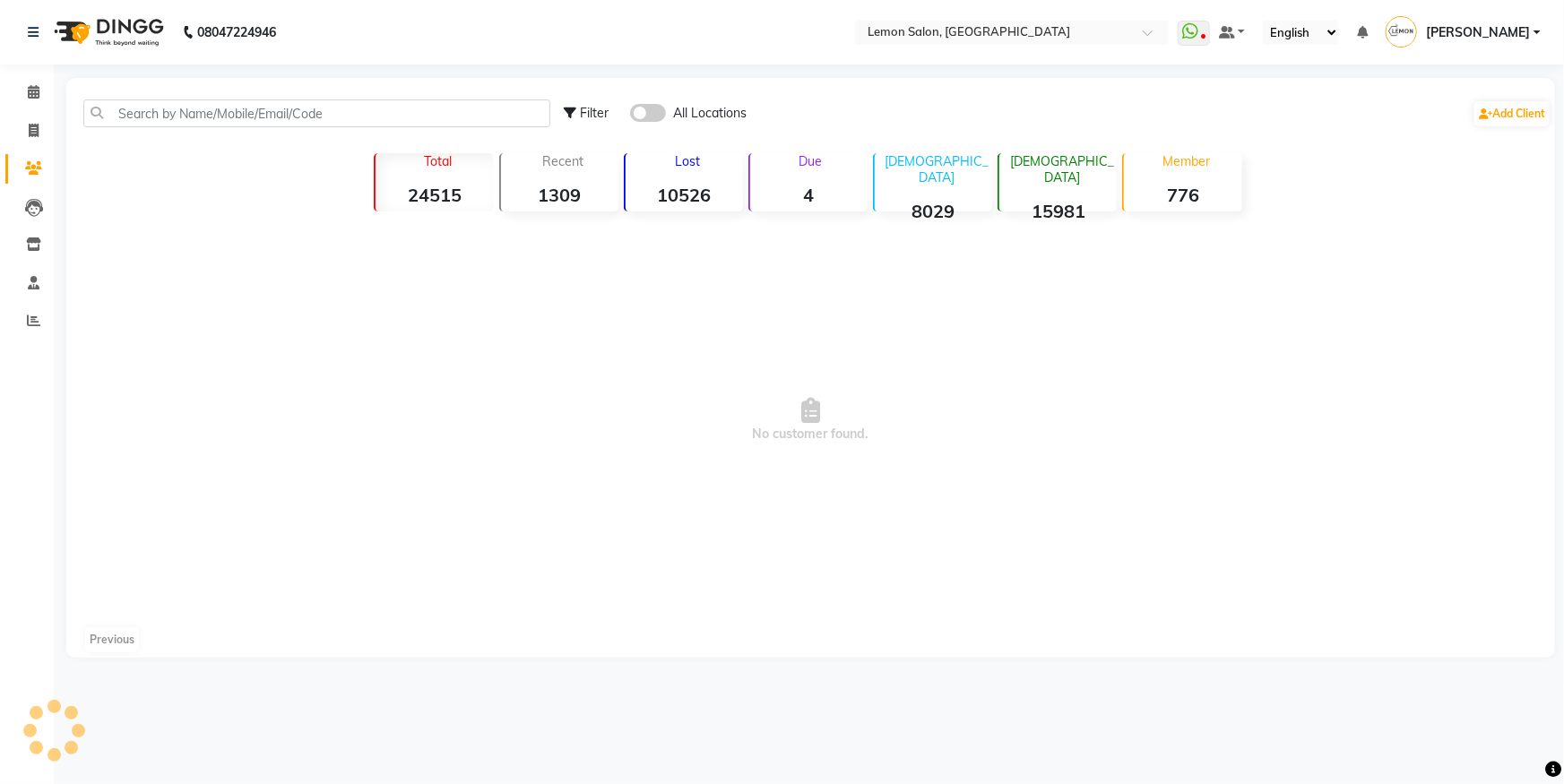
click at [202, 132] on div "Filter All Locations Add Client" at bounding box center [810, 114] width 1482 height 57
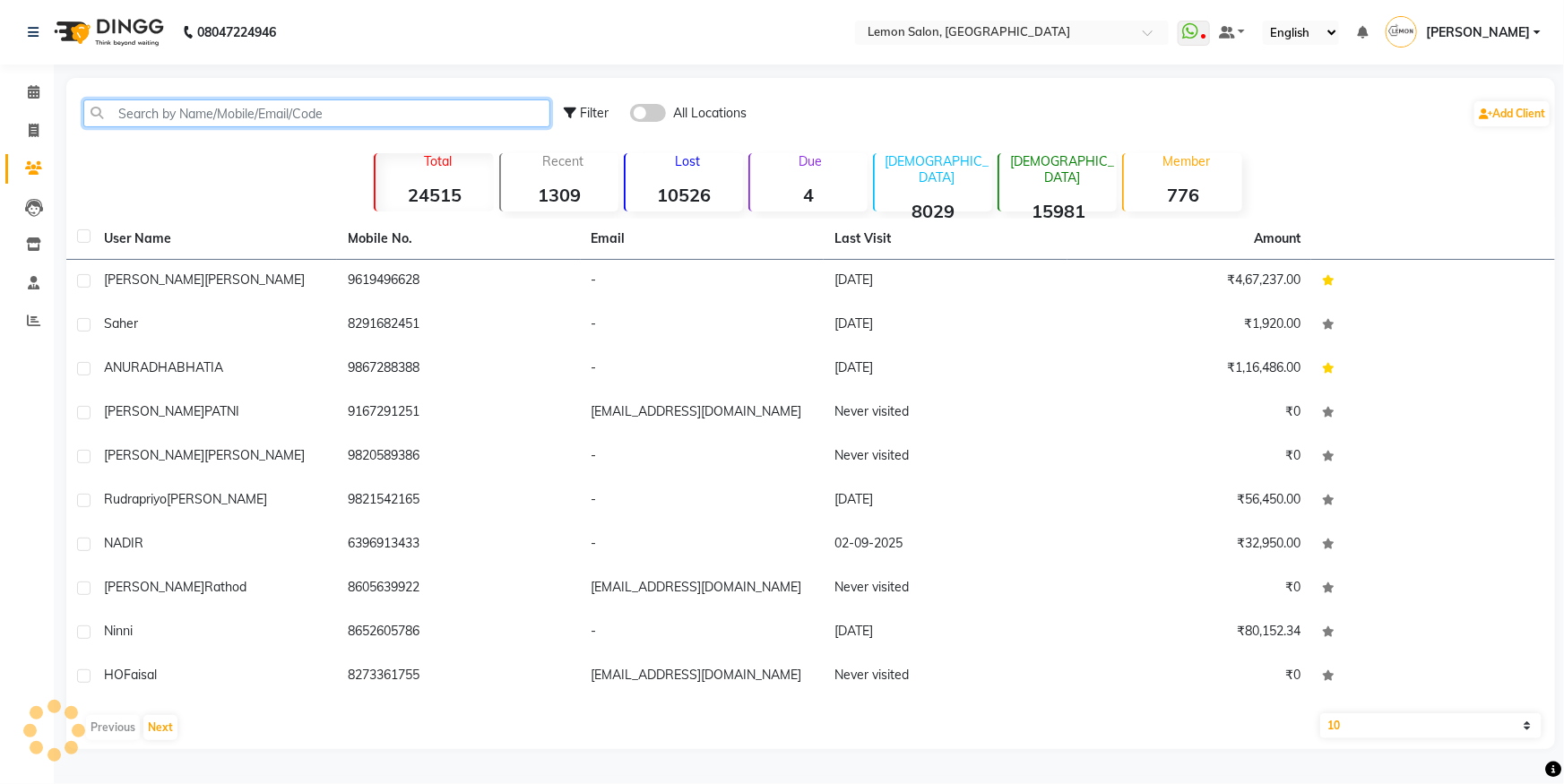
click at [221, 110] on input "text" at bounding box center [316, 114] width 467 height 27
paste input "919167583918"
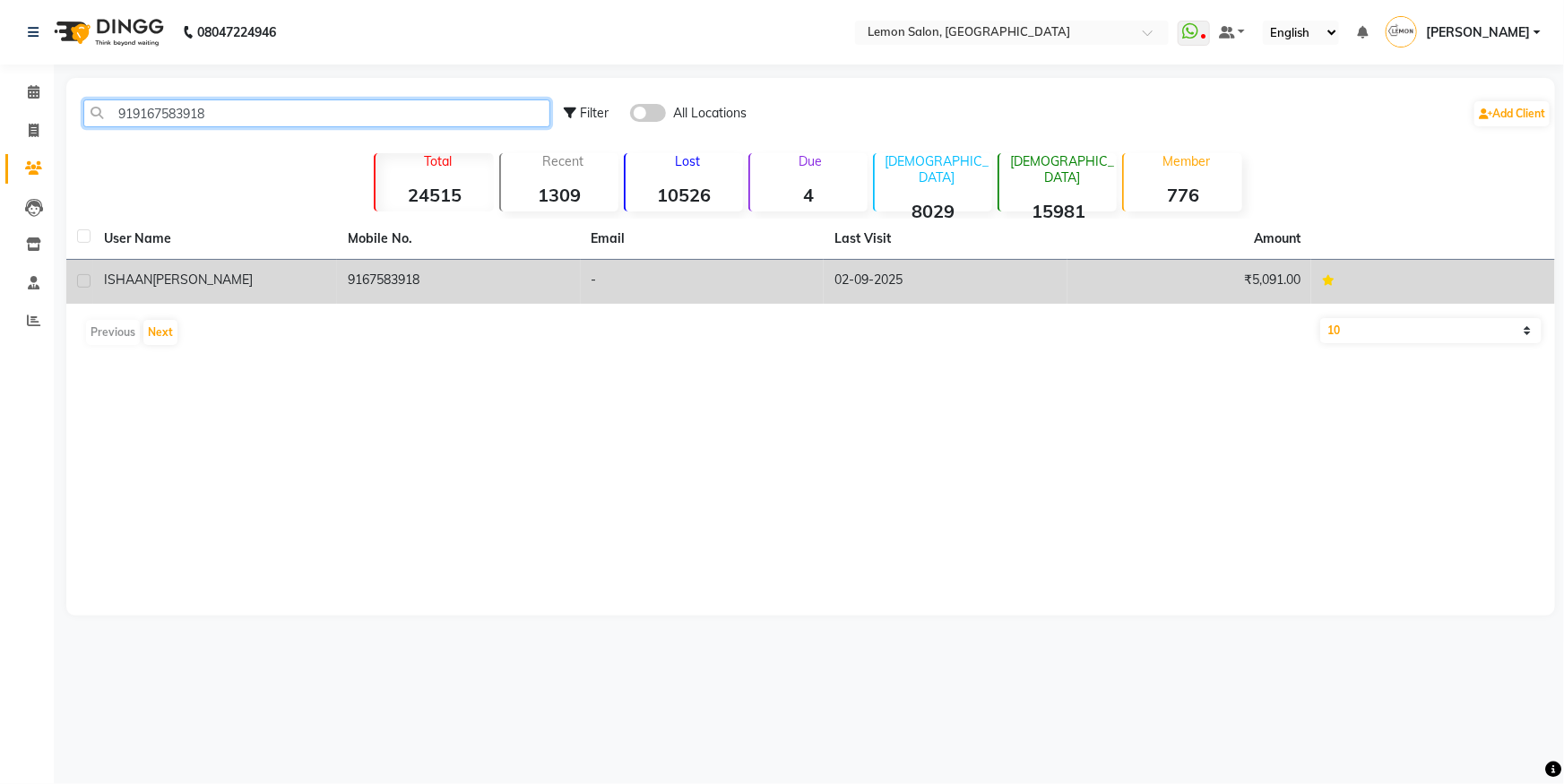
type input "919167583918"
click at [293, 268] on td "ISHAAN SINGH" at bounding box center [214, 281] width 244 height 44
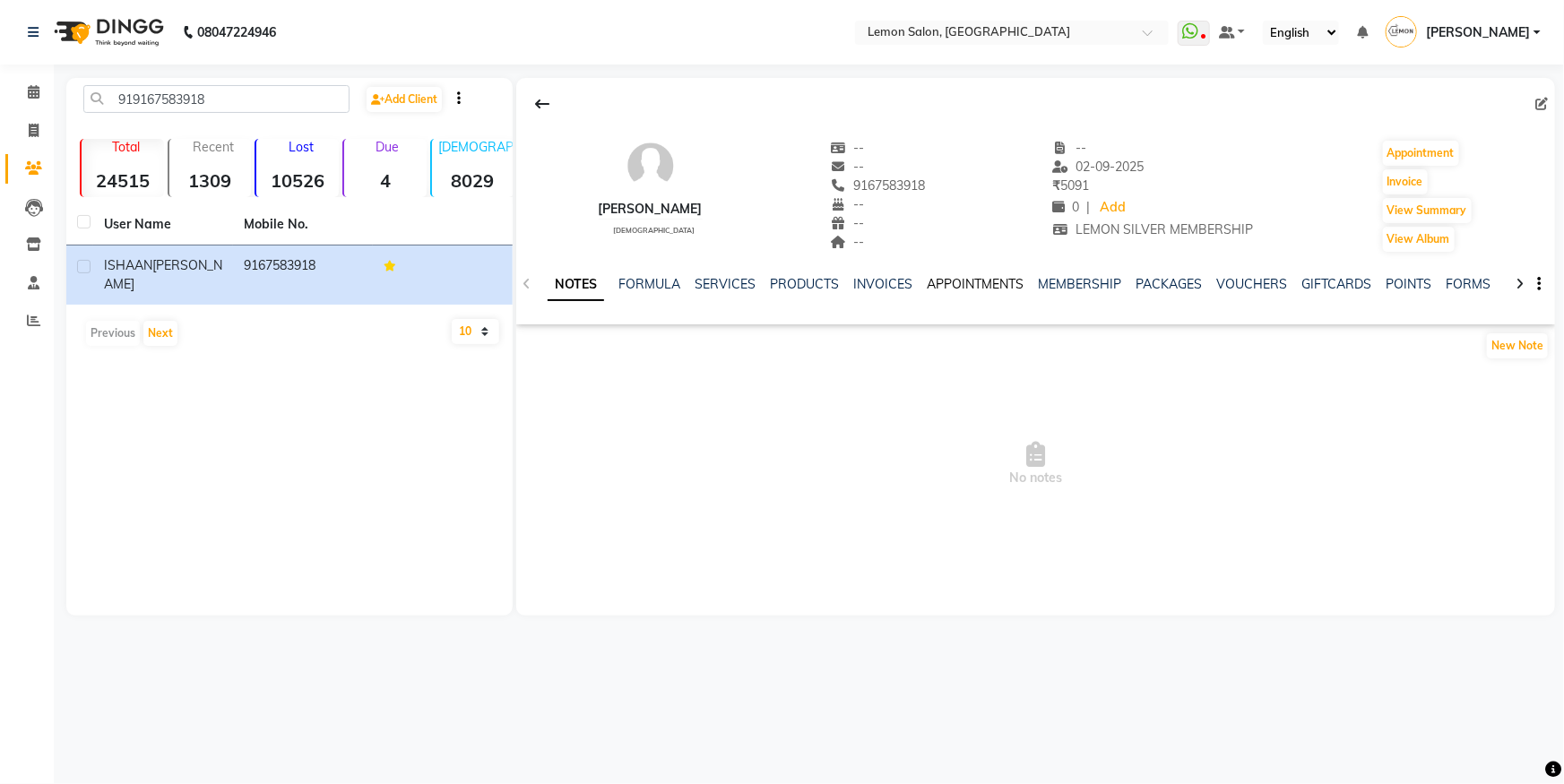
click at [941, 290] on link "APPOINTMENTS" at bounding box center [975, 284] width 97 height 16
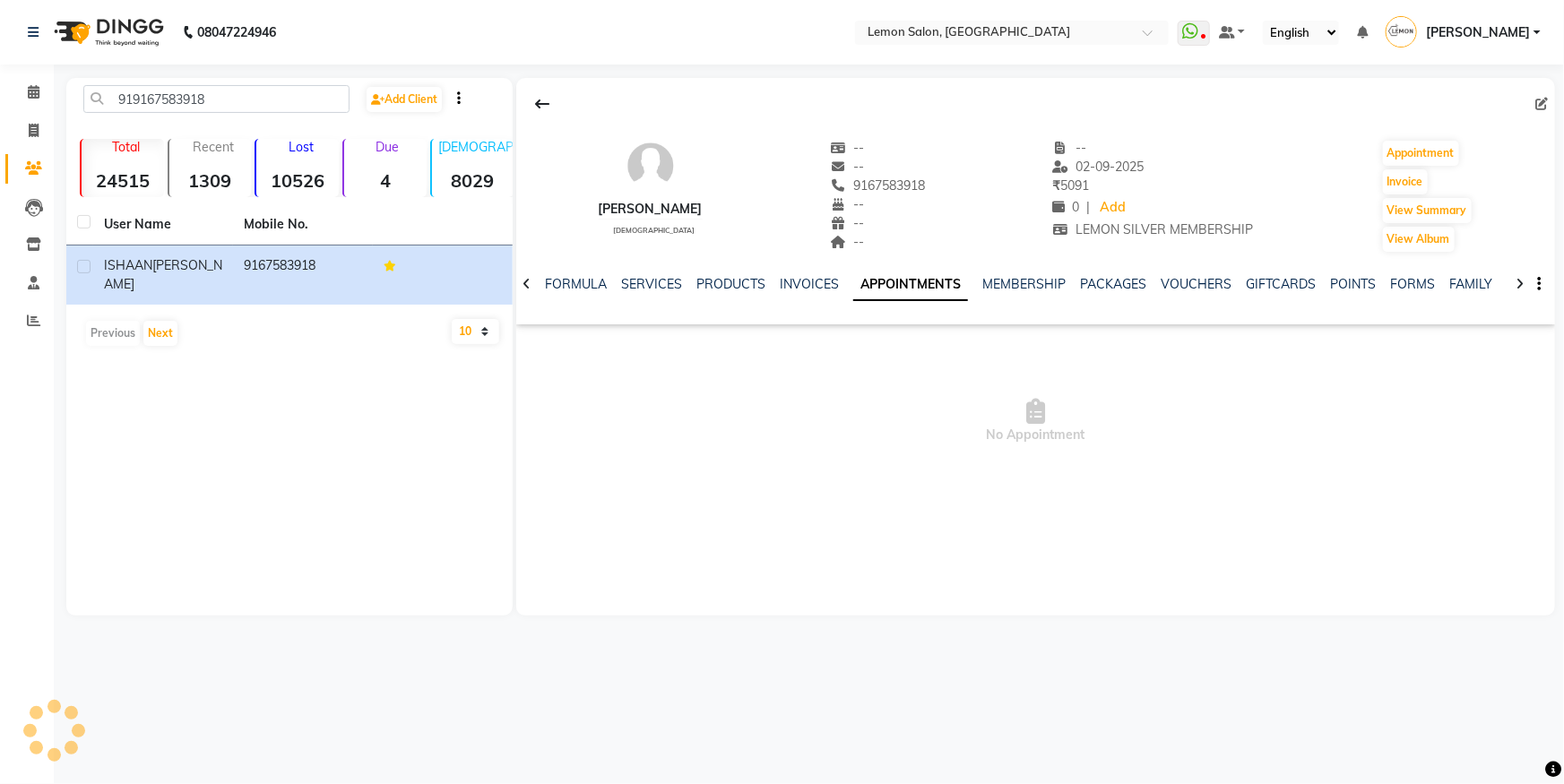
click at [957, 280] on link "APPOINTMENTS" at bounding box center [910, 285] width 115 height 32
click at [963, 285] on ul "NOTES FORMULA SERVICES PRODUCTS INVOICES APPOINTMENTS MEMBERSHIP PACKAGES VOUCH…" at bounding box center [1061, 284] width 1140 height 19
click at [982, 282] on link "MEMBERSHIP" at bounding box center [1023, 284] width 83 height 16
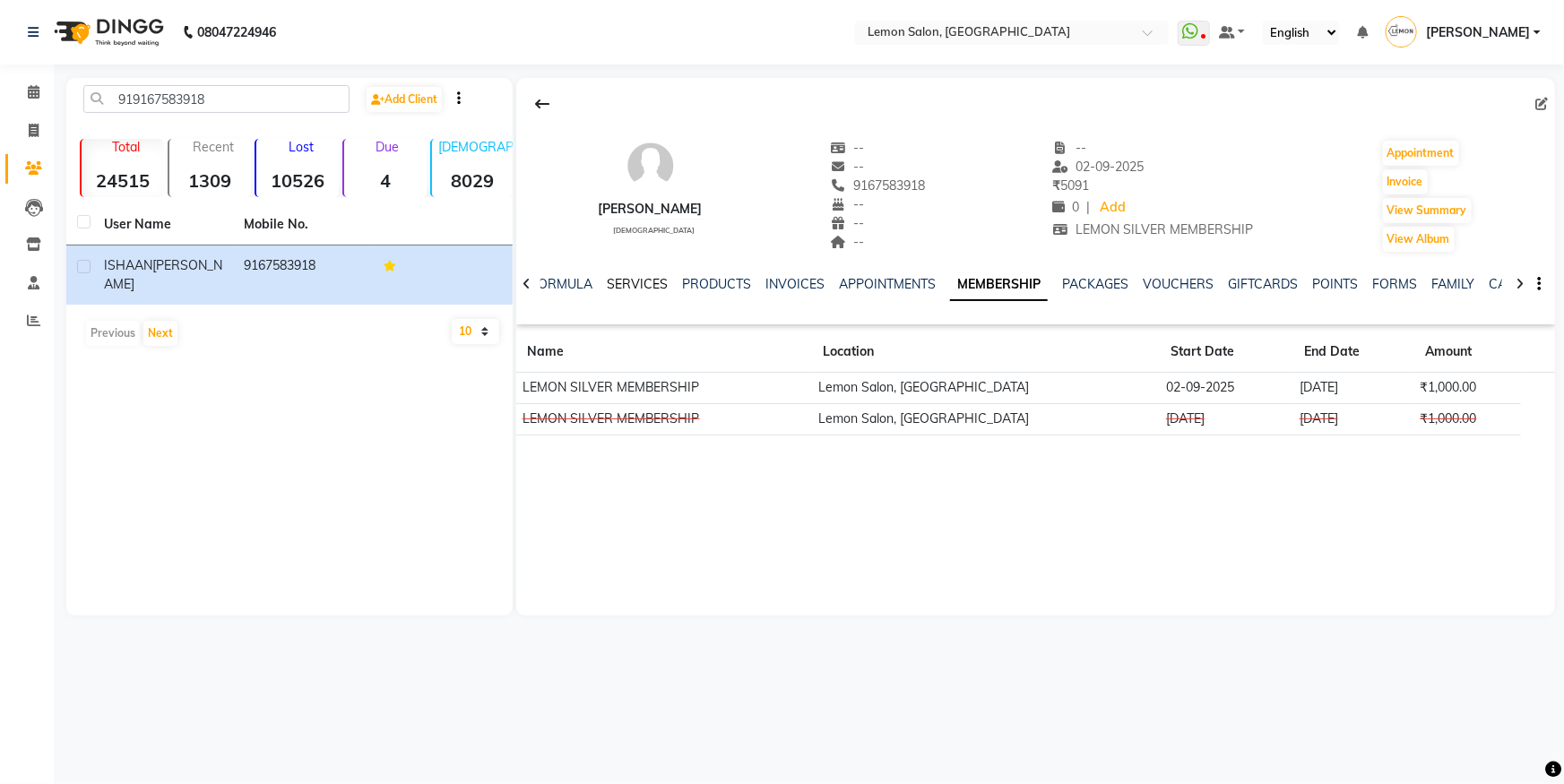
click at [641, 287] on link "SERVICES" at bounding box center [638, 284] width 61 height 16
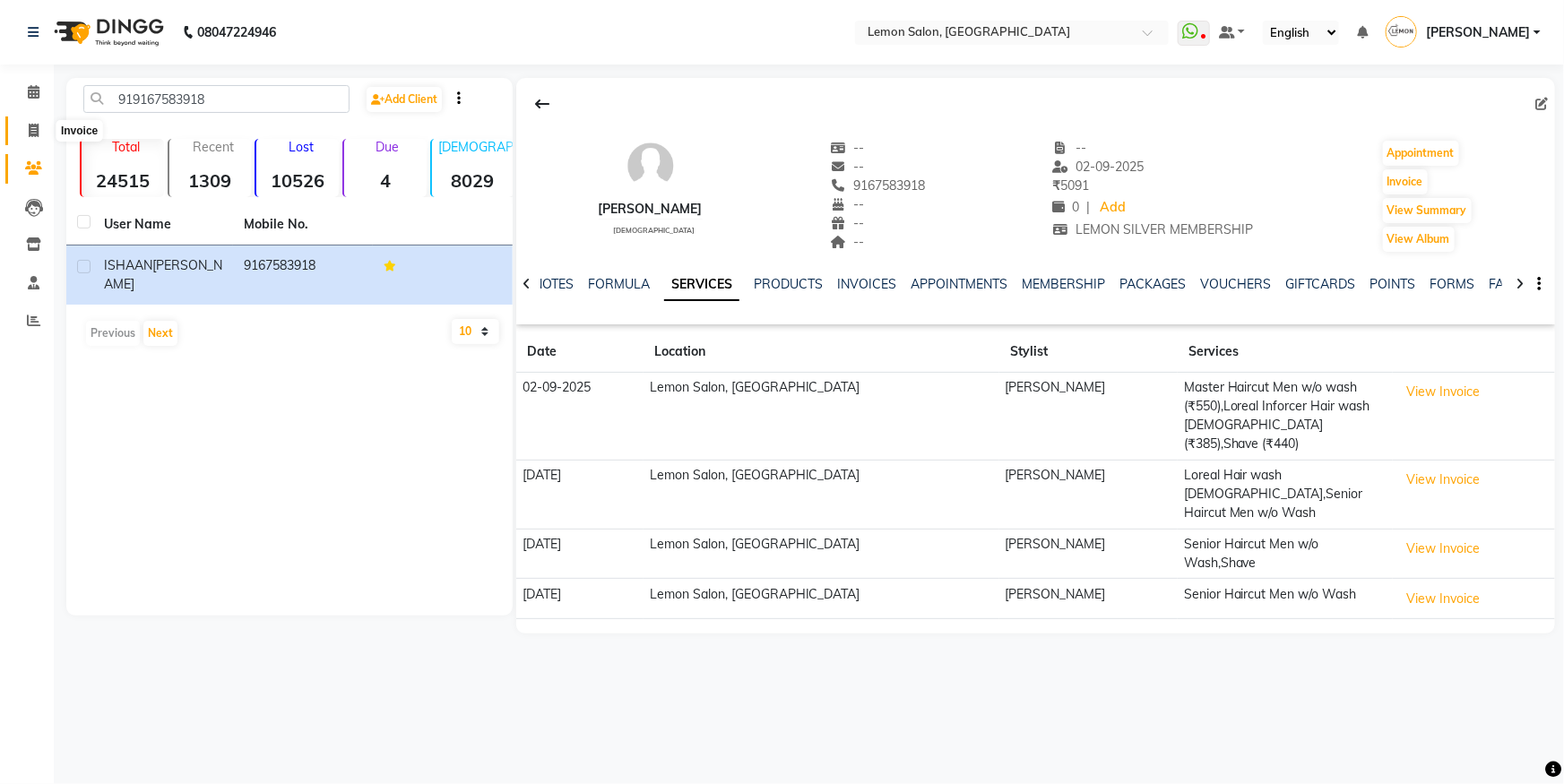
click at [24, 127] on span at bounding box center [33, 131] width 31 height 21
select select "566"
select select "service"
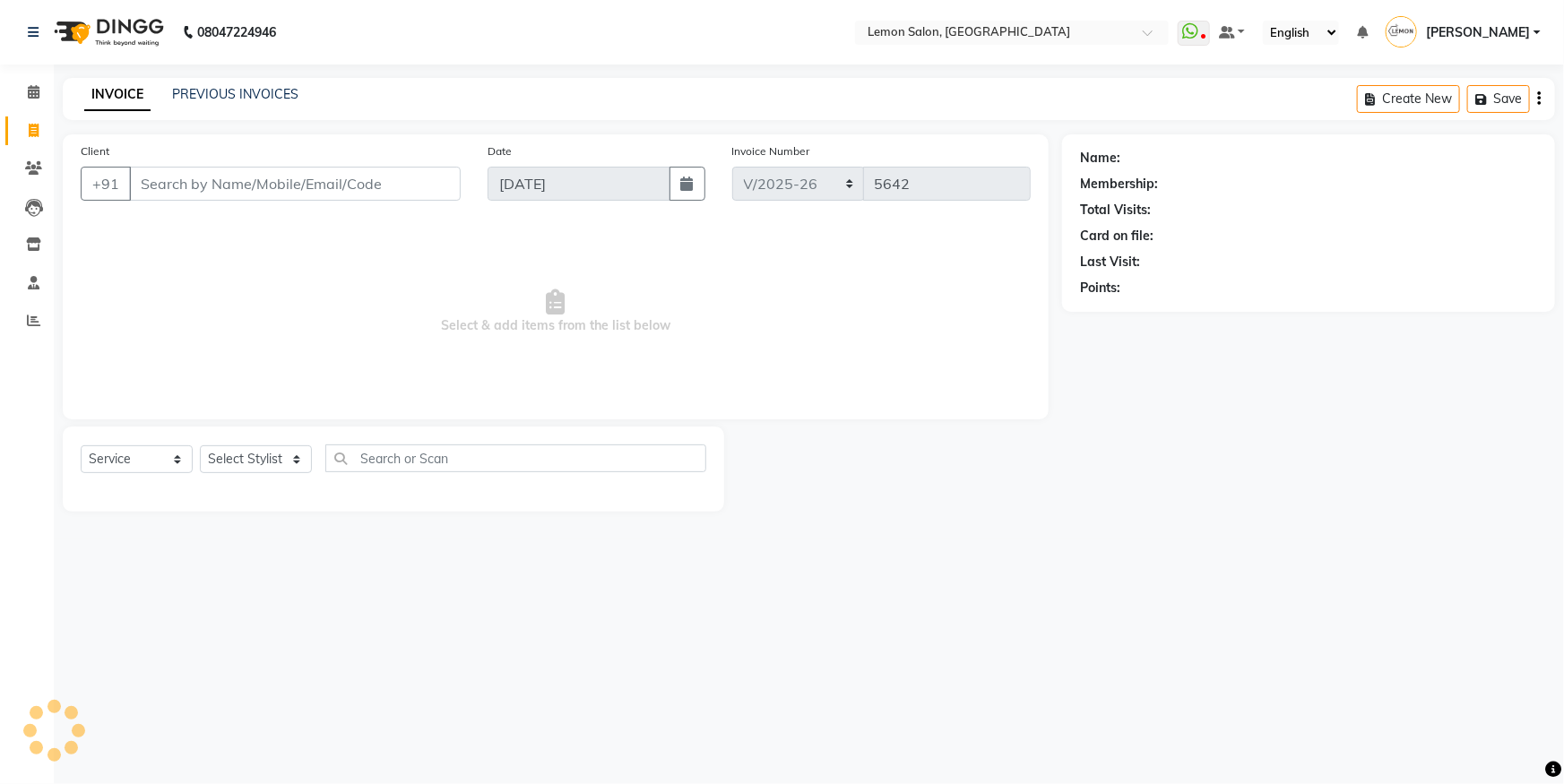
click at [26, 144] on link "Invoice" at bounding box center [26, 131] width 43 height 29
click at [28, 156] on link "Clients" at bounding box center [26, 168] width 43 height 29
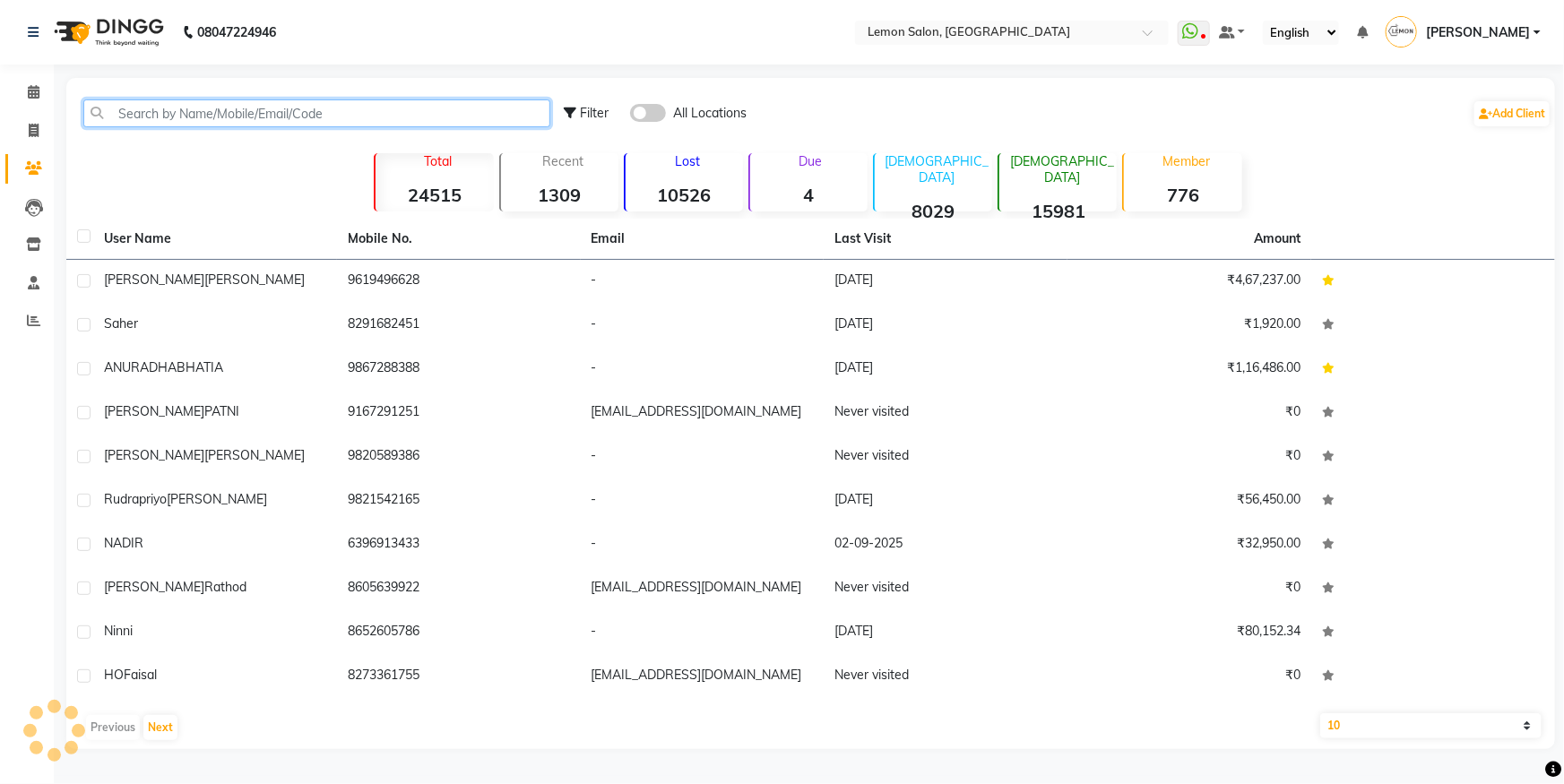
click at [166, 119] on input "text" at bounding box center [316, 114] width 467 height 27
paste input "919920309297"
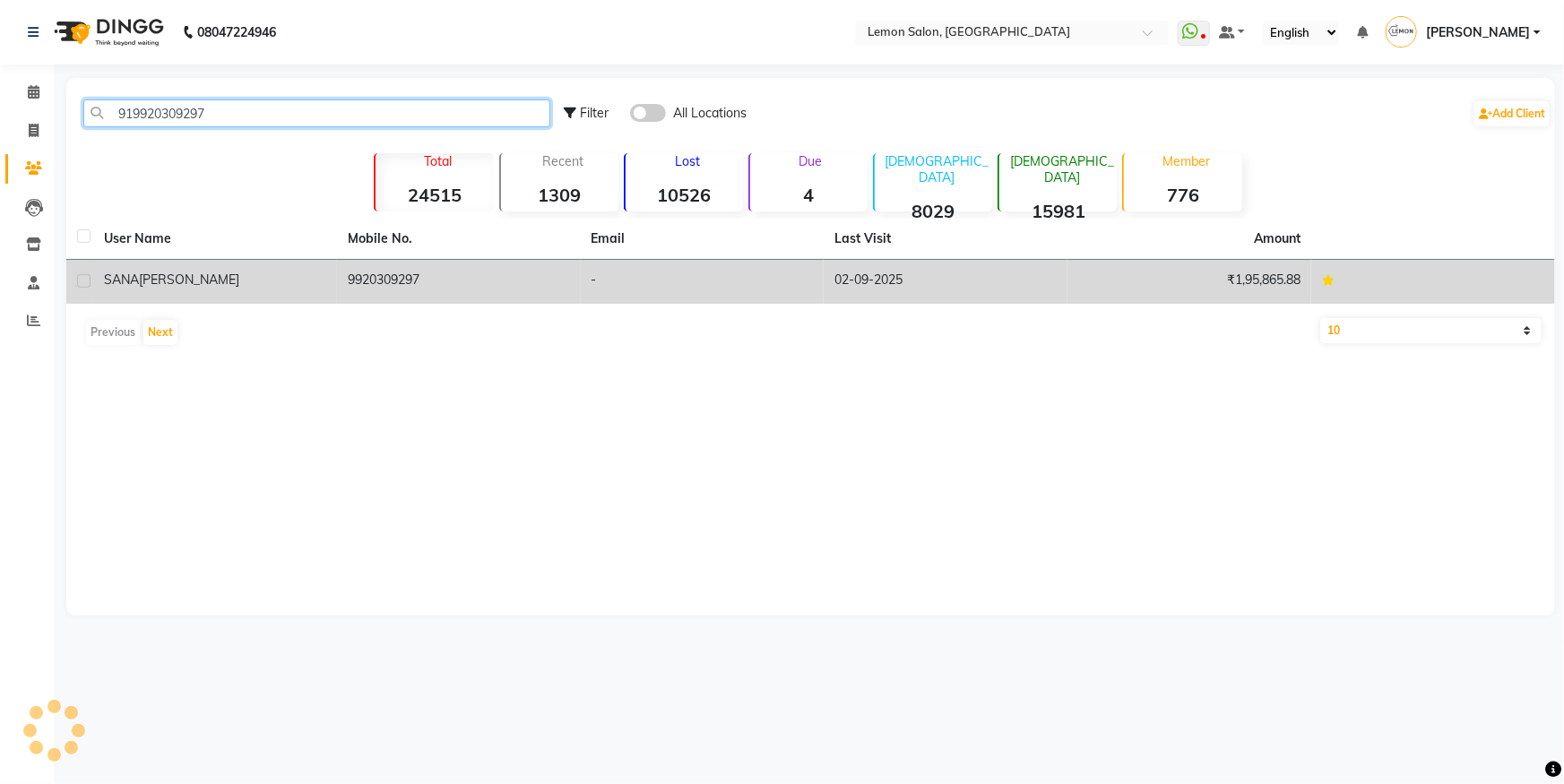
type input "919920309297"
click at [281, 261] on td "SANA KABLY" at bounding box center [214, 281] width 244 height 44
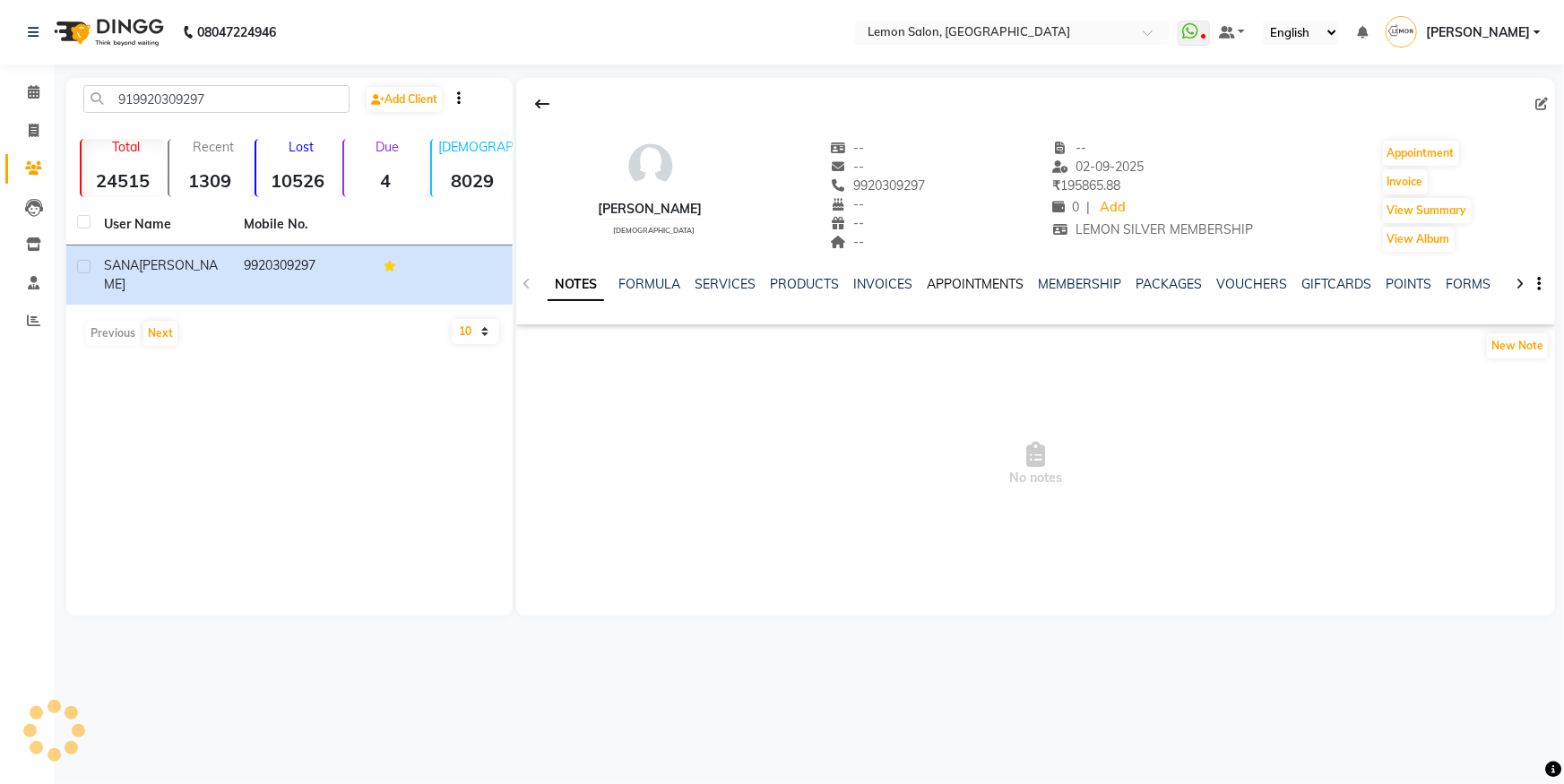
click at [1011, 288] on link "APPOINTMENTS" at bounding box center [975, 284] width 97 height 16
click at [1019, 286] on link "MEMBERSHIP" at bounding box center [1023, 284] width 83 height 16
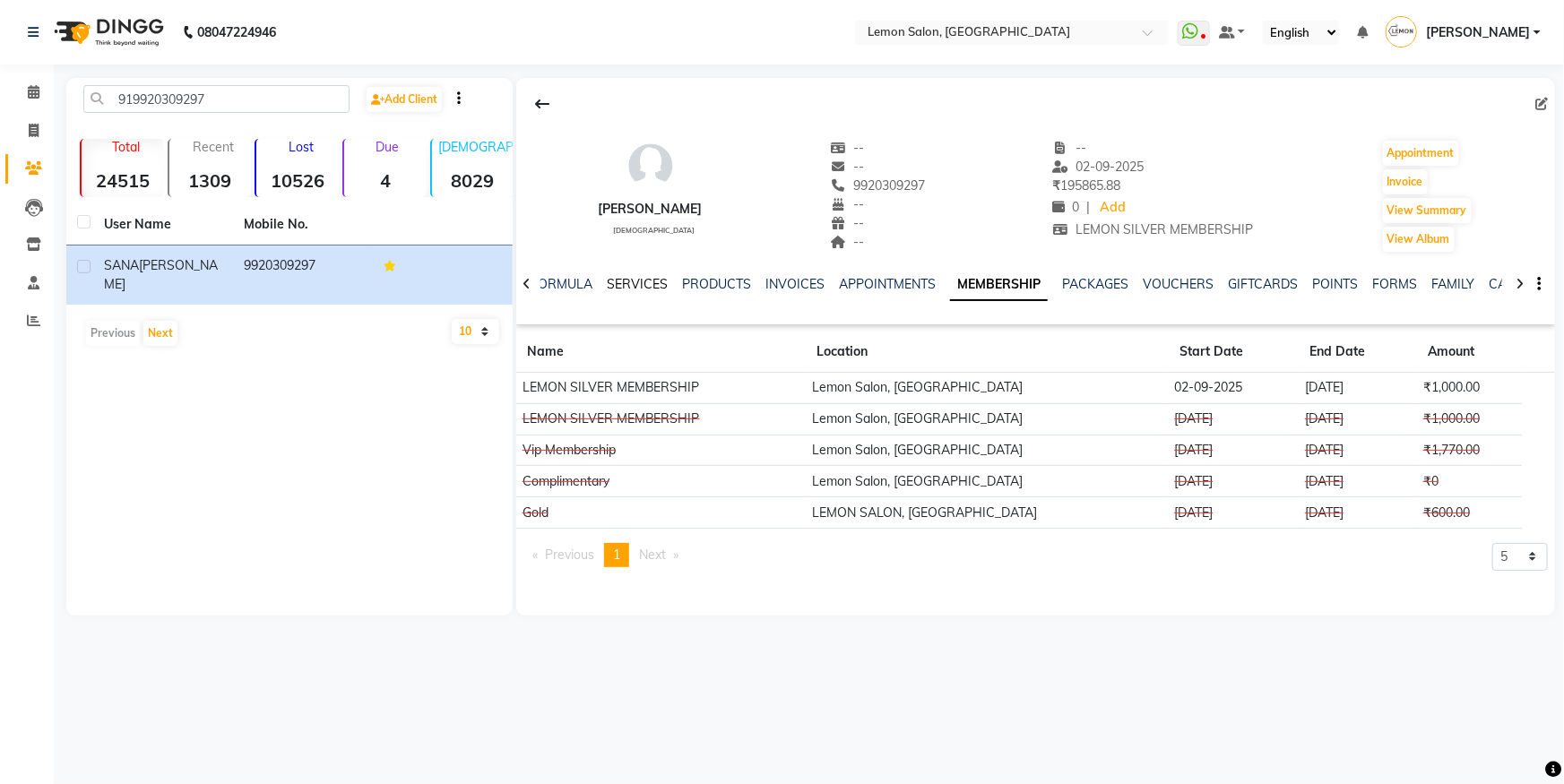
click at [641, 278] on link "SERVICES" at bounding box center [638, 284] width 61 height 16
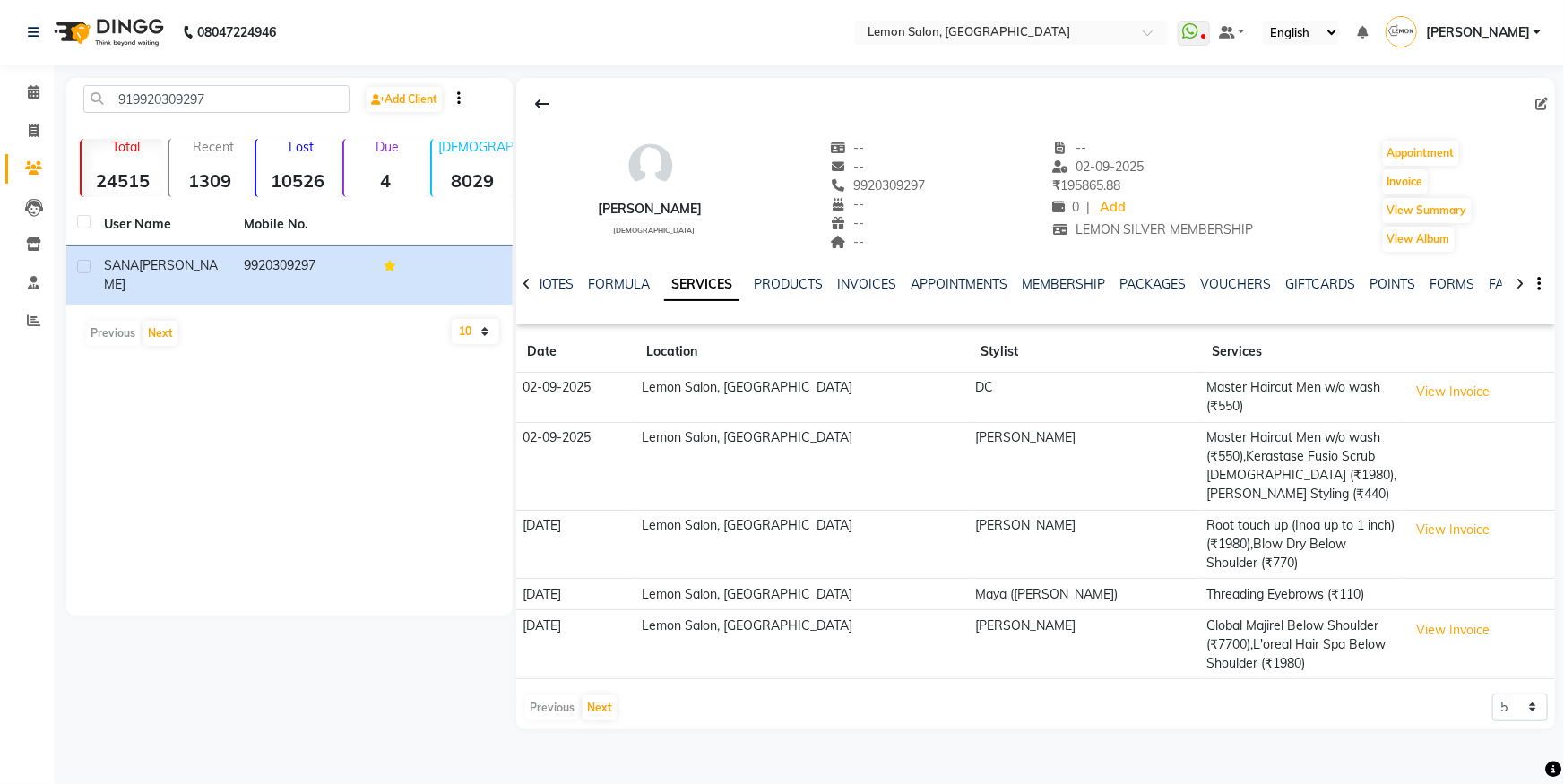
click at [1434, 376] on td "View Invoice" at bounding box center [1480, 397] width 153 height 50
click at [1424, 379] on button "View Invoice" at bounding box center [1454, 392] width 90 height 27
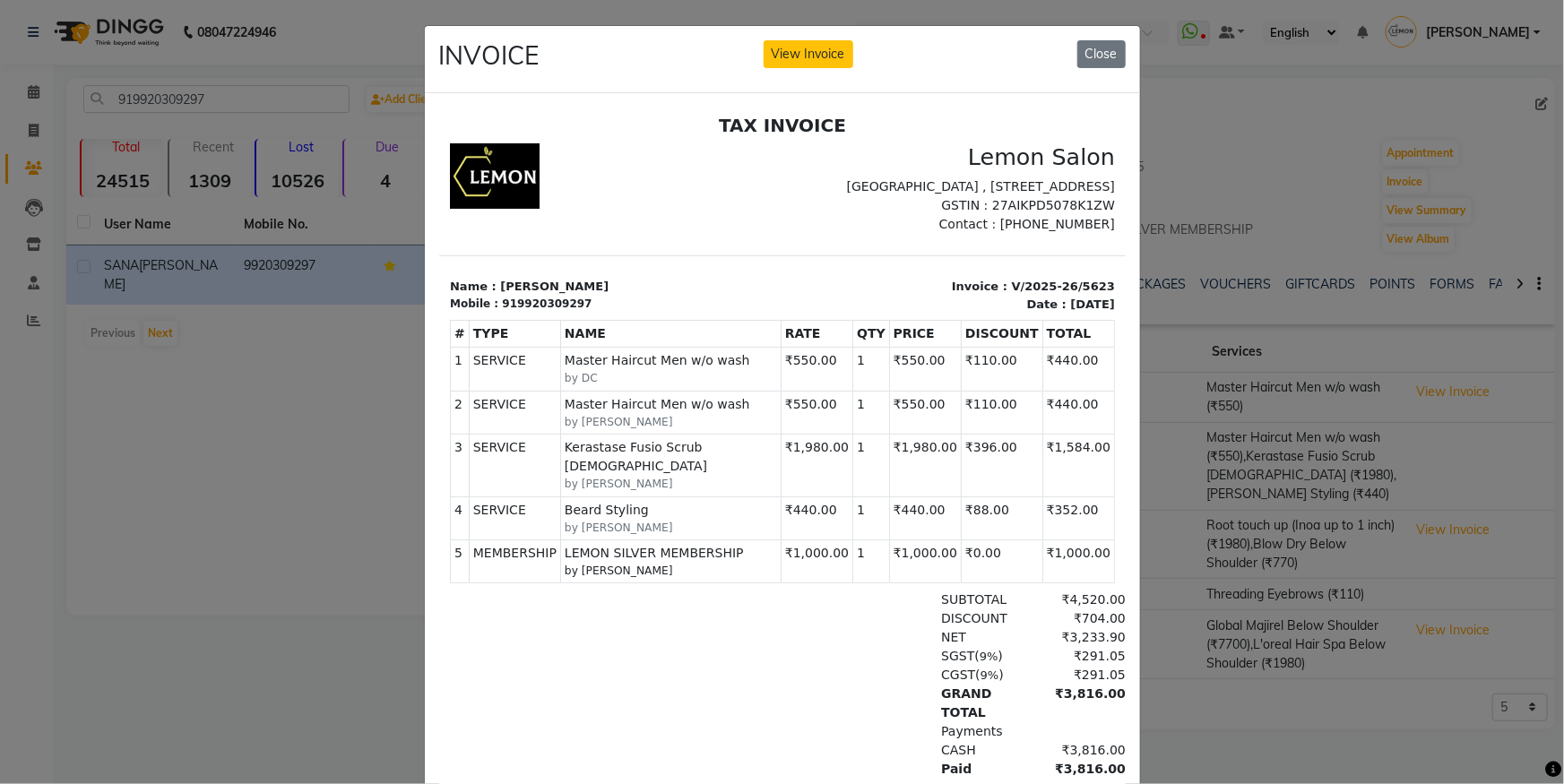
drag, startPoint x: 1240, startPoint y: 228, endPoint x: 600, endPoint y: 9, distance: 676.4
click at [1227, 229] on ngb-modal-window "INVOICE View Invoice Close" at bounding box center [782, 392] width 1564 height 784
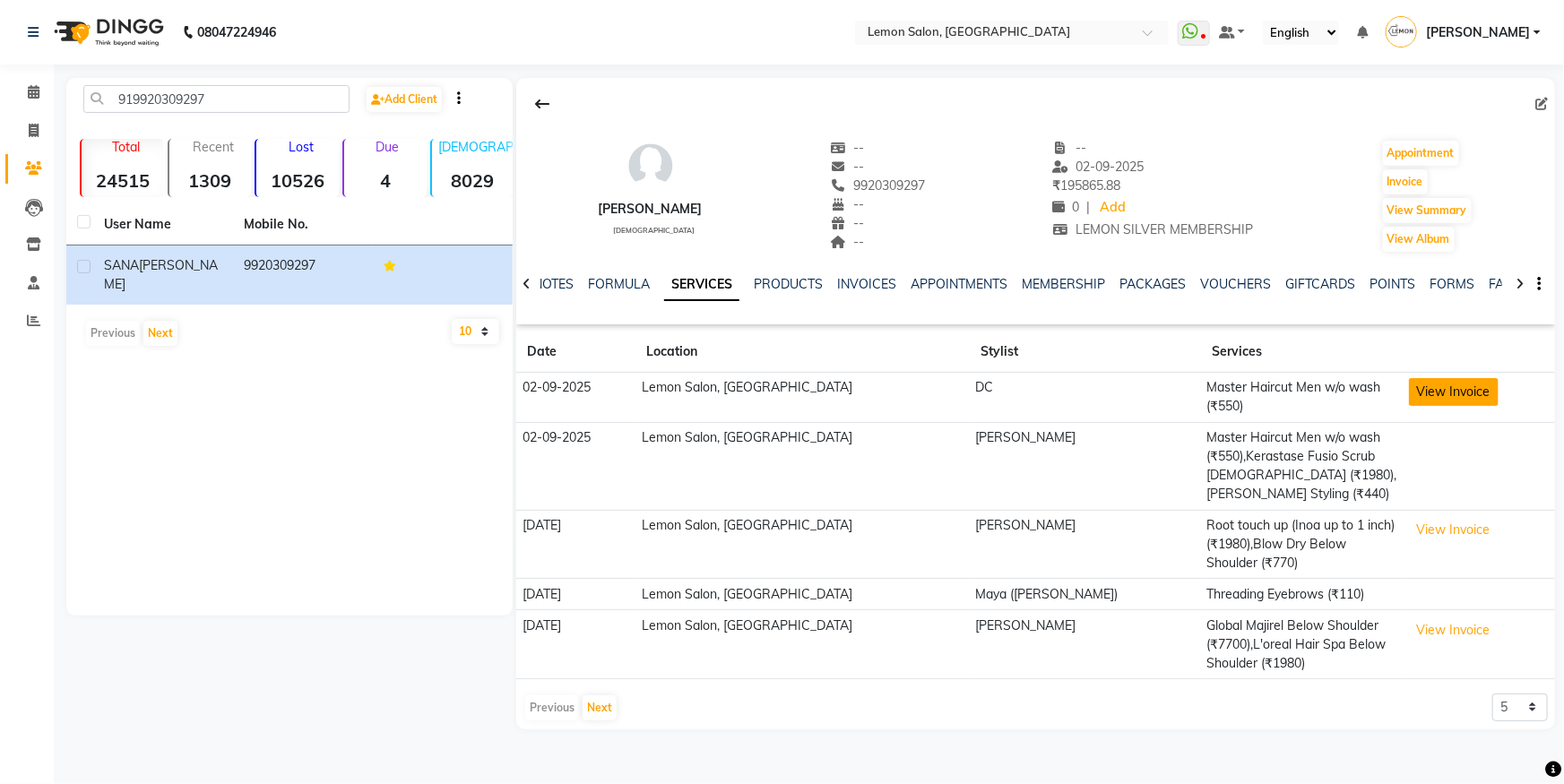
click at [1469, 403] on button "View Invoice" at bounding box center [1454, 392] width 90 height 27
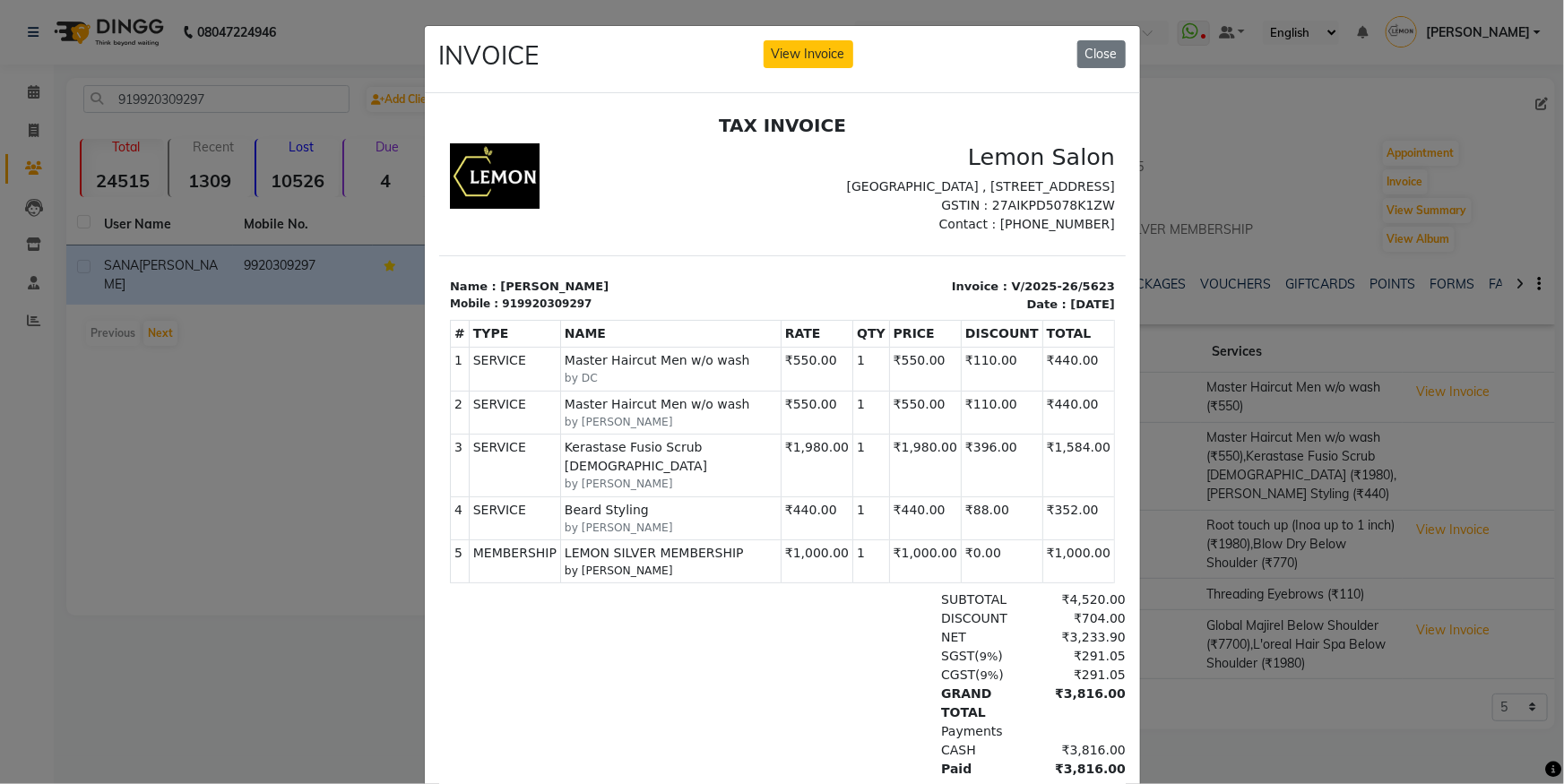
click at [1461, 403] on ngb-modal-window "INVOICE View Invoice Close" at bounding box center [782, 392] width 1564 height 784
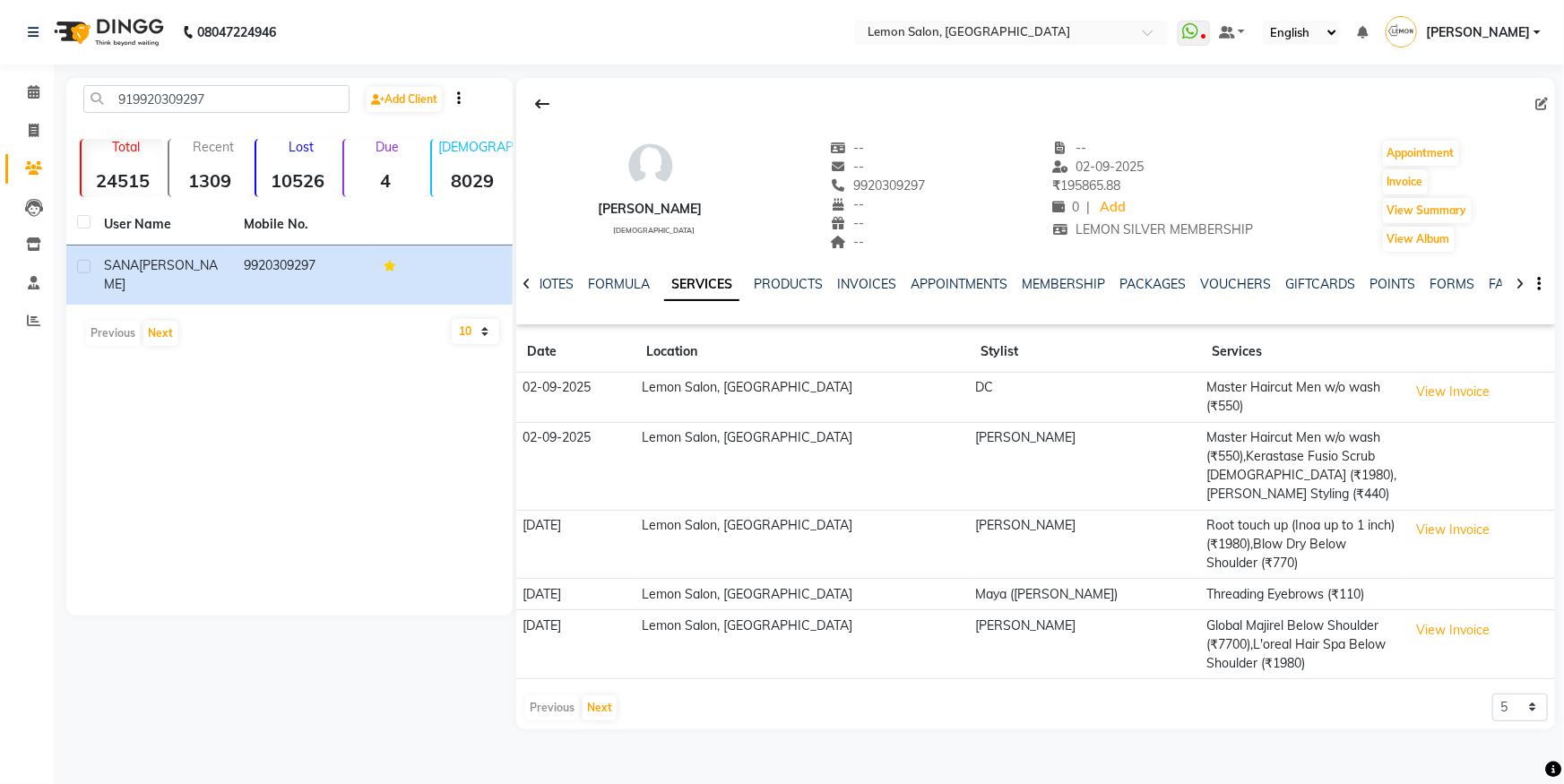
click at [26, 71] on div "Calendar Invoice Clients Leads Inventory Staff Reports Upcoming Tentative Confi…" at bounding box center [120, 403] width 242 height 706
click at [26, 116] on link "Invoice" at bounding box center [26, 131] width 43 height 29
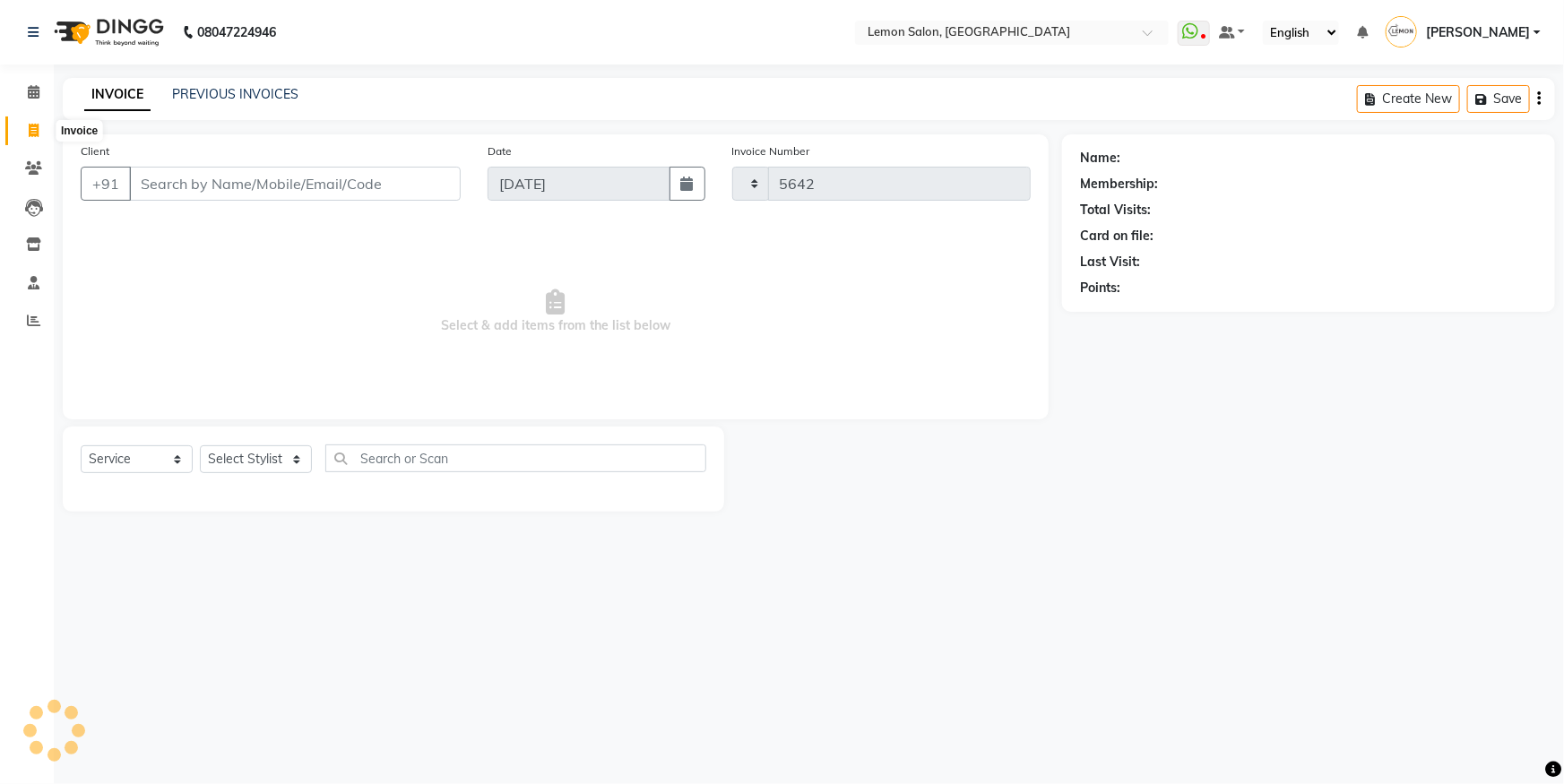
click at [36, 141] on link "Invoice" at bounding box center [26, 131] width 43 height 29
click at [36, 172] on icon at bounding box center [33, 168] width 17 height 14
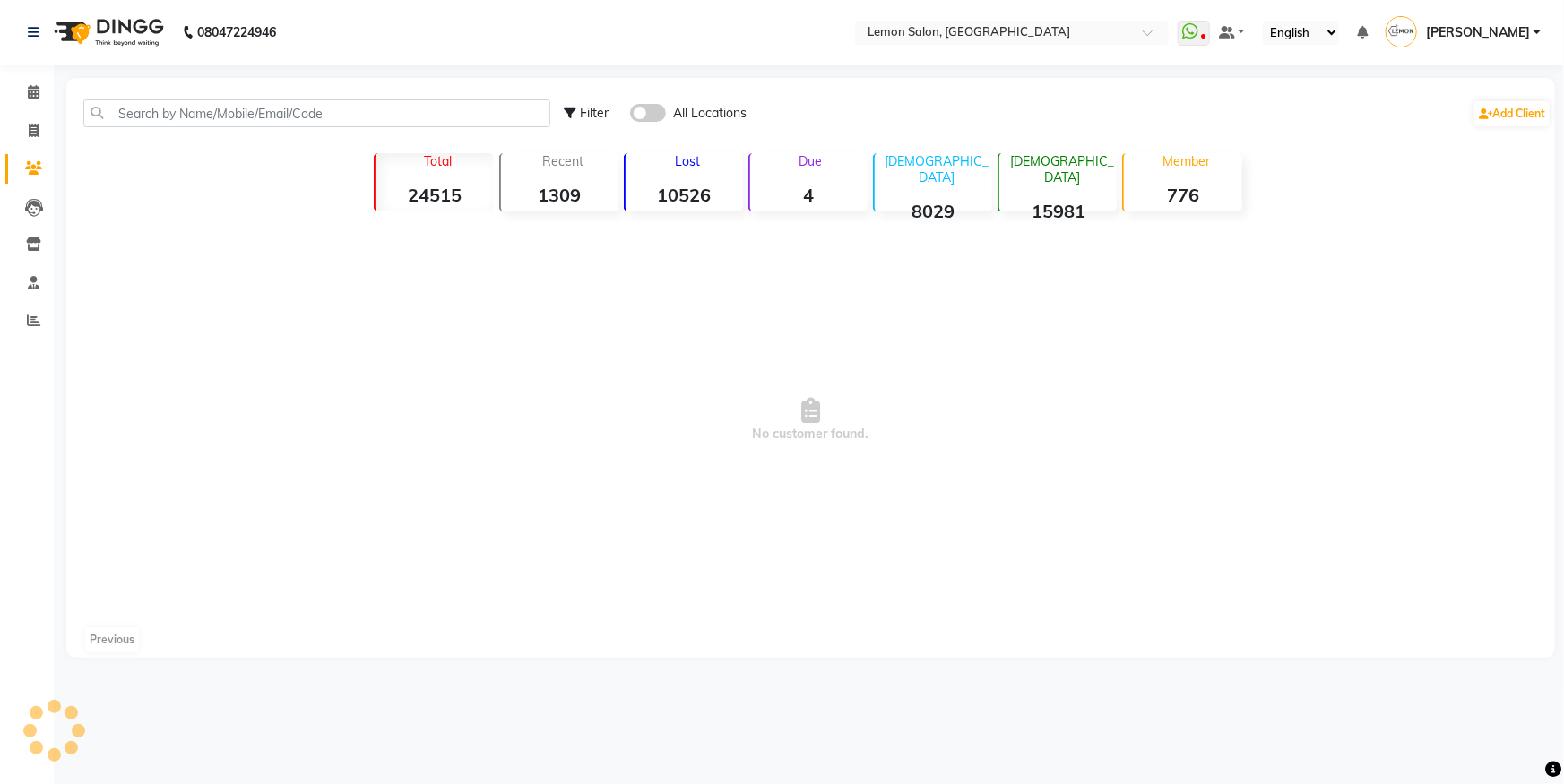
drag, startPoint x: 217, startPoint y: 162, endPoint x: 222, endPoint y: 154, distance: 9.4
click at [220, 158] on div "Filter All Locations Add Client Total 24515 Recent 1309 Lost 10526 Due 4 Male 8…" at bounding box center [811, 368] width 1490 height 579
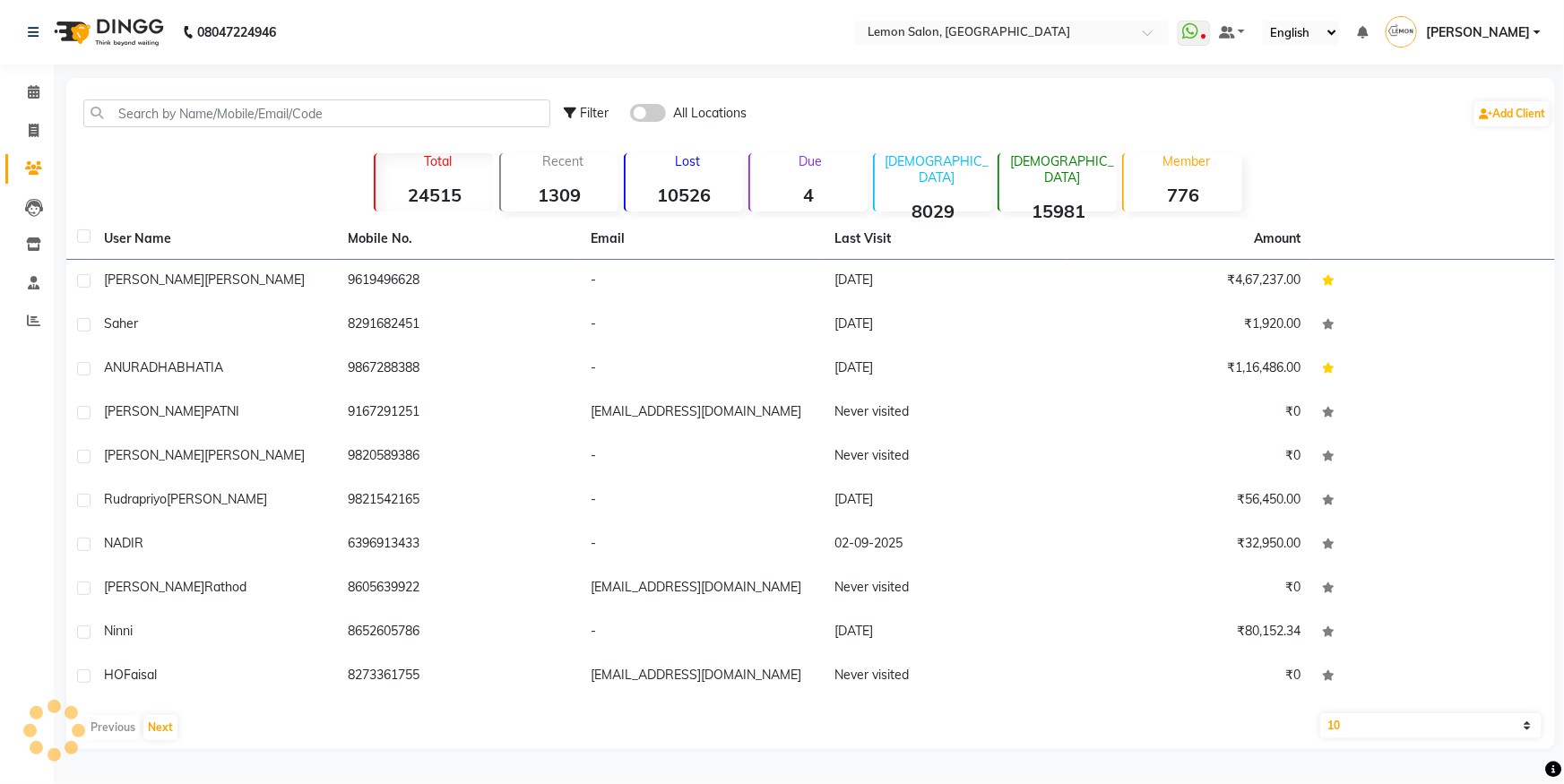
click at [235, 130] on div "Filter All Locations Add Client" at bounding box center [810, 114] width 1482 height 57
click at [241, 116] on input "text" at bounding box center [316, 114] width 467 height 27
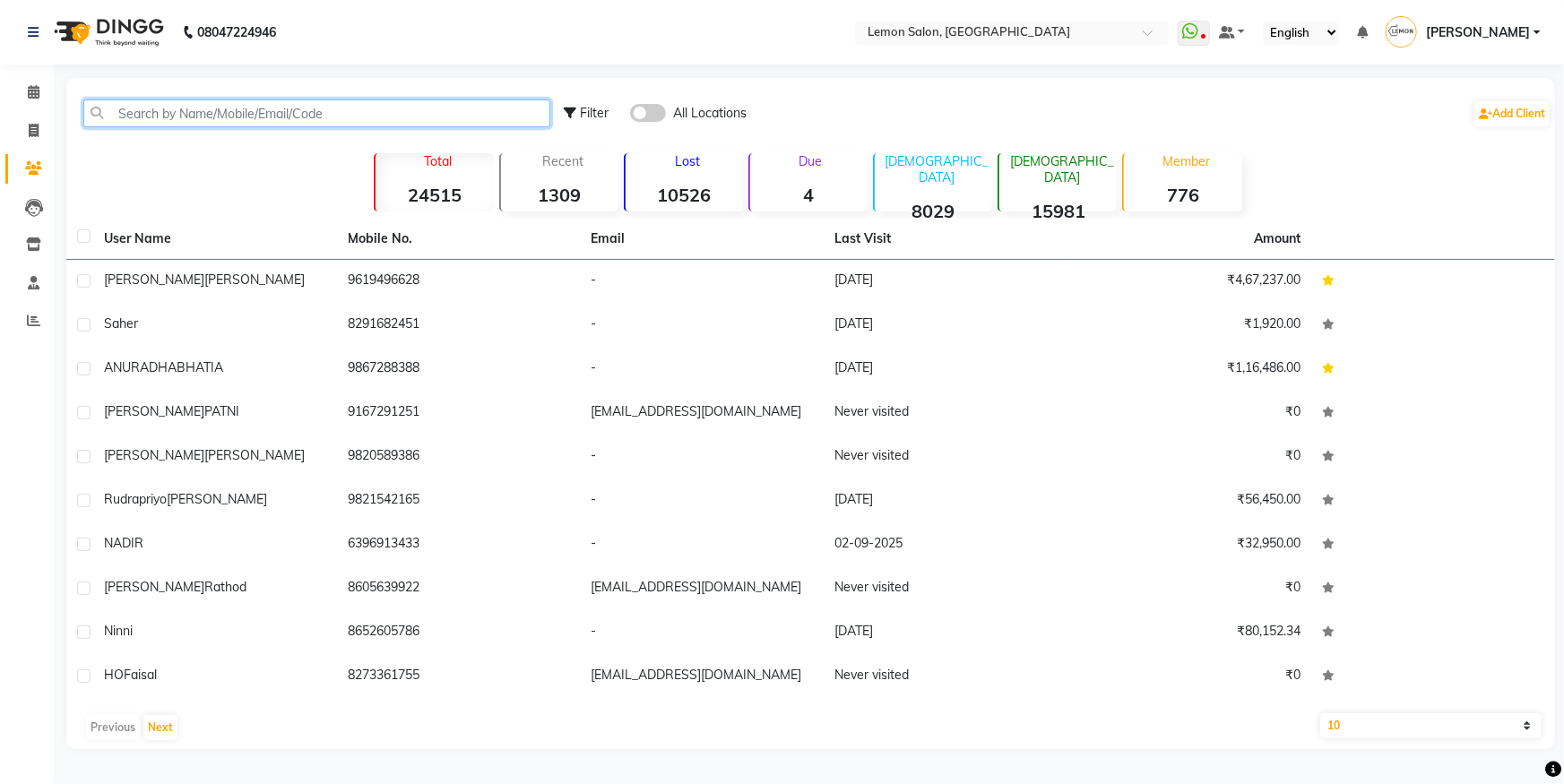
paste input "919987588727"
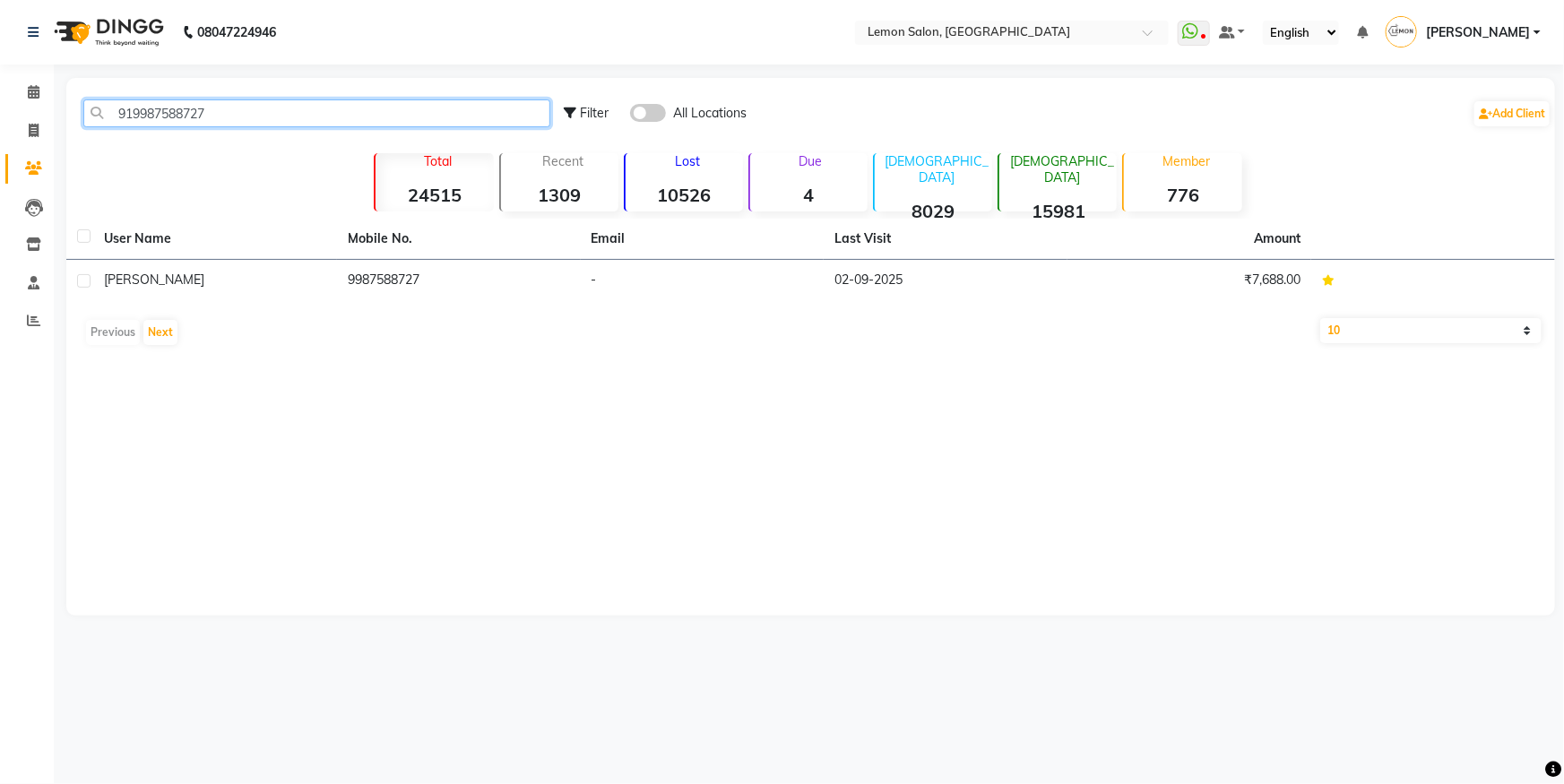
type input "919987588727"
click at [489, 247] on th "Mobile No." at bounding box center [458, 239] width 244 height 41
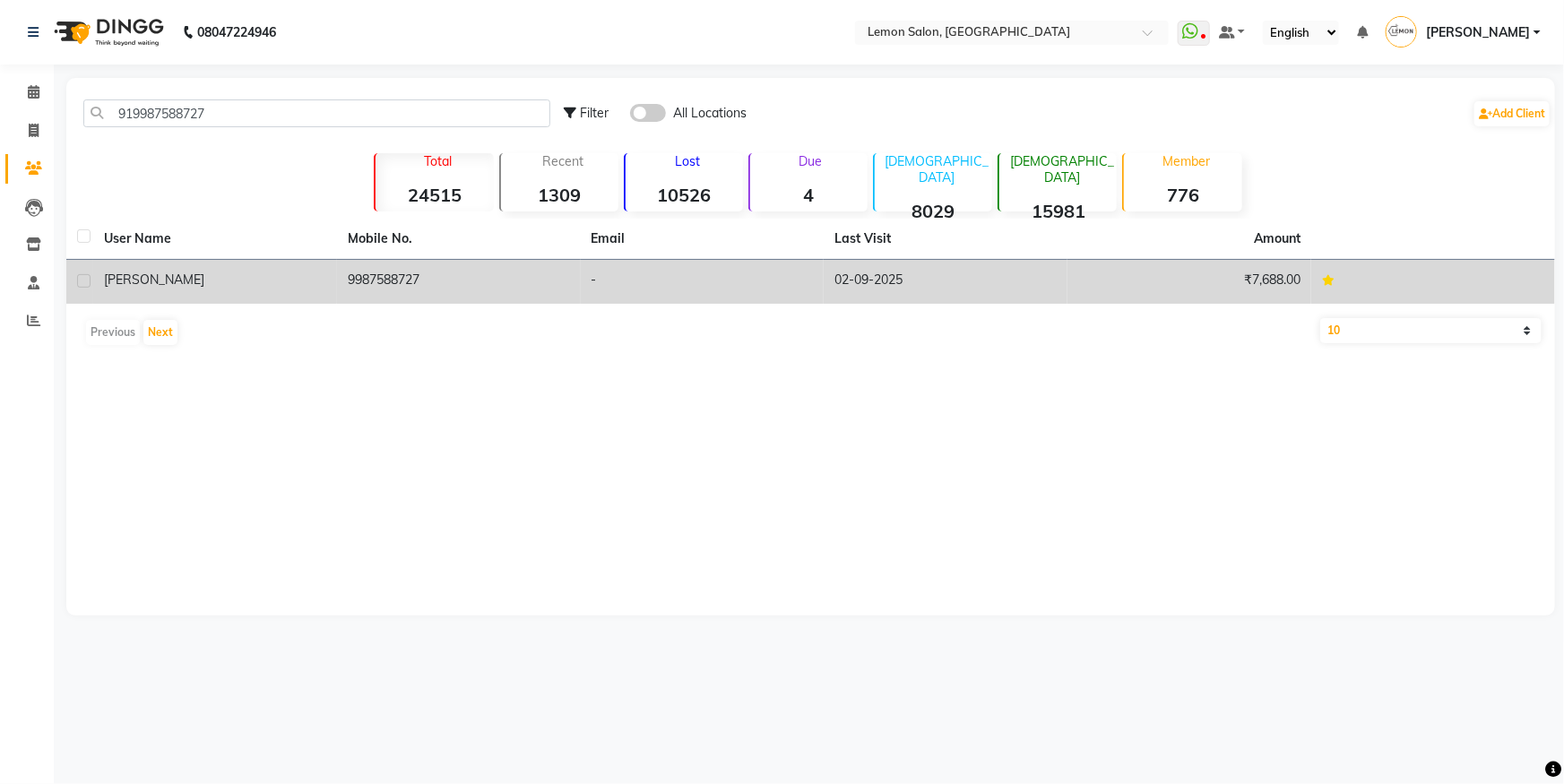
click at [552, 275] on td "9987588727" at bounding box center [458, 281] width 244 height 44
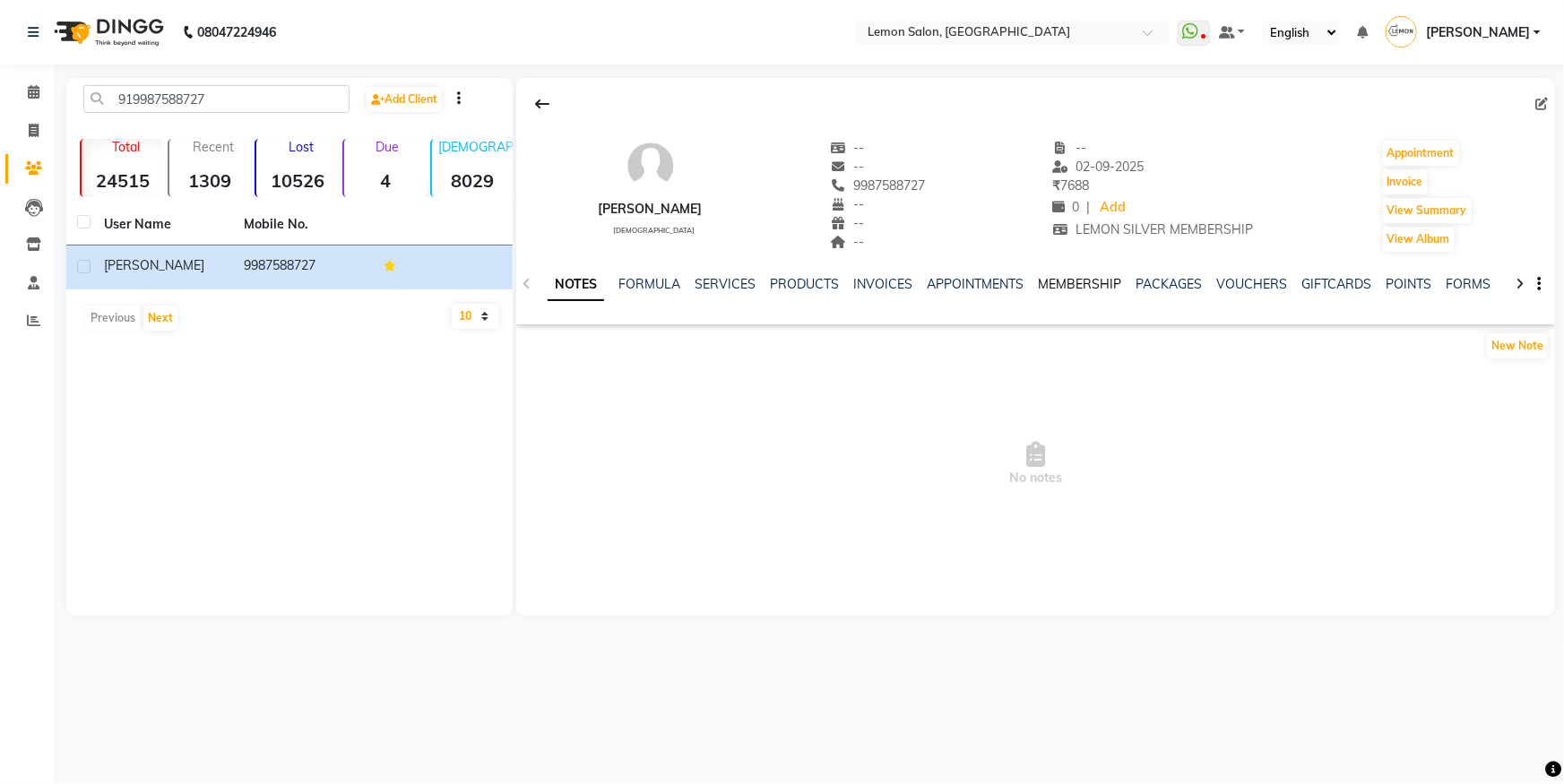
click at [1062, 288] on link "MEMBERSHIP" at bounding box center [1079, 284] width 83 height 16
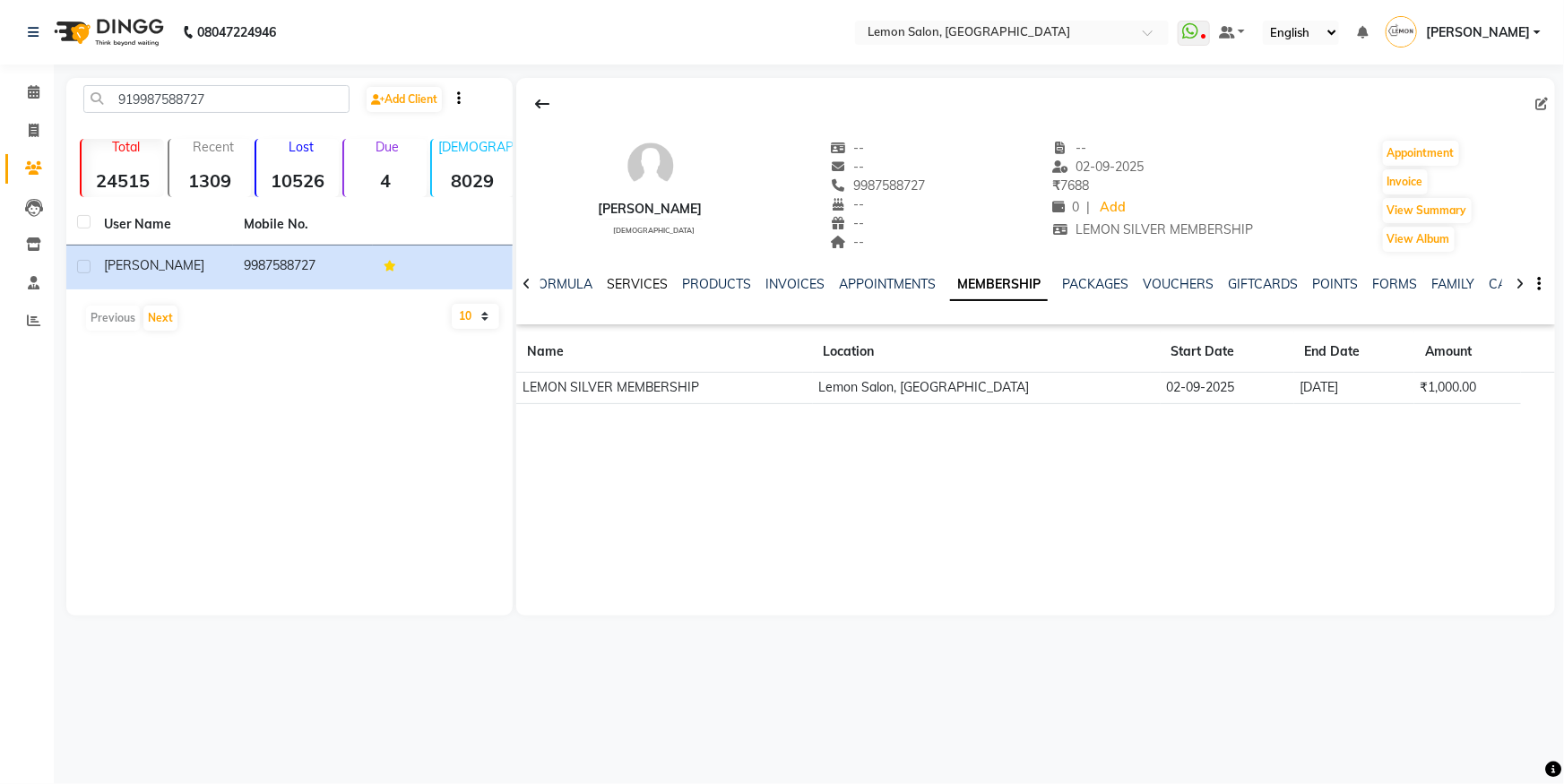
click at [660, 280] on link "SERVICES" at bounding box center [638, 284] width 61 height 16
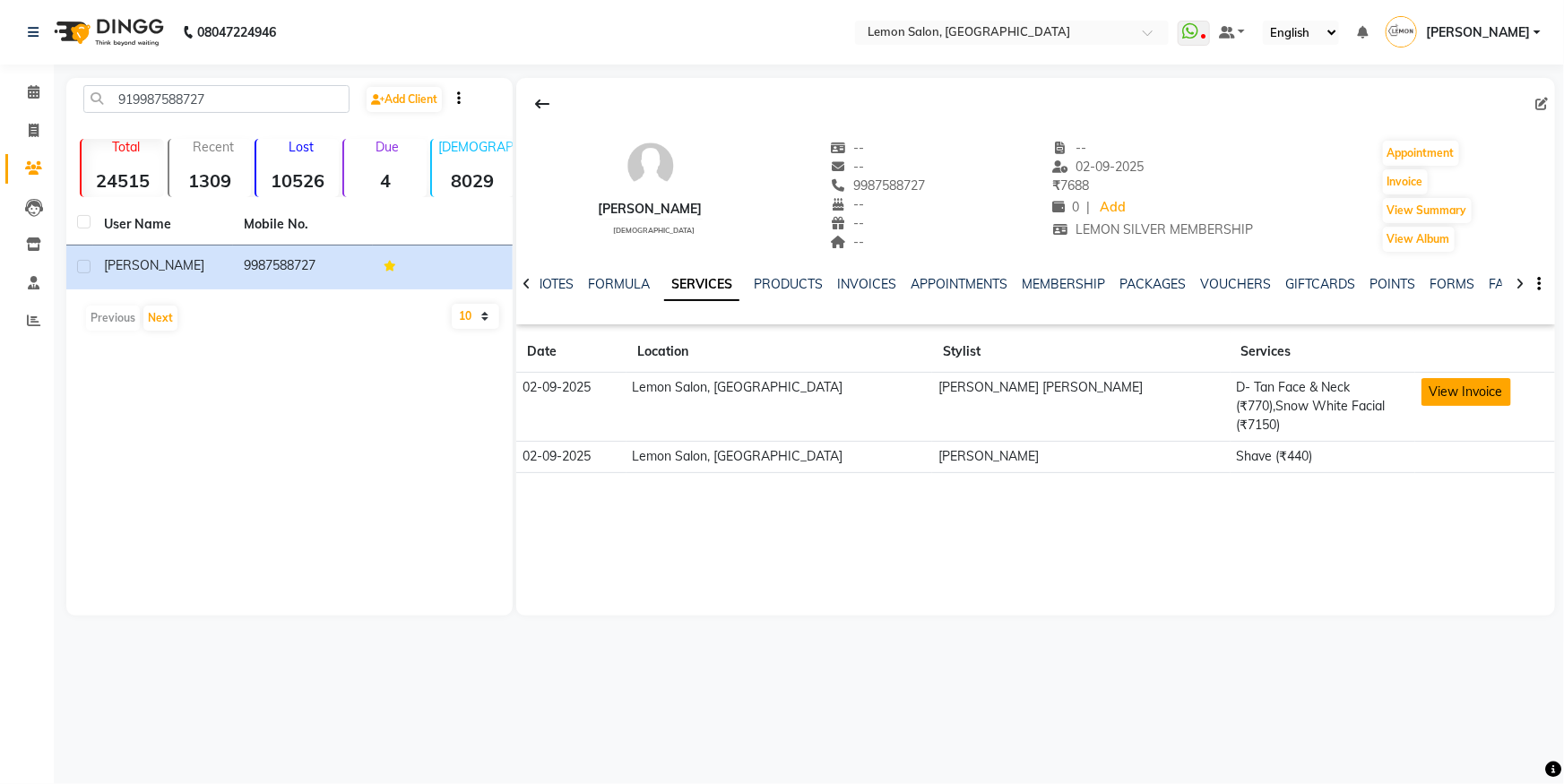
click at [1422, 382] on button "View Invoice" at bounding box center [1467, 392] width 90 height 27
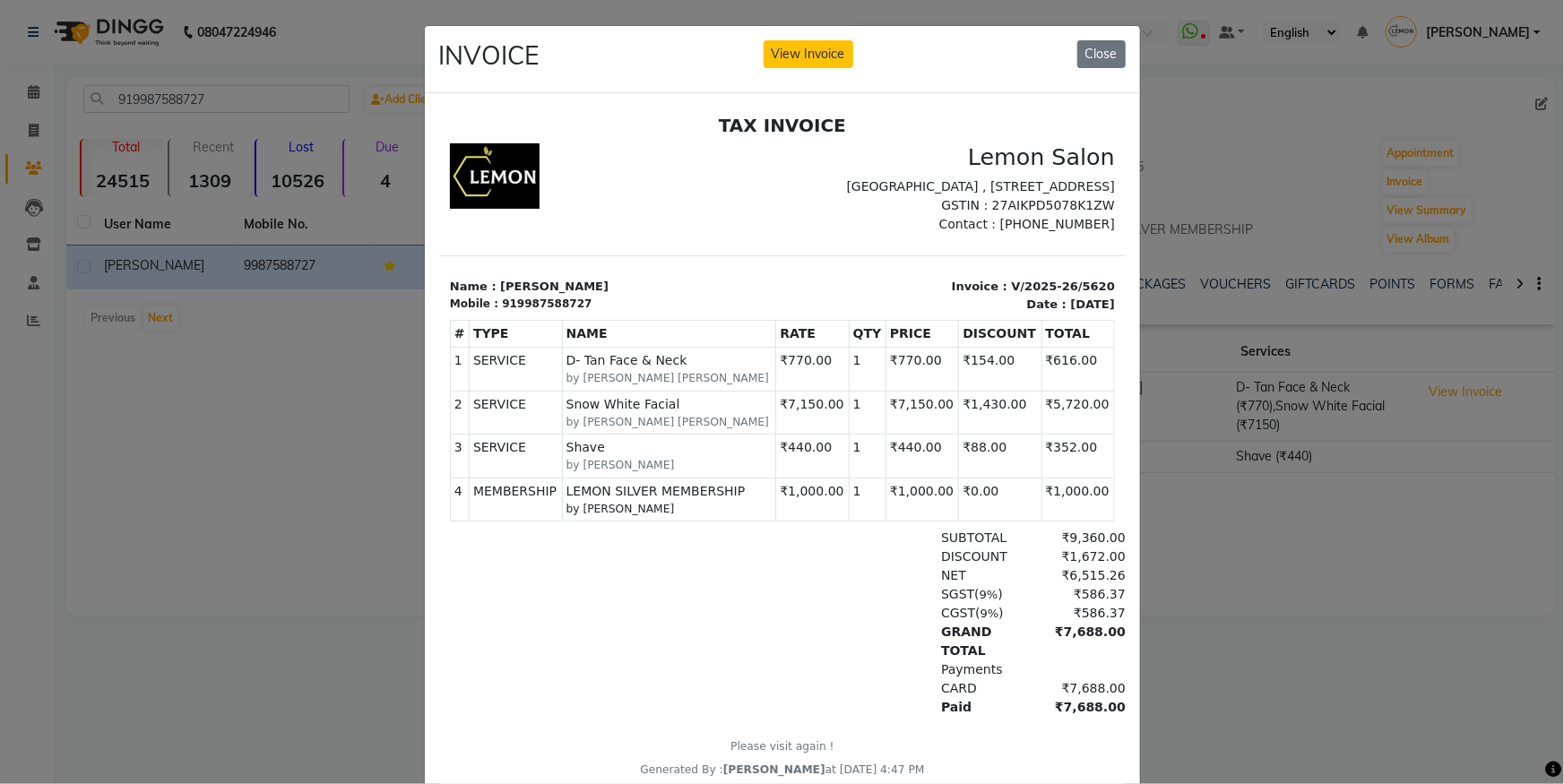
click at [253, 302] on ngb-modal-window "INVOICE View Invoice Close" at bounding box center [782, 392] width 1564 height 784
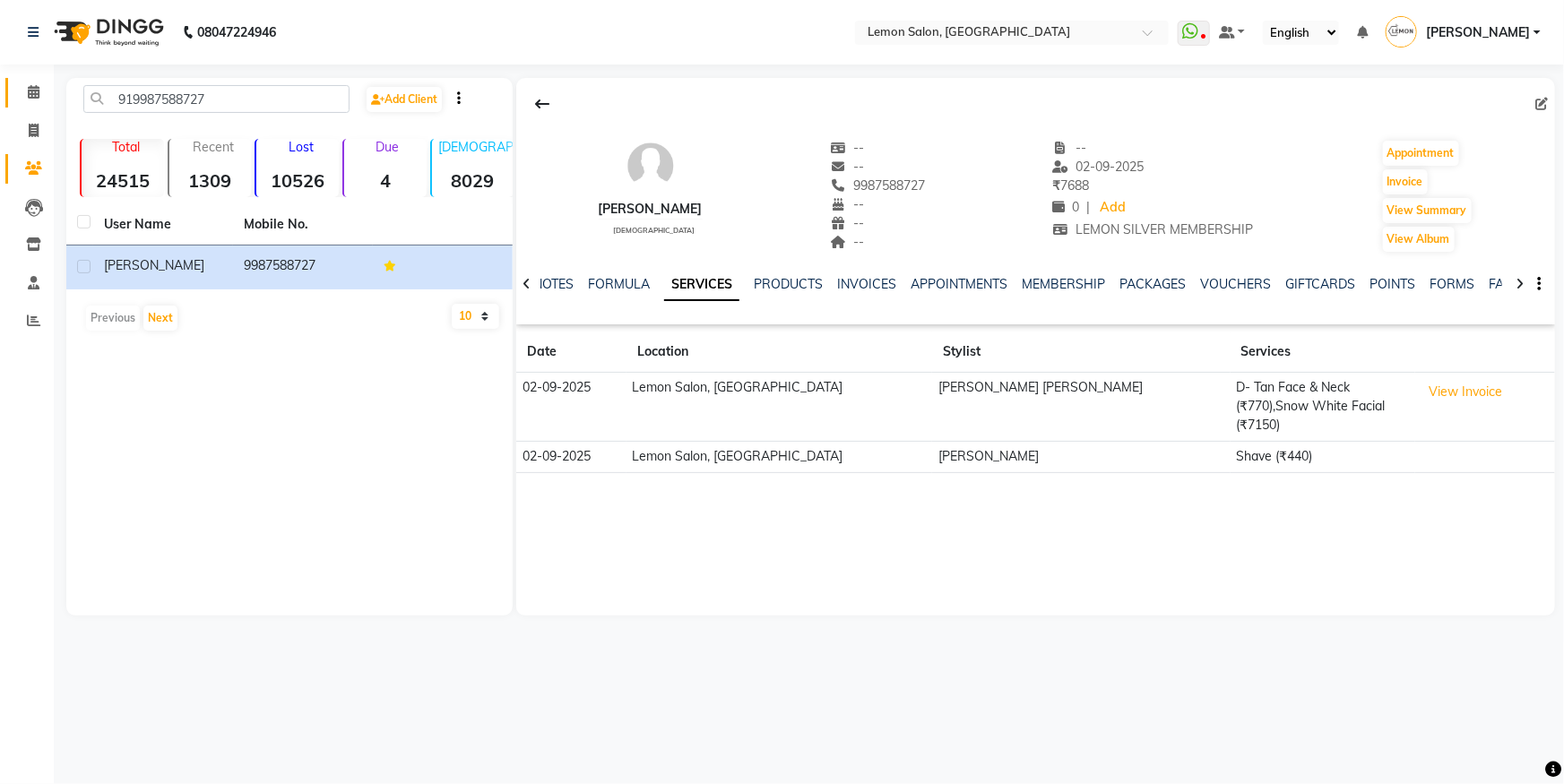
drag, startPoint x: 26, startPoint y: 79, endPoint x: 216, endPoint y: 9, distance: 202.5
click at [26, 79] on link "Calendar" at bounding box center [26, 93] width 43 height 29
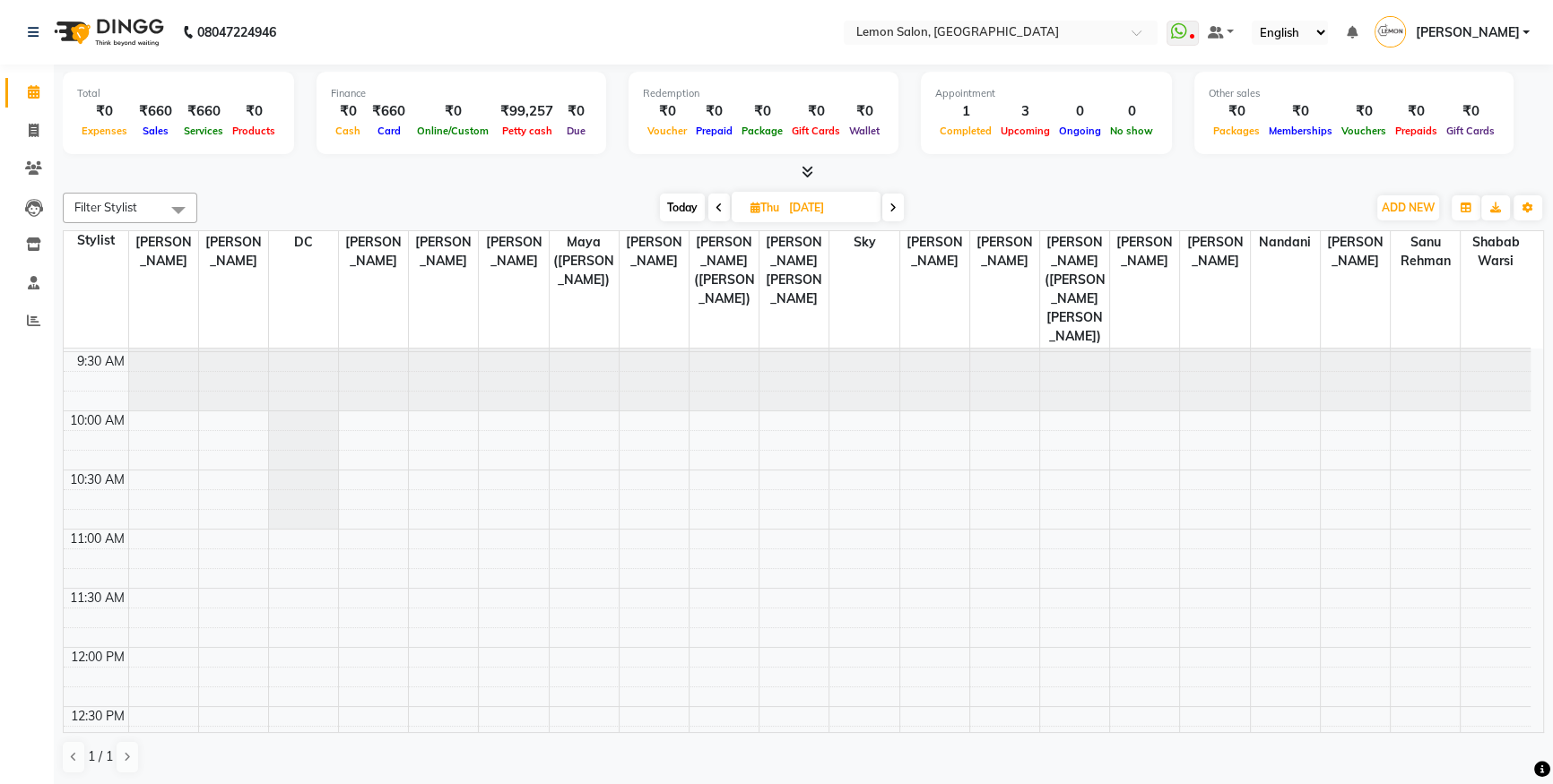
scroll to position [162, 0]
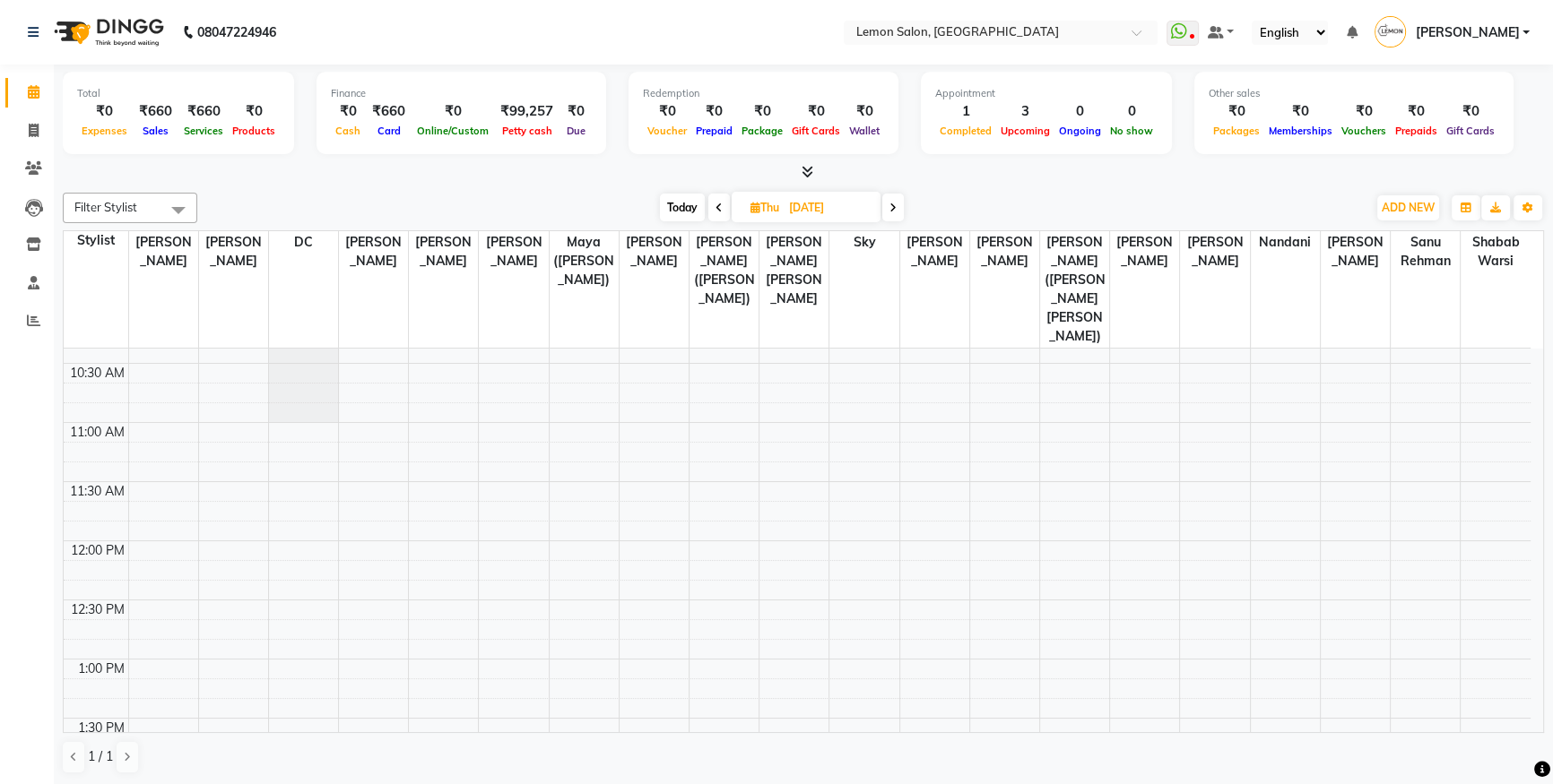
click at [683, 212] on span "Today" at bounding box center [682, 208] width 45 height 27
type input "[DATE]"
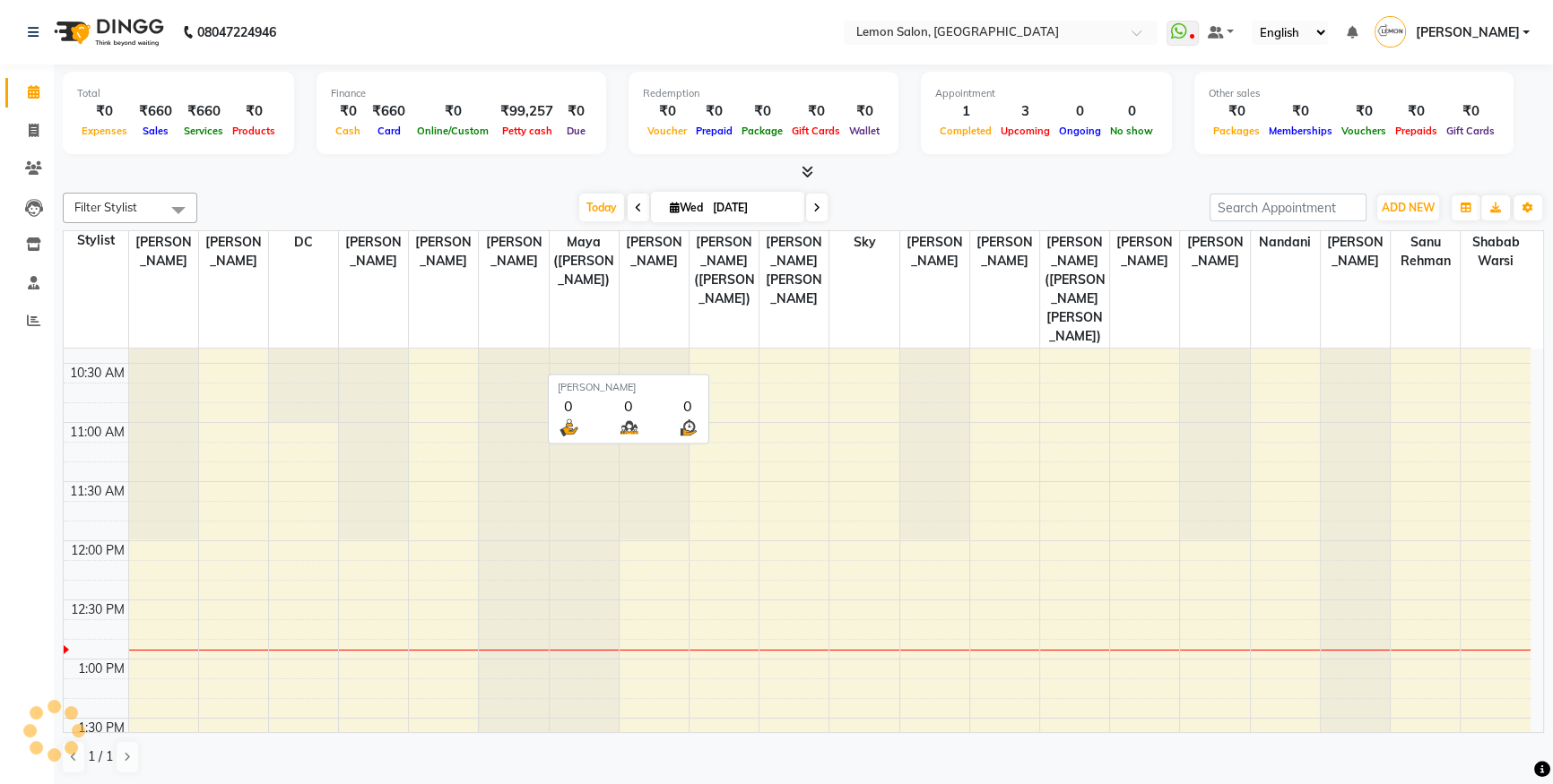
scroll to position [355, 0]
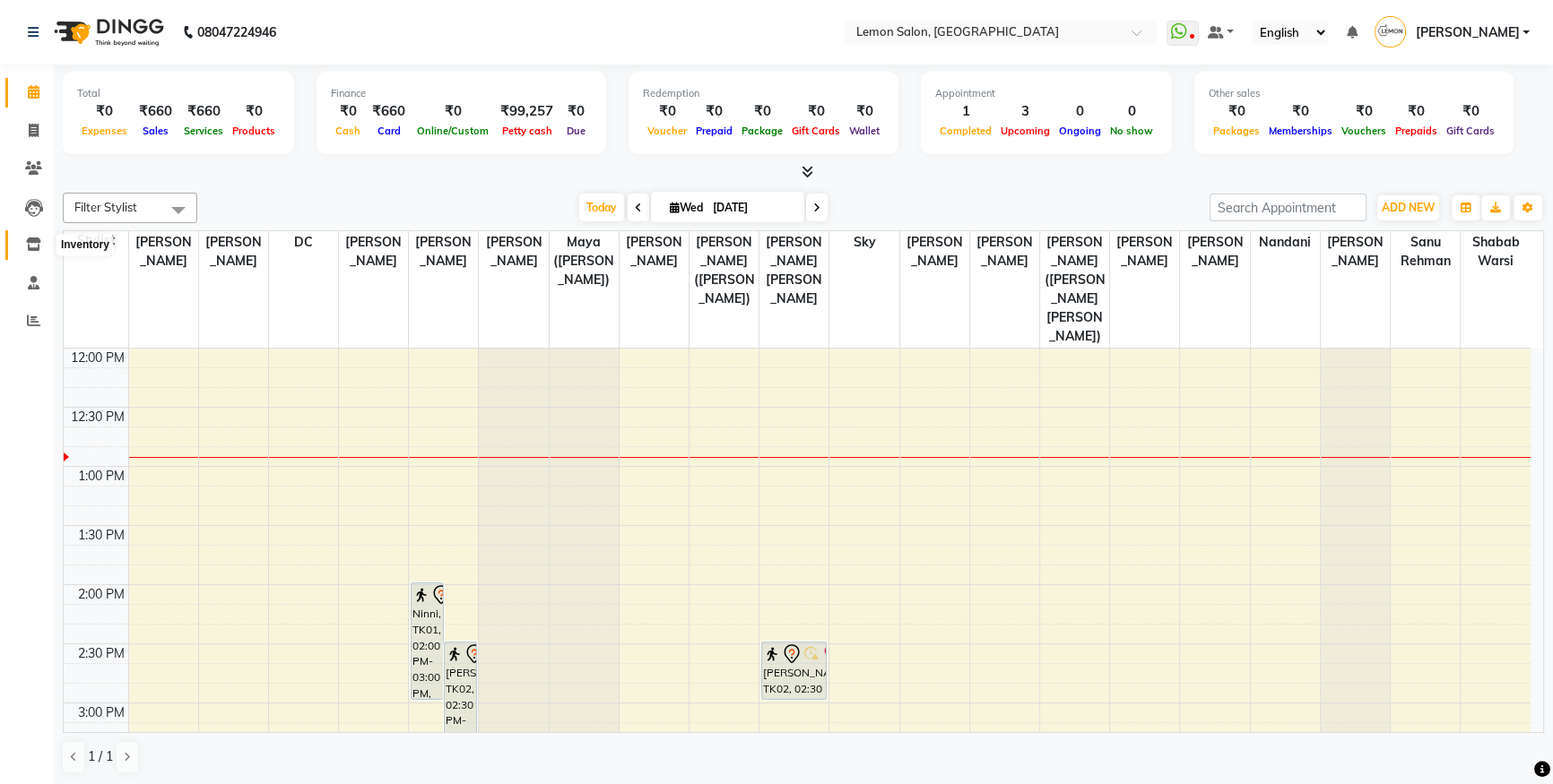
click at [34, 239] on icon at bounding box center [34, 245] width 16 height 14
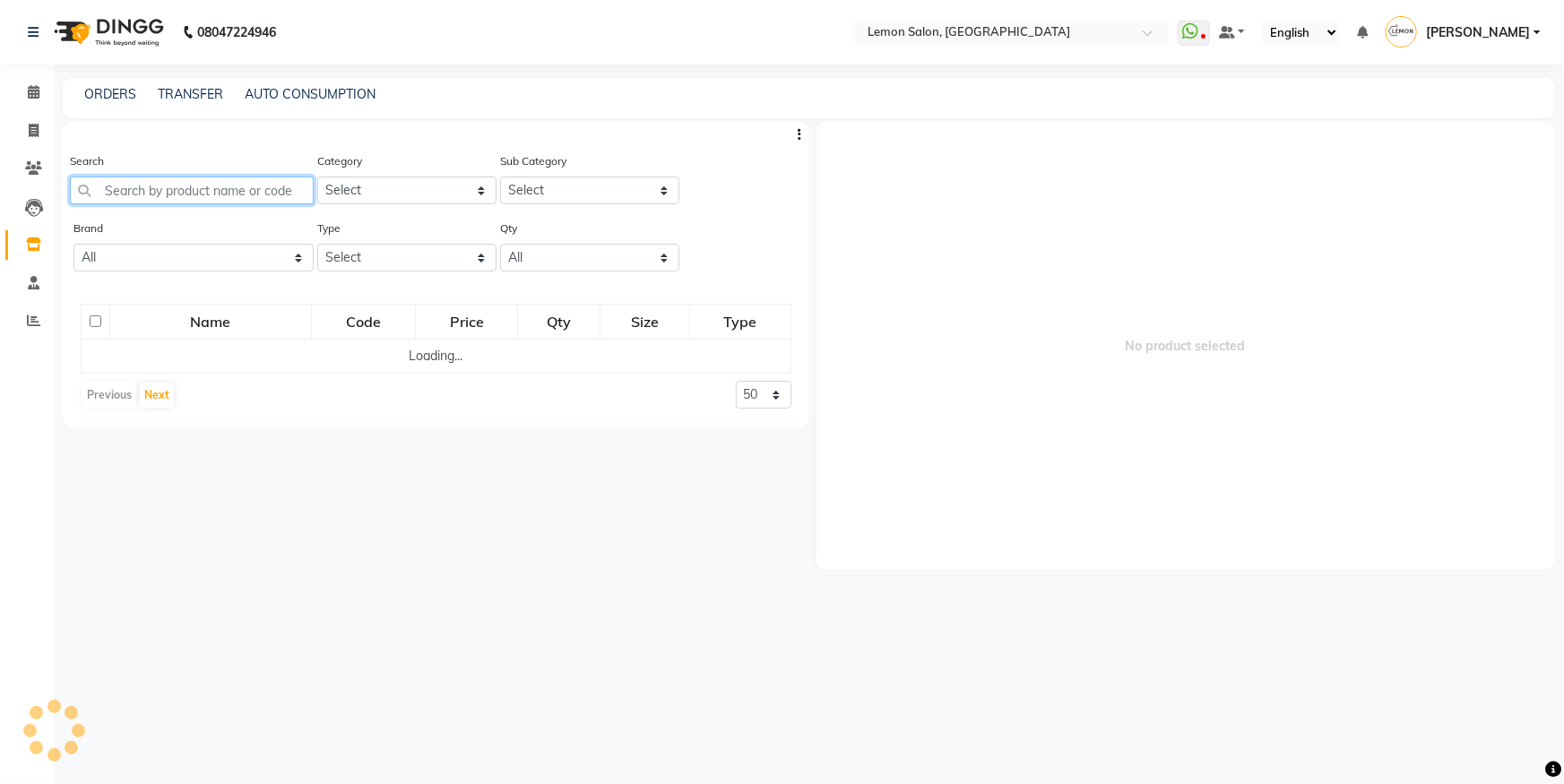
click at [156, 201] on input "text" at bounding box center [191, 190] width 244 height 27
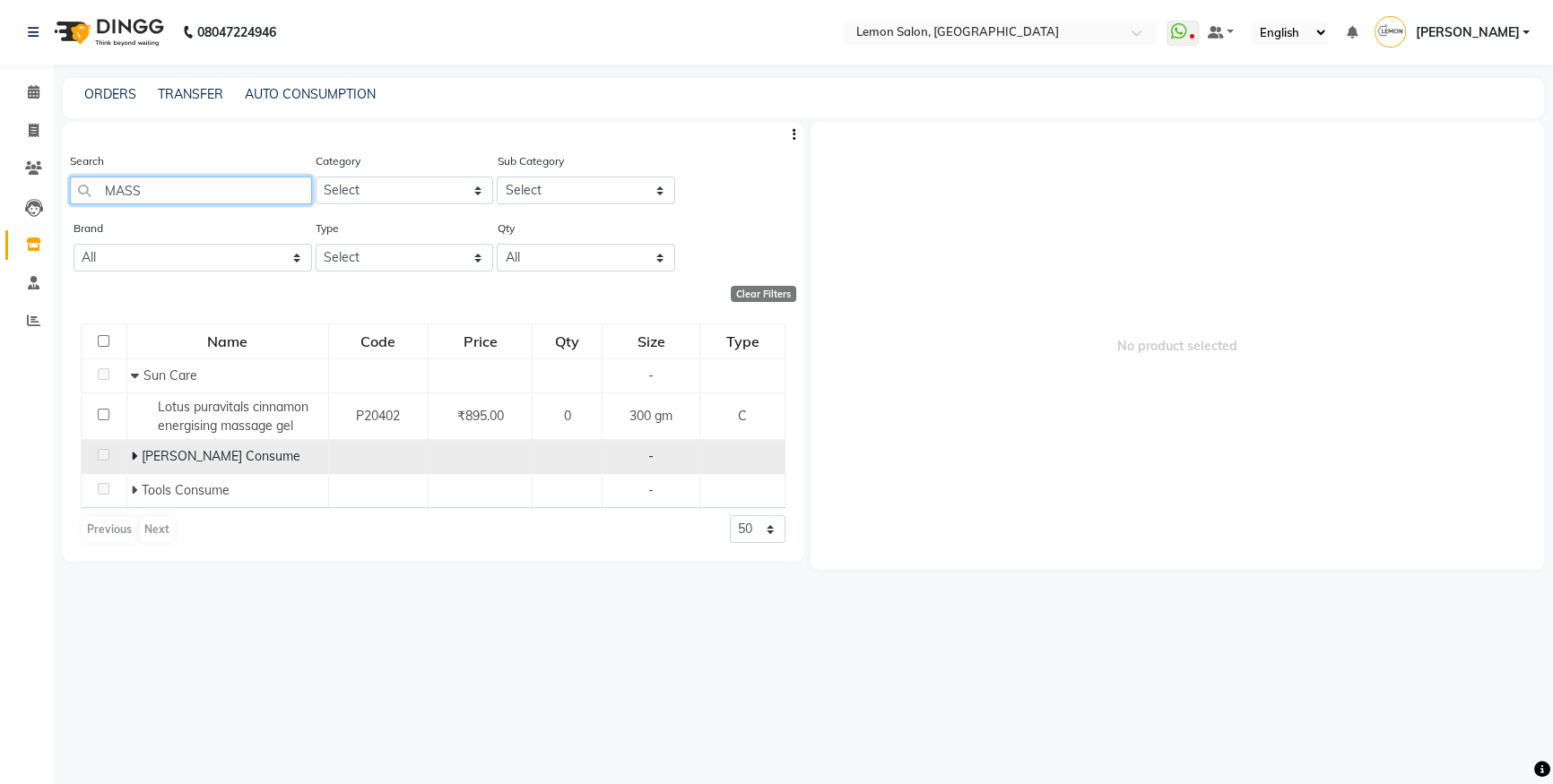
type input "MASS"
click at [137, 460] on span at bounding box center [136, 456] width 11 height 16
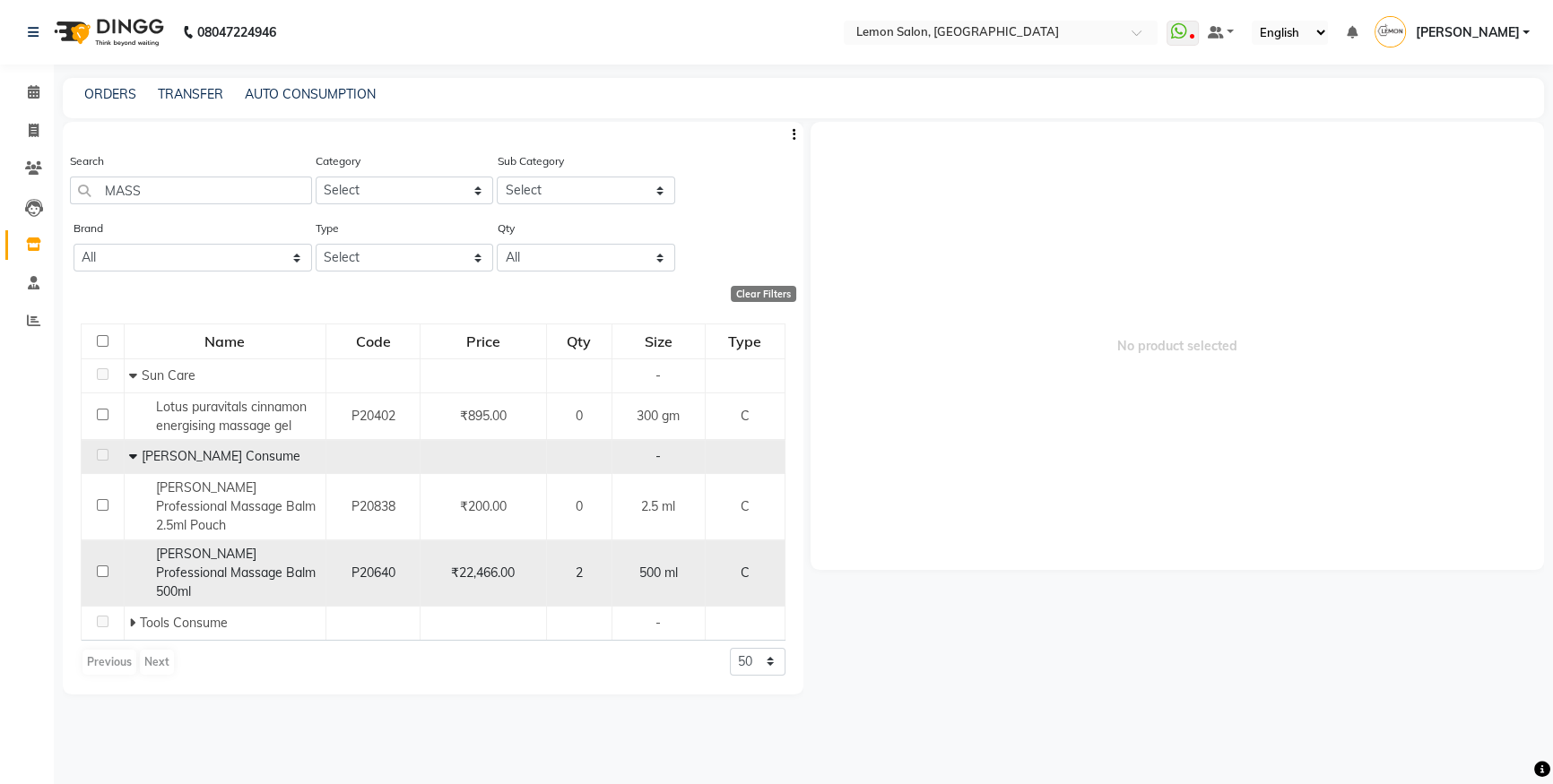
click at [263, 545] on span "Remy Laure Professional Massage Balm 500ml" at bounding box center [235, 572] width 160 height 54
select select
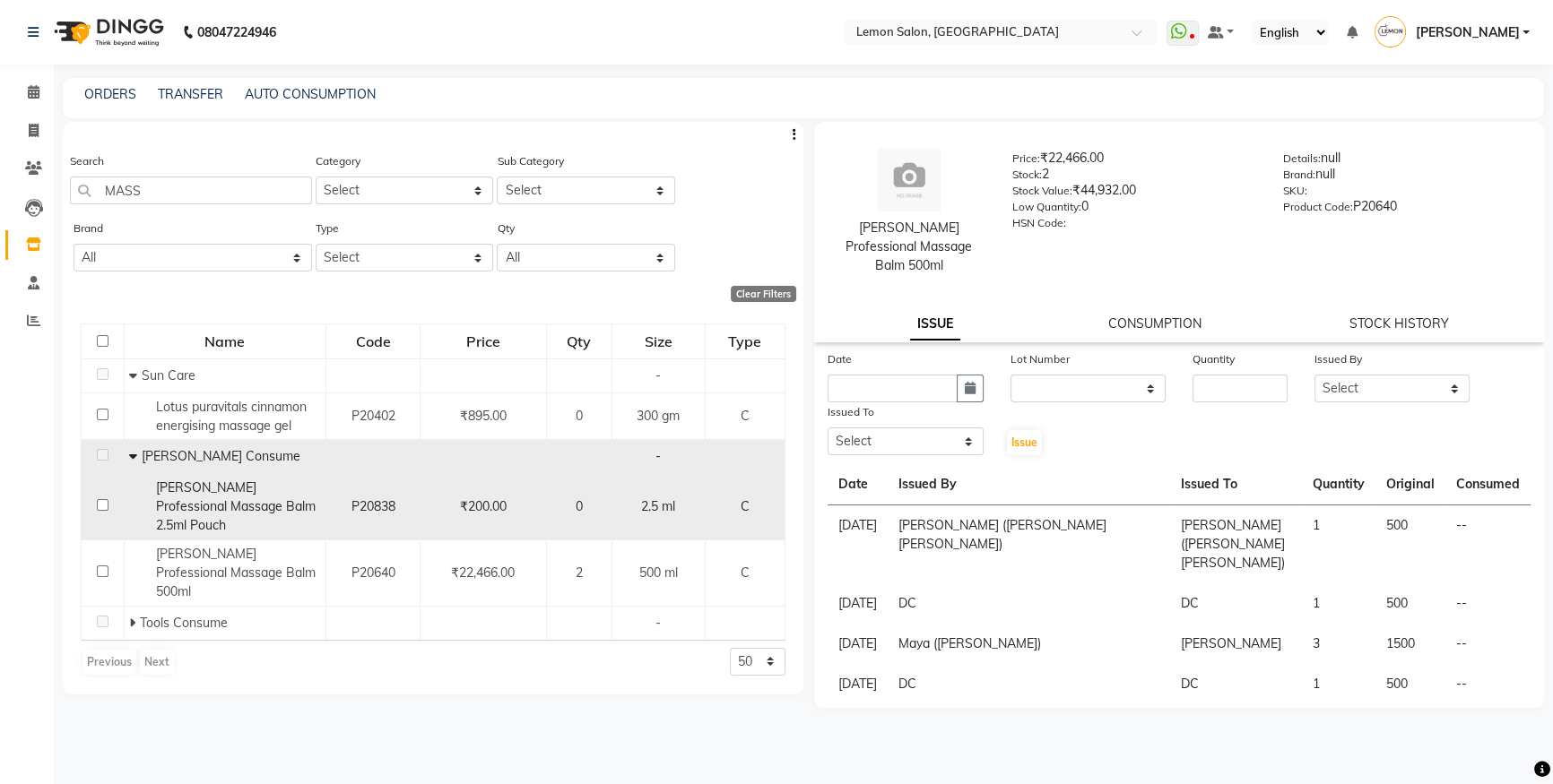
click at [289, 500] on span "Remy Laure Professional Massage Balm 2.5ml Pouch" at bounding box center [235, 506] width 160 height 54
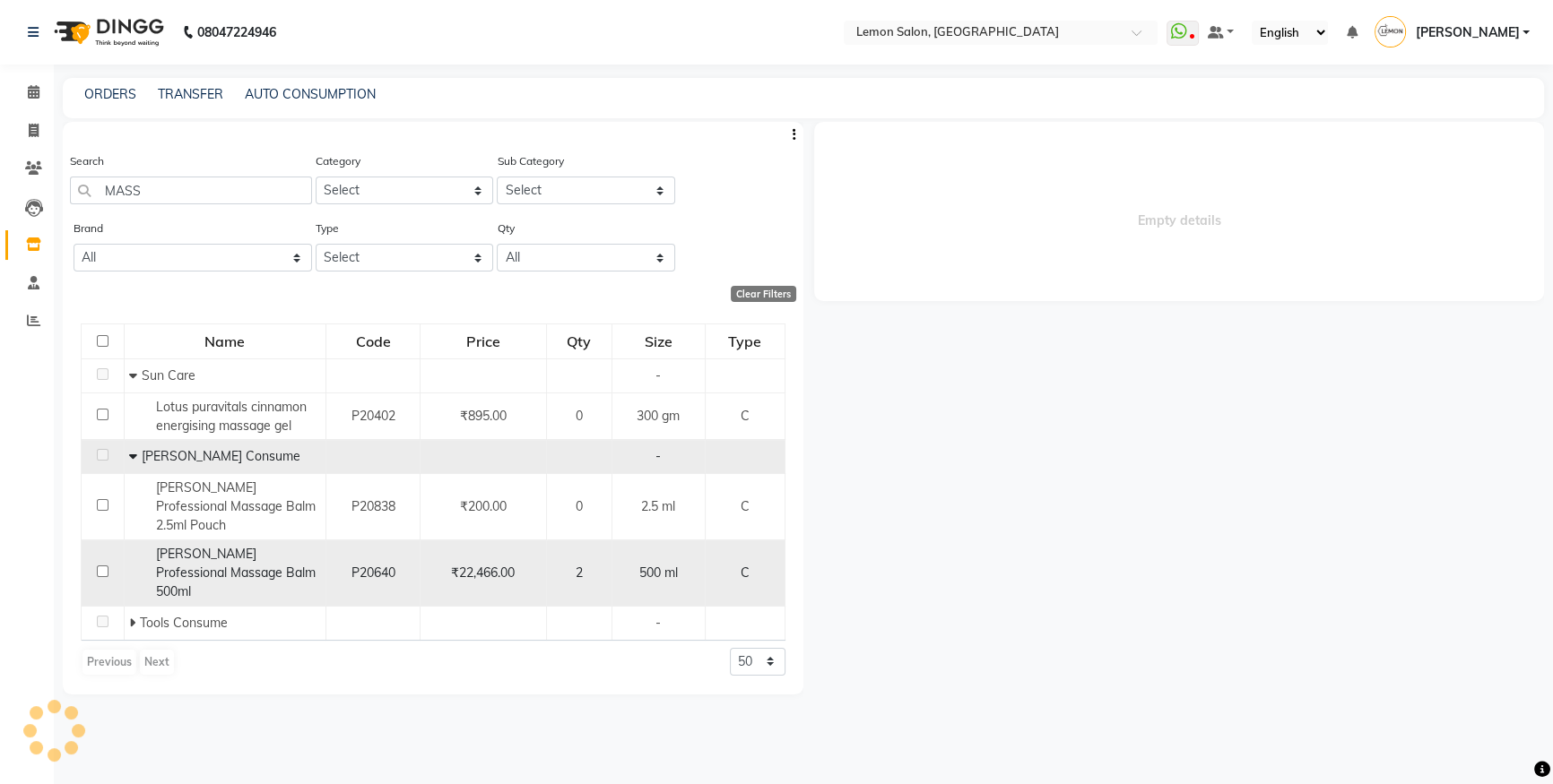
select select
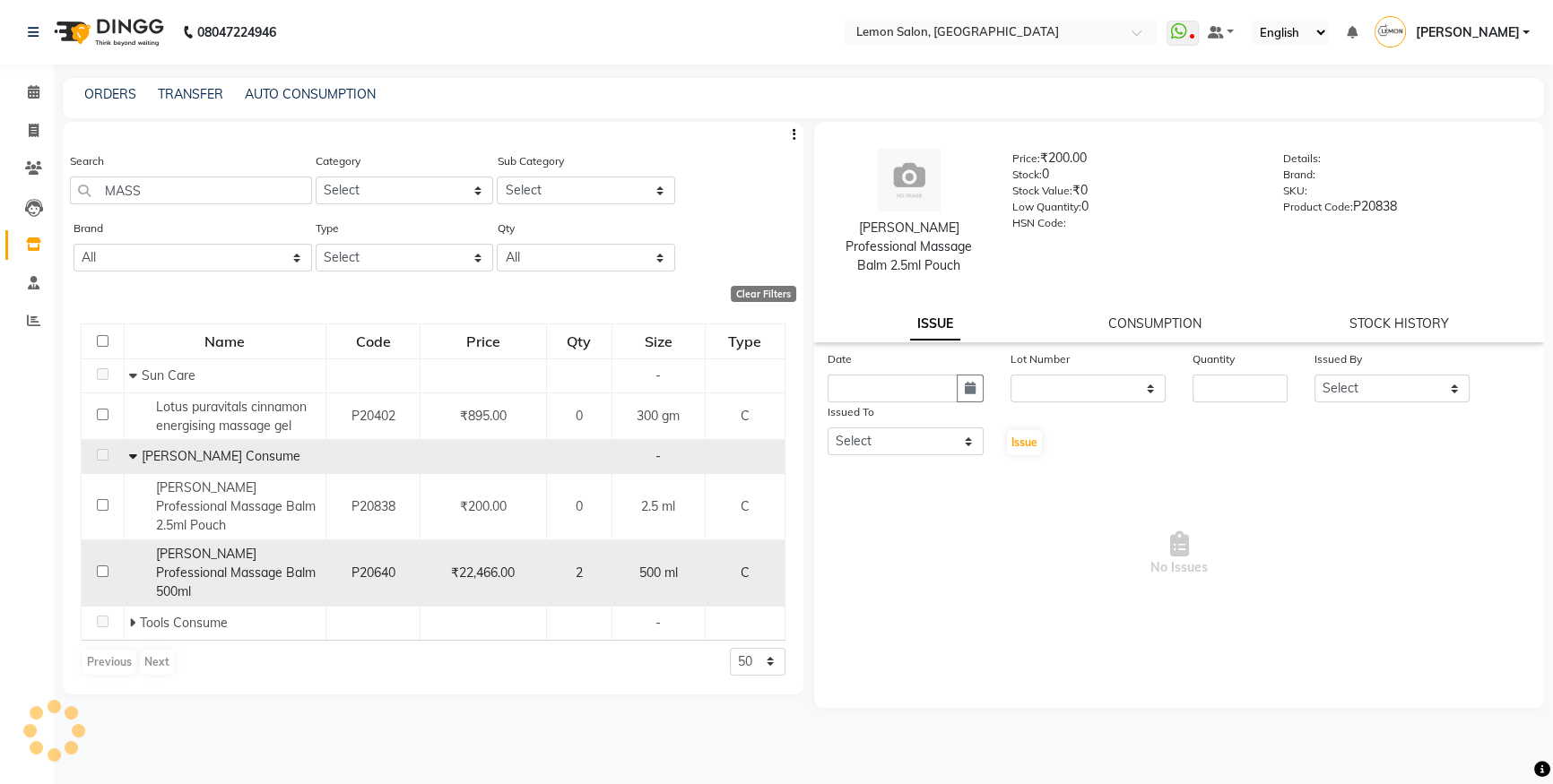
click at [260, 558] on span "Remy Laure Professional Massage Balm 500ml" at bounding box center [235, 572] width 160 height 54
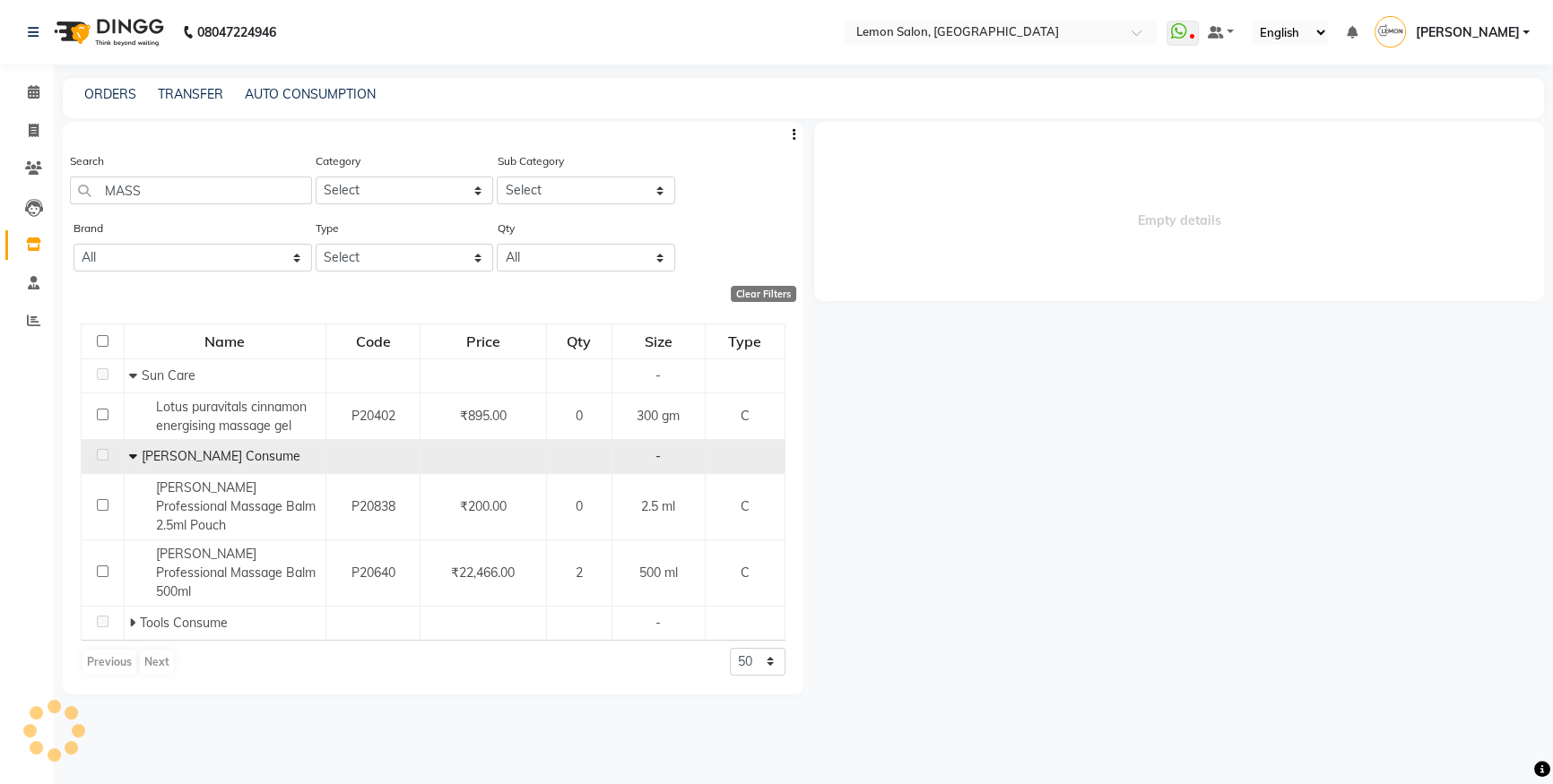
select select
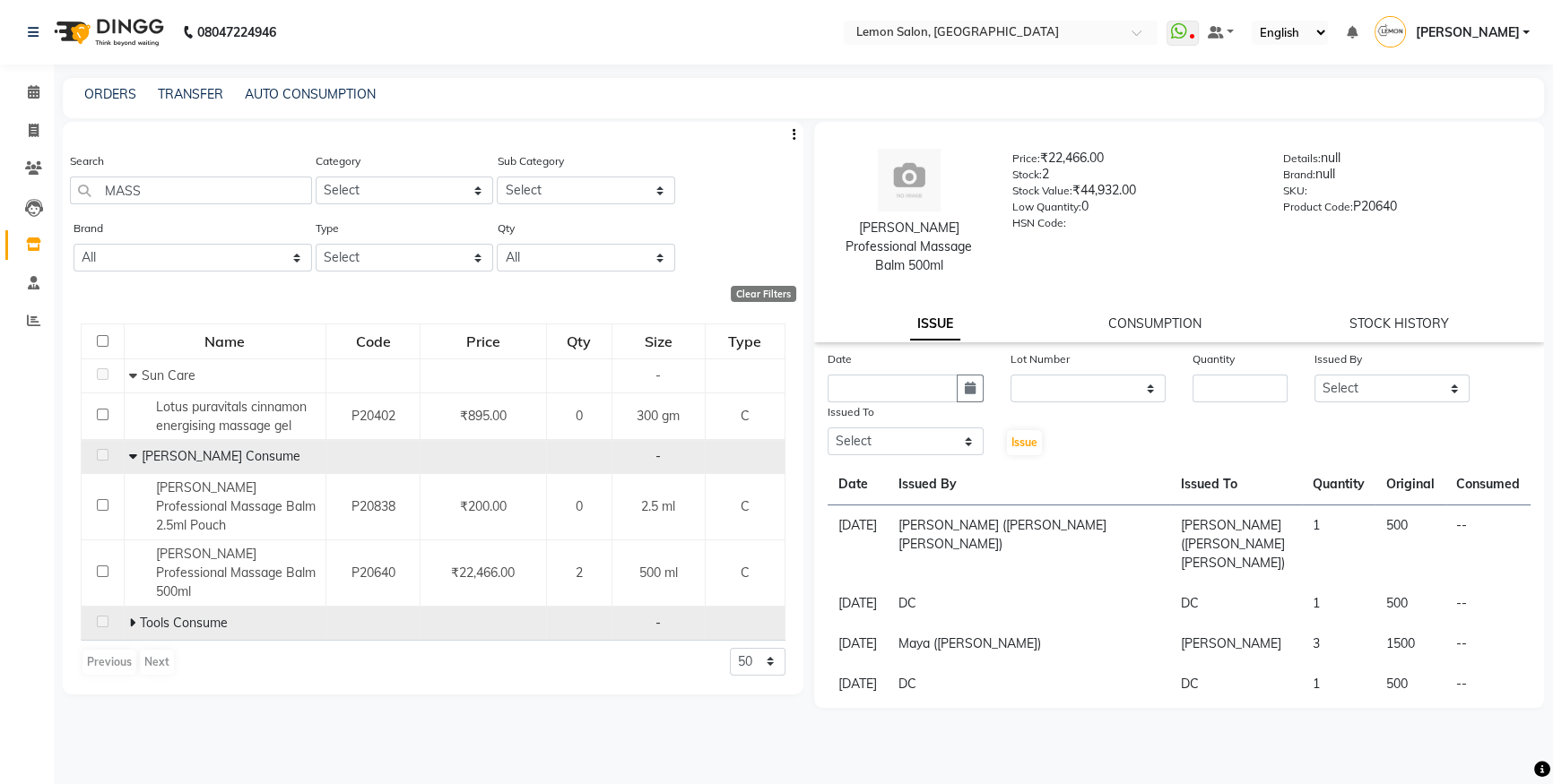
click at [132, 617] on icon at bounding box center [132, 623] width 6 height 13
click at [19, 87] on span at bounding box center [33, 92] width 31 height 21
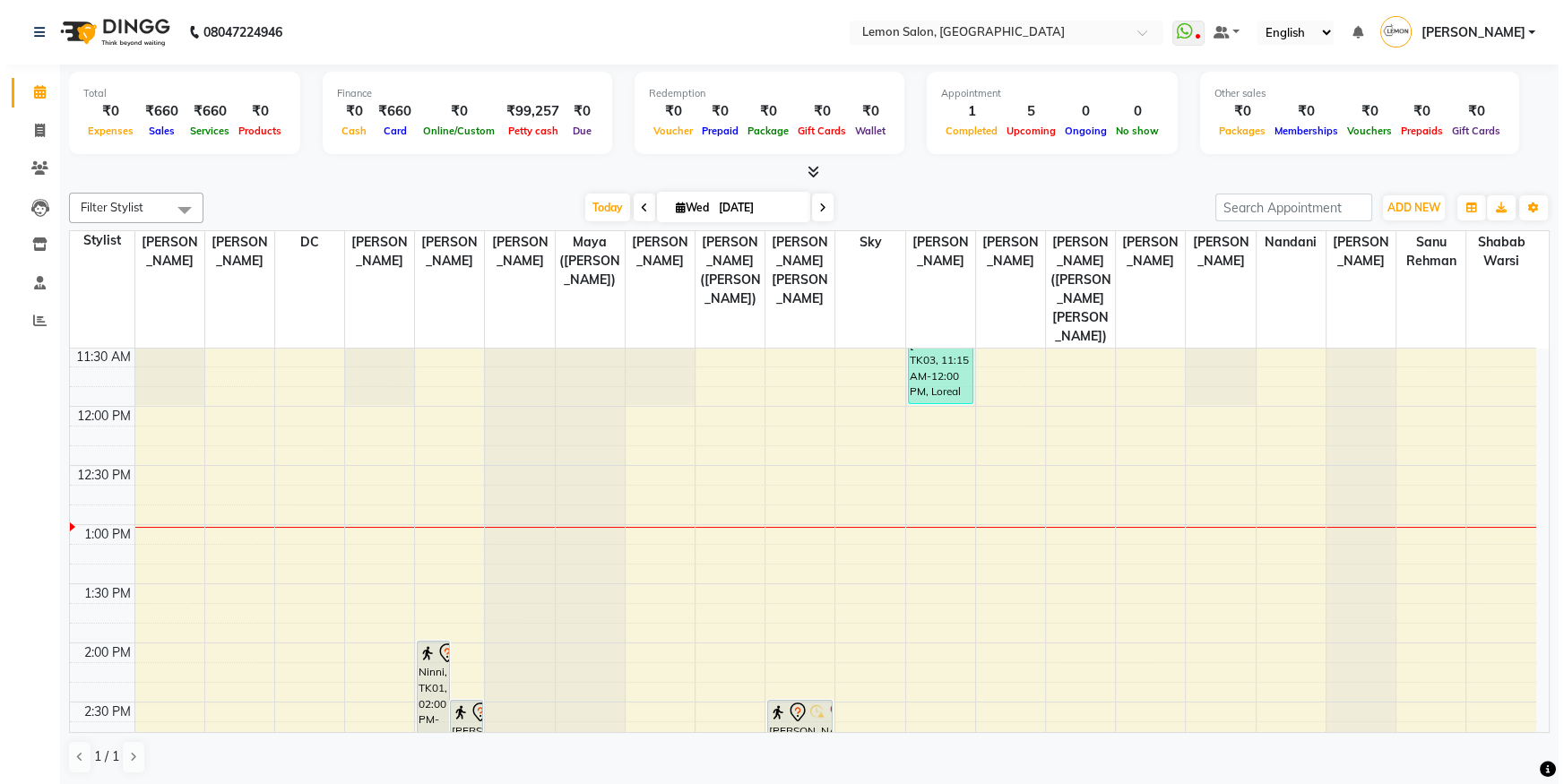
scroll to position [325, 0]
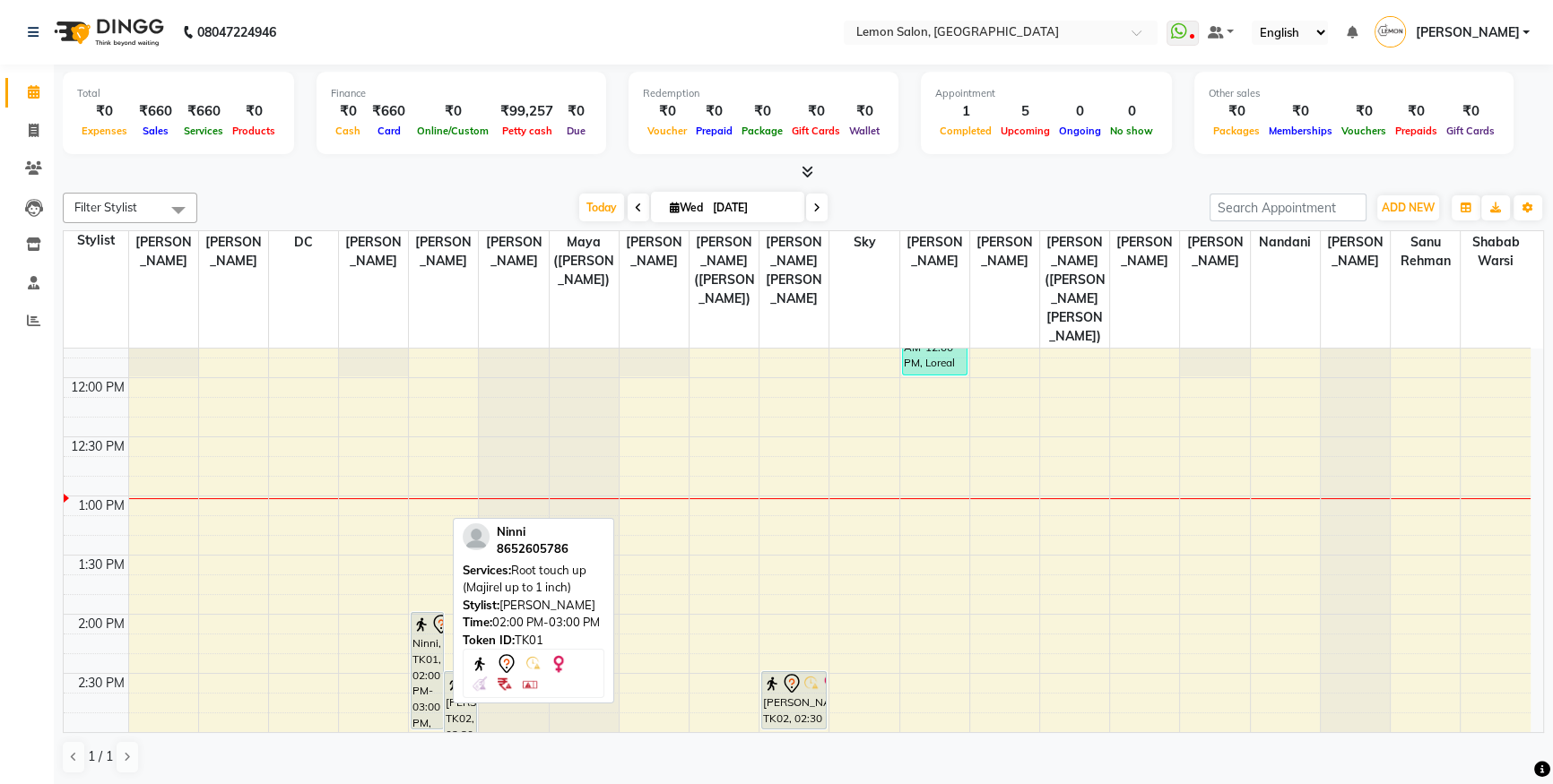
click at [429, 616] on img at bounding box center [421, 624] width 18 height 18
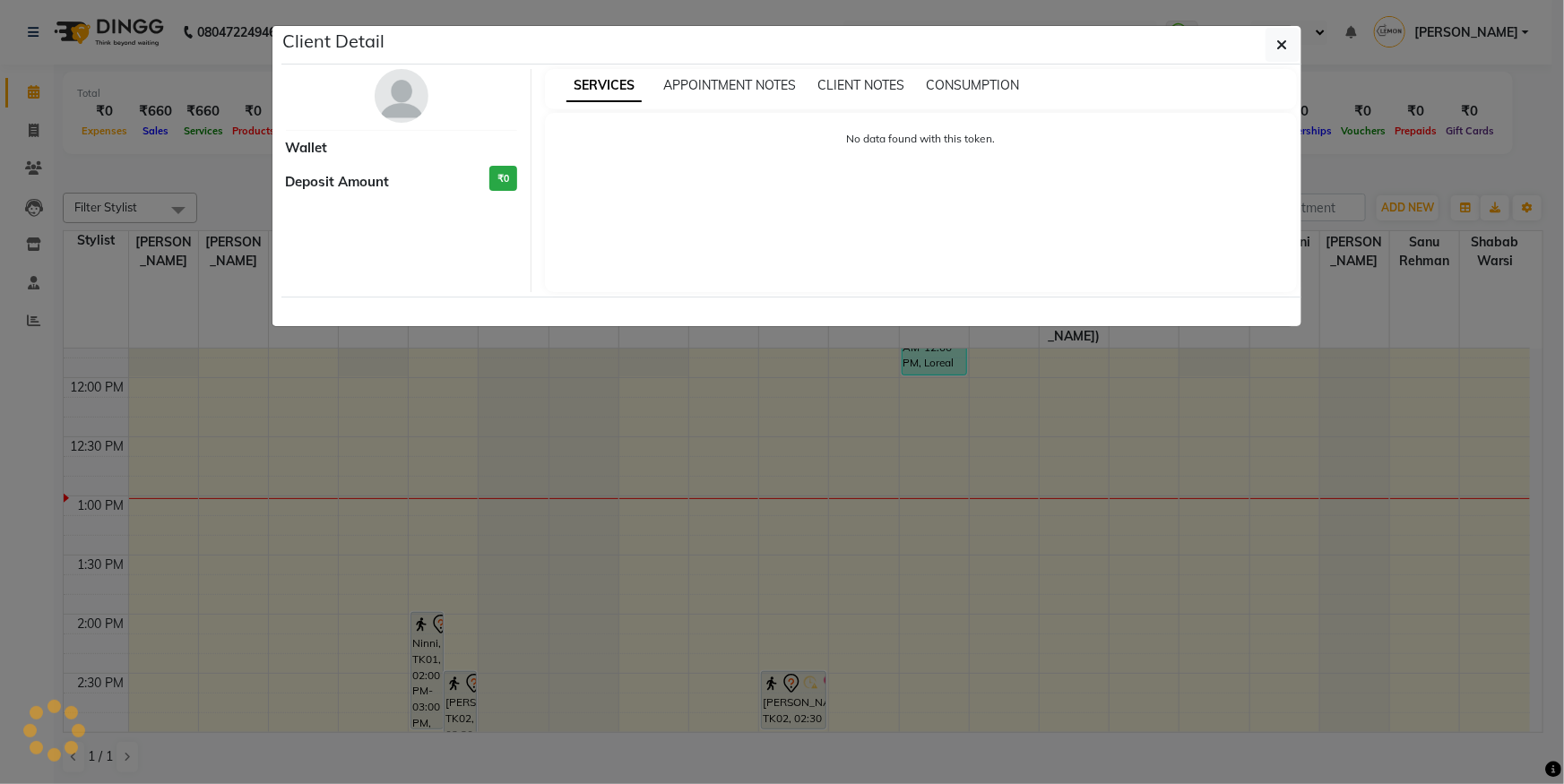
select select "7"
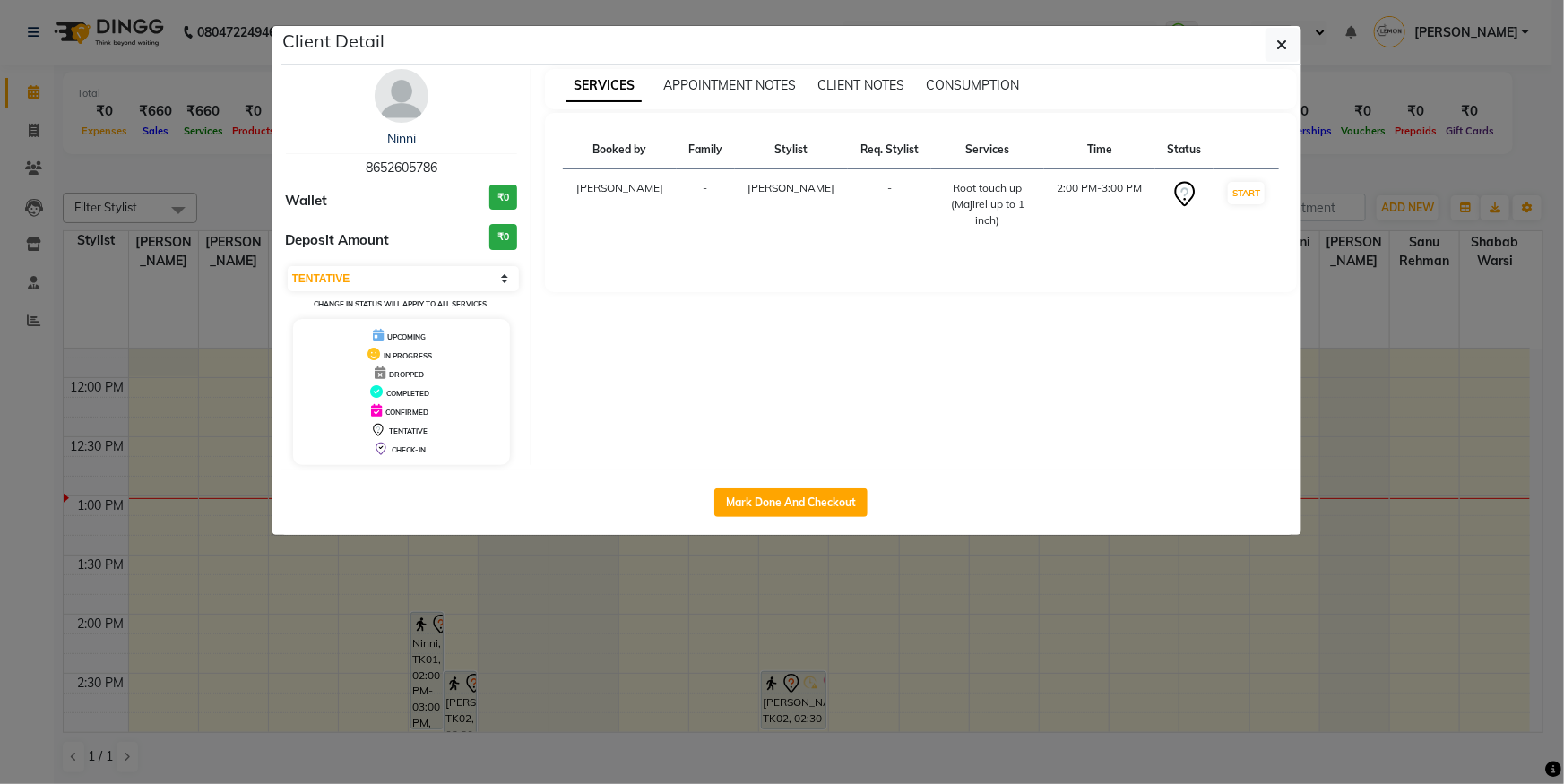
click at [403, 92] on img at bounding box center [402, 95] width 54 height 54
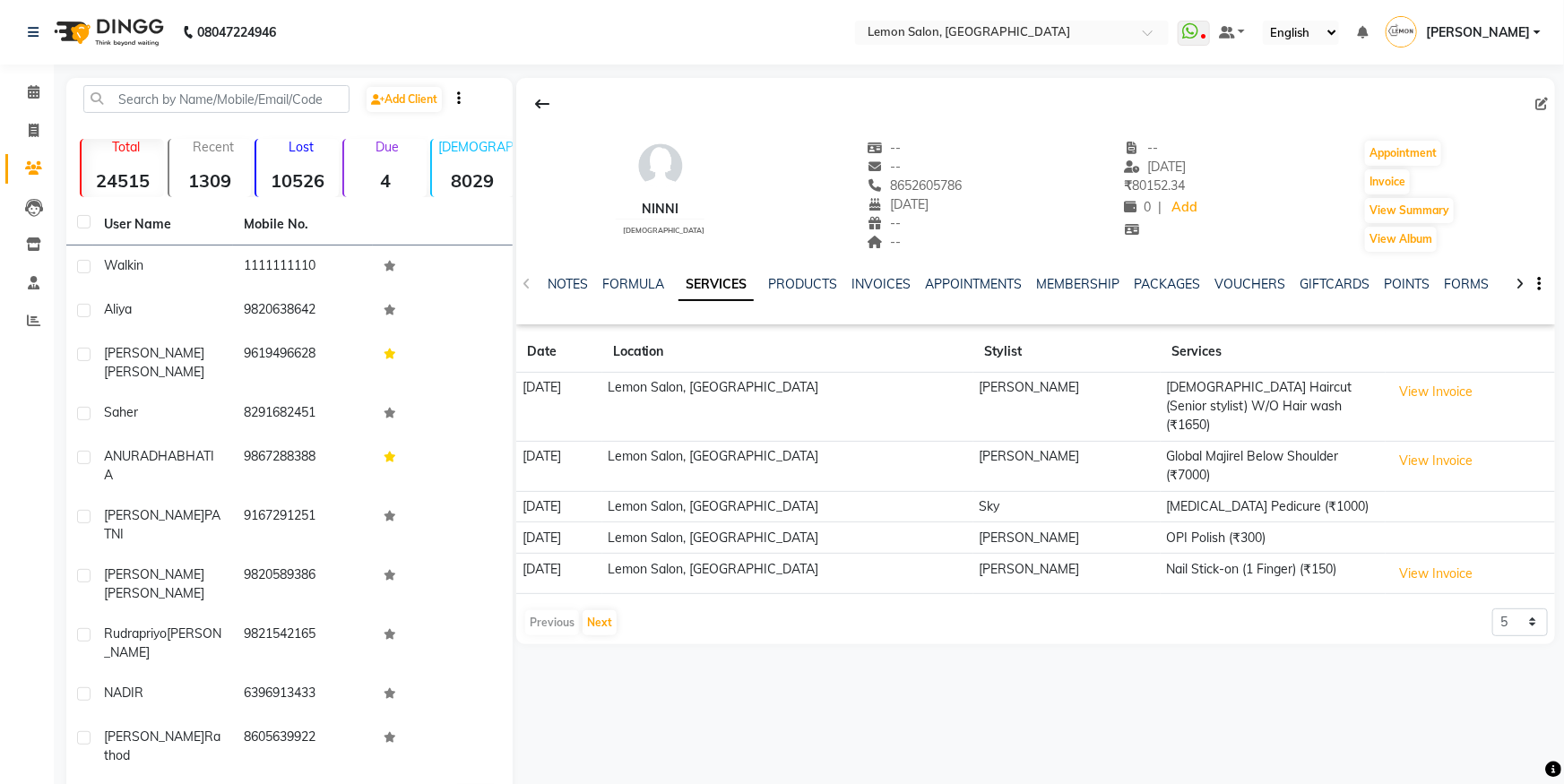
click at [1071, 294] on div "NOTES FORMULA SERVICES PRODUCTS INVOICES APPOINTMENTS MEMBERSHIP PACKAGES VOUCH…" at bounding box center [1014, 292] width 933 height 33
click at [1077, 285] on link "MEMBERSHIP" at bounding box center [1077, 284] width 83 height 16
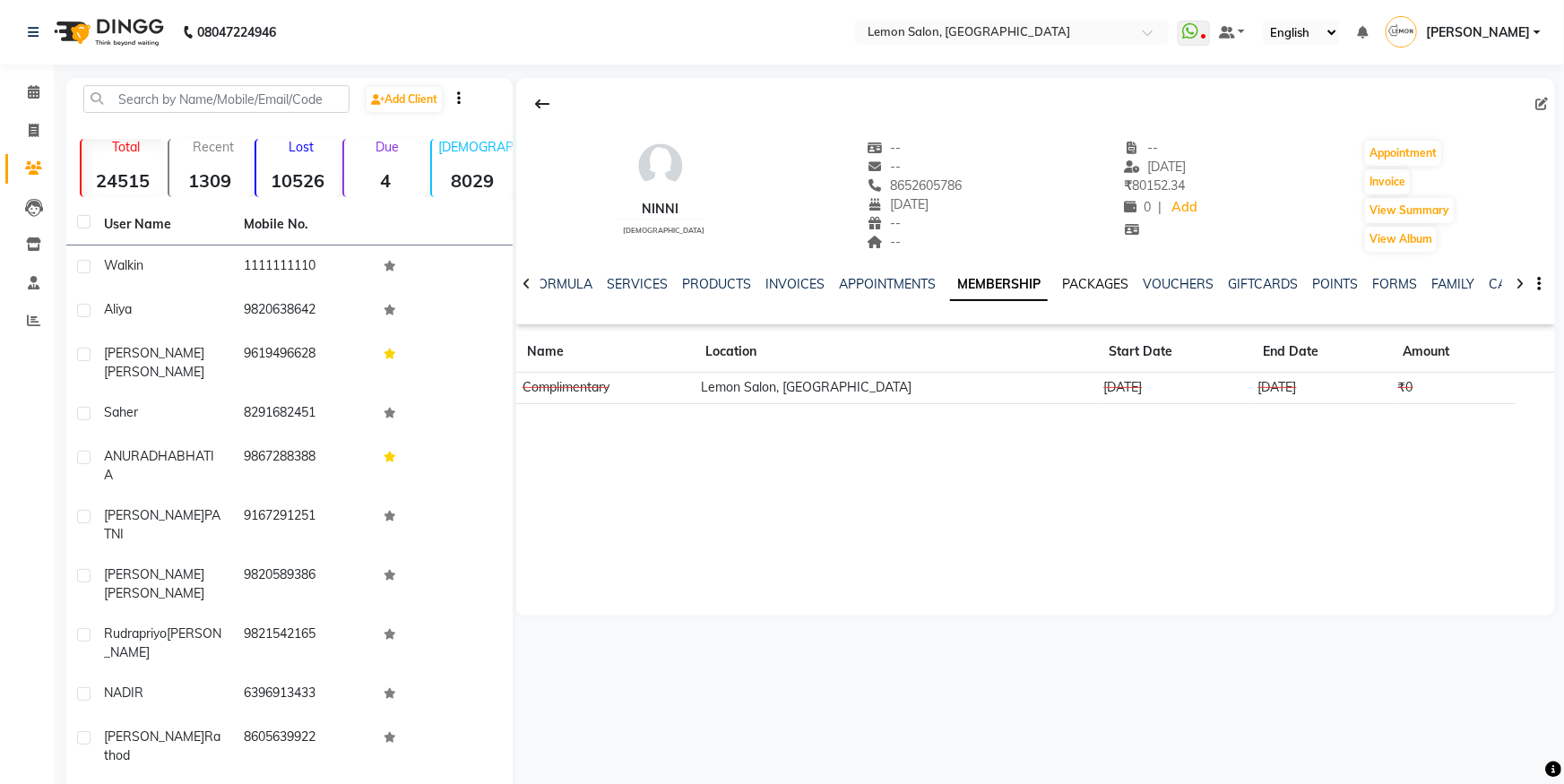
click at [1103, 281] on link "PACKAGES" at bounding box center [1096, 284] width 67 height 16
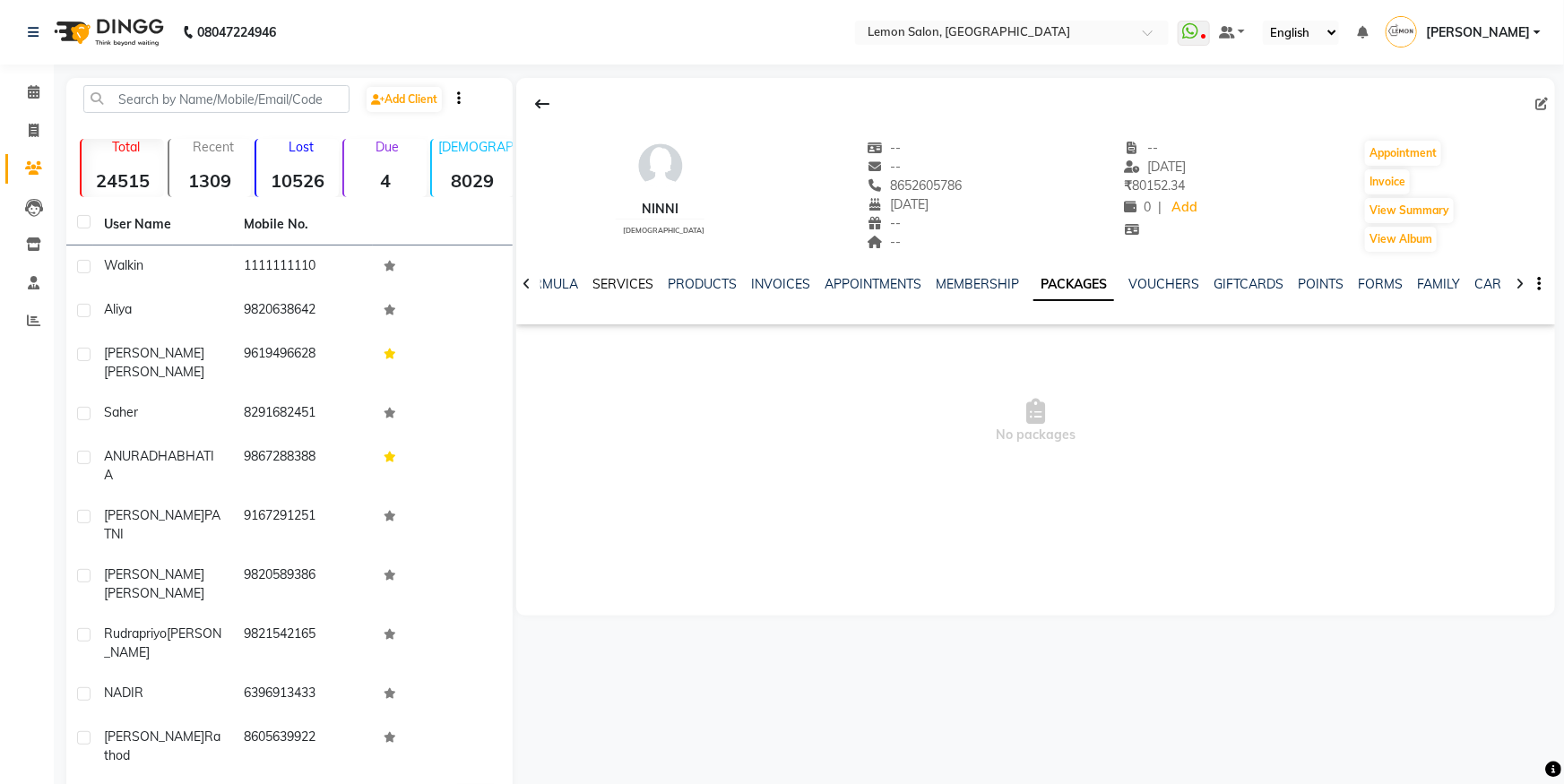
click at [626, 287] on link "SERVICES" at bounding box center [623, 284] width 61 height 16
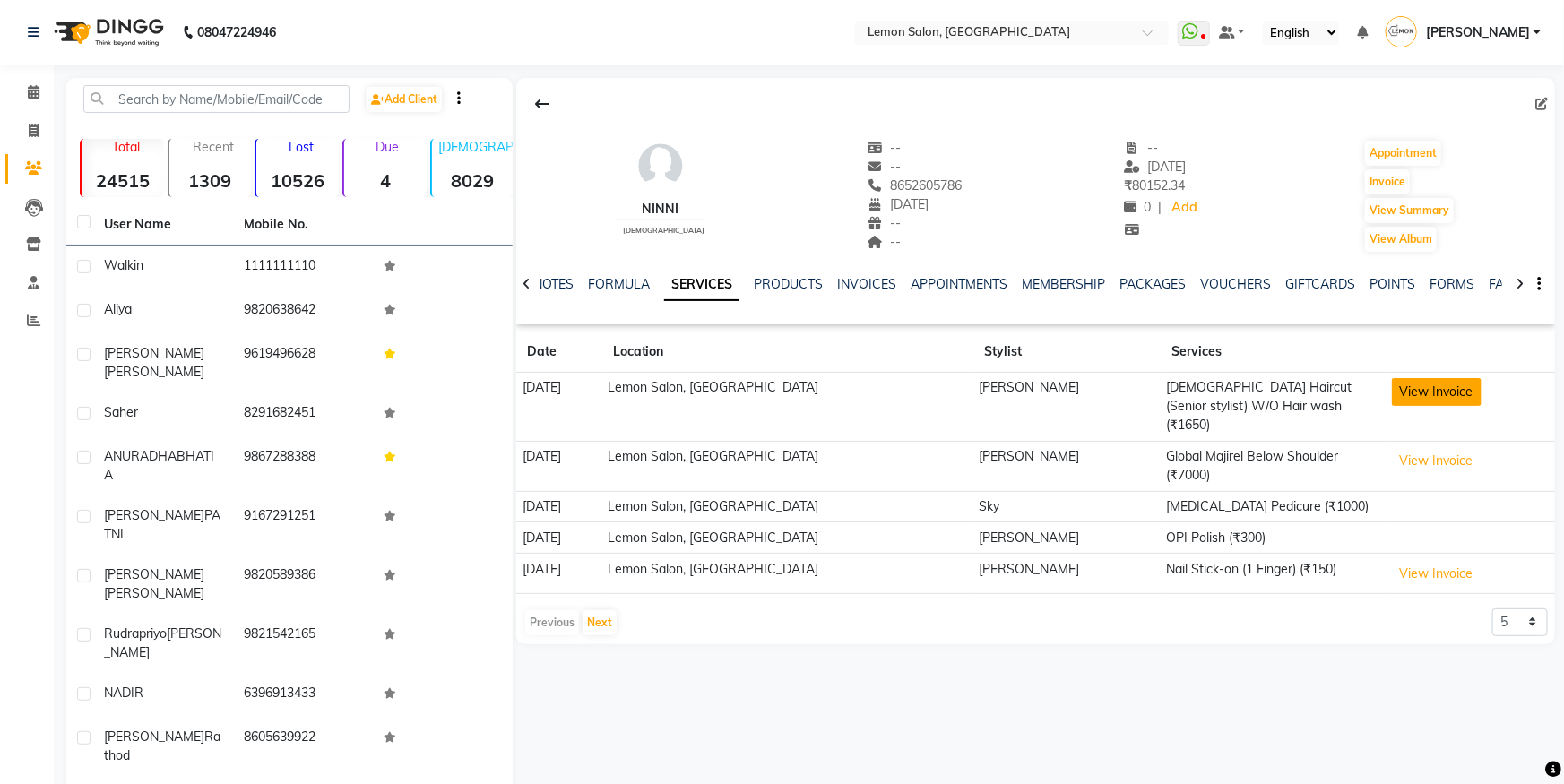
click at [1437, 378] on button "View Invoice" at bounding box center [1438, 392] width 90 height 27
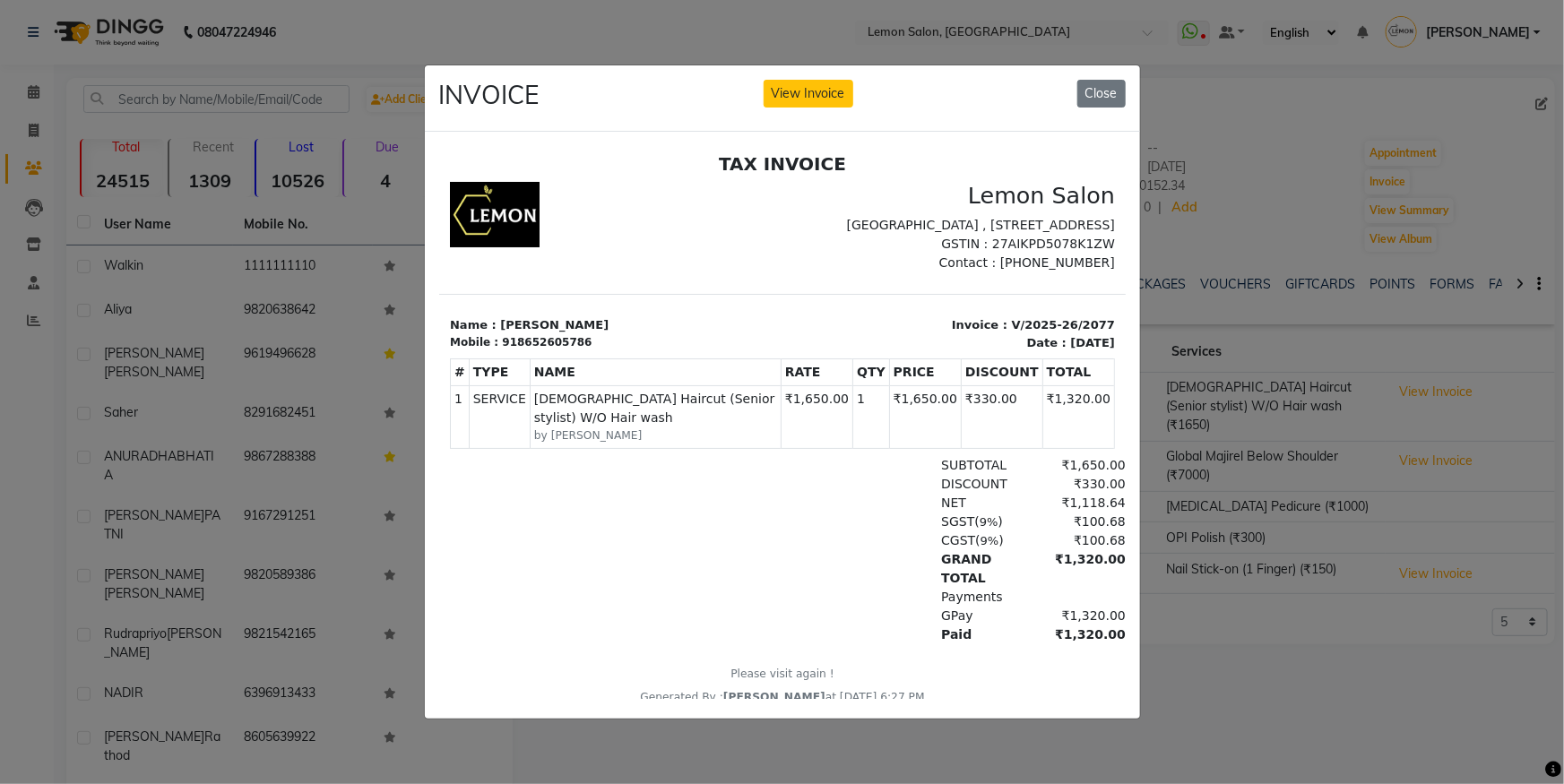
drag, startPoint x: 312, startPoint y: 352, endPoint x: 439, endPoint y: 289, distance: 141.8
click at [313, 352] on ngb-modal-window "INVOICE View Invoice Close" at bounding box center [782, 392] width 1564 height 784
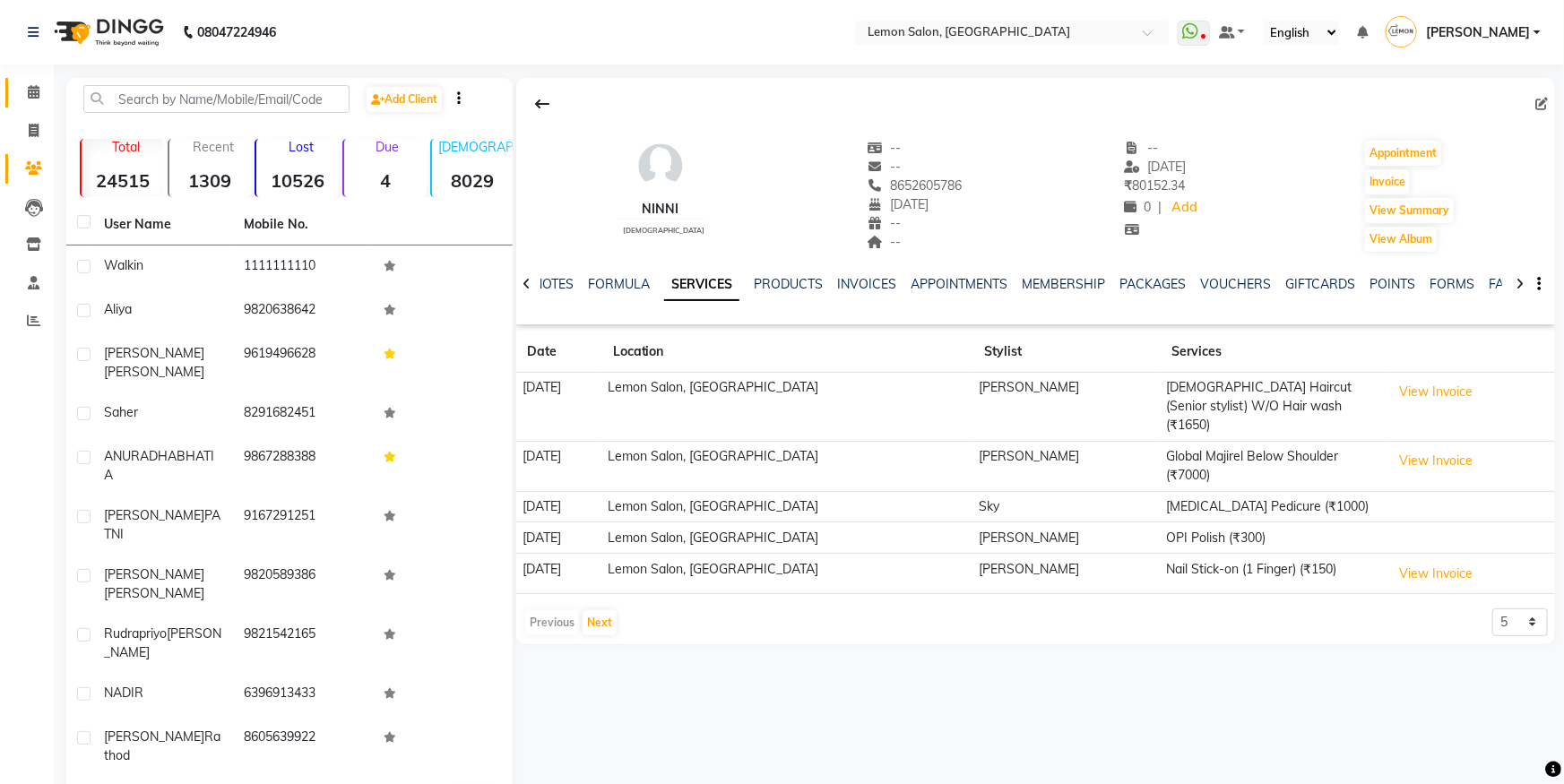
click at [34, 102] on link "Calendar" at bounding box center [26, 93] width 43 height 29
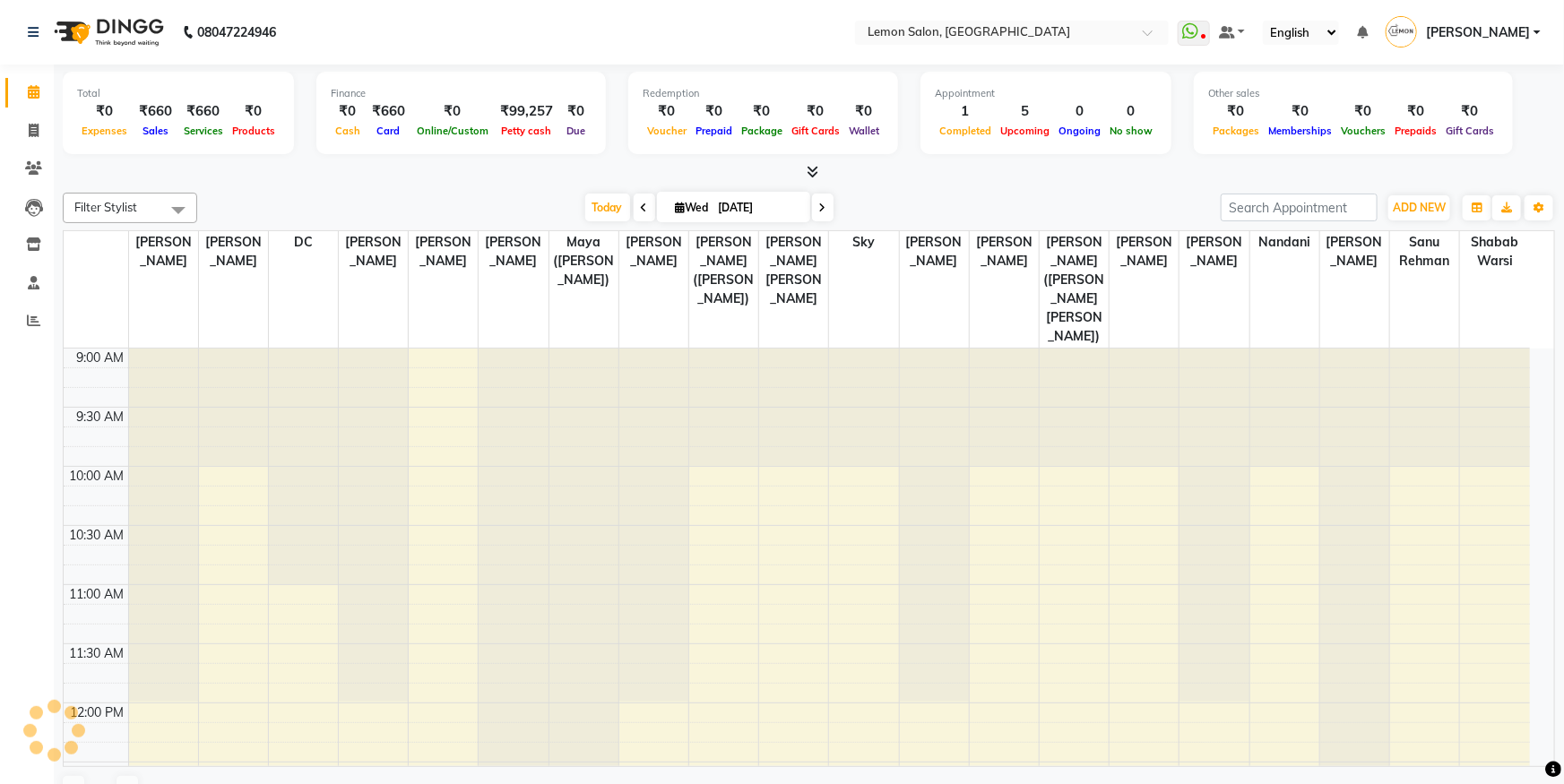
click at [34, 102] on link "Calendar" at bounding box center [26, 93] width 43 height 29
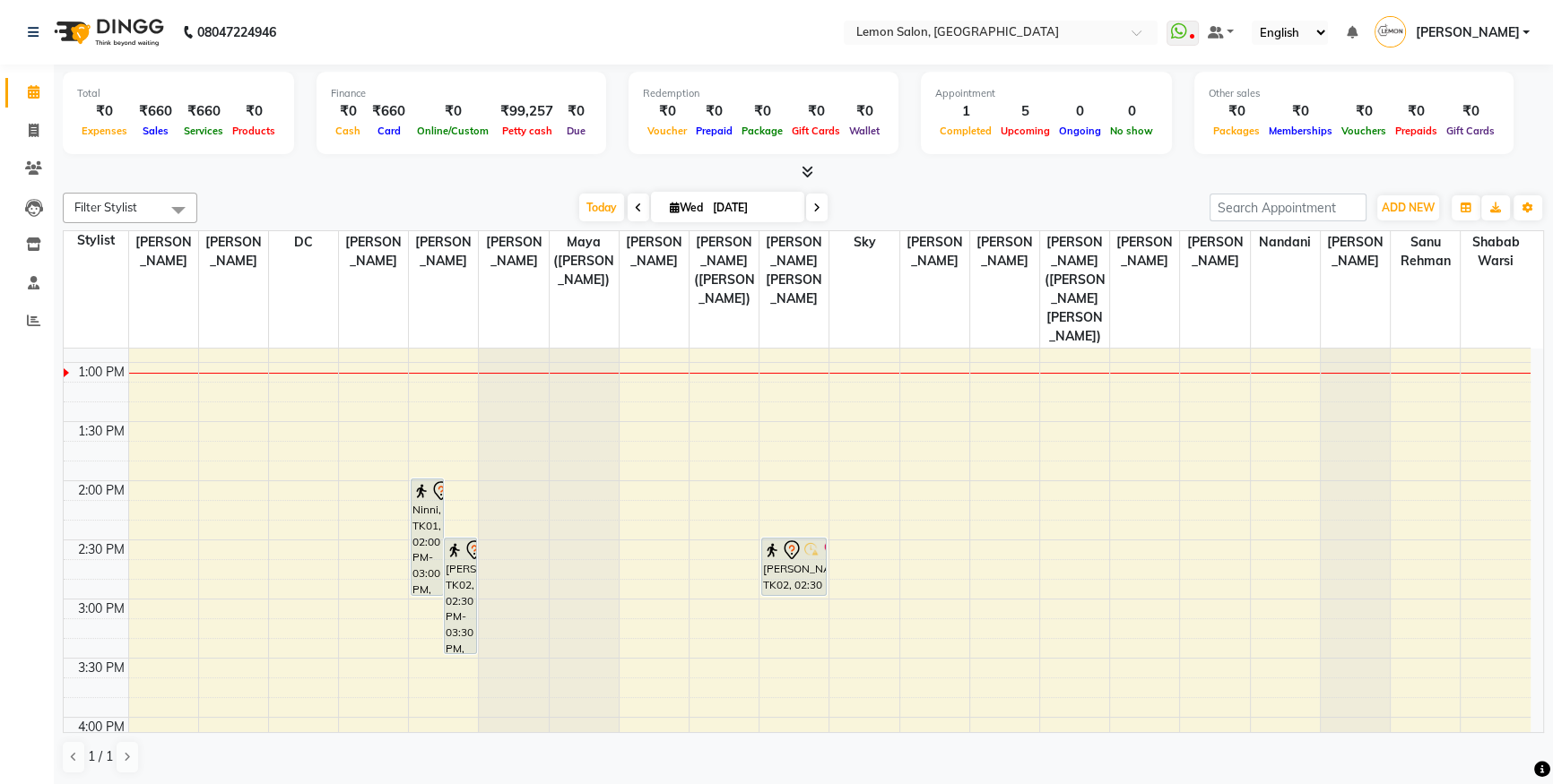
scroll to position [488, 0]
